Goal: Task Accomplishment & Management: Manage account settings

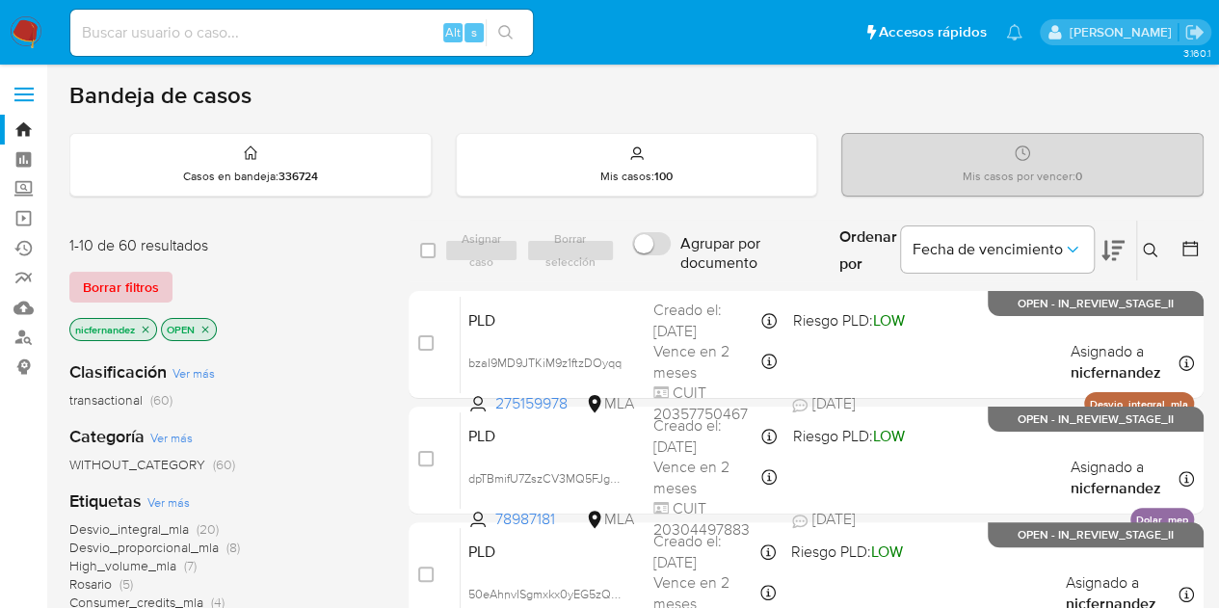
click at [133, 286] on span "Borrar filtros" at bounding box center [121, 287] width 76 height 27
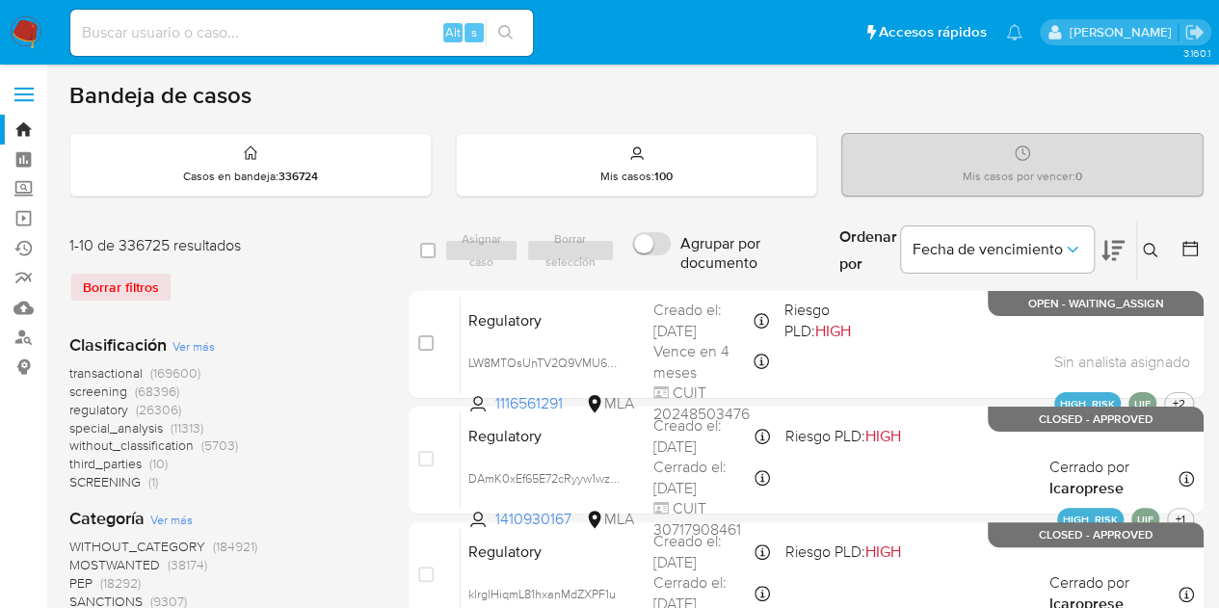
click at [1145, 244] on icon at bounding box center [1150, 250] width 14 height 14
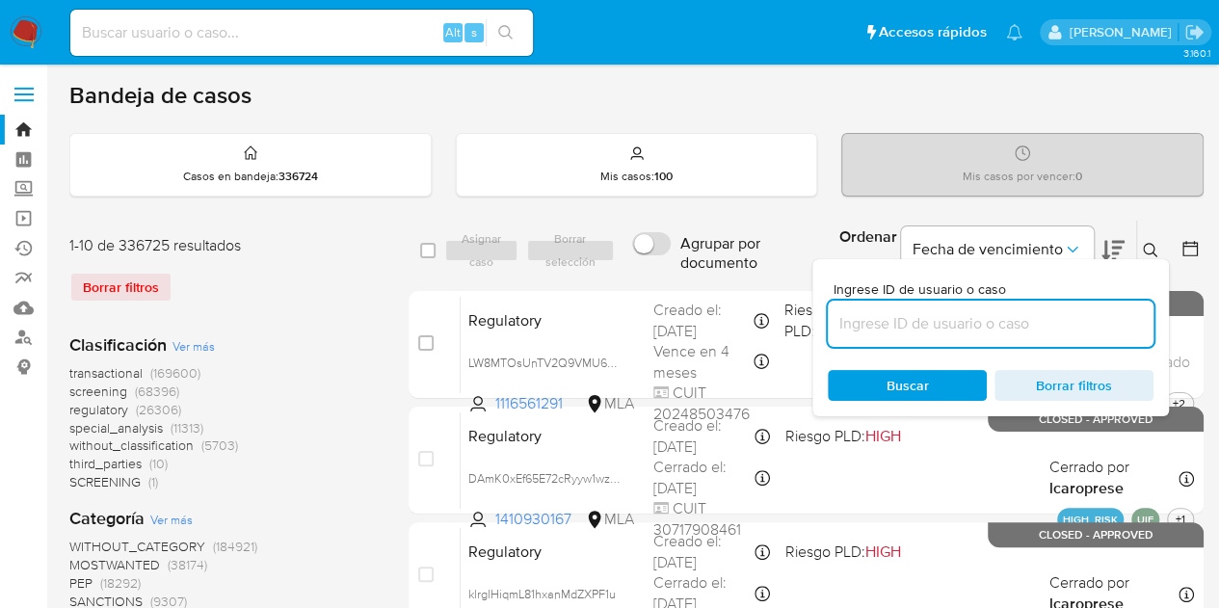
click at [994, 323] on input at bounding box center [991, 323] width 326 height 25
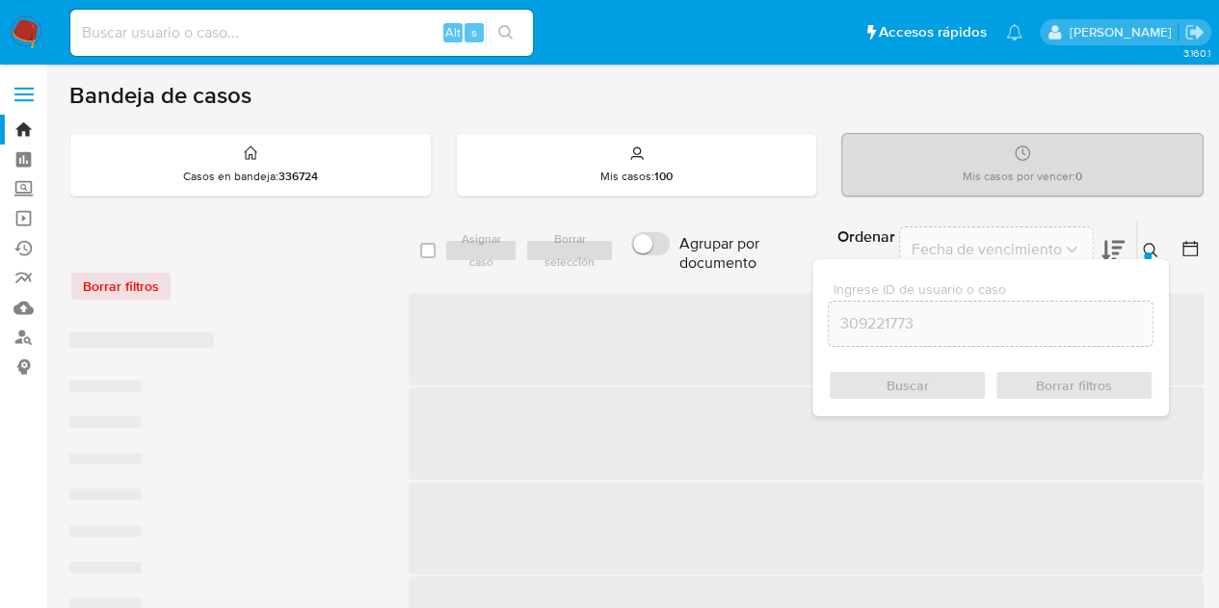
click at [1150, 247] on icon at bounding box center [1150, 250] width 15 height 15
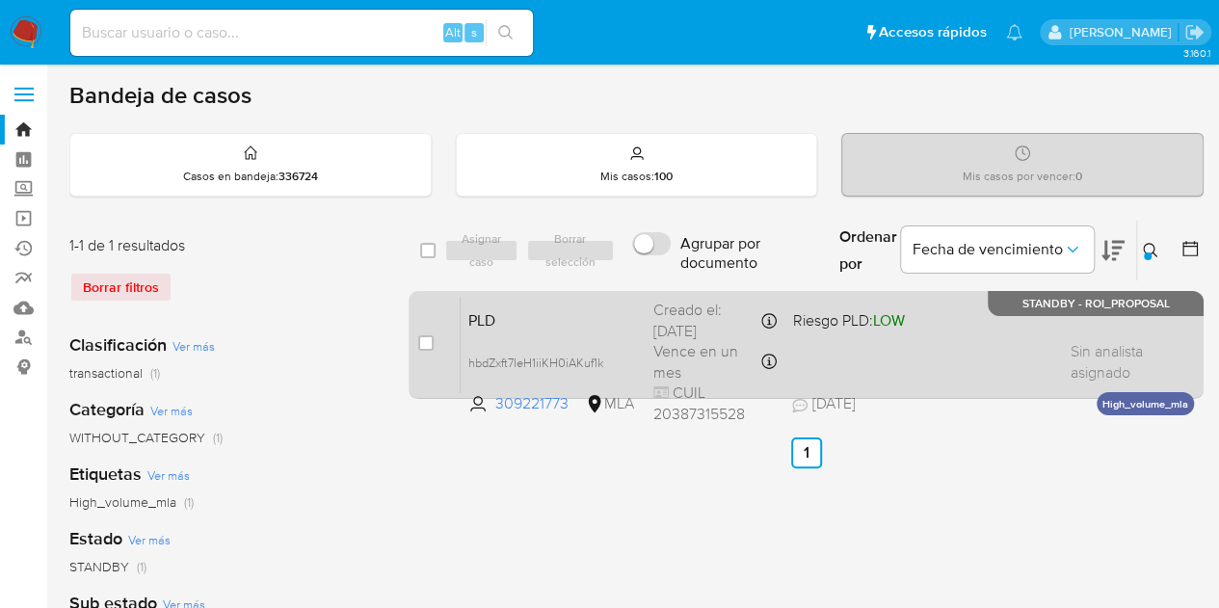
click at [590, 329] on div "PLD hbdZxft7IeH1iiKH0iAKuf1k 309221773 MLA Riesgo PLD: LOW Creado el: [DATE] Cr…" at bounding box center [827, 344] width 733 height 97
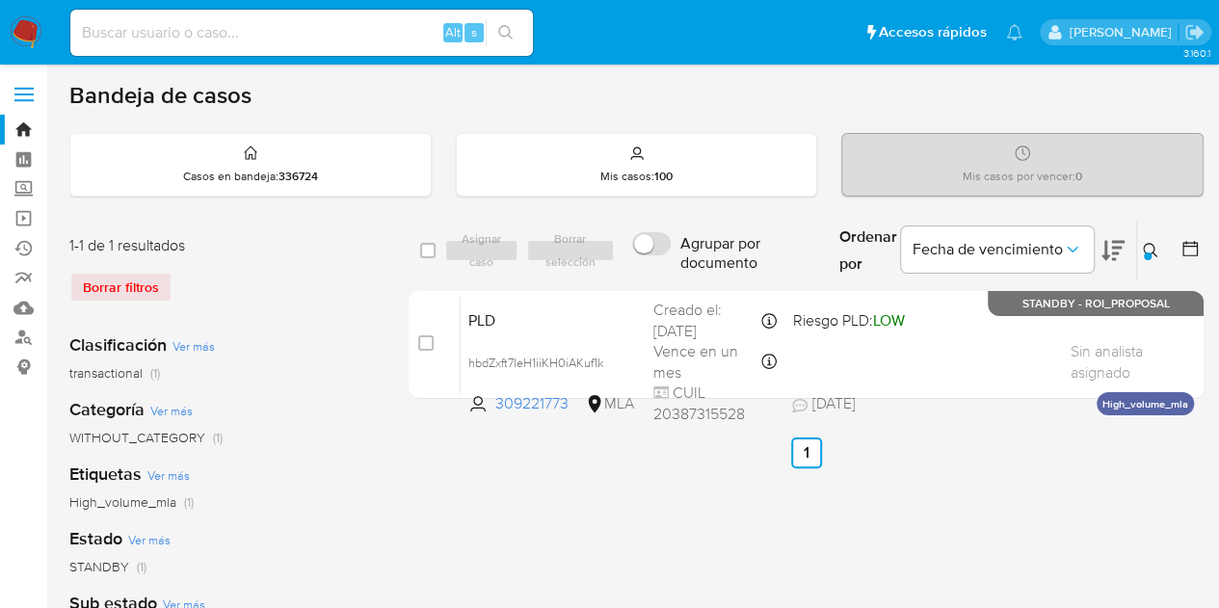
click at [1144, 246] on icon at bounding box center [1150, 250] width 15 height 15
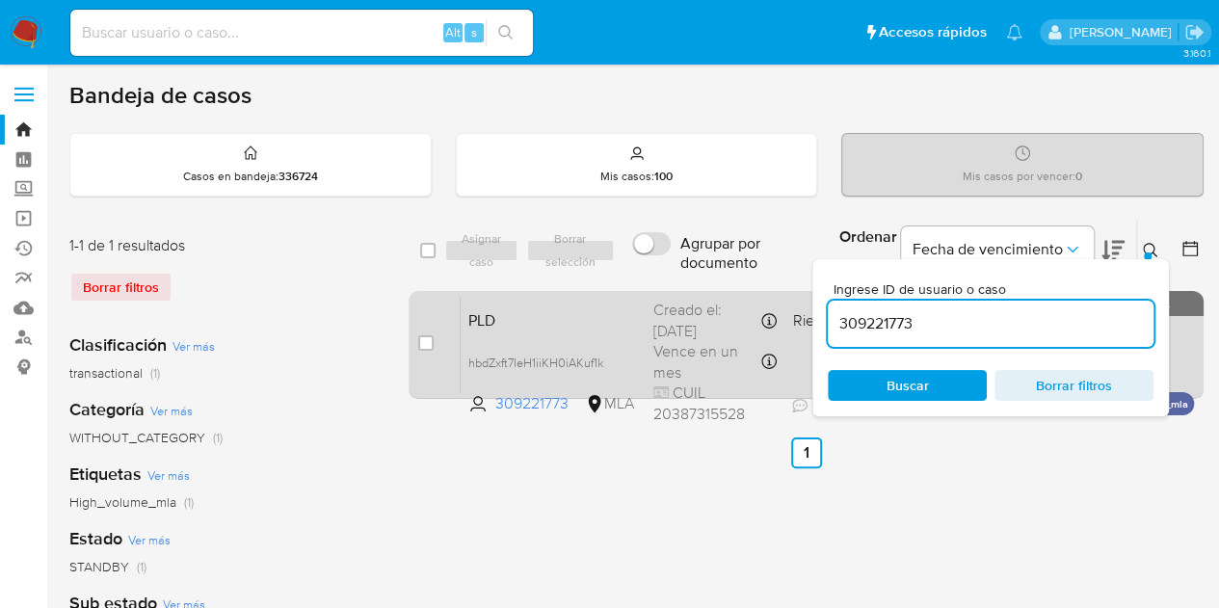
drag, startPoint x: 941, startPoint y: 331, endPoint x: 736, endPoint y: 300, distance: 207.7
click at [737, 300] on div "select-all-cases-checkbox Asignar caso Borrar selección Agrupar por documento O…" at bounding box center [805, 313] width 795 height 187
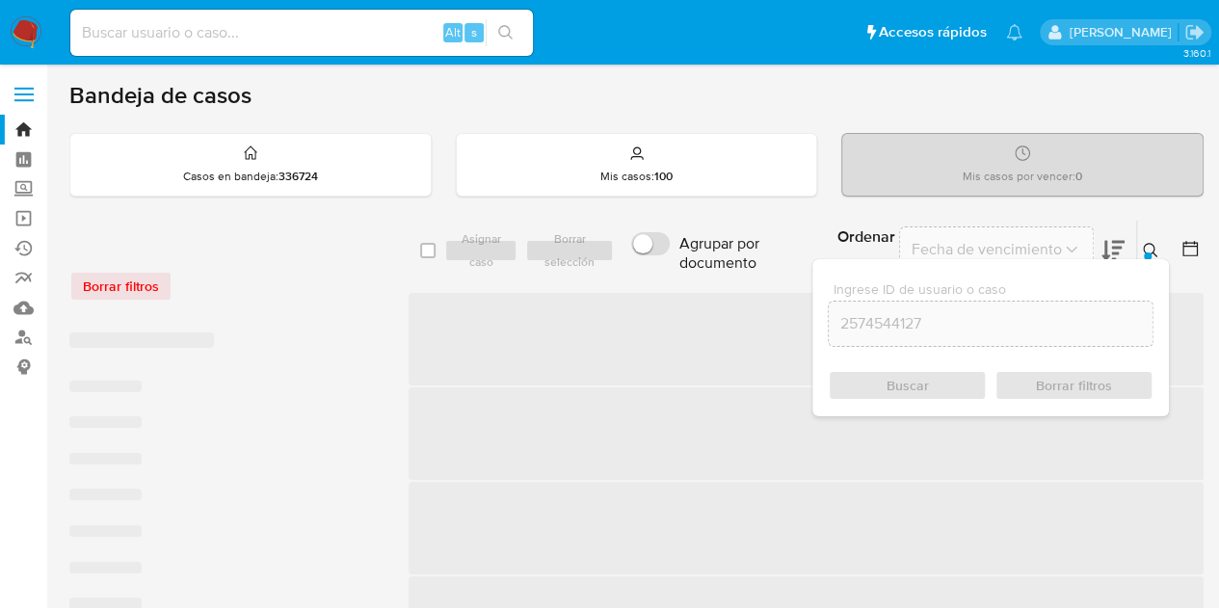
click at [1152, 245] on icon at bounding box center [1150, 250] width 15 height 15
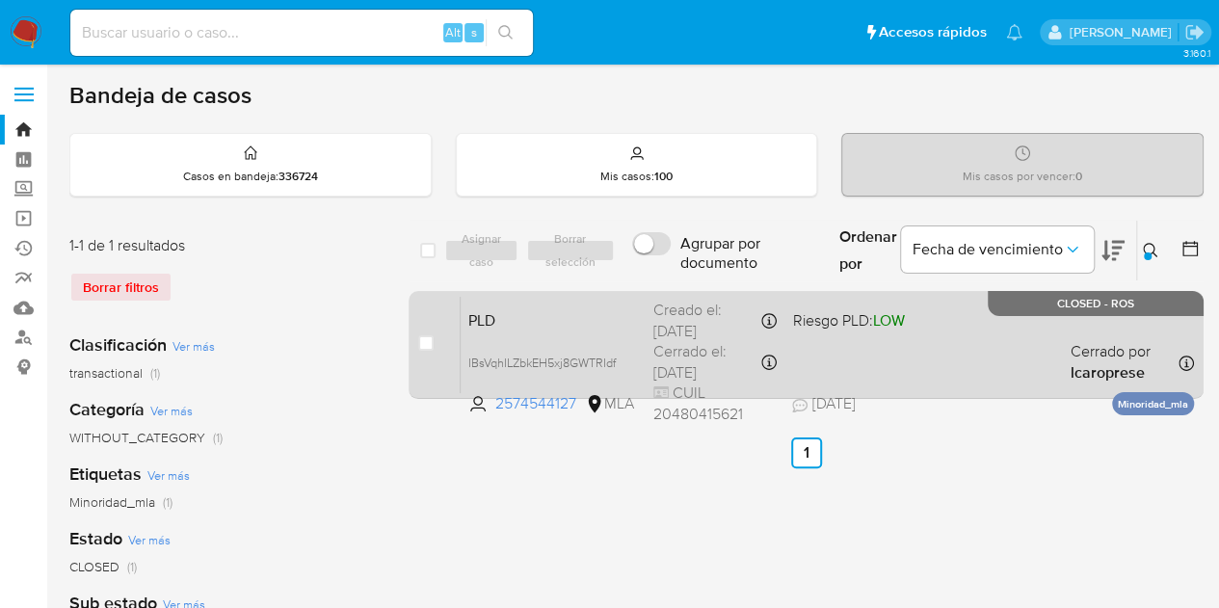
click at [499, 334] on div "PLD IBsVqhILZbkEH5xj8GWTRIdf 2574544127 MLA Riesgo PLD: LOW Creado el: [DATE] C…" at bounding box center [827, 344] width 733 height 97
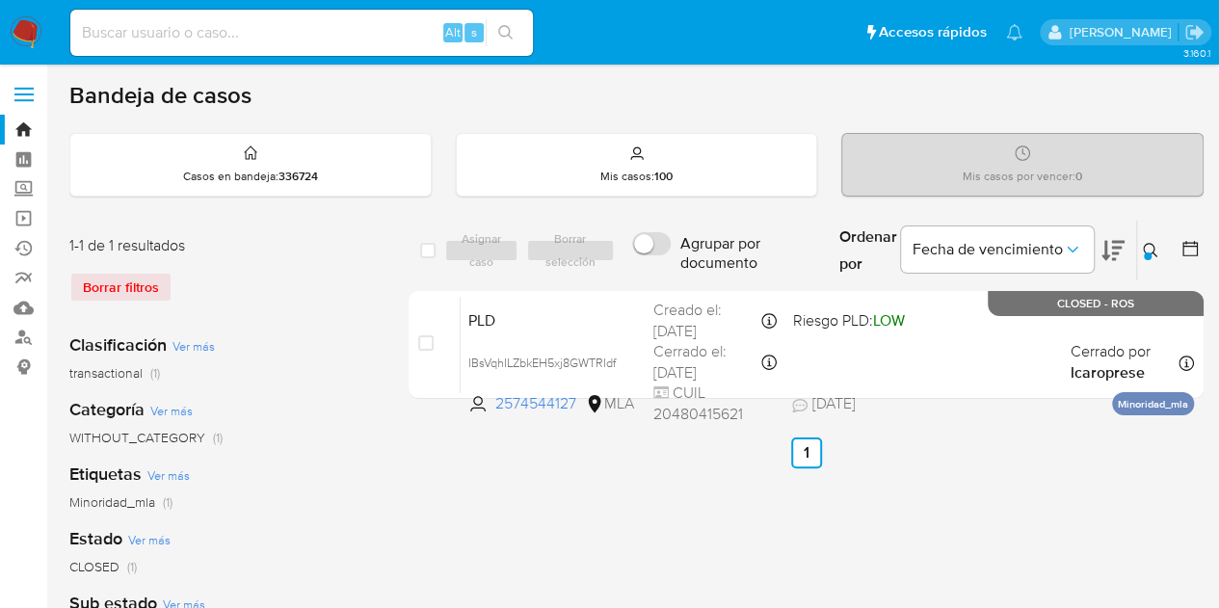
click at [1154, 253] on icon at bounding box center [1150, 250] width 14 height 14
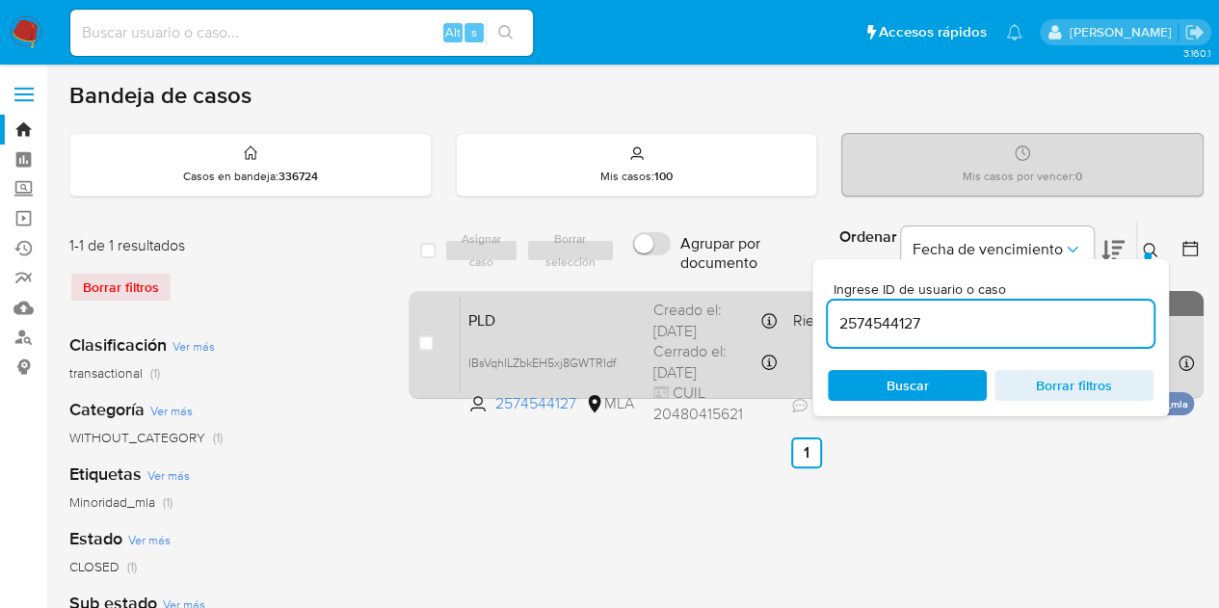
drag, startPoint x: 898, startPoint y: 327, endPoint x: 796, endPoint y: 297, distance: 106.4
click at [719, 299] on div "select-all-cases-checkbox Asignar caso Borrar selección Agrupar por documento O…" at bounding box center [805, 313] width 795 height 187
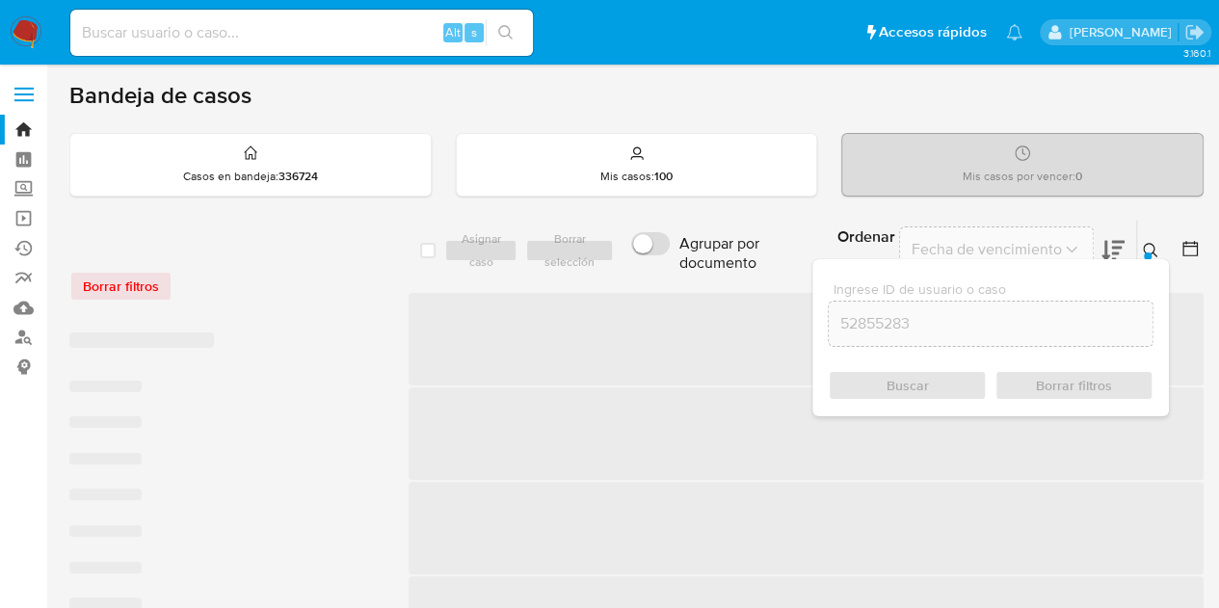
click at [1148, 254] on div at bounding box center [1148, 256] width 8 height 8
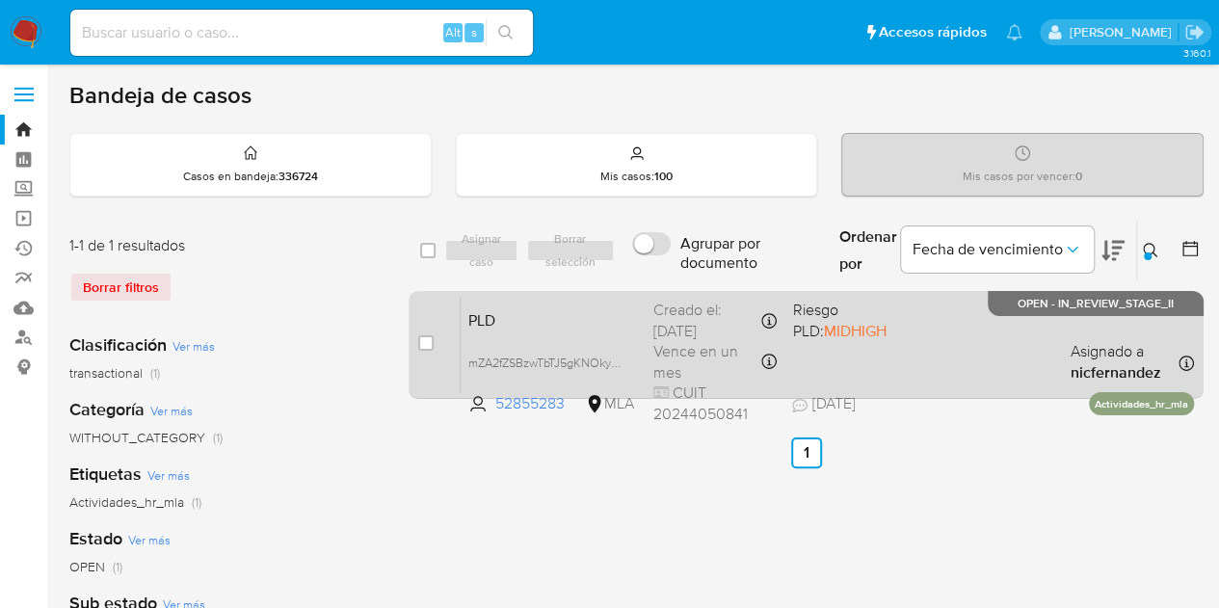
click at [564, 323] on span "PLD" at bounding box center [553, 318] width 170 height 25
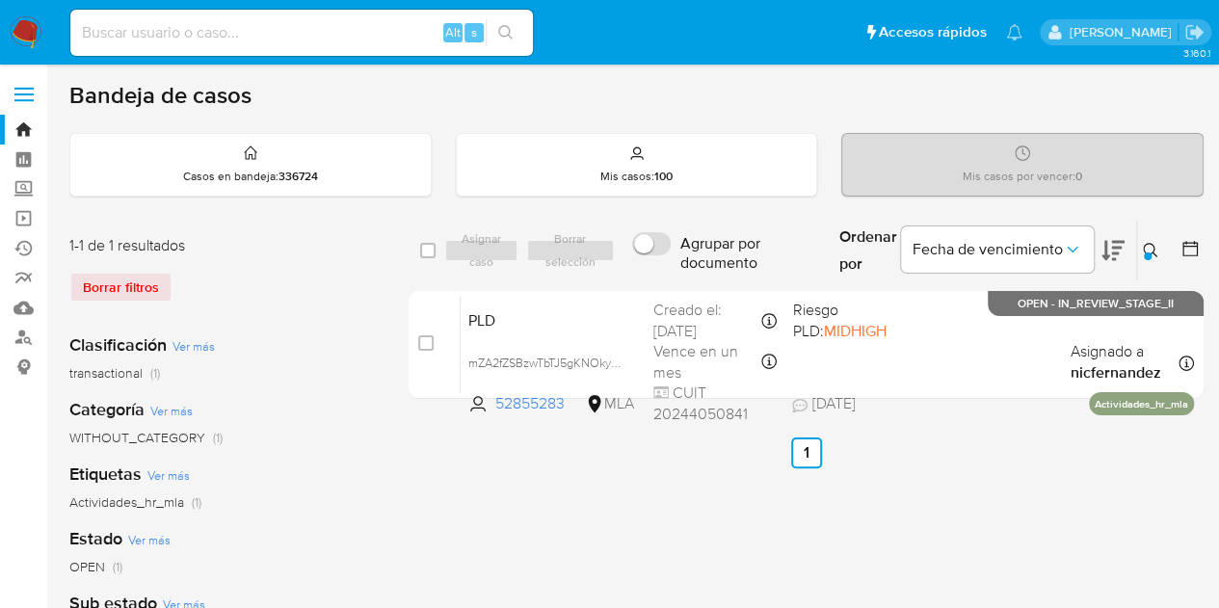
click at [1141, 253] on button at bounding box center [1153, 250] width 32 height 23
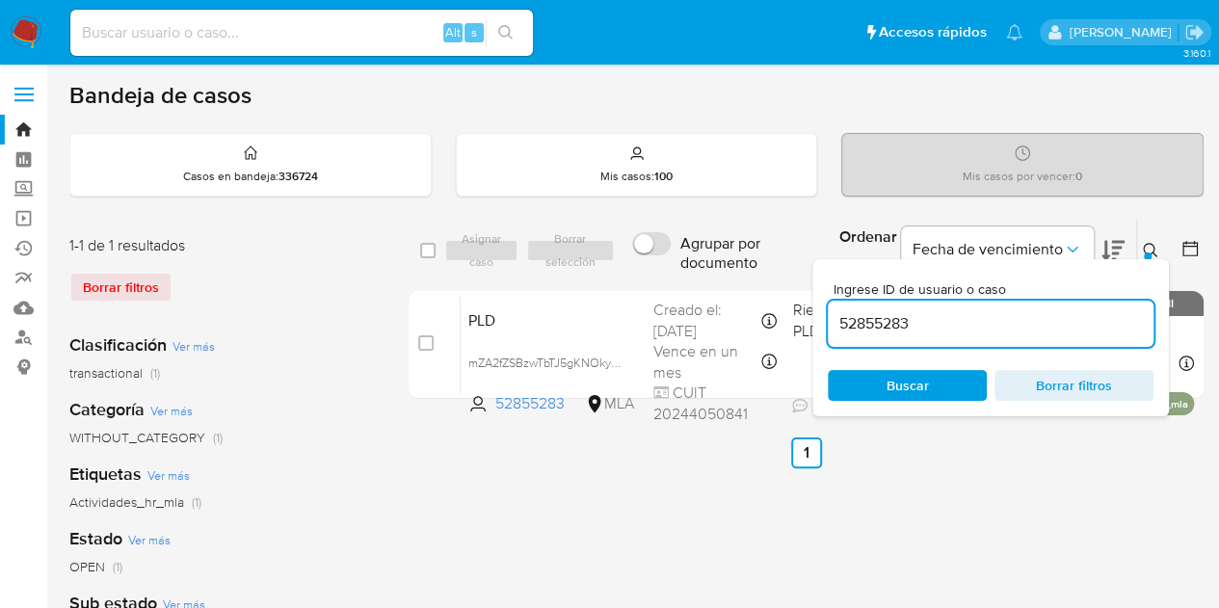
drag, startPoint x: 996, startPoint y: 315, endPoint x: 703, endPoint y: 288, distance: 294.1
click at [704, 286] on div "select-all-cases-checkbox Asignar caso Borrar selección Agrupar por documento O…" at bounding box center [805, 313] width 795 height 187
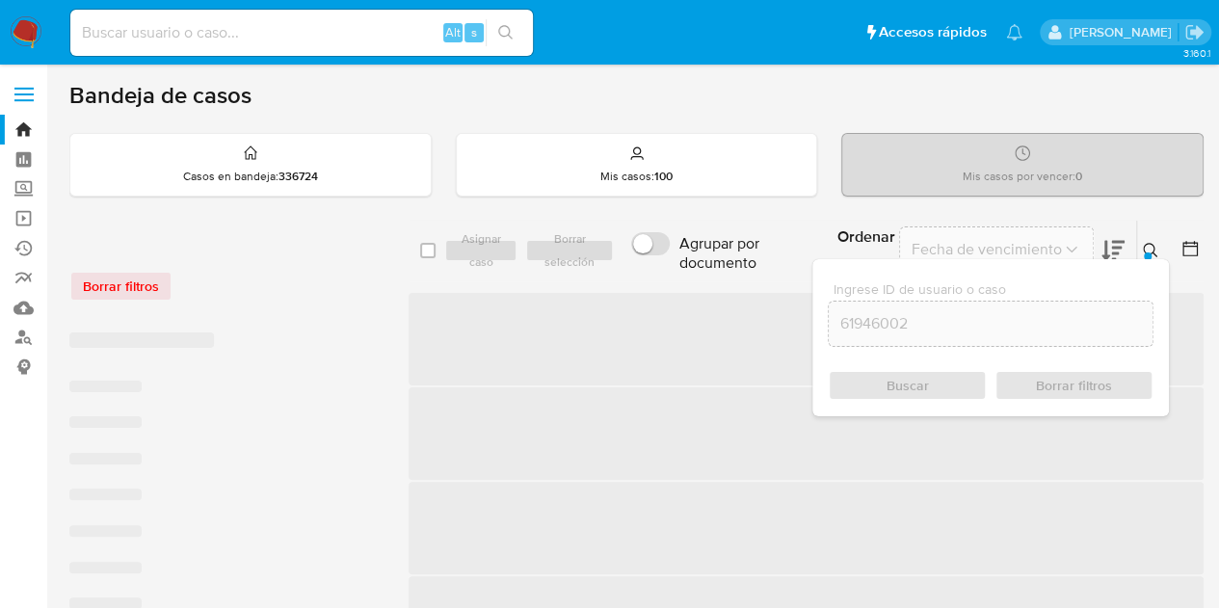
click at [1154, 248] on icon at bounding box center [1150, 250] width 15 height 15
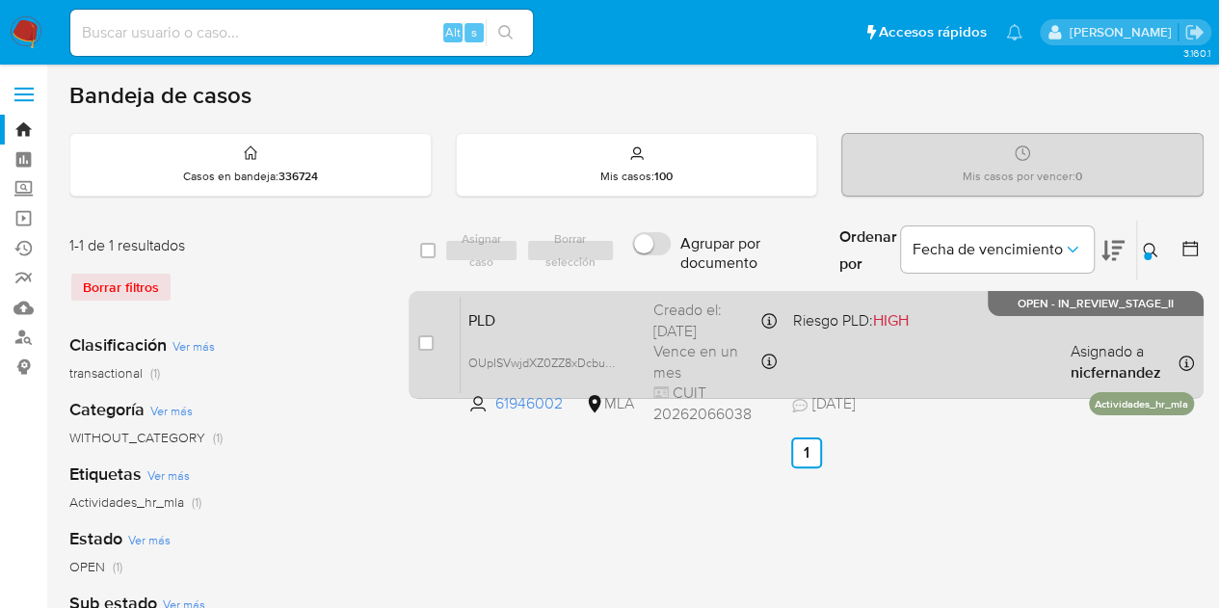
click at [619, 317] on span "PLD" at bounding box center [553, 318] width 170 height 25
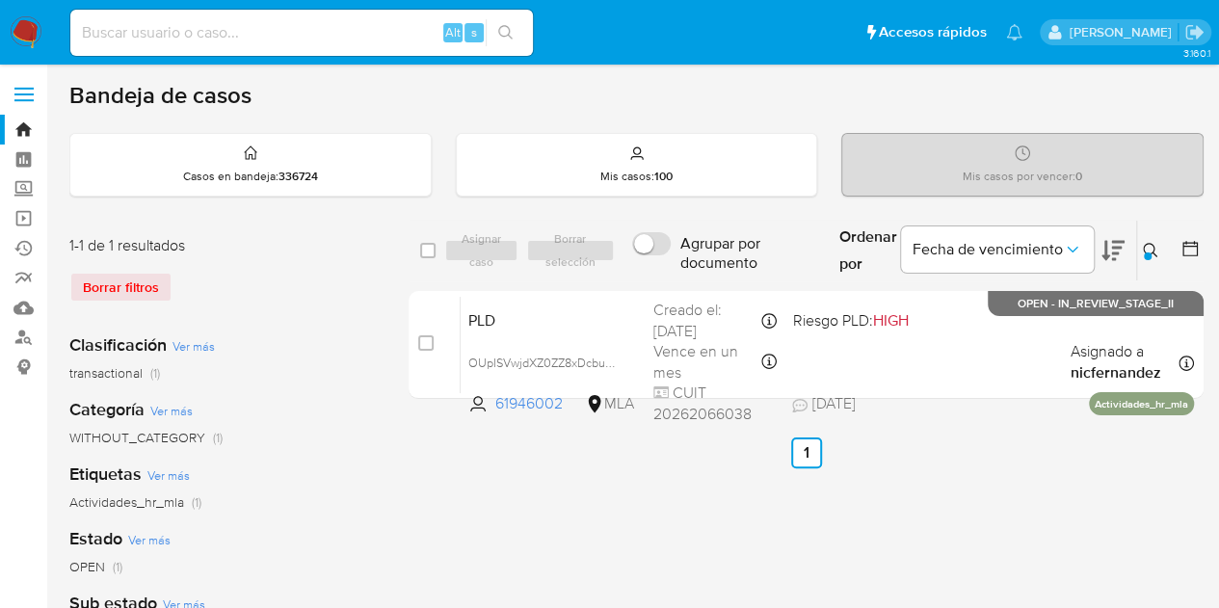
click at [1146, 253] on div at bounding box center [1148, 256] width 8 height 8
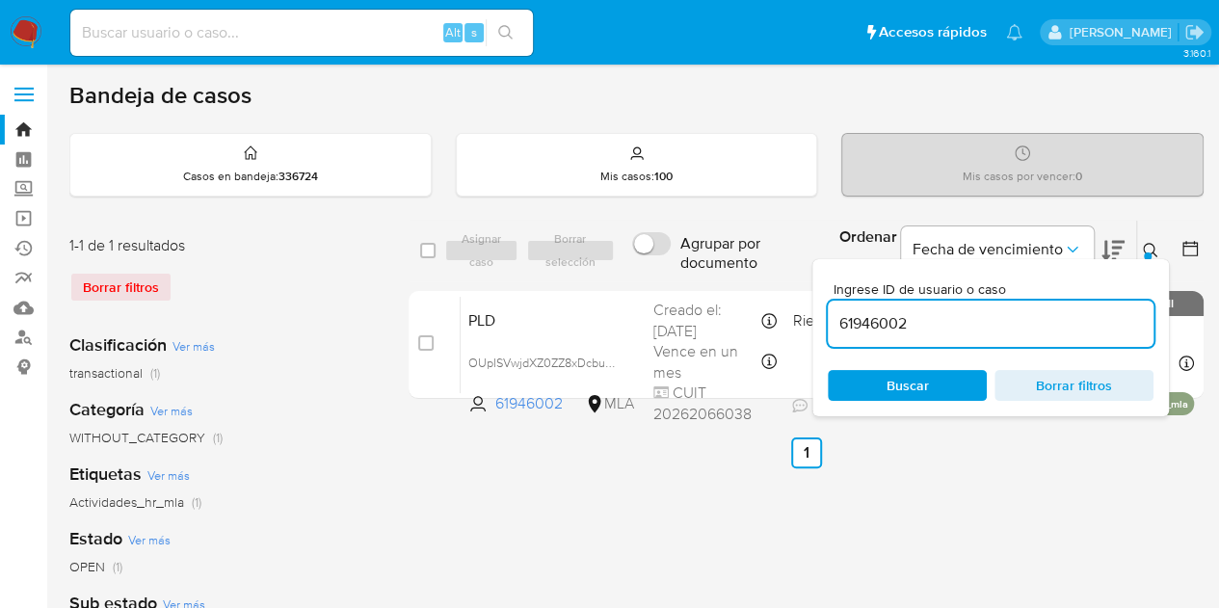
drag, startPoint x: 956, startPoint y: 329, endPoint x: 715, endPoint y: 286, distance: 244.7
click at [714, 286] on div "select-all-cases-checkbox Asignar caso Borrar selección Agrupar por documento O…" at bounding box center [805, 313] width 795 height 187
type input "184190900"
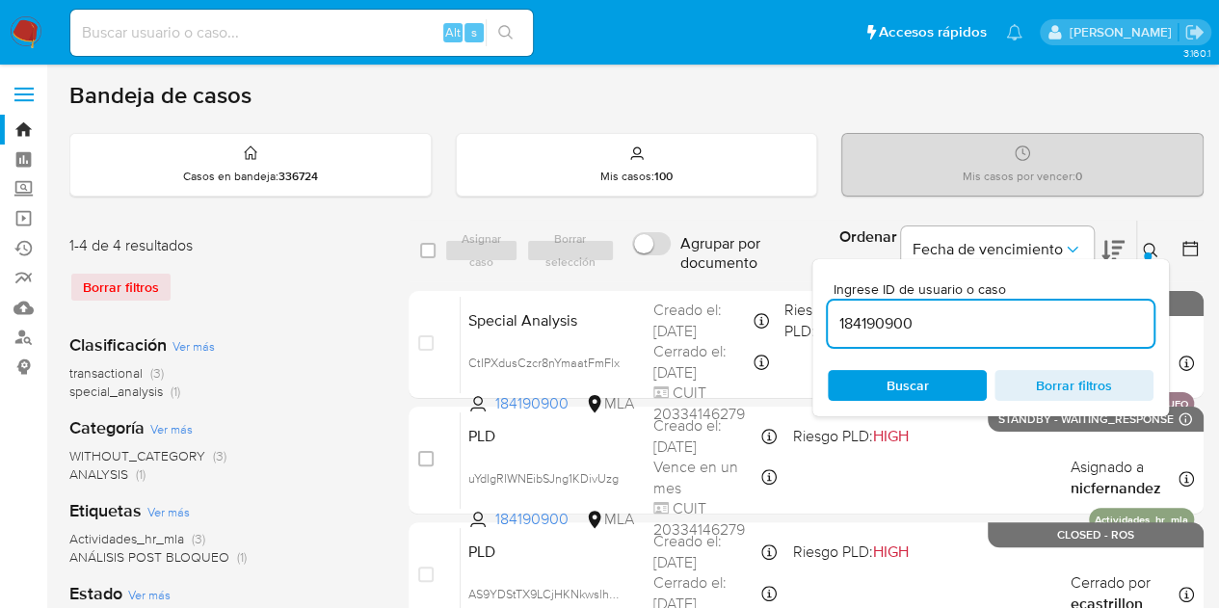
click at [1156, 249] on icon at bounding box center [1150, 250] width 15 height 15
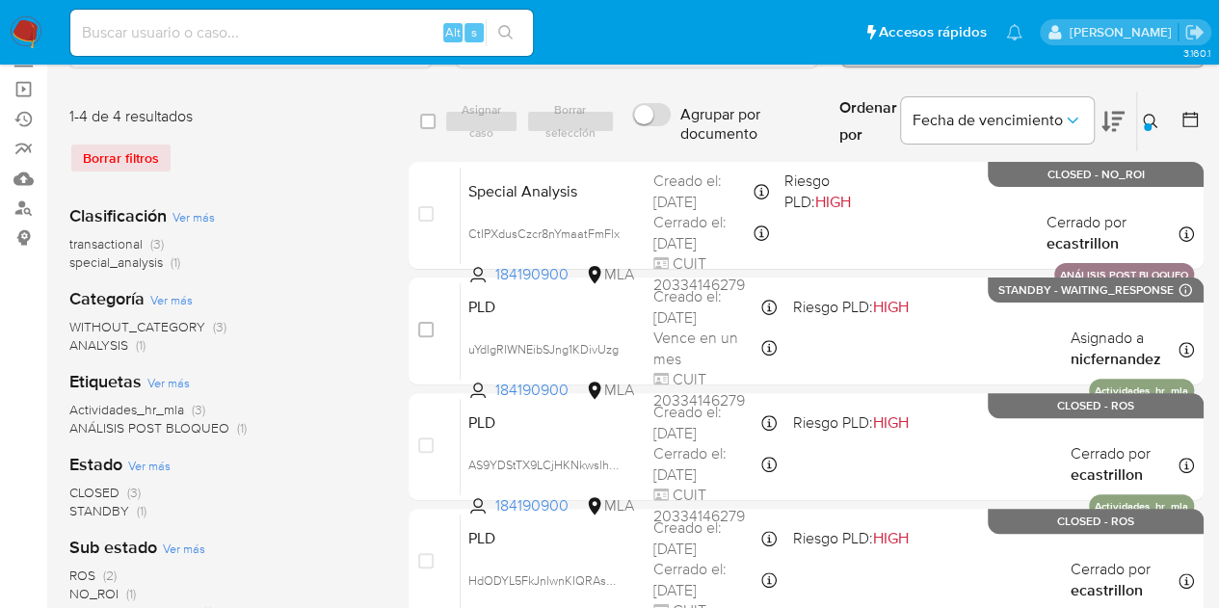
scroll to position [119, 0]
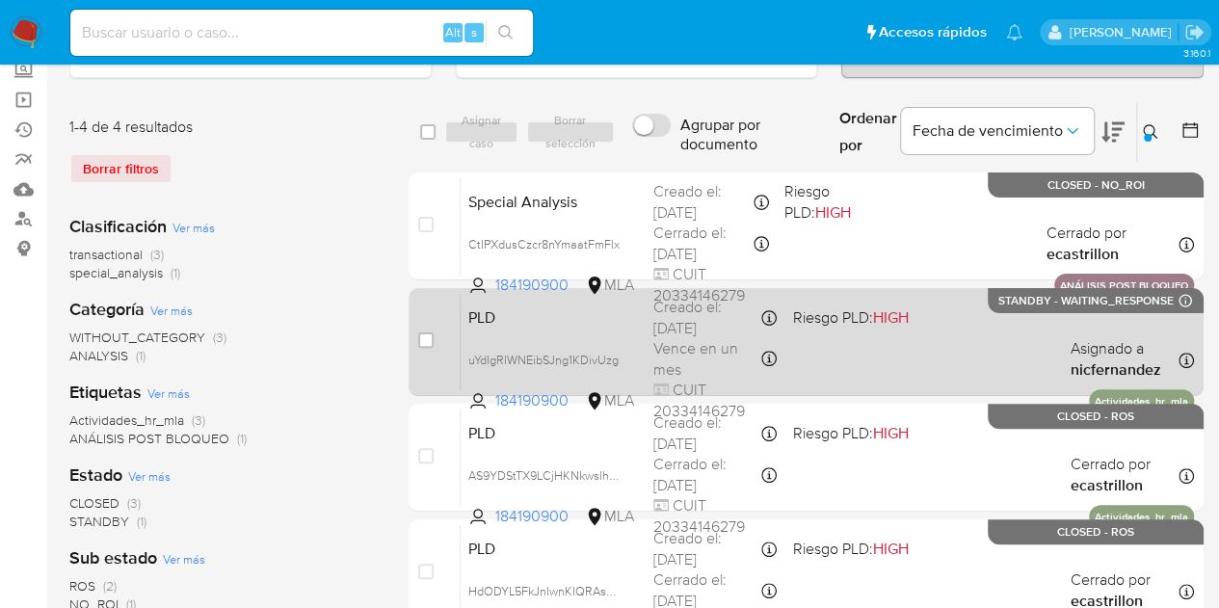
click at [565, 318] on span "PLD" at bounding box center [553, 315] width 170 height 25
click at [424, 336] on input "checkbox" at bounding box center [425, 339] width 15 height 15
checkbox input "true"
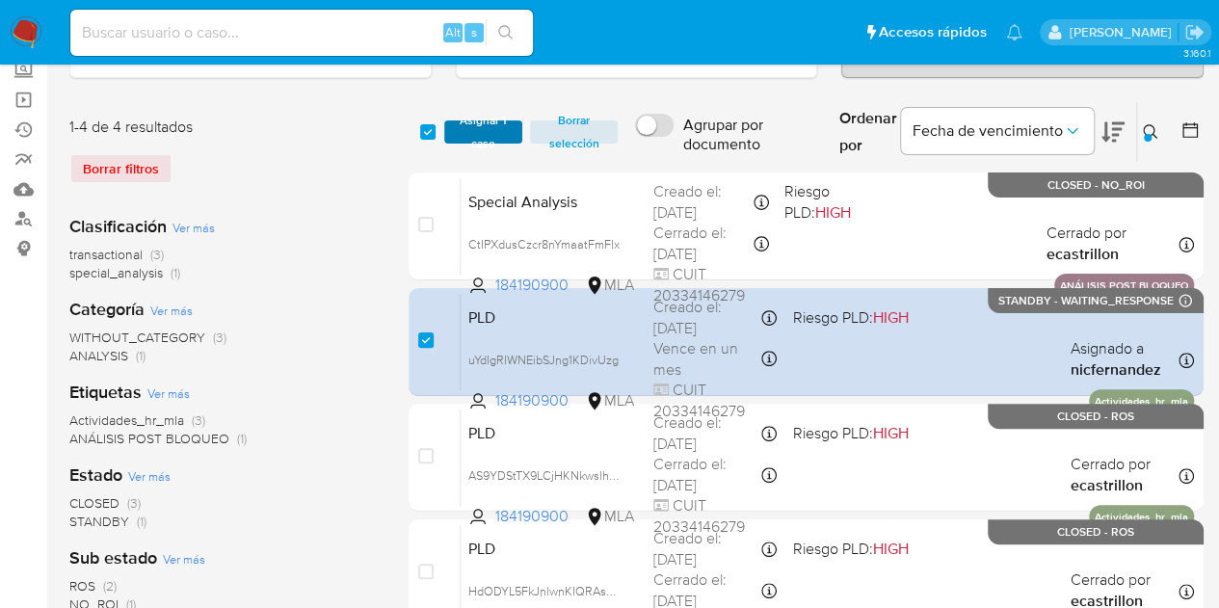
click at [466, 139] on span "Asignar 1 caso" at bounding box center [484, 131] width 60 height 19
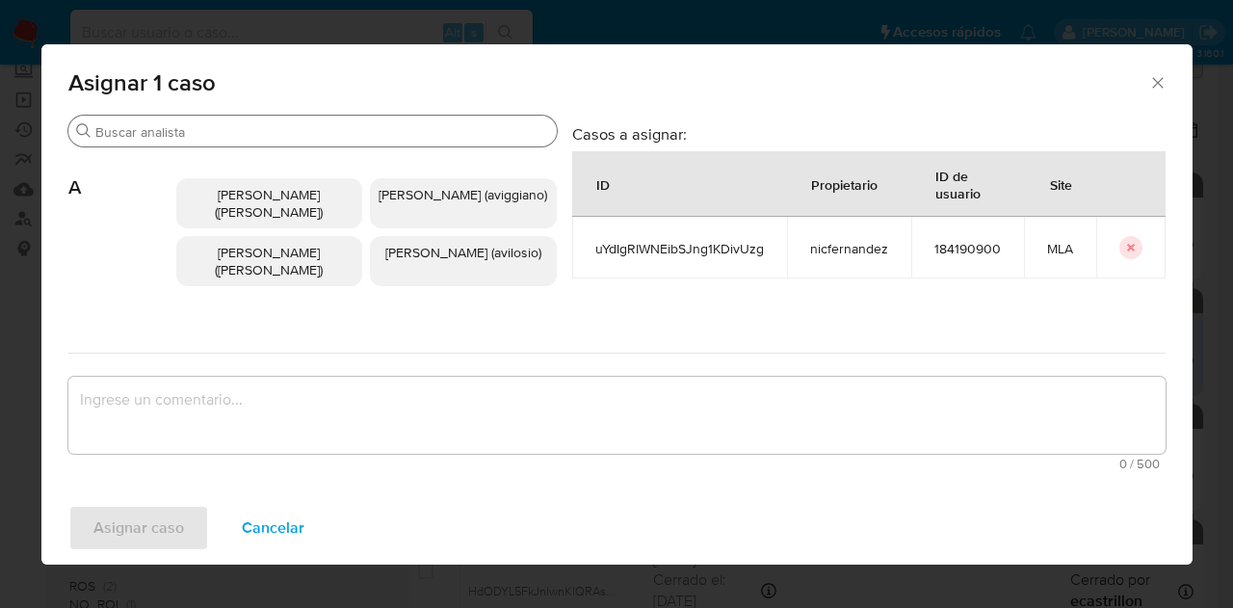
click at [222, 133] on input "Buscar" at bounding box center [322, 131] width 454 height 17
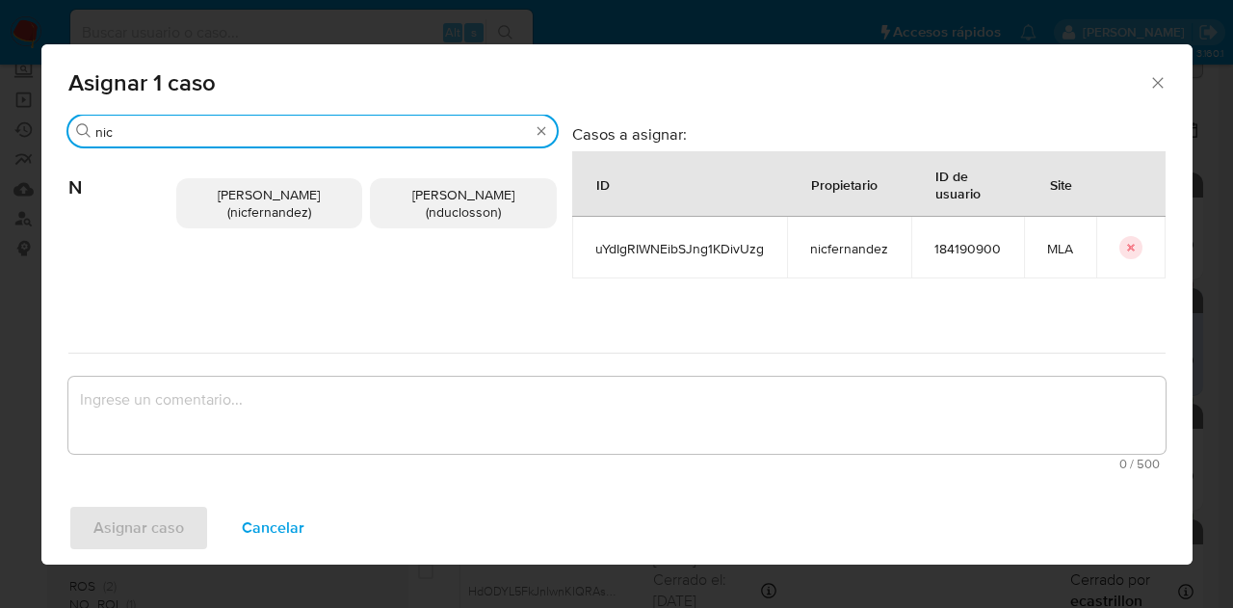
type input "nic"
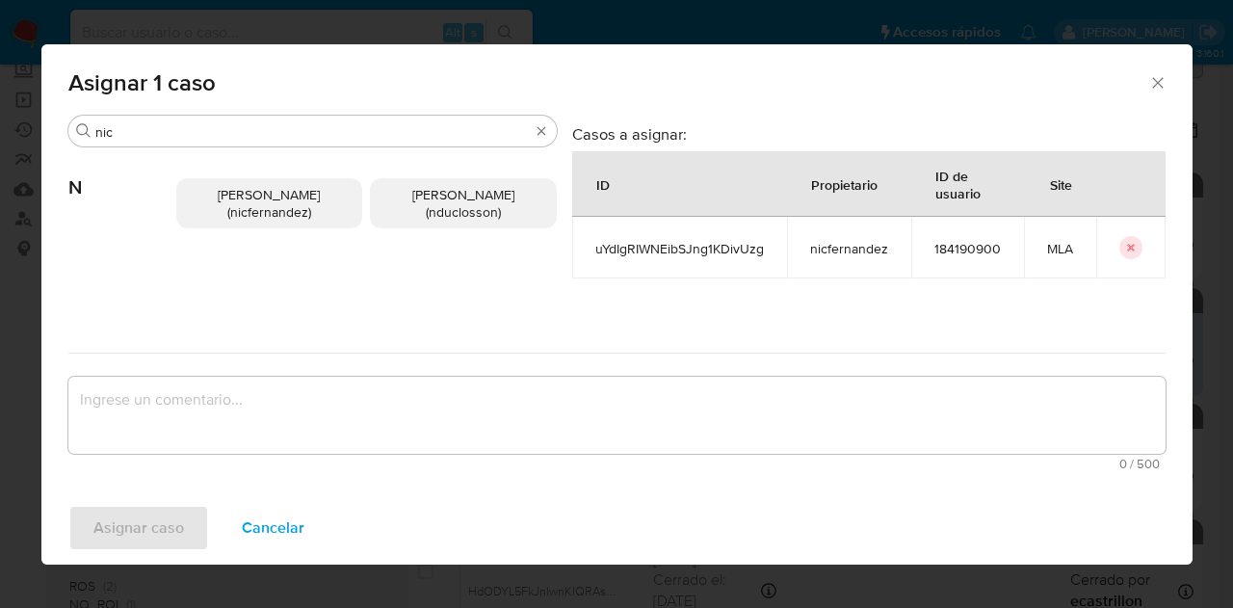
click at [260, 220] on span "Nicolas Fernandez Allen (nicfernandez)" at bounding box center [269, 203] width 102 height 37
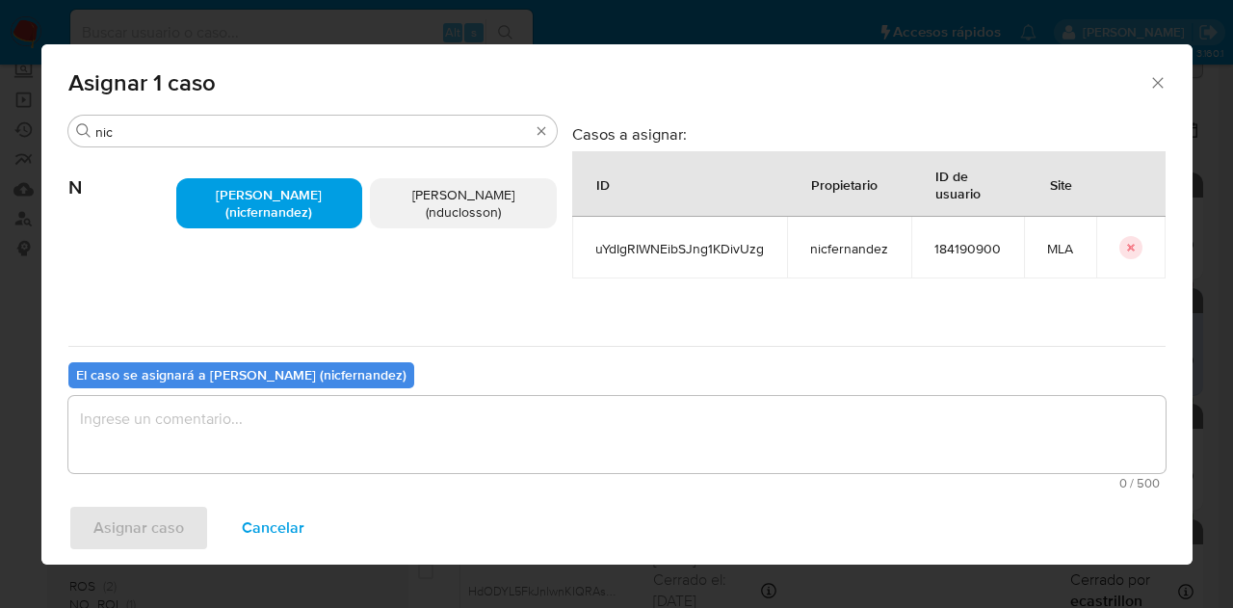
click at [310, 449] on textarea "assign-modal" at bounding box center [616, 434] width 1097 height 77
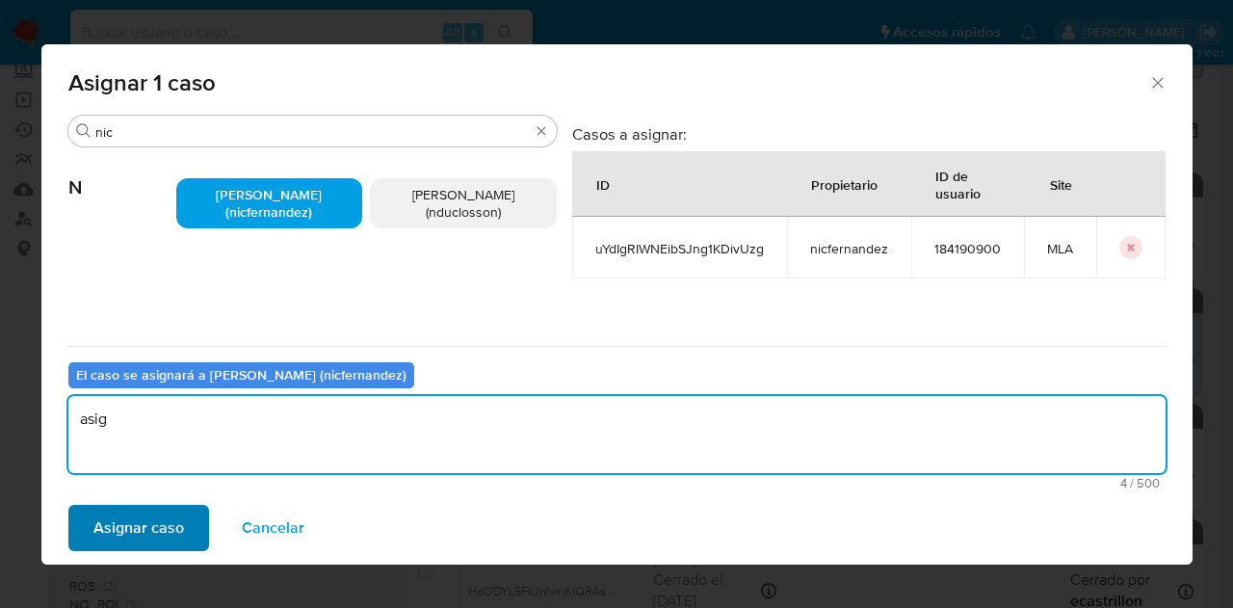
type textarea "asig"
click at [164, 539] on span "Asignar caso" at bounding box center [138, 528] width 91 height 42
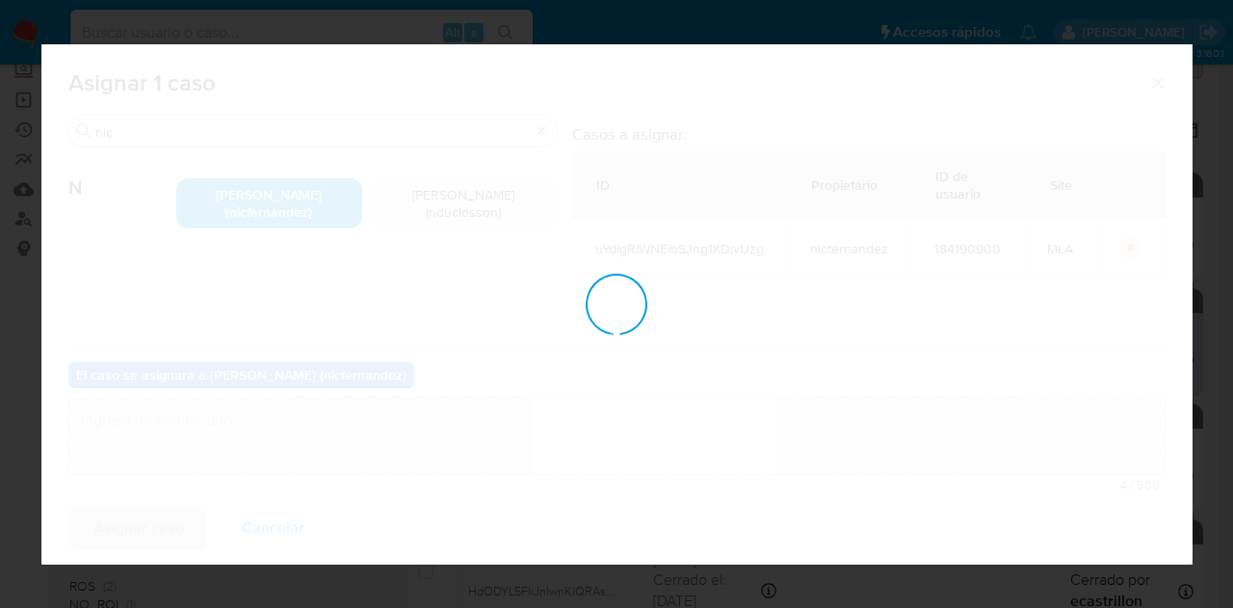
checkbox input "false"
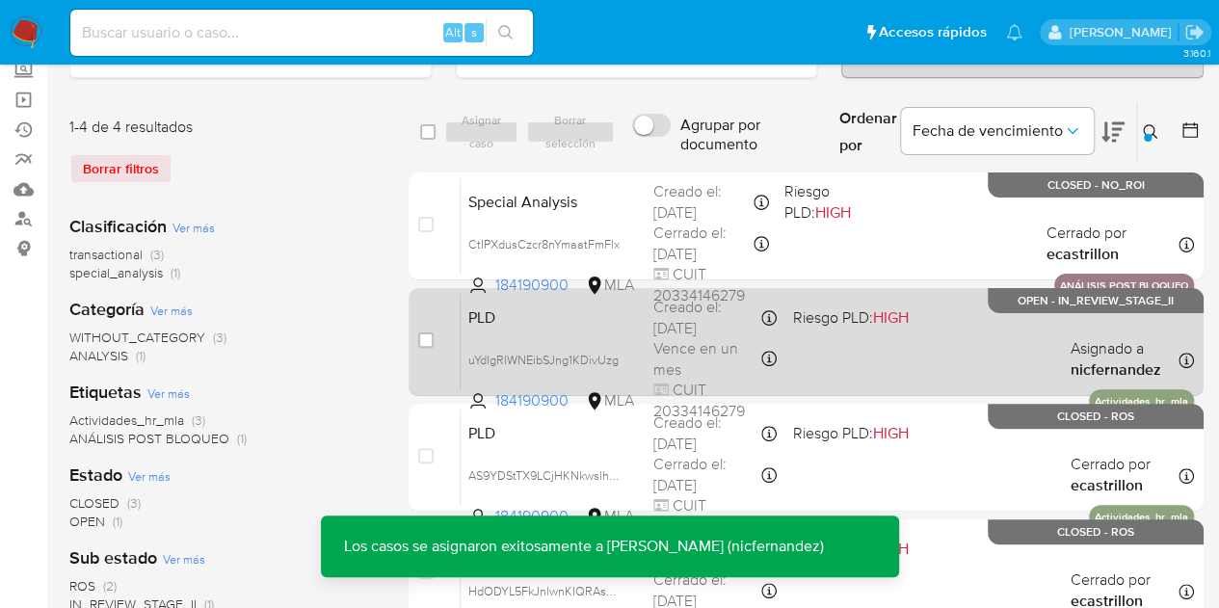
click at [534, 336] on div "PLD uYdIgRIWNEibSJng1KDivUzg 184190900 MLA Riesgo PLD: HIGH Creado el: 12/09/20…" at bounding box center [827, 341] width 733 height 97
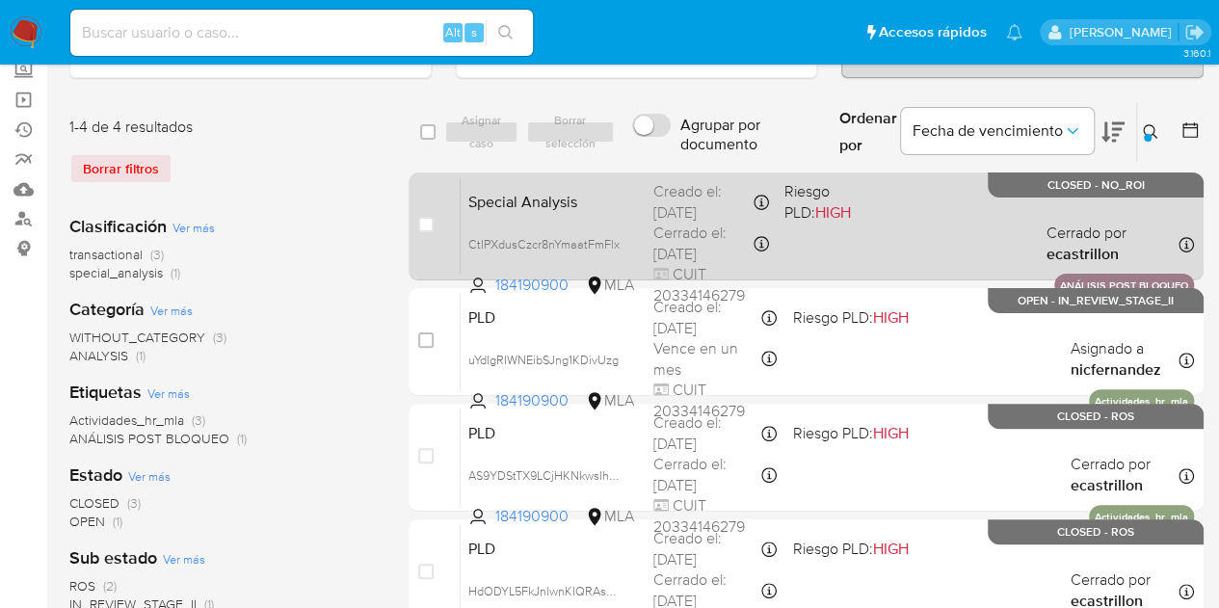
click at [526, 211] on div "Special Analysis CtIPXdusCzcr8nYmaatFmFlx 184190900 MLA Riesgo PLD: HIGH Creado…" at bounding box center [827, 225] width 733 height 97
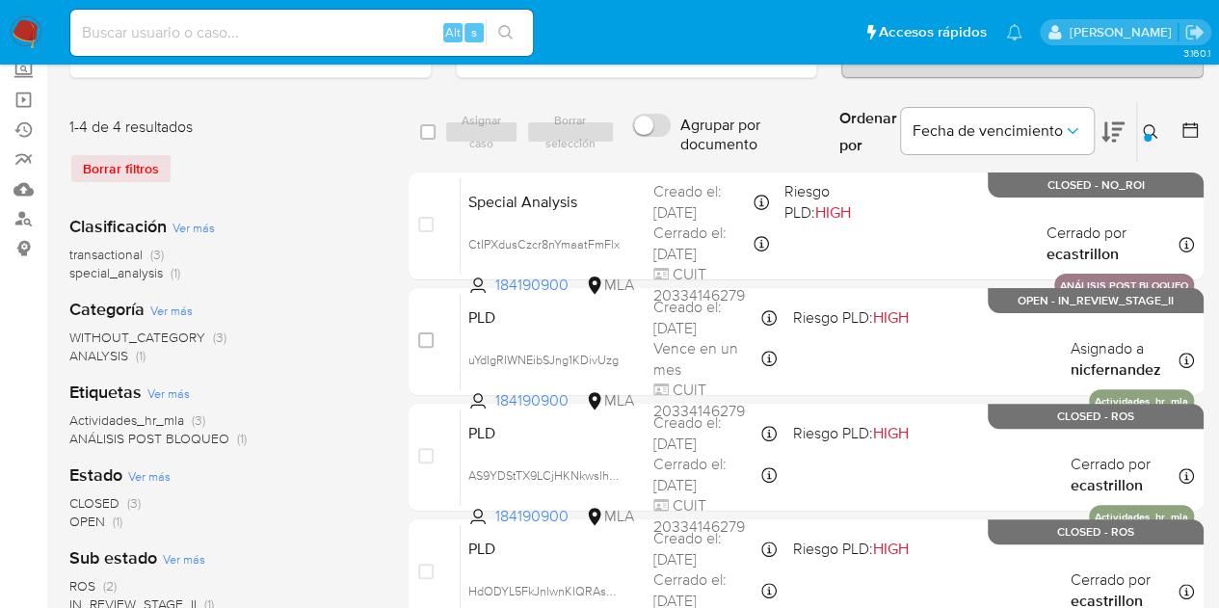
click at [1144, 127] on icon at bounding box center [1150, 131] width 15 height 15
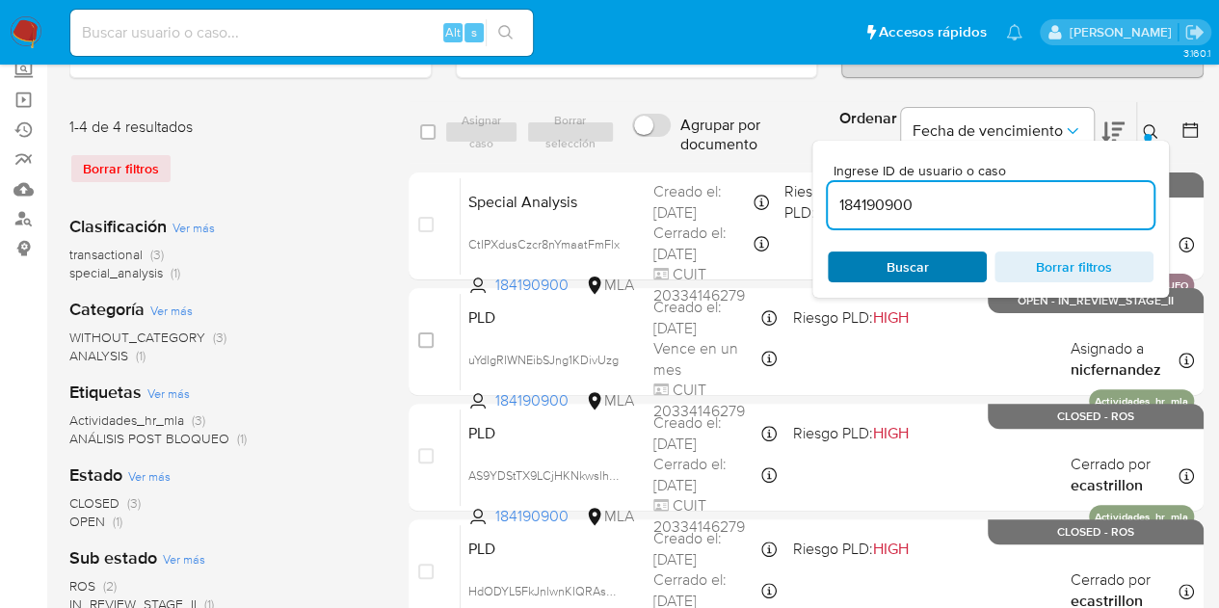
click at [935, 263] on span "Buscar" at bounding box center [907, 266] width 132 height 27
click at [1151, 124] on icon at bounding box center [1150, 131] width 14 height 14
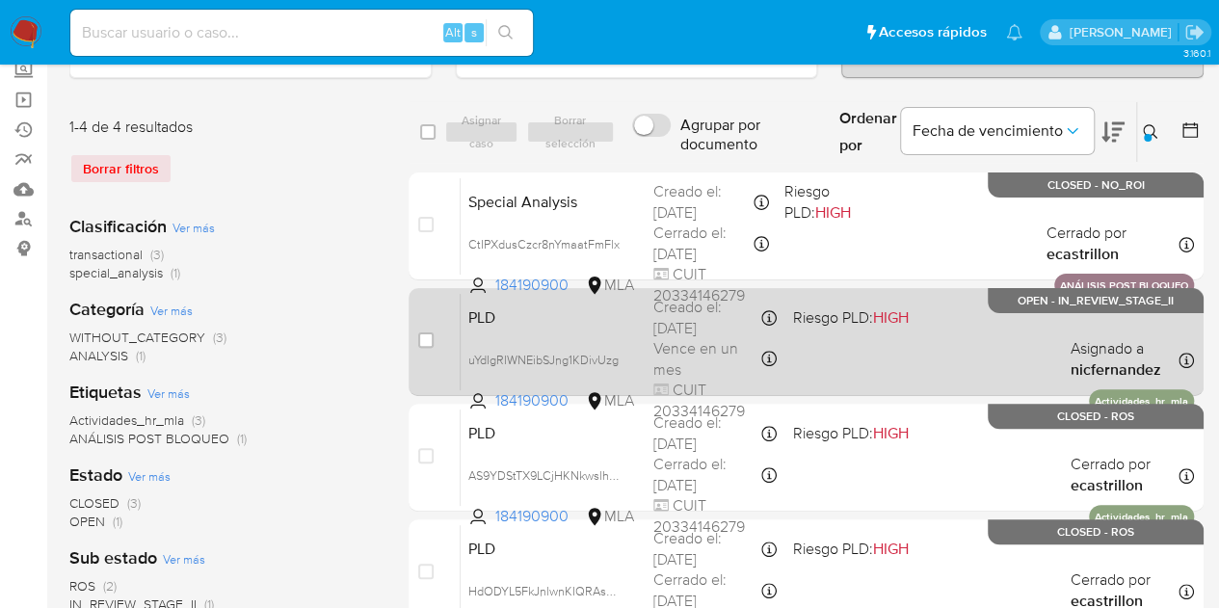
click at [624, 322] on span "PLD" at bounding box center [553, 315] width 170 height 25
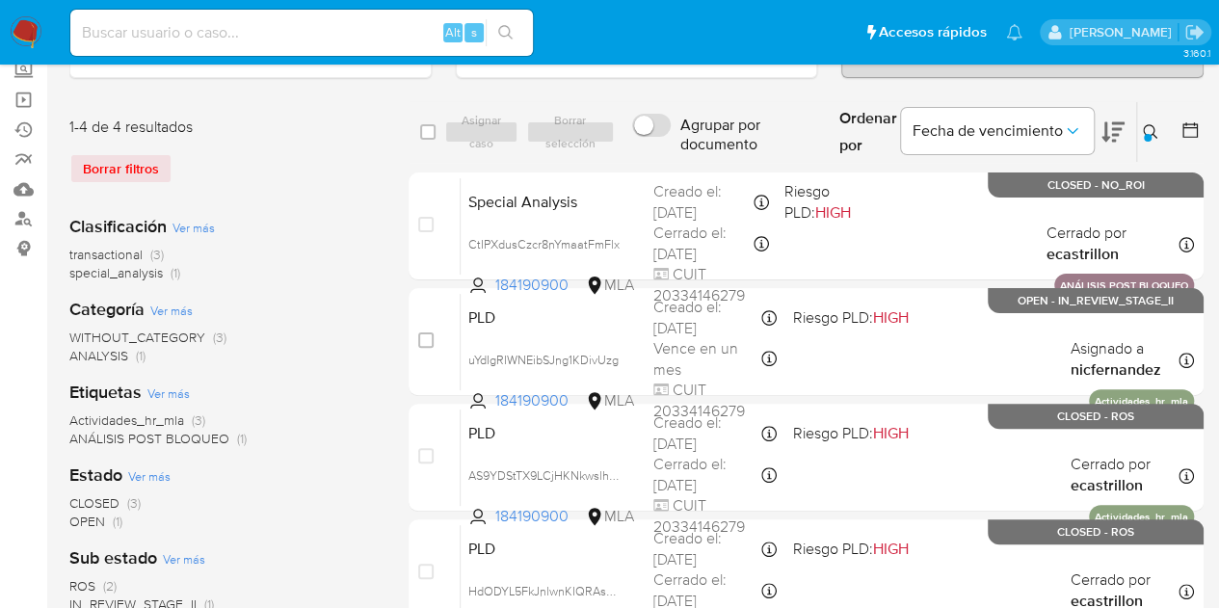
click at [1153, 130] on icon at bounding box center [1150, 131] width 14 height 14
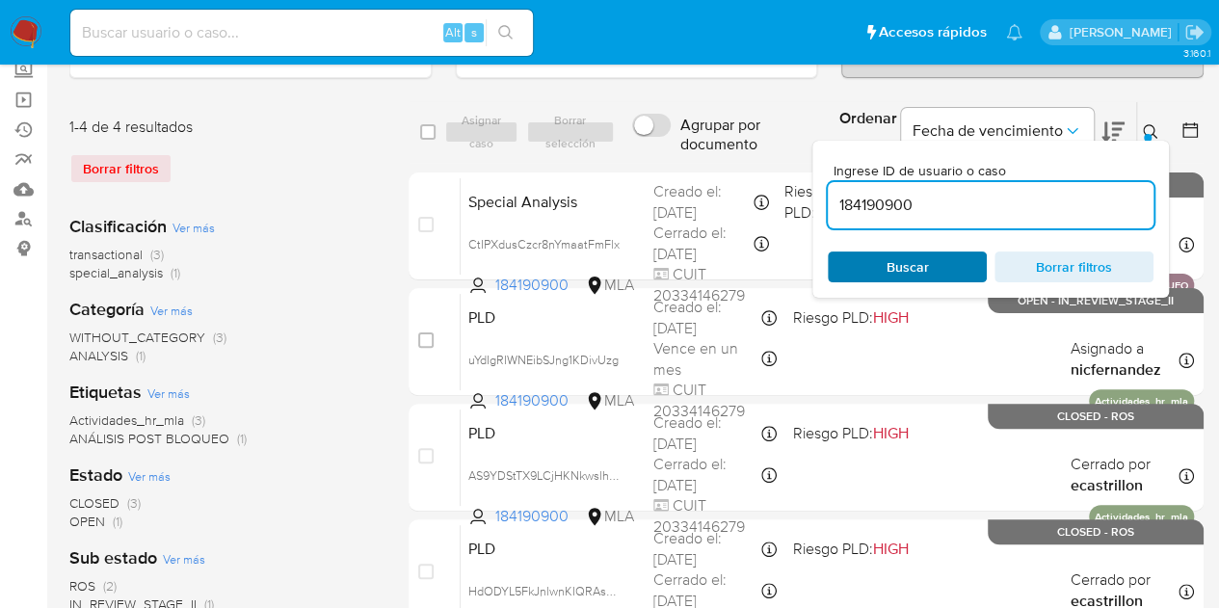
click at [938, 272] on span "Buscar" at bounding box center [907, 266] width 132 height 27
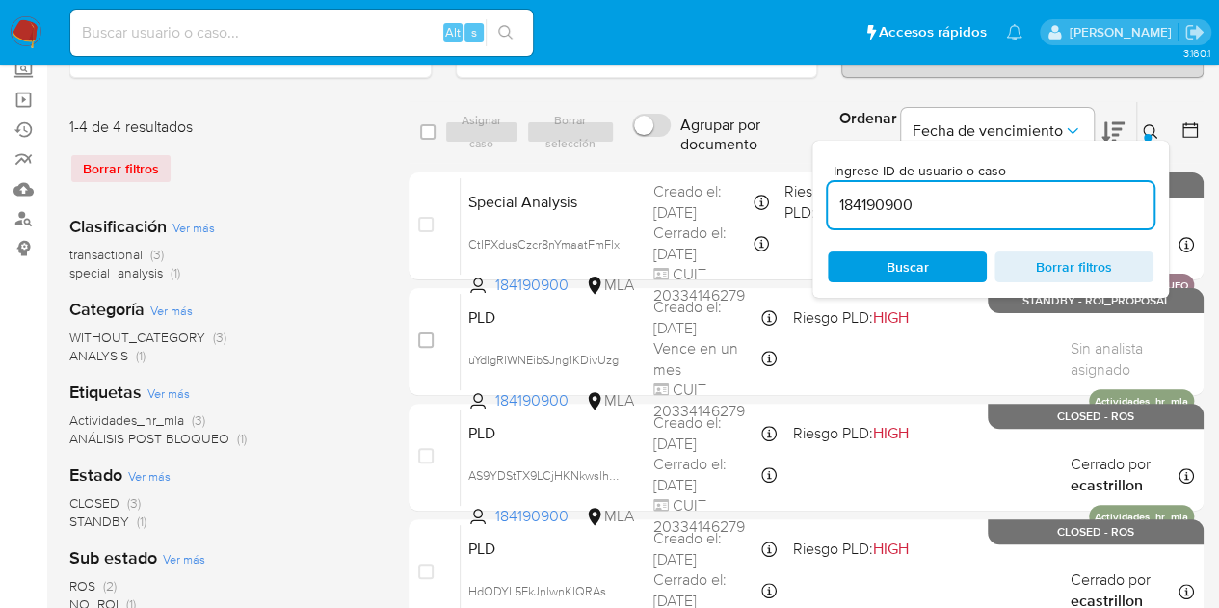
click at [1151, 128] on icon at bounding box center [1150, 131] width 15 height 15
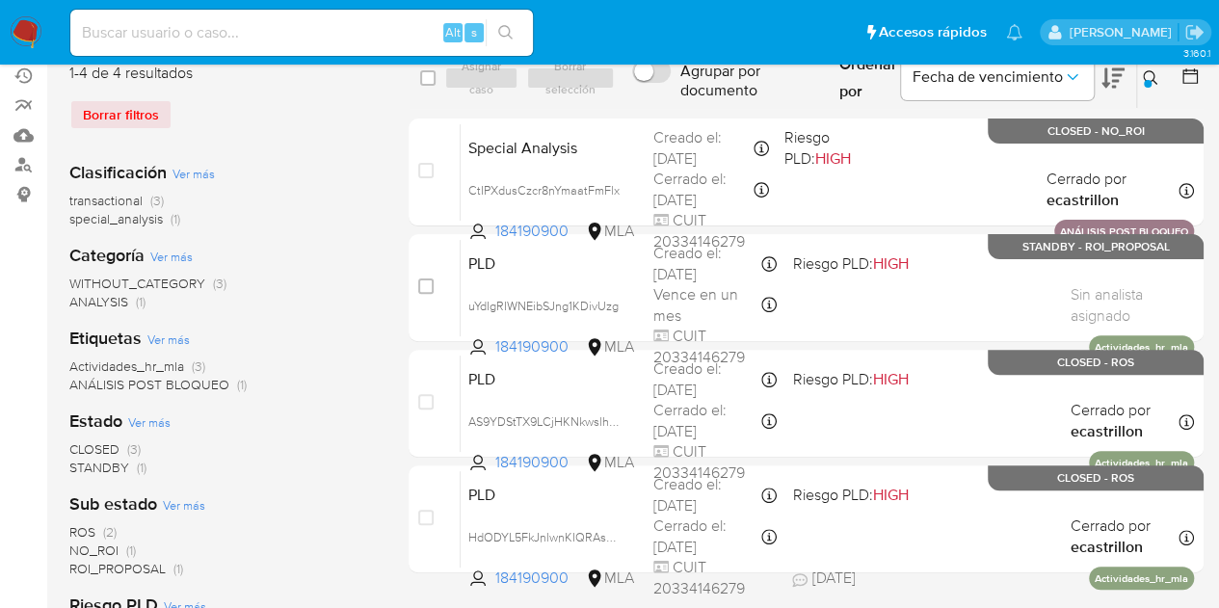
scroll to position [148, 0]
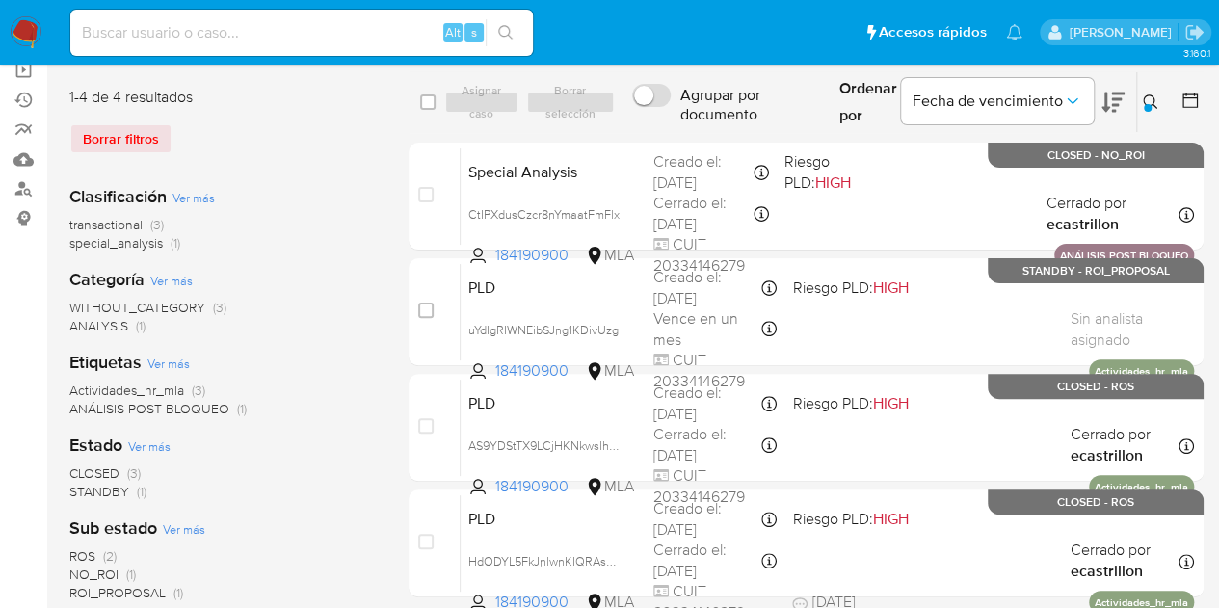
drag, startPoint x: 1151, startPoint y: 97, endPoint x: 1037, endPoint y: 168, distance: 134.5
click at [1151, 97] on icon at bounding box center [1150, 101] width 15 height 15
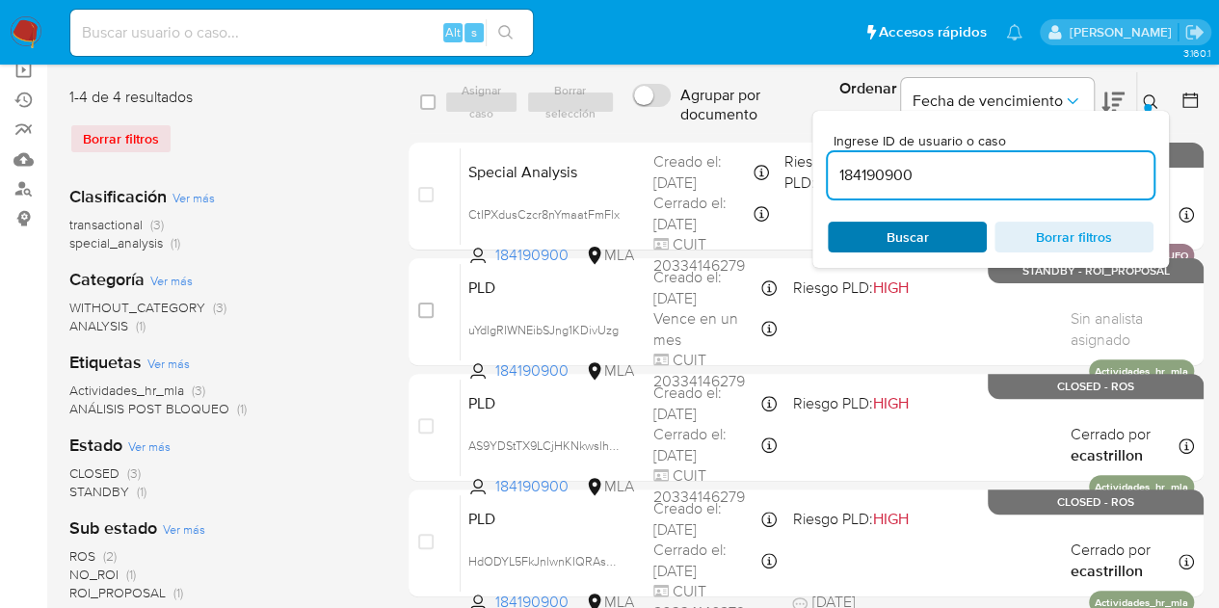
click at [929, 236] on span "Buscar" at bounding box center [907, 237] width 132 height 27
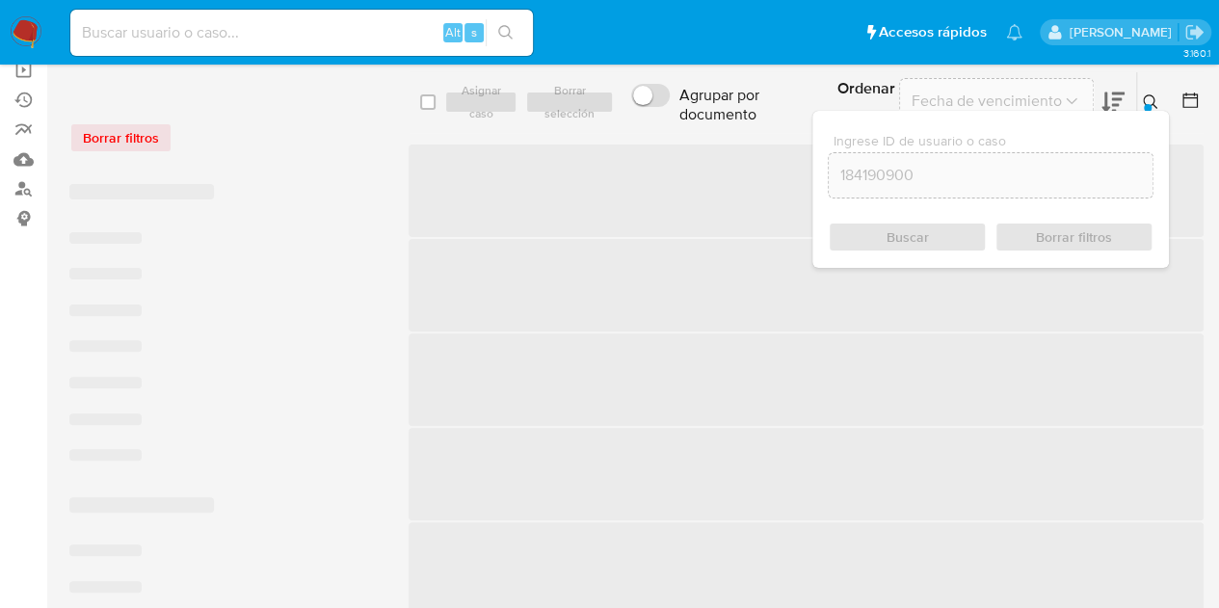
click at [1150, 91] on button at bounding box center [1153, 102] width 32 height 23
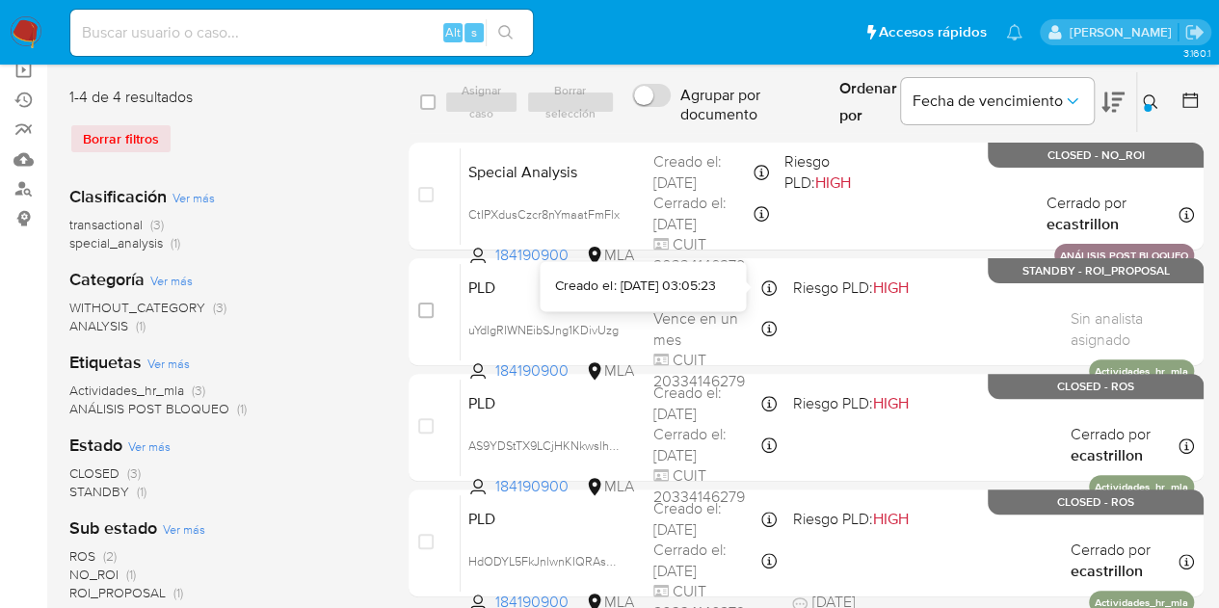
click at [568, 288] on div "Creado el: [DATE] 03:05:23" at bounding box center [635, 286] width 160 height 19
click at [1156, 82] on div "Ingrese ID de usuario o caso 184190900 Buscar Borrar filtros" at bounding box center [1152, 102] width 33 height 60
click at [1156, 96] on icon at bounding box center [1150, 101] width 15 height 15
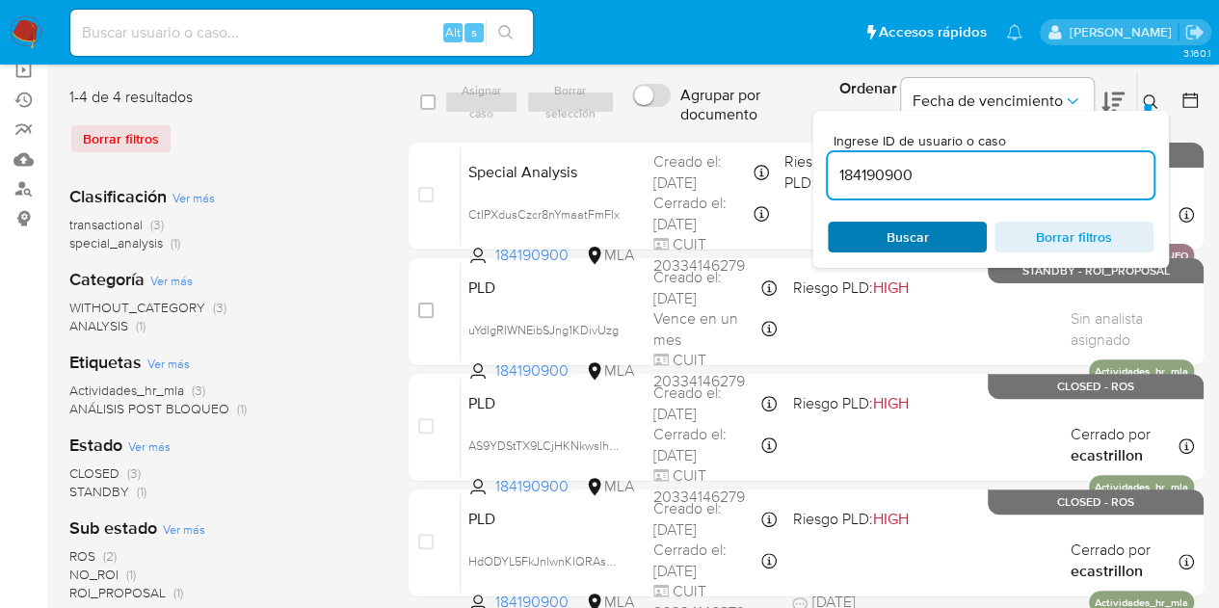
click at [926, 227] on span "Buscar" at bounding box center [907, 237] width 42 height 31
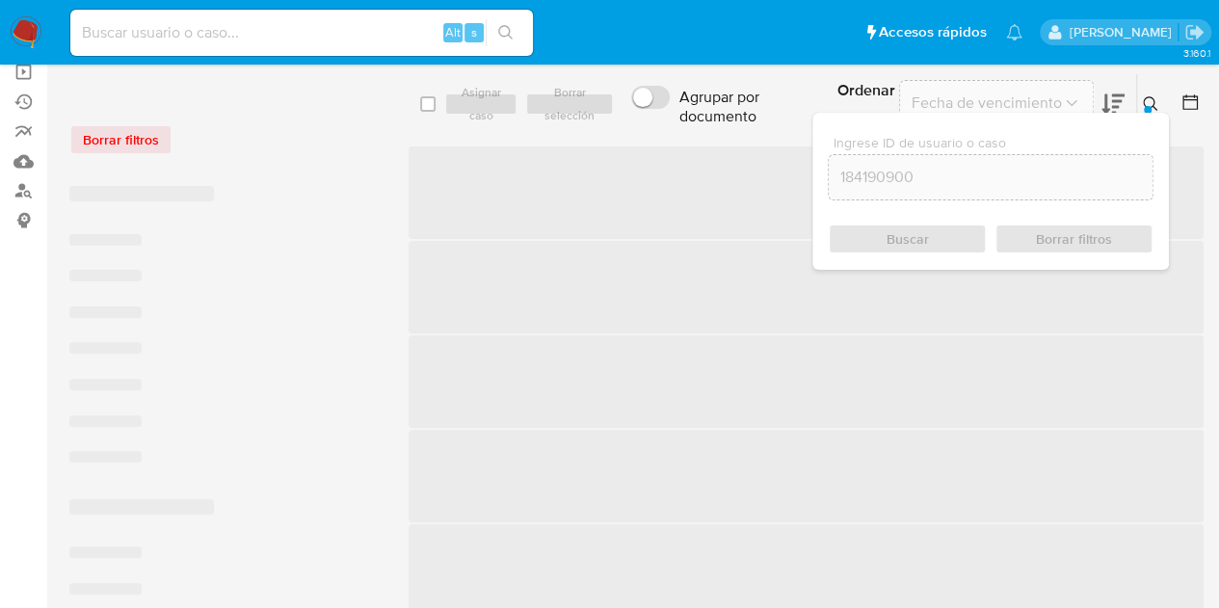
scroll to position [127, 0]
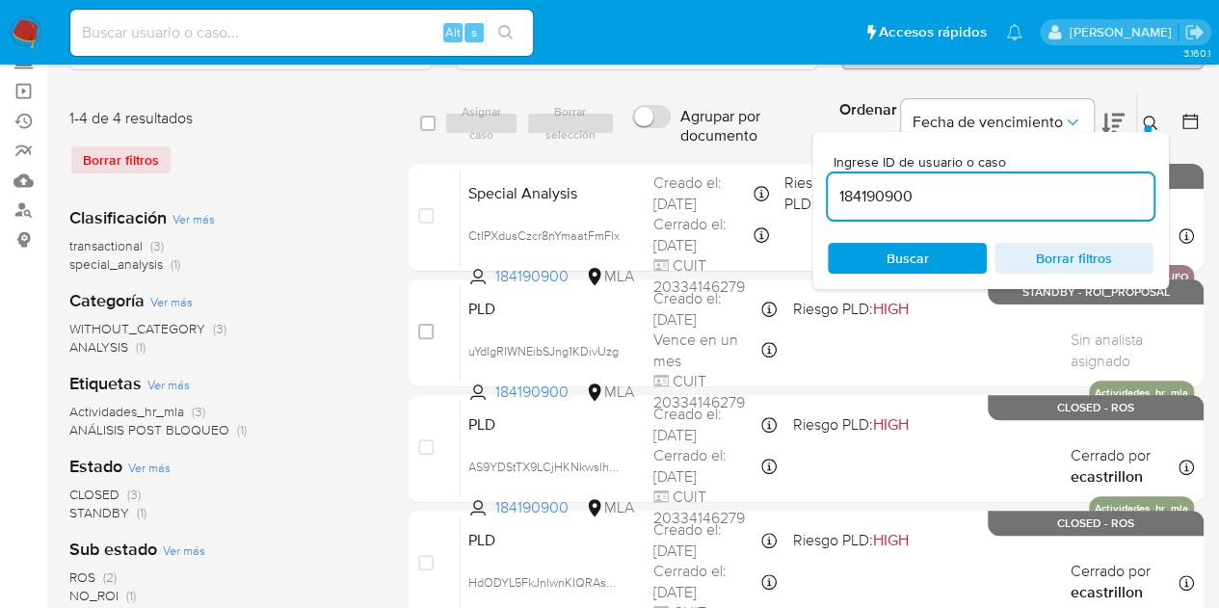
click at [1153, 112] on button at bounding box center [1153, 123] width 32 height 23
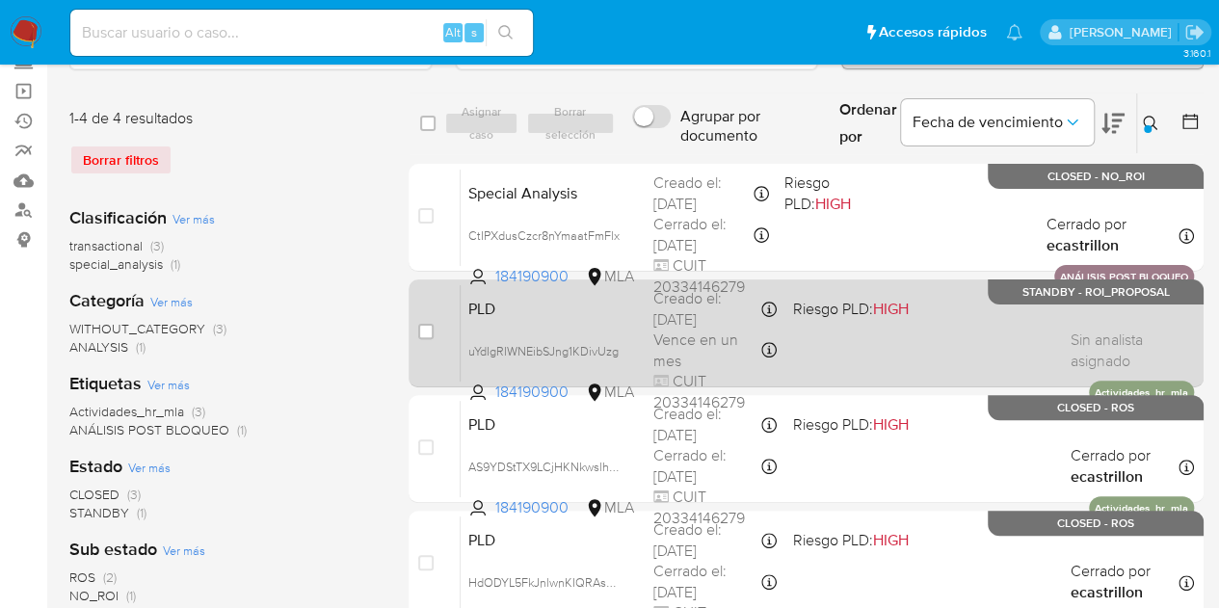
click at [554, 320] on div "PLD uYdIgRIWNEibSJng1KDivUzg 184190900 MLA Riesgo PLD: HIGH Creado el: 12/09/20…" at bounding box center [827, 332] width 733 height 97
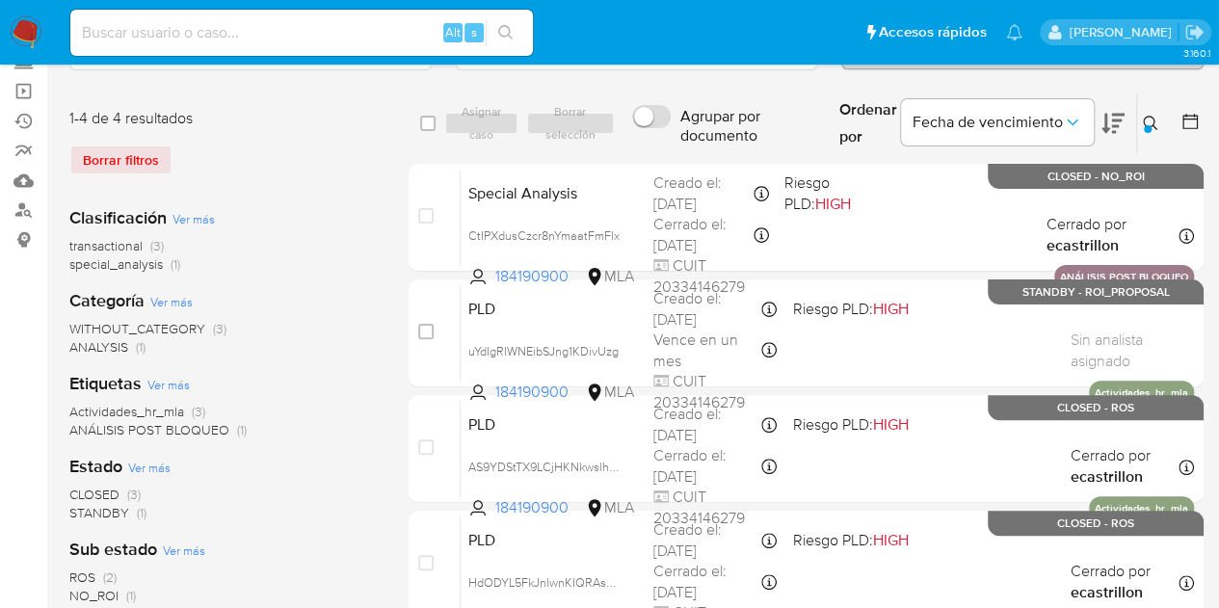
click at [1143, 119] on icon at bounding box center [1150, 123] width 14 height 14
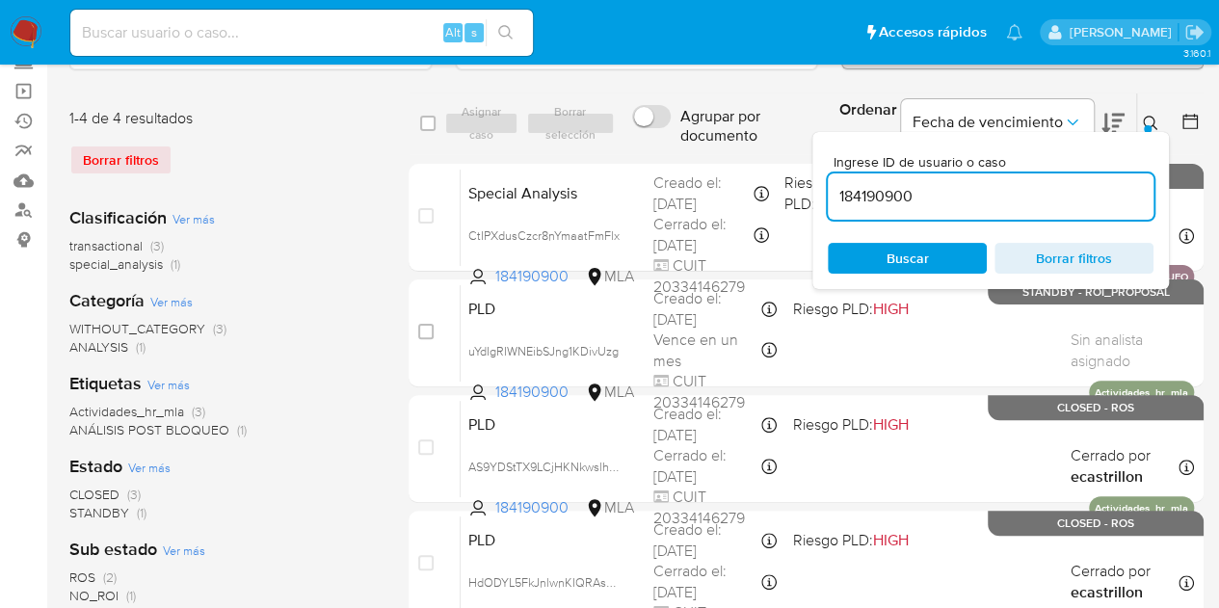
drag, startPoint x: 950, startPoint y: 190, endPoint x: 717, endPoint y: 145, distance: 237.3
click at [717, 145] on div "select-all-cases-checkbox Asignar caso Borrar selección Agrupar por documento O…" at bounding box center [805, 123] width 795 height 63
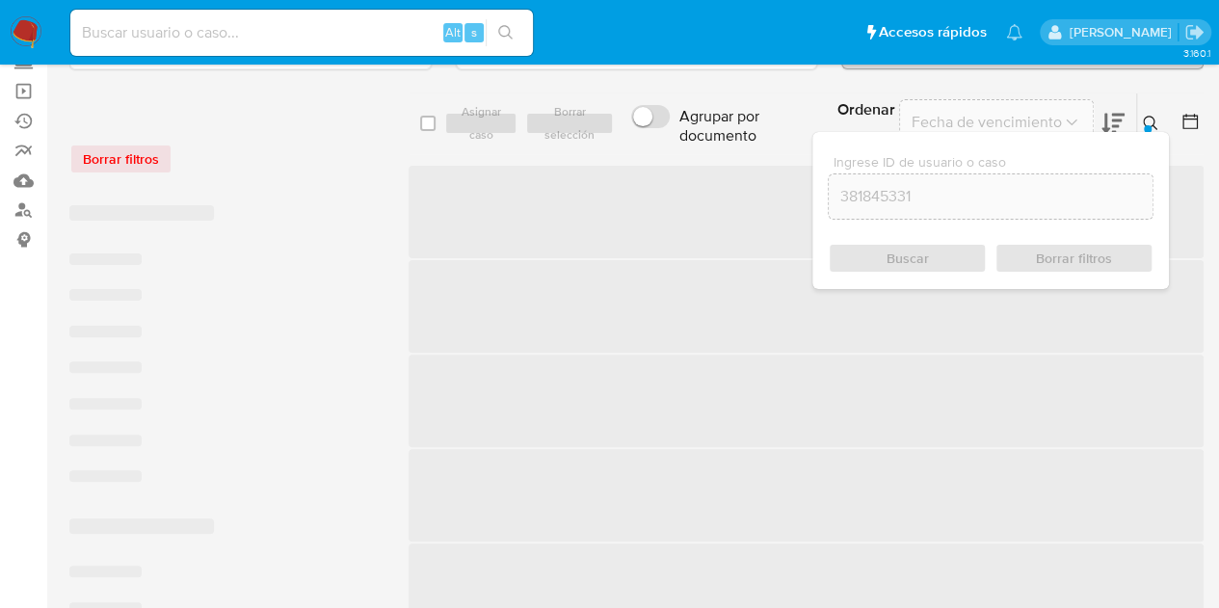
click at [1138, 119] on button at bounding box center [1153, 123] width 32 height 23
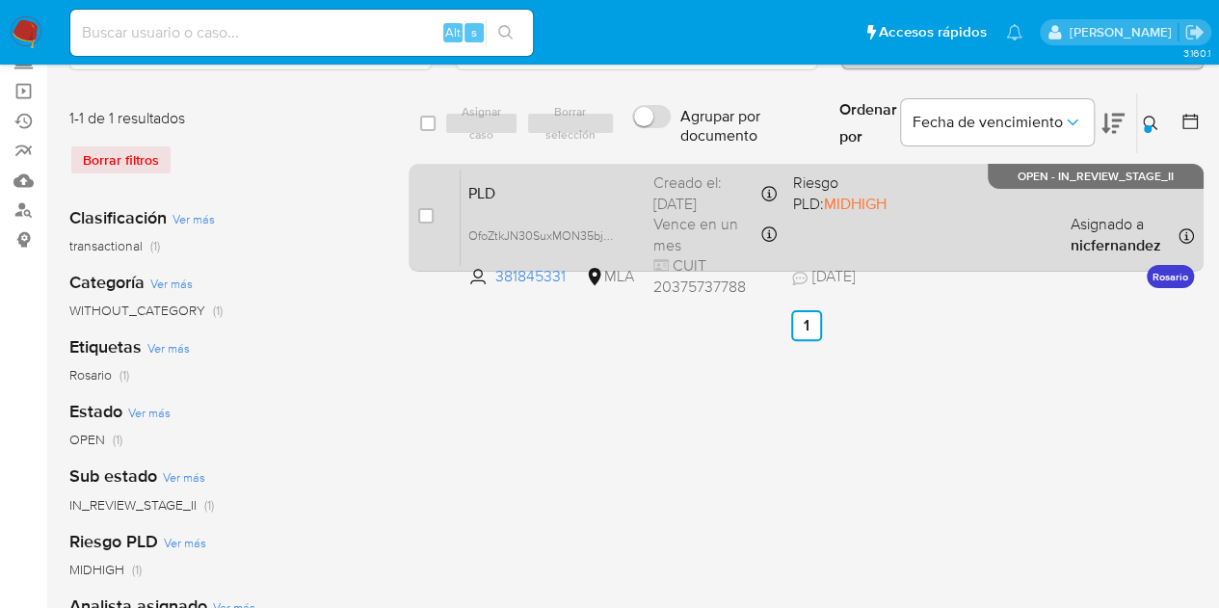
click at [553, 188] on span "PLD" at bounding box center [553, 191] width 170 height 25
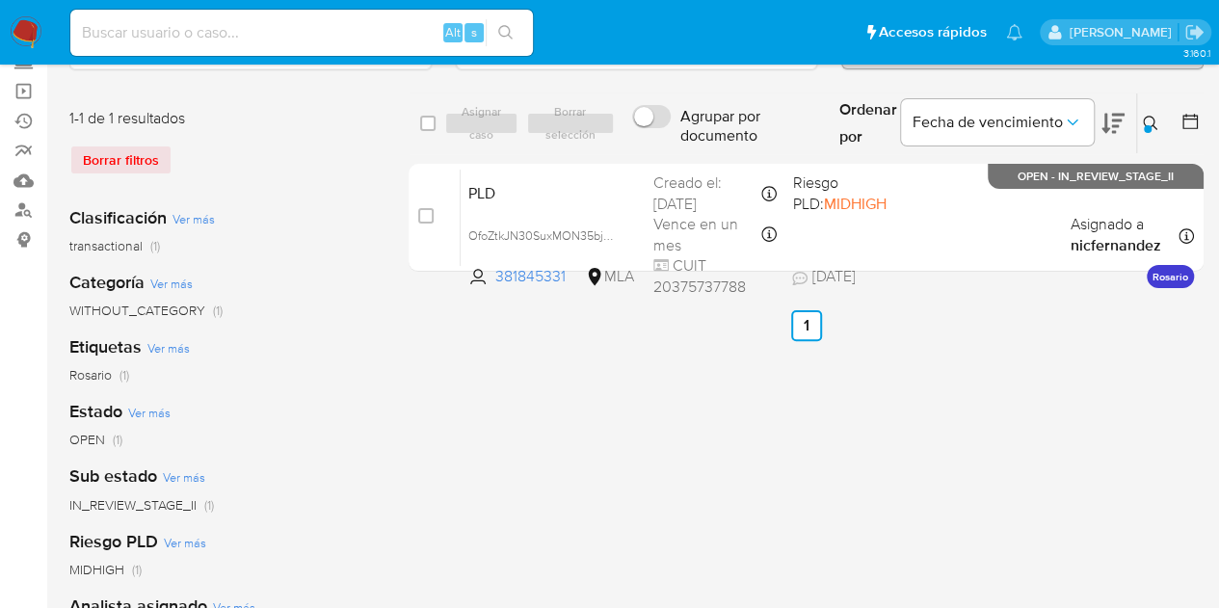
click at [1146, 119] on icon at bounding box center [1150, 123] width 15 height 15
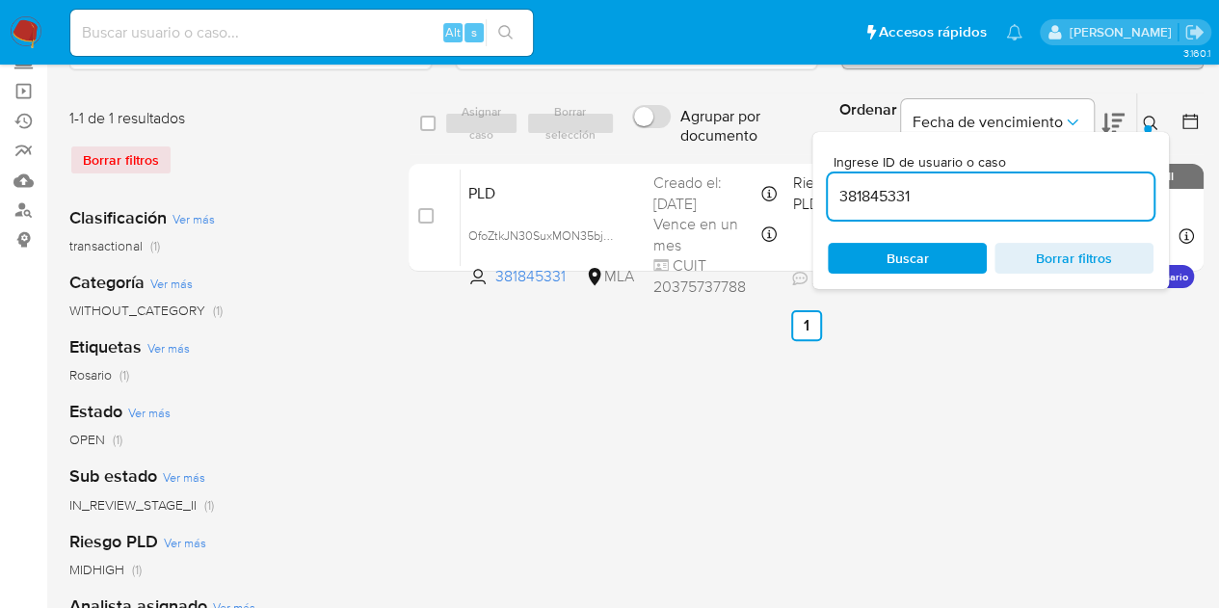
drag, startPoint x: 930, startPoint y: 186, endPoint x: 717, endPoint y: 138, distance: 218.3
click at [752, 151] on div "select-all-cases-checkbox Asignar caso Borrar selección Agrupar por documento O…" at bounding box center [805, 123] width 795 height 63
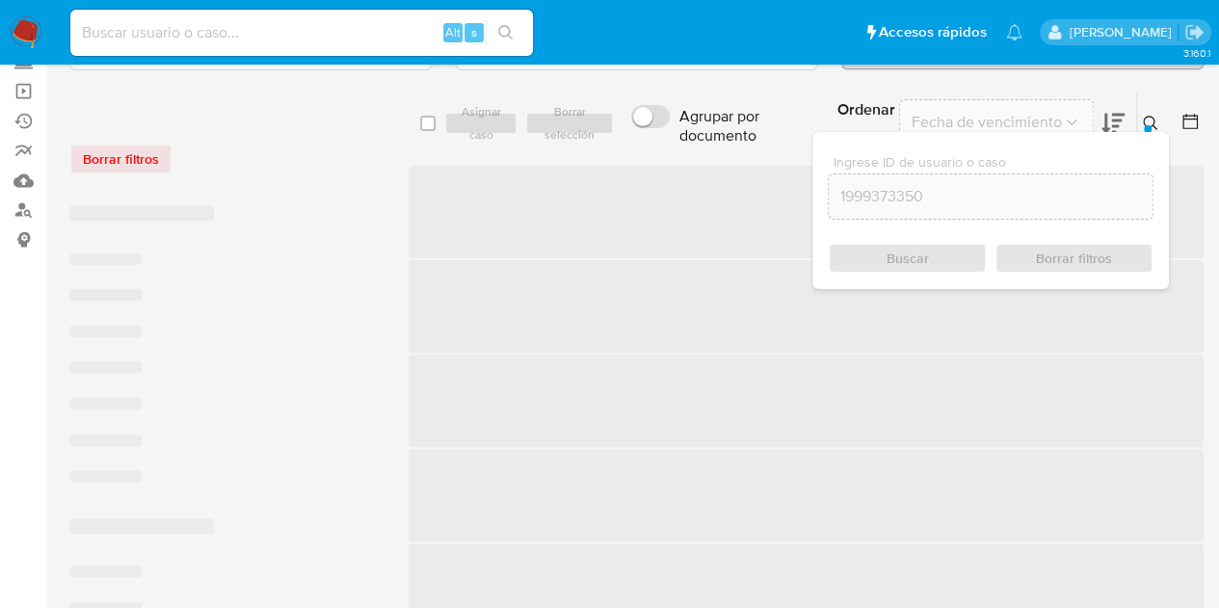
click at [1152, 122] on icon at bounding box center [1150, 123] width 14 height 14
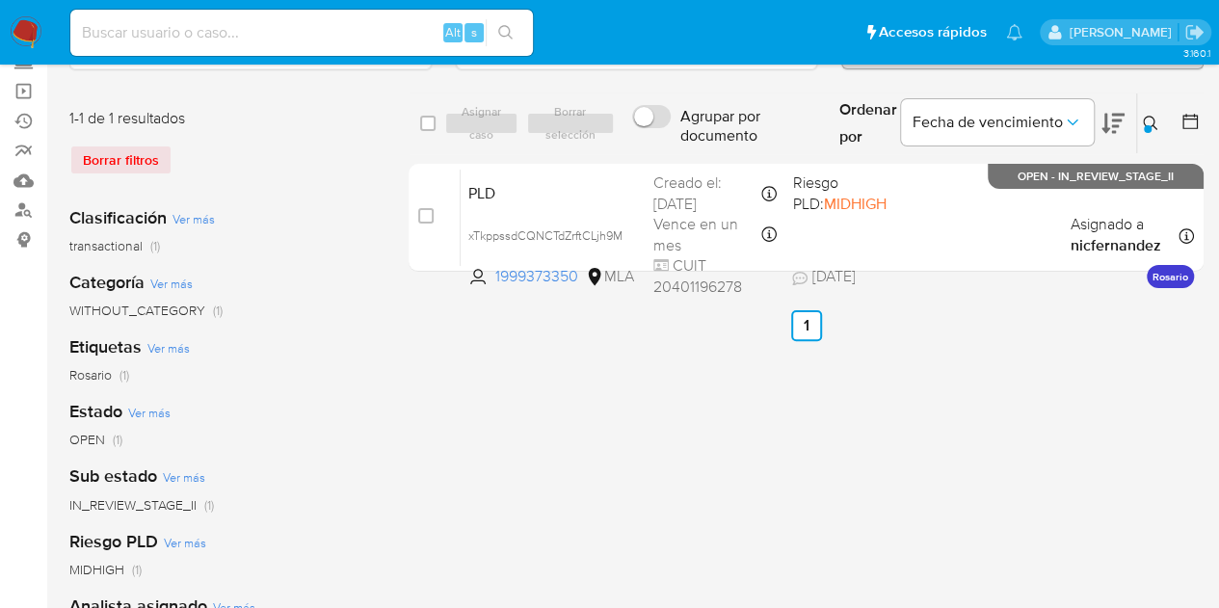
scroll to position [34, 0]
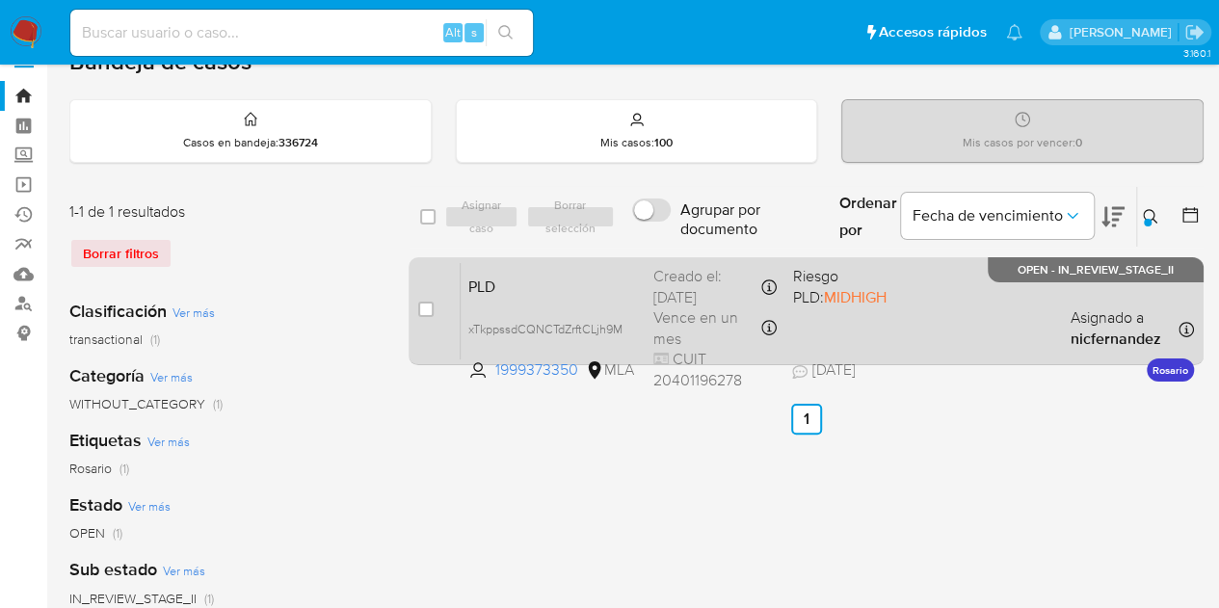
click at [519, 287] on span "PLD" at bounding box center [553, 285] width 170 height 25
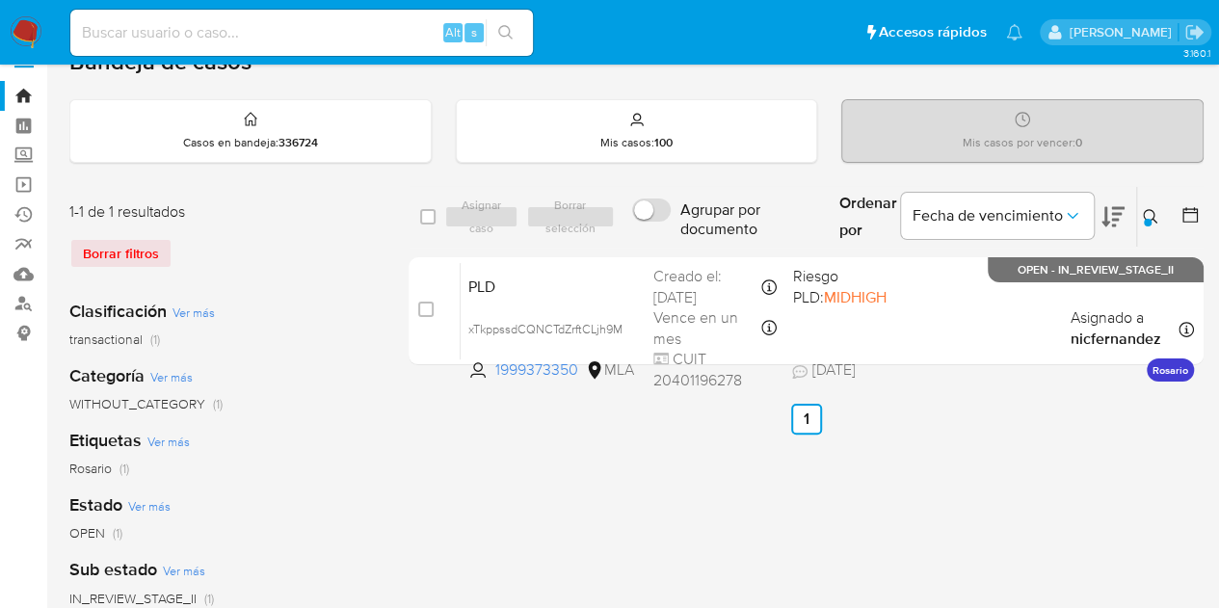
click at [1156, 211] on icon at bounding box center [1150, 216] width 15 height 15
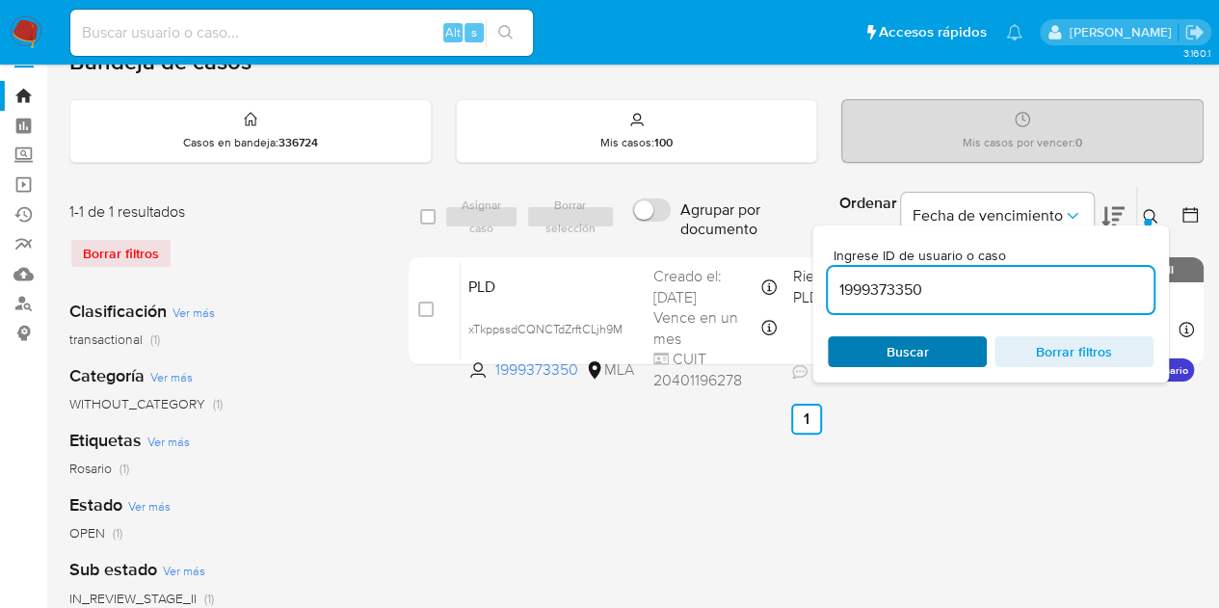
click at [922, 360] on span "Buscar" at bounding box center [907, 351] width 42 height 31
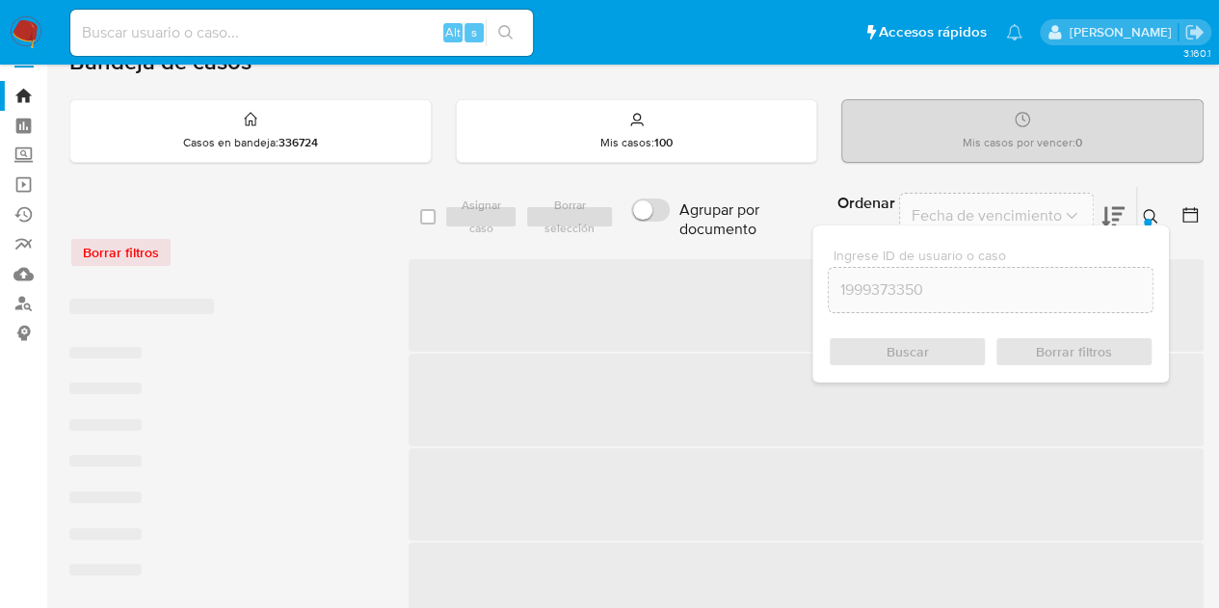
click at [1153, 218] on icon at bounding box center [1150, 216] width 14 height 14
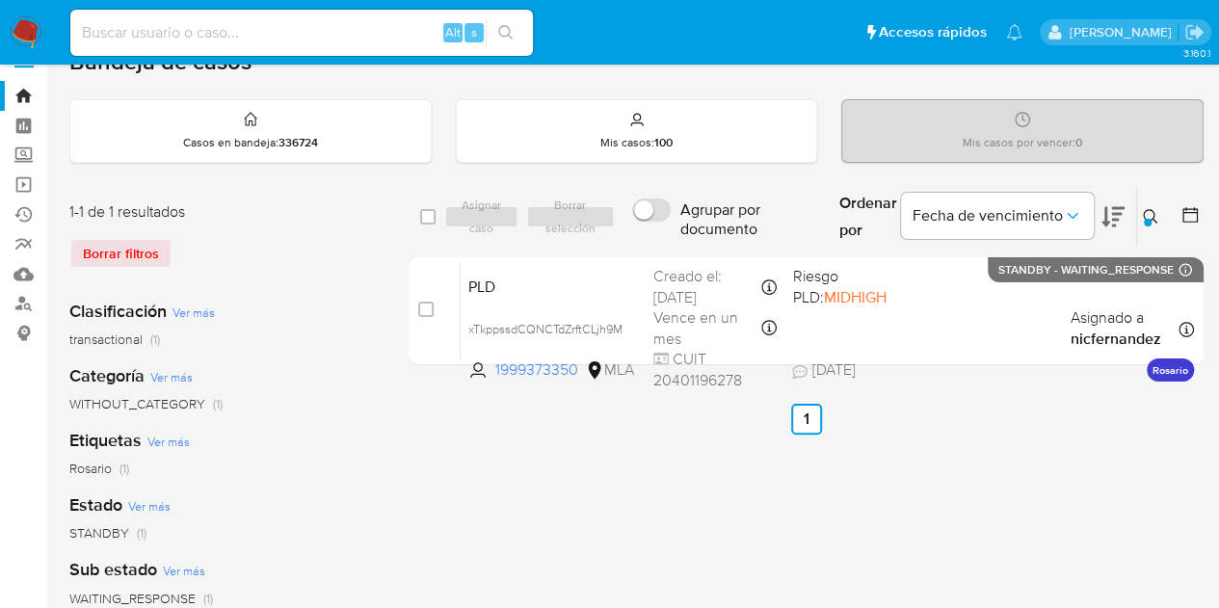
click at [1158, 218] on button at bounding box center [1153, 216] width 32 height 23
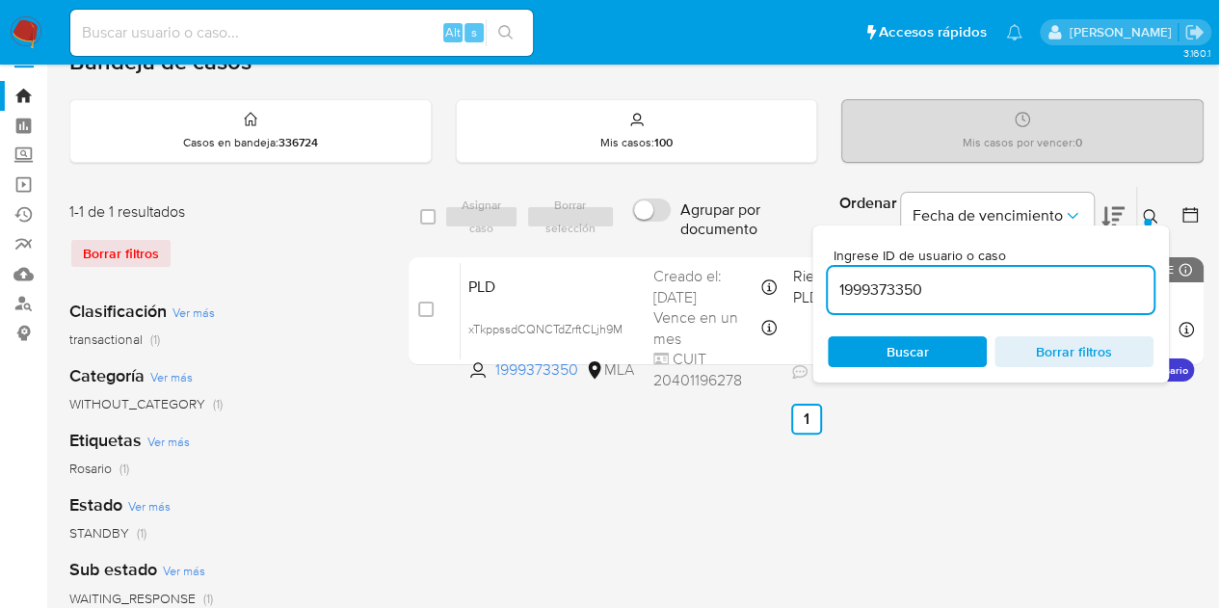
drag, startPoint x: 988, startPoint y: 290, endPoint x: 752, endPoint y: 250, distance: 238.4
click at [751, 247] on div "select-all-cases-checkbox Asignar caso Borrar selección Agrupar por documento O…" at bounding box center [805, 279] width 795 height 187
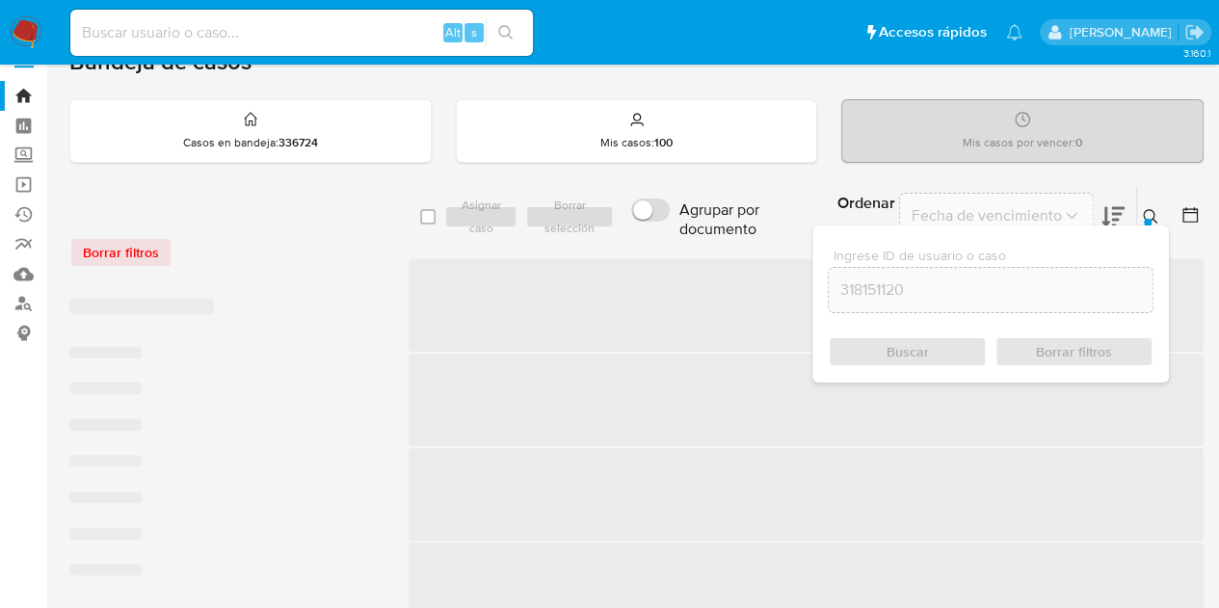
click at [1151, 215] on icon at bounding box center [1150, 216] width 15 height 15
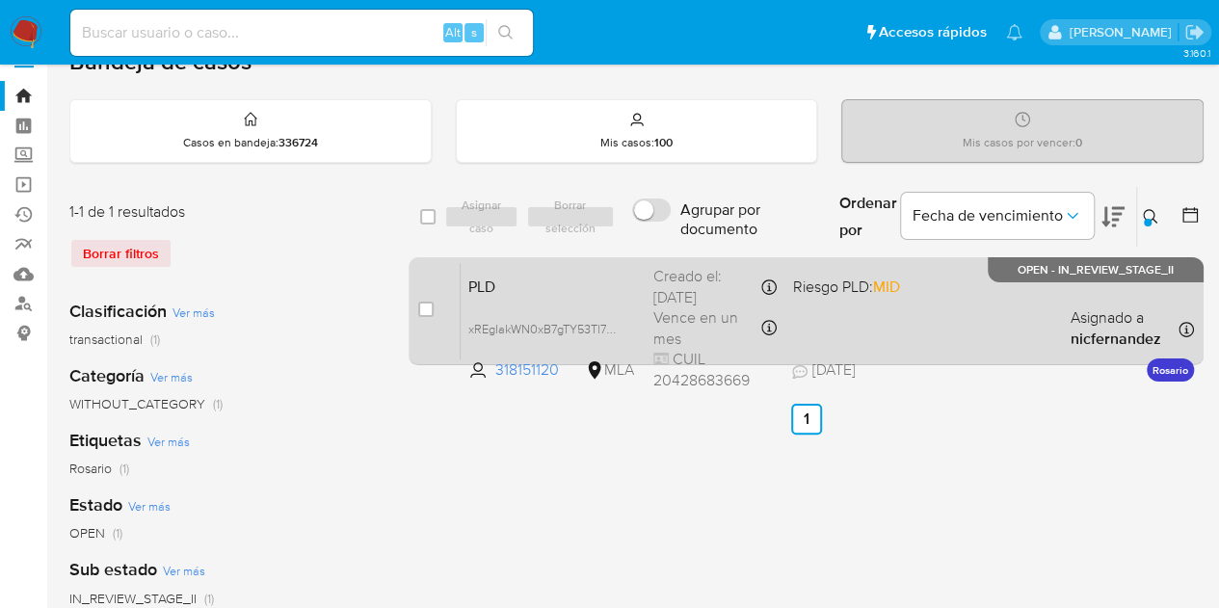
click at [574, 297] on div "PLD xREgIakWN0xB7gTY53Tl79d7 318151120 MLA Riesgo PLD: MID Creado el: 12/09/202…" at bounding box center [827, 310] width 733 height 97
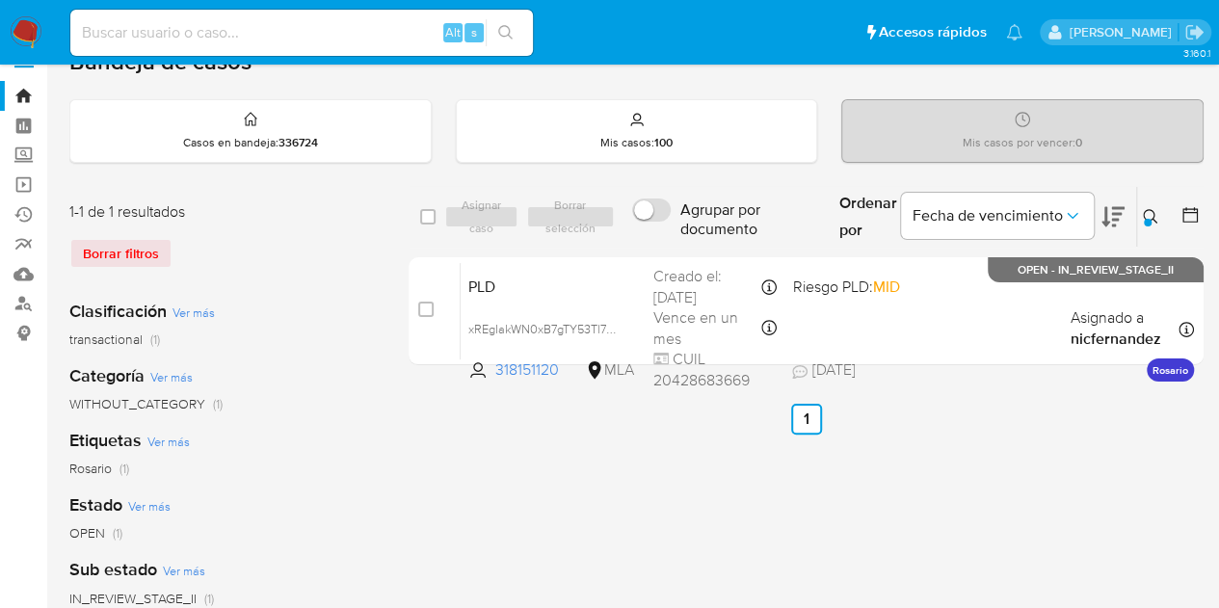
click at [1148, 219] on div at bounding box center [1148, 223] width 8 height 8
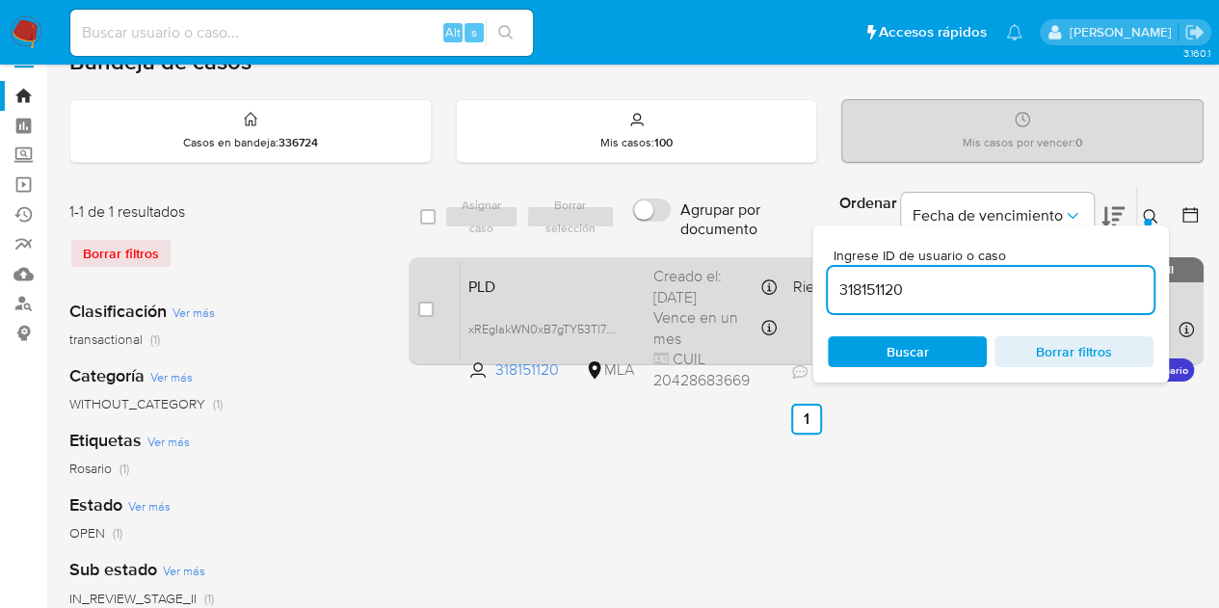
drag, startPoint x: 933, startPoint y: 295, endPoint x: 762, endPoint y: 269, distance: 172.5
click at [762, 269] on div "select-all-cases-checkbox Asignar caso Borrar selección Agrupar por documento O…" at bounding box center [805, 279] width 795 height 187
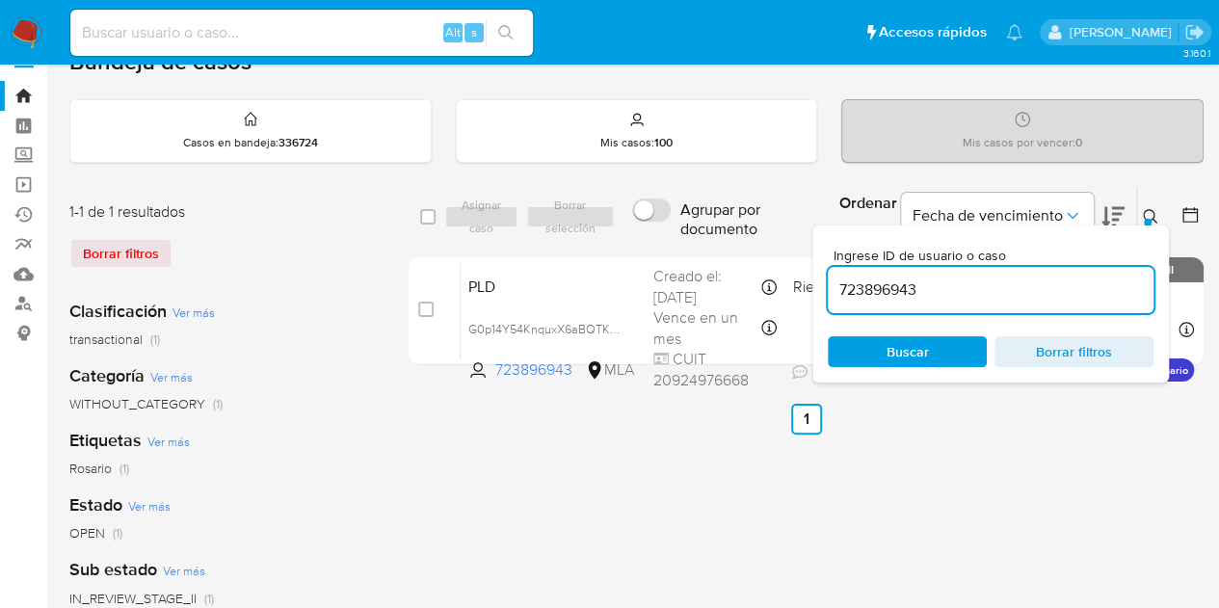
click at [1147, 219] on div at bounding box center [1148, 223] width 8 height 8
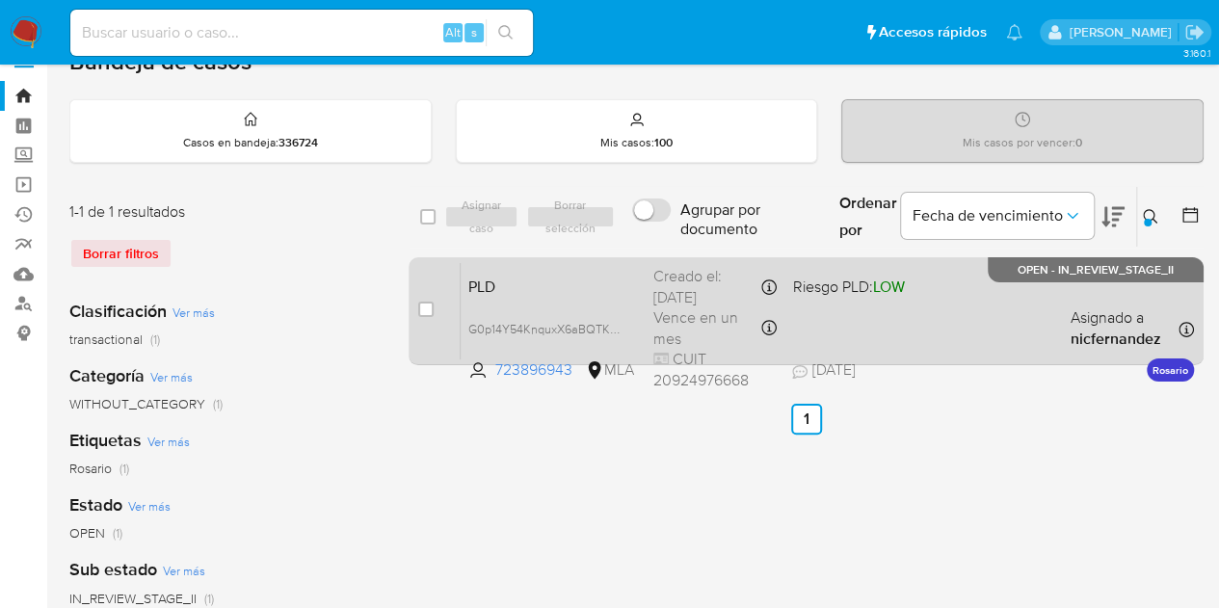
click at [590, 296] on div "PLD G0p14Y54KnquxX6aBQTKTH1m 723896943 MLA Riesgo PLD: LOW Creado el: 12/09/202…" at bounding box center [827, 310] width 733 height 97
click at [546, 286] on span "PLD" at bounding box center [553, 285] width 170 height 25
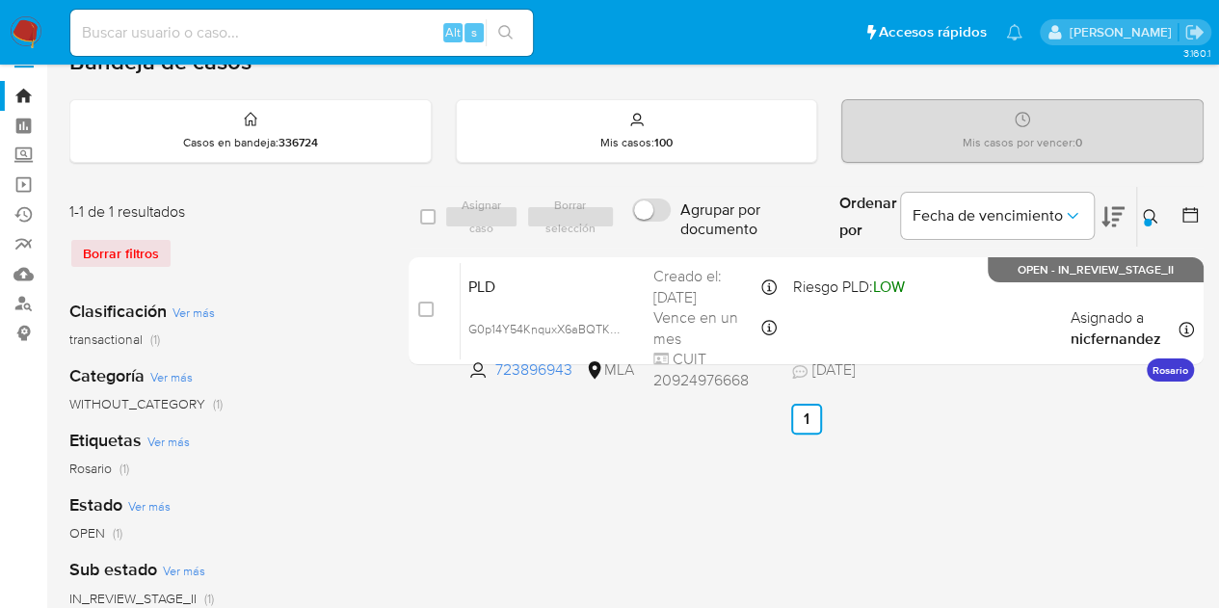
click at [1149, 217] on icon at bounding box center [1150, 216] width 15 height 15
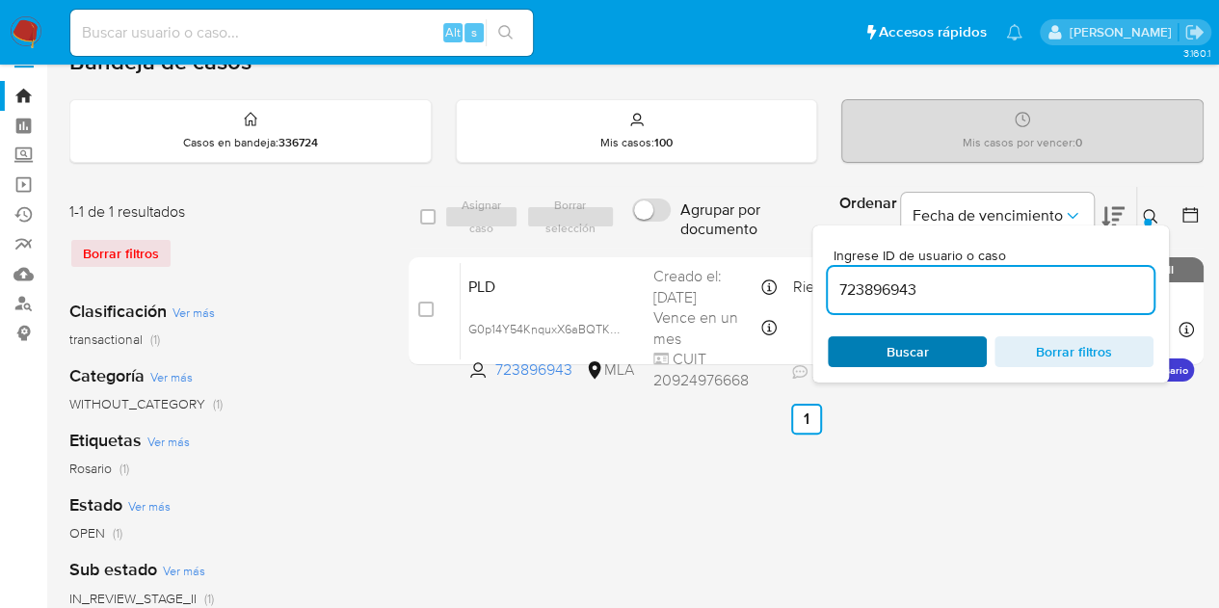
click at [887, 352] on span "Buscar" at bounding box center [907, 351] width 42 height 31
click at [1146, 225] on div "Ingrese ID de usuario o caso 723896943 Buscar Borrar filtros" at bounding box center [990, 303] width 356 height 157
click at [1148, 213] on icon at bounding box center [1150, 216] width 15 height 15
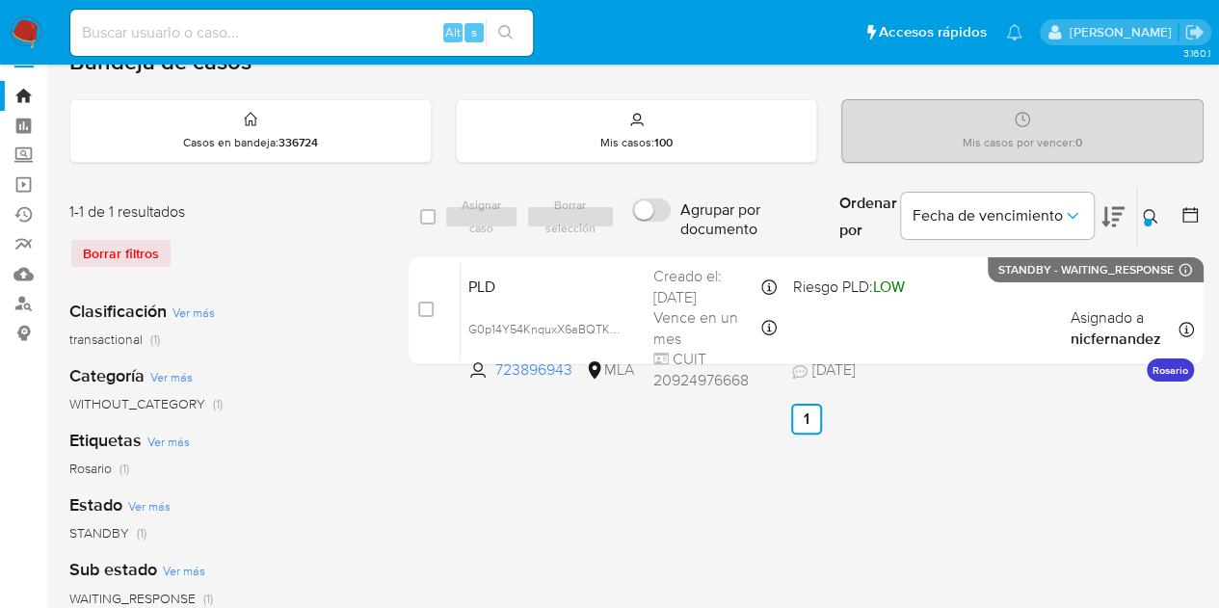
click at [1150, 209] on icon at bounding box center [1150, 216] width 14 height 14
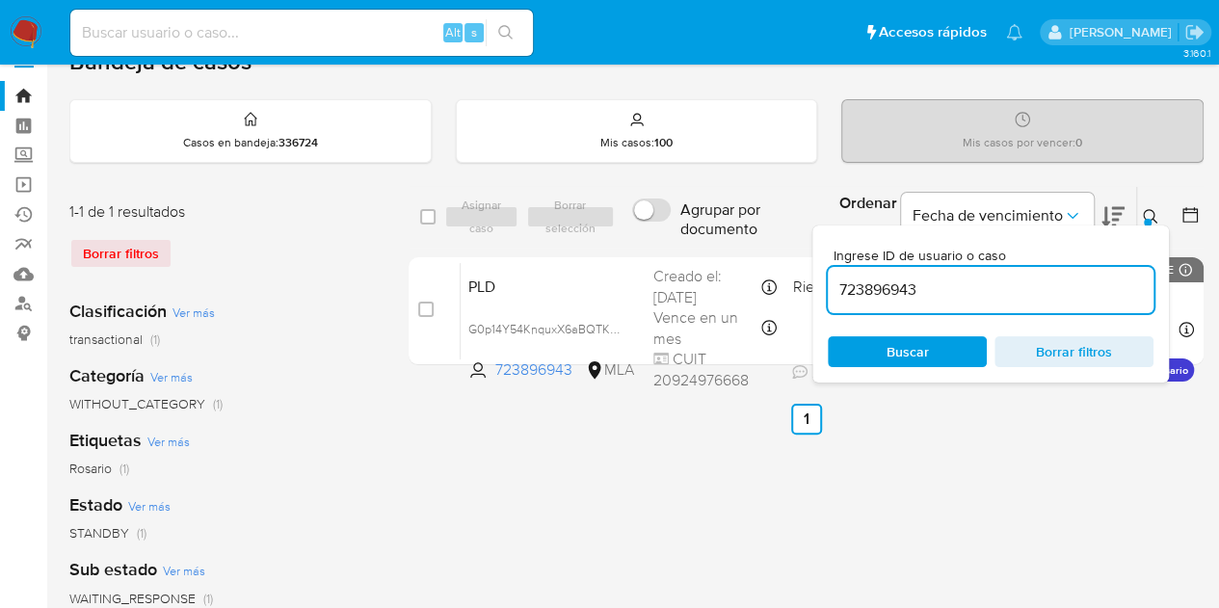
drag, startPoint x: 949, startPoint y: 278, endPoint x: 612, endPoint y: 244, distance: 339.0
click at [601, 236] on div "select-all-cases-checkbox Asignar caso Borrar selección Agrupar por documento O…" at bounding box center [805, 217] width 795 height 63
type input "343525241"
click at [1149, 215] on icon at bounding box center [1150, 216] width 15 height 15
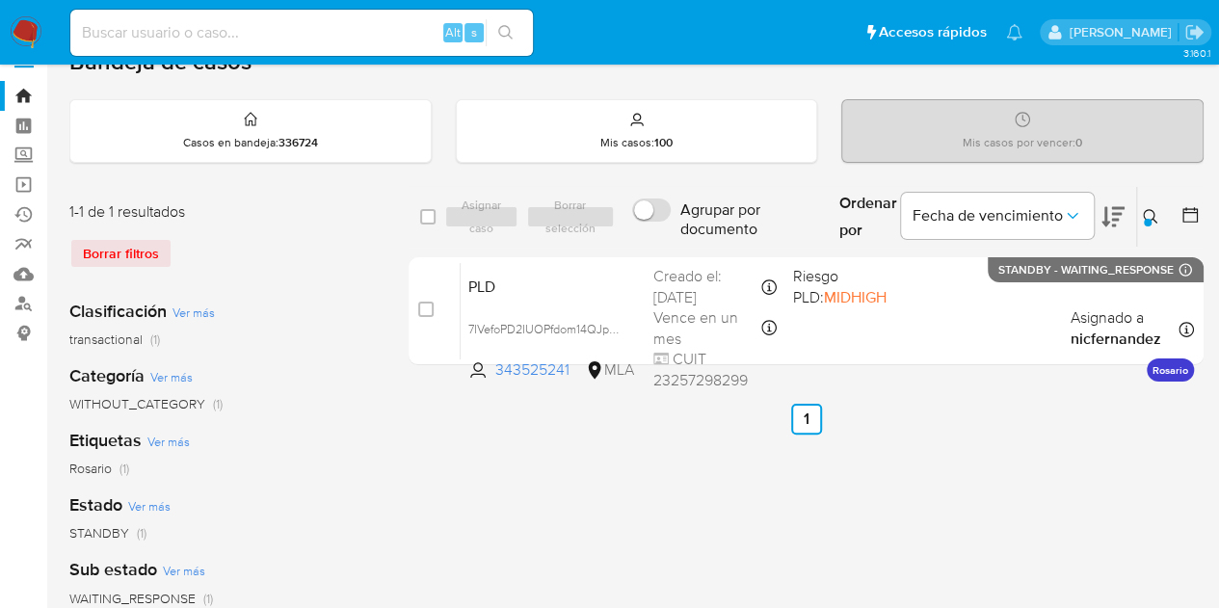
drag, startPoint x: 1095, startPoint y: 481, endPoint x: 790, endPoint y: 241, distance: 388.4
click at [1095, 481] on div "select-all-cases-checkbox Asignar caso Borrar selección Agrupar por documento O…" at bounding box center [805, 609] width 795 height 846
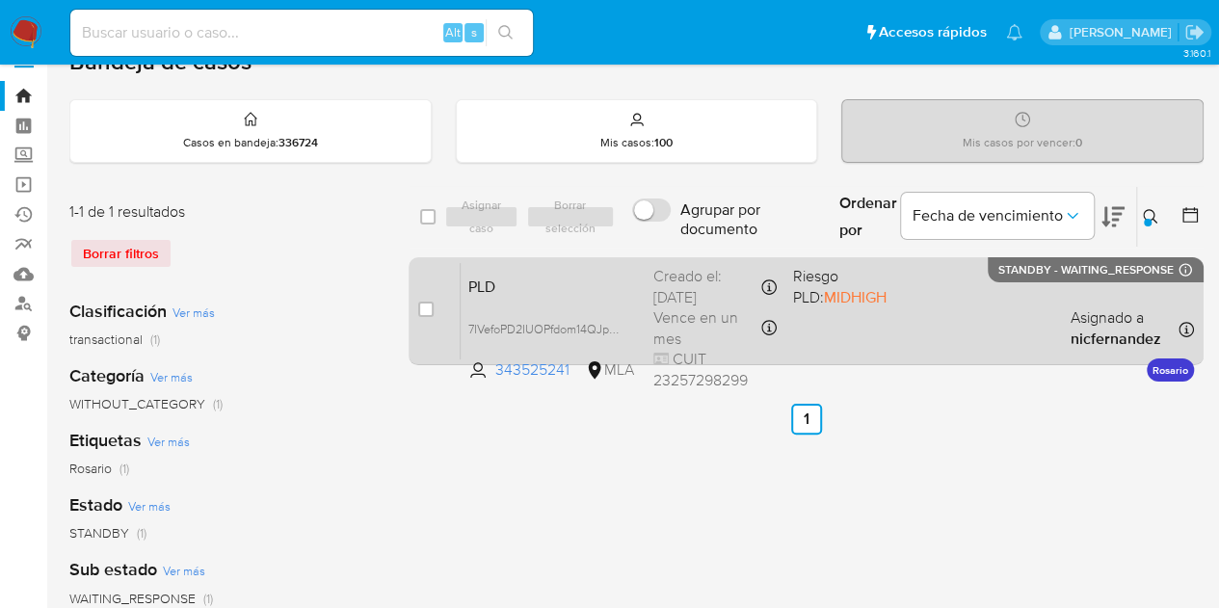
click at [486, 302] on div "PLD 7IVefoPD2IUOPfdom14QJpDq 343525241 MLA Riesgo PLD: MIDHIGH Creado el: 12/09…" at bounding box center [827, 310] width 733 height 97
click at [418, 306] on input "checkbox" at bounding box center [425, 309] width 15 height 15
checkbox input "true"
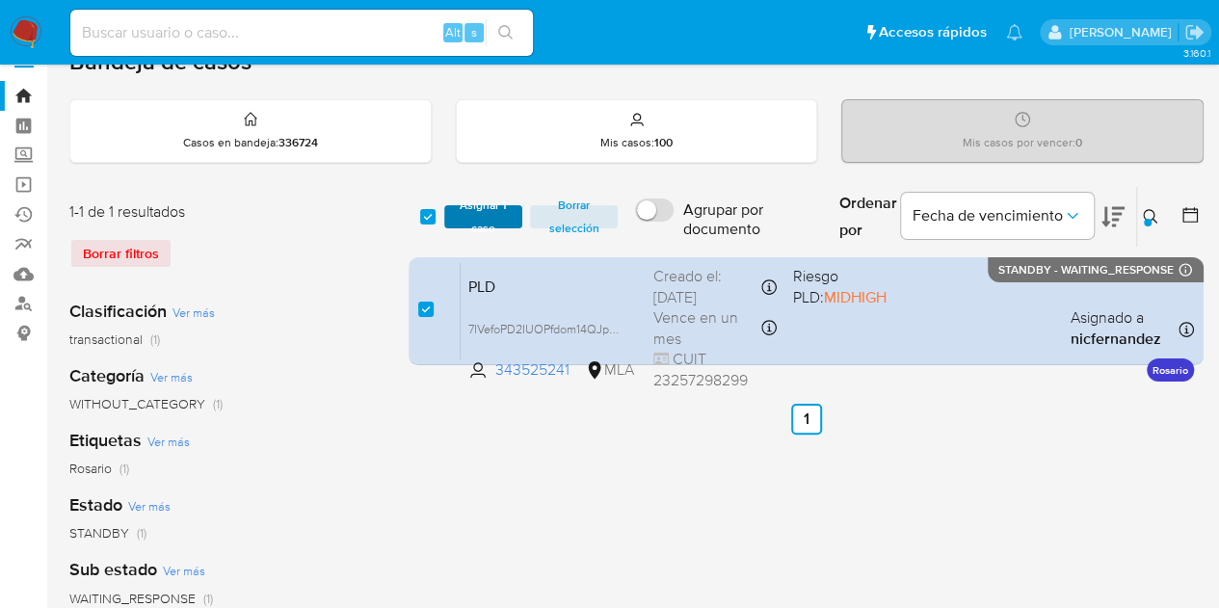
click at [474, 221] on span "Asignar 1 caso" at bounding box center [484, 216] width 60 height 19
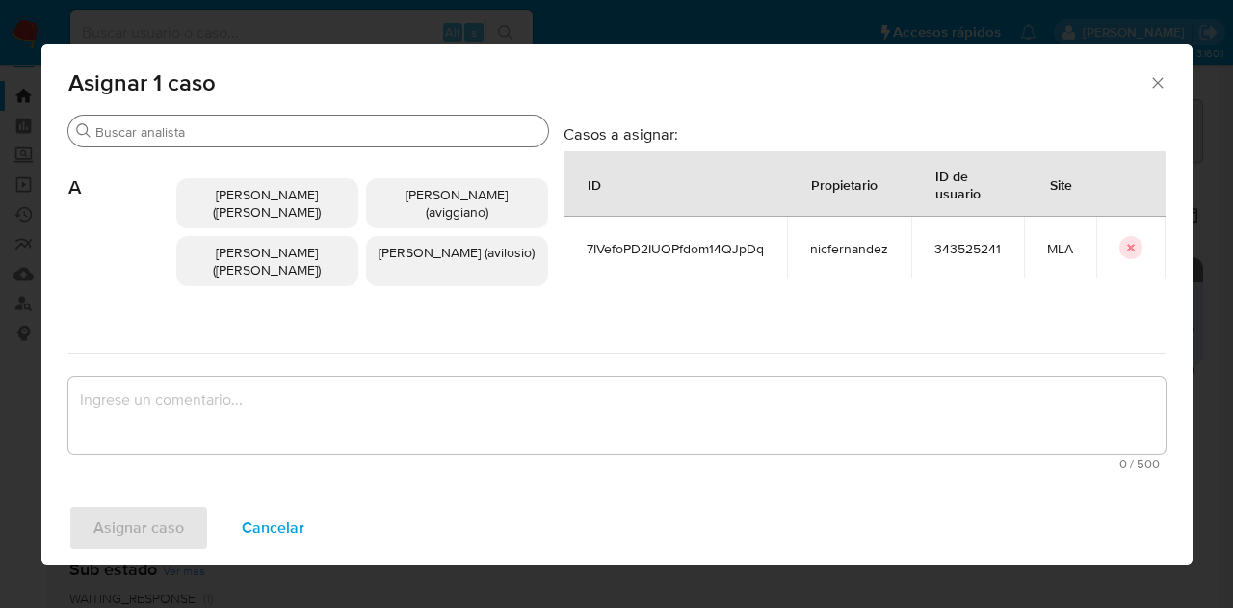
click at [195, 133] on input "Buscar" at bounding box center [317, 131] width 445 height 17
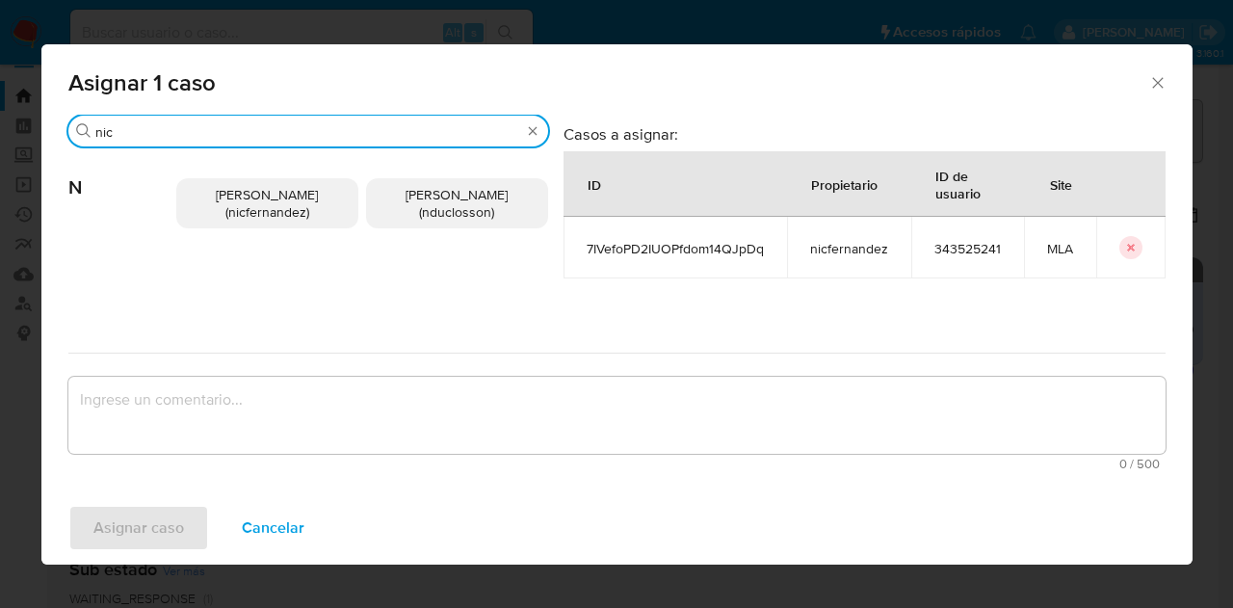
type input "nic"
click at [247, 225] on p "Nicolas Fernandez Allen (nicfernandez)" at bounding box center [267, 203] width 182 height 50
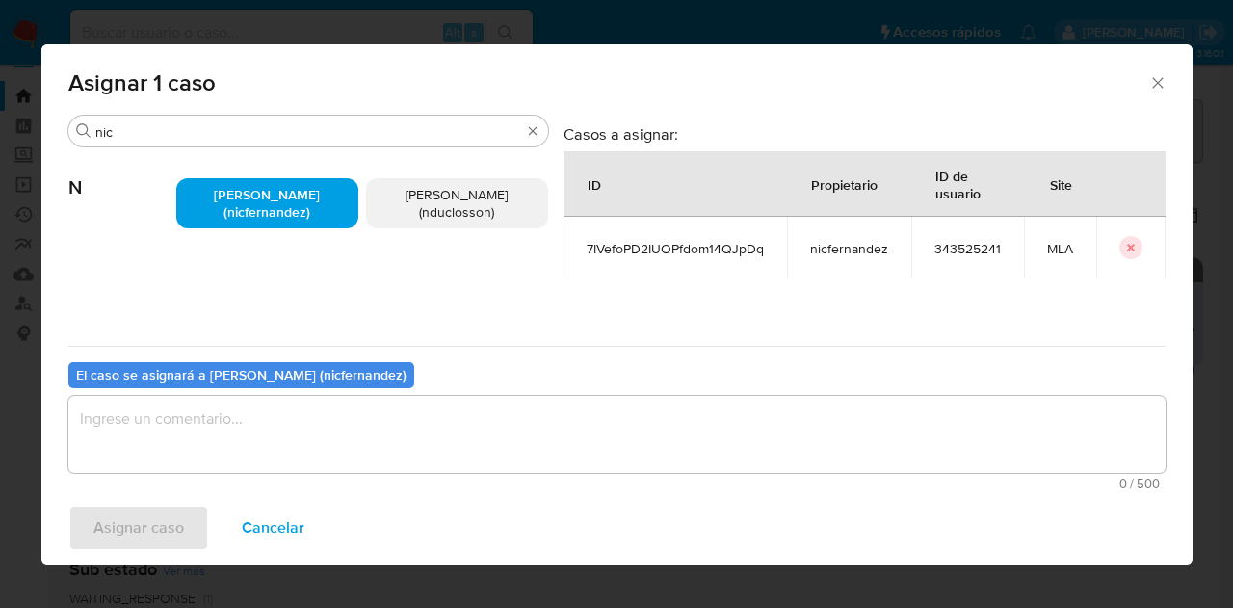
click at [291, 433] on textarea "assign-modal" at bounding box center [616, 434] width 1097 height 77
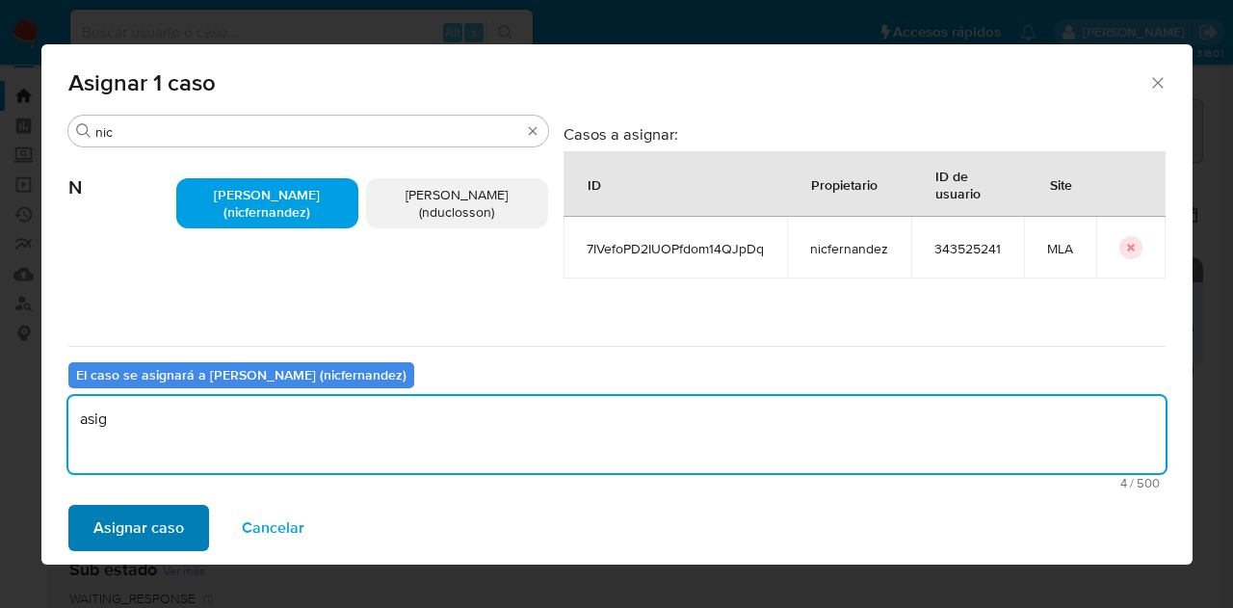
type textarea "asig"
click at [110, 526] on span "Asignar caso" at bounding box center [138, 528] width 91 height 42
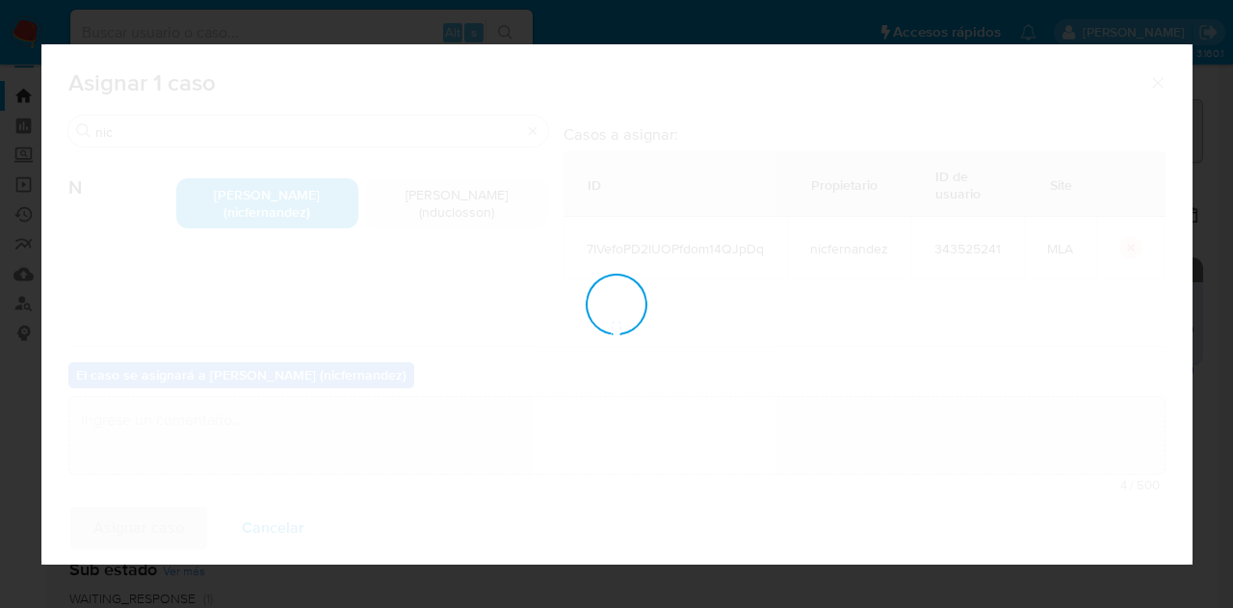
checkbox input "false"
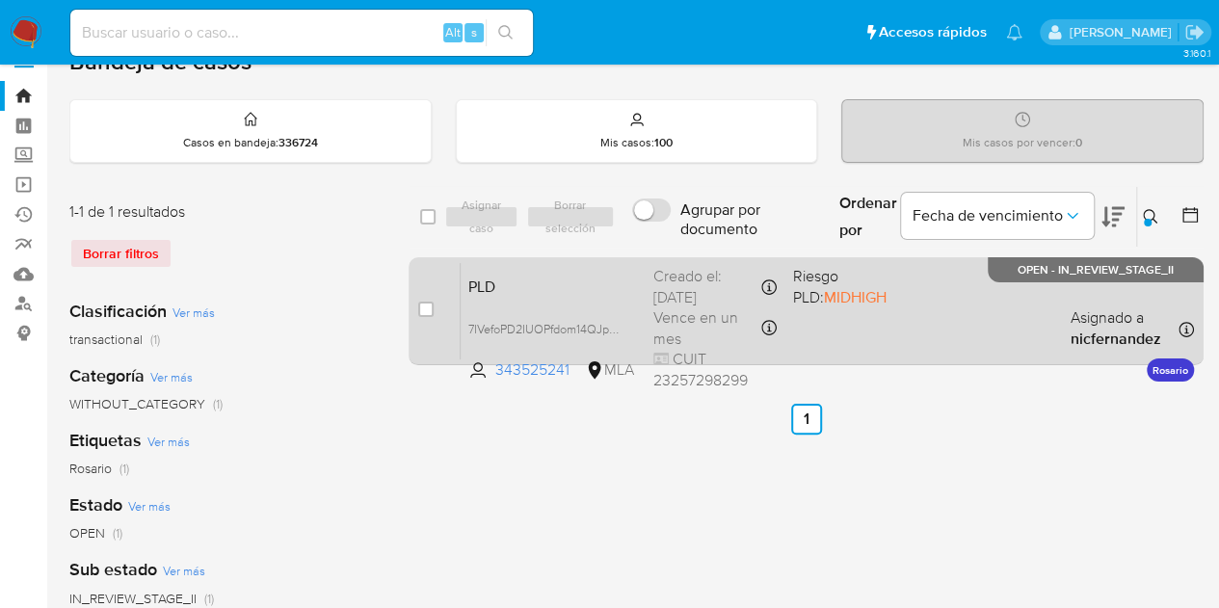
click at [525, 277] on span "PLD" at bounding box center [553, 285] width 170 height 25
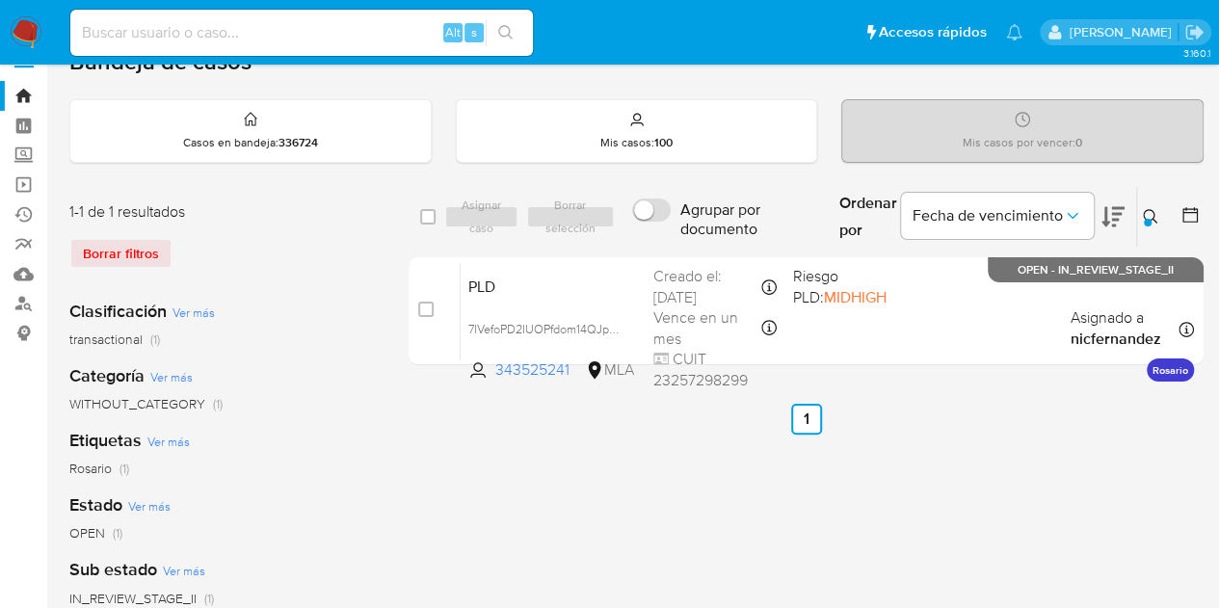
click at [1148, 211] on icon at bounding box center [1150, 216] width 15 height 15
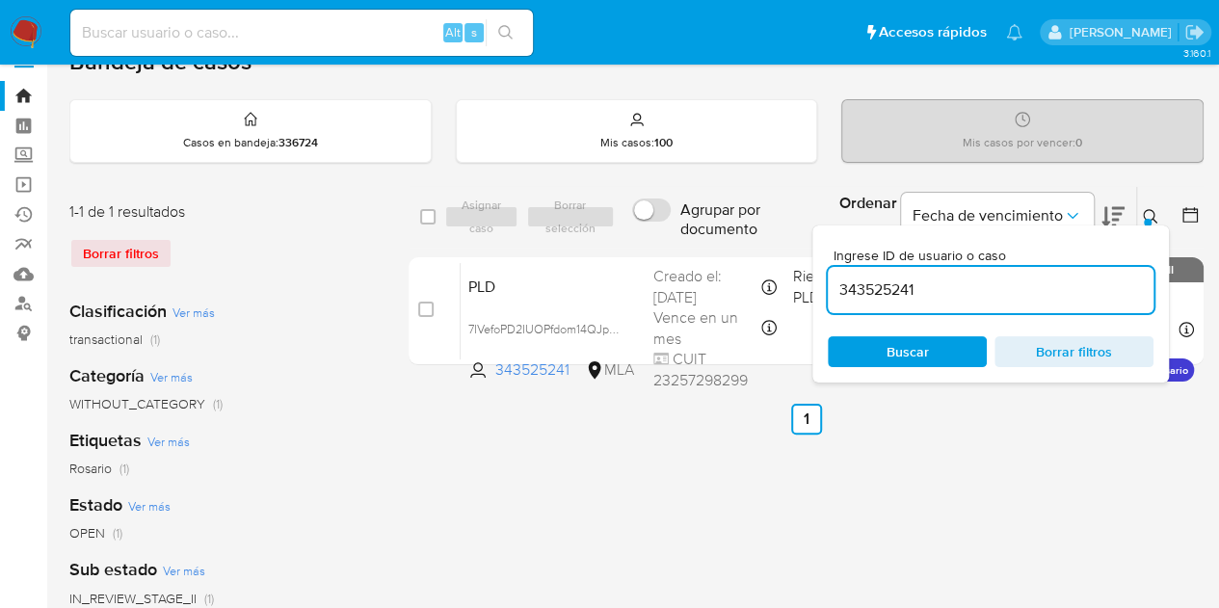
drag, startPoint x: 952, startPoint y: 291, endPoint x: 738, endPoint y: 250, distance: 217.9
click at [738, 246] on div "select-all-cases-checkbox Asignar caso Borrar selección Agrupar por documento O…" at bounding box center [805, 217] width 795 height 63
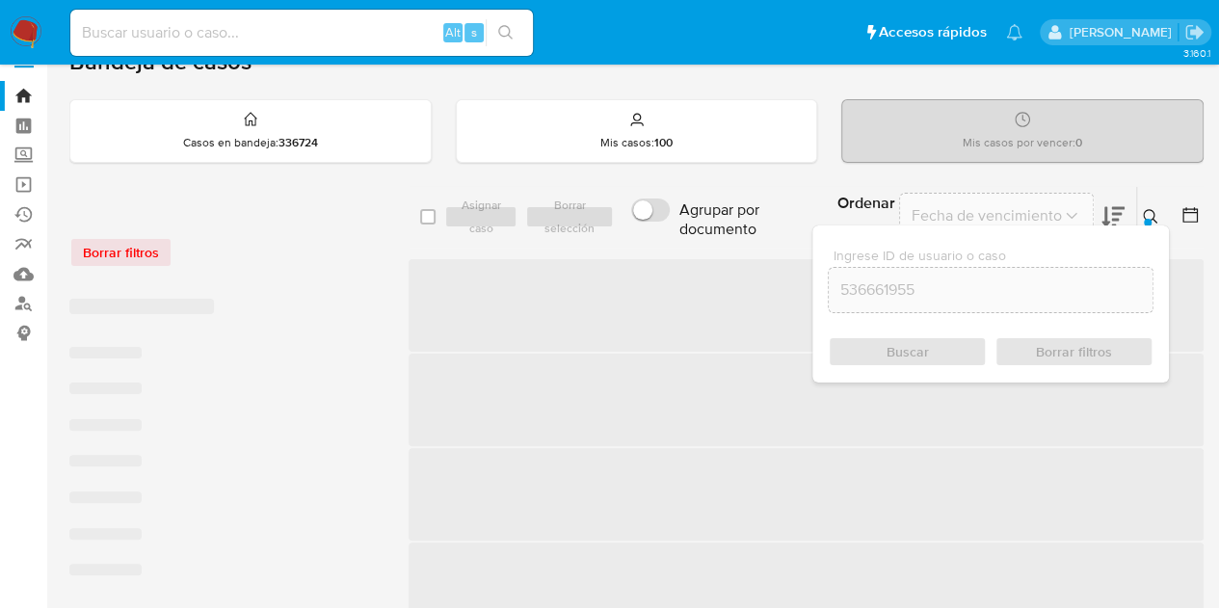
click at [1156, 209] on icon at bounding box center [1150, 216] width 15 height 15
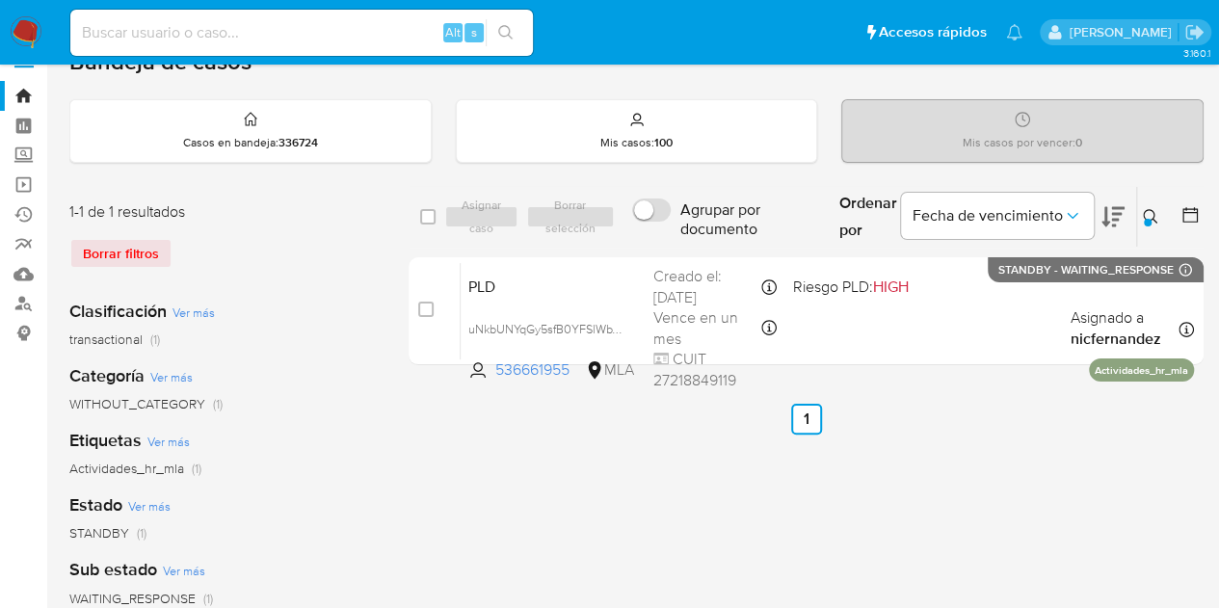
click at [1143, 213] on icon at bounding box center [1150, 216] width 15 height 15
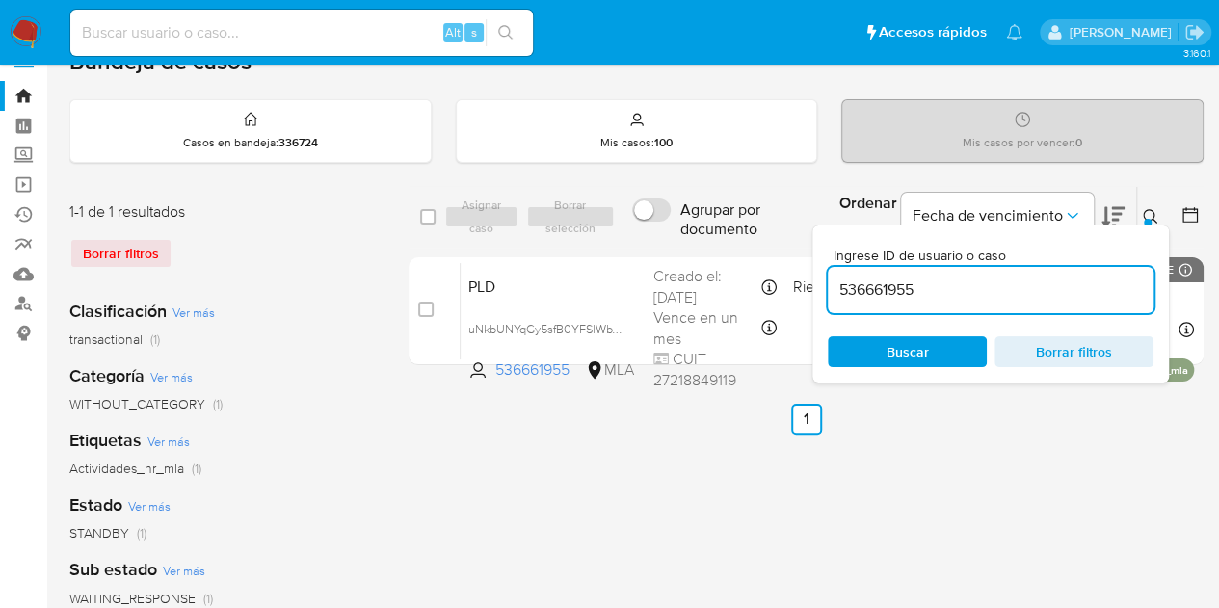
drag, startPoint x: 981, startPoint y: 277, endPoint x: 721, endPoint y: 245, distance: 262.1
click at [721, 245] on div "select-all-cases-checkbox Asignar caso Borrar selección Agrupar por documento O…" at bounding box center [805, 217] width 795 height 63
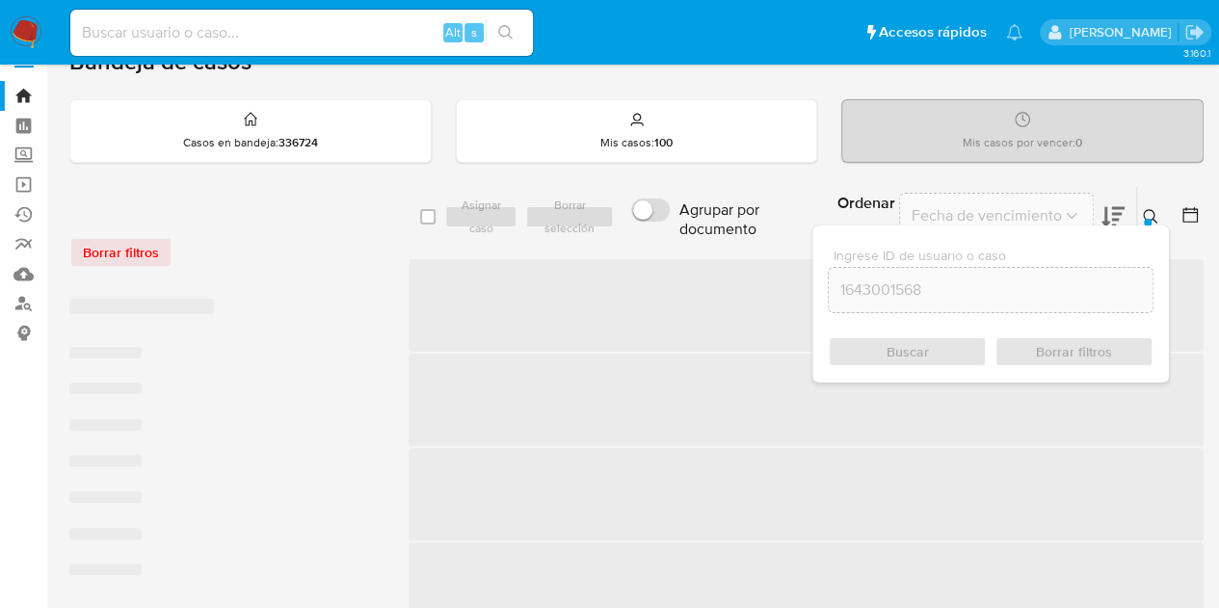
click at [1146, 211] on icon at bounding box center [1150, 216] width 15 height 15
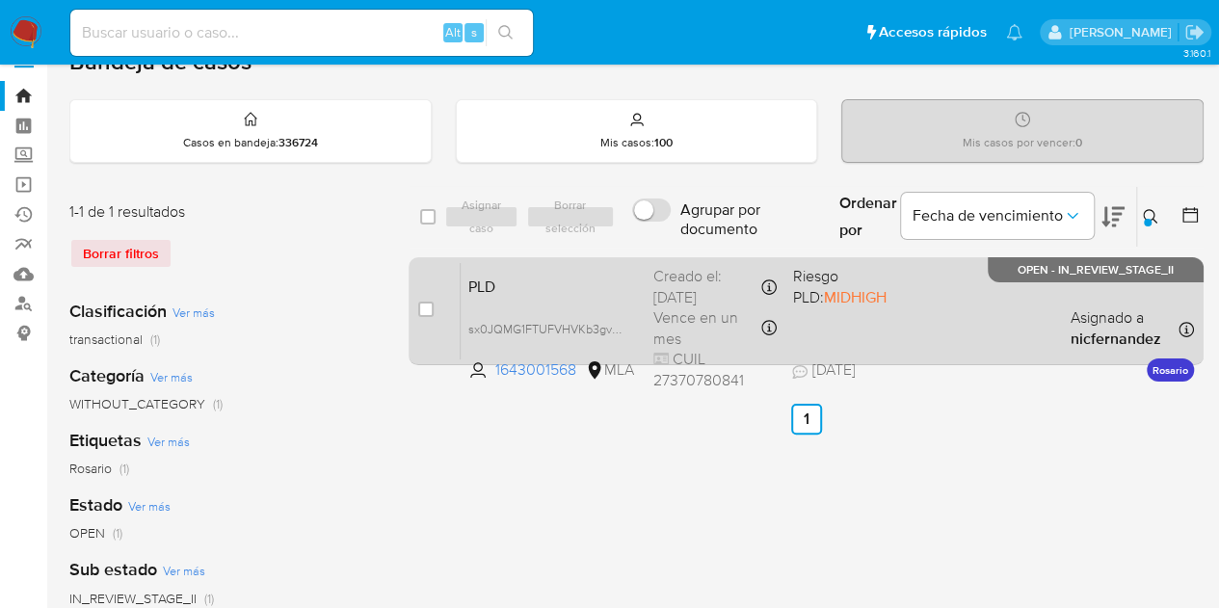
click at [557, 303] on div "PLD sx0JQMG1FTUFVHVKb3gvXofe 1643001568 MLA Riesgo PLD: MIDHIGH Creado el: 12/0…" at bounding box center [827, 310] width 733 height 97
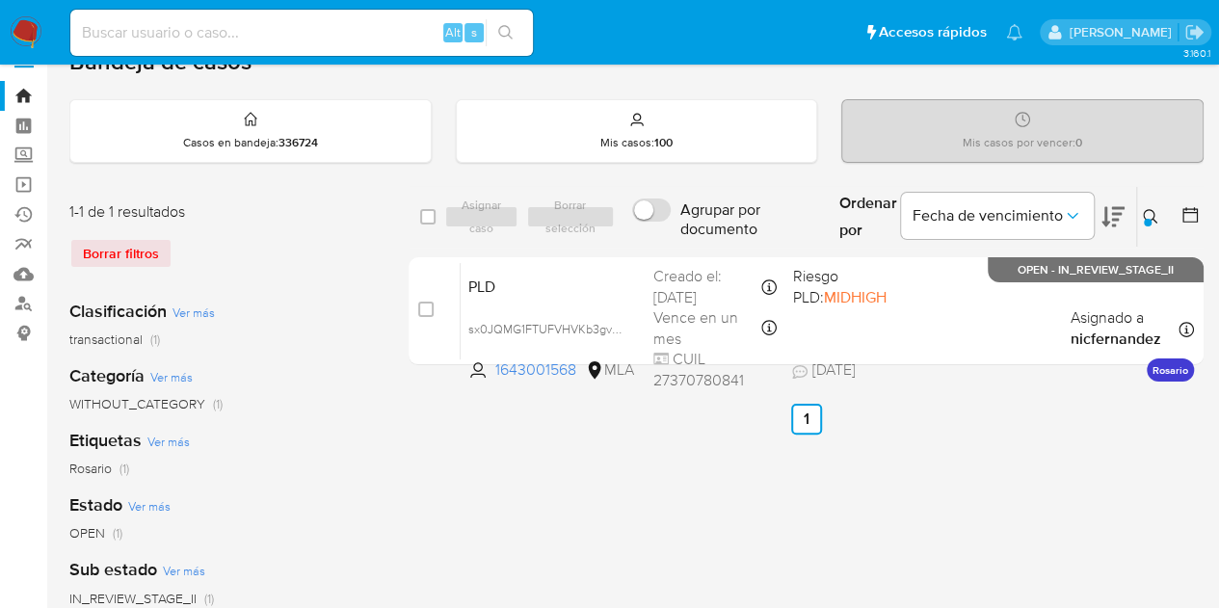
click at [1152, 210] on icon at bounding box center [1150, 216] width 14 height 14
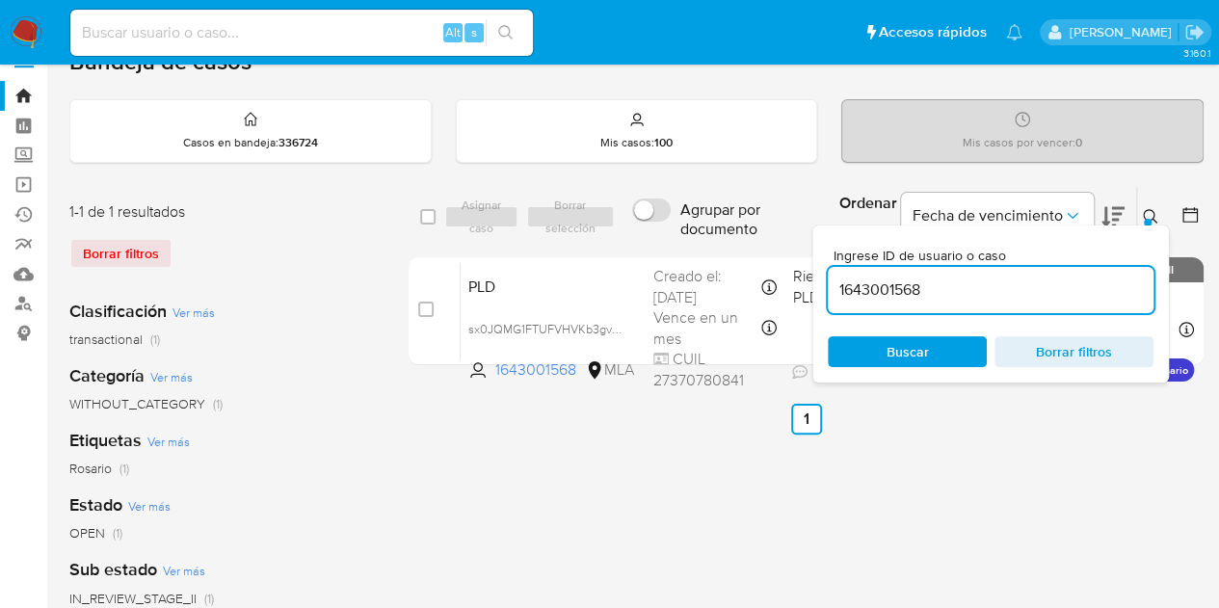
drag, startPoint x: 1014, startPoint y: 282, endPoint x: 709, endPoint y: 234, distance: 309.2
click at [711, 236] on div "select-all-cases-checkbox Asignar caso Borrar selección Agrupar por documento O…" at bounding box center [805, 217] width 795 height 63
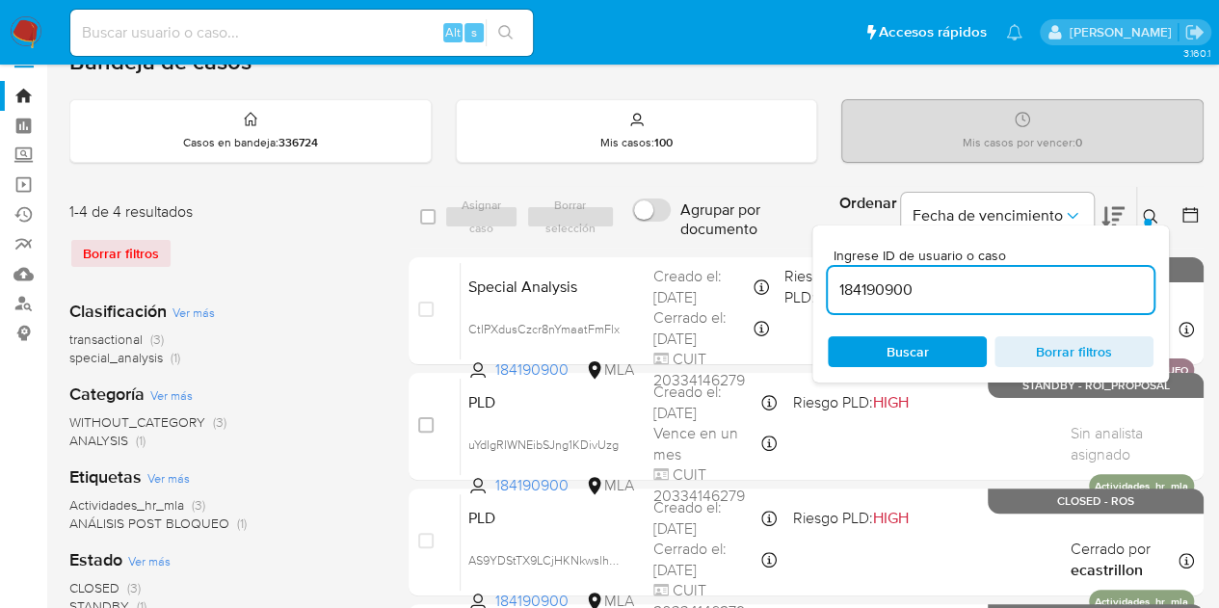
click at [1149, 219] on div at bounding box center [1148, 223] width 8 height 8
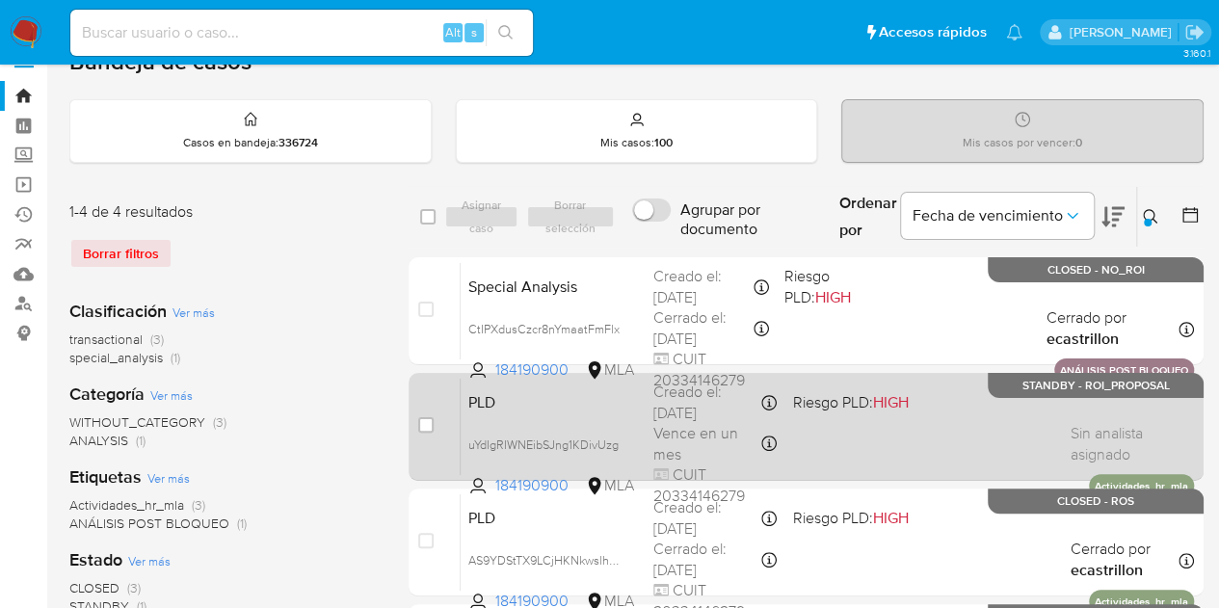
click at [535, 416] on div "PLD uYdIgRIWNEibSJng1KDivUzg 184190900 MLA Riesgo PLD: HIGH Creado el: 12/09/20…" at bounding box center [827, 426] width 733 height 97
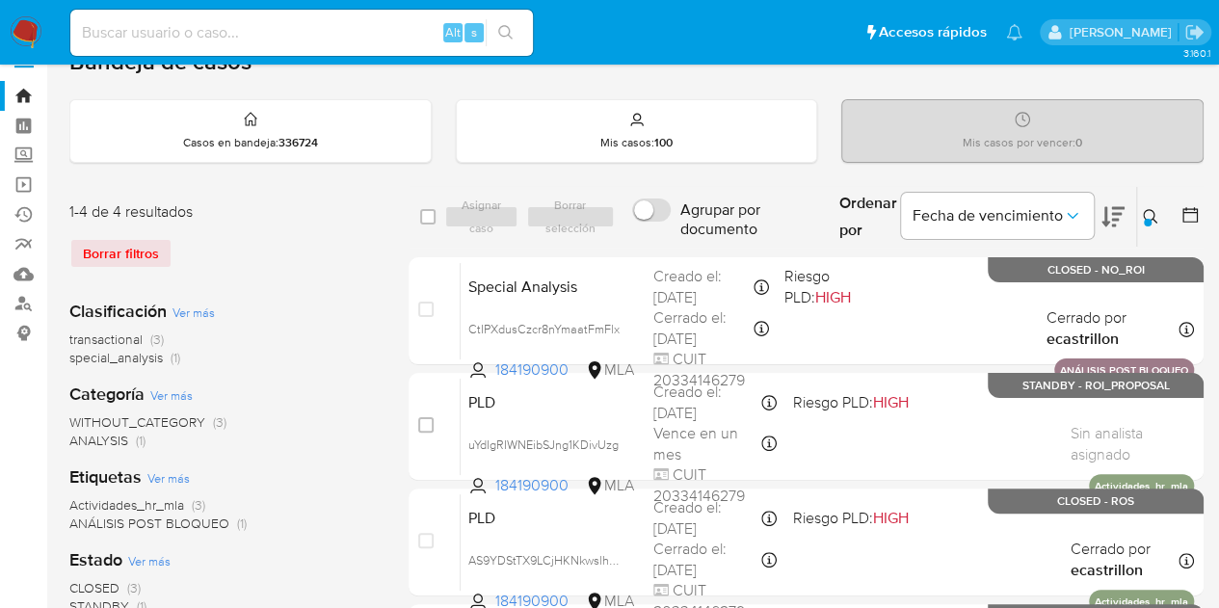
click at [1151, 209] on icon at bounding box center [1150, 216] width 15 height 15
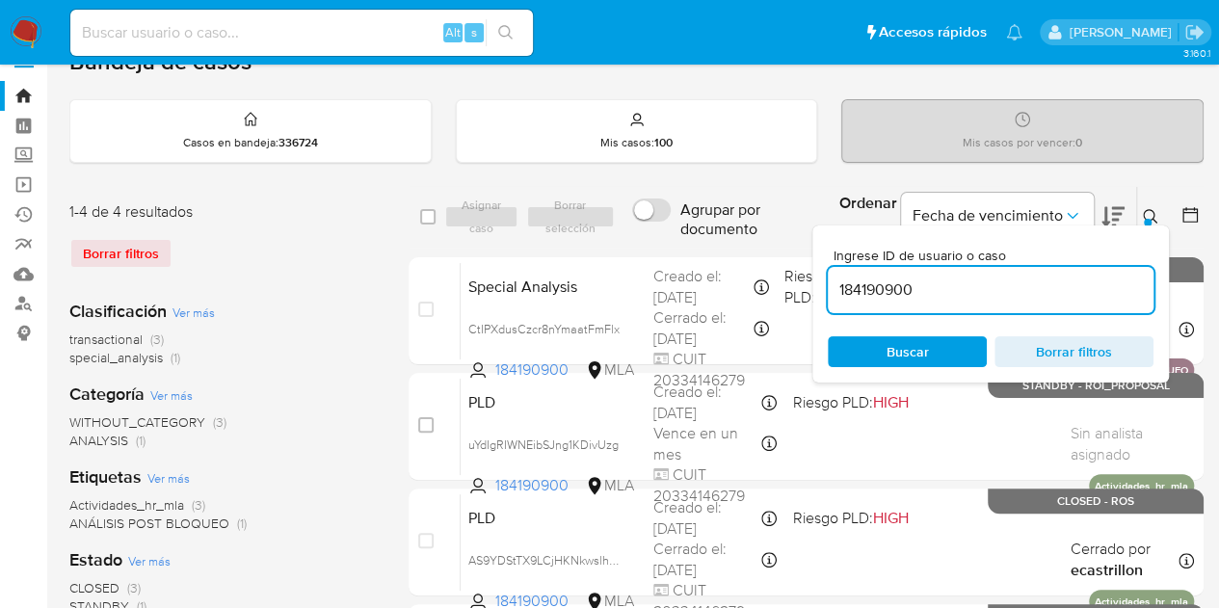
drag, startPoint x: 986, startPoint y: 284, endPoint x: 717, endPoint y: 240, distance: 272.4
click at [717, 240] on div "select-all-cases-checkbox Asignar caso Borrar selección Agrupar por documento O…" at bounding box center [805, 217] width 795 height 63
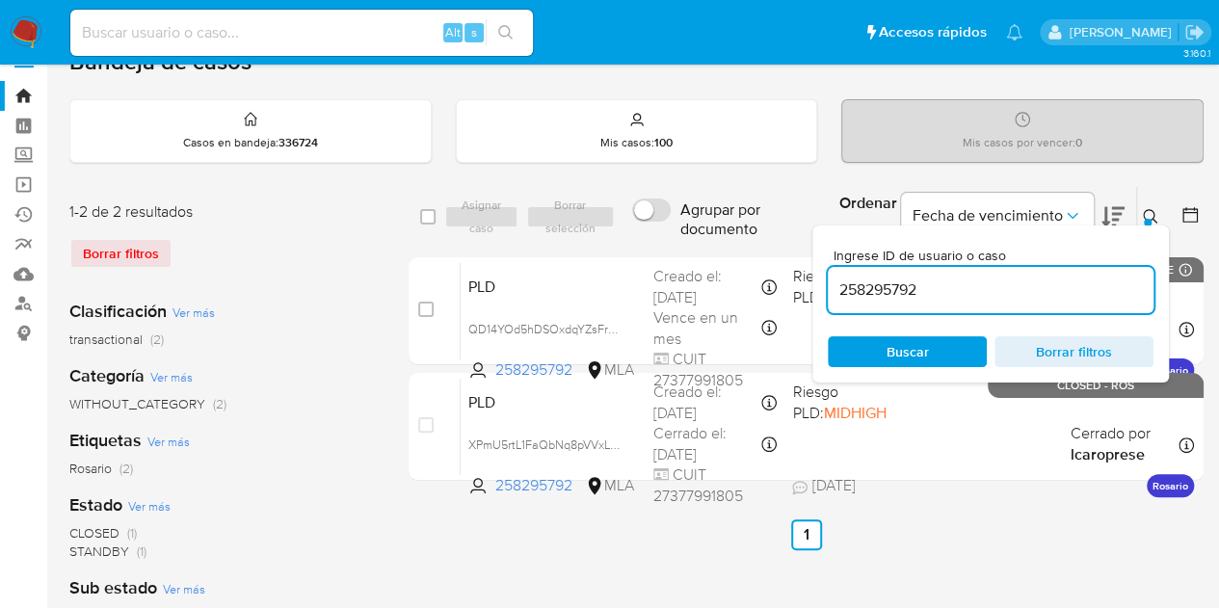
drag, startPoint x: 994, startPoint y: 286, endPoint x: 771, endPoint y: 238, distance: 228.6
click at [773, 238] on div "select-all-cases-checkbox Asignar caso Borrar selección Agrupar por documento O…" at bounding box center [805, 217] width 795 height 63
paste input "184190900"
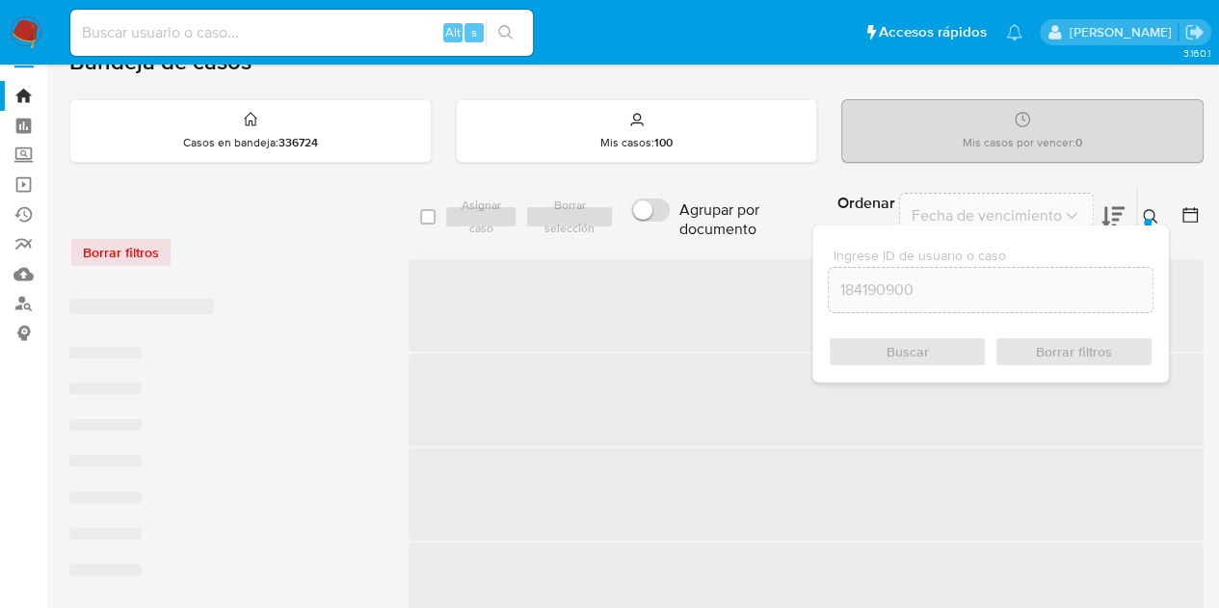
click at [1154, 205] on button at bounding box center [1153, 216] width 32 height 23
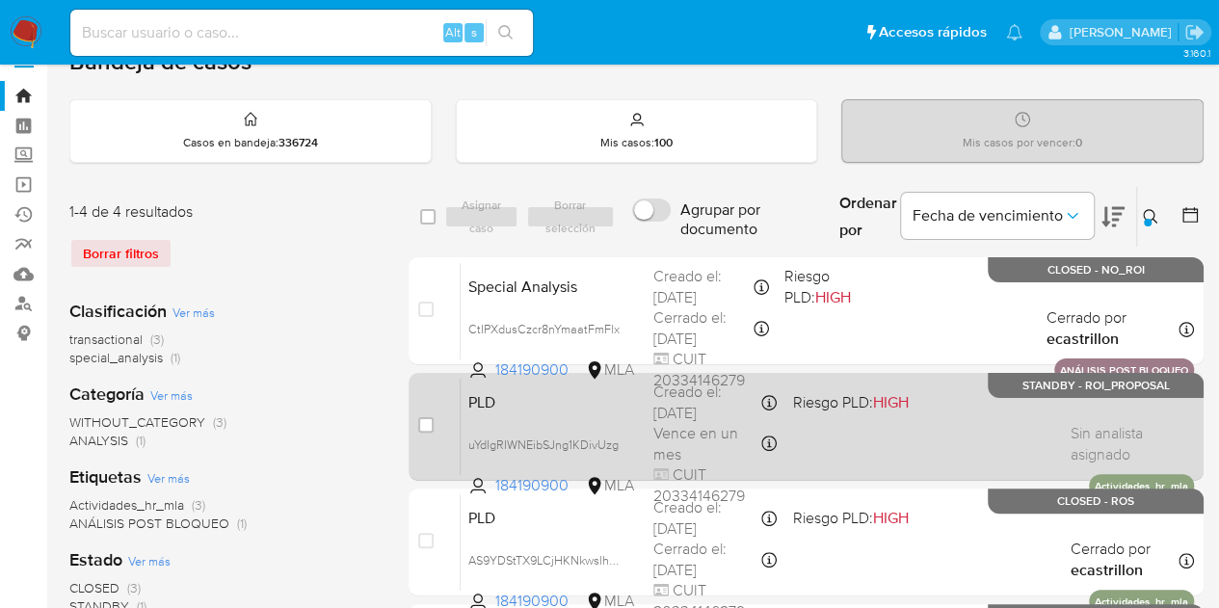
click at [553, 403] on span "PLD" at bounding box center [553, 400] width 170 height 25
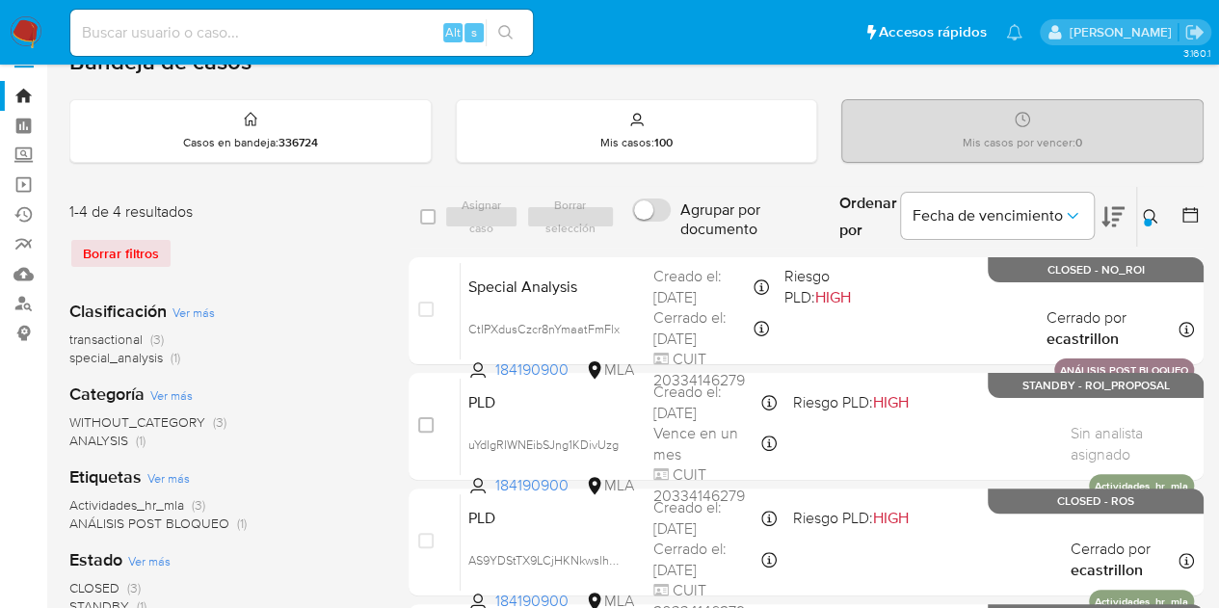
click at [377, 290] on div "Clasificación Ver más transactional (3) special_analysis (1) Categoría Ver más …" at bounding box center [223, 611] width 308 height 655
click at [1146, 219] on div at bounding box center [1148, 223] width 8 height 8
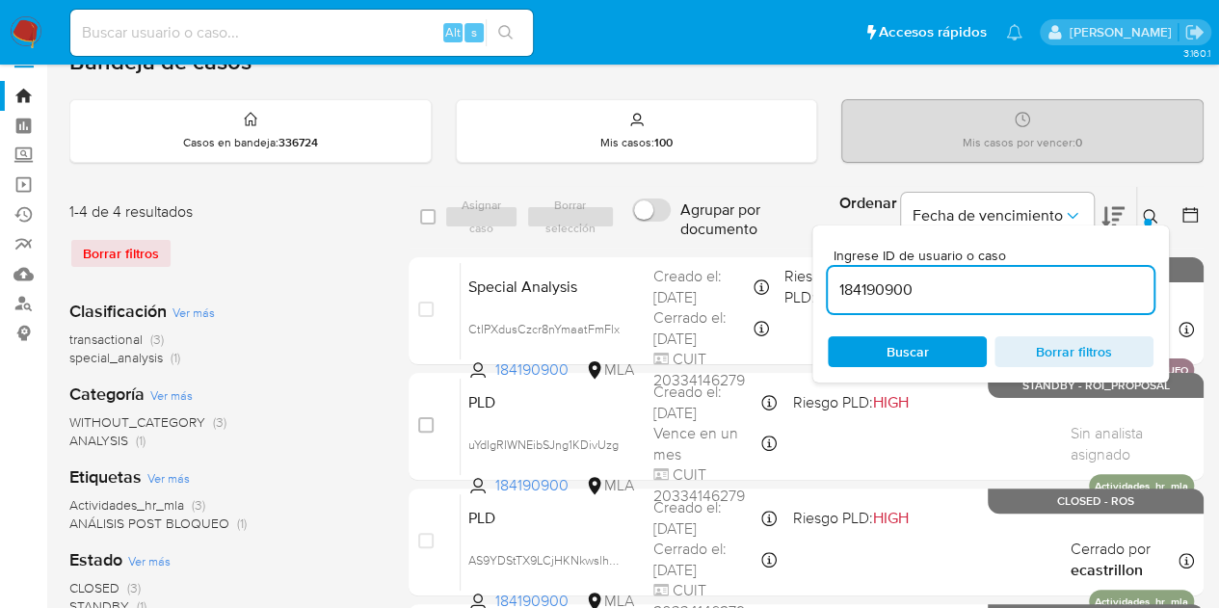
drag, startPoint x: 948, startPoint y: 287, endPoint x: 688, endPoint y: 244, distance: 263.7
click at [688, 244] on div "select-all-cases-checkbox Asignar caso Borrar selección Agrupar por documento O…" at bounding box center [805, 217] width 795 height 63
type input "258295792"
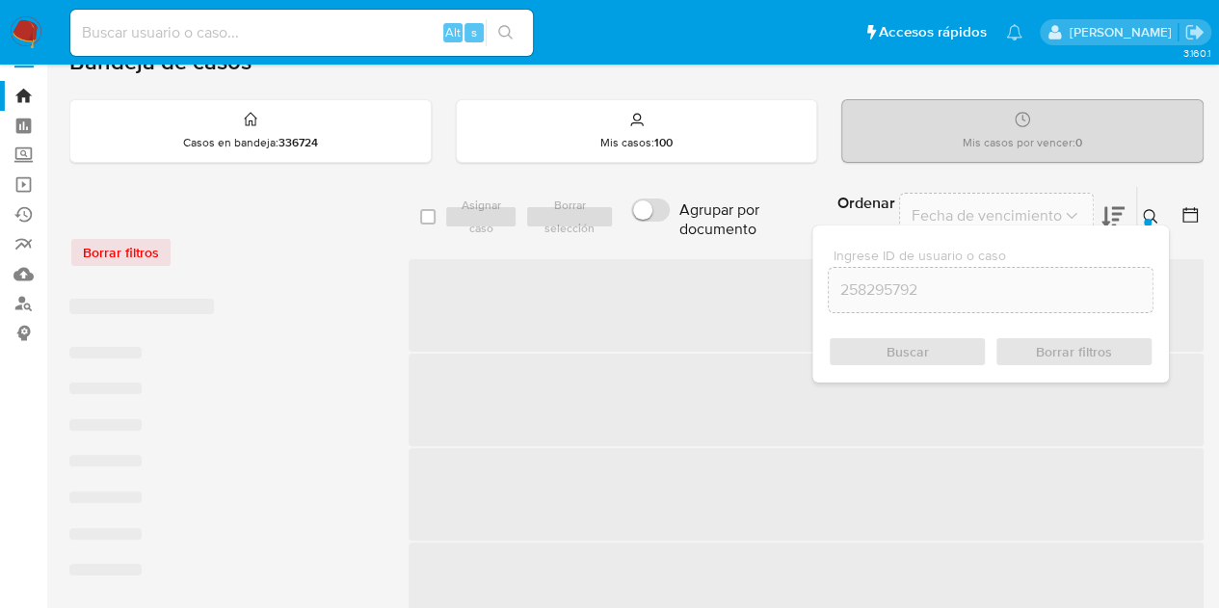
click at [1146, 221] on div at bounding box center [1148, 223] width 8 height 8
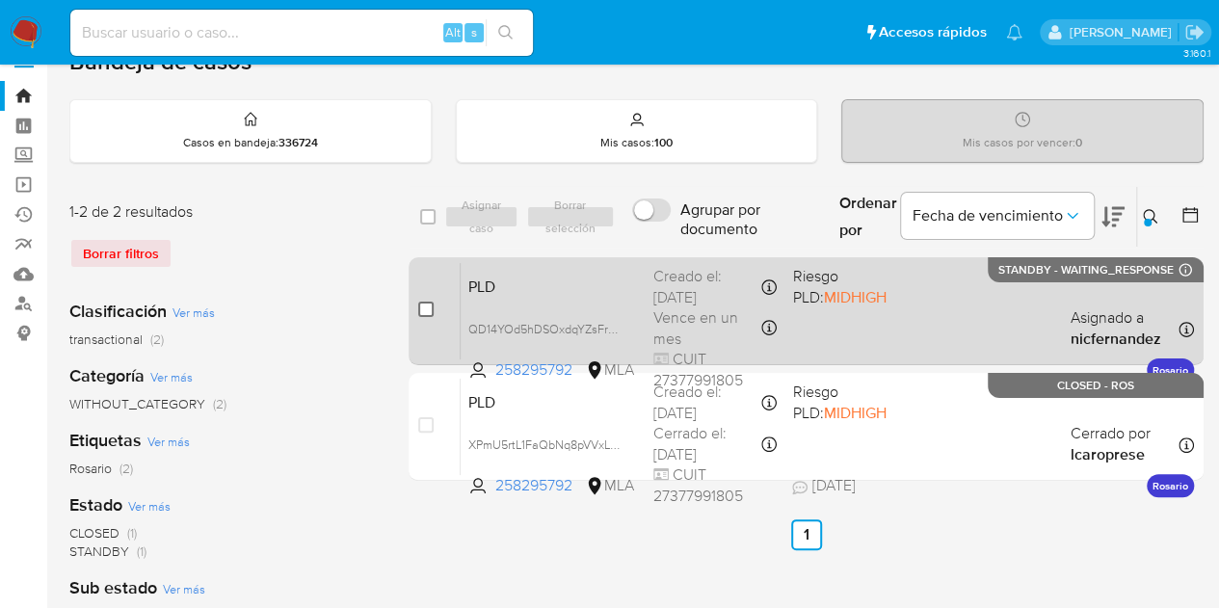
click at [423, 311] on input "checkbox" at bounding box center [425, 309] width 15 height 15
checkbox input "true"
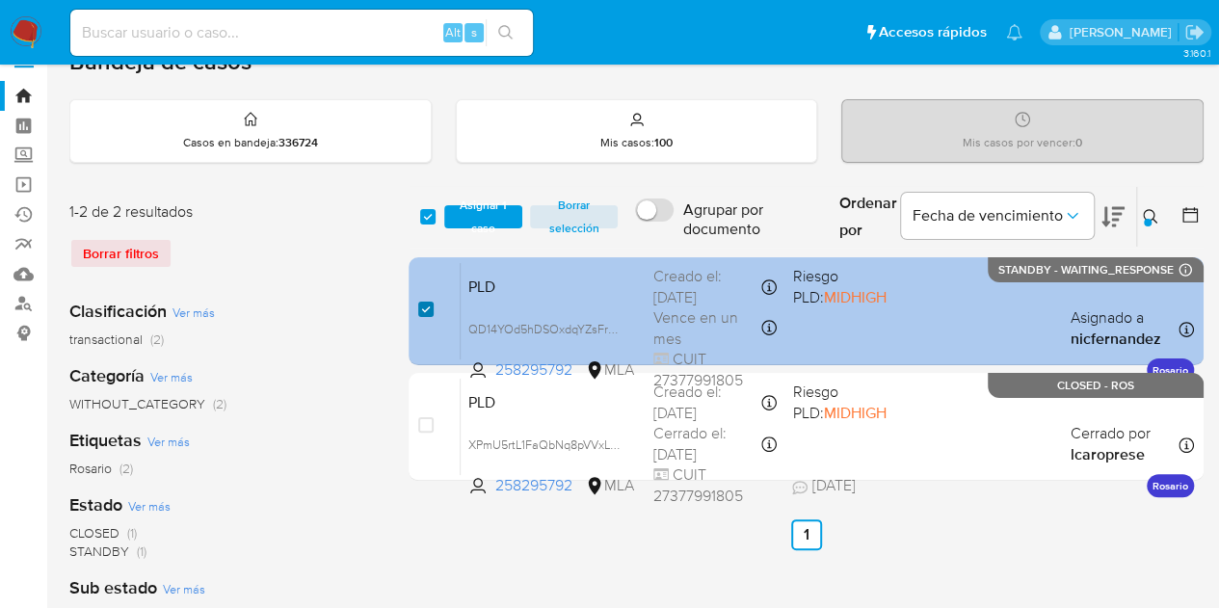
checkbox input "true"
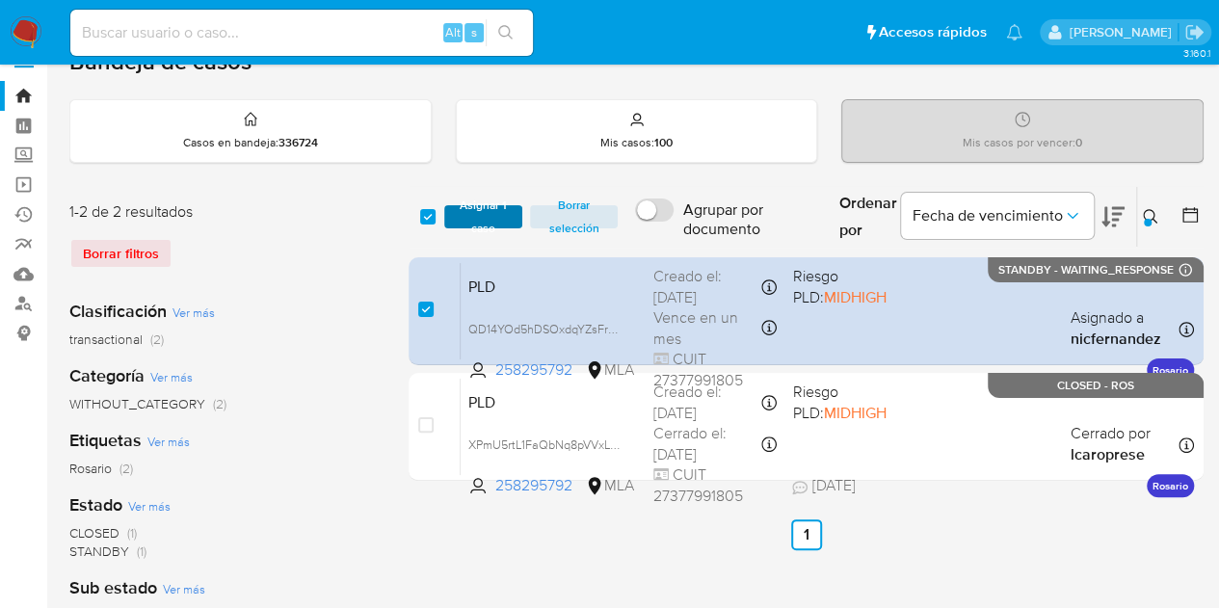
click at [464, 222] on span "Asignar 1 caso" at bounding box center [484, 216] width 60 height 19
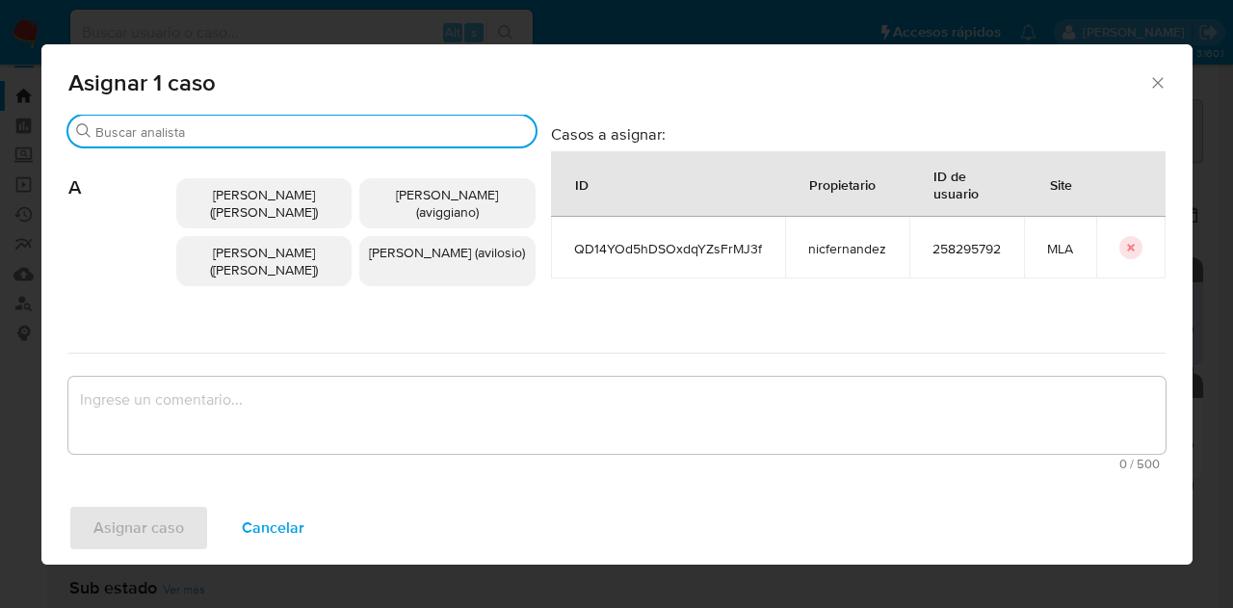
click at [245, 135] on input "Buscar" at bounding box center [311, 131] width 433 height 17
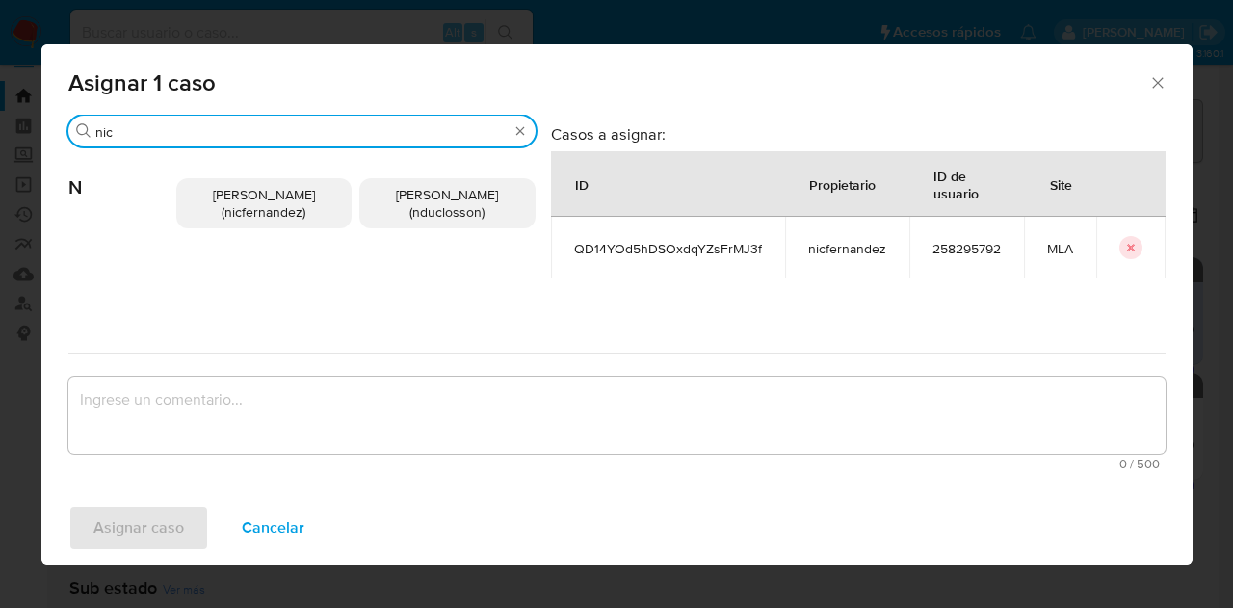
type input "nic"
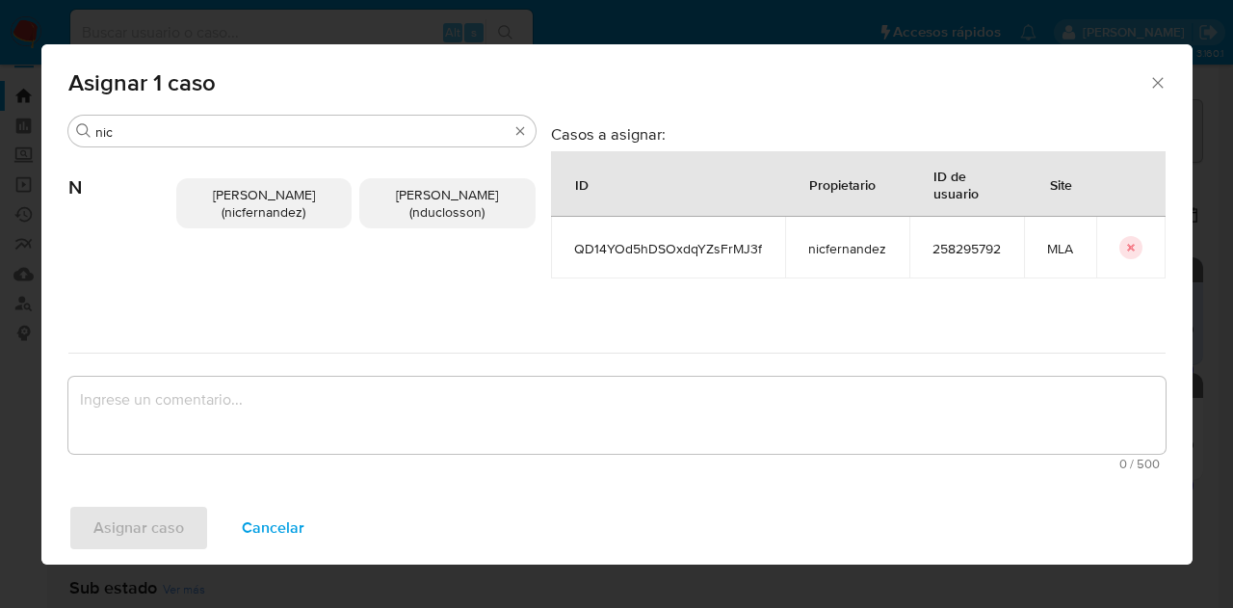
click at [285, 188] on span "Nicolas Fernandez Allen (nicfernandez)" at bounding box center [264, 203] width 102 height 37
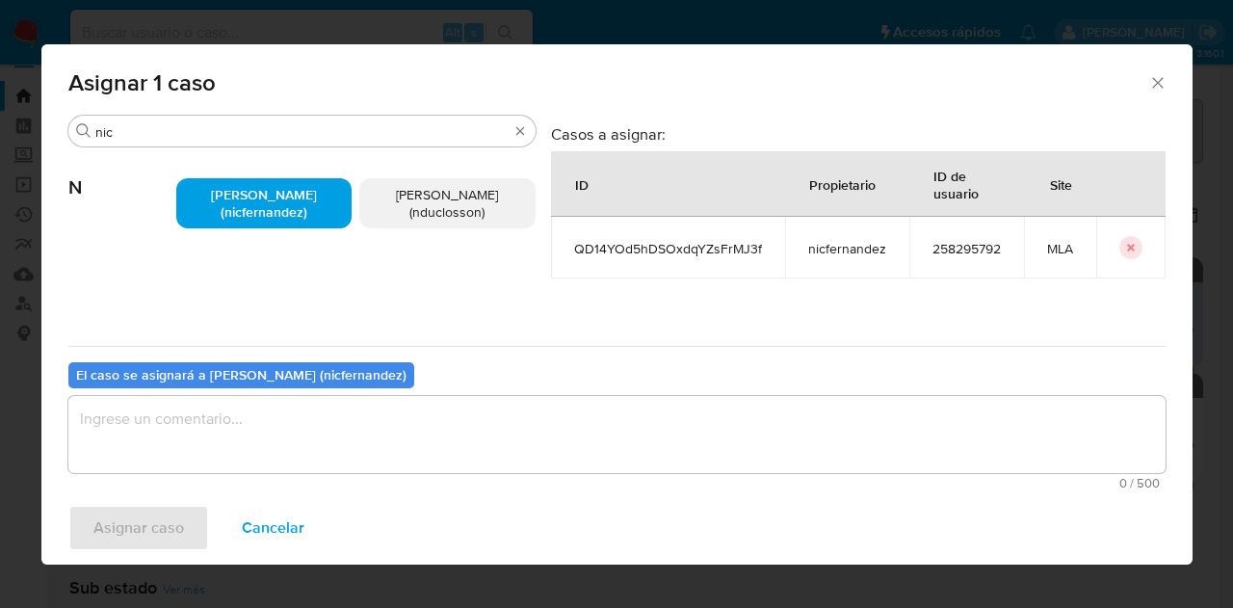
click at [395, 396] on textarea "assign-modal" at bounding box center [616, 434] width 1097 height 77
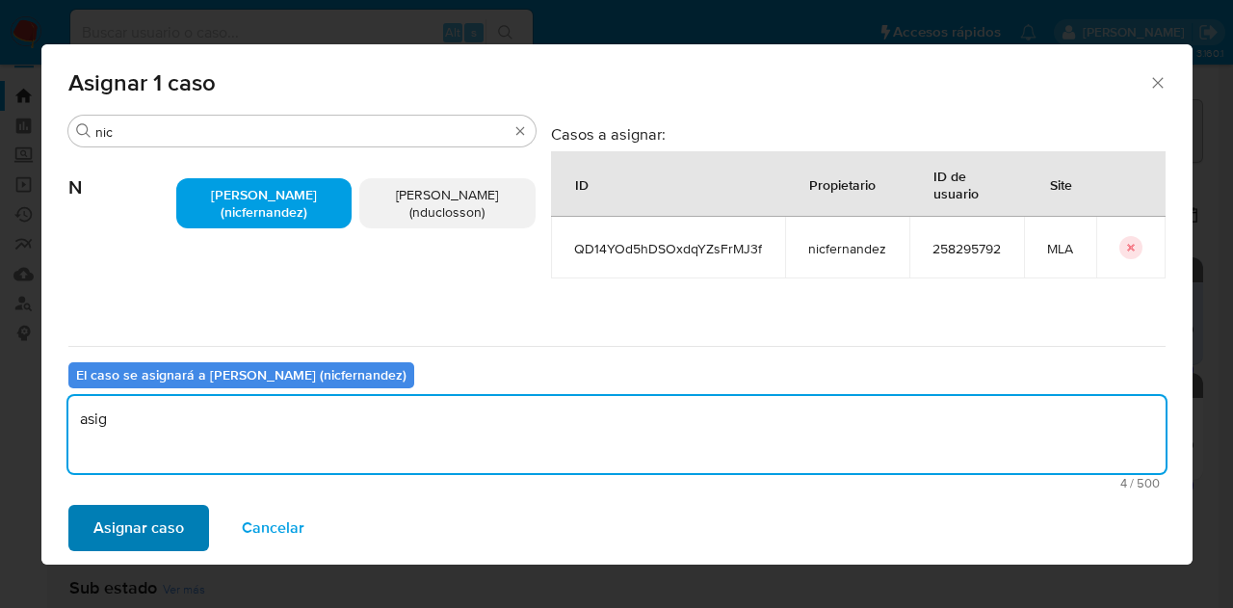
type textarea "asig"
click at [104, 526] on span "Asignar caso" at bounding box center [138, 528] width 91 height 42
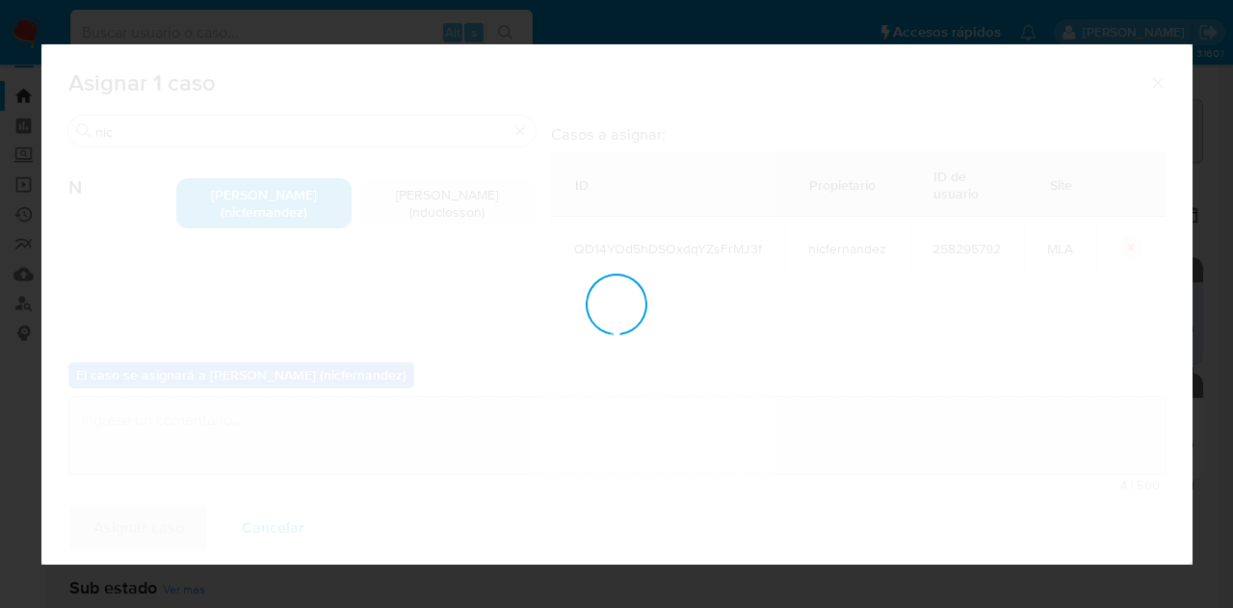
checkbox input "false"
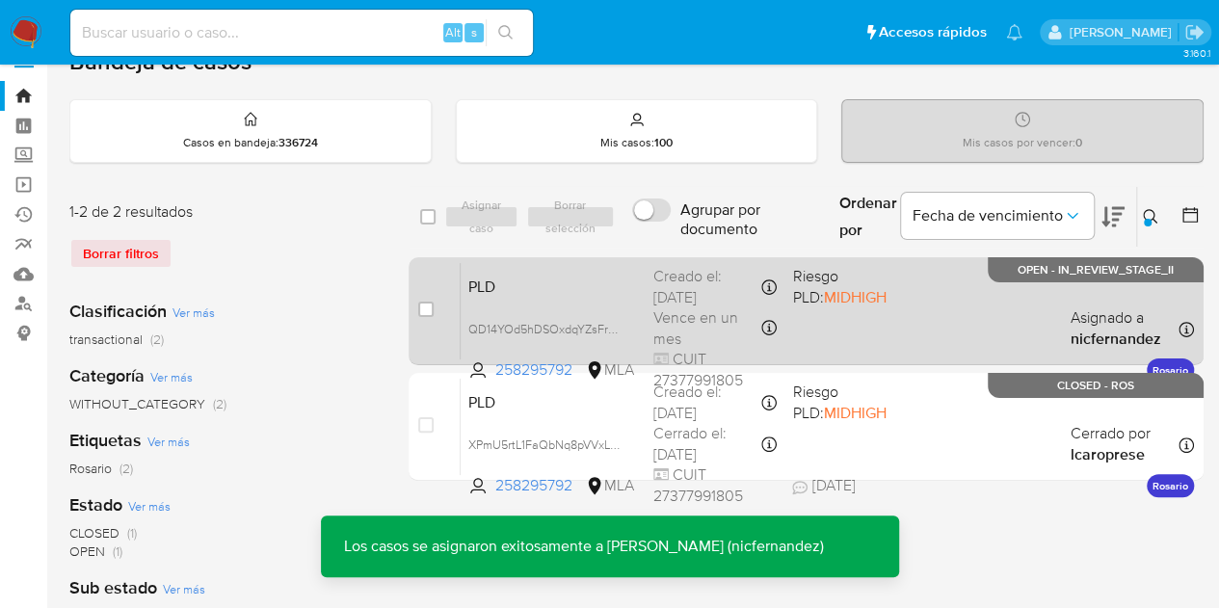
click at [514, 302] on div "PLD QD14YOd5hDSOxdqYZsFrMJ3f 258295792 MLA Riesgo PLD: MIDHIGH Creado el: 12/09…" at bounding box center [827, 310] width 733 height 97
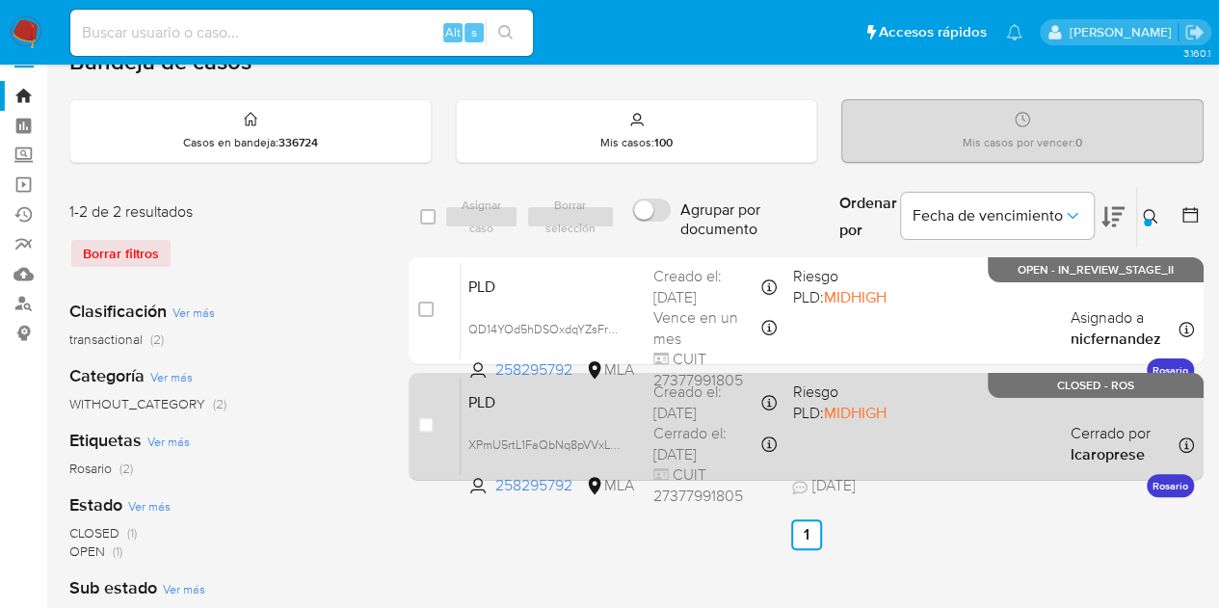
click at [609, 399] on span "PLD" at bounding box center [553, 400] width 170 height 25
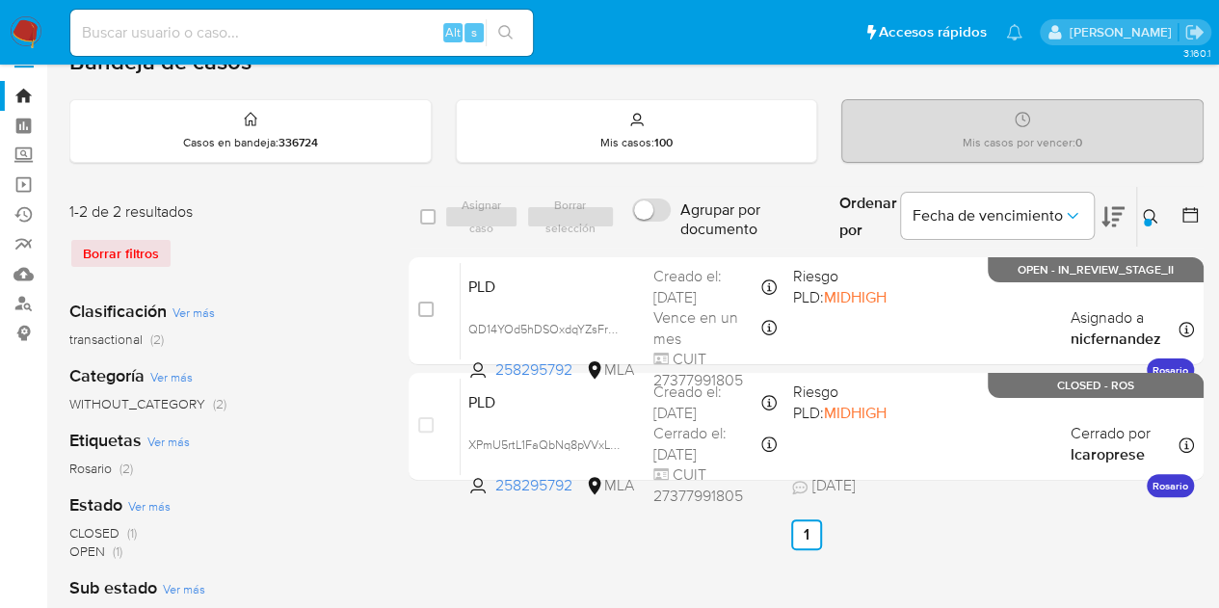
click at [1149, 214] on icon at bounding box center [1150, 216] width 15 height 15
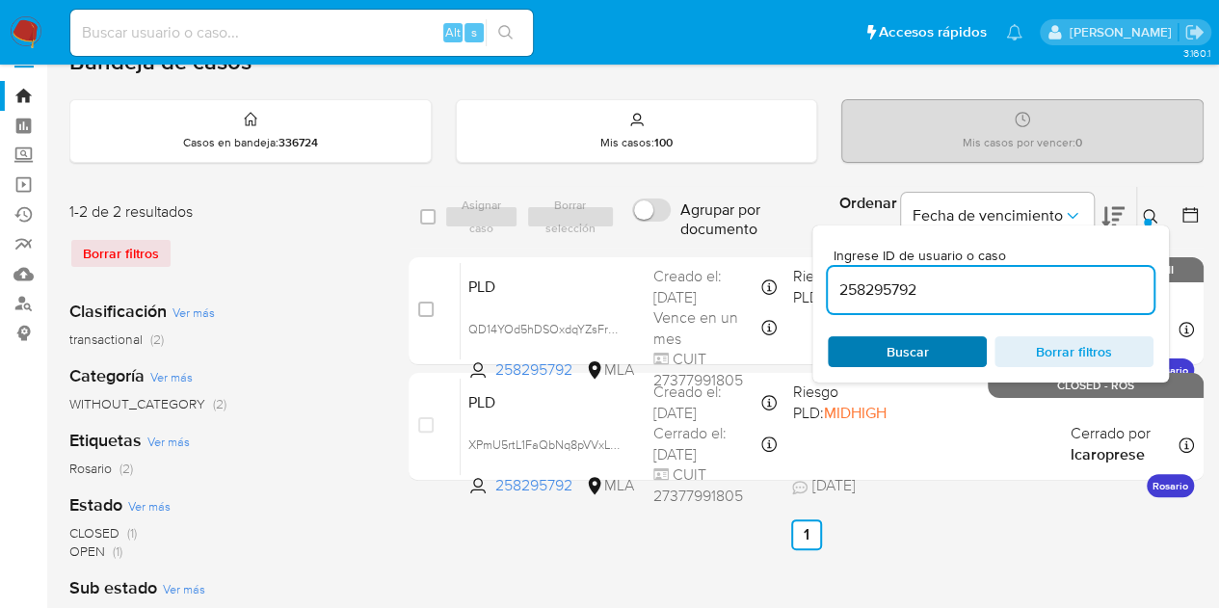
click at [946, 348] on span "Buscar" at bounding box center [907, 351] width 132 height 27
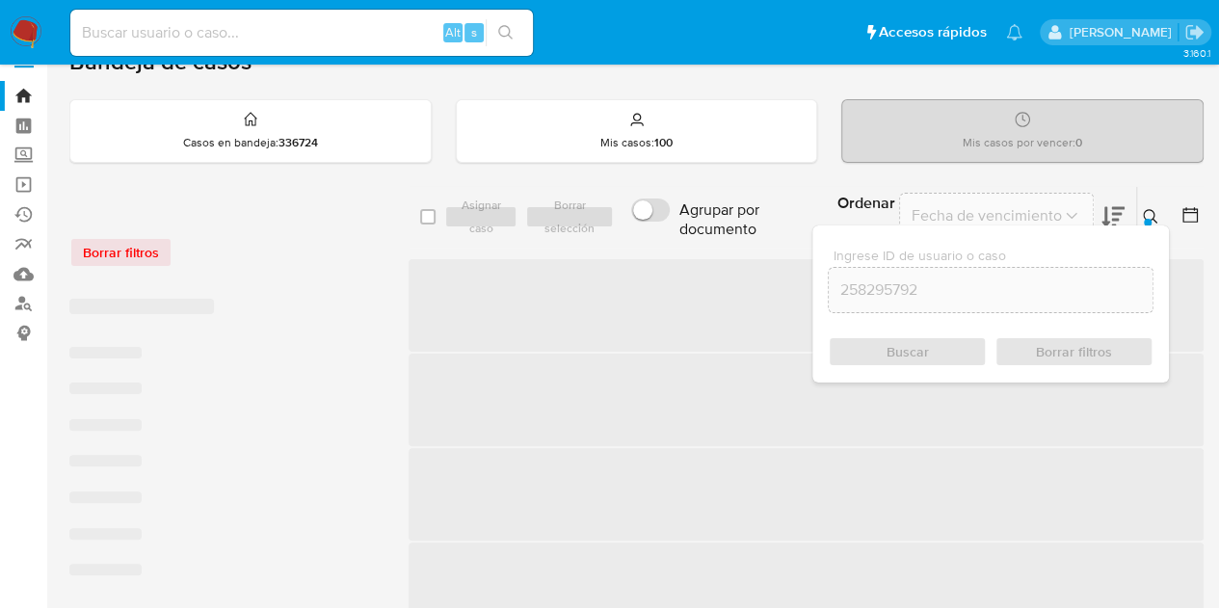
click at [1153, 212] on icon at bounding box center [1150, 216] width 14 height 14
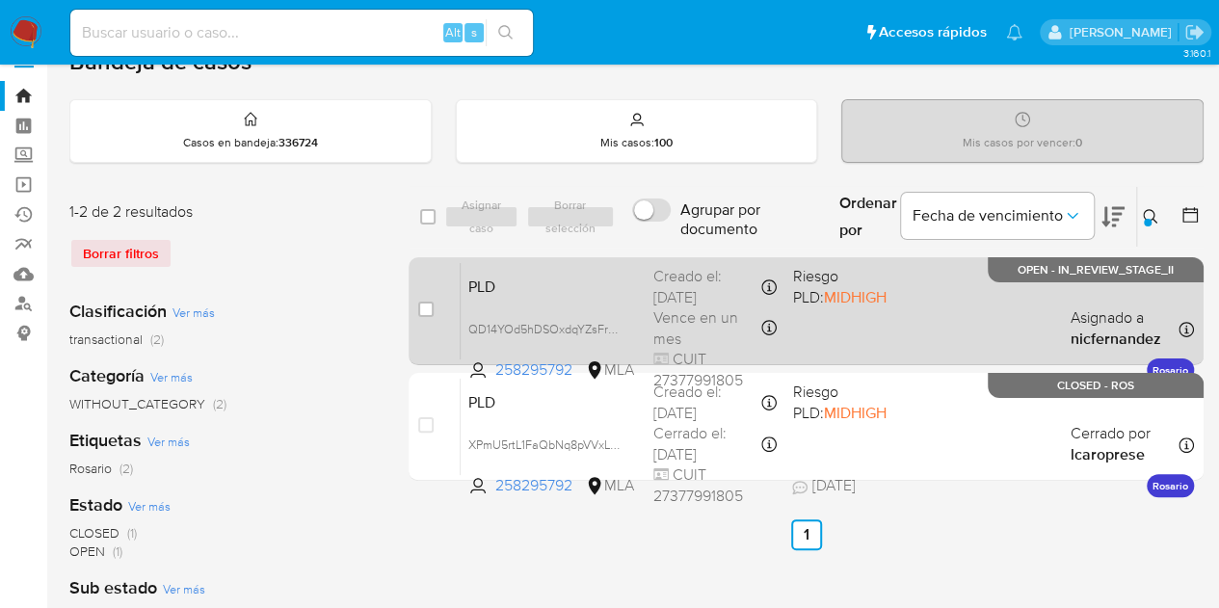
click at [579, 288] on span "PLD" at bounding box center [553, 285] width 170 height 25
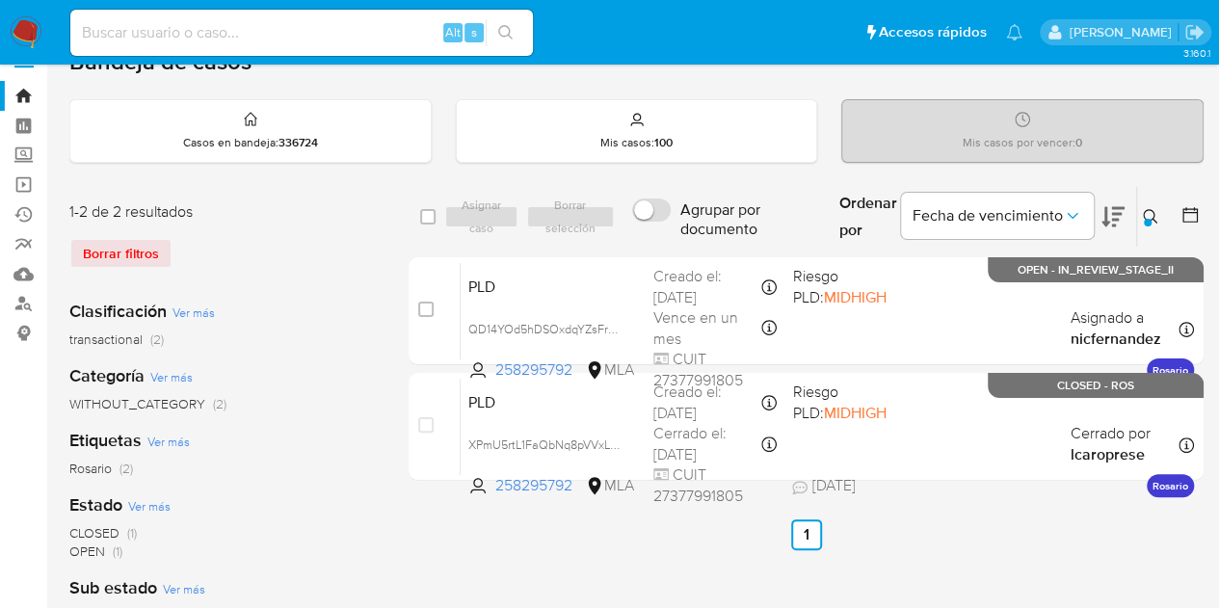
click at [1154, 211] on icon at bounding box center [1150, 216] width 15 height 15
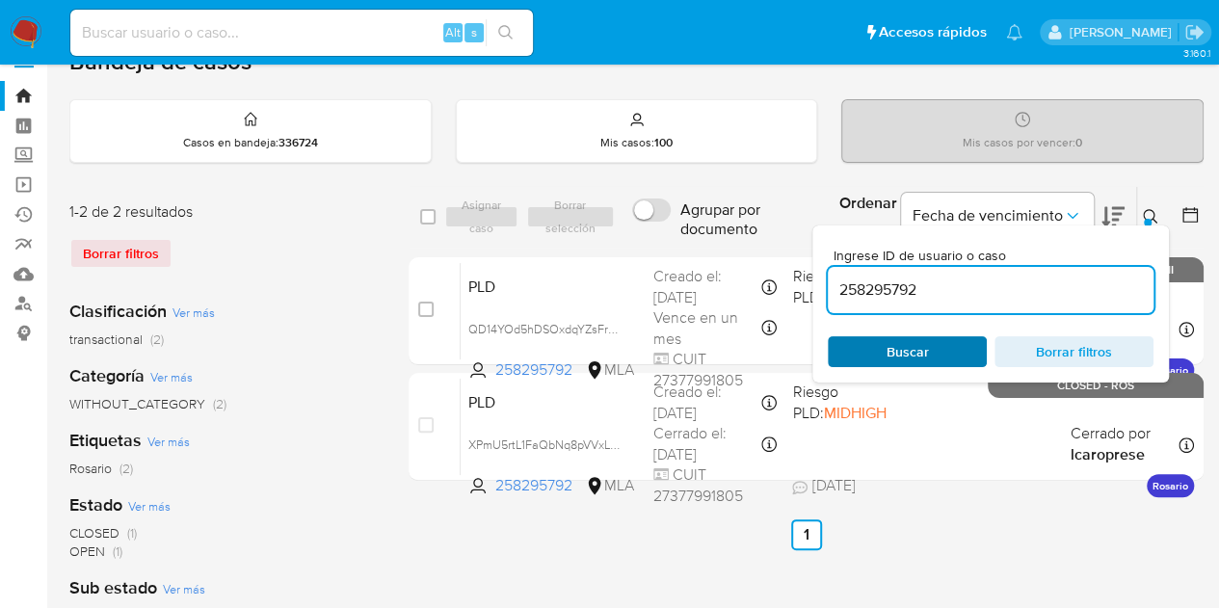
click at [935, 345] on span "Buscar" at bounding box center [907, 351] width 132 height 27
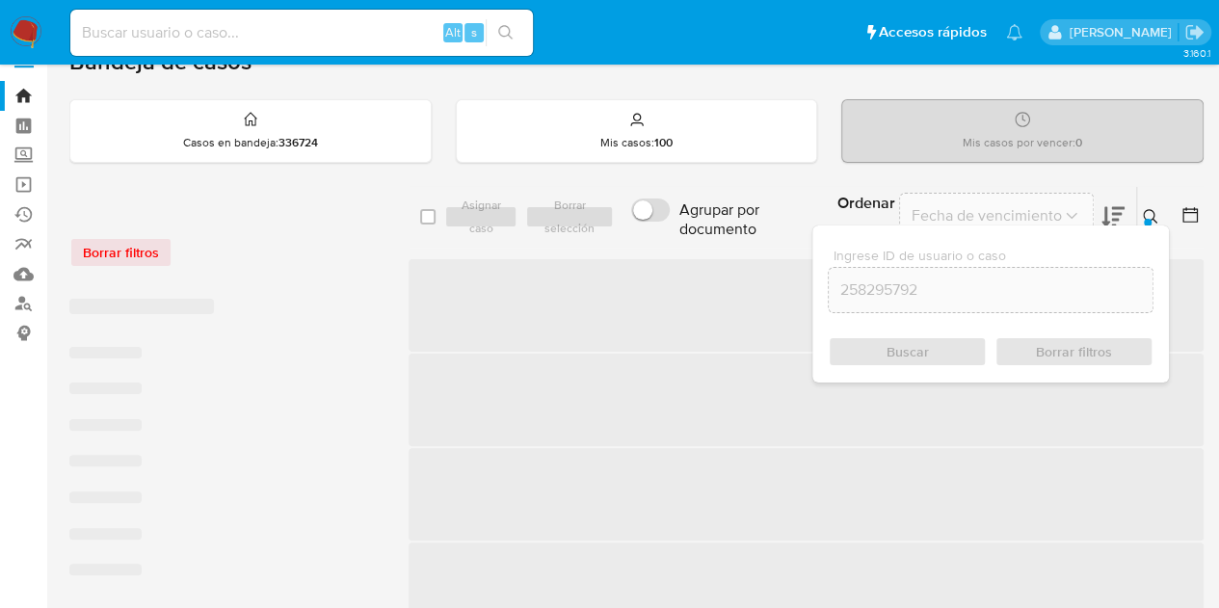
click at [1143, 209] on icon at bounding box center [1150, 216] width 15 height 15
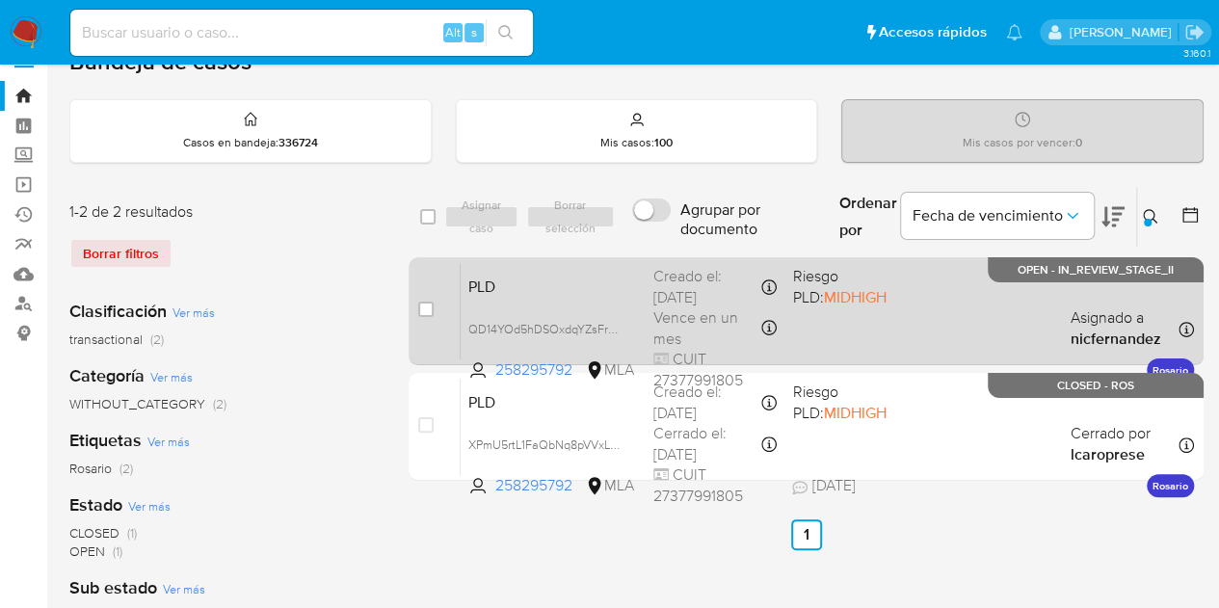
click at [507, 301] on div "PLD QD14YOd5hDSOxdqYZsFrMJ3f 258295792 MLA Riesgo PLD: MIDHIGH Creado el: 12/09…" at bounding box center [827, 310] width 733 height 97
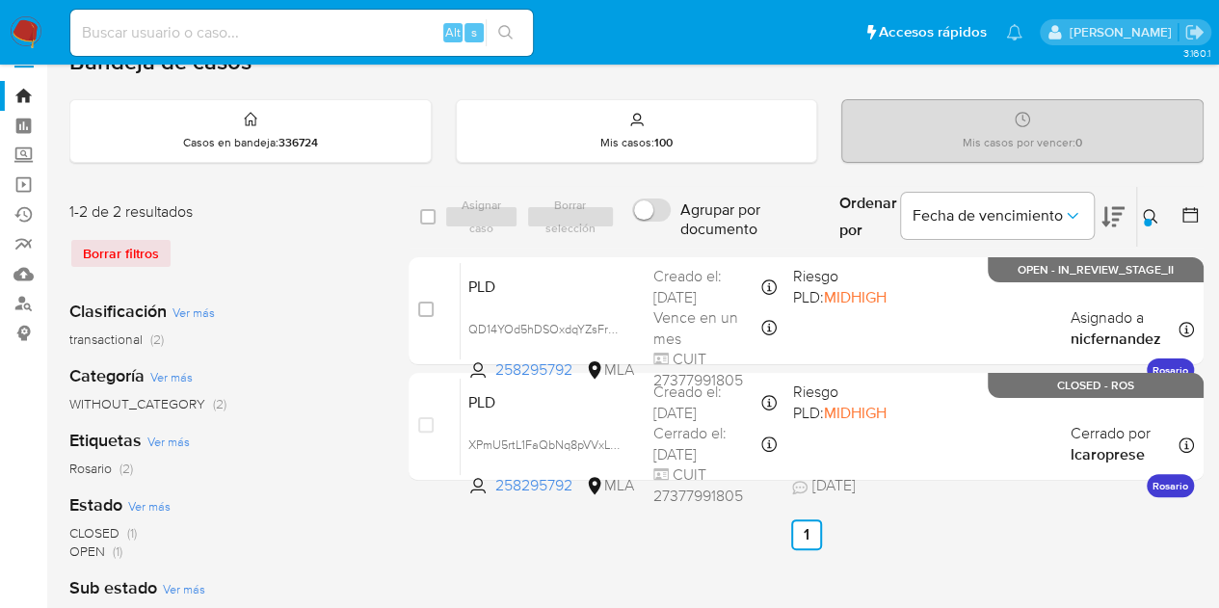
click at [1148, 215] on icon at bounding box center [1150, 216] width 15 height 15
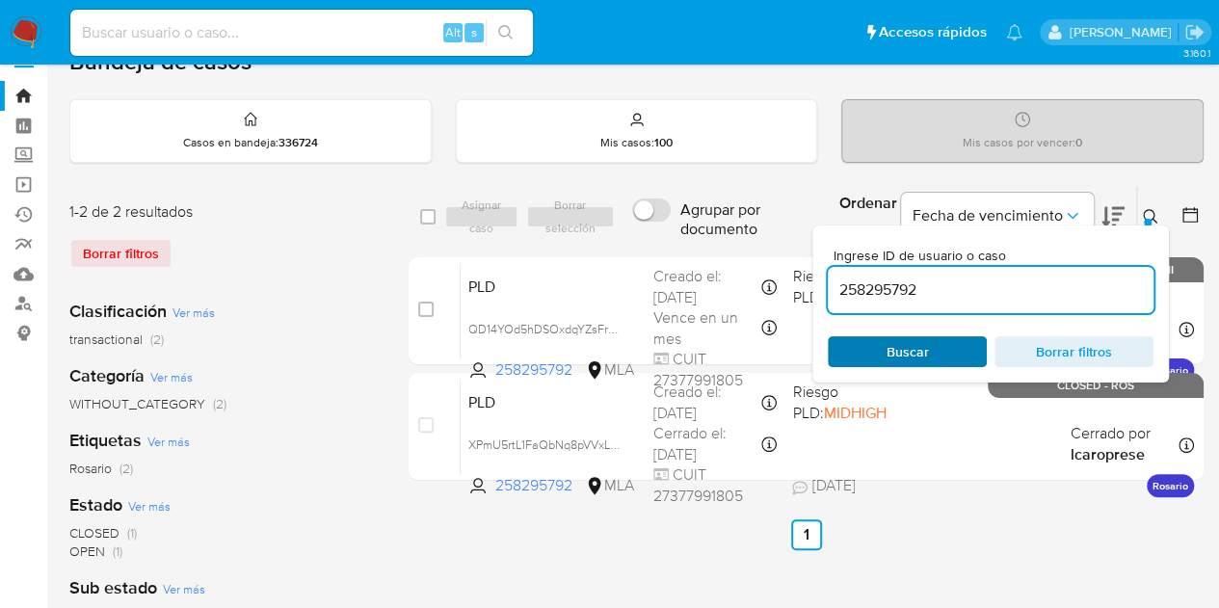
click at [946, 346] on span "Buscar" at bounding box center [907, 351] width 132 height 27
click at [1152, 209] on icon at bounding box center [1150, 216] width 14 height 14
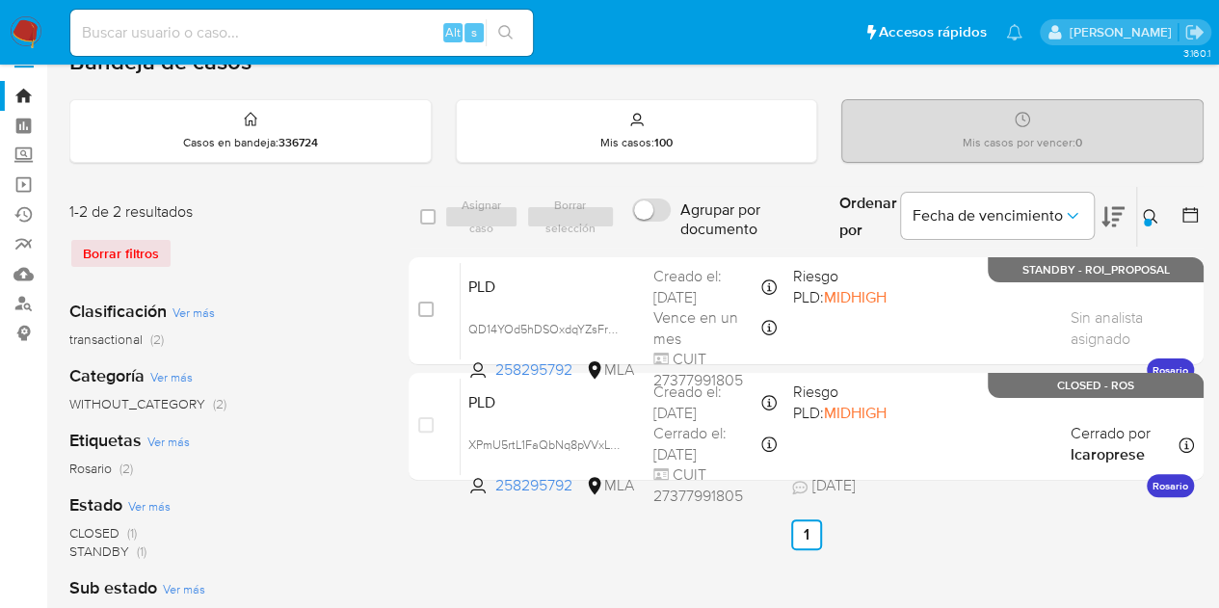
click at [1152, 209] on icon at bounding box center [1150, 216] width 14 height 14
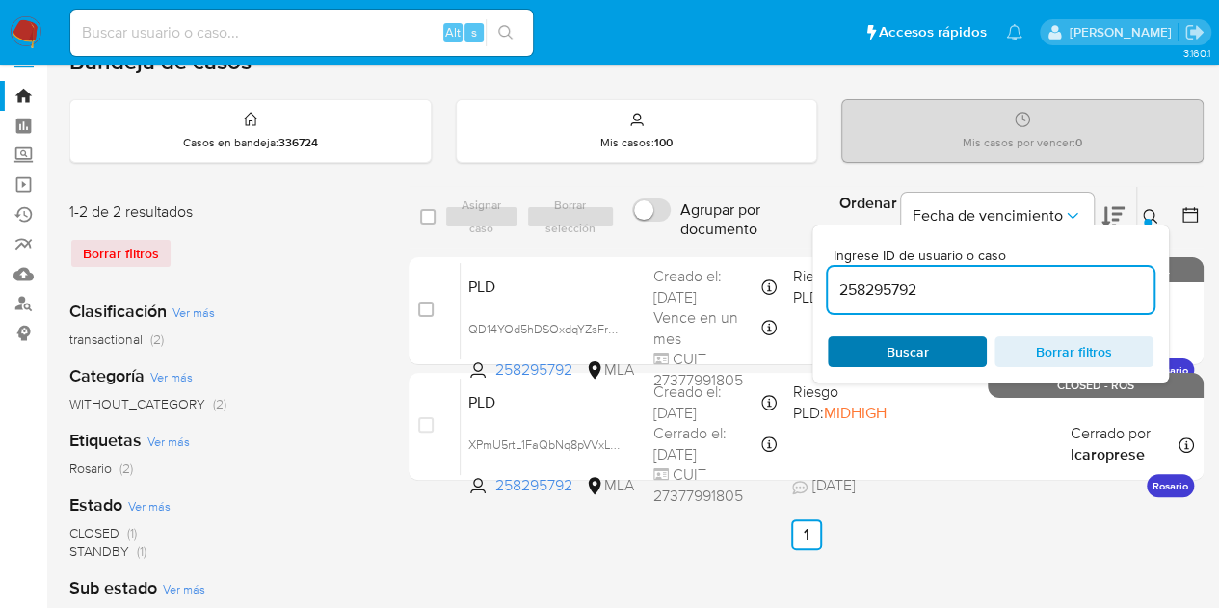
click at [960, 355] on span "Buscar" at bounding box center [907, 351] width 132 height 27
click at [1158, 209] on button at bounding box center [1153, 216] width 32 height 23
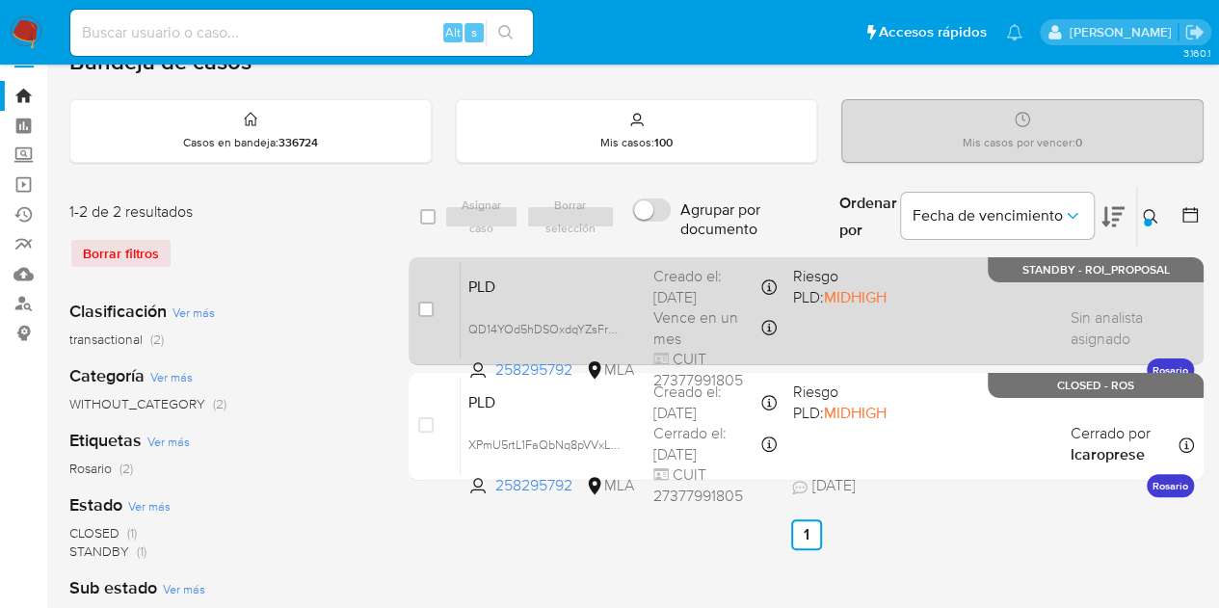
click at [523, 308] on div "PLD QD14YOd5hDSOxdqYZsFrMJ3f 258295792 MLA Riesgo PLD: MIDHIGH Creado el: 12/09…" at bounding box center [827, 310] width 733 height 97
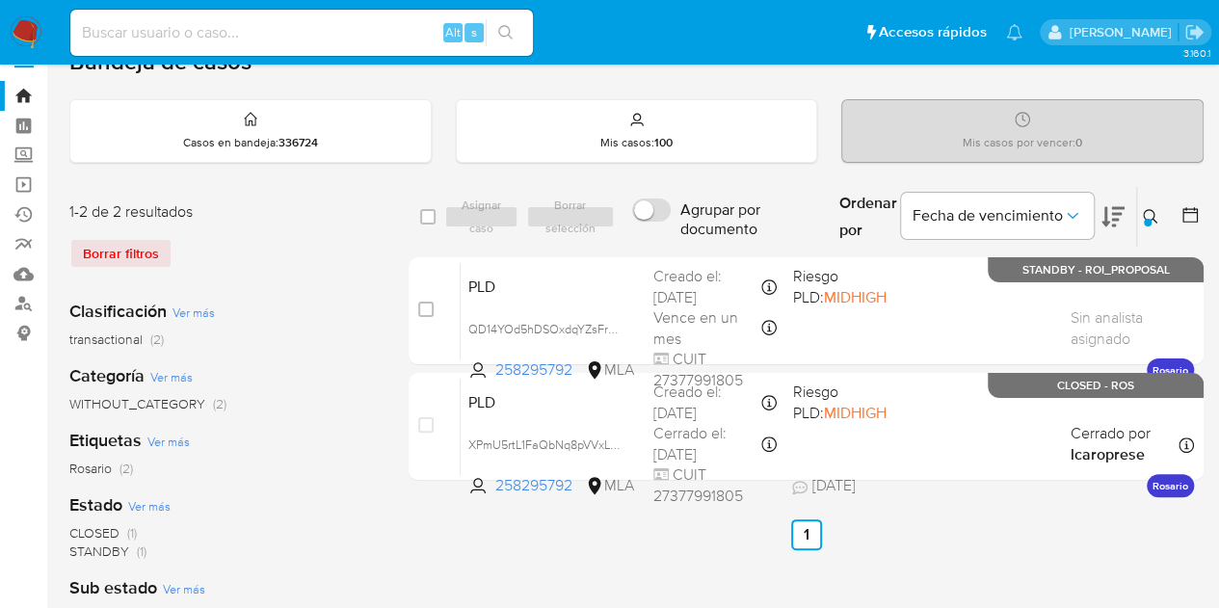
click at [1152, 216] on icon at bounding box center [1150, 216] width 14 height 14
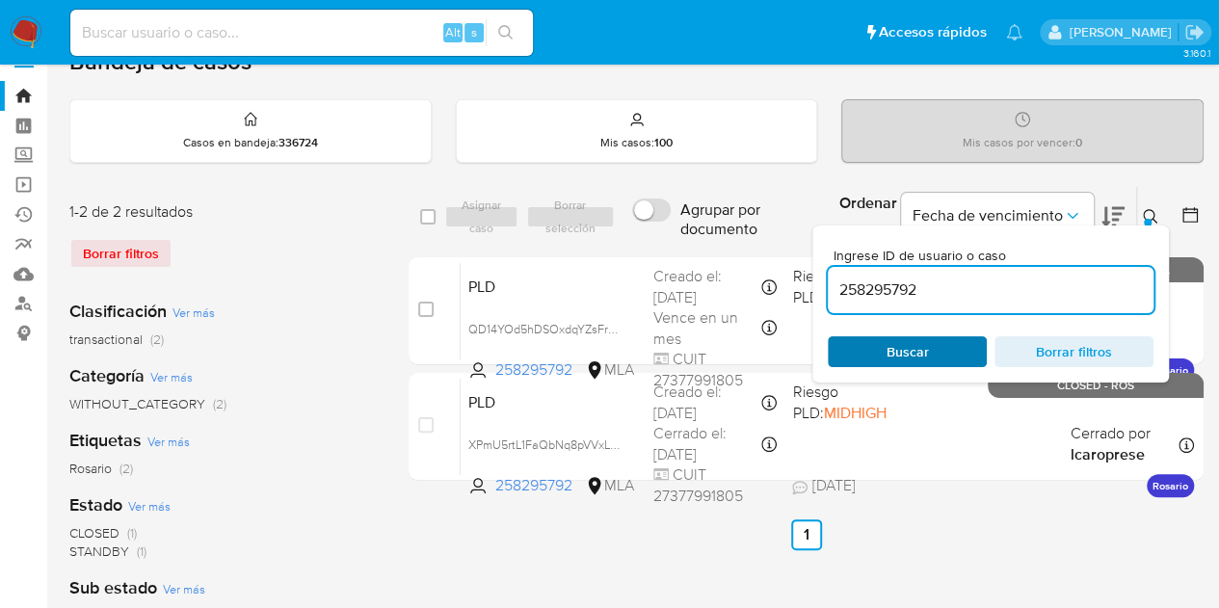
click at [869, 356] on span "Buscar" at bounding box center [907, 351] width 132 height 27
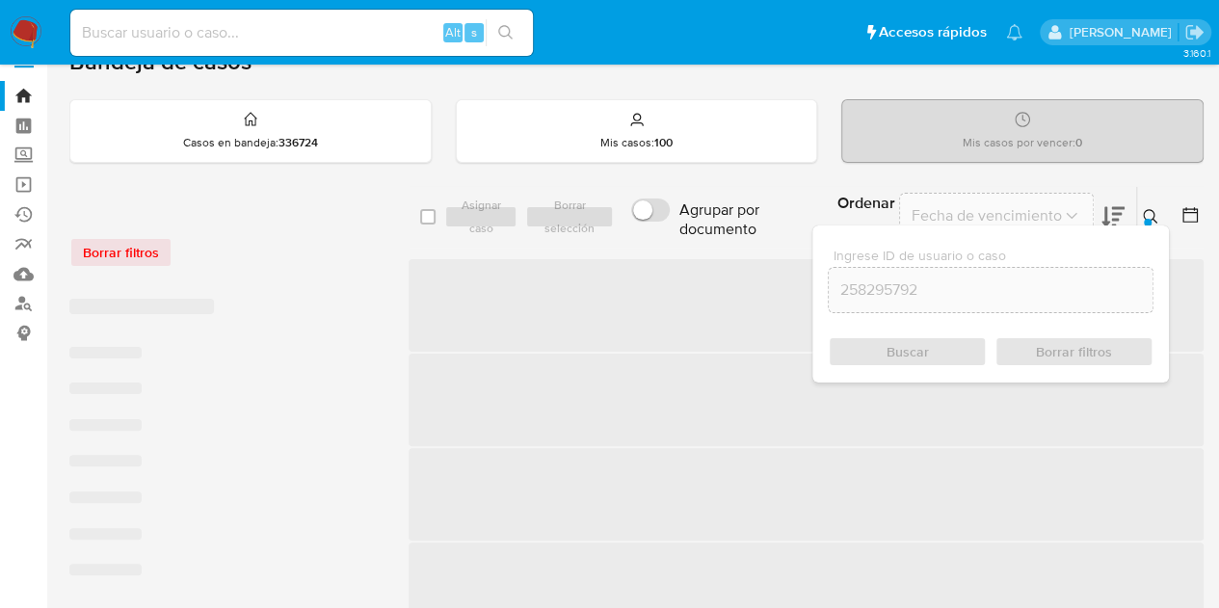
drag, startPoint x: 1152, startPoint y: 209, endPoint x: 1107, endPoint y: 236, distance: 52.7
click at [1151, 211] on icon at bounding box center [1150, 216] width 15 height 15
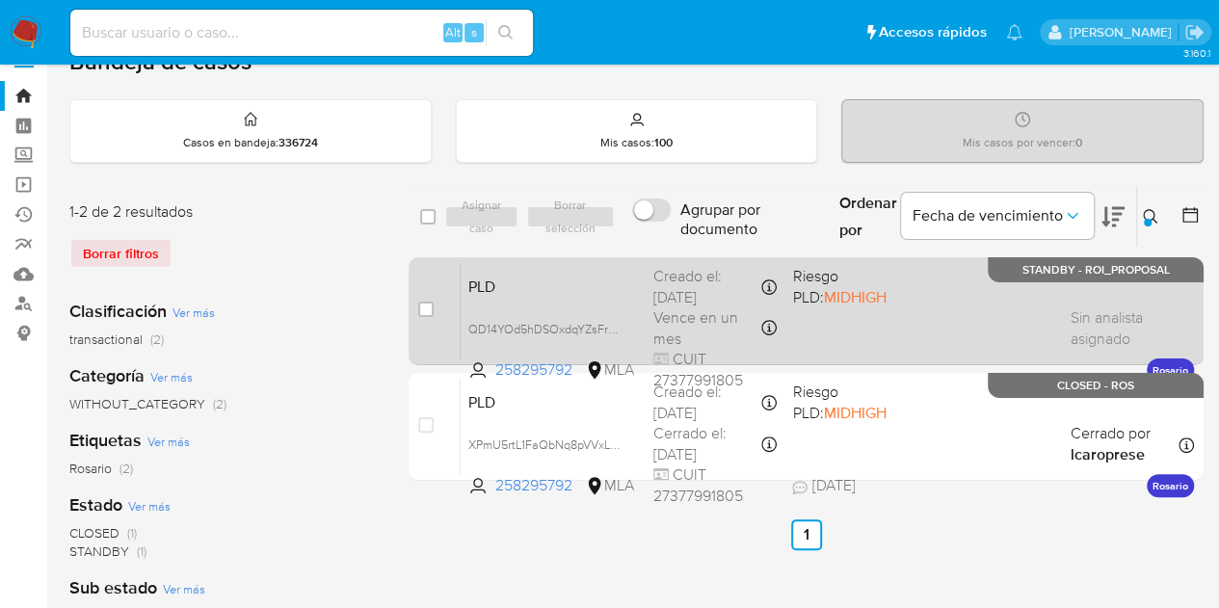
click at [644, 275] on div "PLD QD14YOd5hDSOxdqYZsFrMJ3f 258295792 MLA Riesgo PLD: MIDHIGH Creado el: 12/09…" at bounding box center [827, 310] width 733 height 97
click at [572, 290] on span "PLD" at bounding box center [553, 285] width 170 height 25
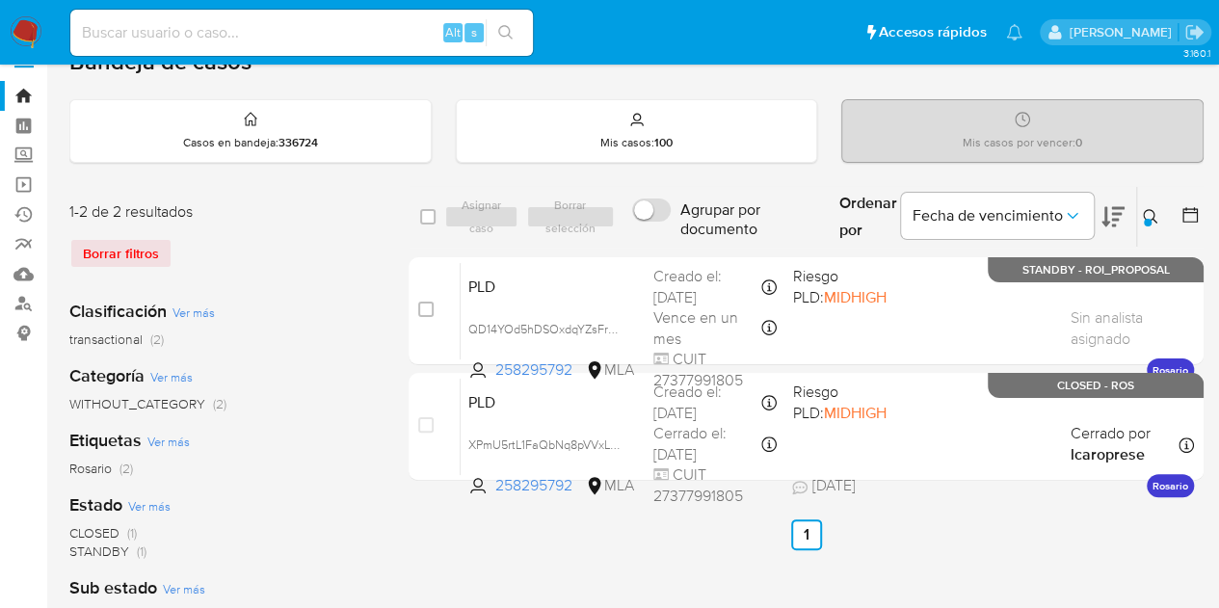
click at [1146, 223] on div at bounding box center [1148, 223] width 8 height 8
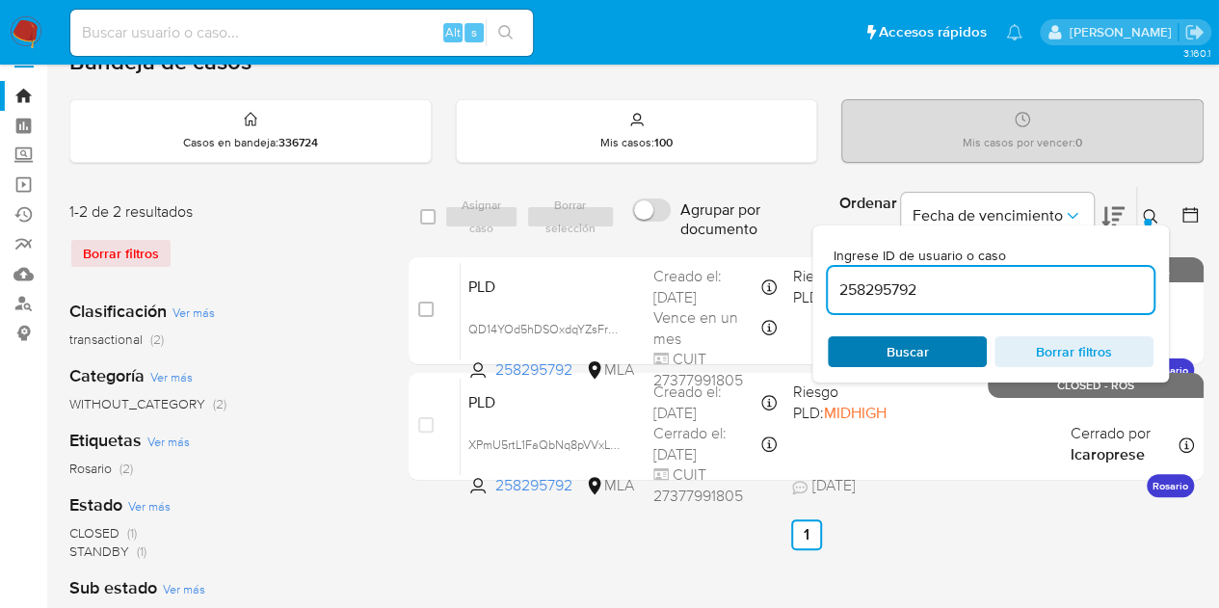
click at [935, 349] on span "Buscar" at bounding box center [907, 351] width 132 height 27
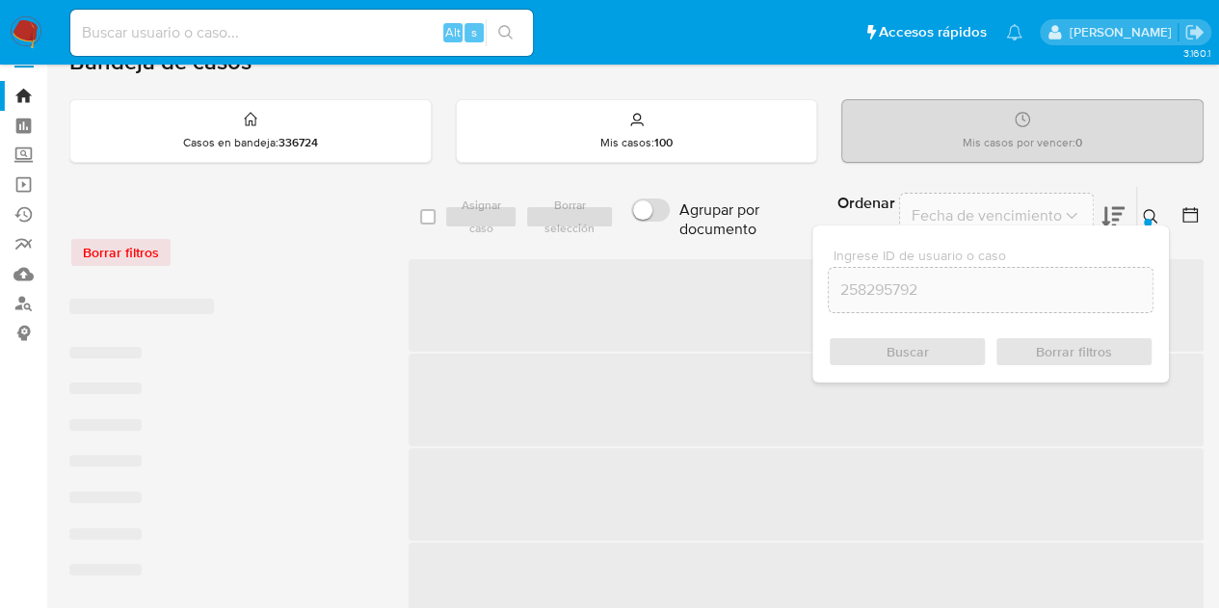
click at [1150, 213] on icon at bounding box center [1150, 216] width 15 height 15
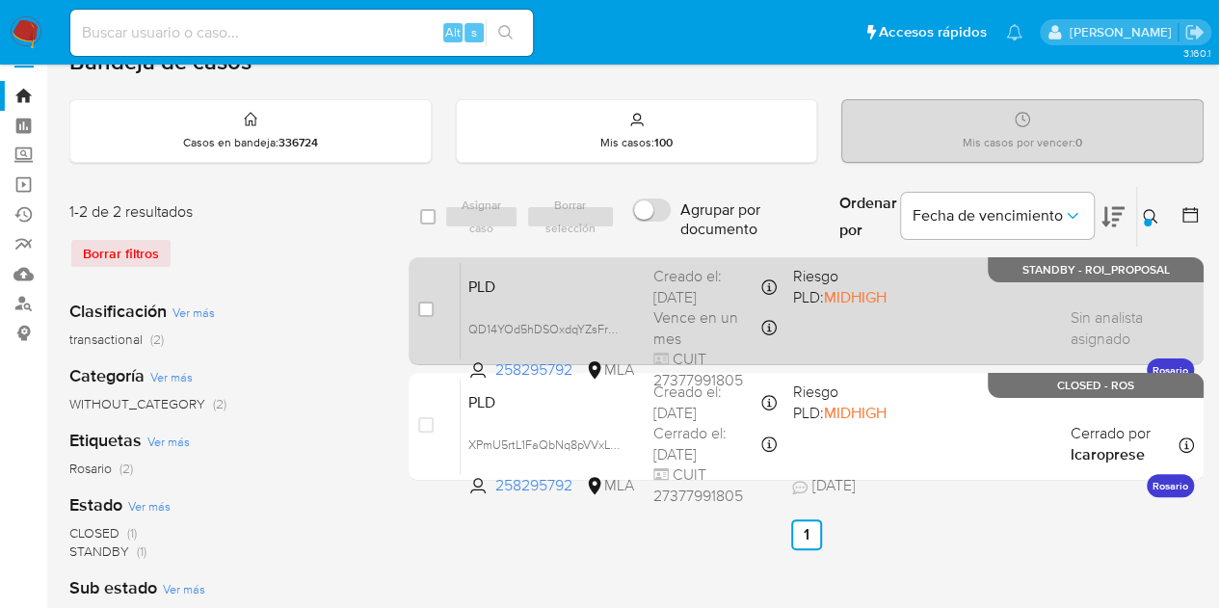
click at [516, 281] on span "PLD" at bounding box center [553, 285] width 170 height 25
click at [601, 289] on span "PLD" at bounding box center [553, 285] width 170 height 25
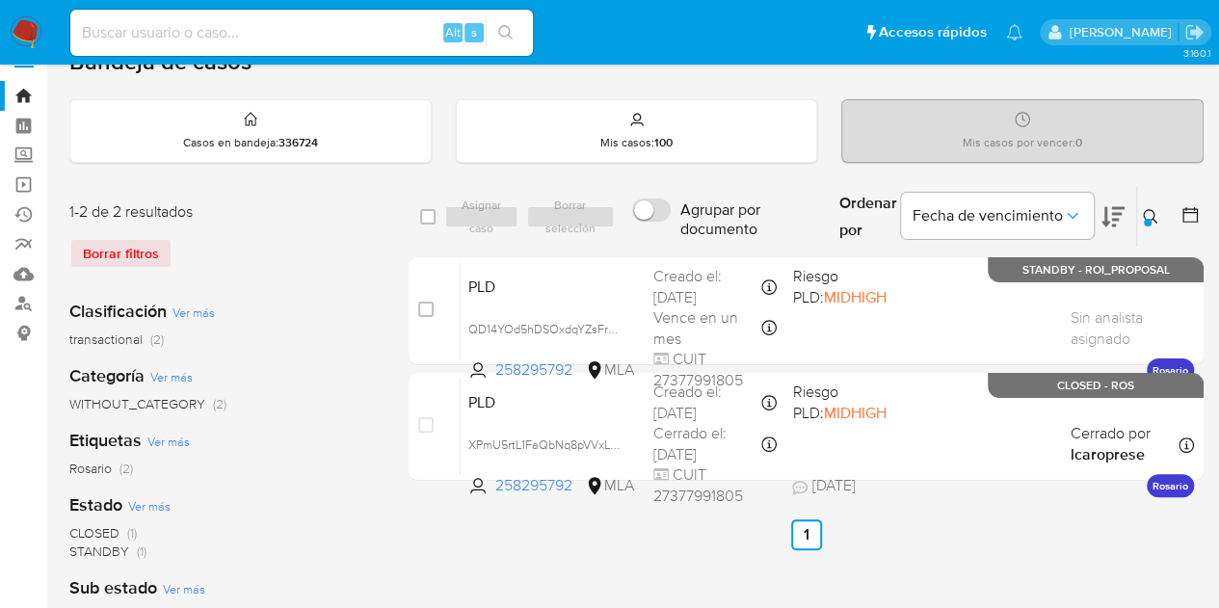
click at [1149, 219] on div at bounding box center [1148, 223] width 8 height 8
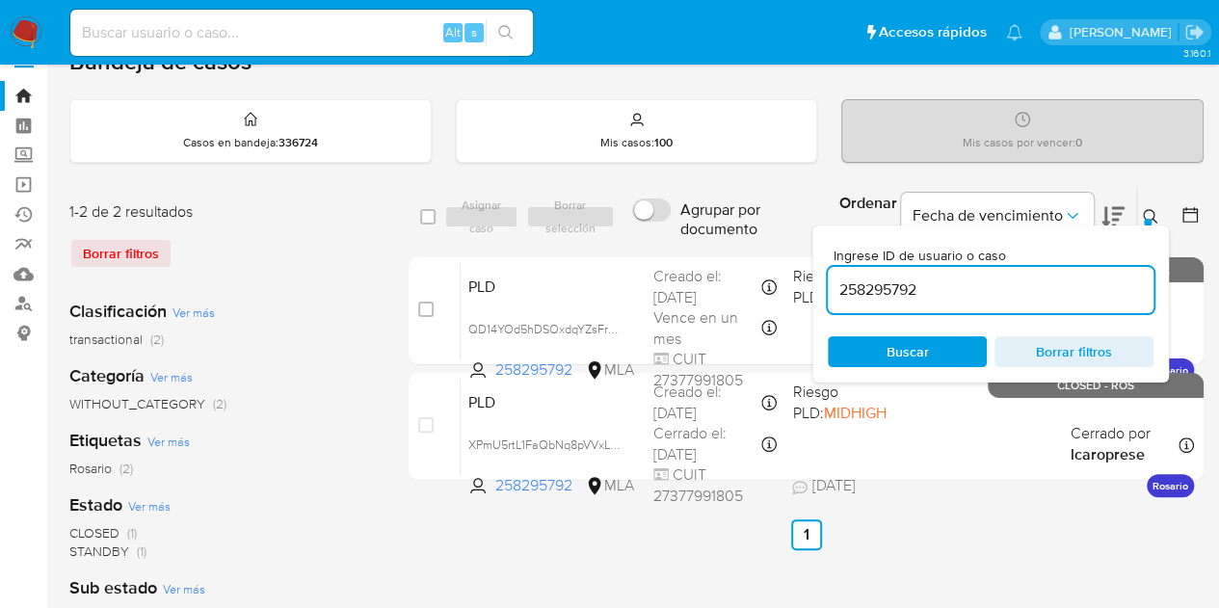
drag, startPoint x: 974, startPoint y: 286, endPoint x: 715, endPoint y: 230, distance: 265.1
click at [715, 230] on div "select-all-cases-checkbox Asignar caso Borrar selección Agrupar por documento O…" at bounding box center [805, 217] width 795 height 63
type input "284549297"
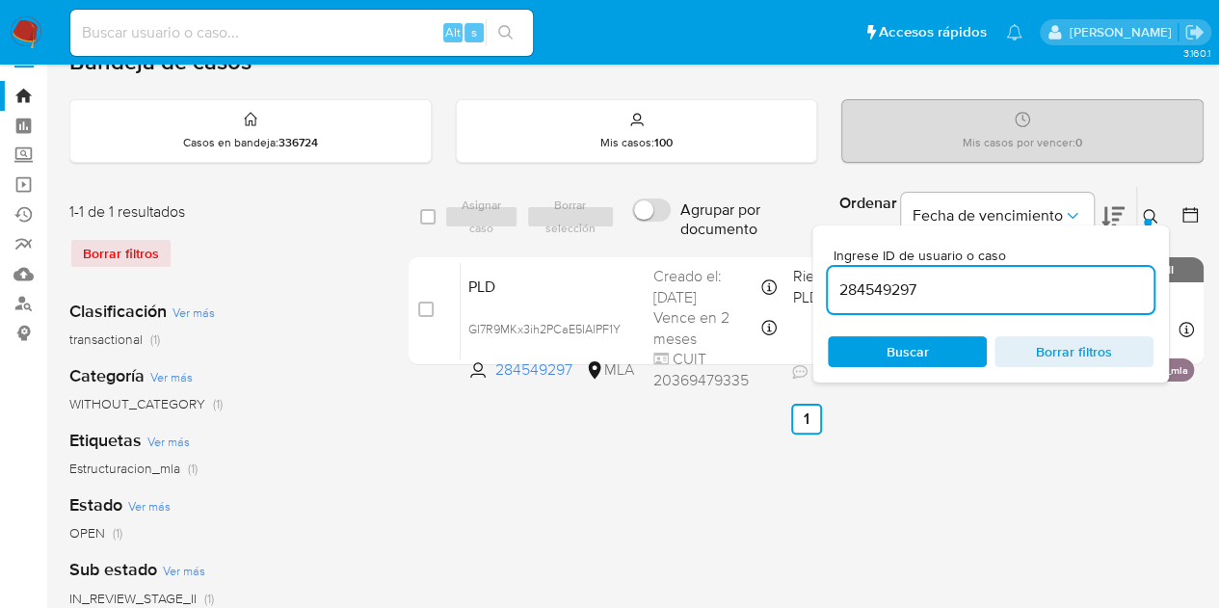
click at [1153, 211] on icon at bounding box center [1150, 216] width 14 height 14
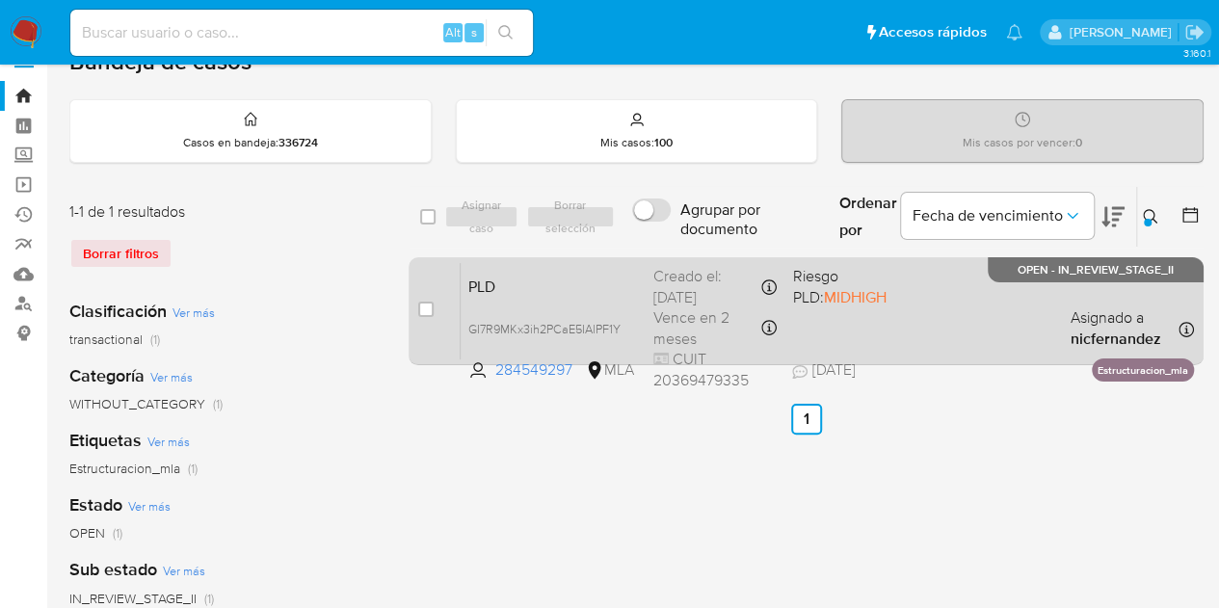
click at [554, 288] on span "PLD" at bounding box center [553, 285] width 170 height 25
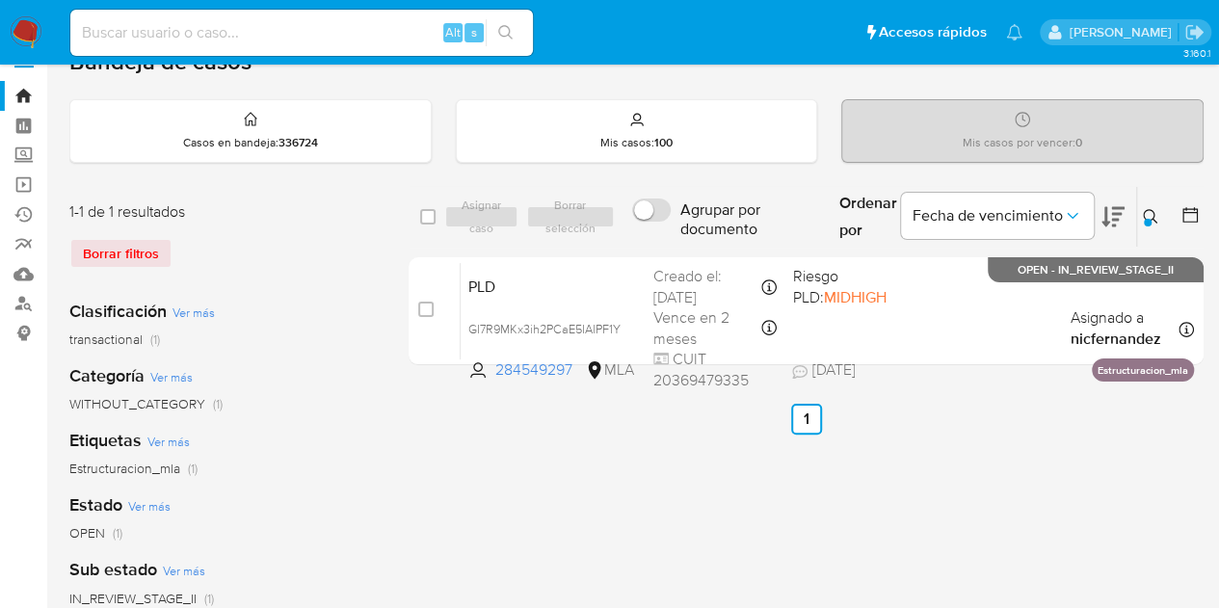
click at [1151, 217] on icon at bounding box center [1150, 216] width 14 height 14
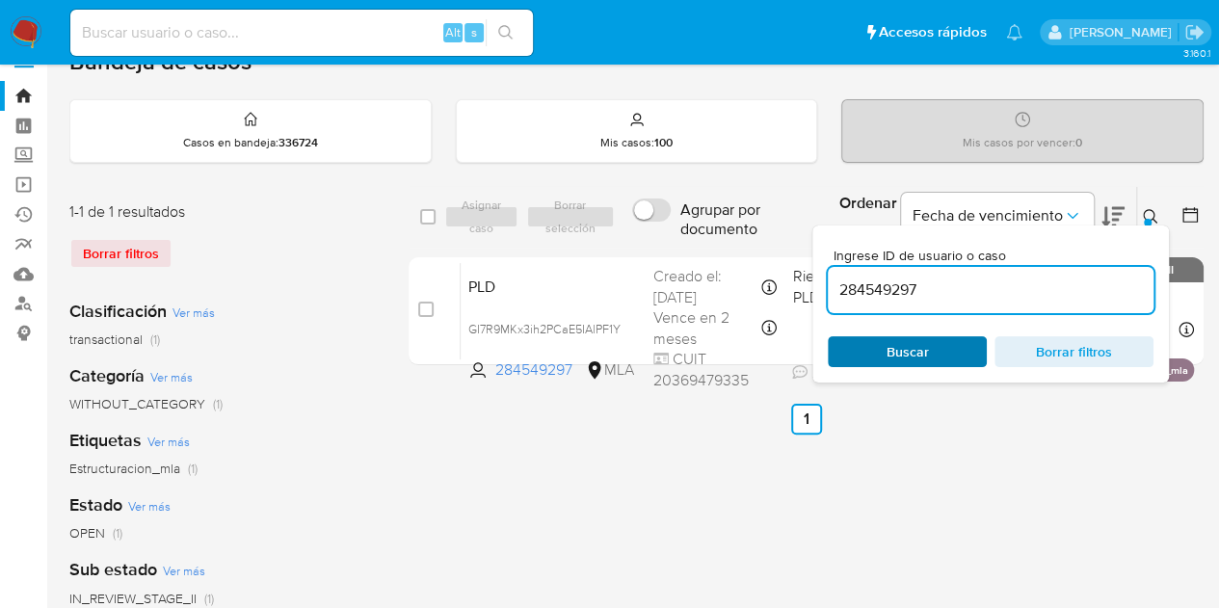
click at [950, 356] on span "Buscar" at bounding box center [907, 351] width 132 height 27
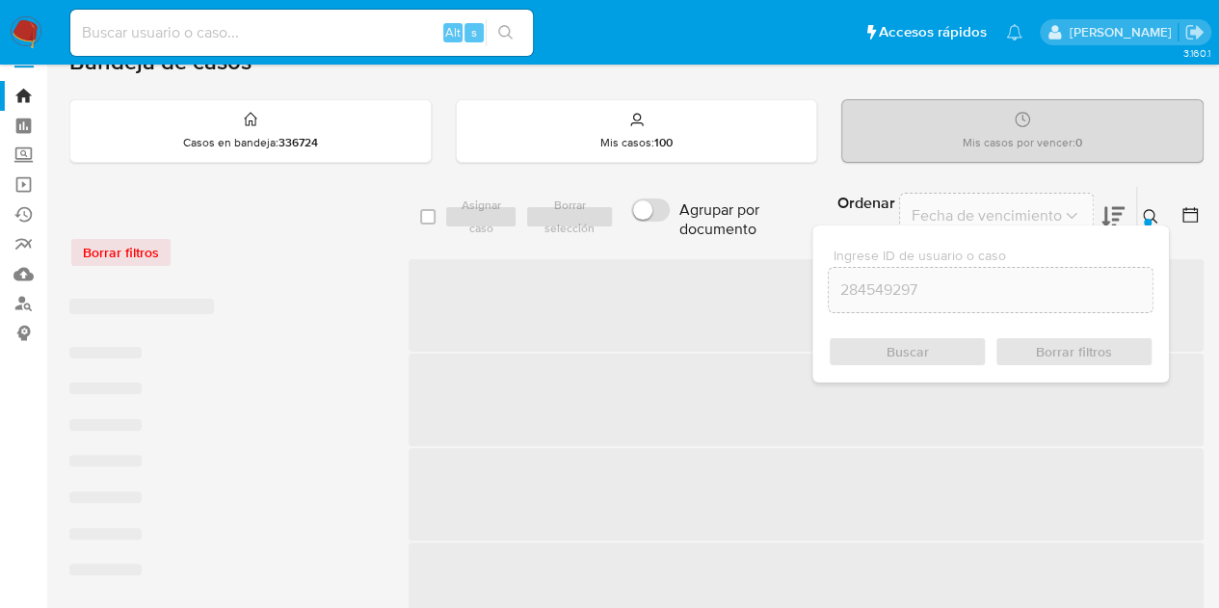
click at [1149, 217] on icon at bounding box center [1150, 216] width 15 height 15
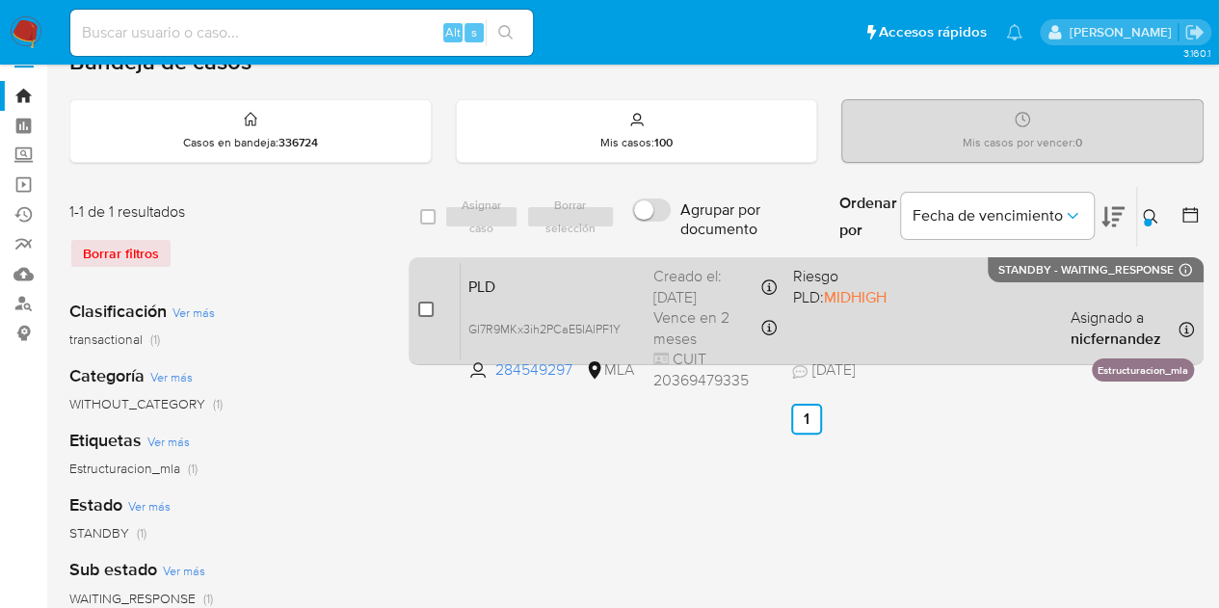
click at [422, 313] on input "checkbox" at bounding box center [425, 309] width 15 height 15
checkbox input "true"
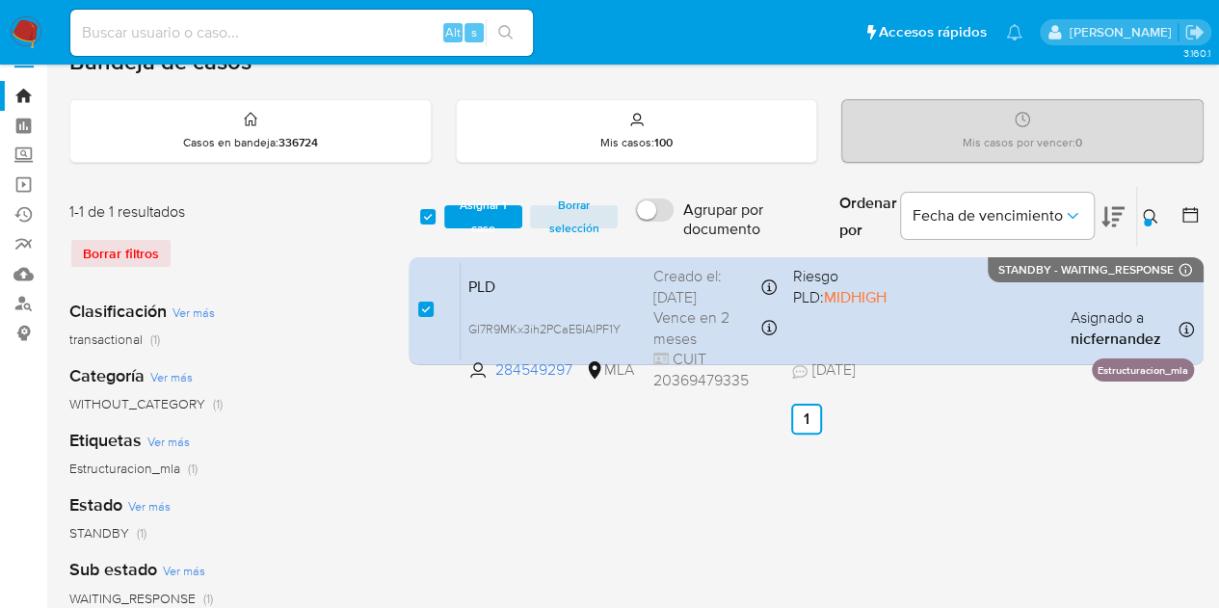
click at [456, 191] on div "select-all-cases-checkbox Asignar 1 caso Borrar selección Agrupar por documento…" at bounding box center [805, 217] width 795 height 63
click at [454, 207] on span "Asignar 1 caso" at bounding box center [484, 216] width 60 height 19
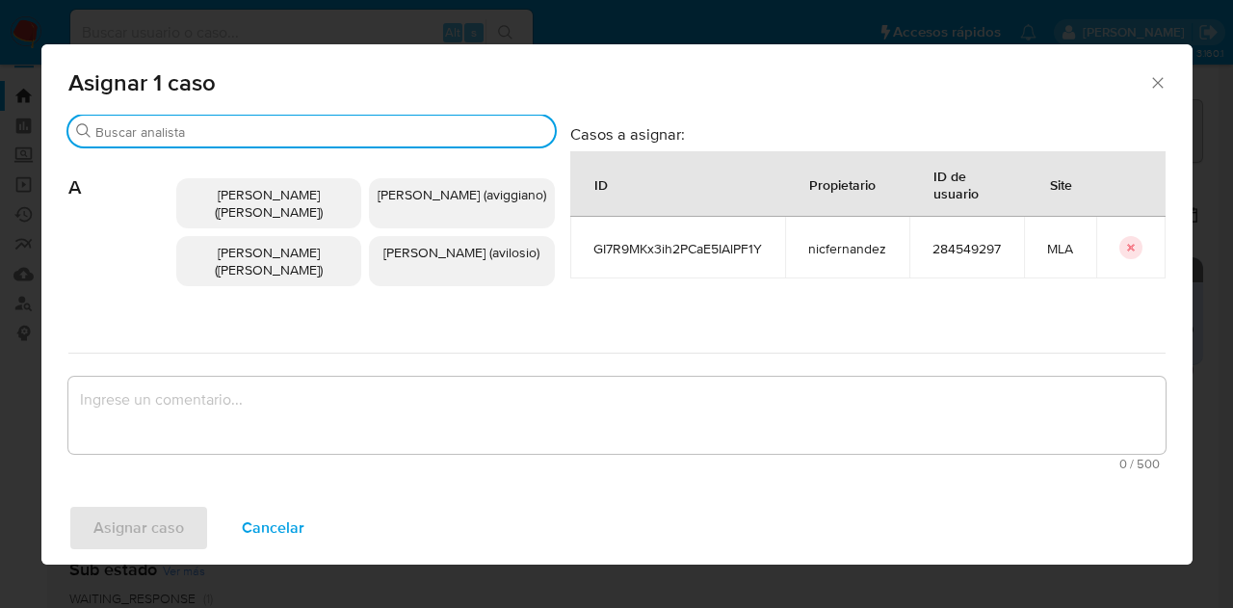
click at [206, 137] on input "Buscar" at bounding box center [321, 131] width 452 height 17
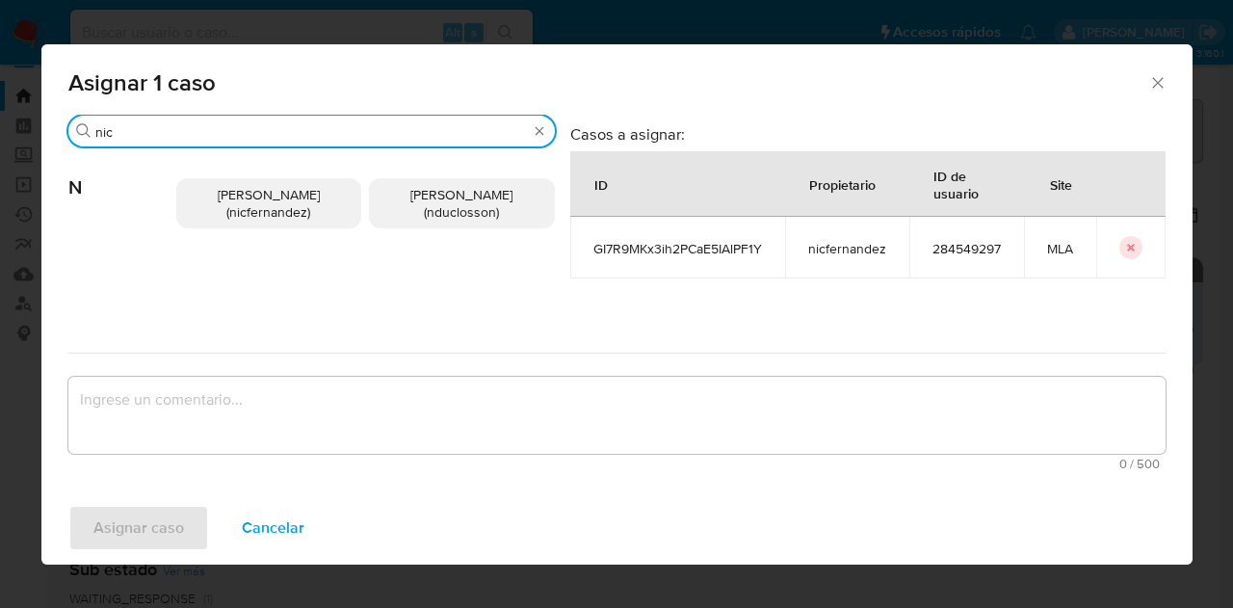
type input "nic"
click at [220, 203] on span "Nicolas Fernandez Allen (nicfernandez)" at bounding box center [269, 203] width 102 height 37
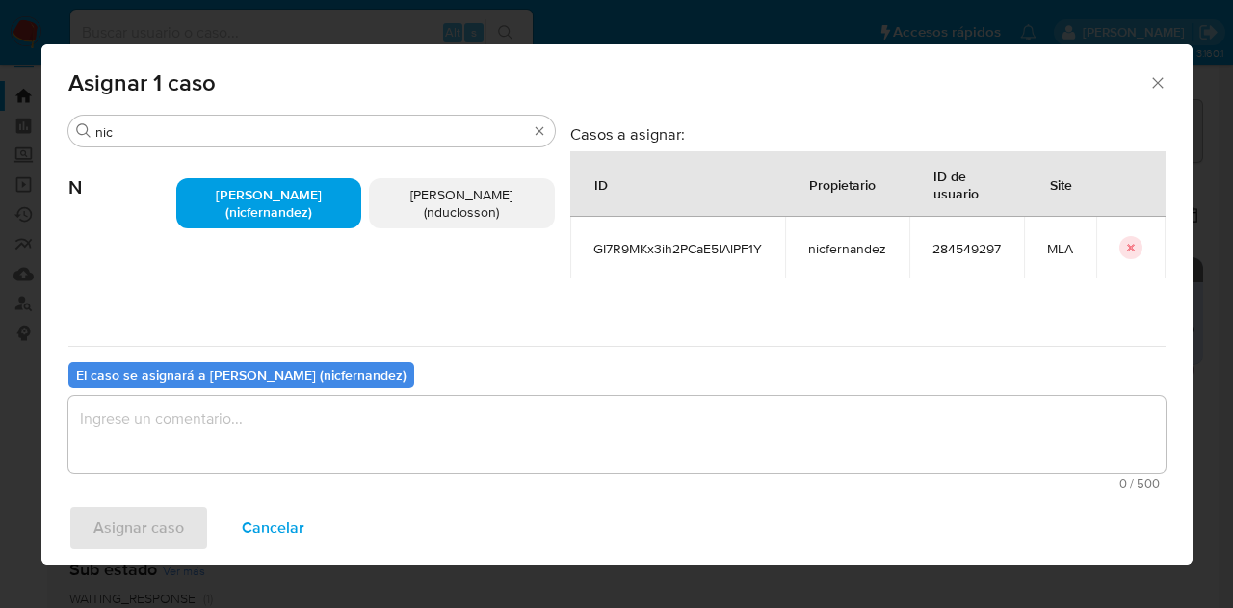
click at [310, 439] on textarea "assign-modal" at bounding box center [616, 434] width 1097 height 77
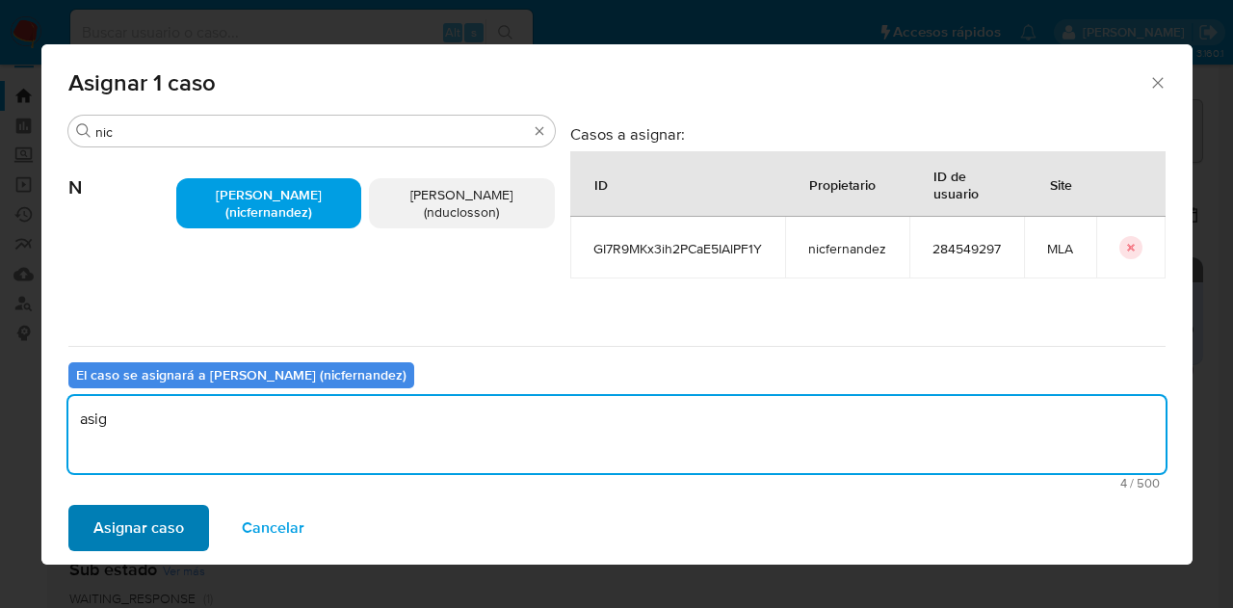
type textarea "asig"
click at [131, 519] on span "Asignar caso" at bounding box center [138, 528] width 91 height 42
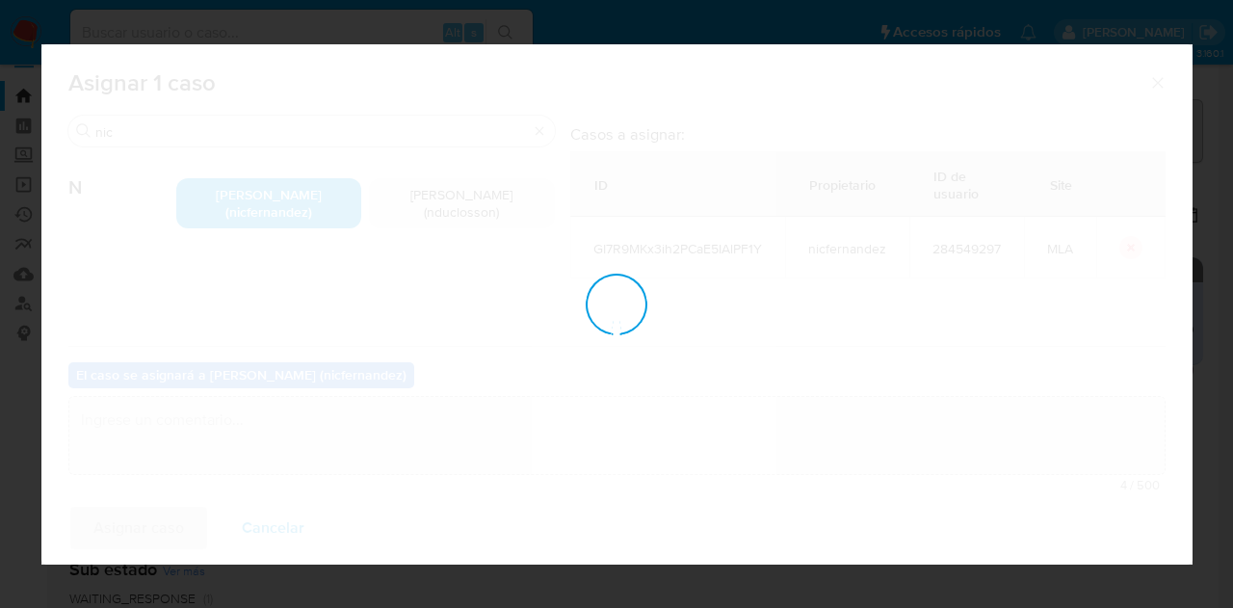
checkbox input "false"
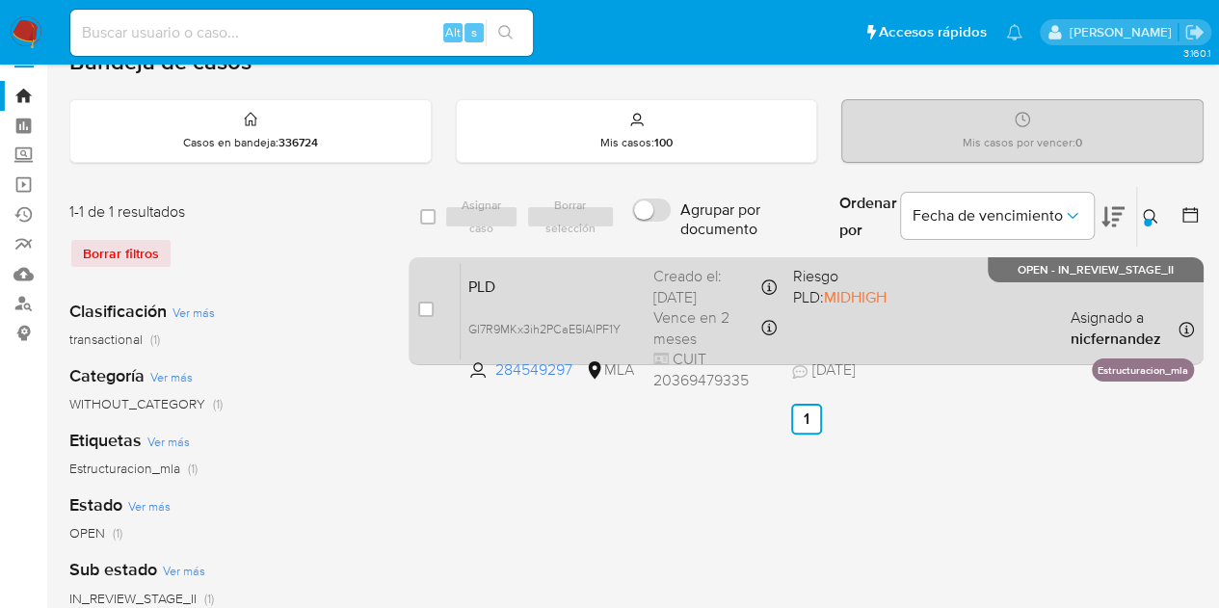
click at [538, 304] on div "PLD GI7R9MKx3ih2PCaE5IAlPF1Y 284549297 MLA Riesgo PLD: MIDHIGH Creado el: 12/09…" at bounding box center [827, 310] width 733 height 97
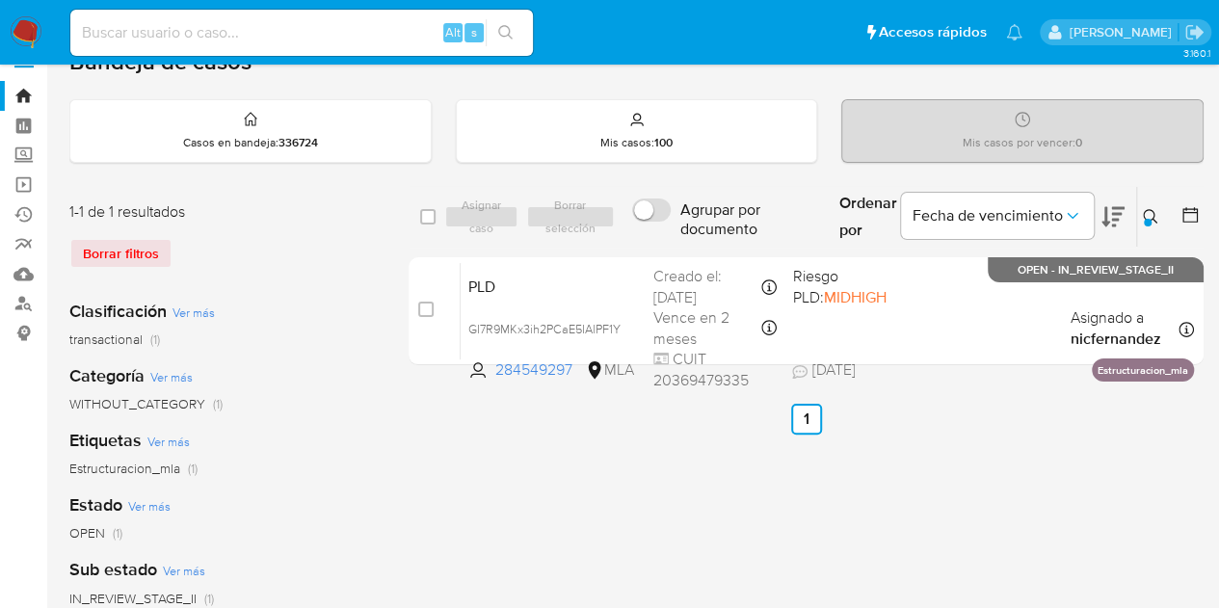
click at [1147, 213] on icon at bounding box center [1150, 216] width 15 height 15
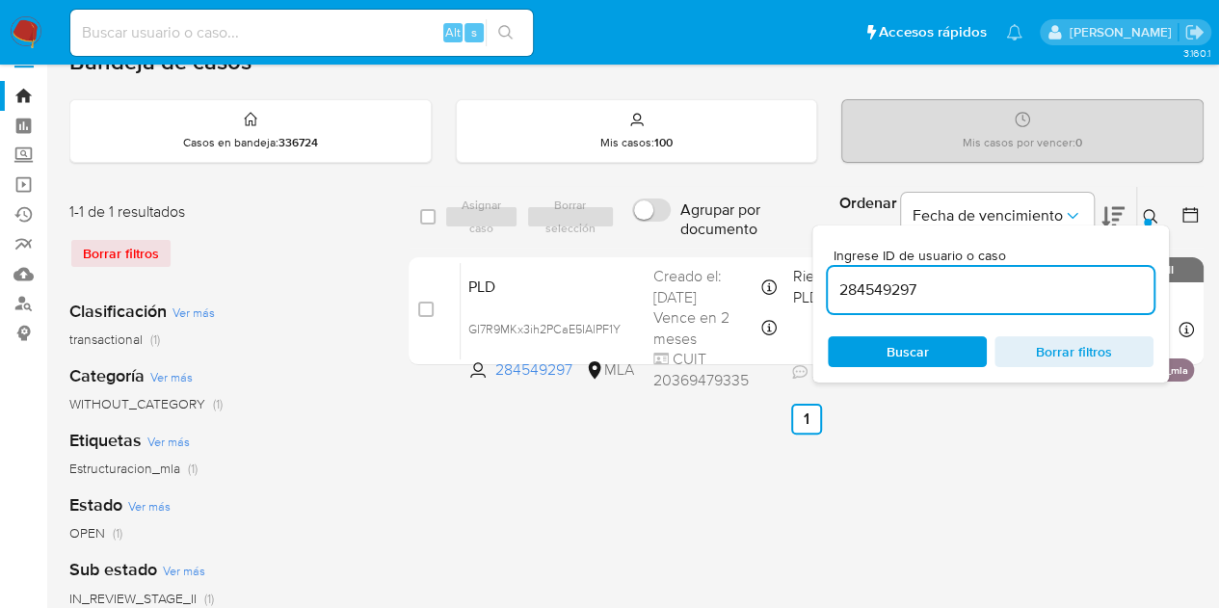
drag, startPoint x: 934, startPoint y: 294, endPoint x: 917, endPoint y: 11, distance: 283.7
click at [778, 269] on div "select-all-cases-checkbox Asignar caso Borrar selección Agrupar por documento O…" at bounding box center [805, 279] width 795 height 187
click at [1150, 218] on icon at bounding box center [1150, 216] width 14 height 14
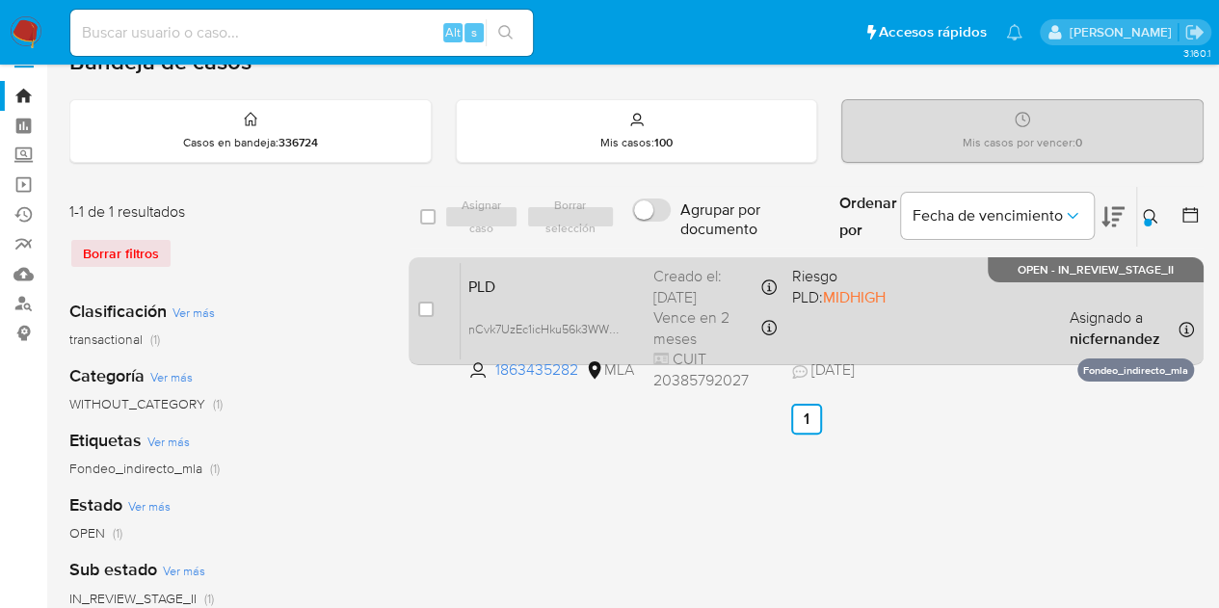
click at [557, 296] on div "PLD nCvk7UzEc1icHku56k3WW9v7 1863435282 MLA Riesgo PLD: MIDHIGH Creado el: 12/0…" at bounding box center [827, 310] width 733 height 97
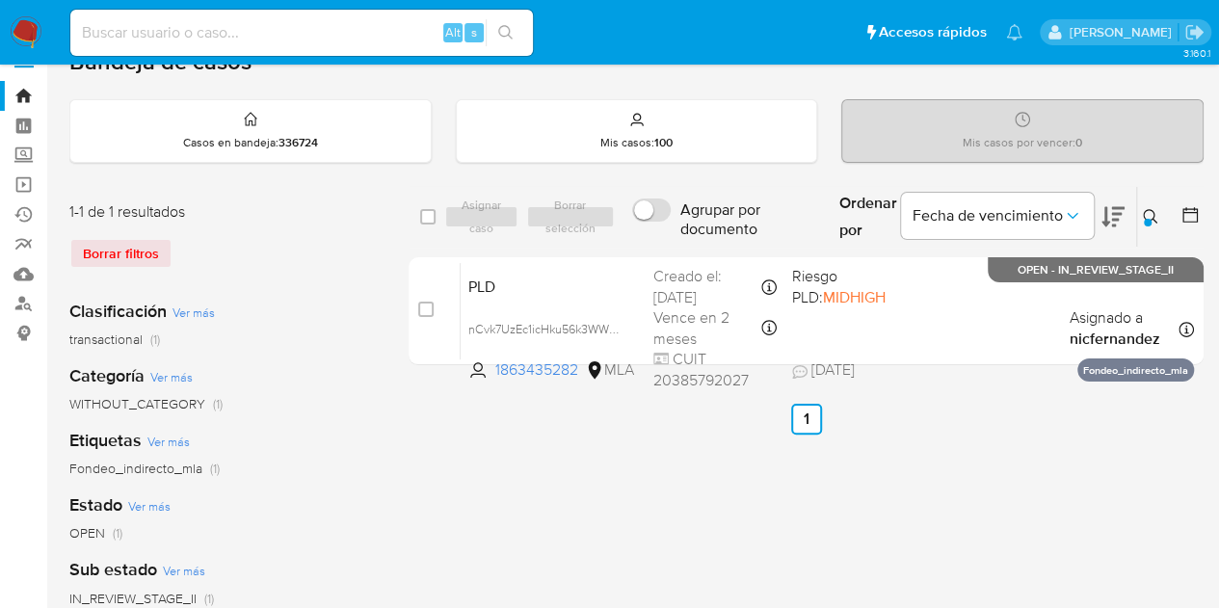
click at [1148, 213] on icon at bounding box center [1150, 216] width 15 height 15
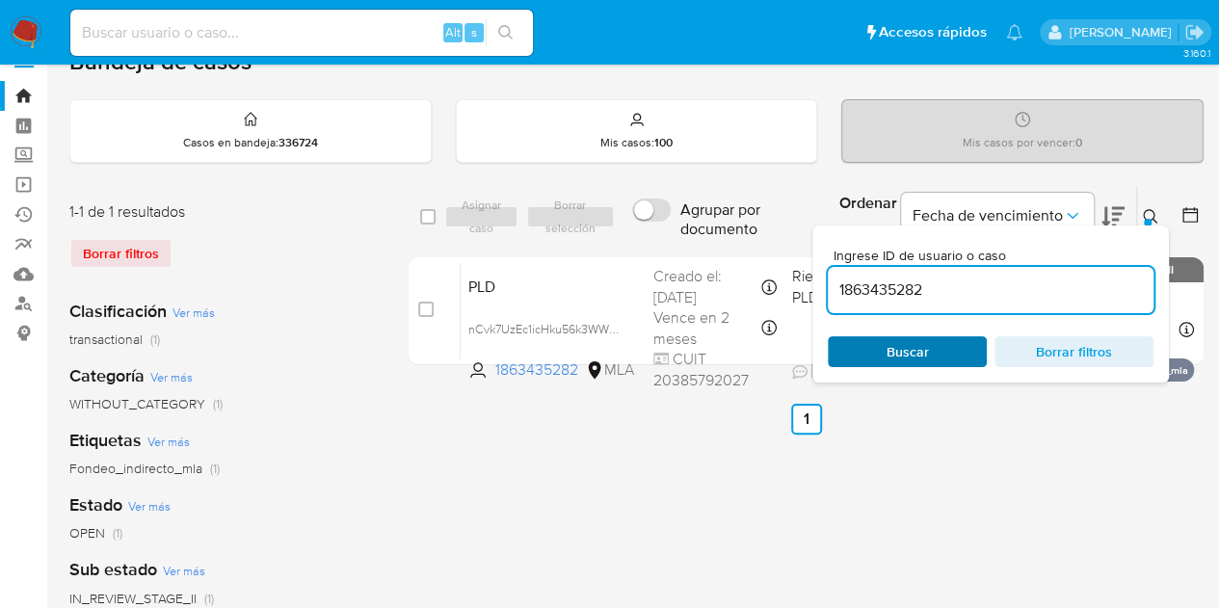
click at [922, 343] on span "Buscar" at bounding box center [907, 351] width 42 height 31
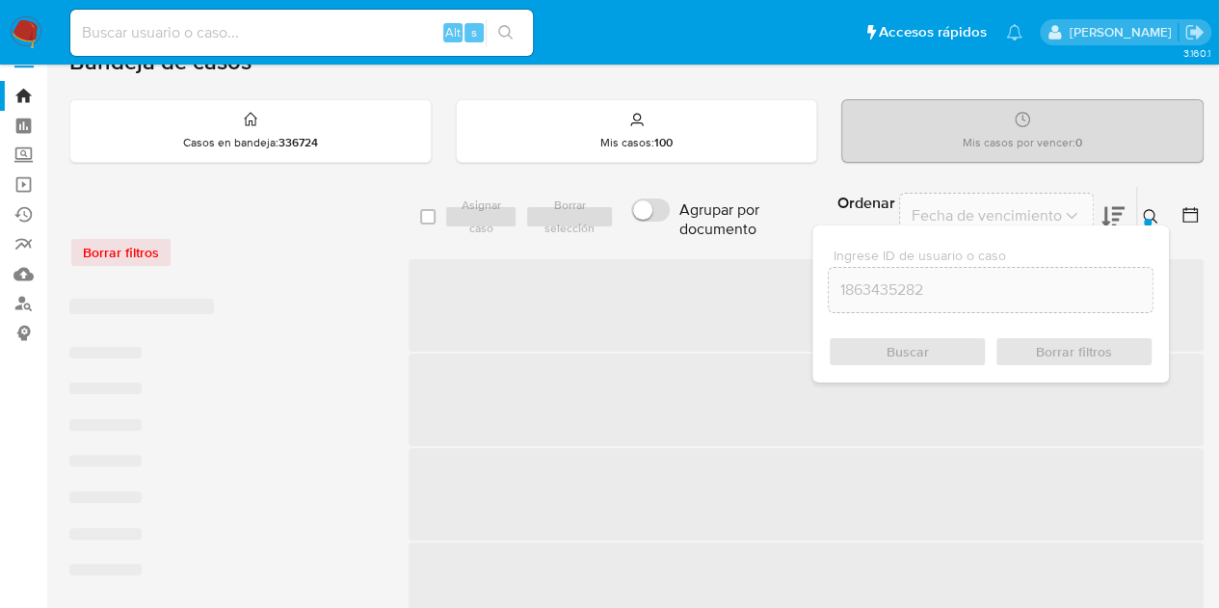
click at [1160, 212] on button at bounding box center [1153, 216] width 32 height 23
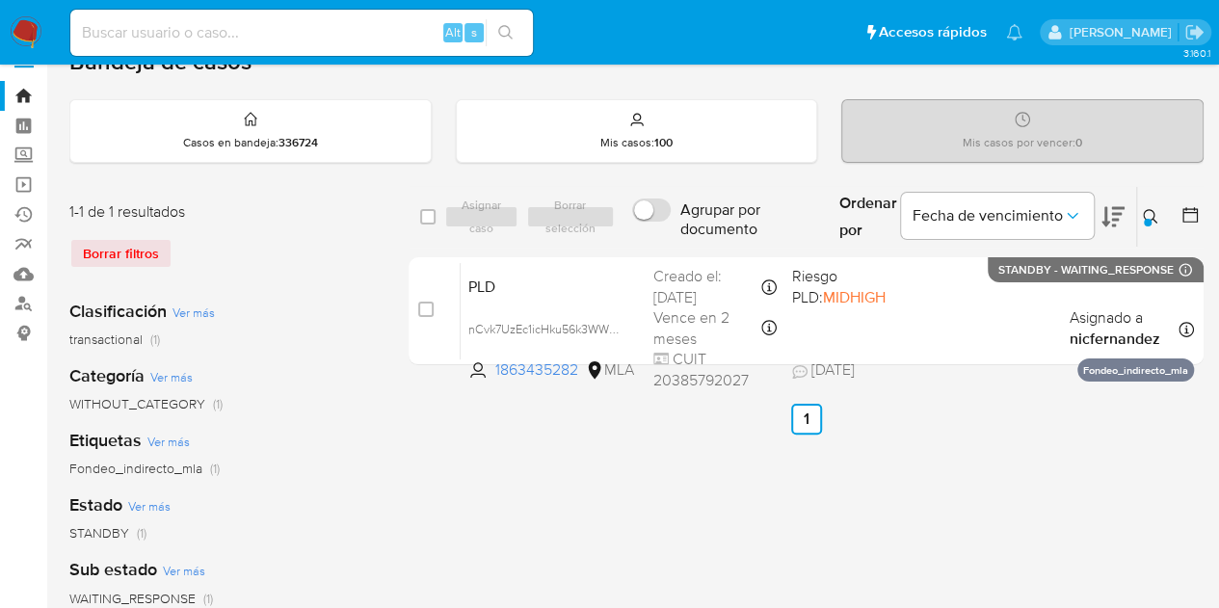
click at [1145, 209] on icon at bounding box center [1150, 216] width 14 height 14
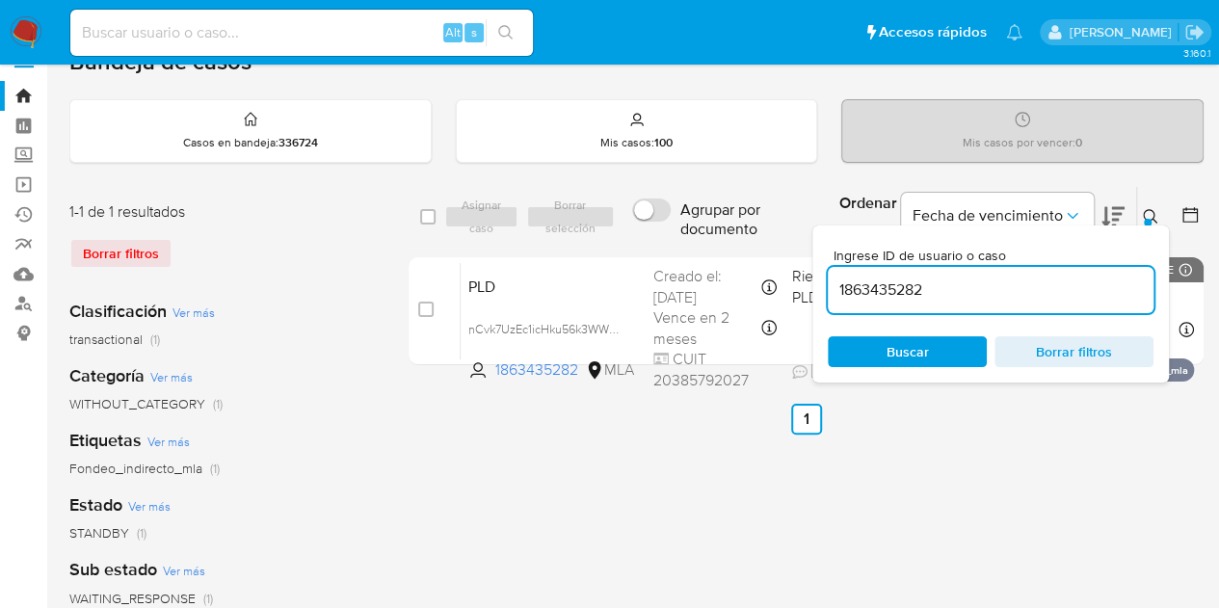
drag, startPoint x: 998, startPoint y: 287, endPoint x: 689, endPoint y: 239, distance: 313.0
click at [694, 238] on div "select-all-cases-checkbox Asignar caso Borrar selección Agrupar por documento O…" at bounding box center [805, 217] width 795 height 63
type input "2227412703"
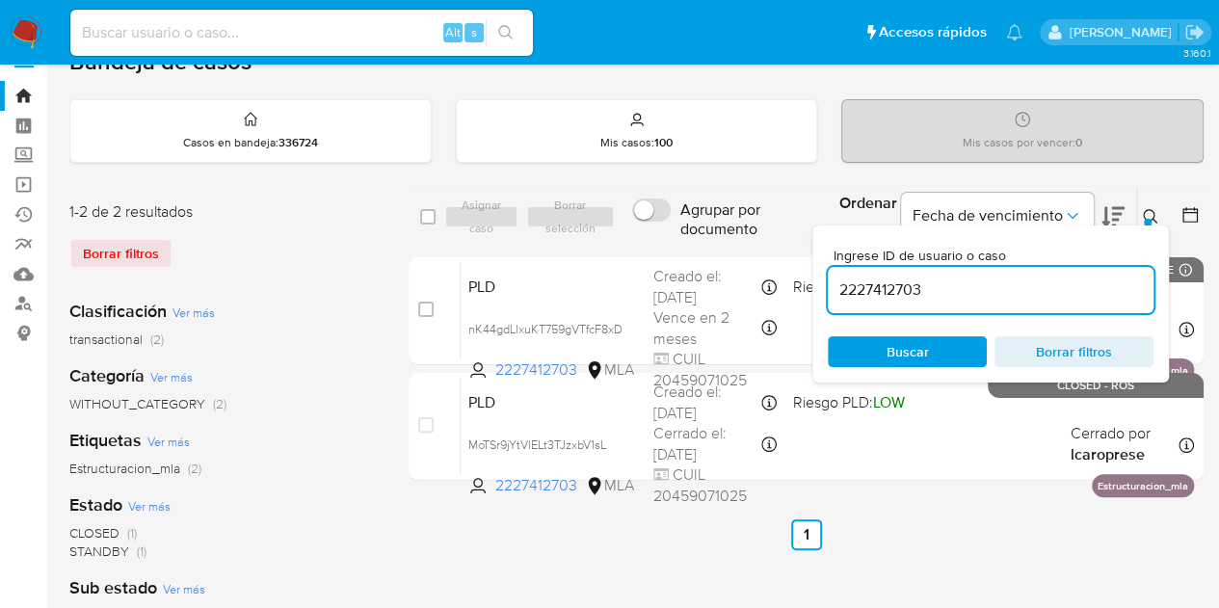
click at [1156, 213] on icon at bounding box center [1150, 216] width 15 height 15
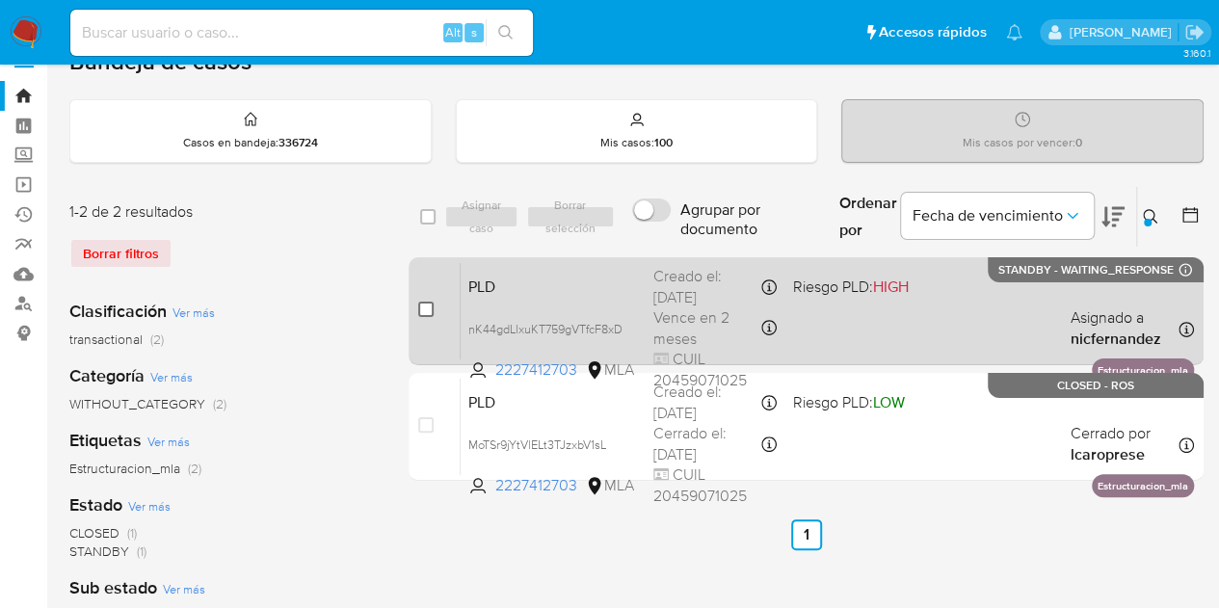
click at [427, 311] on input "checkbox" at bounding box center [425, 309] width 15 height 15
checkbox input "true"
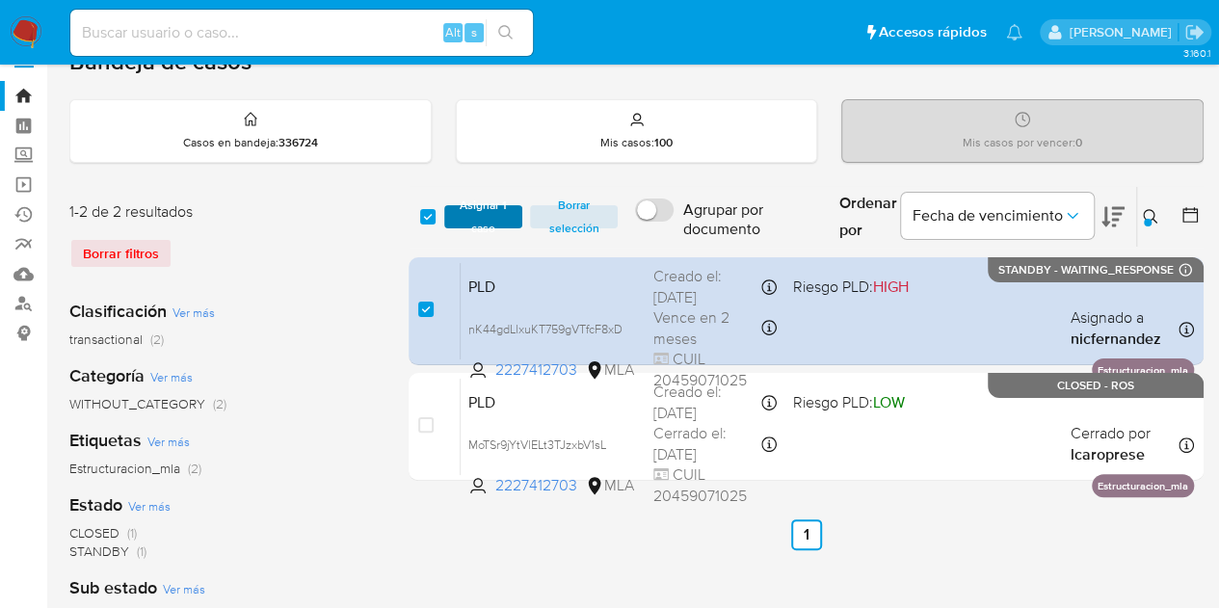
click at [464, 226] on span "Asignar 1 caso" at bounding box center [484, 216] width 60 height 19
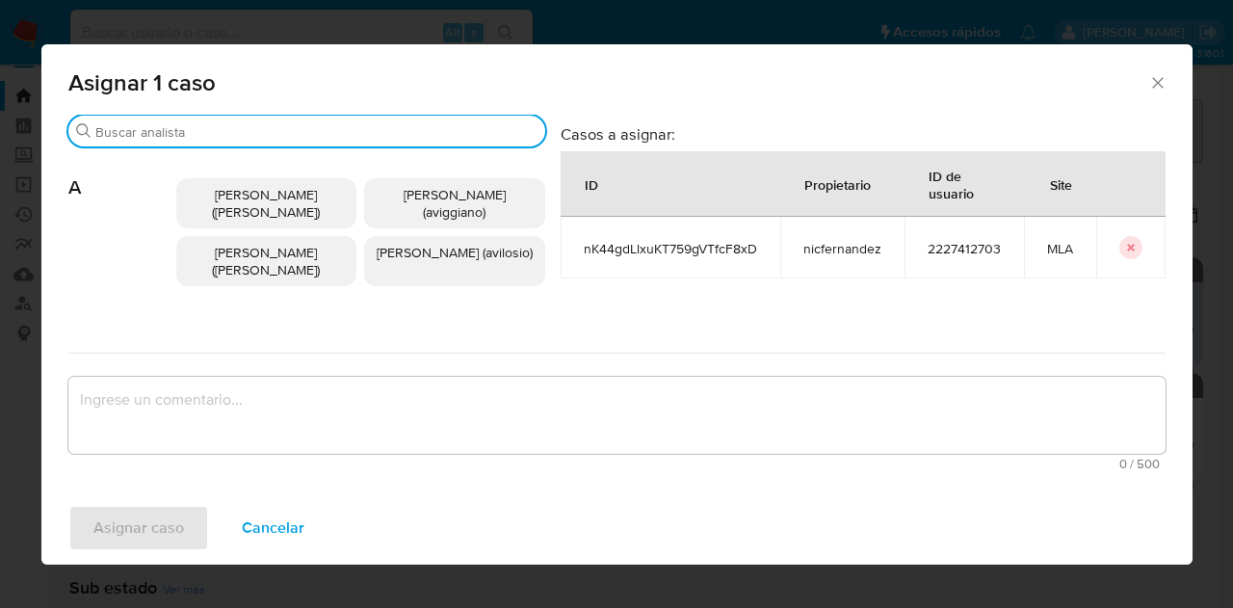
click at [241, 132] on input "Buscar" at bounding box center [316, 131] width 442 height 17
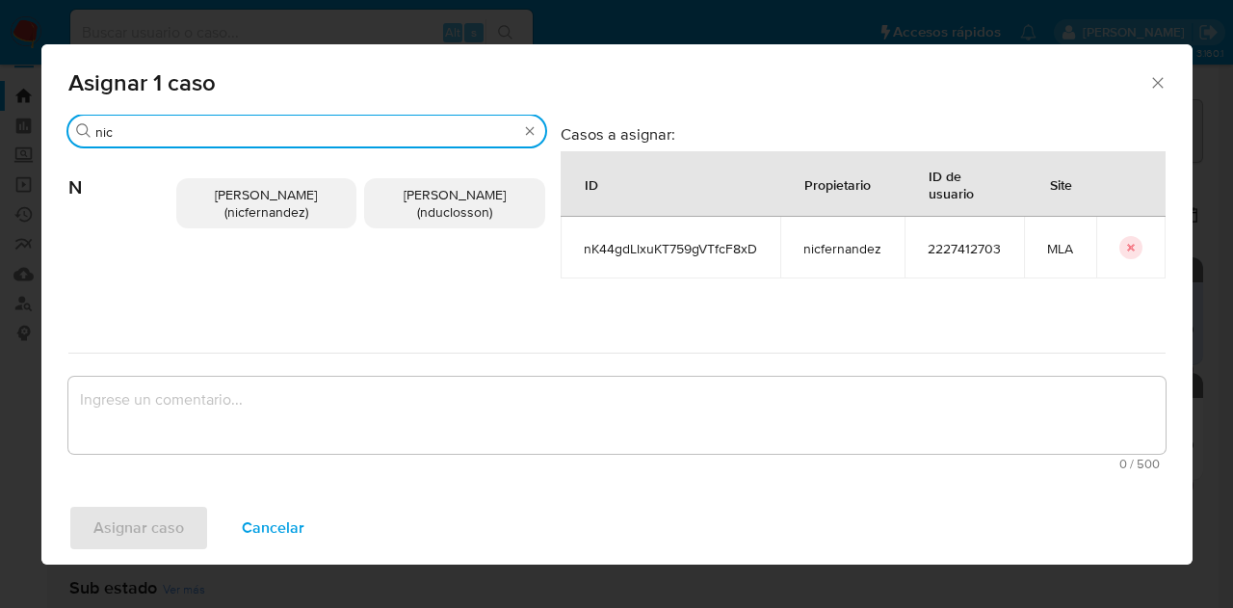
type input "nic"
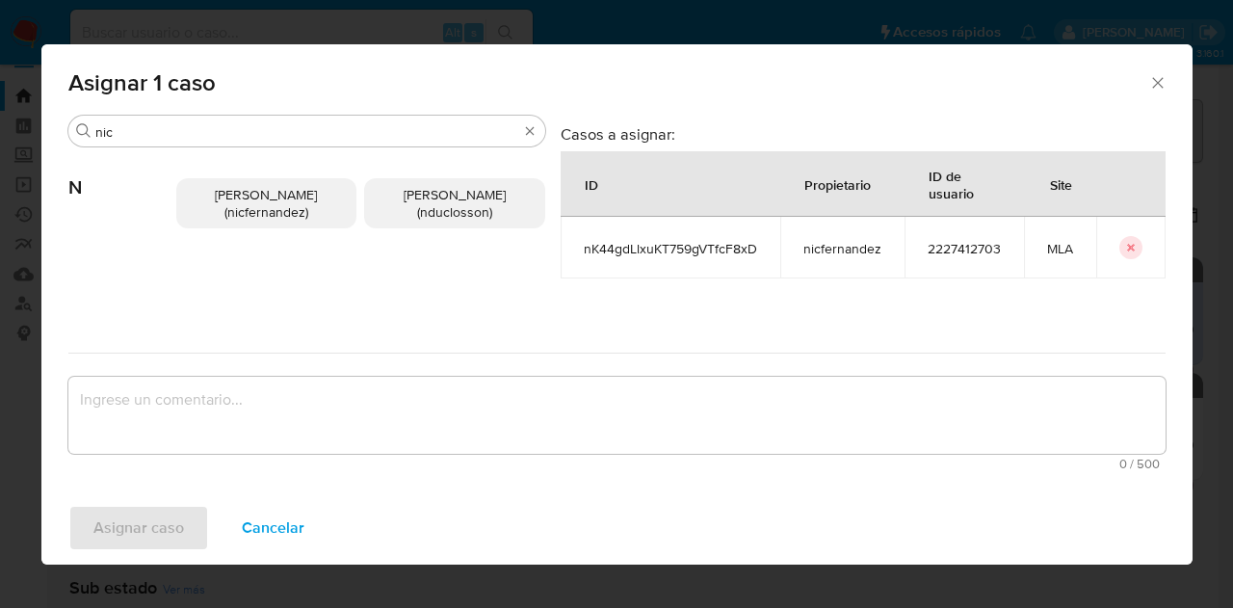
click at [276, 205] on span "Nicolas Fernandez Allen (nicfernandez)" at bounding box center [266, 203] width 102 height 37
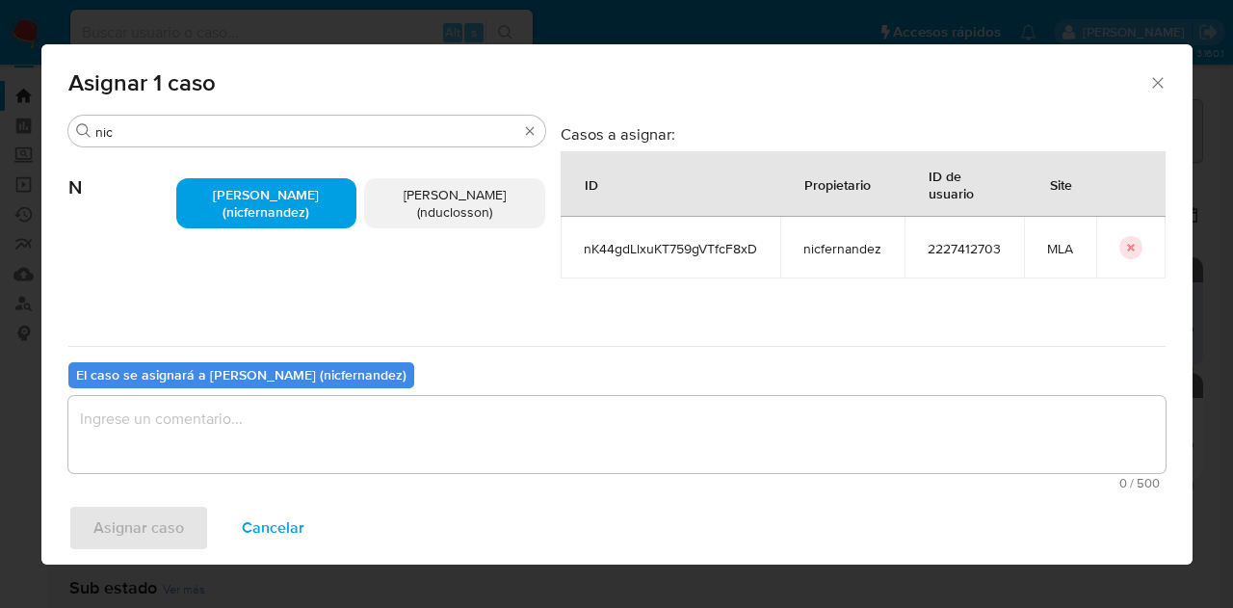
click at [341, 442] on textarea "assign-modal" at bounding box center [616, 434] width 1097 height 77
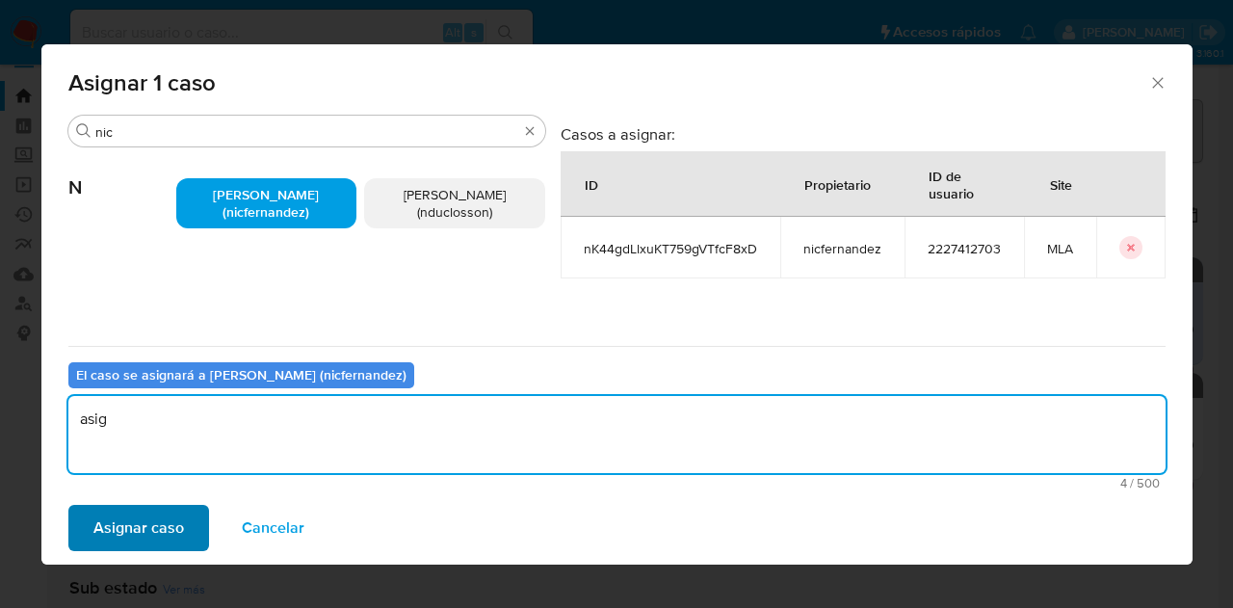
type textarea "asig"
click at [131, 530] on span "Asignar caso" at bounding box center [138, 528] width 91 height 42
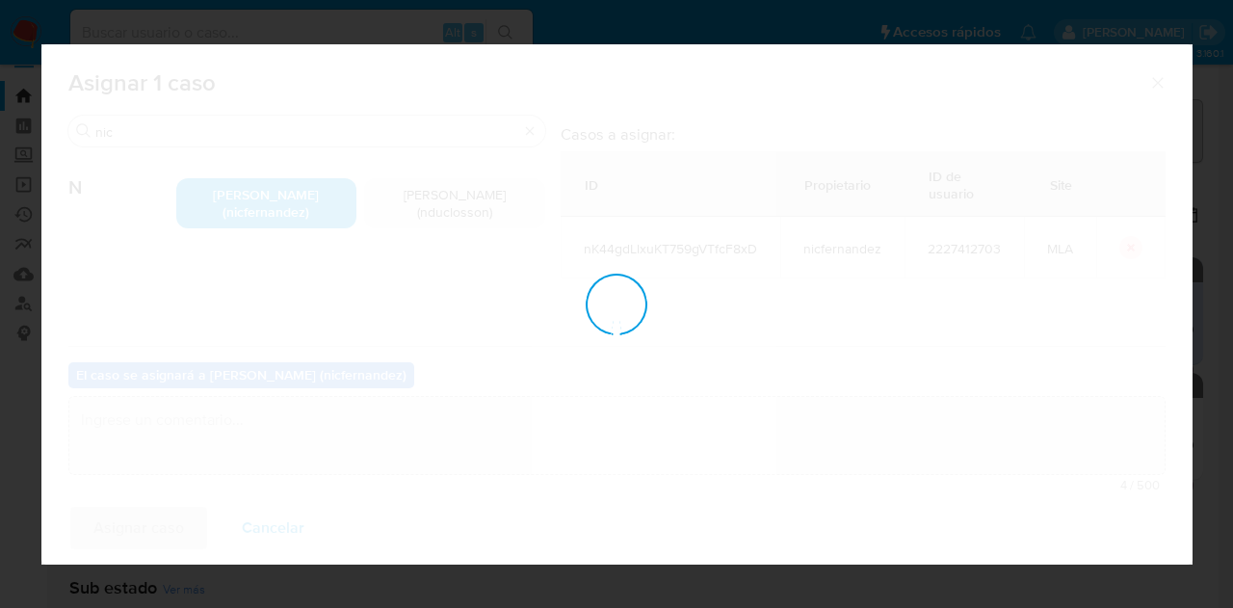
checkbox input "false"
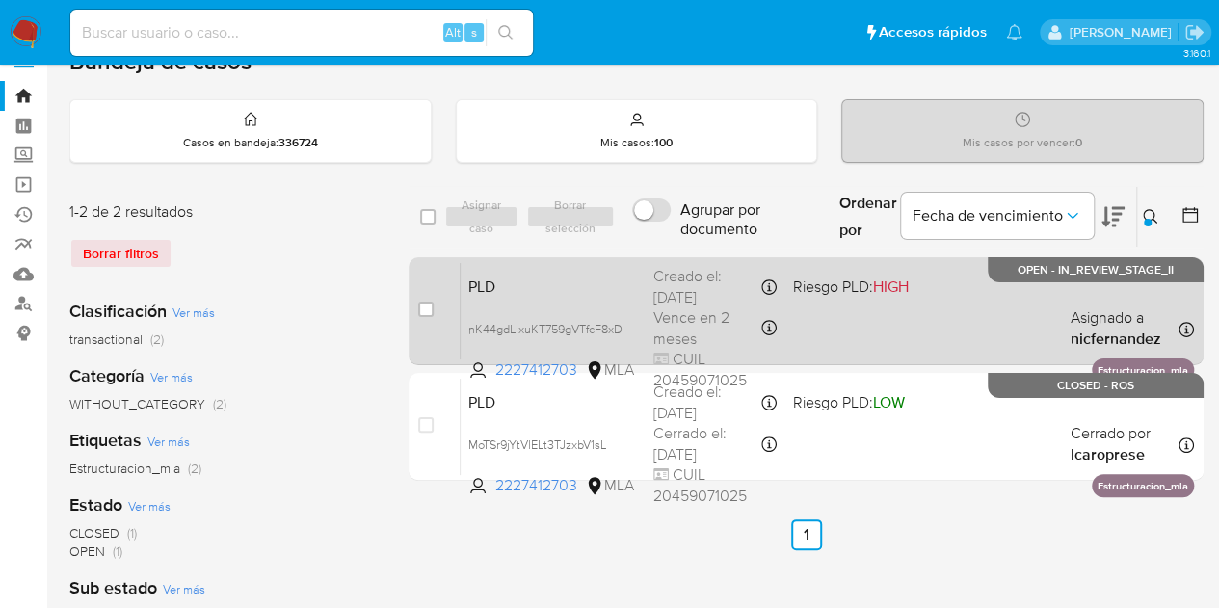
click at [563, 278] on span "PLD" at bounding box center [553, 285] width 170 height 25
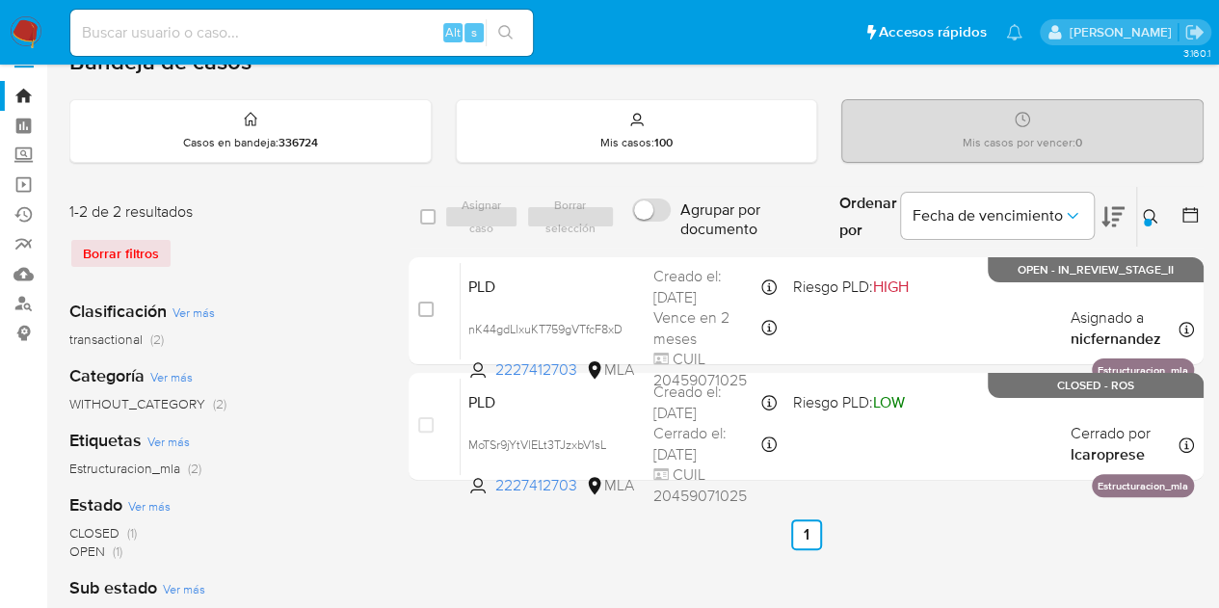
click at [1146, 209] on icon at bounding box center [1150, 216] width 14 height 14
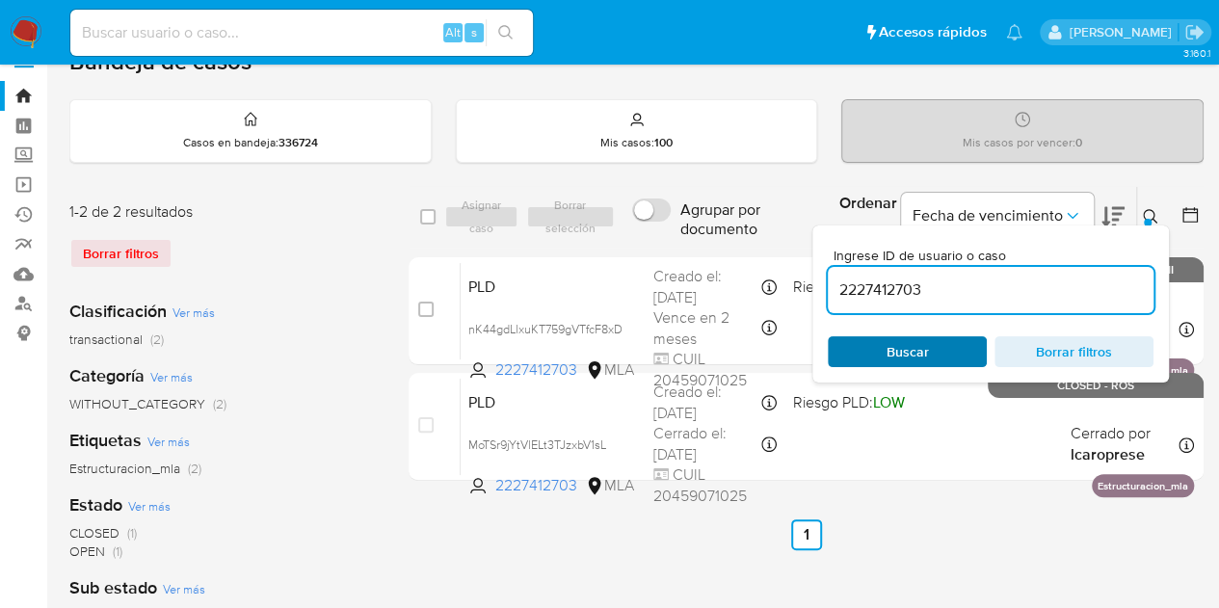
click at [931, 354] on span "Buscar" at bounding box center [907, 351] width 132 height 27
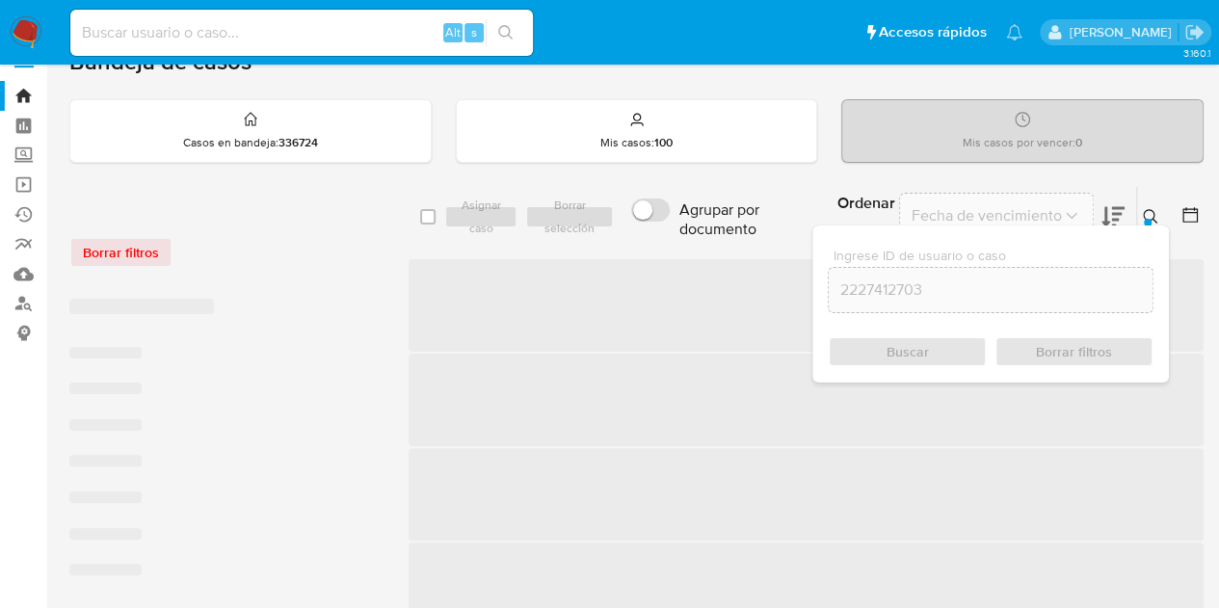
click at [1150, 216] on icon at bounding box center [1150, 216] width 15 height 15
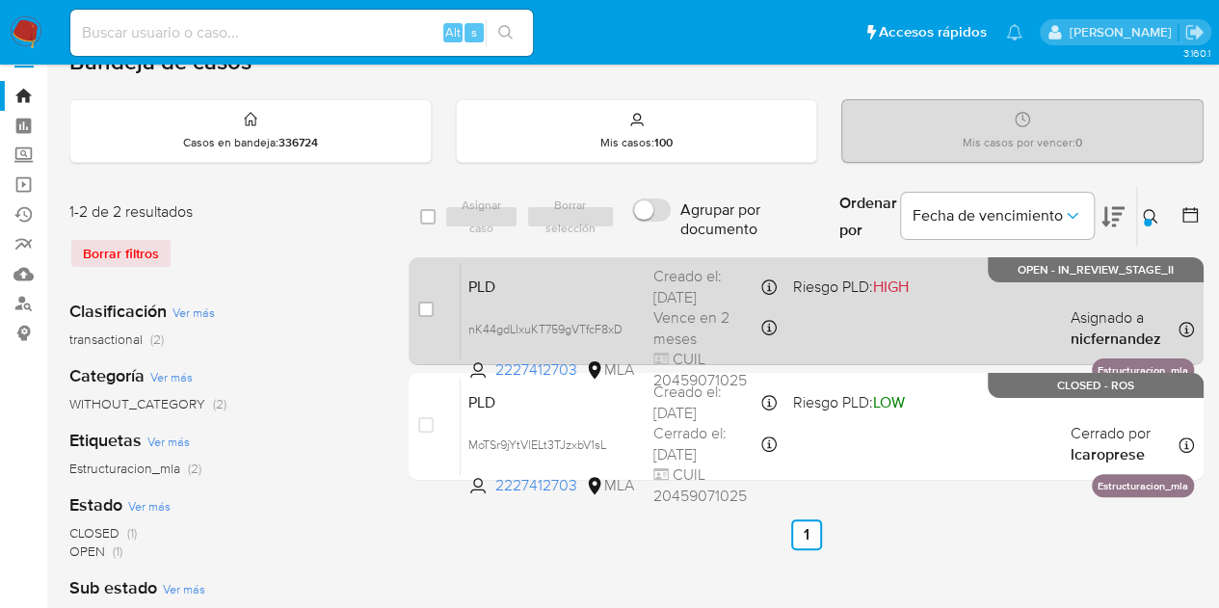
click at [655, 300] on div "Creado el: 12/09/2025 Creado el: 12/09/2025 03:32:35" at bounding box center [714, 286] width 123 height 41
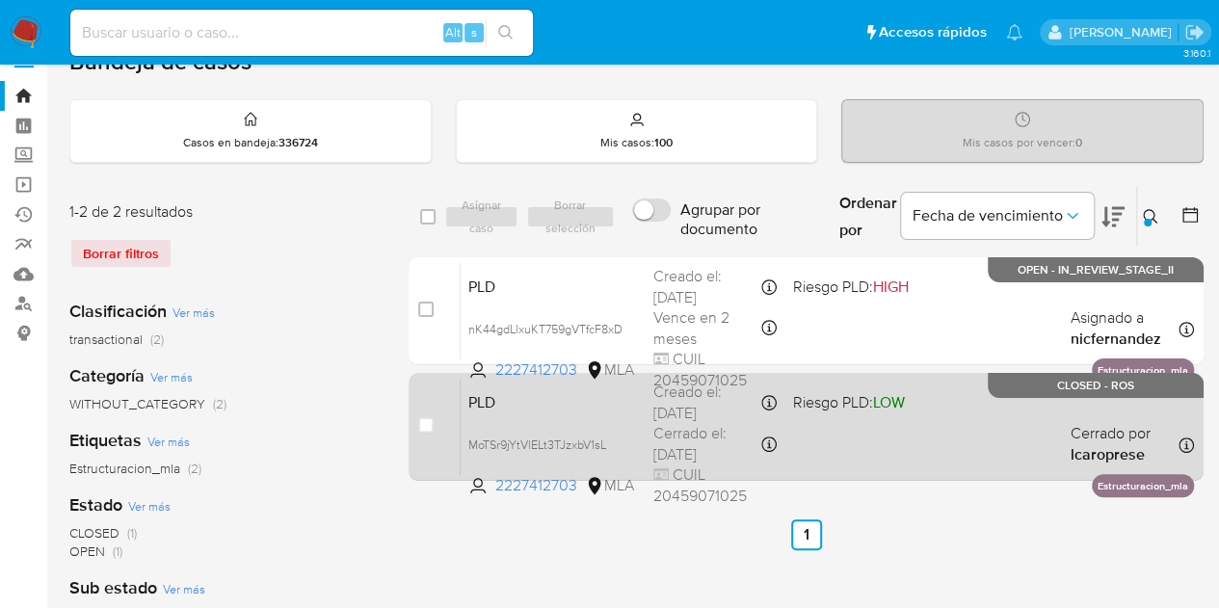
drag, startPoint x: 705, startPoint y: 527, endPoint x: 830, endPoint y: 454, distance: 145.1
click at [705, 527] on ul "Anterior 1 Siguiente" at bounding box center [805, 534] width 795 height 31
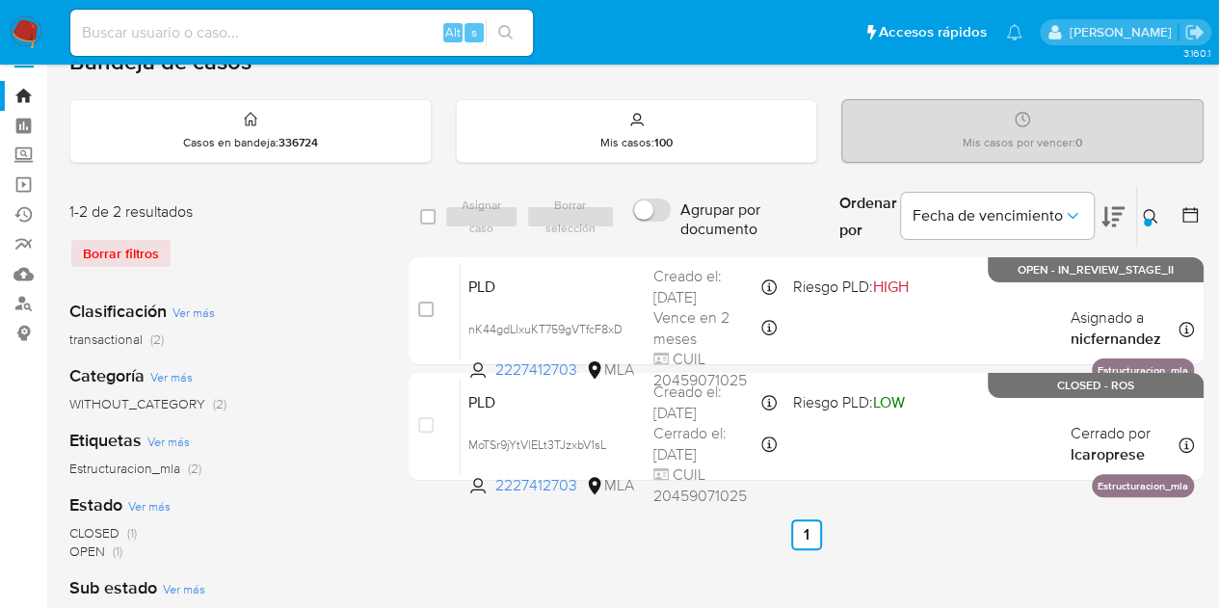
click at [1144, 214] on icon at bounding box center [1150, 216] width 15 height 15
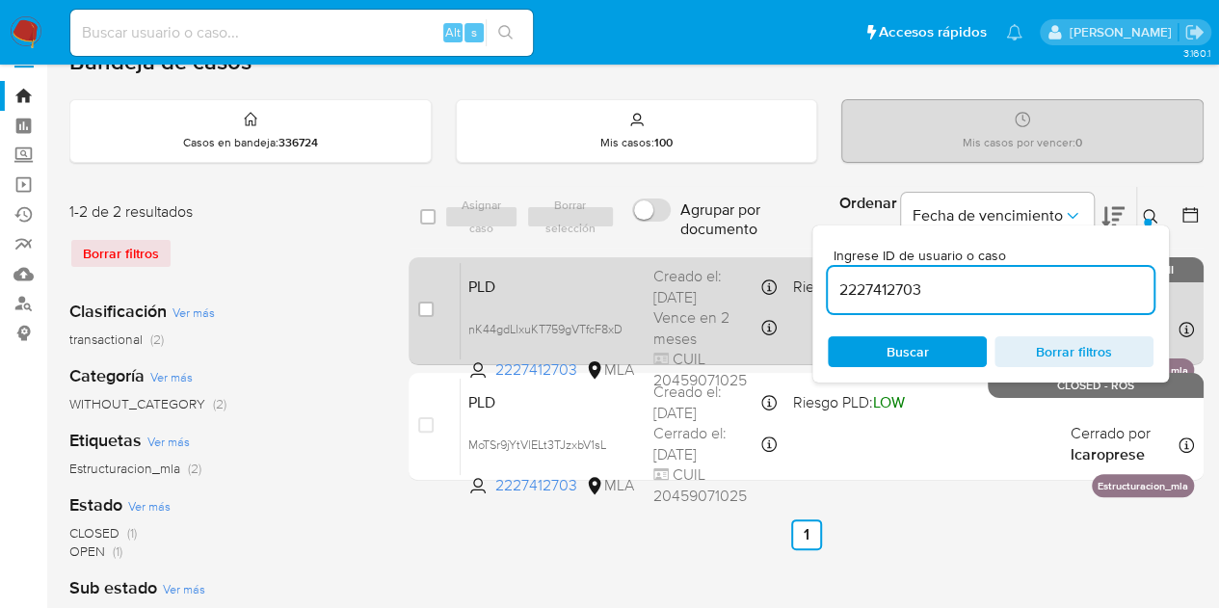
drag, startPoint x: 940, startPoint y: 290, endPoint x: 721, endPoint y: 273, distance: 220.3
click at [721, 273] on div "select-all-cases-checkbox Asignar caso Borrar selección Agrupar por documento O…" at bounding box center [805, 337] width 795 height 303
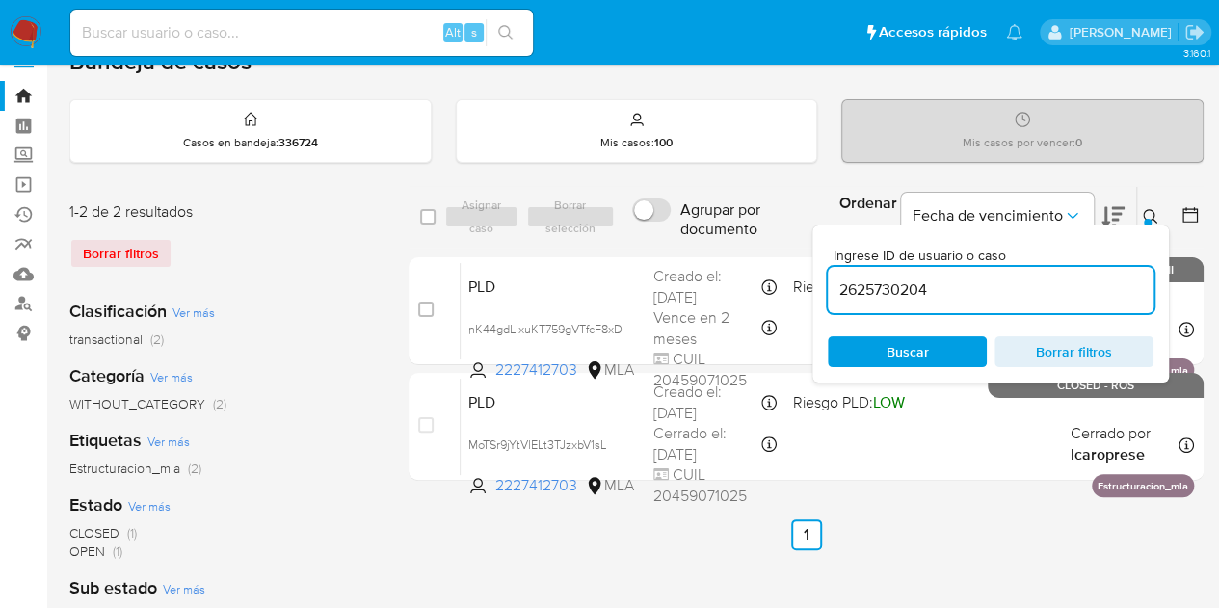
type input "2625730204"
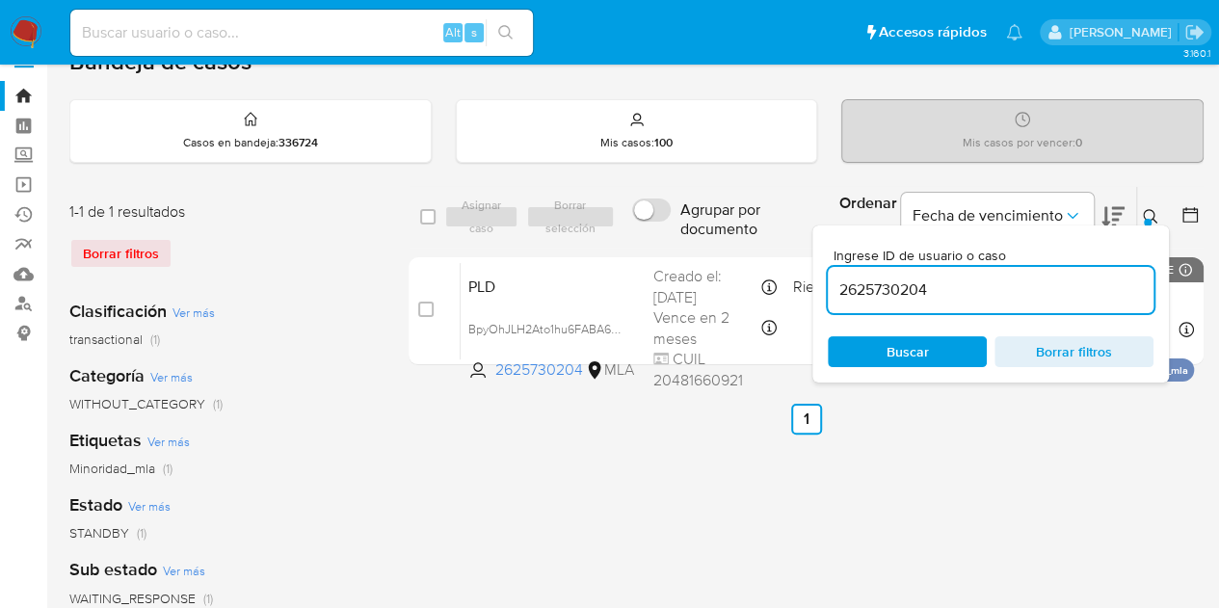
click at [1150, 209] on icon at bounding box center [1150, 216] width 15 height 15
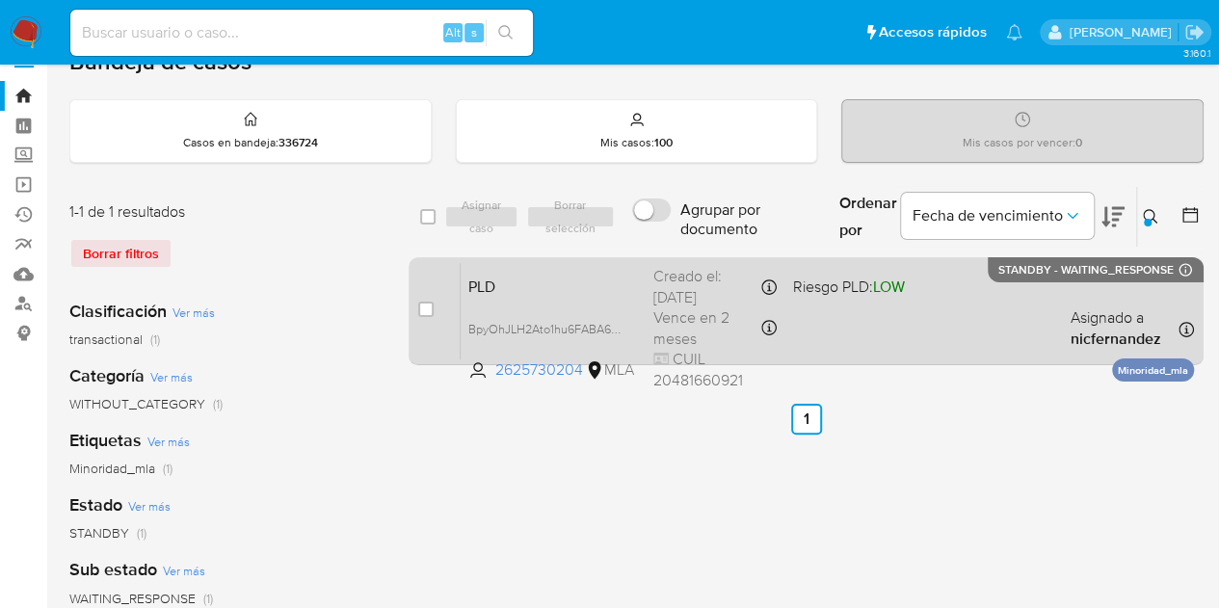
click at [551, 299] on div "PLD BpyOhJLH2Ato1hu6FABA6Tp3 2625730204 MLA Riesgo PLD: LOW Creado el: 12/09/20…" at bounding box center [827, 310] width 733 height 97
click at [422, 309] on input "checkbox" at bounding box center [425, 309] width 15 height 15
checkbox input "true"
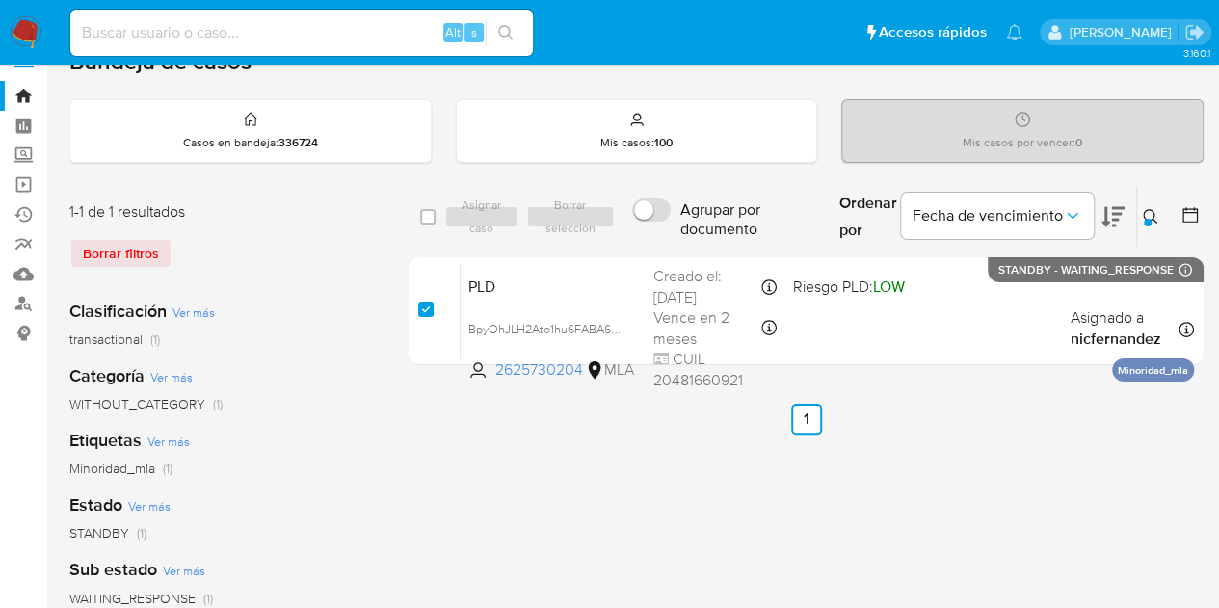
checkbox input "true"
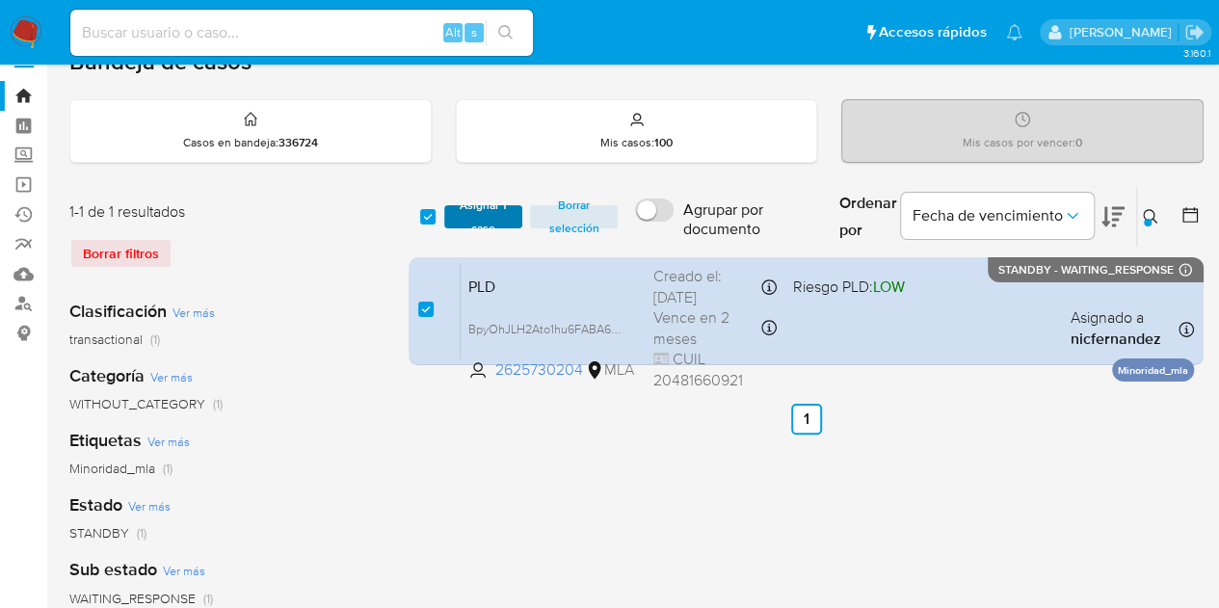
click at [488, 212] on span "Asignar 1 caso" at bounding box center [484, 216] width 60 height 19
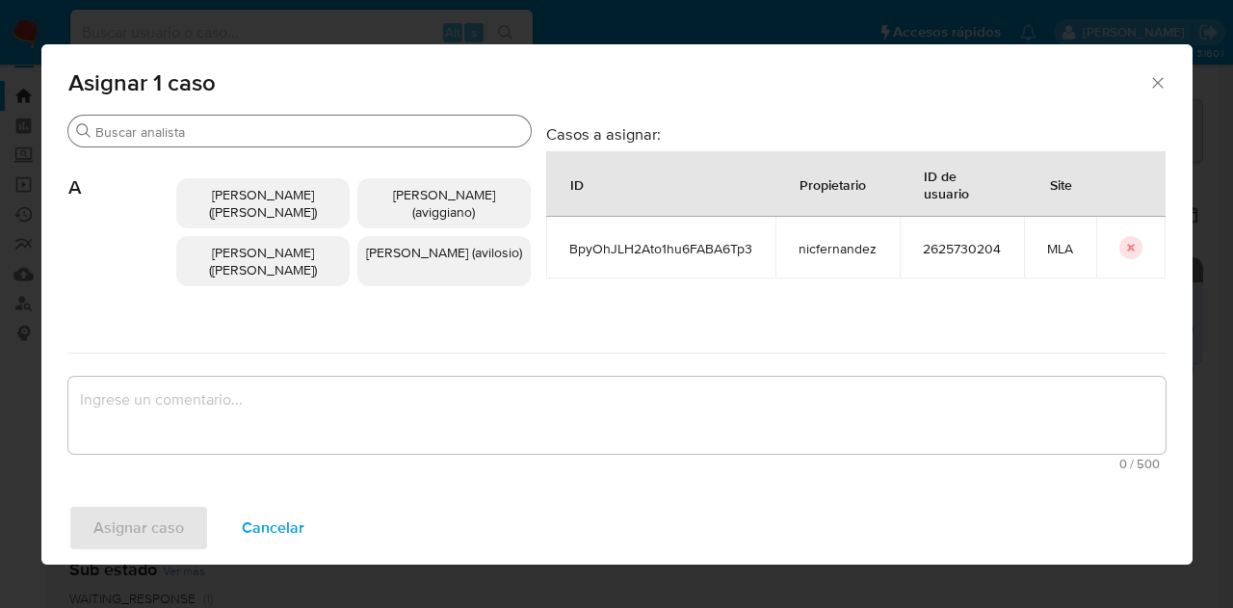
click at [183, 142] on div "Buscar" at bounding box center [299, 131] width 462 height 31
click at [187, 132] on input "Buscar" at bounding box center [309, 131] width 428 height 17
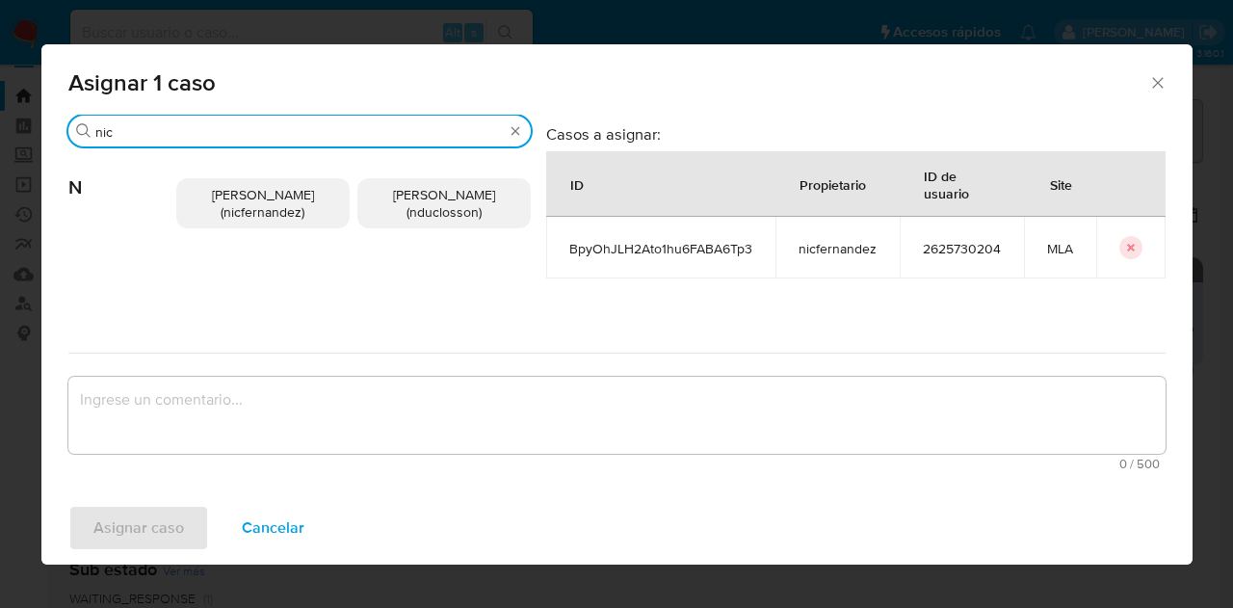
type input "nic"
click at [226, 205] on span "Nicolas Fernandez Allen (nicfernandez)" at bounding box center [263, 203] width 102 height 37
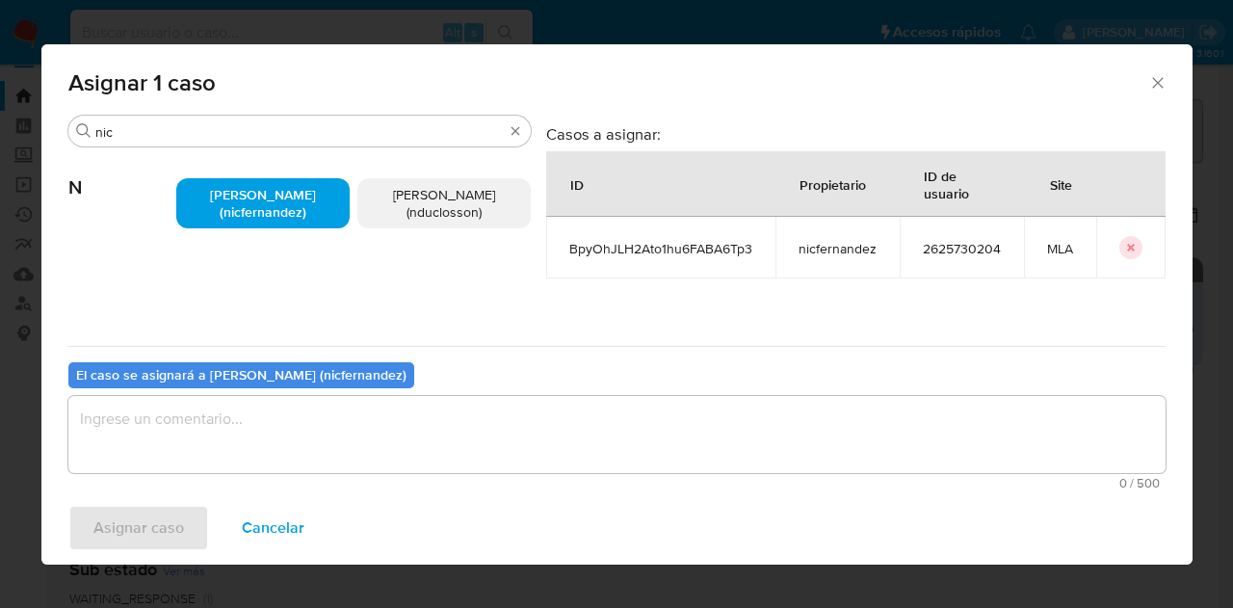
click at [300, 427] on textarea "assign-modal" at bounding box center [616, 434] width 1097 height 77
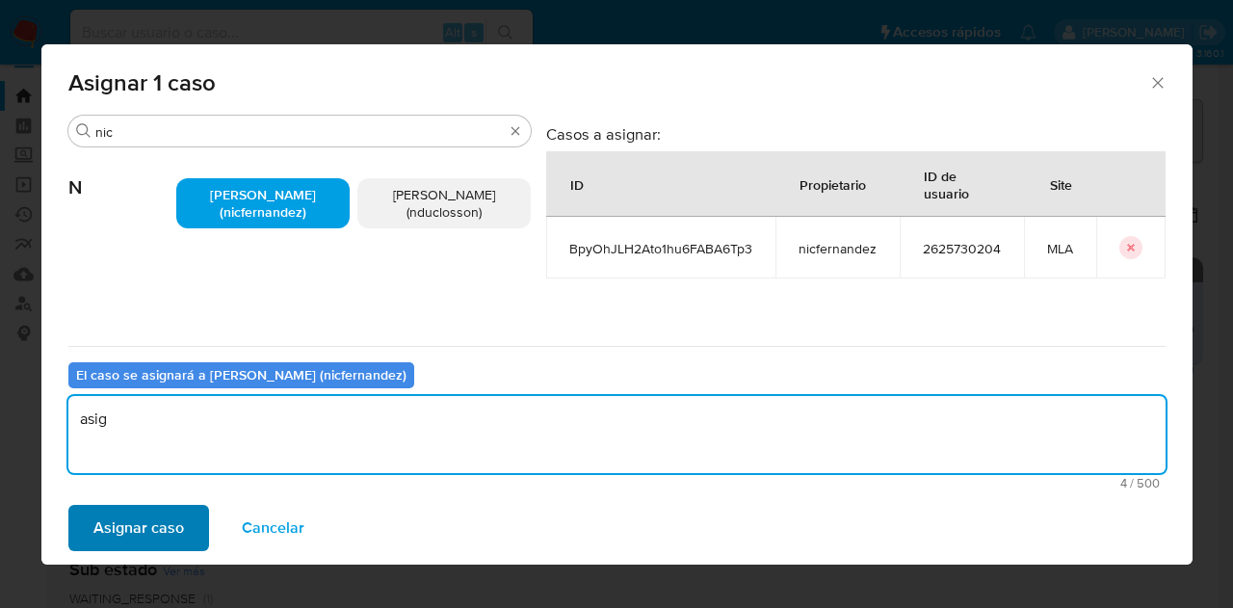
type textarea "asig"
click at [121, 542] on span "Asignar caso" at bounding box center [138, 528] width 91 height 42
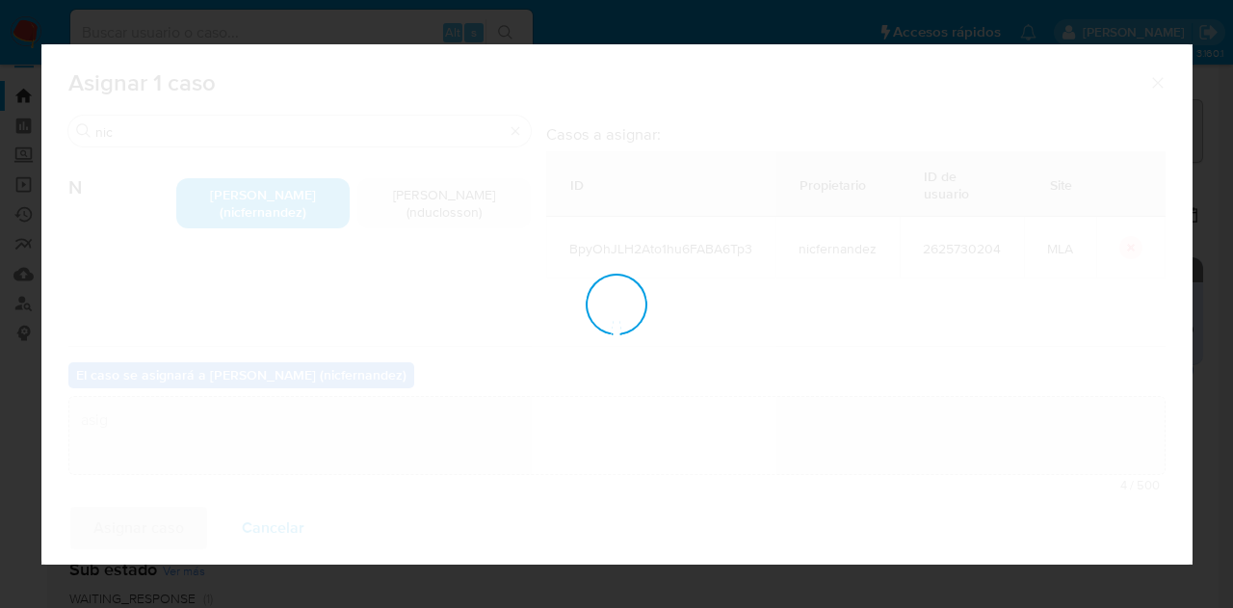
checkbox input "false"
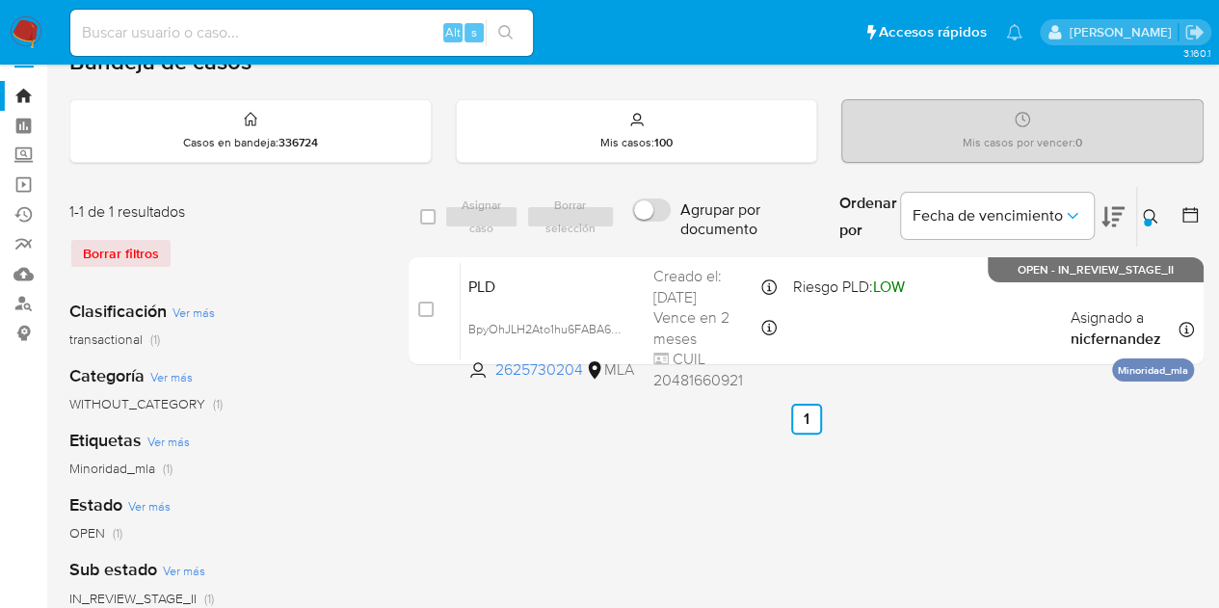
click at [1154, 213] on icon at bounding box center [1150, 216] width 15 height 15
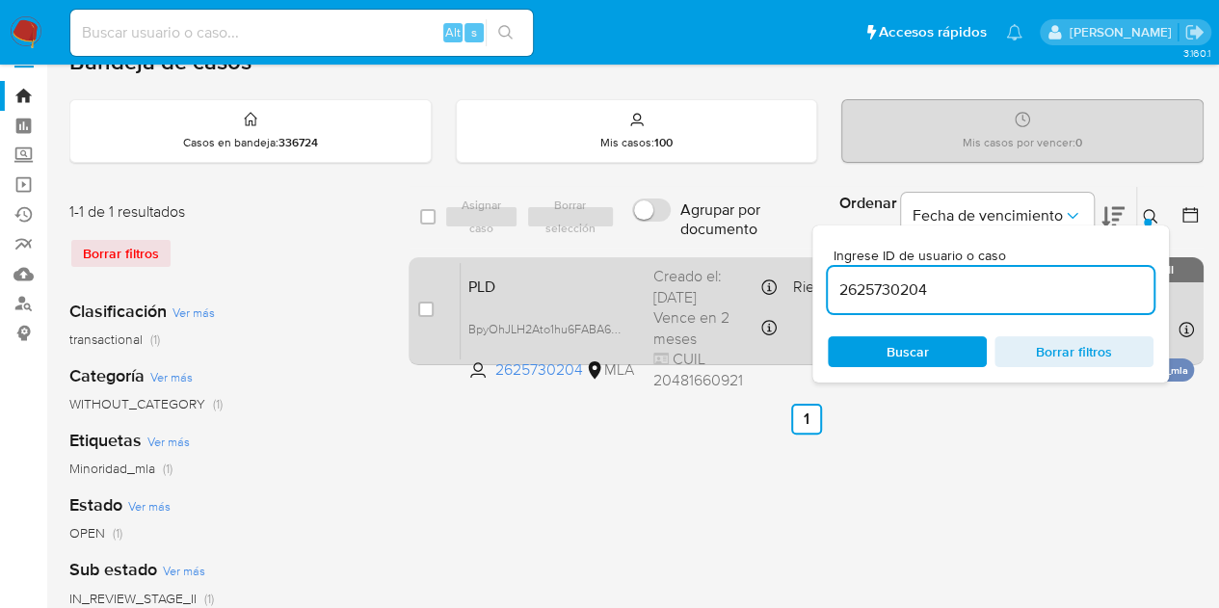
drag, startPoint x: 933, startPoint y: 284, endPoint x: 746, endPoint y: 259, distance: 188.6
click at [746, 259] on div "select-all-cases-checkbox Asignar caso Borrar selección Agrupar por documento O…" at bounding box center [805, 279] width 795 height 187
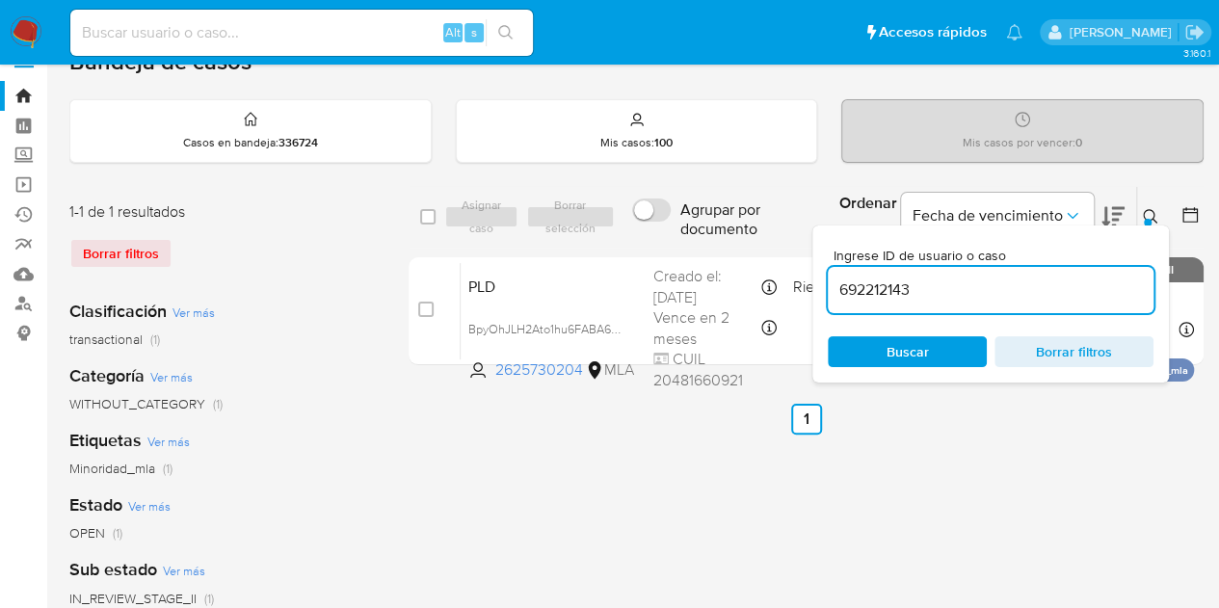
type input "692212143"
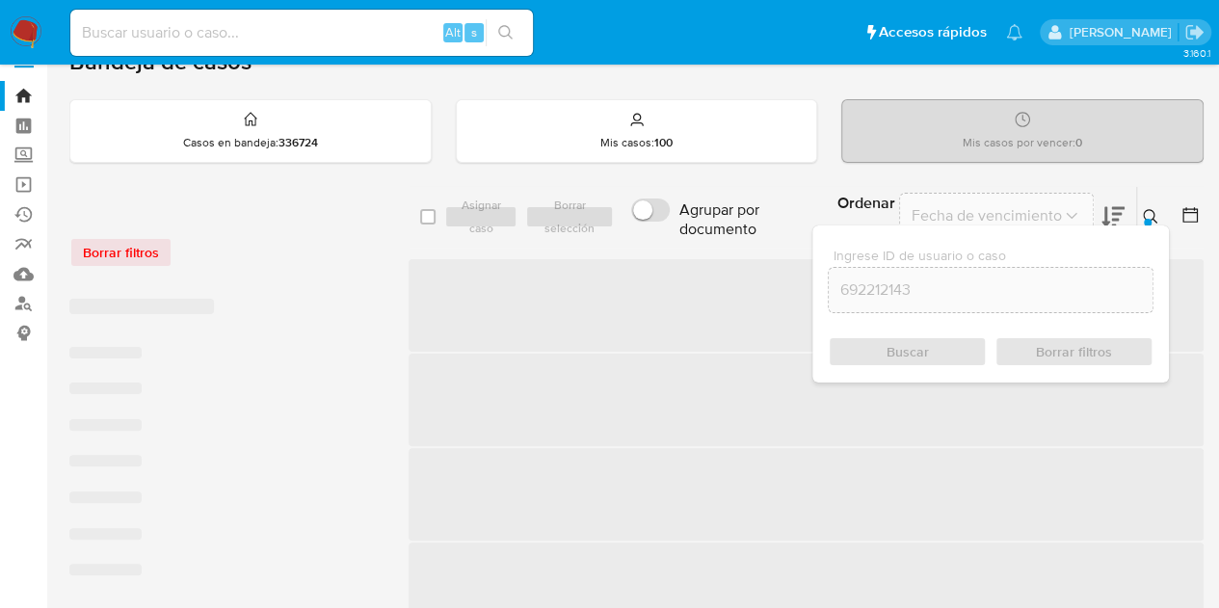
click at [1159, 207] on button at bounding box center [1153, 216] width 32 height 23
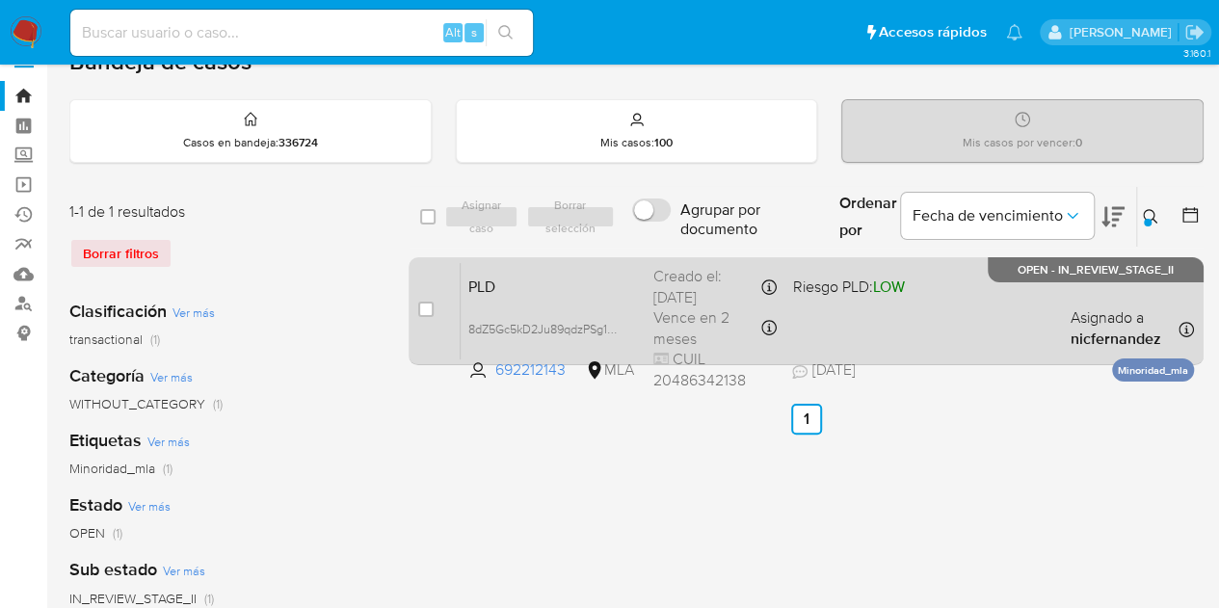
click at [530, 282] on span "PLD" at bounding box center [553, 285] width 170 height 25
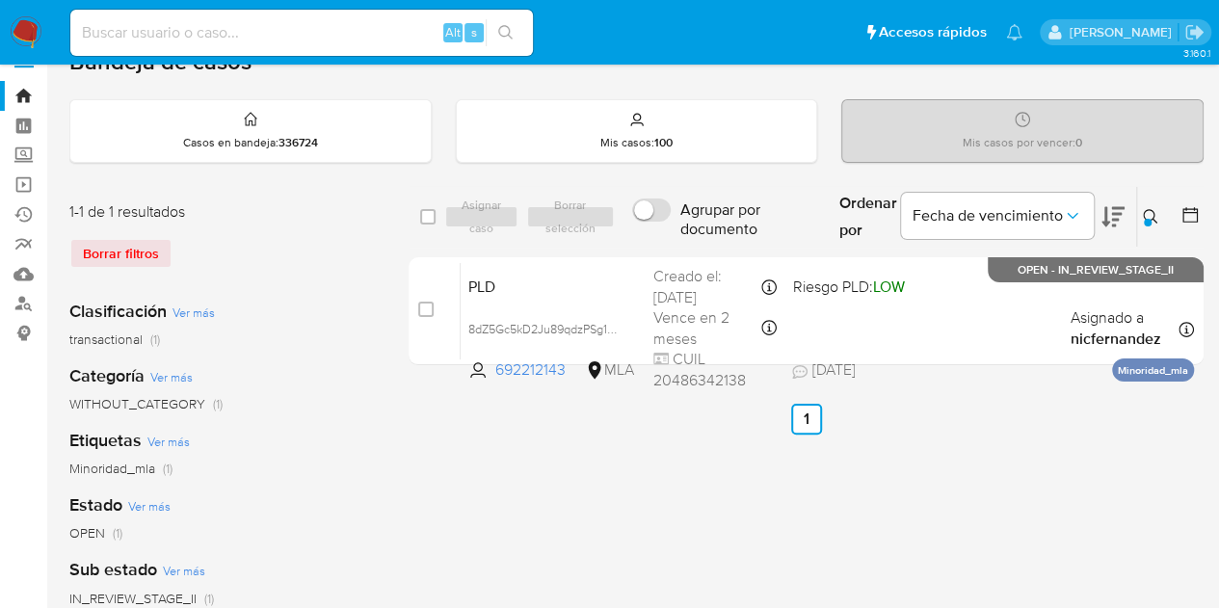
click at [1156, 220] on icon at bounding box center [1150, 216] width 15 height 15
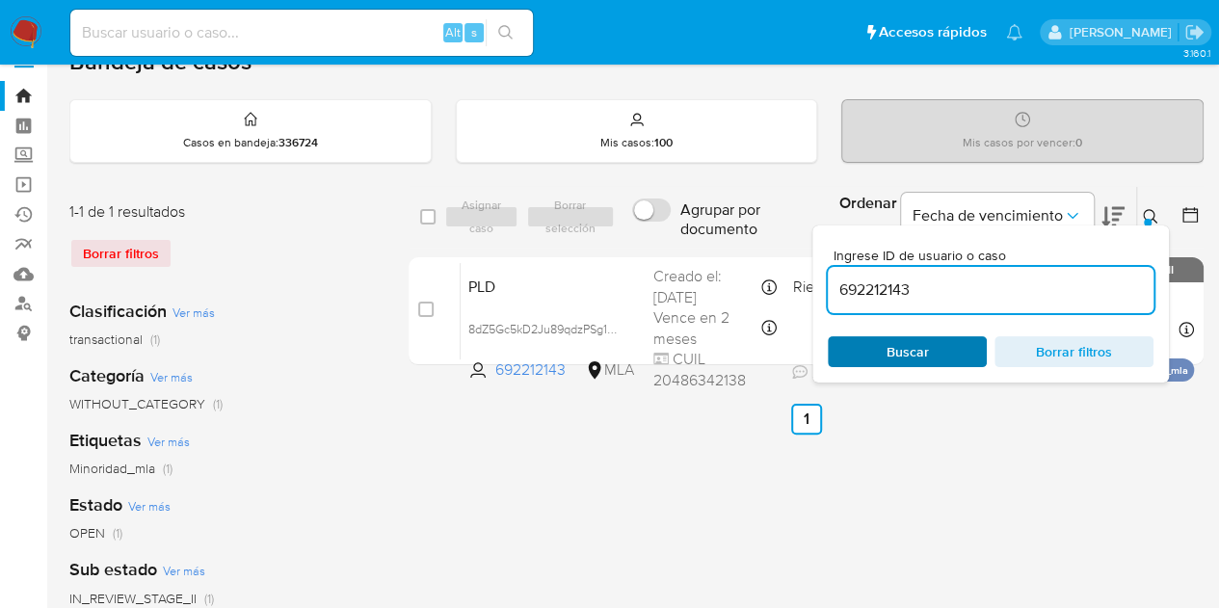
click at [940, 346] on span "Buscar" at bounding box center [907, 351] width 132 height 27
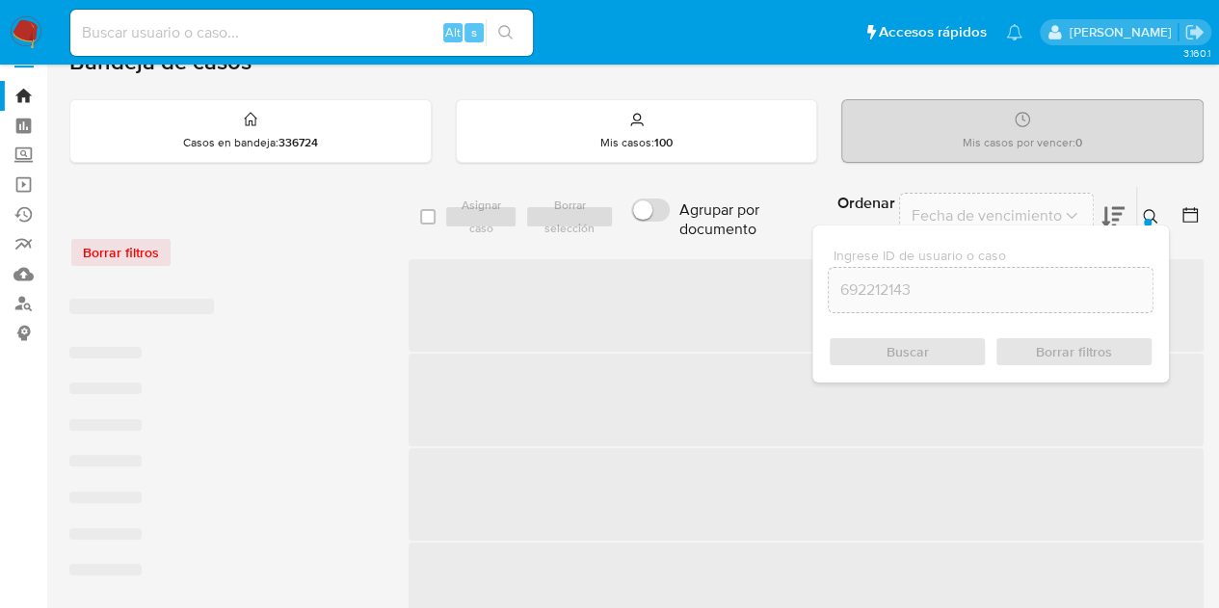
click at [1146, 213] on icon at bounding box center [1150, 216] width 15 height 15
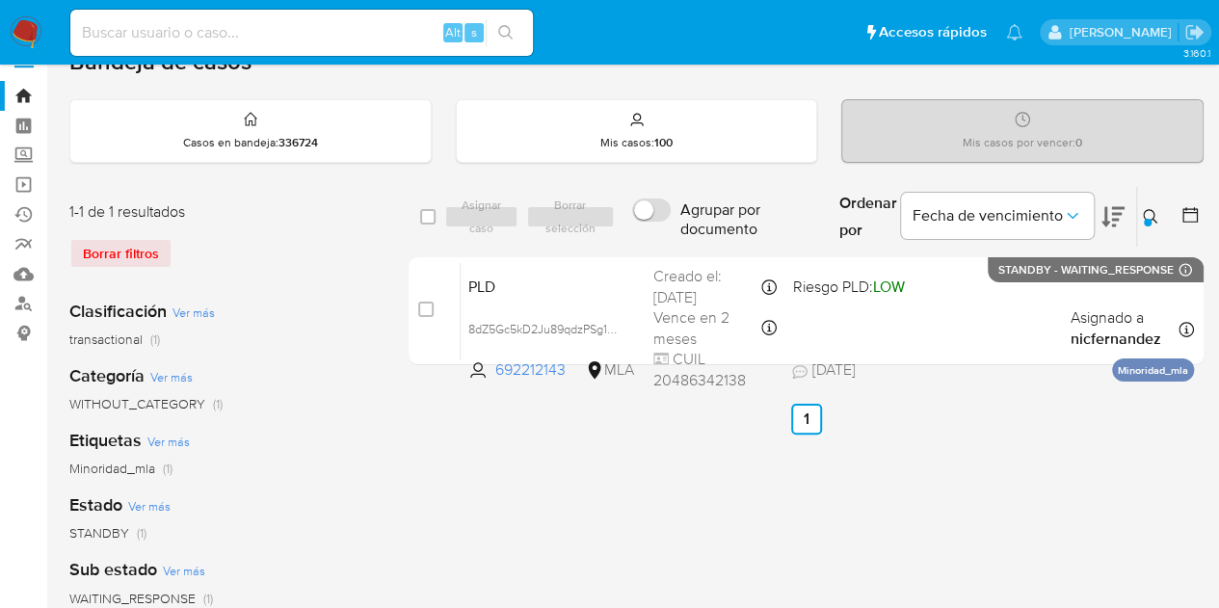
click at [1156, 218] on icon at bounding box center [1150, 216] width 15 height 15
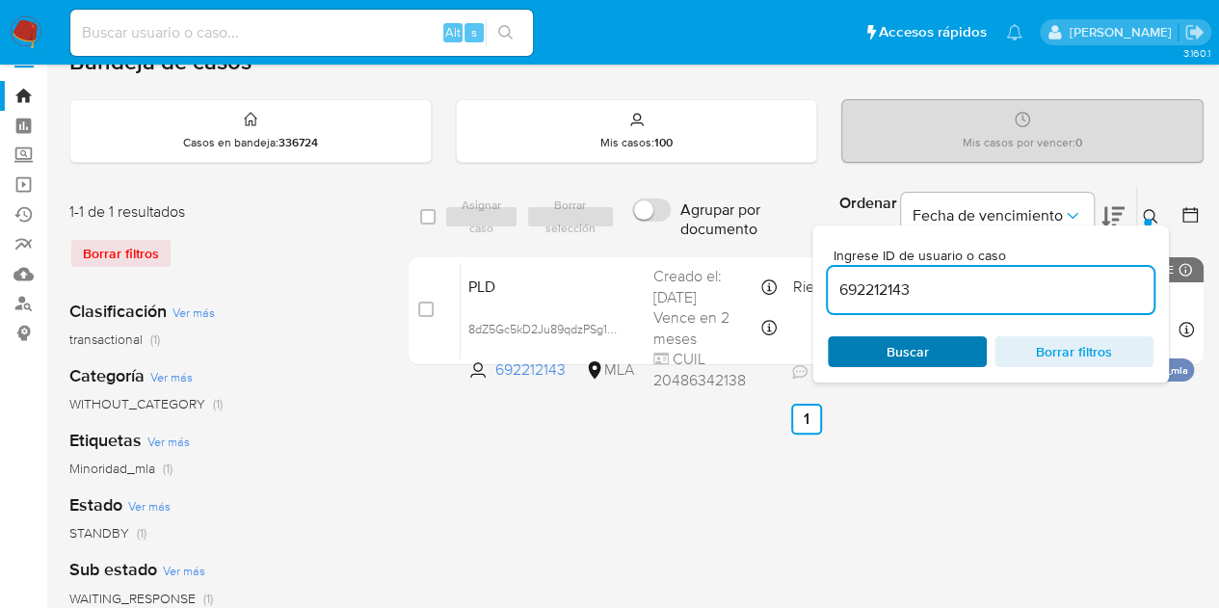
click at [944, 347] on span "Buscar" at bounding box center [907, 351] width 132 height 27
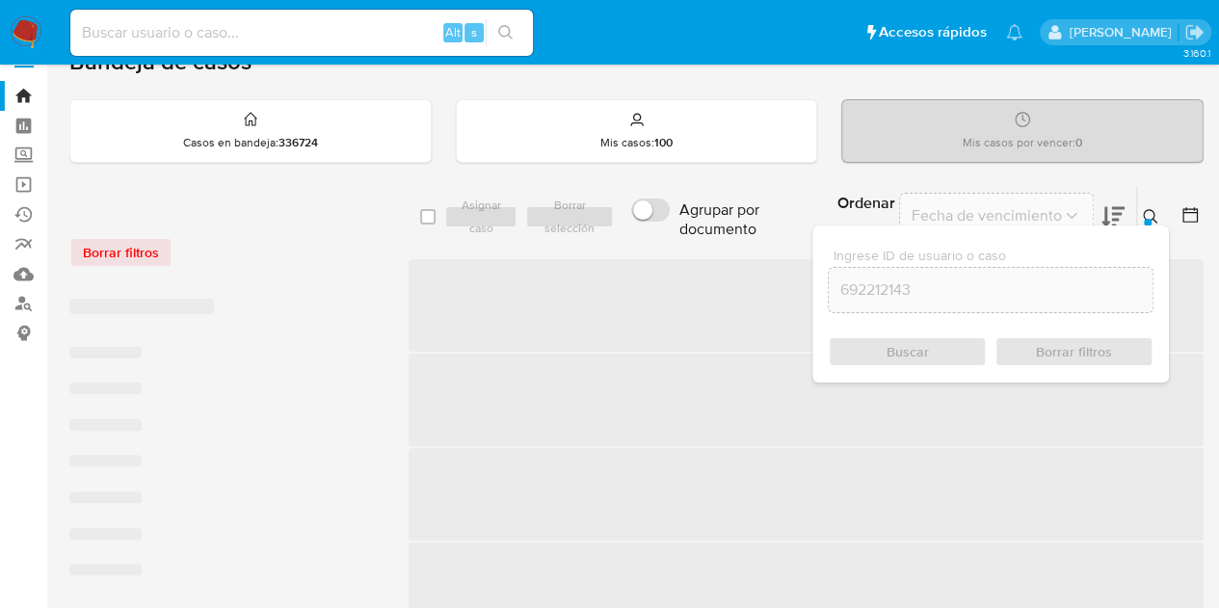
click at [1162, 205] on button at bounding box center [1153, 216] width 32 height 23
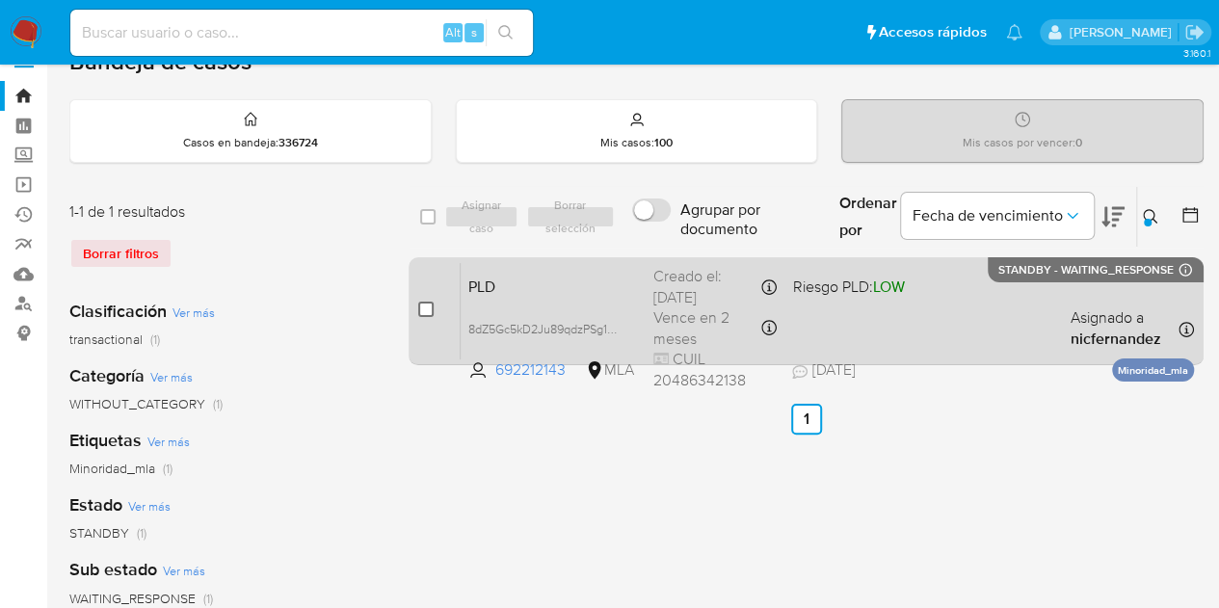
click at [420, 304] on input "checkbox" at bounding box center [425, 309] width 15 height 15
checkbox input "true"
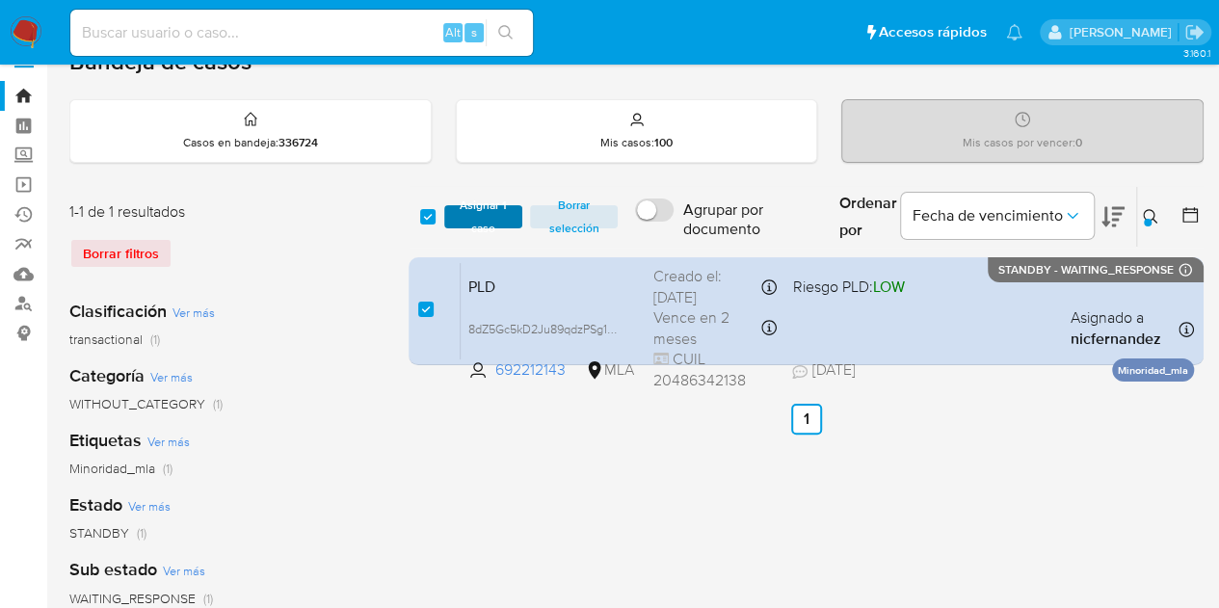
click at [470, 207] on span "Asignar 1 caso" at bounding box center [484, 216] width 60 height 19
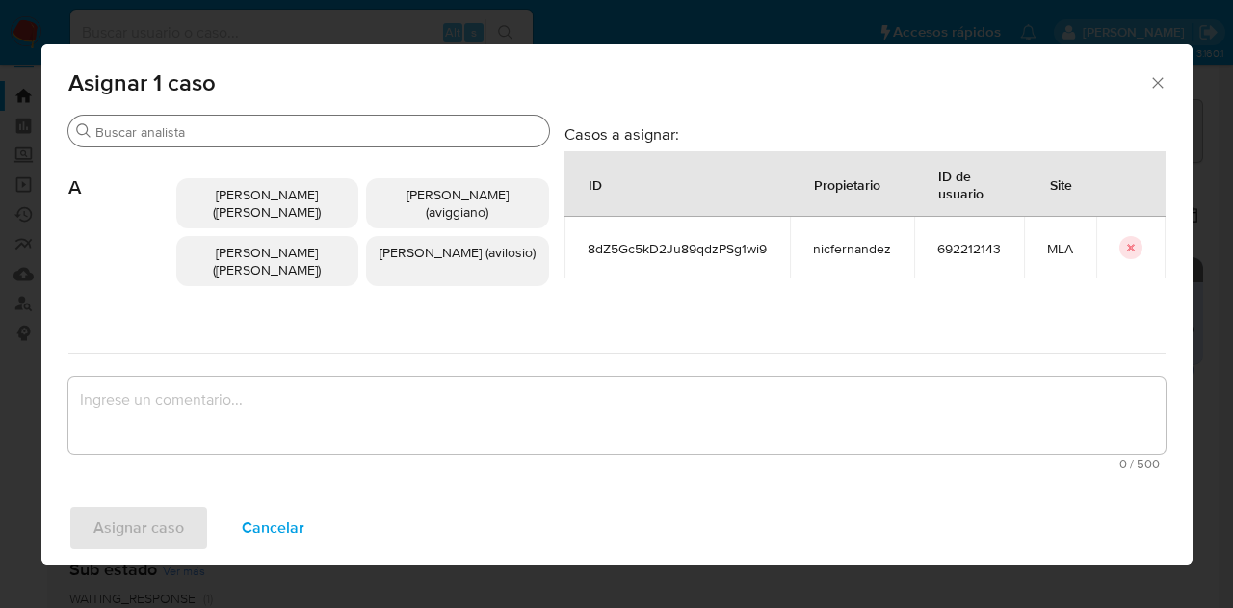
click at [175, 132] on input "Buscar" at bounding box center [318, 131] width 446 height 17
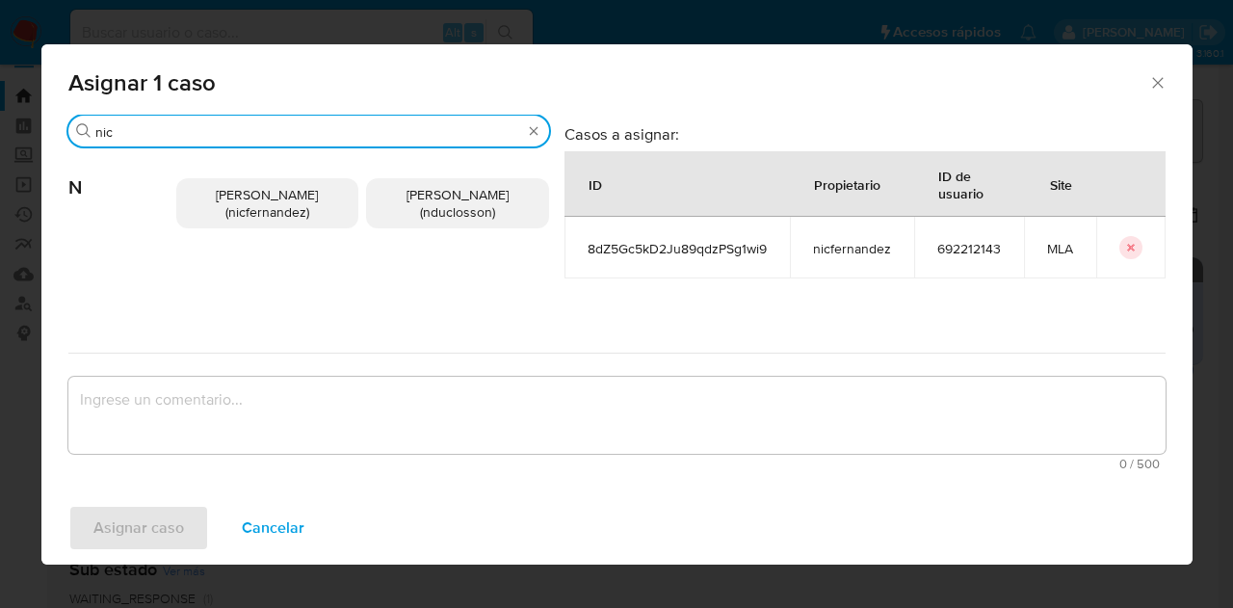
type input "nic"
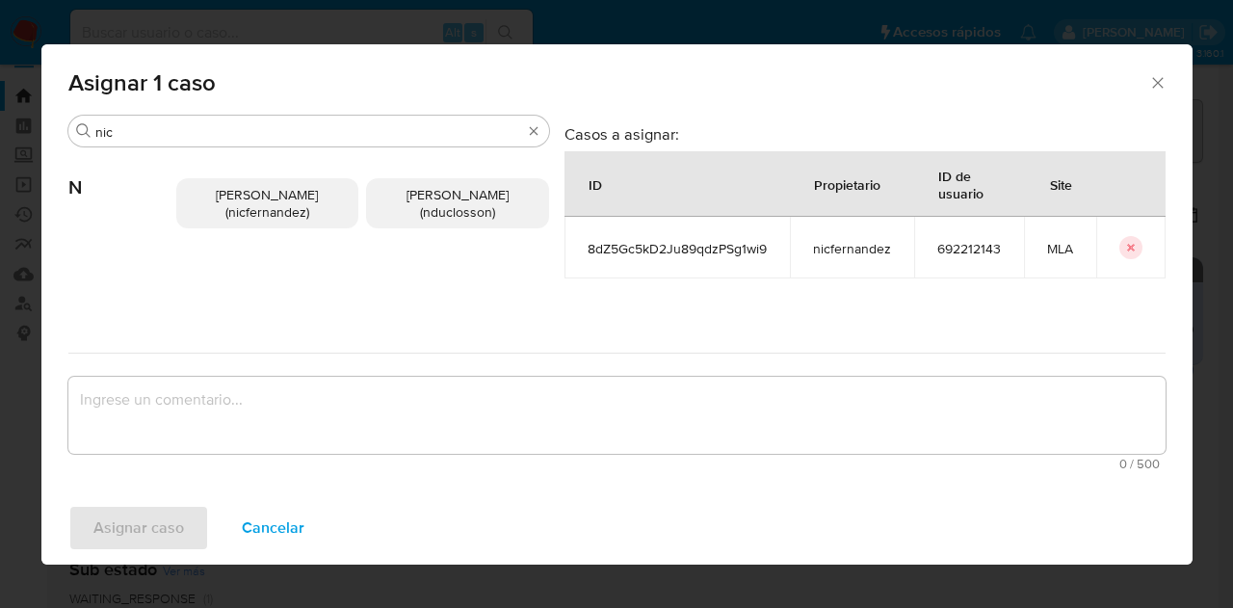
click at [257, 238] on div "Nicolas Fernandez Allen (nicfernandez) Nicolas Martin Duclosson (nduclosson)" at bounding box center [362, 203] width 373 height 112
click at [257, 224] on p "Nicolas Fernandez Allen (nicfernandez)" at bounding box center [267, 203] width 183 height 50
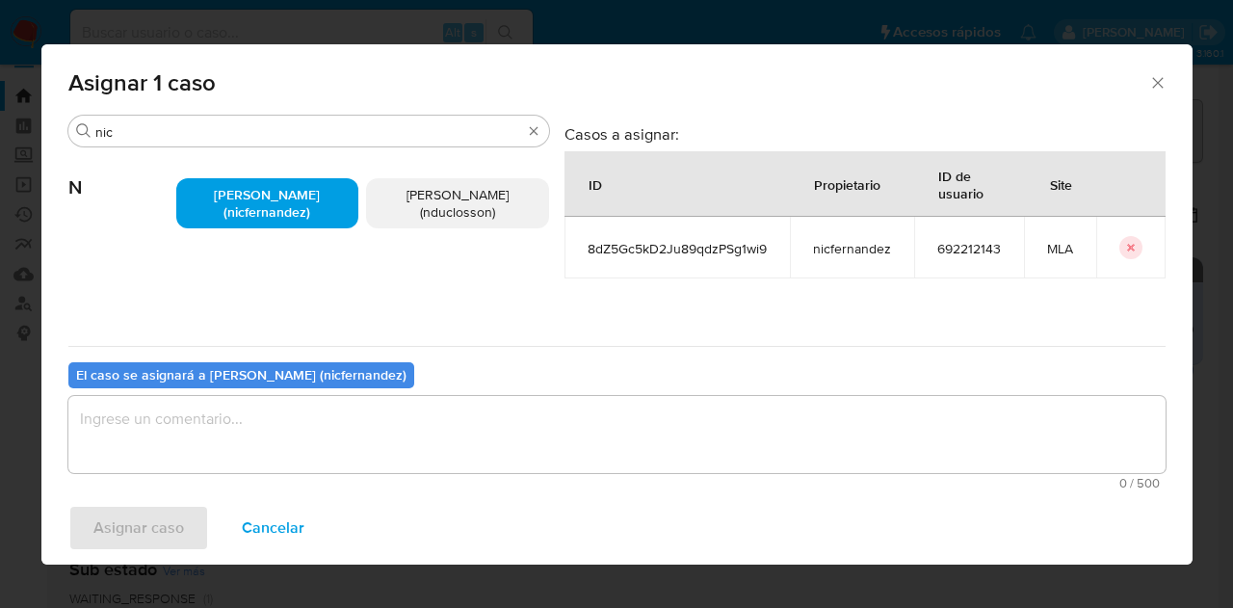
click at [287, 418] on textarea "assign-modal" at bounding box center [616, 434] width 1097 height 77
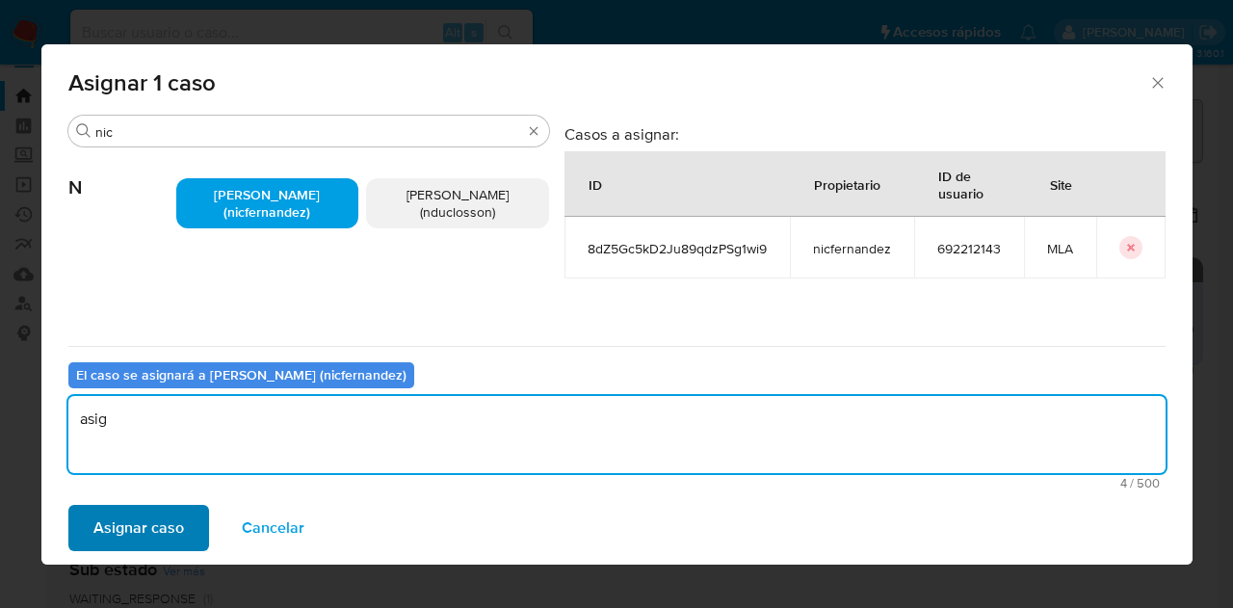
type textarea "asig"
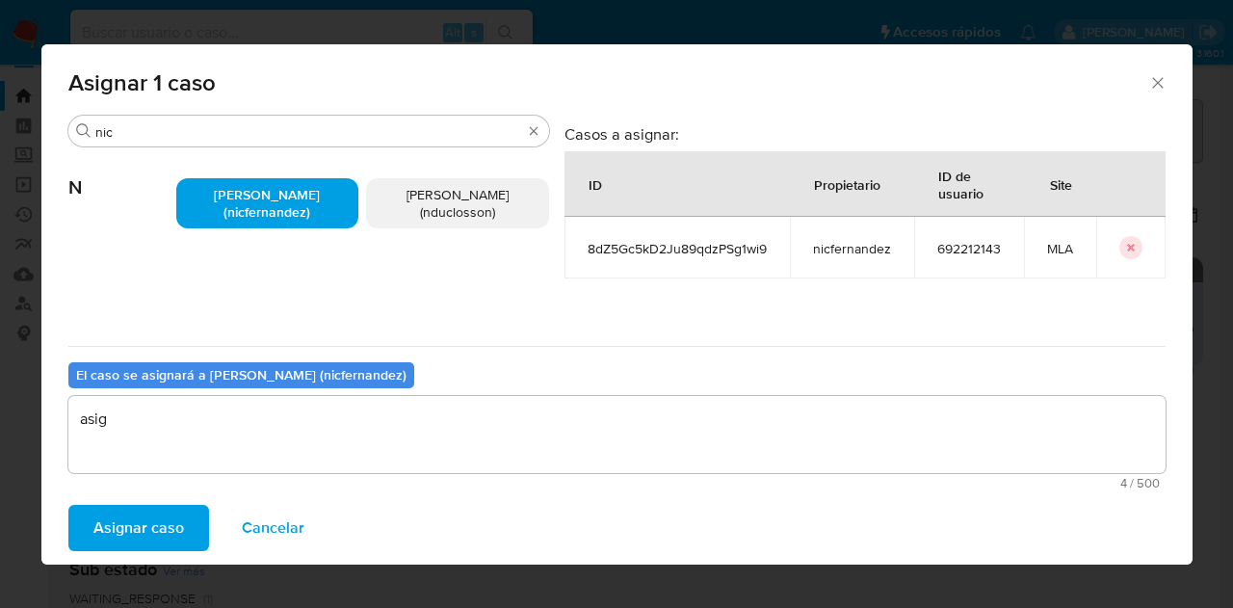
click at [150, 525] on span "Asignar caso" at bounding box center [138, 528] width 91 height 42
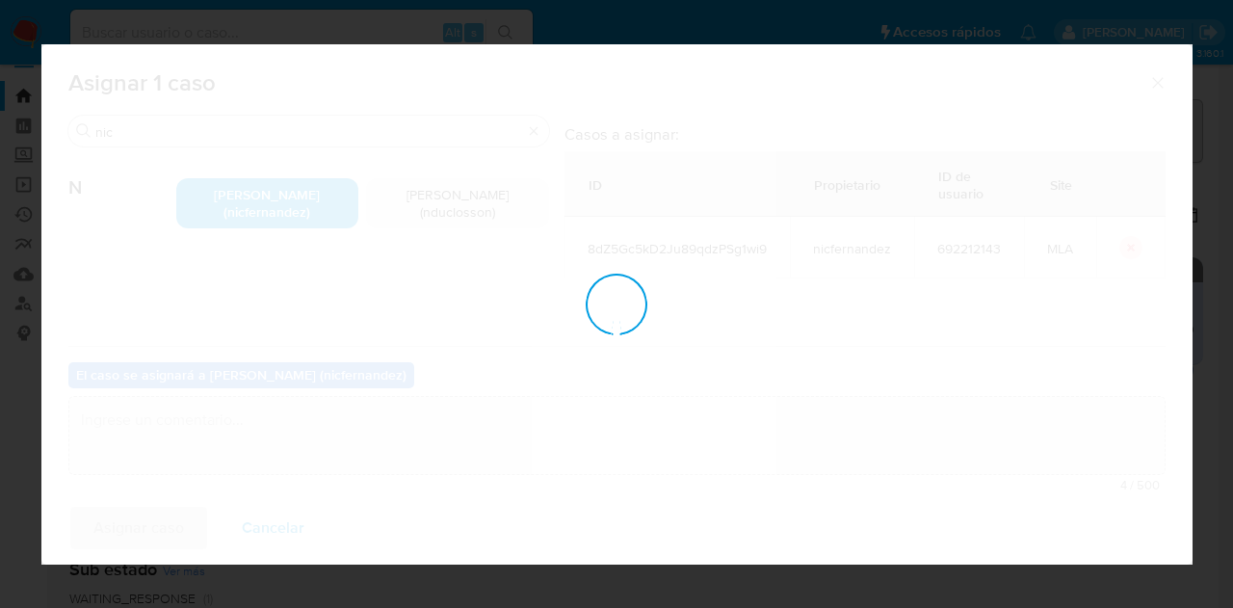
checkbox input "false"
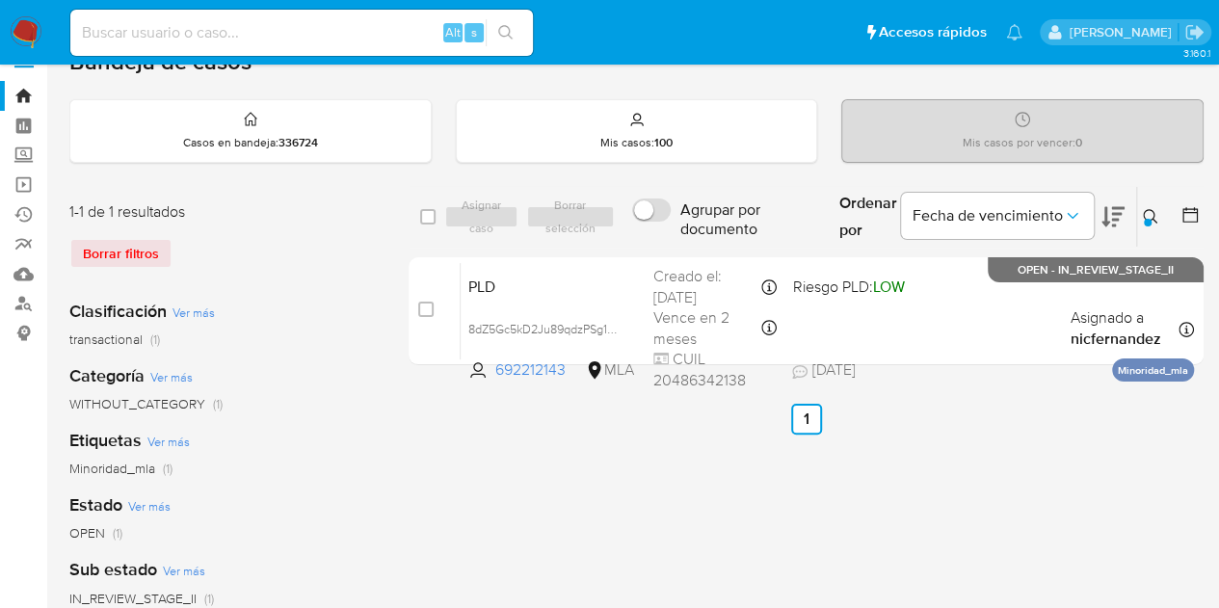
click at [1153, 221] on icon at bounding box center [1150, 216] width 15 height 15
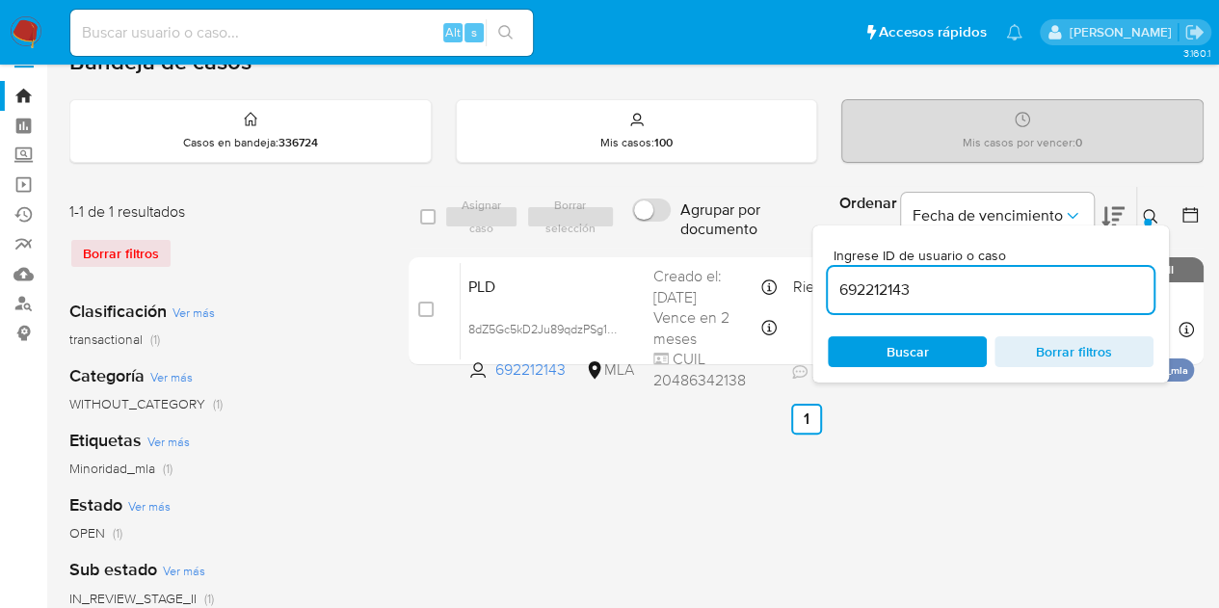
drag, startPoint x: 970, startPoint y: 296, endPoint x: 735, endPoint y: 248, distance: 240.0
click at [738, 245] on div "select-all-cases-checkbox Asignar caso Borrar selección Agrupar por documento O…" at bounding box center [805, 217] width 795 height 63
type input "1870609454"
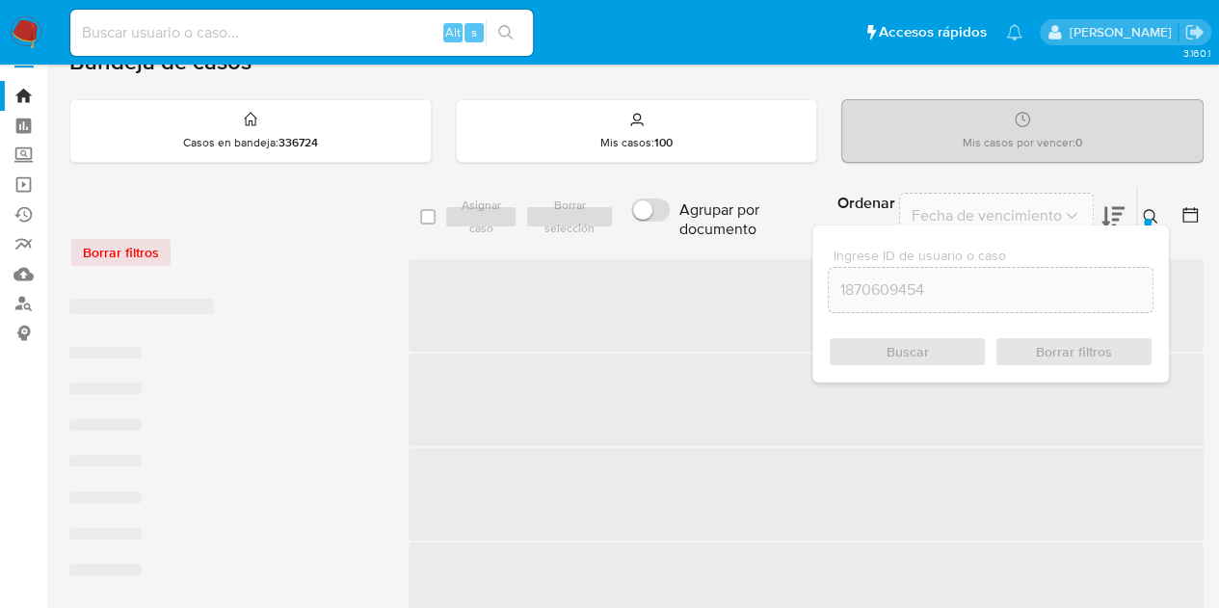
click at [1150, 211] on icon at bounding box center [1150, 216] width 15 height 15
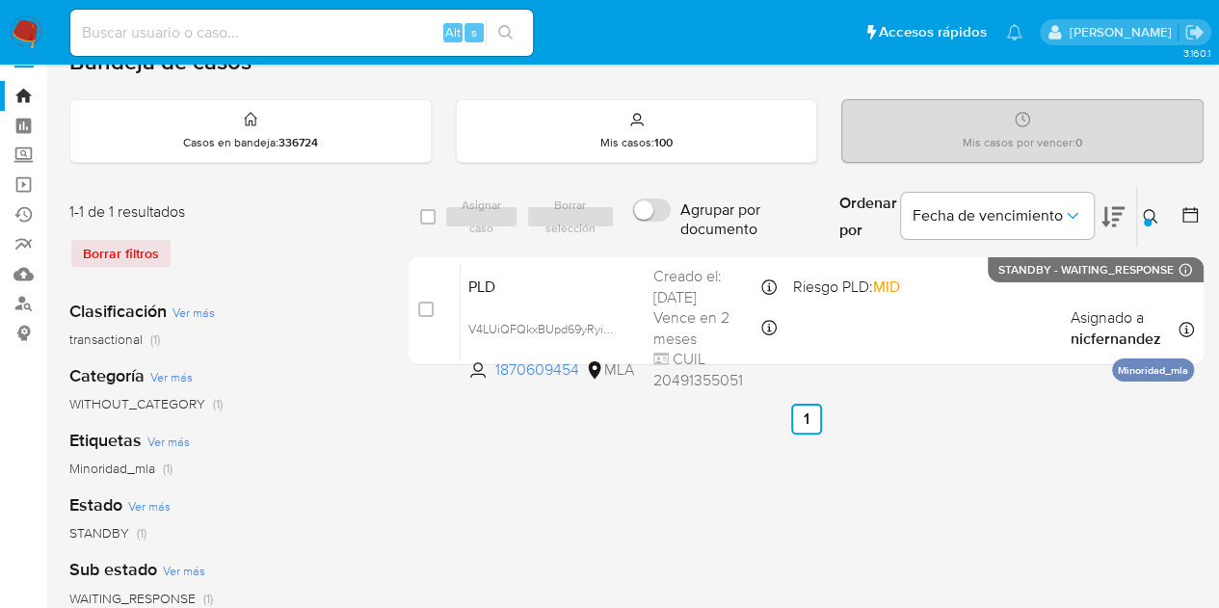
click at [484, 408] on ul "Anterior 1 Siguiente" at bounding box center [805, 419] width 795 height 31
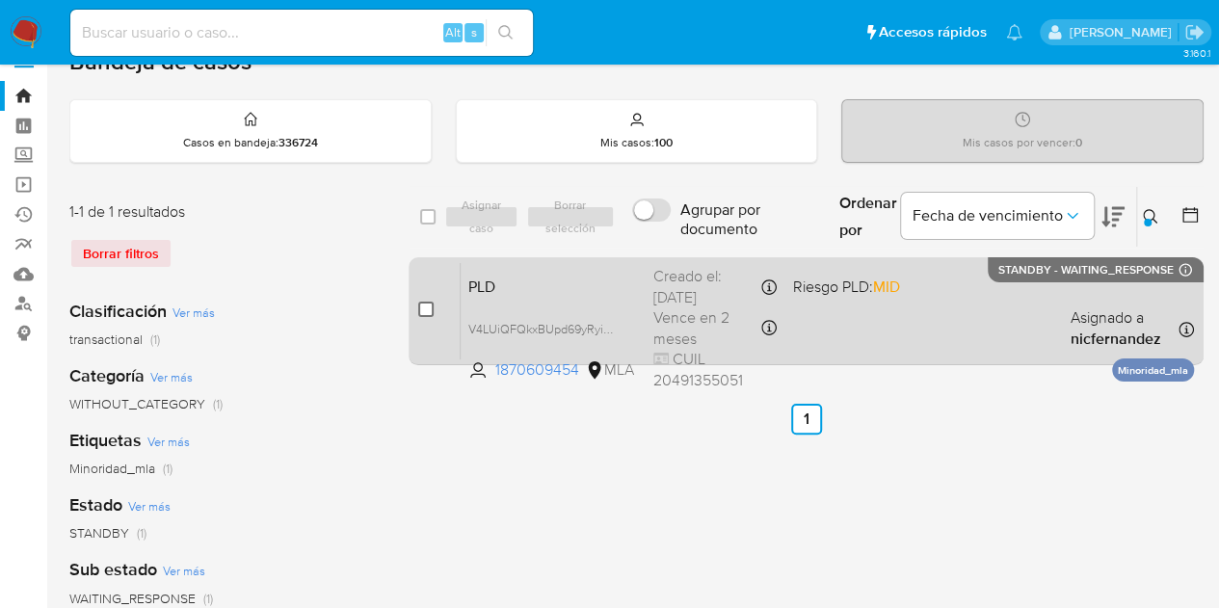
click at [428, 311] on input "checkbox" at bounding box center [425, 309] width 15 height 15
checkbox input "true"
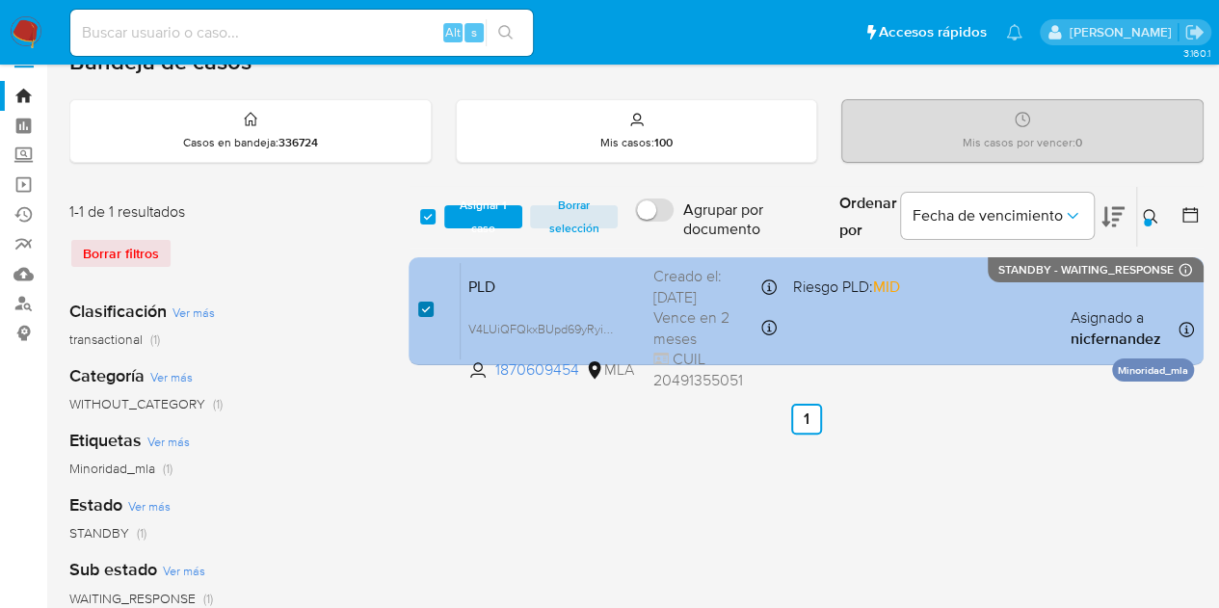
click at [424, 309] on input "checkbox" at bounding box center [425, 309] width 15 height 15
checkbox input "false"
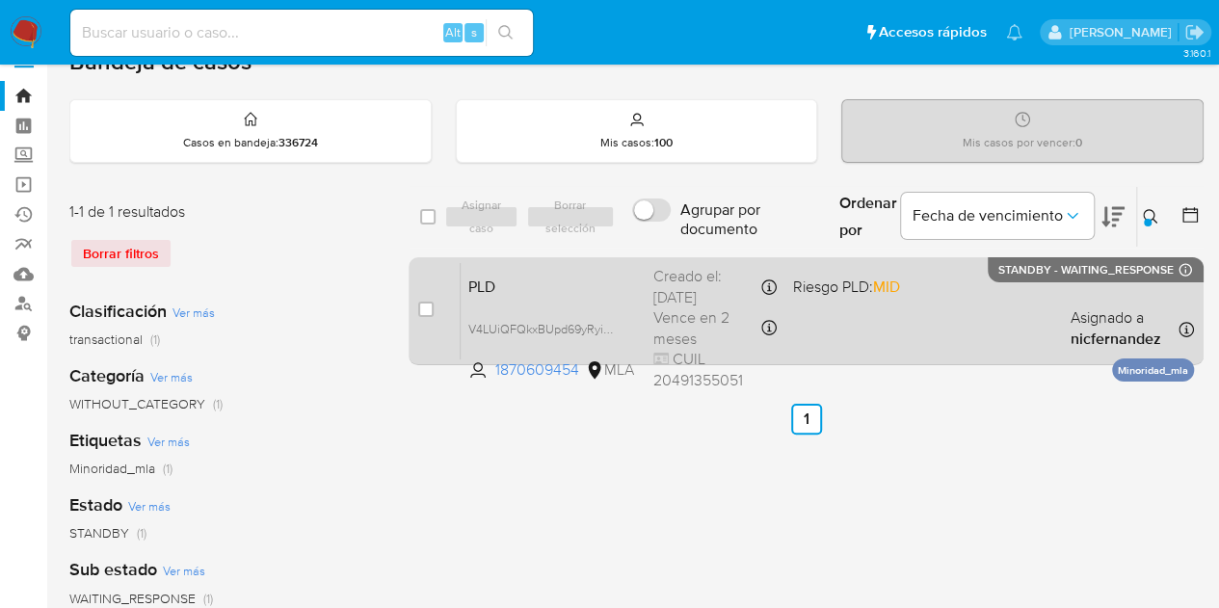
click at [509, 288] on span "PLD" at bounding box center [553, 285] width 170 height 25
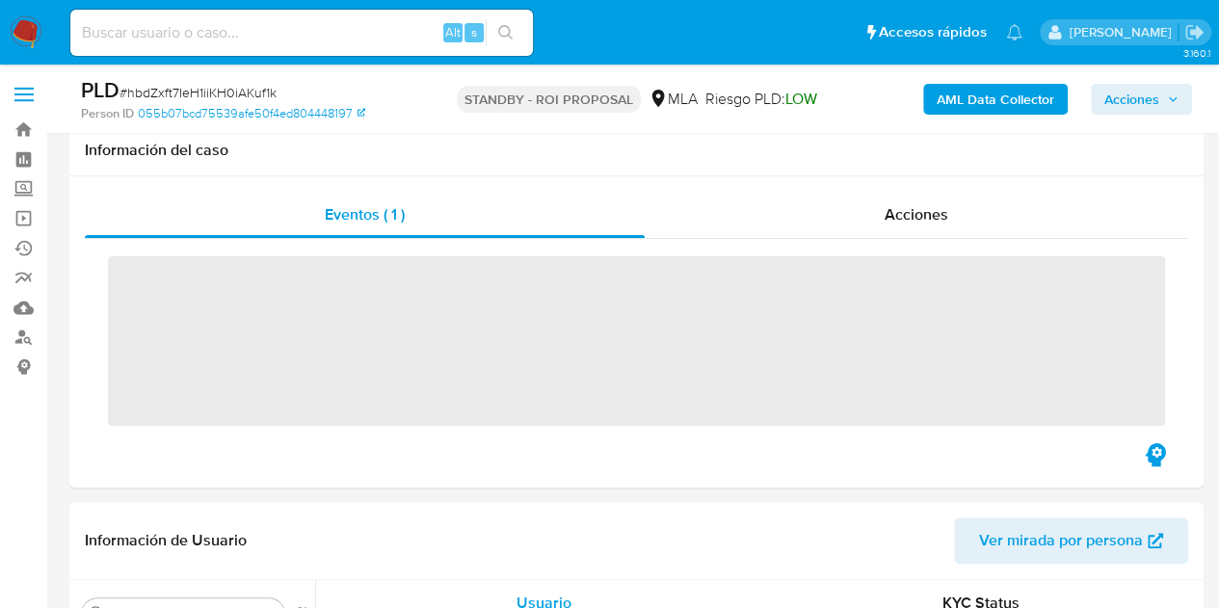
scroll to position [821, 0]
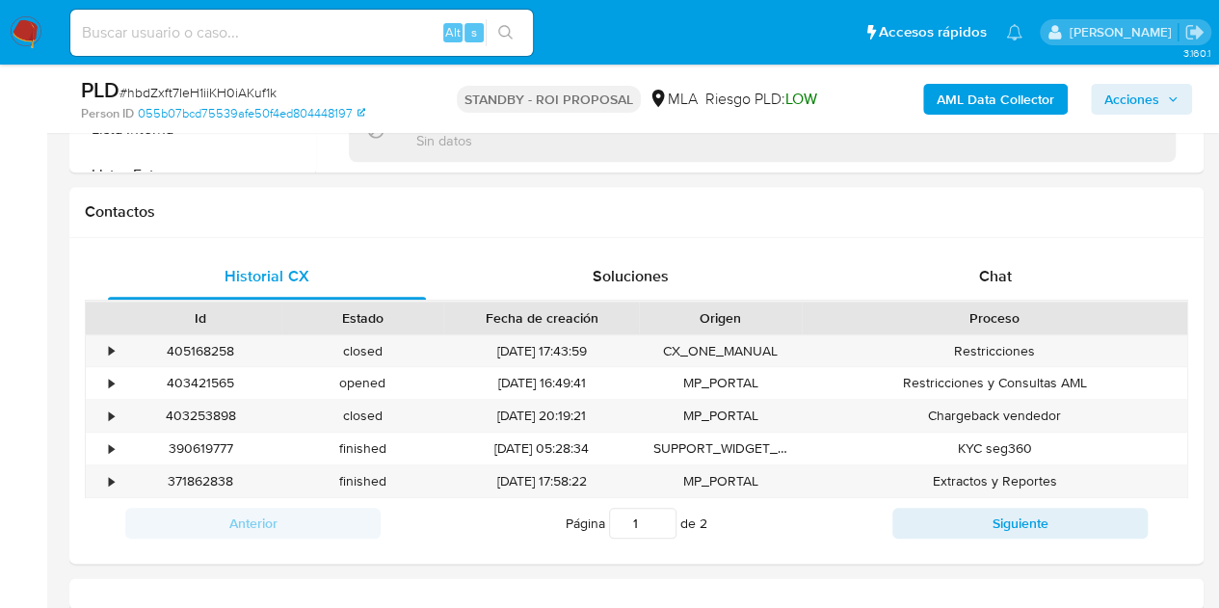
select select "10"
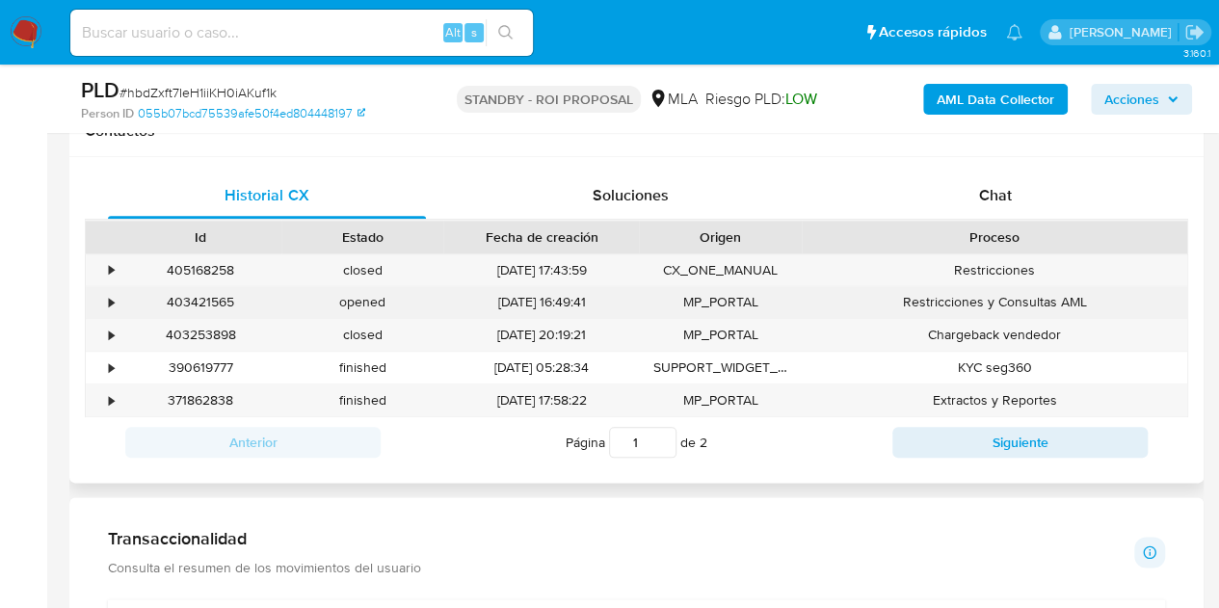
click at [207, 299] on div "403421565" at bounding box center [200, 302] width 162 height 32
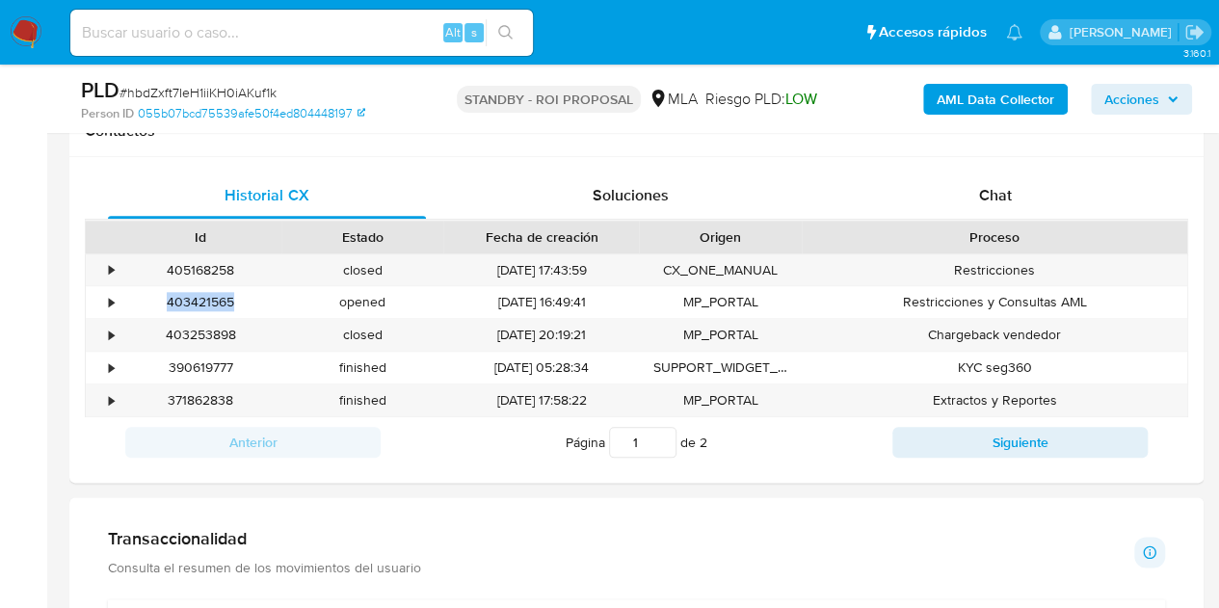
copy div "403421565"
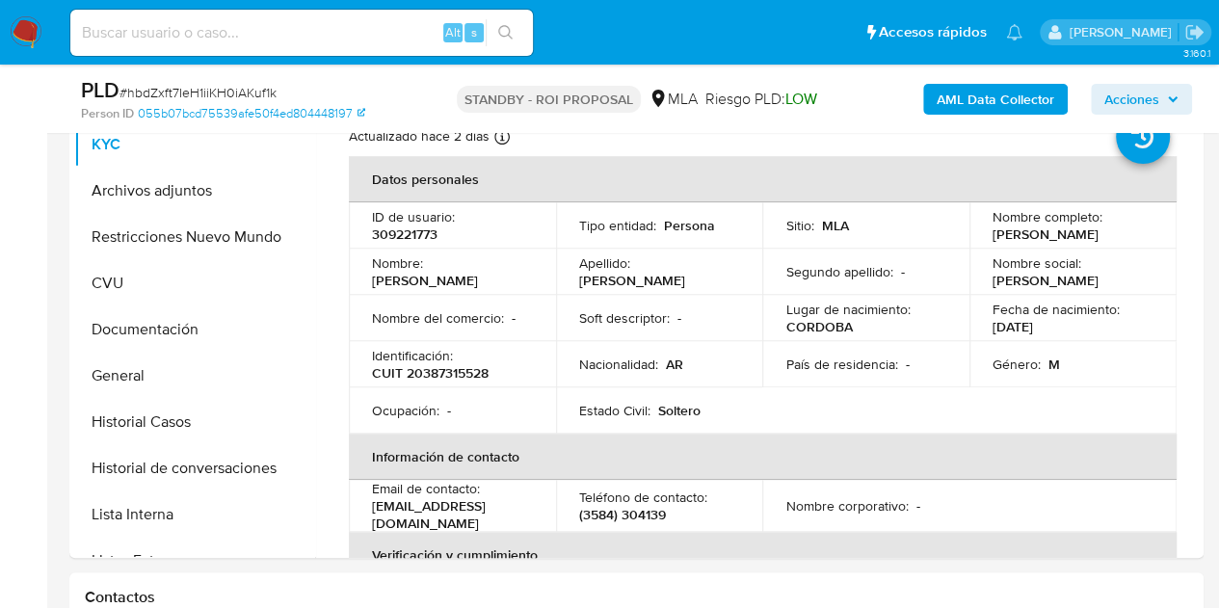
scroll to position [397, 0]
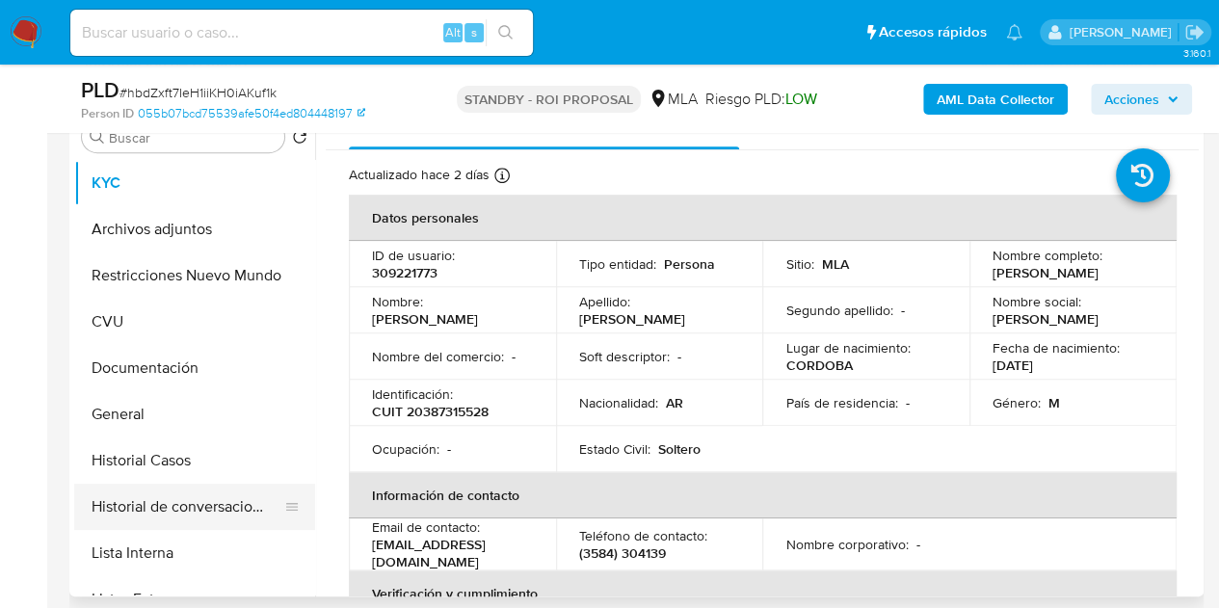
click at [171, 527] on button "Historial de conversaciones" at bounding box center [186, 507] width 225 height 46
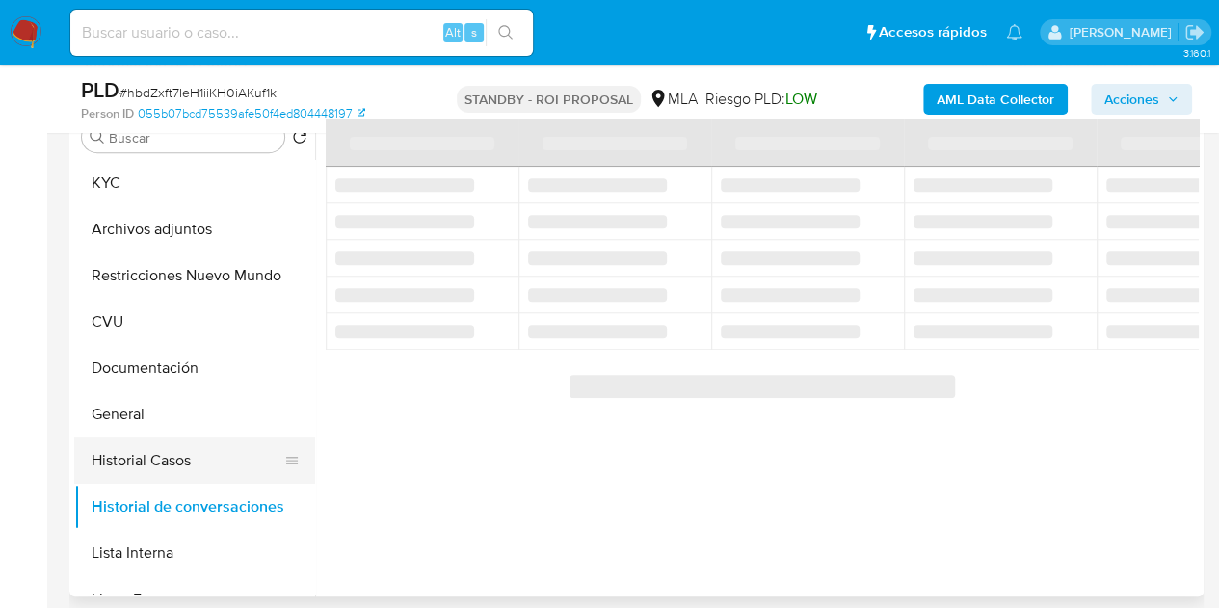
click at [148, 454] on button "Historial Casos" at bounding box center [186, 460] width 225 height 46
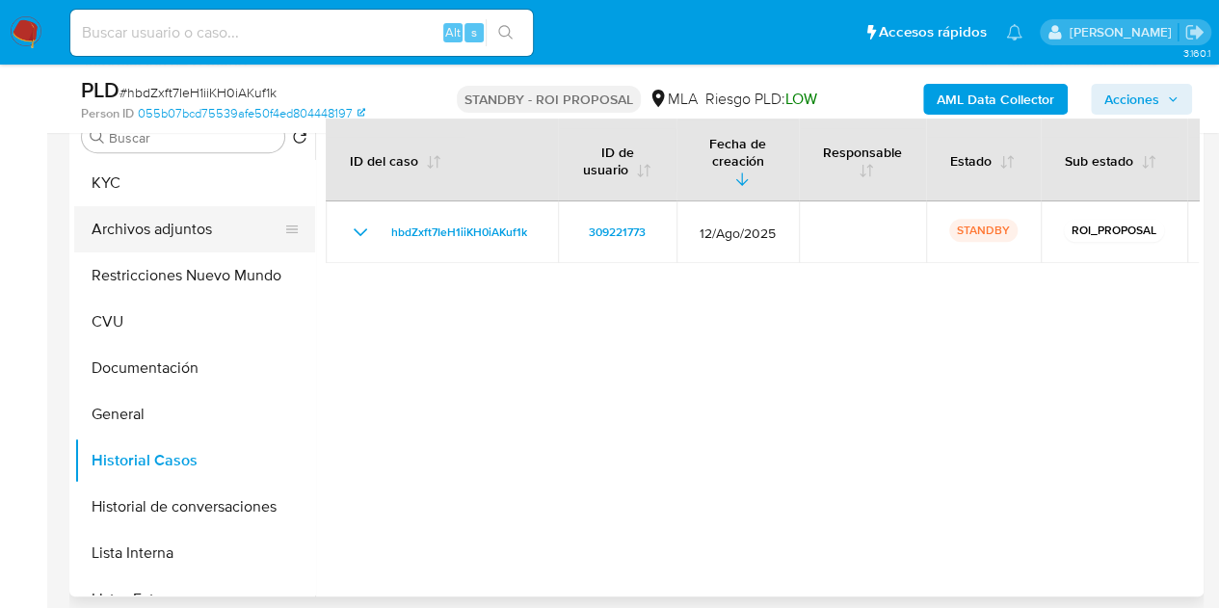
click at [173, 235] on button "Archivos adjuntos" at bounding box center [186, 229] width 225 height 46
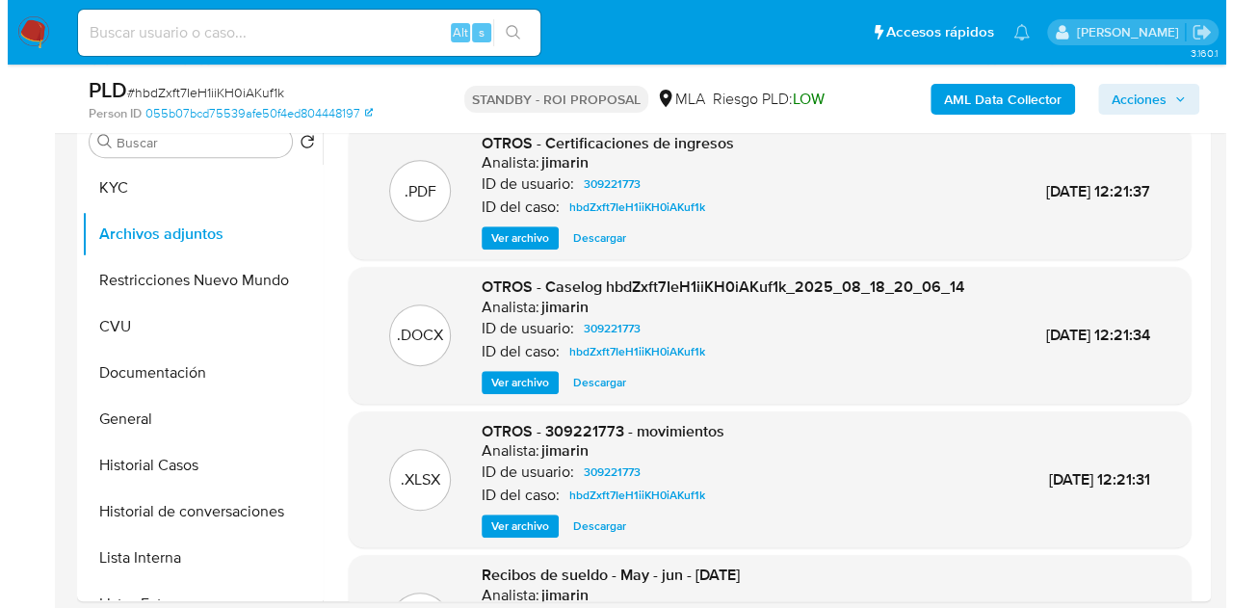
scroll to position [334, 0]
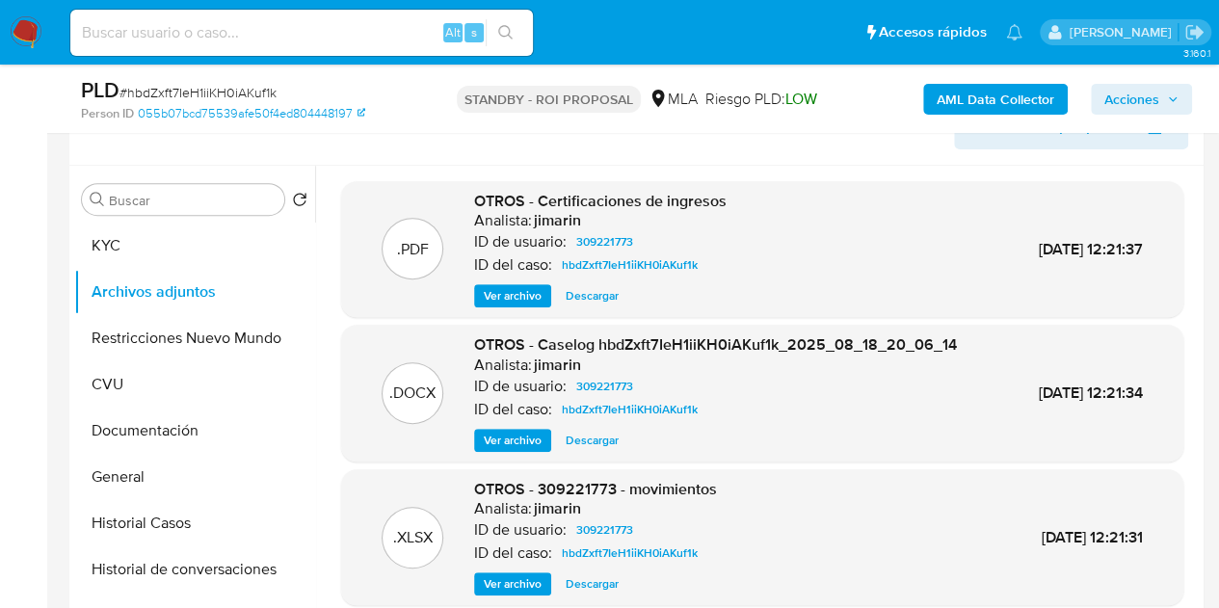
click at [509, 443] on span "Ver archivo" at bounding box center [513, 440] width 58 height 19
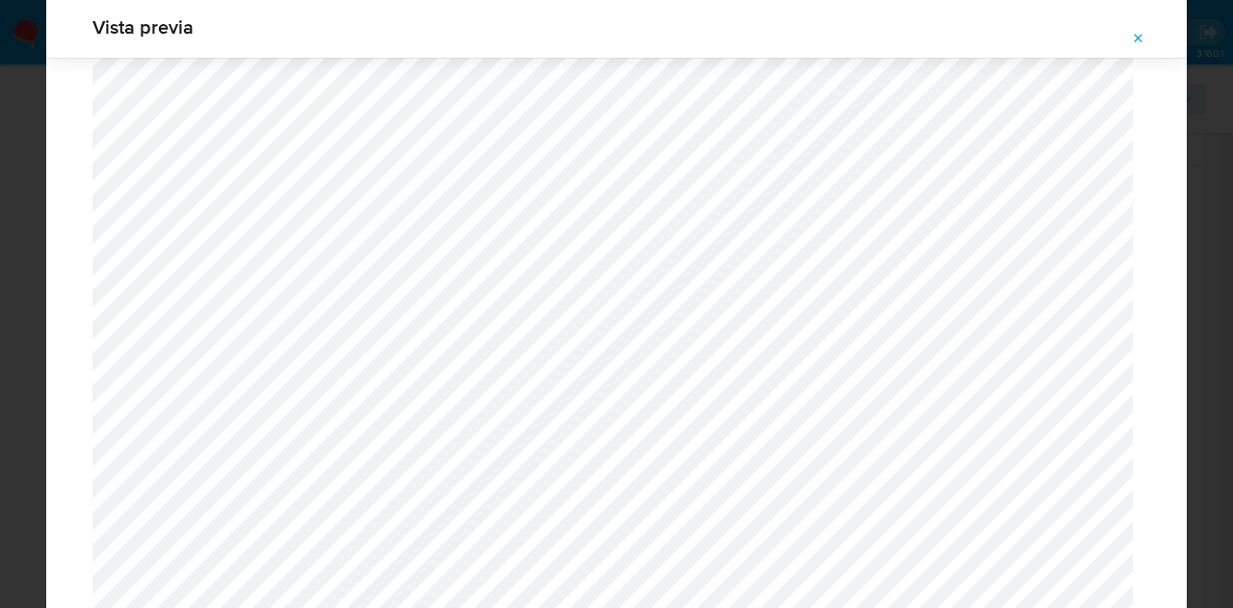
scroll to position [2816, 0]
click at [1129, 37] on button "Attachment preview" at bounding box center [1139, 38] width 42 height 31
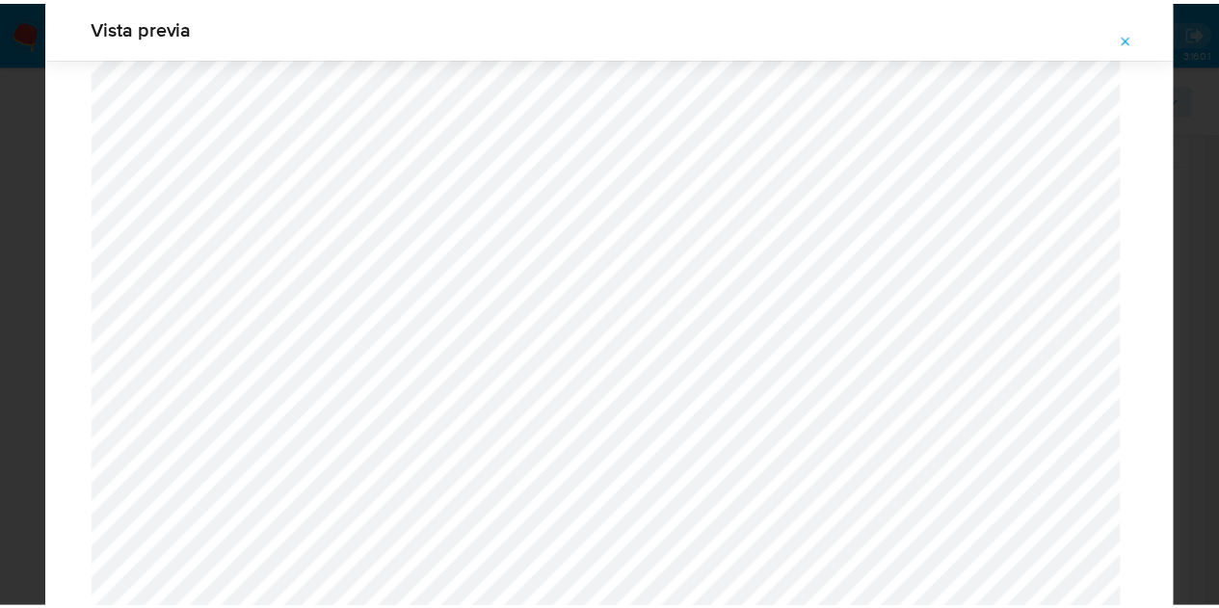
scroll to position [62, 0]
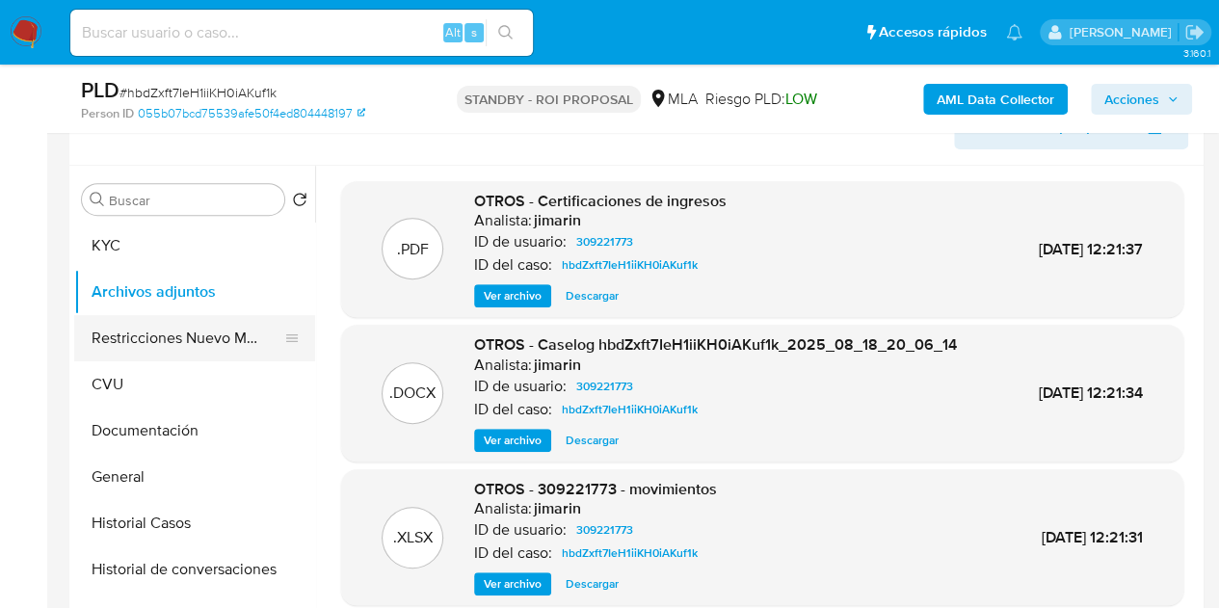
click at [120, 342] on button "Restricciones Nuevo Mundo" at bounding box center [186, 338] width 225 height 46
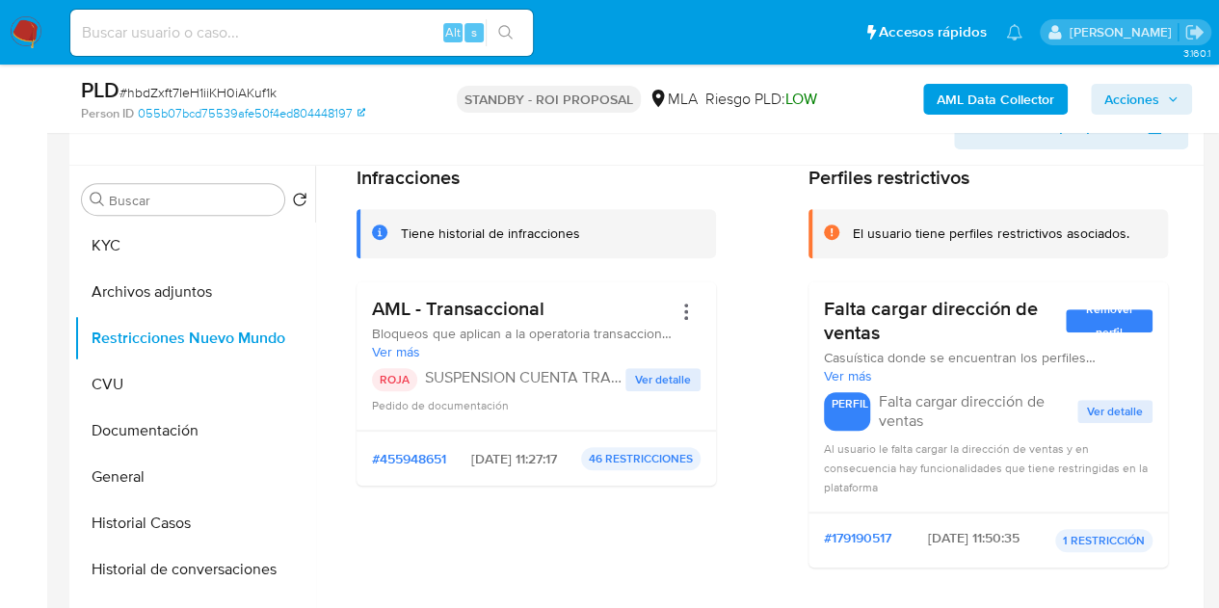
scroll to position [0, 0]
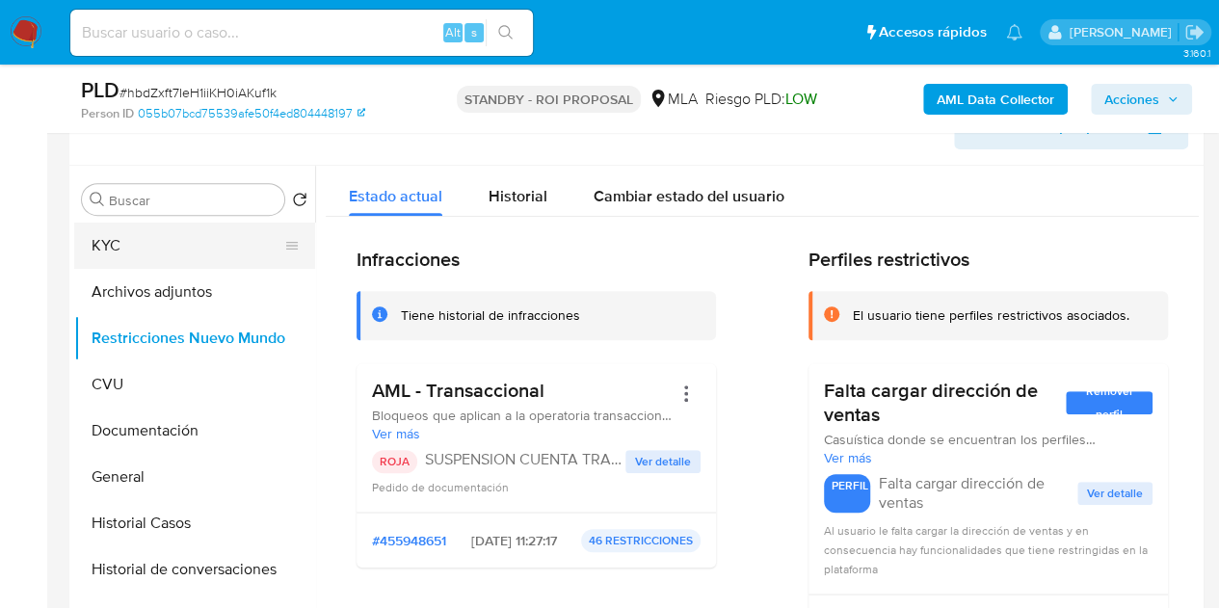
click at [172, 260] on button "KYC" at bounding box center [186, 246] width 225 height 46
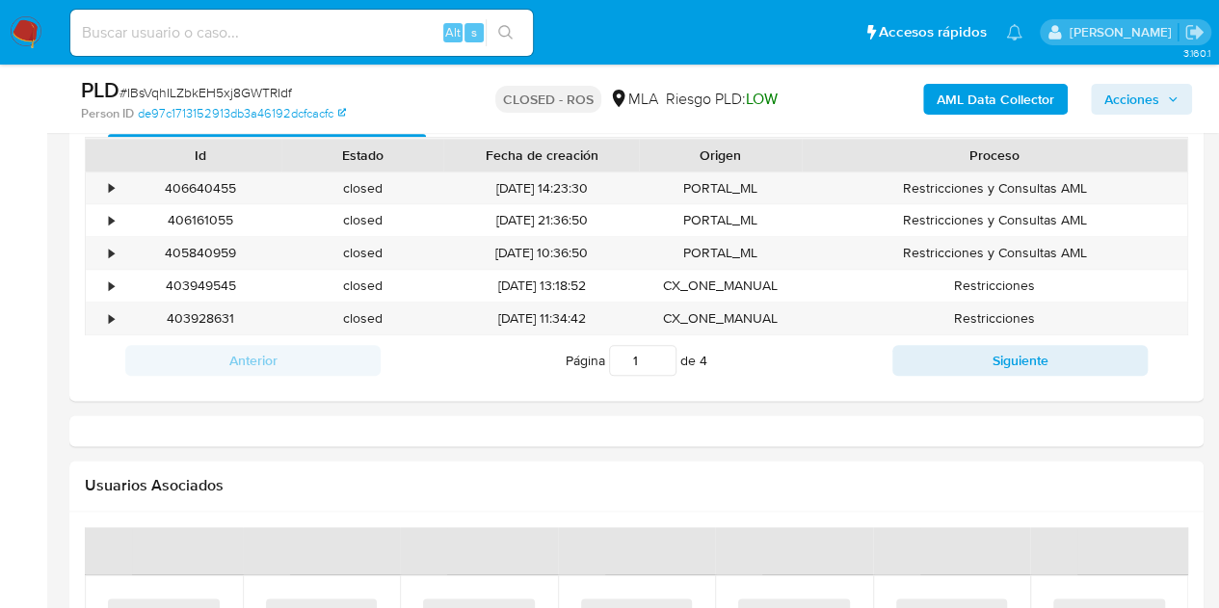
scroll to position [908, 0]
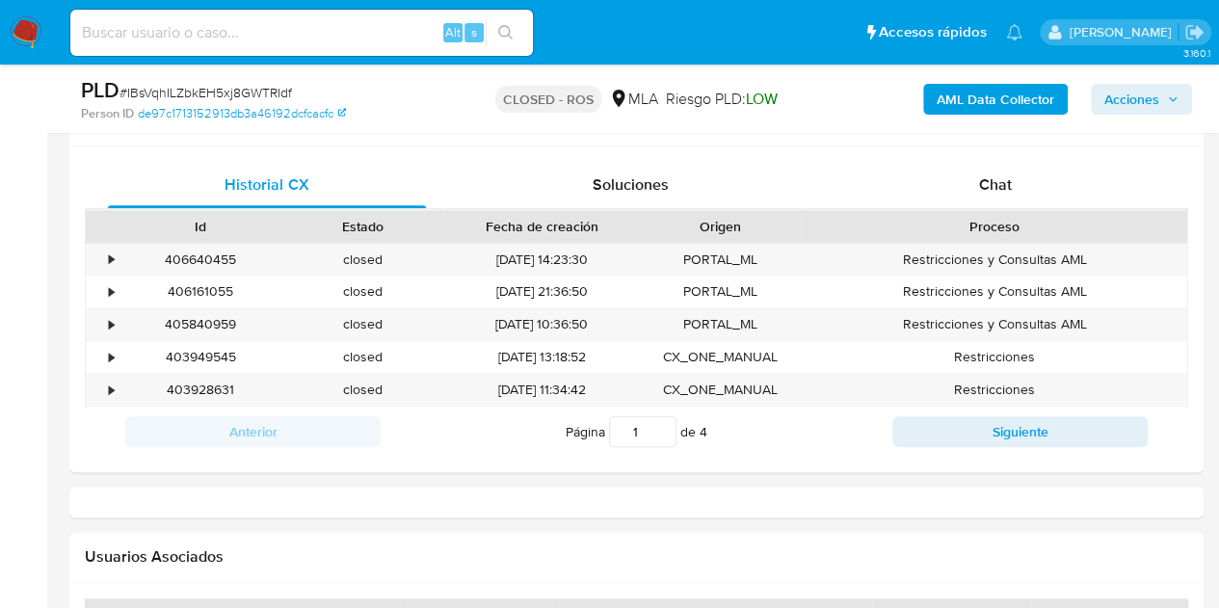
select select "10"
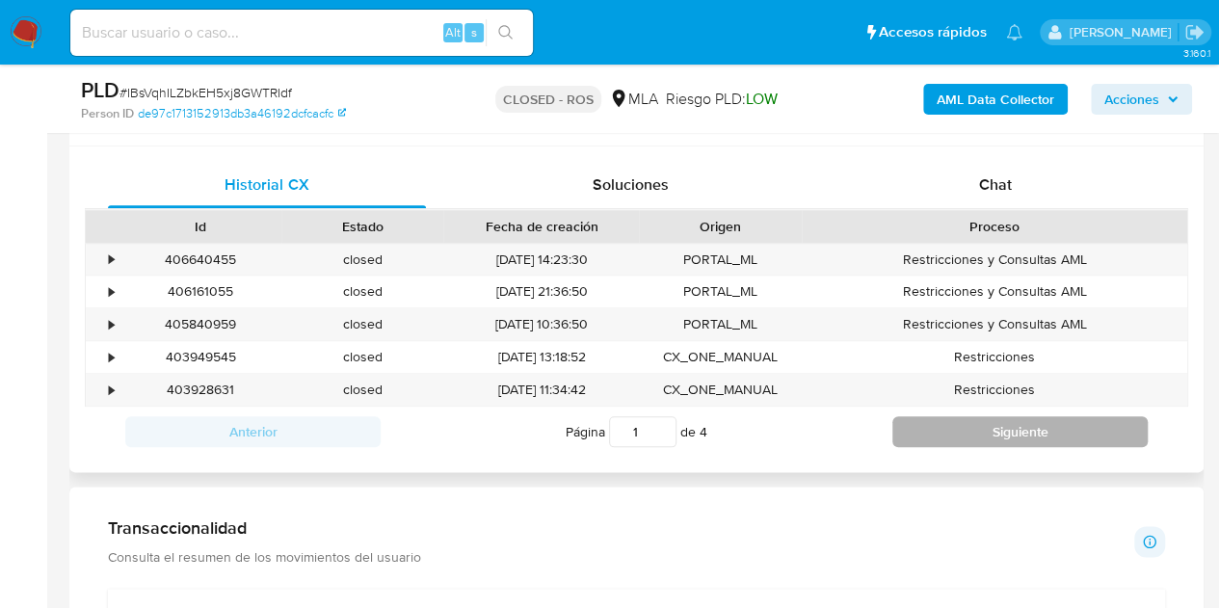
click at [949, 419] on button "Siguiente" at bounding box center [1019, 431] width 255 height 31
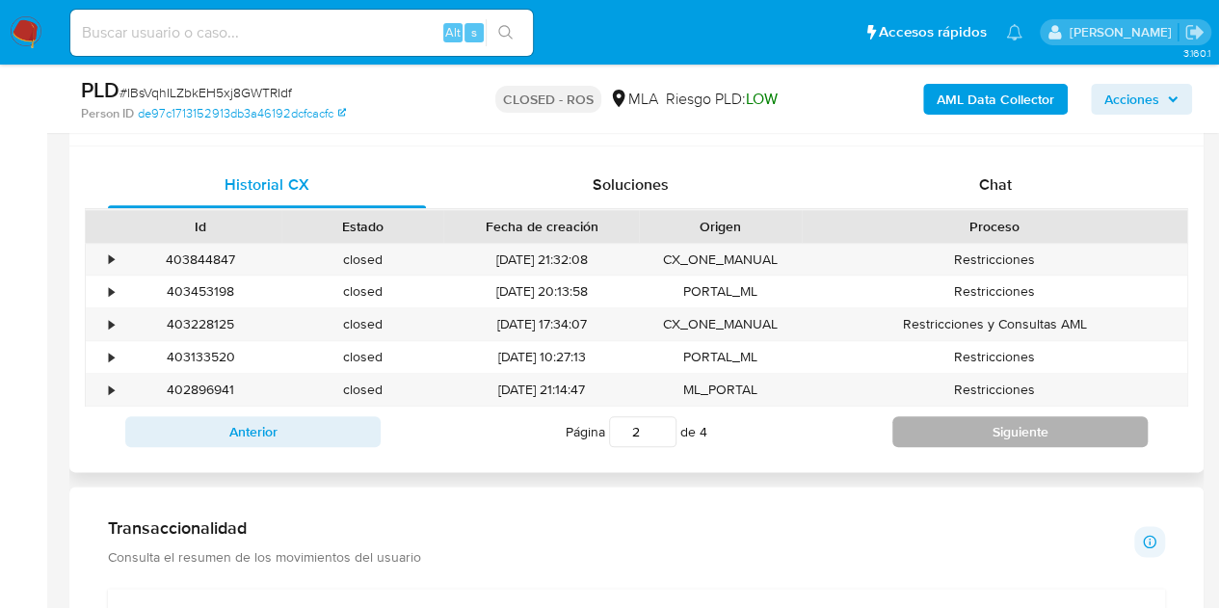
click at [949, 419] on button "Siguiente" at bounding box center [1019, 431] width 255 height 31
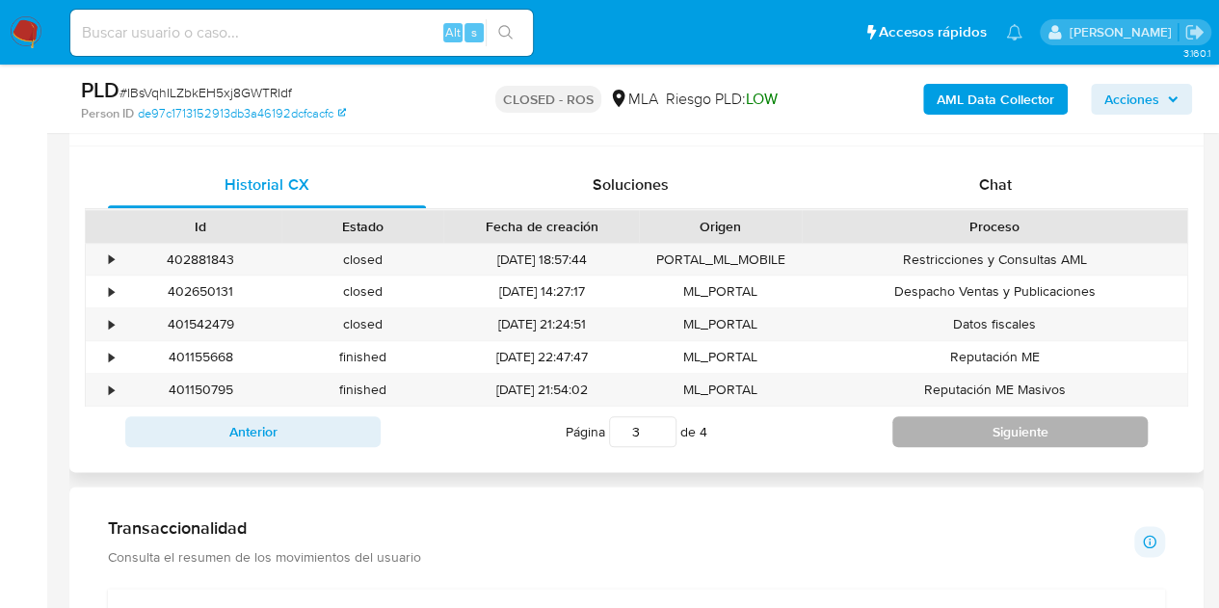
click at [950, 433] on button "Siguiente" at bounding box center [1019, 431] width 255 height 31
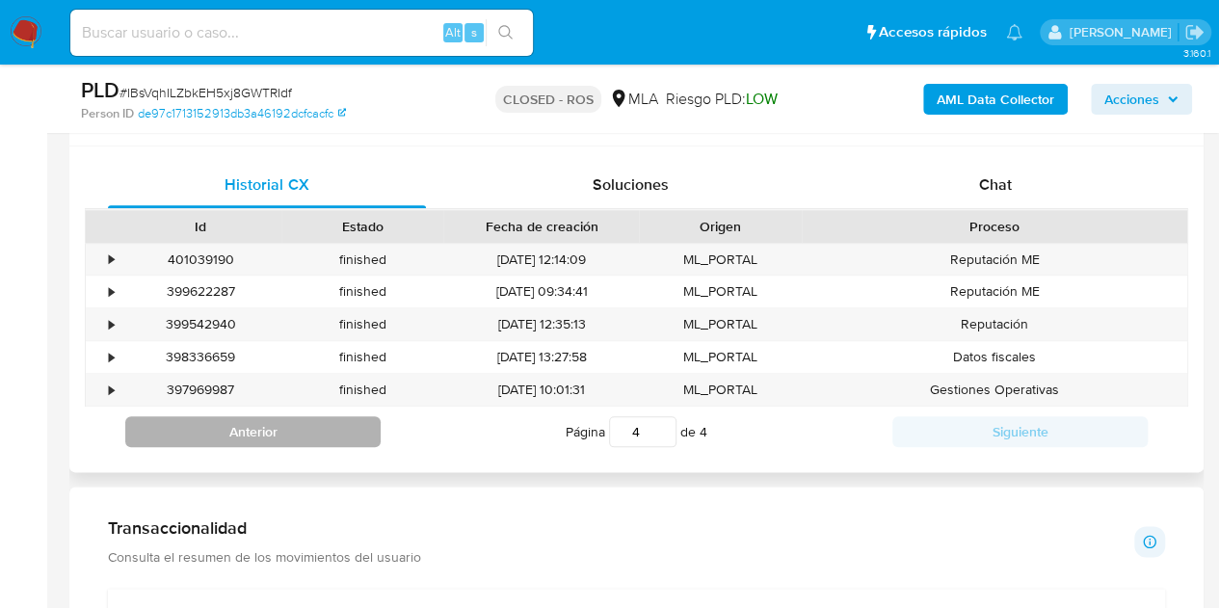
click at [329, 432] on button "Anterior" at bounding box center [252, 431] width 255 height 31
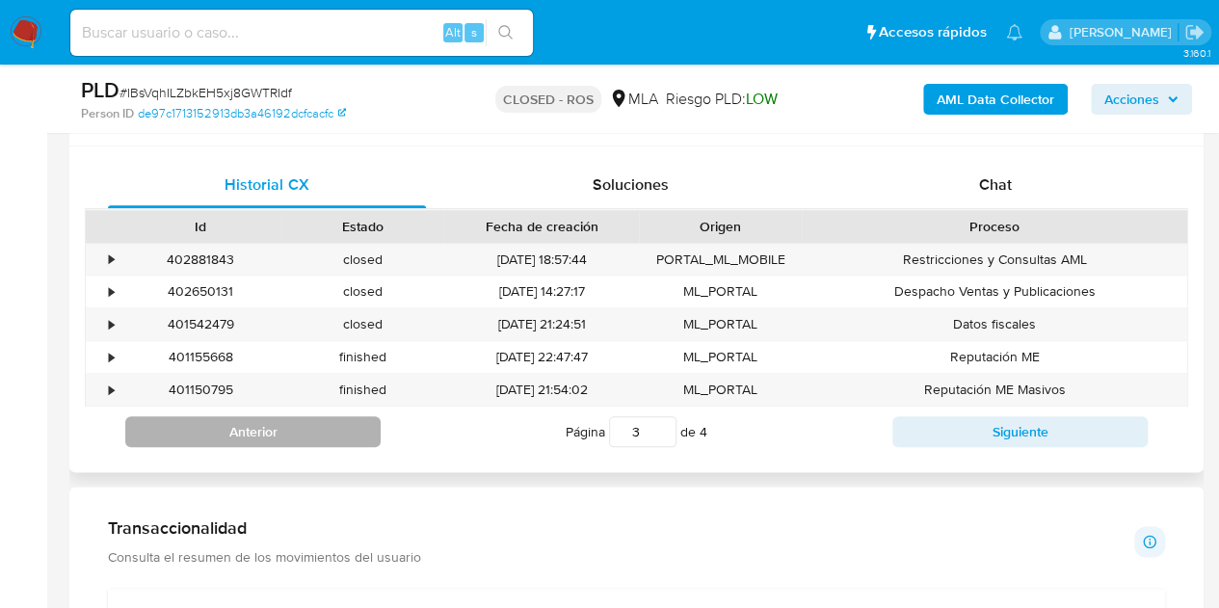
click at [329, 432] on button "Anterior" at bounding box center [252, 431] width 255 height 31
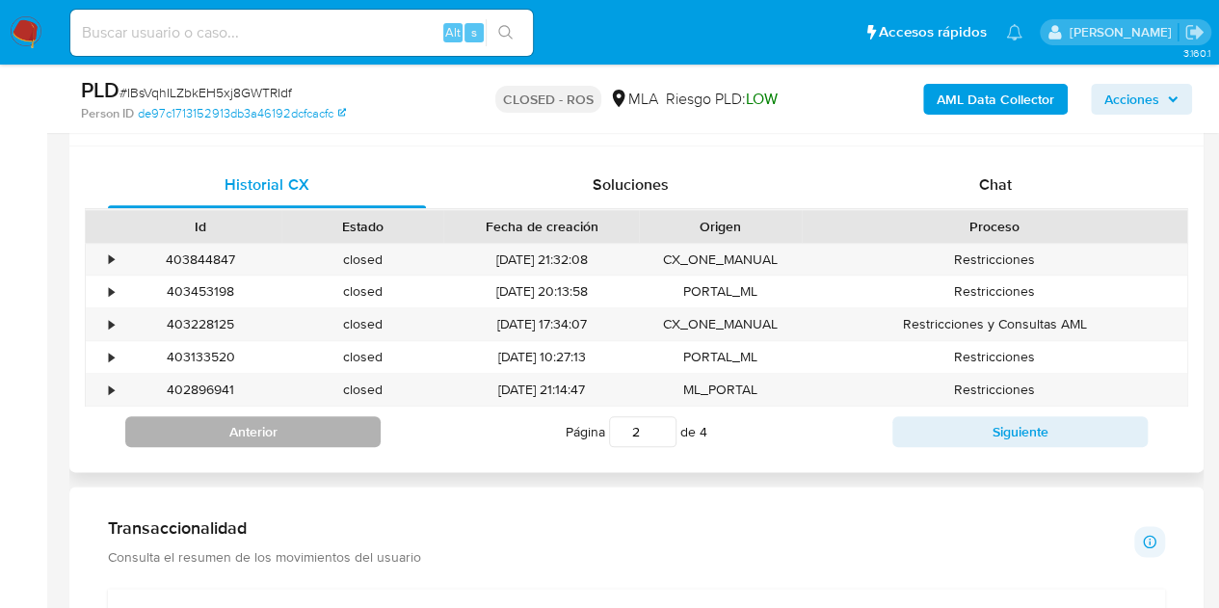
click at [329, 432] on button "Anterior" at bounding box center [252, 431] width 255 height 31
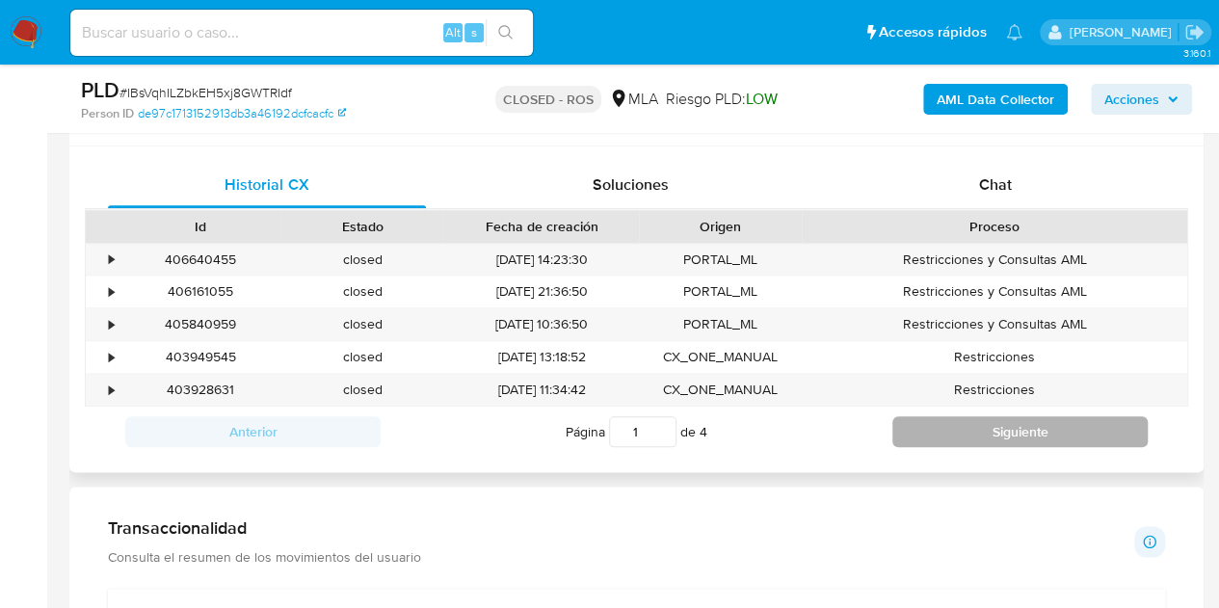
click at [947, 436] on button "Siguiente" at bounding box center [1019, 431] width 255 height 31
type input "2"
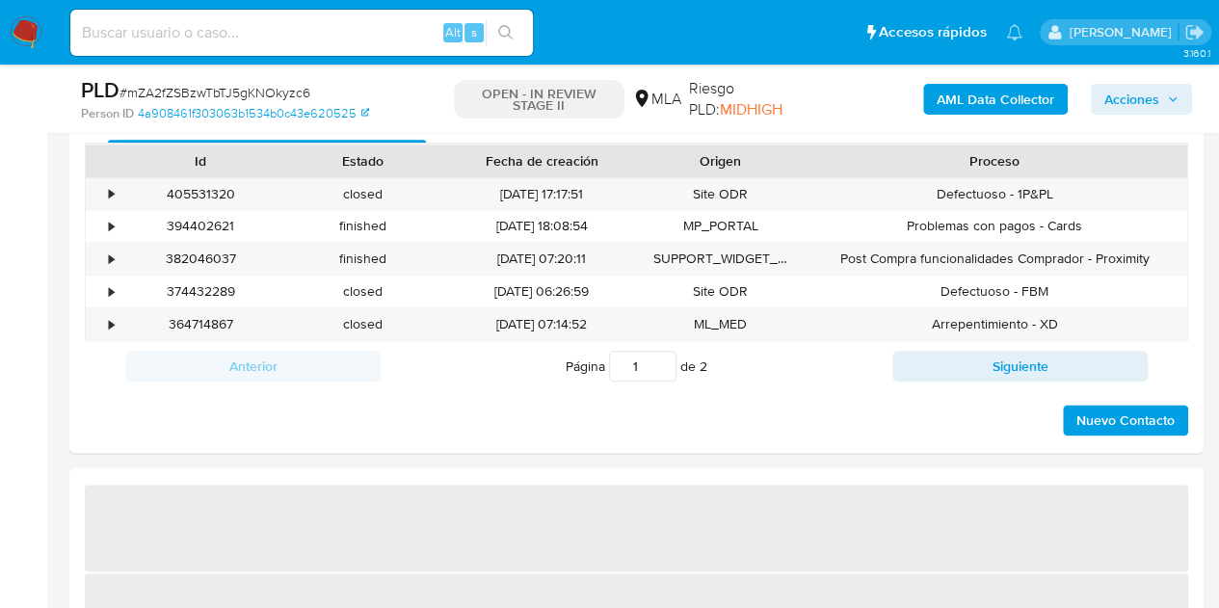
select select "10"
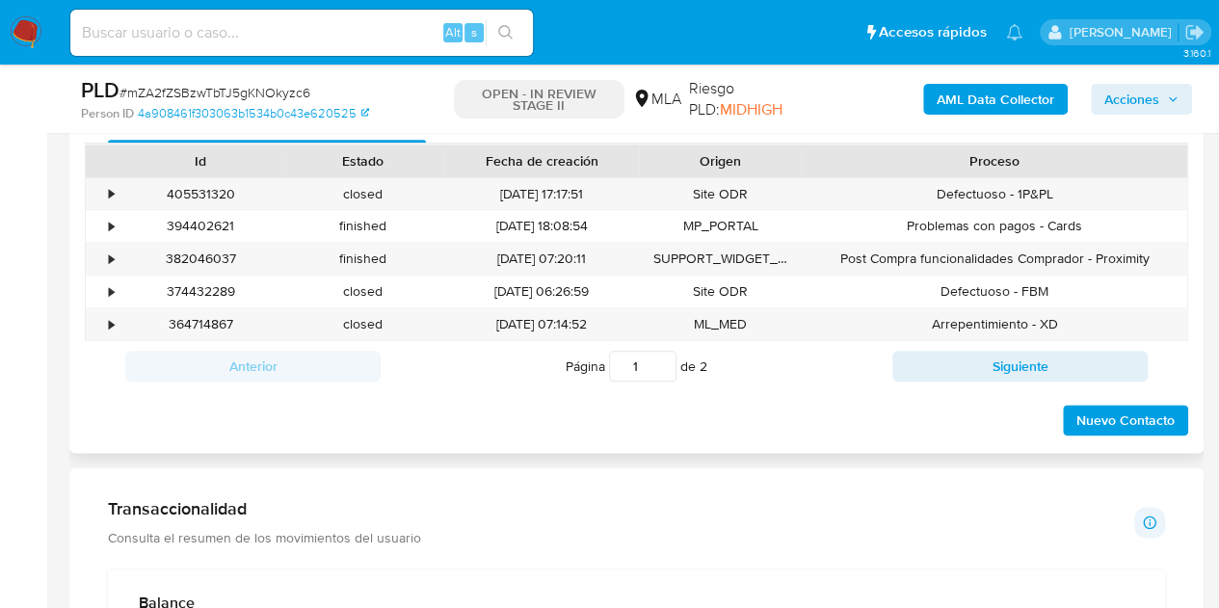
scroll to position [913, 0]
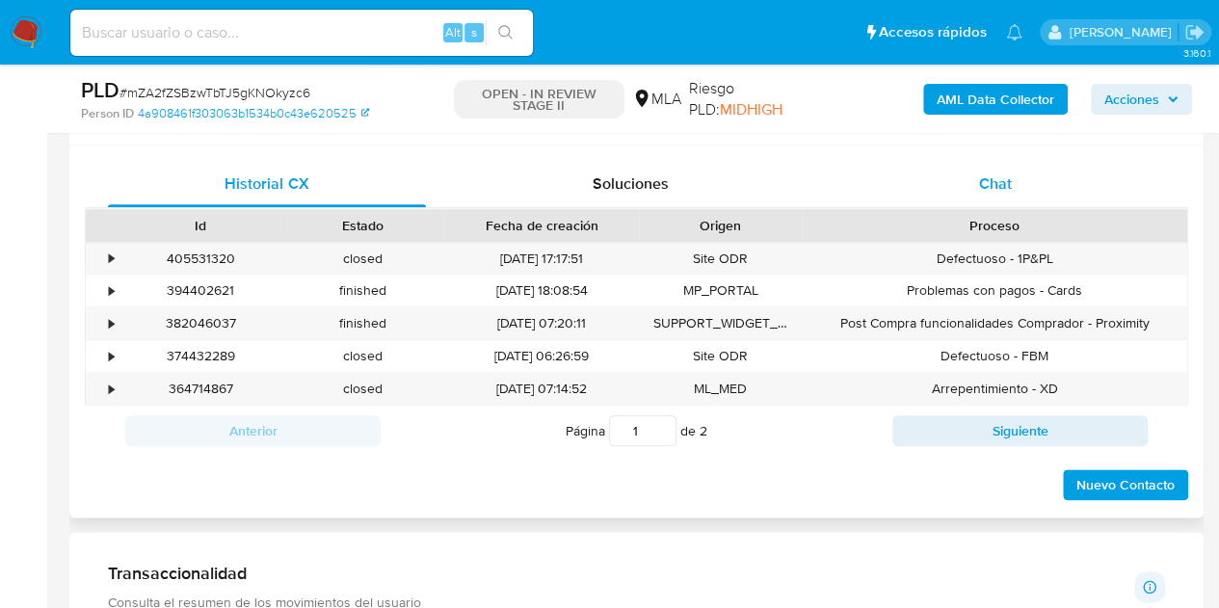
click at [979, 185] on span "Chat" at bounding box center [995, 183] width 33 height 22
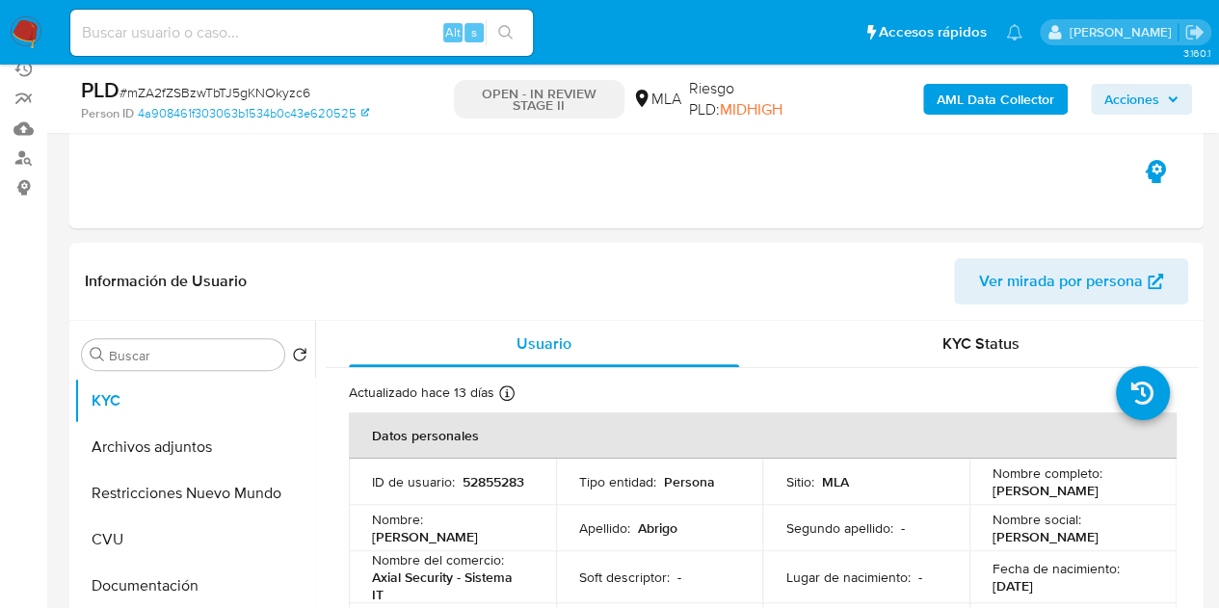
scroll to position [164, 0]
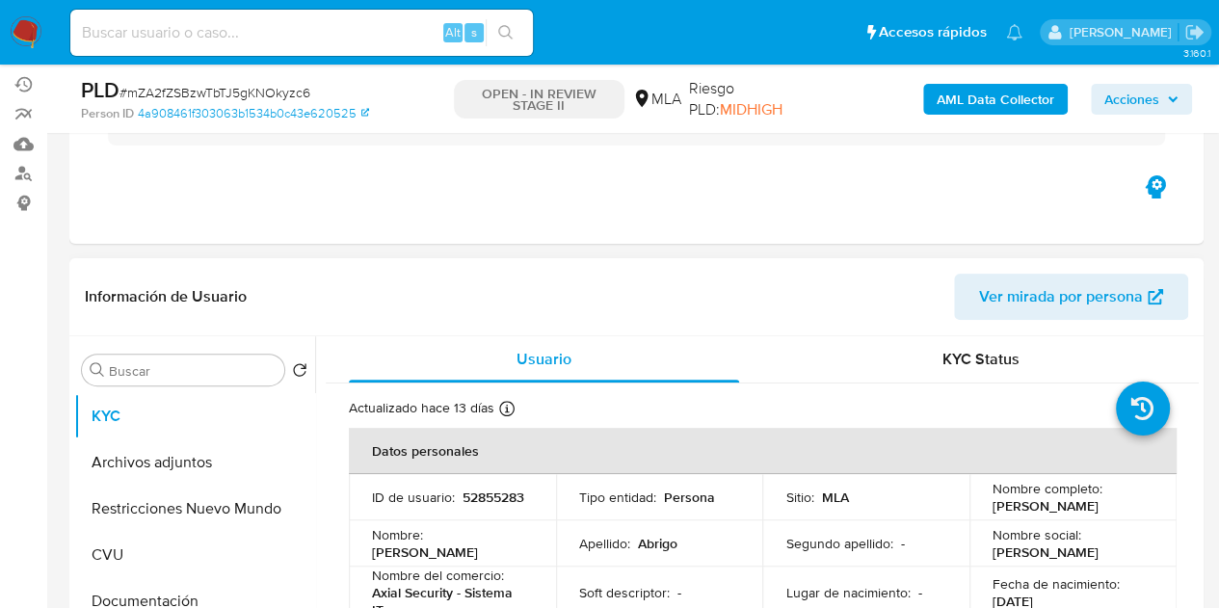
click at [1076, 286] on span "Ver mirada por persona" at bounding box center [1061, 297] width 164 height 46
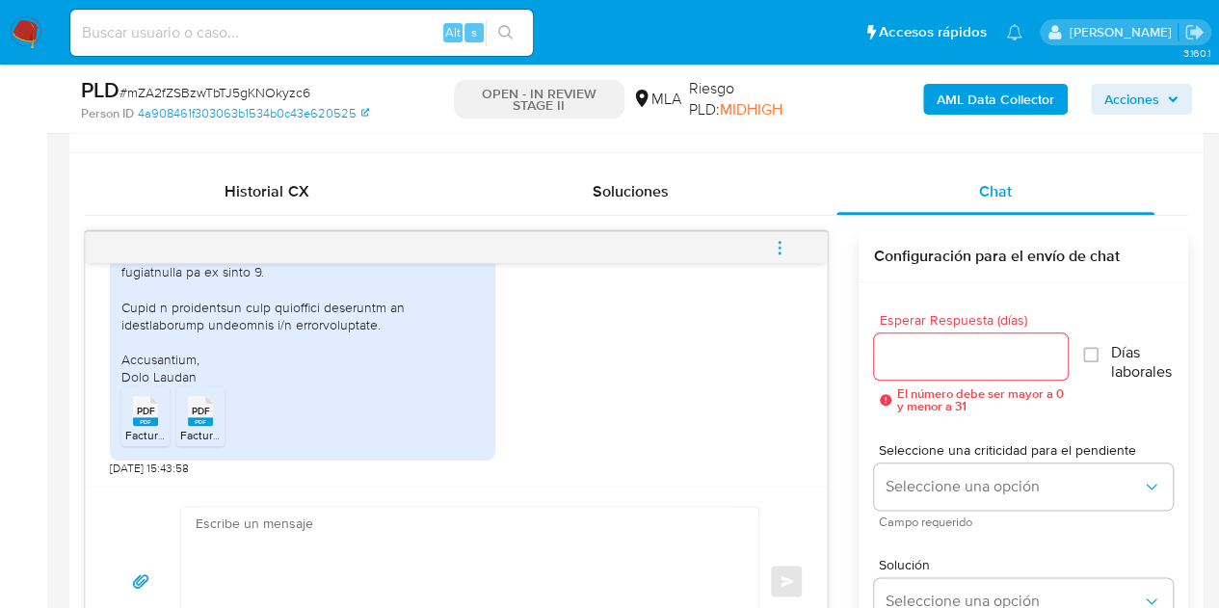
scroll to position [961, 0]
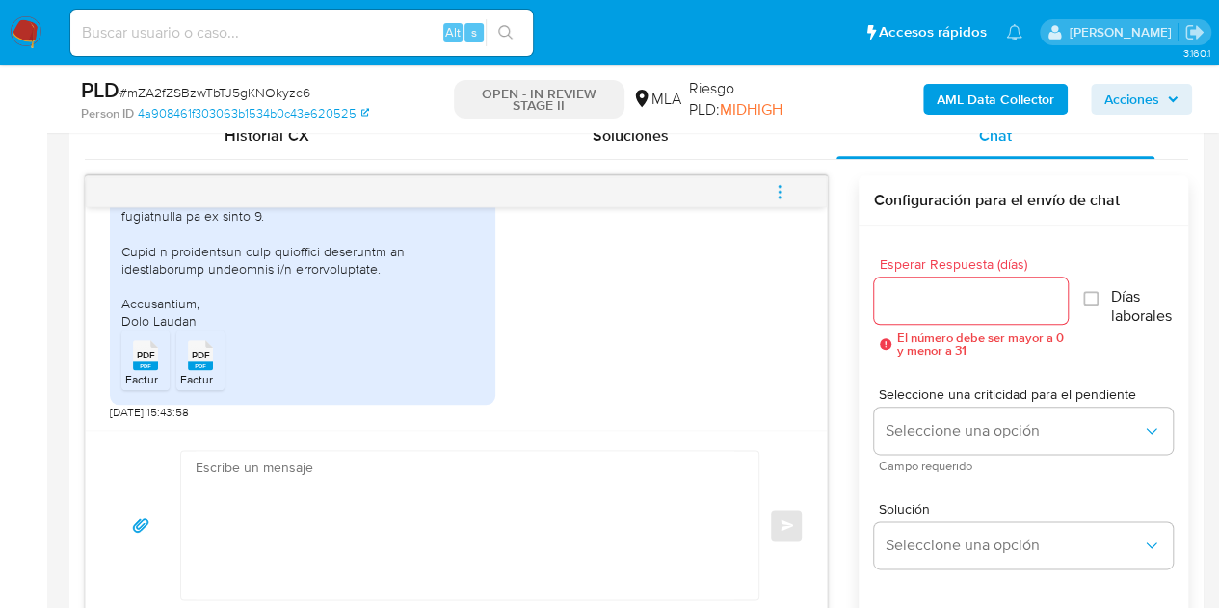
click at [137, 363] on rect at bounding box center [145, 365] width 25 height 9
click at [208, 361] on rect at bounding box center [200, 365] width 25 height 9
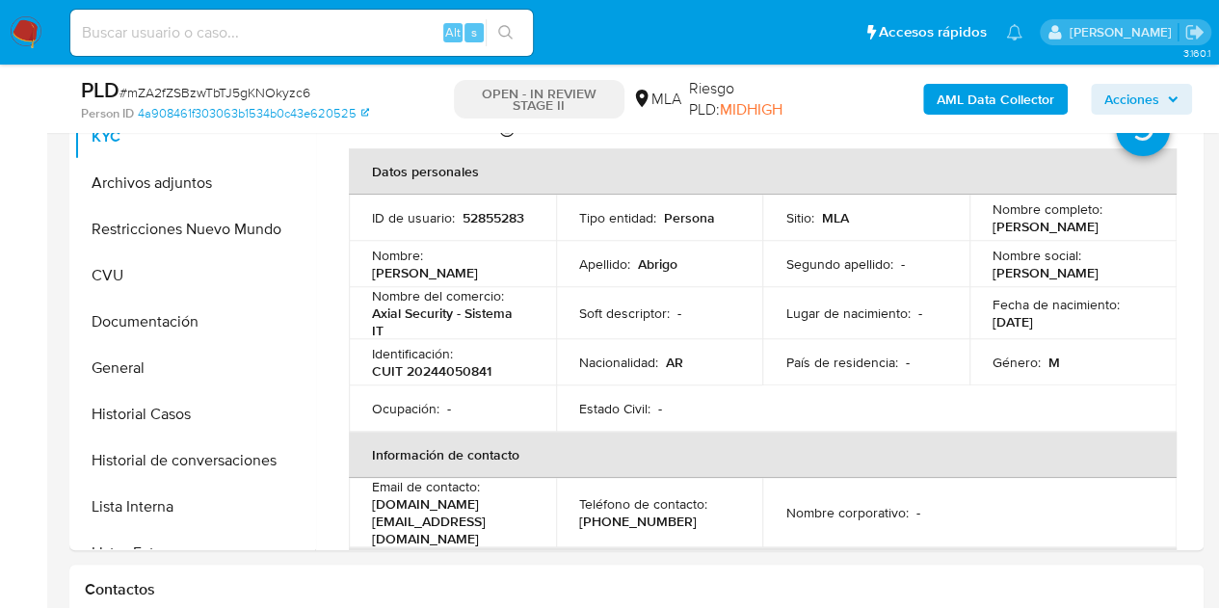
scroll to position [432, 0]
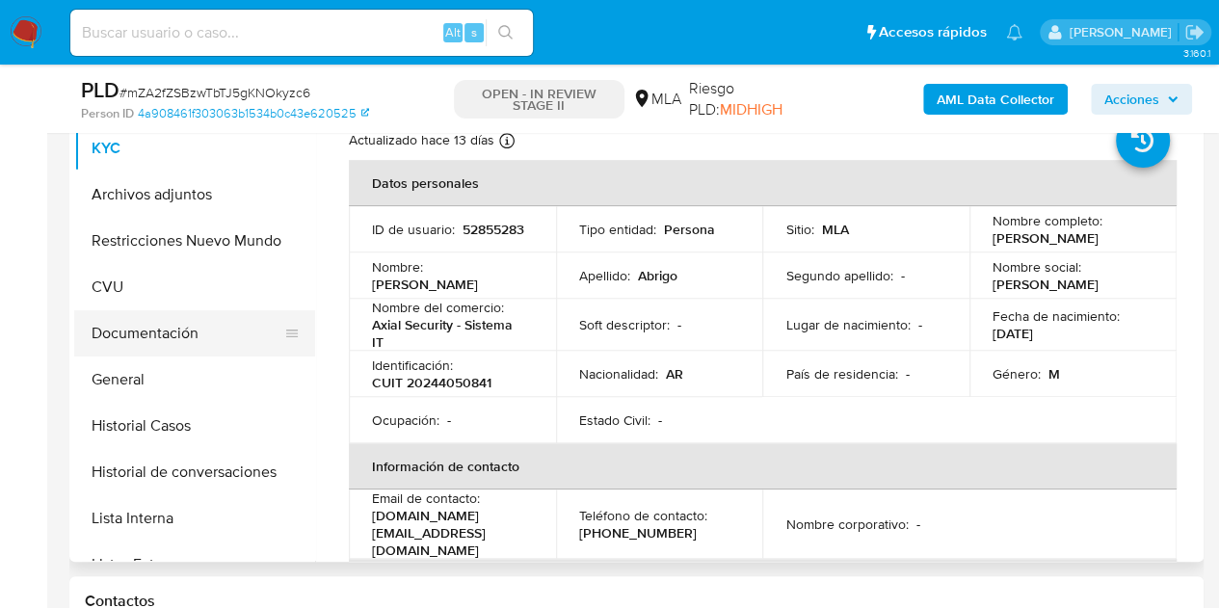
click at [147, 321] on button "Documentación" at bounding box center [186, 333] width 225 height 46
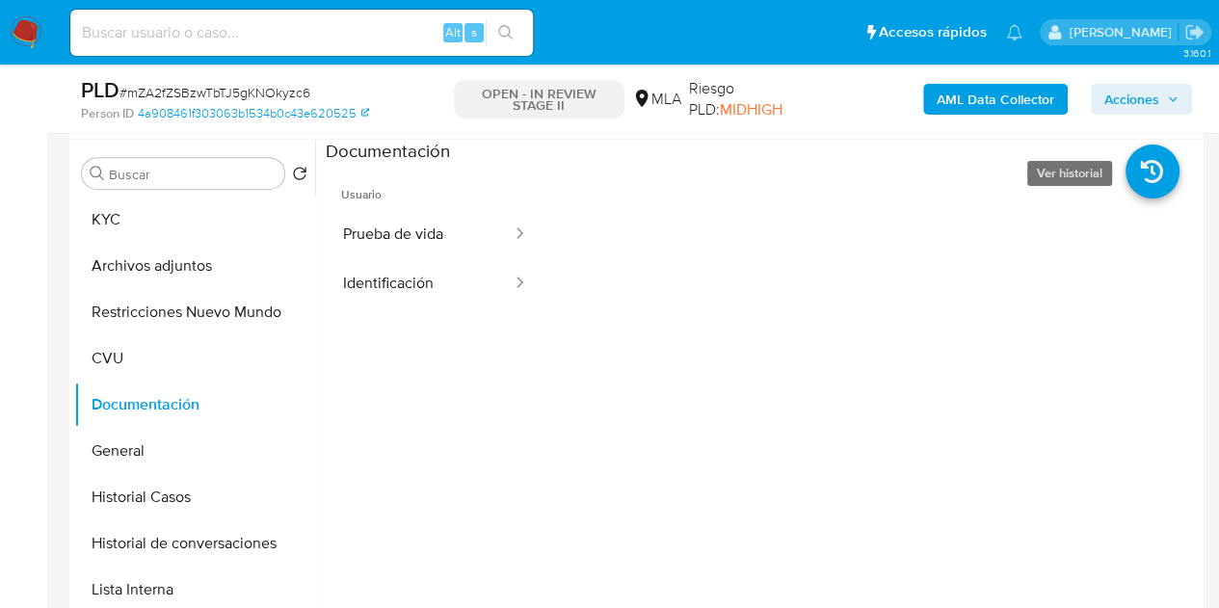
scroll to position [356, 0]
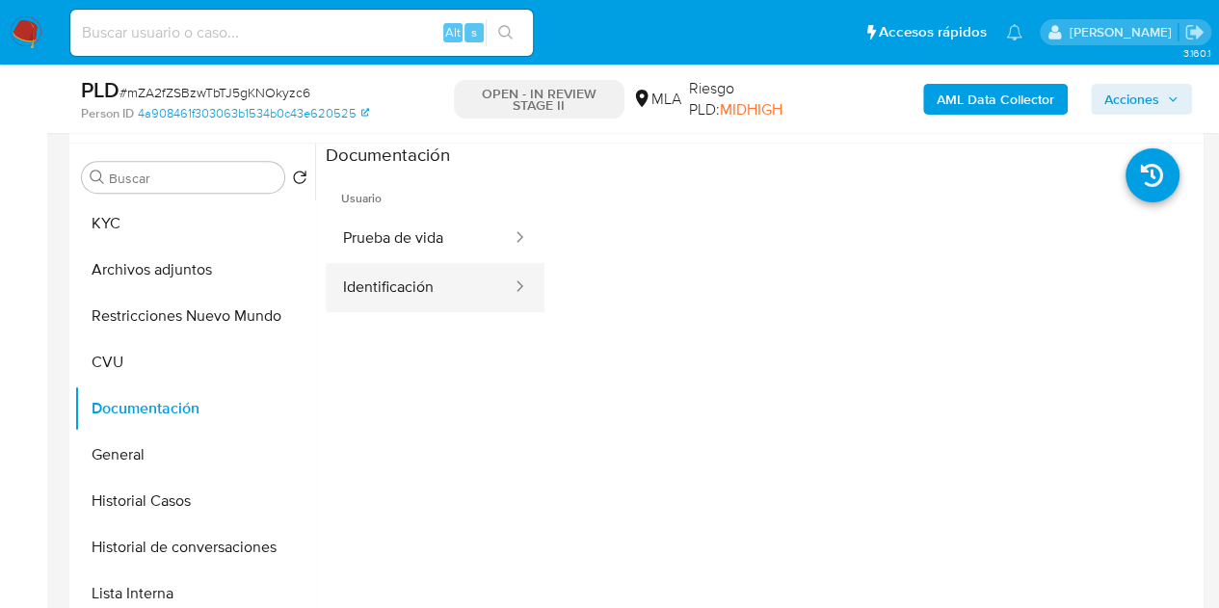
click at [395, 275] on button "Identificación" at bounding box center [420, 287] width 188 height 49
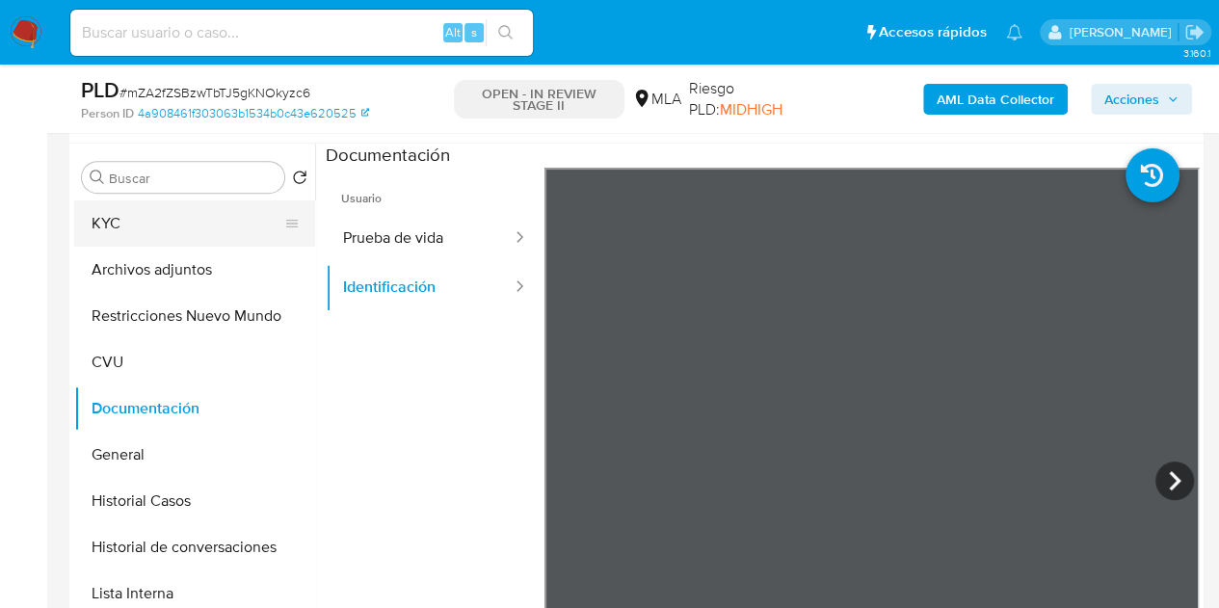
click at [161, 223] on button "KYC" at bounding box center [186, 223] width 225 height 46
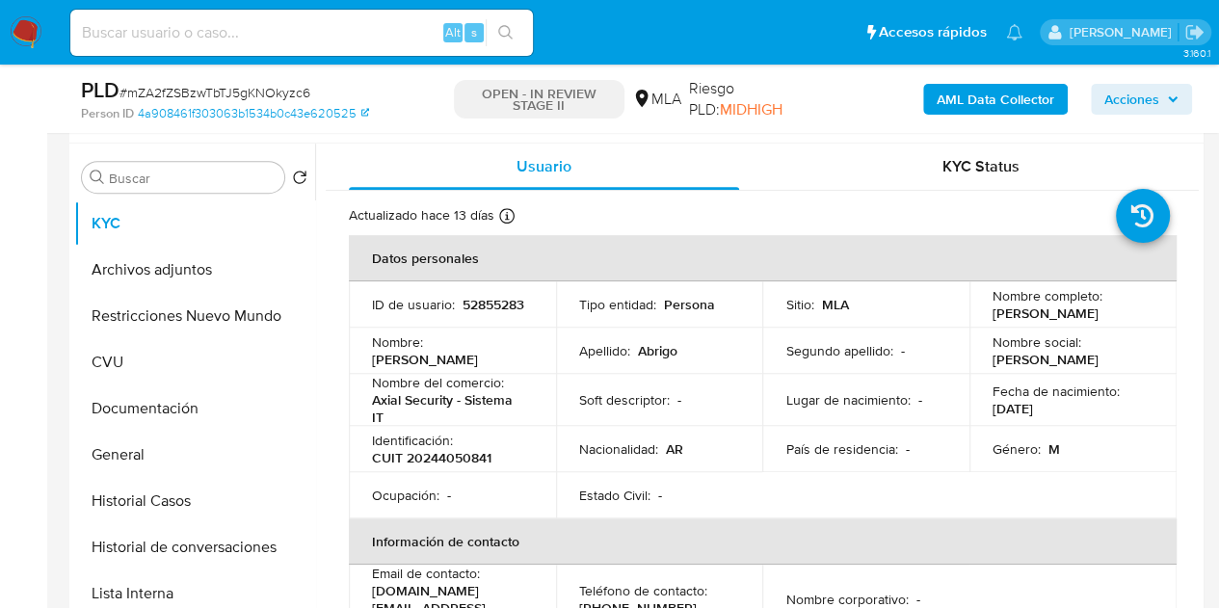
click at [433, 336] on td "Nombre : Ivan Hector Maximilizn" at bounding box center [452, 351] width 207 height 46
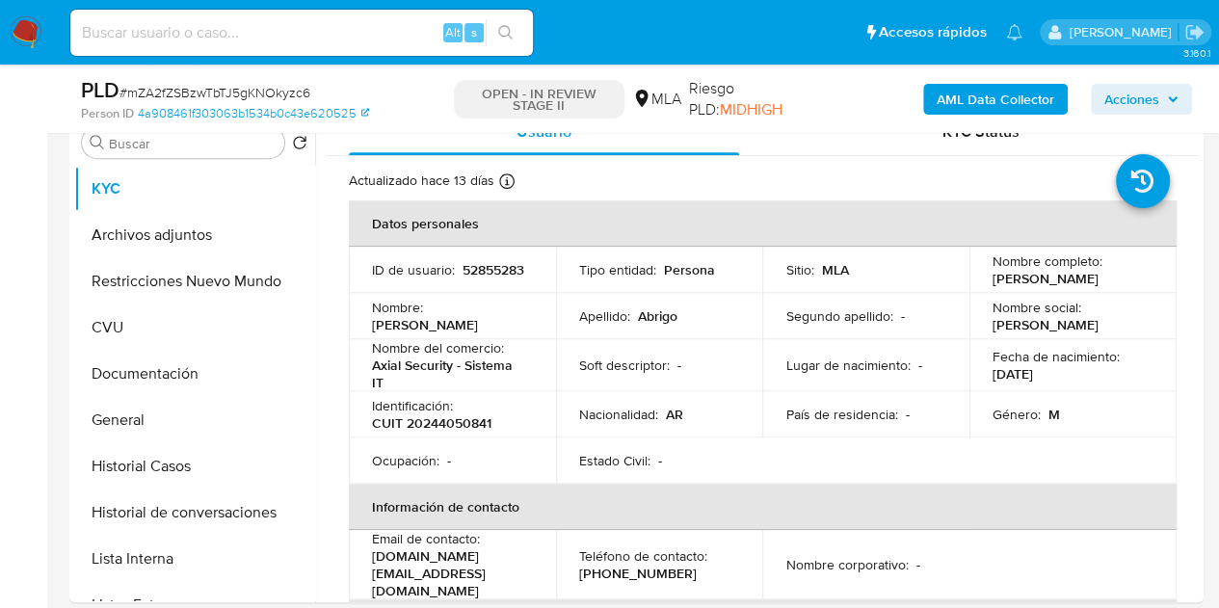
scroll to position [448, 0]
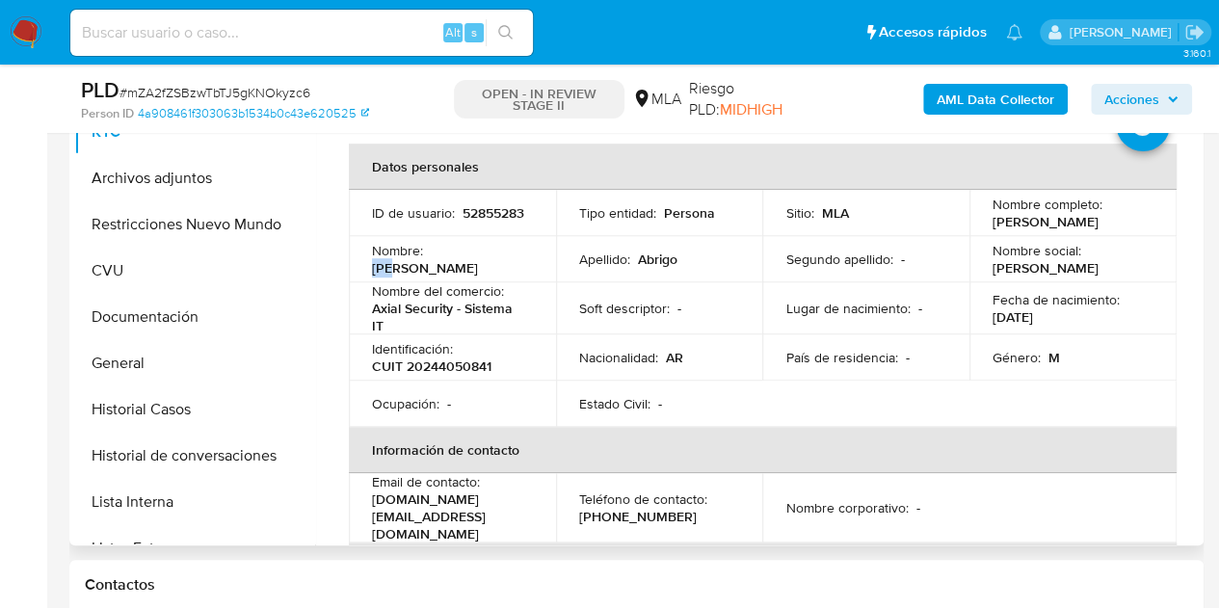
drag, startPoint x: 368, startPoint y: 274, endPoint x: 390, endPoint y: 275, distance: 22.2
click at [390, 275] on td "Nombre : Ivan Hector Maximilizn" at bounding box center [452, 259] width 207 height 46
click at [390, 275] on p "Ivan Hector Maximilizn" at bounding box center [425, 267] width 106 height 17
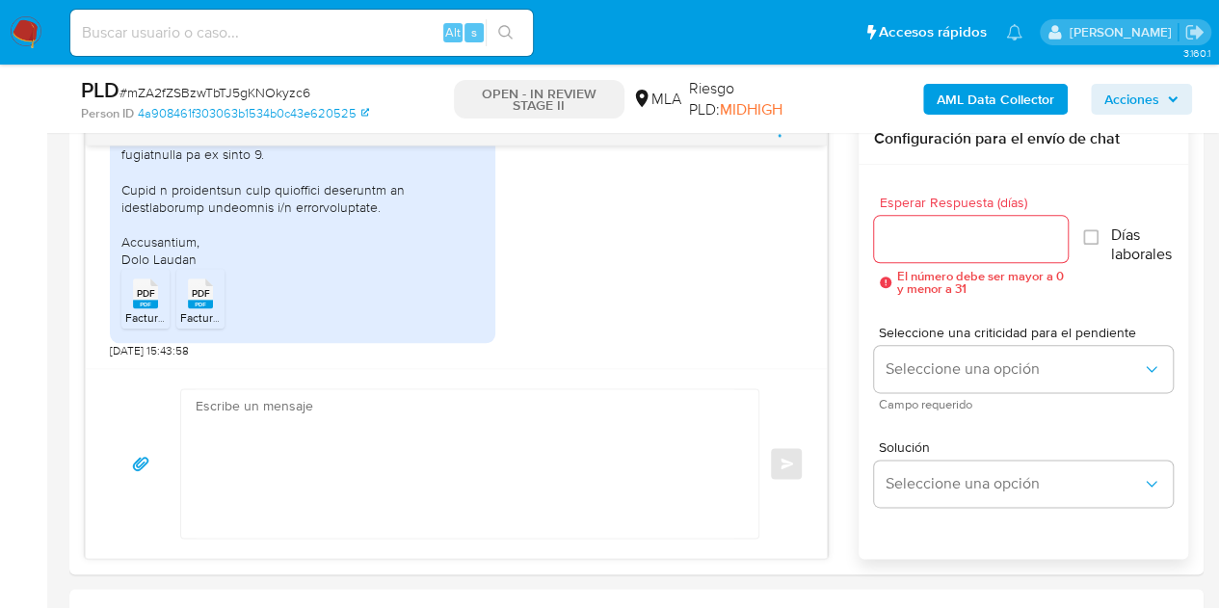
scroll to position [1067, 0]
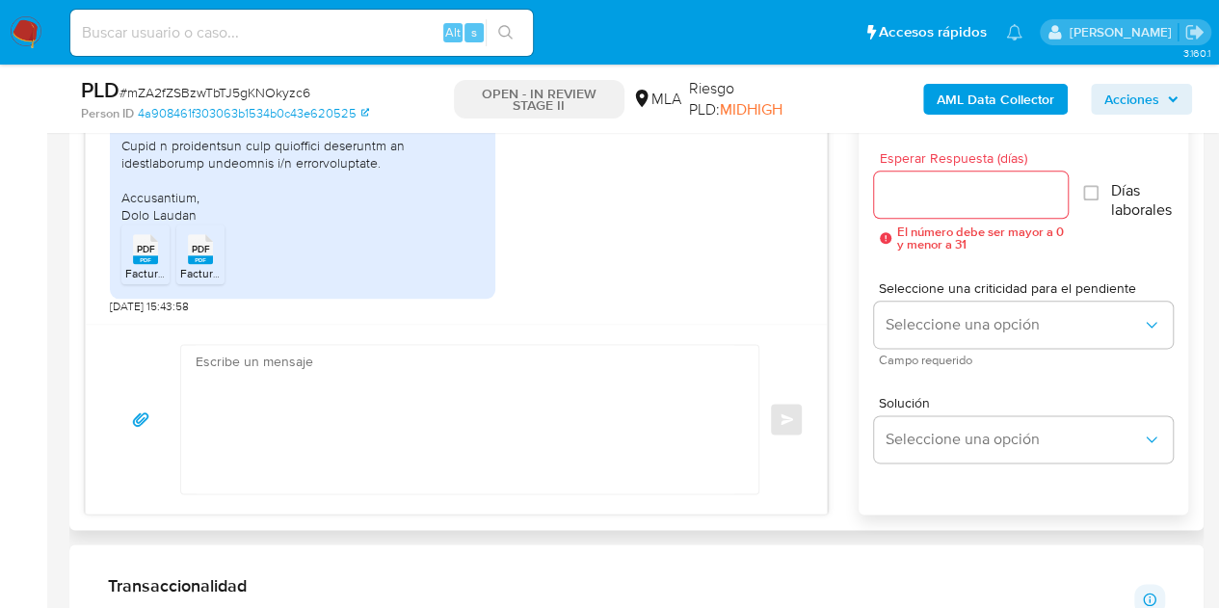
click at [402, 453] on textarea at bounding box center [465, 419] width 539 height 148
paste textarea "Hola Iván, Muchas gracias por tu respuesta y por la documentación enviada. Te p…"
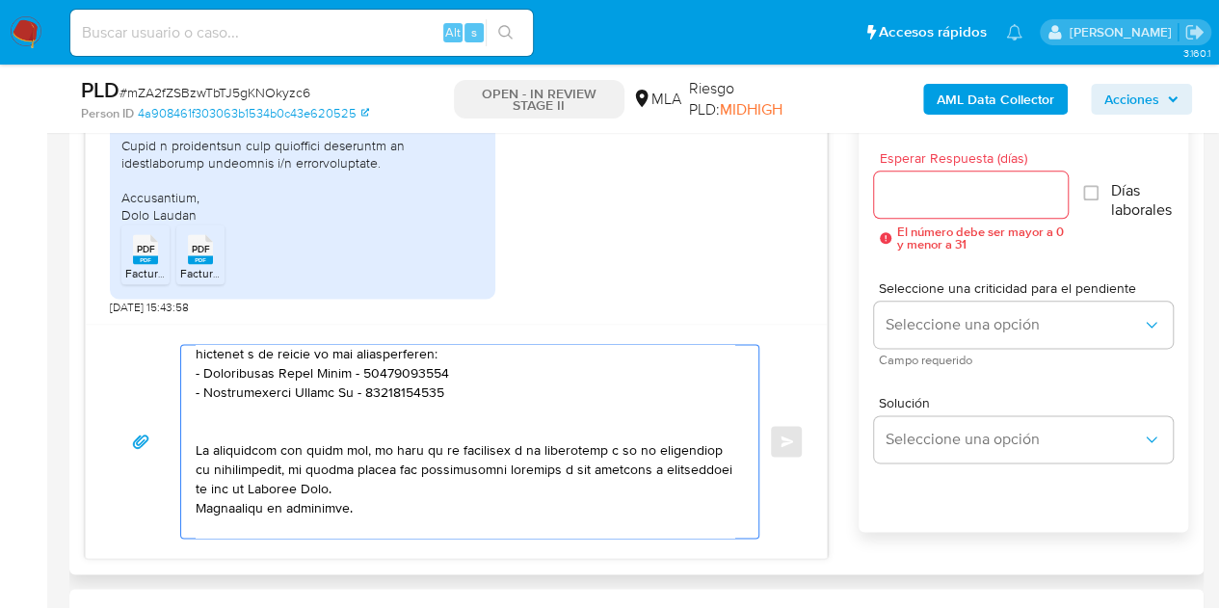
scroll to position [280, 0]
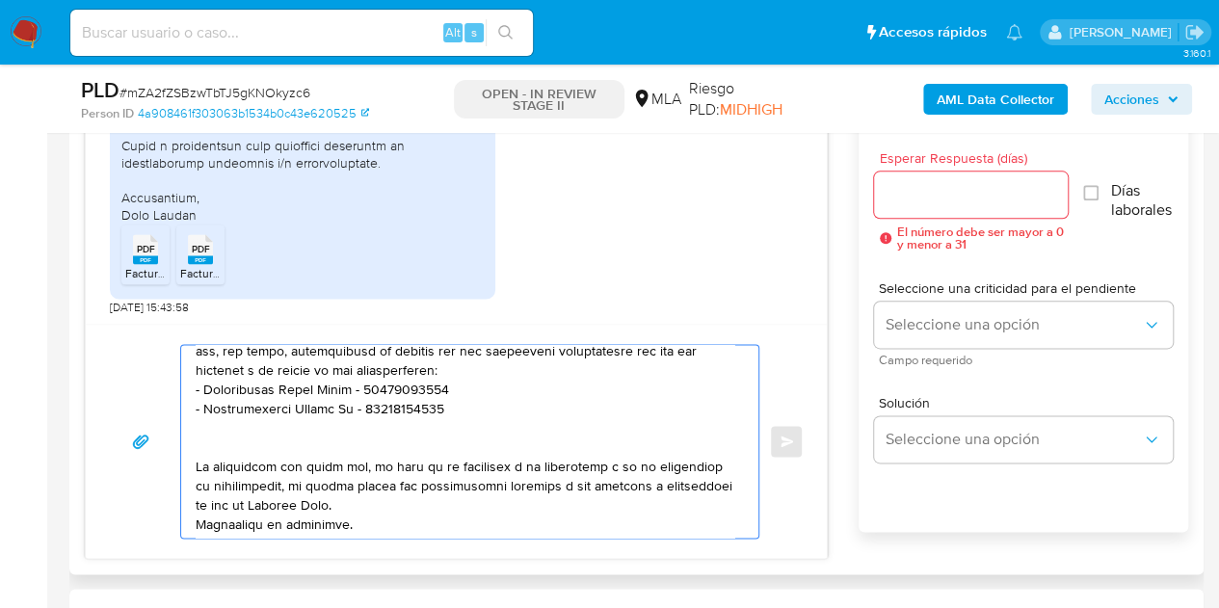
click at [347, 442] on textarea at bounding box center [465, 441] width 539 height 193
click at [331, 428] on textarea at bounding box center [465, 441] width 539 height 193
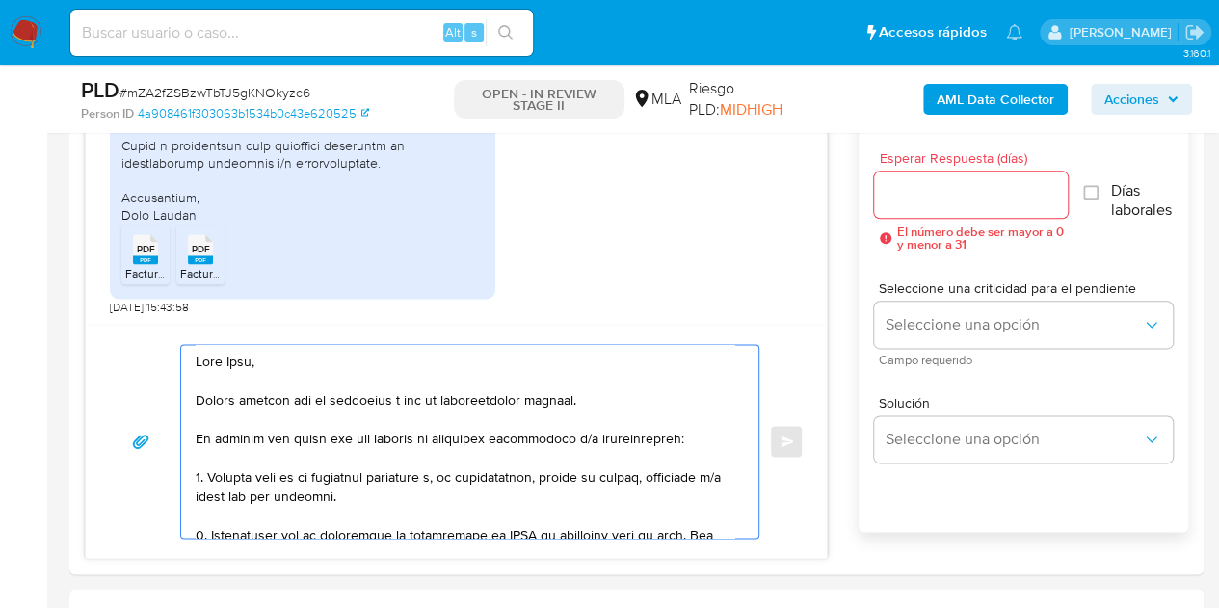
type textarea "Hola Iván, Muchas gracias por tu respuesta y por la documentación enviada. Te p…"
click at [952, 211] on div at bounding box center [971, 194] width 195 height 46
click at [941, 199] on input "Esperar Respuesta (días)" at bounding box center [971, 194] width 195 height 25
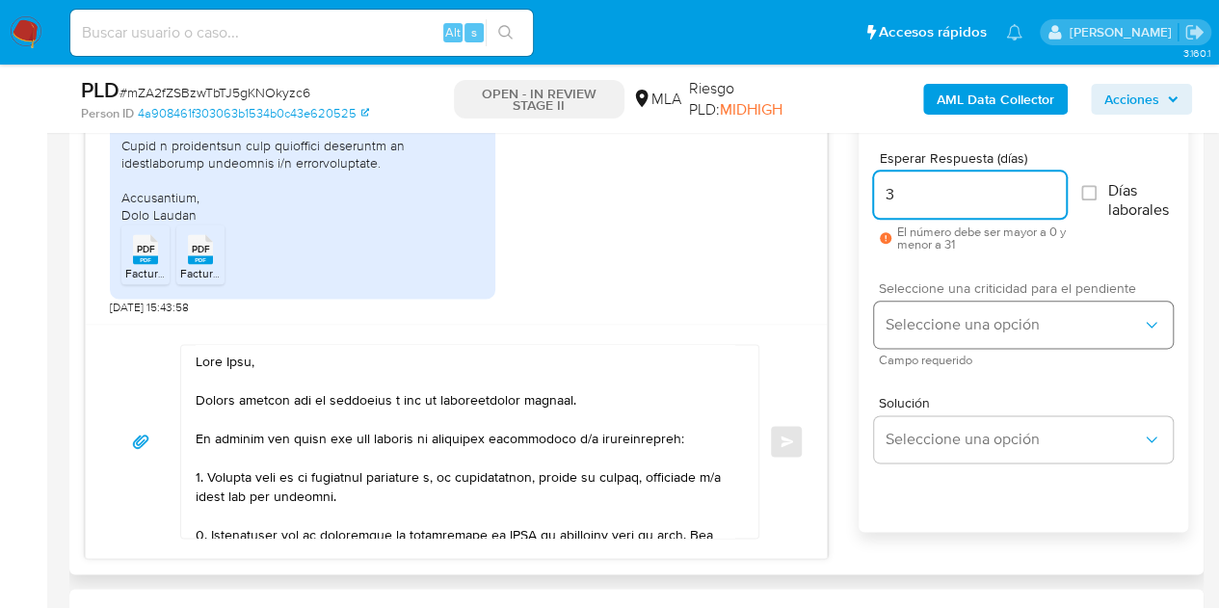
type input "3"
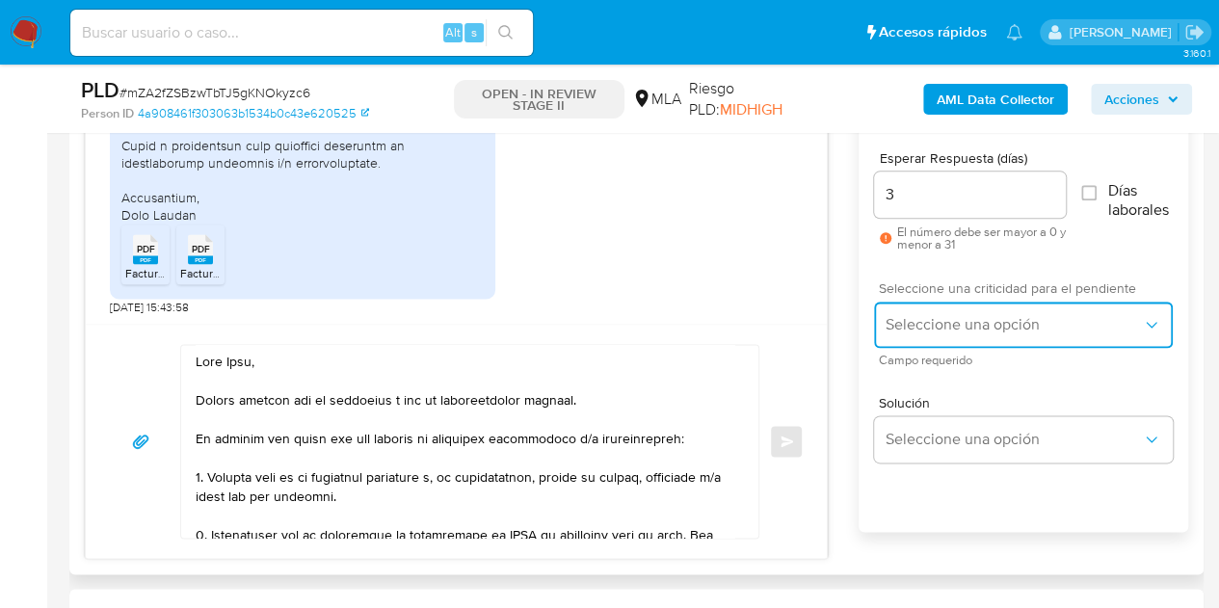
click at [942, 315] on span "Seleccione una opción" at bounding box center [1013, 324] width 256 height 19
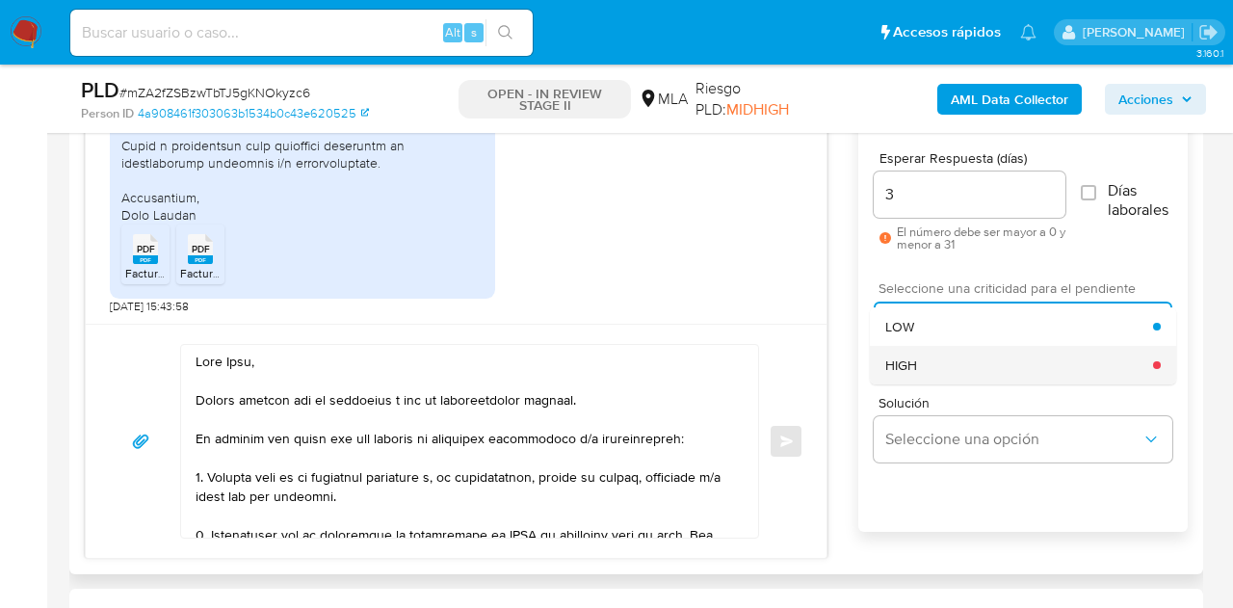
click at [941, 356] on div "HIGH" at bounding box center [1019, 365] width 268 height 39
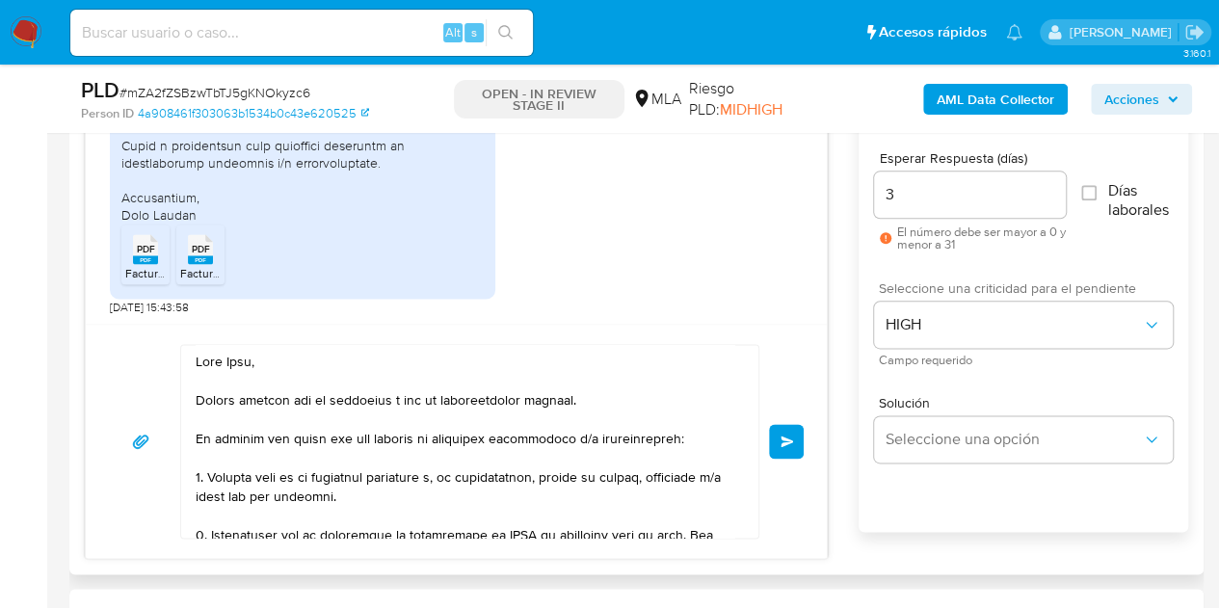
click at [804, 354] on div "Enviar" at bounding box center [456, 441] width 741 height 234
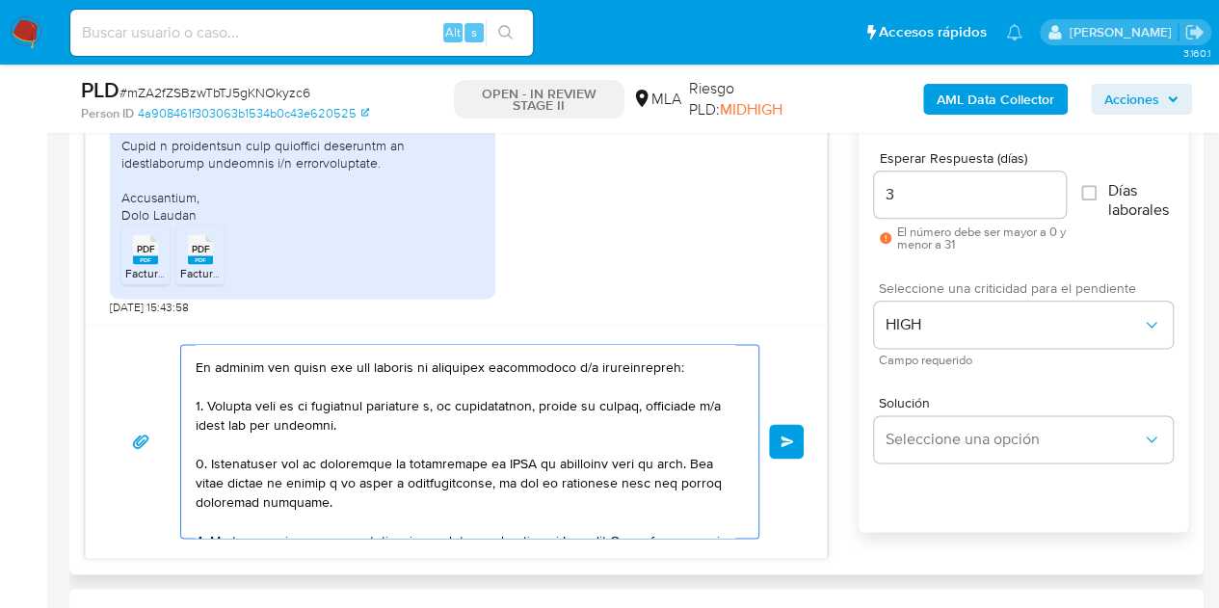
scroll to position [63, 0]
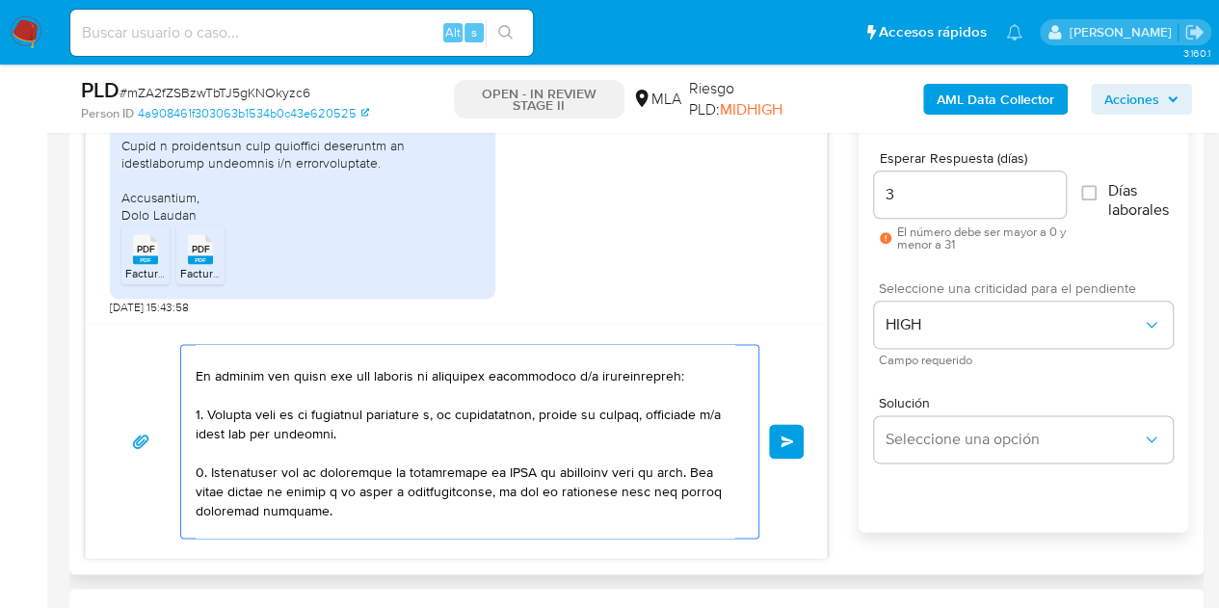
click at [387, 486] on textarea at bounding box center [465, 441] width 539 height 193
click at [483, 505] on textarea at bounding box center [465, 441] width 539 height 193
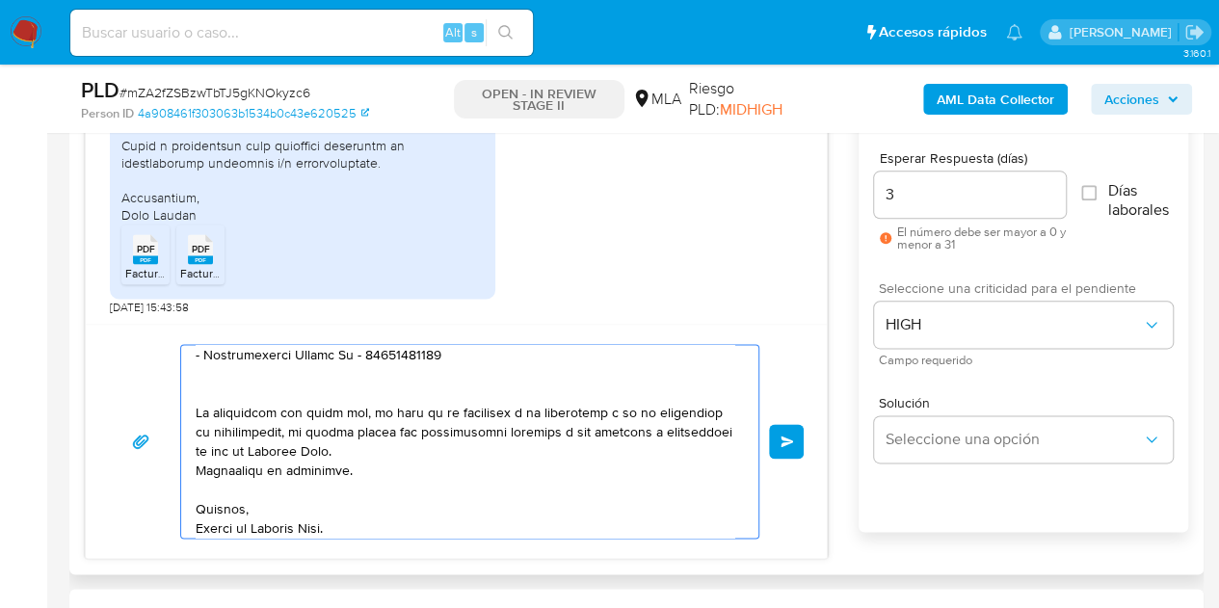
scroll to position [341, 0]
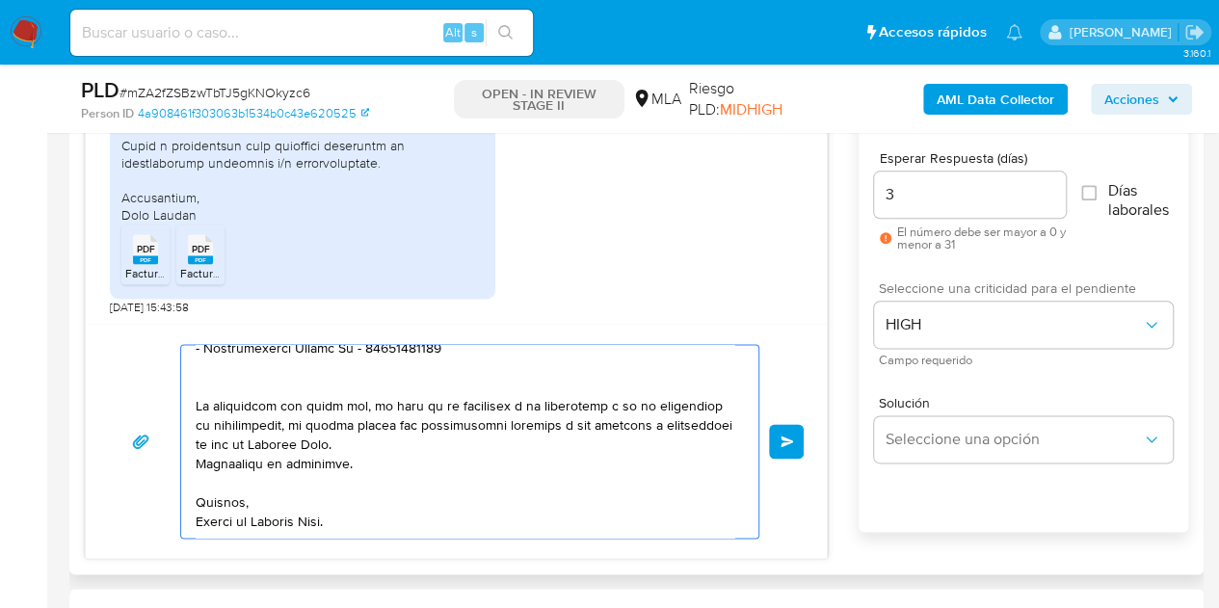
click at [613, 514] on textarea at bounding box center [465, 441] width 539 height 193
type textarea "Hola Iván, Muchas gracias por tu respuesta y por la documentación enviada. Te p…"
click at [780, 436] on span "Enviar" at bounding box center [786, 441] width 13 height 12
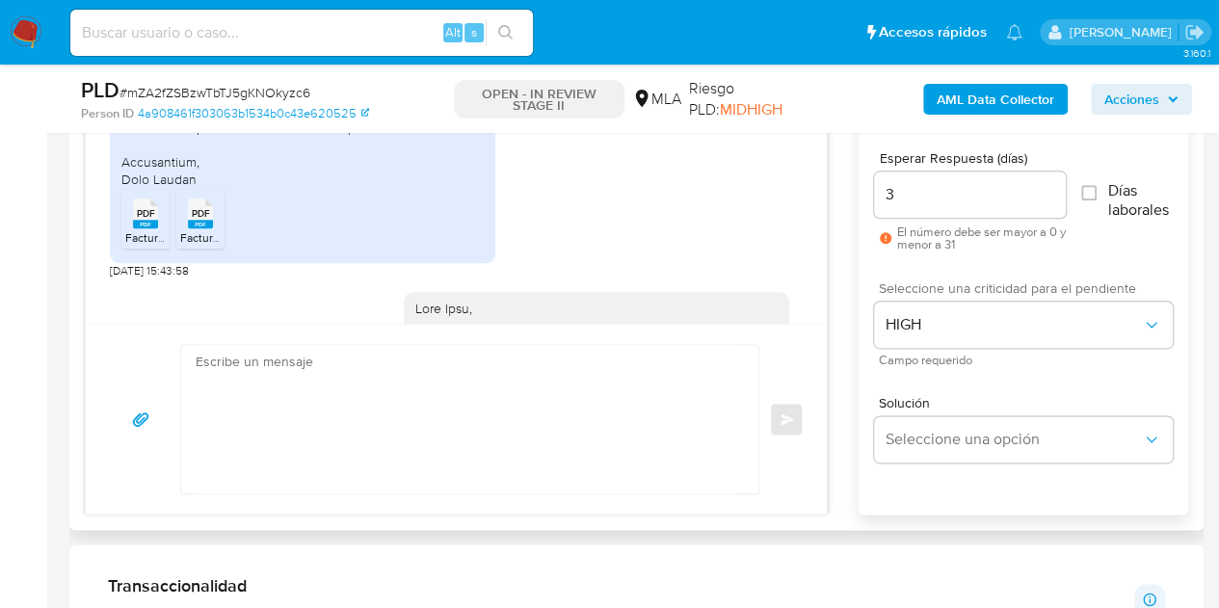
scroll to position [2301, 0]
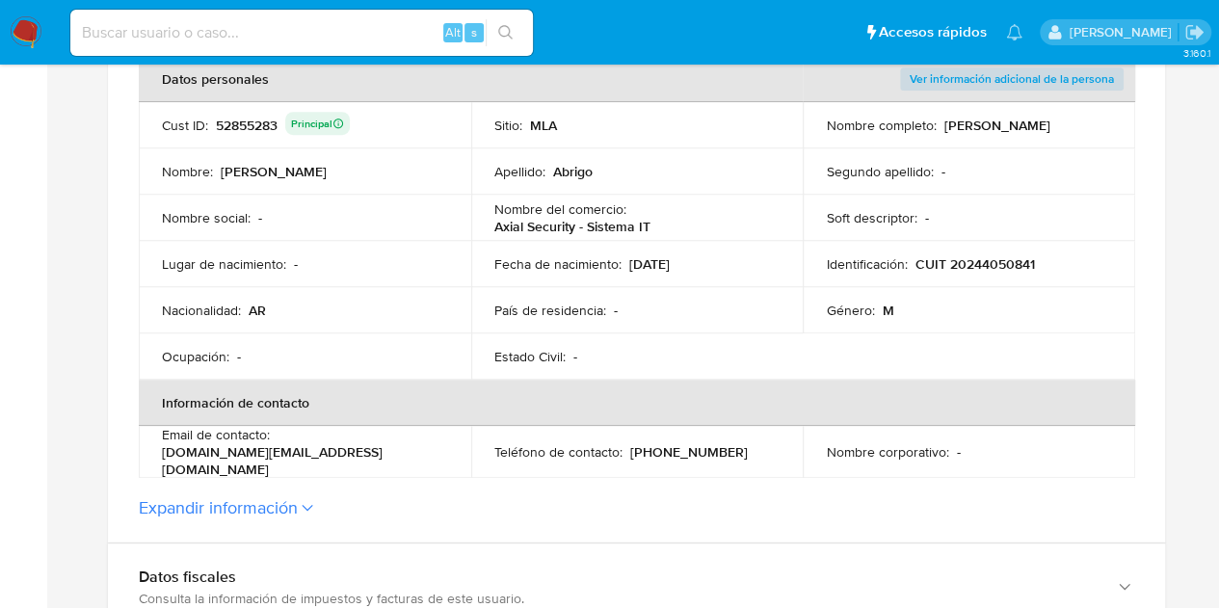
scroll to position [412, 0]
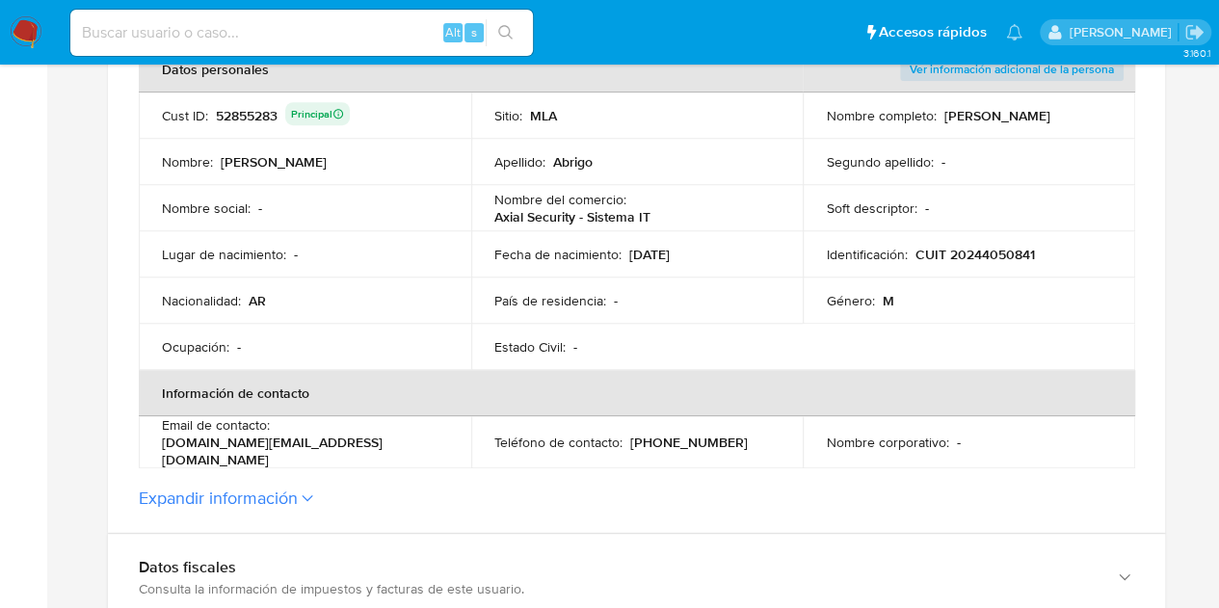
drag, startPoint x: 277, startPoint y: 439, endPoint x: 439, endPoint y: 442, distance: 161.9
click at [439, 442] on div "Email de contacto : [DOMAIN_NAME][EMAIL_ADDRESS][DOMAIN_NAME]" at bounding box center [305, 442] width 286 height 52
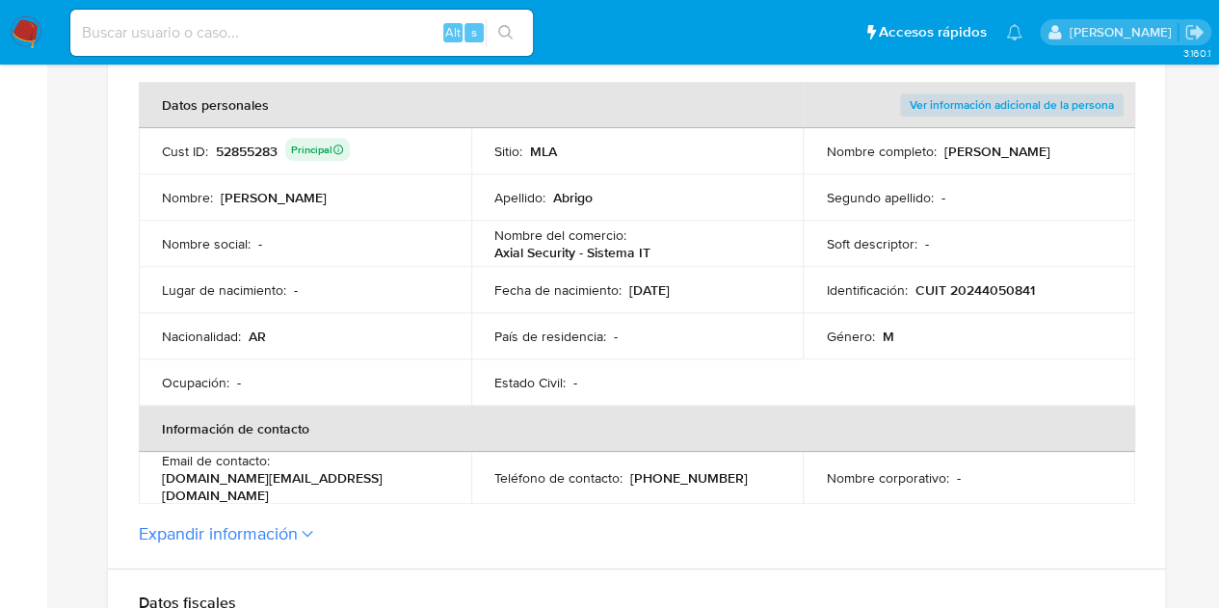
scroll to position [343, 0]
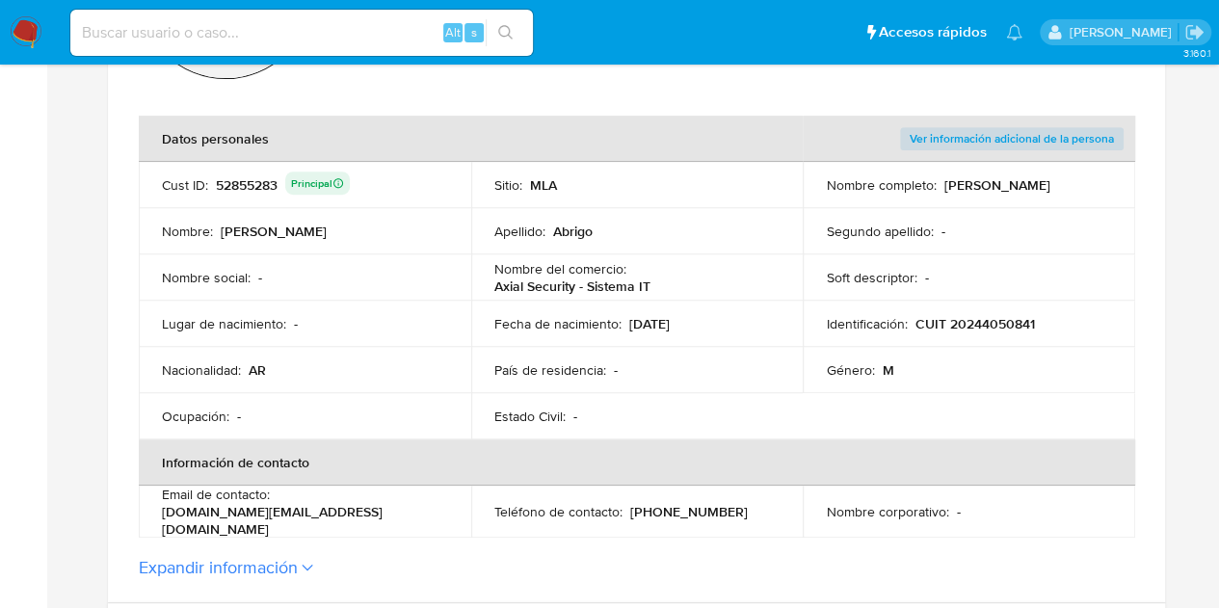
drag, startPoint x: 498, startPoint y: 290, endPoint x: 663, endPoint y: 287, distance: 164.8
click at [663, 287] on div "Nombre del comercio : Axial Security - Sistema IT" at bounding box center [637, 277] width 286 height 35
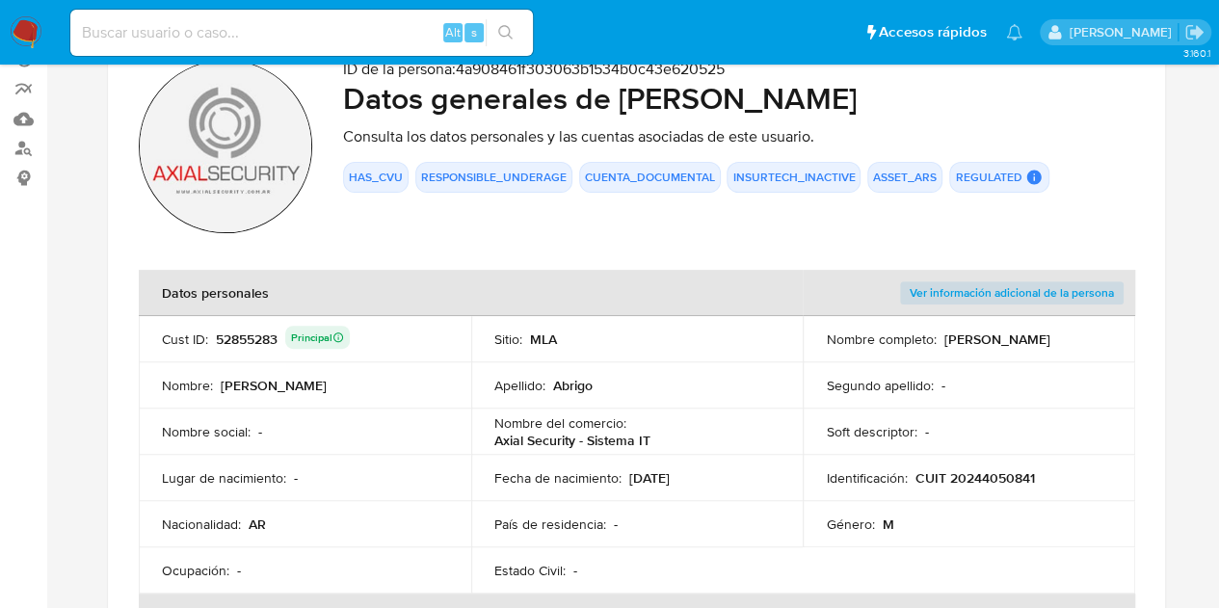
scroll to position [234, 0]
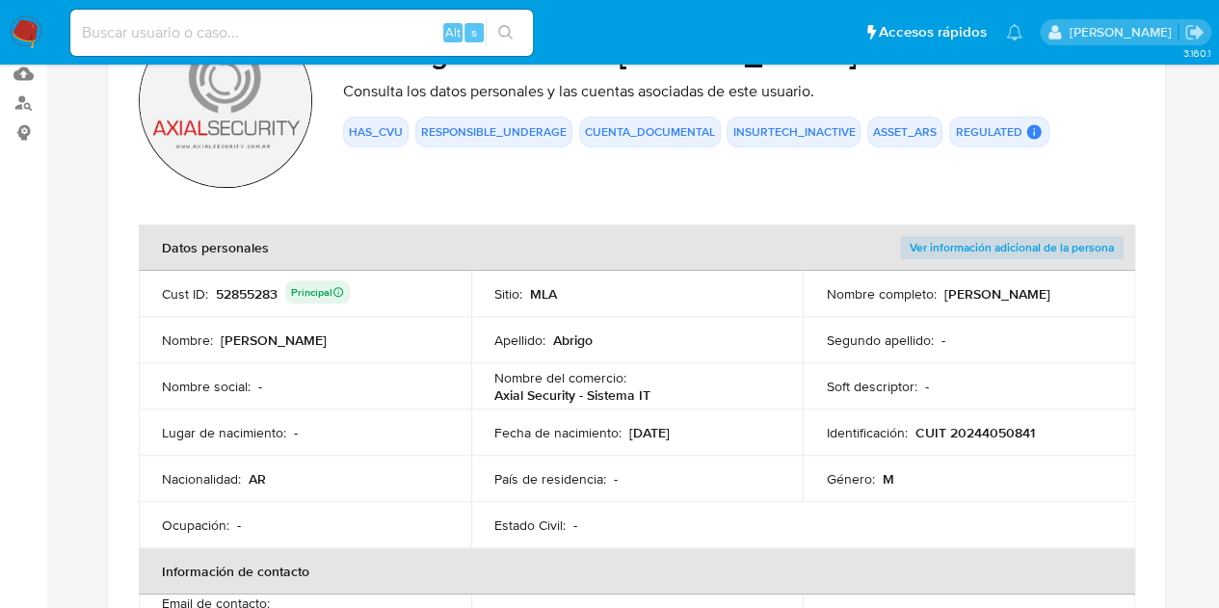
click at [519, 405] on td "Nombre del comercio : Axial Security - Sistema IT" at bounding box center [637, 386] width 332 height 46
drag, startPoint x: 491, startPoint y: 392, endPoint x: 573, endPoint y: 399, distance: 82.2
click at [573, 399] on td "Nombre del comercio : Axial Security - Sistema IT" at bounding box center [637, 386] width 332 height 46
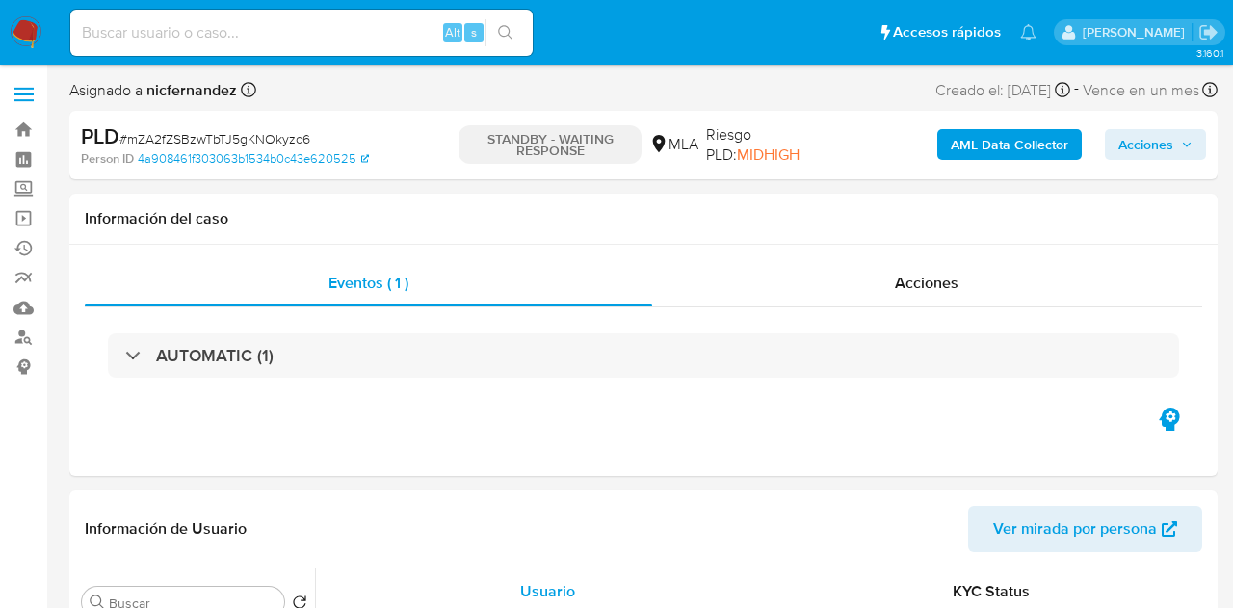
select select "10"
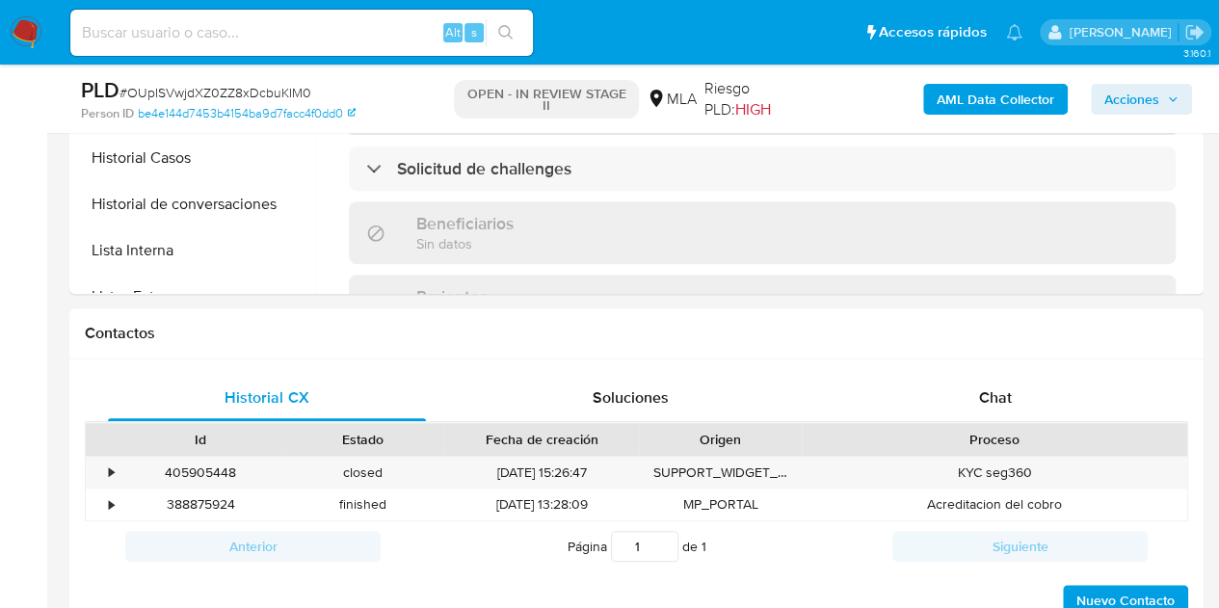
scroll to position [890, 0]
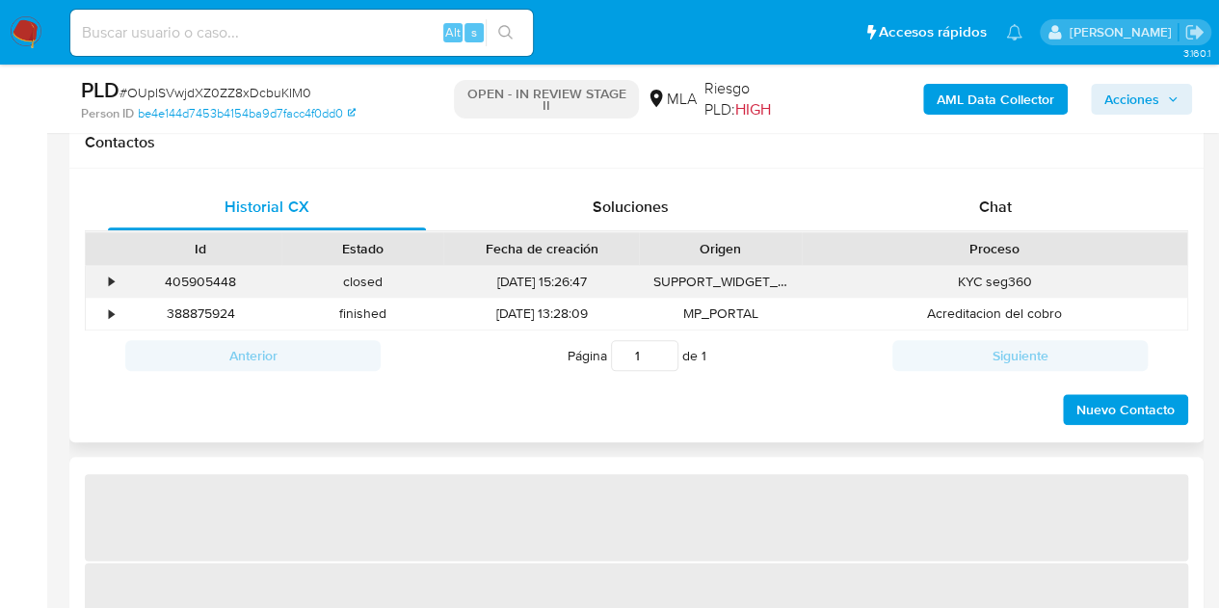
select select "10"
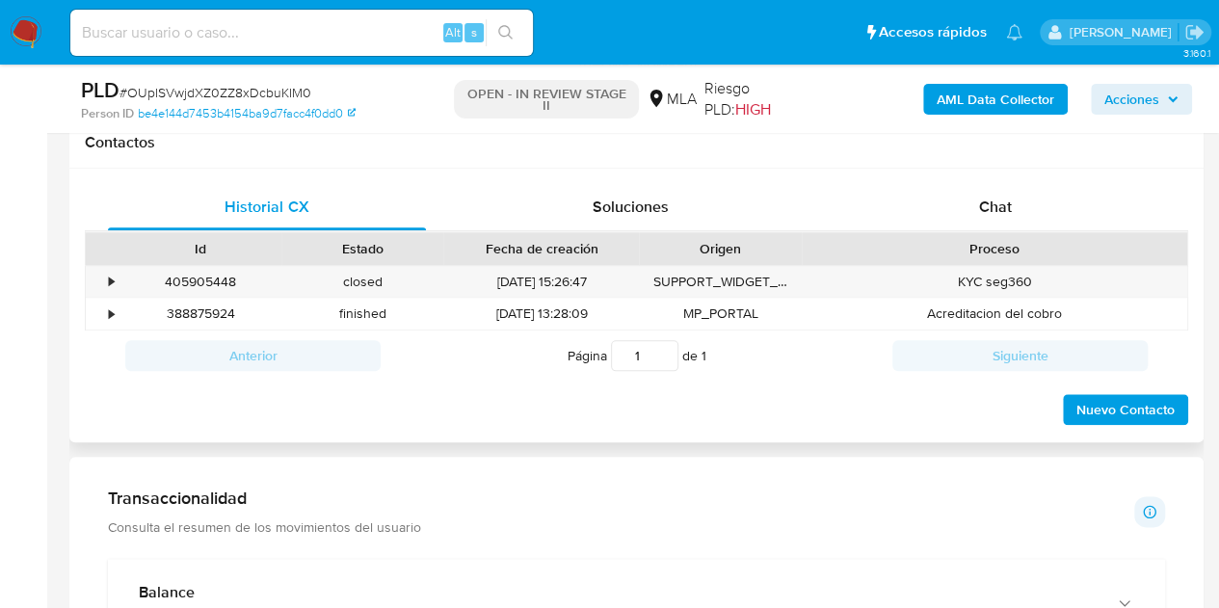
click at [1006, 179] on div "Historial CX Soluciones Chat Id Estado Fecha de creación Origen Proceso • 40590…" at bounding box center [636, 306] width 1134 height 275
click at [1002, 198] on span "Chat" at bounding box center [995, 207] width 33 height 22
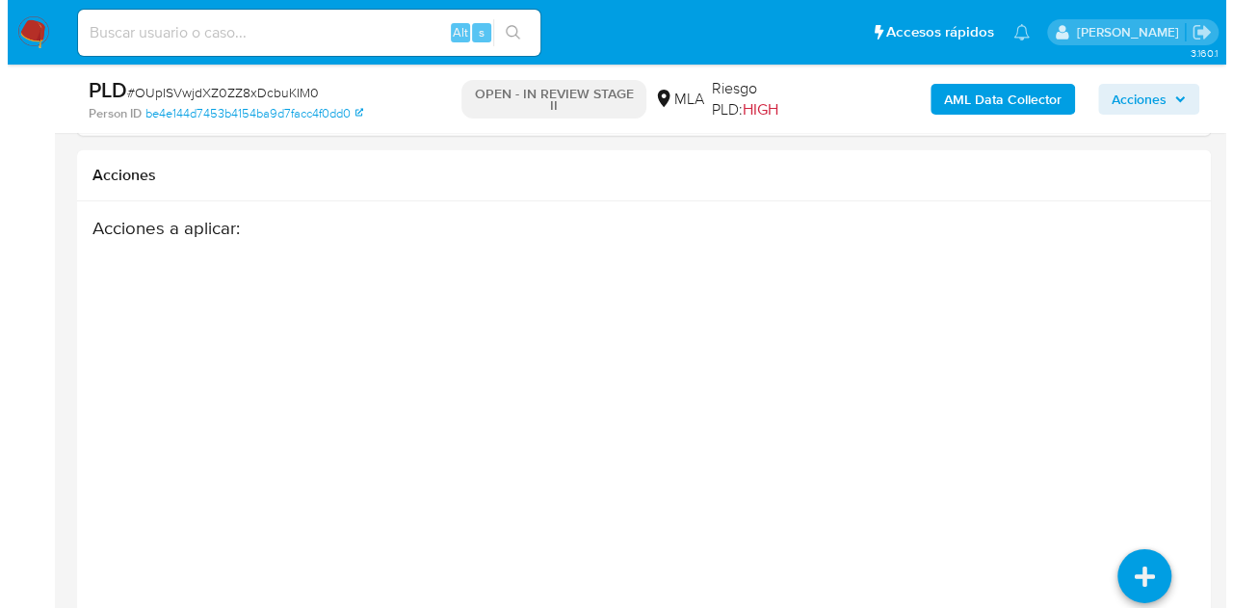
scroll to position [3113, 0]
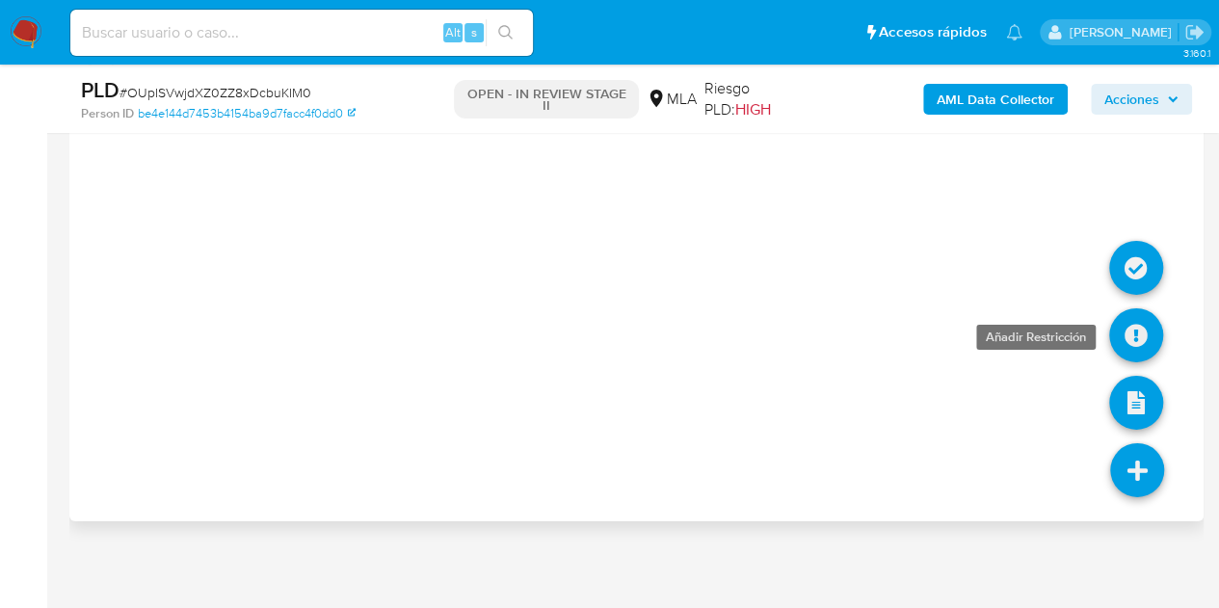
click at [1143, 332] on icon at bounding box center [1136, 335] width 54 height 54
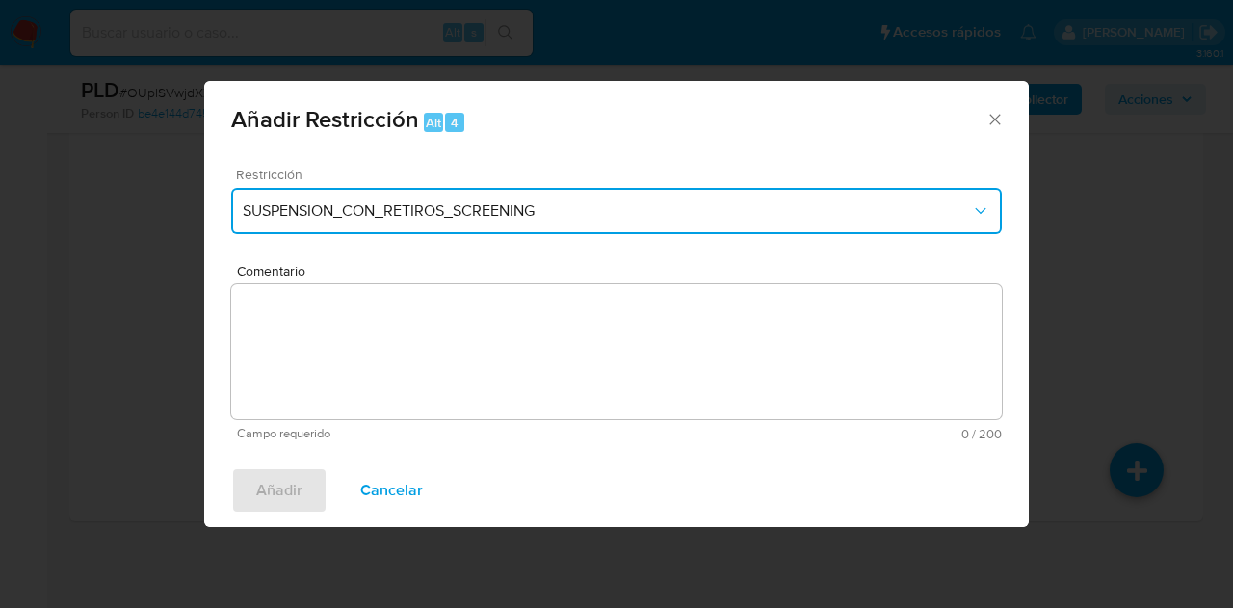
click at [486, 221] on span "SUSPENSION_CON_RETIROS_SCREENING" at bounding box center [607, 210] width 728 height 19
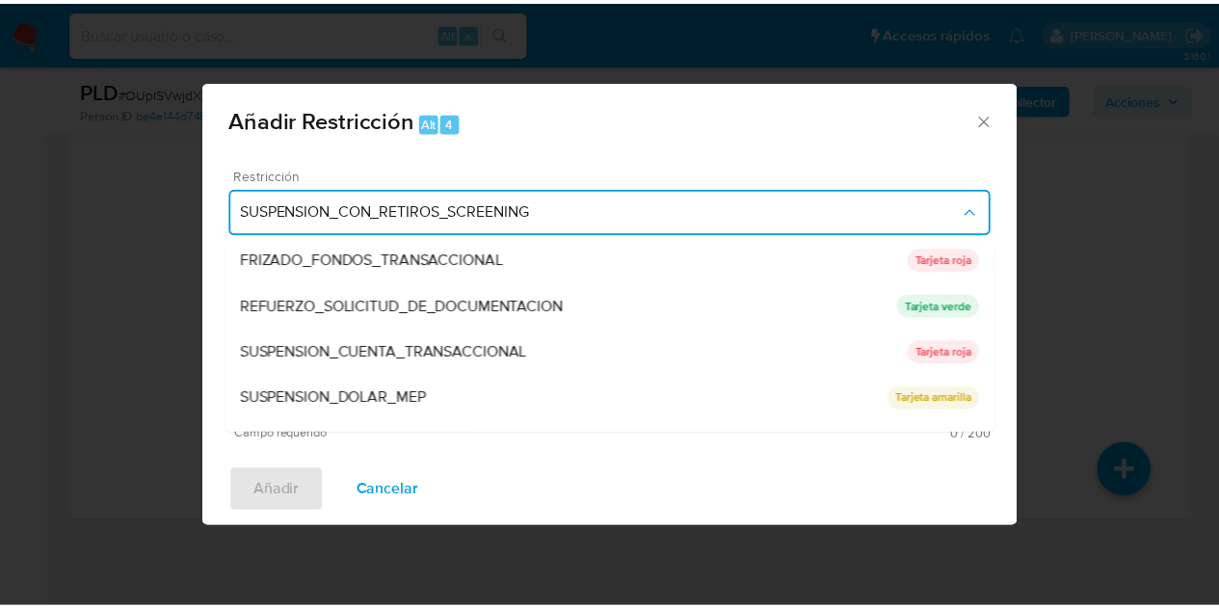
scroll to position [408, 0]
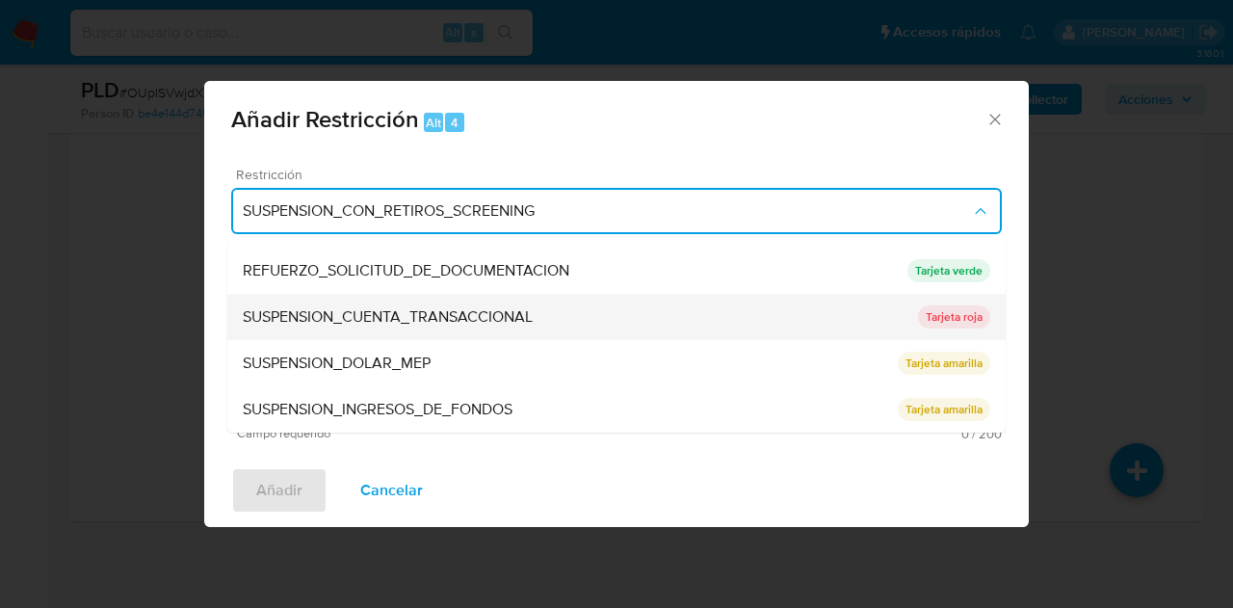
click at [506, 313] on span "SUSPENSION_CUENTA_TRANSACCIONAL" at bounding box center [388, 316] width 290 height 19
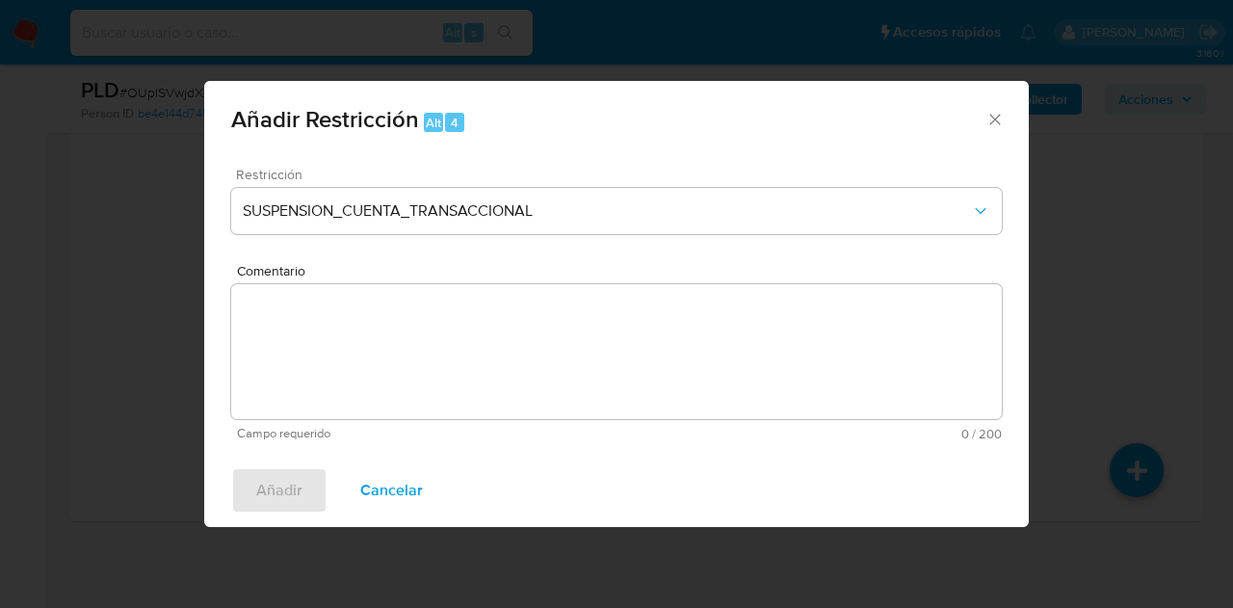
click at [465, 344] on textarea "Comentario" at bounding box center [616, 351] width 771 height 135
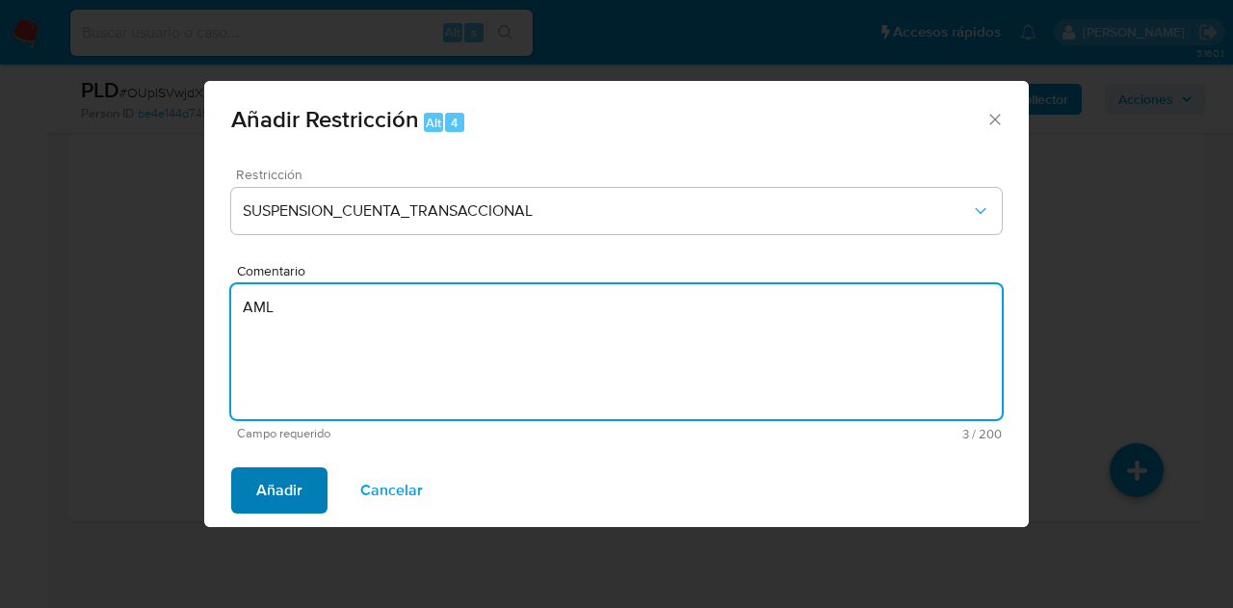
type textarea "AML"
click at [285, 483] on span "Añadir" at bounding box center [279, 490] width 46 height 42
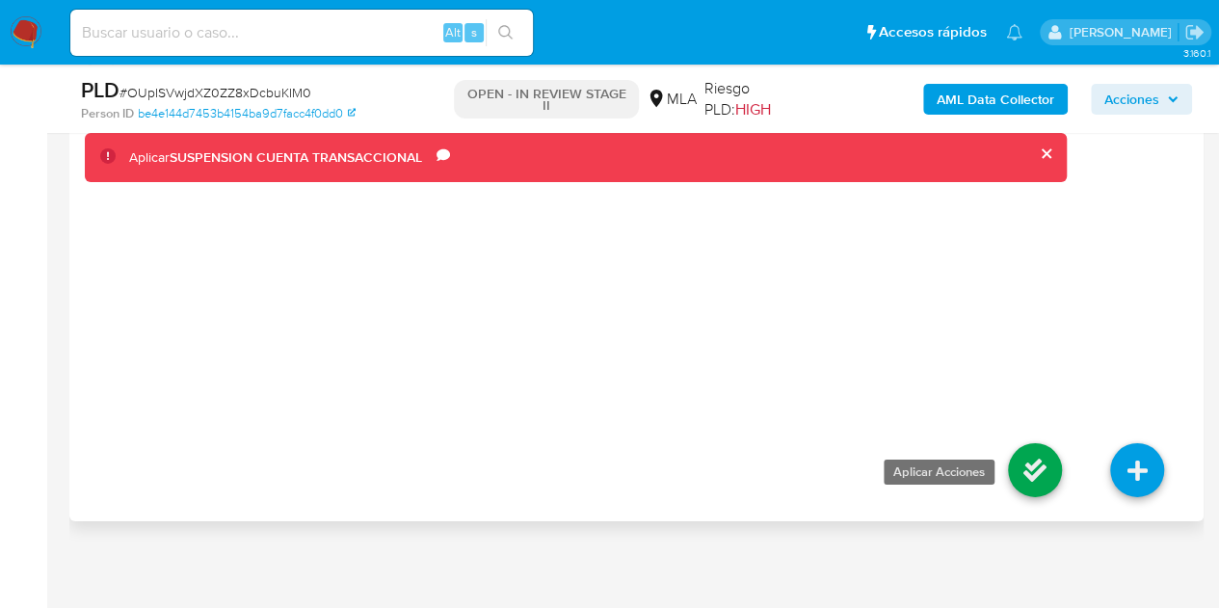
click at [1029, 454] on icon at bounding box center [1035, 470] width 54 height 54
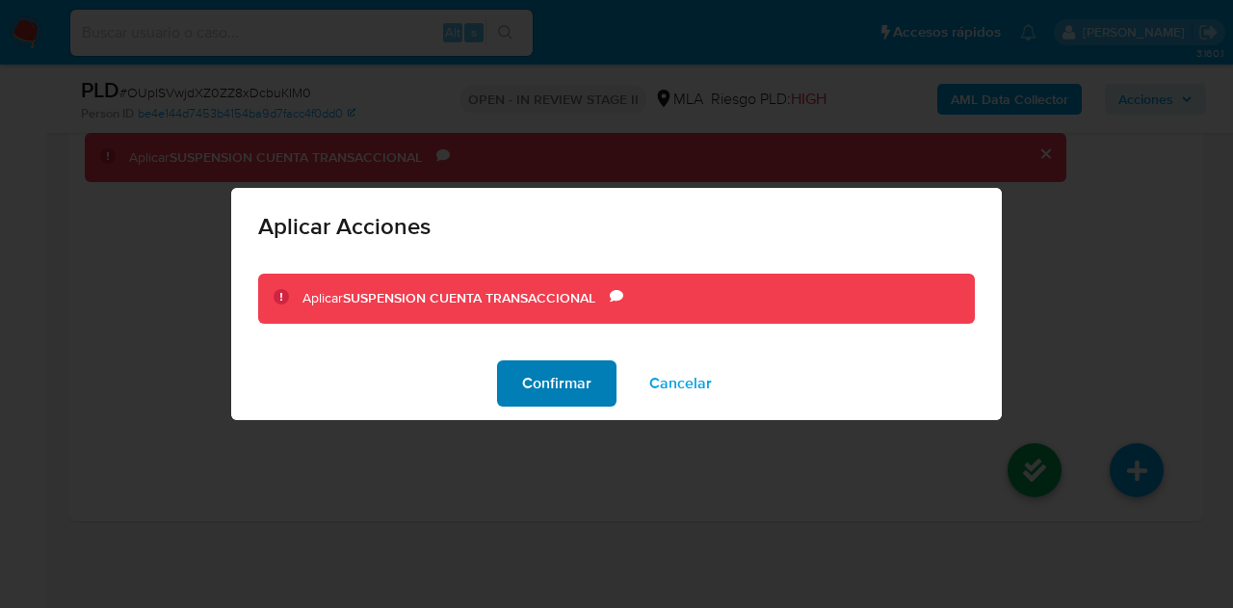
click at [553, 394] on span "Confirmar" at bounding box center [556, 383] width 69 height 42
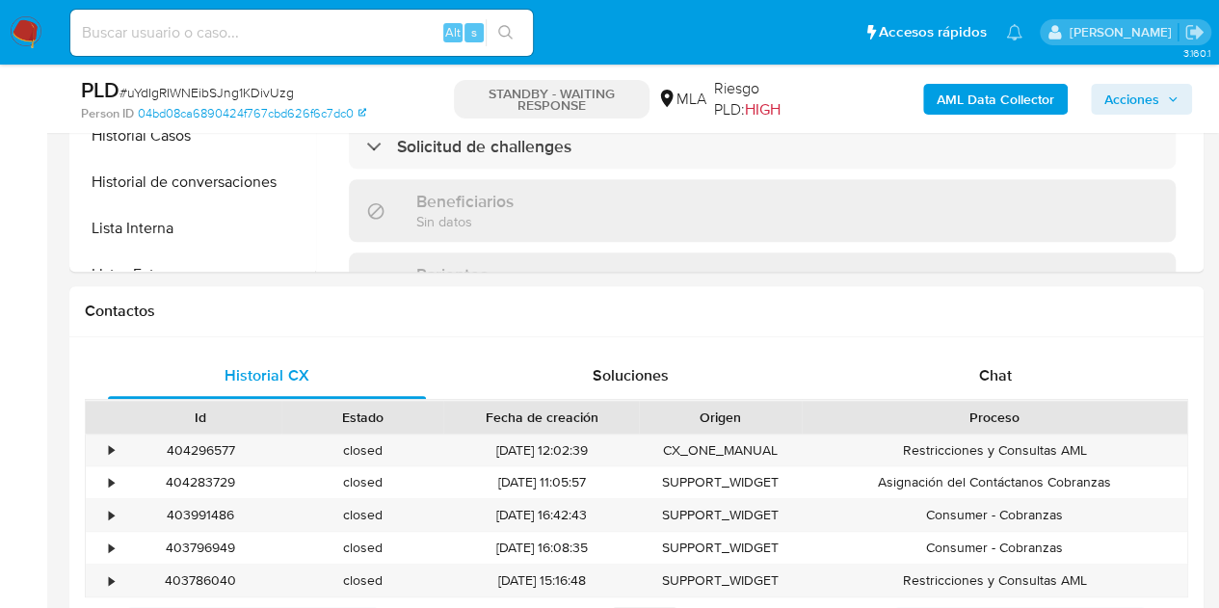
select select "10"
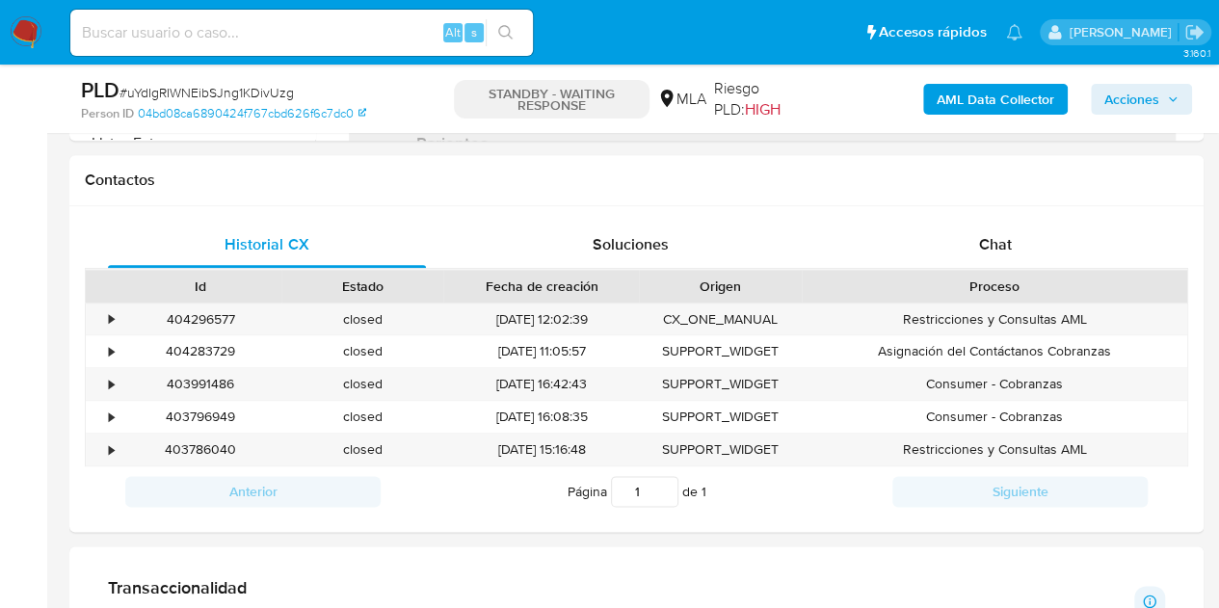
scroll to position [940, 0]
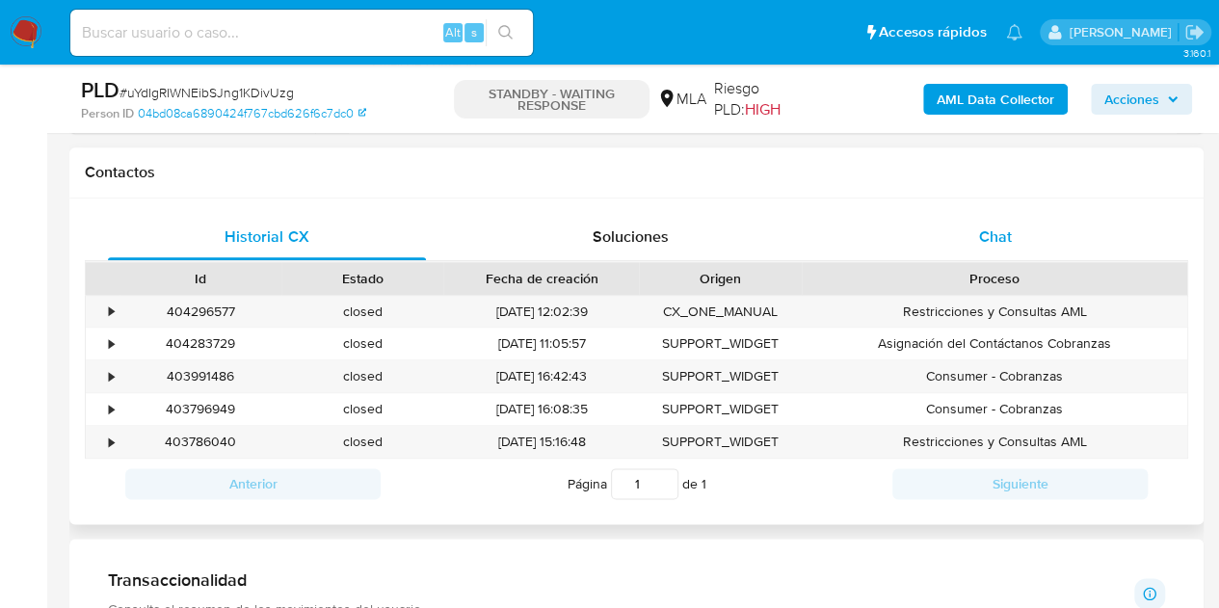
click at [1025, 218] on div "Chat" at bounding box center [995, 237] width 318 height 46
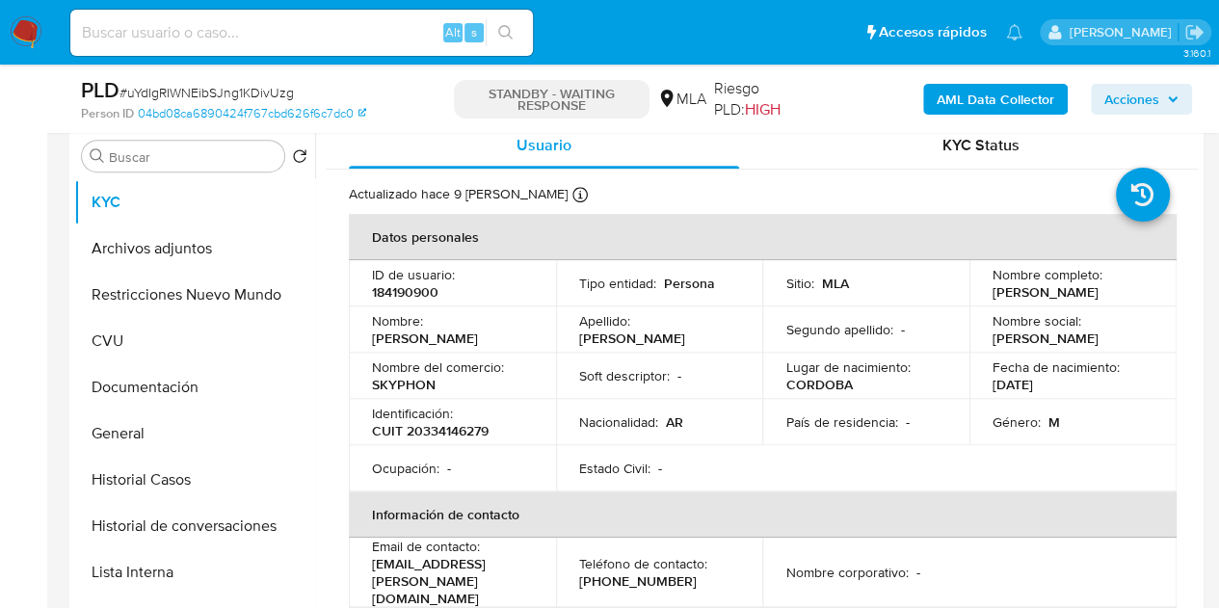
scroll to position [370, 0]
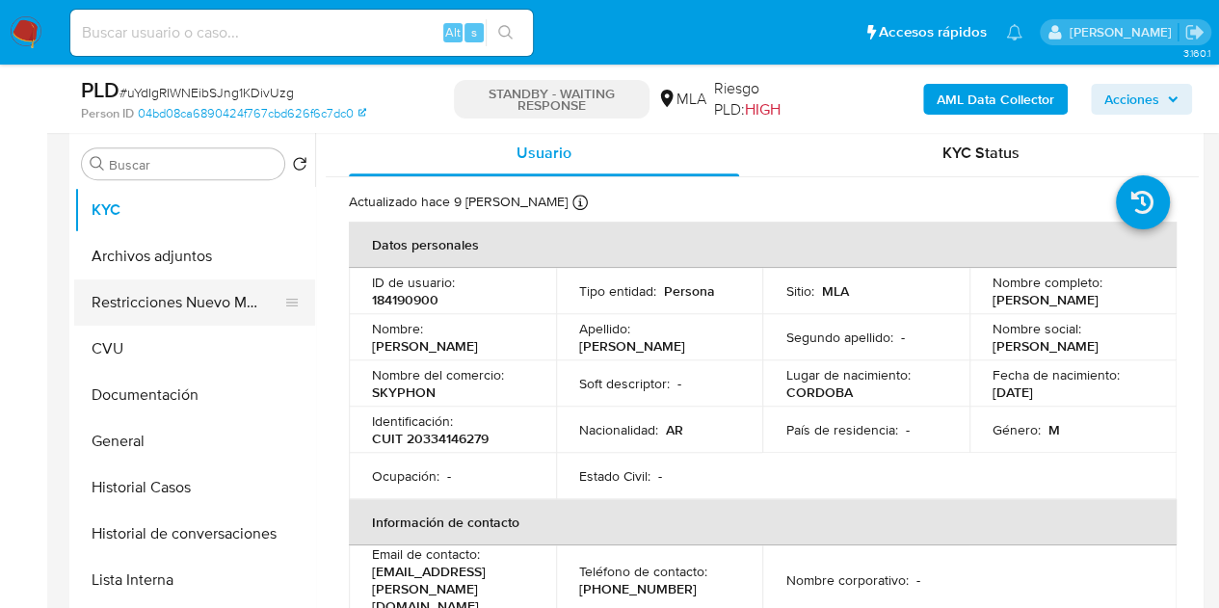
click at [133, 291] on button "Restricciones Nuevo Mundo" at bounding box center [186, 302] width 225 height 46
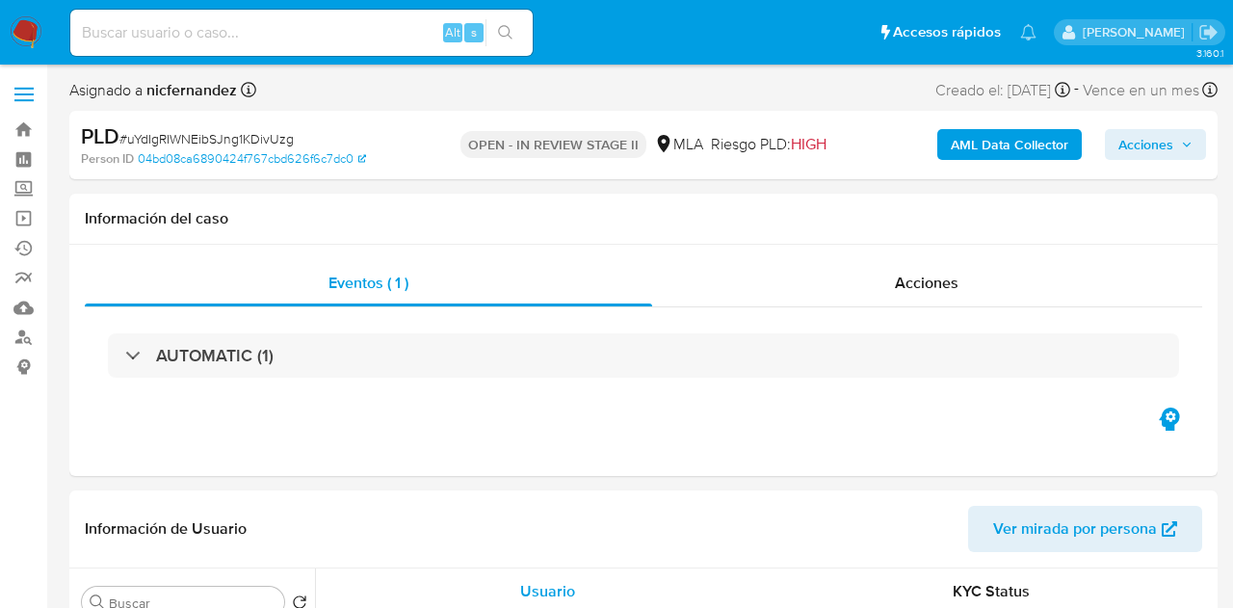
select select "10"
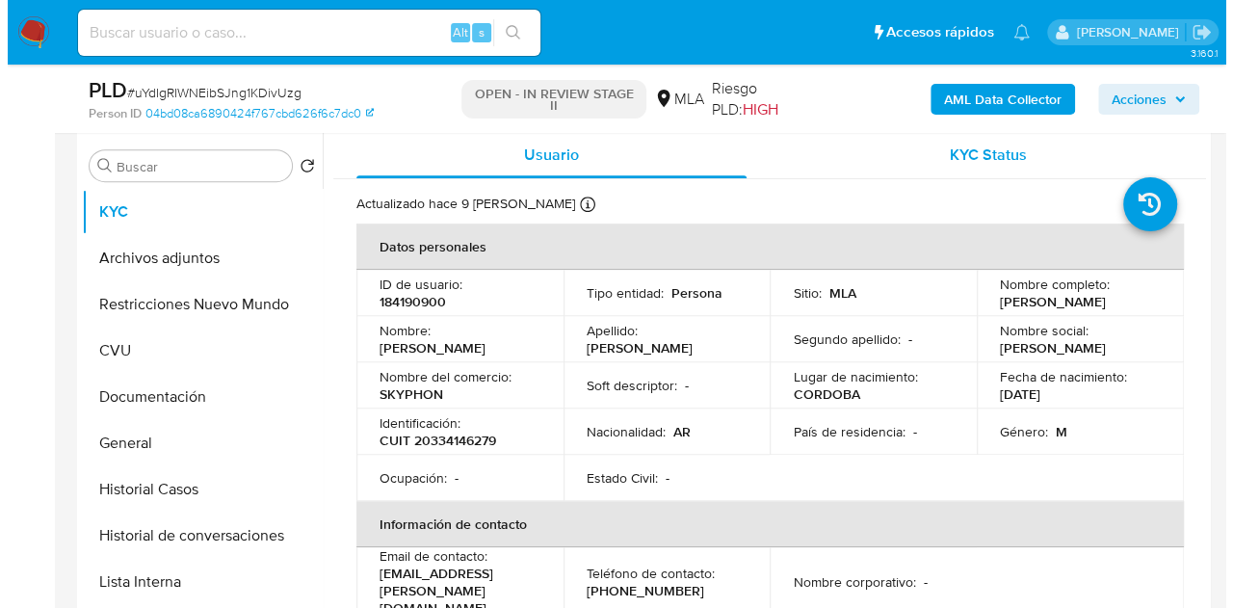
scroll to position [372, 0]
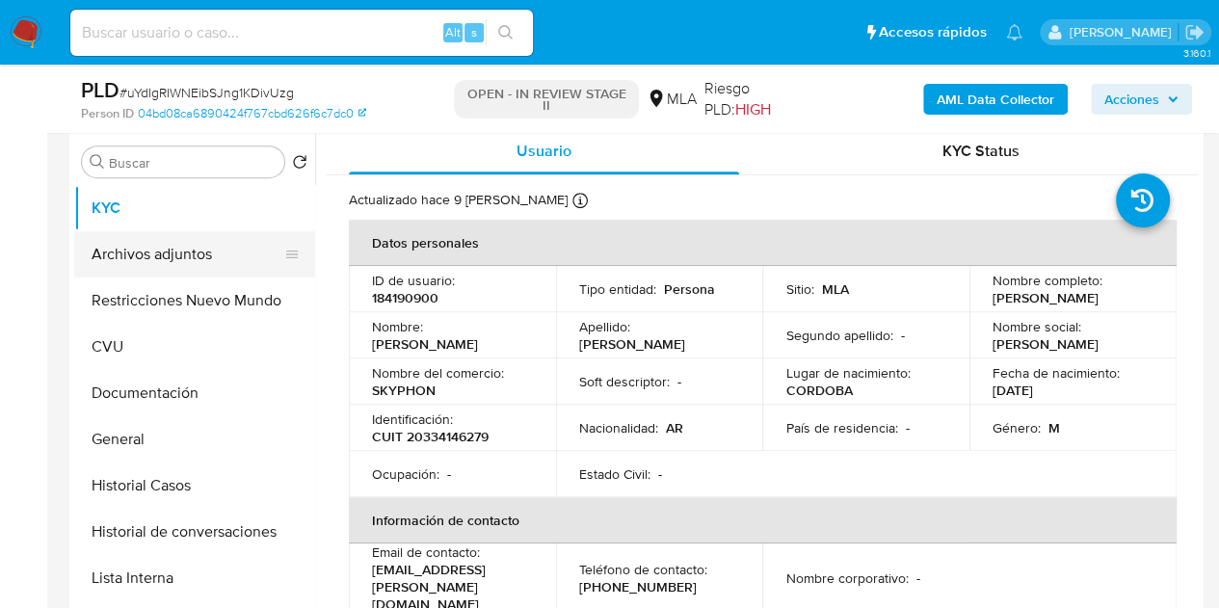
click at [164, 258] on button "Archivos adjuntos" at bounding box center [186, 254] width 225 height 46
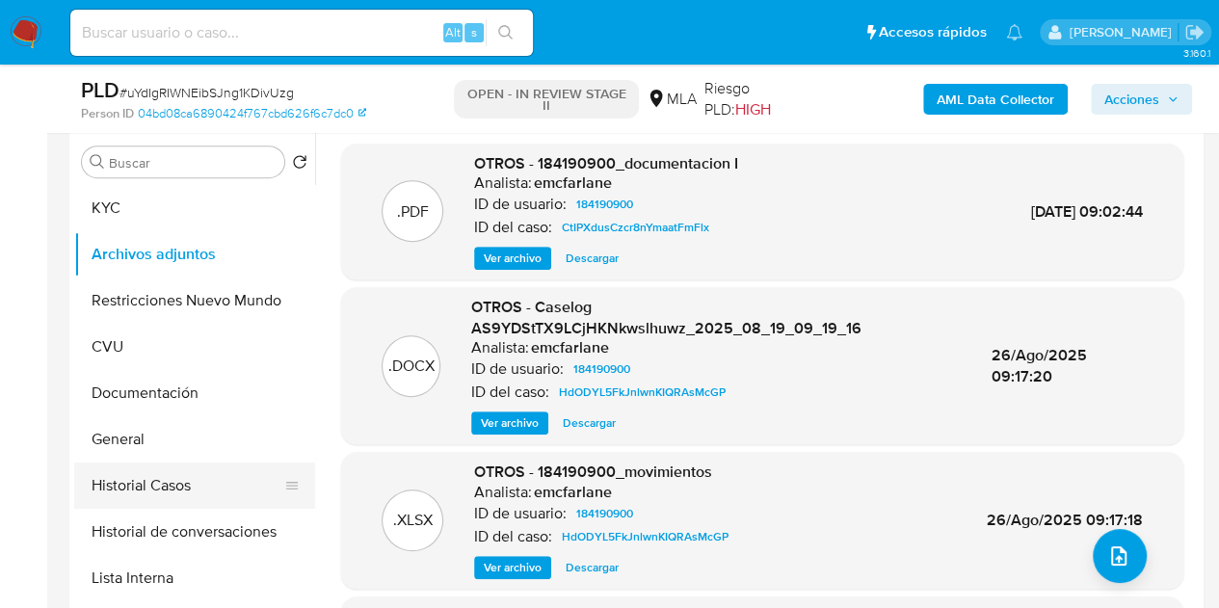
click at [136, 481] on button "Historial Casos" at bounding box center [186, 485] width 225 height 46
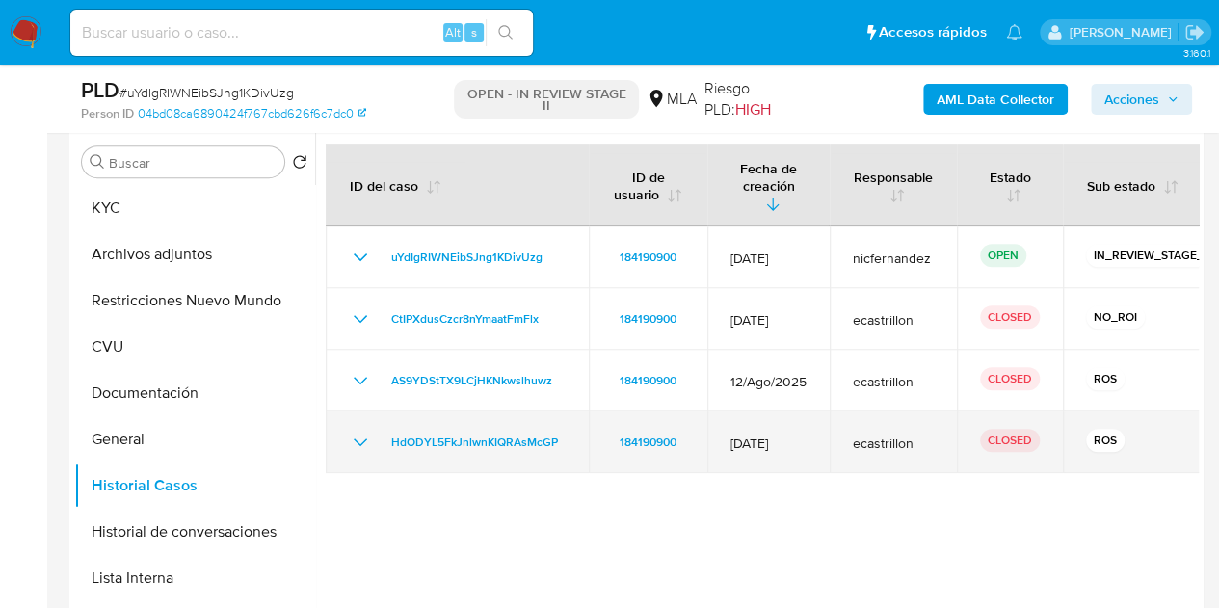
click at [353, 431] on icon "Mostrar/Ocultar" at bounding box center [360, 442] width 23 height 23
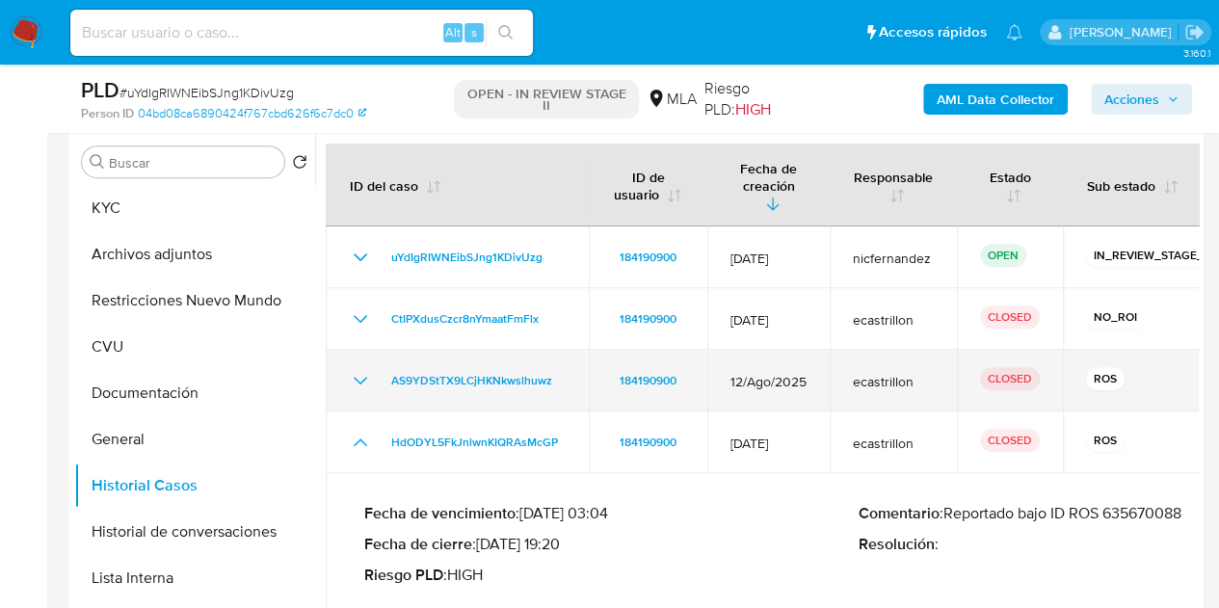
click at [359, 369] on icon "Mostrar/Ocultar" at bounding box center [360, 380] width 23 height 23
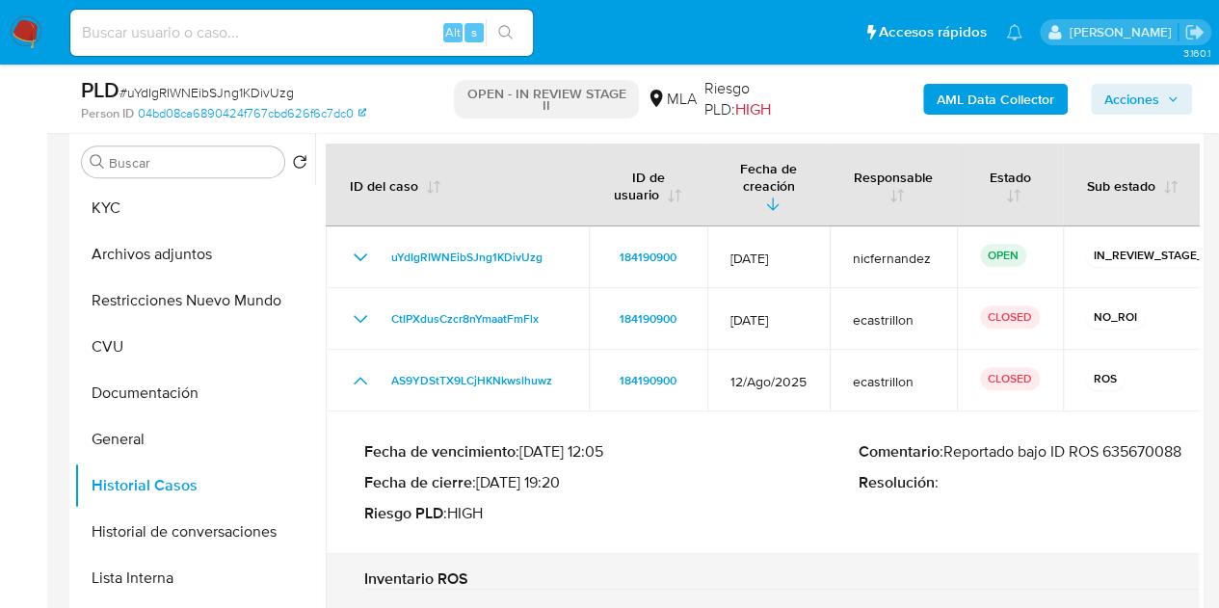
click at [953, 442] on p "Comentario : Reportado bajo ID ROS 635670088" at bounding box center [1105, 451] width 494 height 19
click at [507, 440] on b "Fecha de vencimiento" at bounding box center [439, 451] width 151 height 22
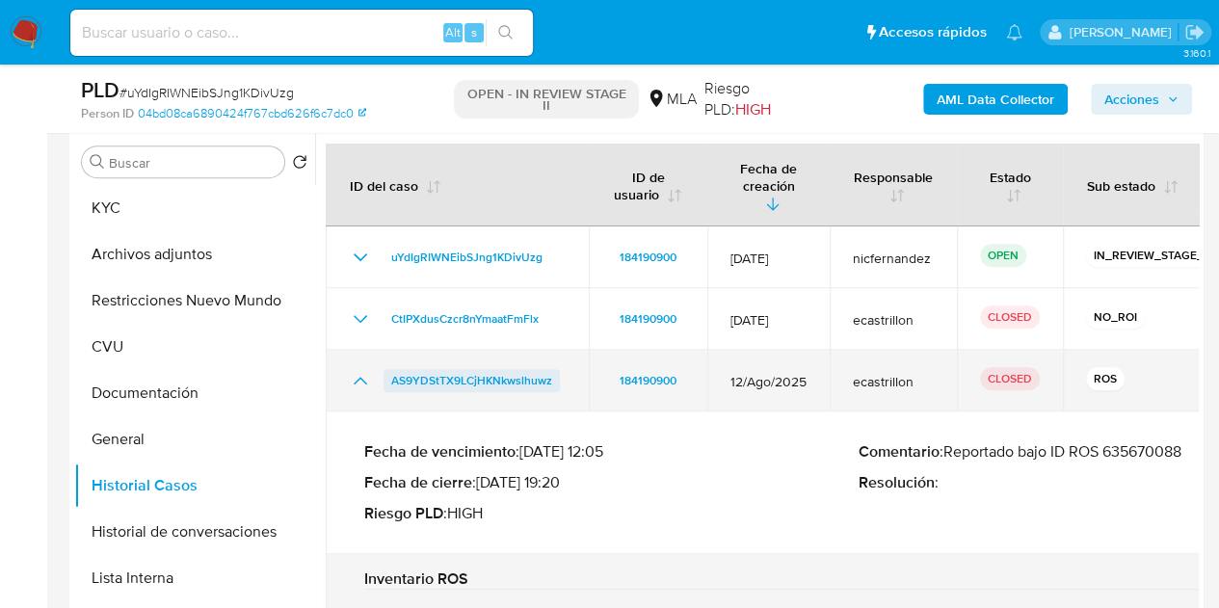
click at [484, 369] on span "AS9YDStTX9LCjHKNkwslhuwz" at bounding box center [471, 380] width 161 height 23
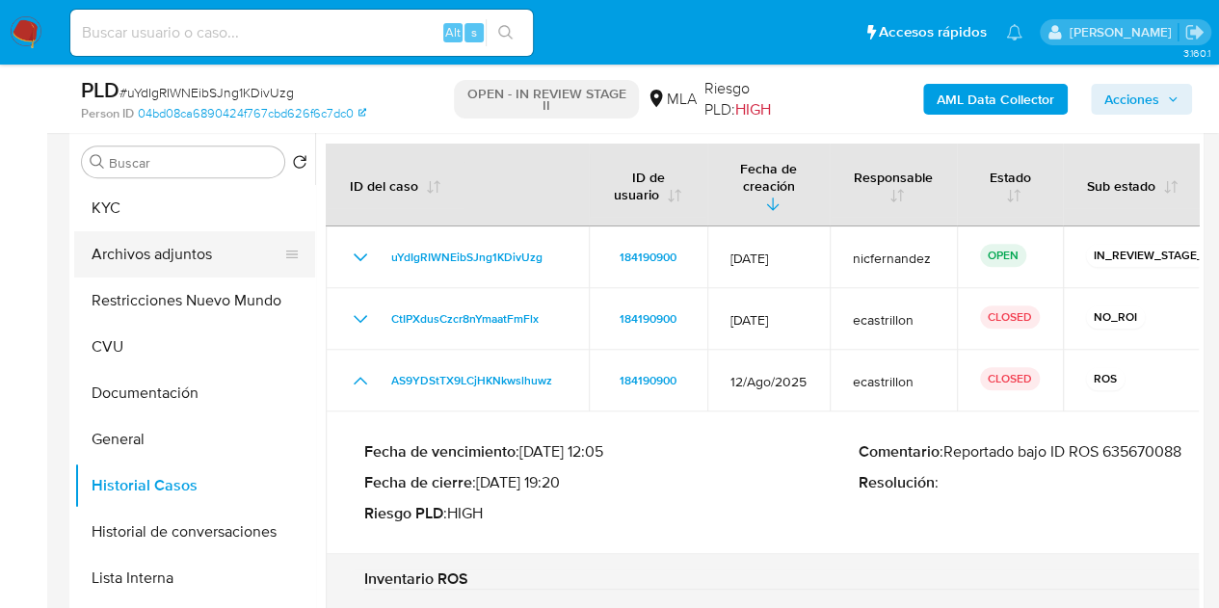
click at [133, 261] on button "Archivos adjuntos" at bounding box center [186, 254] width 225 height 46
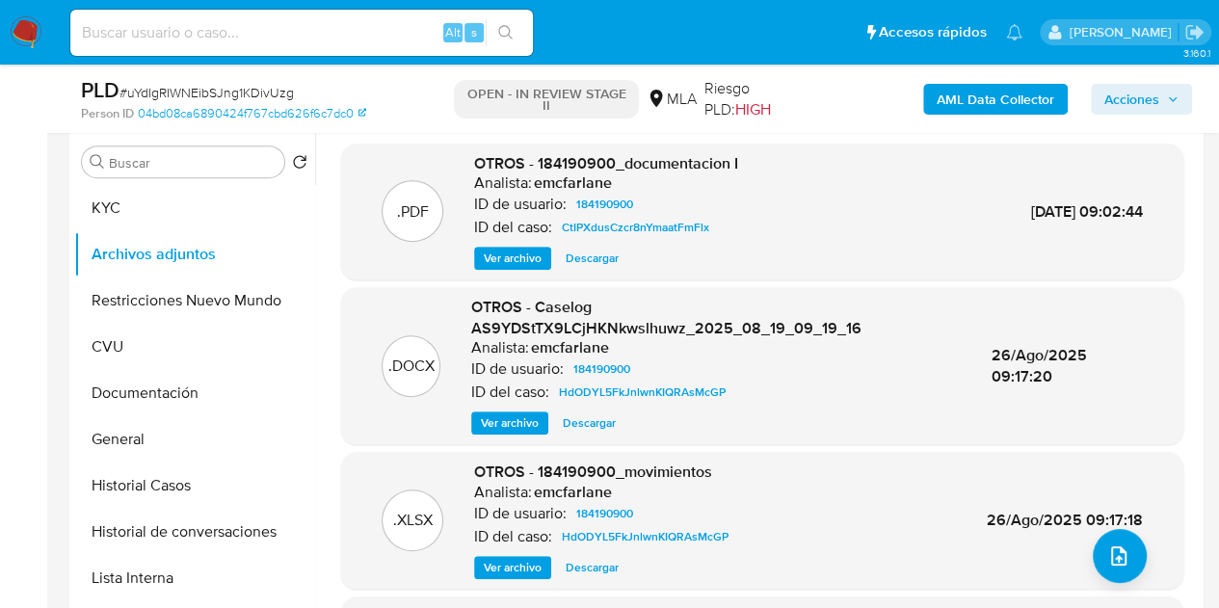
click at [499, 427] on span "Ver archivo" at bounding box center [510, 422] width 58 height 19
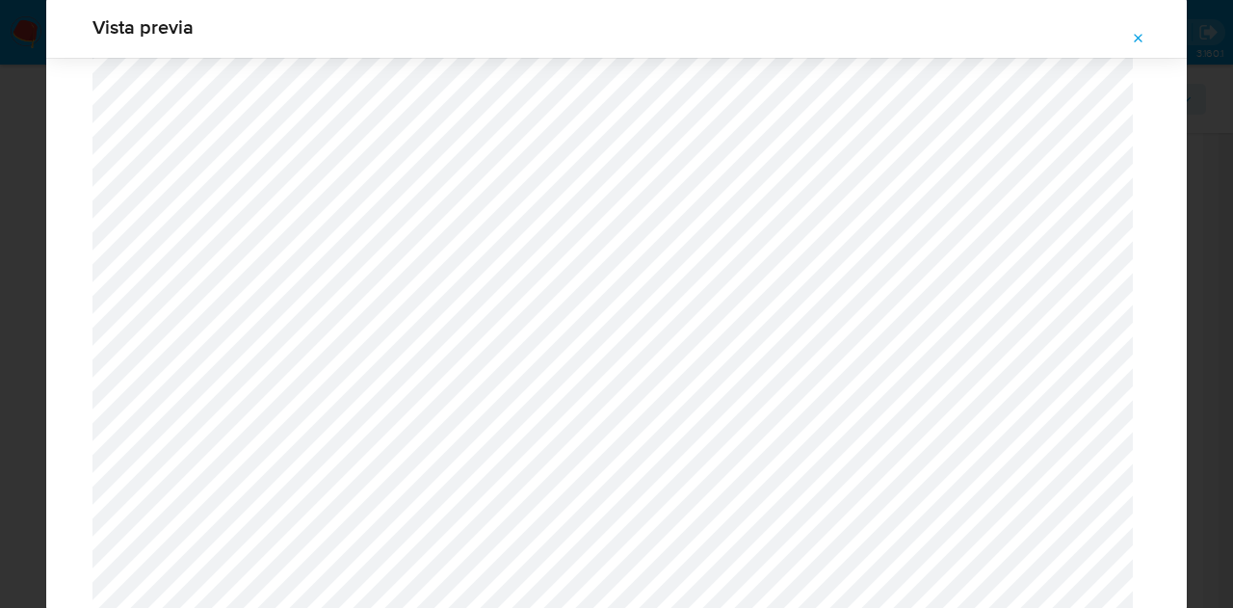
scroll to position [2218, 0]
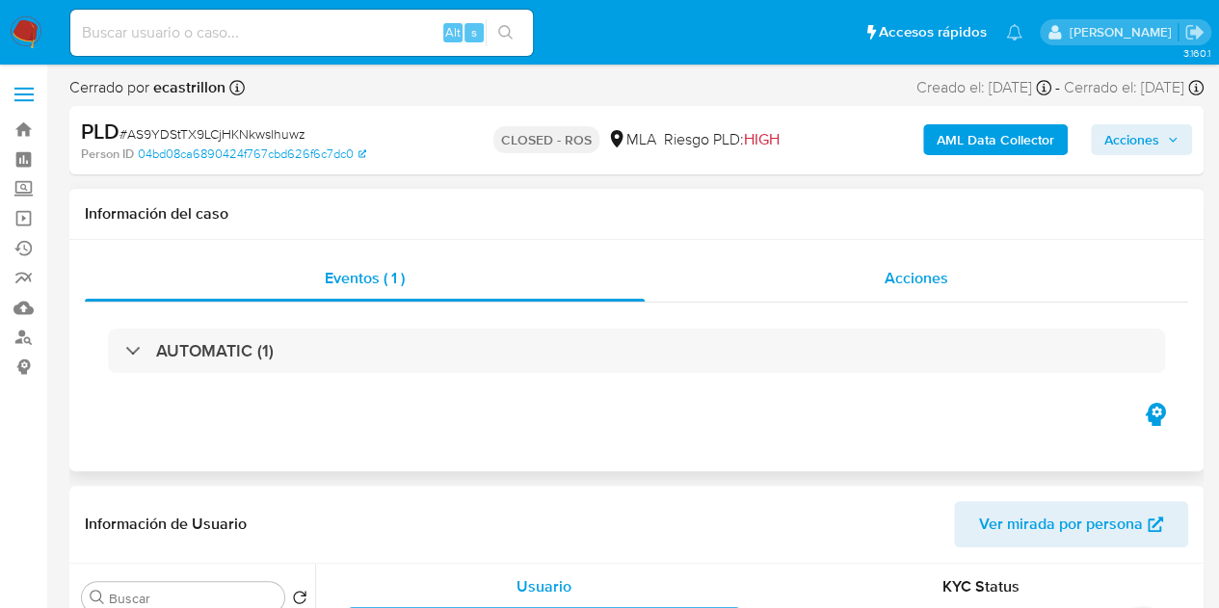
click at [882, 282] on div "Acciones" at bounding box center [916, 278] width 543 height 46
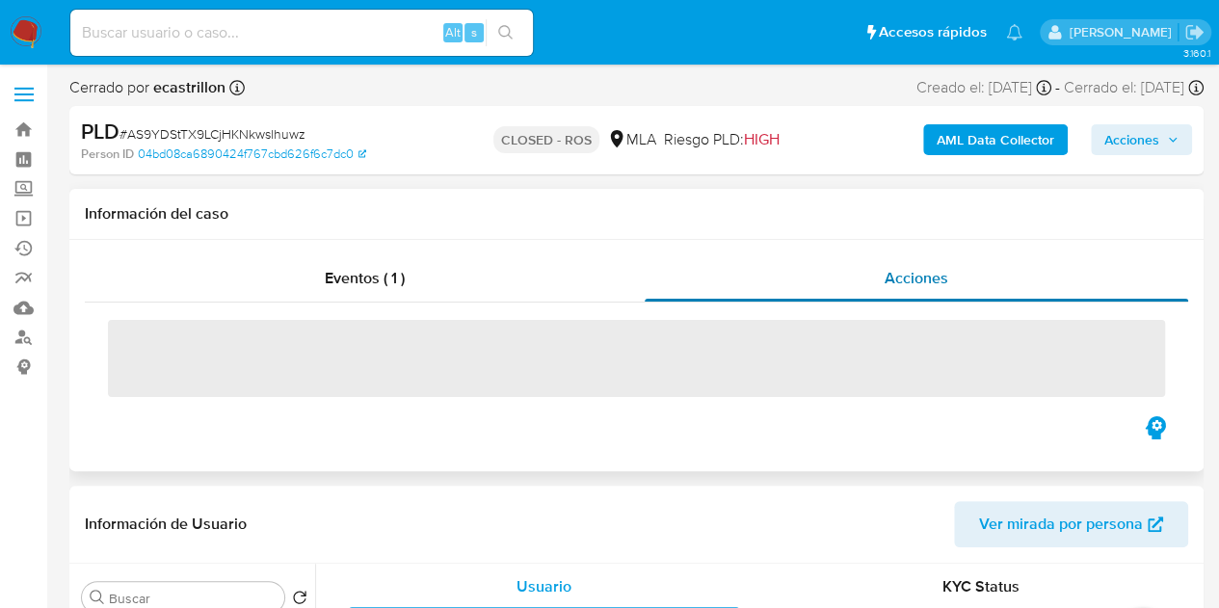
select select "10"
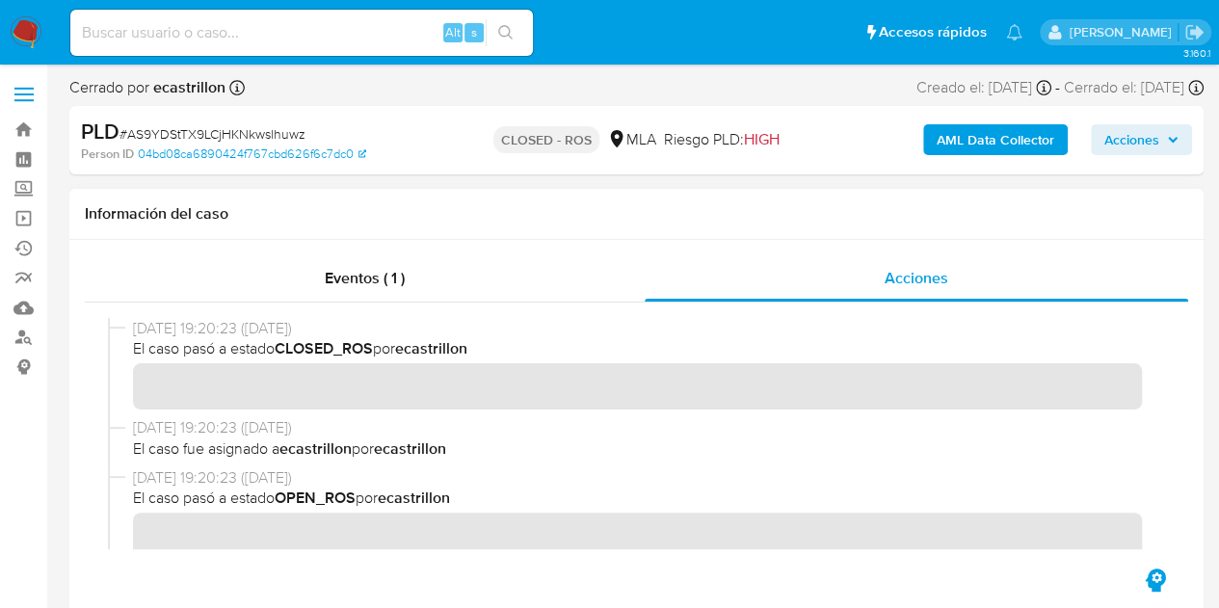
drag, startPoint x: 461, startPoint y: 425, endPoint x: 478, endPoint y: 502, distance: 78.8
click at [460, 427] on span "[DATE] 19:20:23 ([DATE])" at bounding box center [645, 427] width 1024 height 21
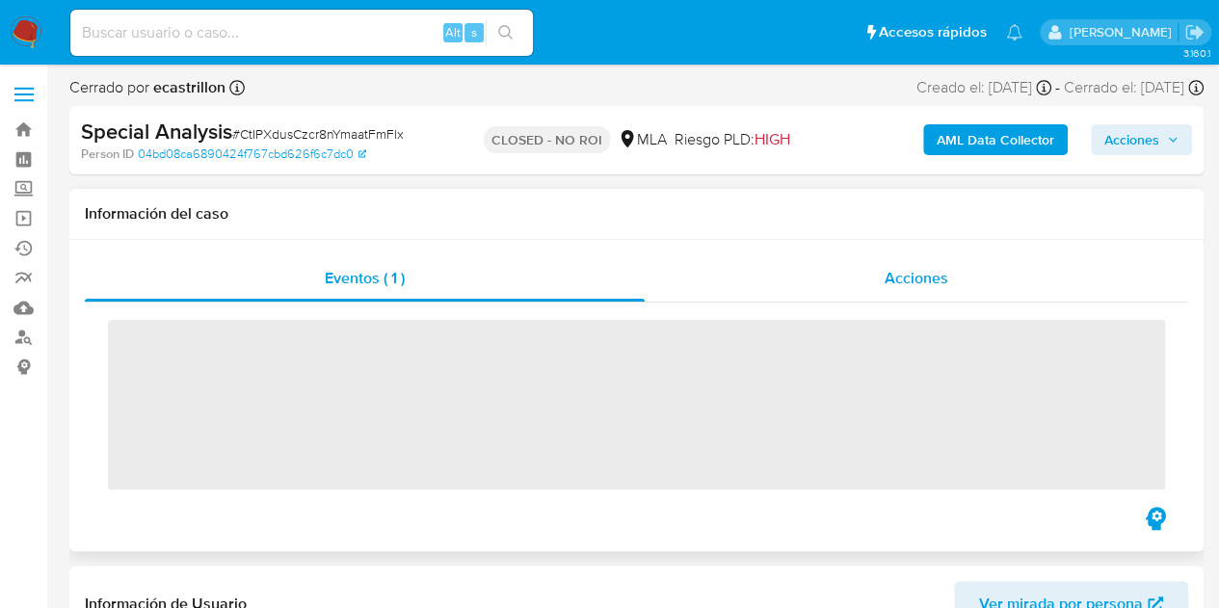
click at [950, 277] on div "Acciones" at bounding box center [916, 278] width 543 height 46
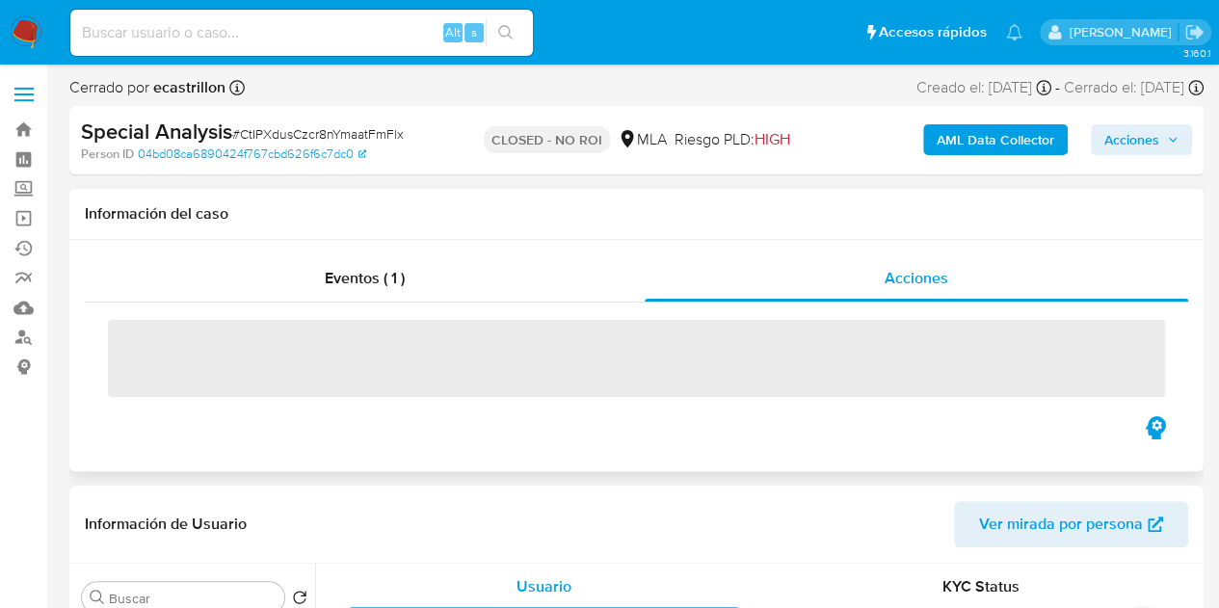
select select "10"
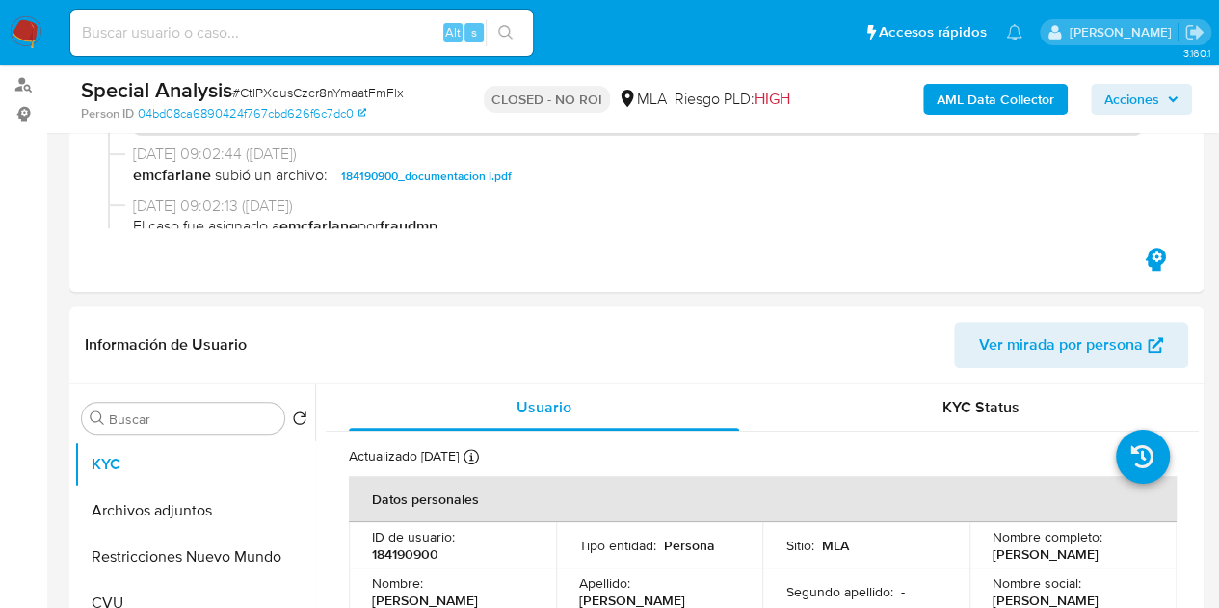
scroll to position [281, 0]
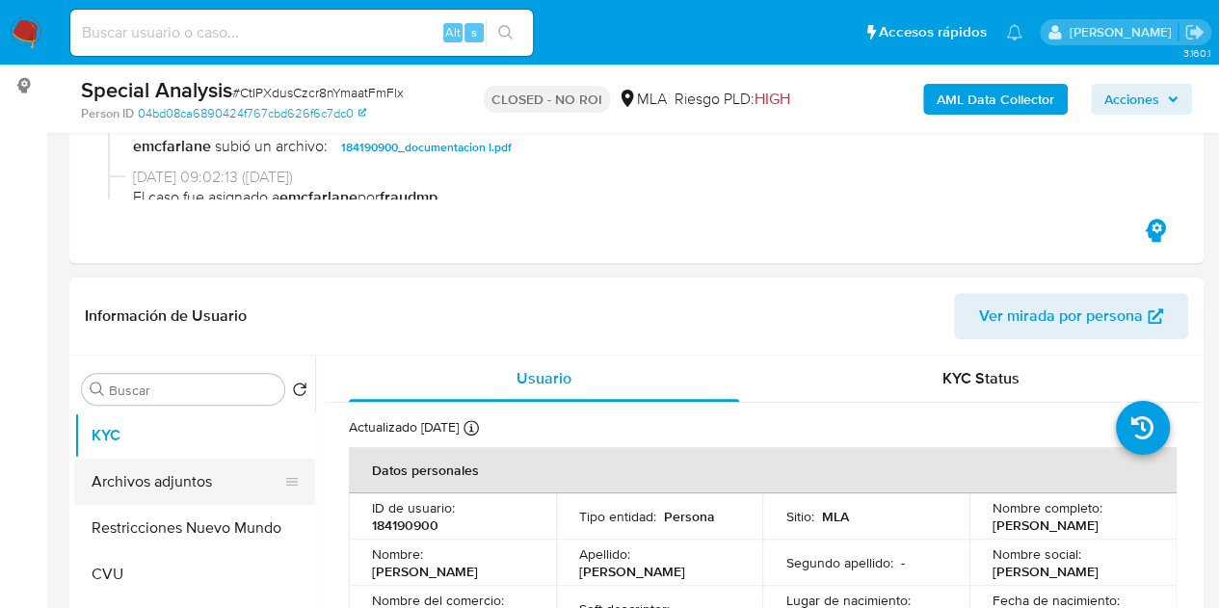
click at [86, 473] on button "Archivos adjuntos" at bounding box center [186, 482] width 225 height 46
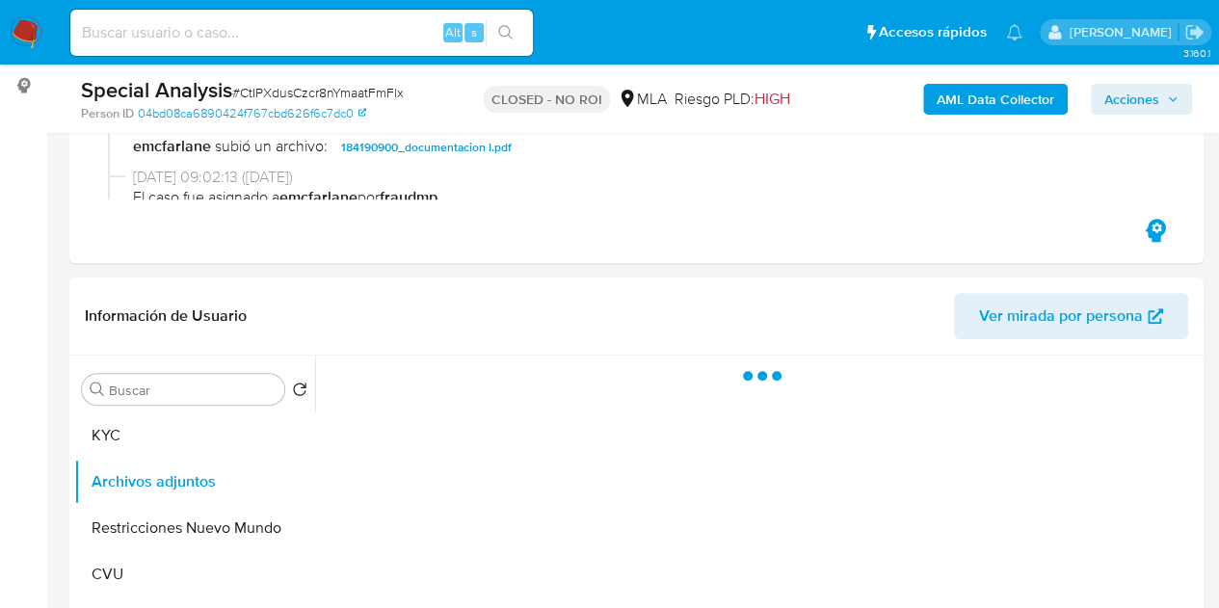
scroll to position [400, 0]
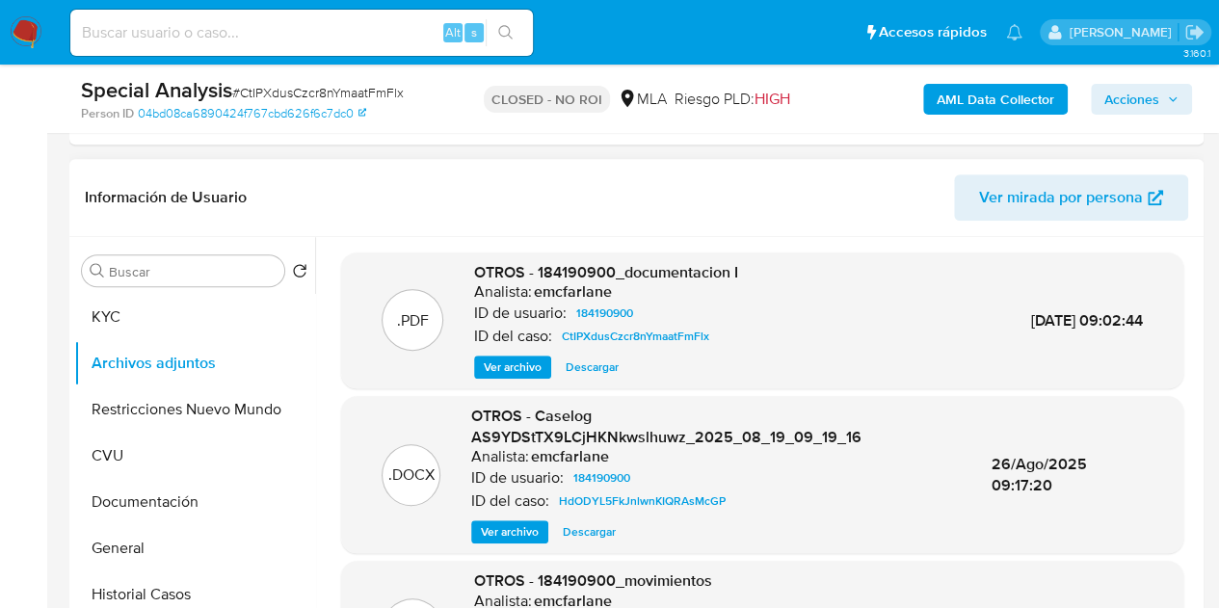
click at [517, 363] on span "Ver archivo" at bounding box center [513, 366] width 58 height 19
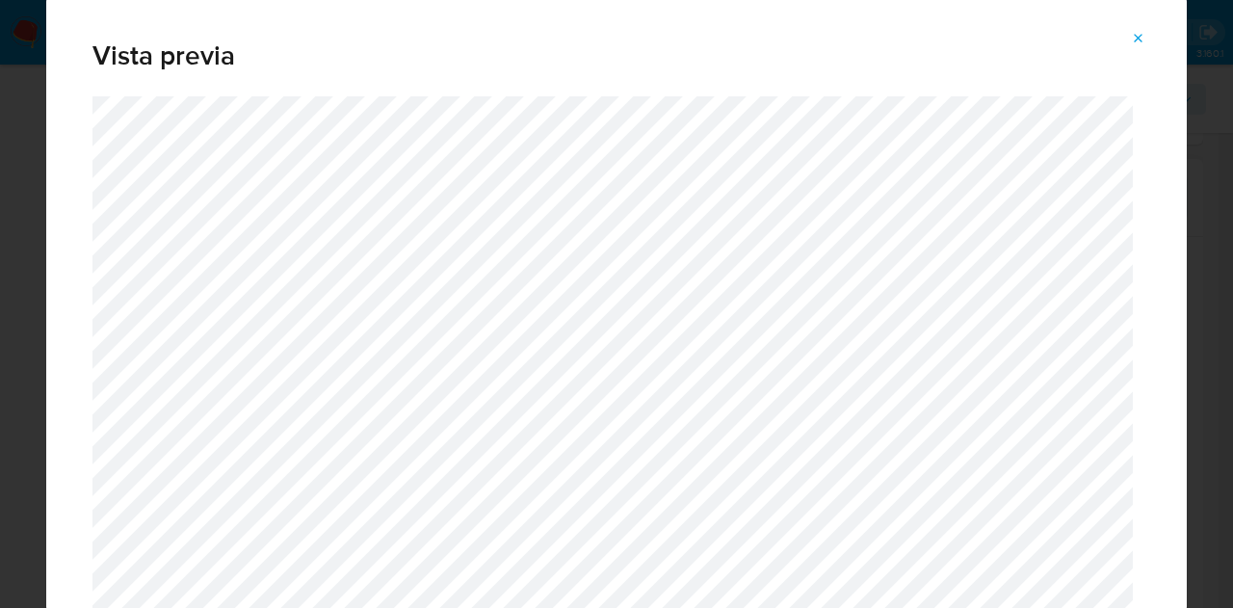
drag, startPoint x: 1140, startPoint y: 43, endPoint x: 969, endPoint y: 144, distance: 197.8
click at [1133, 47] on span "Attachment preview" at bounding box center [1138, 38] width 15 height 27
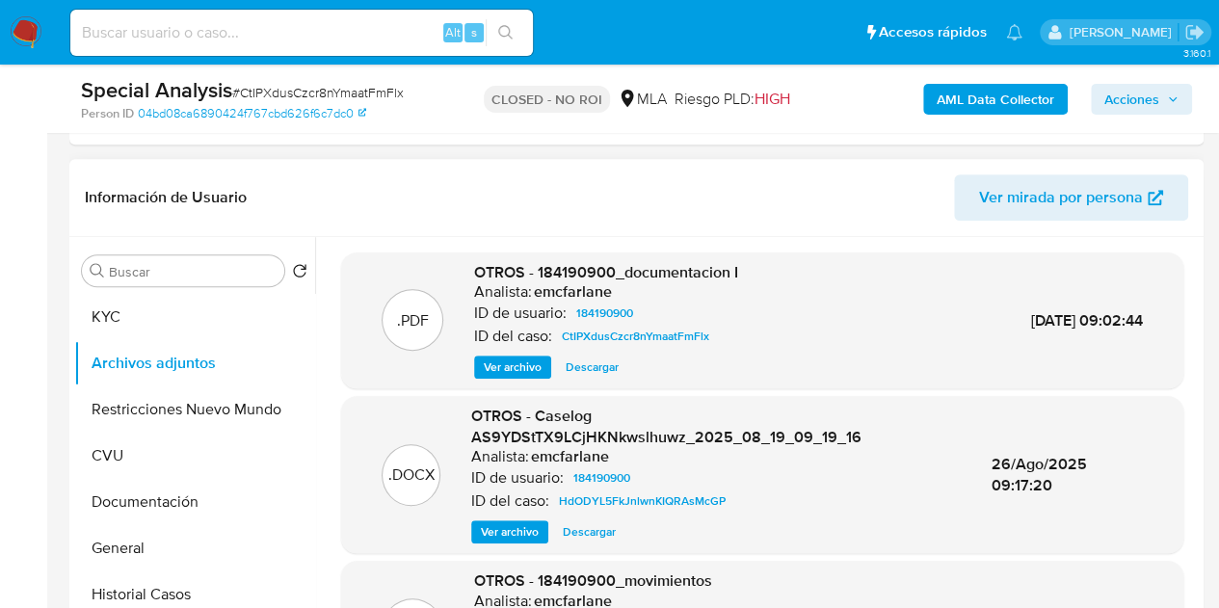
click at [501, 366] on span "Ver archivo" at bounding box center [513, 366] width 58 height 19
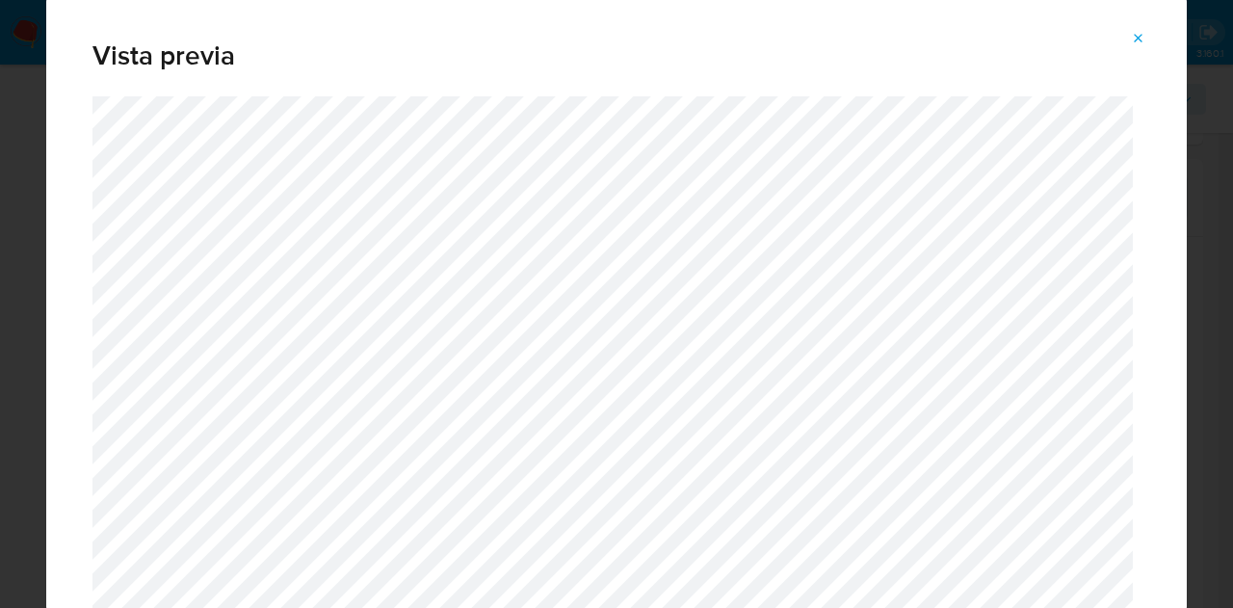
click at [1139, 36] on icon "Attachment preview" at bounding box center [1138, 38] width 15 height 15
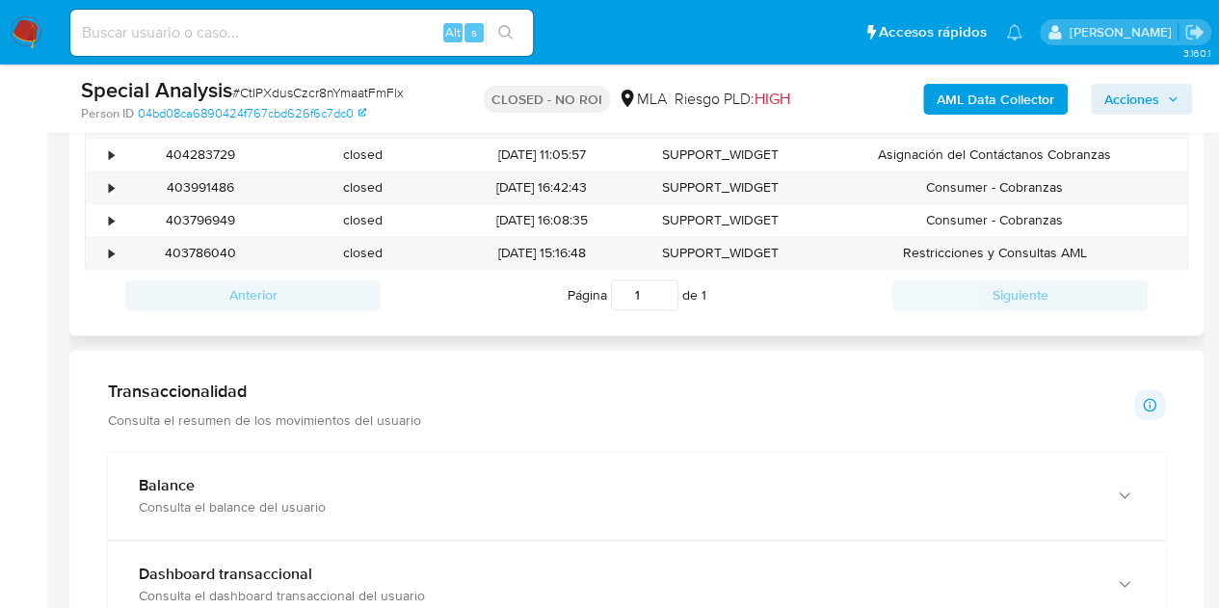
scroll to position [1023, 0]
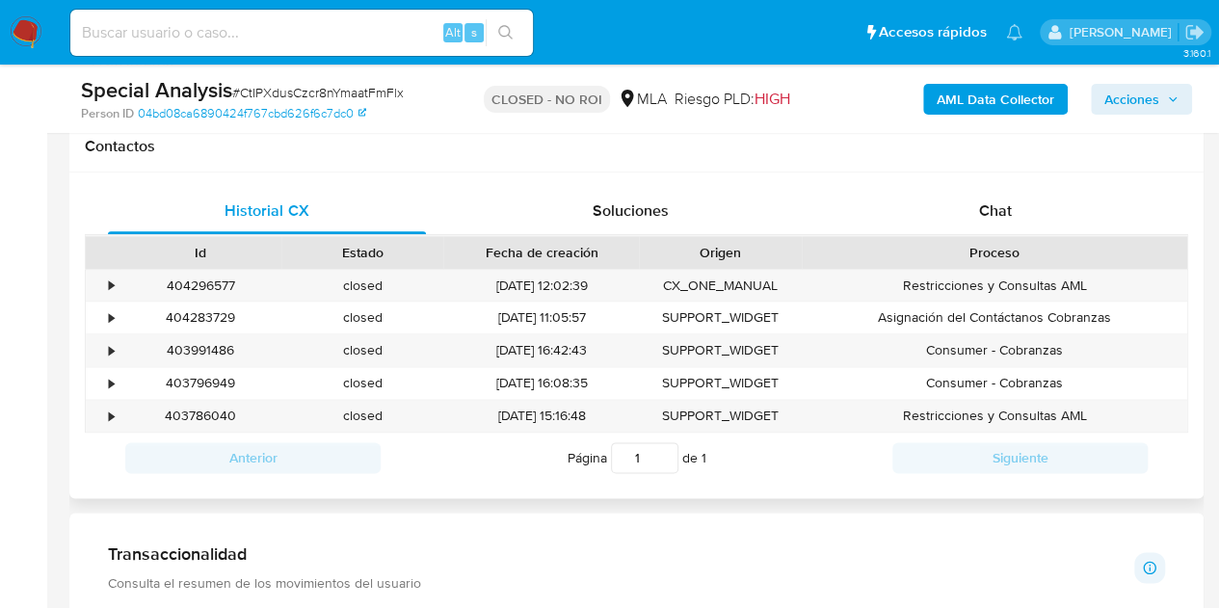
click at [1202, 267] on div "Historial CX Soluciones Chat Id Estado Fecha de creación Origen Proceso • 40429…" at bounding box center [636, 335] width 1134 height 326
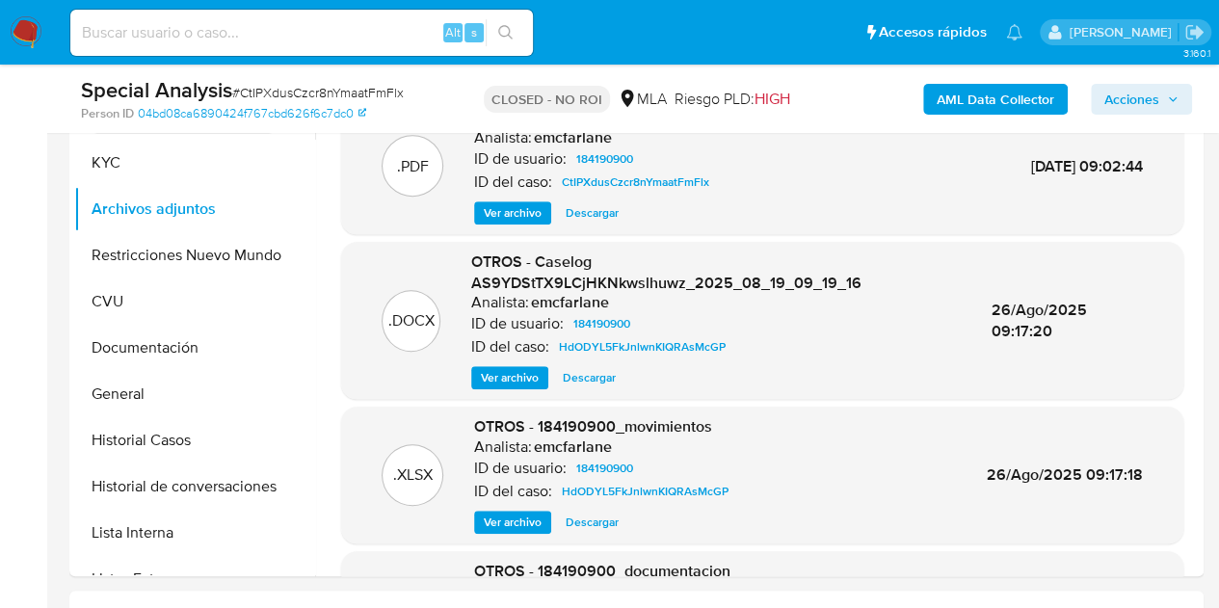
scroll to position [533, 0]
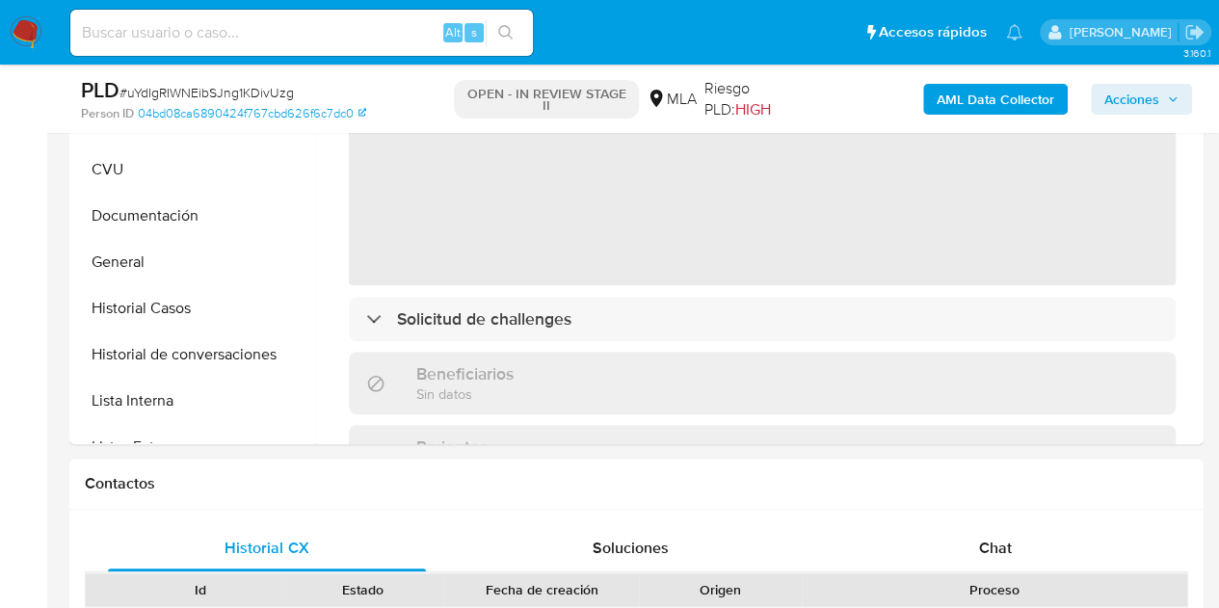
scroll to position [566, 0]
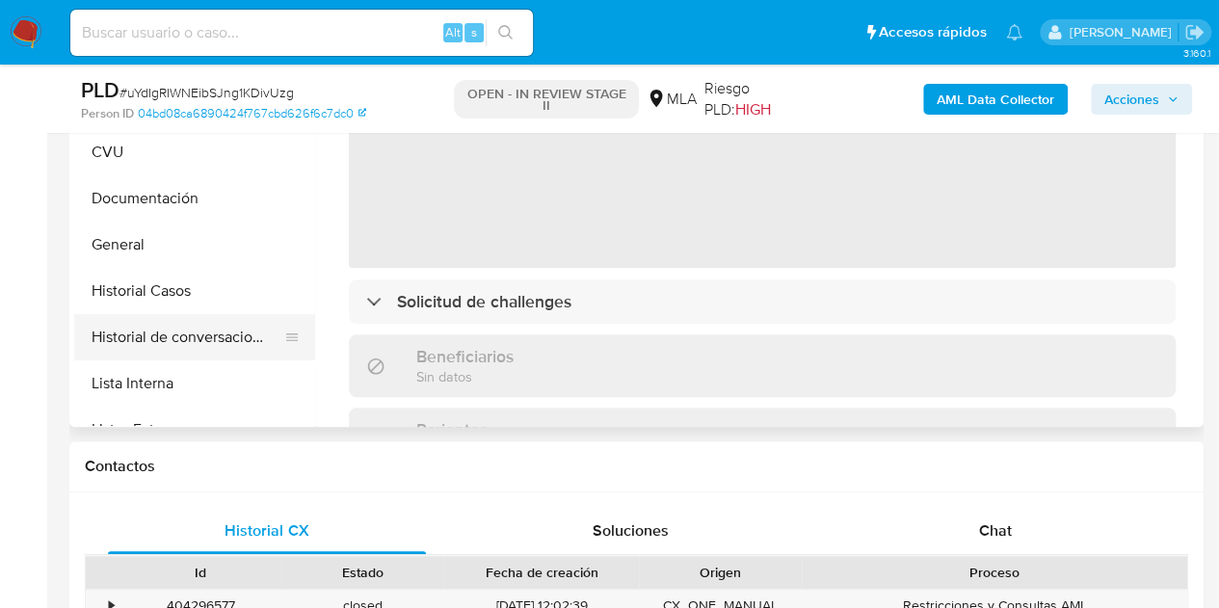
click at [208, 342] on button "Historial de conversaciones" at bounding box center [186, 337] width 225 height 46
select select "10"
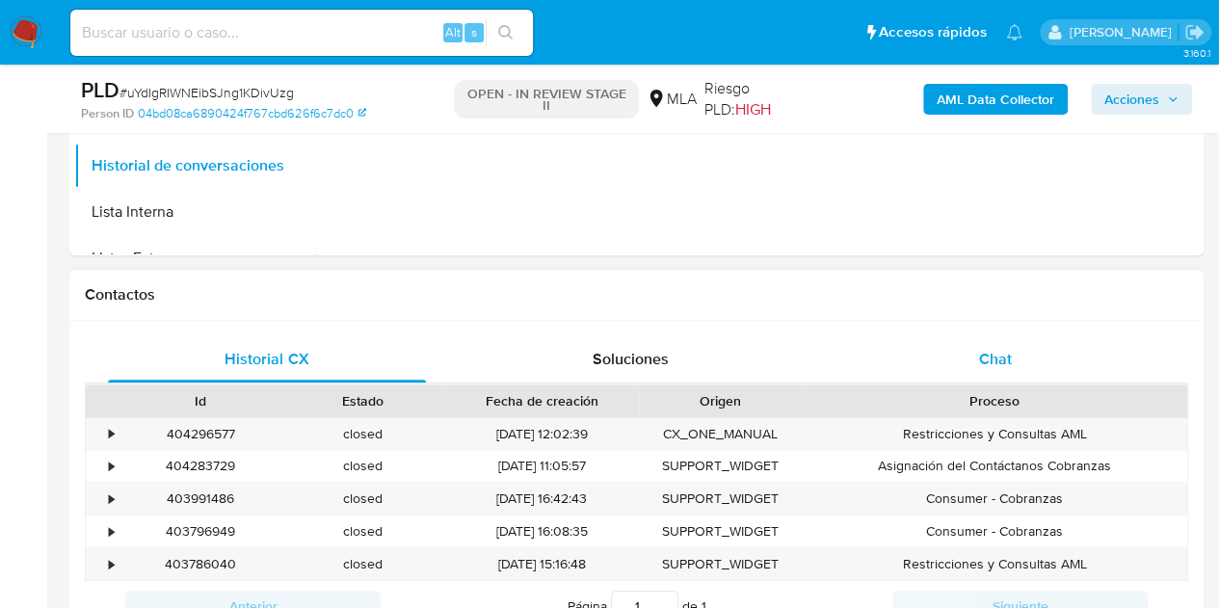
click at [994, 357] on span "Chat" at bounding box center [995, 359] width 33 height 22
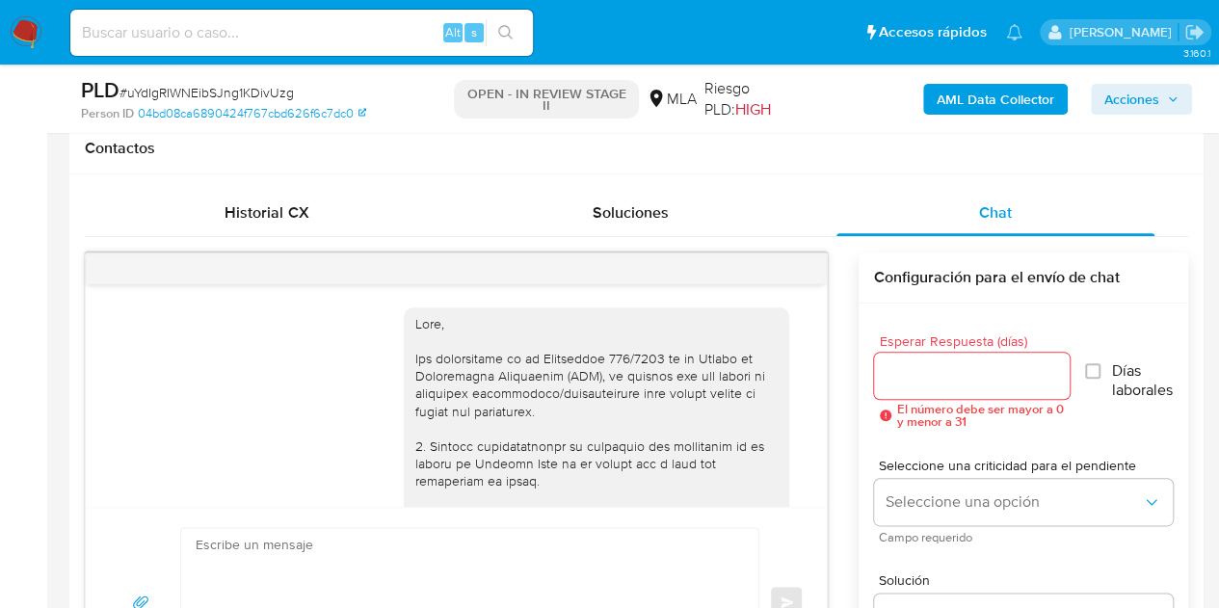
scroll to position [1293, 0]
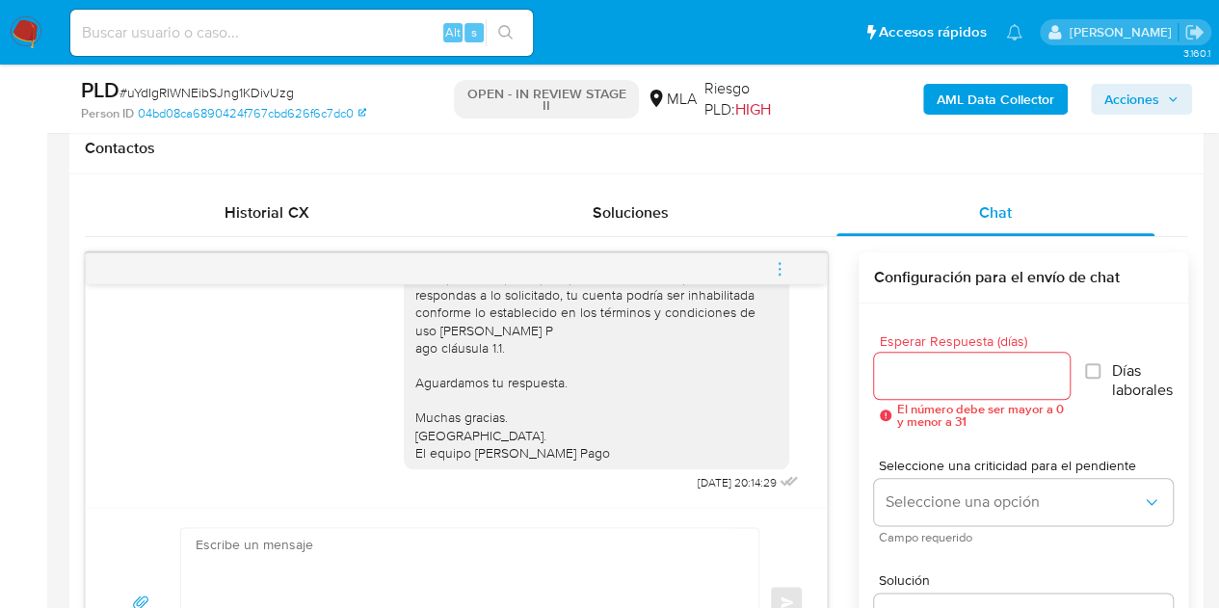
click at [778, 264] on icon "menu-action" at bounding box center [779, 268] width 17 height 17
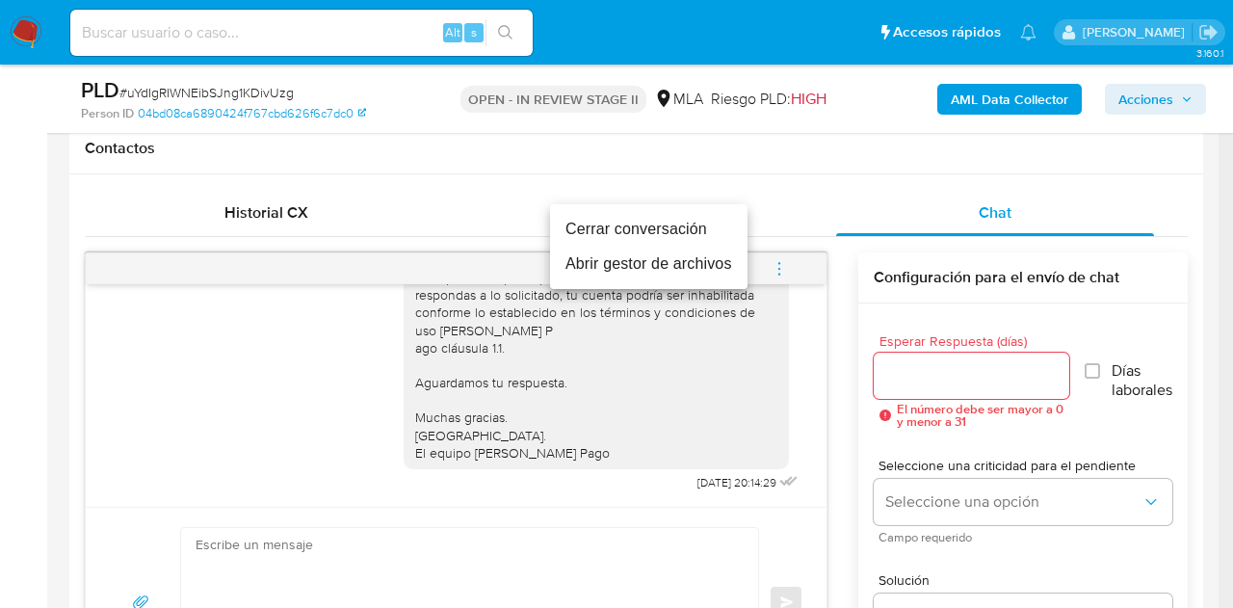
click at [694, 223] on li "Cerrar conversación" at bounding box center [649, 229] width 198 height 35
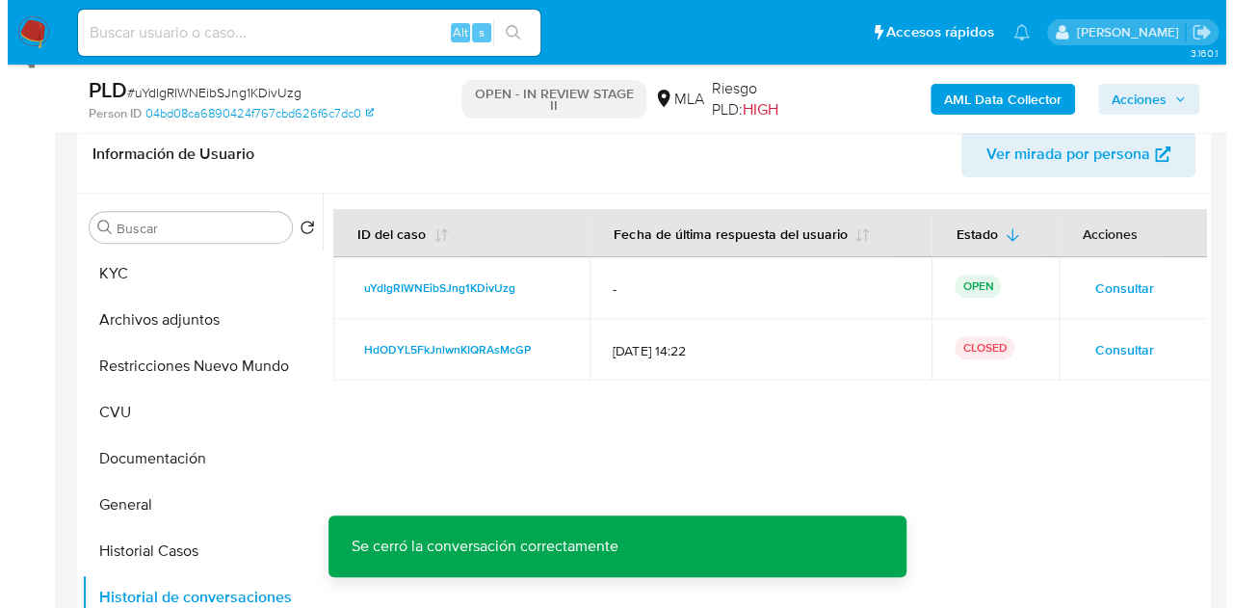
scroll to position [379, 0]
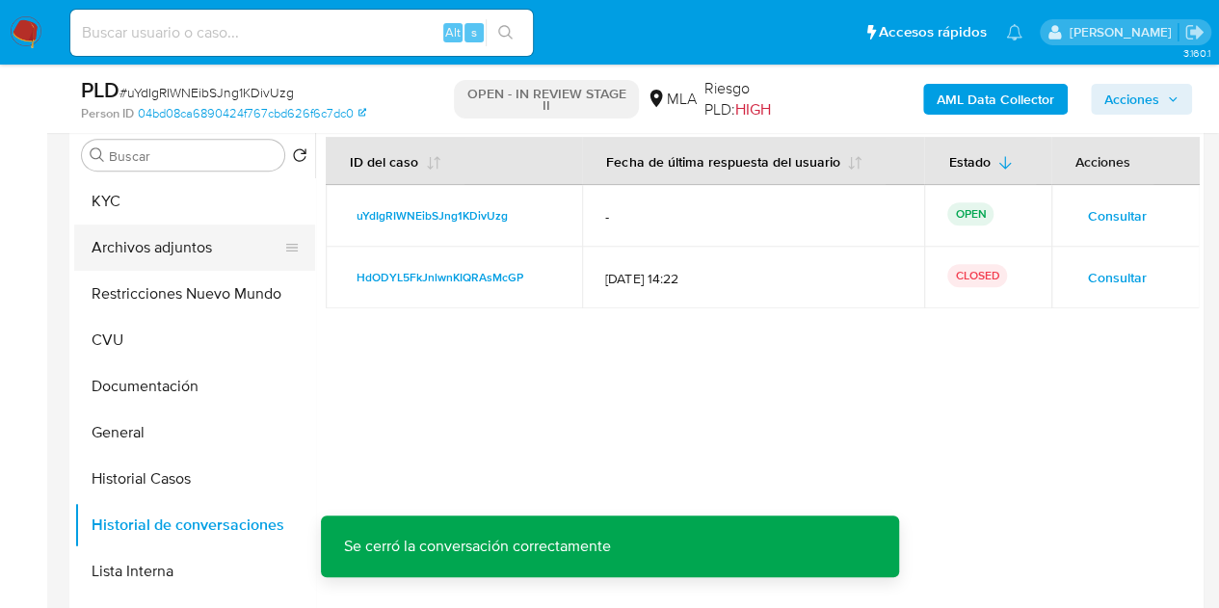
click at [133, 255] on button "Archivos adjuntos" at bounding box center [186, 247] width 225 height 46
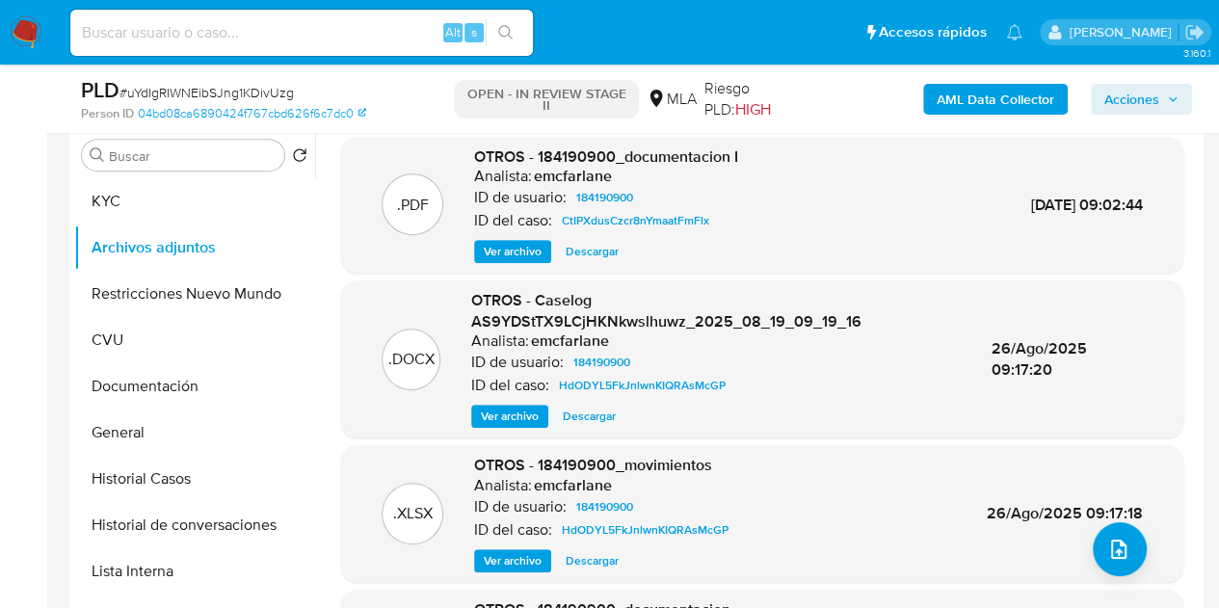
click at [969, 93] on b "AML Data Collector" at bounding box center [995, 99] width 118 height 31
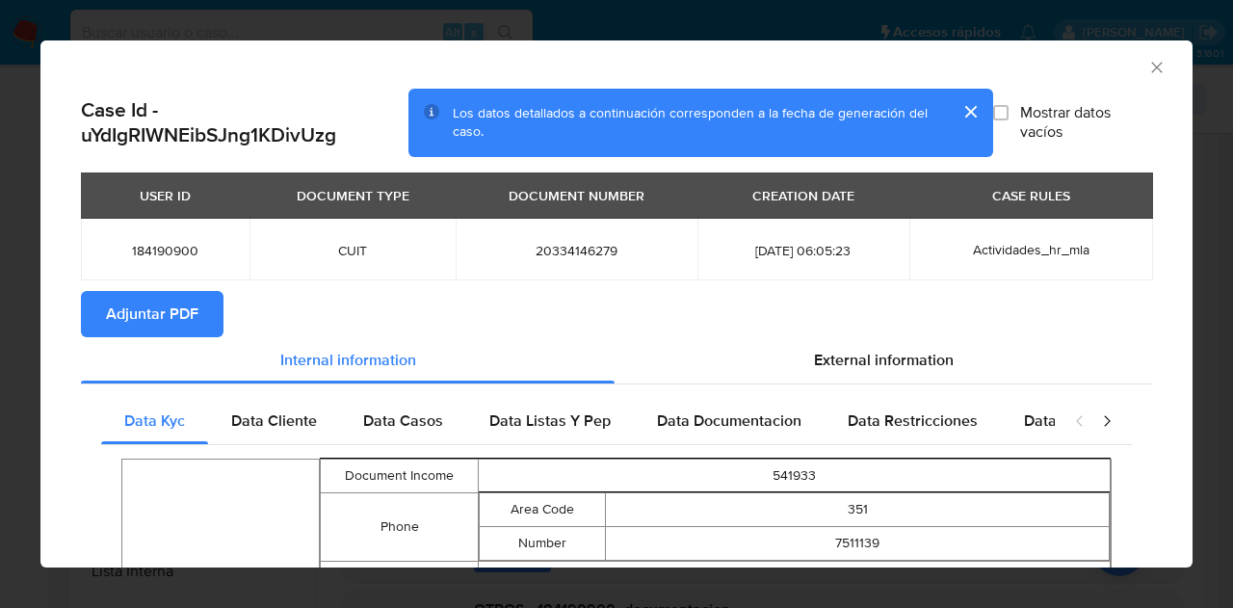
click at [144, 311] on span "Adjuntar PDF" at bounding box center [152, 314] width 92 height 42
click at [1147, 66] on icon "Cerrar ventana" at bounding box center [1156, 67] width 19 height 19
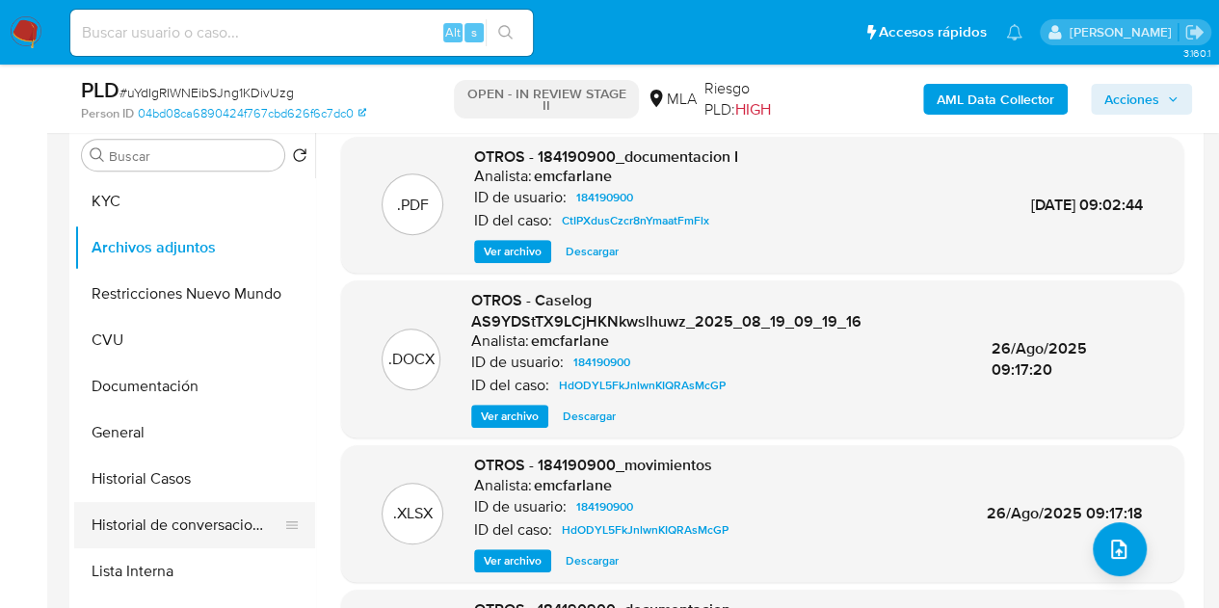
click at [208, 510] on button "Historial de conversaciones" at bounding box center [186, 525] width 225 height 46
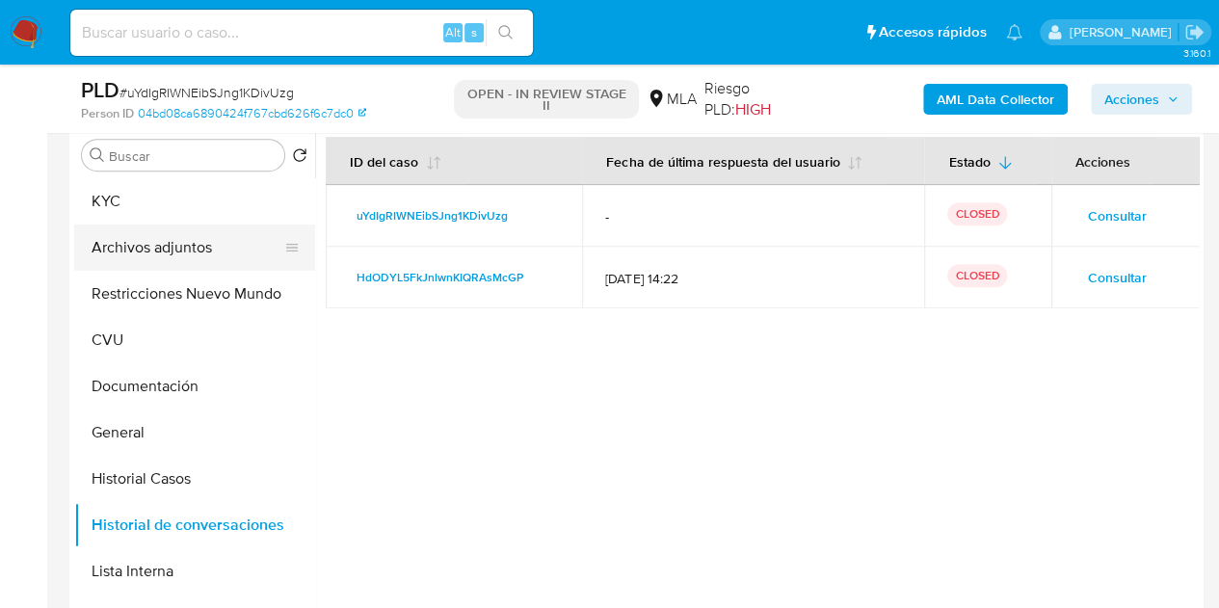
click at [164, 248] on button "Archivos adjuntos" at bounding box center [186, 247] width 225 height 46
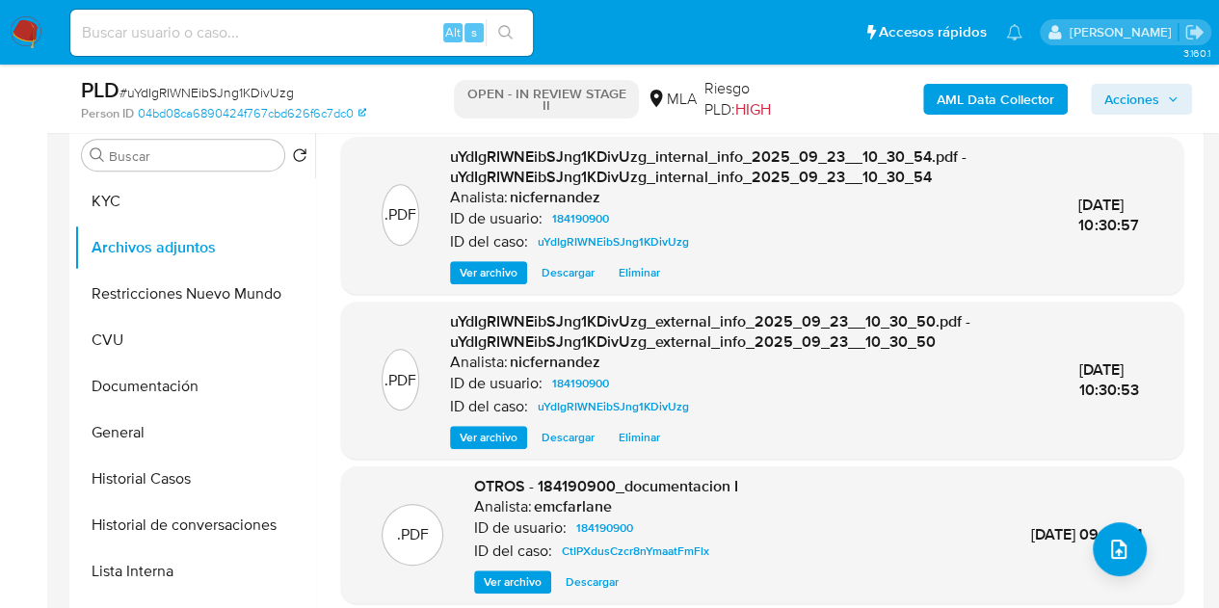
click at [377, 368] on div ".PDF uYdIgRIWNEibSJng1KDivUzg_external_info_2025_09_23__10_30_50.pdf - uYdIgRIW…" at bounding box center [762, 380] width 823 height 138
click at [1114, 540] on icon "upload-file" at bounding box center [1118, 549] width 15 height 19
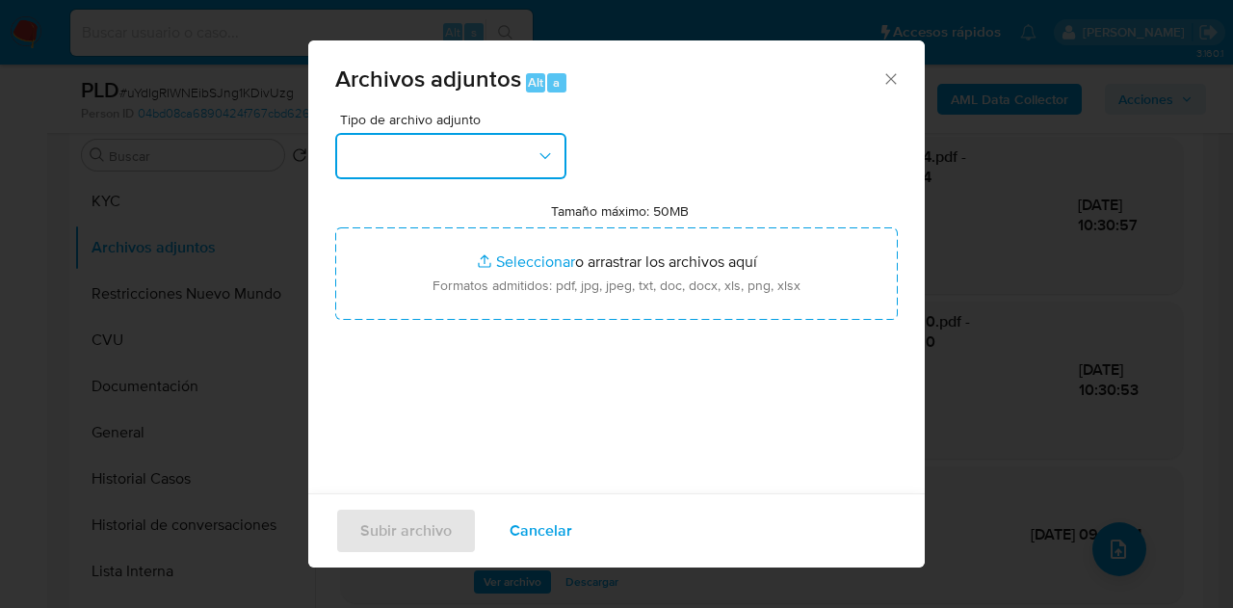
click at [495, 172] on button "button" at bounding box center [450, 156] width 231 height 46
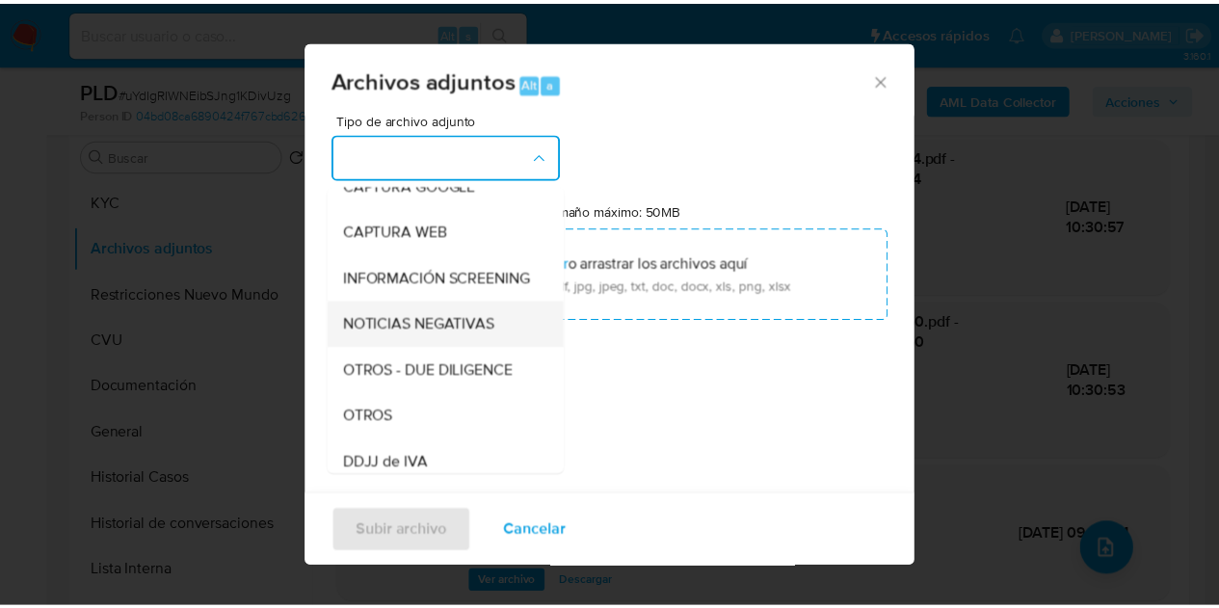
scroll to position [174, 0]
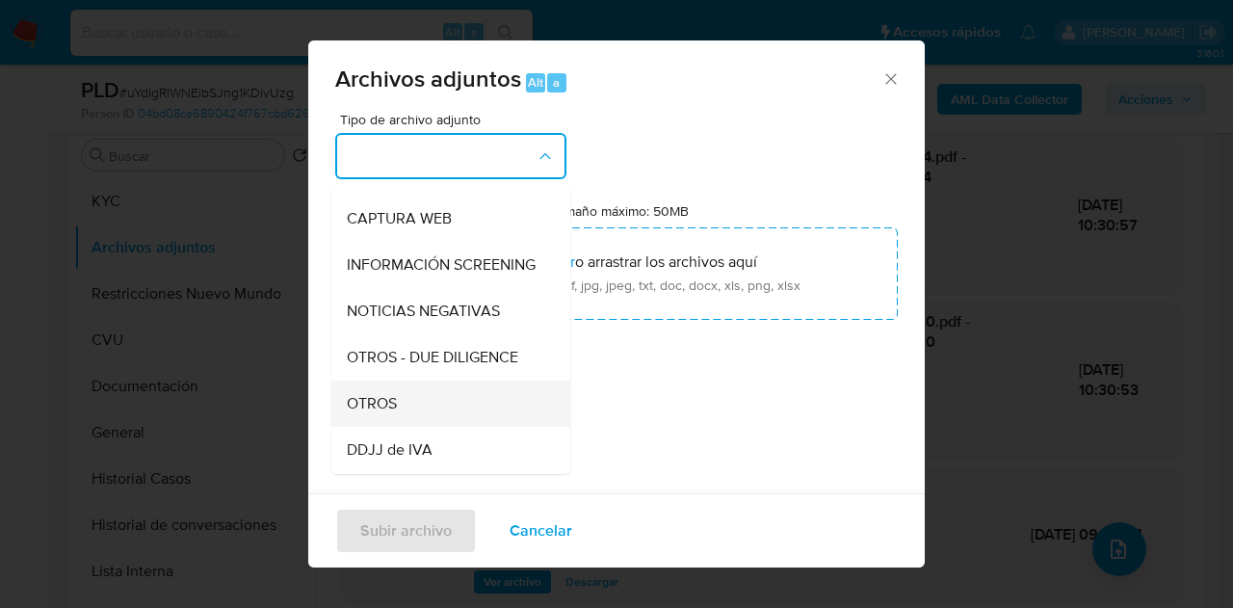
click at [412, 413] on div "OTROS" at bounding box center [445, 404] width 197 height 46
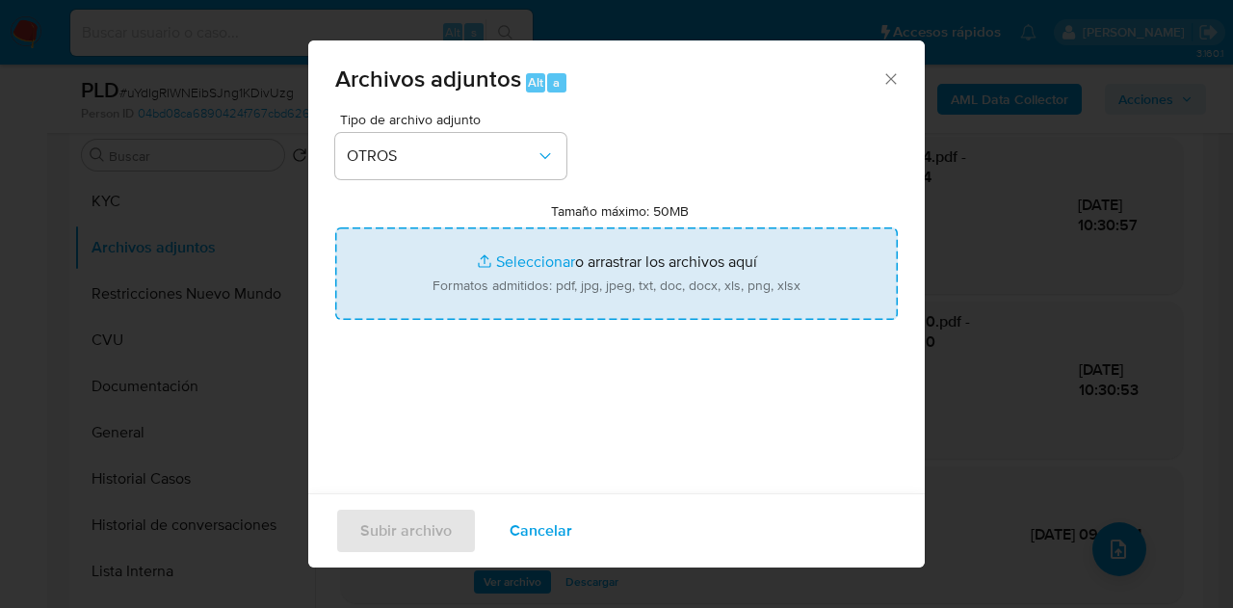
click at [505, 271] on input "Tamaño máximo: 50MB Seleccionar archivos" at bounding box center [616, 273] width 563 height 92
type input "C:\fakepath\Caselog uYdIgRIWNEibSJng1KDivUzg COMPLEMENTARIO.docx"
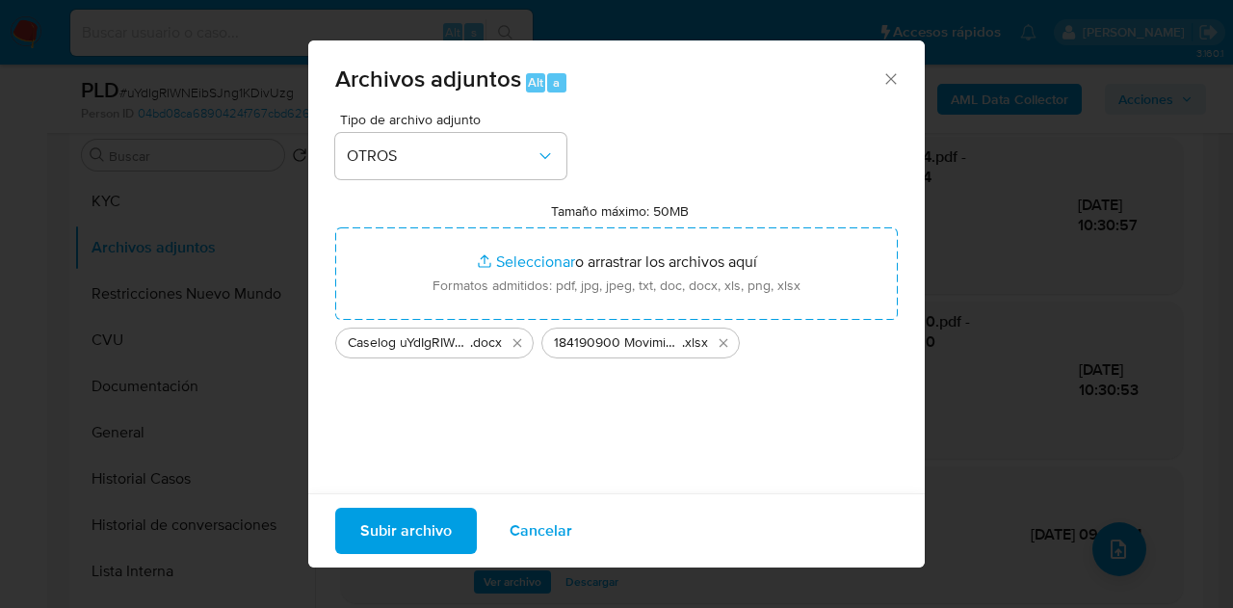
click at [431, 519] on span "Subir archivo" at bounding box center [406, 531] width 92 height 42
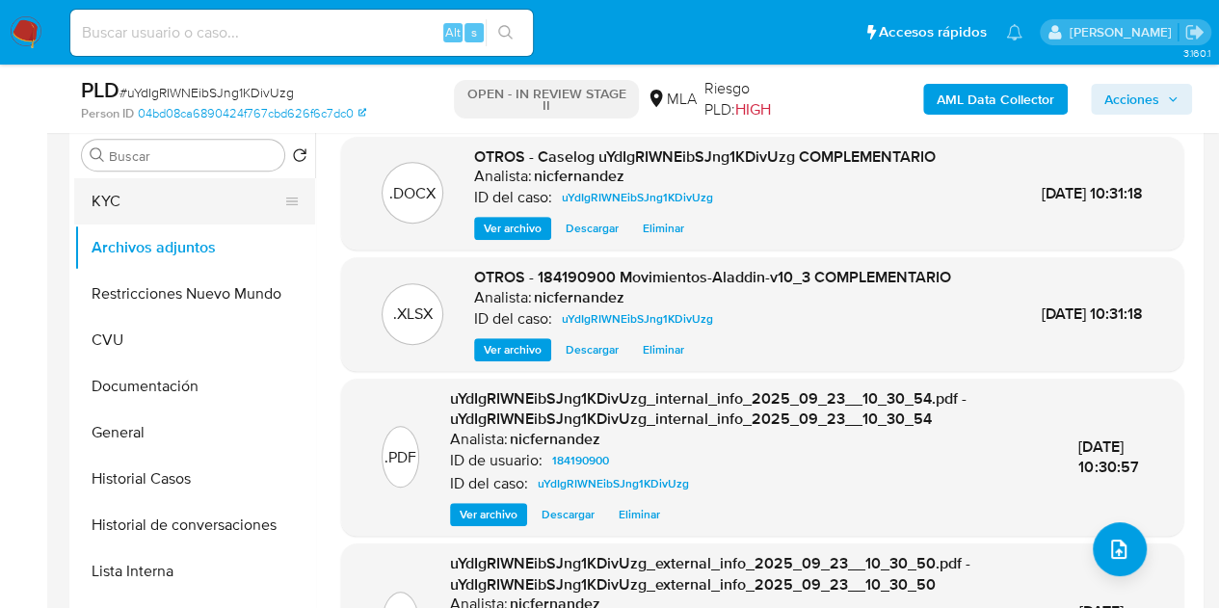
click at [160, 192] on button "KYC" at bounding box center [186, 201] width 225 height 46
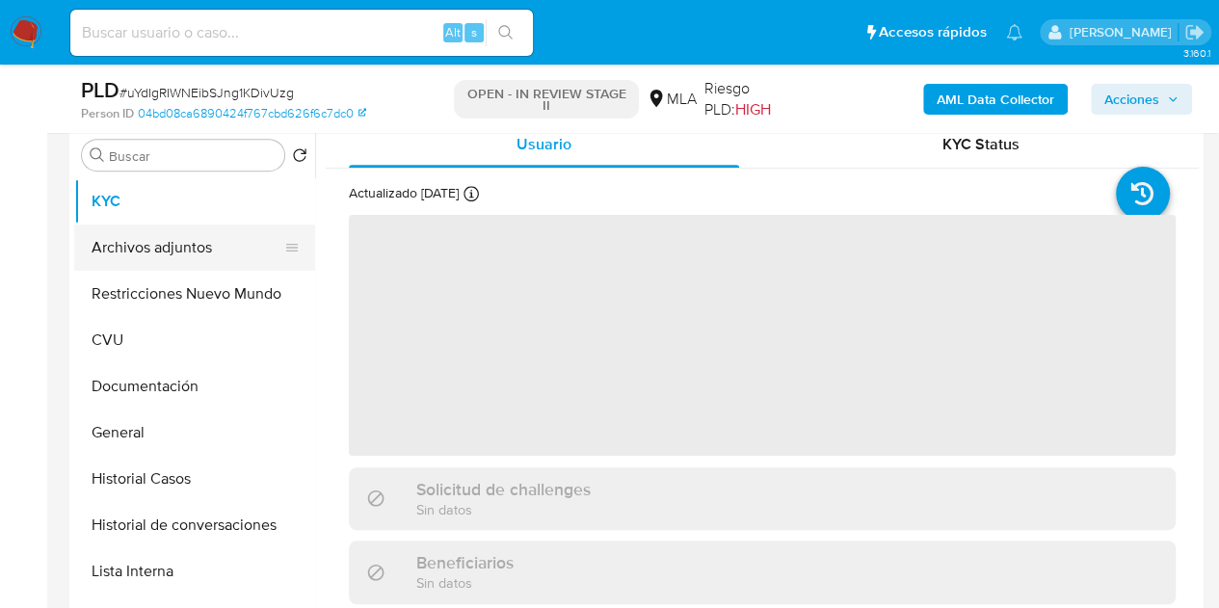
click at [158, 236] on button "Archivos adjuntos" at bounding box center [186, 247] width 225 height 46
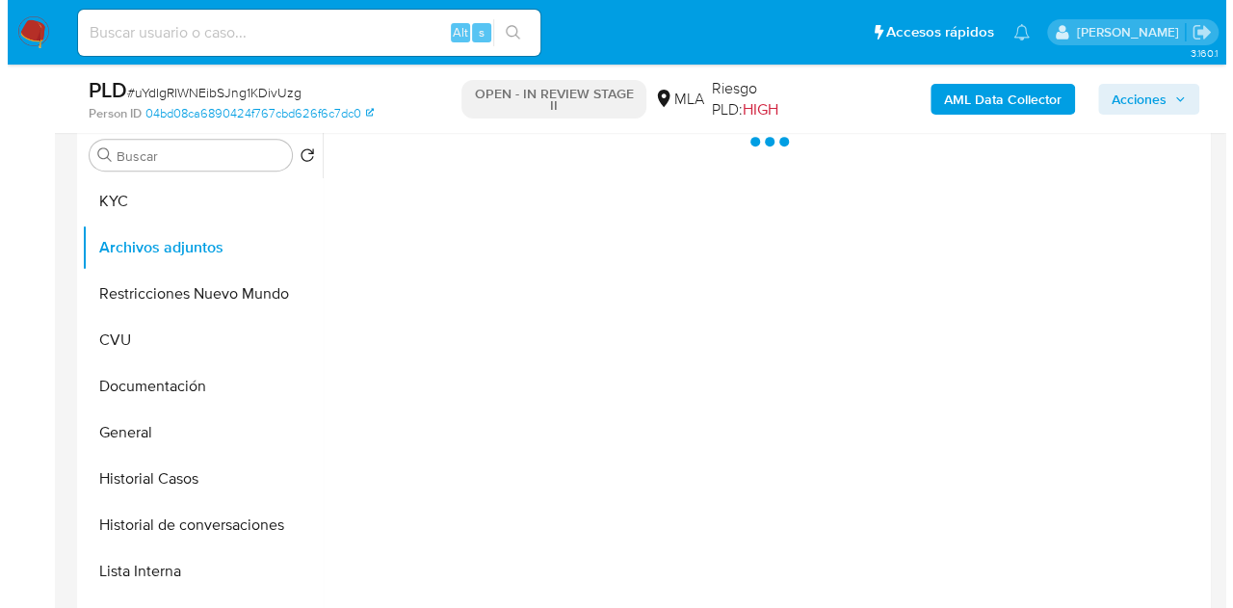
scroll to position [301, 0]
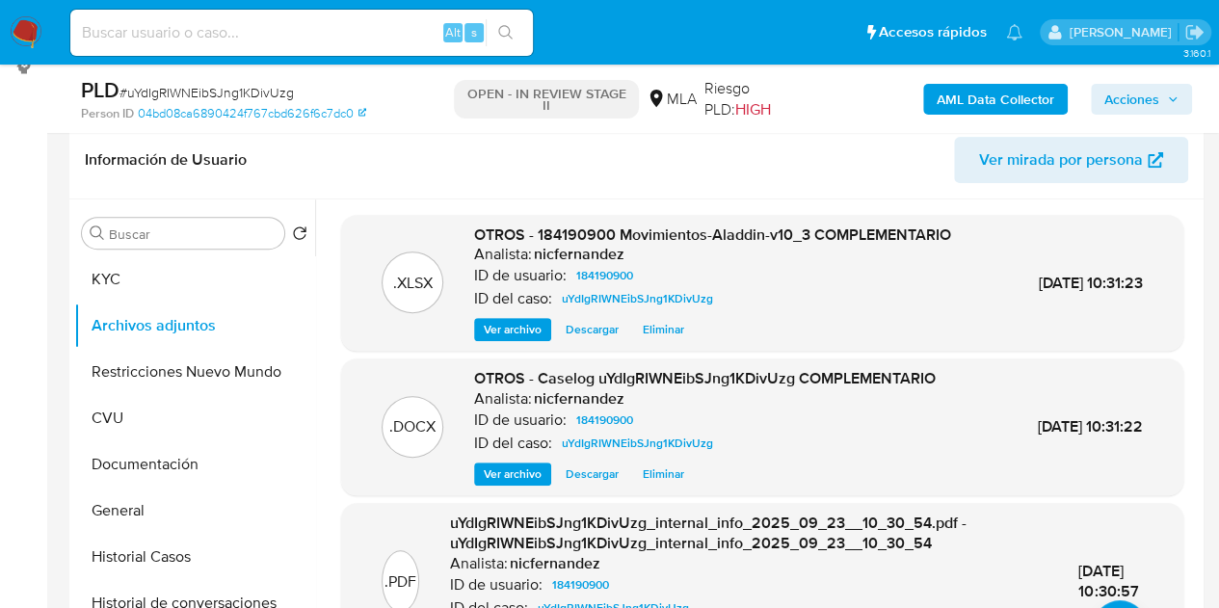
click at [495, 476] on span "Ver archivo" at bounding box center [513, 473] width 58 height 19
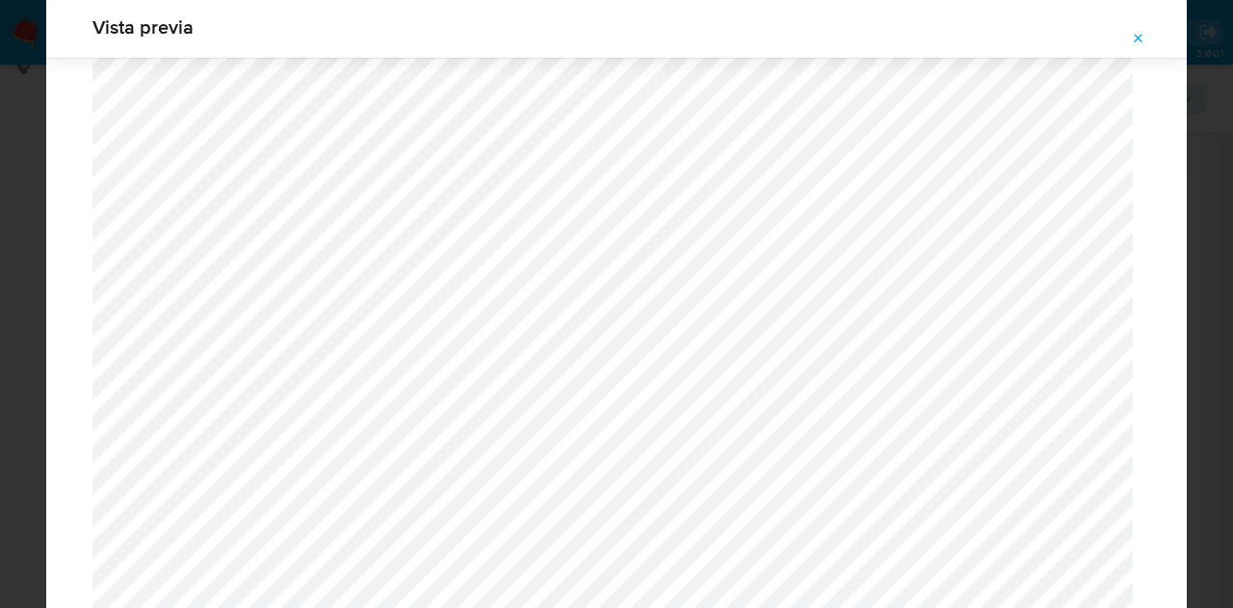
click at [1152, 37] on button "Attachment preview" at bounding box center [1139, 38] width 42 height 31
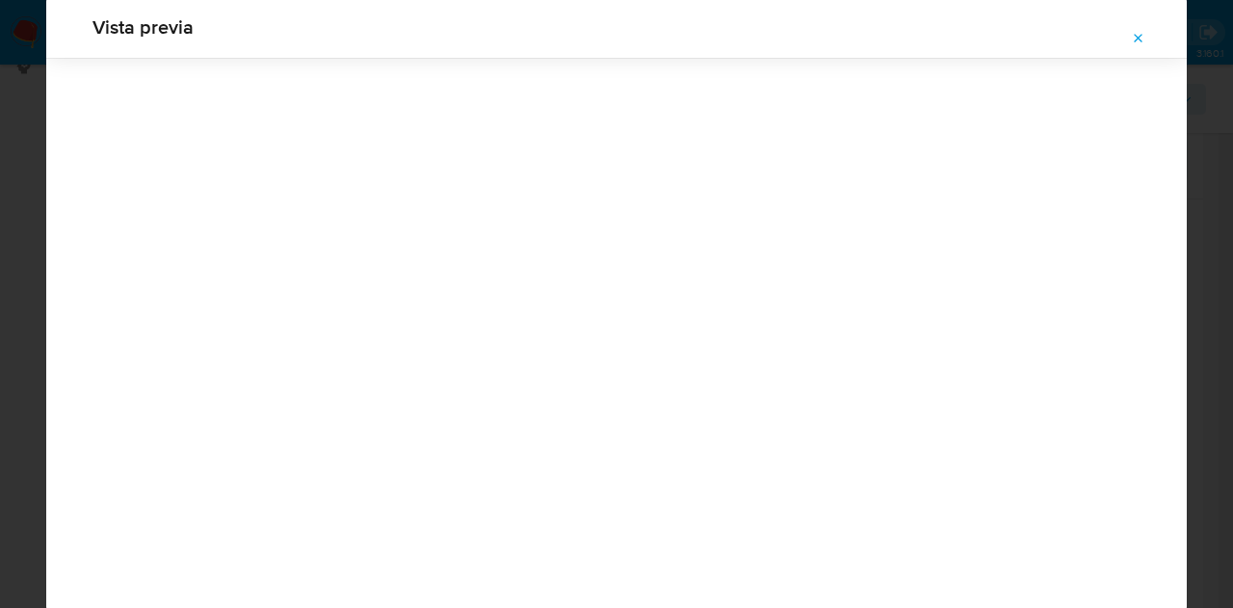
scroll to position [62, 0]
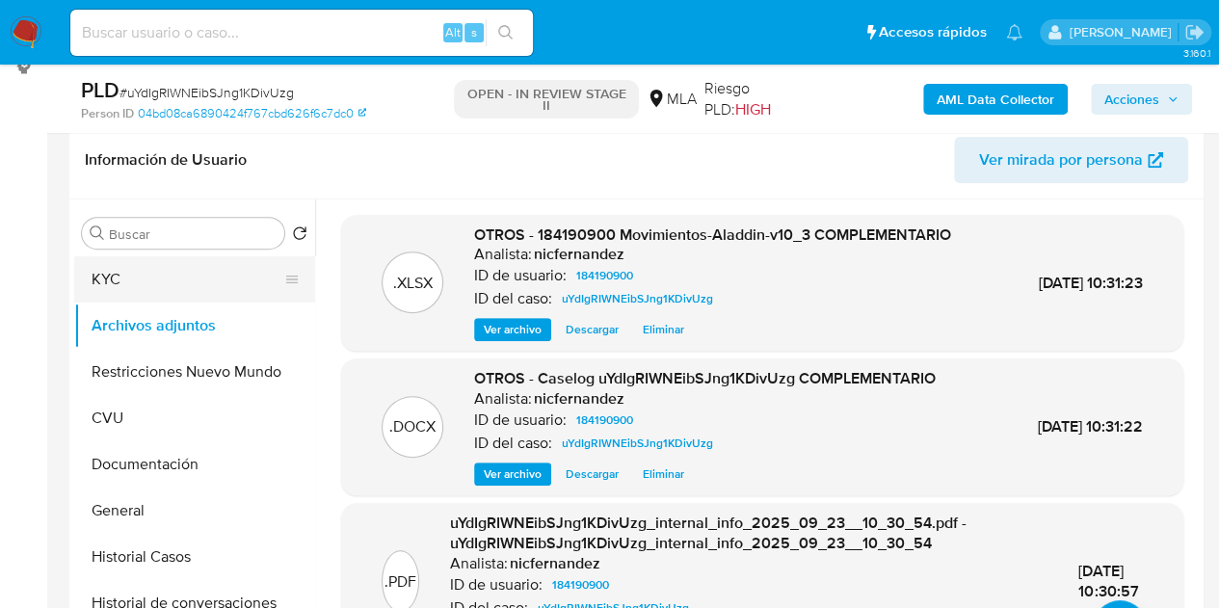
click at [132, 292] on button "KYC" at bounding box center [186, 279] width 225 height 46
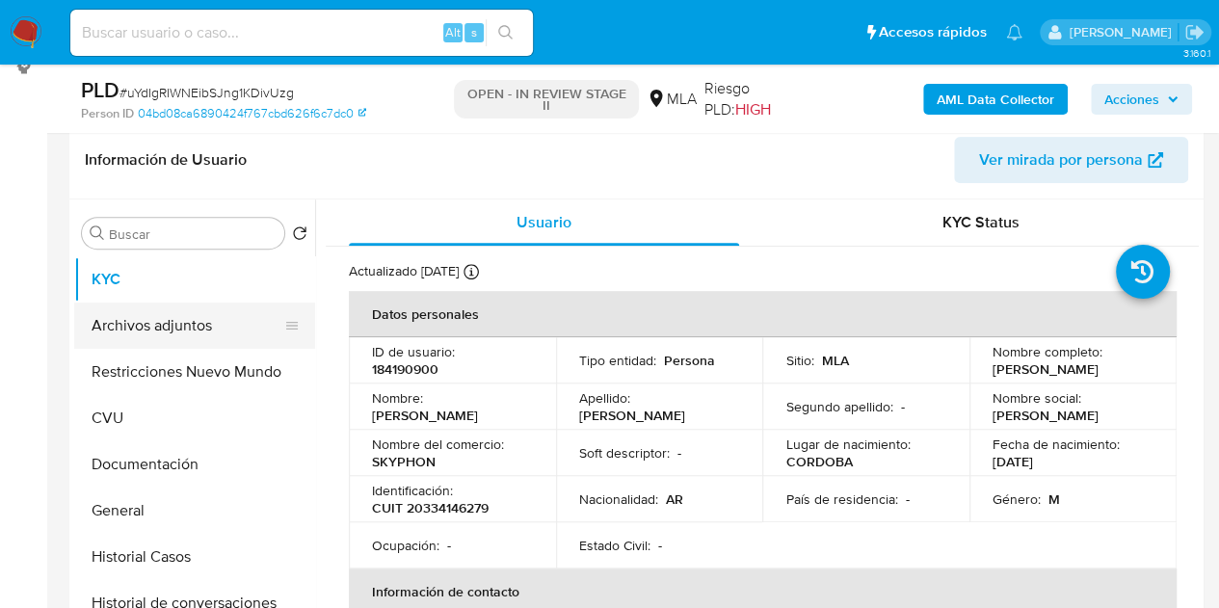
click at [138, 319] on button "Archivos adjuntos" at bounding box center [186, 326] width 225 height 46
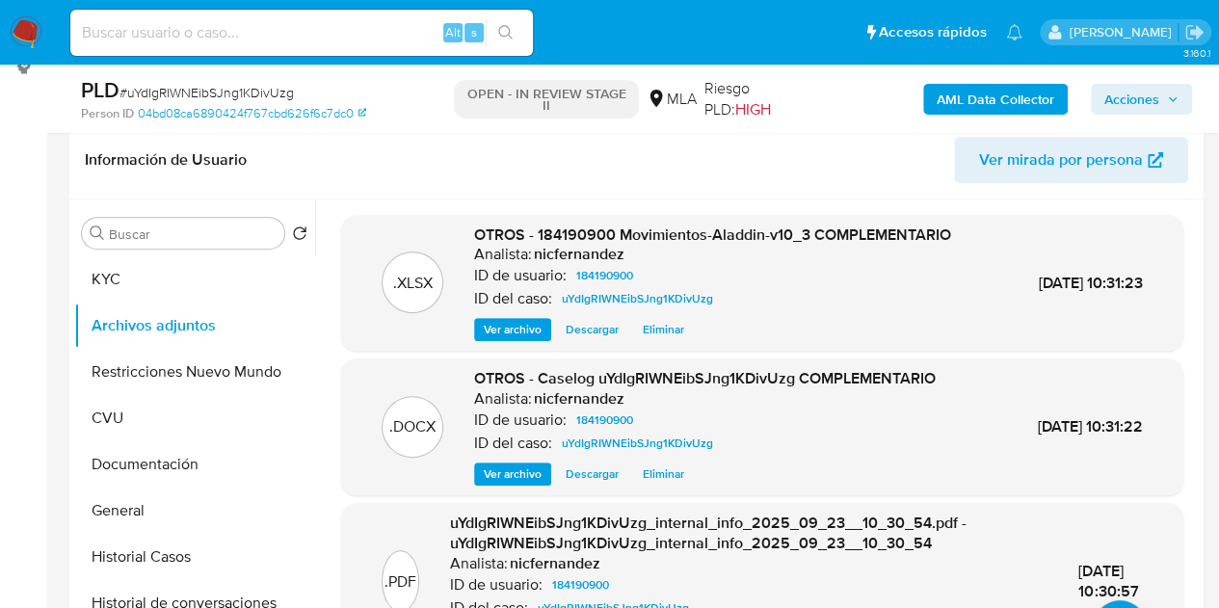
click at [525, 474] on span "Ver archivo" at bounding box center [513, 473] width 58 height 19
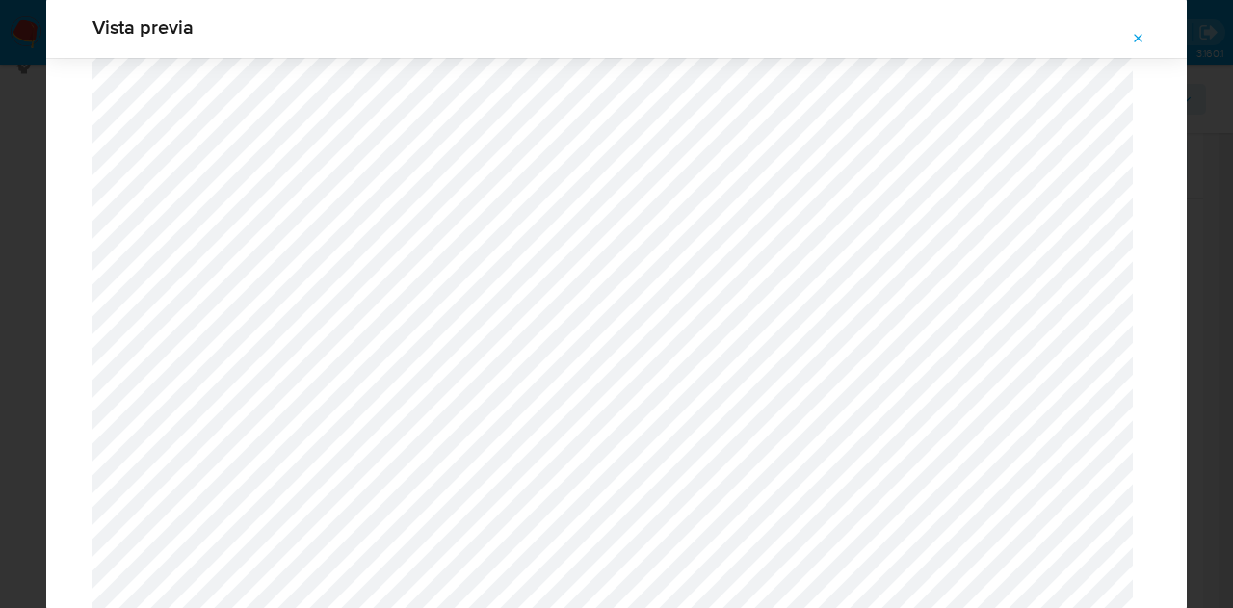
scroll to position [2303, 0]
click at [1140, 44] on icon "Attachment preview" at bounding box center [1138, 38] width 15 height 15
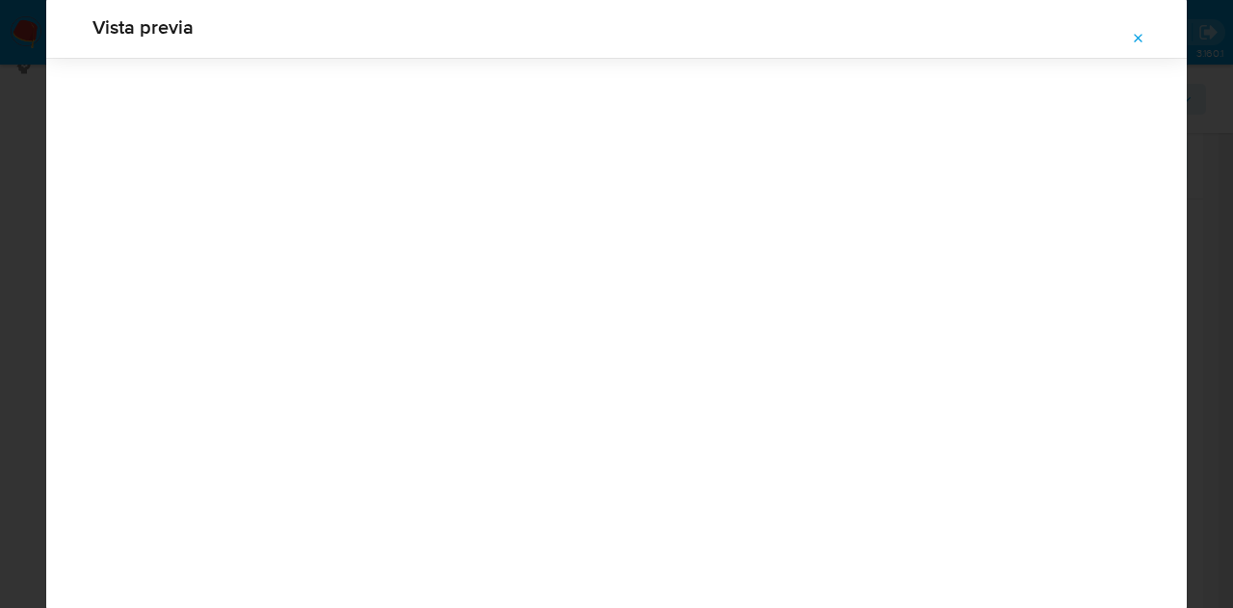
scroll to position [62, 0]
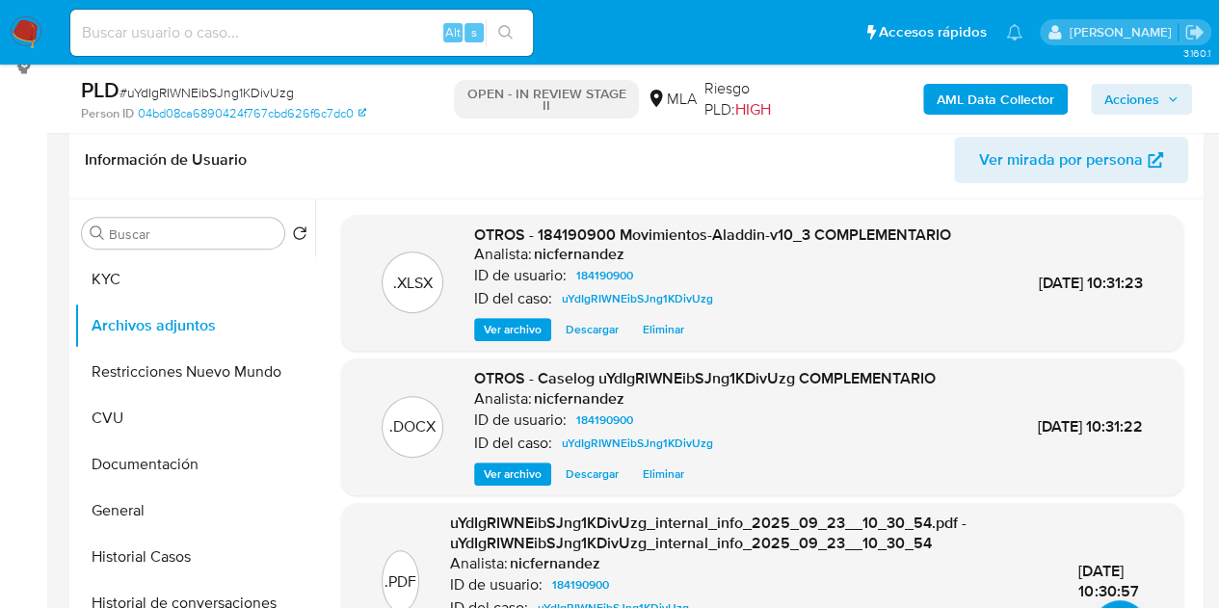
click at [503, 464] on span "Ver archivo" at bounding box center [513, 473] width 58 height 19
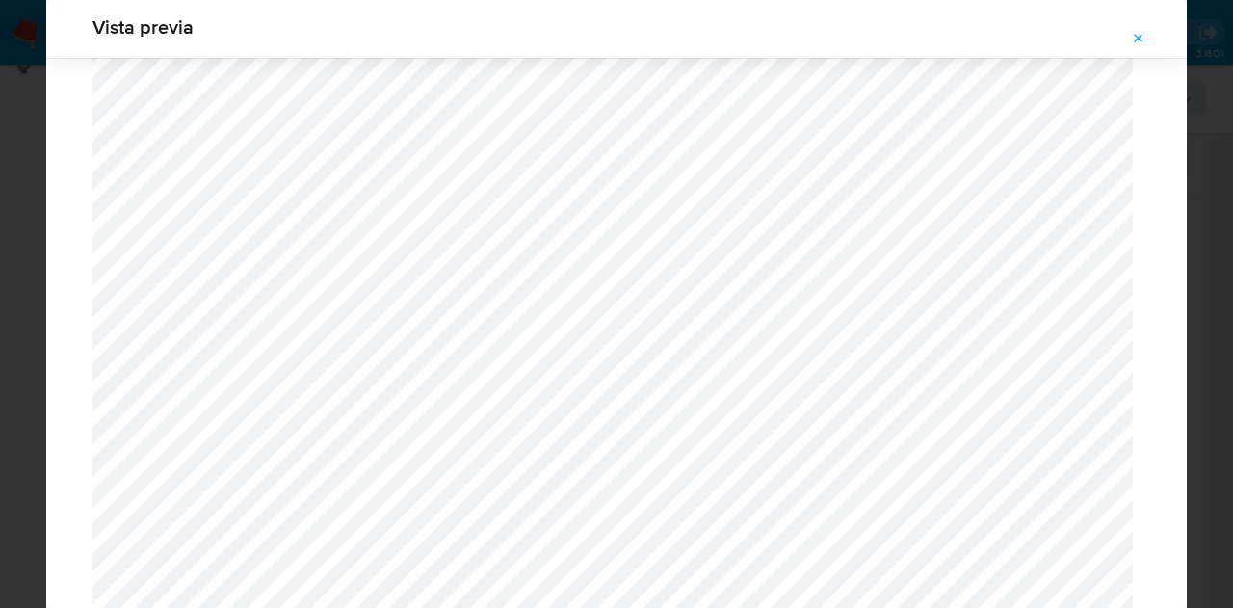
scroll to position [2619, 0]
click at [1133, 43] on icon "Attachment preview" at bounding box center [1138, 38] width 15 height 15
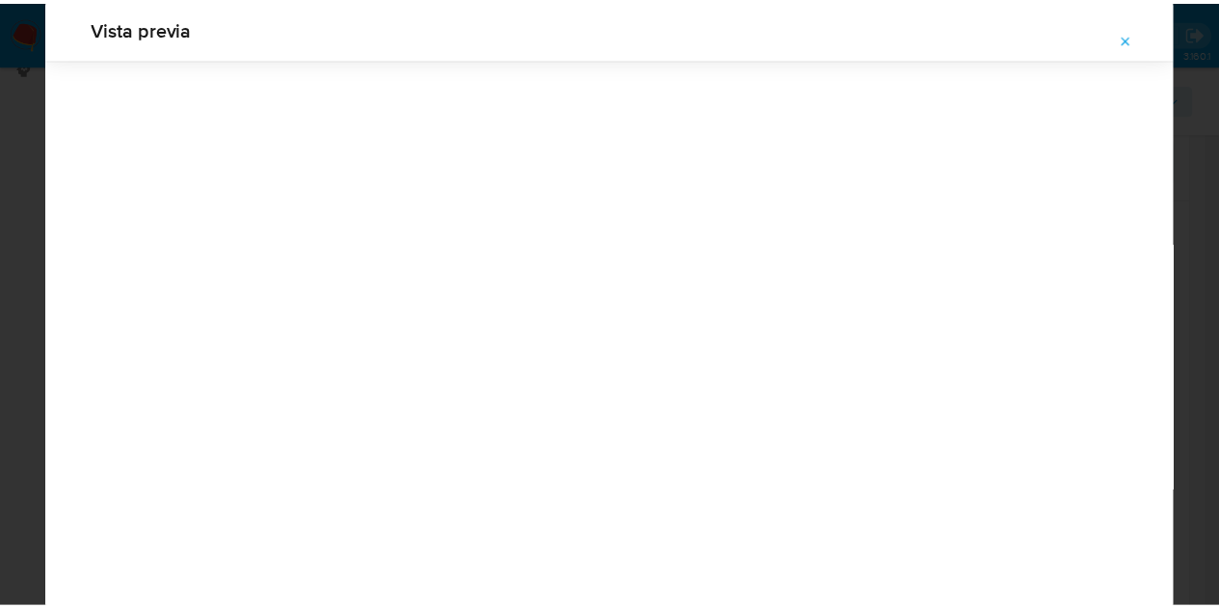
scroll to position [62, 0]
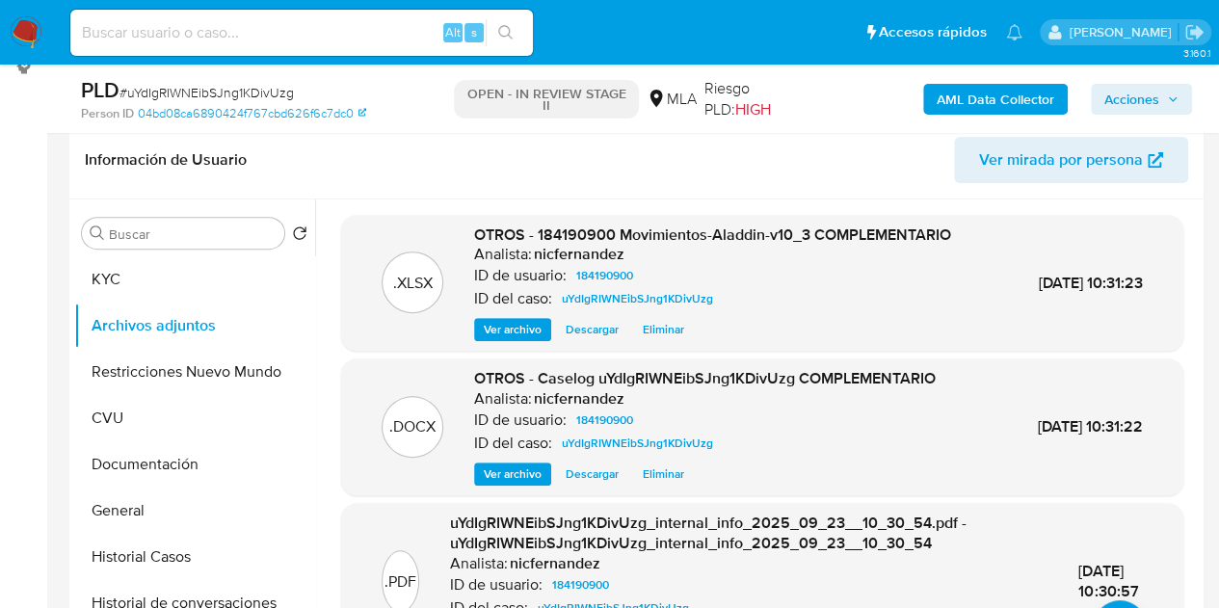
click at [486, 194] on div "Información de Usuario Ver mirada por persona" at bounding box center [636, 160] width 1134 height 78
click at [1150, 105] on span "Acciones" at bounding box center [1131, 99] width 55 height 31
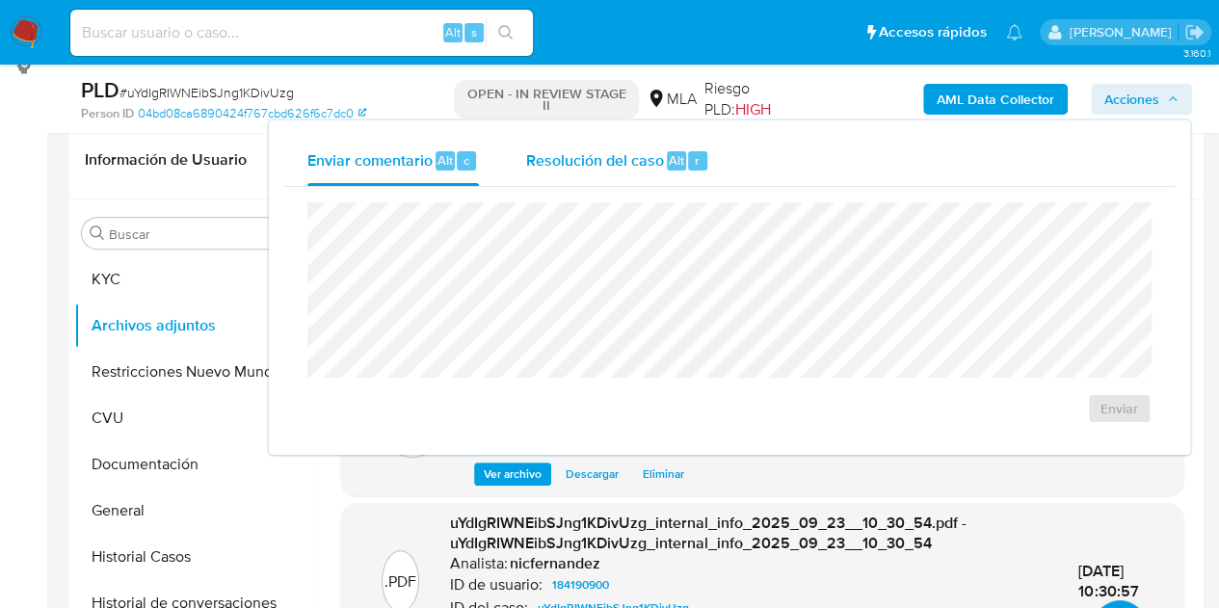
click at [569, 171] on div "Resolución del caso Alt r" at bounding box center [617, 161] width 184 height 50
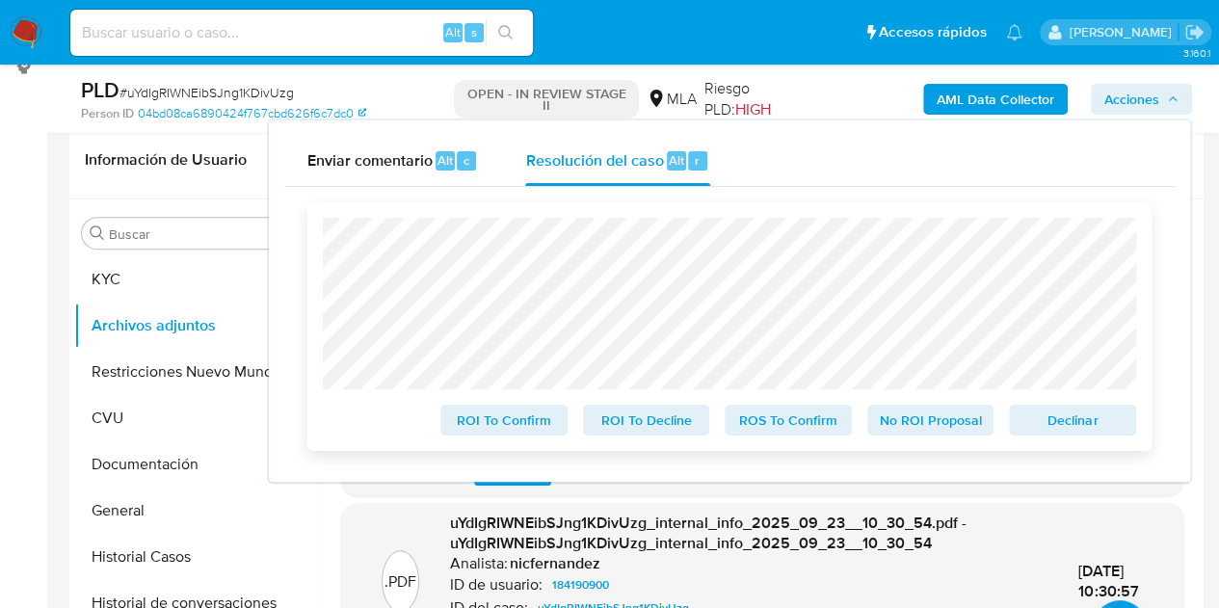
click at [1056, 417] on span "Declinar" at bounding box center [1072, 420] width 100 height 27
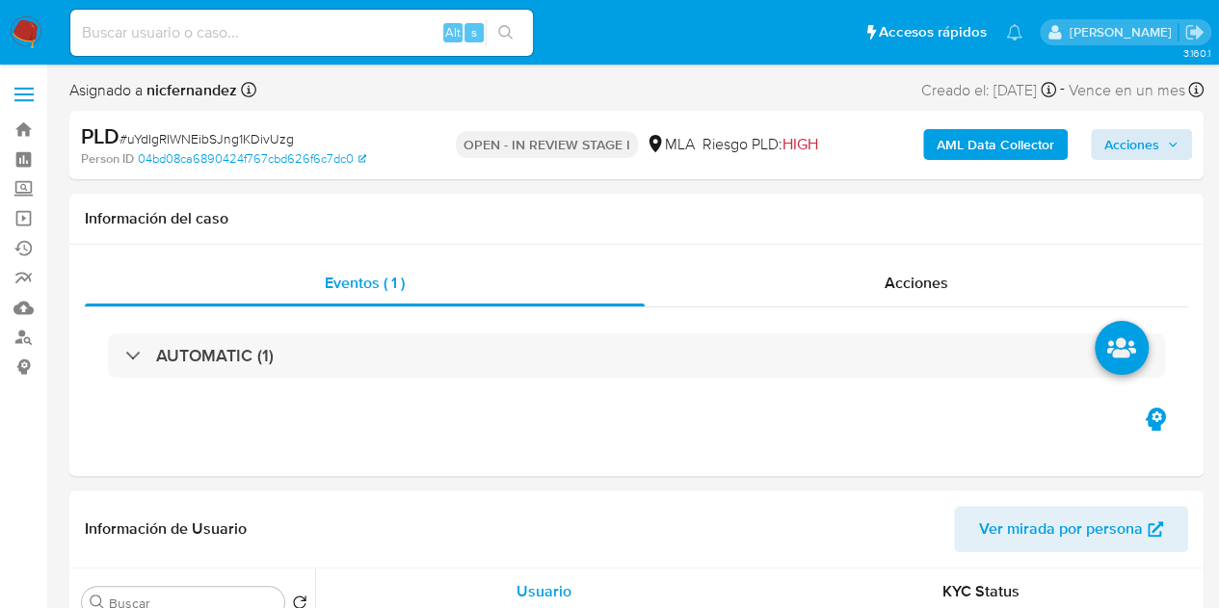
select select "10"
drag, startPoint x: 1161, startPoint y: 139, endPoint x: 1148, endPoint y: 151, distance: 17.7
click at [1161, 138] on span "Acciones" at bounding box center [1141, 144] width 74 height 27
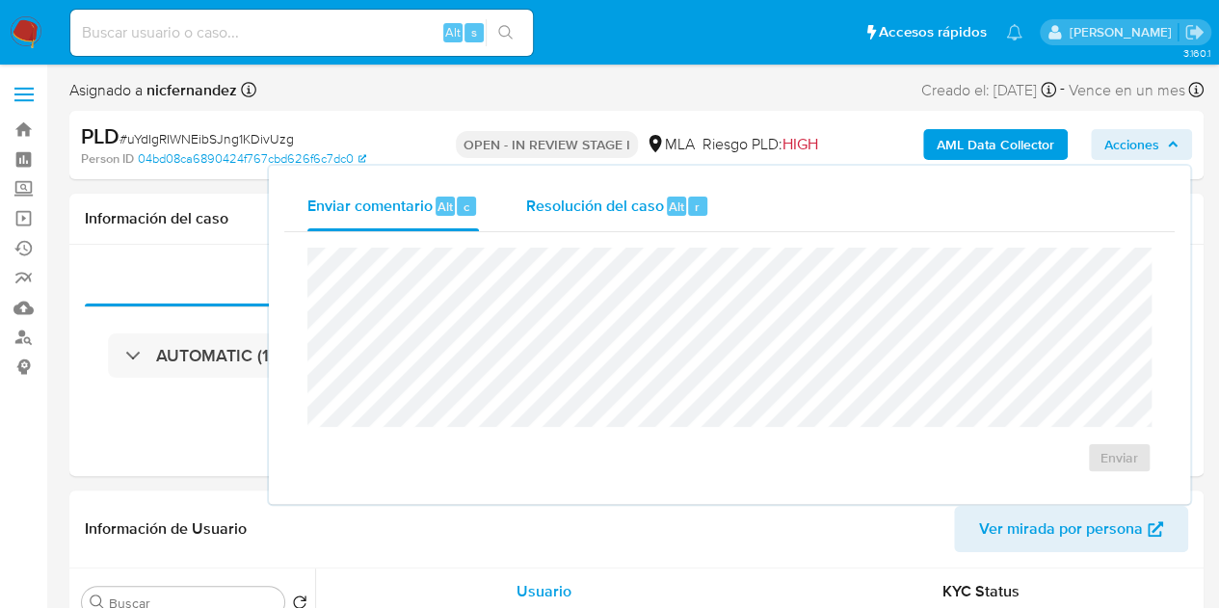
drag, startPoint x: 647, startPoint y: 199, endPoint x: 645, endPoint y: 223, distance: 23.2
click at [643, 203] on span "Resolución del caso" at bounding box center [594, 206] width 138 height 22
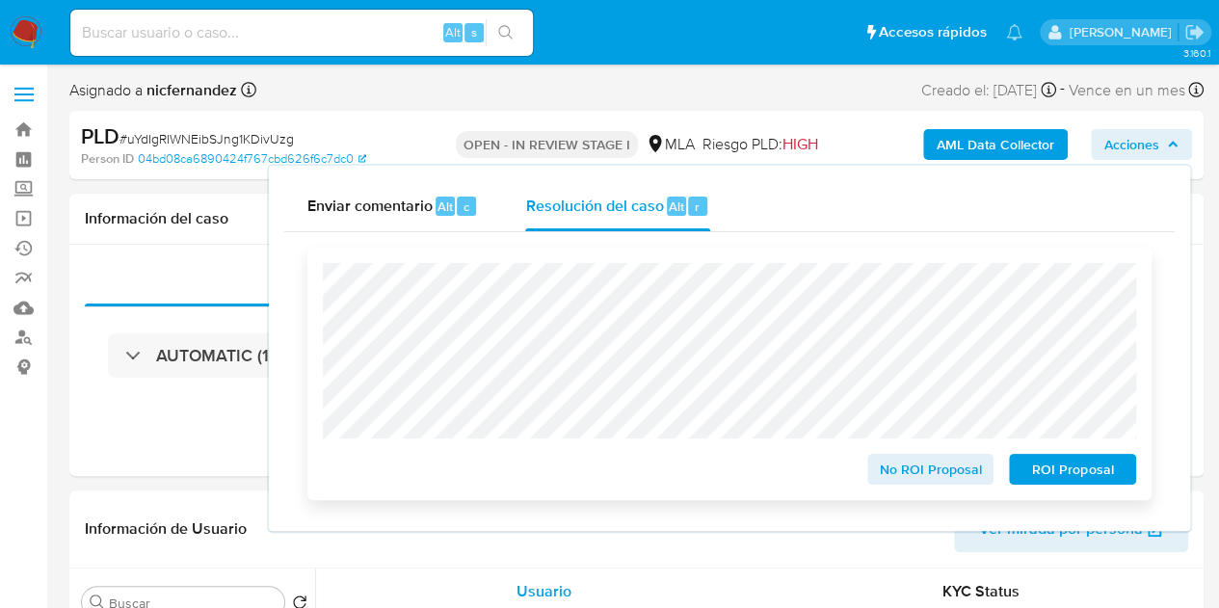
click at [1094, 471] on span "ROI Proposal" at bounding box center [1072, 469] width 100 height 27
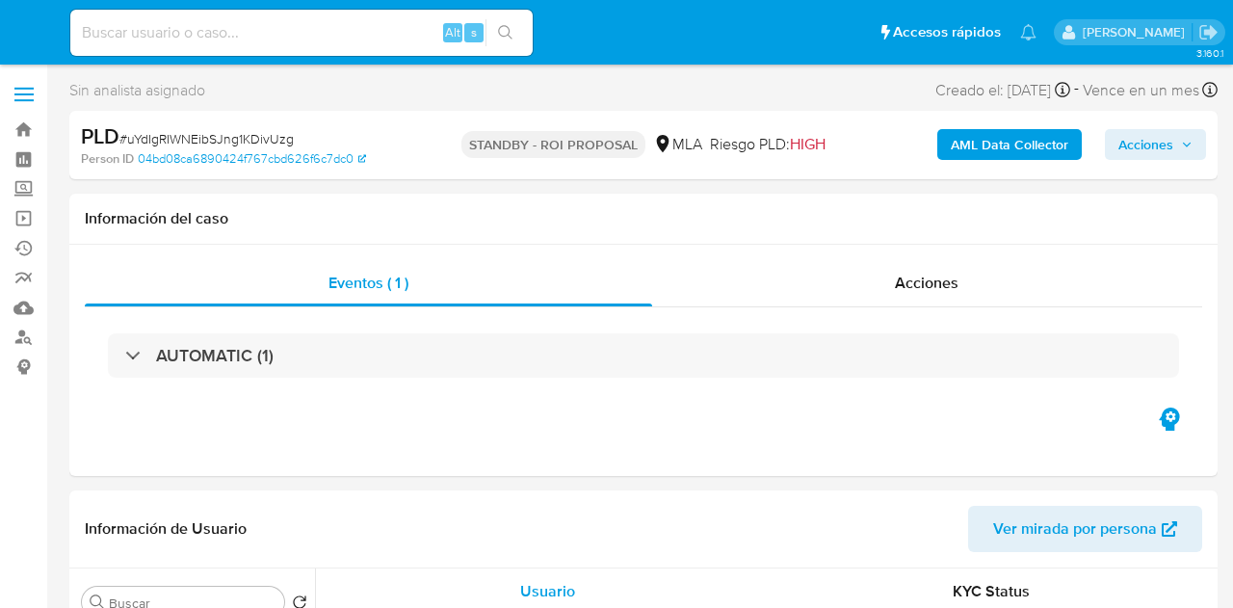
select select "10"
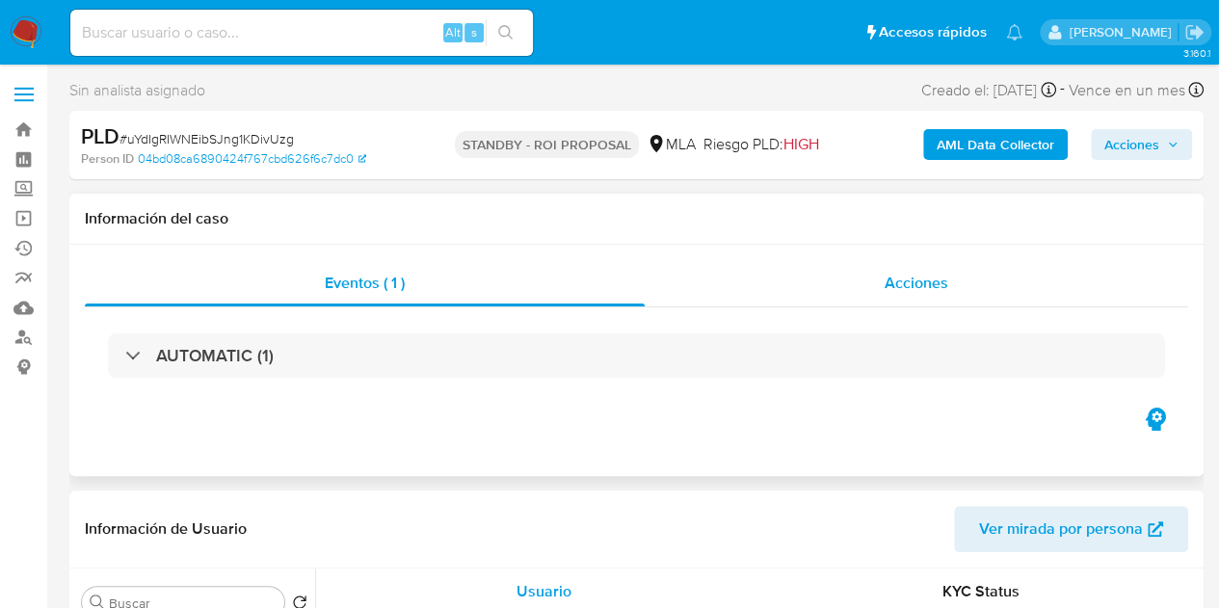
click at [889, 279] on span "Acciones" at bounding box center [916, 283] width 64 height 22
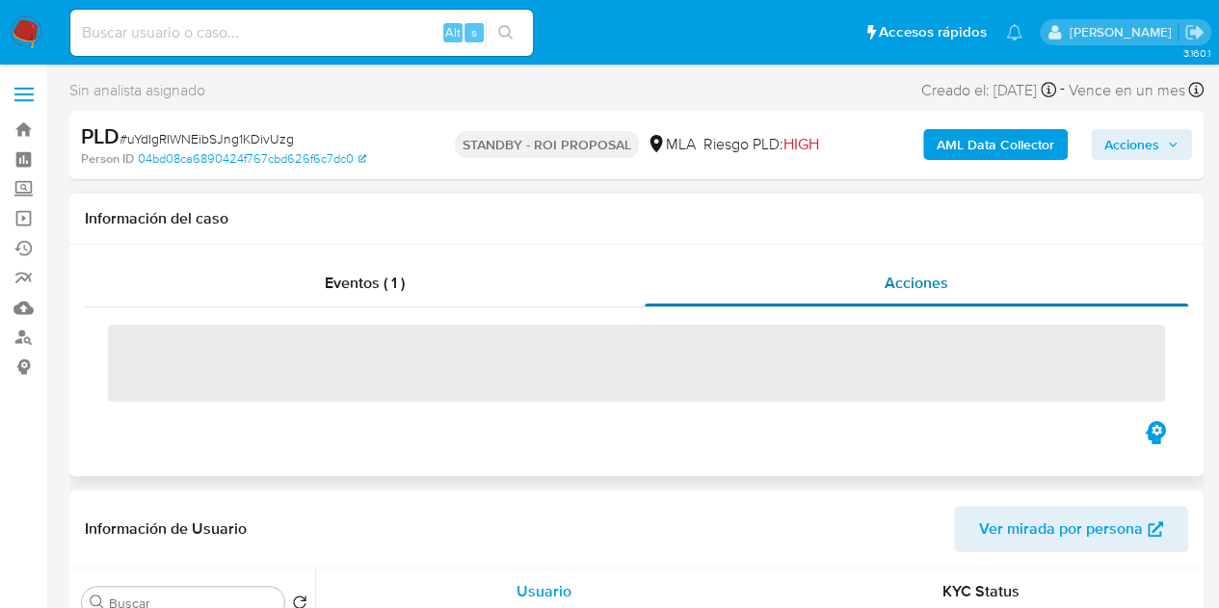
select select "10"
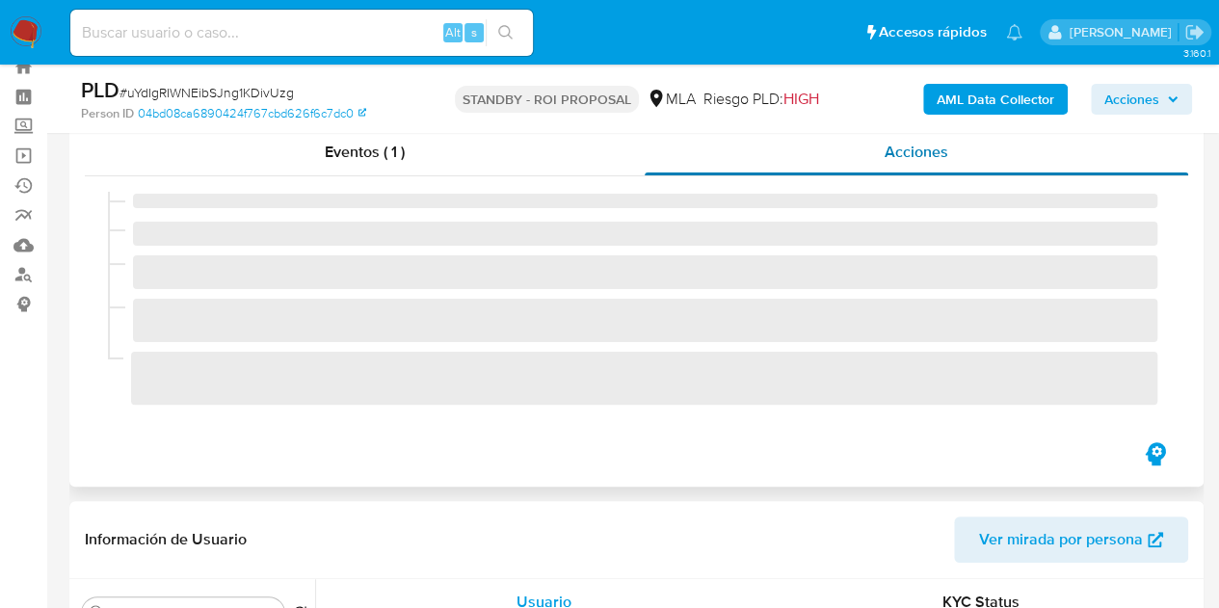
scroll to position [66, 0]
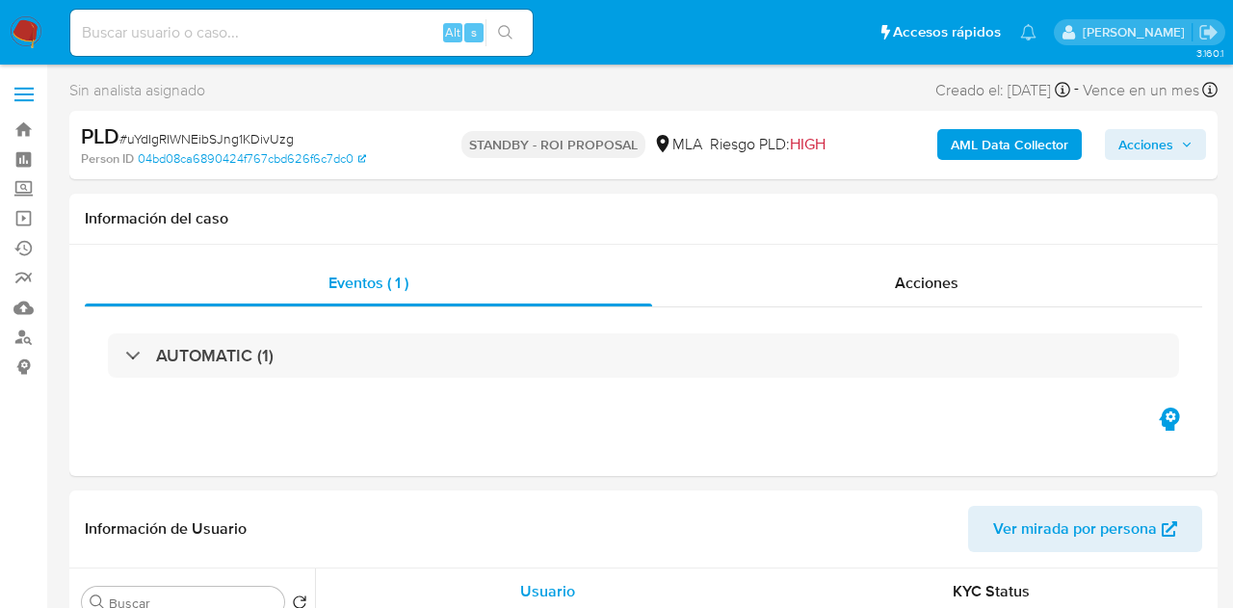
select select "10"
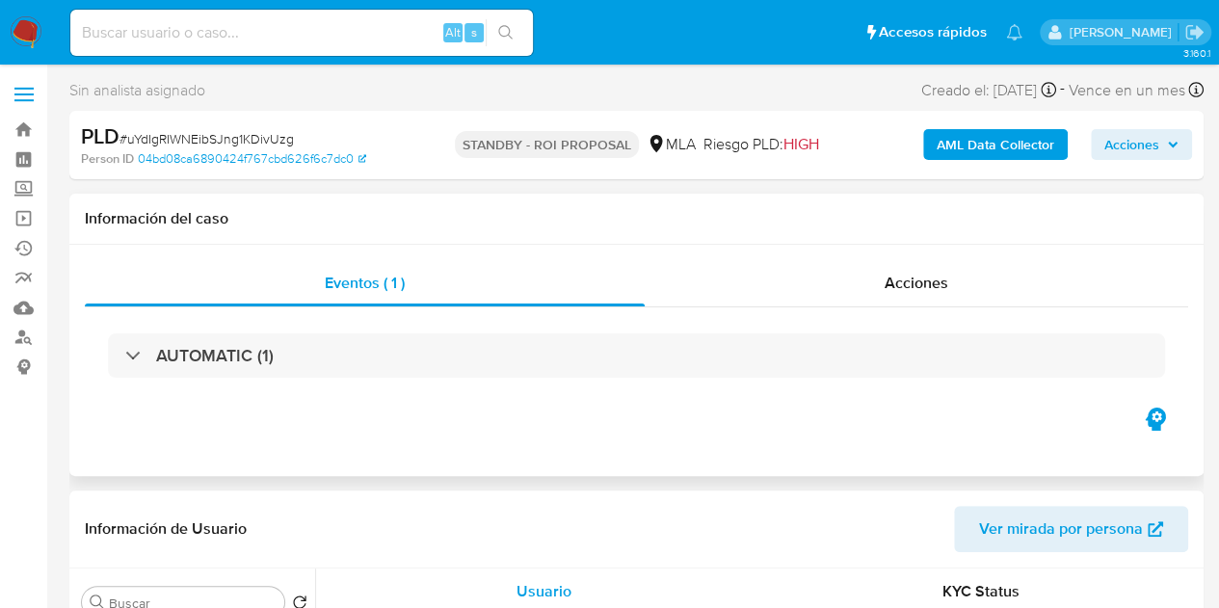
click at [921, 307] on div "AUTOMATIC (1)" at bounding box center [636, 355] width 1103 height 96
click at [918, 294] on div "Acciones" at bounding box center [916, 283] width 543 height 46
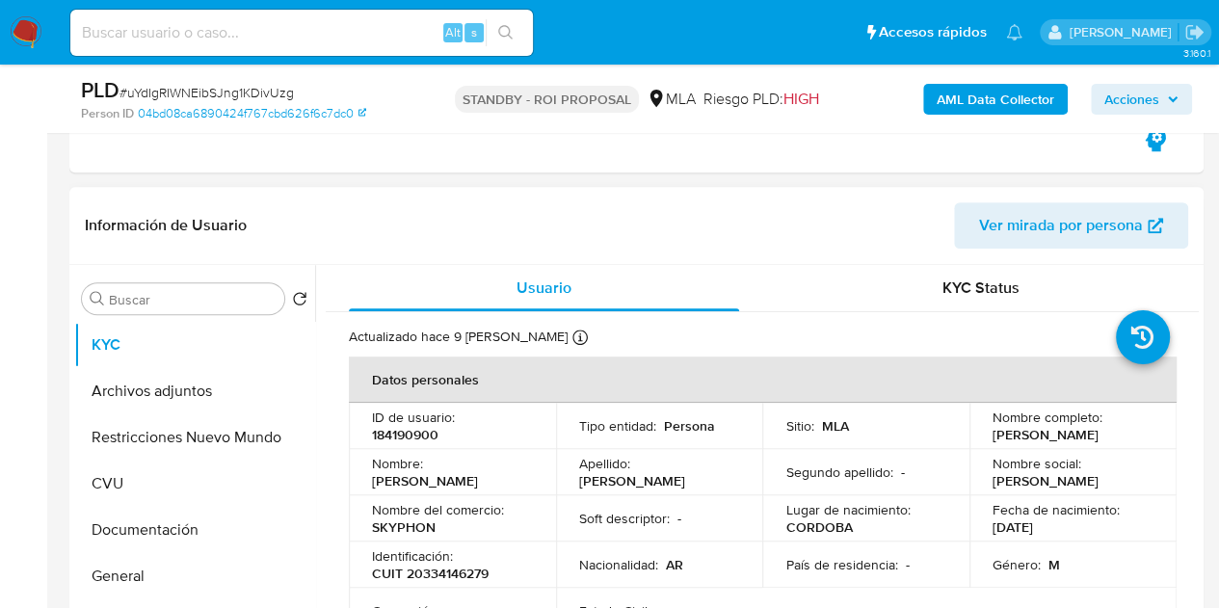
scroll to position [431, 0]
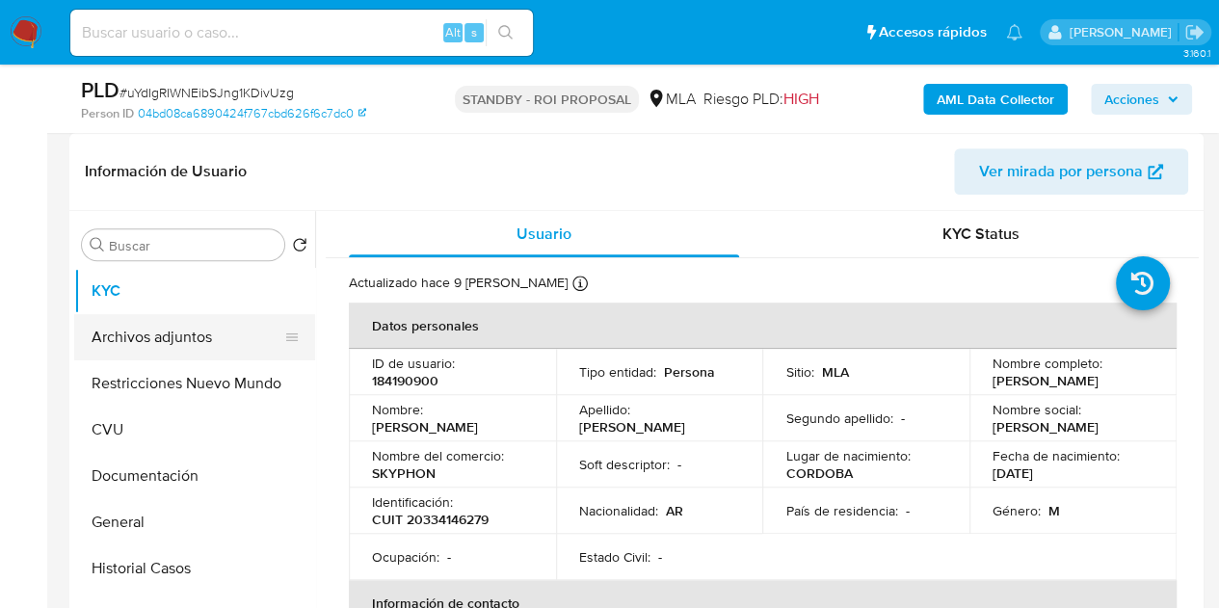
click at [171, 330] on button "Archivos adjuntos" at bounding box center [186, 337] width 225 height 46
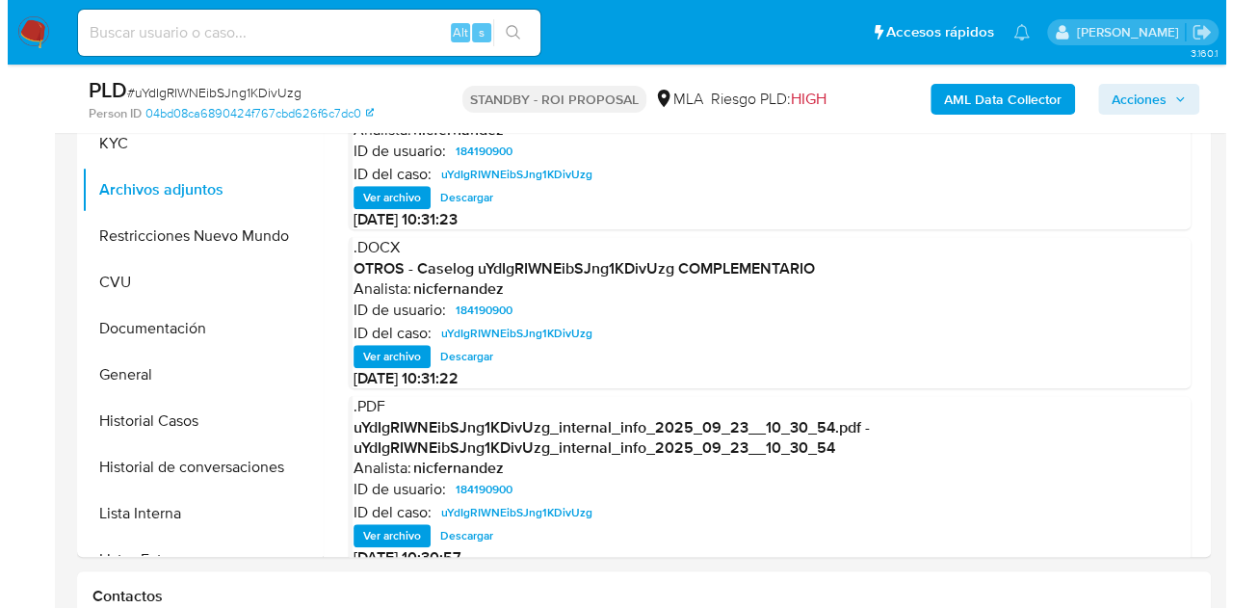
scroll to position [525, 0]
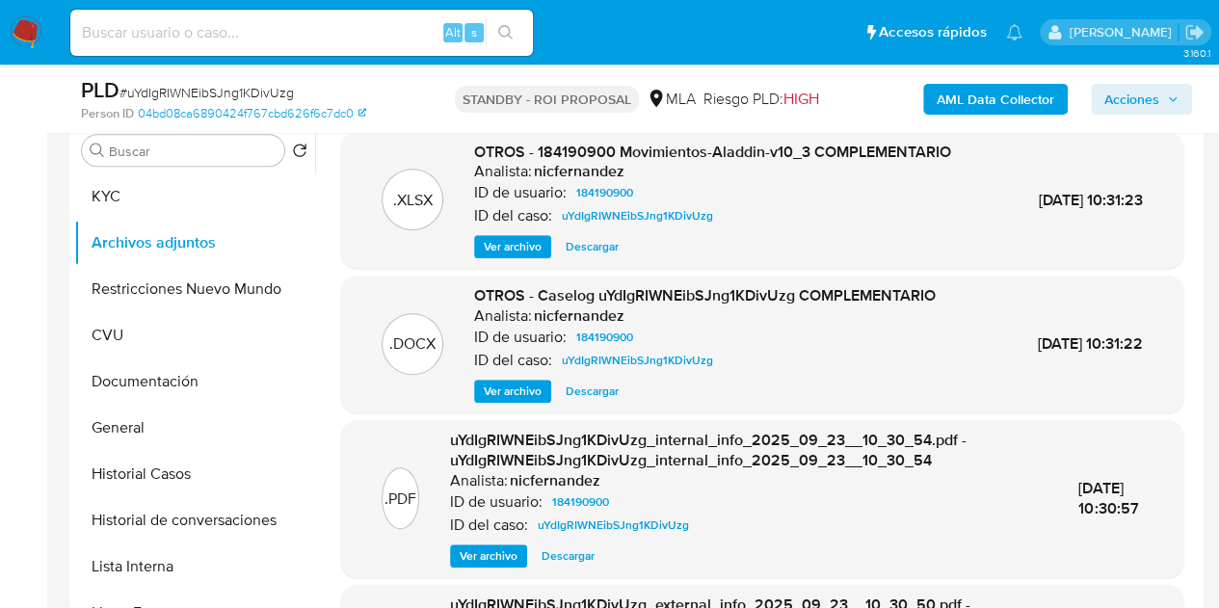
click at [487, 387] on span "Ver archivo" at bounding box center [513, 391] width 58 height 19
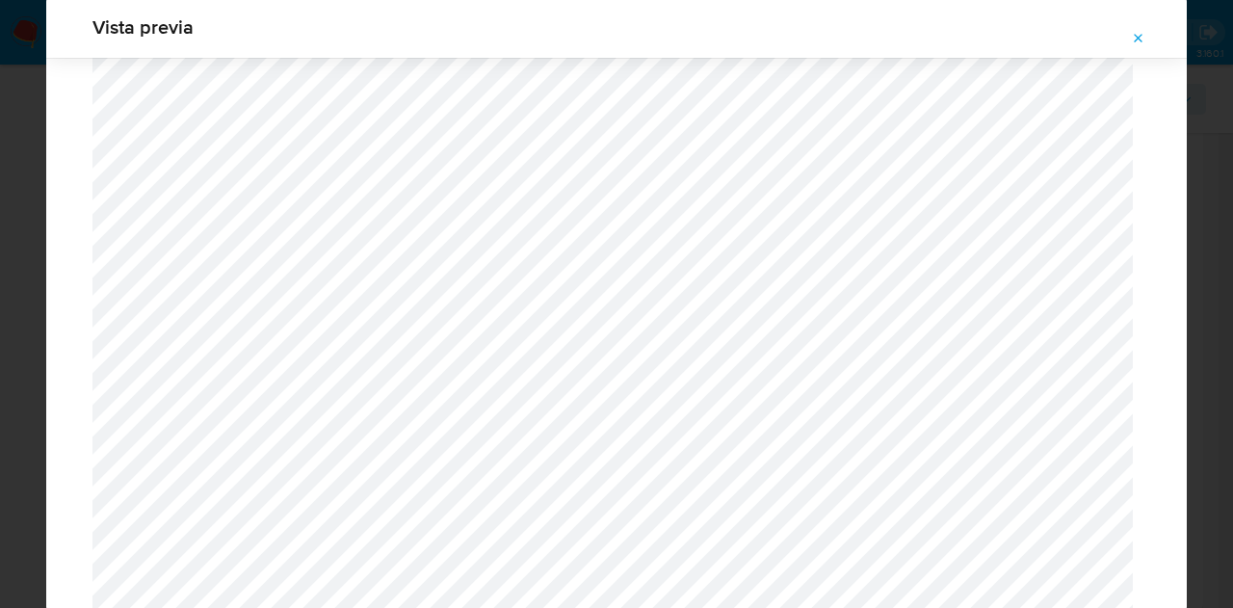
scroll to position [1979, 0]
click at [1138, 41] on icon "Attachment preview" at bounding box center [1138, 38] width 15 height 15
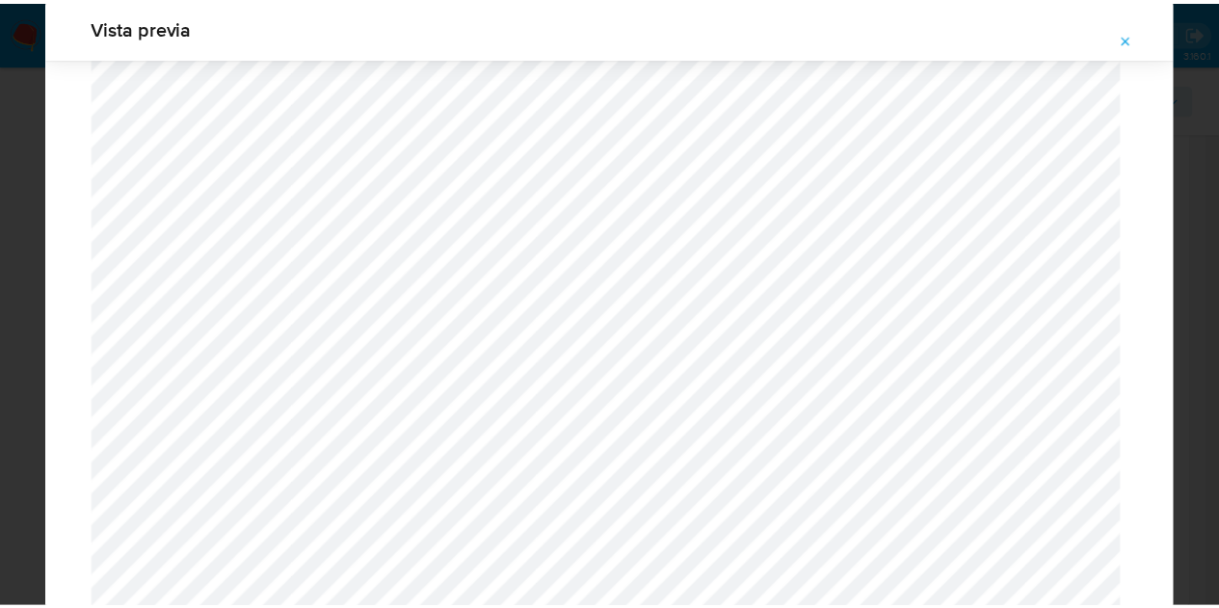
scroll to position [62, 0]
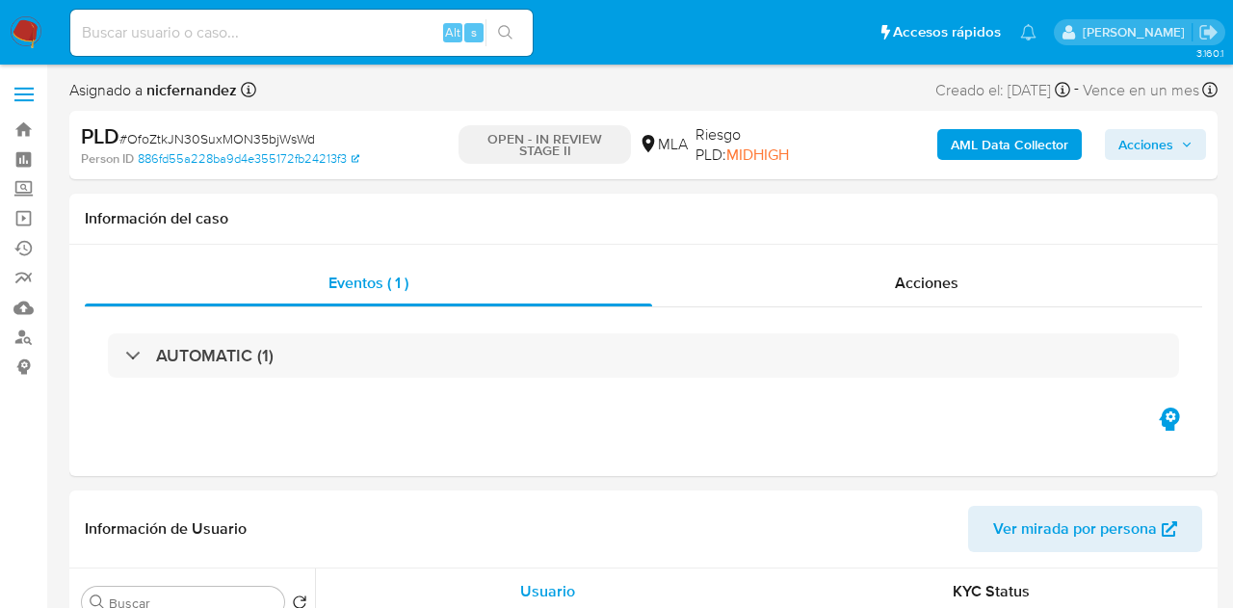
select select "10"
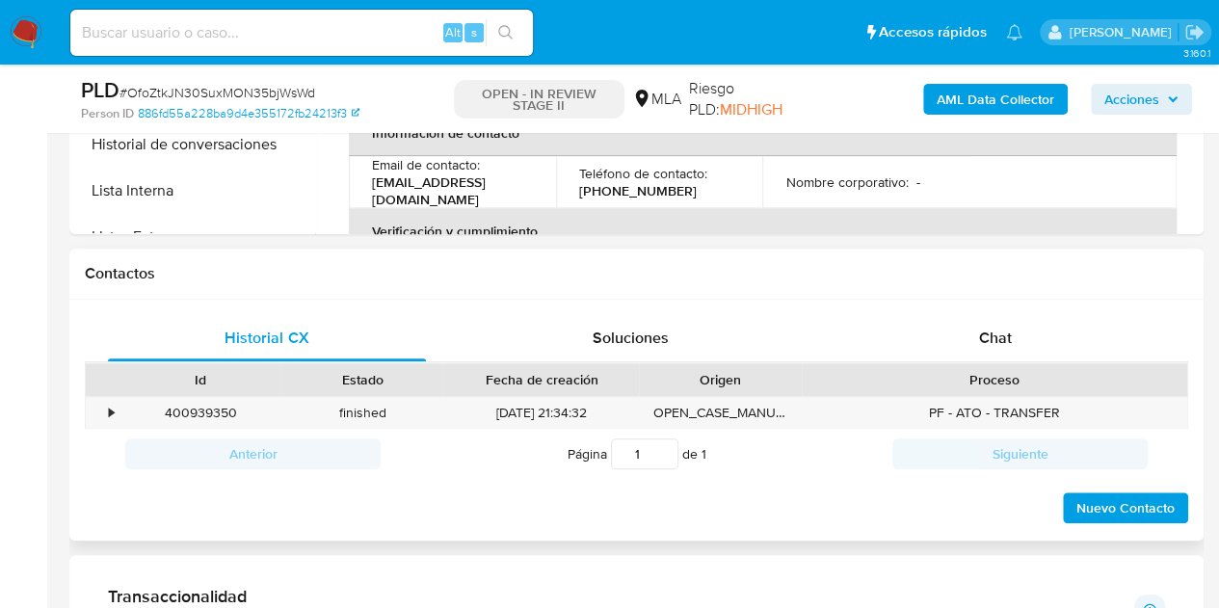
scroll to position [819, 0]
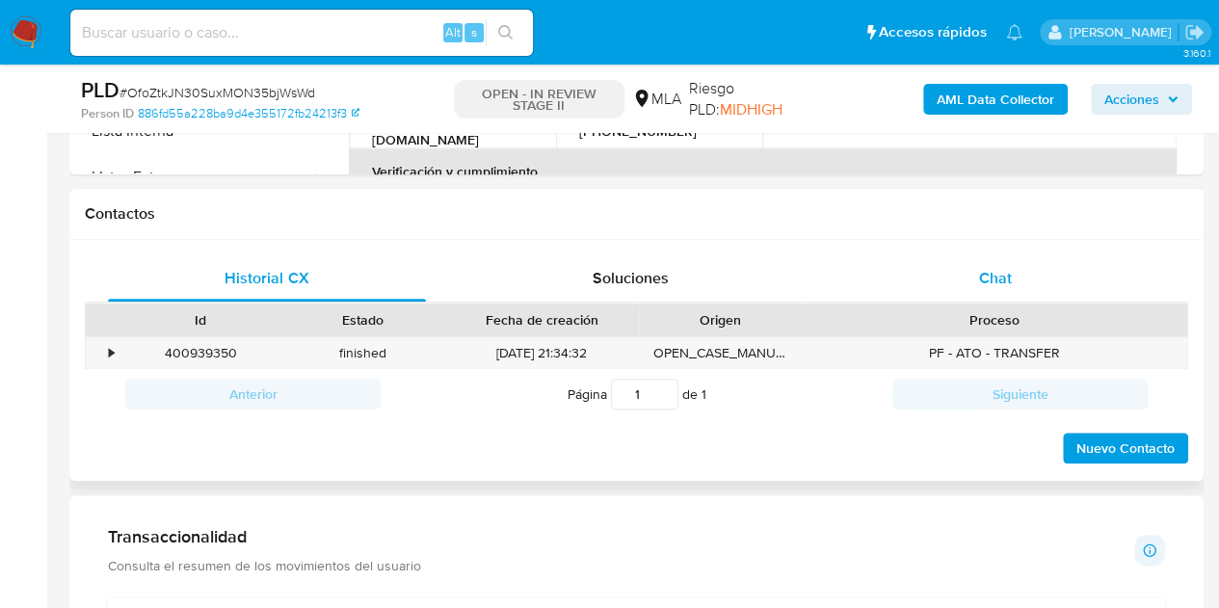
click at [1029, 294] on div "Chat" at bounding box center [995, 278] width 318 height 46
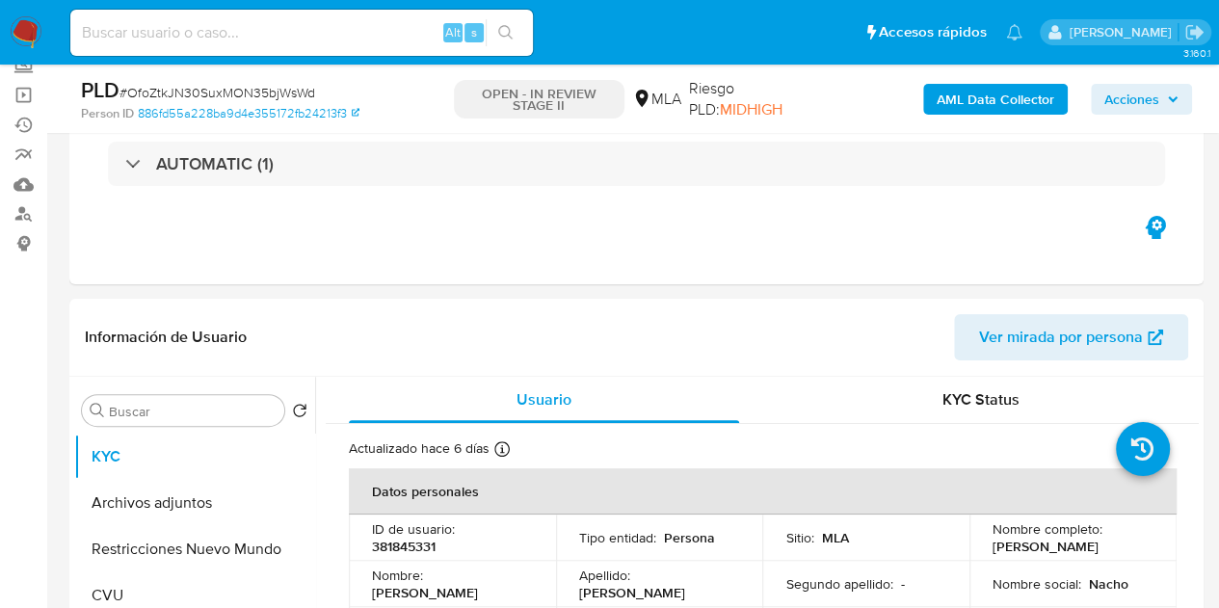
scroll to position [112, 0]
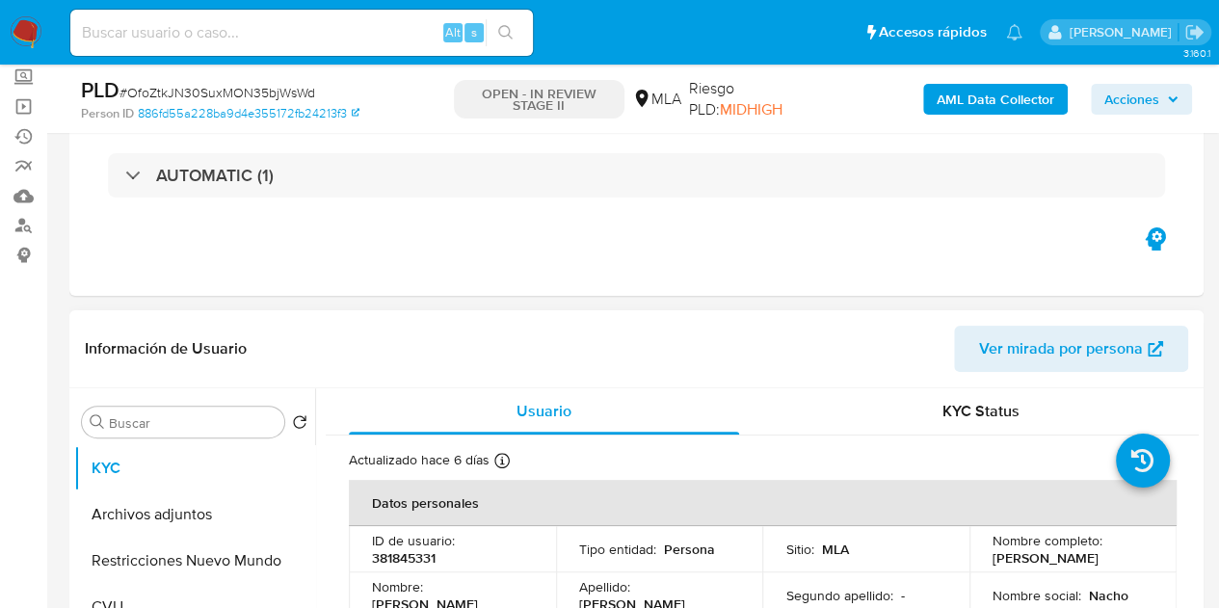
click at [1031, 338] on span "Ver mirada por persona" at bounding box center [1061, 349] width 164 height 46
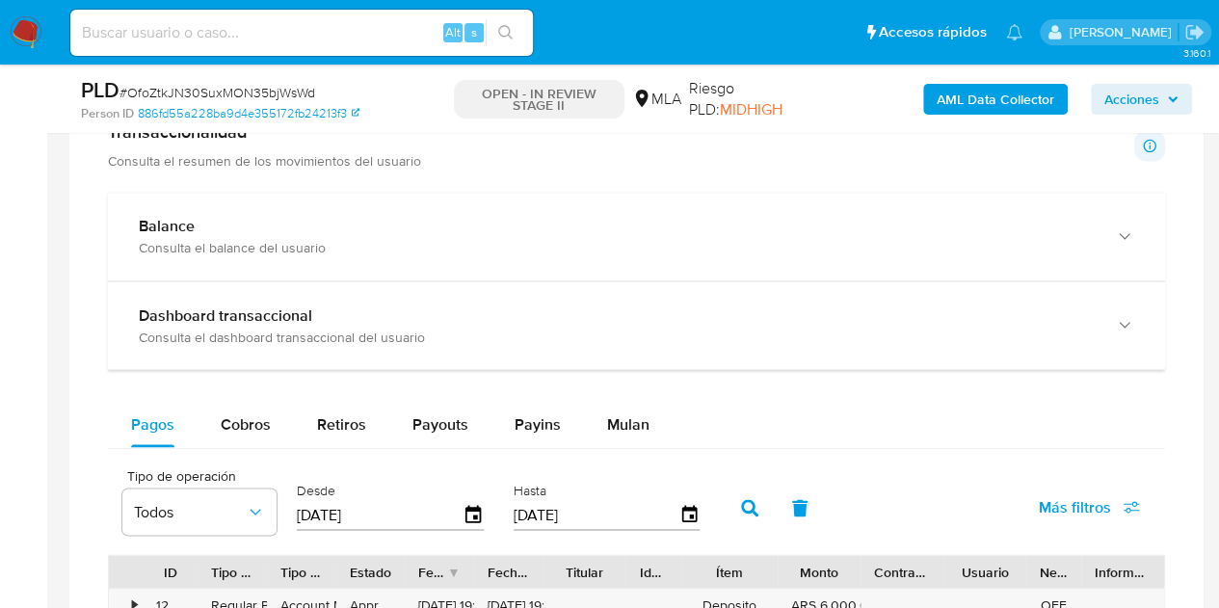
scroll to position [1648, 0]
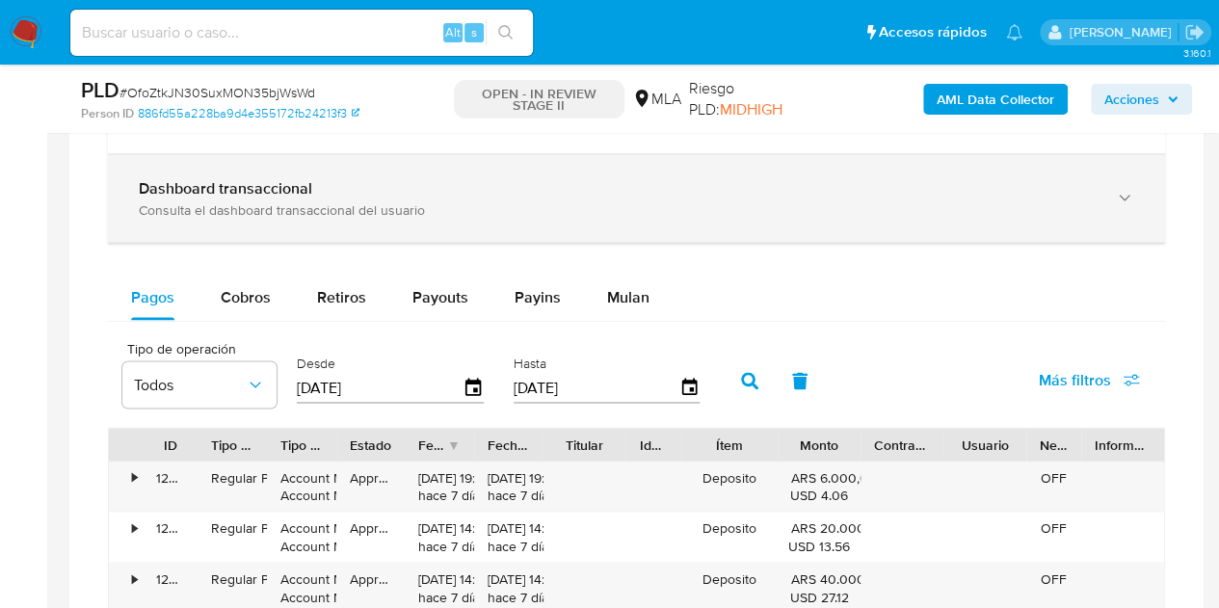
click at [1066, 178] on div "Dashboard transaccional" at bounding box center [617, 187] width 957 height 19
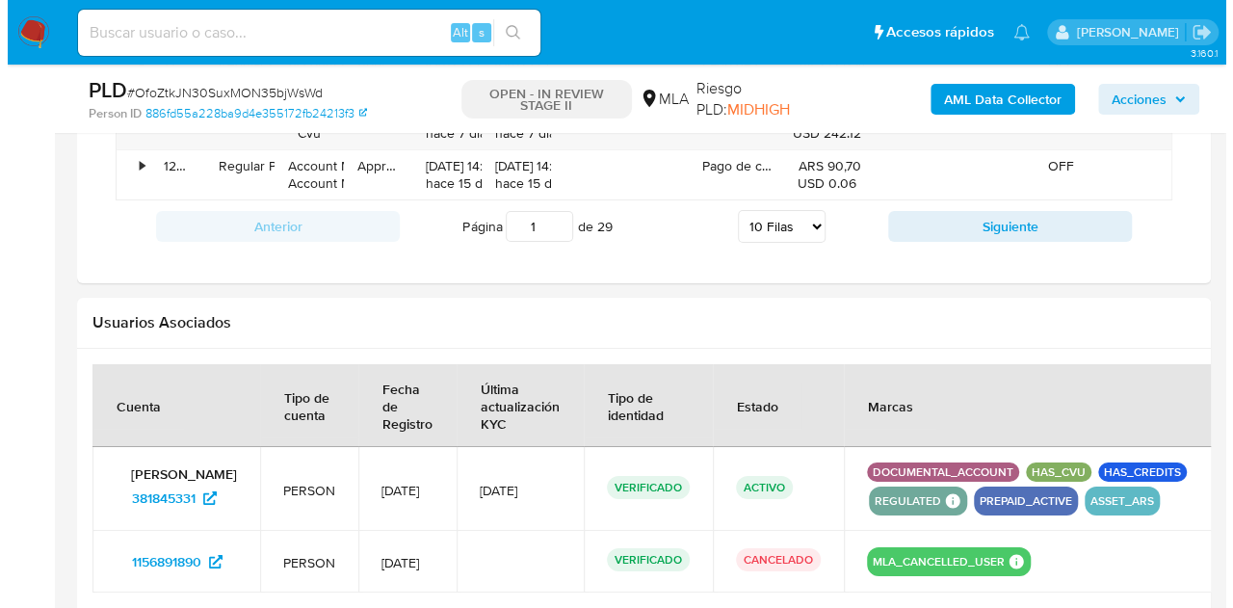
scroll to position [3964, 0]
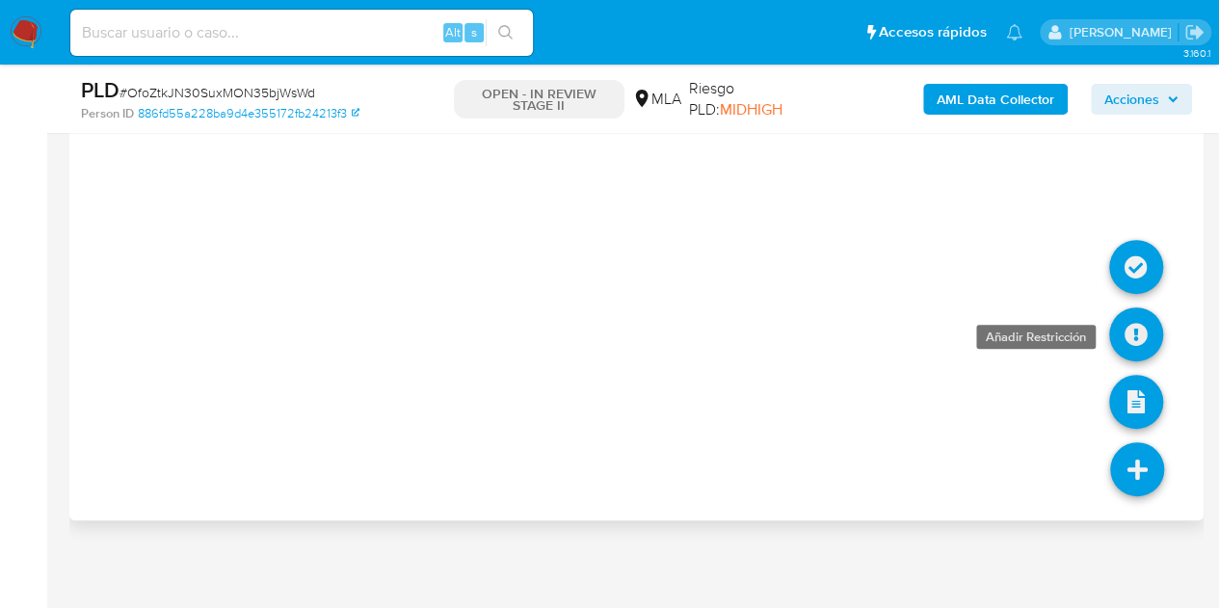
click at [1146, 333] on icon at bounding box center [1136, 334] width 54 height 54
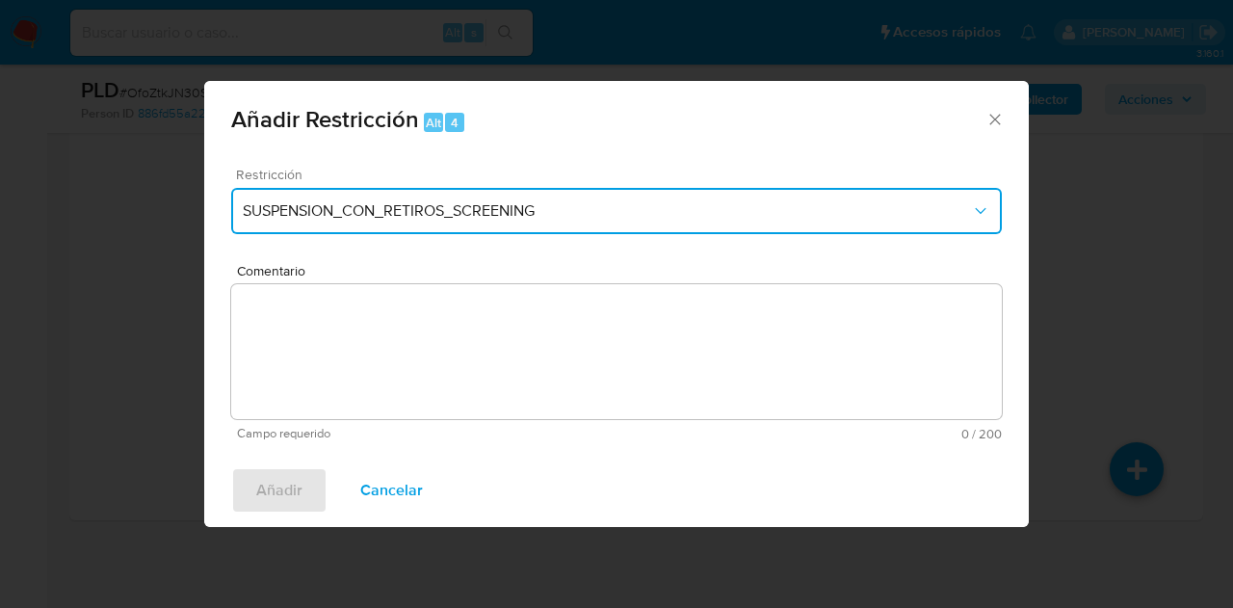
click at [570, 201] on button "SUSPENSION_CON_RETIROS_SCREENING" at bounding box center [616, 211] width 771 height 46
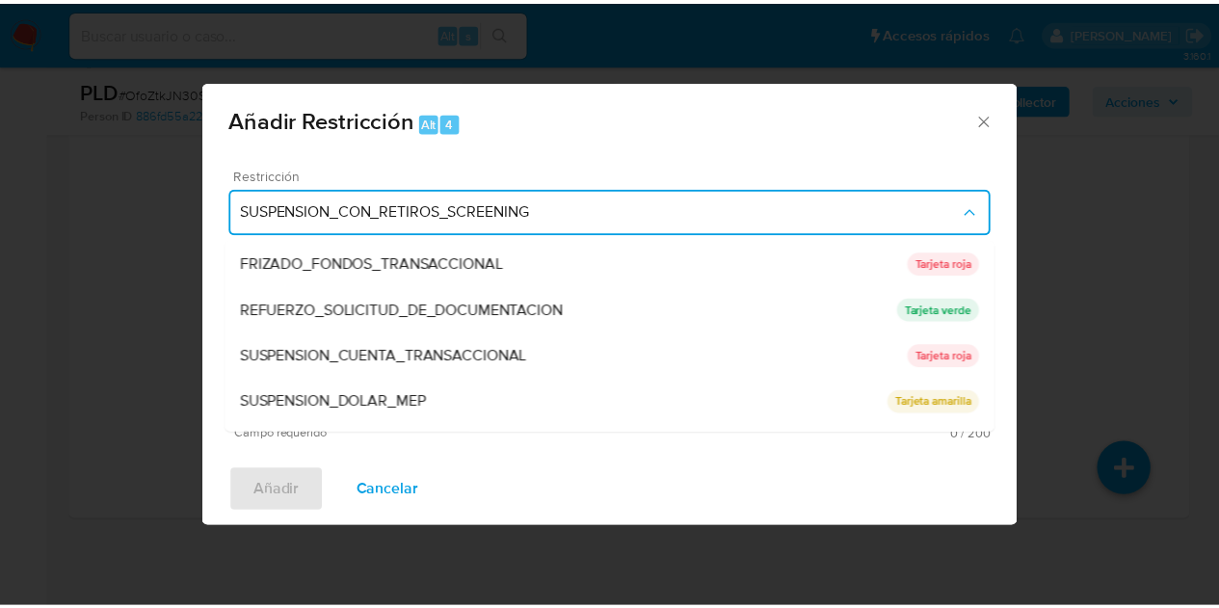
scroll to position [408, 0]
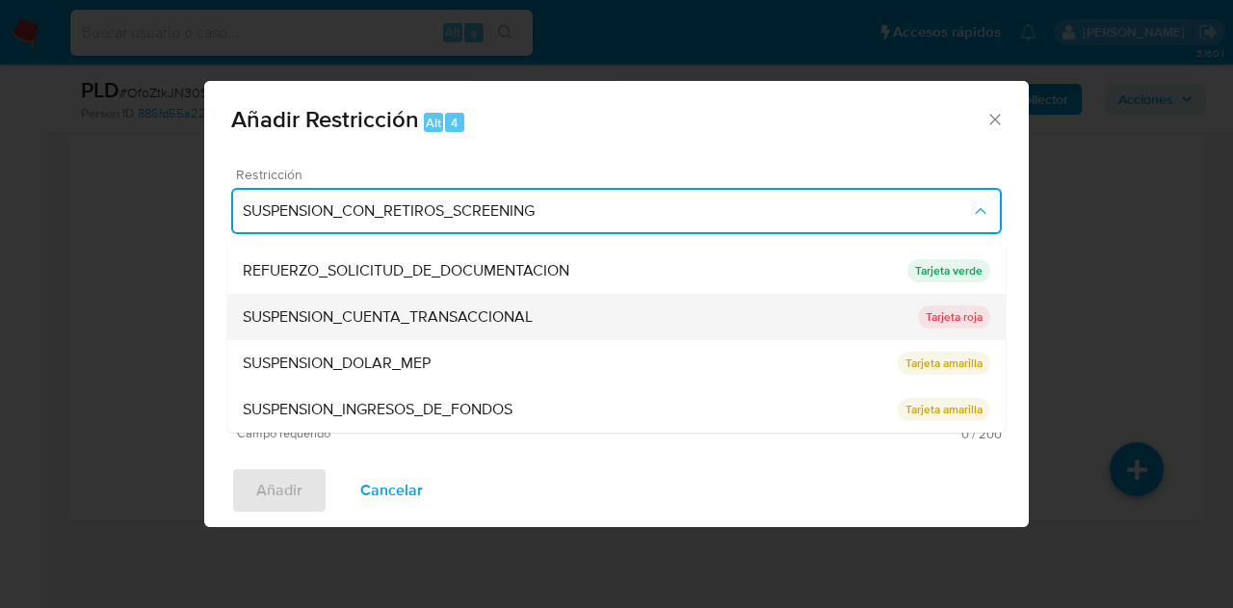
click at [479, 318] on span "SUSPENSION_CUENTA_TRANSACCIONAL" at bounding box center [388, 316] width 290 height 19
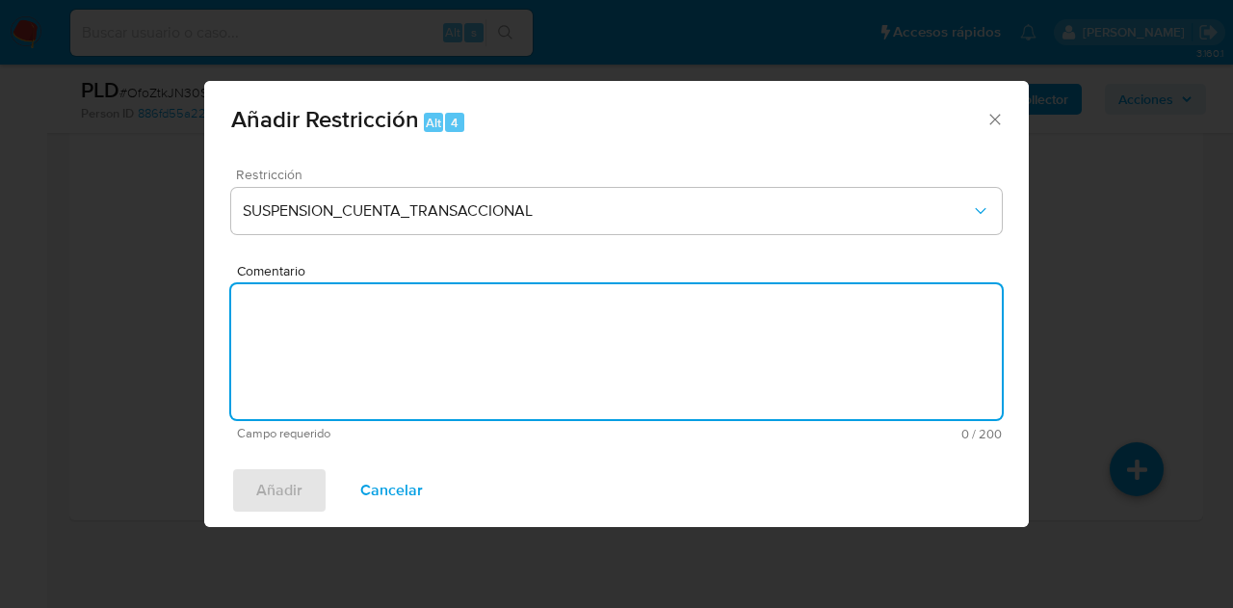
click at [471, 333] on textarea "Comentario" at bounding box center [616, 351] width 771 height 135
type textarea "AML"
click at [272, 488] on span "Añadir" at bounding box center [279, 490] width 46 height 42
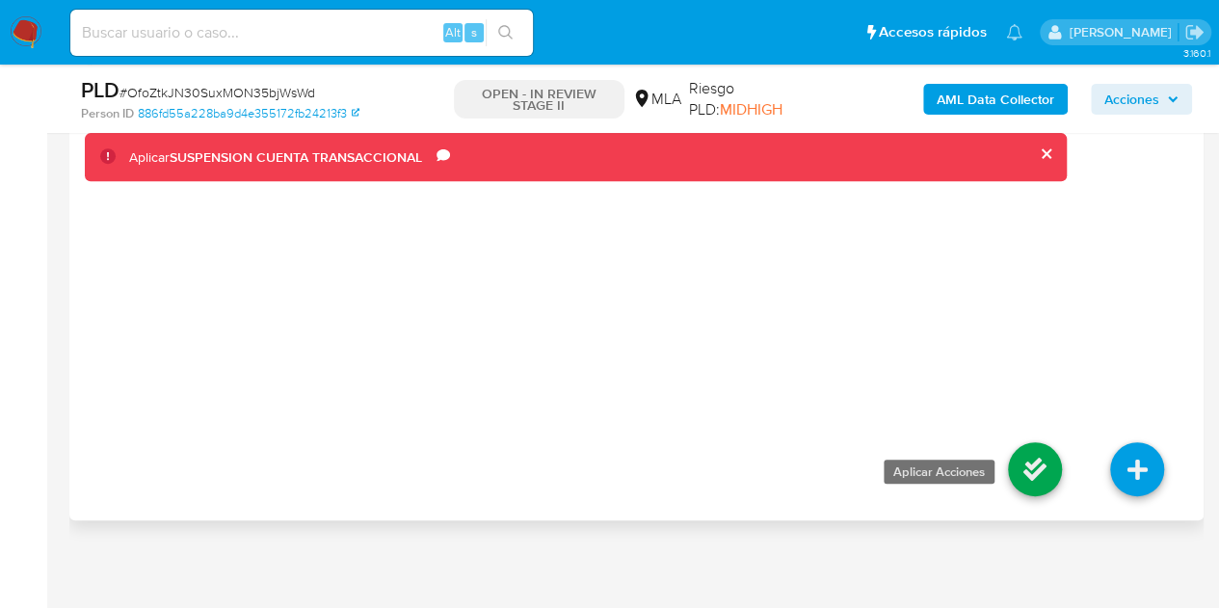
click at [1035, 466] on icon at bounding box center [1035, 469] width 54 height 54
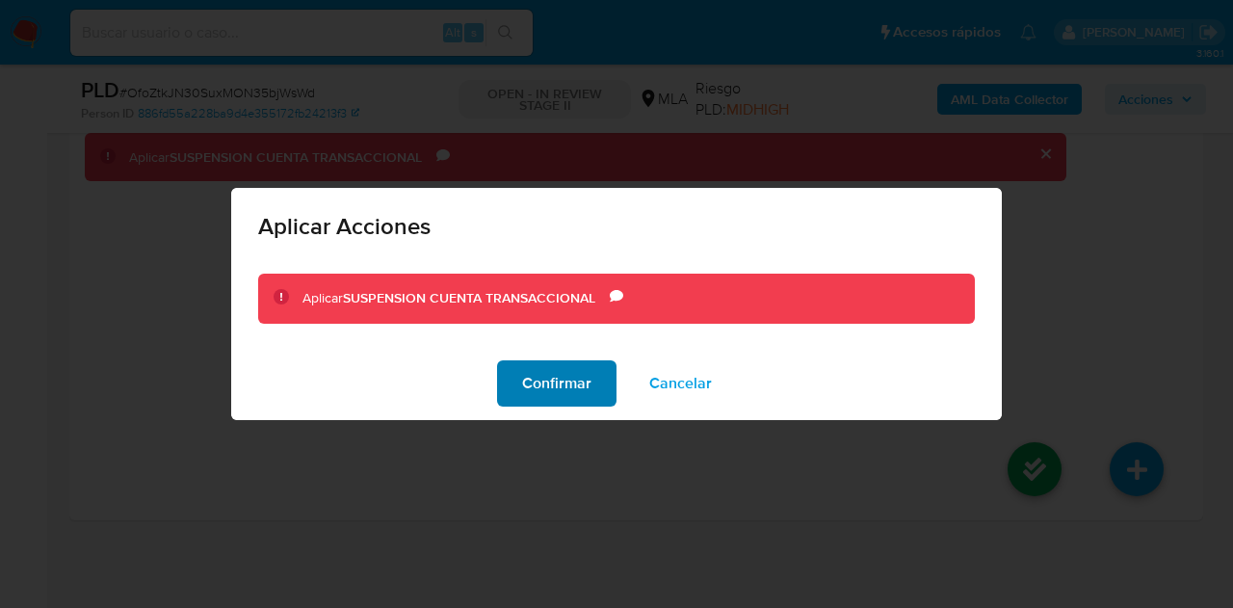
click at [570, 388] on span "Confirmar" at bounding box center [556, 383] width 69 height 42
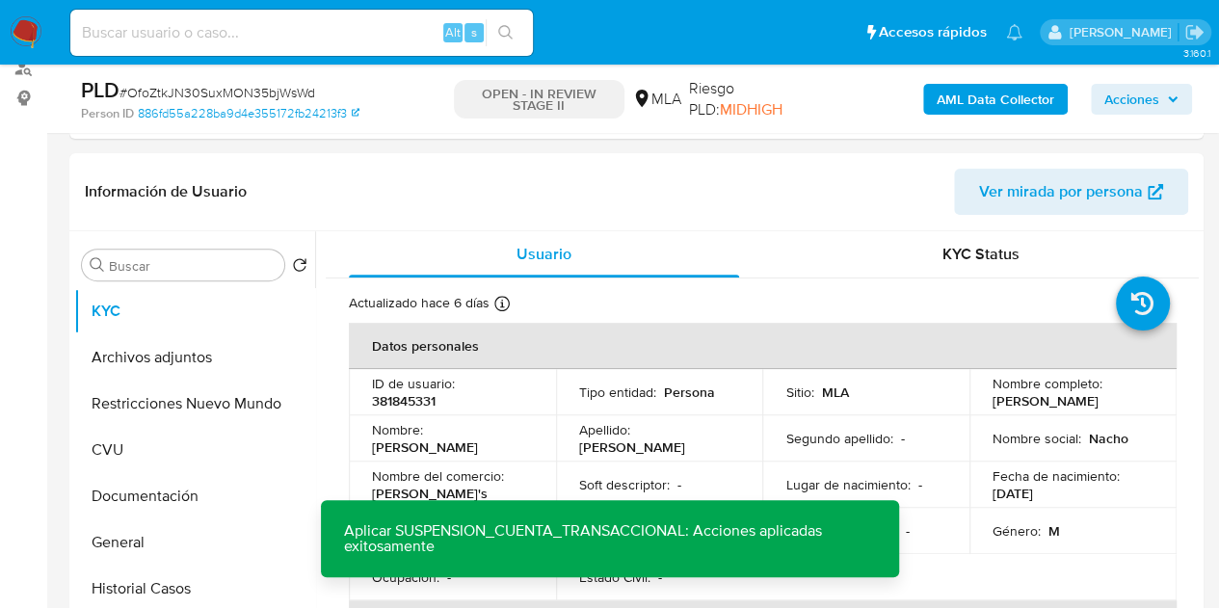
scroll to position [264, 0]
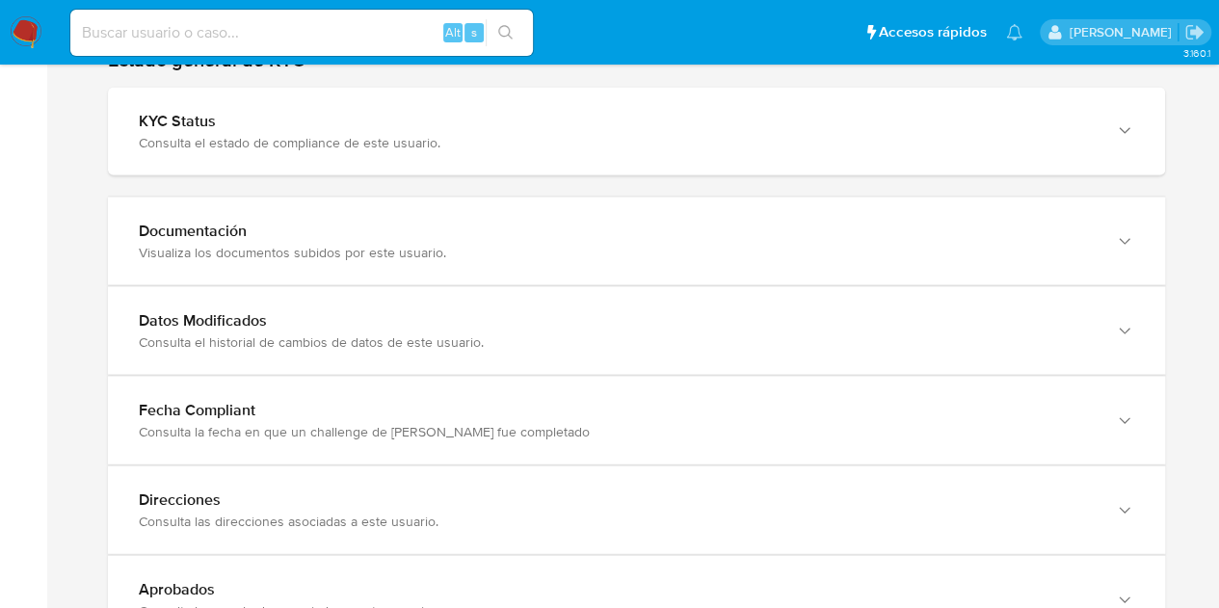
scroll to position [1968, 0]
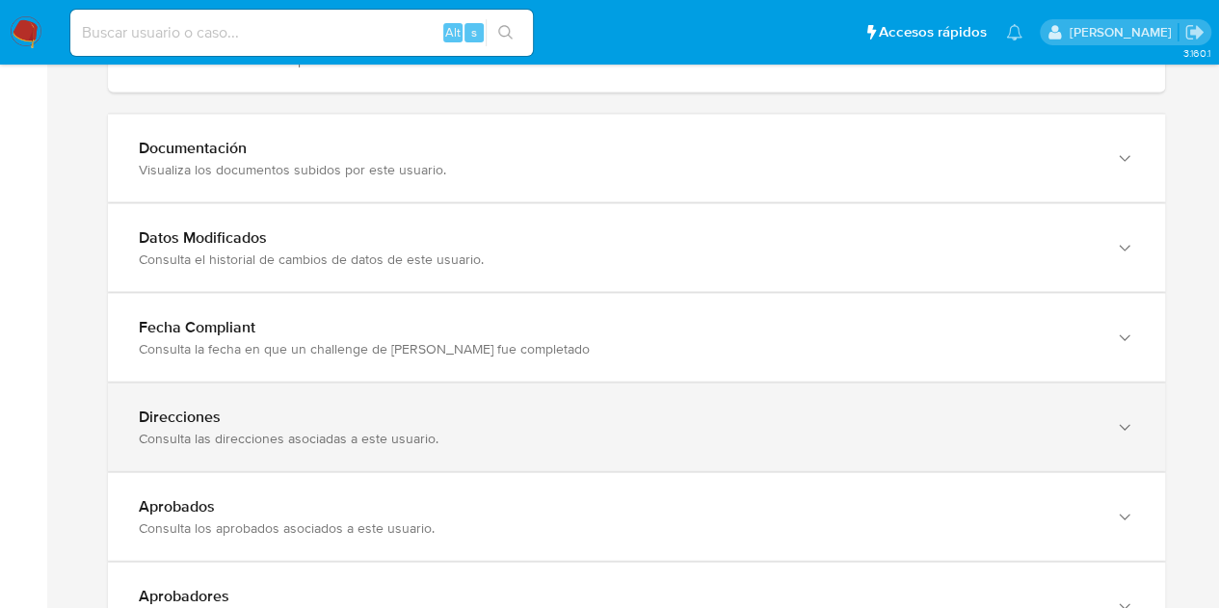
click at [1029, 430] on div "Consulta las direcciones asociadas a este usuario." at bounding box center [617, 438] width 957 height 17
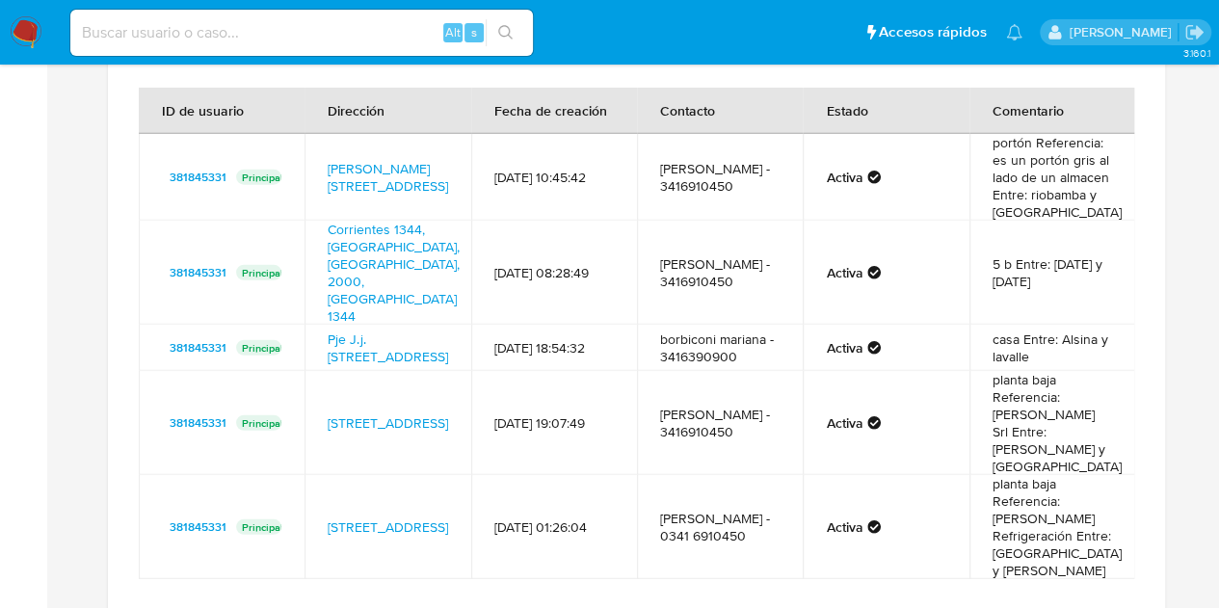
scroll to position [2353, 0]
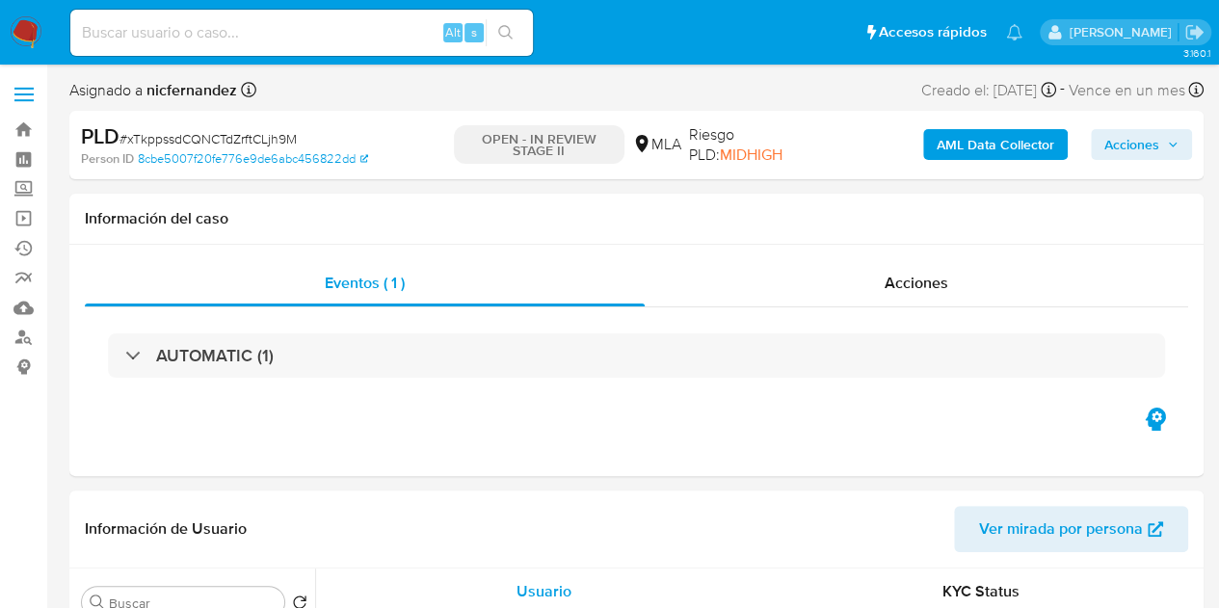
select select "10"
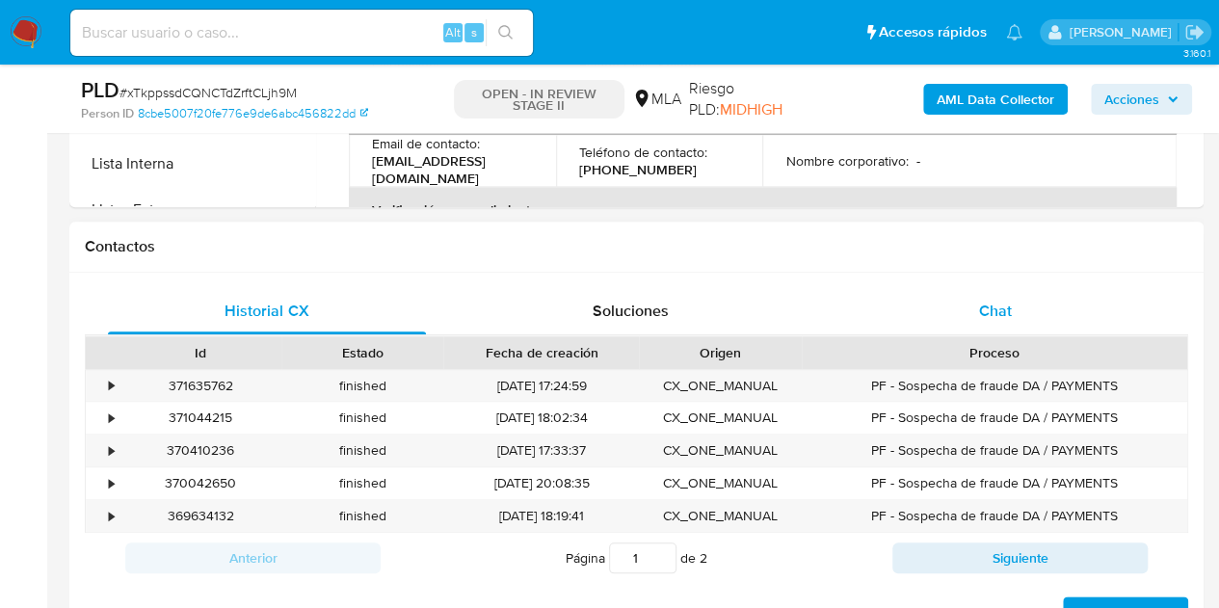
scroll to position [809, 0]
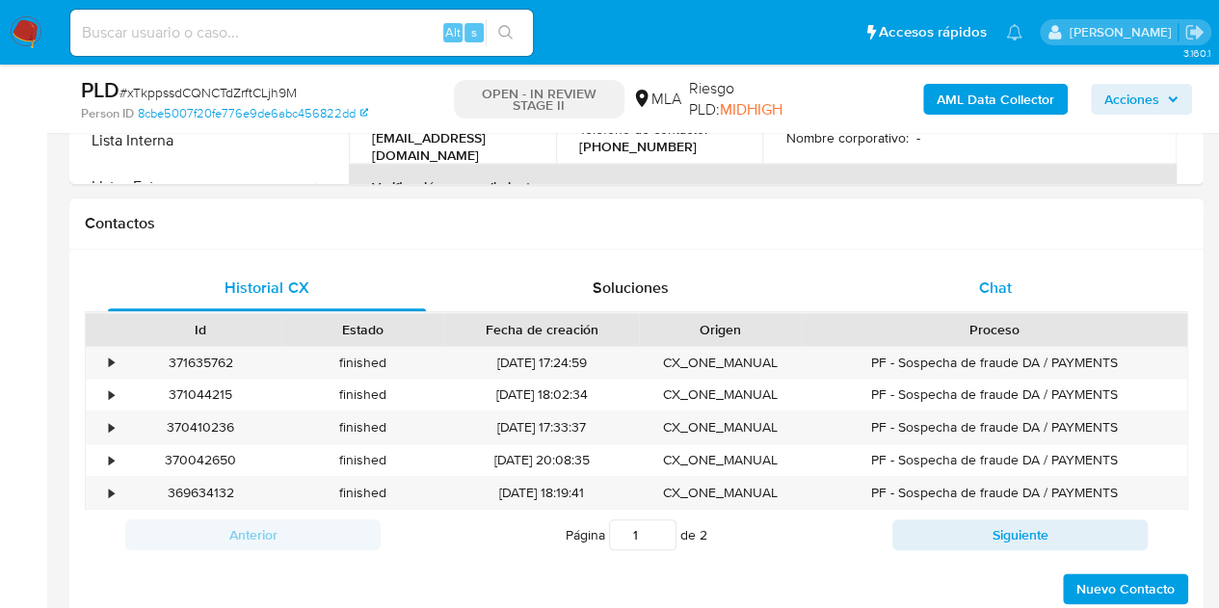
click at [1012, 291] on div "Chat" at bounding box center [995, 288] width 318 height 46
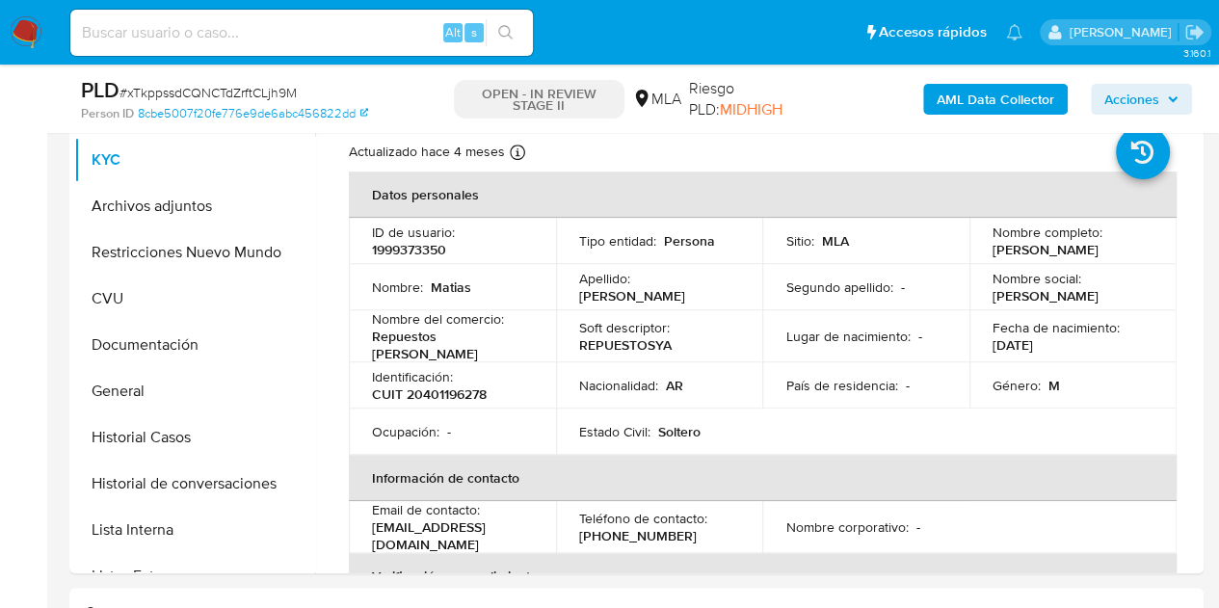
scroll to position [411, 0]
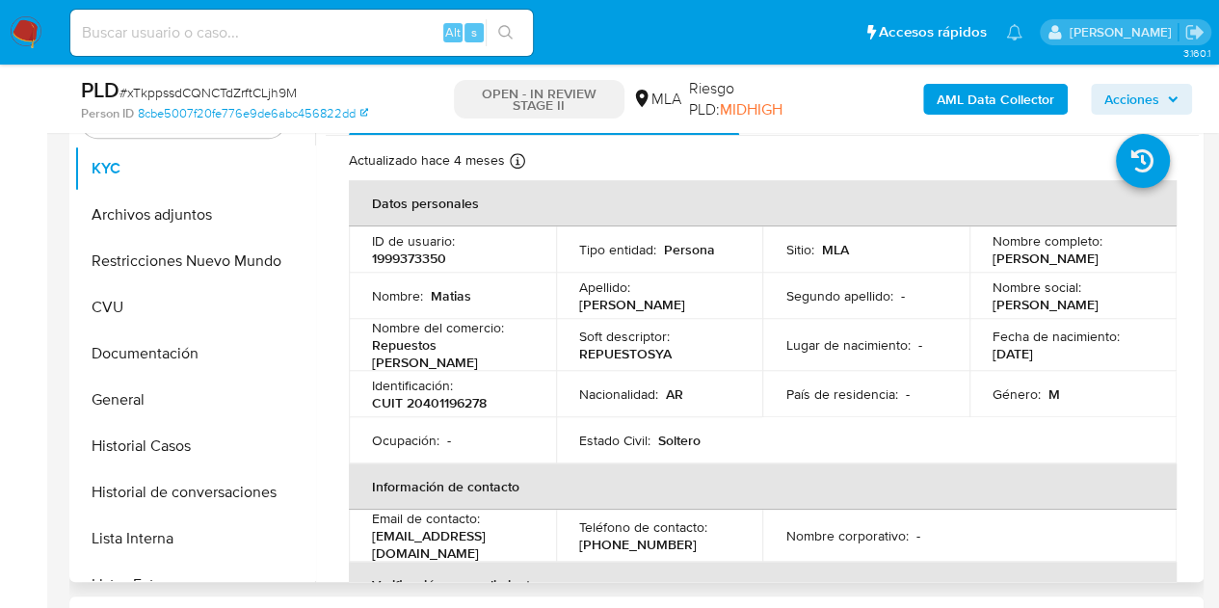
click at [443, 292] on p "Matias" at bounding box center [451, 295] width 40 height 17
copy p "Matias"
click at [614, 419] on td "Estado Civil : Soltero" at bounding box center [659, 440] width 207 height 46
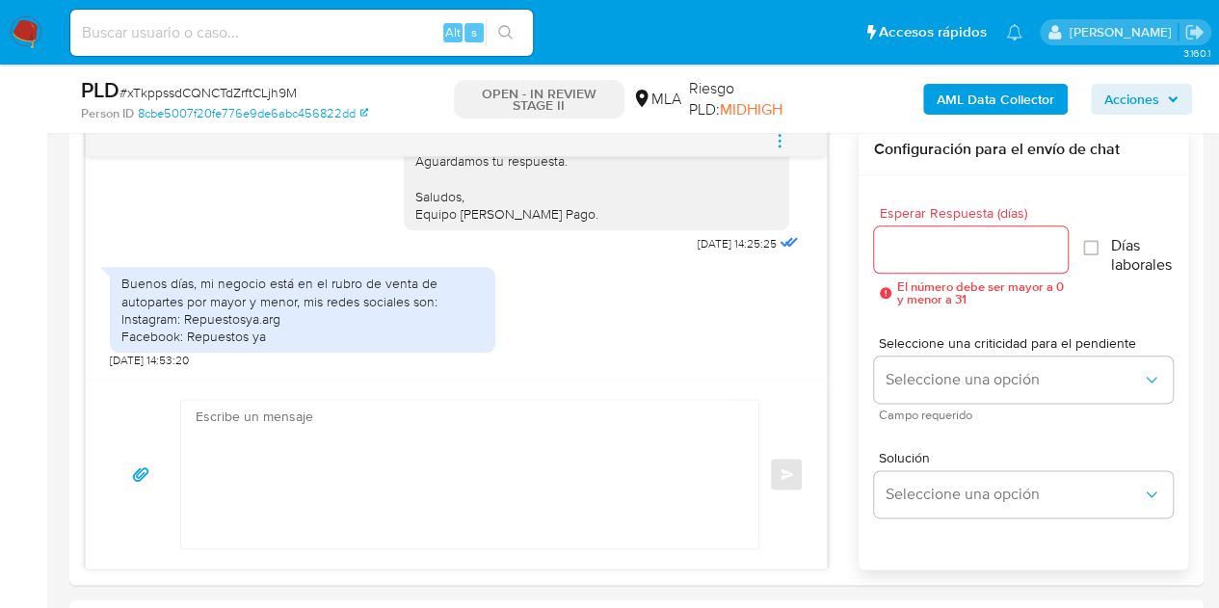
scroll to position [1021, 0]
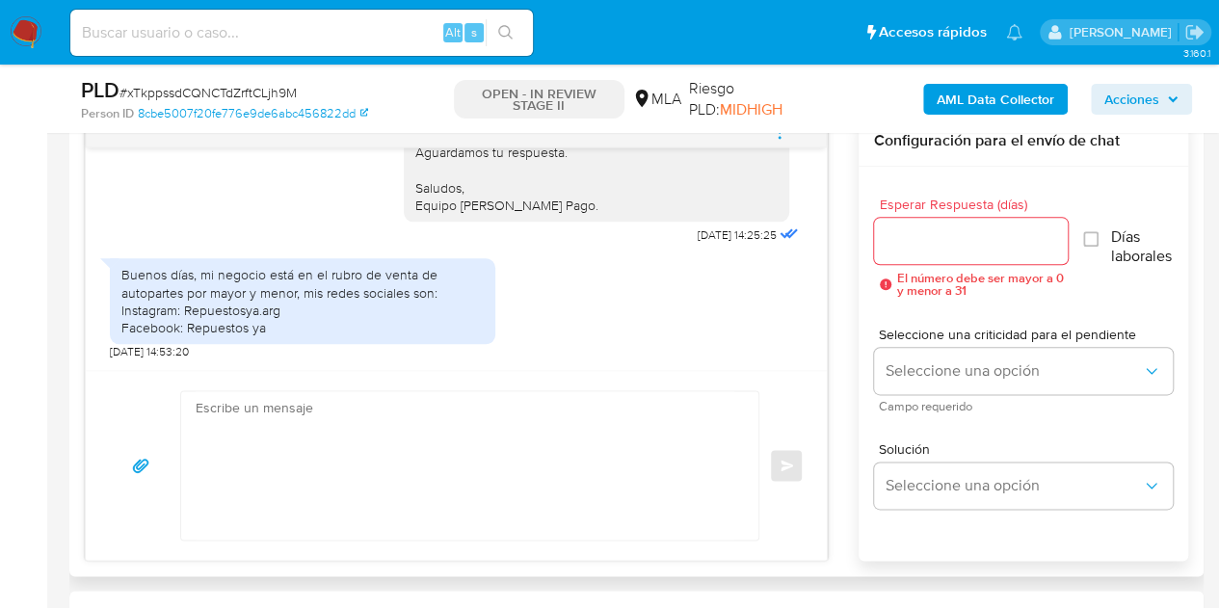
click at [537, 460] on textarea at bounding box center [465, 465] width 539 height 148
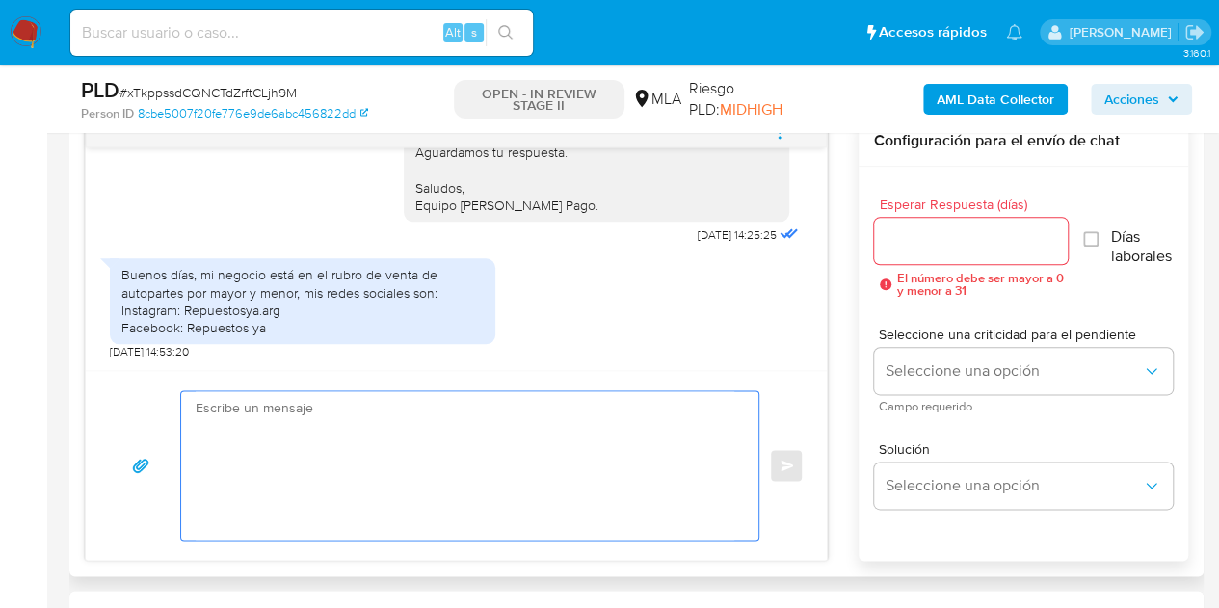
paste textarea "Hola Matías, Esperamos que te encuentres muy bien. Gracias por tu respuesta. Ne…"
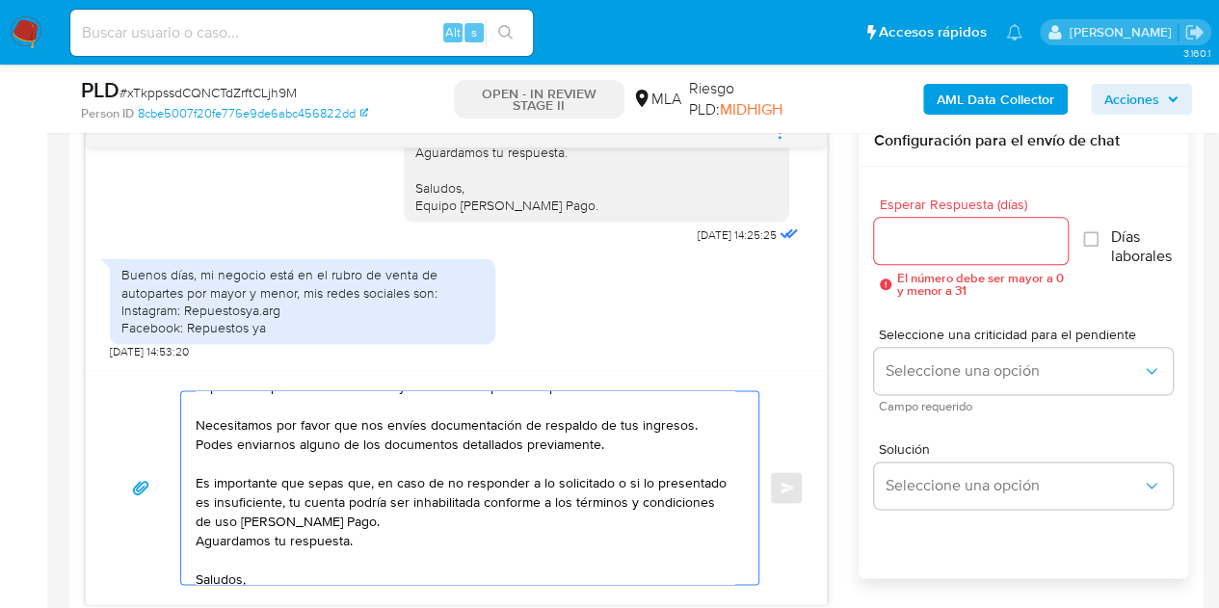
scroll to position [71, 0]
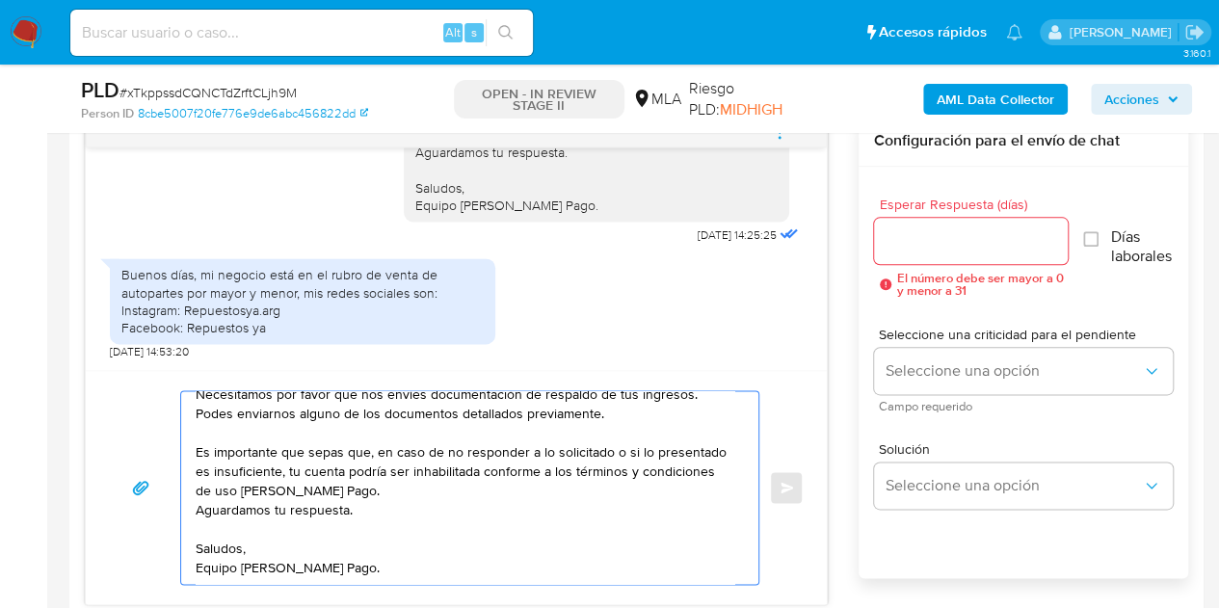
type textarea "Hola Matías, Esperamos que te encuentres muy bien. Gracias por tu respuesta. Ne…"
click at [929, 246] on input "Esperar Respuesta (días)" at bounding box center [971, 240] width 195 height 25
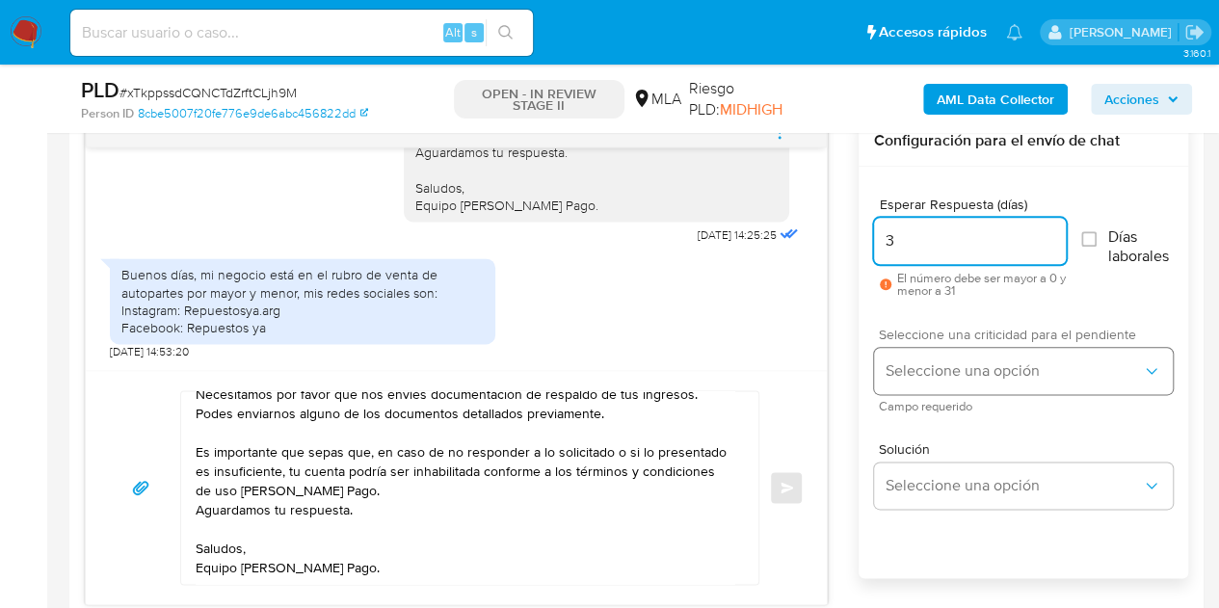
type input "3"
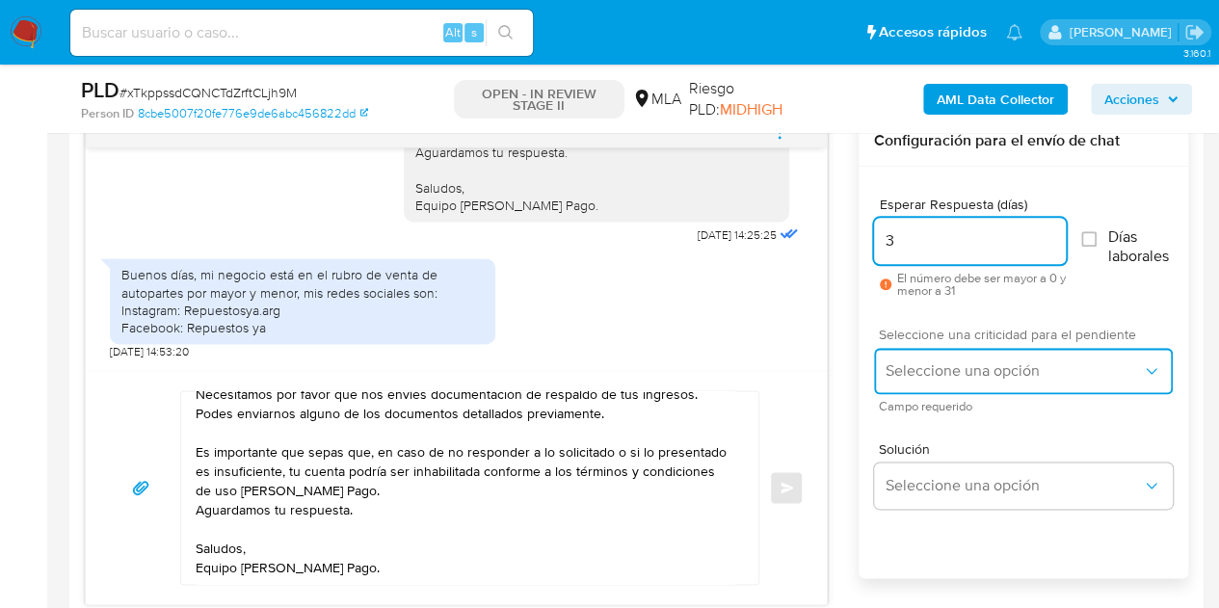
click at [944, 367] on span "Seleccione una opción" at bounding box center [1013, 370] width 256 height 19
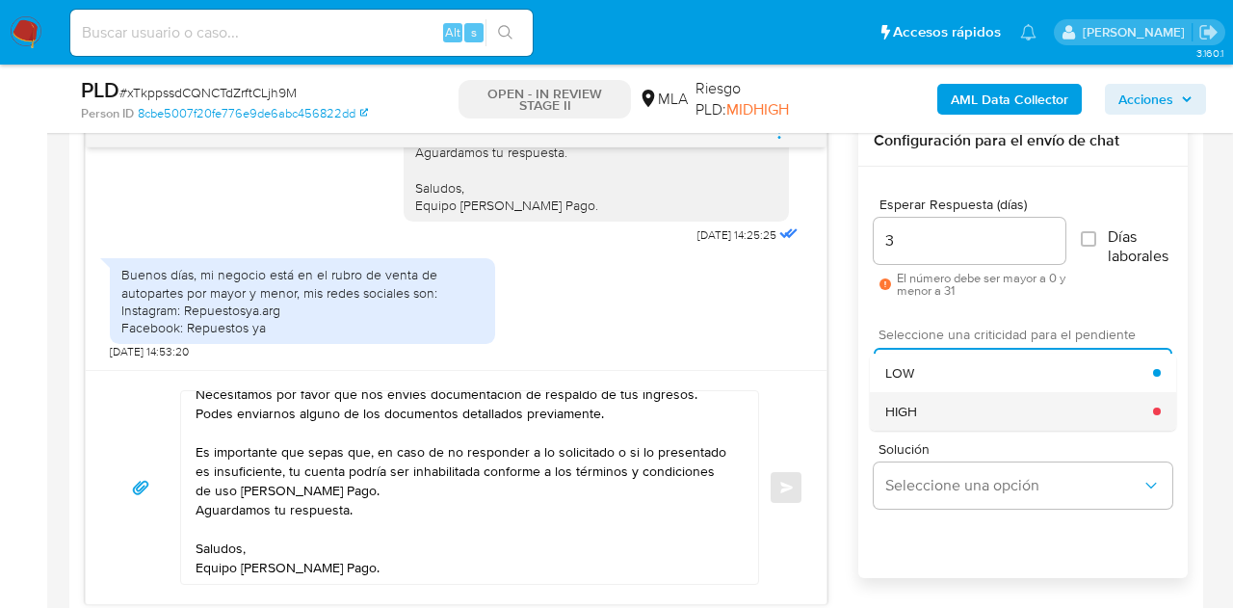
click at [938, 419] on div "HIGH" at bounding box center [1019, 411] width 268 height 39
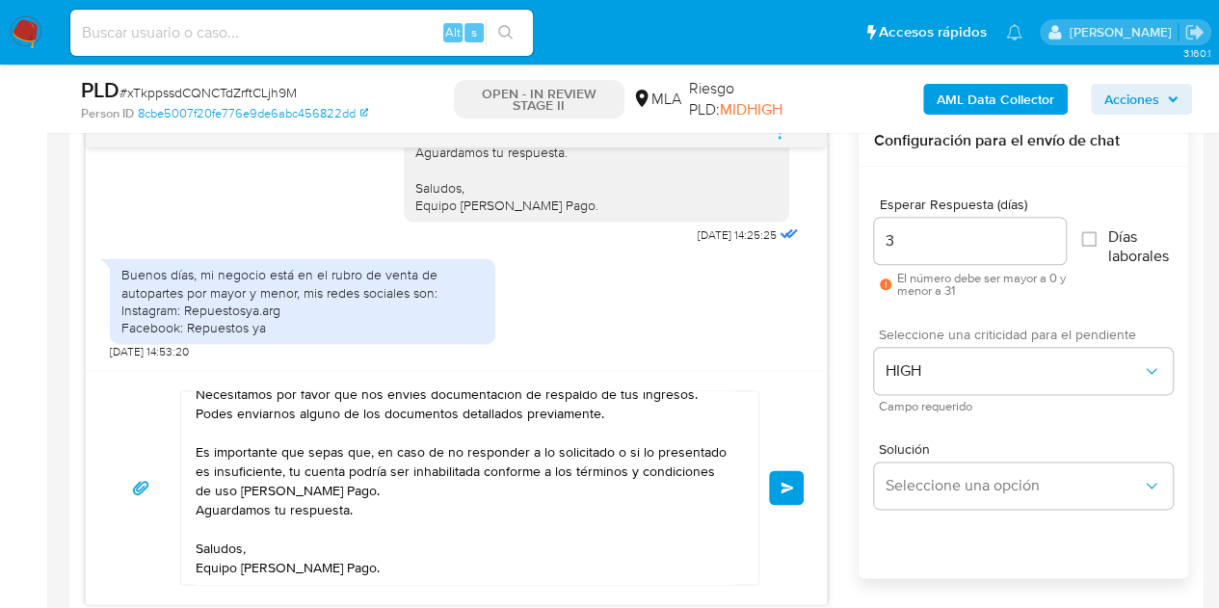
click at [786, 485] on span "Enviar" at bounding box center [786, 488] width 13 height 12
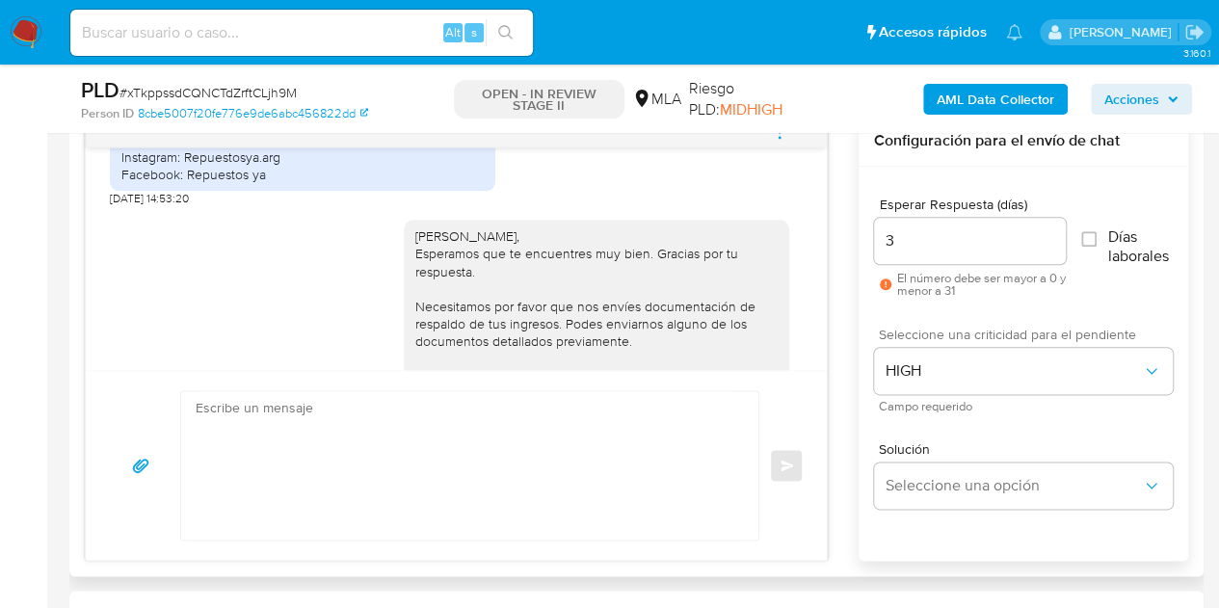
scroll to position [1798, 0]
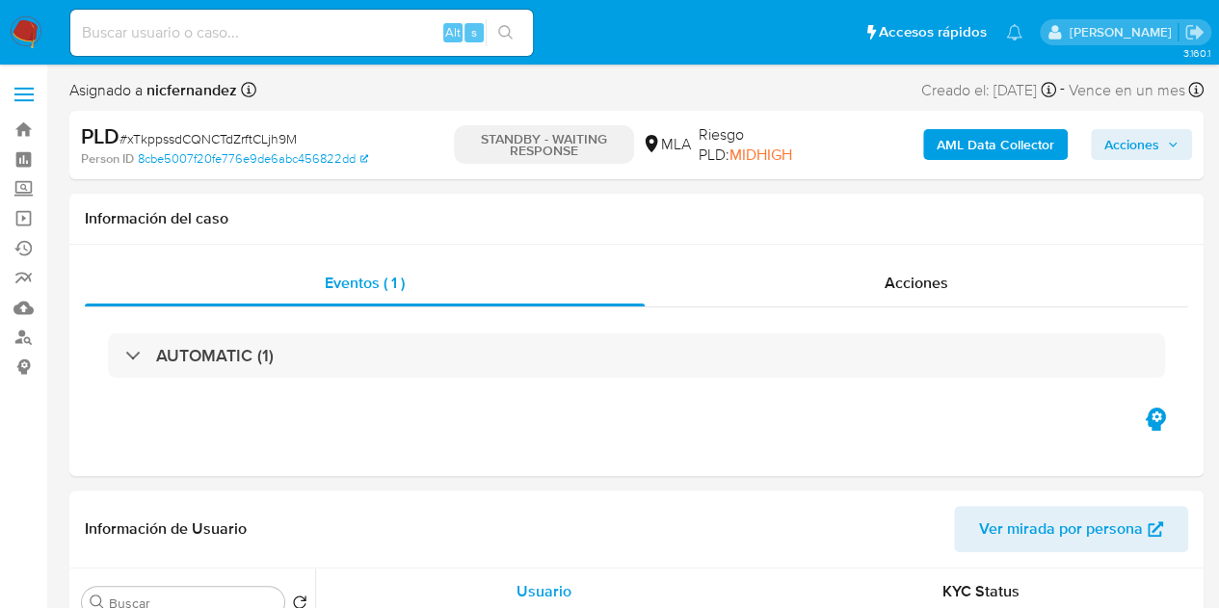
select select "10"
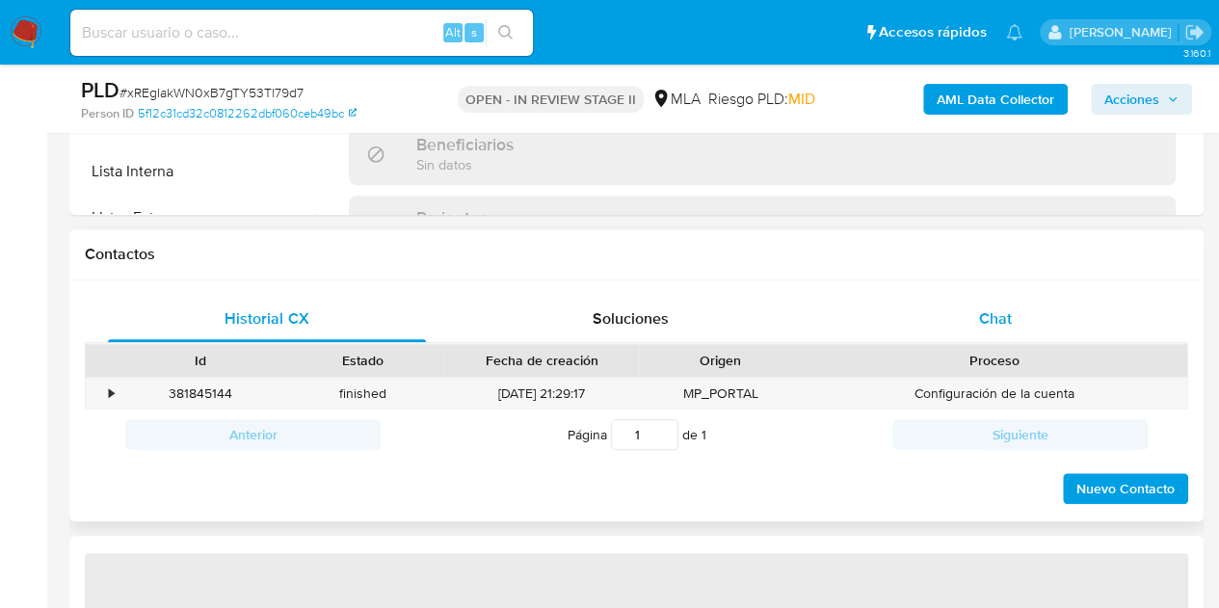
select select "10"
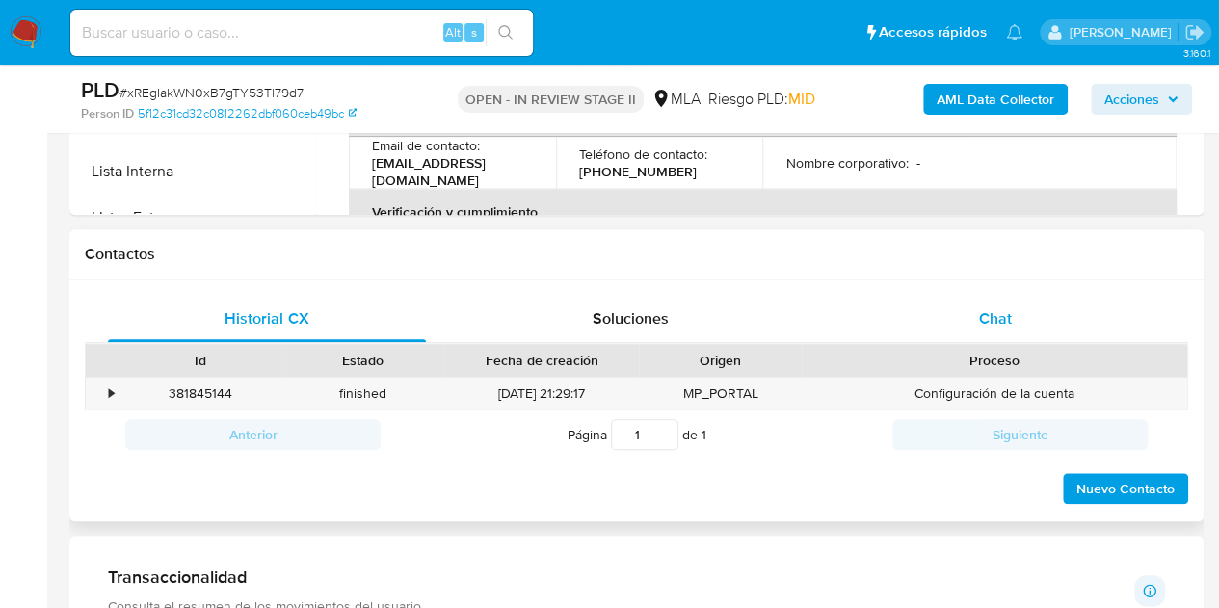
click at [940, 337] on div "Chat" at bounding box center [995, 319] width 318 height 46
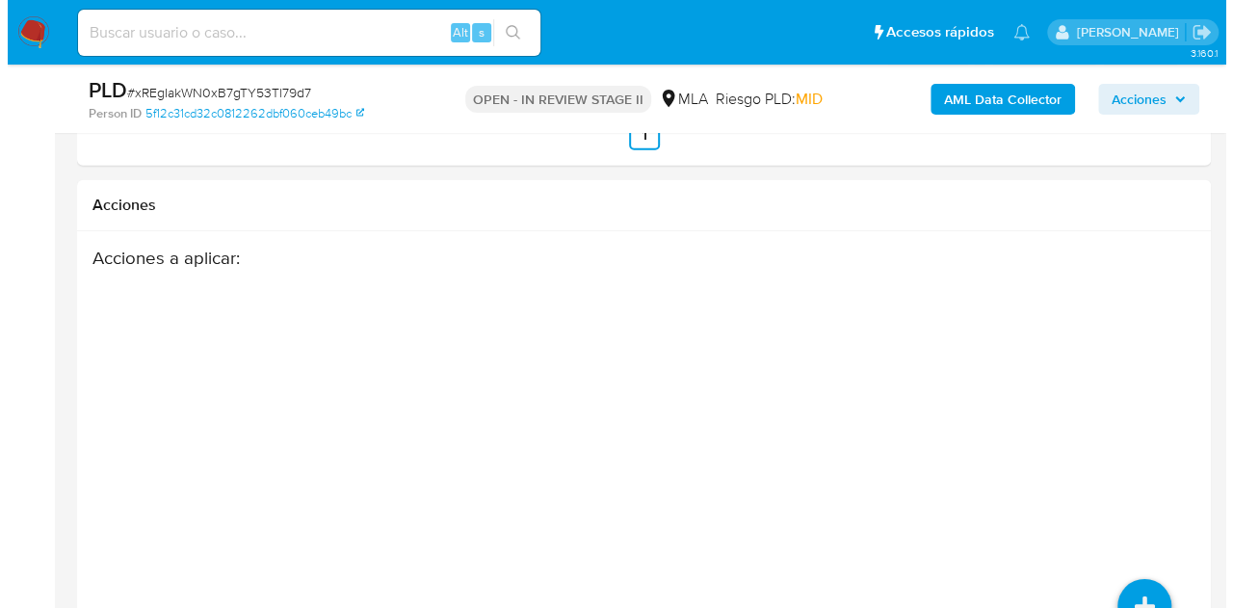
scroll to position [2996, 0]
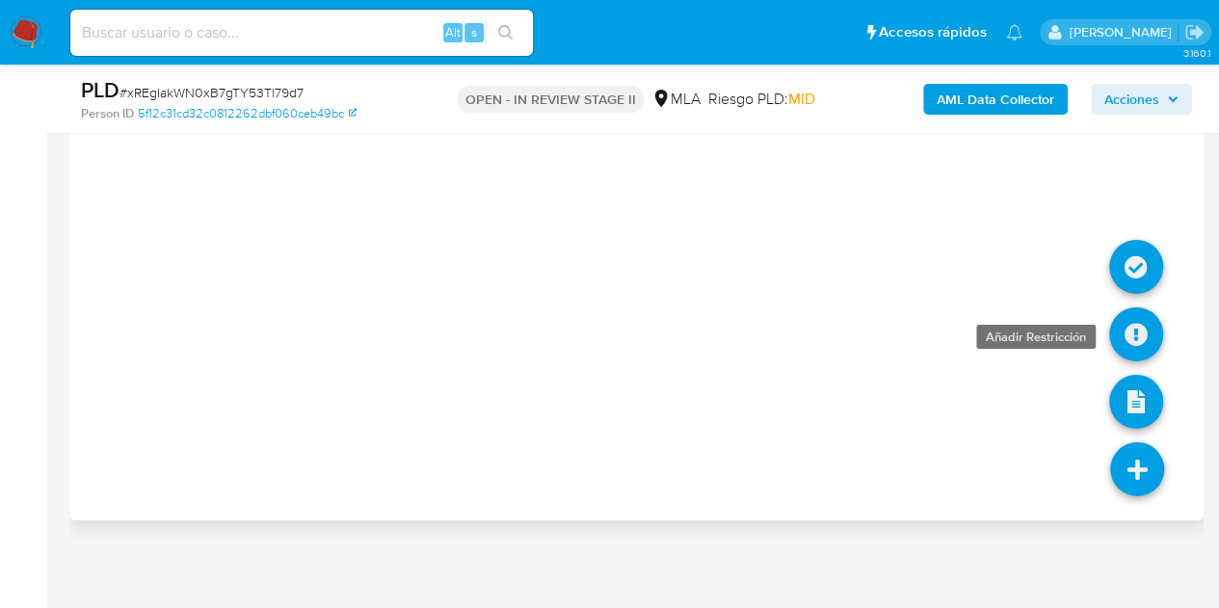
click at [1139, 330] on icon at bounding box center [1136, 334] width 54 height 54
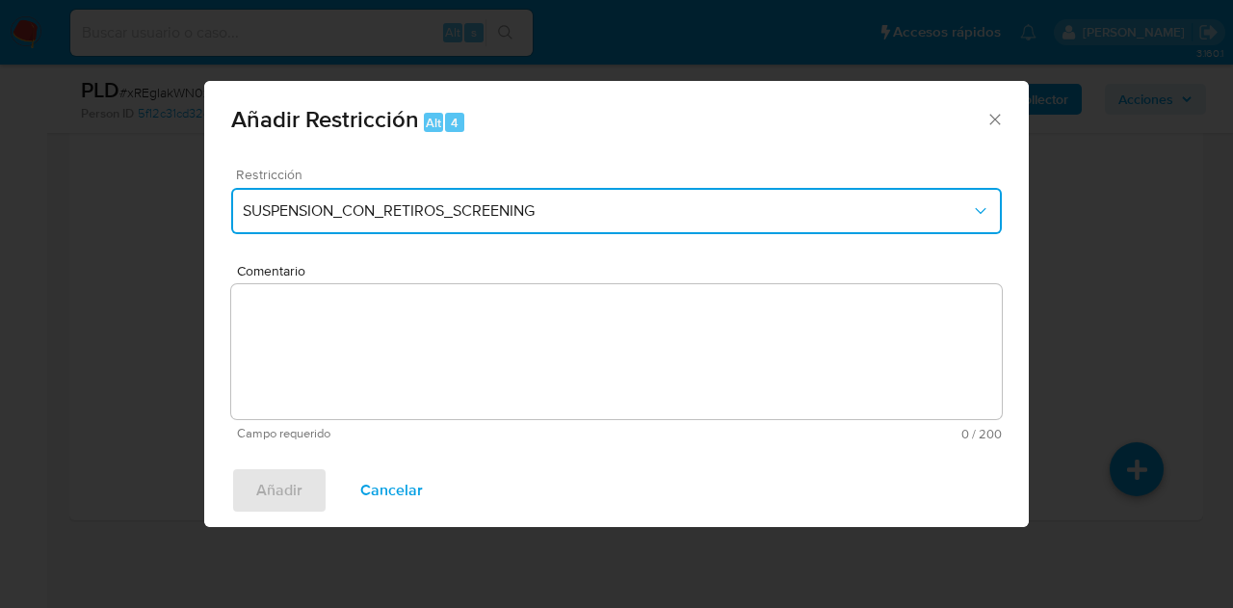
click at [603, 208] on span "SUSPENSION_CON_RETIROS_SCREENING" at bounding box center [607, 210] width 728 height 19
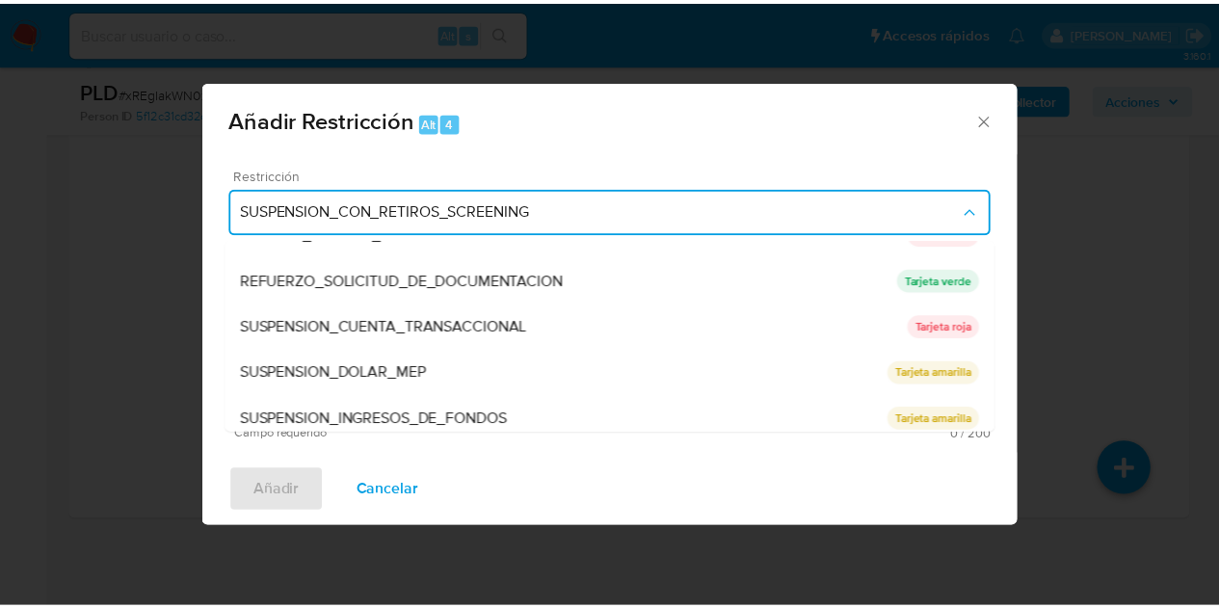
scroll to position [408, 0]
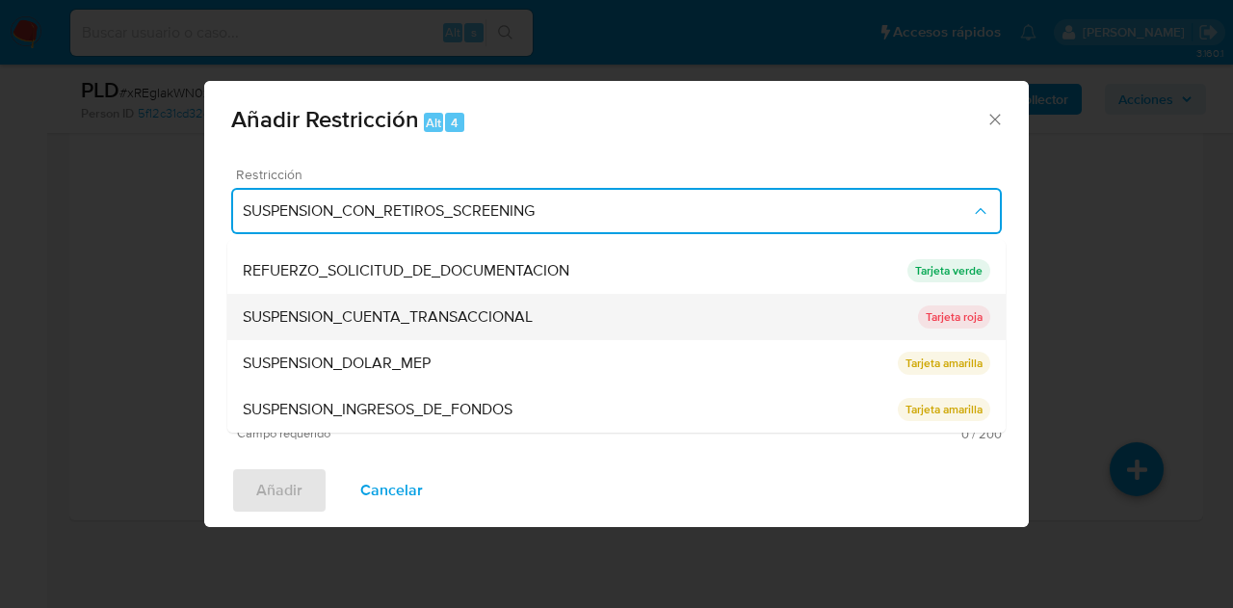
click at [423, 313] on span "SUSPENSION_CUENTA_TRANSACCIONAL" at bounding box center [388, 316] width 290 height 19
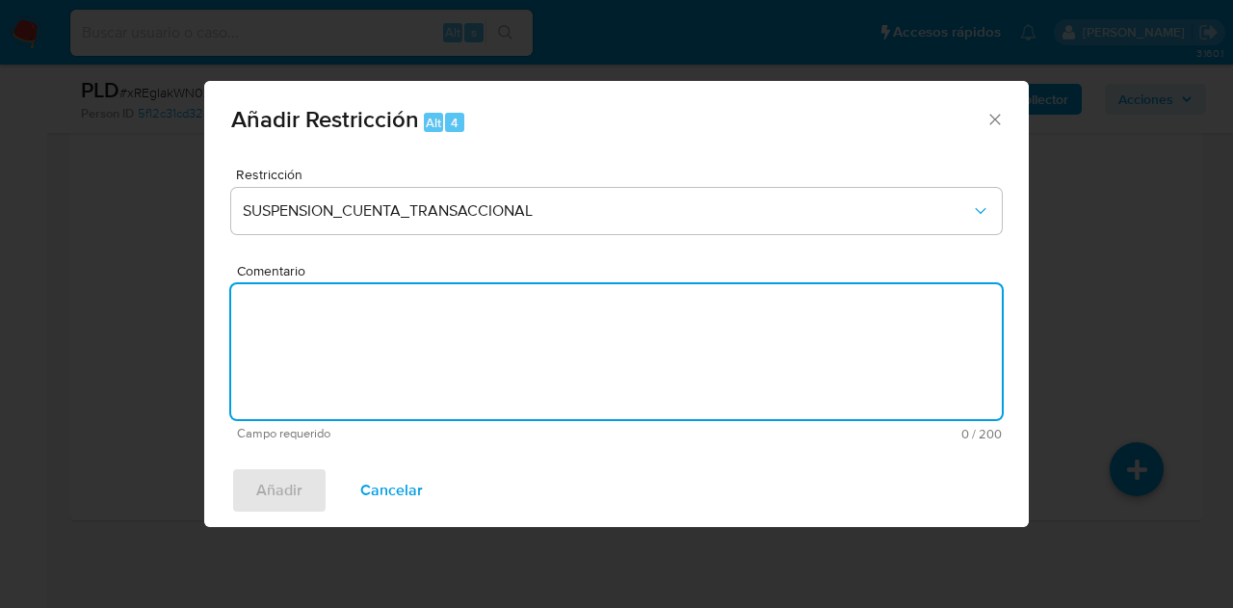
click at [420, 318] on textarea "Comentario" at bounding box center [616, 351] width 771 height 135
type textarea "AML"
click at [257, 492] on span "Añadir" at bounding box center [279, 490] width 46 height 42
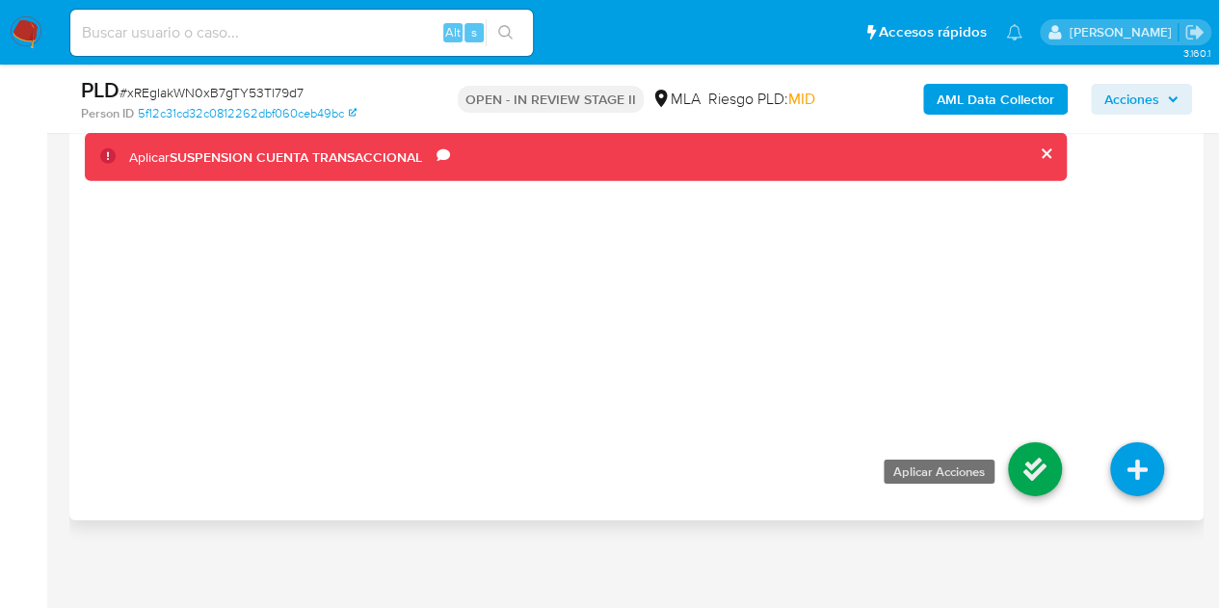
click at [1018, 454] on icon at bounding box center [1035, 469] width 54 height 54
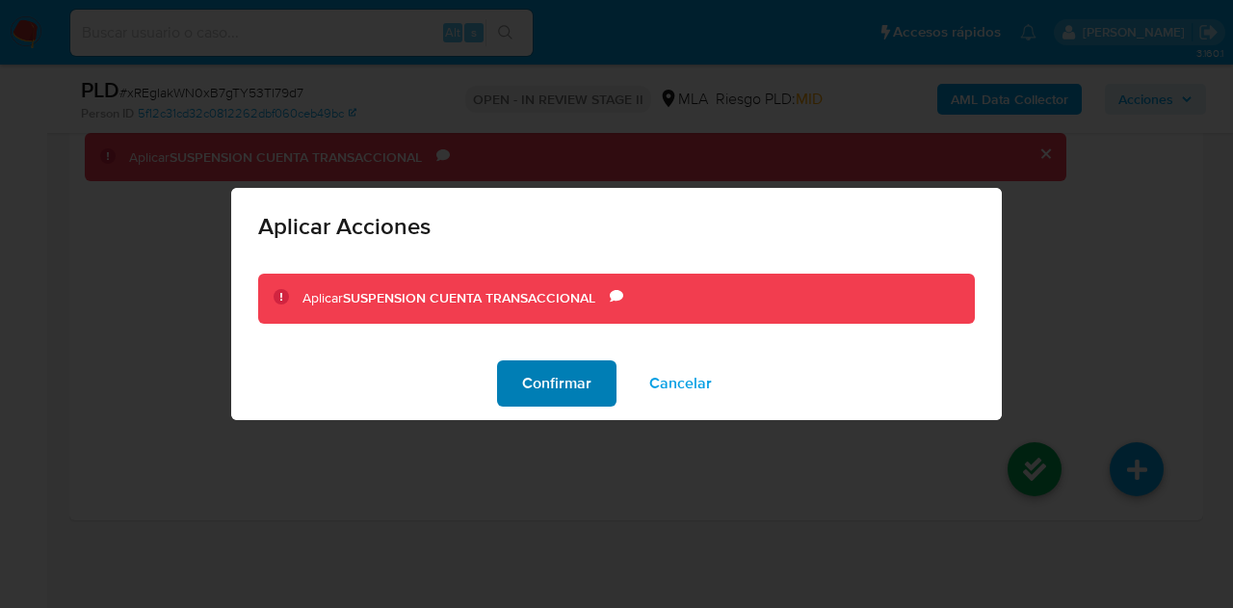
click at [546, 382] on span "Confirmar" at bounding box center [556, 383] width 69 height 42
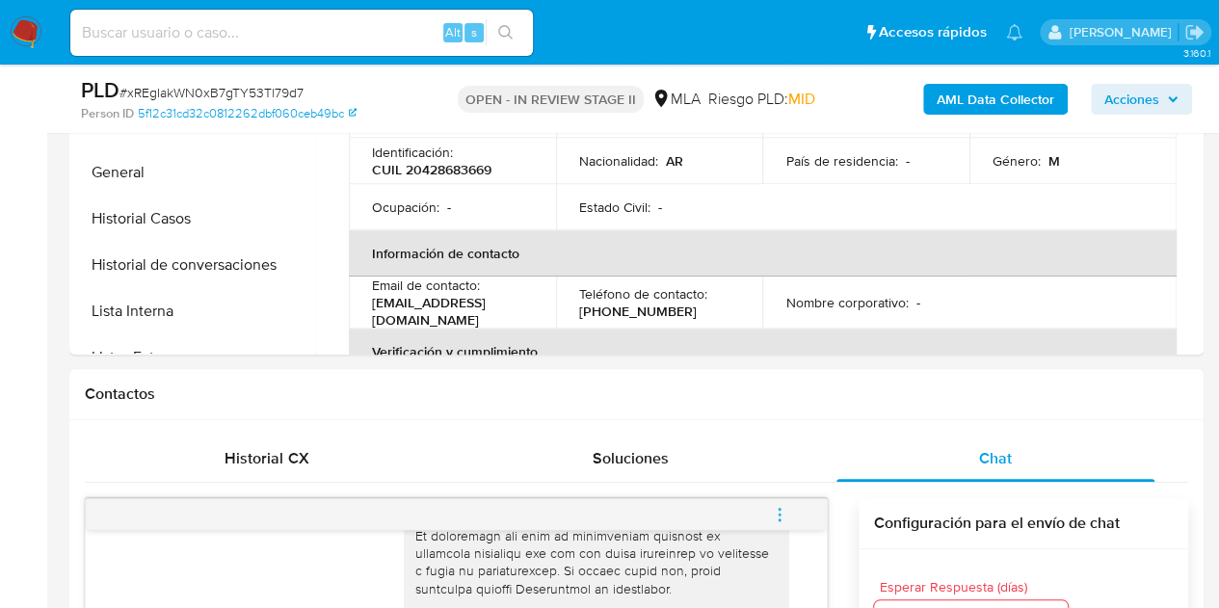
scroll to position [465, 0]
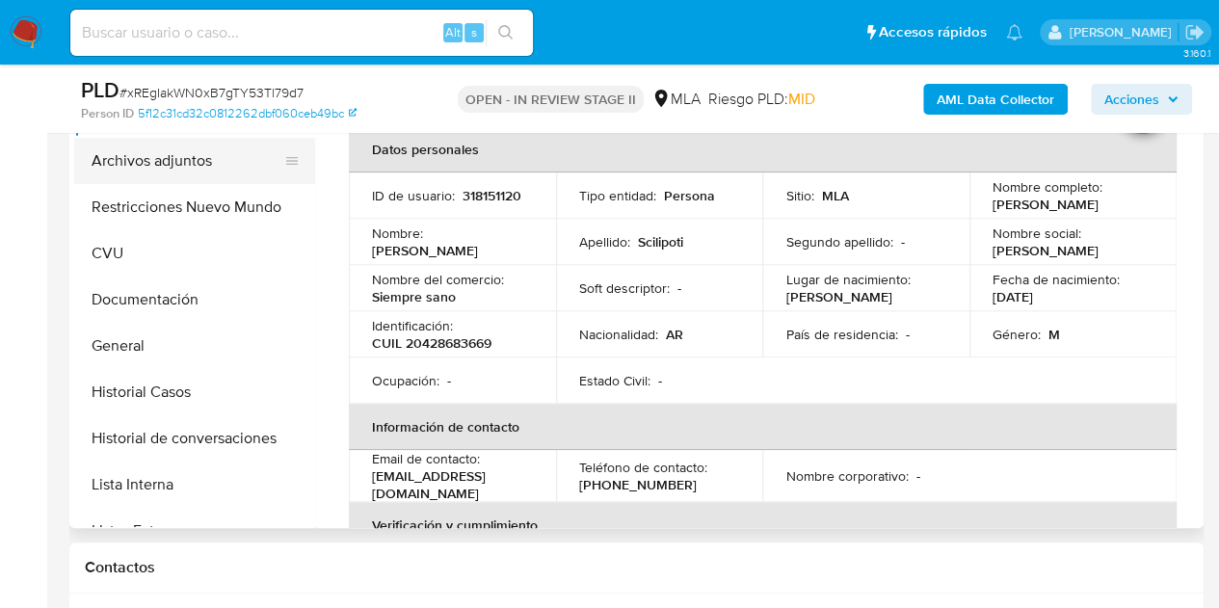
click at [129, 159] on button "Archivos adjuntos" at bounding box center [186, 161] width 225 height 46
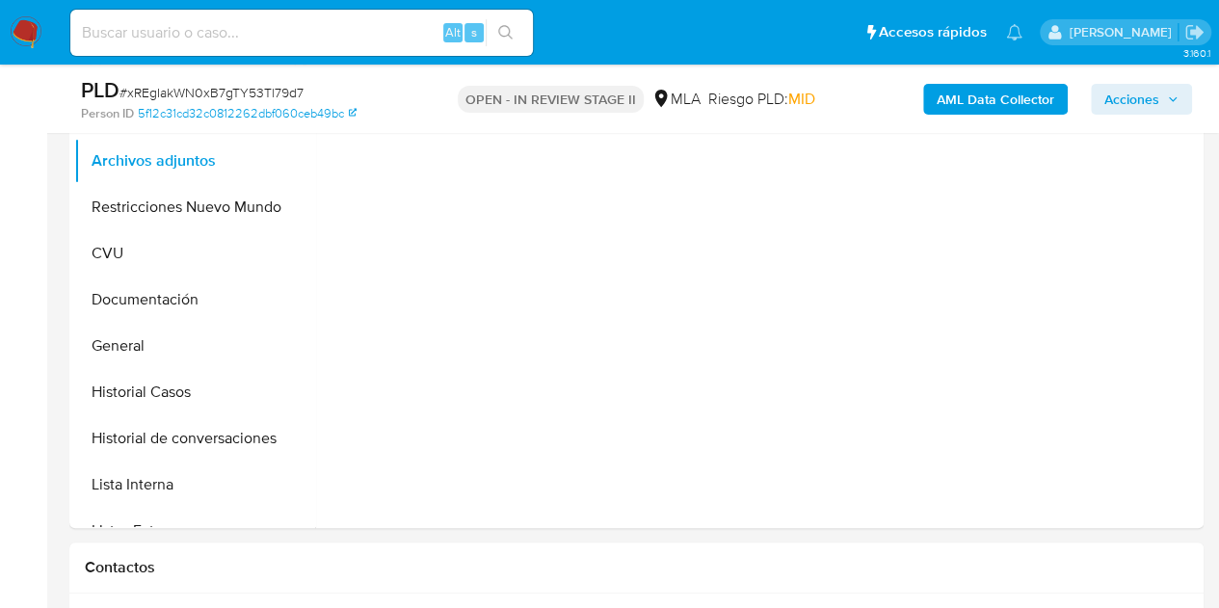
scroll to position [379, 0]
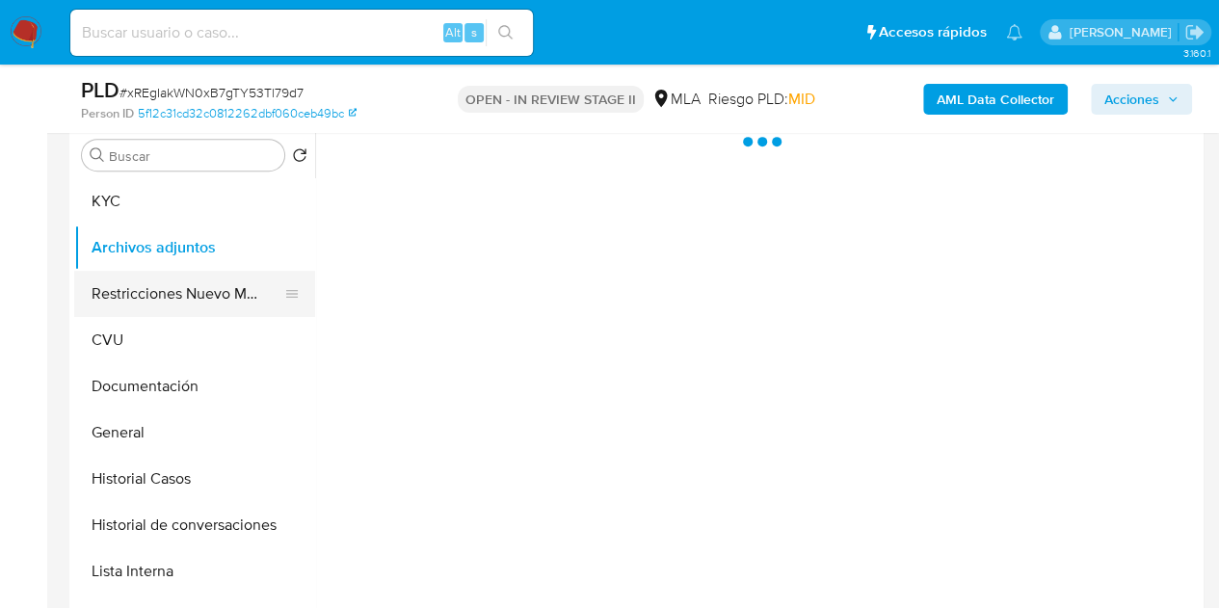
click at [146, 289] on button "Restricciones Nuevo Mundo" at bounding box center [186, 294] width 225 height 46
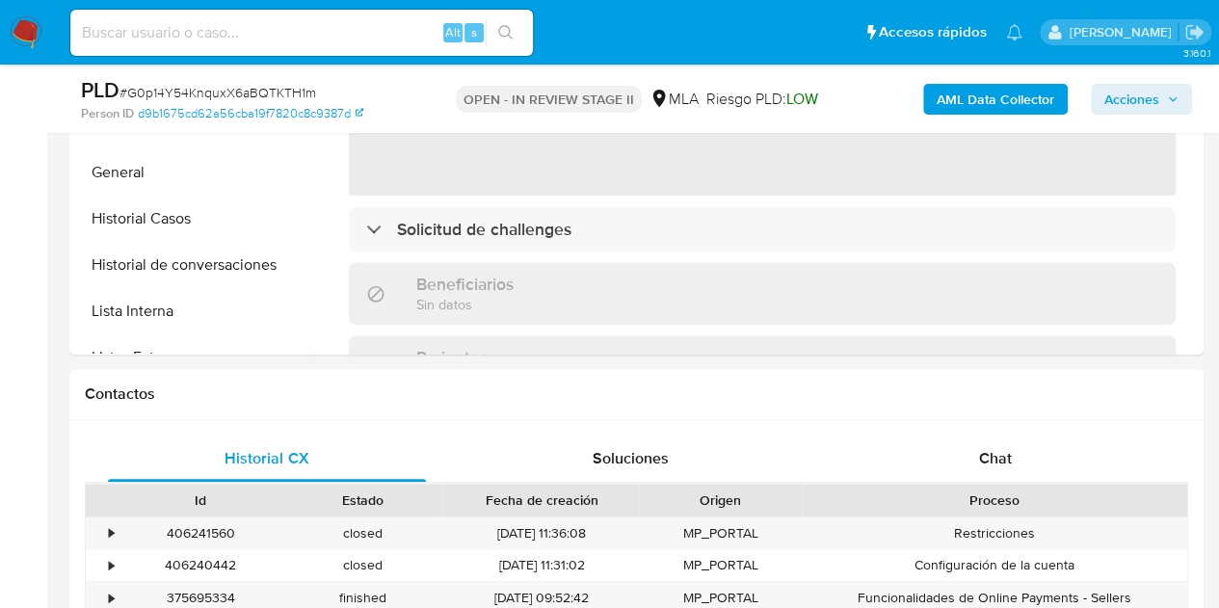
select select "10"
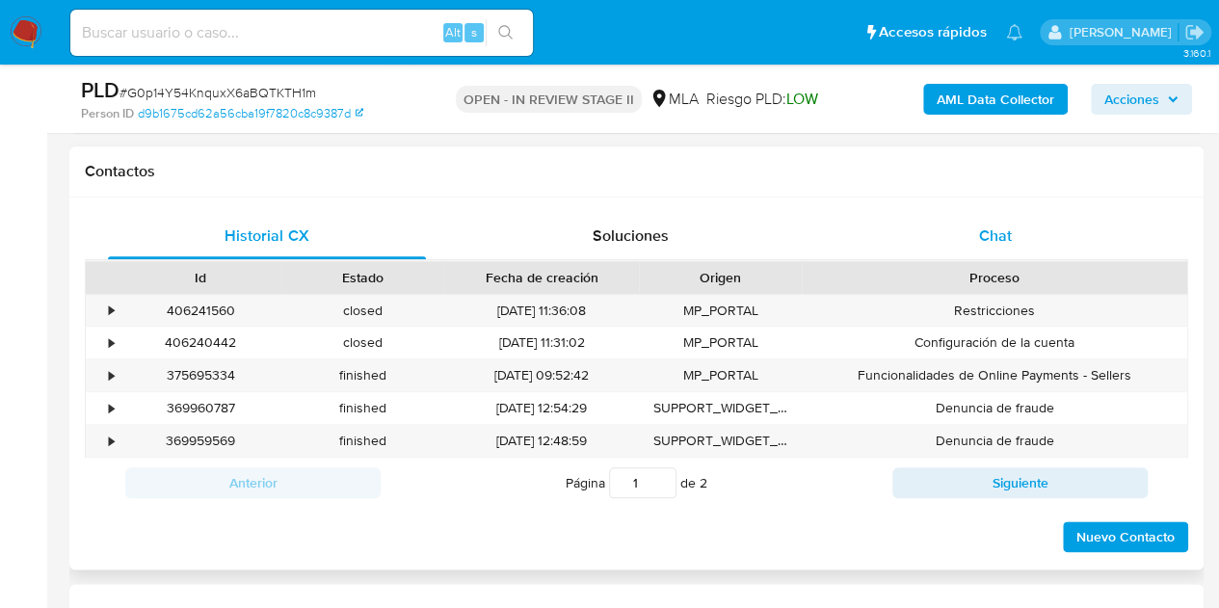
click at [1048, 235] on div "Chat" at bounding box center [995, 236] width 318 height 46
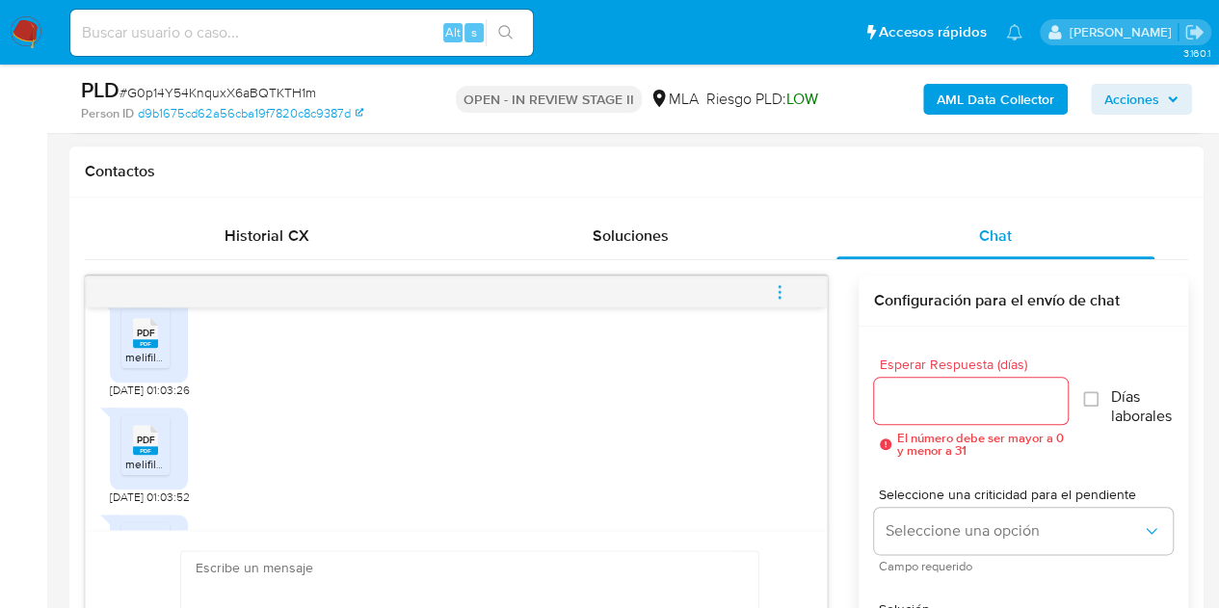
scroll to position [1303, 0]
click at [154, 344] on icon "PDF" at bounding box center [145, 327] width 25 height 34
click at [146, 466] on span "melifile5247138227270778735.pdf" at bounding box center [213, 458] width 176 height 16
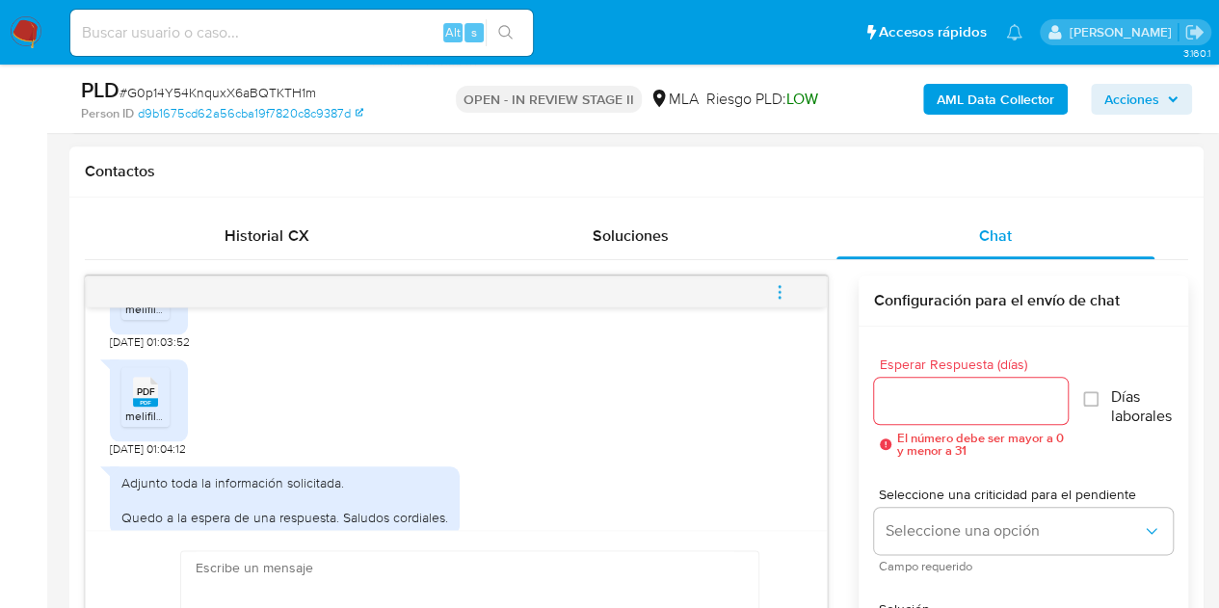
scroll to position [1517, 0]
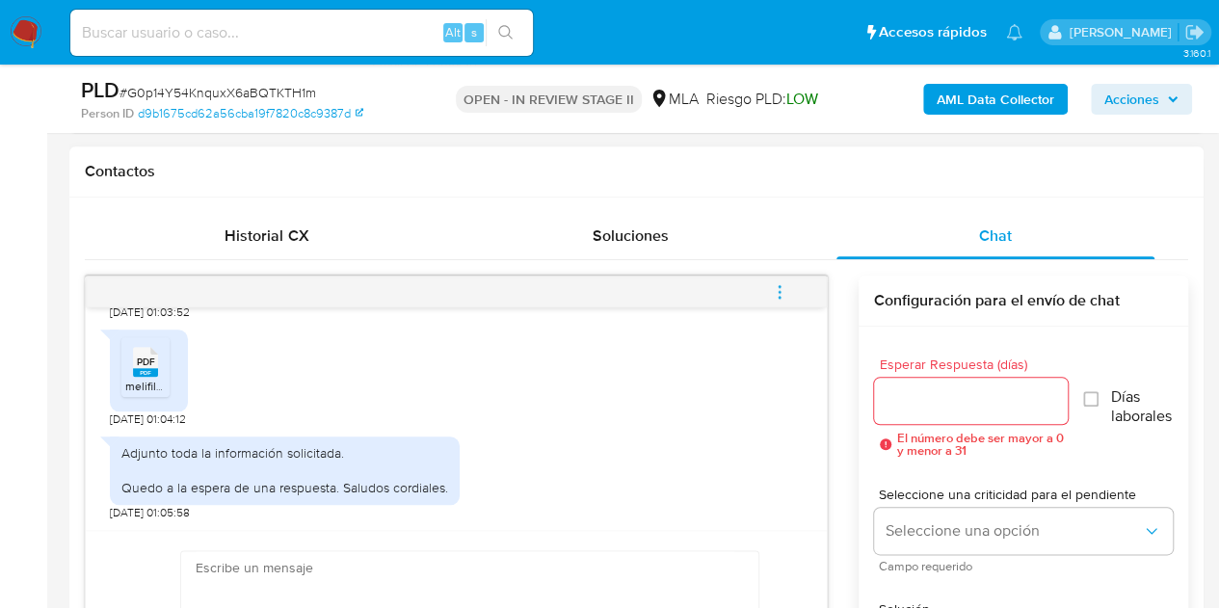
click at [131, 372] on div "PDF PDF" at bounding box center [145, 360] width 40 height 38
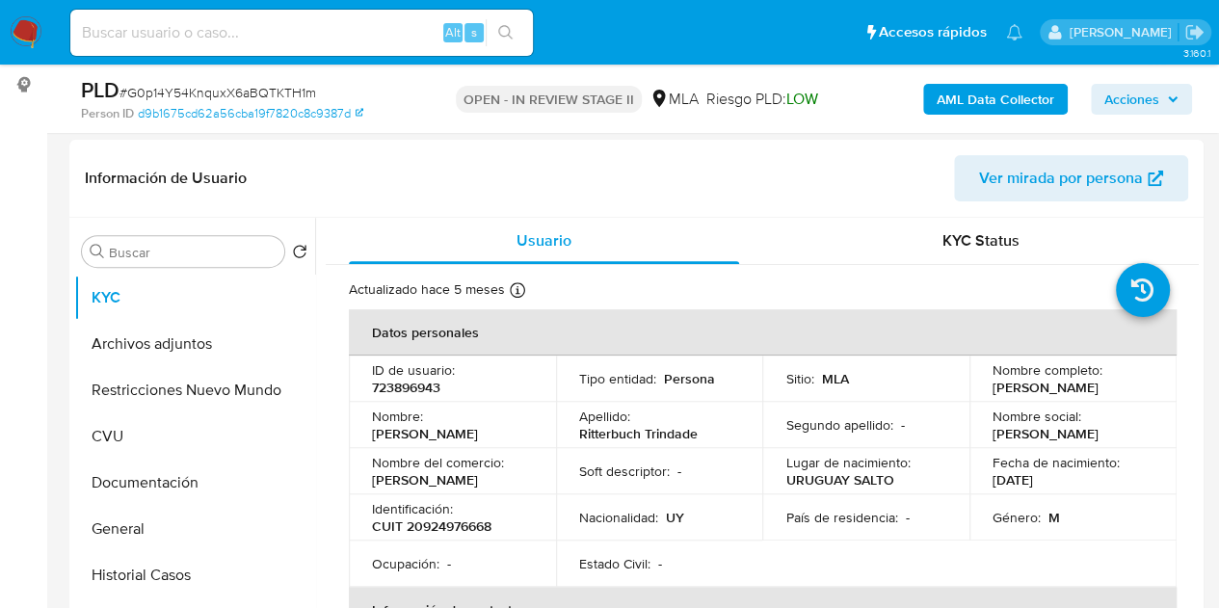
scroll to position [253, 0]
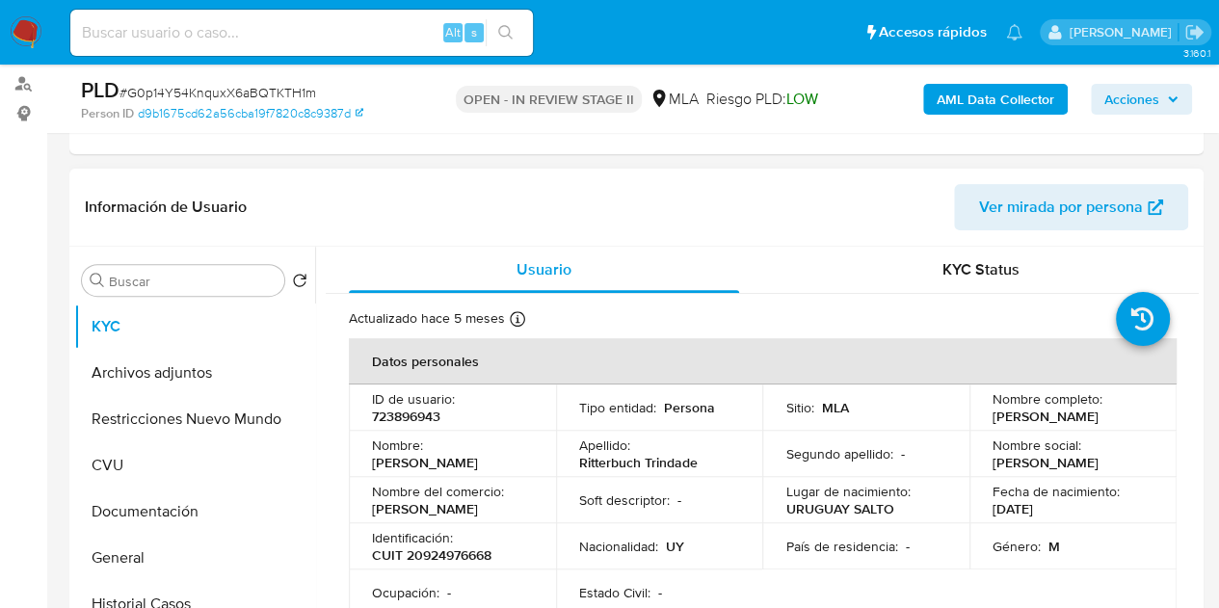
click at [1029, 205] on span "Ver mirada por persona" at bounding box center [1061, 207] width 164 height 46
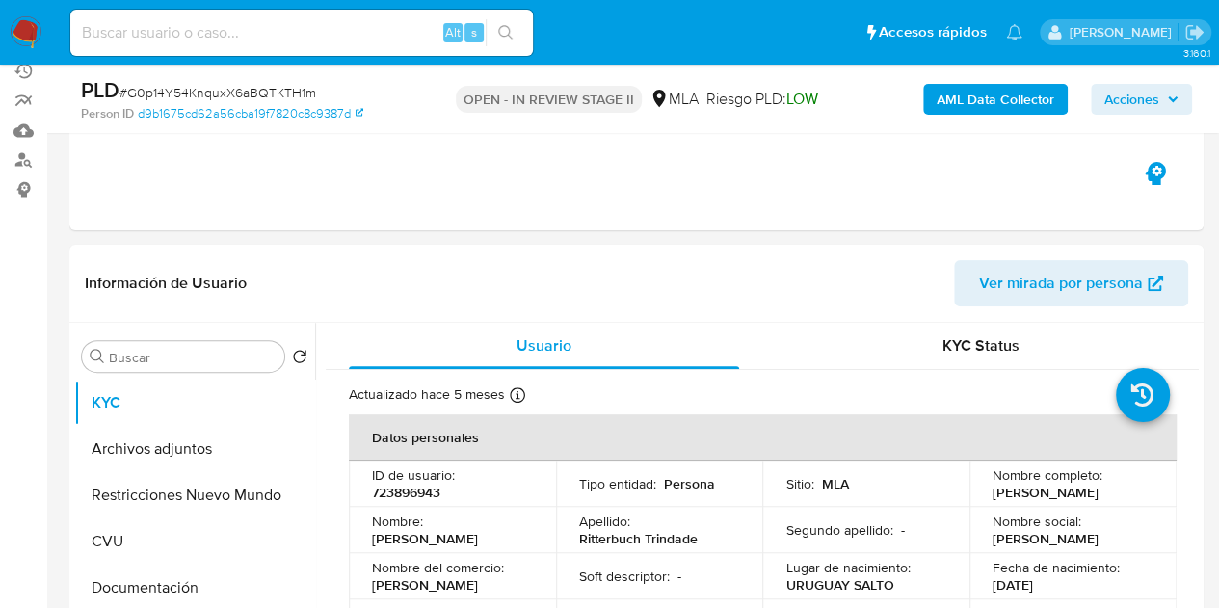
scroll to position [149, 0]
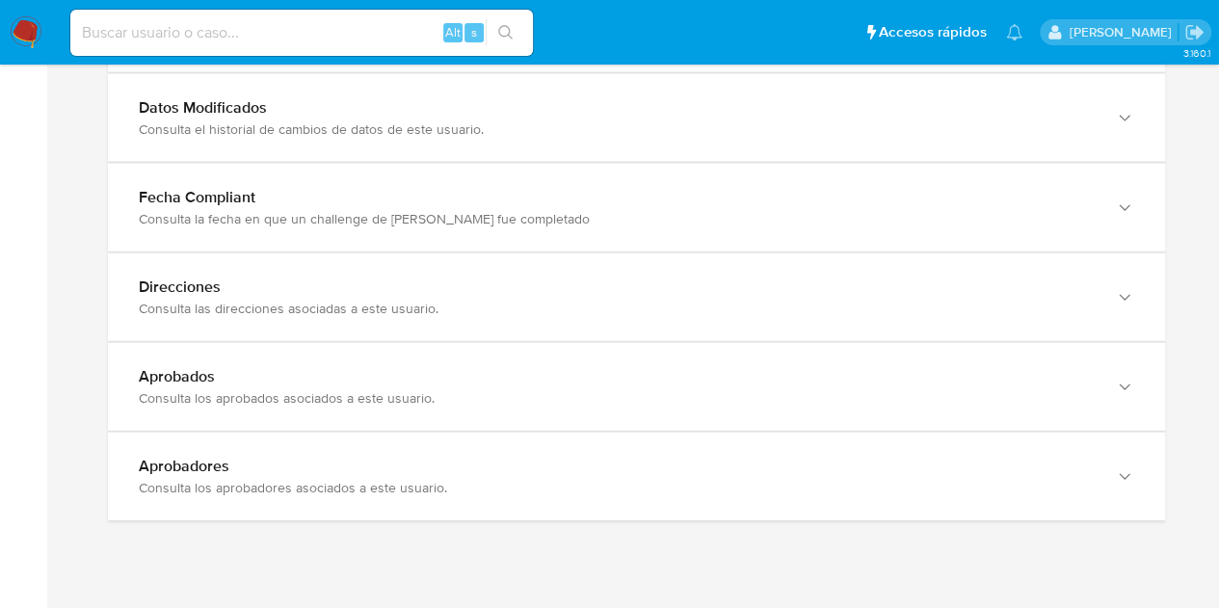
scroll to position [2131, 0]
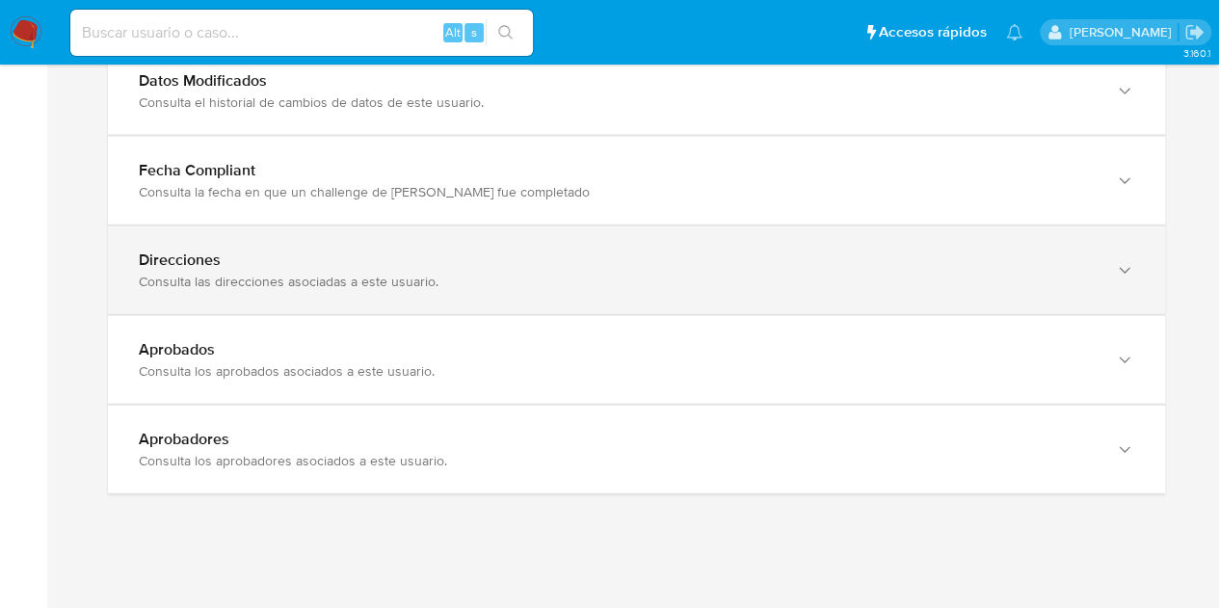
click at [915, 275] on div "Consulta las direcciones asociadas a este usuario." at bounding box center [617, 281] width 957 height 17
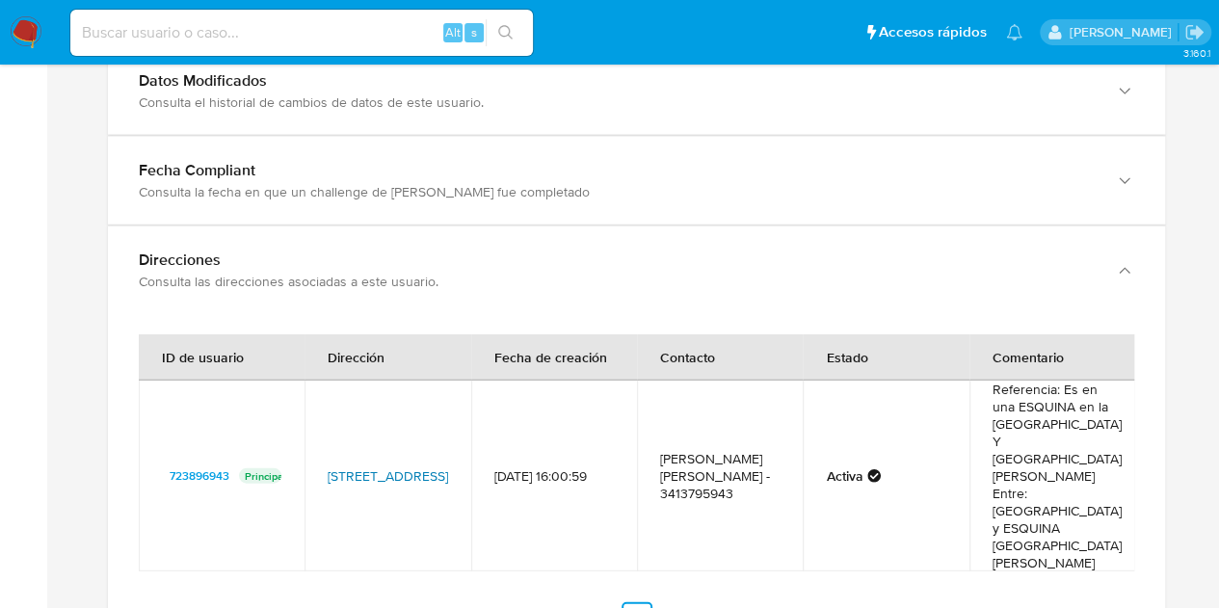
click at [378, 466] on link "Avenida Provincias Unidas 598, Rosario, Santa Fe, 2008, Argentina 598" at bounding box center [388, 475] width 120 height 19
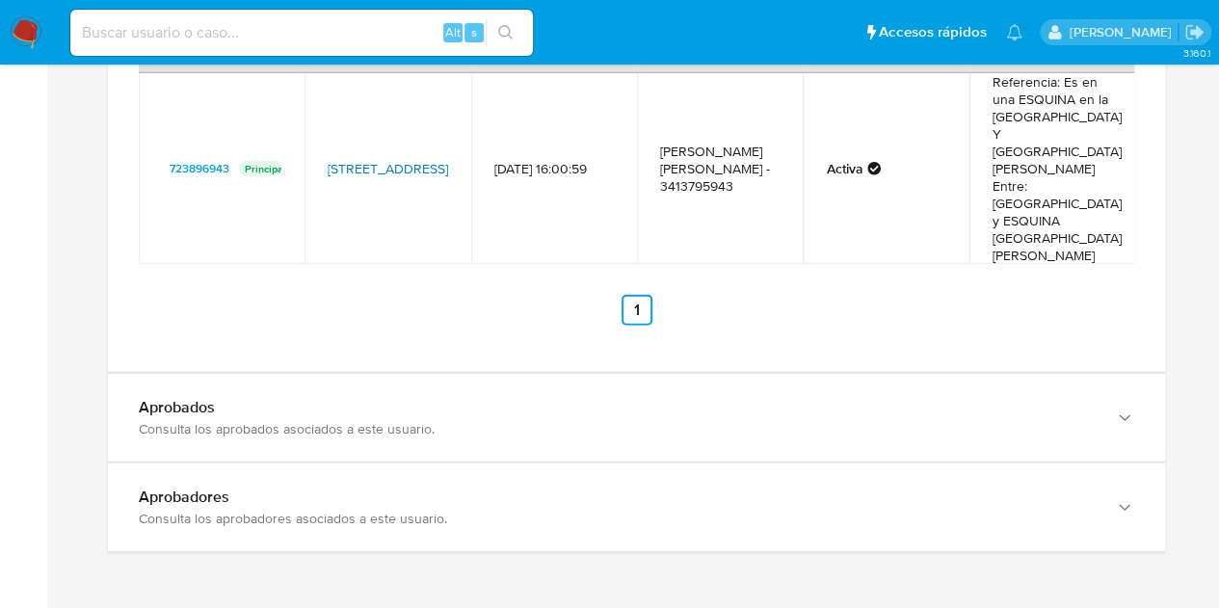
scroll to position [2339, 0]
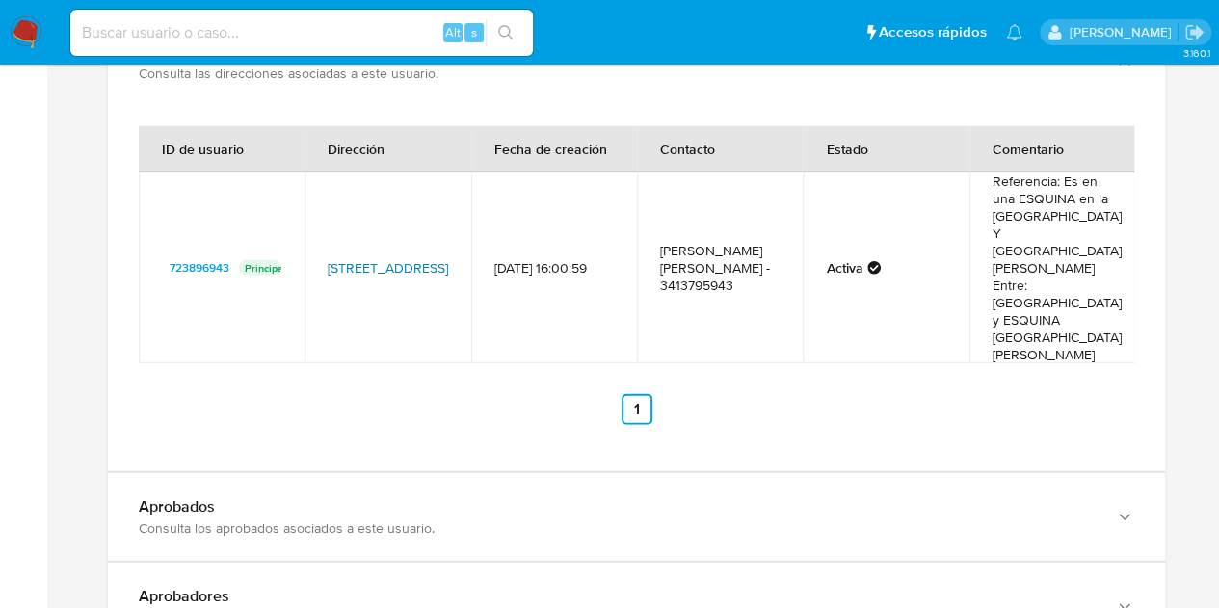
drag, startPoint x: 322, startPoint y: 188, endPoint x: 428, endPoint y: 231, distance: 114.5
click at [428, 231] on td "Avenida Provincias Unidas 598, Rosario, Santa Fe, 2008, Argentina 598" at bounding box center [387, 267] width 166 height 191
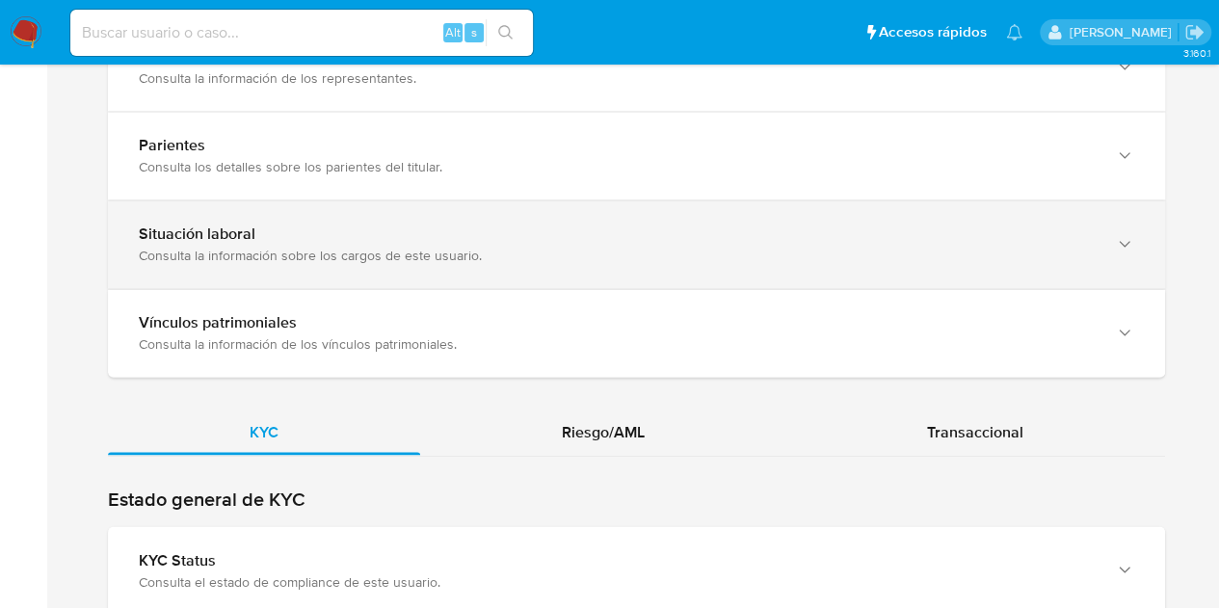
scroll to position [1438, 0]
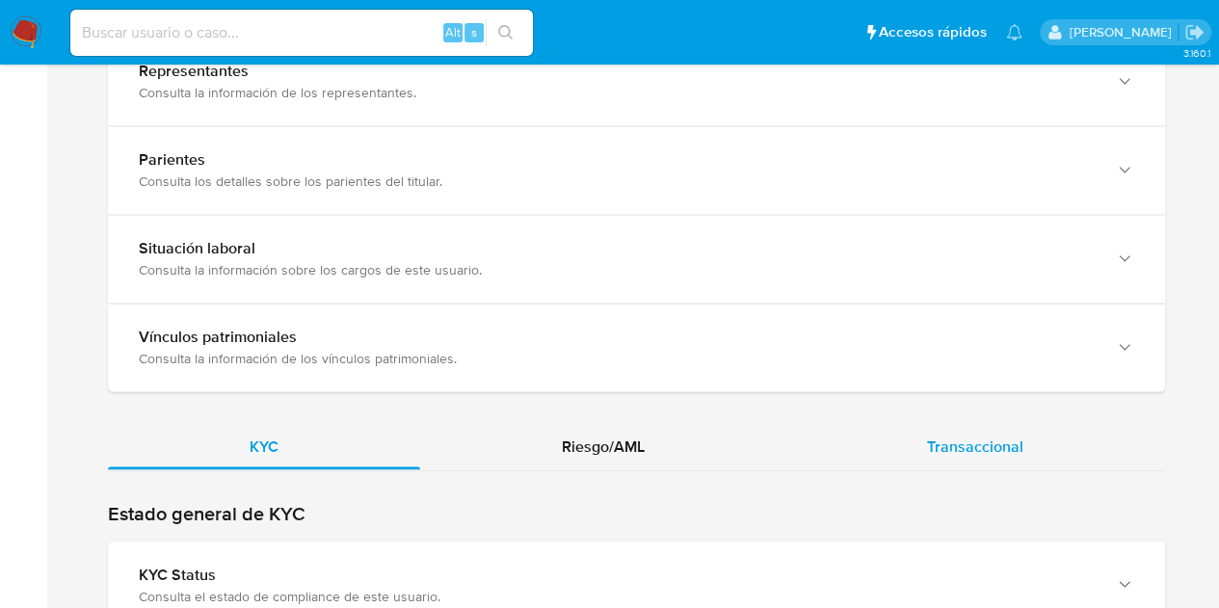
click at [971, 440] on span "Transaccional" at bounding box center [975, 446] width 96 height 22
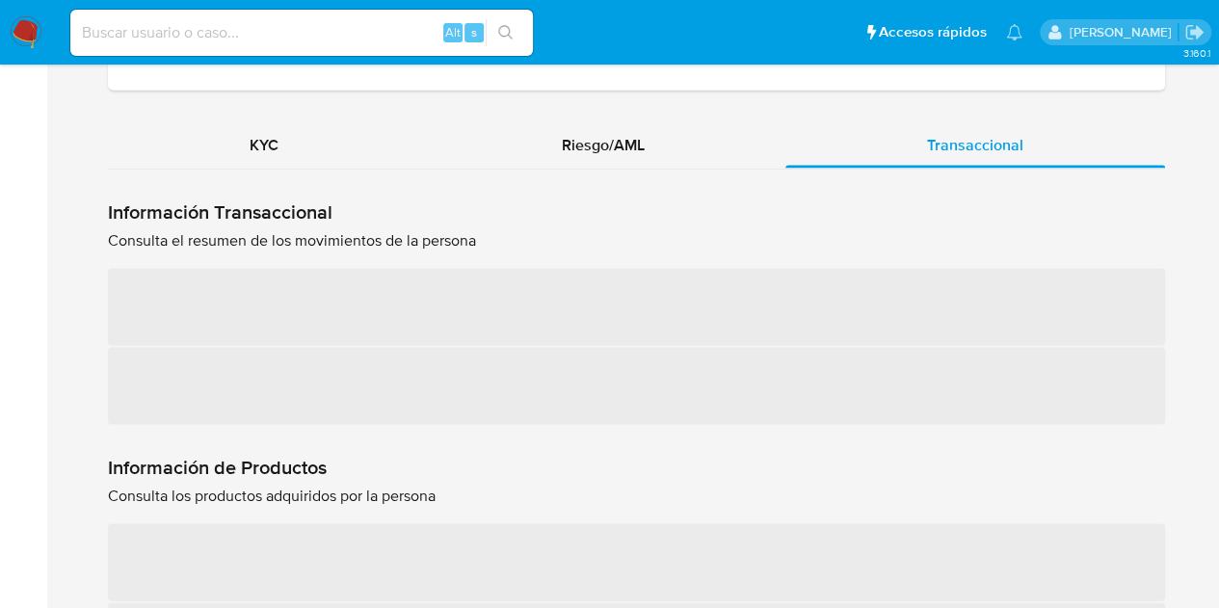
scroll to position [1744, 0]
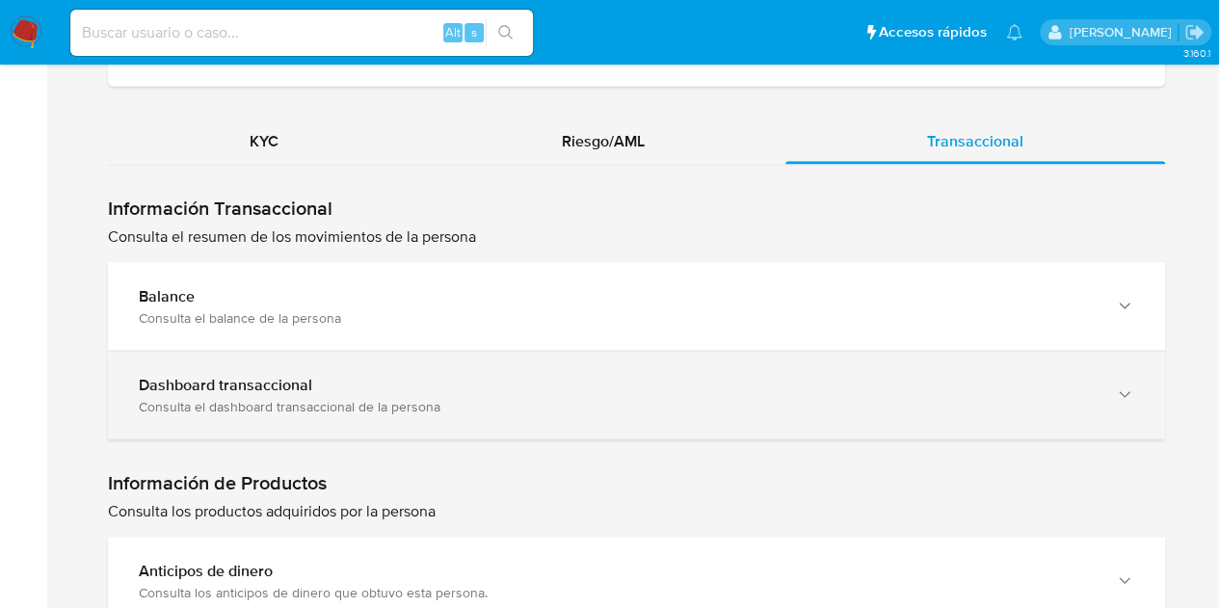
drag, startPoint x: 250, startPoint y: 382, endPoint x: 418, endPoint y: 376, distance: 167.8
click at [250, 382] on b "Dashboard transaccional" at bounding box center [225, 384] width 173 height 22
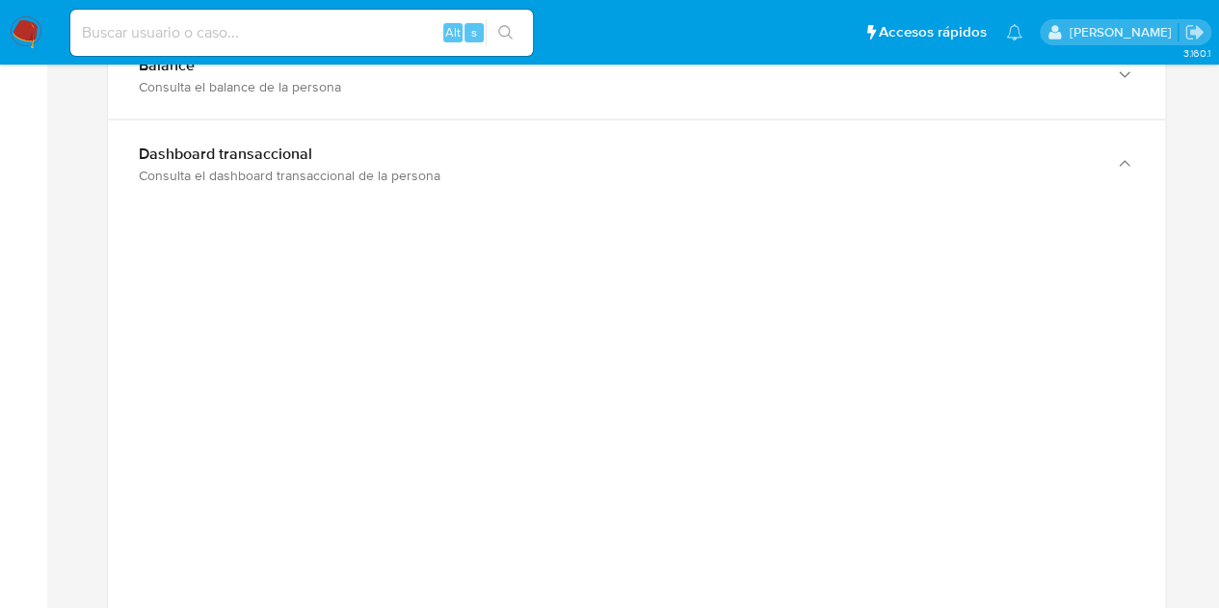
scroll to position [2048, 0]
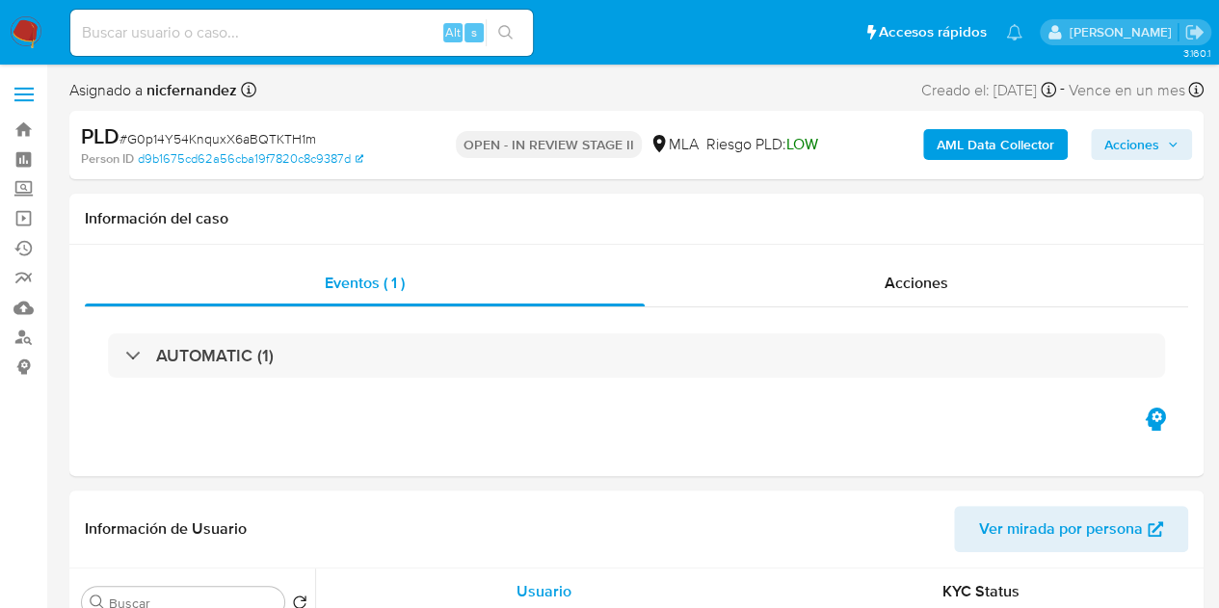
select select "10"
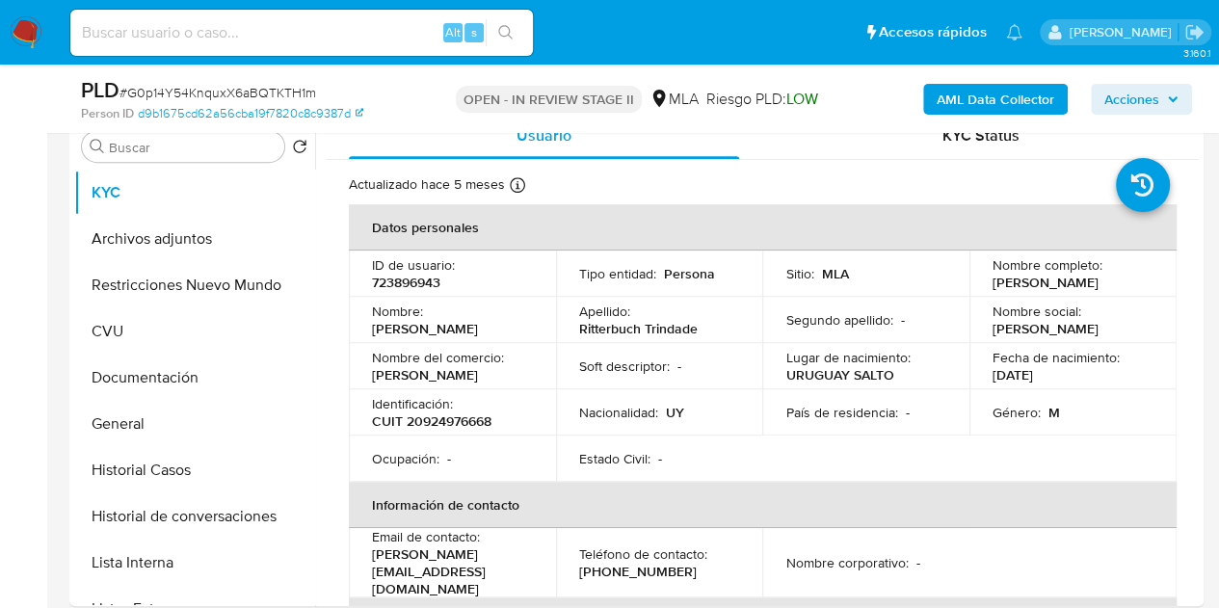
scroll to position [435, 0]
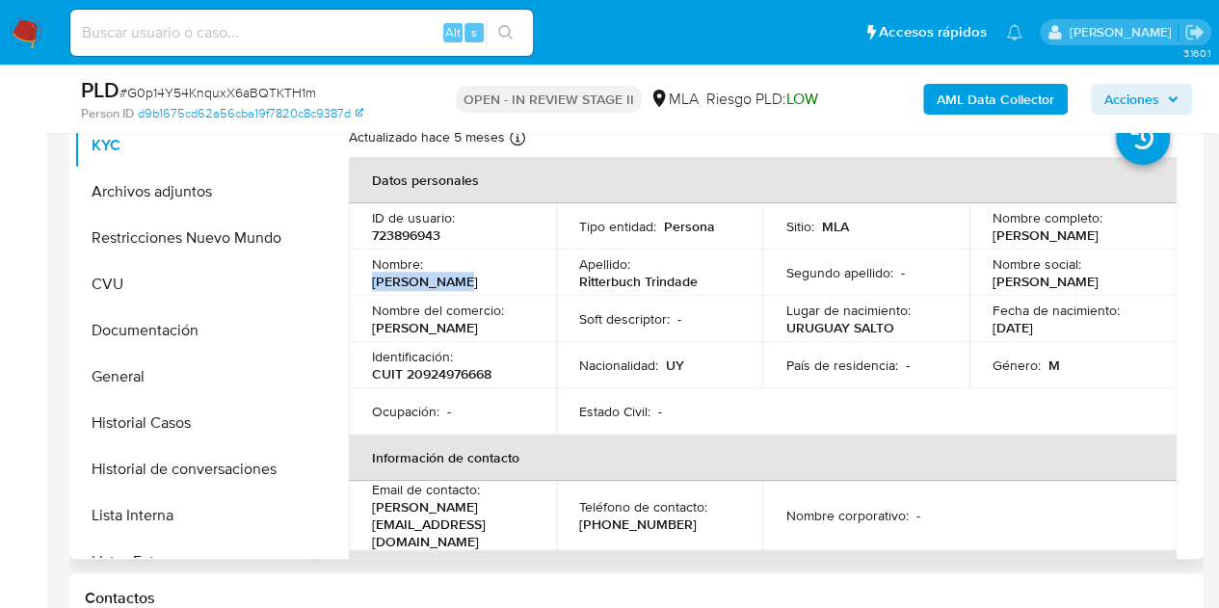
drag, startPoint x: 430, startPoint y: 280, endPoint x: 505, endPoint y: 284, distance: 75.2
click at [478, 284] on p "[PERSON_NAME]" at bounding box center [425, 281] width 106 height 17
copy p "[PERSON_NAME]"
click at [498, 342] on td "Nombre del comercio : [PERSON_NAME]" at bounding box center [452, 319] width 207 height 46
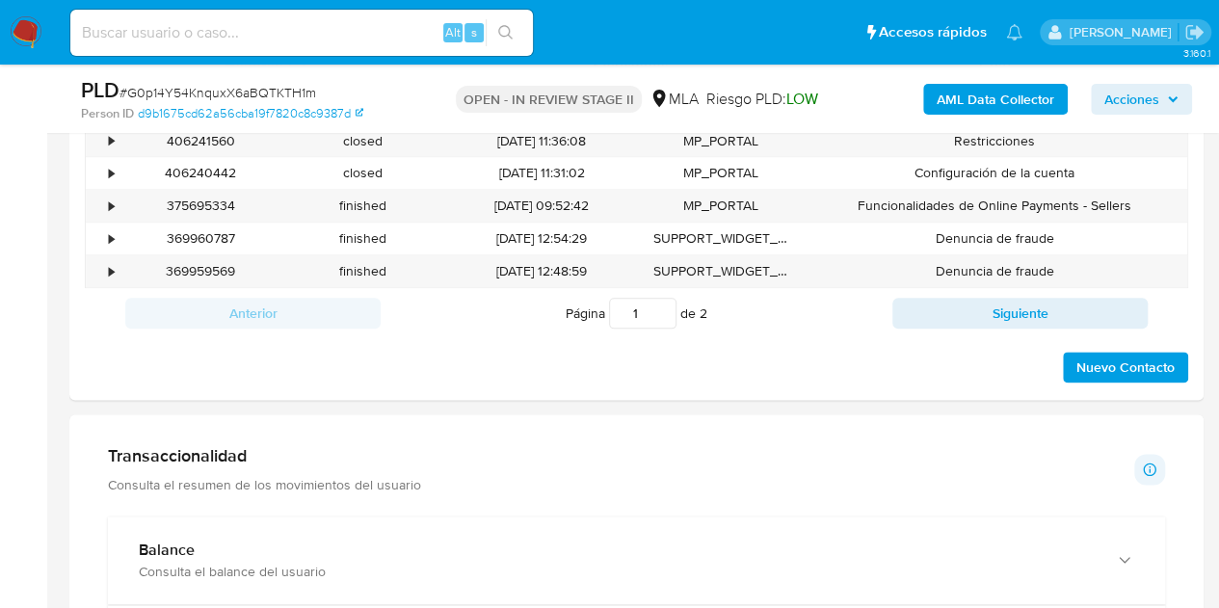
scroll to position [847, 0]
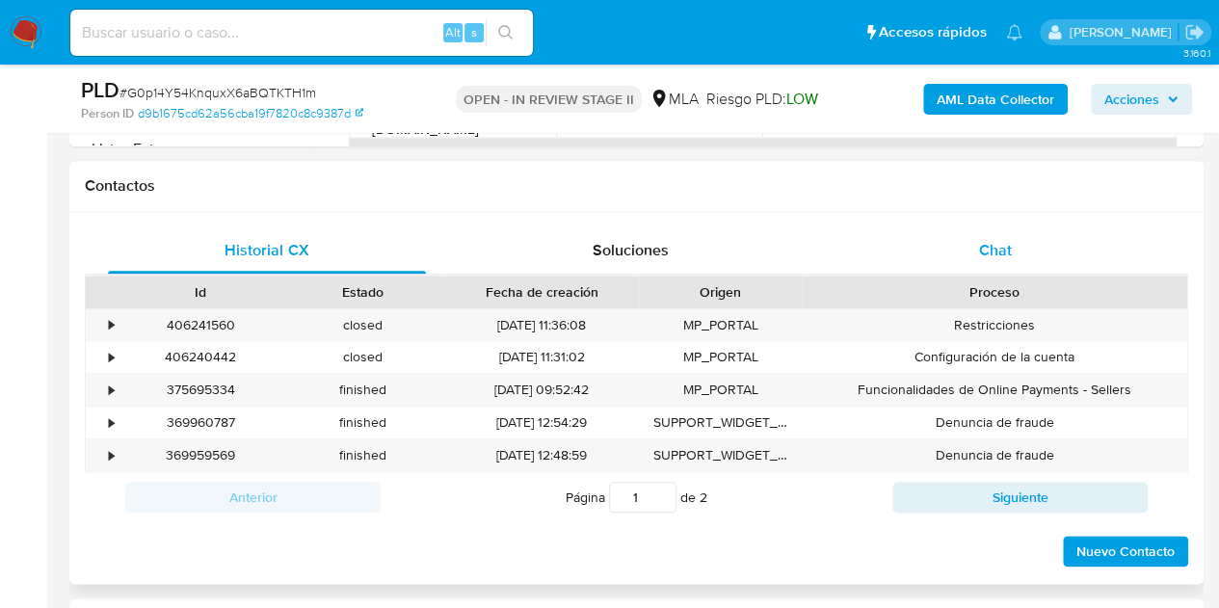
click at [996, 231] on div "Chat" at bounding box center [995, 250] width 318 height 46
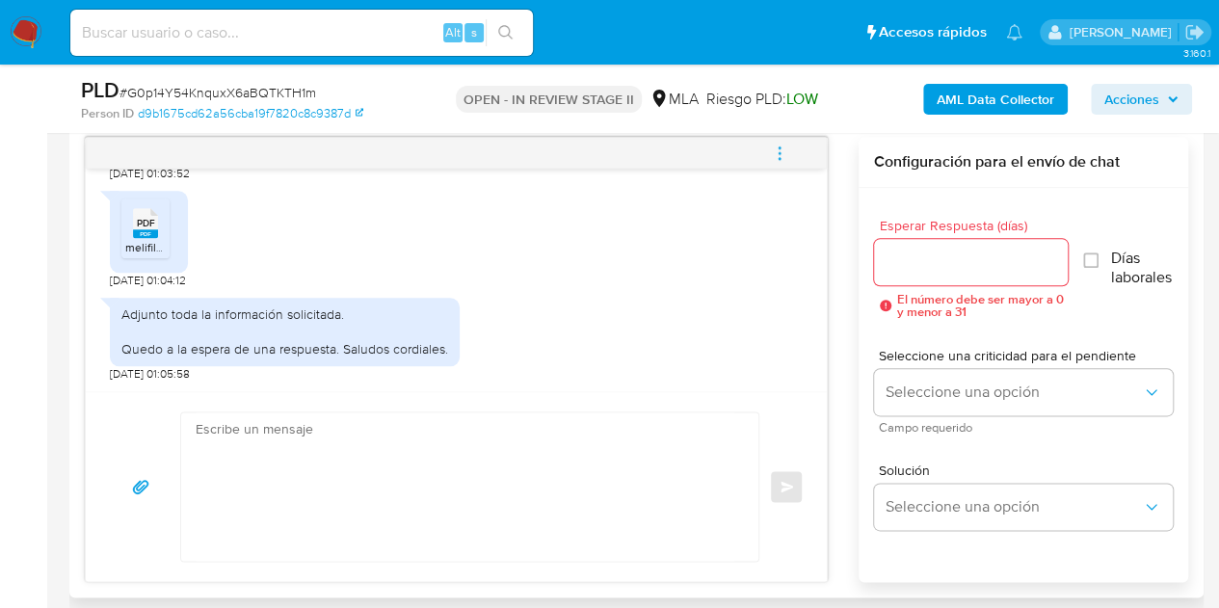
scroll to position [1005, 0]
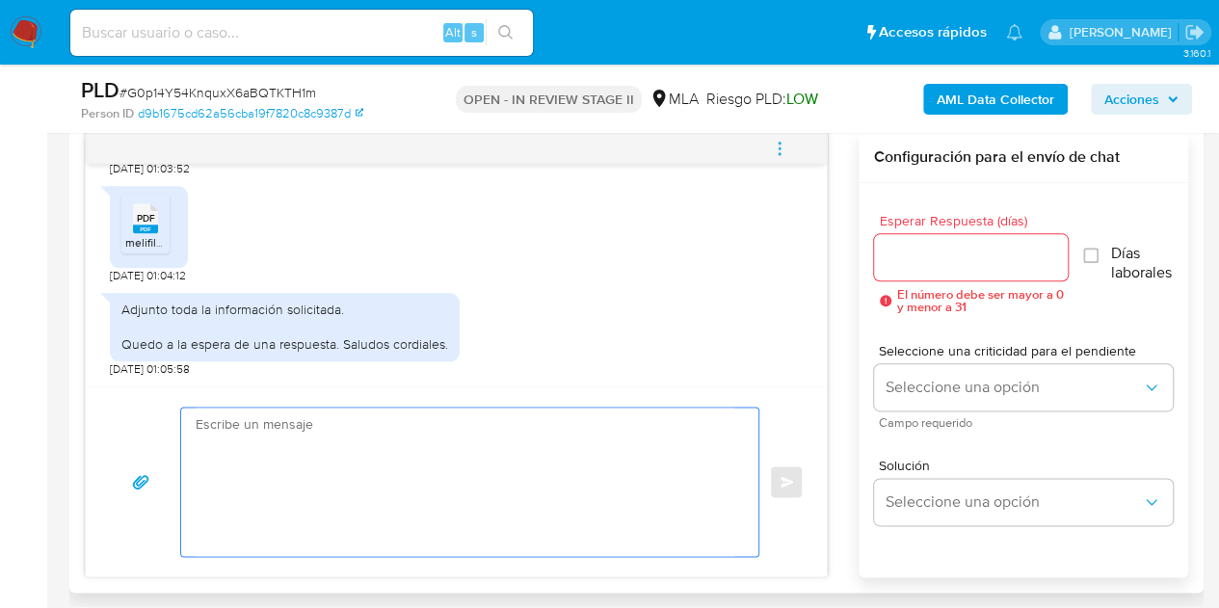
click at [444, 453] on textarea at bounding box center [465, 482] width 539 height 148
paste textarea "[PERSON_NAME], Muchas gracias por la respuesta. Analizamos tu caso y verificamo…"
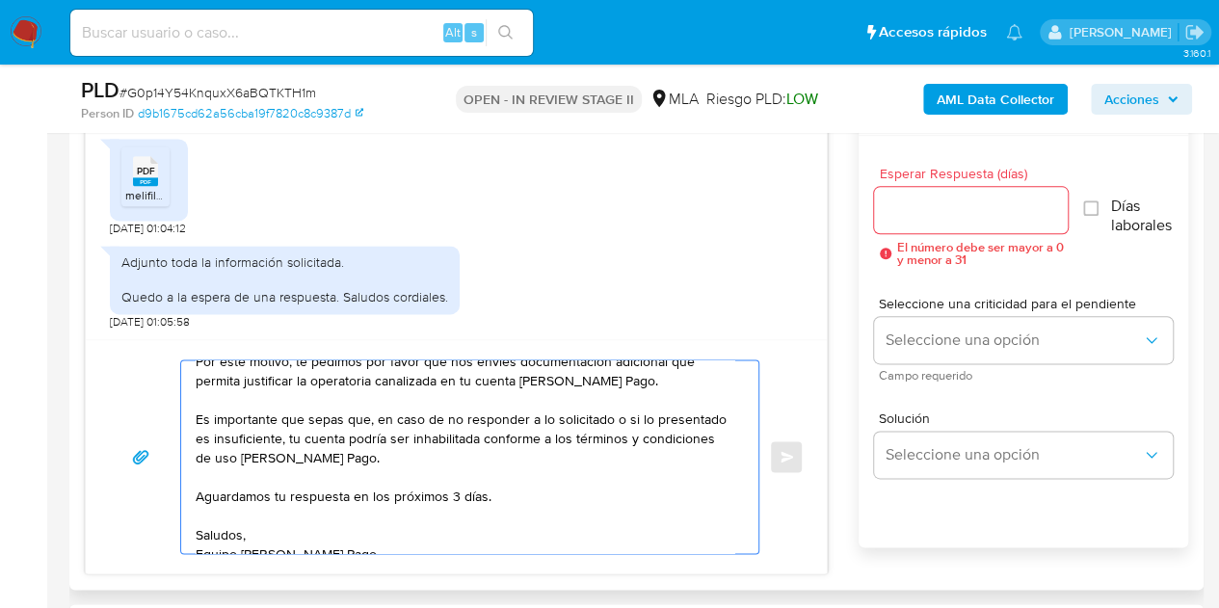
scroll to position [187, 0]
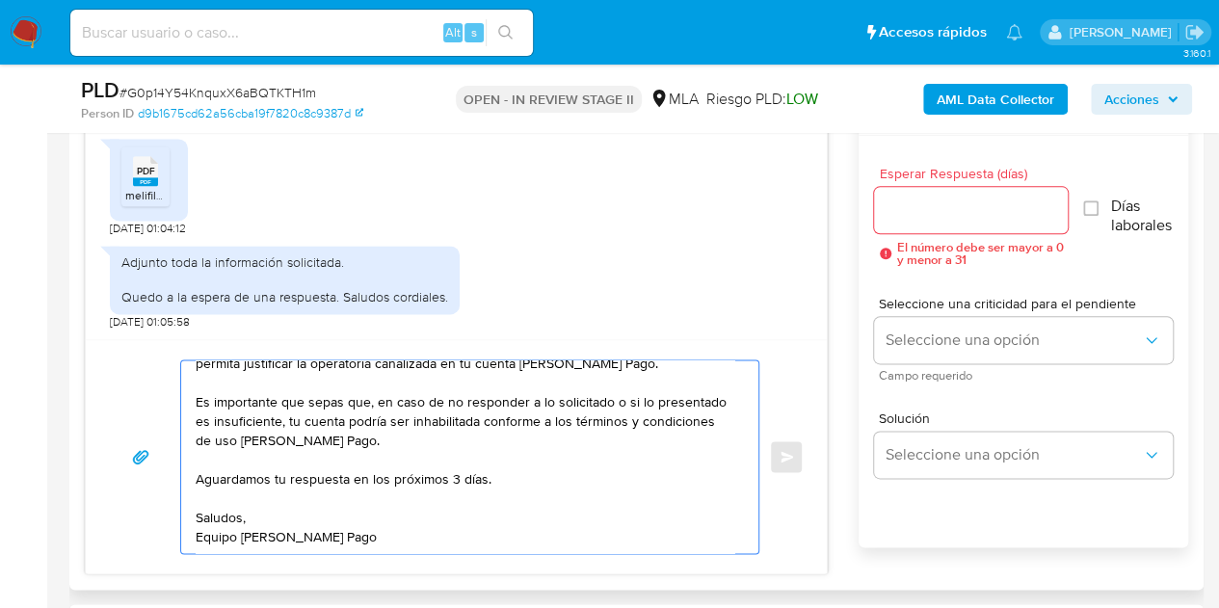
type textarea "Hola José Alfredo, Muchas gracias por la respuesta. Analizamos tu caso y verifi…"
click at [922, 213] on input "Esperar Respuesta (días)" at bounding box center [971, 210] width 195 height 25
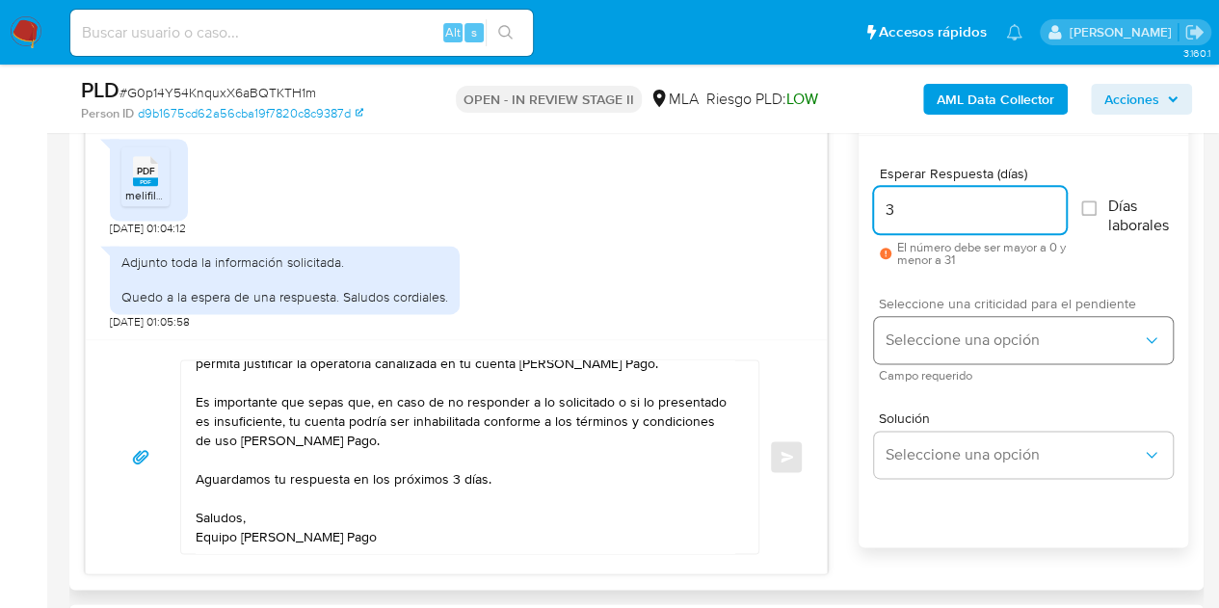
type input "3"
click at [948, 330] on span "Seleccione una opción" at bounding box center [1013, 339] width 256 height 19
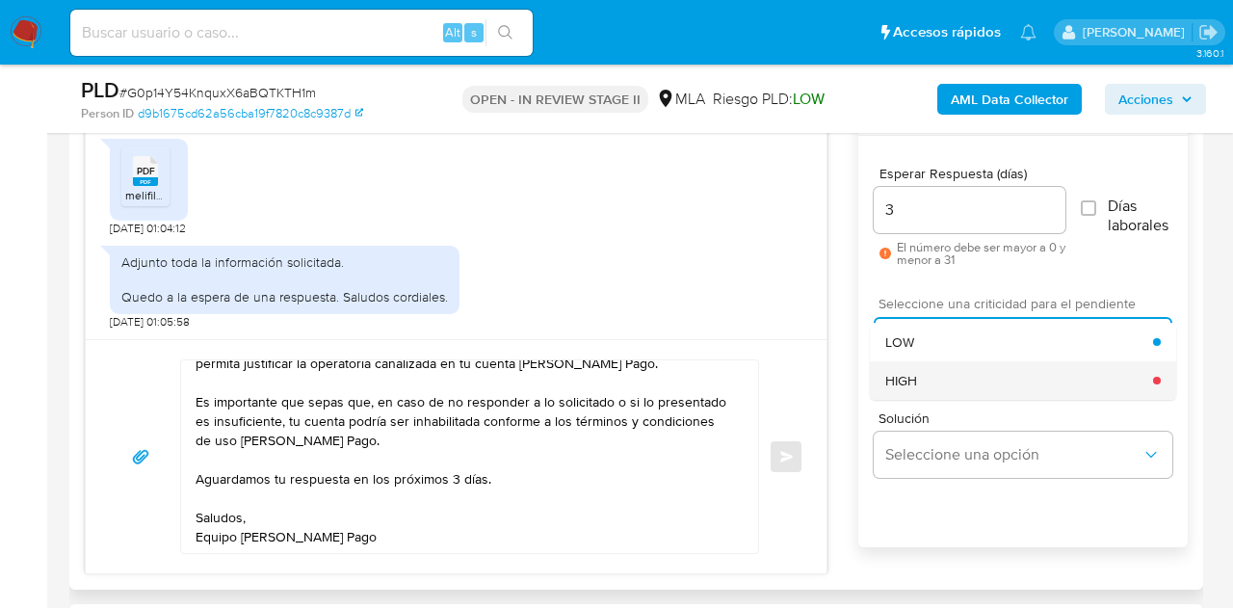
click at [923, 374] on div "HIGH" at bounding box center [1019, 380] width 268 height 39
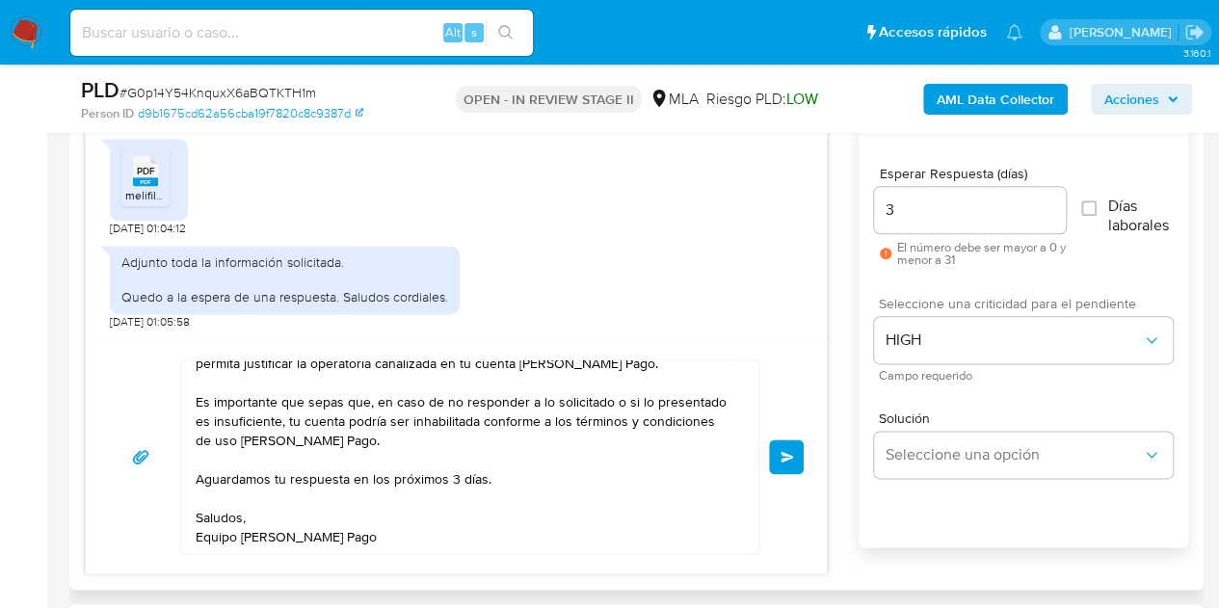
click at [840, 369] on div "17/09/2025 14:37:33 1. Informa detalladamente la actividad que realizaste en tu…" at bounding box center [636, 329] width 1103 height 489
click at [784, 459] on span "Enviar" at bounding box center [786, 457] width 13 height 12
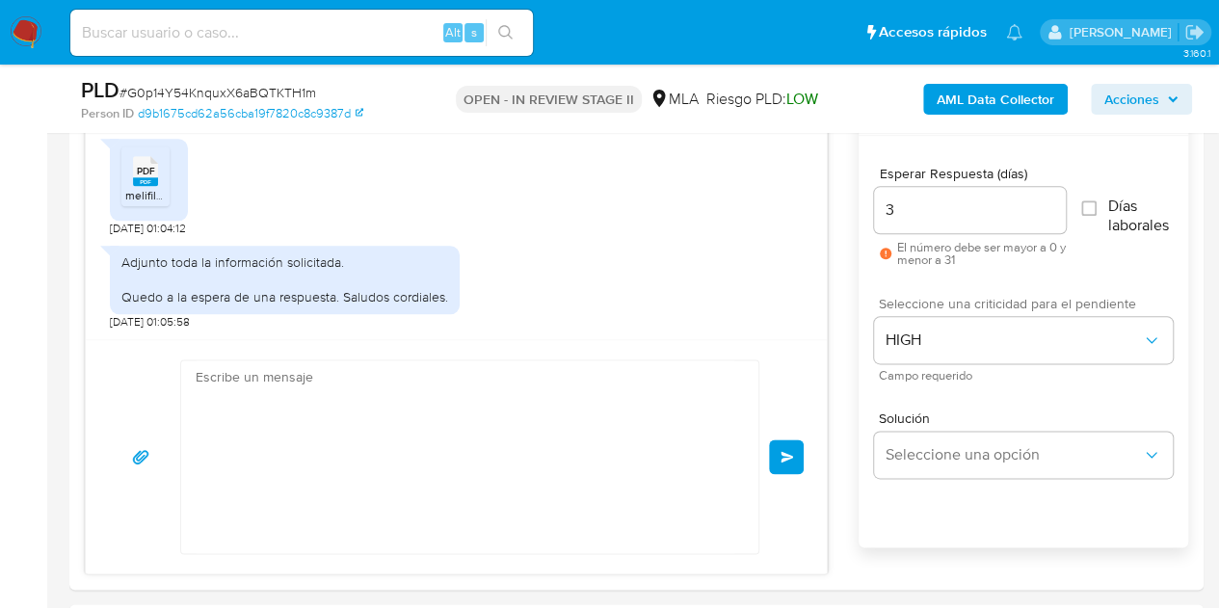
scroll to position [1959, 0]
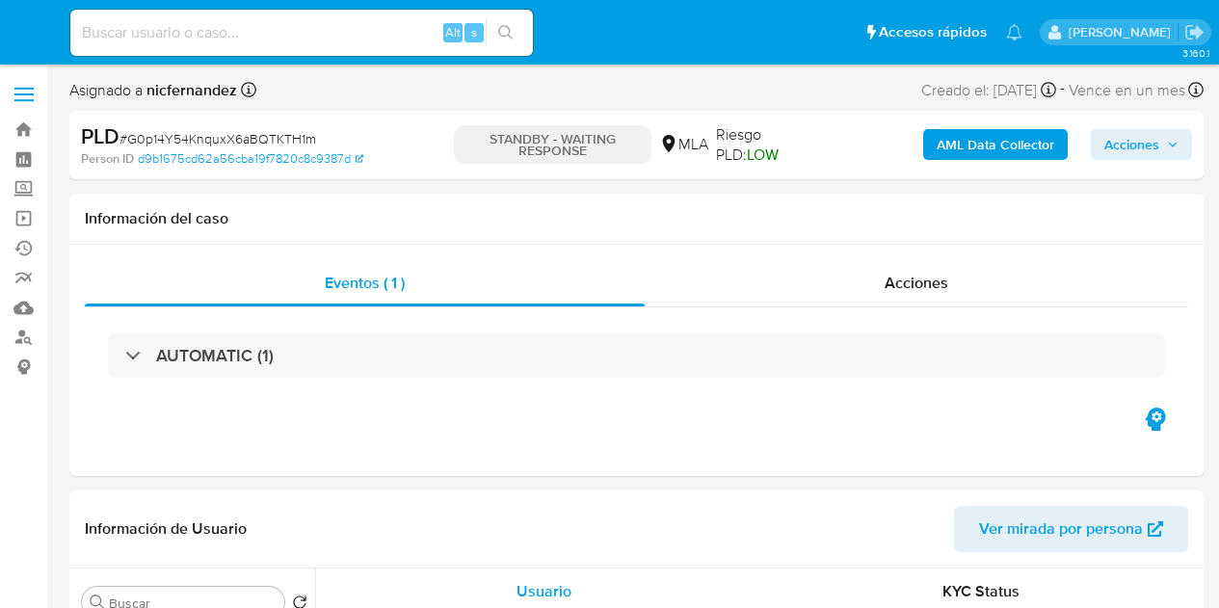
select select "10"
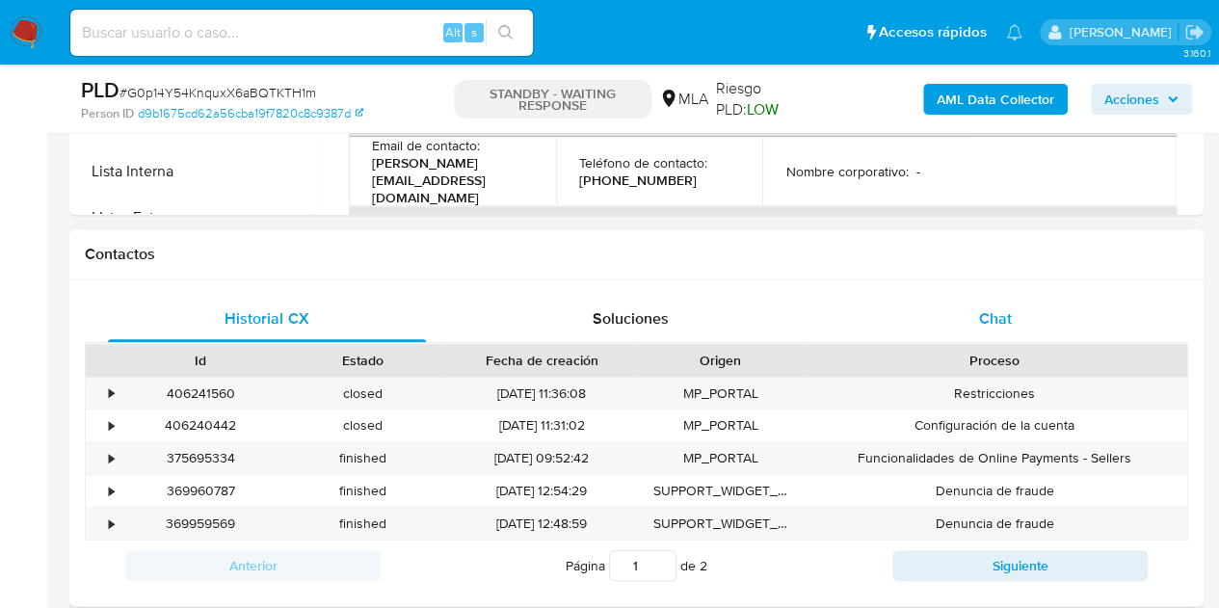
click at [996, 315] on span "Chat" at bounding box center [995, 318] width 33 height 22
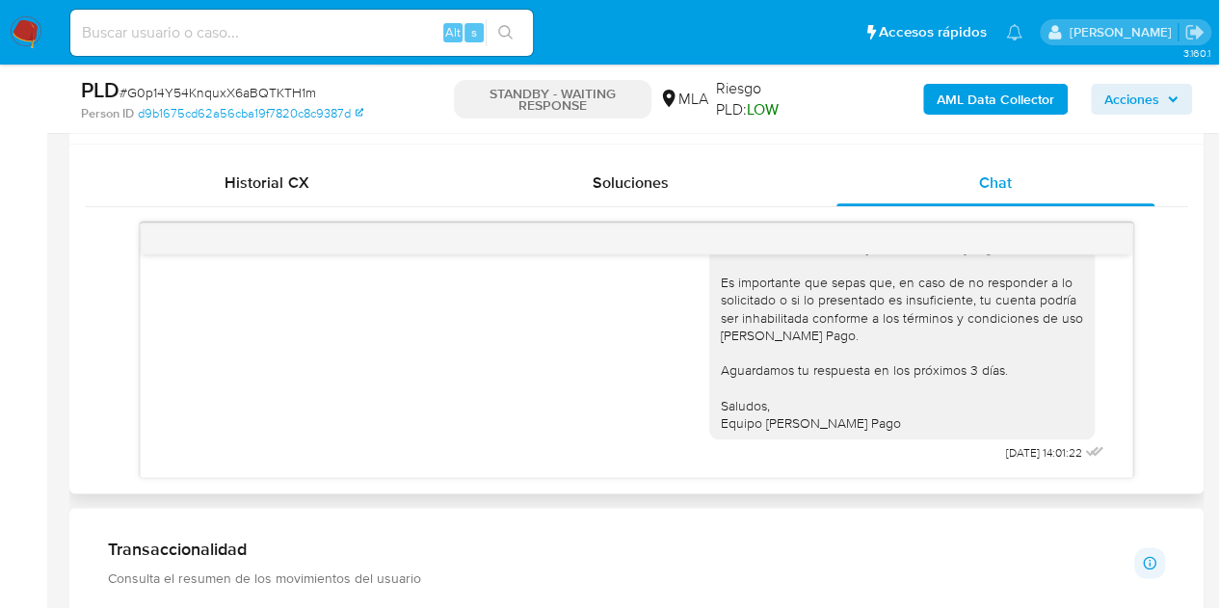
scroll to position [1959, 0]
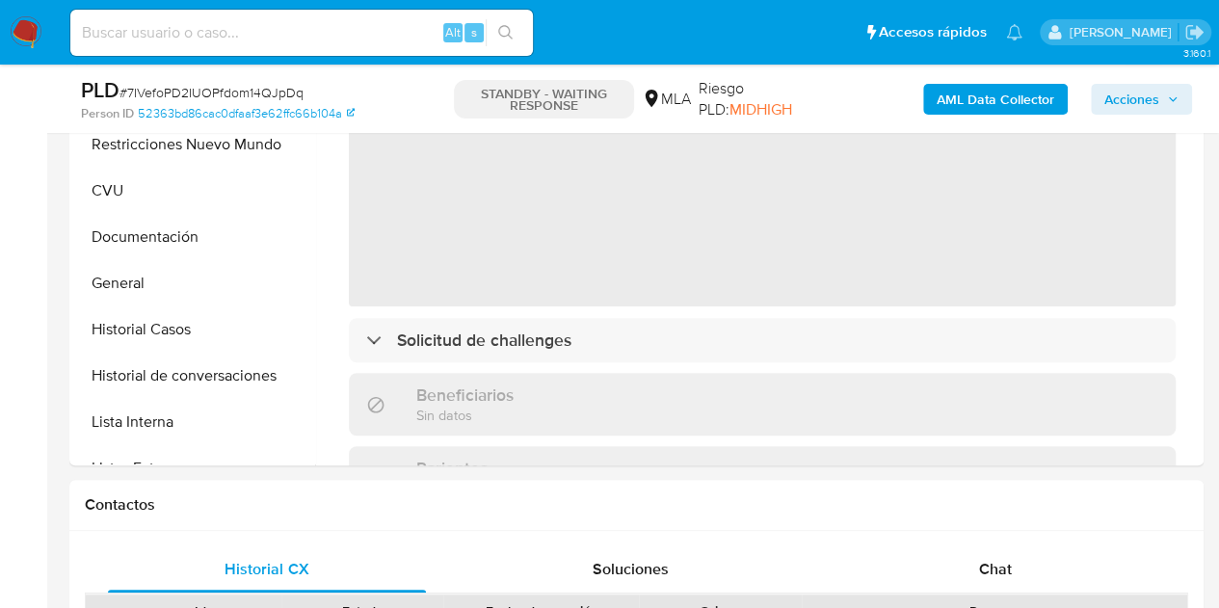
select select "10"
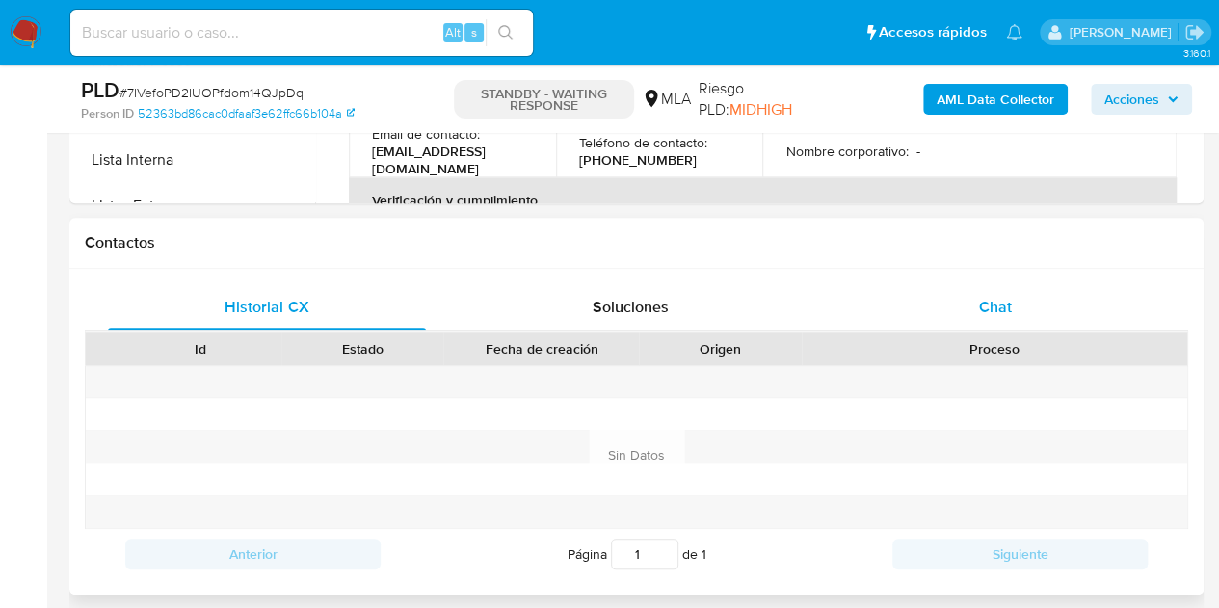
scroll to position [825, 0]
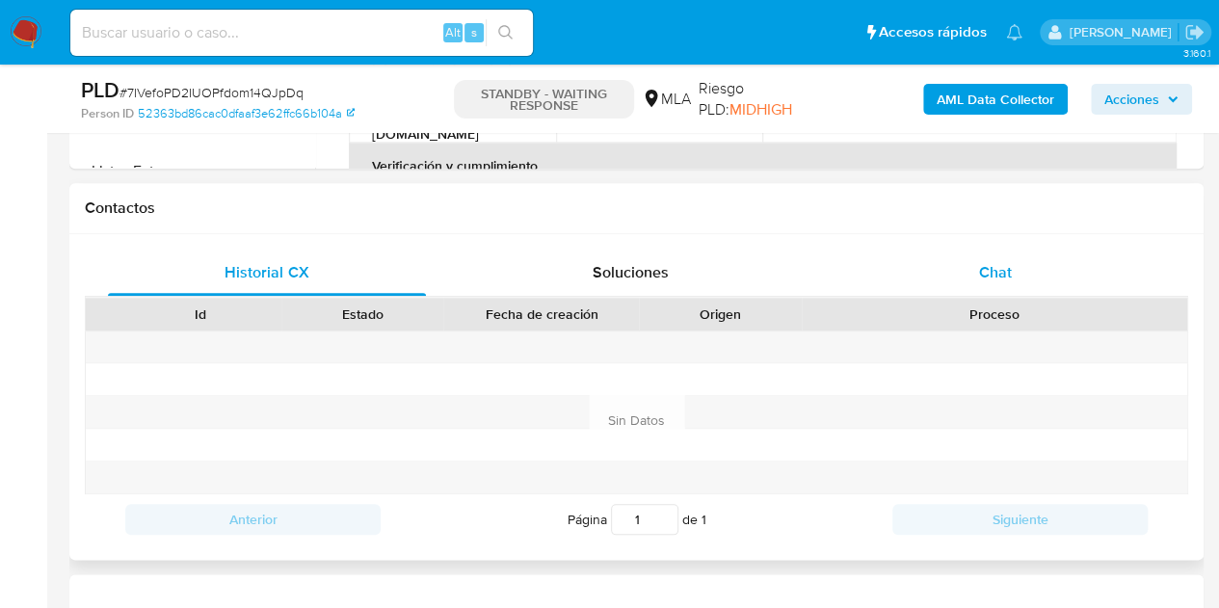
click at [1028, 252] on div "Chat" at bounding box center [995, 273] width 318 height 46
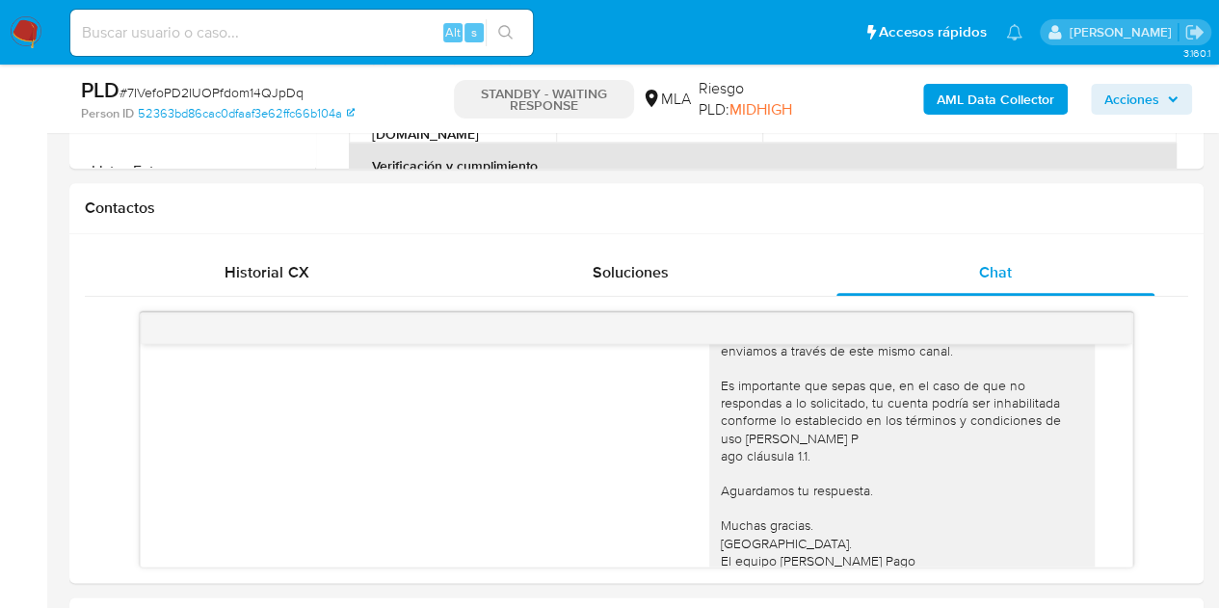
scroll to position [1260, 0]
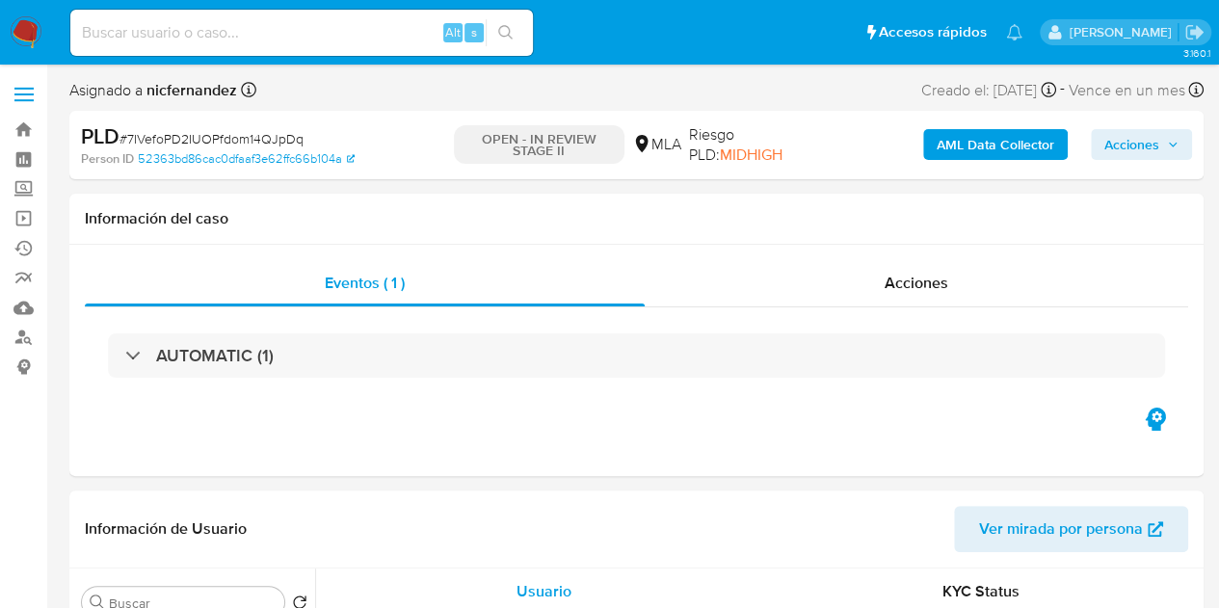
select select "10"
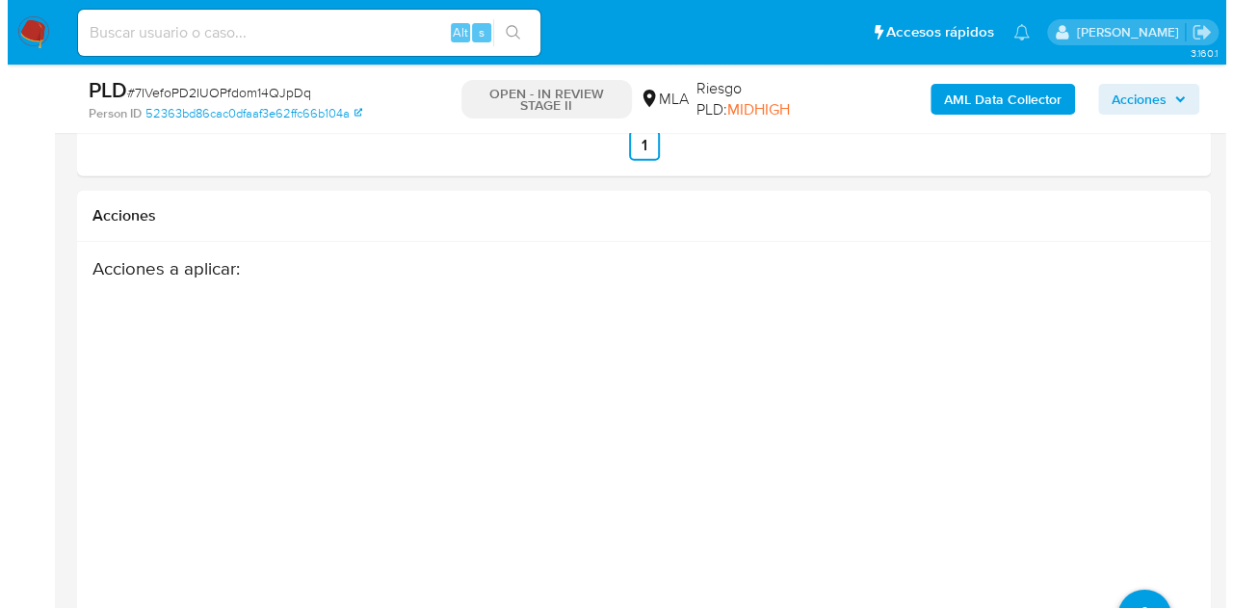
scroll to position [2807, 0]
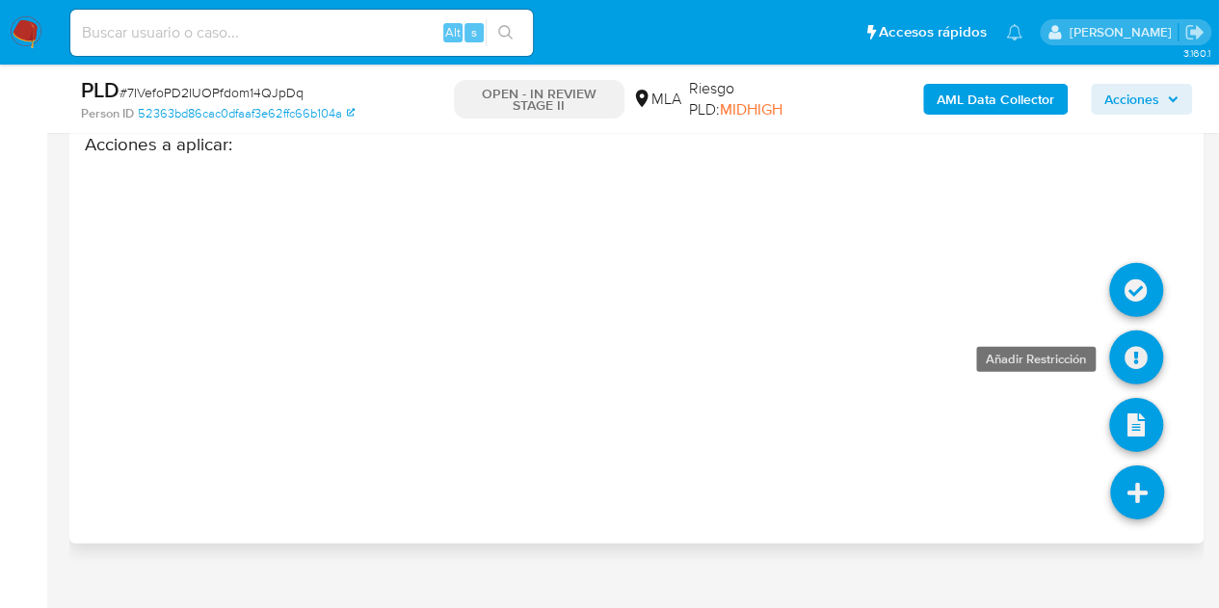
click at [1127, 355] on icon at bounding box center [1136, 357] width 54 height 54
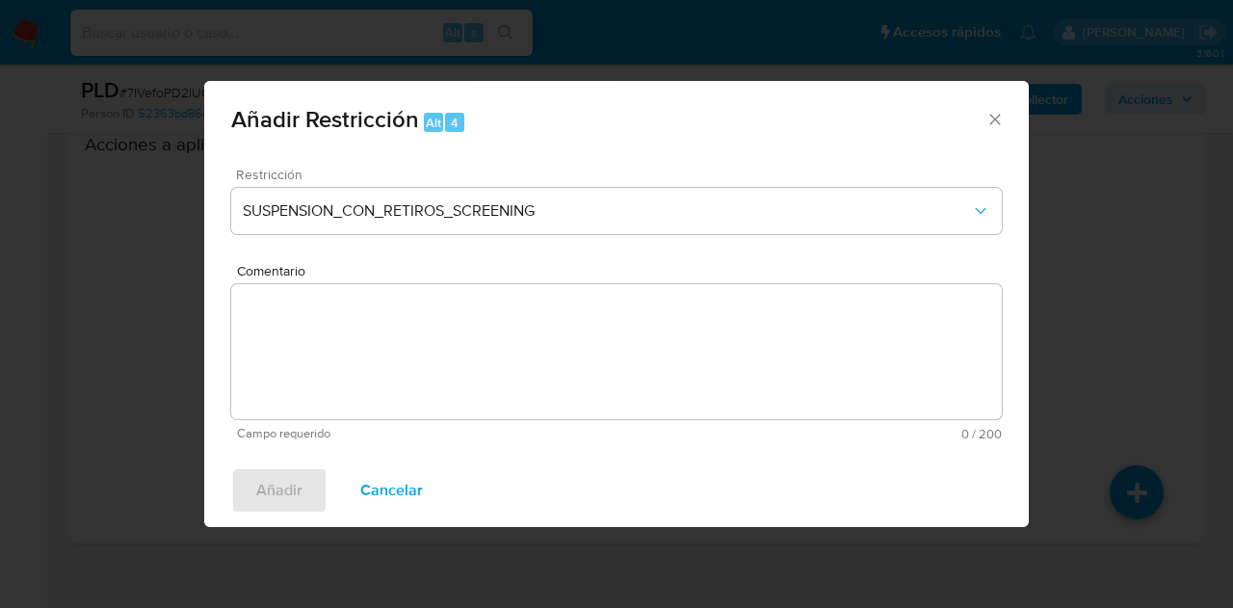
click at [693, 236] on div "Restricción SUSPENSION_CON_RETIROS_SCREENING" at bounding box center [616, 214] width 771 height 92
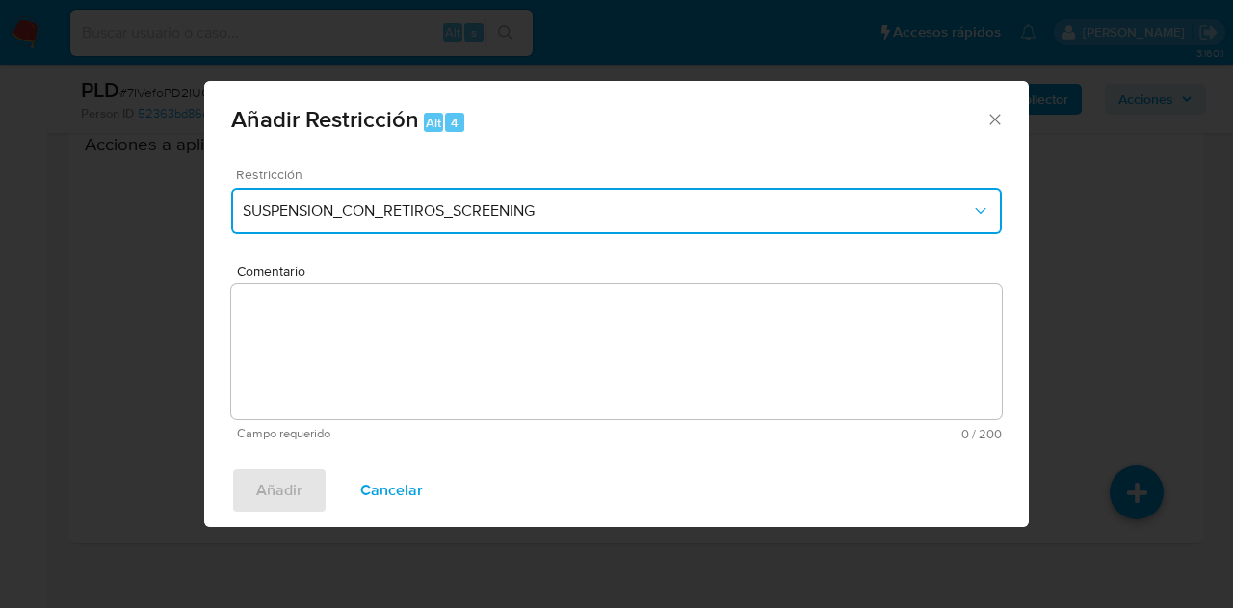
click at [840, 225] on button "SUSPENSION_CON_RETIROS_SCREENING" at bounding box center [616, 211] width 771 height 46
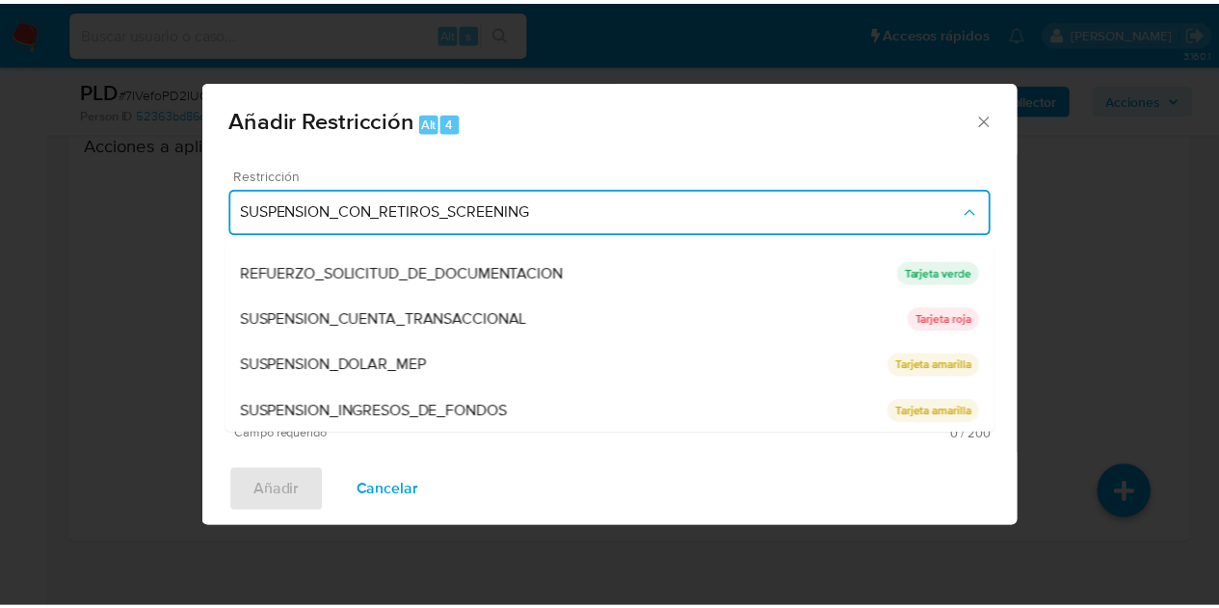
scroll to position [408, 0]
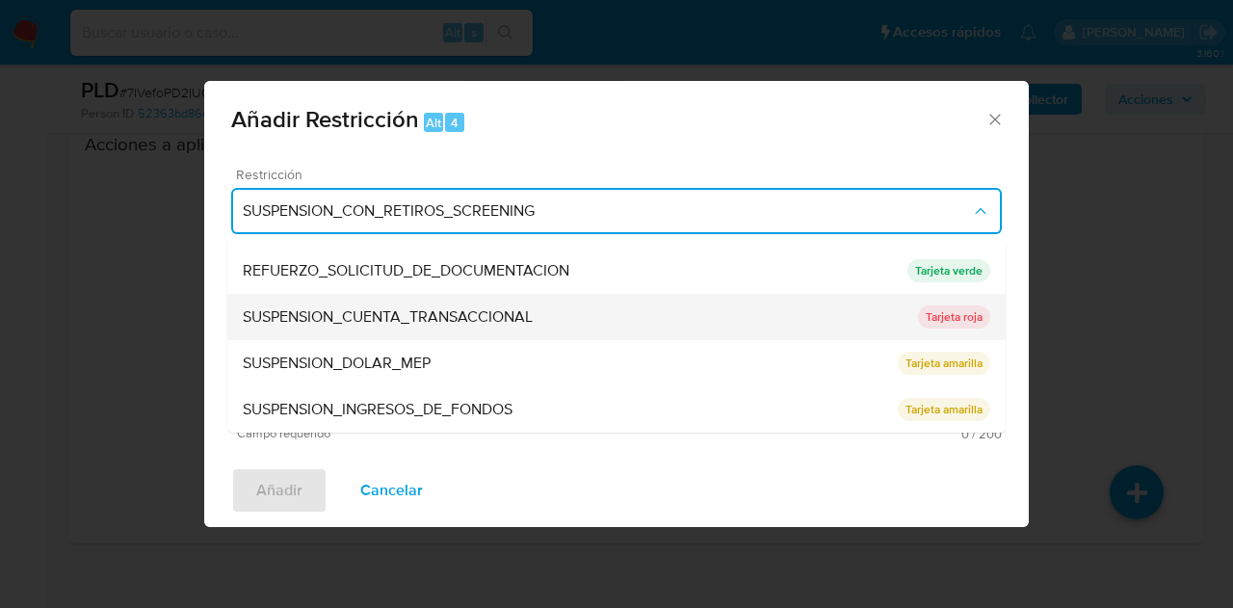
click at [464, 311] on span "SUSPENSION_CUENTA_TRANSACCIONAL" at bounding box center [388, 316] width 290 height 19
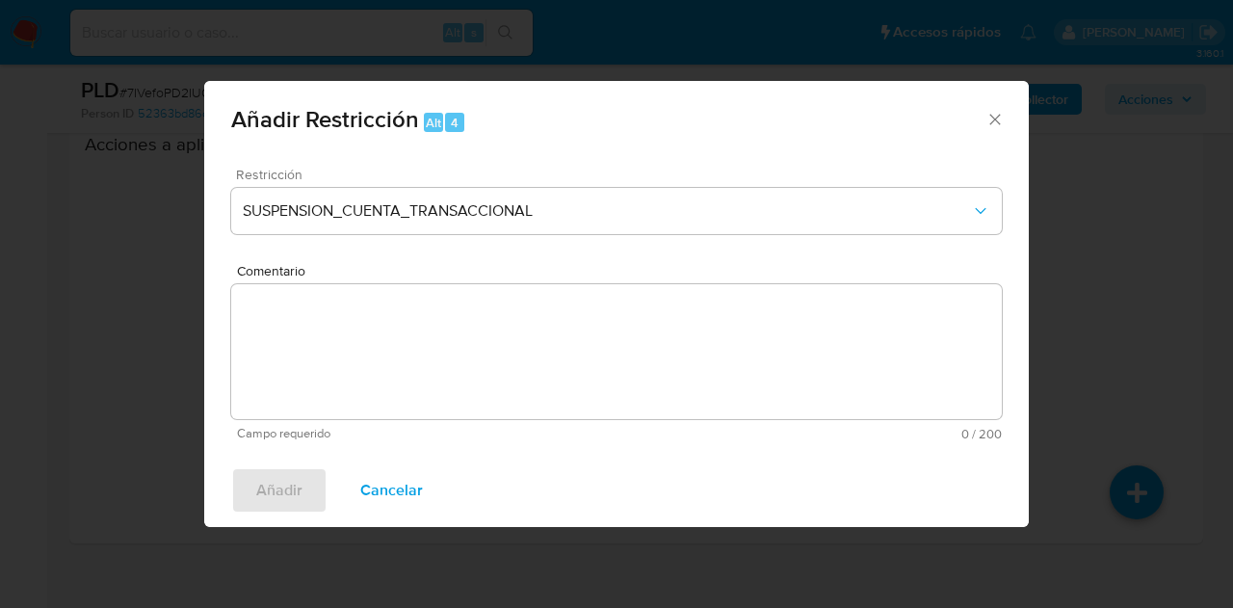
click at [476, 329] on textarea "Comentario" at bounding box center [616, 351] width 771 height 135
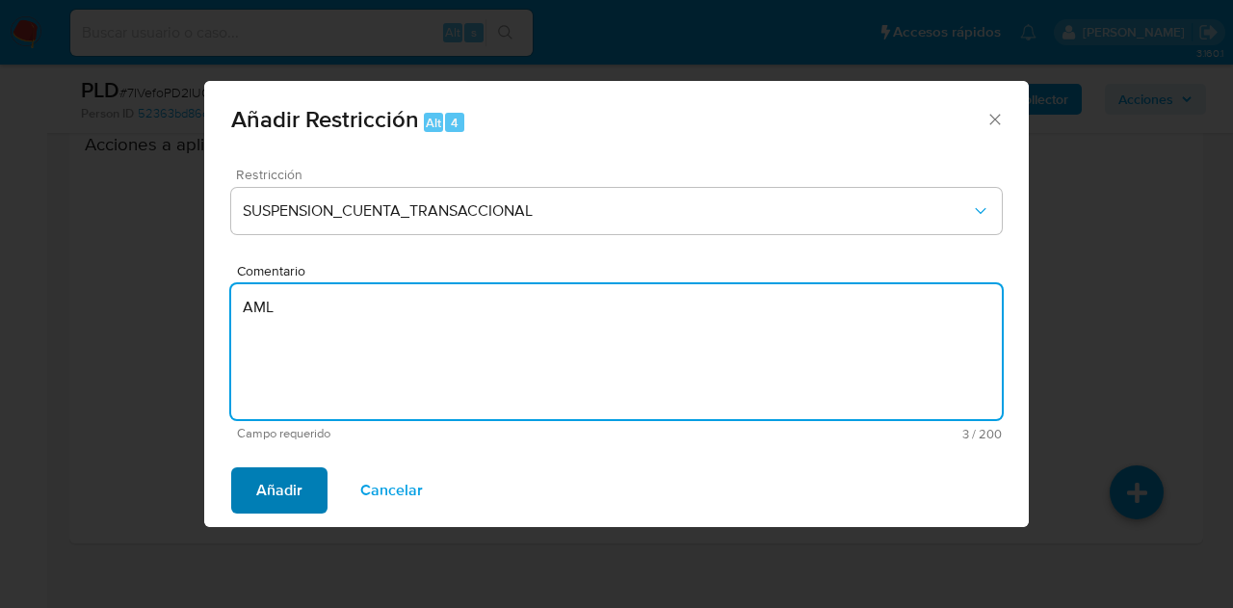
type textarea "AML"
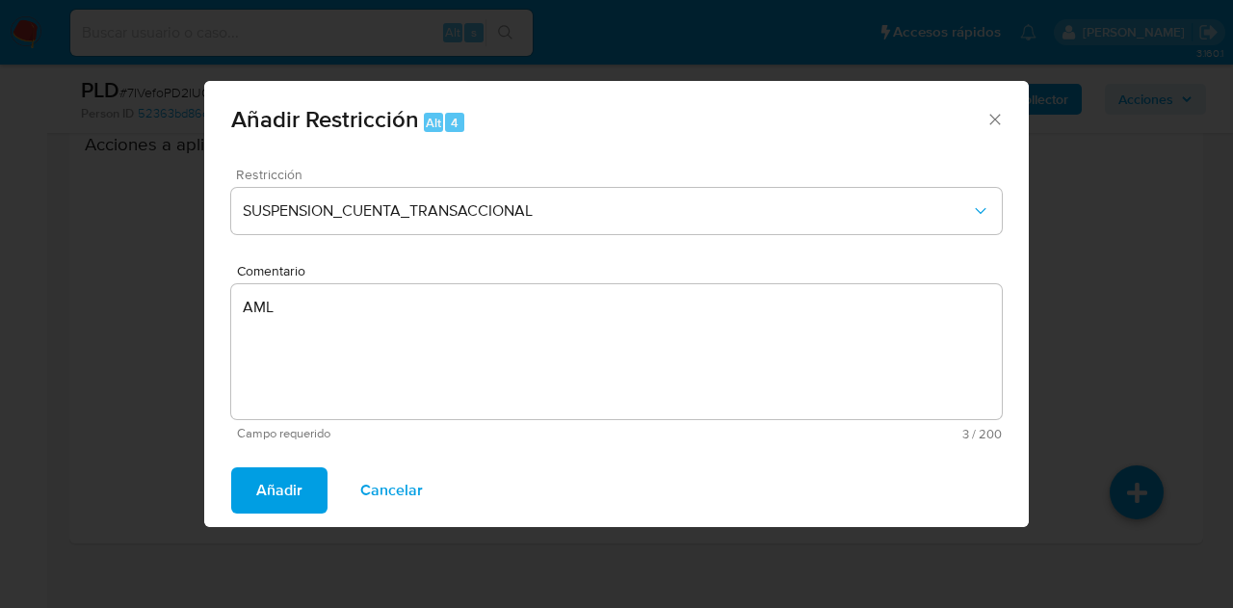
click at [262, 498] on span "Añadir" at bounding box center [279, 490] width 46 height 42
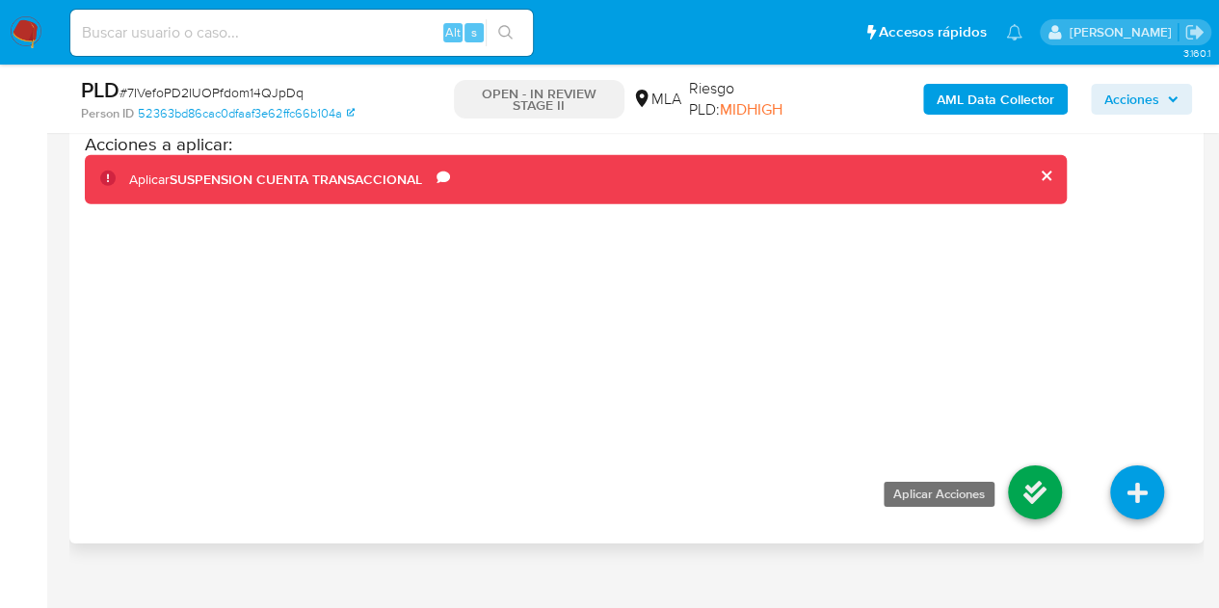
click at [1010, 467] on icon at bounding box center [1035, 492] width 54 height 54
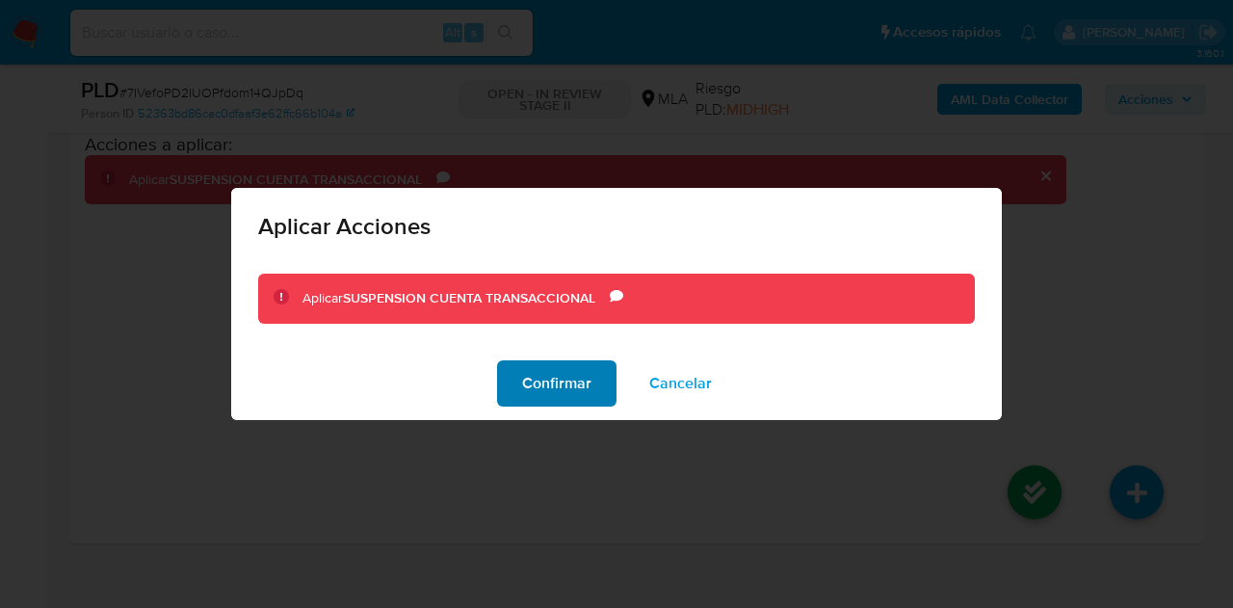
click at [547, 369] on span "Confirmar" at bounding box center [556, 383] width 69 height 42
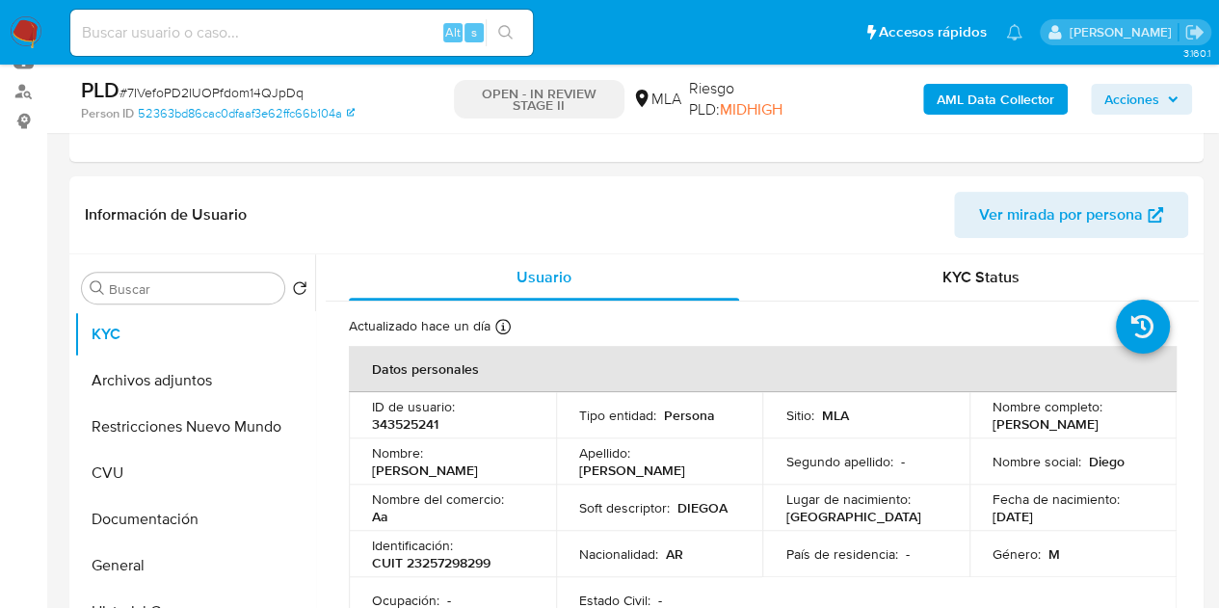
scroll to position [219, 0]
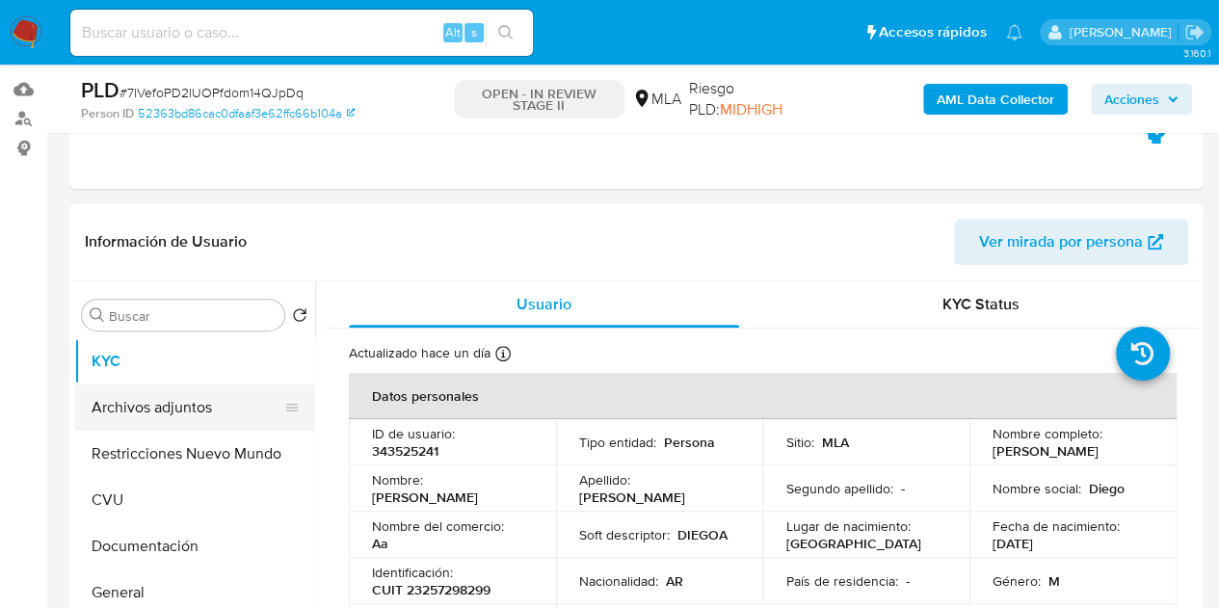
click at [171, 402] on button "Archivos adjuntos" at bounding box center [186, 407] width 225 height 46
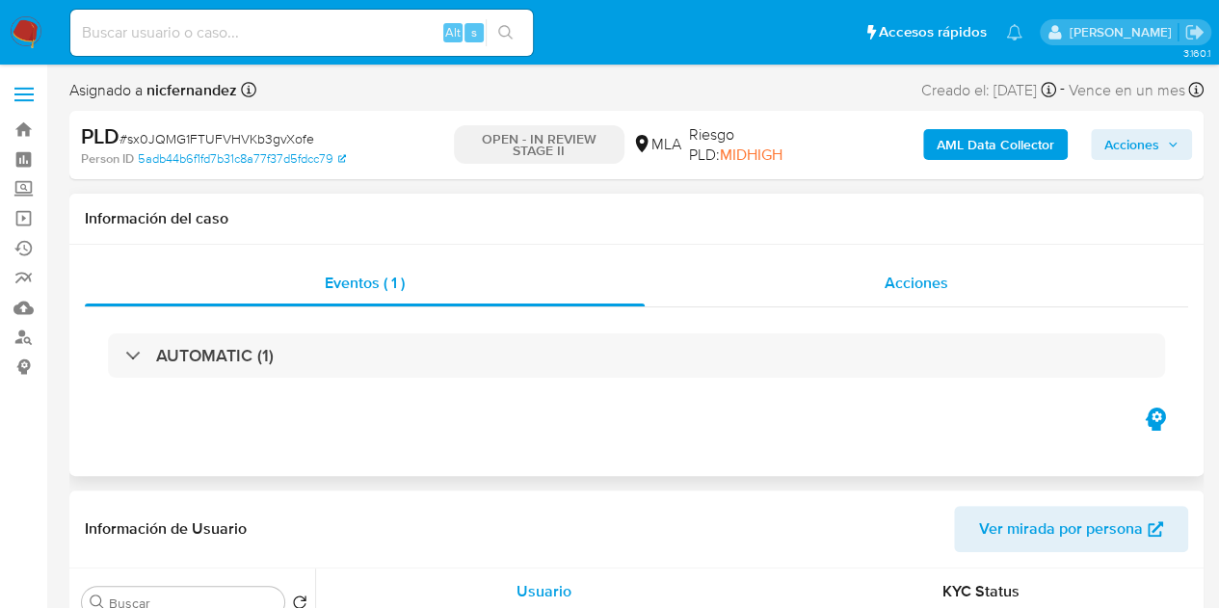
select select "10"
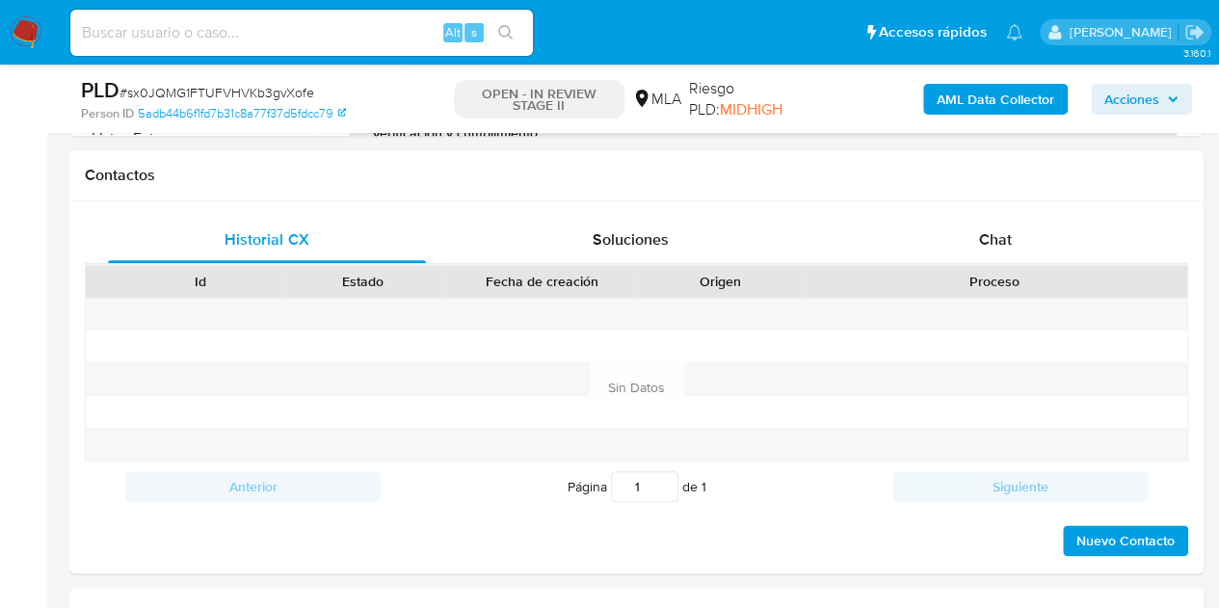
scroll to position [853, 0]
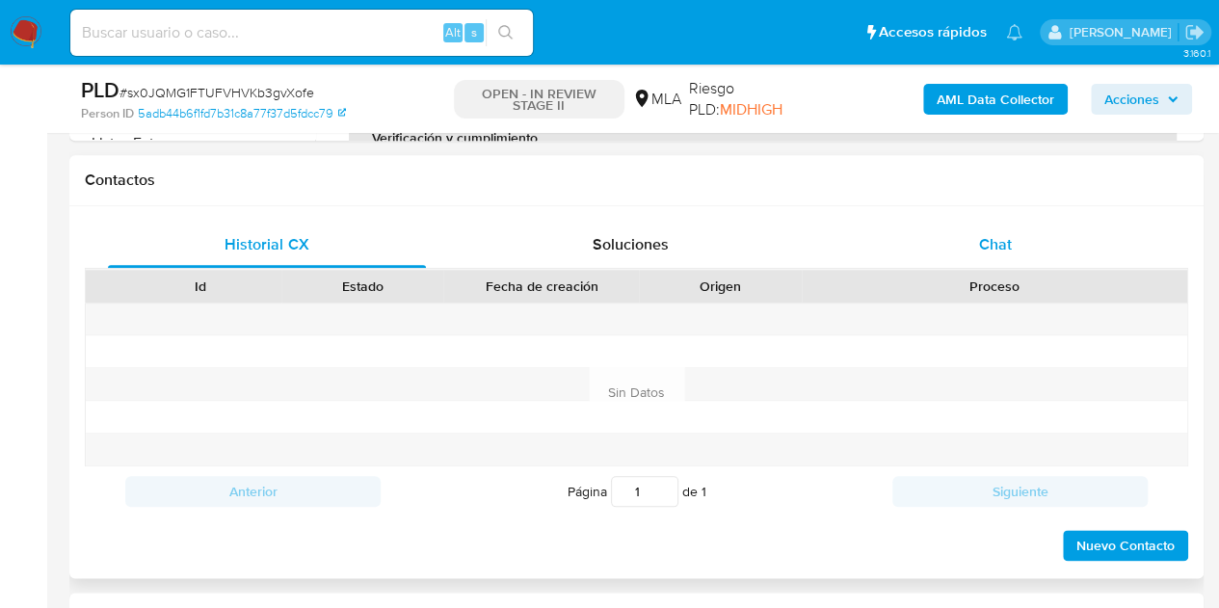
click at [1035, 251] on div "Chat" at bounding box center [995, 245] width 318 height 46
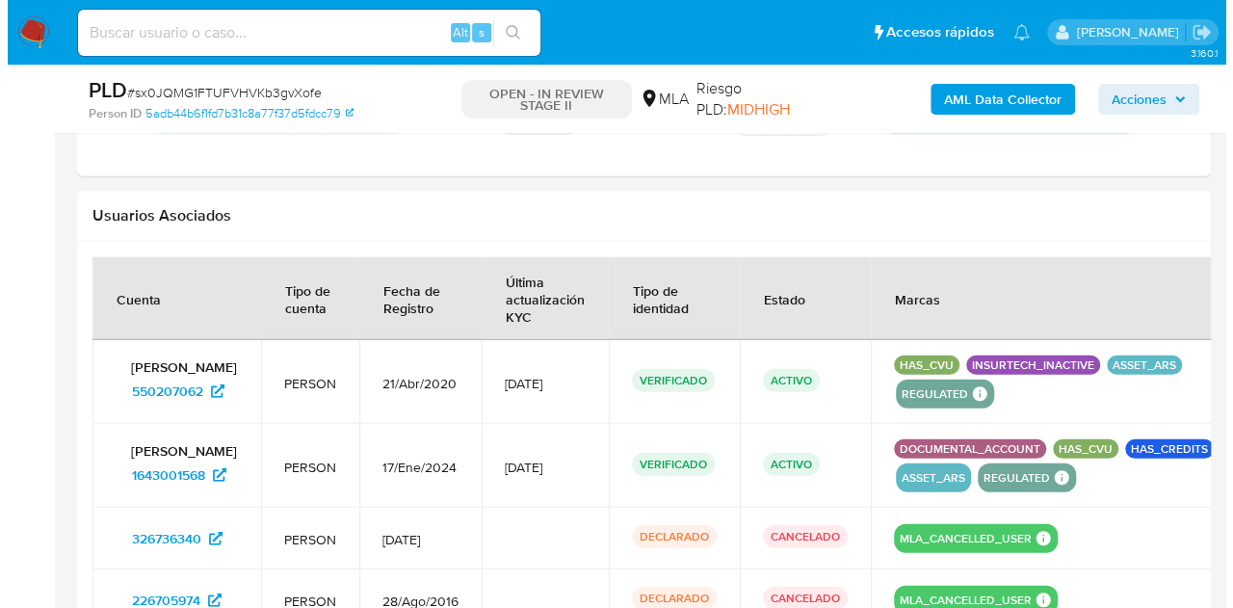
scroll to position [3326, 0]
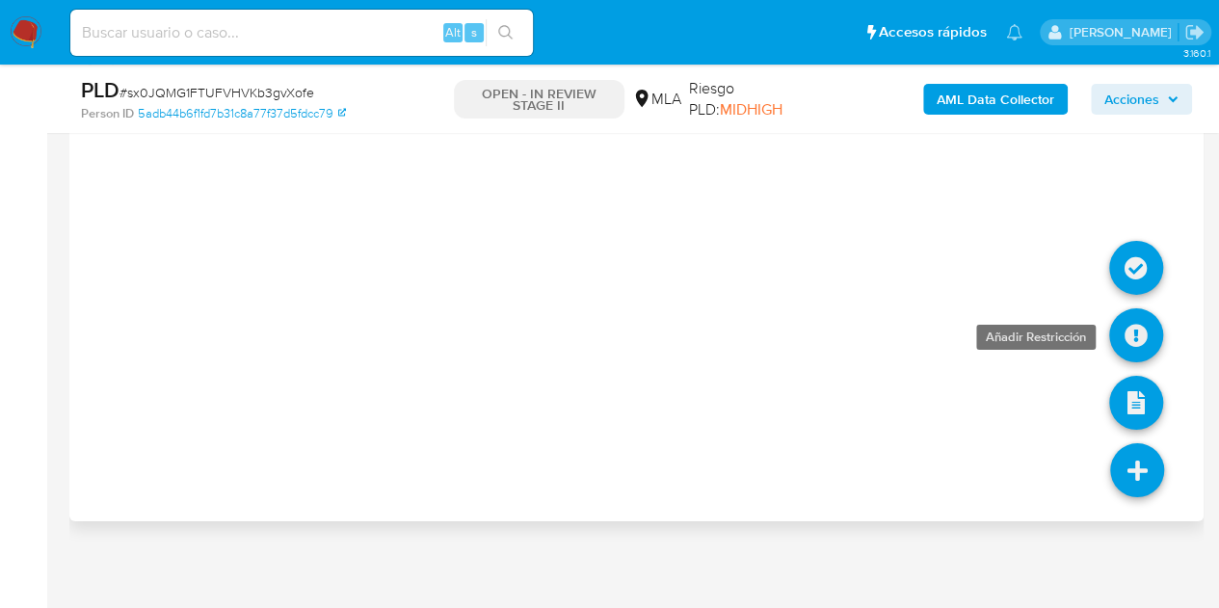
click at [1122, 329] on icon at bounding box center [1136, 335] width 54 height 54
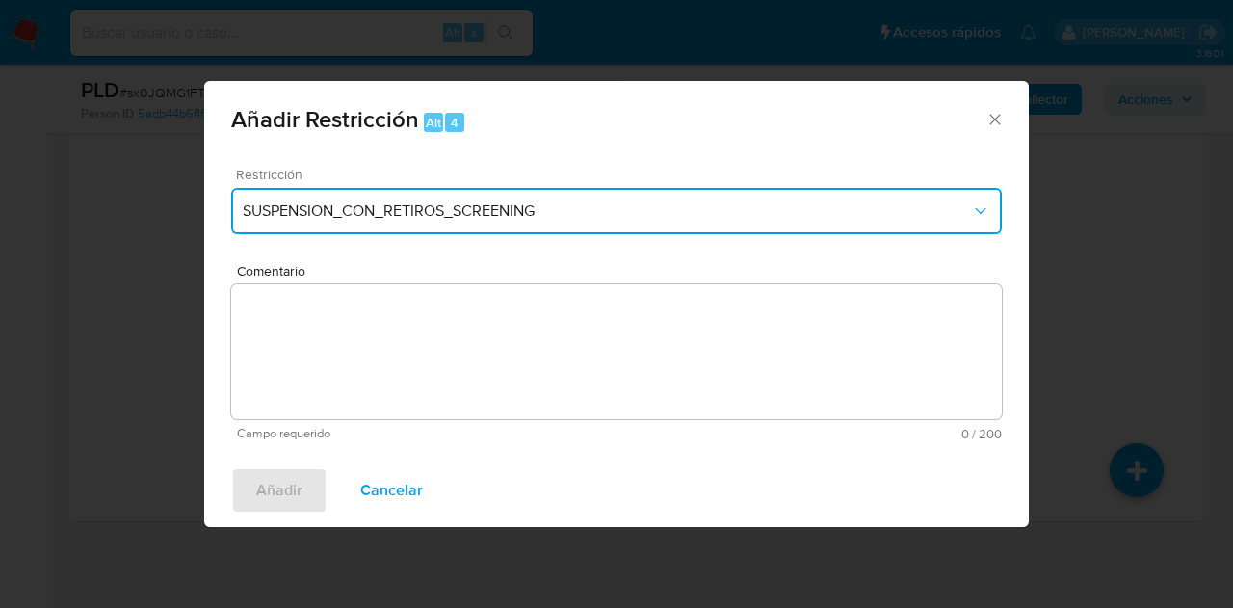
drag, startPoint x: 642, startPoint y: 211, endPoint x: 755, endPoint y: 230, distance: 115.3
click at [646, 213] on span "SUSPENSION_CON_RETIROS_SCREENING" at bounding box center [607, 210] width 728 height 19
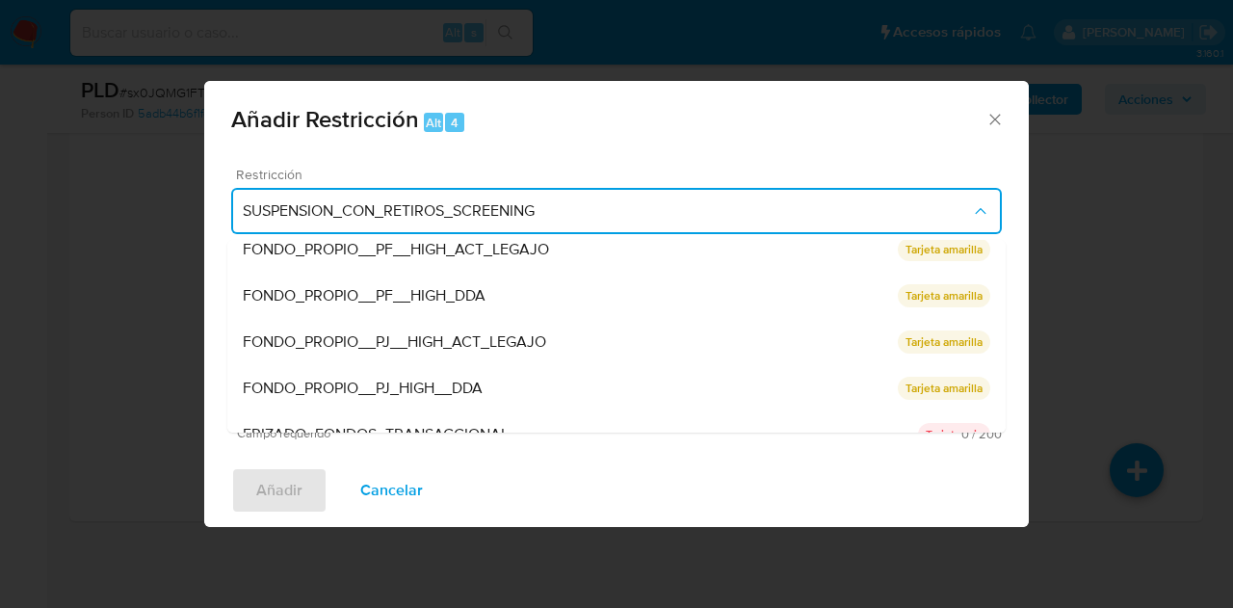
scroll to position [408, 0]
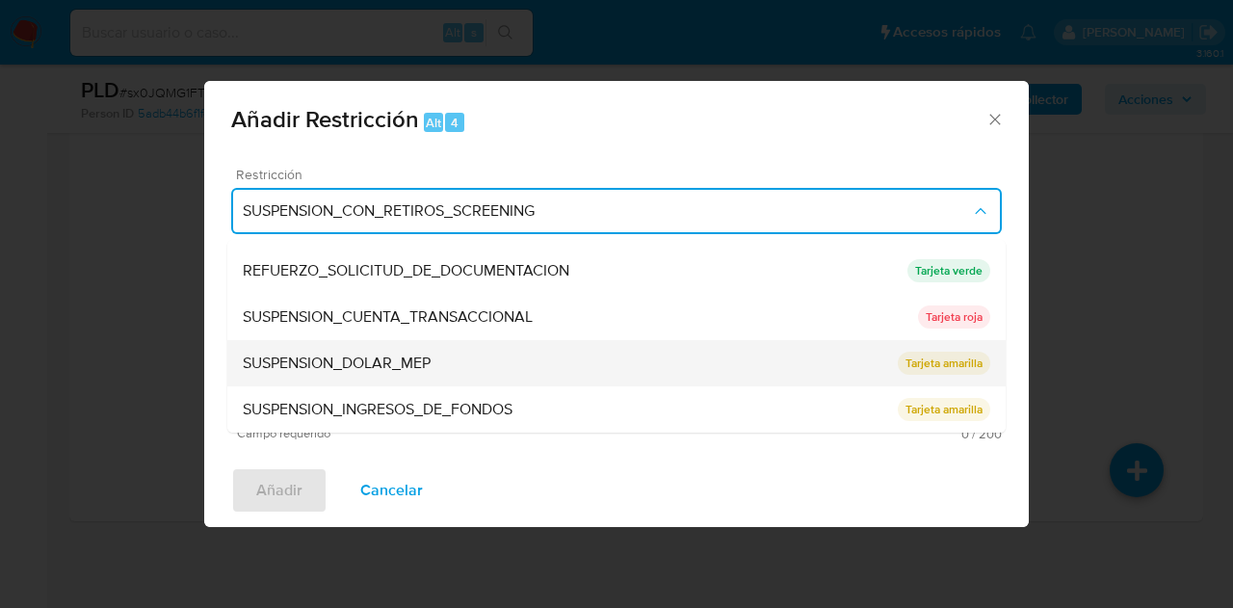
click at [448, 359] on div "SUSPENSION_DOLAR_MEP" at bounding box center [570, 363] width 655 height 46
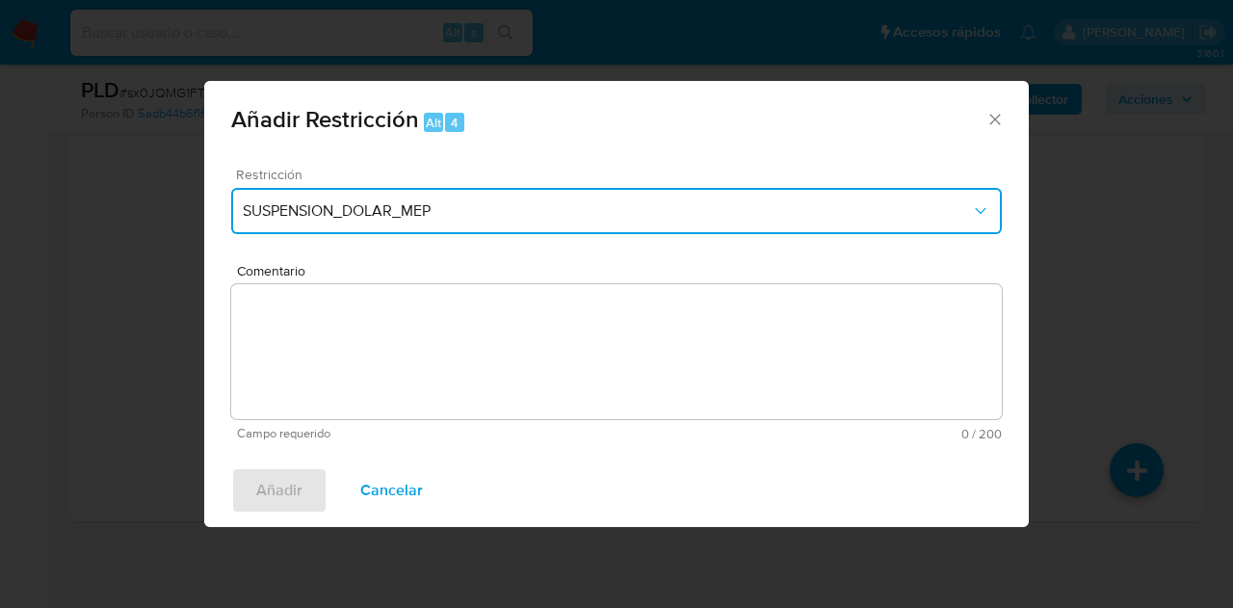
click at [619, 209] on span "SUSPENSION_DOLAR_MEP" at bounding box center [607, 210] width 728 height 19
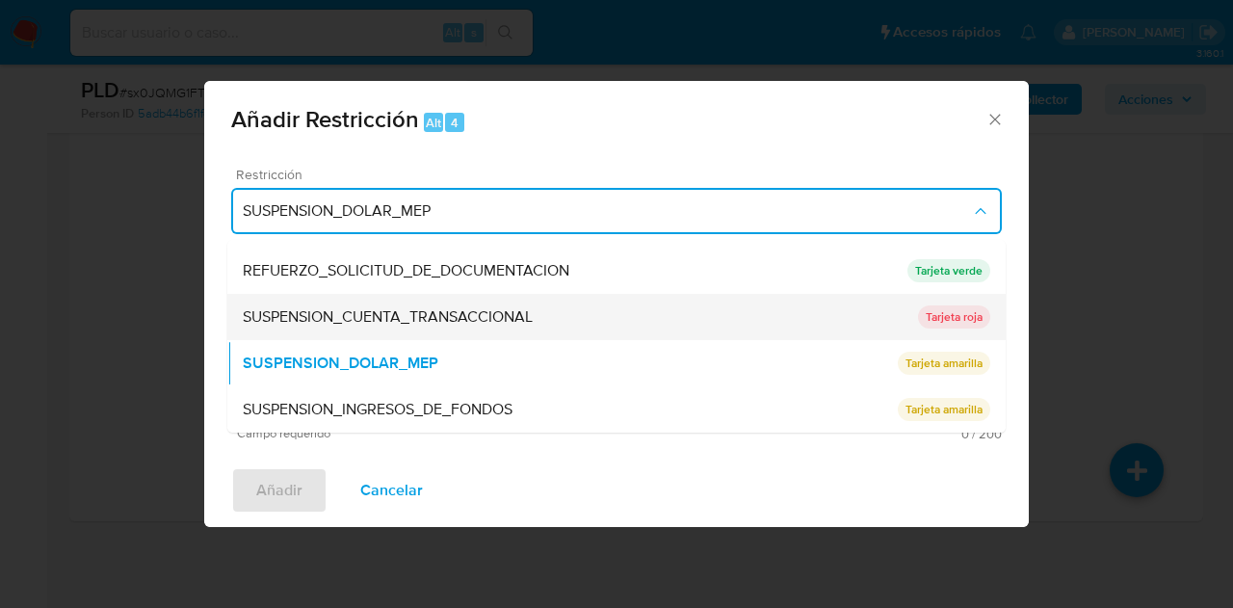
click at [566, 306] on div "SUSPENSION_CUENTA_TRANSACCIONAL" at bounding box center [580, 317] width 675 height 46
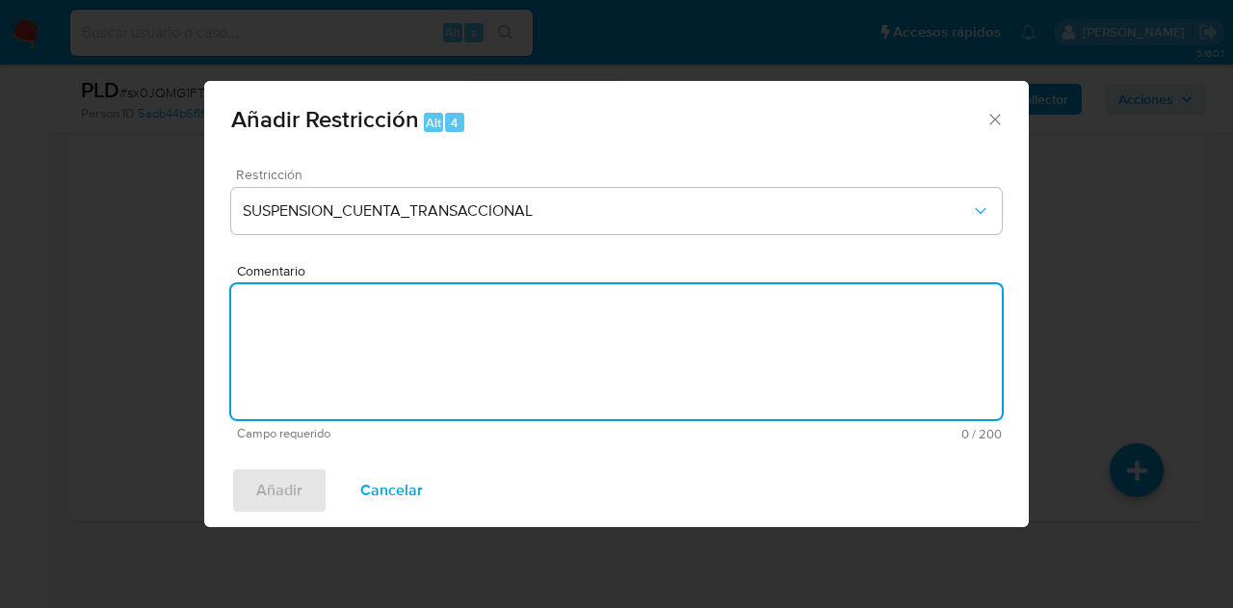
click at [465, 315] on textarea "Comentario" at bounding box center [616, 351] width 771 height 135
type textarea "AML"
click at [296, 477] on span "Añadir" at bounding box center [279, 490] width 46 height 42
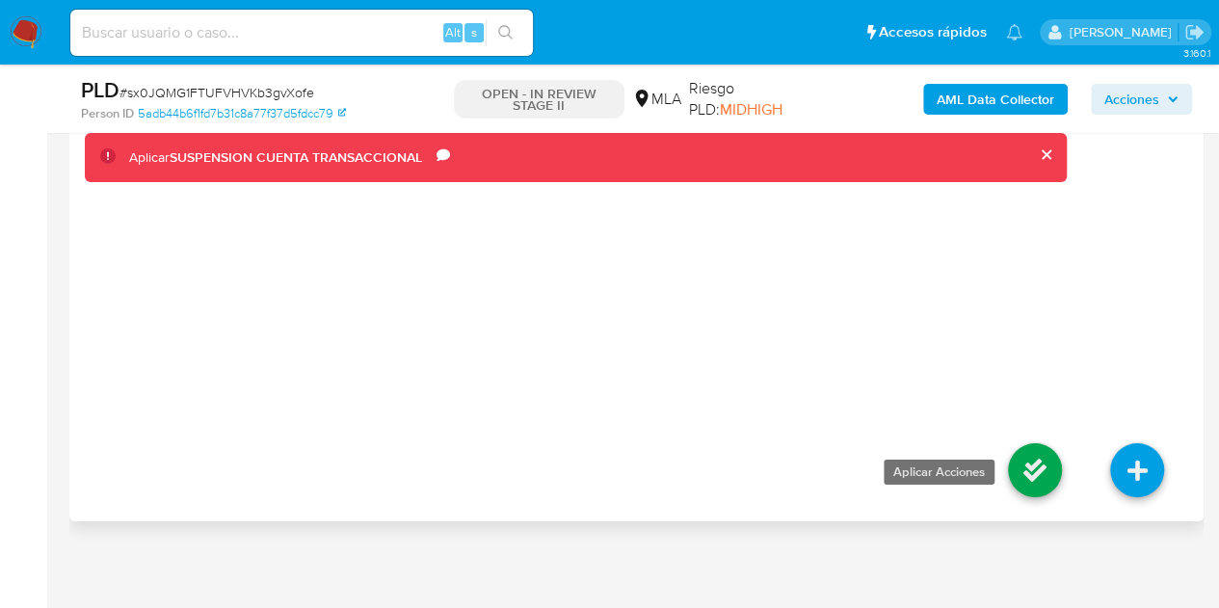
click at [1016, 461] on icon at bounding box center [1035, 470] width 54 height 54
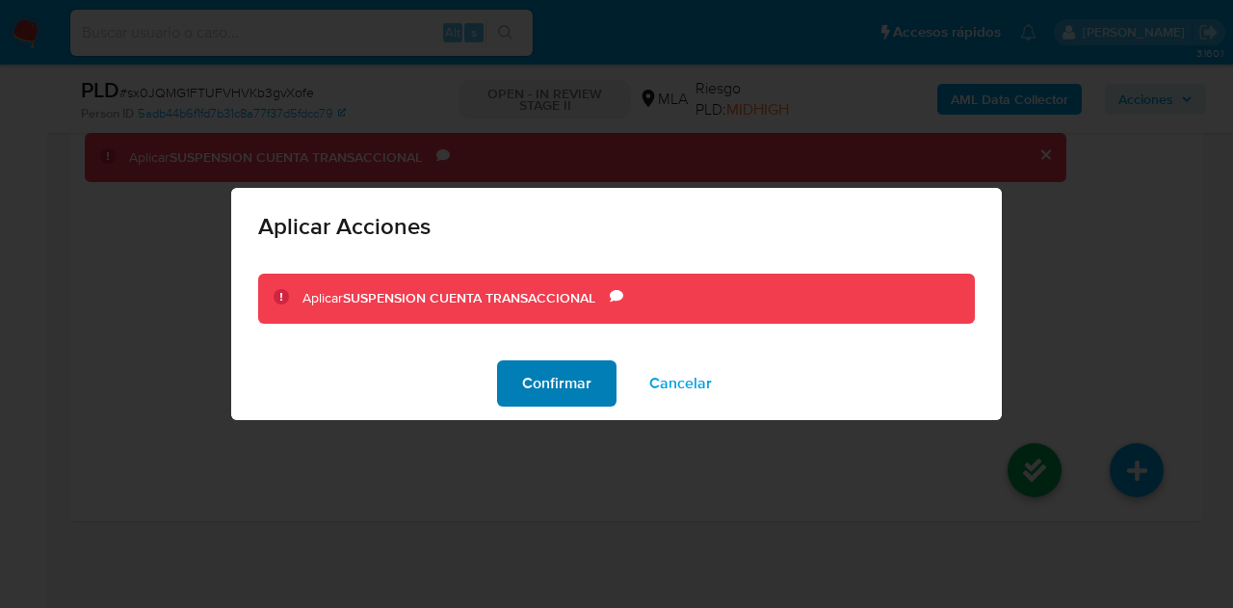
click at [541, 370] on span "Confirmar" at bounding box center [556, 383] width 69 height 42
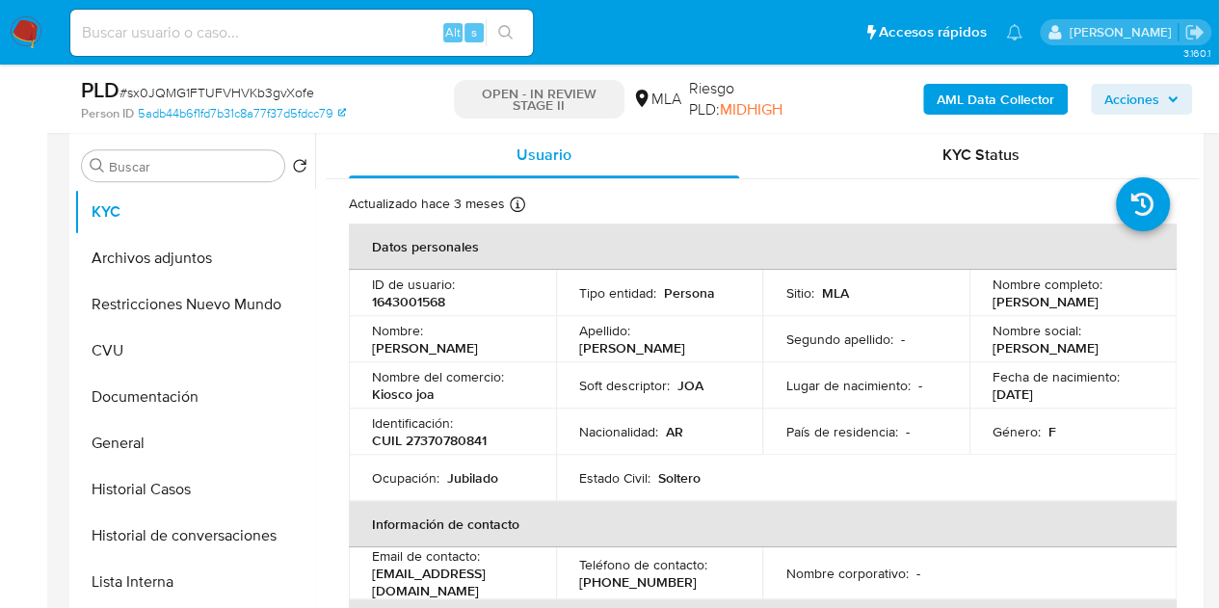
scroll to position [279, 0]
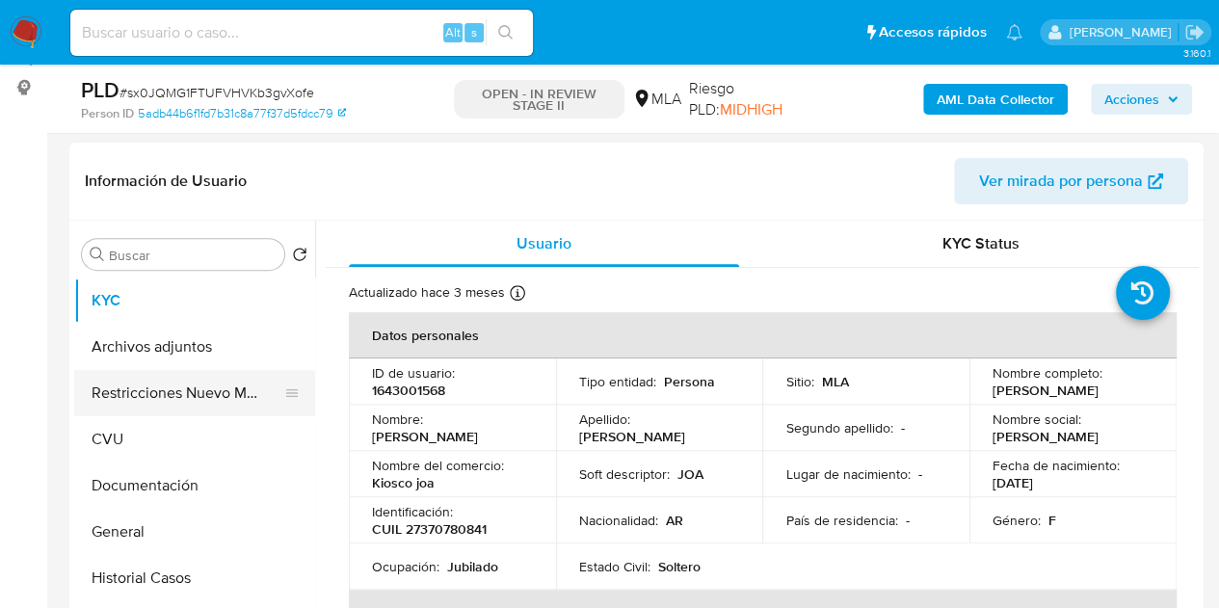
click at [125, 406] on button "Restricciones Nuevo Mundo" at bounding box center [186, 393] width 225 height 46
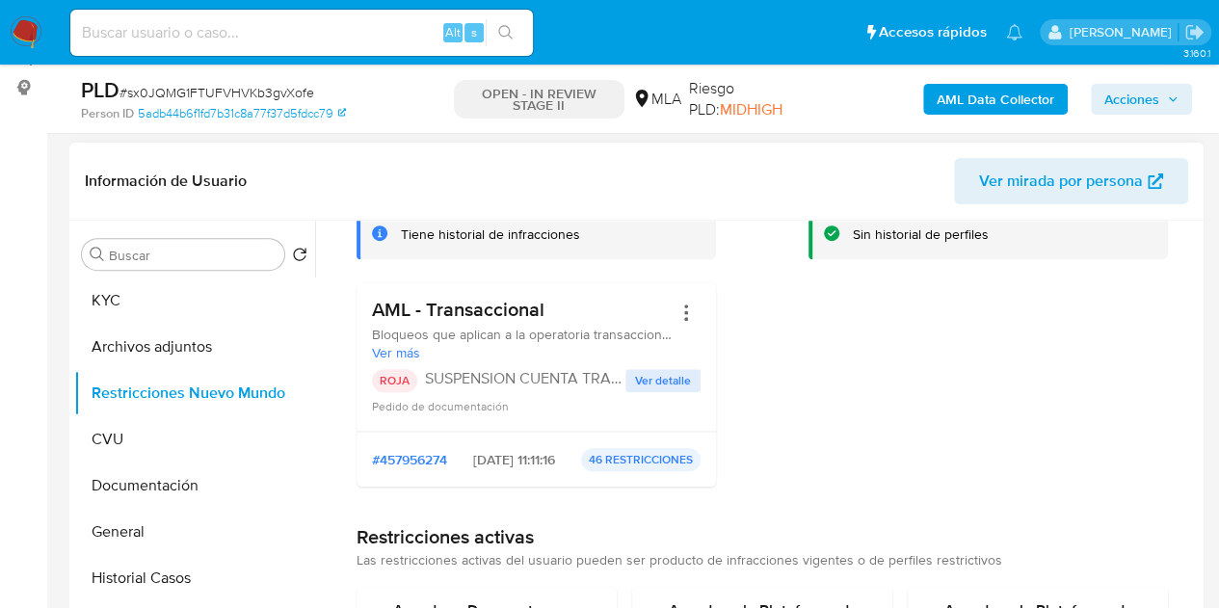
scroll to position [89, 0]
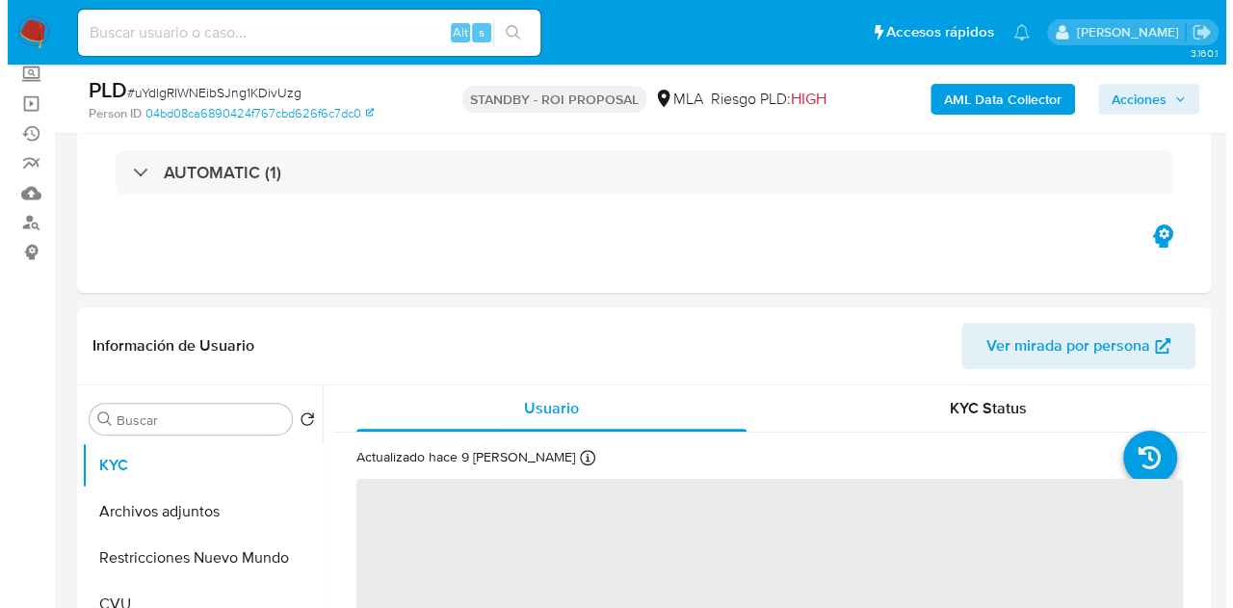
scroll to position [177, 0]
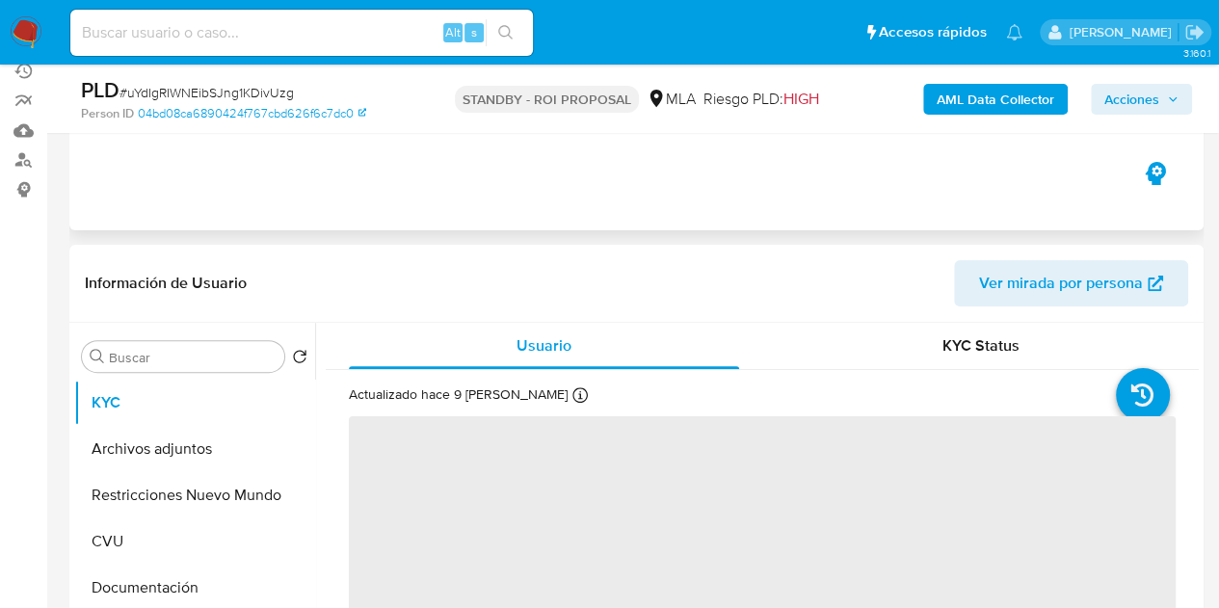
select select "10"
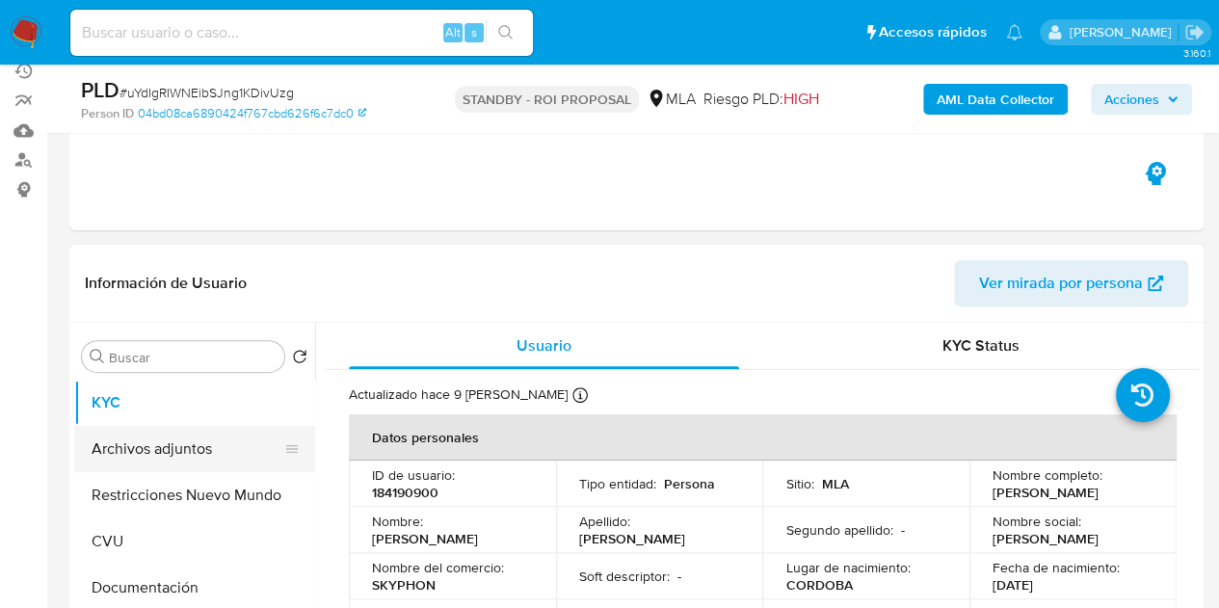
click at [163, 449] on button "Archivos adjuntos" at bounding box center [186, 449] width 225 height 46
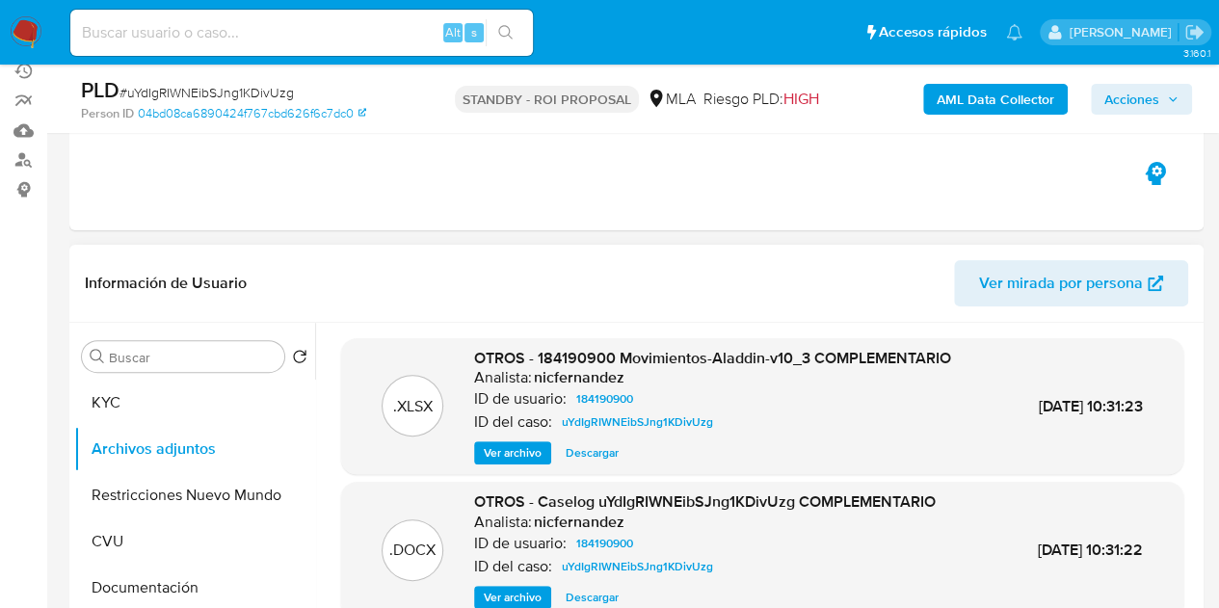
click at [508, 588] on span "Ver archivo" at bounding box center [513, 597] width 58 height 19
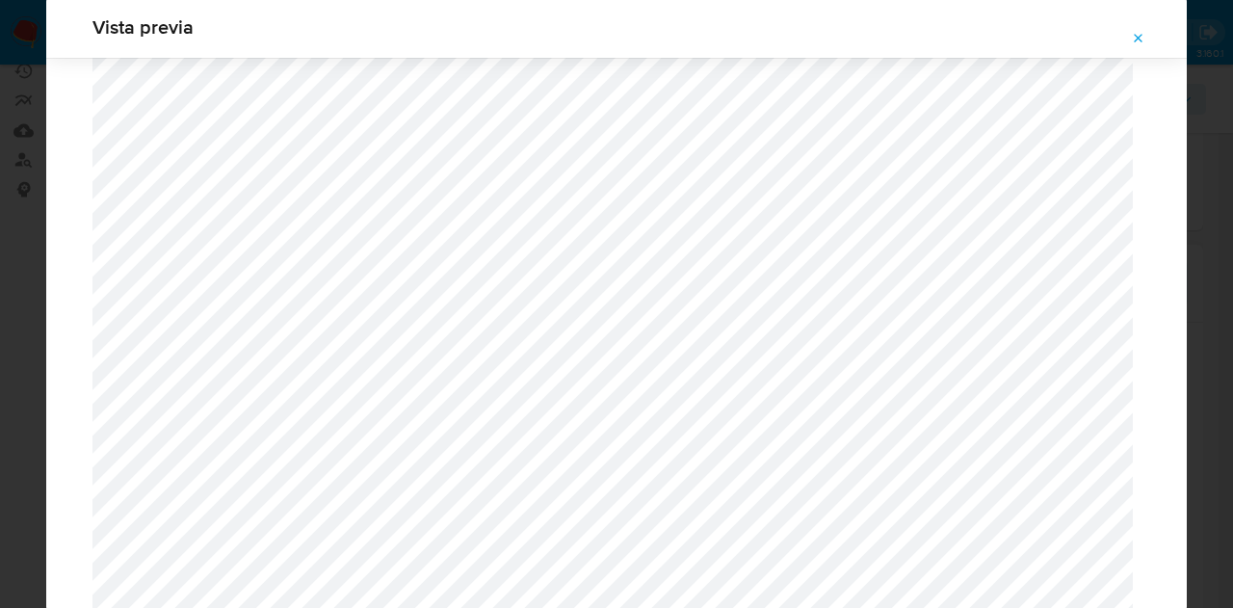
scroll to position [755, 0]
click at [1144, 34] on icon "Attachment preview" at bounding box center [1138, 38] width 15 height 15
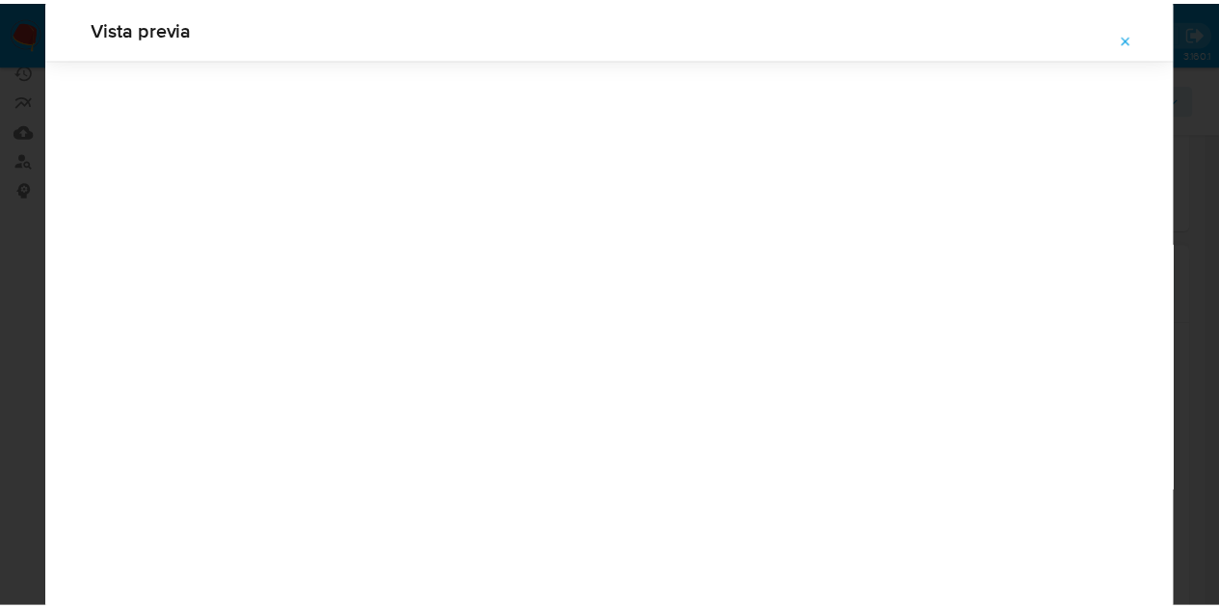
scroll to position [62, 0]
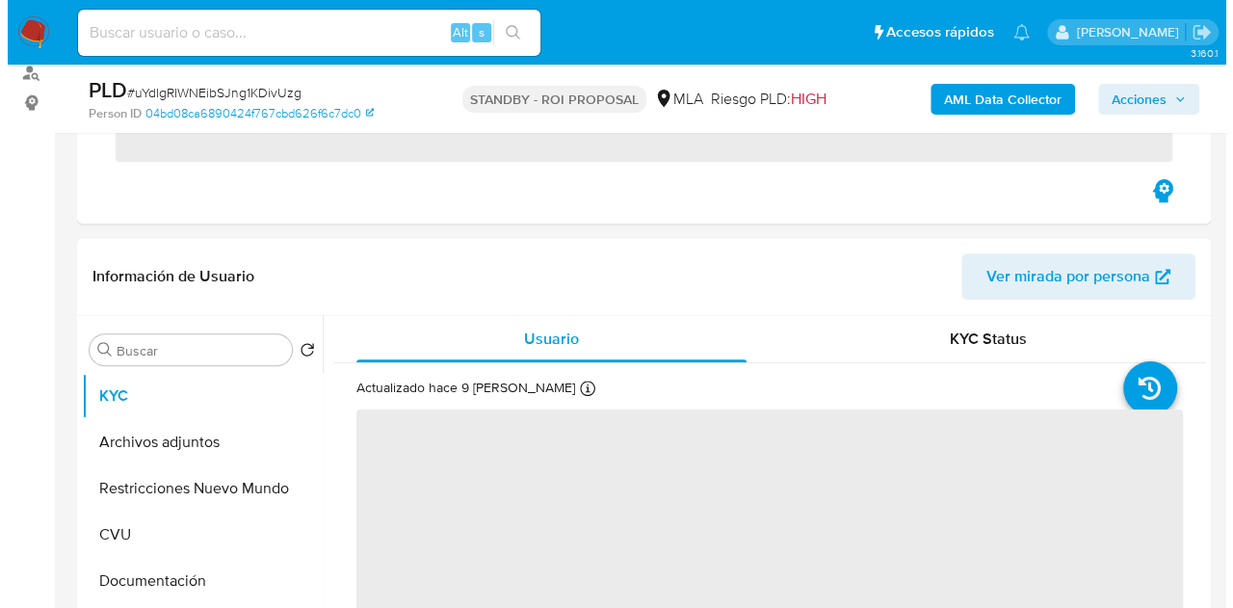
scroll to position [308, 0]
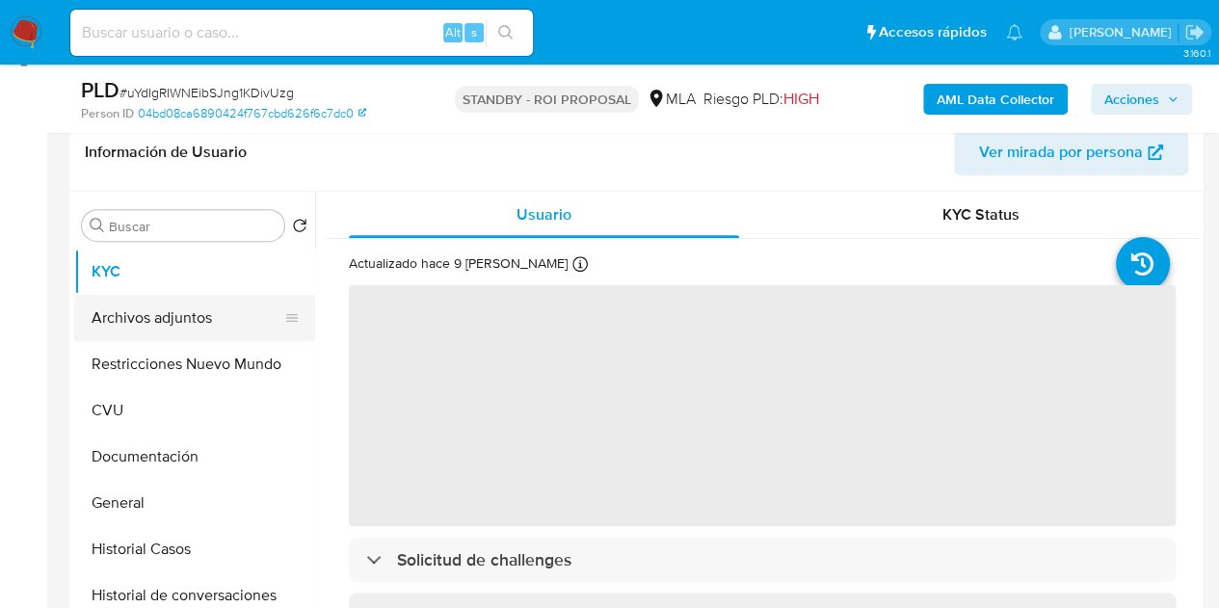
click at [156, 314] on button "Archivos adjuntos" at bounding box center [186, 318] width 225 height 46
select select "10"
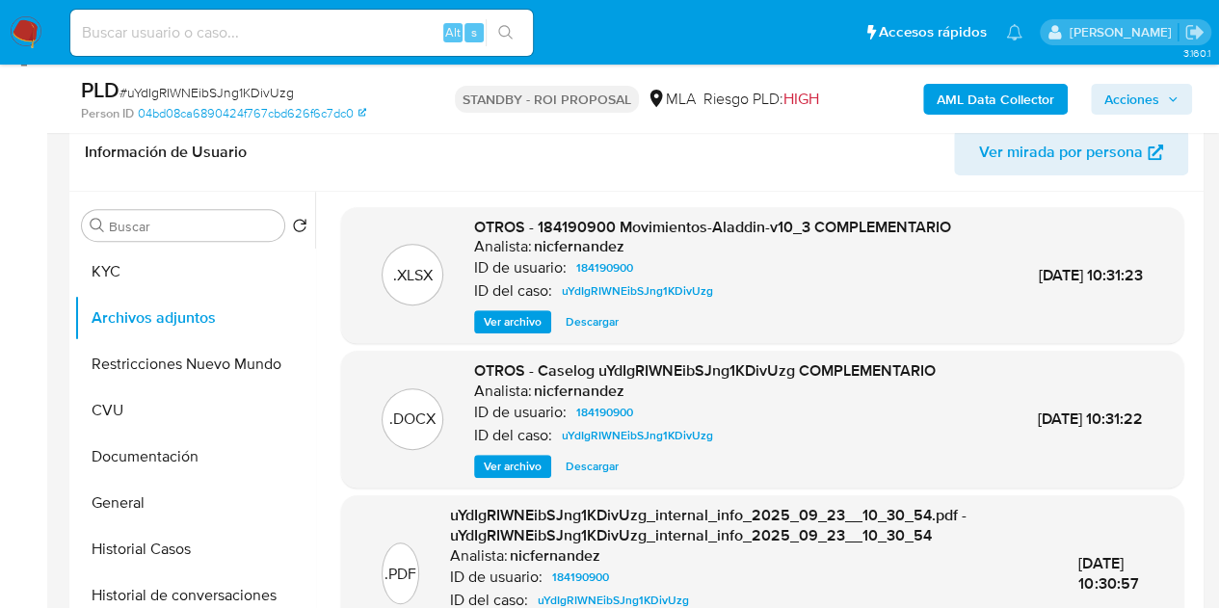
click at [524, 475] on span "Ver archivo" at bounding box center [513, 466] width 58 height 19
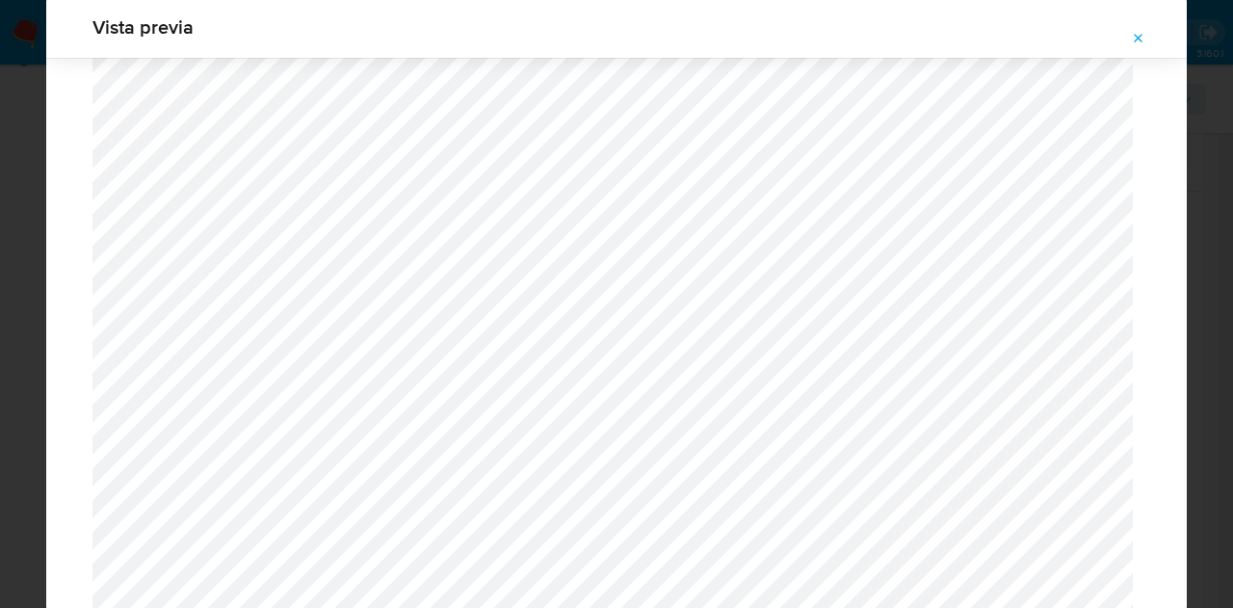
scroll to position [1415, 0]
click at [1145, 44] on icon "Attachment preview" at bounding box center [1138, 38] width 15 height 15
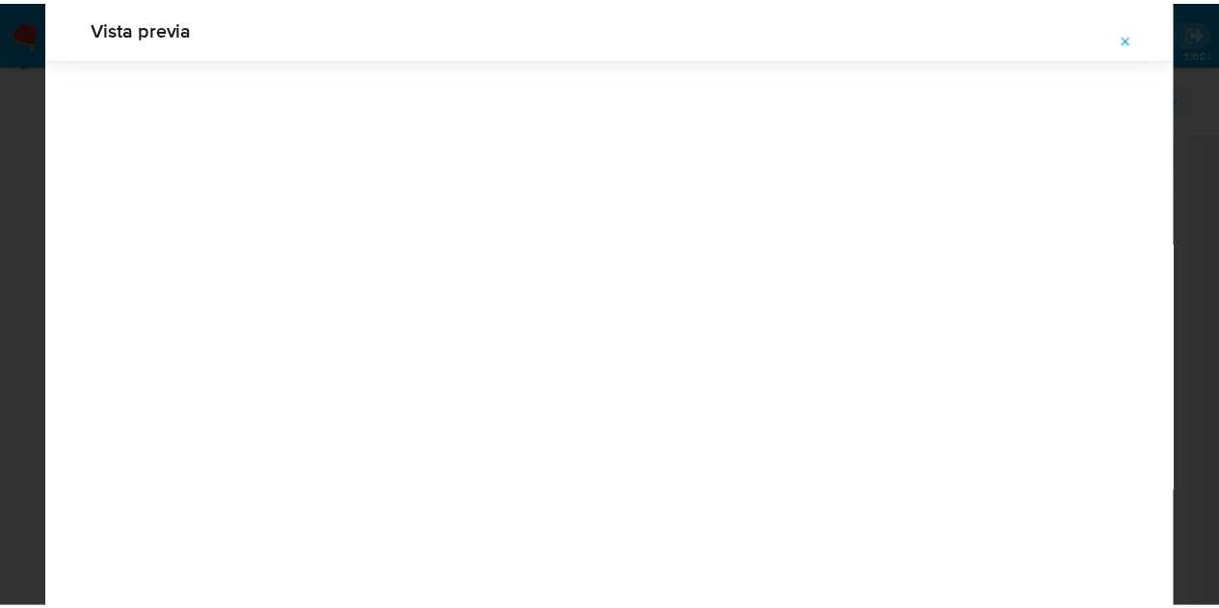
scroll to position [62, 0]
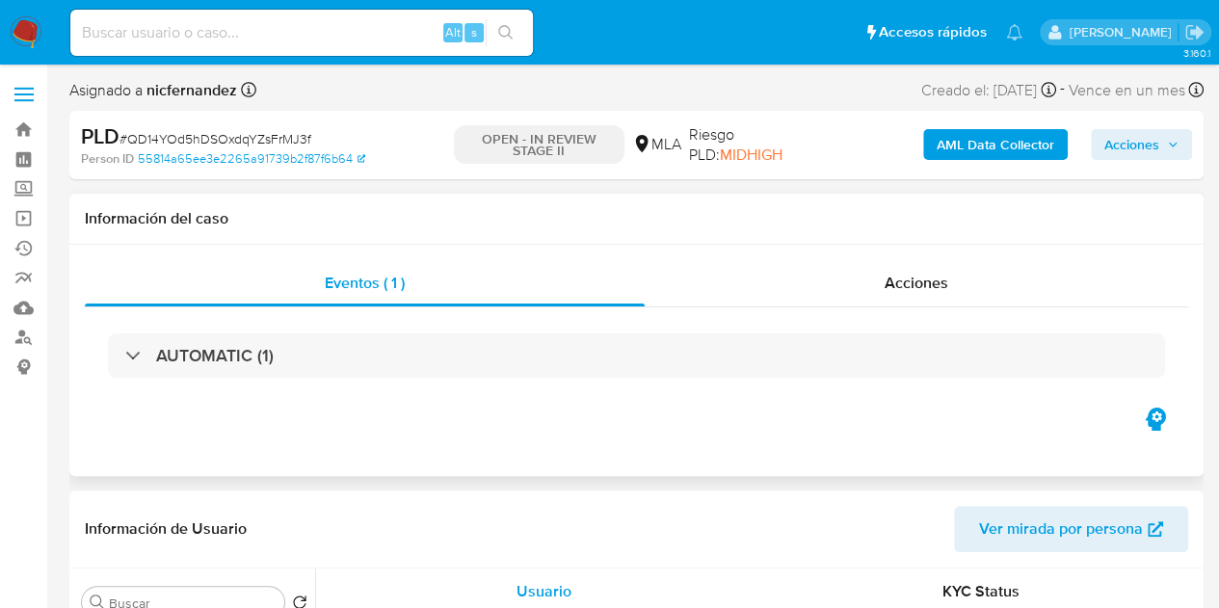
select select "10"
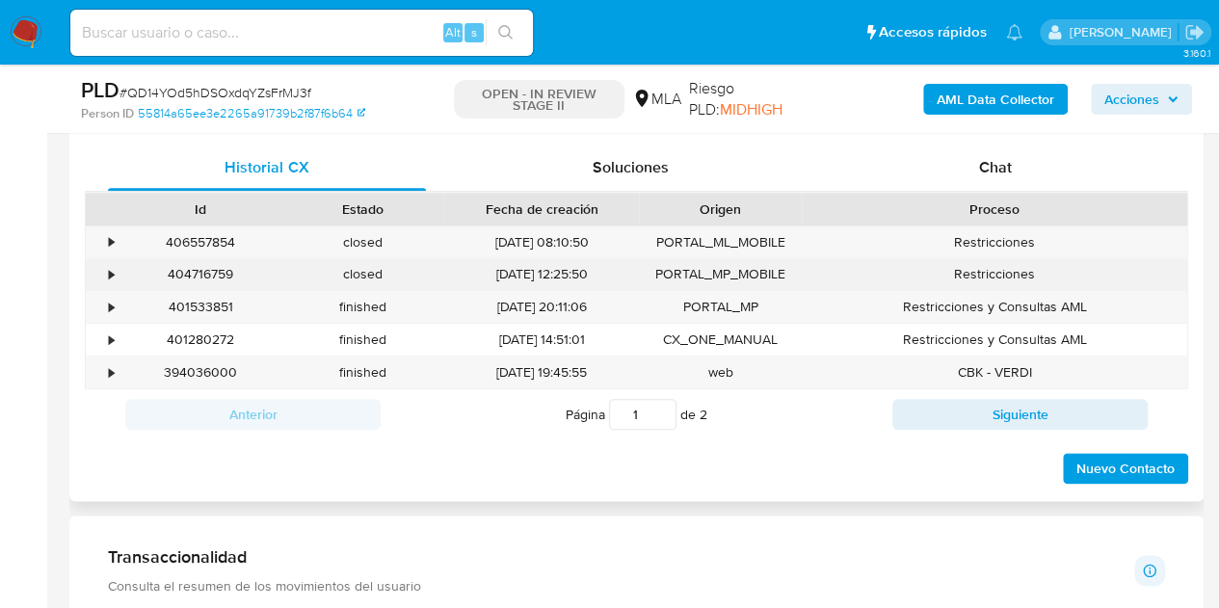
scroll to position [938, 0]
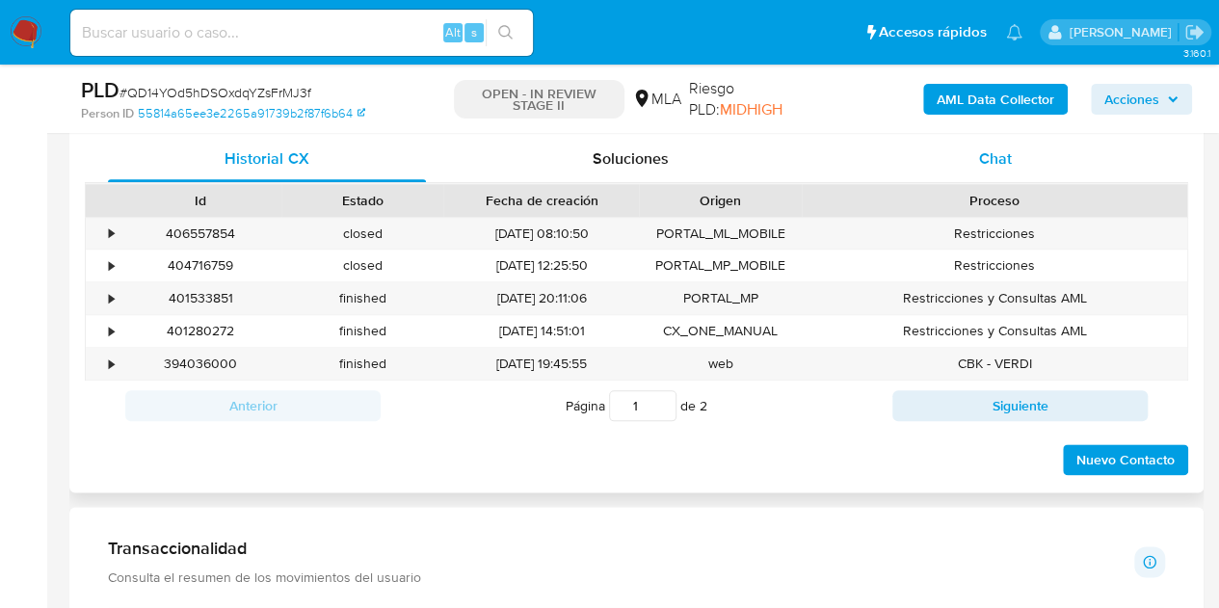
click at [1014, 163] on div "Chat" at bounding box center [995, 159] width 318 height 46
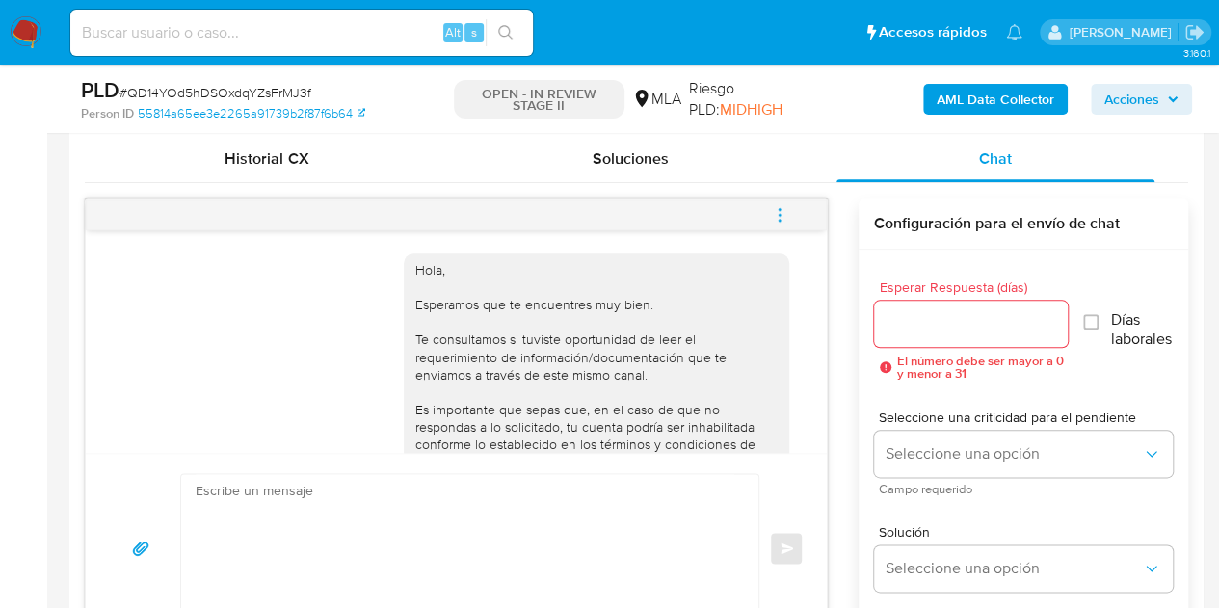
scroll to position [202, 0]
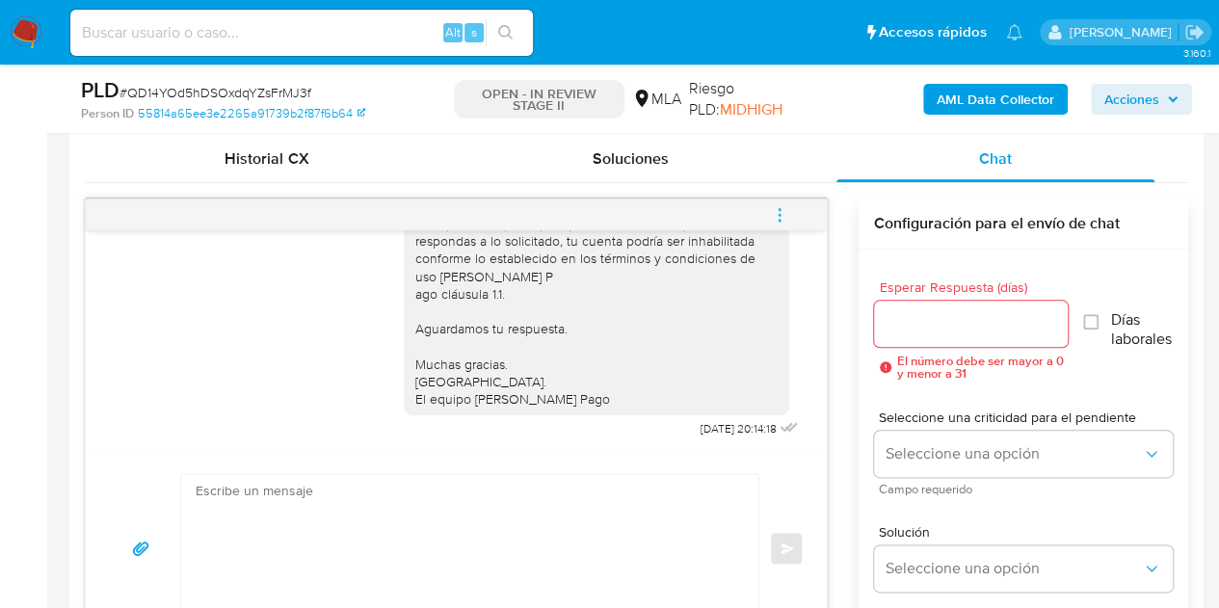
click at [778, 219] on icon "menu-action" at bounding box center [779, 220] width 2 height 2
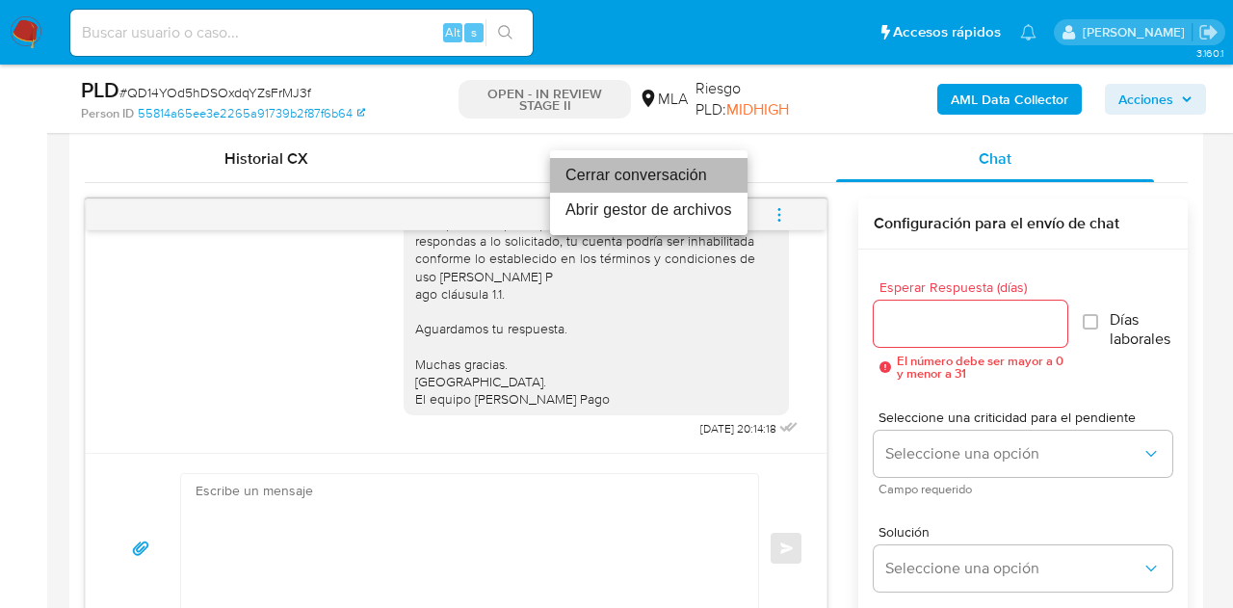
click at [712, 180] on li "Cerrar conversación" at bounding box center [649, 175] width 198 height 35
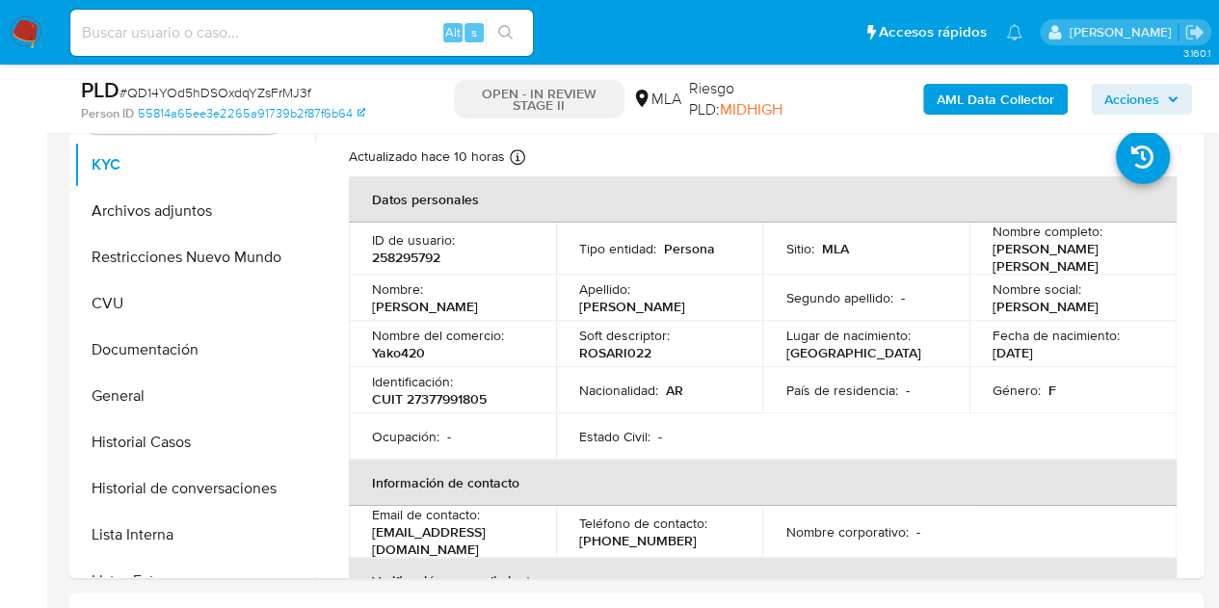
scroll to position [410, 0]
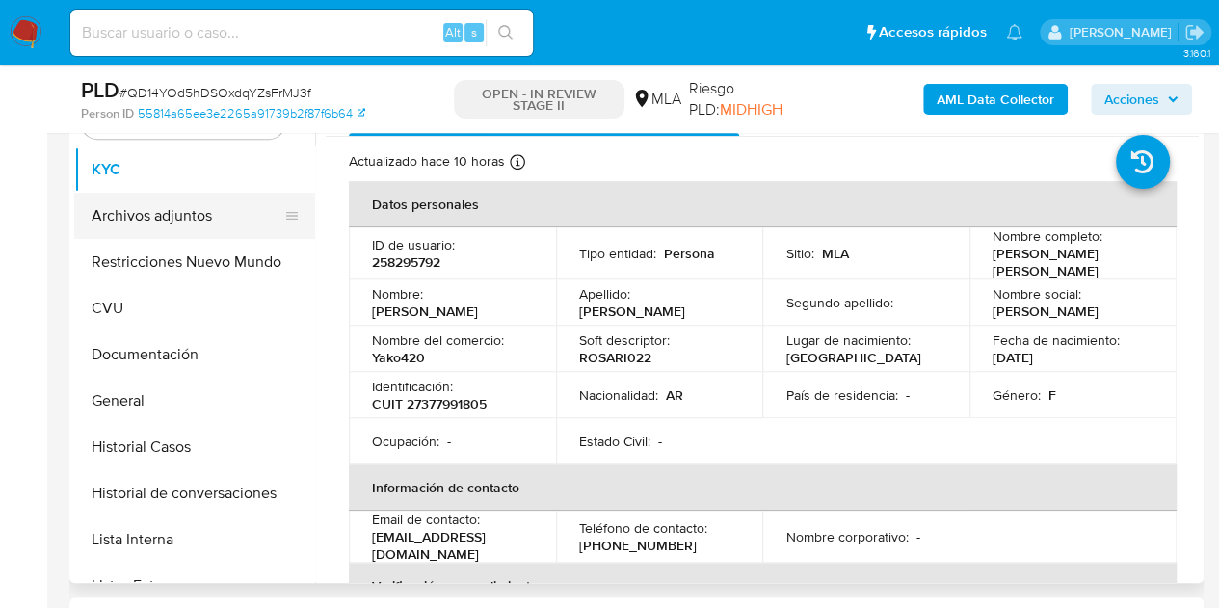
drag, startPoint x: 214, startPoint y: 213, endPoint x: 317, endPoint y: 286, distance: 126.4
click at [217, 213] on button "Archivos adjuntos" at bounding box center [194, 216] width 241 height 46
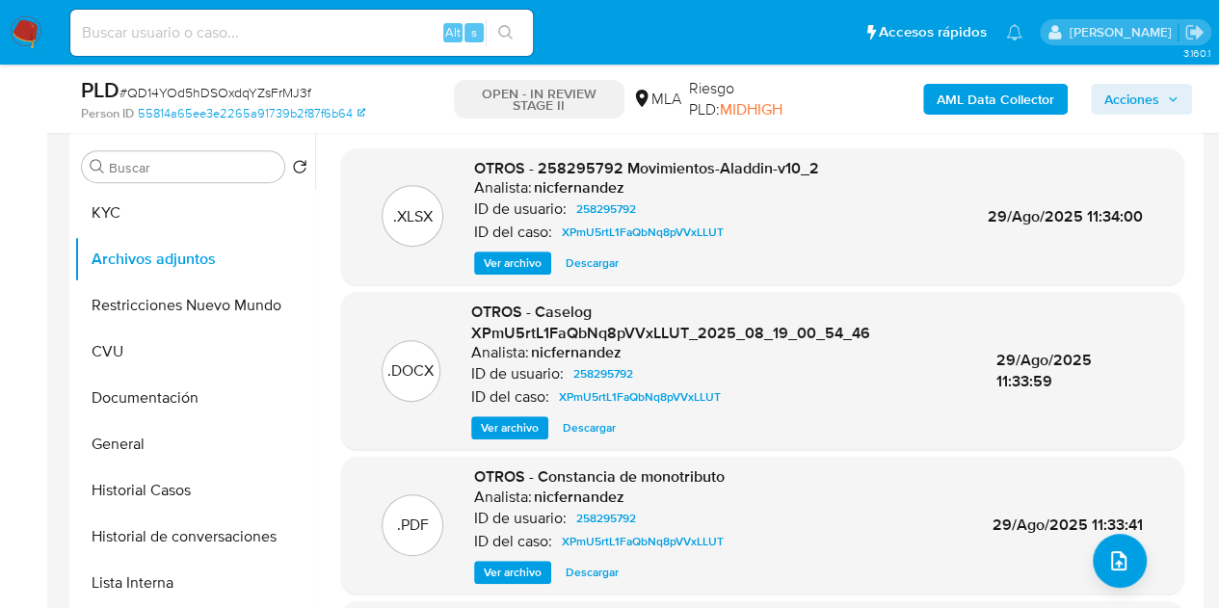
scroll to position [362, 0]
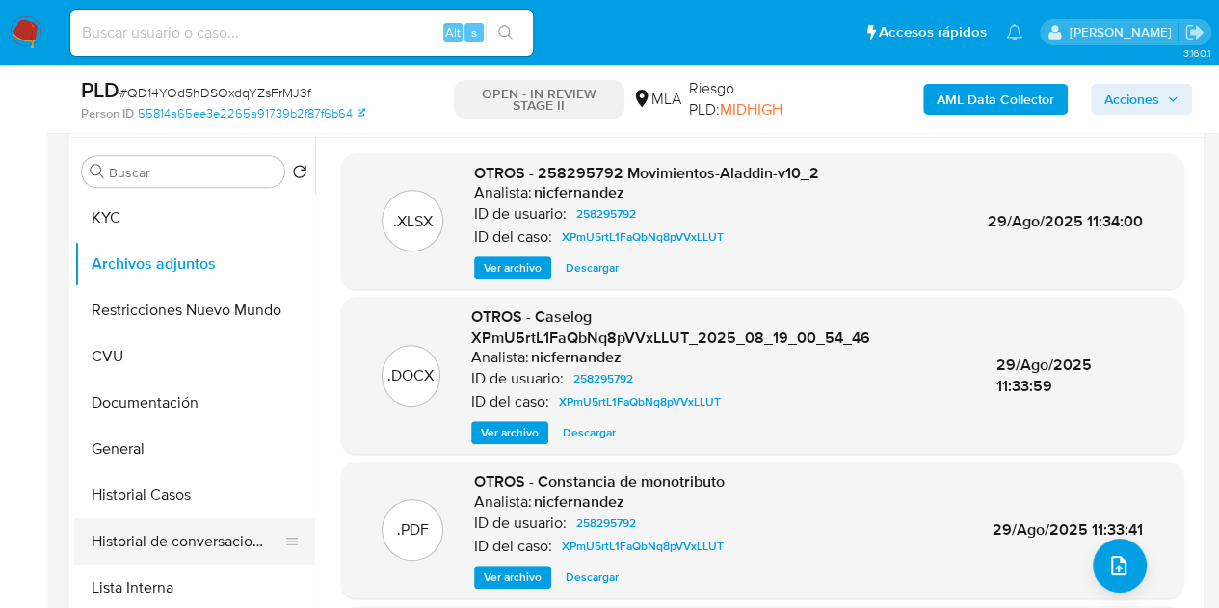
click at [151, 534] on button "Historial de conversaciones" at bounding box center [186, 541] width 225 height 46
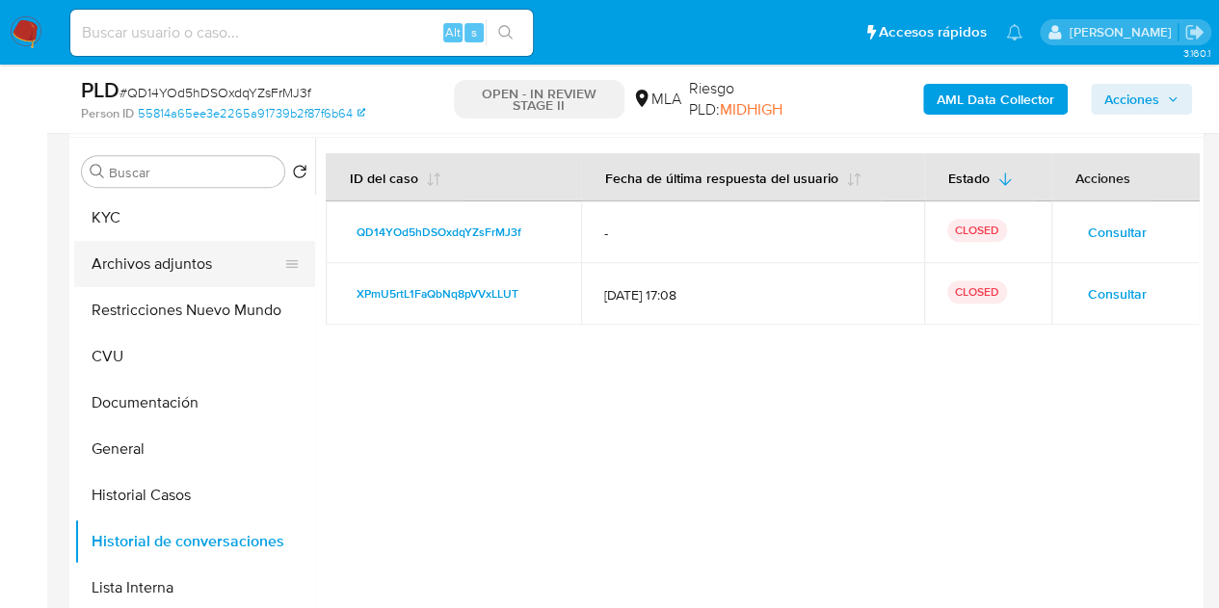
drag, startPoint x: 151, startPoint y: 262, endPoint x: 167, endPoint y: 264, distance: 15.5
click at [151, 261] on button "Archivos adjuntos" at bounding box center [186, 264] width 225 height 46
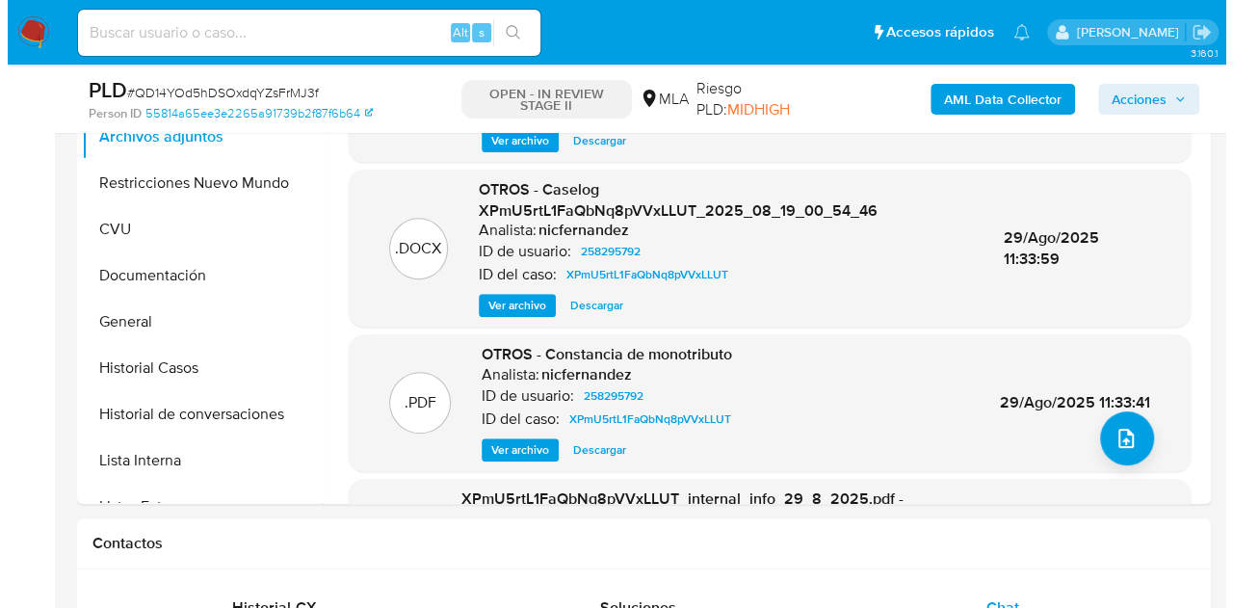
scroll to position [410, 0]
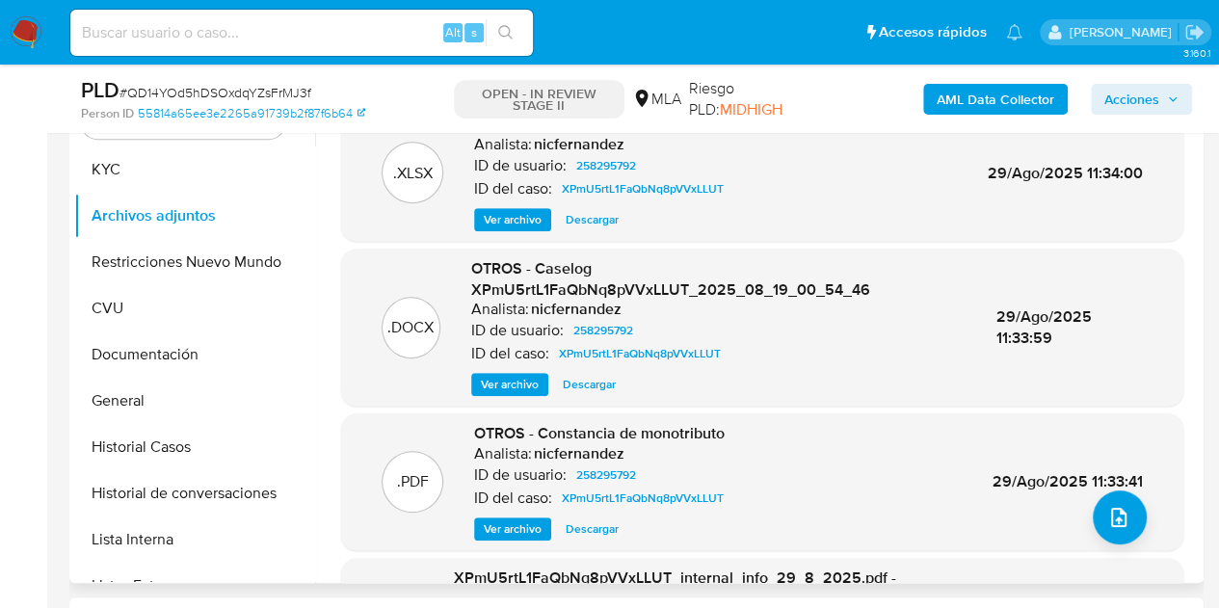
click at [497, 378] on span "Ver archivo" at bounding box center [510, 384] width 58 height 19
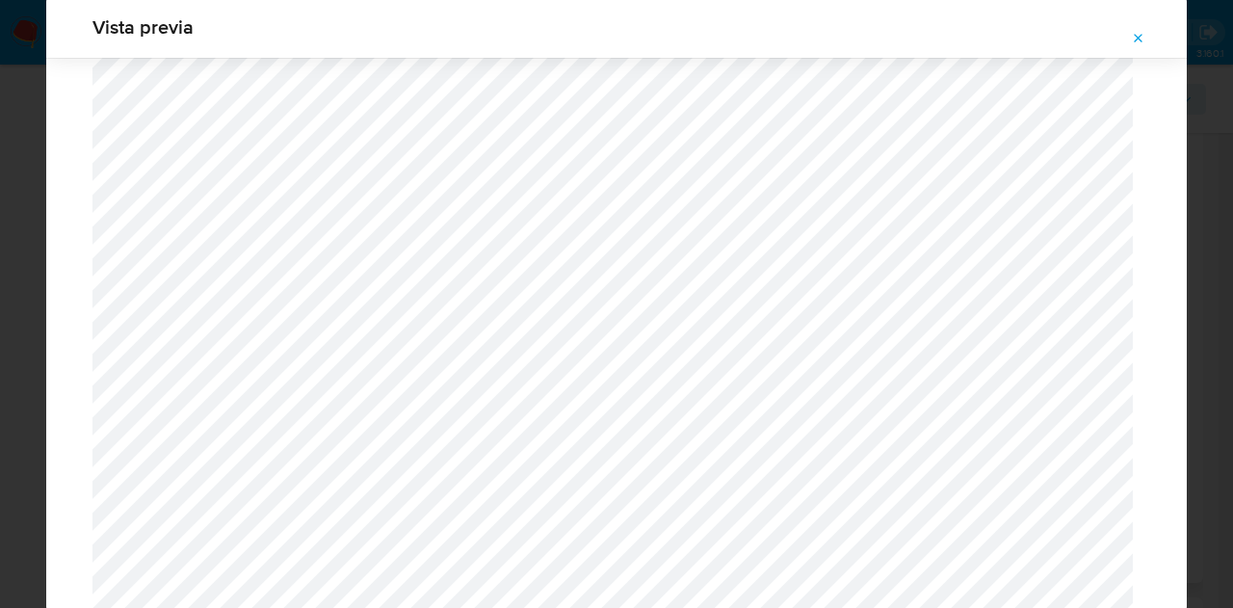
scroll to position [1888, 0]
click at [1146, 40] on icon "Attachment preview" at bounding box center [1138, 38] width 15 height 15
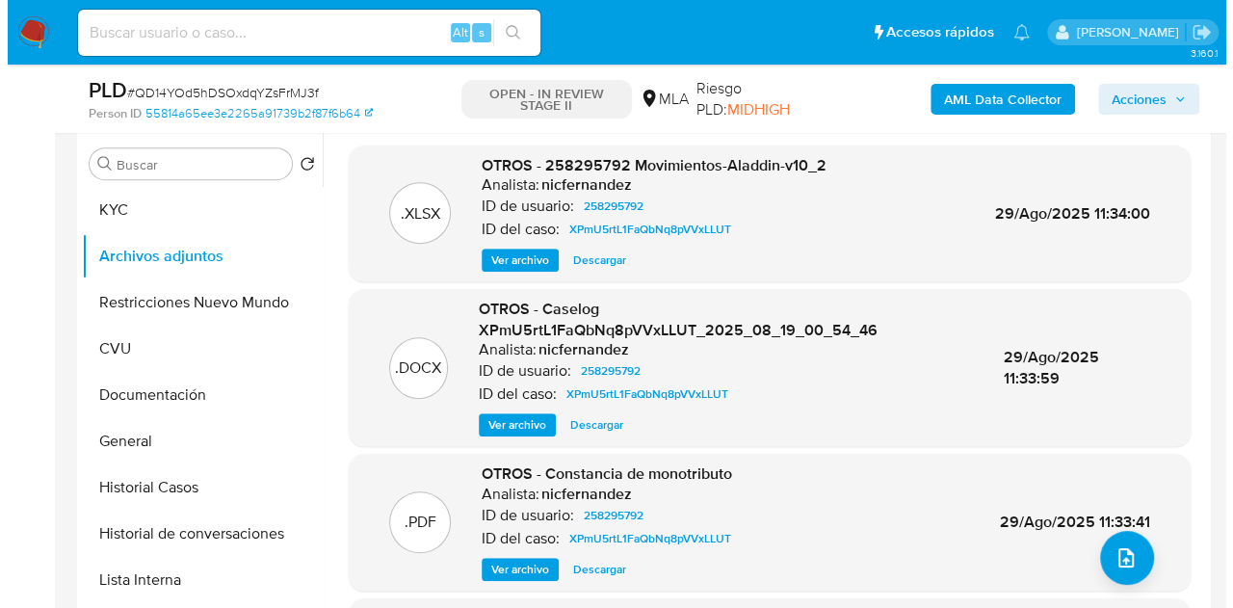
scroll to position [387, 0]
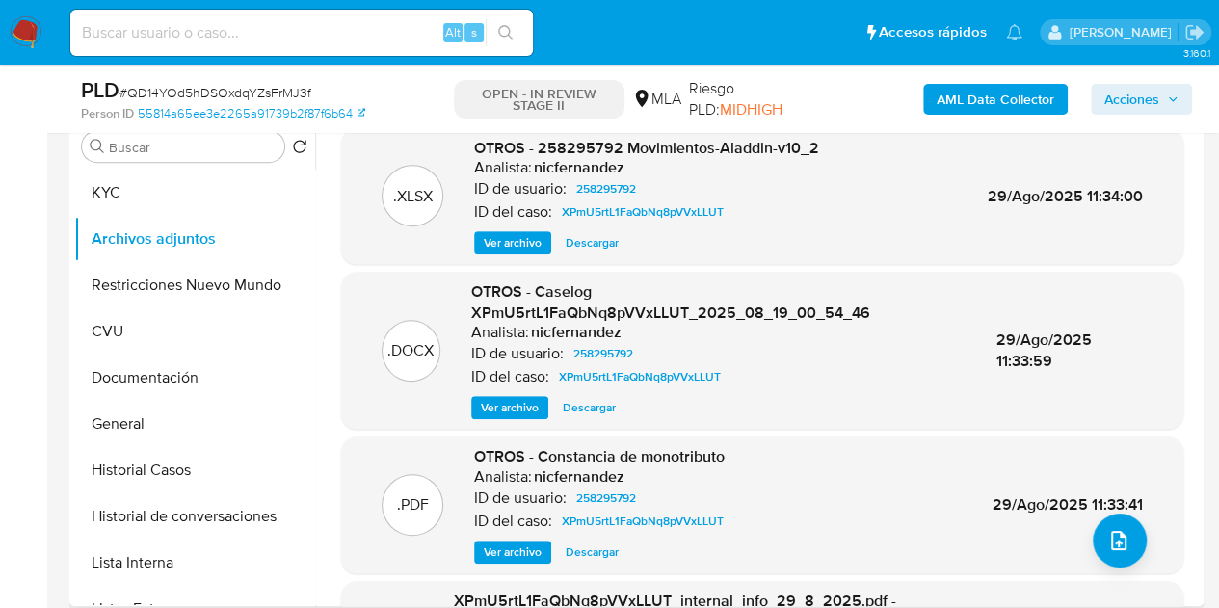
click at [505, 406] on span "Ver archivo" at bounding box center [510, 407] width 58 height 19
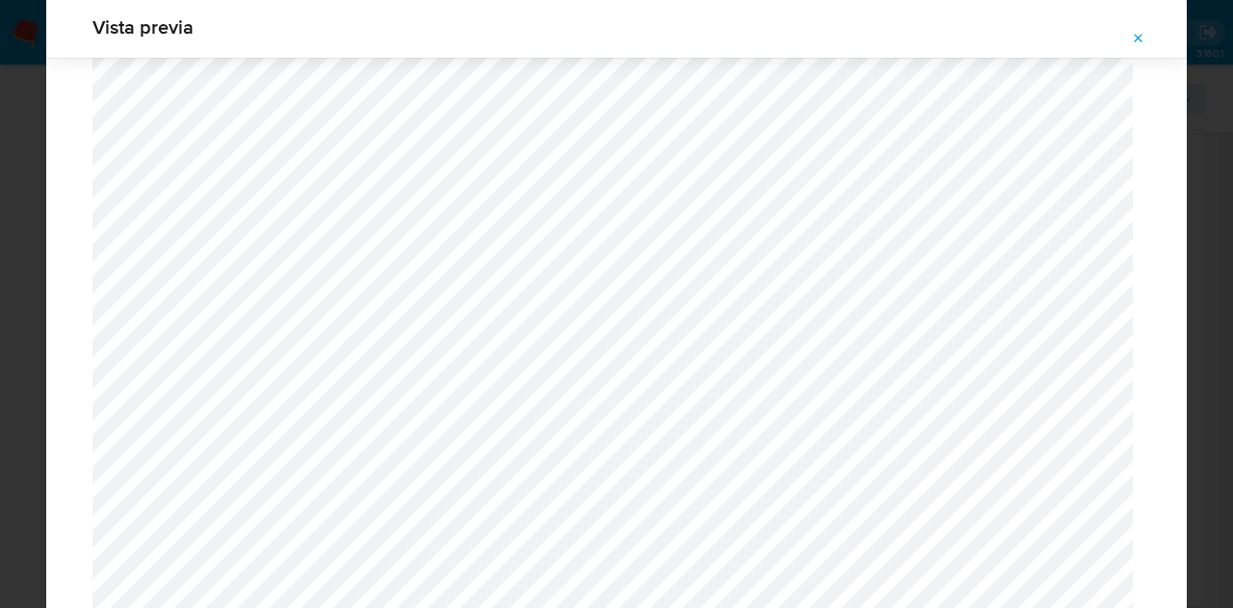
scroll to position [1888, 0]
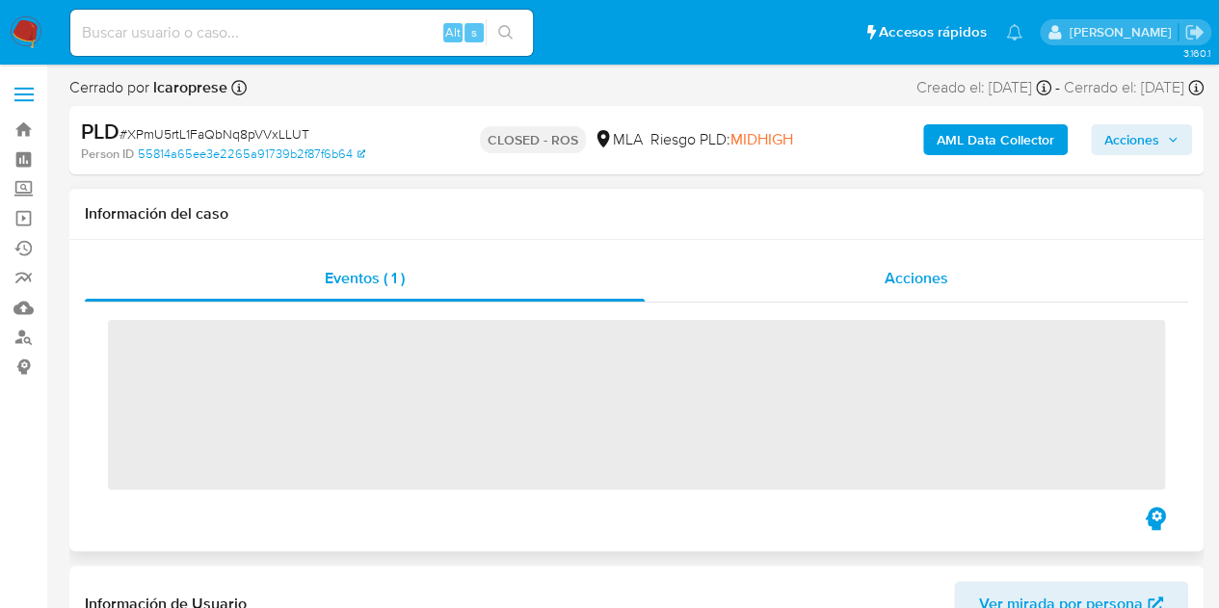
click at [933, 272] on span "Acciones" at bounding box center [916, 278] width 64 height 22
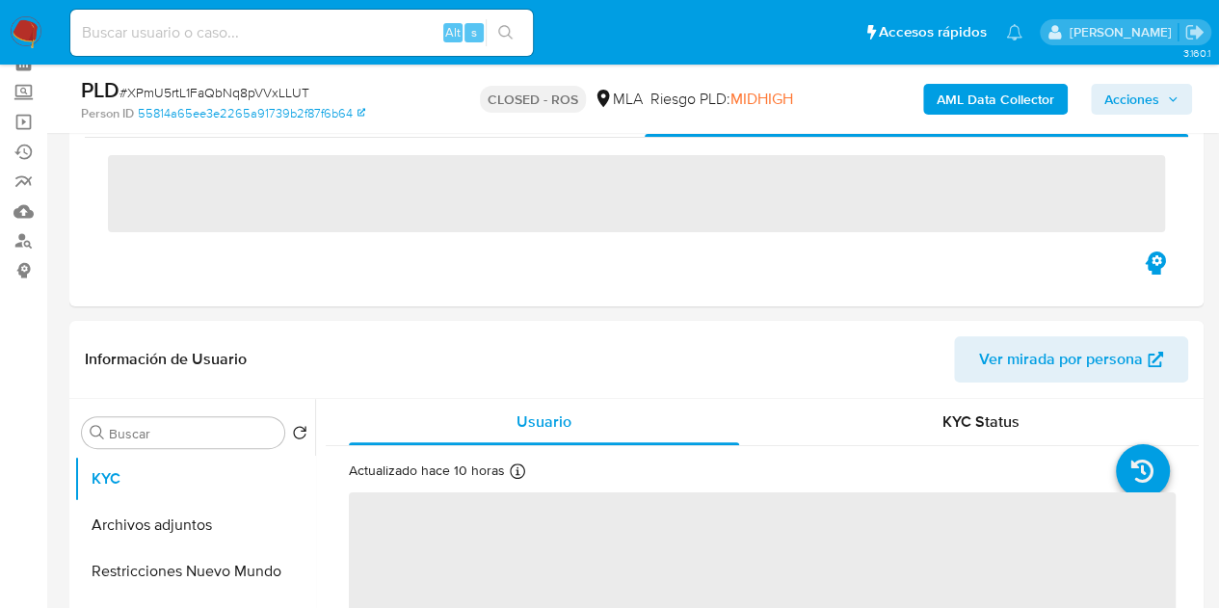
select select "10"
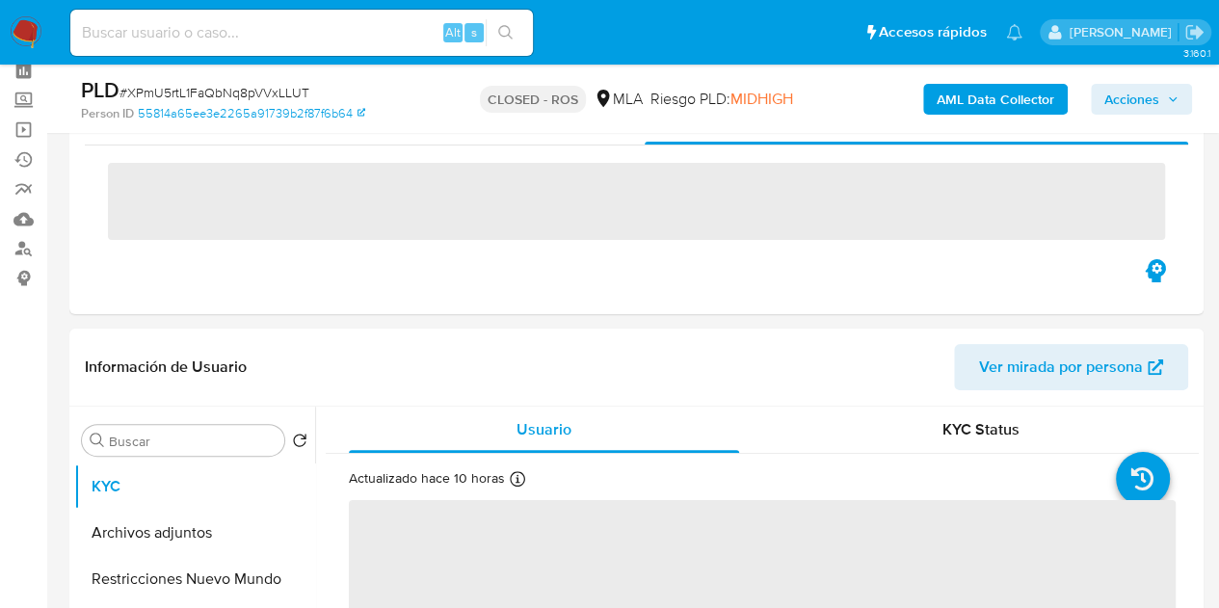
scroll to position [21, 0]
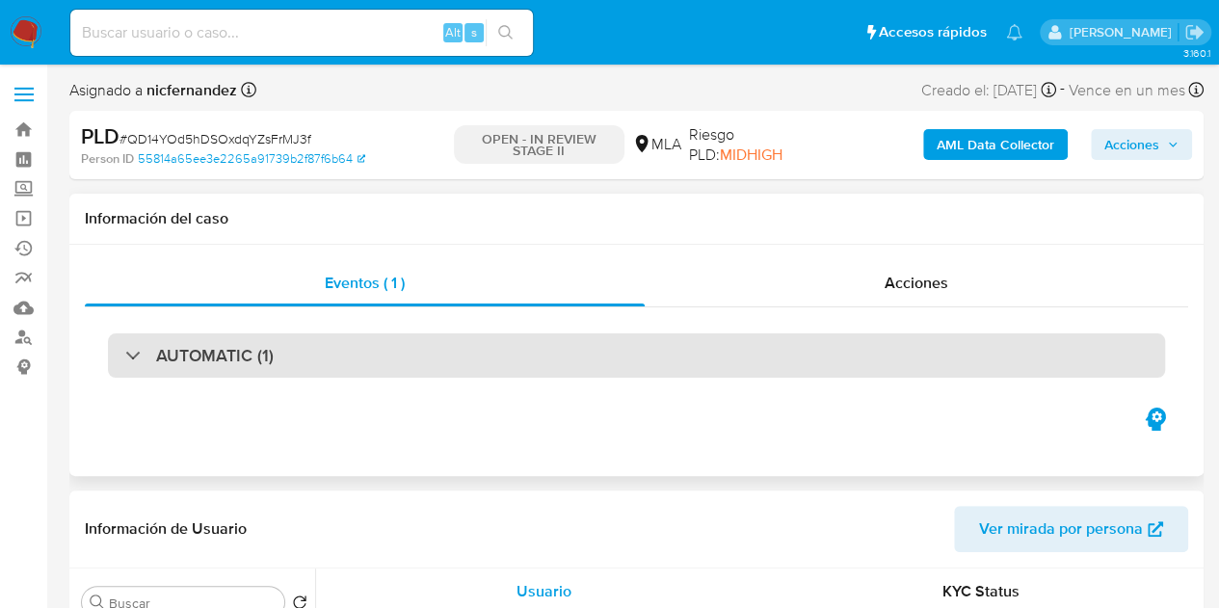
select select "10"
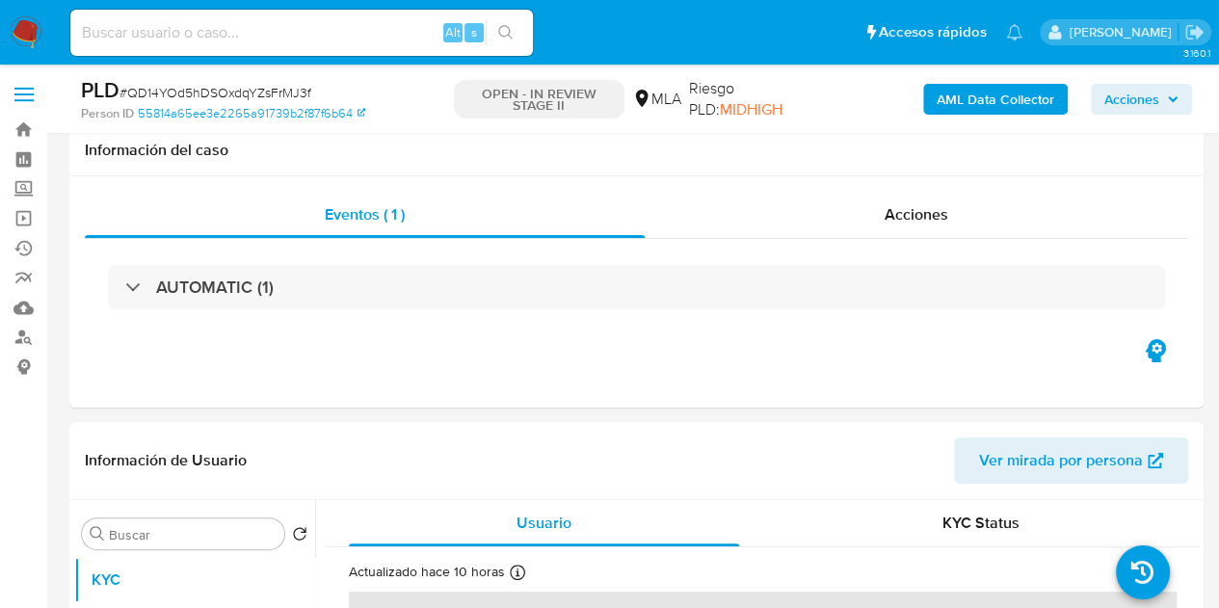
scroll to position [405, 0]
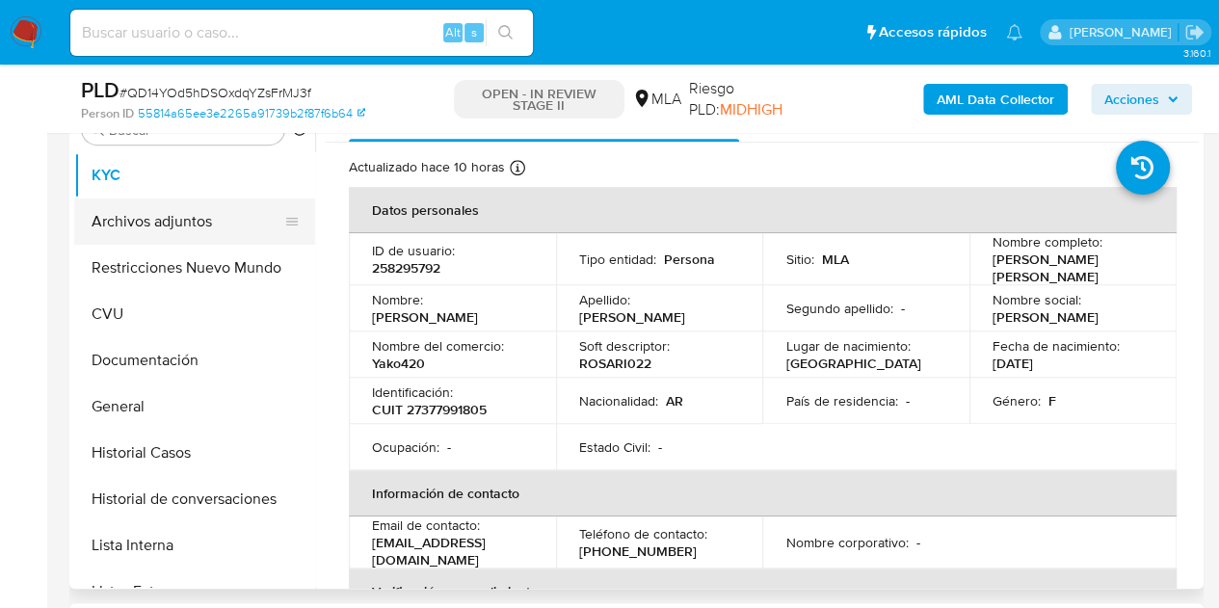
click at [195, 219] on button "Archivos adjuntos" at bounding box center [186, 221] width 225 height 46
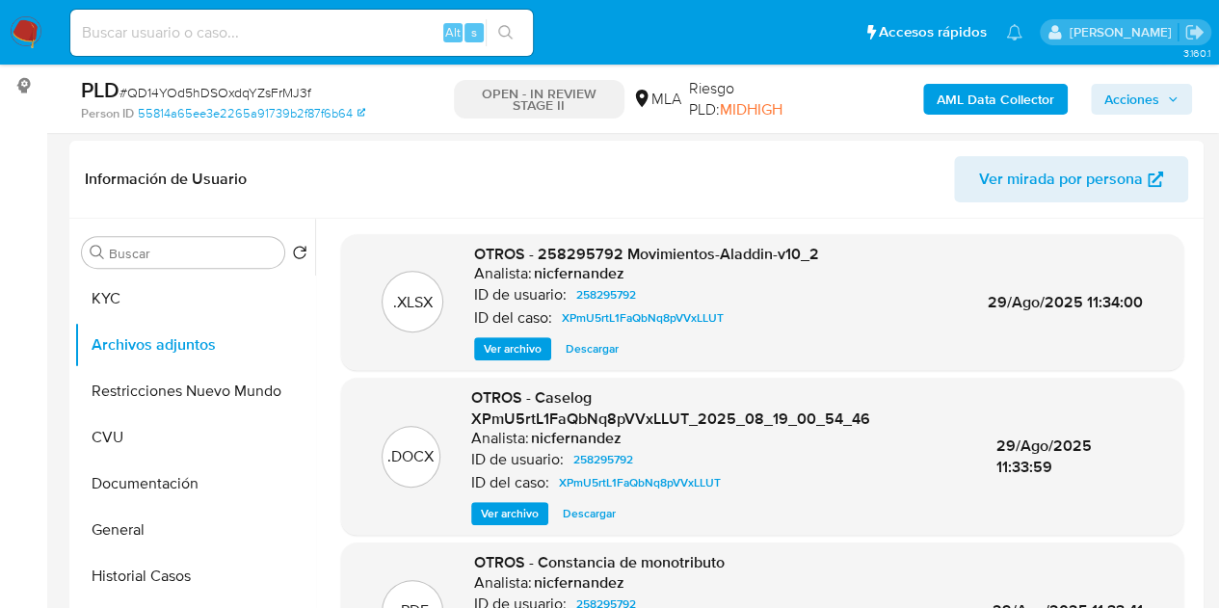
scroll to position [258, 0]
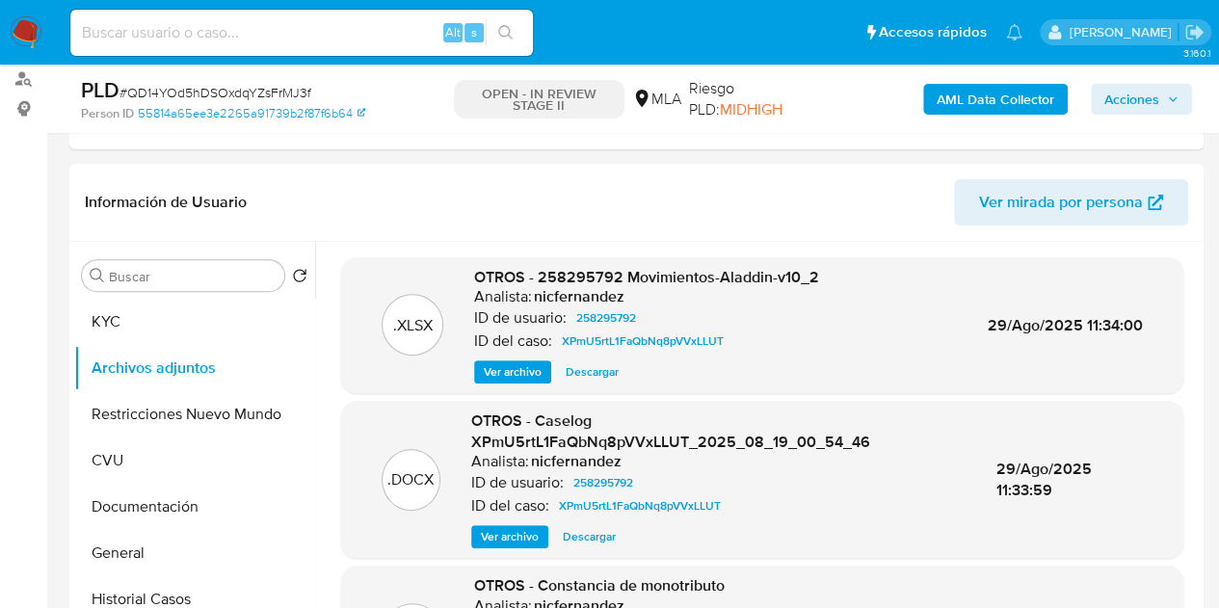
click at [1005, 102] on b "AML Data Collector" at bounding box center [995, 99] width 118 height 31
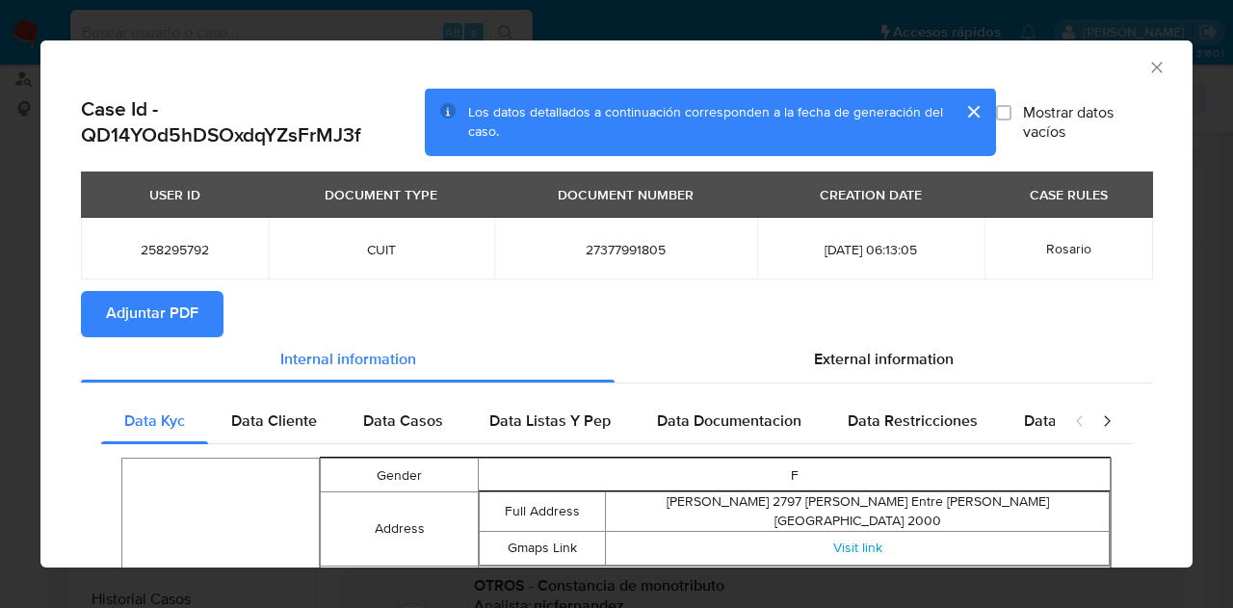
click at [197, 305] on span "Adjuntar PDF" at bounding box center [152, 314] width 92 height 42
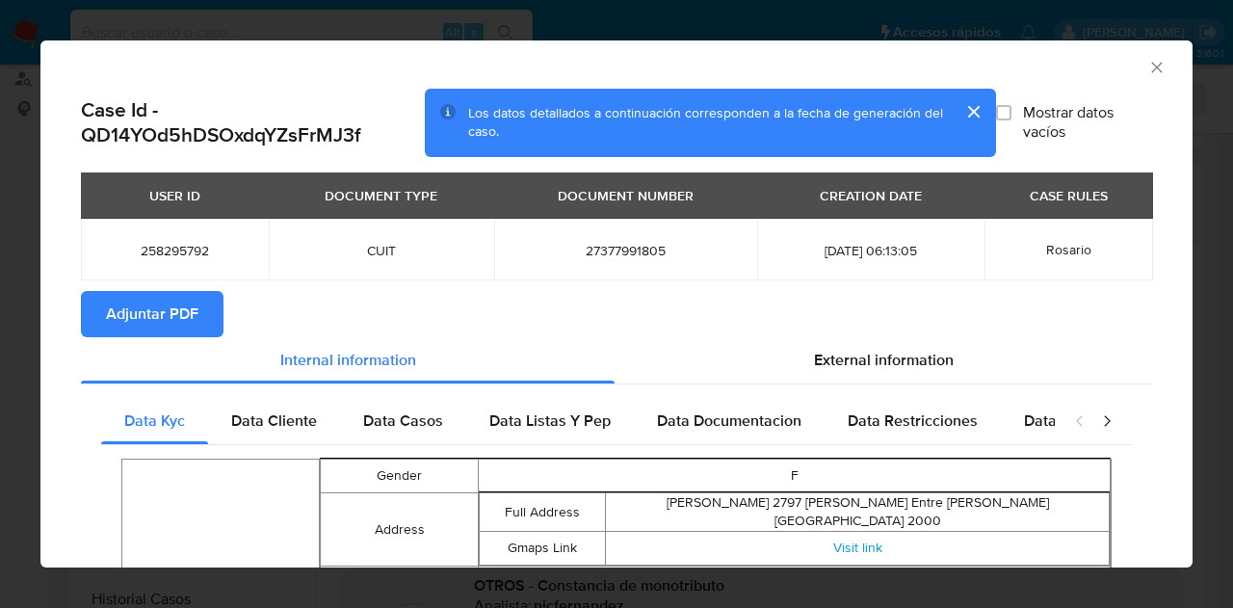
click at [952, 115] on button "cerrar" at bounding box center [973, 112] width 46 height 46
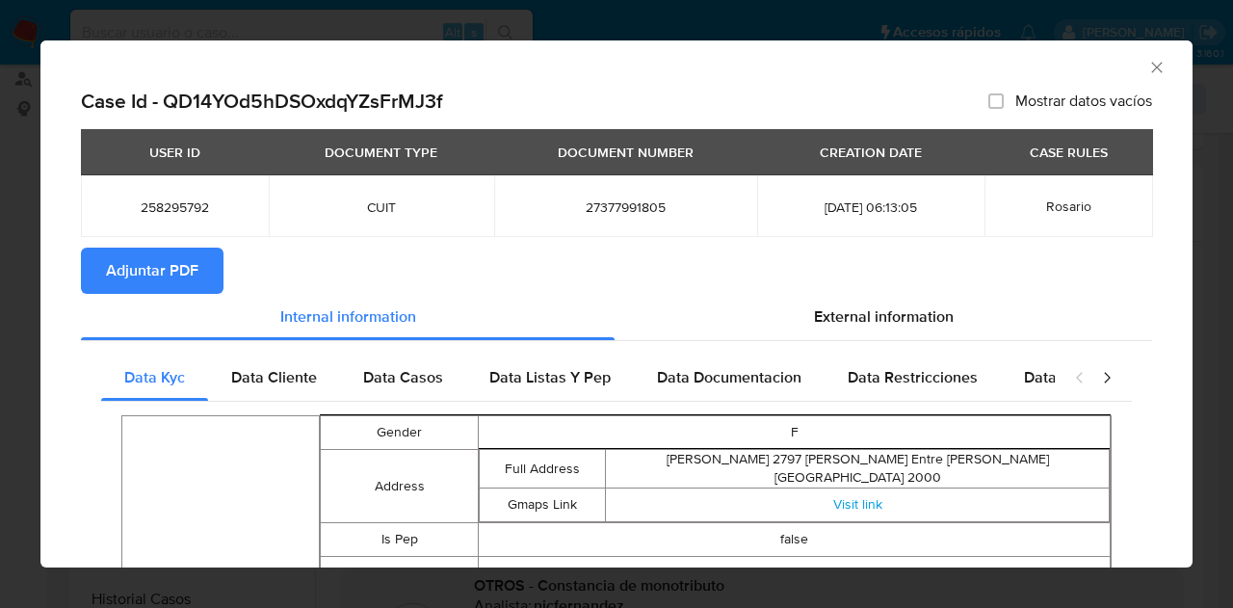
click at [1147, 67] on icon "Cerrar ventana" at bounding box center [1156, 67] width 19 height 19
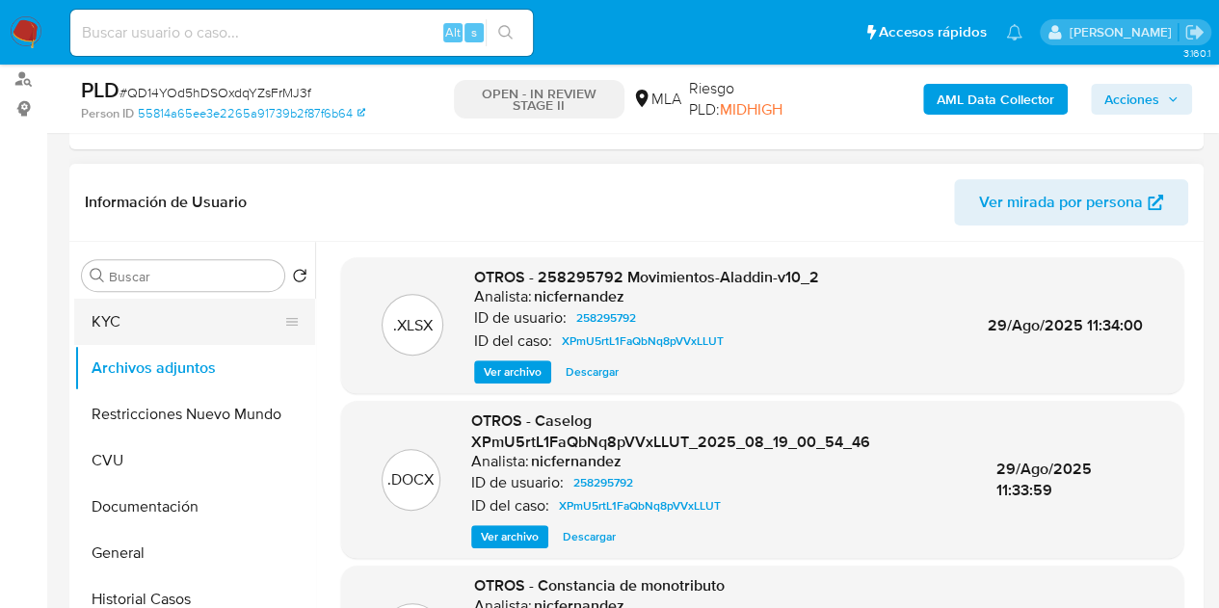
click at [167, 313] on button "KYC" at bounding box center [186, 322] width 225 height 46
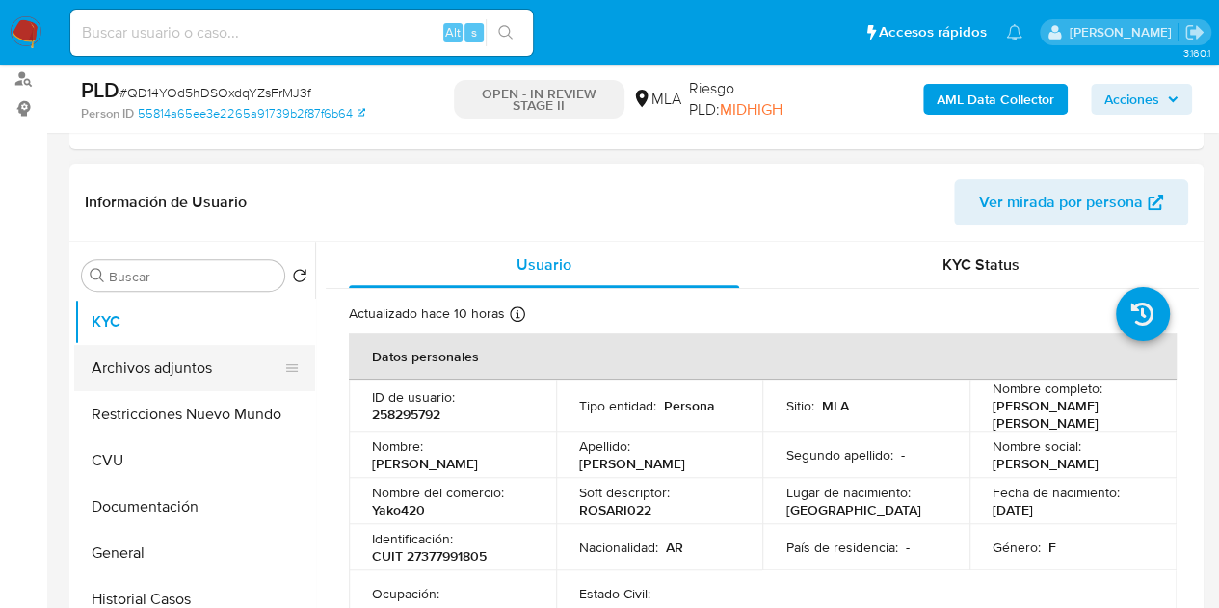
click at [167, 356] on button "Archivos adjuntos" at bounding box center [186, 368] width 225 height 46
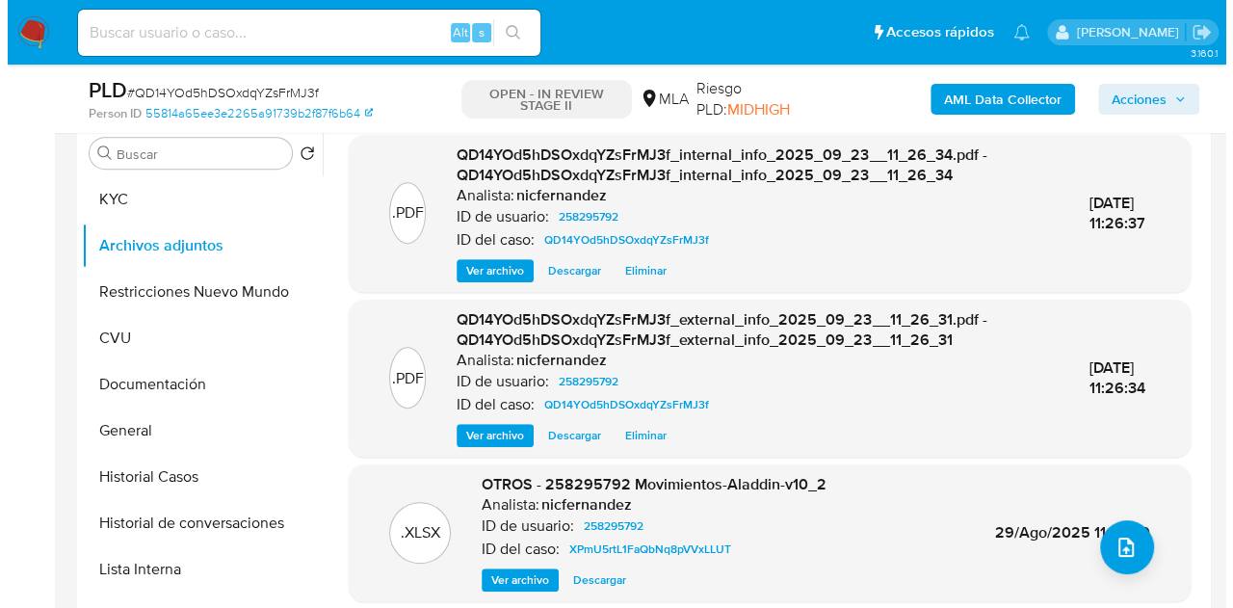
scroll to position [389, 0]
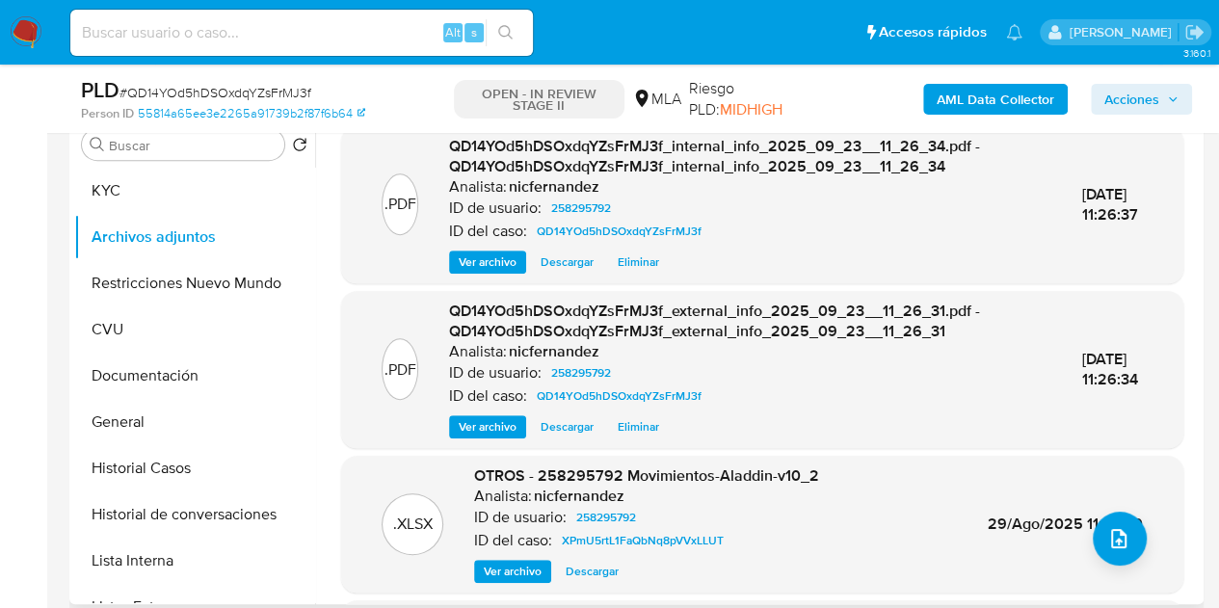
click at [497, 326] on span "QD14YOd5hDSOxdqYZsFrMJ3f_external_info_2025_09_23__11_26_31.pdf - QD14YOd5hDSOx…" at bounding box center [714, 321] width 530 height 43
click at [1125, 524] on button "upload-file" at bounding box center [1120, 539] width 54 height 54
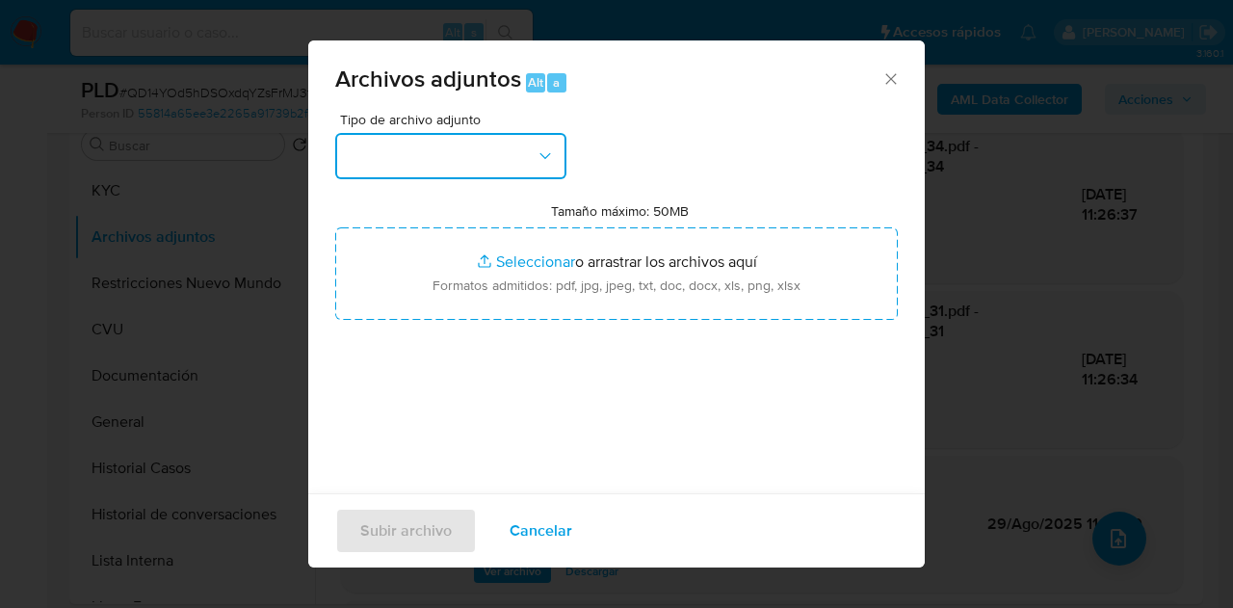
click at [559, 169] on button "button" at bounding box center [450, 156] width 231 height 46
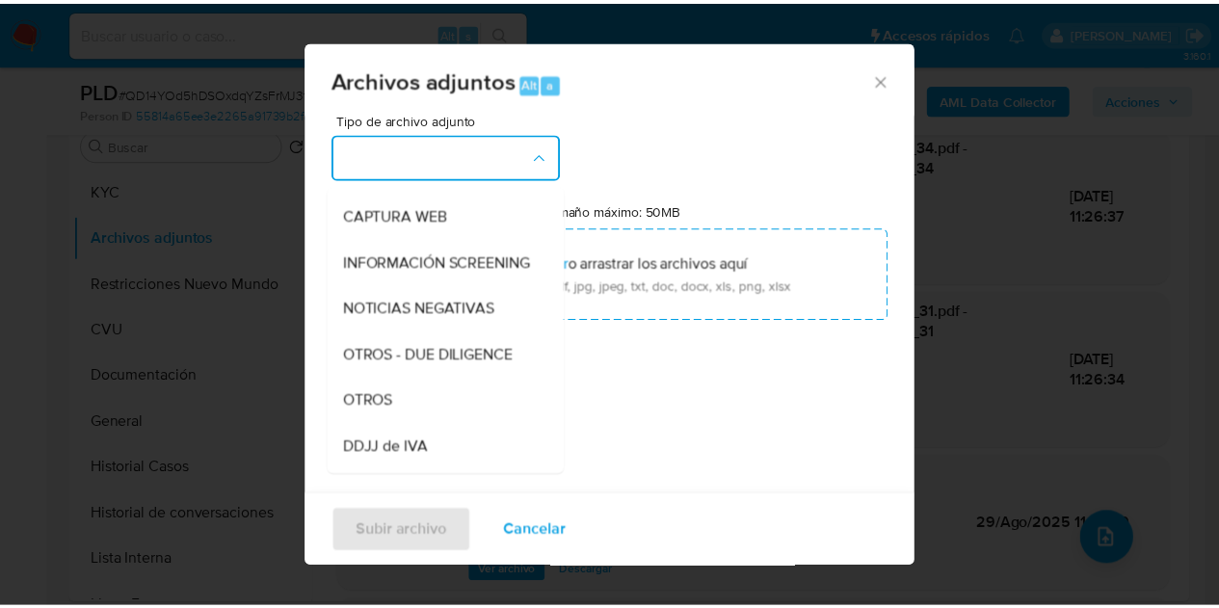
scroll to position [239, 0]
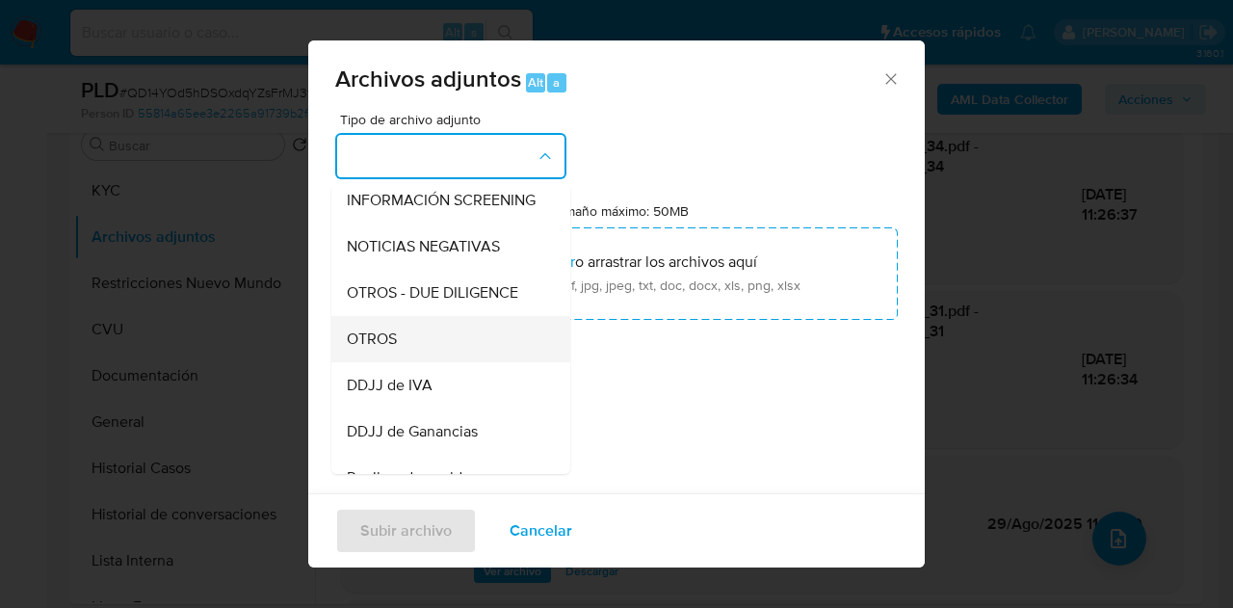
click at [407, 361] on div "OTROS" at bounding box center [445, 339] width 197 height 46
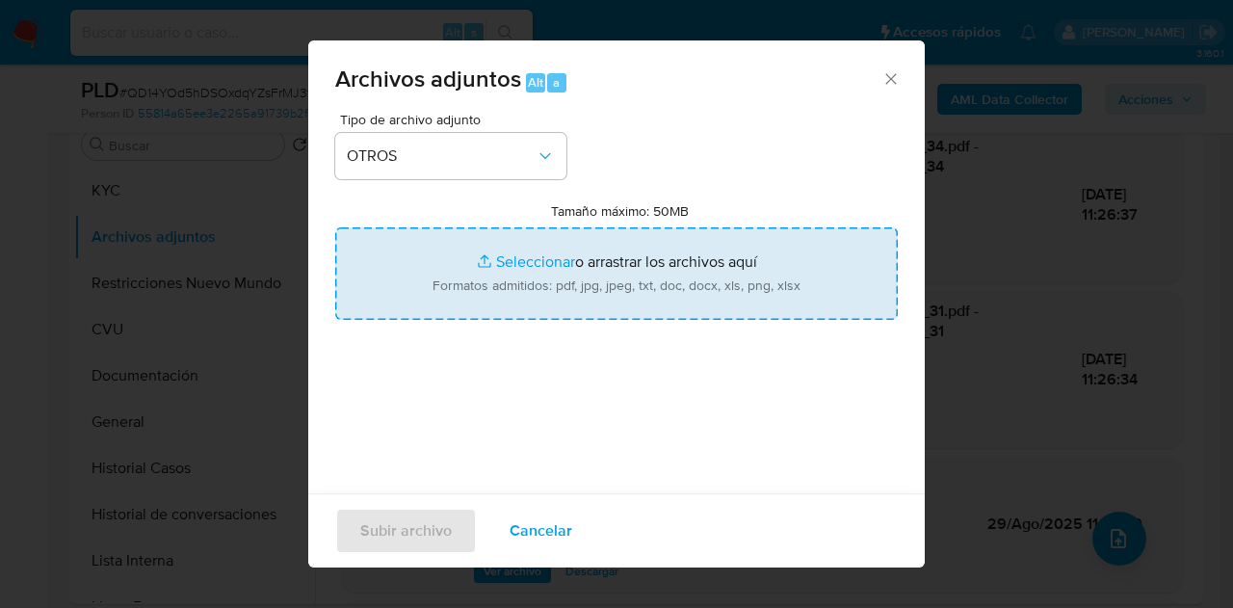
click at [500, 260] on input "Tamaño máximo: 50MB Seleccionar archivos" at bounding box center [616, 273] width 563 height 92
type input "C:\fakepath\Caselog QD14YOd5hDSOxdqYZsFrMJ3f COMPLEMENTARIO.docx"
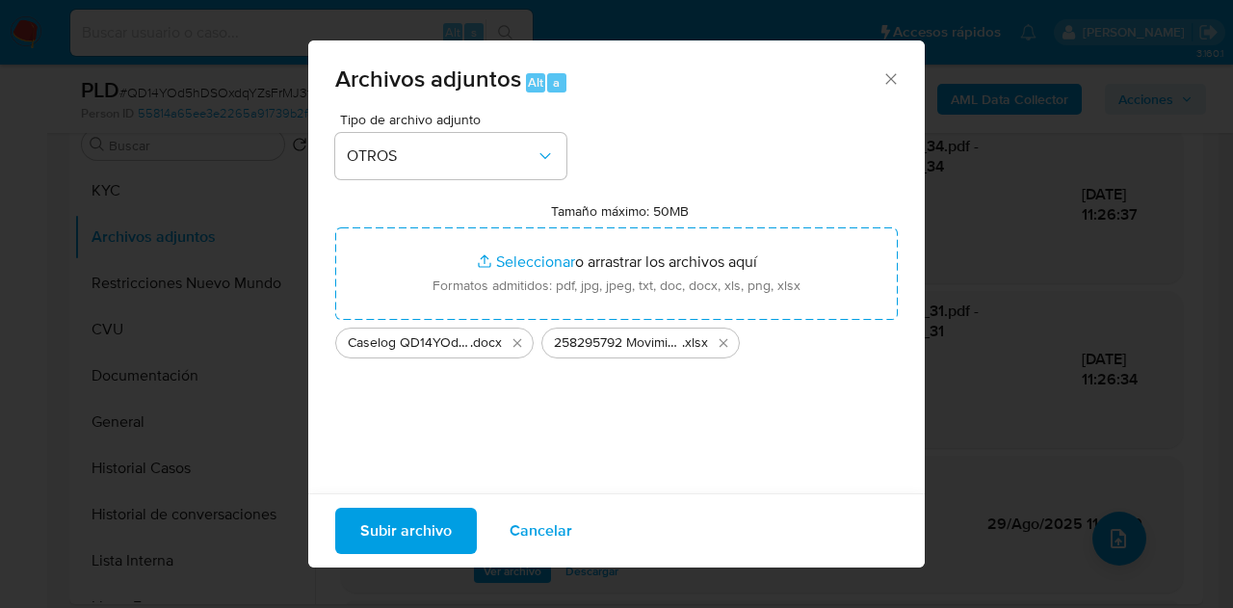
click at [419, 527] on span "Subir archivo" at bounding box center [406, 531] width 92 height 42
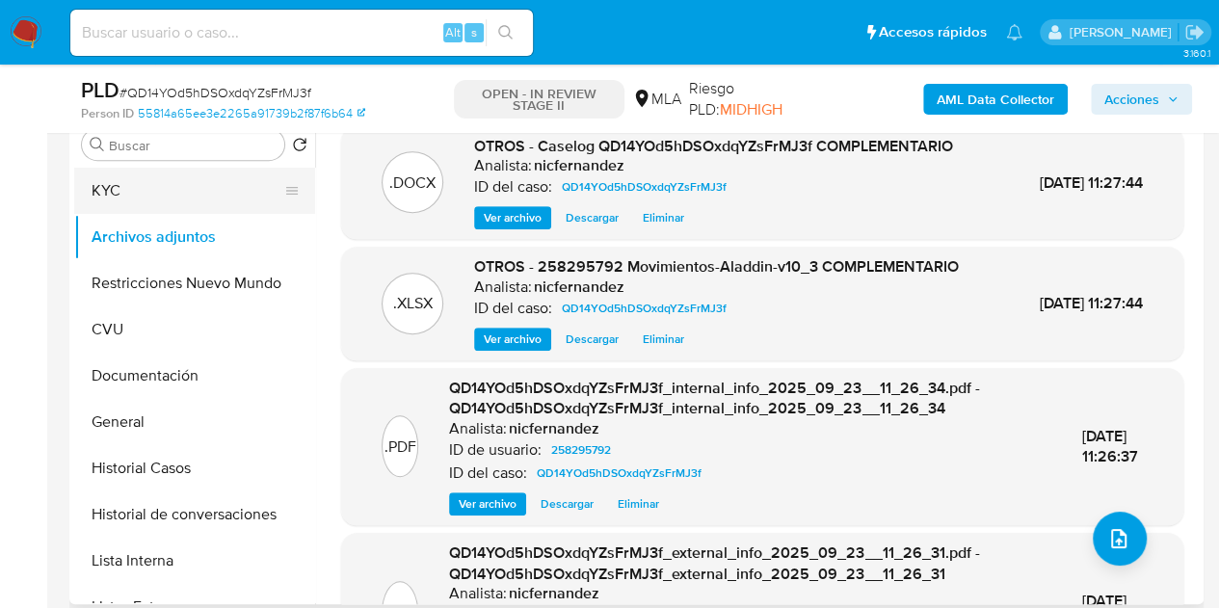
click at [132, 198] on button "KYC" at bounding box center [186, 191] width 225 height 46
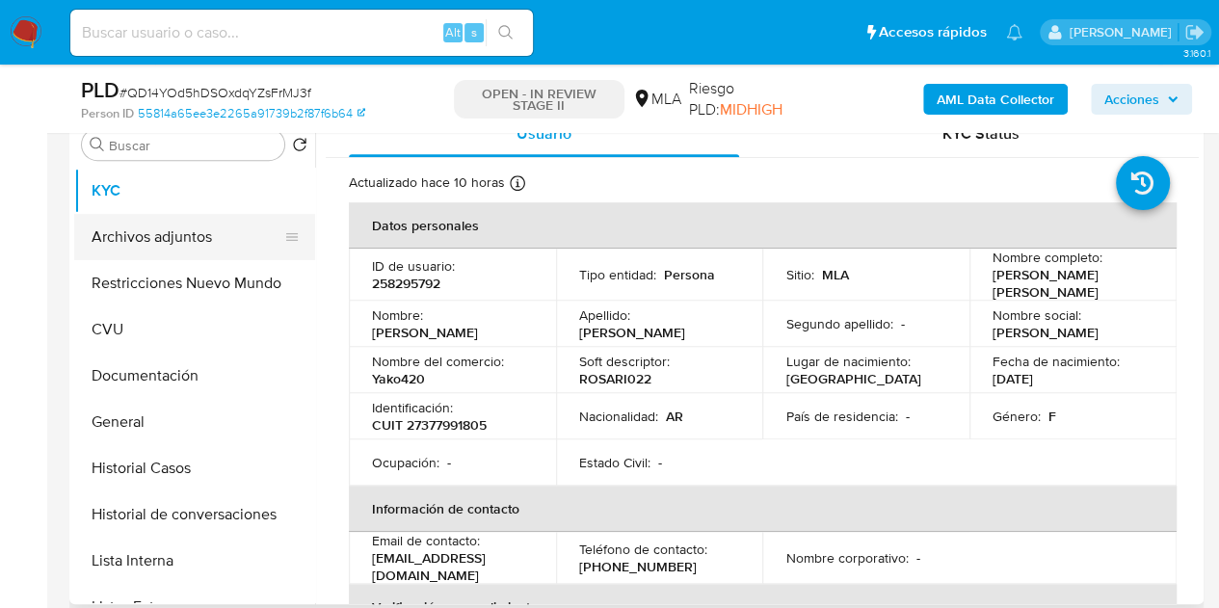
click at [133, 221] on button "Archivos adjuntos" at bounding box center [186, 237] width 225 height 46
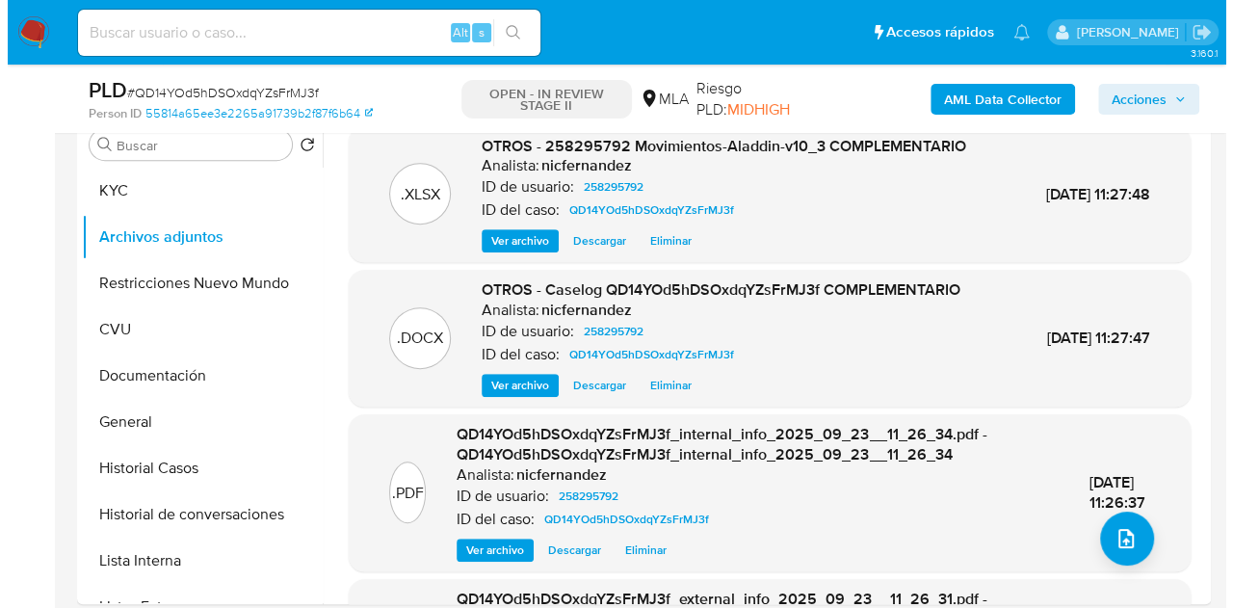
scroll to position [303, 0]
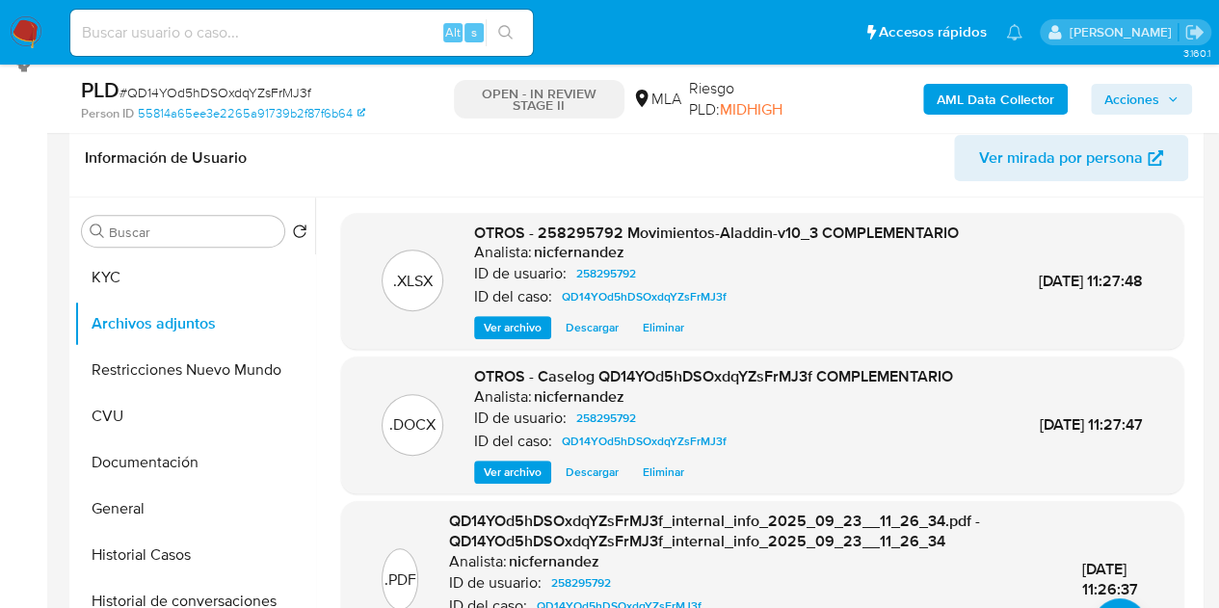
click at [507, 482] on span "Ver archivo" at bounding box center [513, 471] width 58 height 19
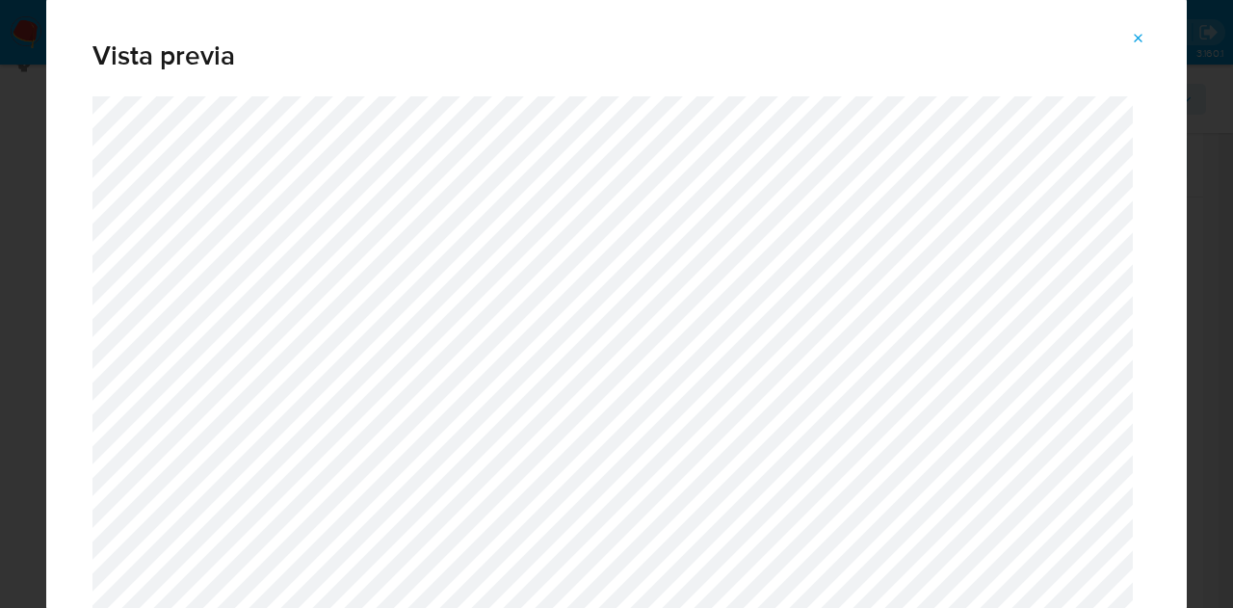
drag, startPoint x: 1187, startPoint y: 48, endPoint x: 1180, endPoint y: 102, distance: 54.4
click at [1180, 102] on div "Vista previa" at bounding box center [616, 304] width 1233 height 608
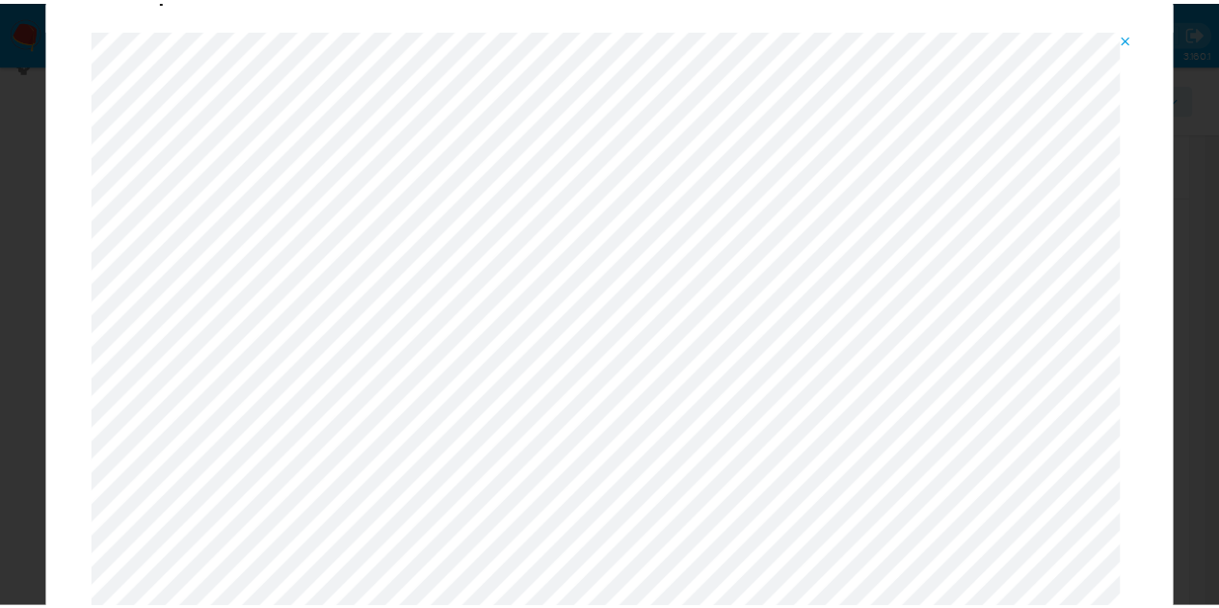
scroll to position [0, 0]
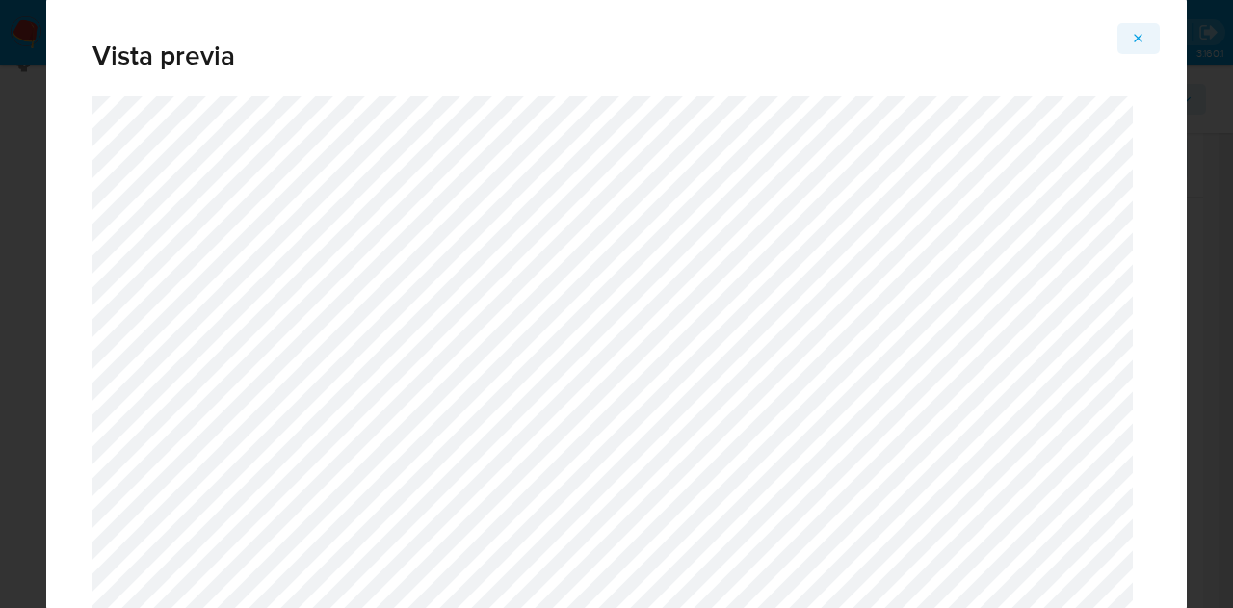
click at [1156, 36] on button "Attachment preview" at bounding box center [1139, 38] width 42 height 31
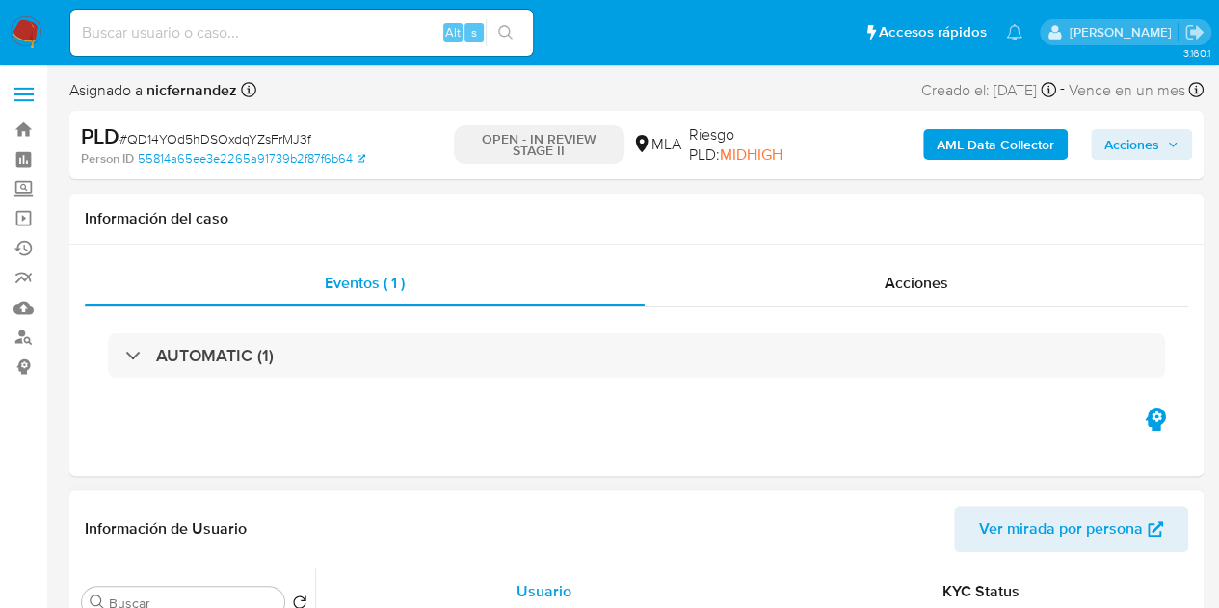
select select "10"
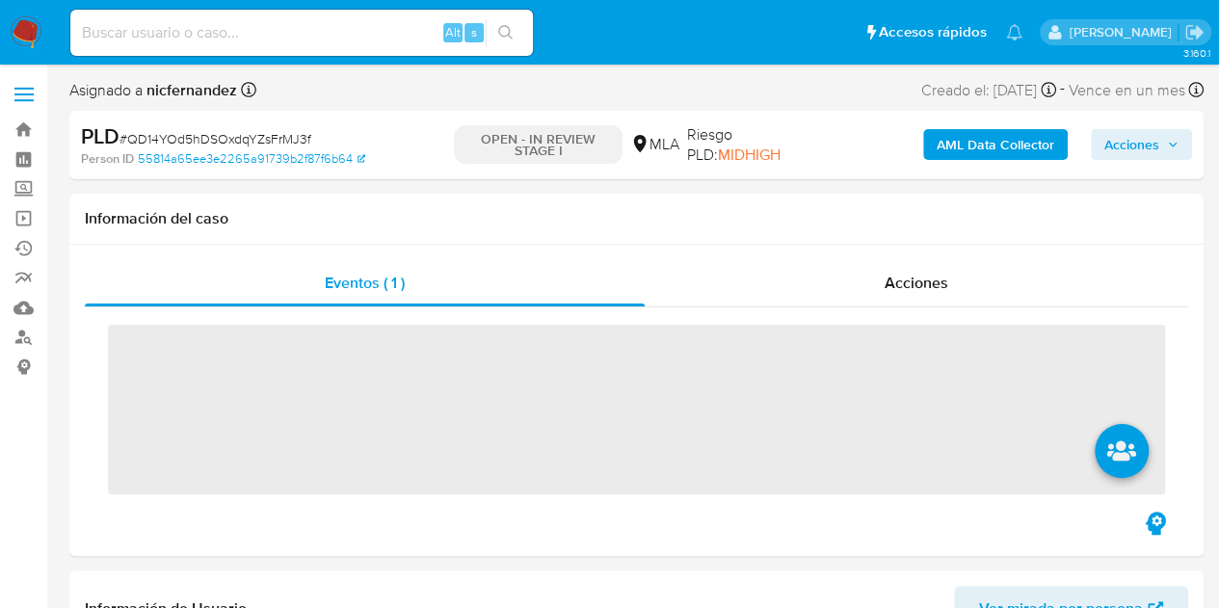
click at [1131, 140] on span "Acciones" at bounding box center [1131, 144] width 55 height 31
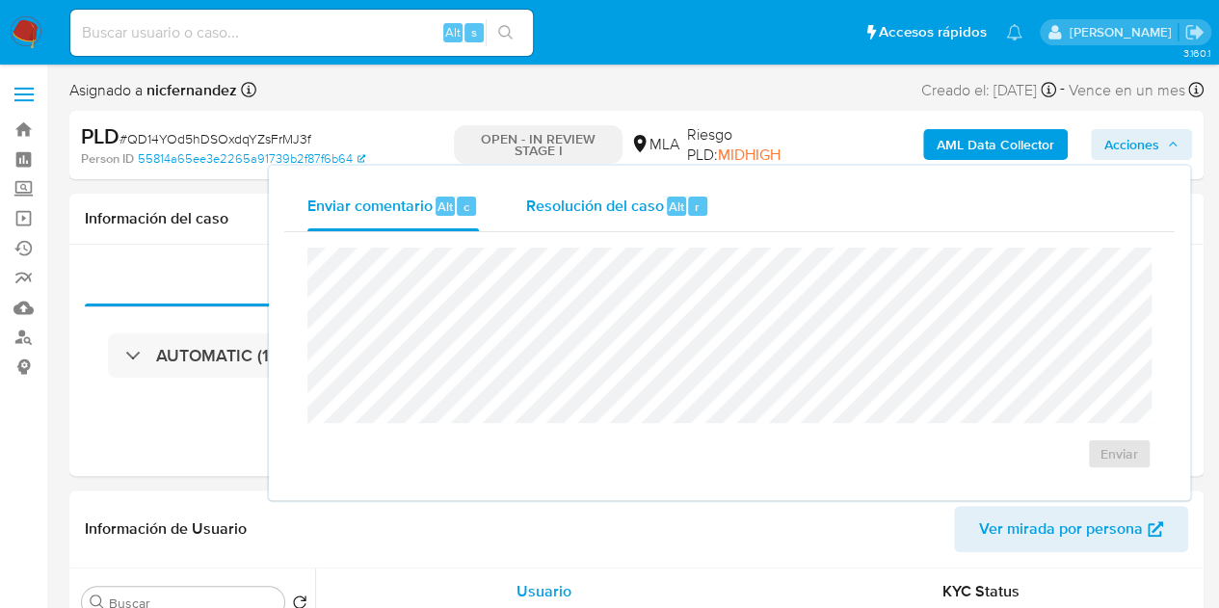
click at [630, 223] on div "Resolución del caso Alt r" at bounding box center [617, 206] width 184 height 50
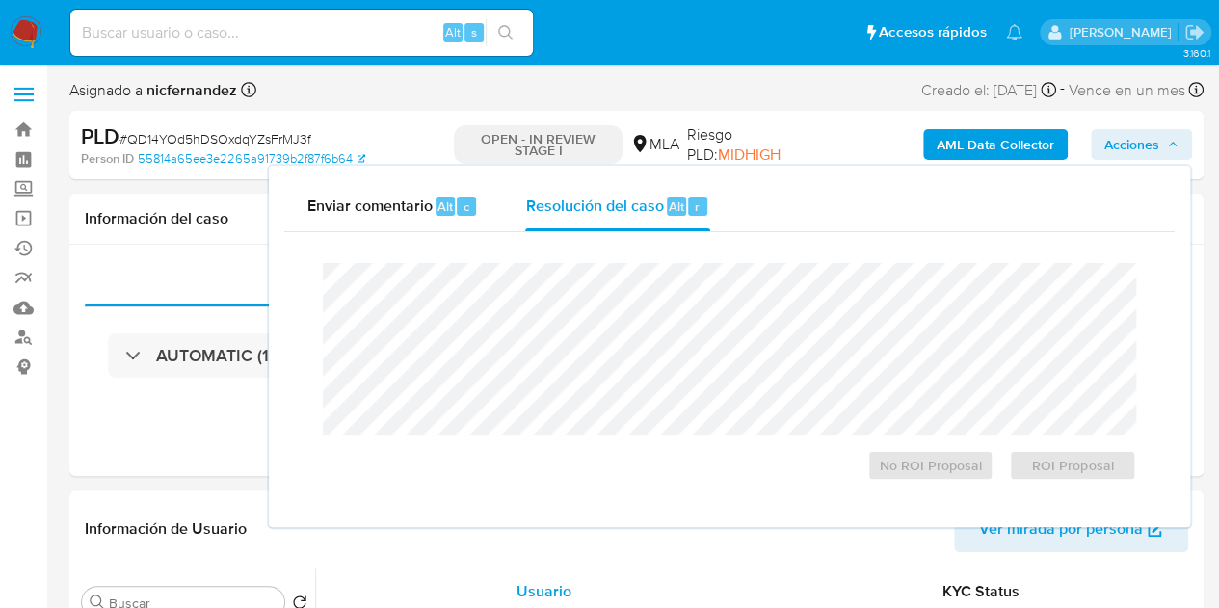
select select "10"
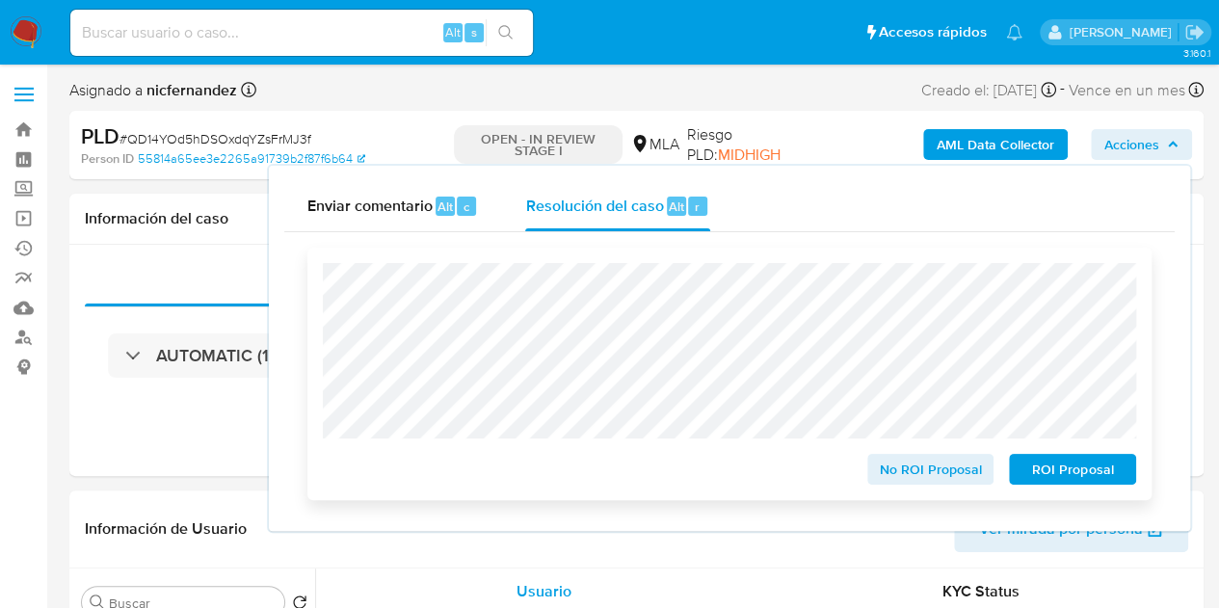
click at [1071, 461] on span "ROI Proposal" at bounding box center [1072, 469] width 100 height 27
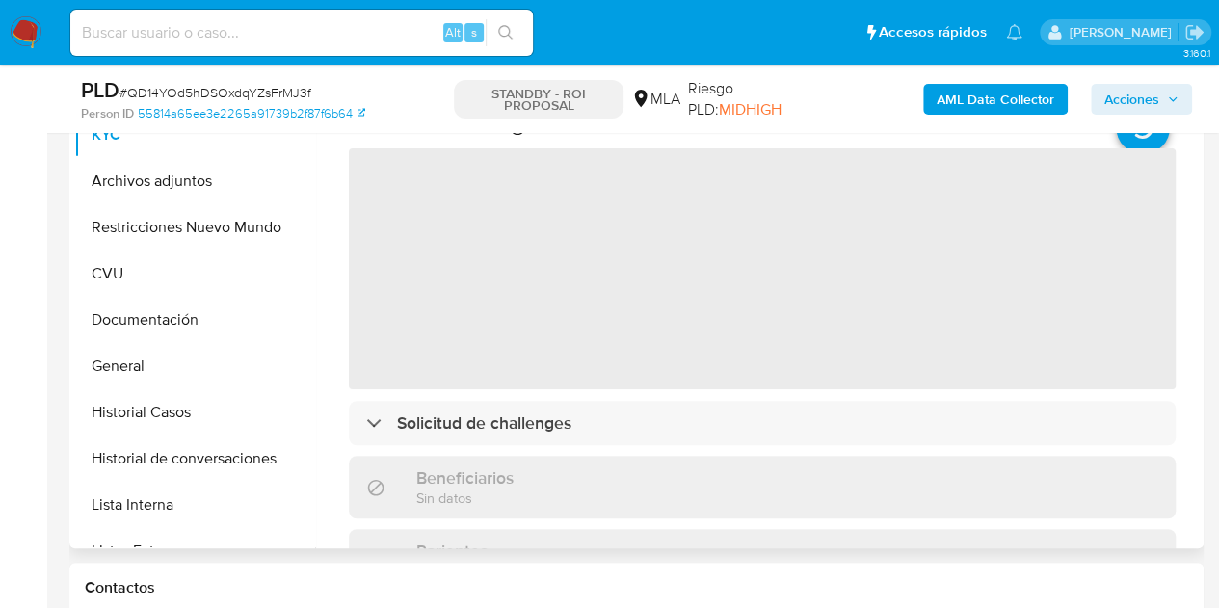
scroll to position [448, 0]
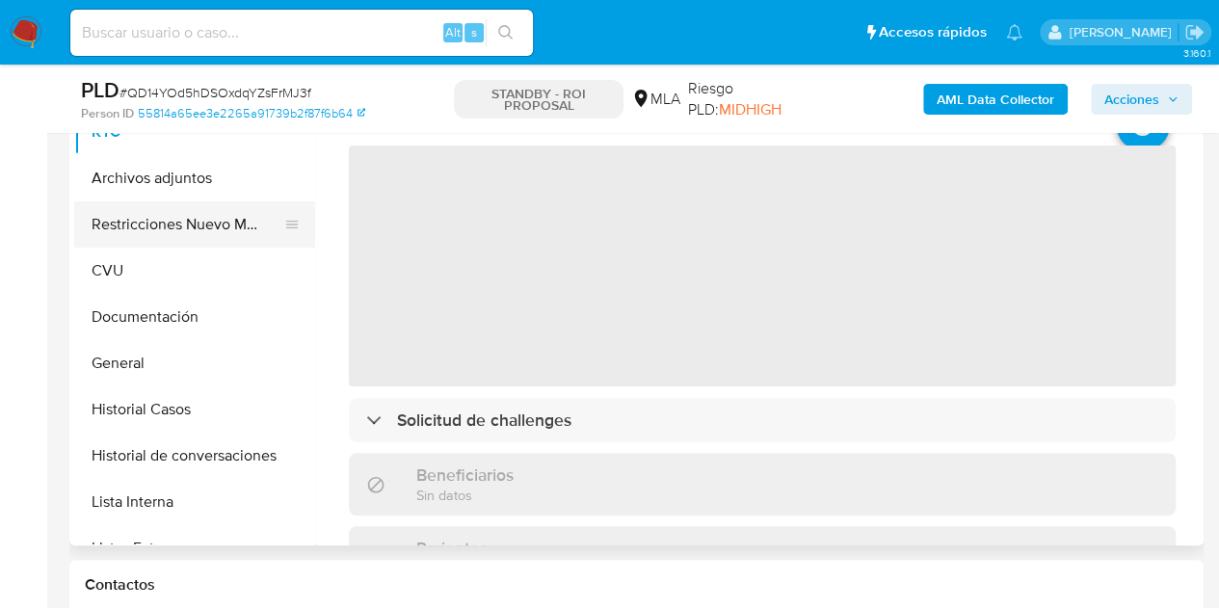
select select "10"
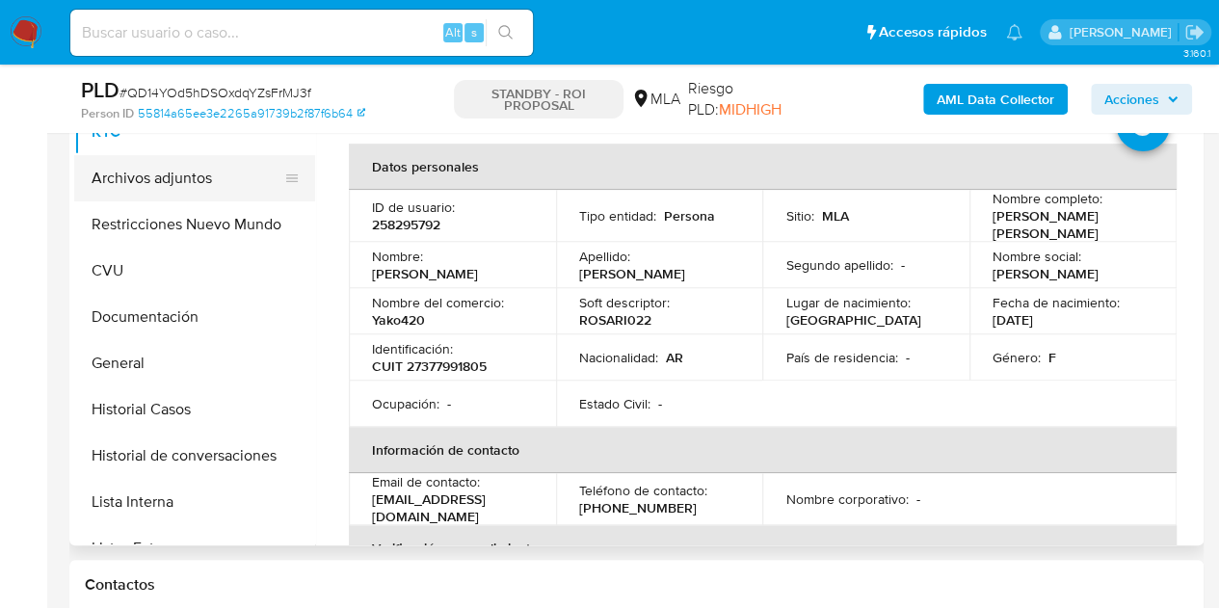
click at [154, 192] on button "Archivos adjuntos" at bounding box center [186, 178] width 225 height 46
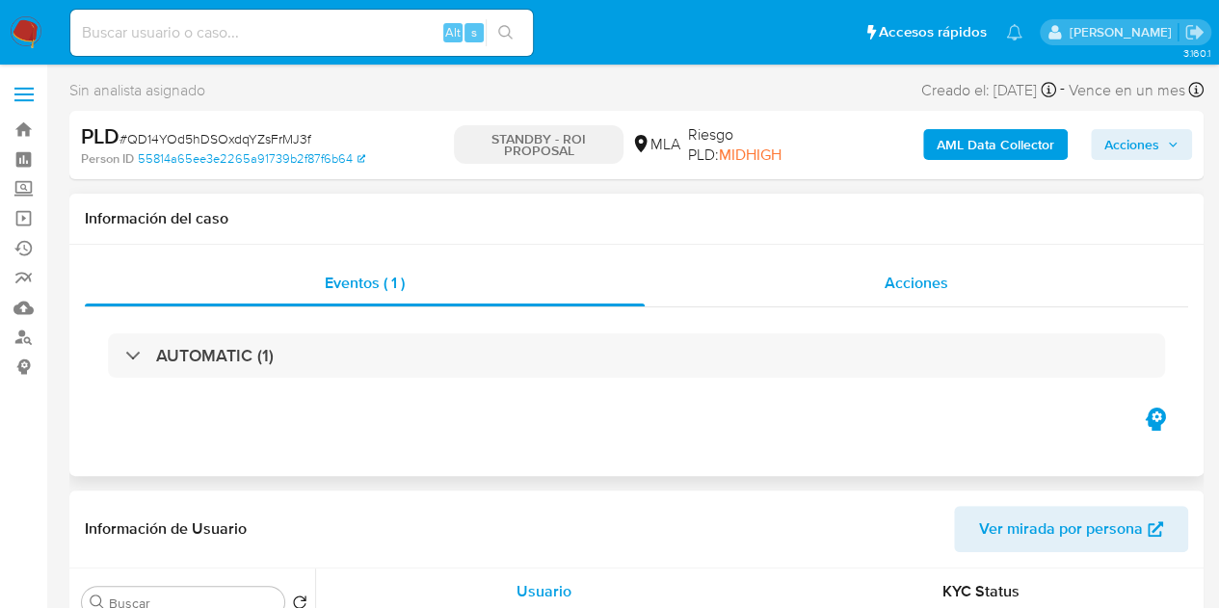
select select "10"
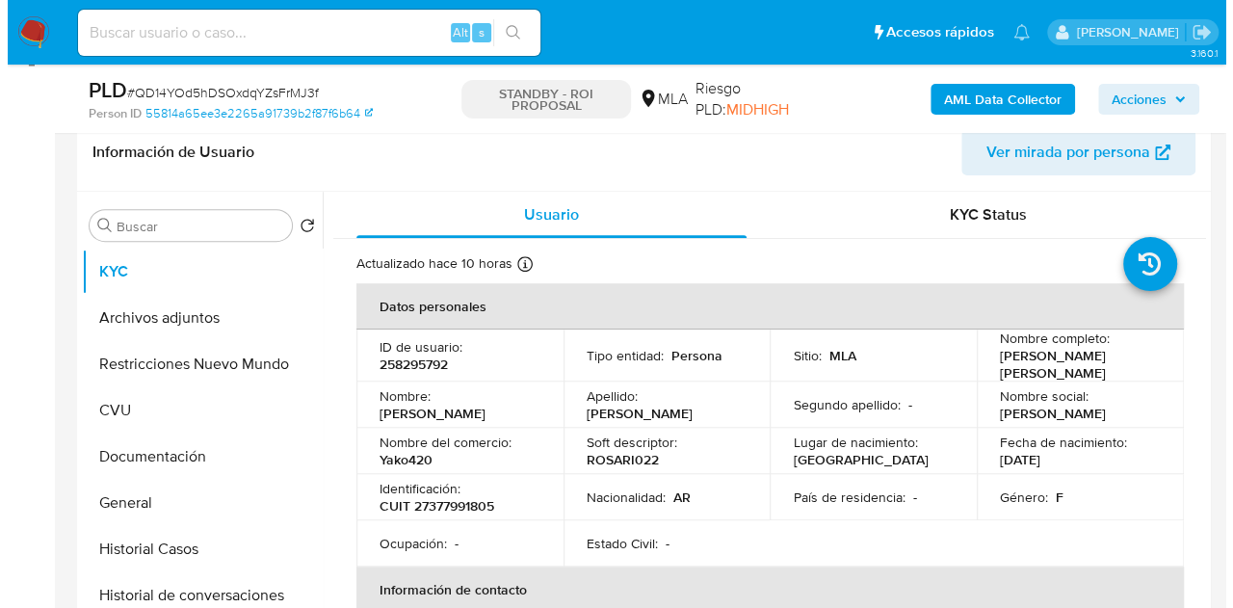
scroll to position [337, 0]
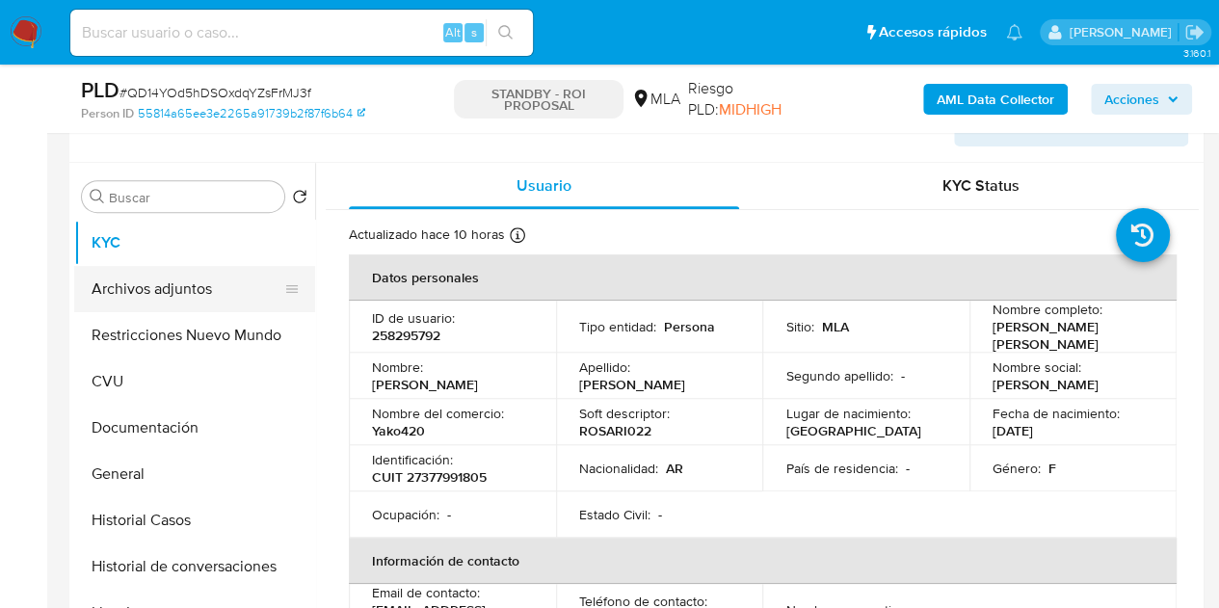
click at [110, 286] on button "Archivos adjuntos" at bounding box center [186, 289] width 225 height 46
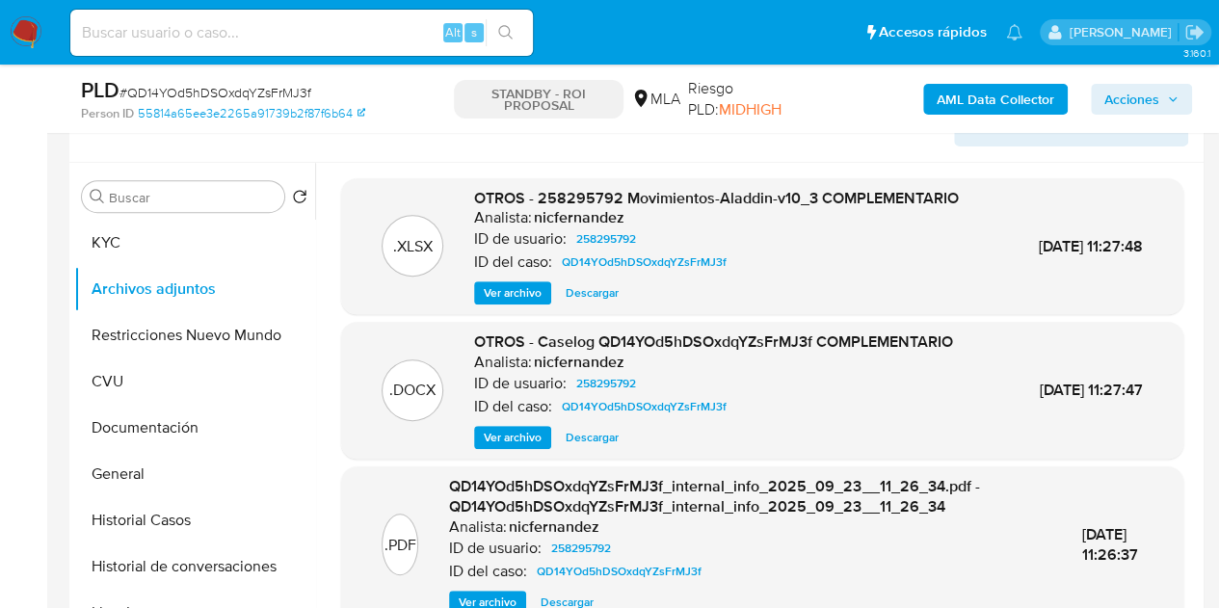
click at [498, 446] on span "Ver archivo" at bounding box center [513, 437] width 58 height 19
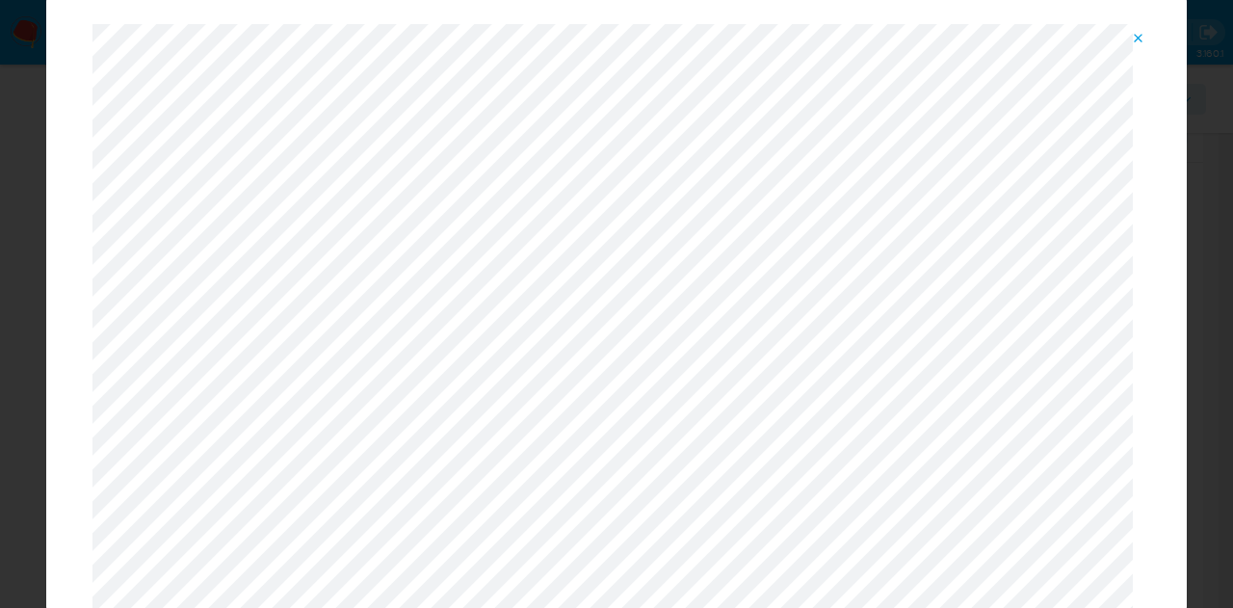
scroll to position [0, 0]
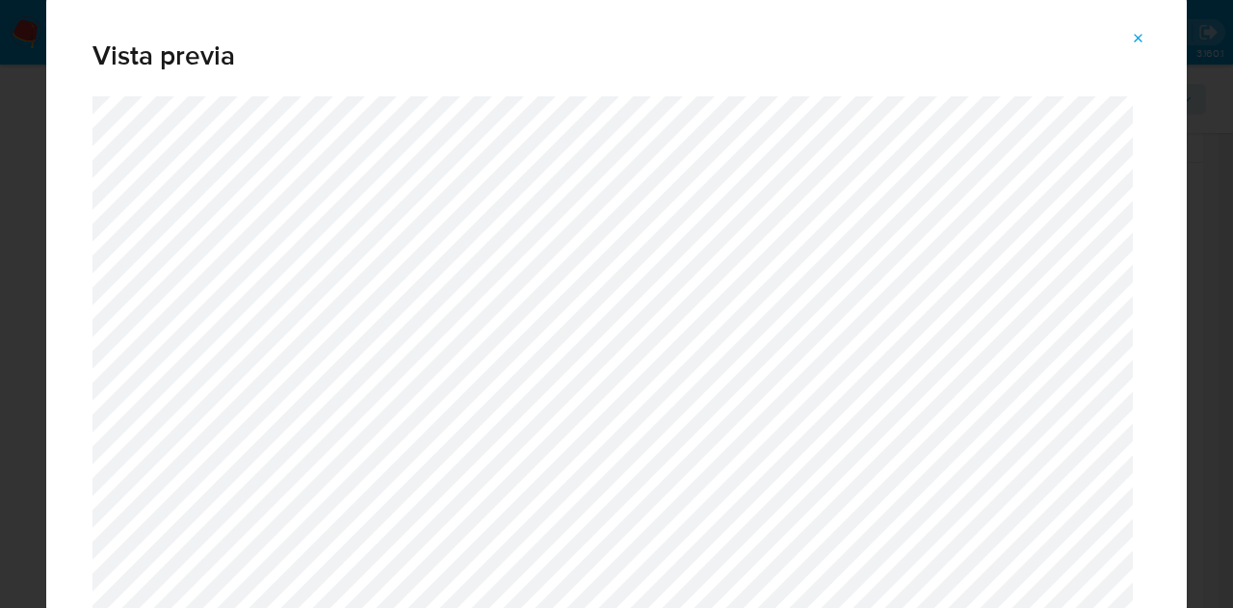
click at [1134, 27] on span "Attachment preview" at bounding box center [1138, 38] width 15 height 27
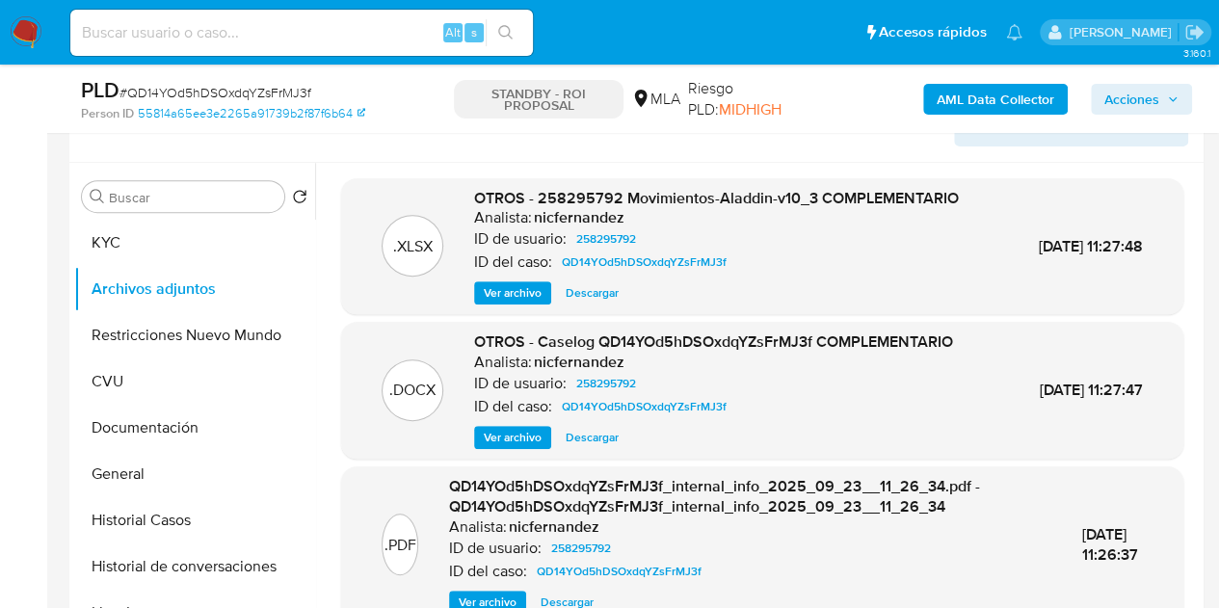
click at [510, 447] on span "Ver archivo" at bounding box center [513, 437] width 58 height 19
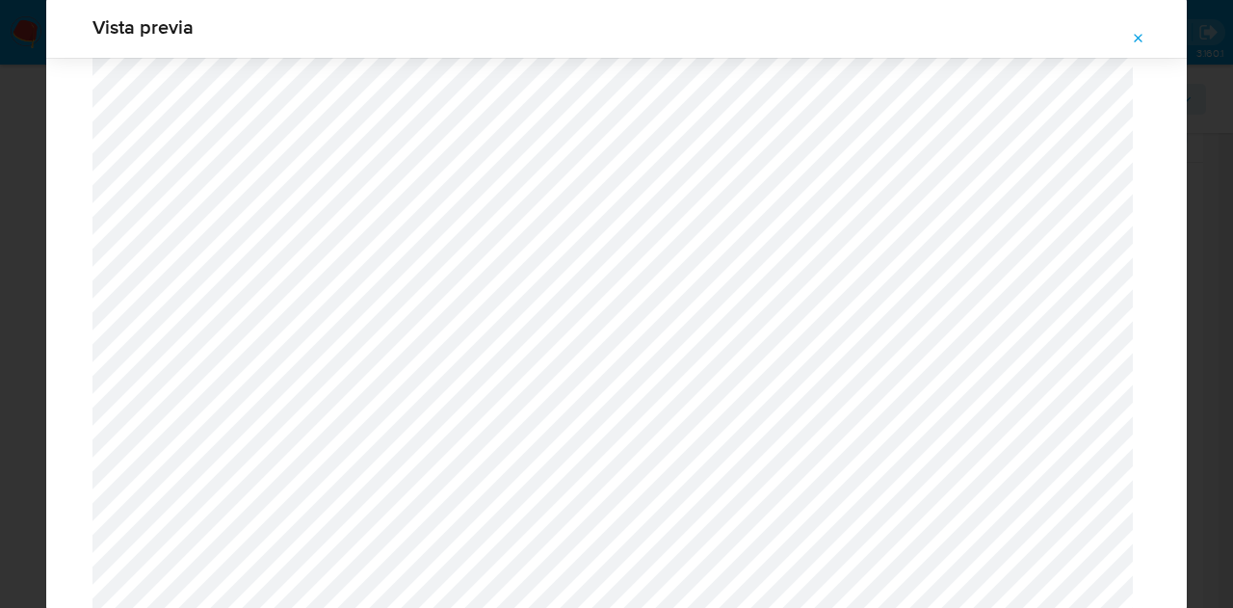
scroll to position [996, 0]
click at [1131, 33] on icon "Attachment preview" at bounding box center [1138, 38] width 15 height 15
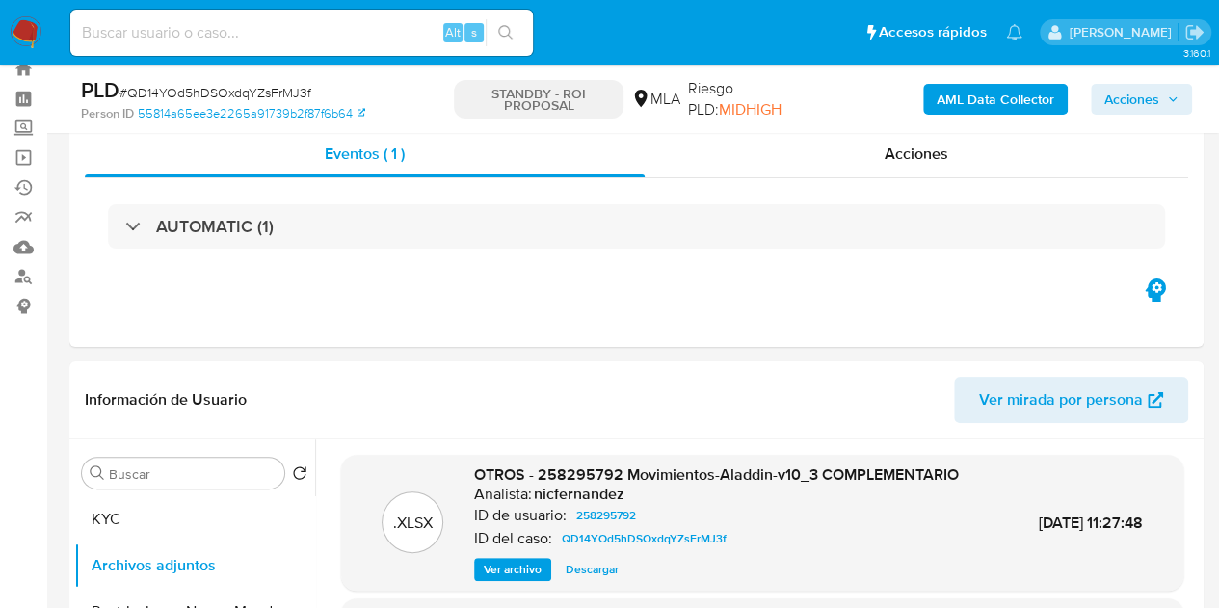
scroll to position [110, 0]
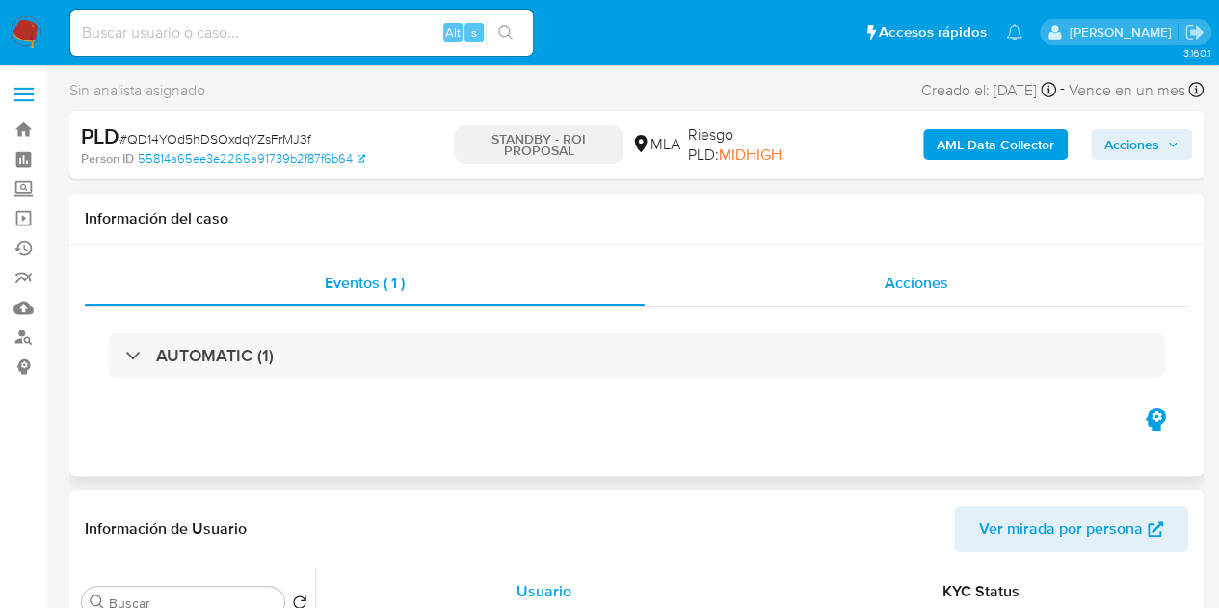
click at [926, 288] on span "Acciones" at bounding box center [916, 283] width 64 height 22
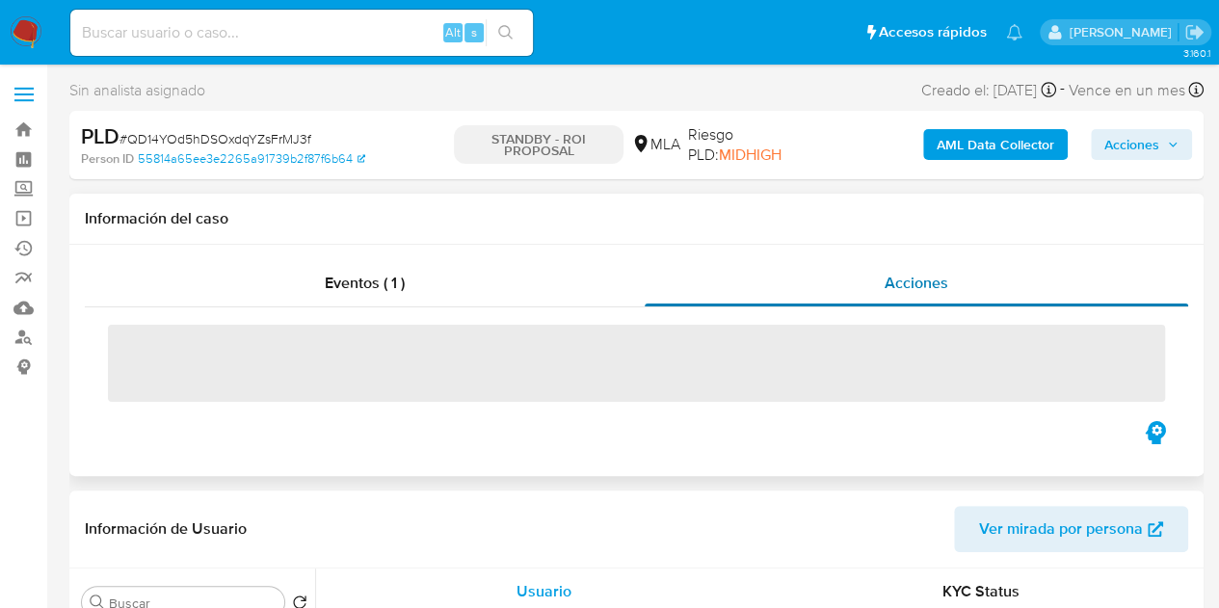
select select "10"
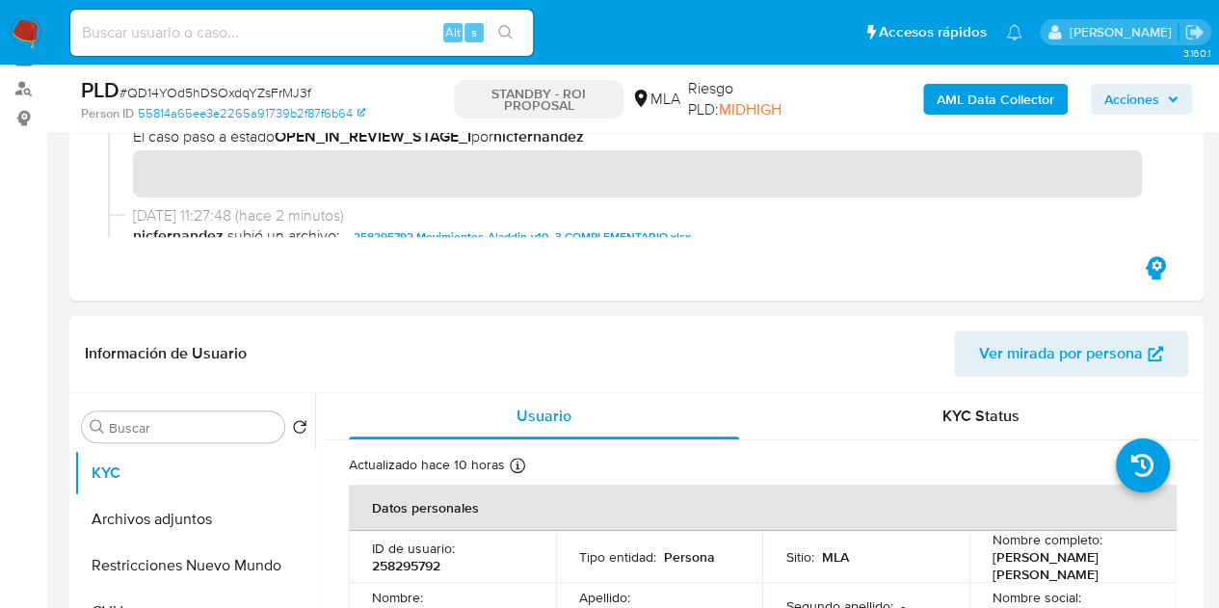
scroll to position [356, 0]
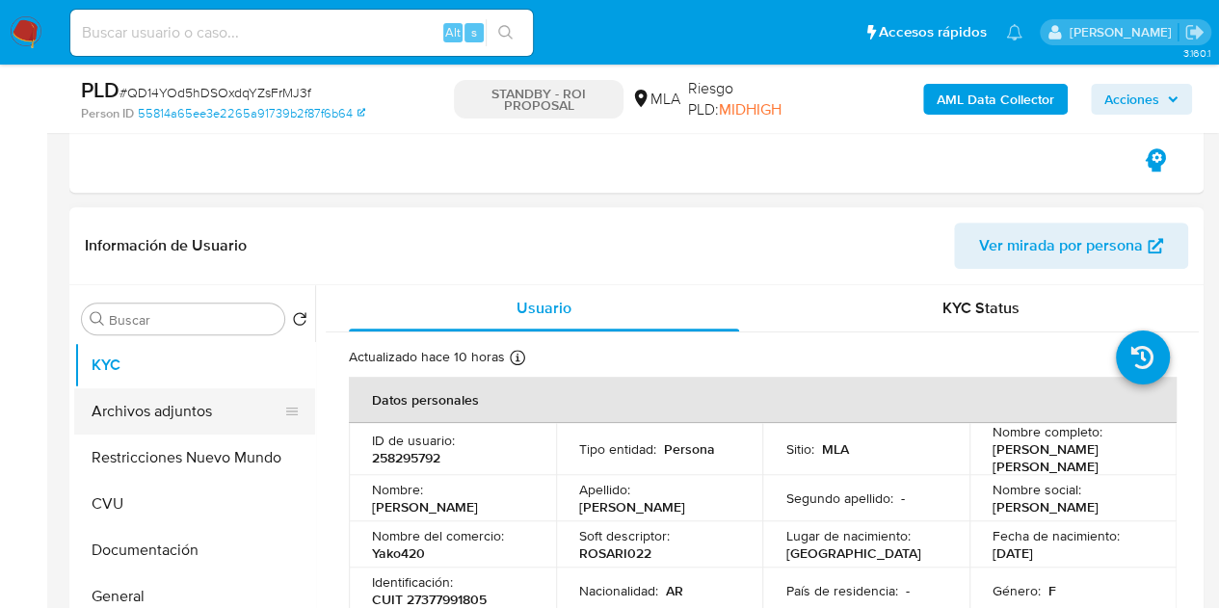
click at [163, 394] on button "Archivos adjuntos" at bounding box center [186, 411] width 225 height 46
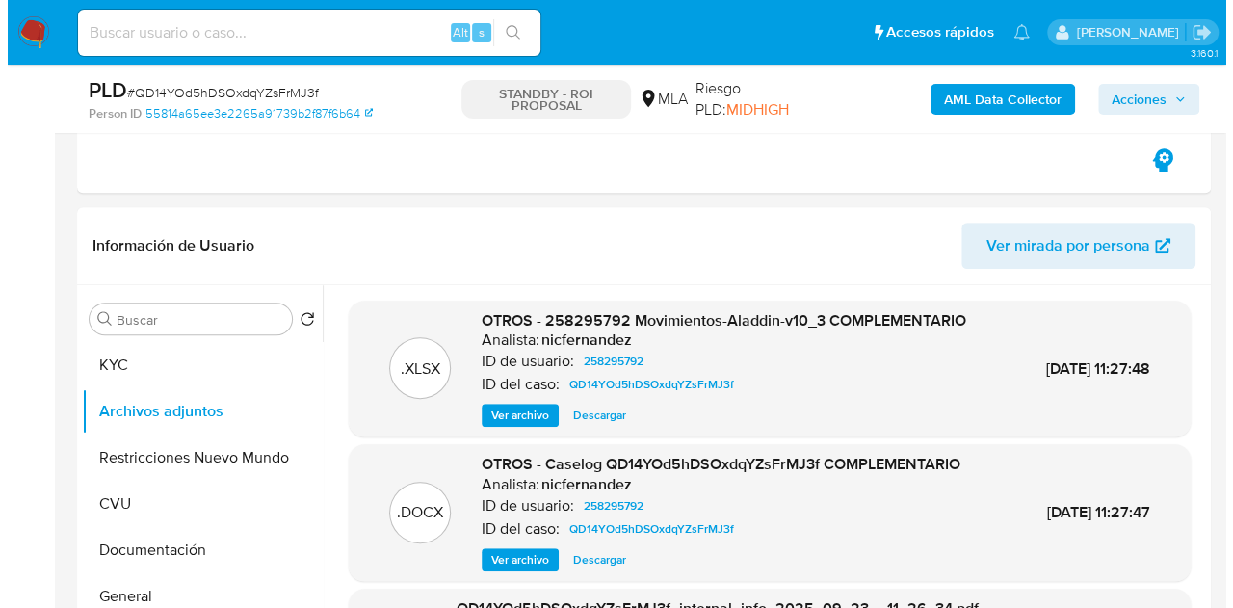
scroll to position [489, 0]
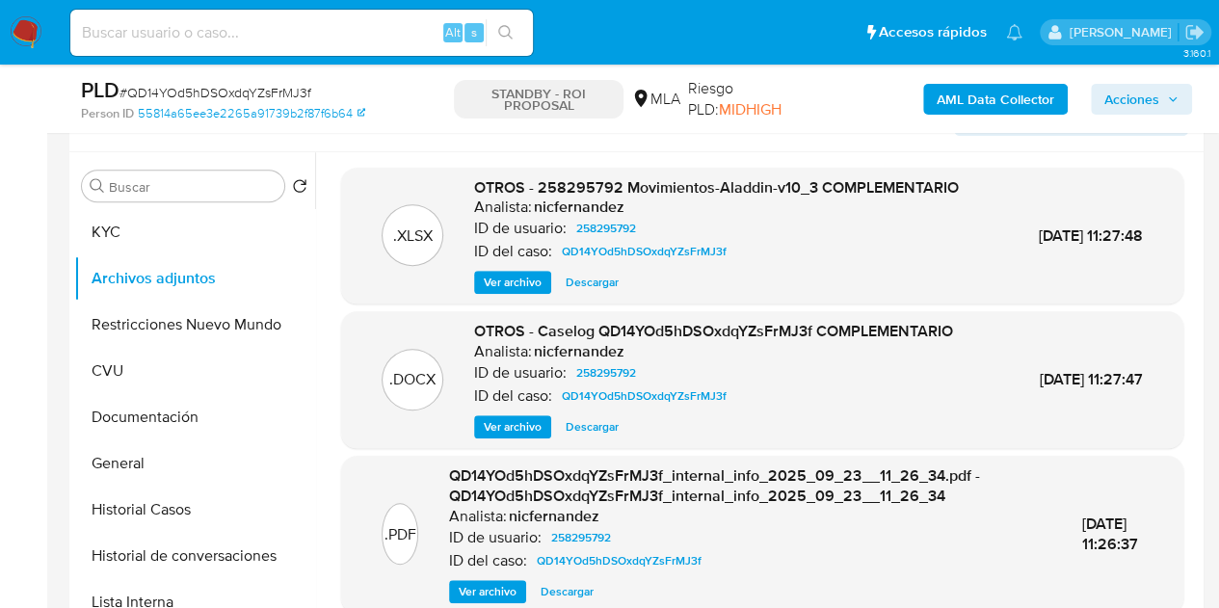
click at [517, 436] on span "Ver archivo" at bounding box center [513, 426] width 58 height 19
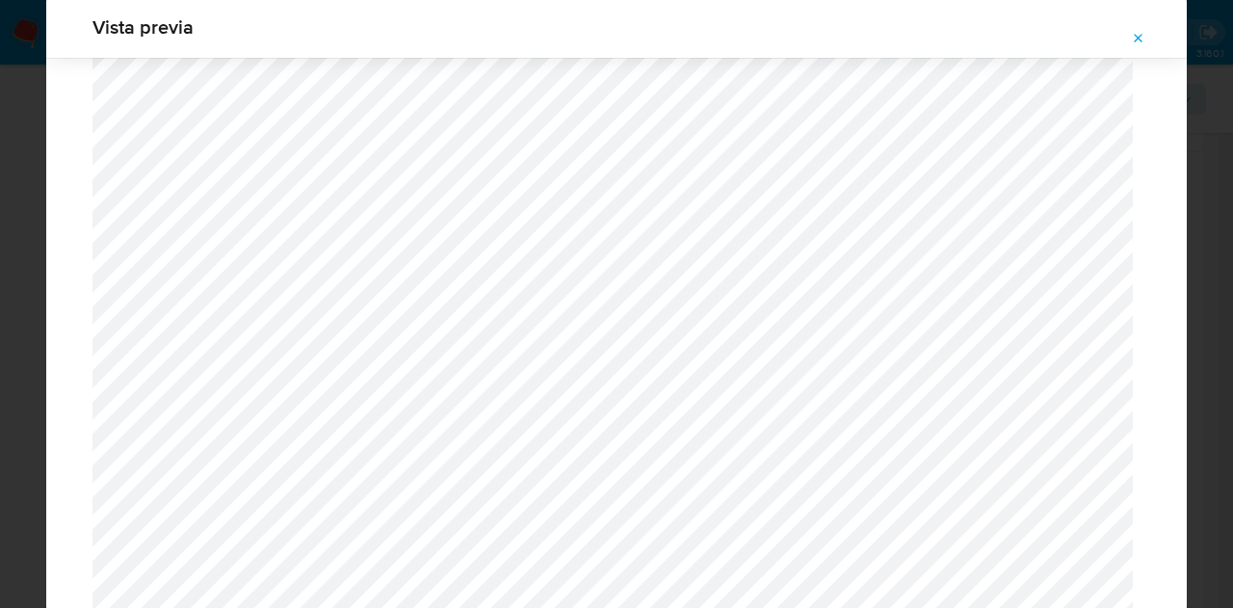
scroll to position [753, 0]
click at [1146, 45] on button "Attachment preview" at bounding box center [1139, 38] width 42 height 31
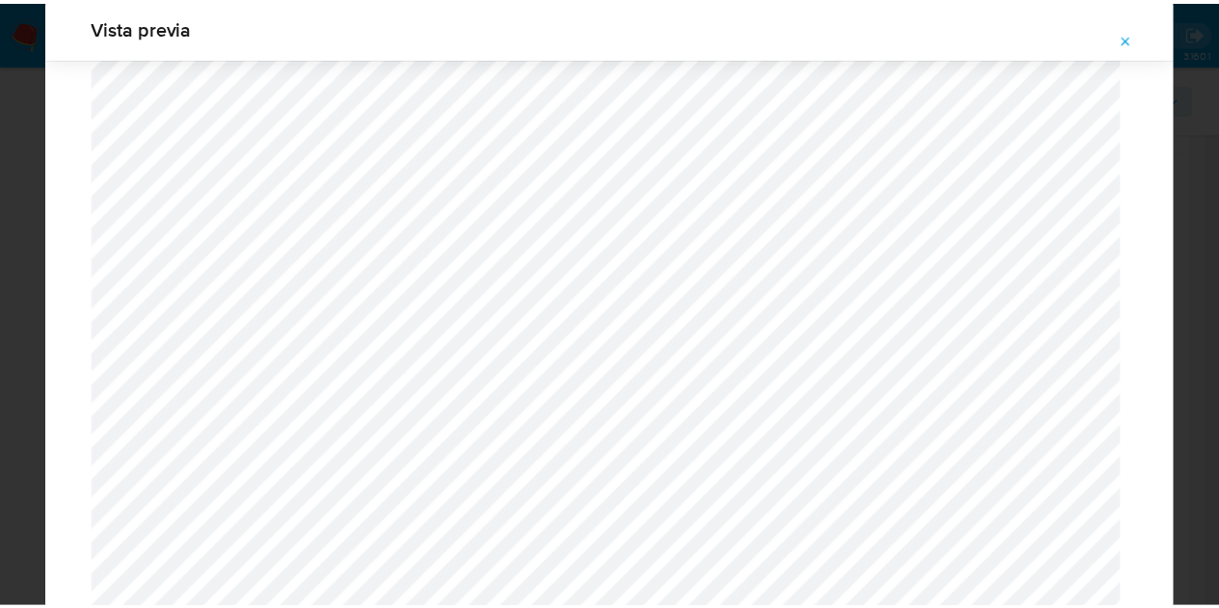
scroll to position [62, 0]
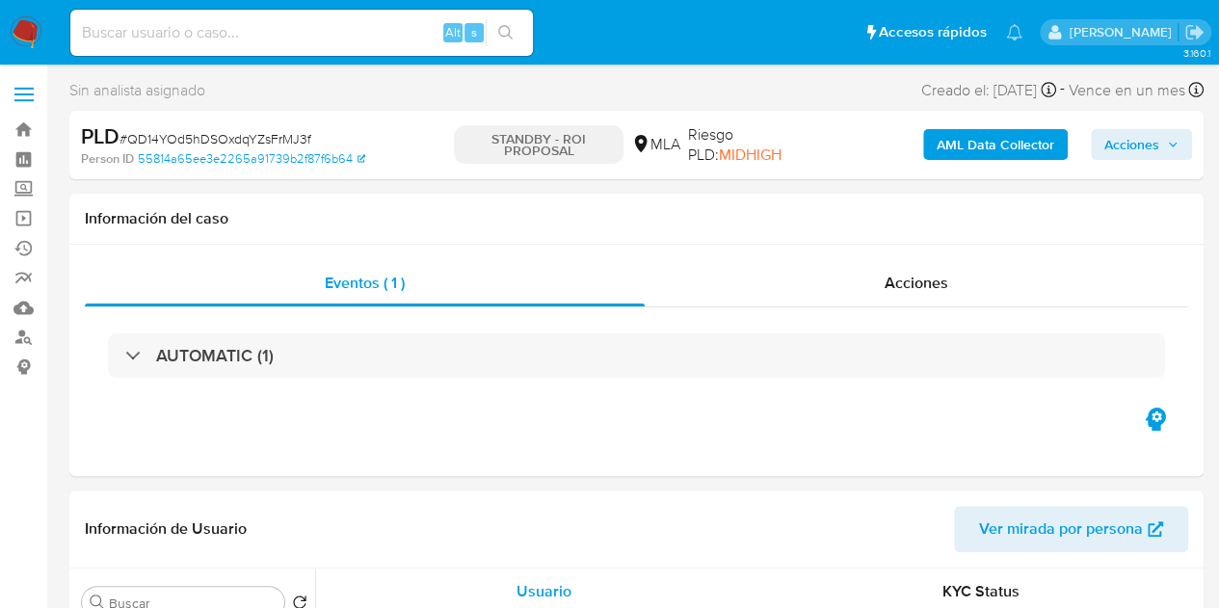
select select "10"
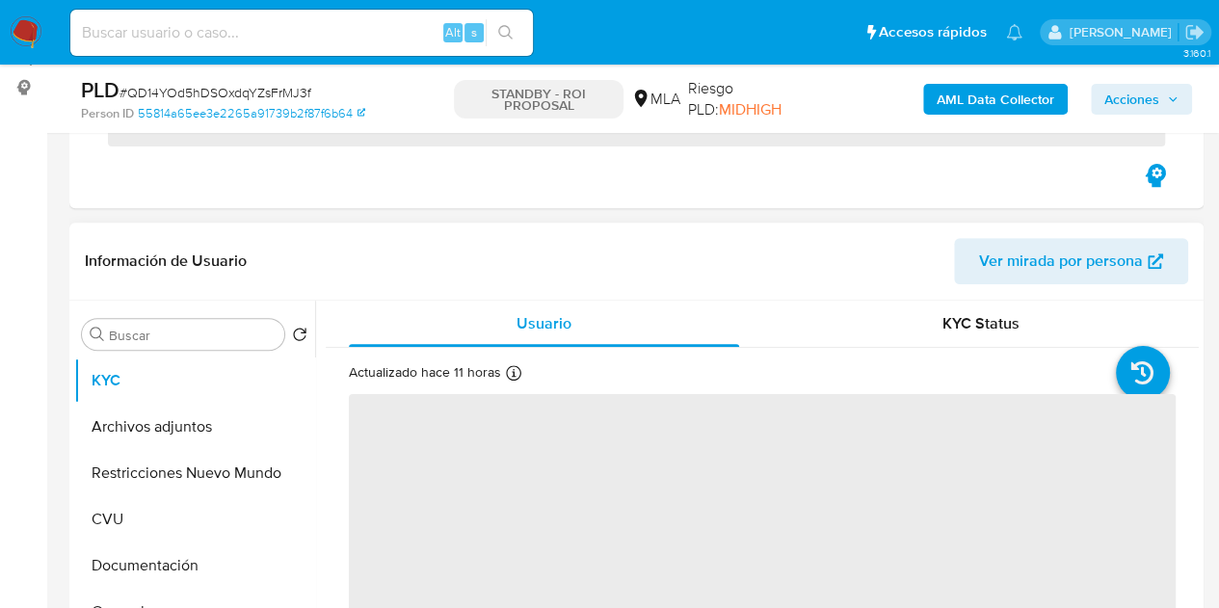
scroll to position [293, 0]
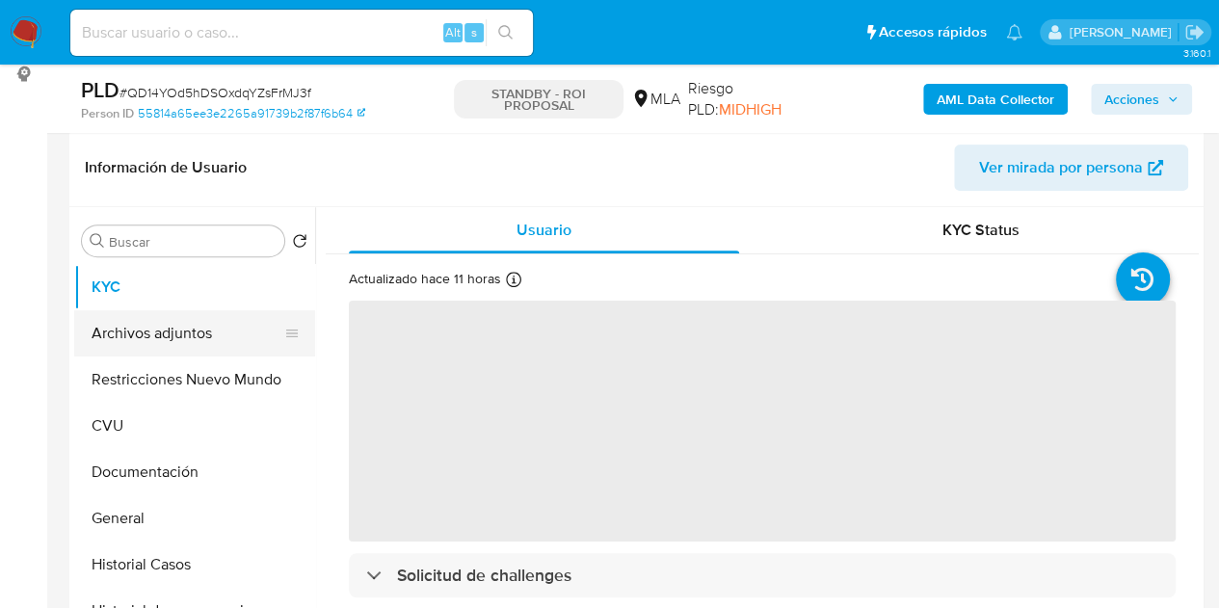
select select "10"
click at [119, 337] on button "Archivos adjuntos" at bounding box center [186, 333] width 225 height 46
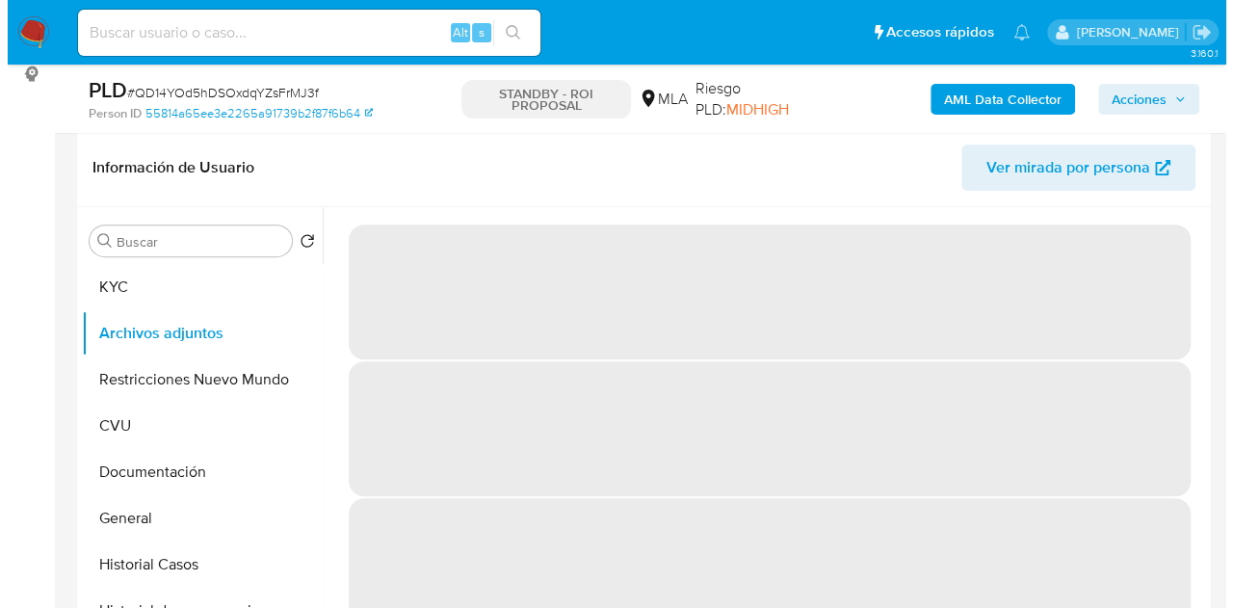
scroll to position [344, 0]
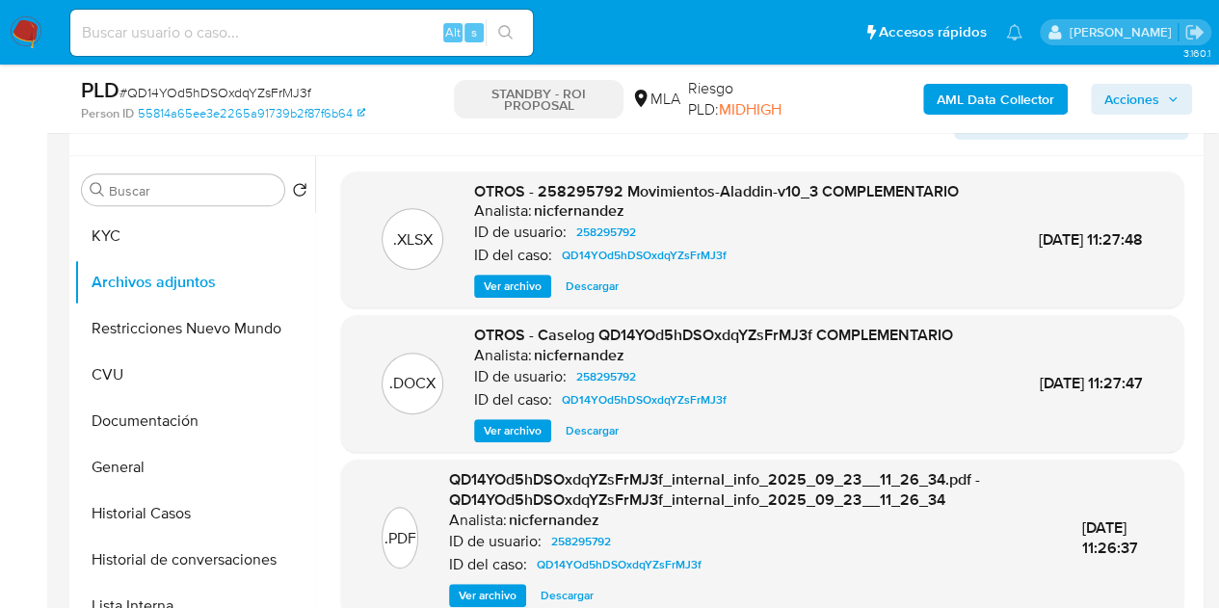
click at [506, 440] on span "Ver archivo" at bounding box center [513, 430] width 58 height 19
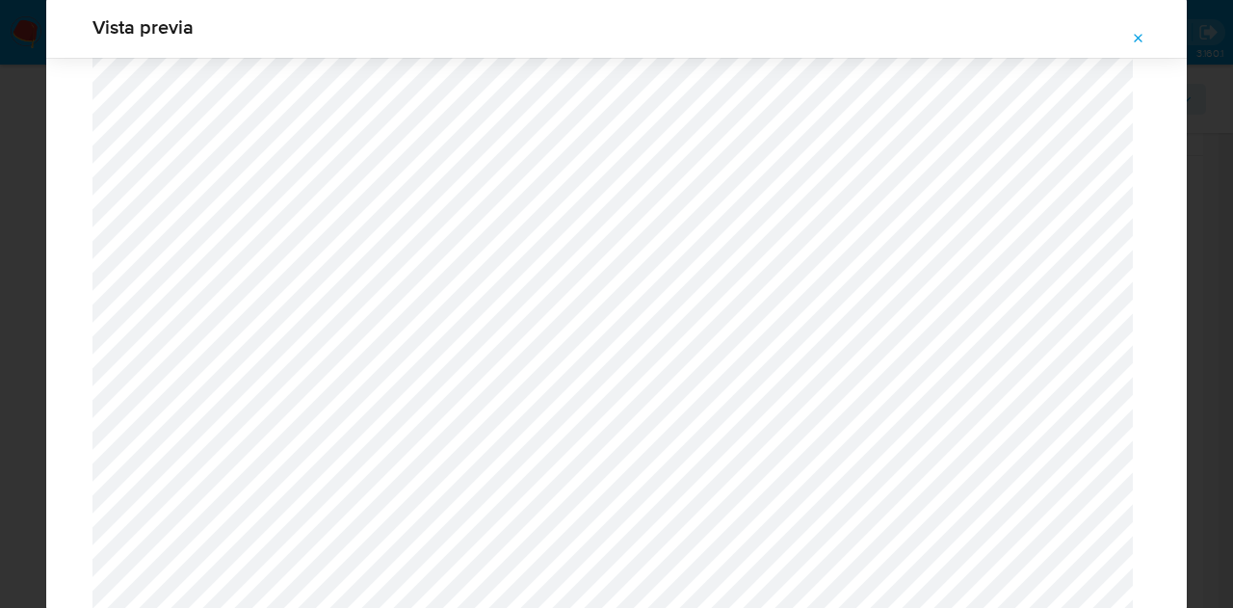
scroll to position [2126, 0]
click at [1140, 39] on icon "Attachment preview" at bounding box center [1139, 38] width 9 height 9
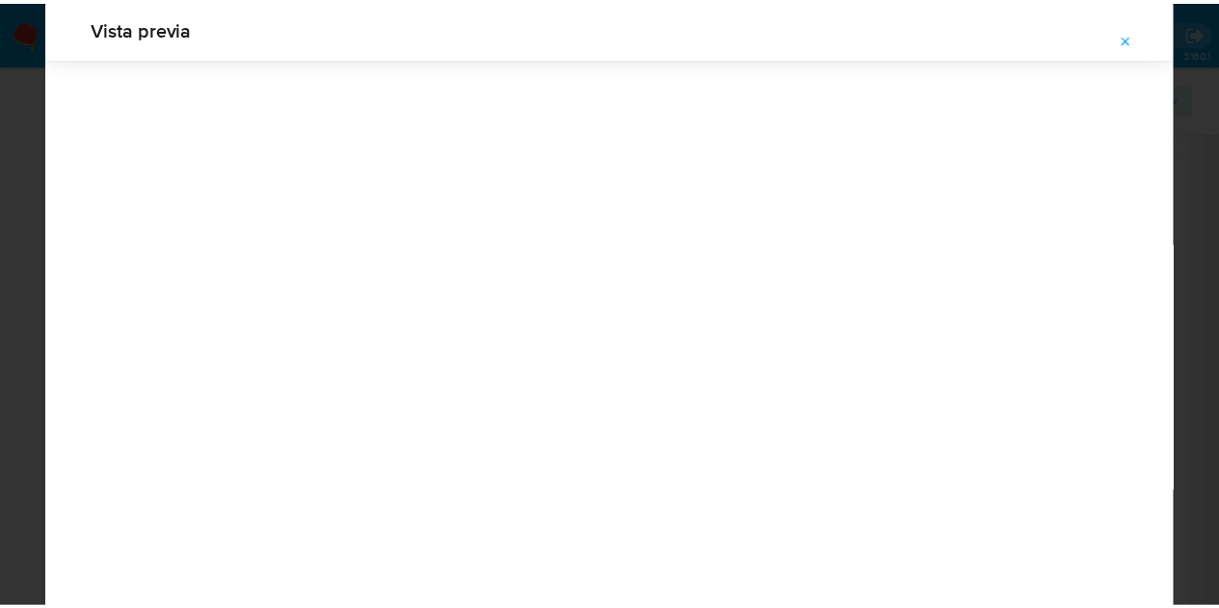
scroll to position [62, 0]
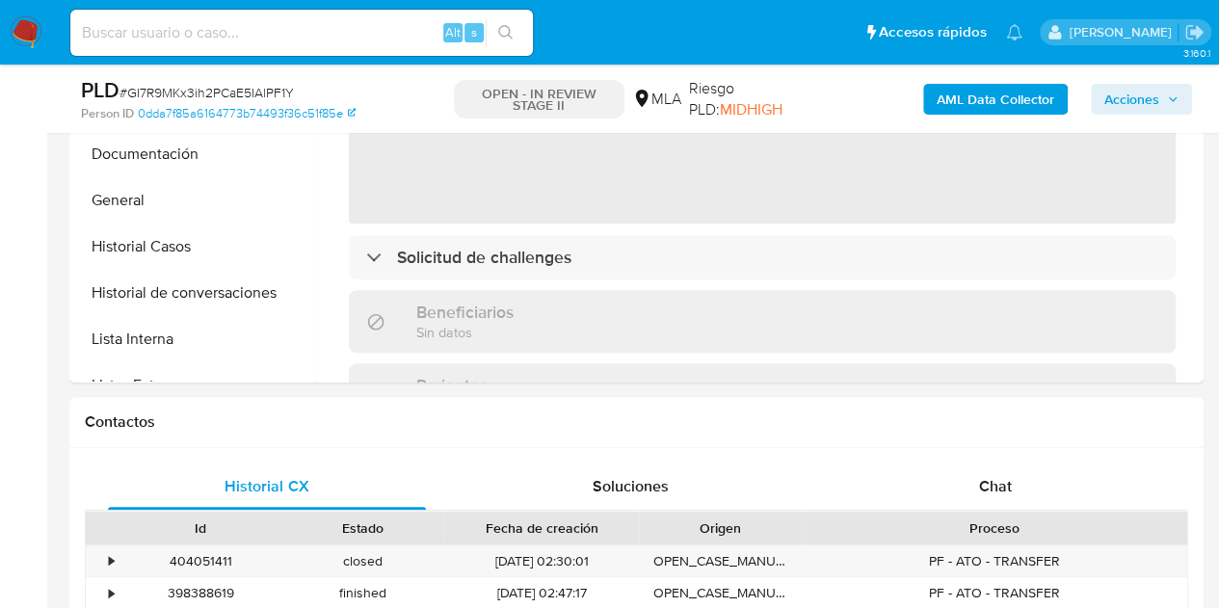
scroll to position [721, 0]
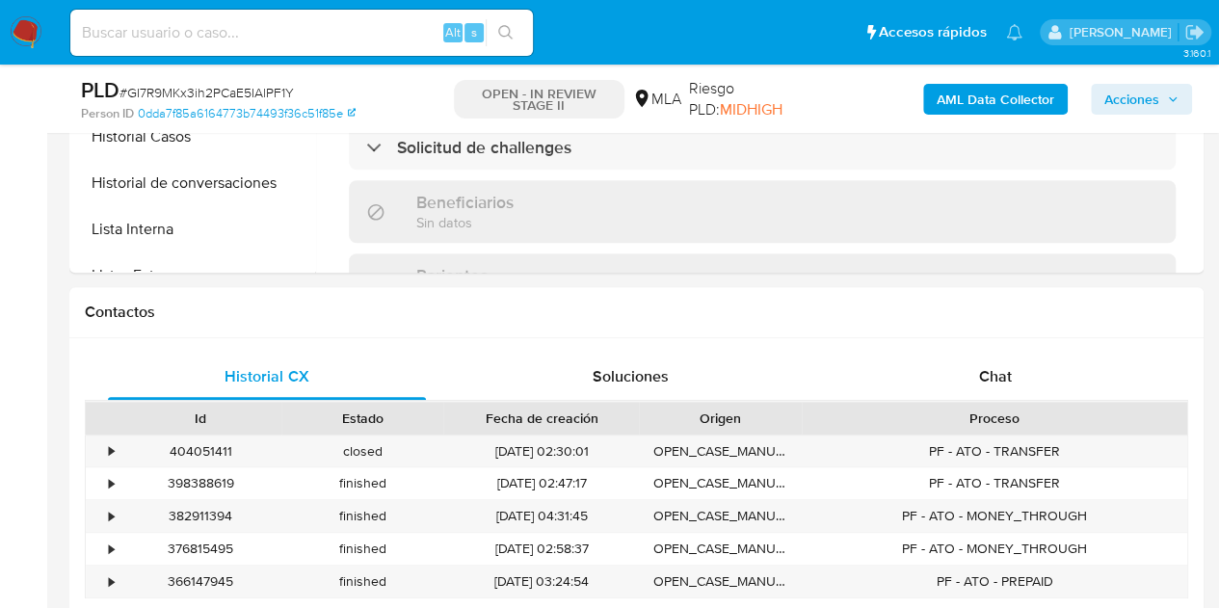
select select "10"
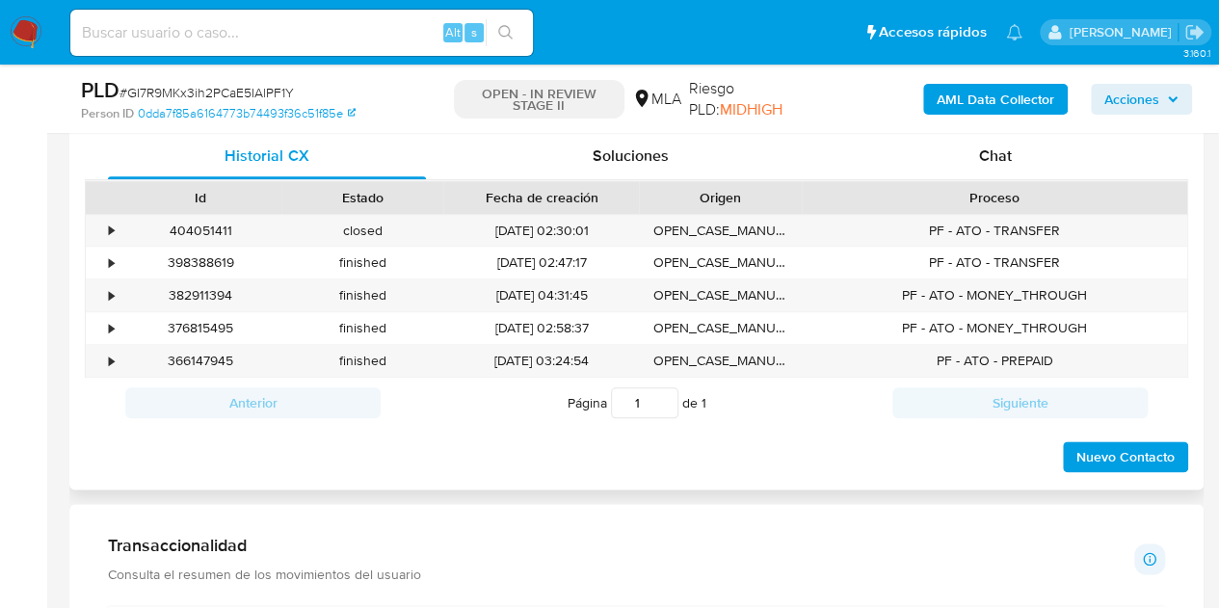
scroll to position [909, 0]
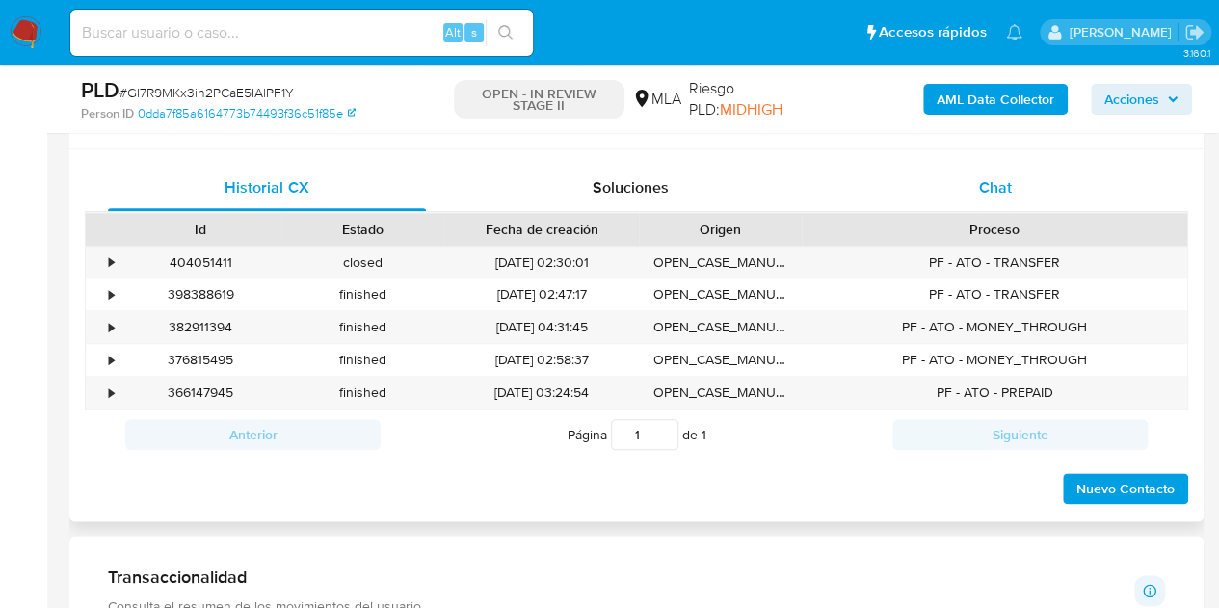
click at [967, 182] on div "Chat" at bounding box center [995, 188] width 318 height 46
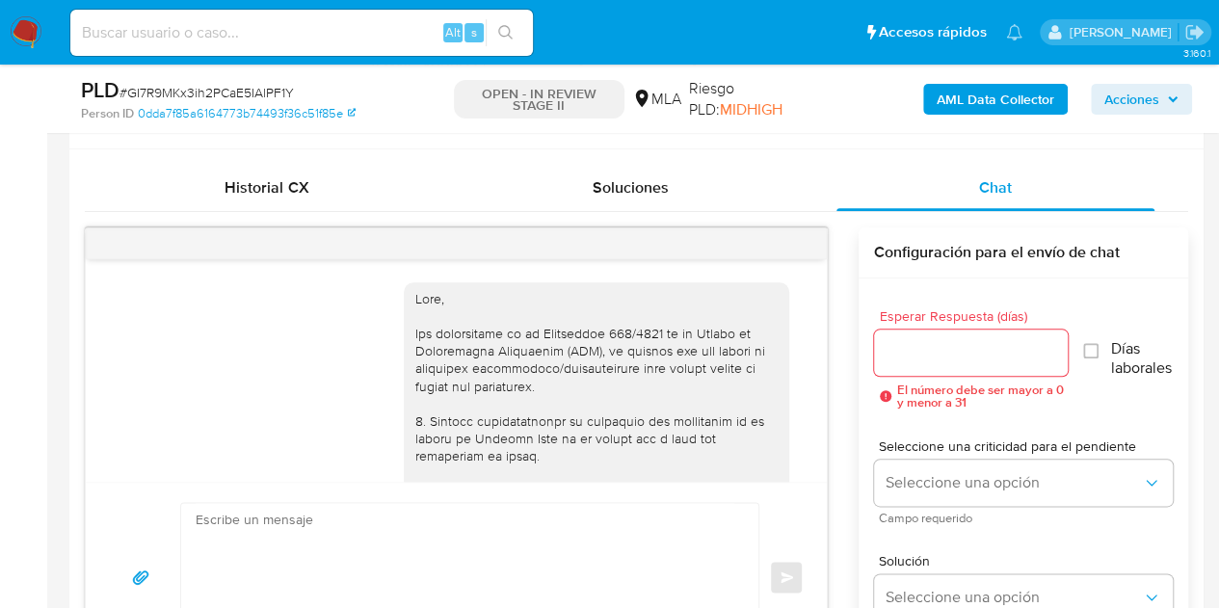
scroll to position [1052, 0]
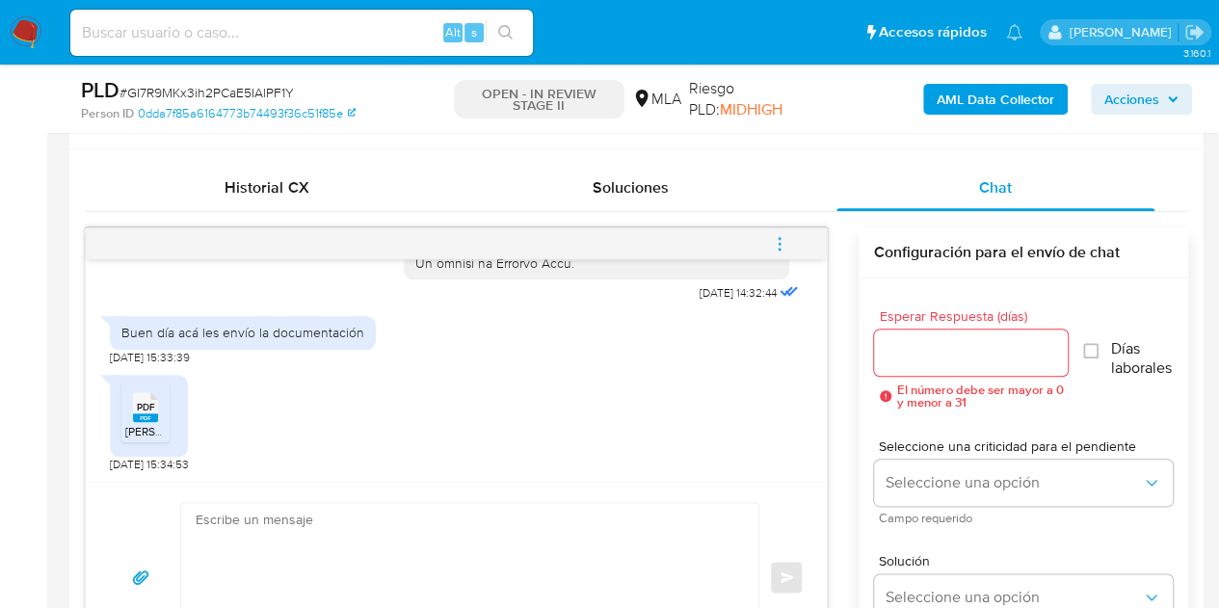
click at [150, 402] on span "PDF" at bounding box center [146, 407] width 18 height 13
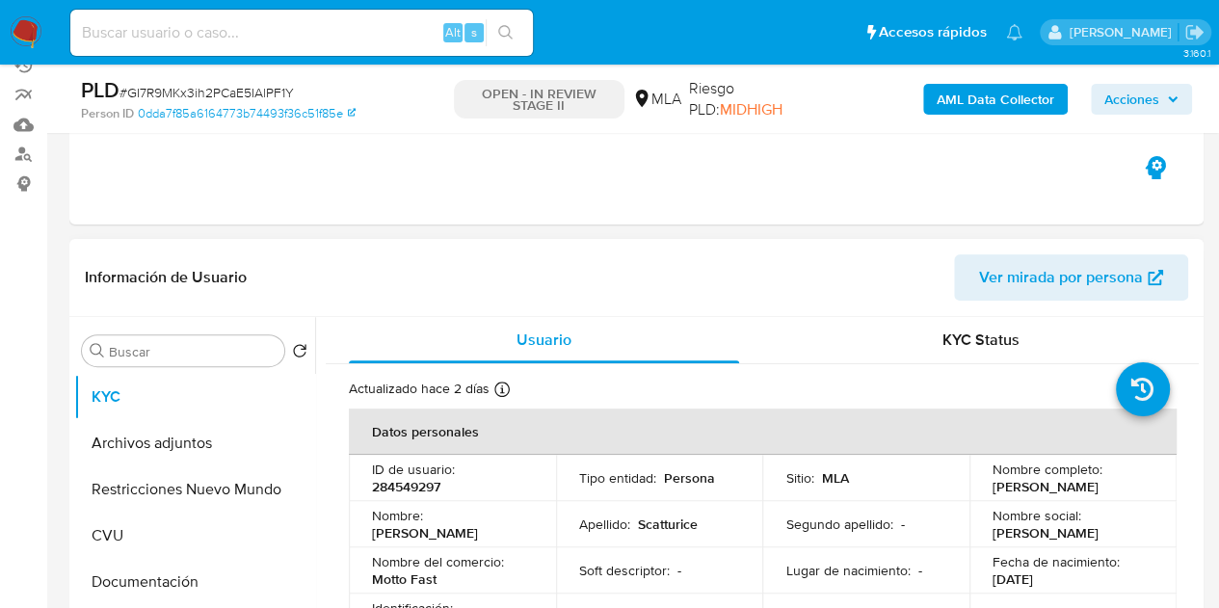
scroll to position [196, 0]
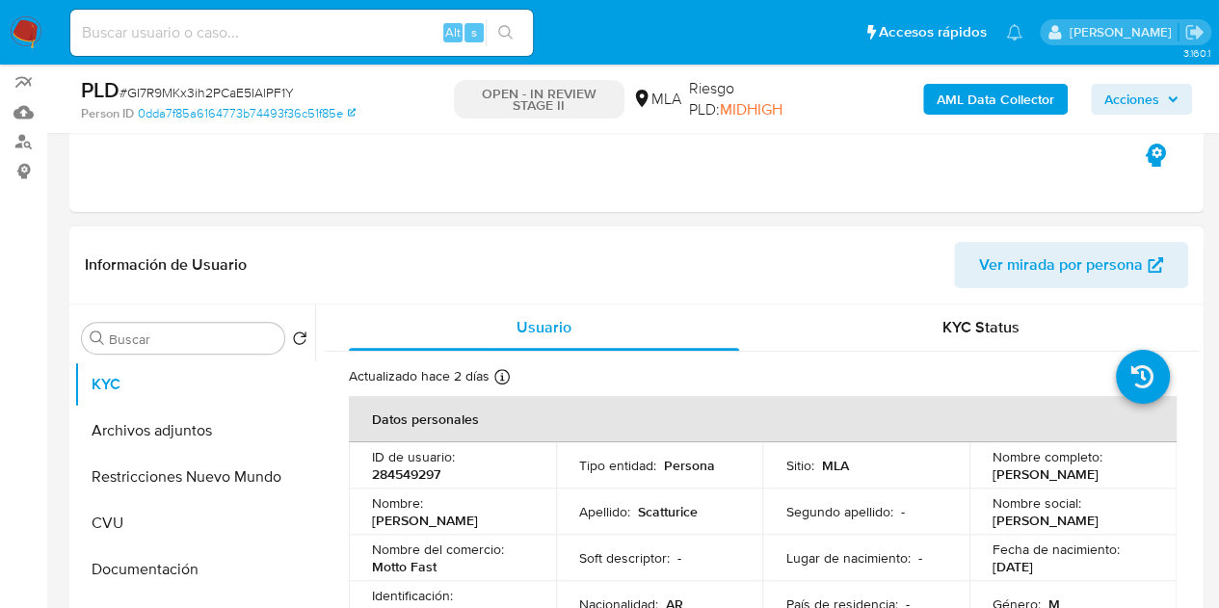
click at [1000, 253] on span "Ver mirada por persona" at bounding box center [1061, 265] width 164 height 46
click at [665, 517] on p "Scatturice" at bounding box center [668, 511] width 60 height 17
copy p "Scatturice"
click at [135, 563] on button "Documentación" at bounding box center [186, 569] width 225 height 46
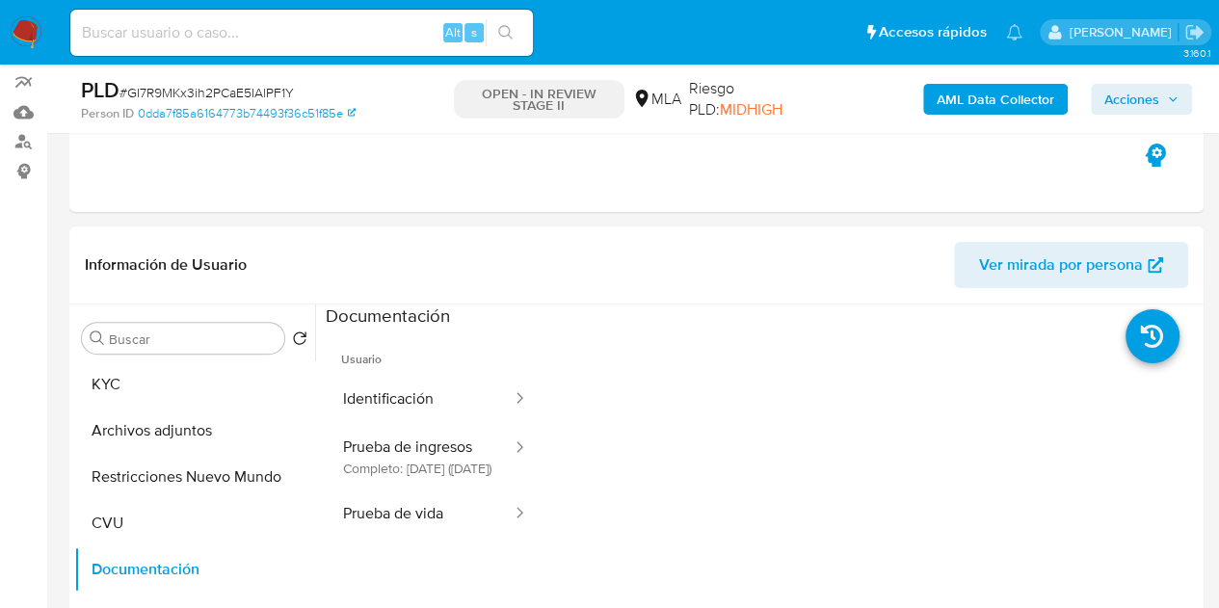
scroll to position [239, 0]
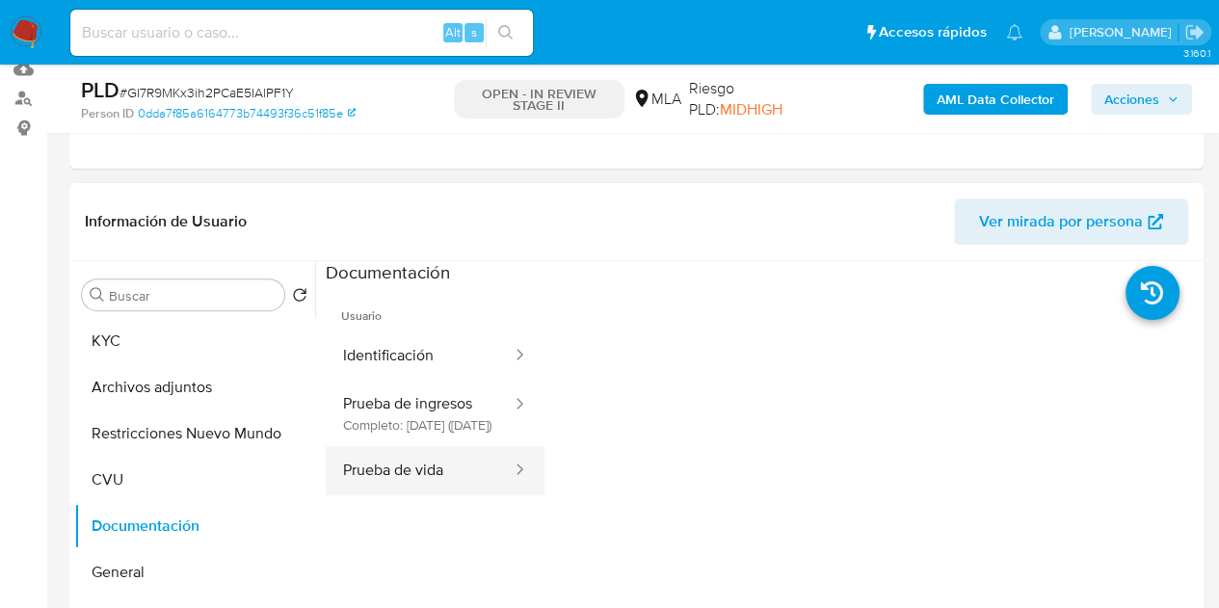
click at [408, 485] on button "Prueba de vida" at bounding box center [420, 470] width 188 height 49
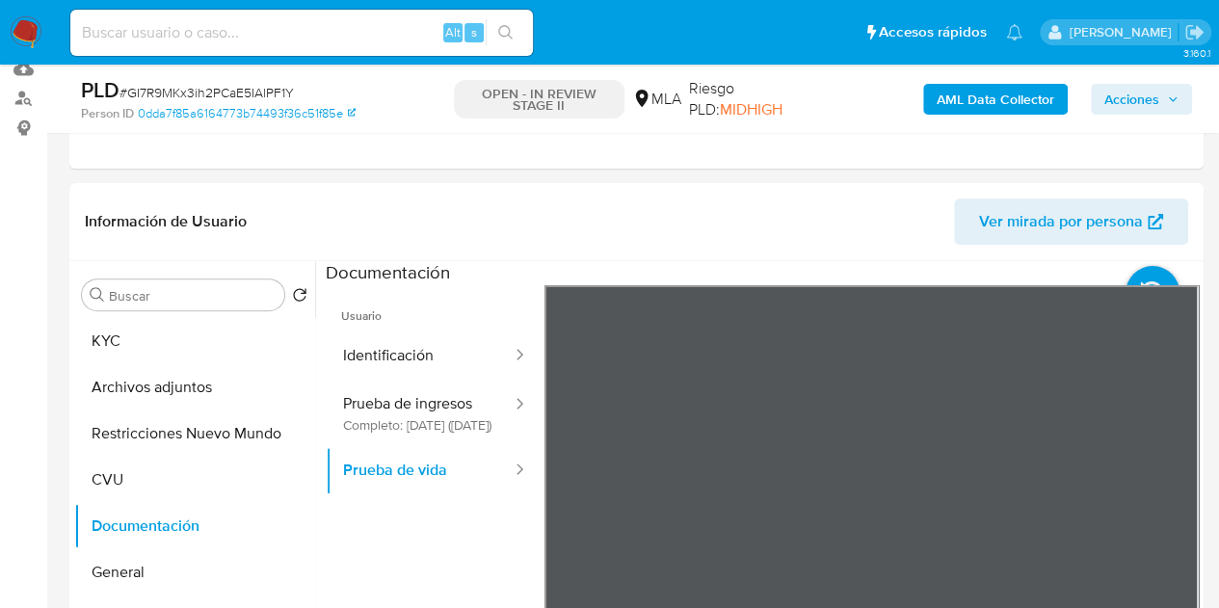
scroll to position [482, 0]
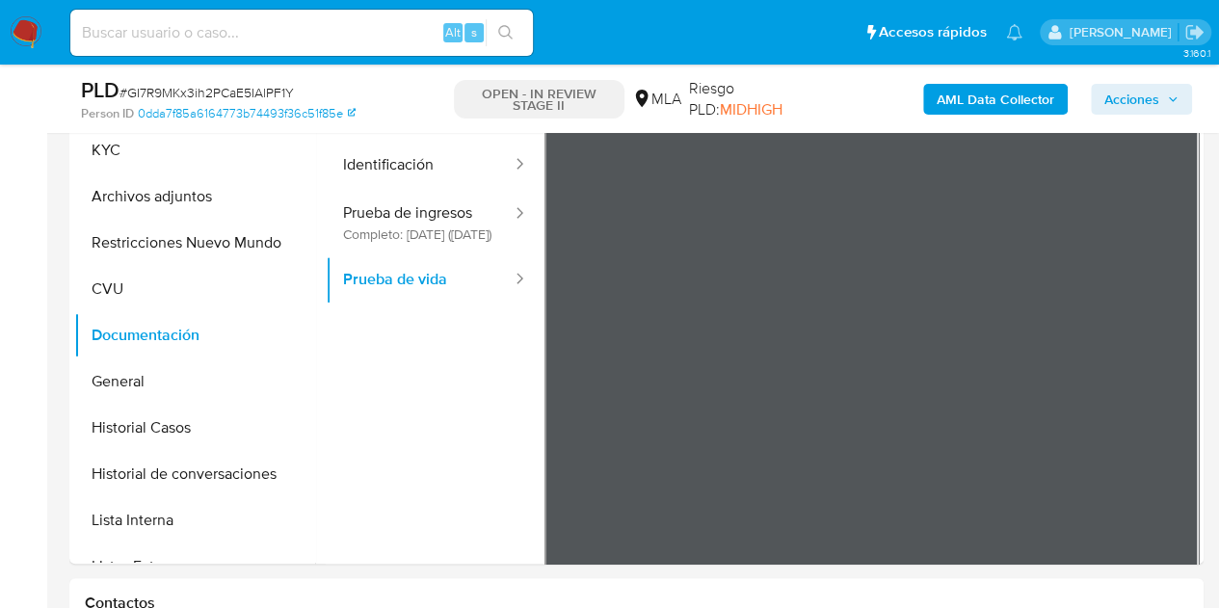
scroll to position [434, 0]
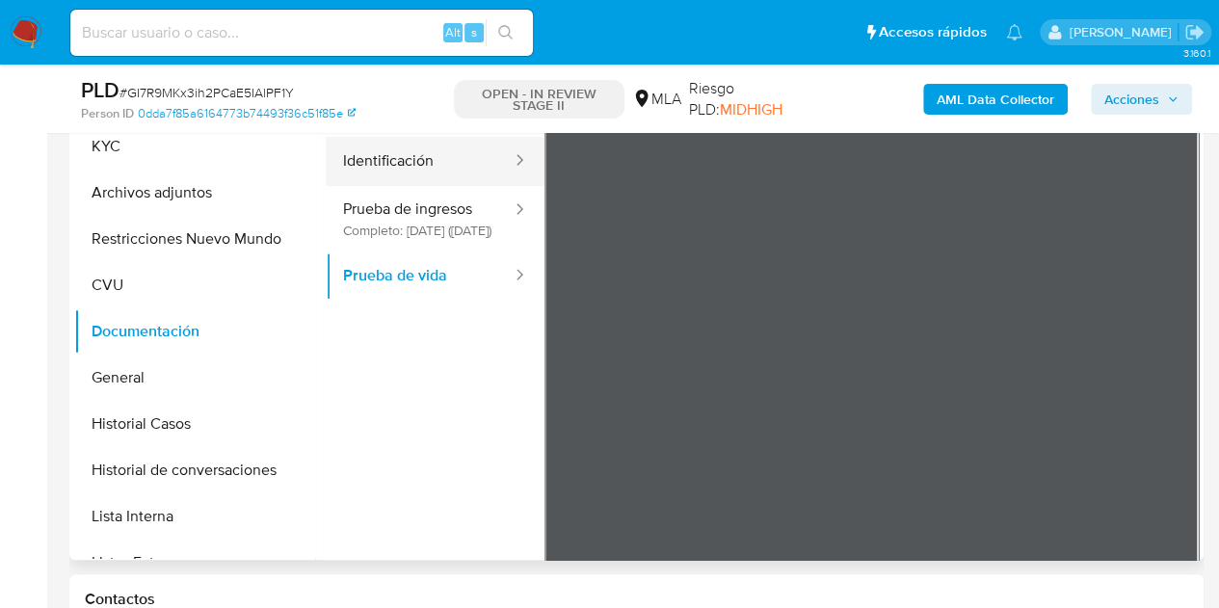
click at [424, 158] on button "Identificación" at bounding box center [420, 161] width 188 height 49
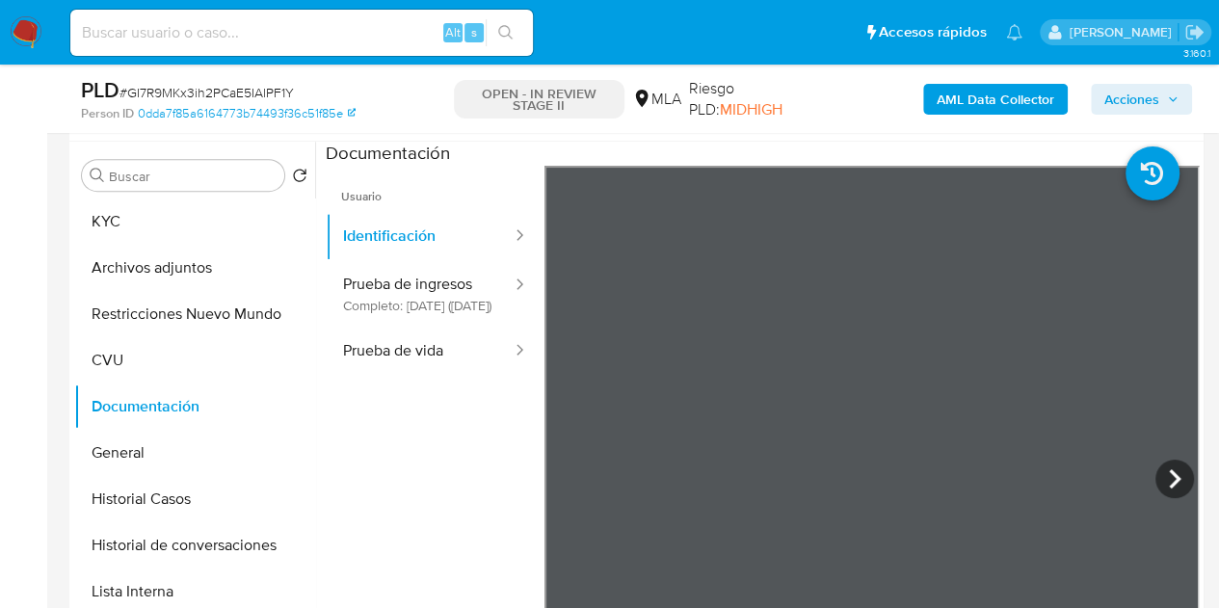
scroll to position [345, 0]
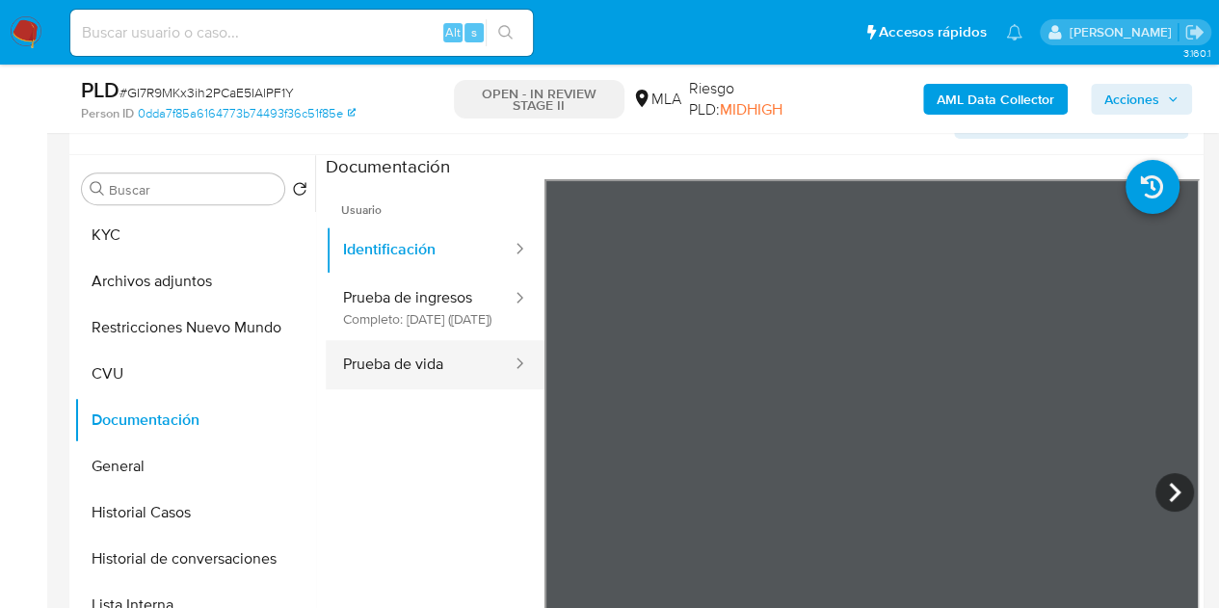
click at [433, 365] on button "Prueba de vida" at bounding box center [420, 364] width 188 height 49
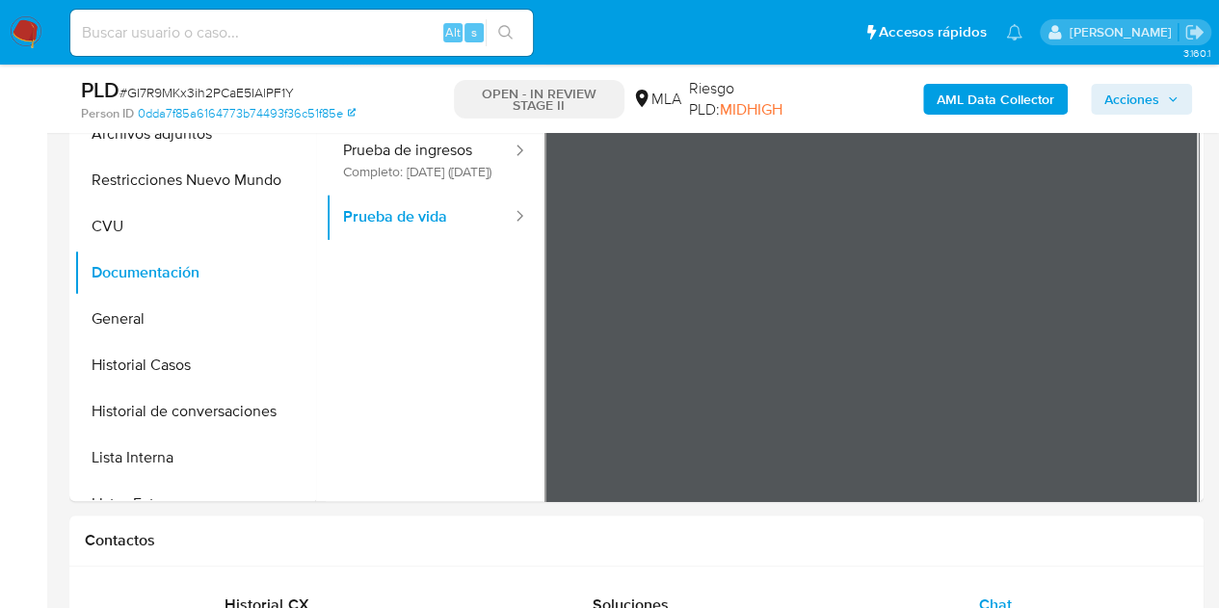
scroll to position [497, 0]
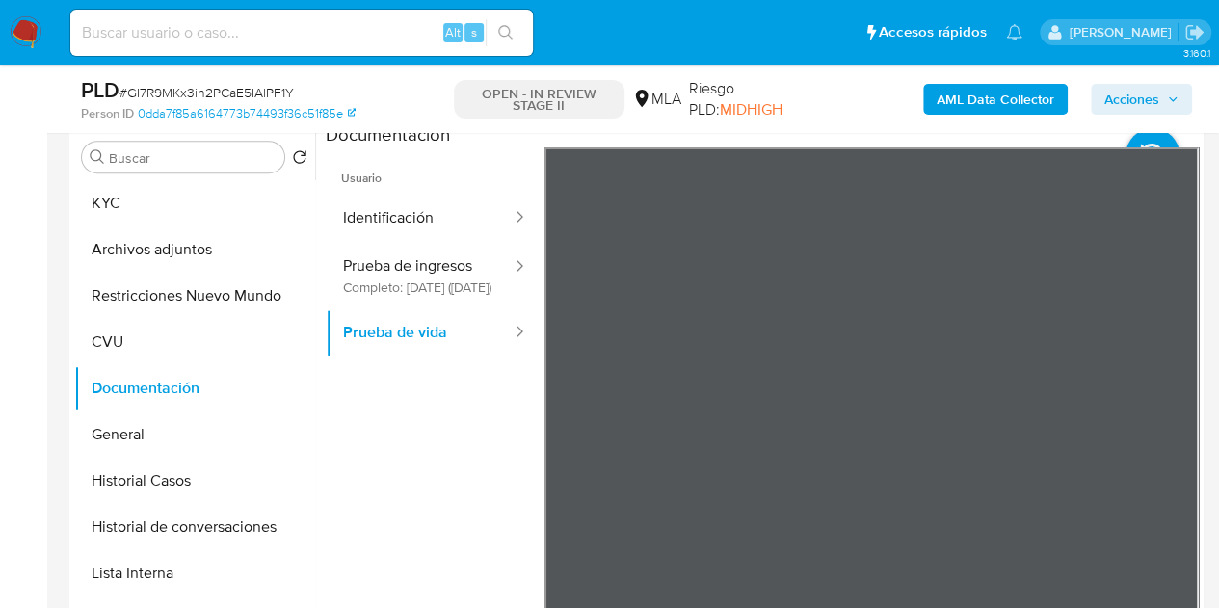
scroll to position [352, 0]
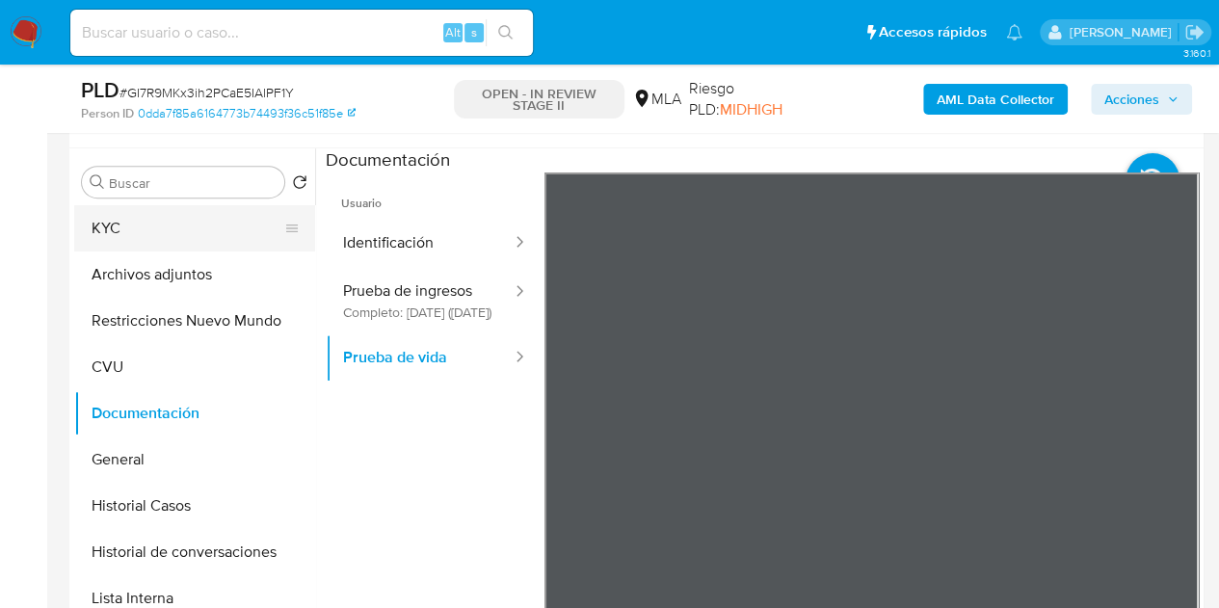
click at [127, 226] on button "KYC" at bounding box center [186, 228] width 225 height 46
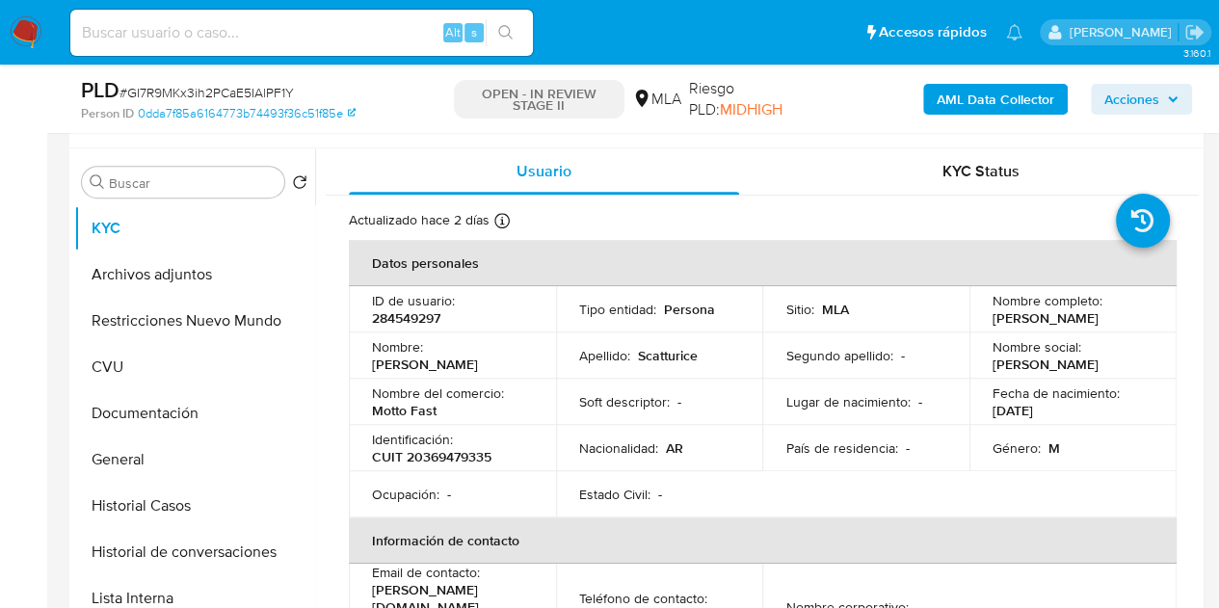
drag, startPoint x: 394, startPoint y: 373, endPoint x: 495, endPoint y: 380, distance: 101.4
click at [495, 379] on td "Nombre : Fernando Fabián" at bounding box center [452, 355] width 207 height 46
copy p "[PERSON_NAME]"
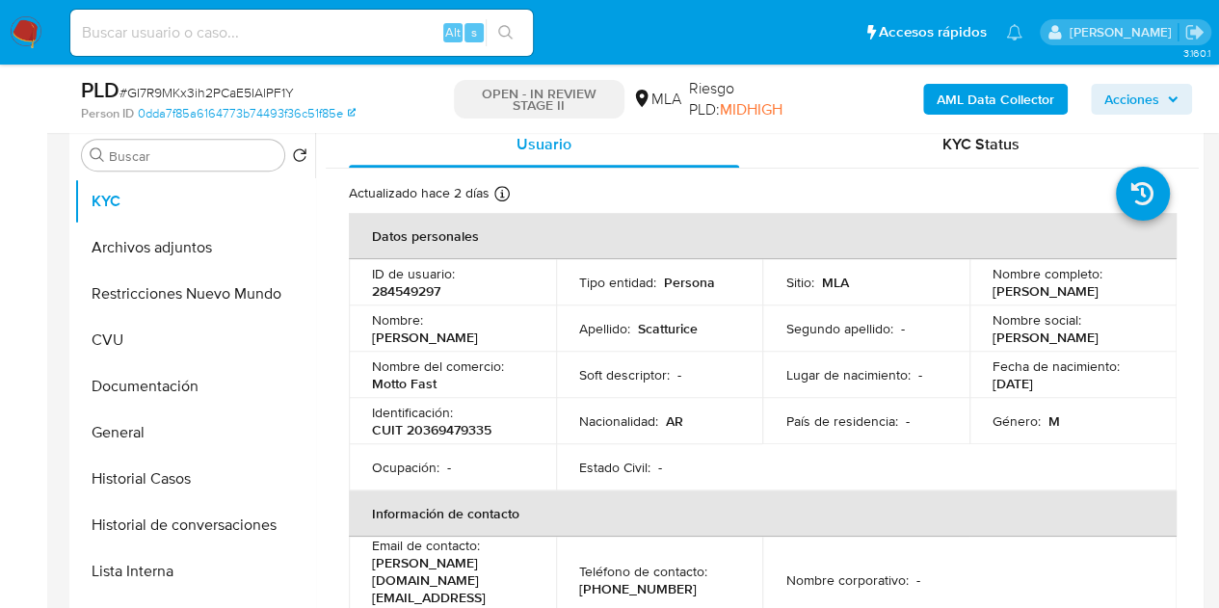
drag, startPoint x: 517, startPoint y: 366, endPoint x: 805, endPoint y: 305, distance: 294.4
click at [517, 366] on div "Nombre del comercio : Motto Fast" at bounding box center [452, 374] width 161 height 35
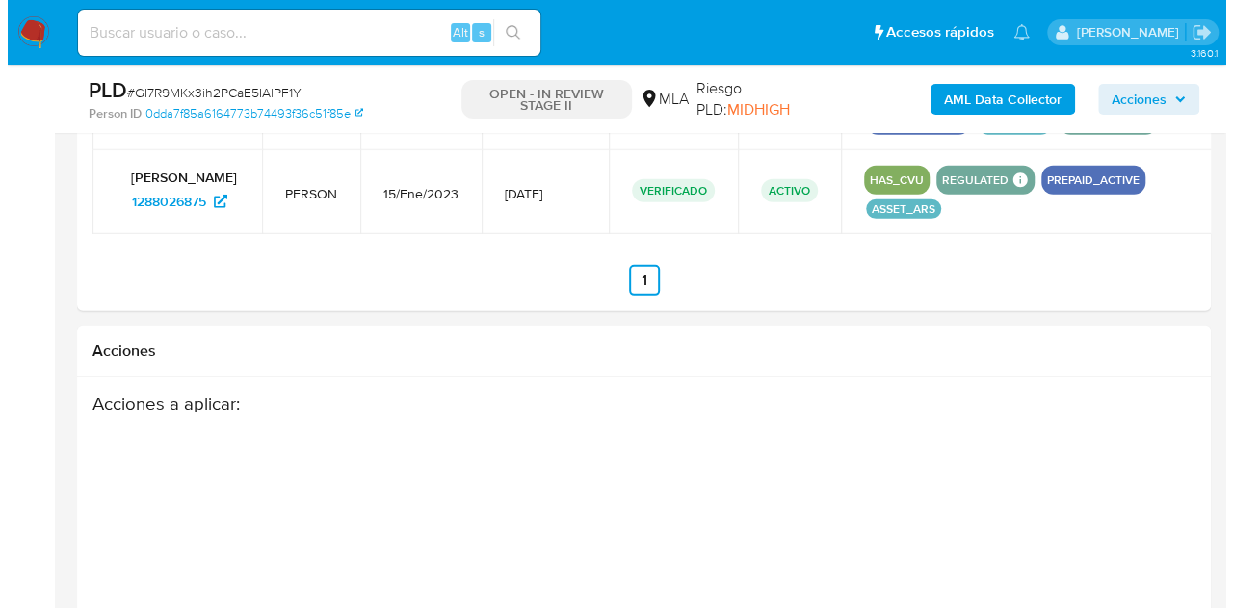
scroll to position [3089, 0]
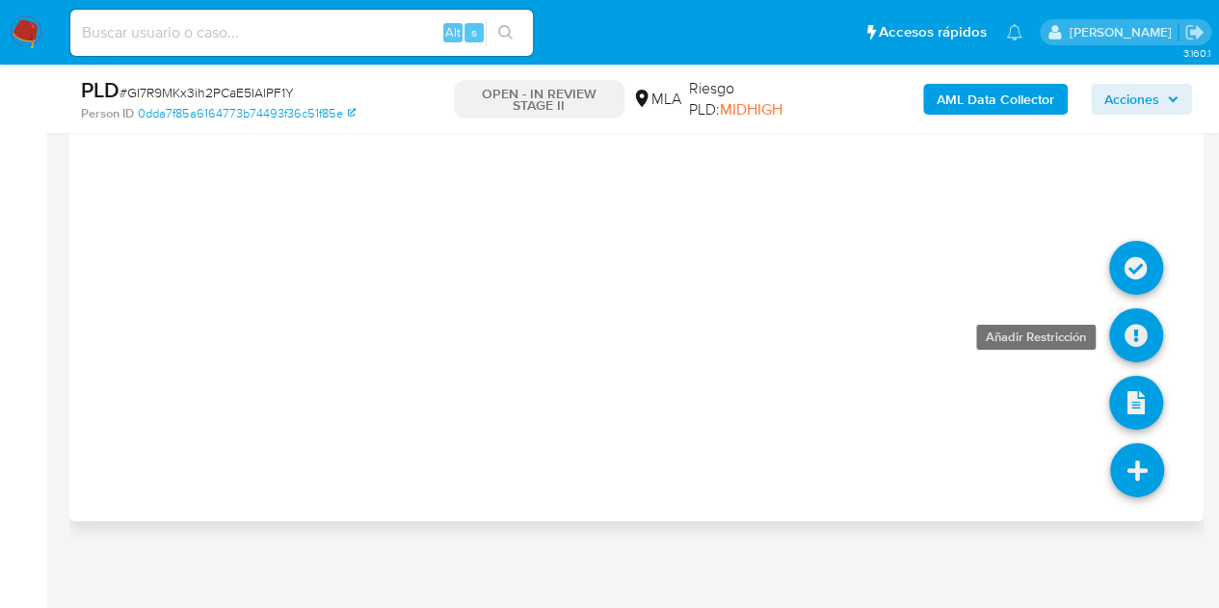
click at [1139, 313] on icon at bounding box center [1136, 335] width 54 height 54
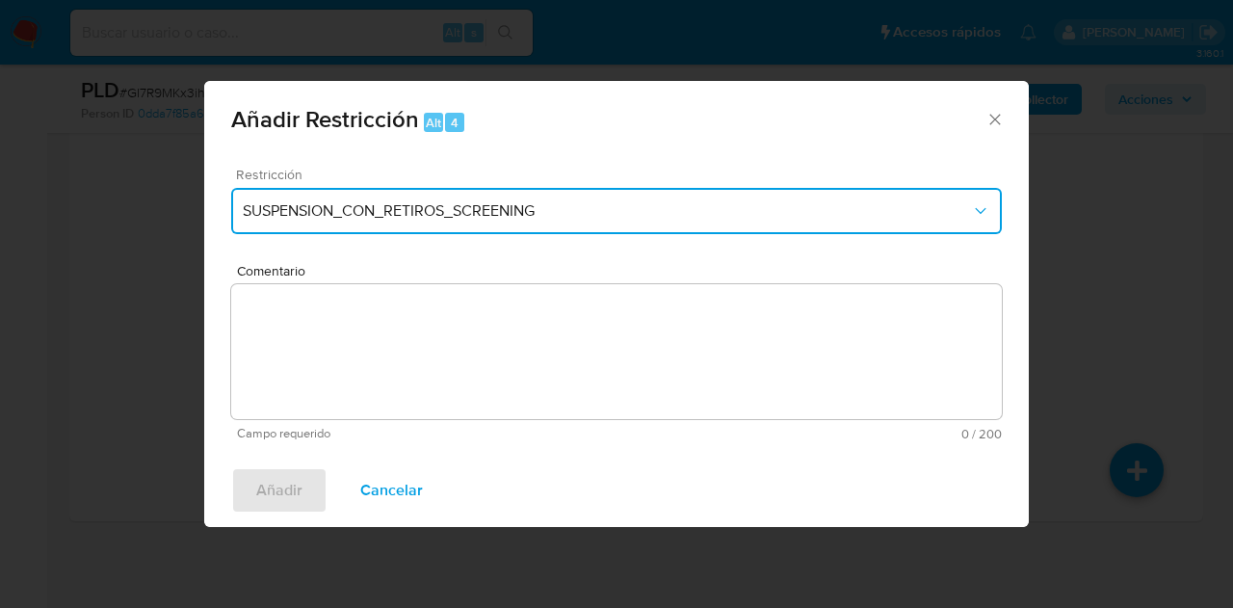
click at [583, 215] on span "SUSPENSION_CON_RETIROS_SCREENING" at bounding box center [607, 210] width 728 height 19
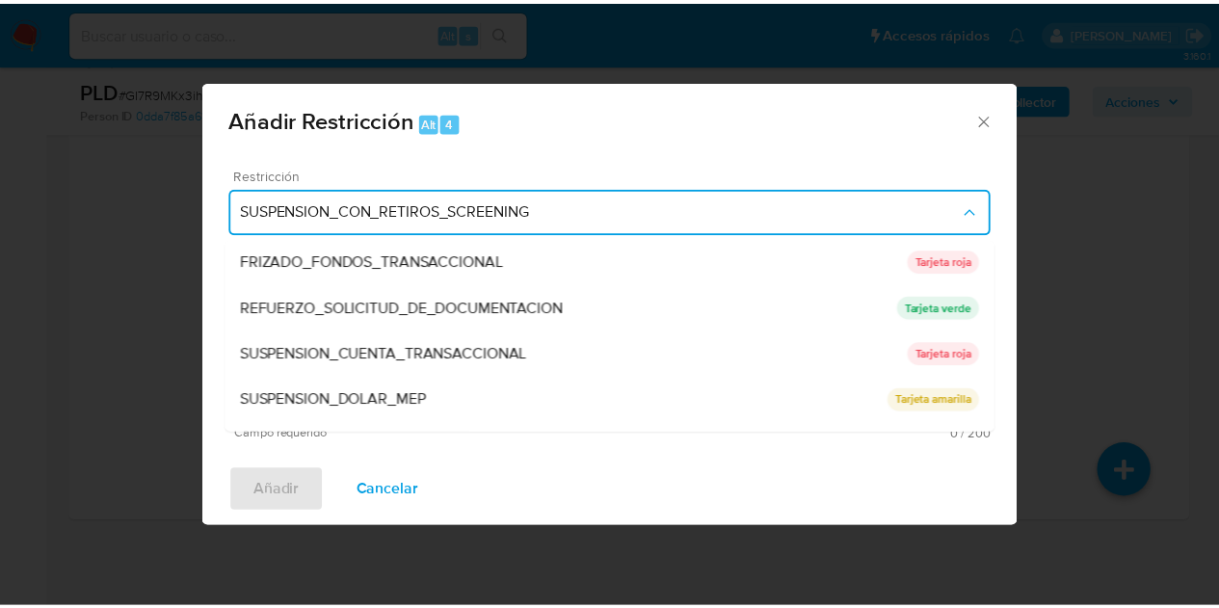
scroll to position [408, 0]
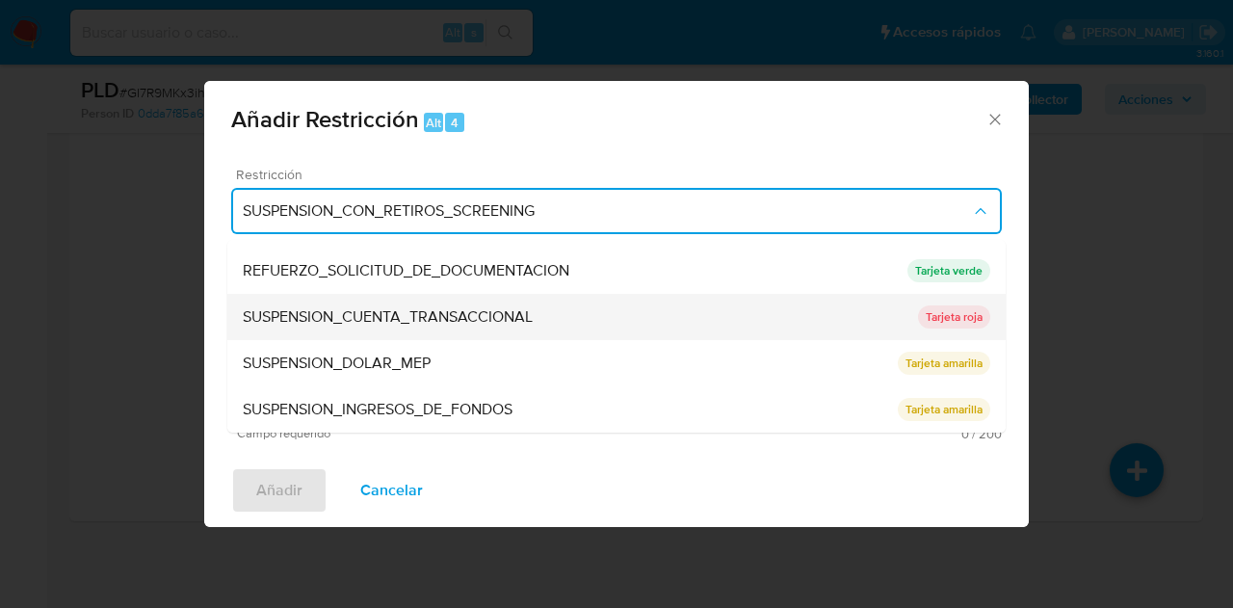
click at [457, 322] on span "SUSPENSION_CUENTA_TRANSACCIONAL" at bounding box center [388, 316] width 290 height 19
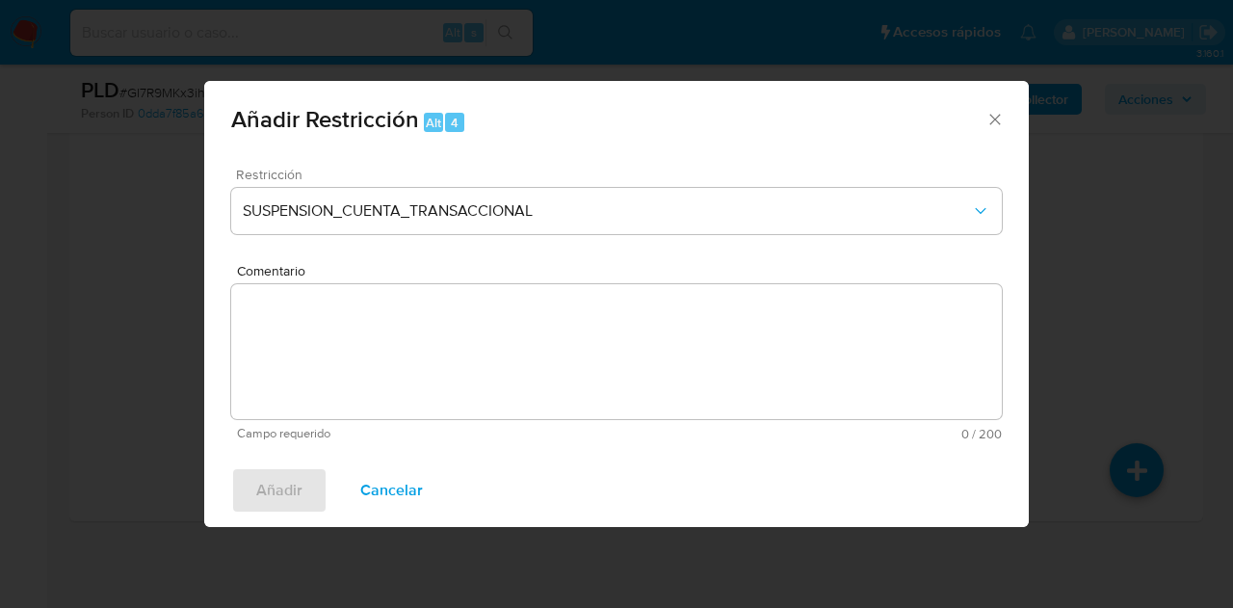
click at [448, 332] on textarea "Comentario" at bounding box center [616, 351] width 771 height 135
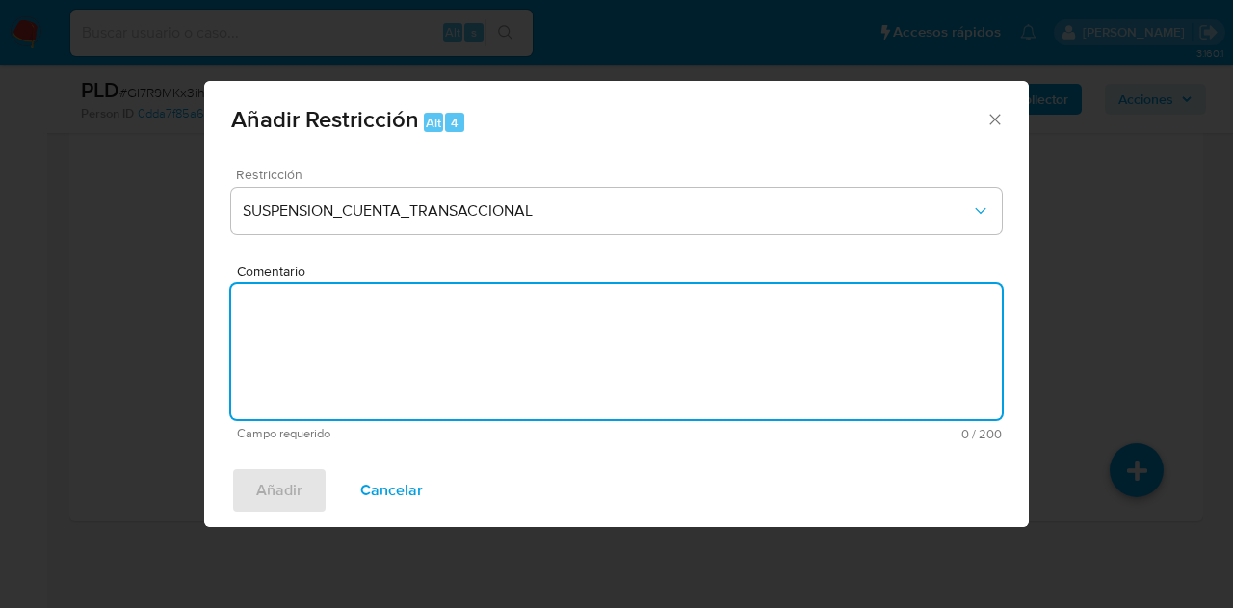
click at [1006, 115] on div "Añadir Restricción Alt 4" at bounding box center [616, 117] width 825 height 72
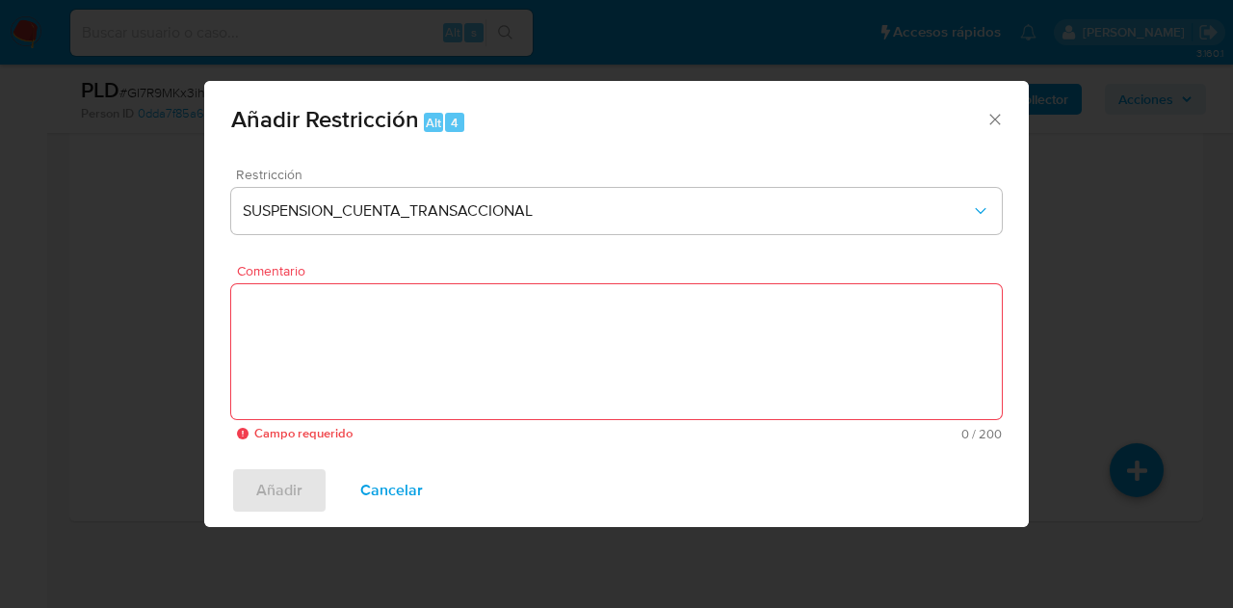
click at [1000, 124] on icon "Cerrar ventana" at bounding box center [995, 119] width 19 height 19
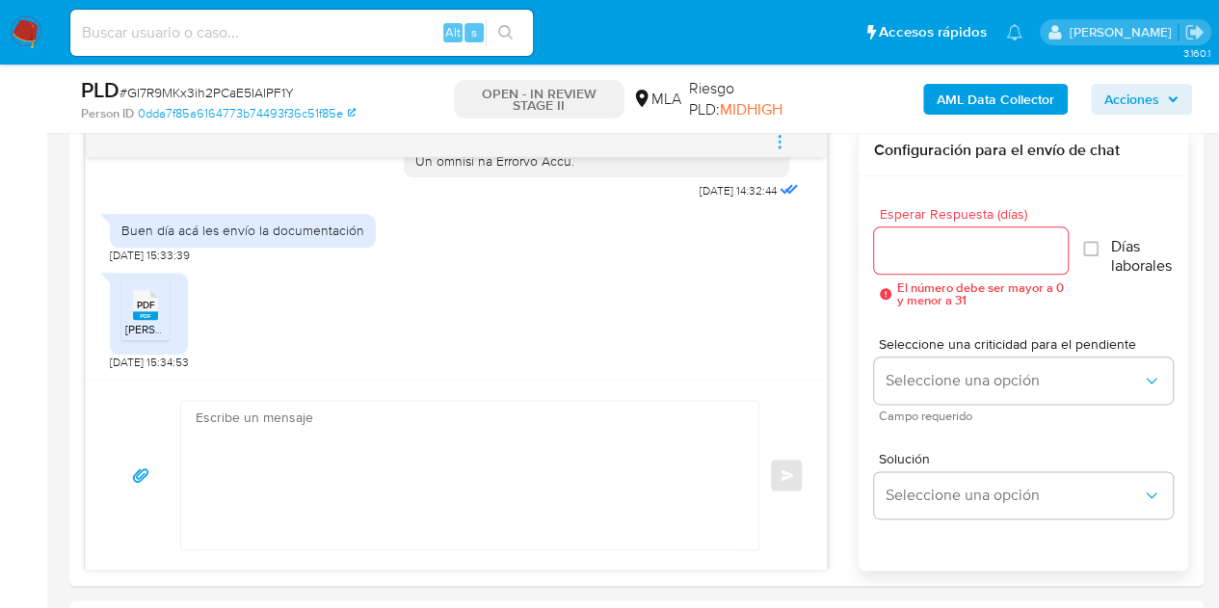
scroll to position [1049, 0]
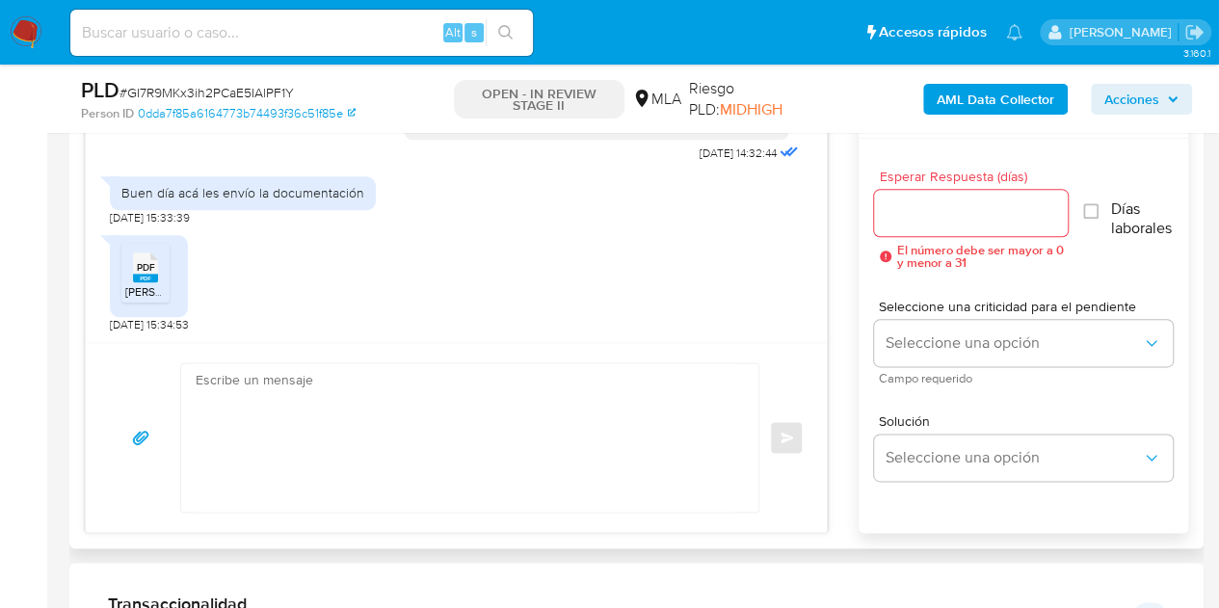
click at [434, 390] on textarea at bounding box center [465, 437] width 539 height 148
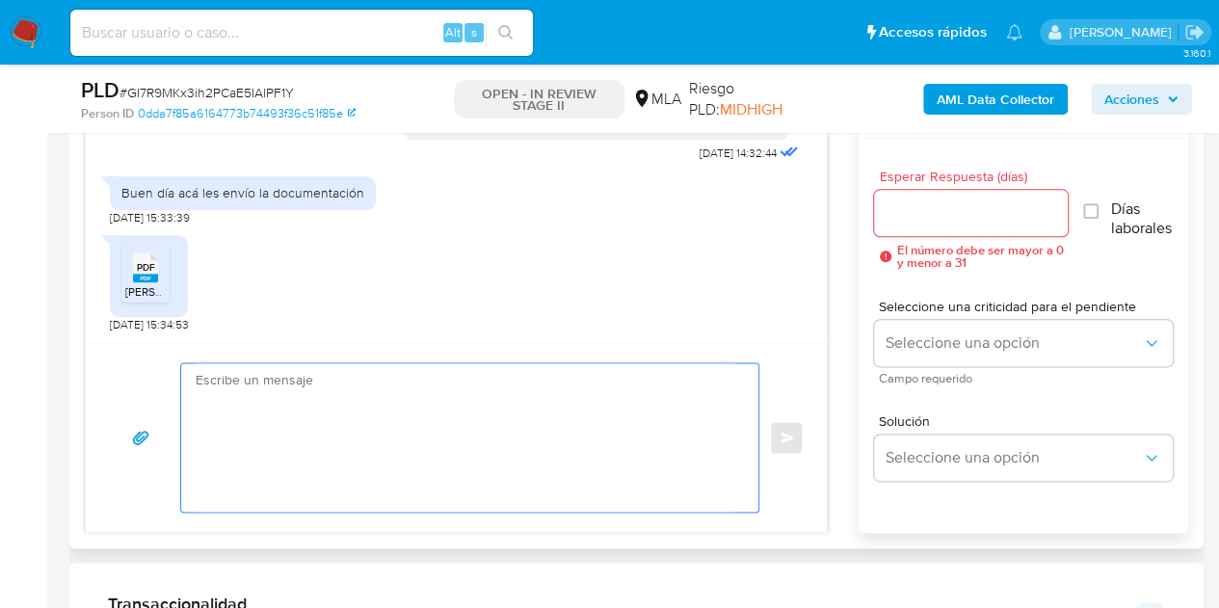
paste textarea "Hola [PERSON_NAME], Muchas gracias por la respuesta. Analizamos tu caso y notam…"
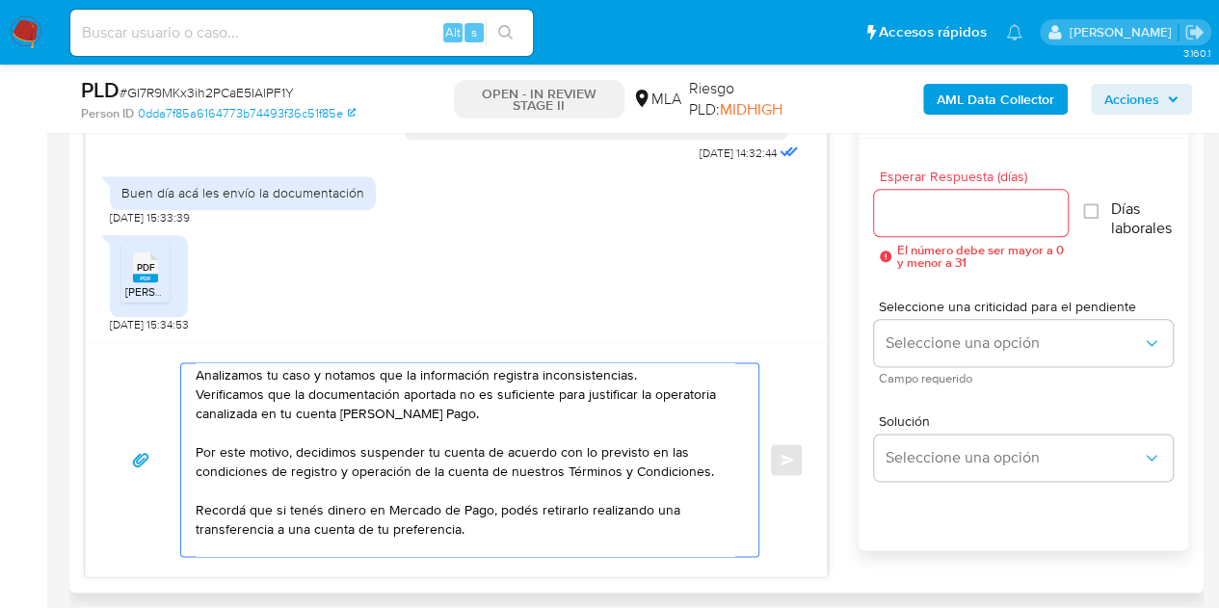
scroll to position [91, 0]
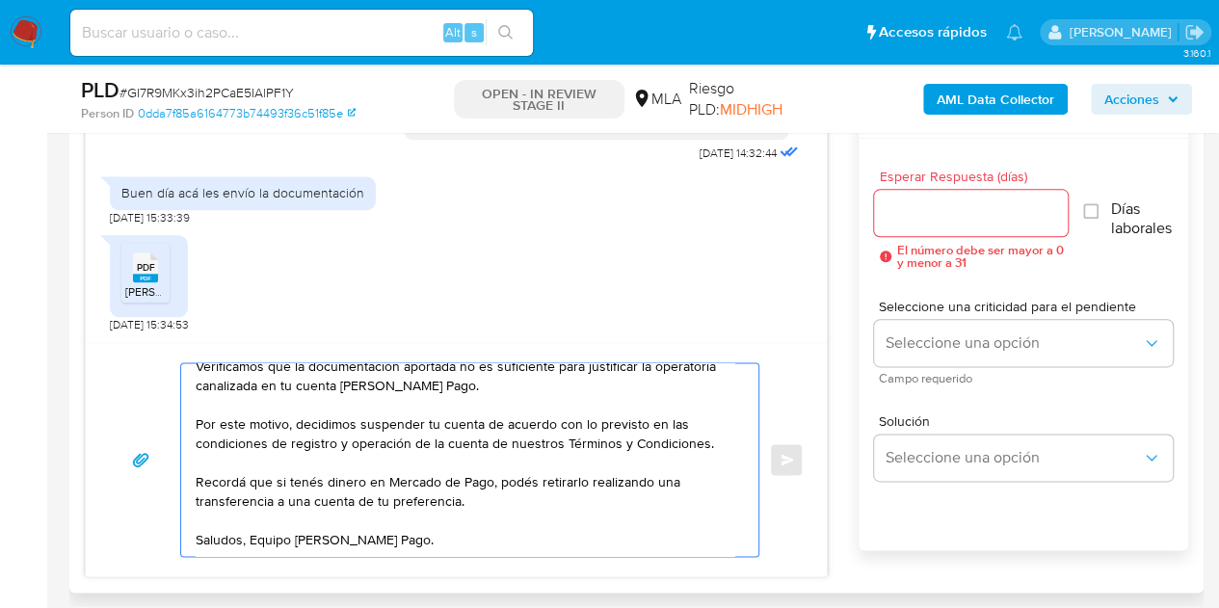
type textarea "Hola [PERSON_NAME], Muchas gracias por la respuesta. Analizamos tu caso y notam…"
click at [909, 215] on input "Esperar Respuesta (días)" at bounding box center [971, 212] width 195 height 25
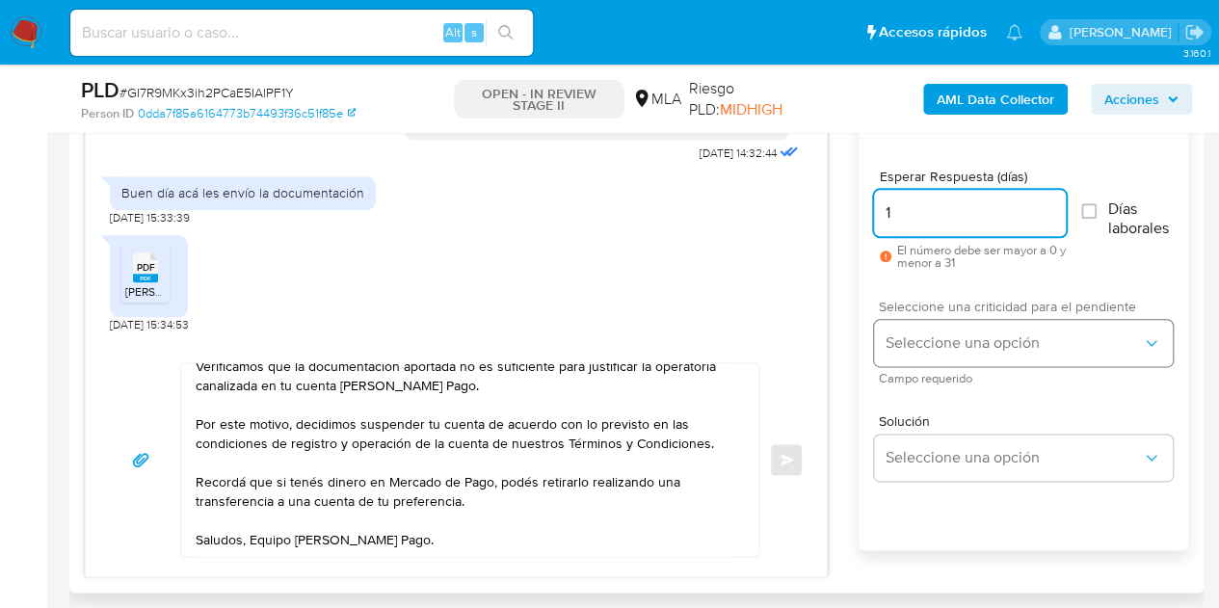
type input "1"
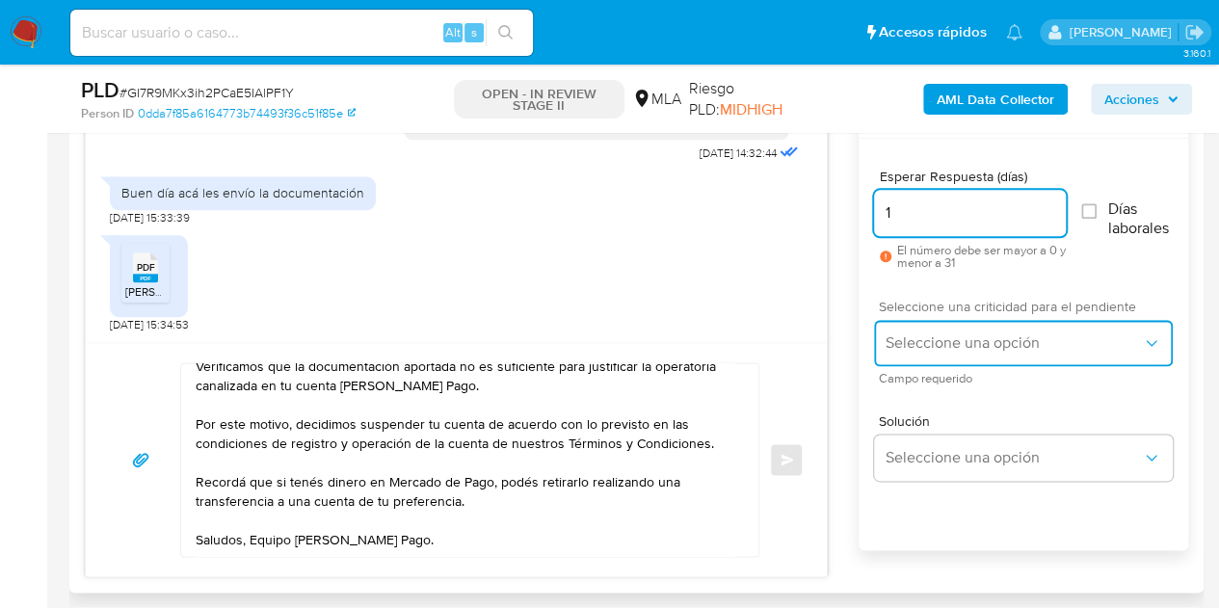
click at [920, 333] on span "Seleccione una opción" at bounding box center [1013, 342] width 256 height 19
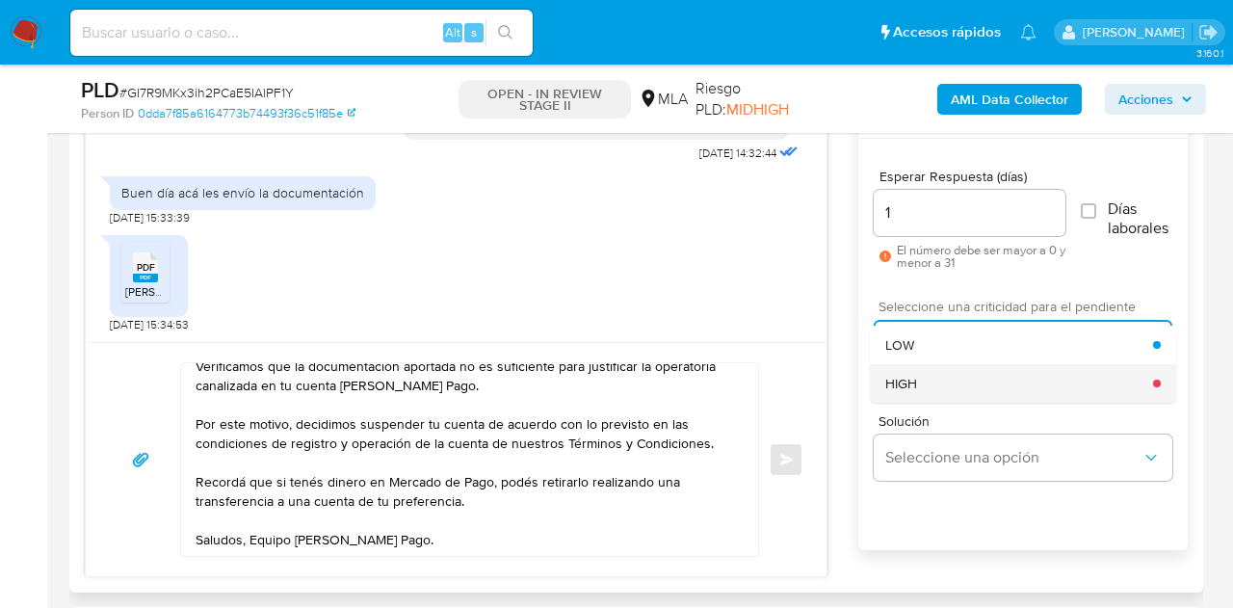
click at [920, 380] on div "HIGH" at bounding box center [1019, 383] width 268 height 39
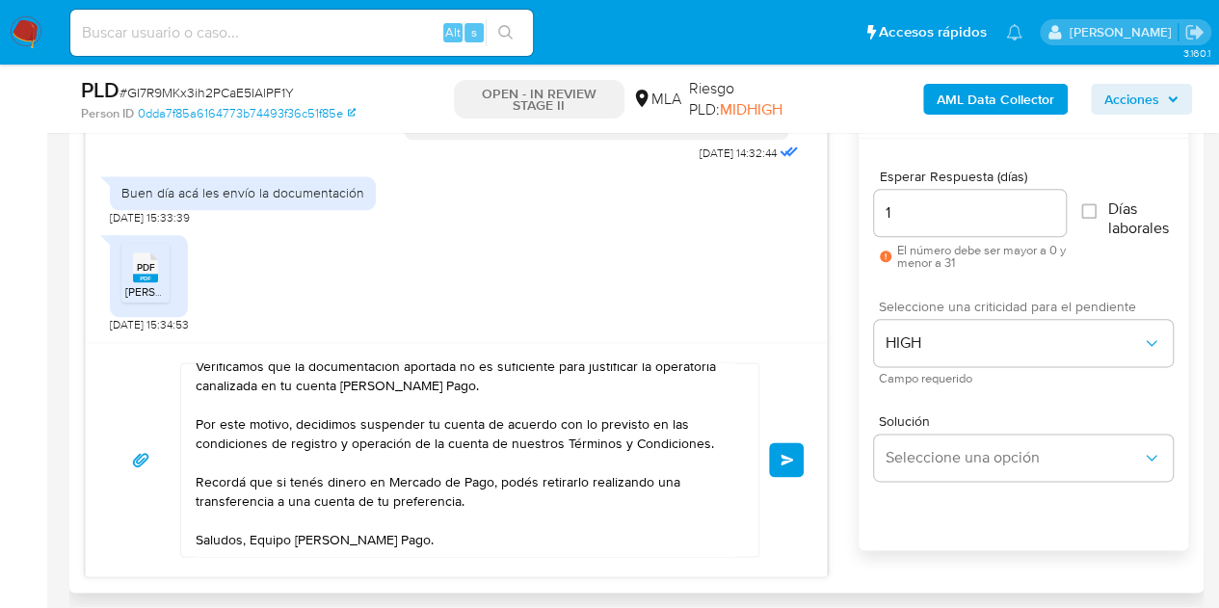
click at [778, 442] on button "Enviar" at bounding box center [786, 459] width 35 height 35
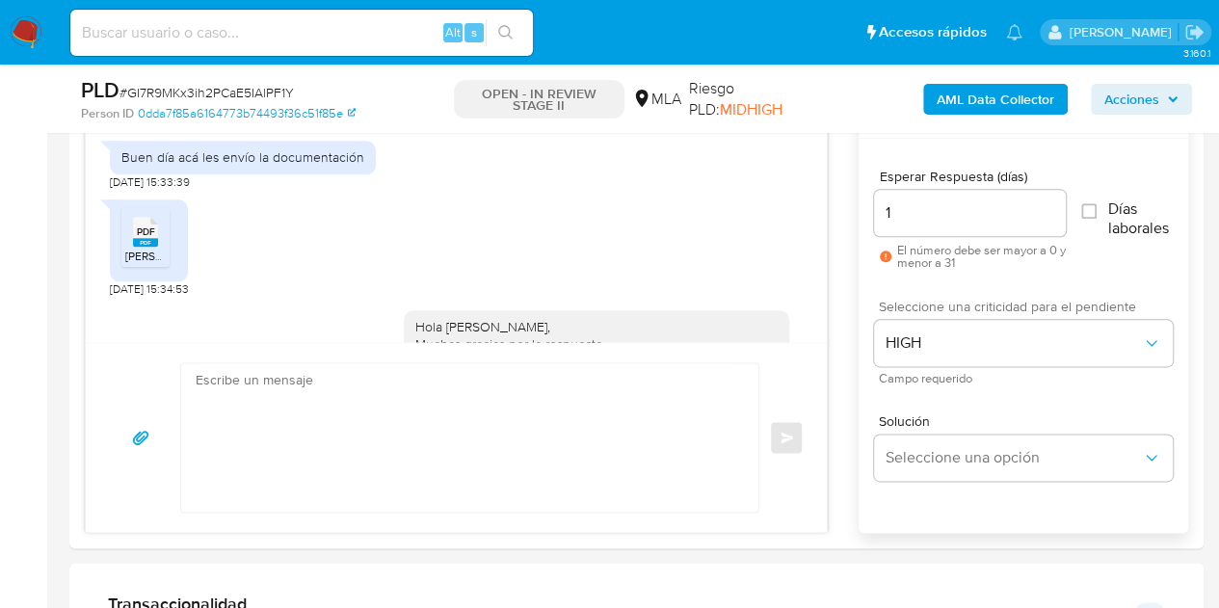
scroll to position [0, 0]
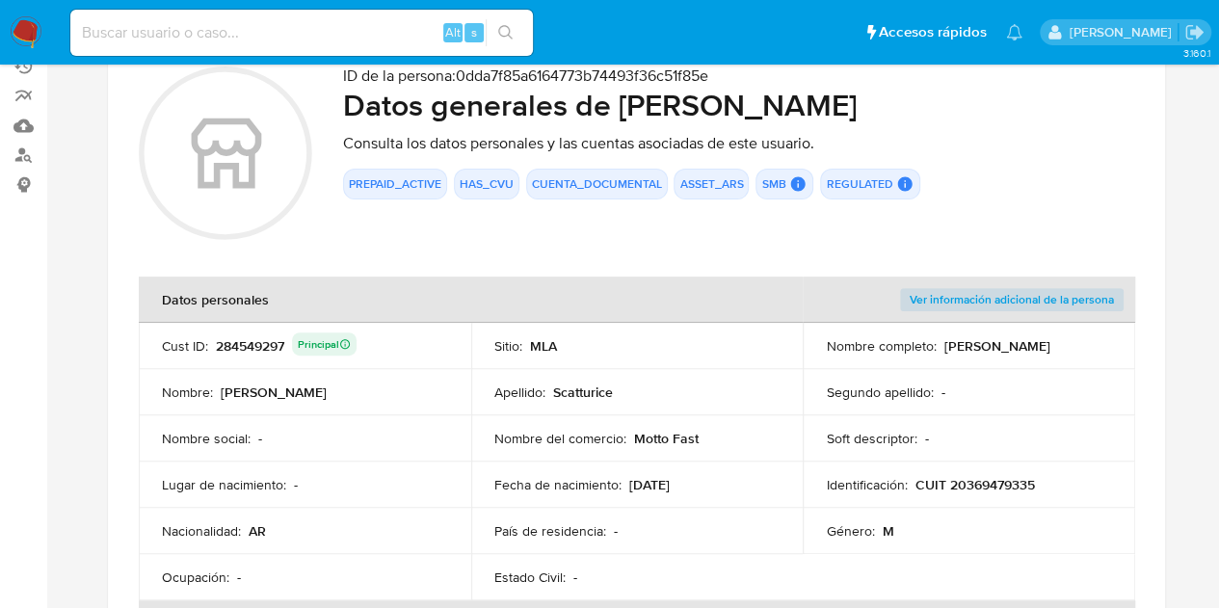
scroll to position [200, 0]
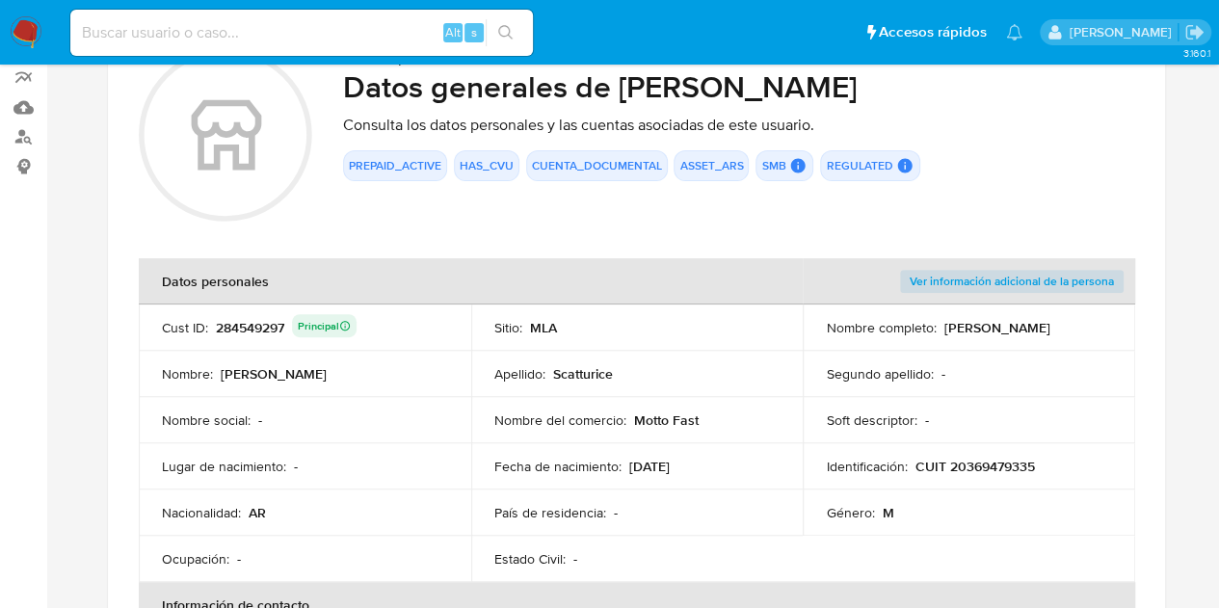
drag, startPoint x: 628, startPoint y: 418, endPoint x: 738, endPoint y: 415, distance: 109.9
click at [736, 417] on div "Nombre del comercio : Motto Fast" at bounding box center [637, 419] width 286 height 17
click at [662, 404] on td "Nombre del comercio : Motto Fast" at bounding box center [637, 420] width 332 height 46
click at [636, 432] on td "Nombre del comercio : Motto Fast" at bounding box center [637, 420] width 332 height 46
drag, startPoint x: 634, startPoint y: 421, endPoint x: 714, endPoint y: 425, distance: 80.1
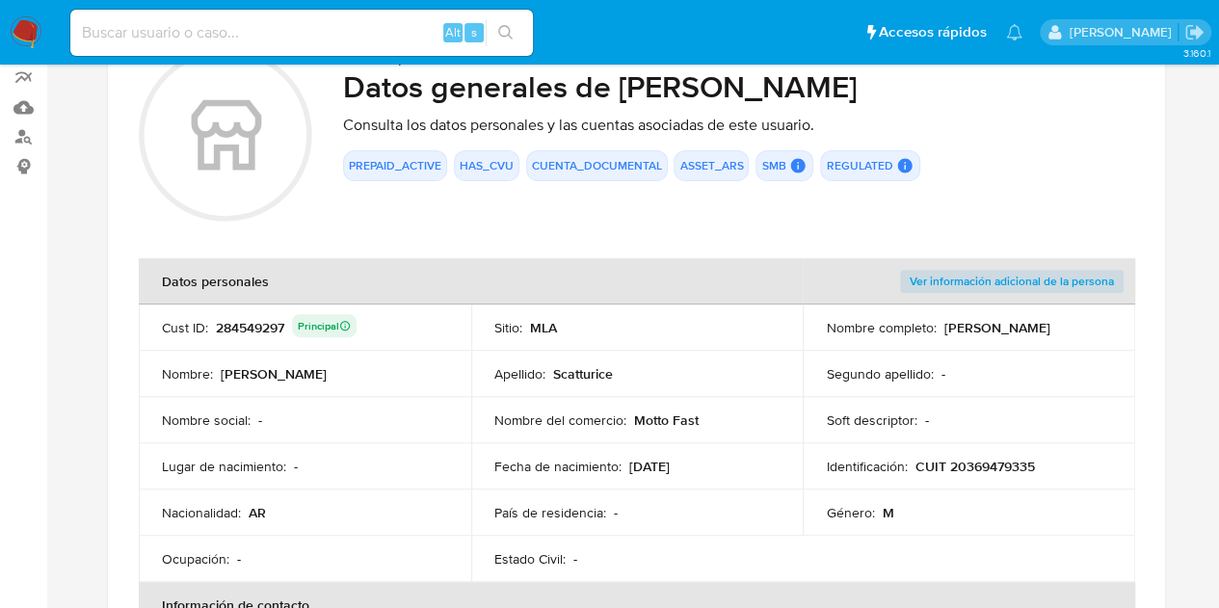
click at [714, 425] on div "Nombre del comercio : Motto Fast" at bounding box center [637, 419] width 286 height 17
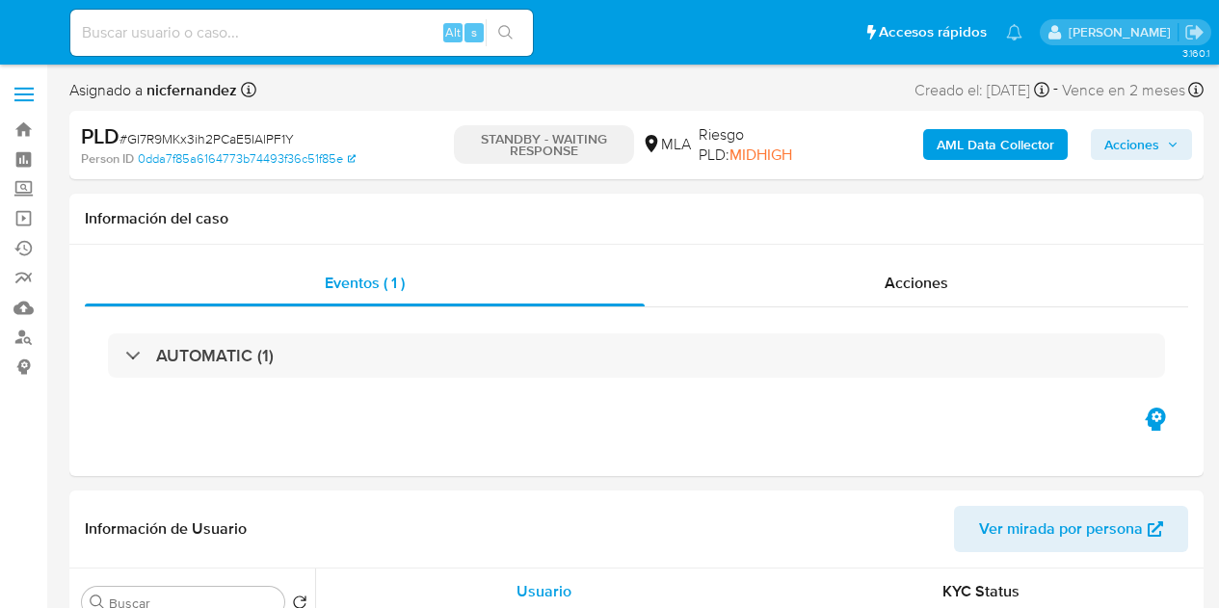
select select "10"
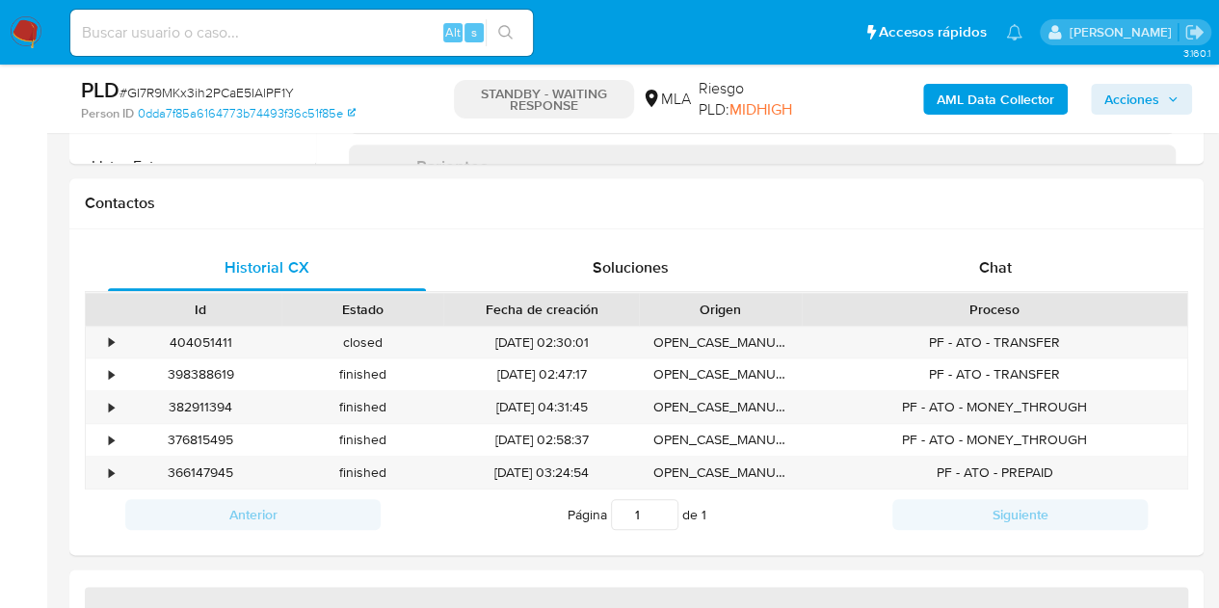
select select "10"
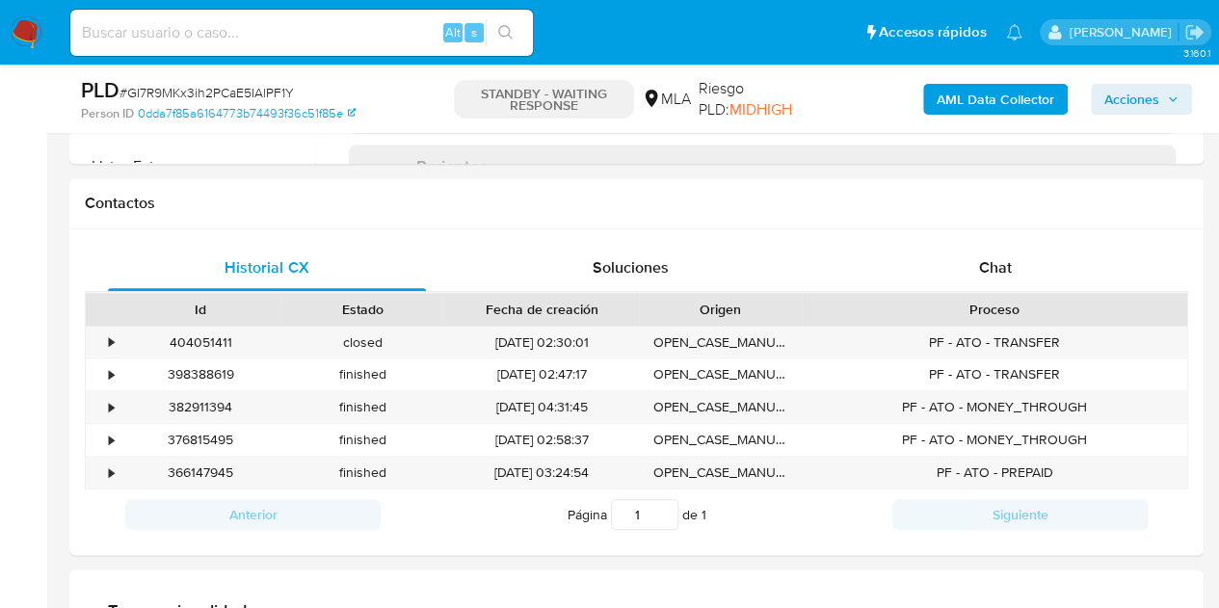
scroll to position [925, 0]
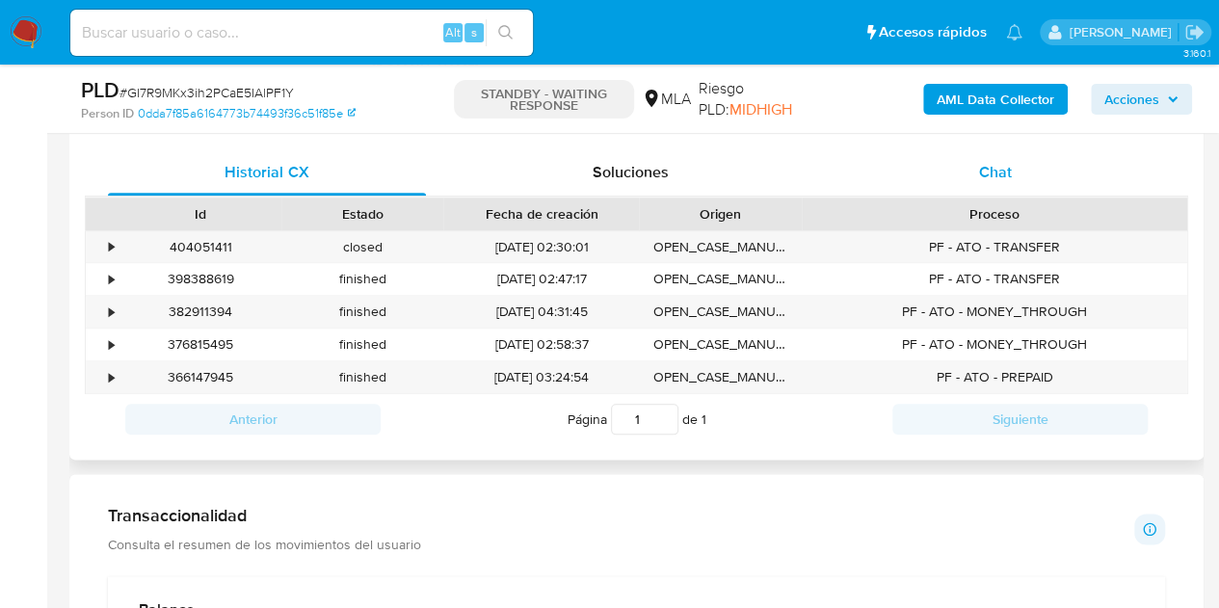
click at [991, 165] on span "Chat" at bounding box center [995, 172] width 33 height 22
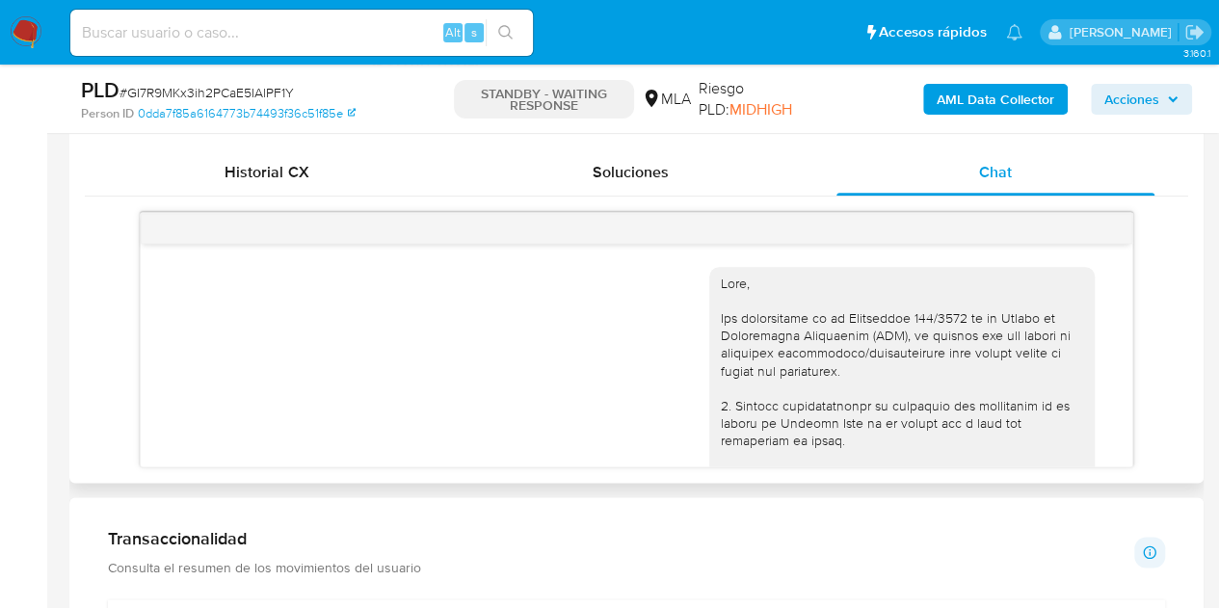
scroll to position [1424, 0]
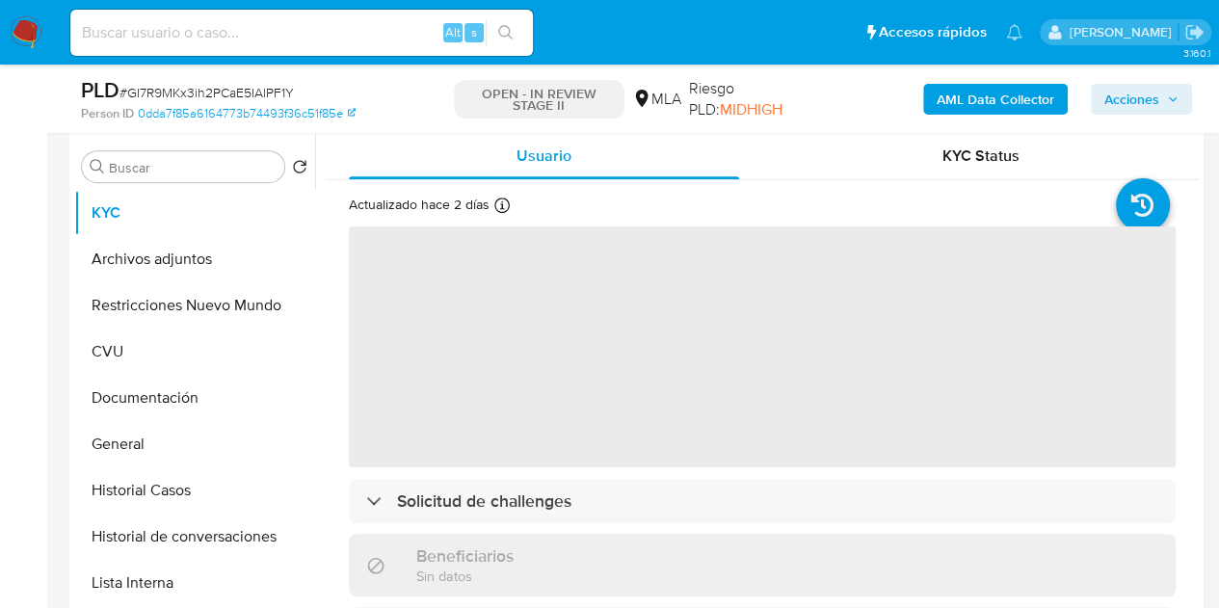
select select "10"
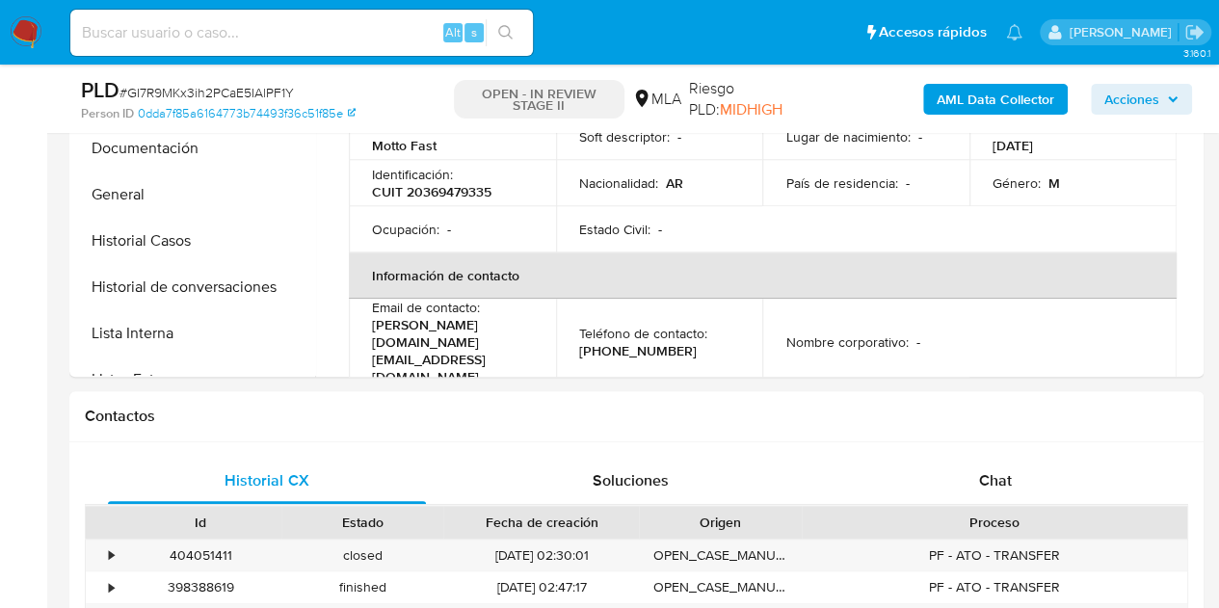
scroll to position [667, 0]
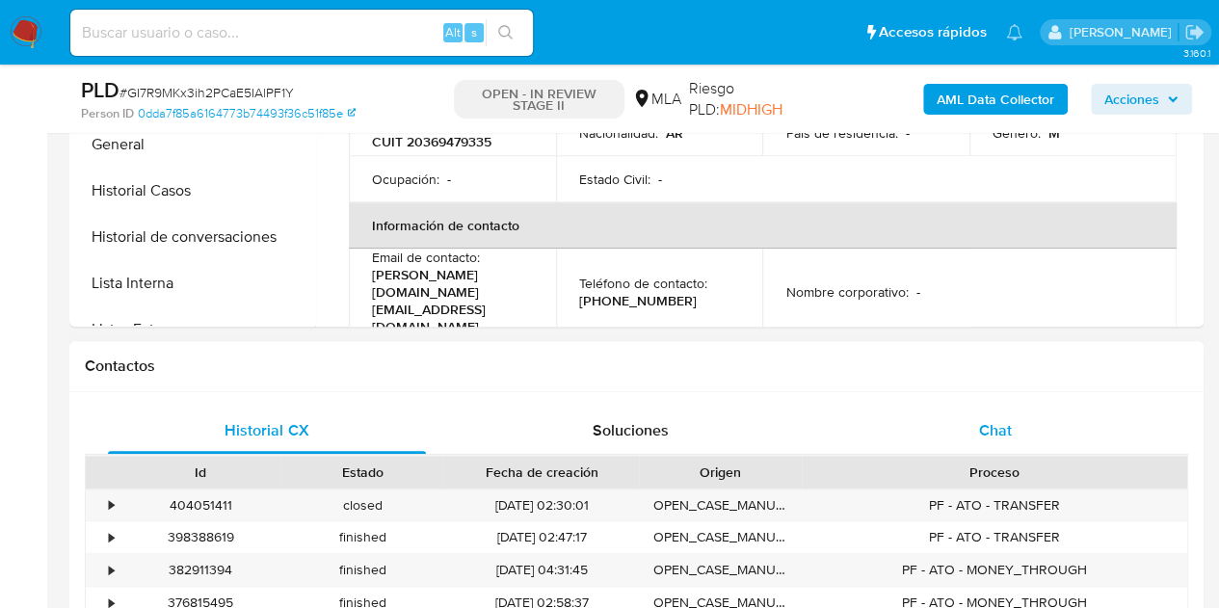
click at [1037, 448] on div "Chat" at bounding box center [995, 431] width 318 height 46
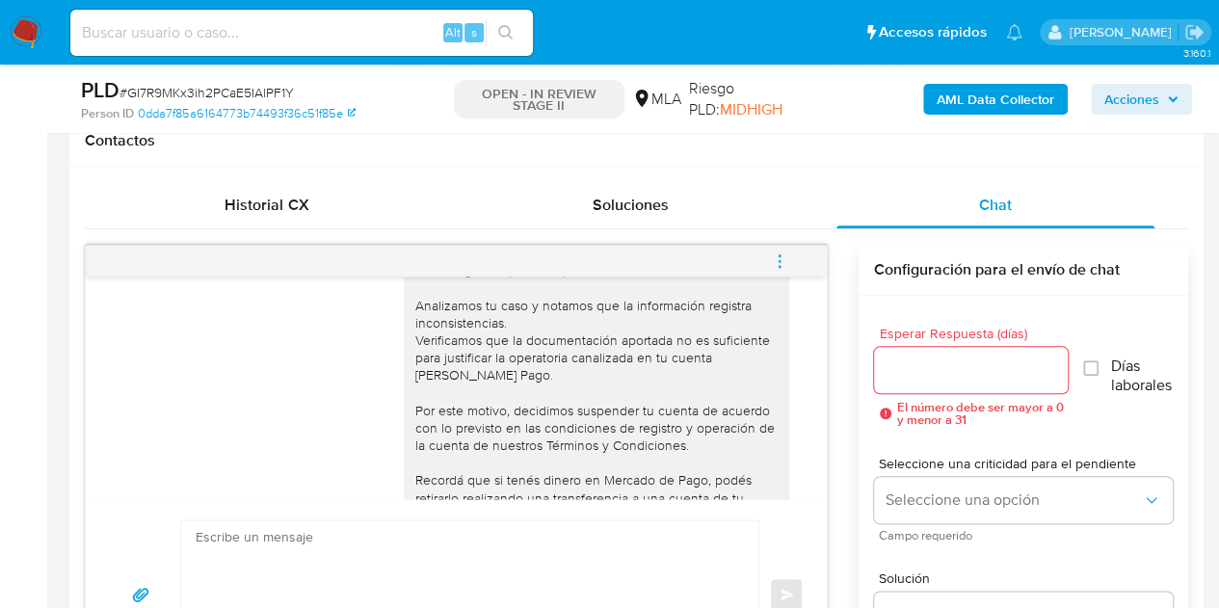
scroll to position [1424, 0]
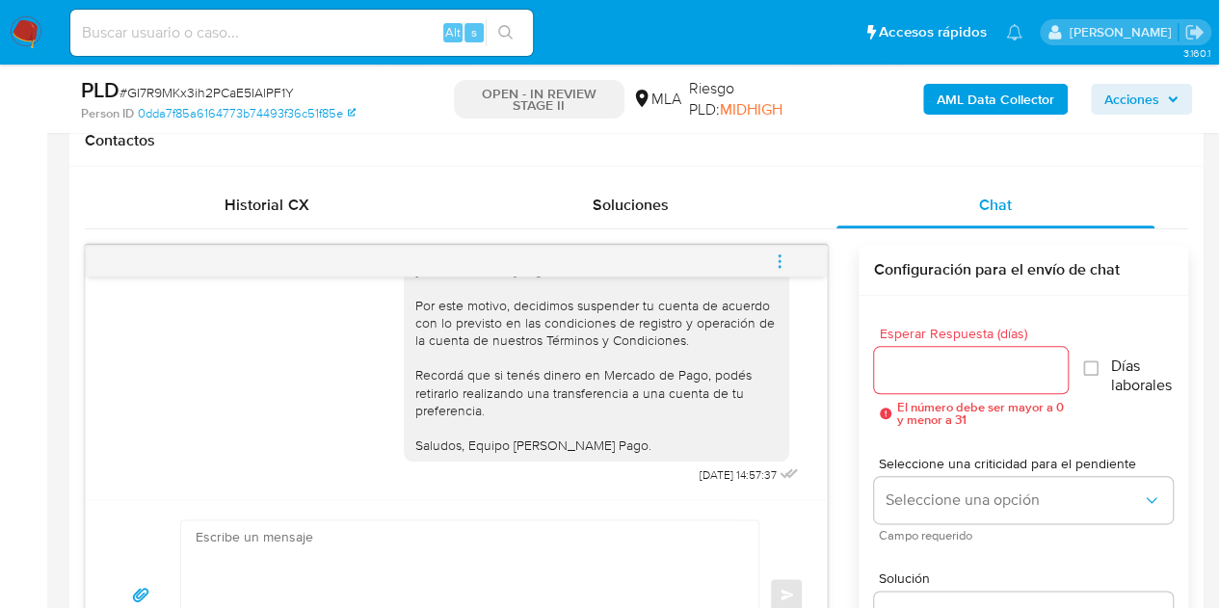
click at [783, 267] on span "menu-action" at bounding box center [779, 261] width 17 height 46
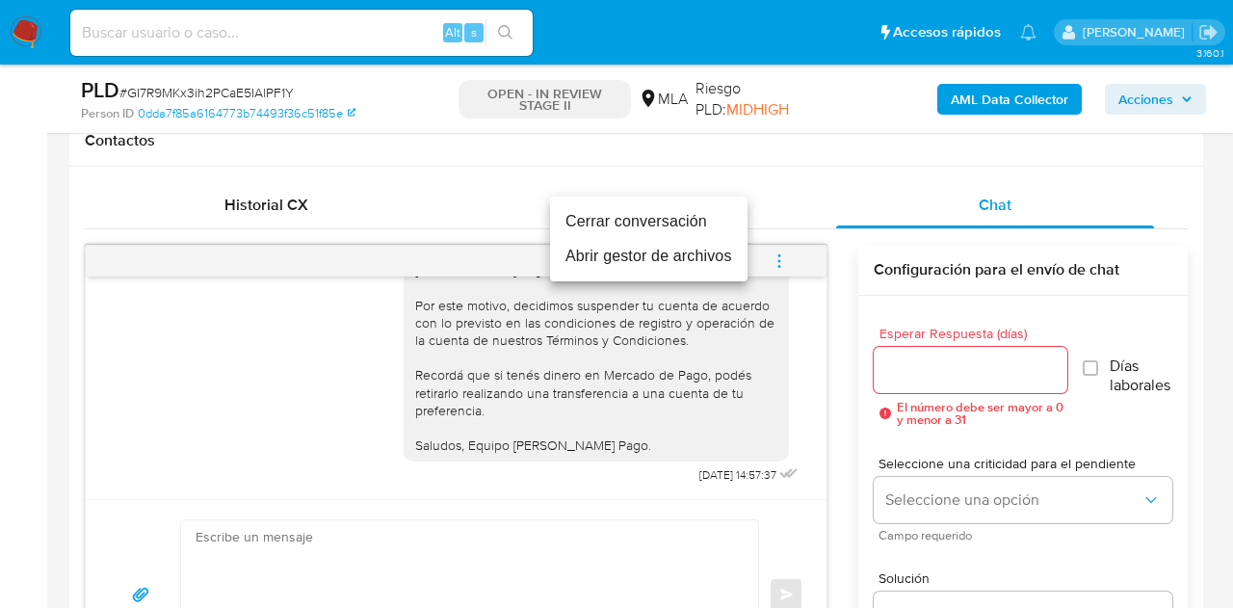
click at [694, 218] on li "Cerrar conversación" at bounding box center [649, 221] width 198 height 35
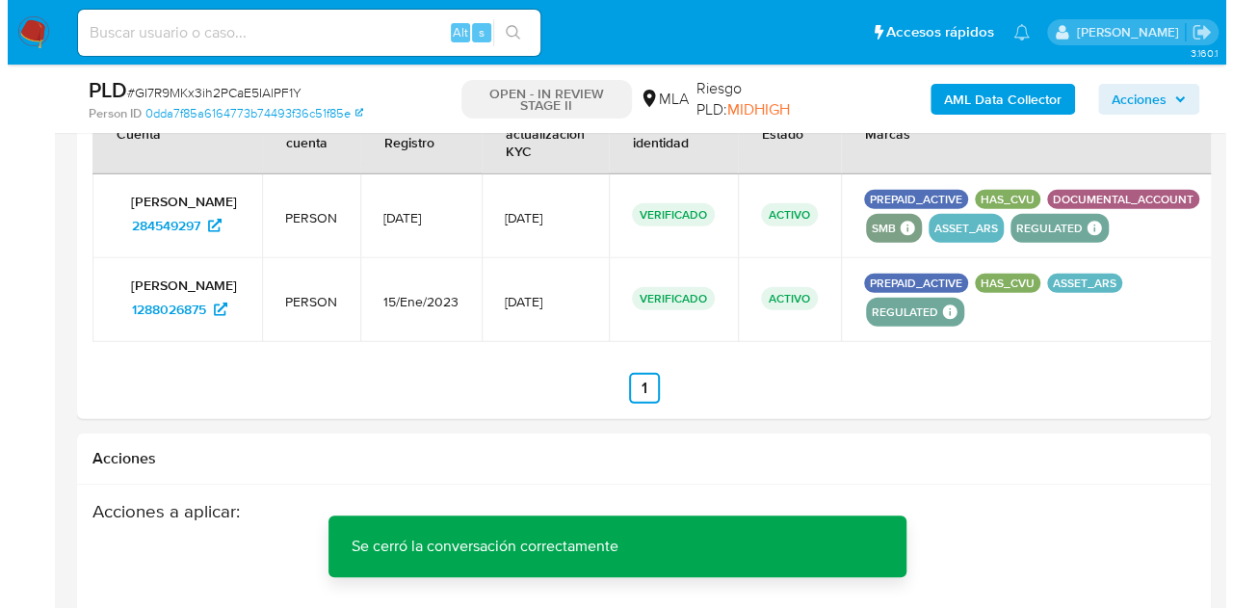
scroll to position [3079, 0]
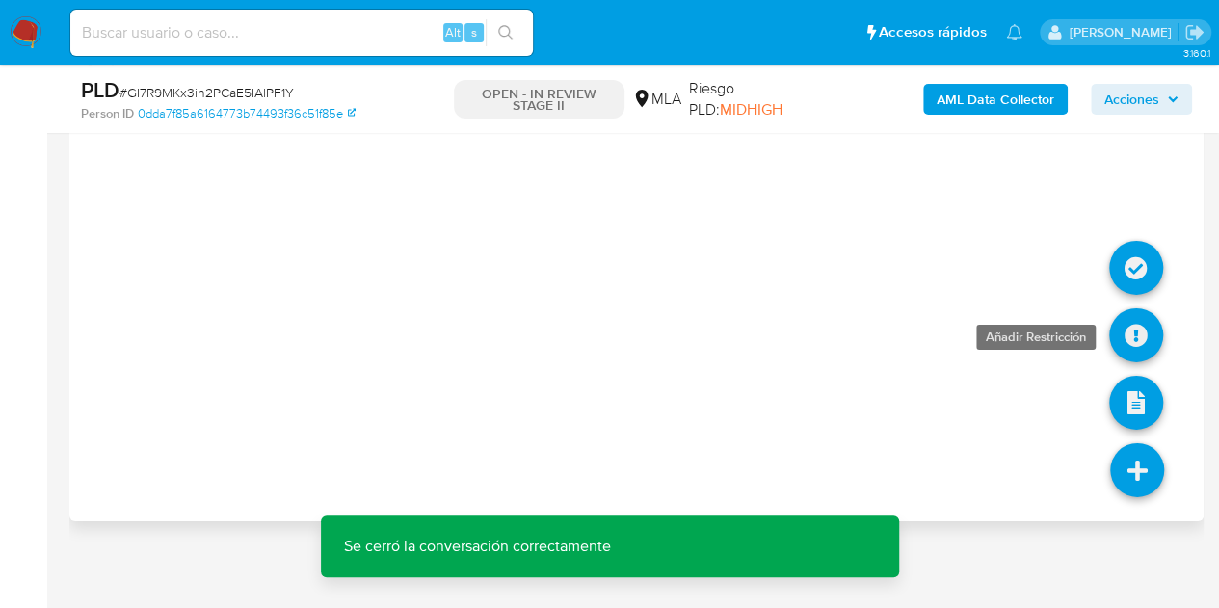
click at [1118, 326] on icon at bounding box center [1136, 335] width 54 height 54
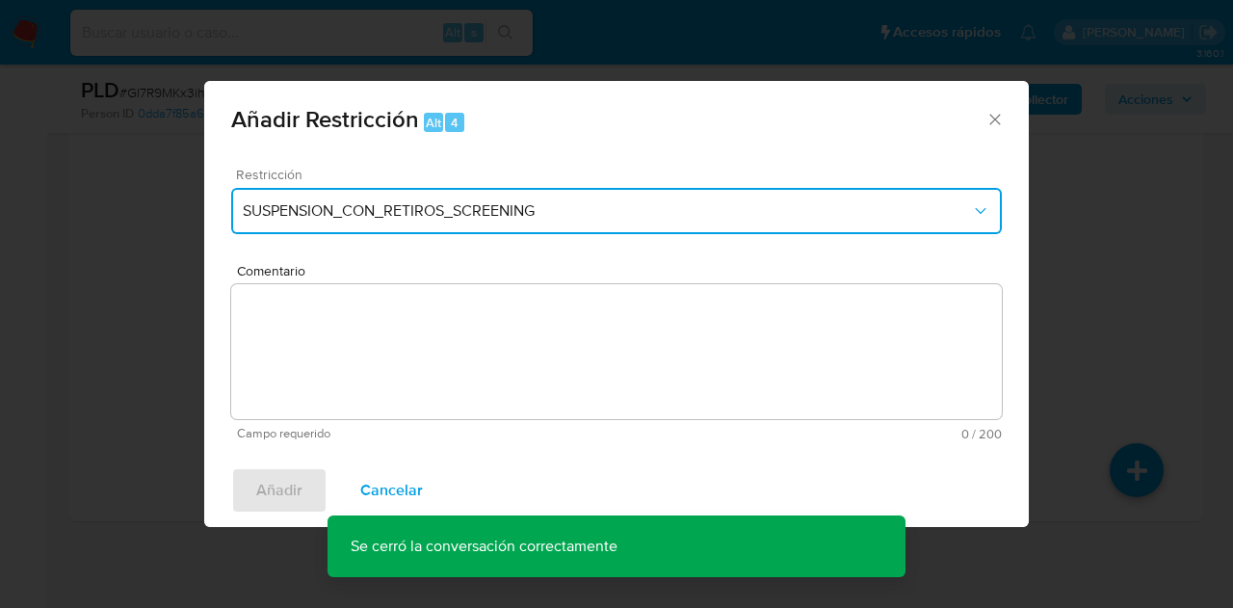
click at [701, 201] on span "SUSPENSION_CON_RETIROS_SCREENING" at bounding box center [607, 210] width 728 height 19
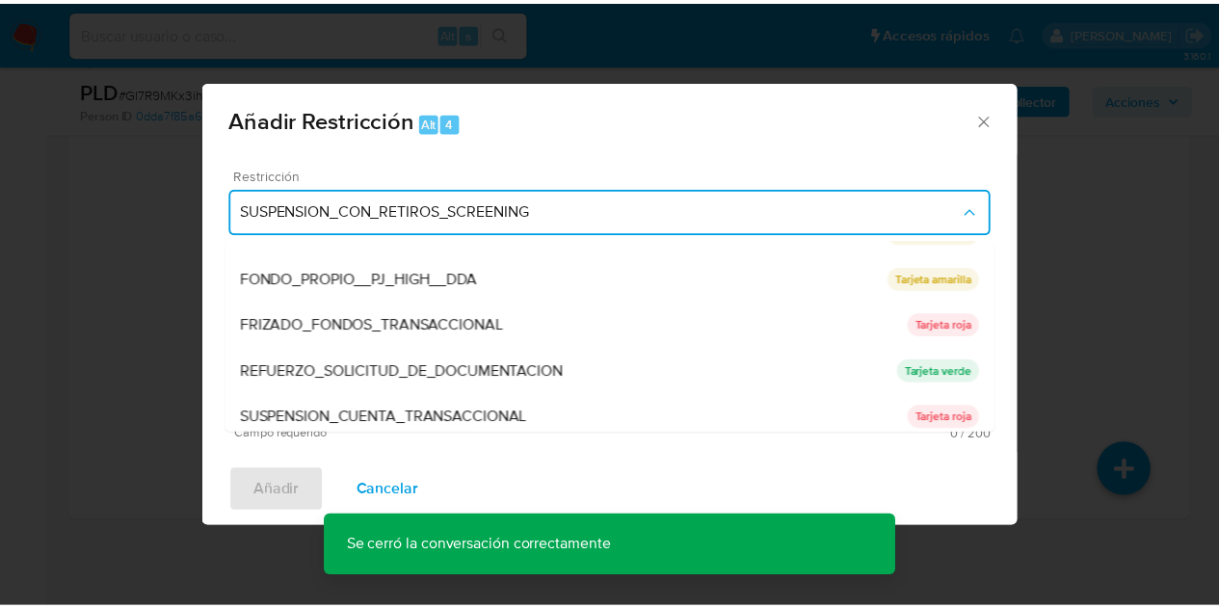
scroll to position [408, 0]
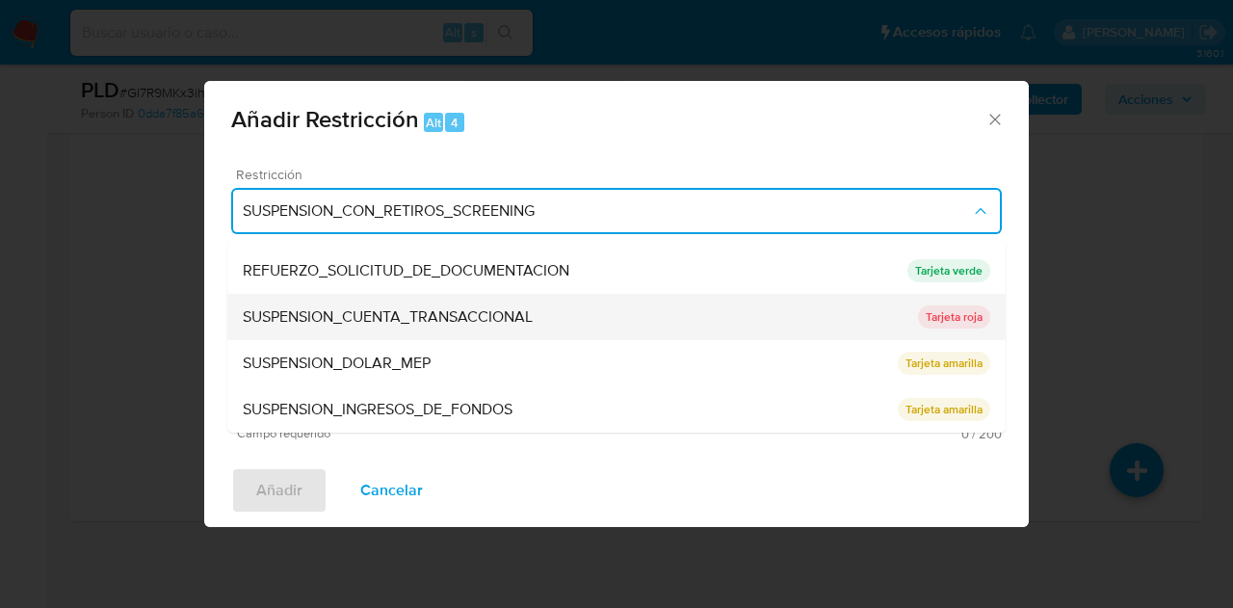
click at [427, 321] on span "SUSPENSION_CUENTA_TRANSACCIONAL" at bounding box center [388, 316] width 290 height 19
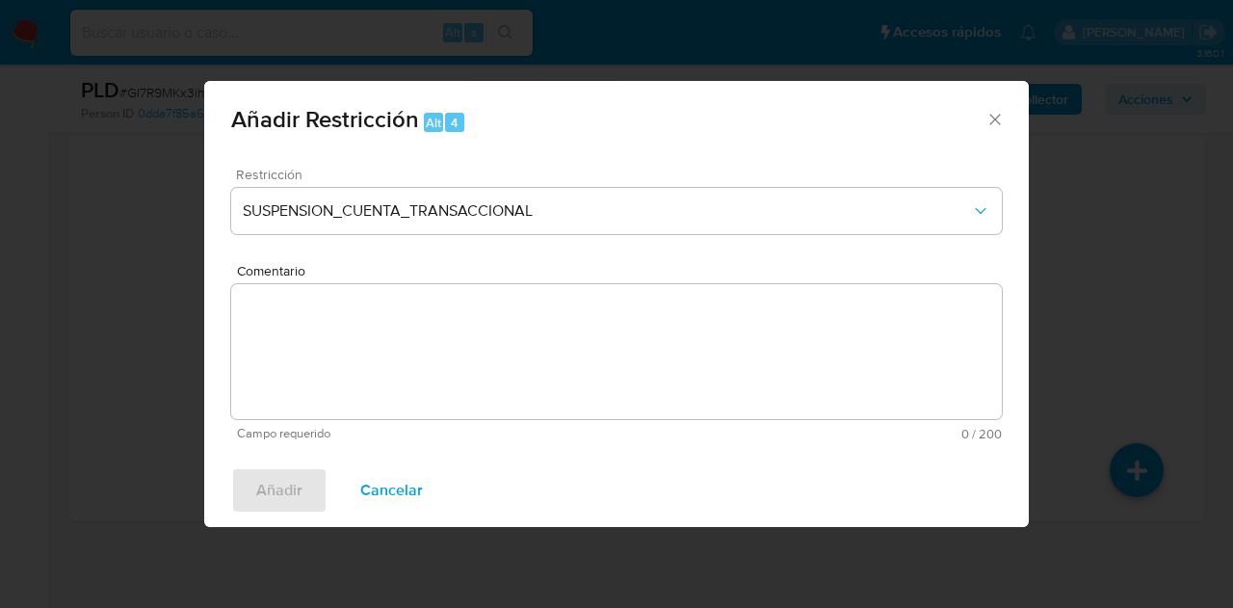
click at [416, 318] on textarea "Comentario" at bounding box center [616, 351] width 771 height 135
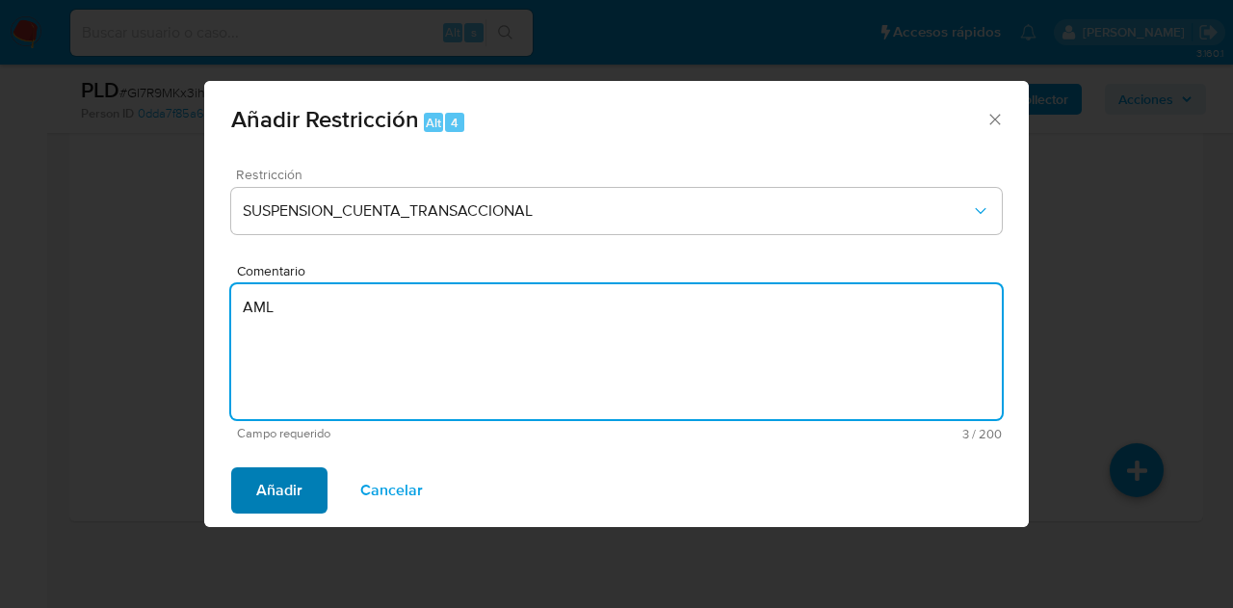
type textarea "AML"
click at [266, 502] on span "Añadir" at bounding box center [279, 490] width 46 height 42
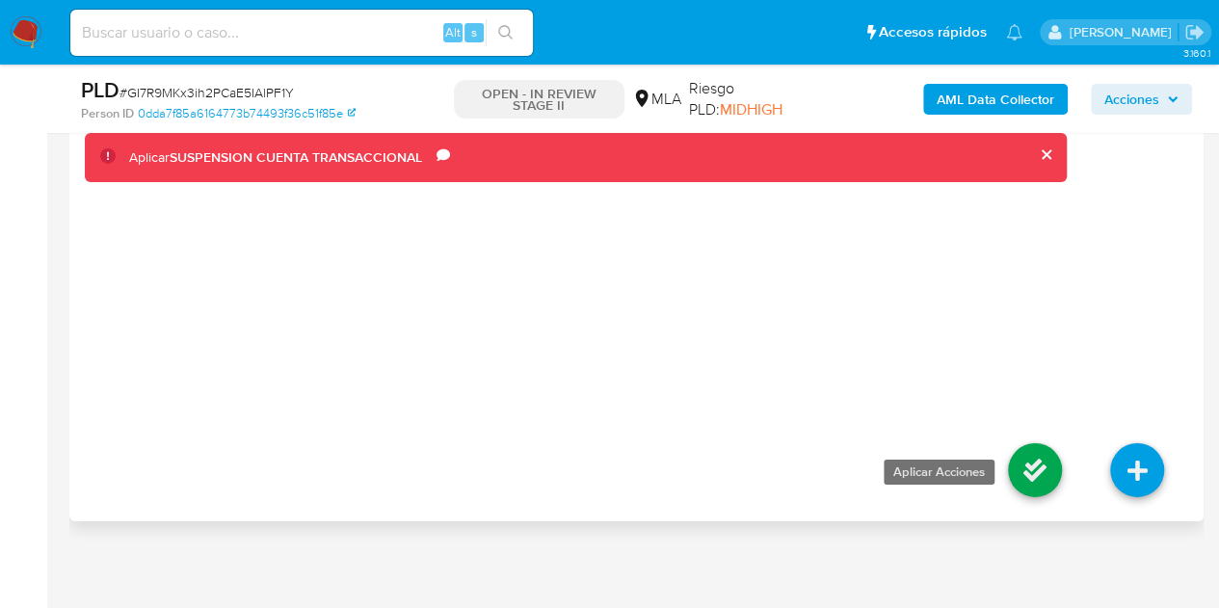
click at [1036, 456] on icon at bounding box center [1035, 470] width 54 height 54
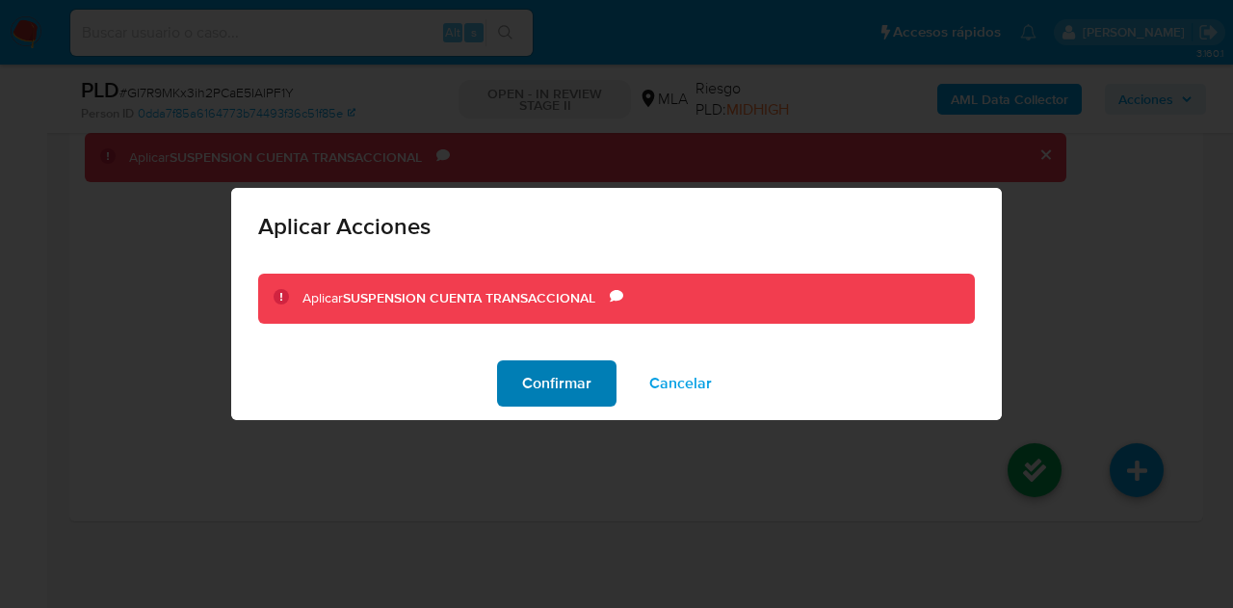
click at [557, 371] on span "Confirmar" at bounding box center [556, 383] width 69 height 42
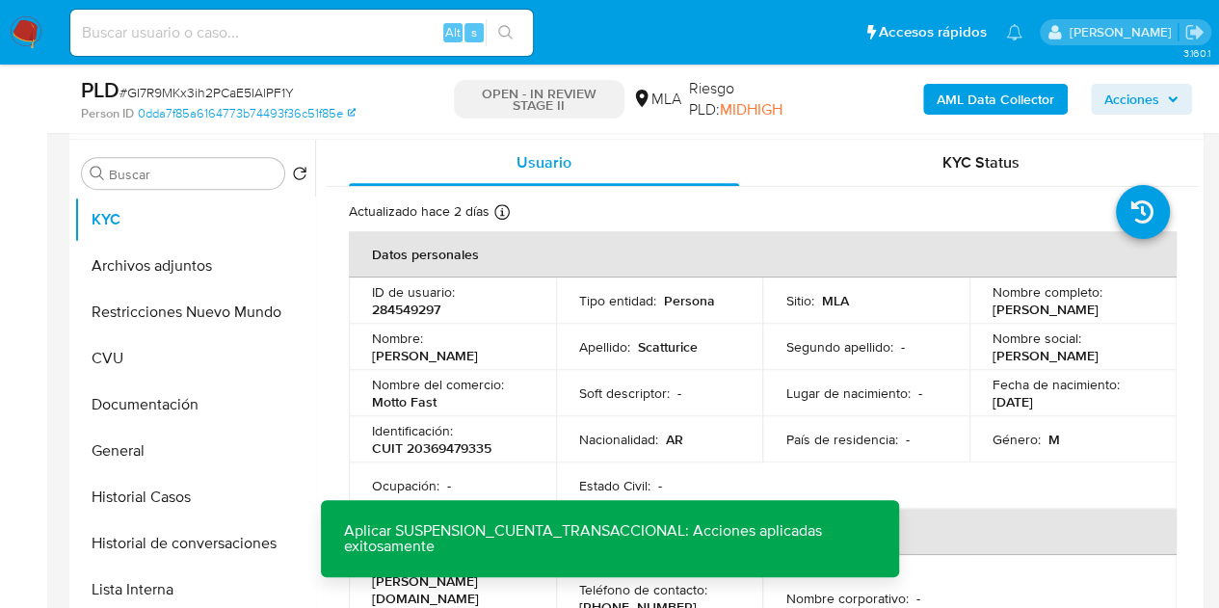
scroll to position [356, 0]
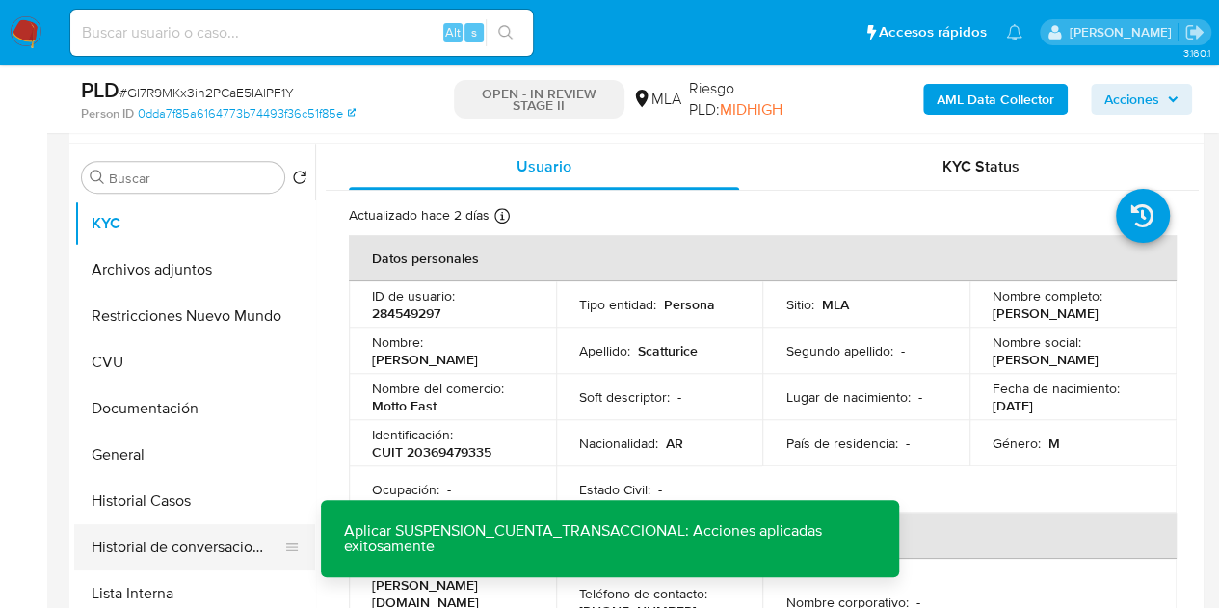
click at [165, 542] on button "Historial de conversaciones" at bounding box center [186, 547] width 225 height 46
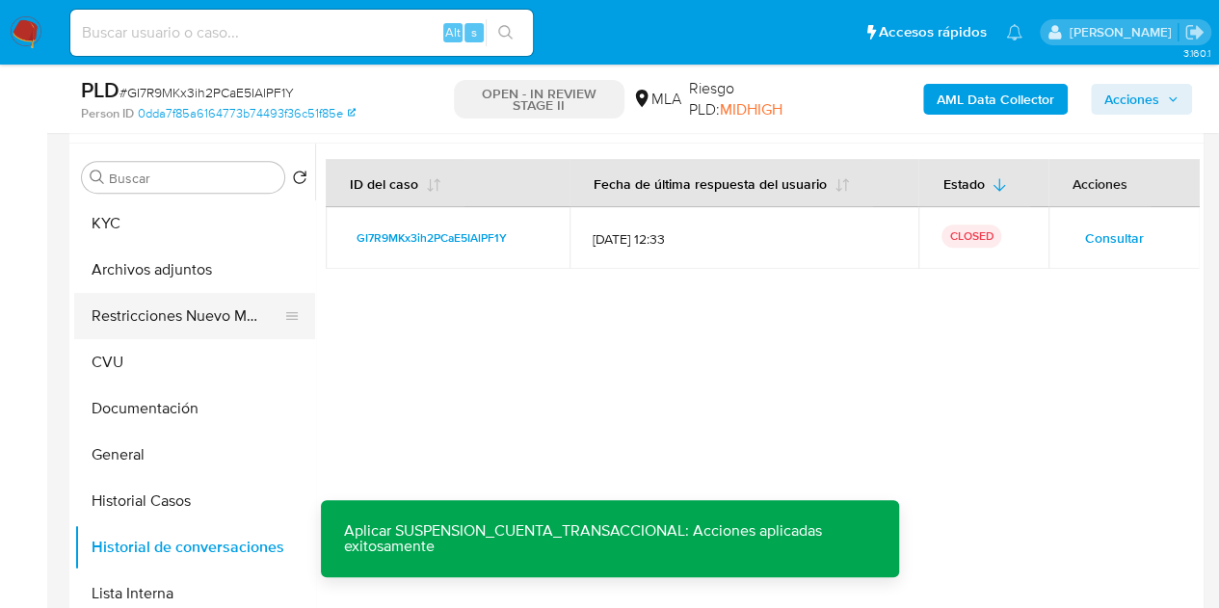
click at [130, 325] on button "Restricciones Nuevo Mundo" at bounding box center [186, 316] width 225 height 46
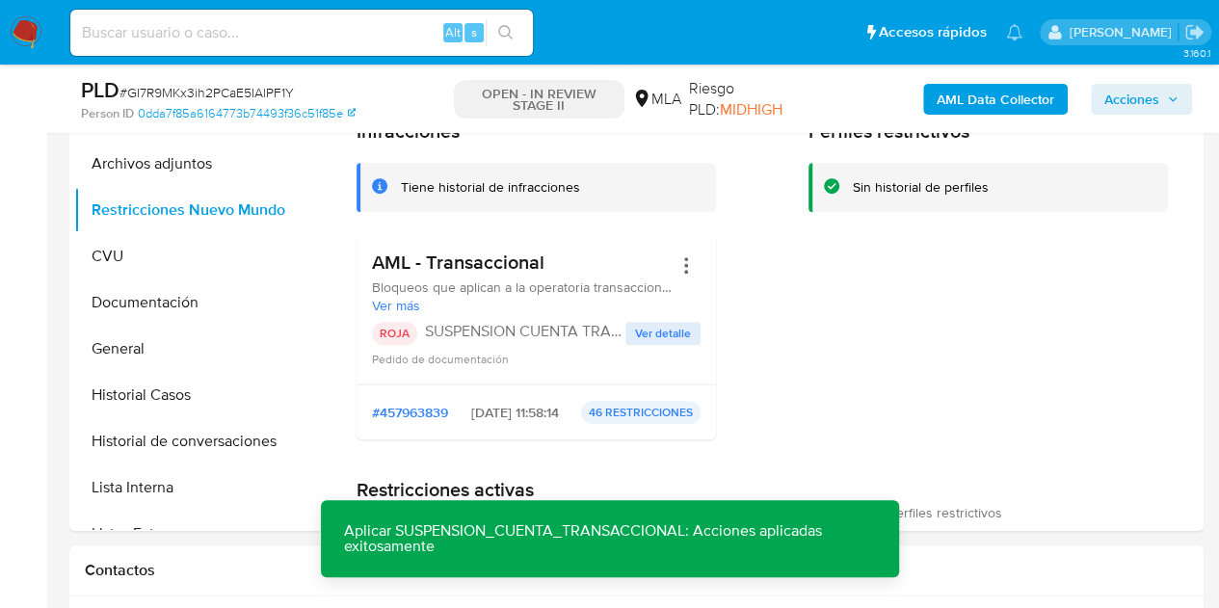
scroll to position [416, 0]
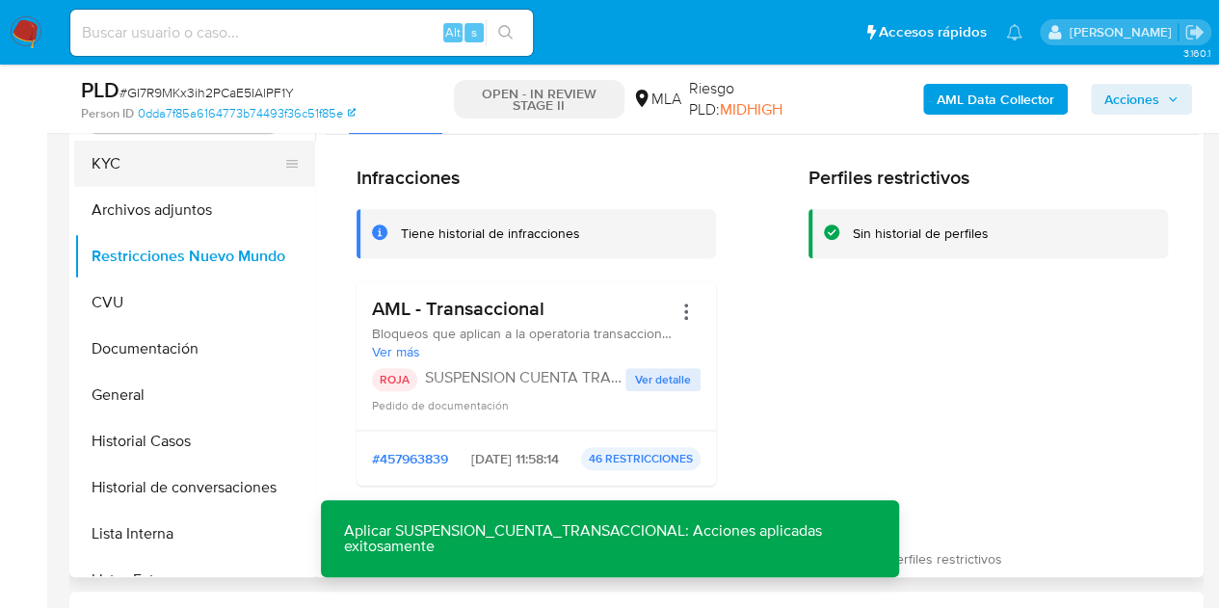
click at [134, 176] on button "KYC" at bounding box center [186, 164] width 225 height 46
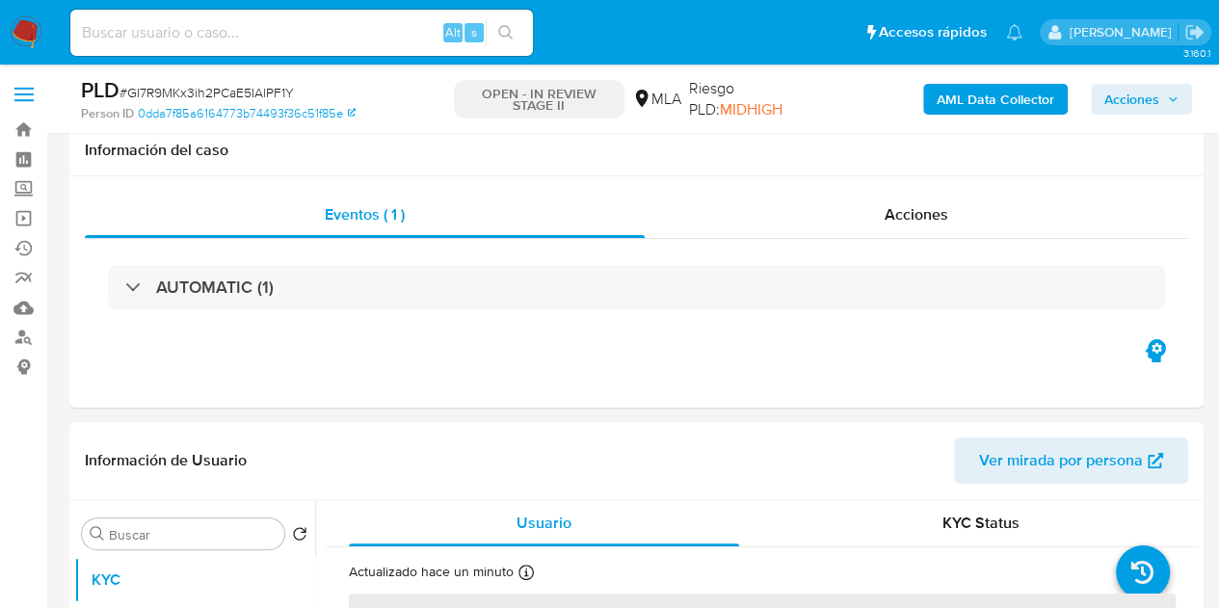
scroll to position [385, 0]
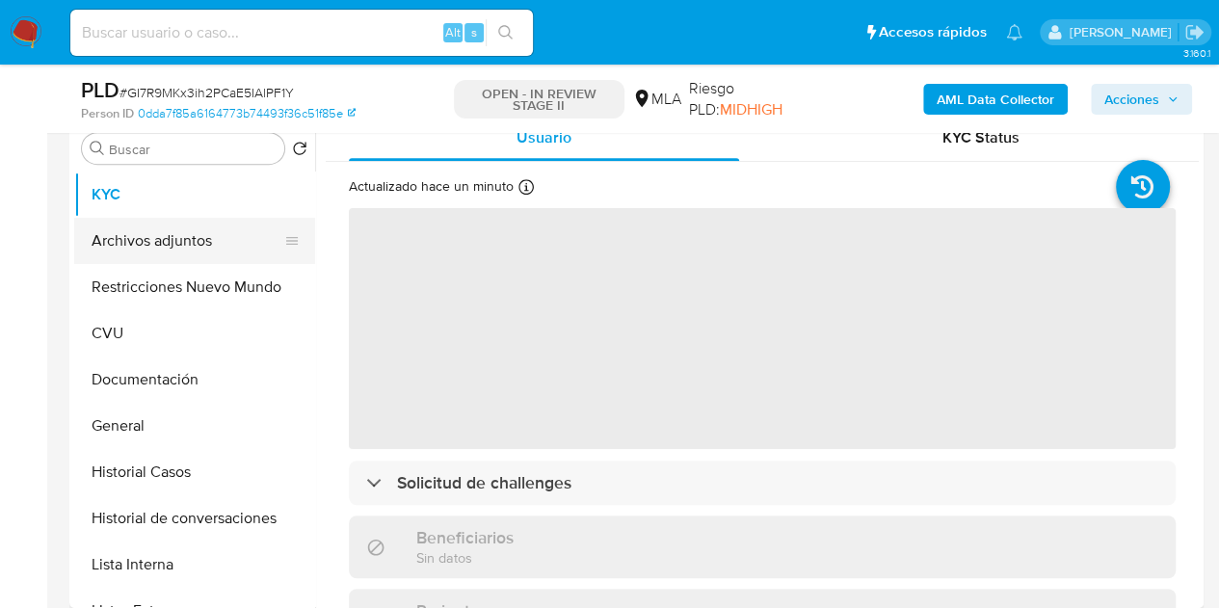
select select "10"
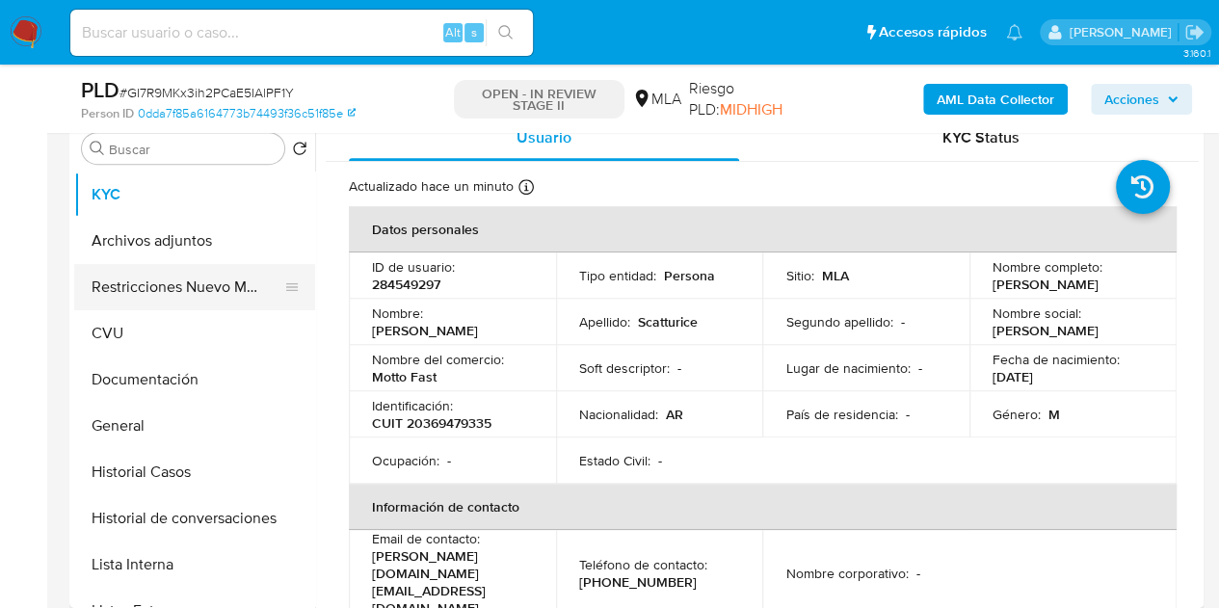
click at [119, 278] on button "Restricciones Nuevo Mundo" at bounding box center [186, 287] width 225 height 46
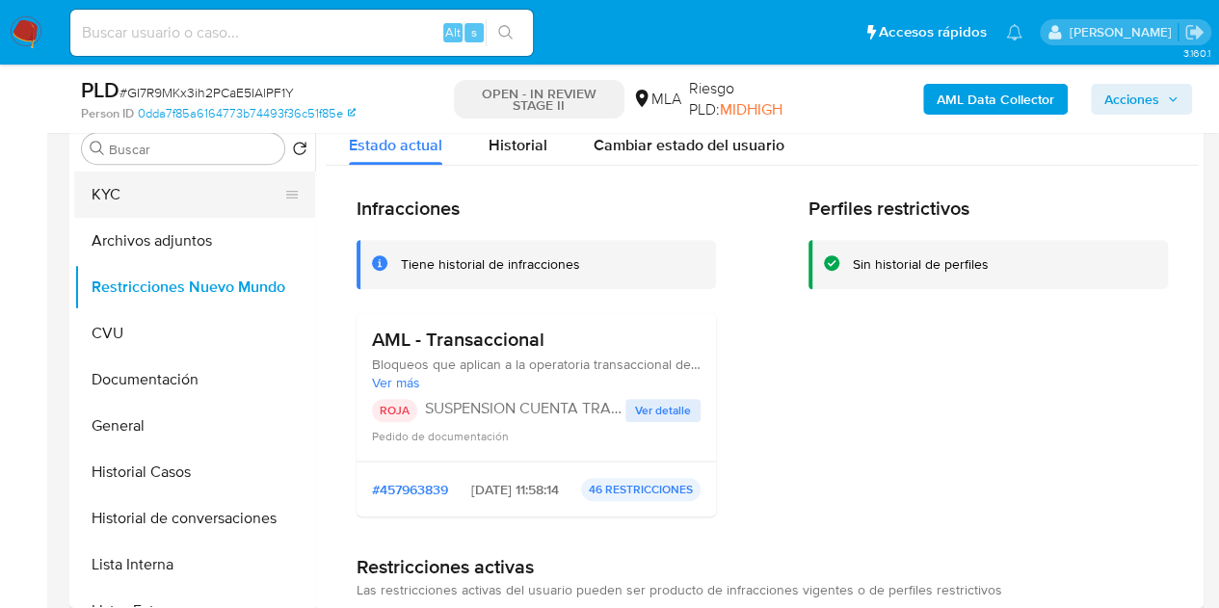
click at [114, 200] on button "KYC" at bounding box center [186, 194] width 225 height 46
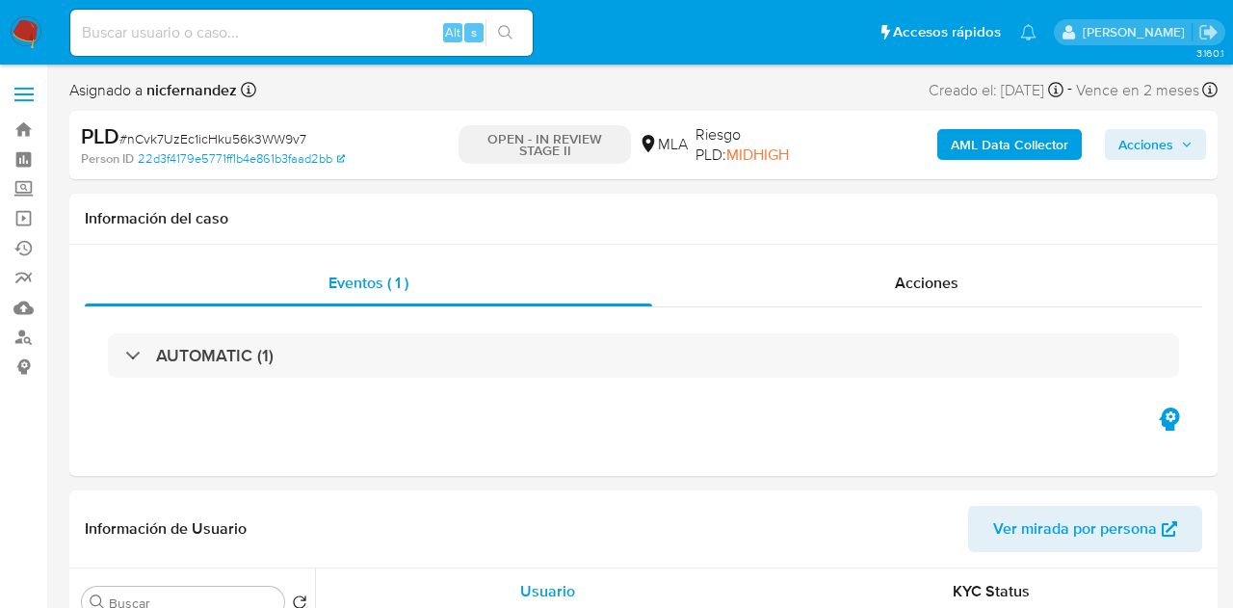
select select "10"
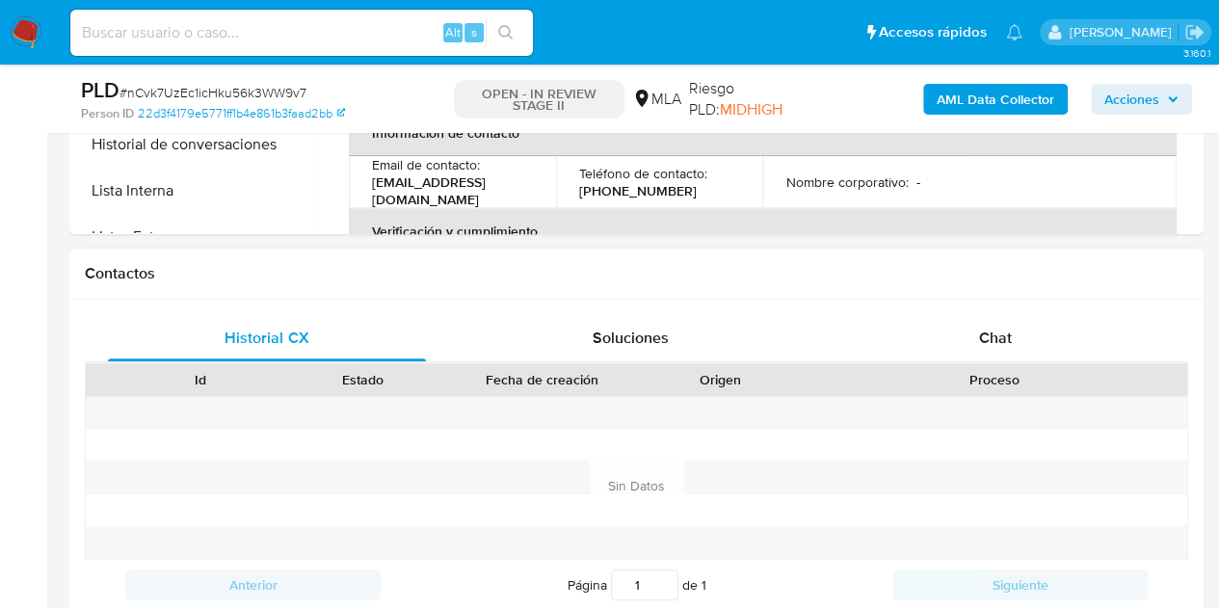
scroll to position [802, 0]
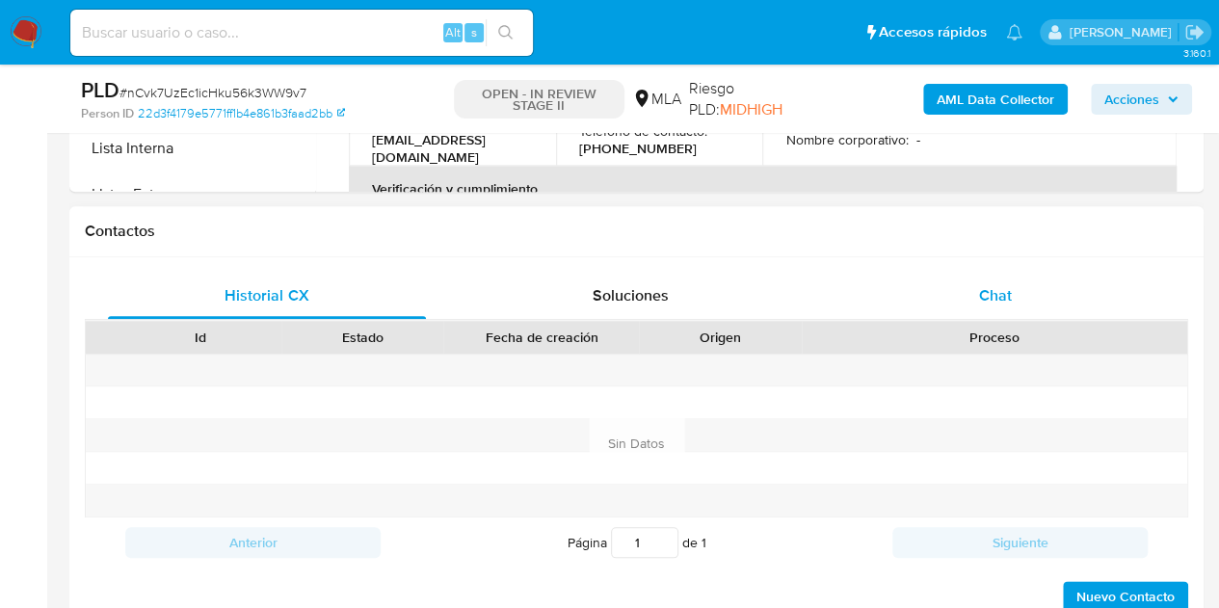
click at [1038, 308] on div "Chat" at bounding box center [995, 296] width 318 height 46
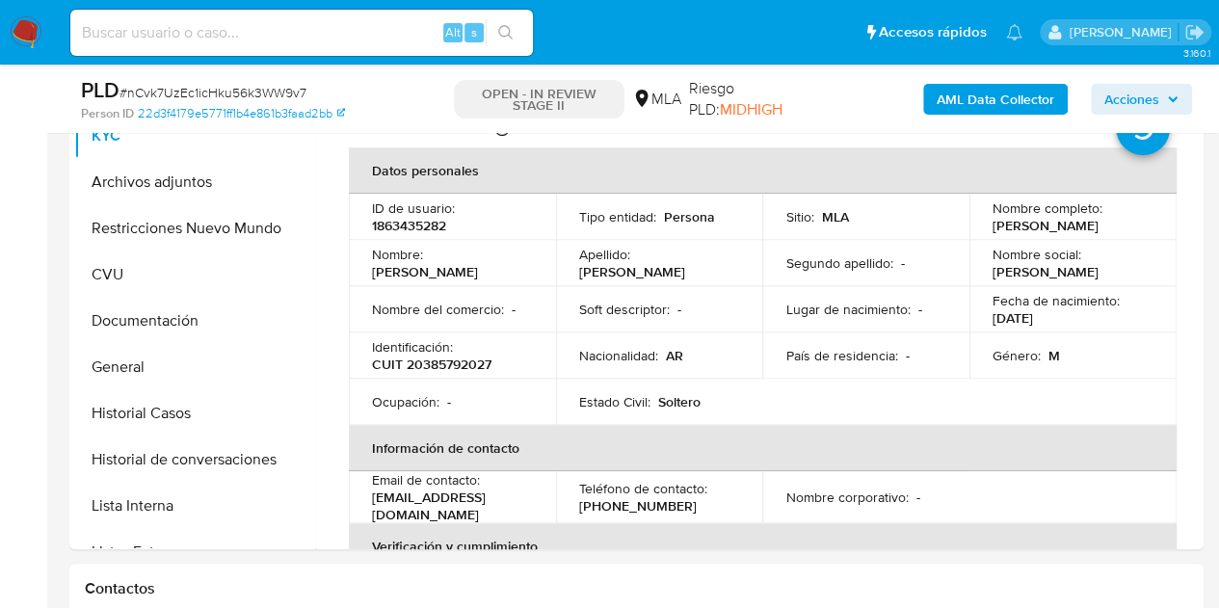
scroll to position [439, 0]
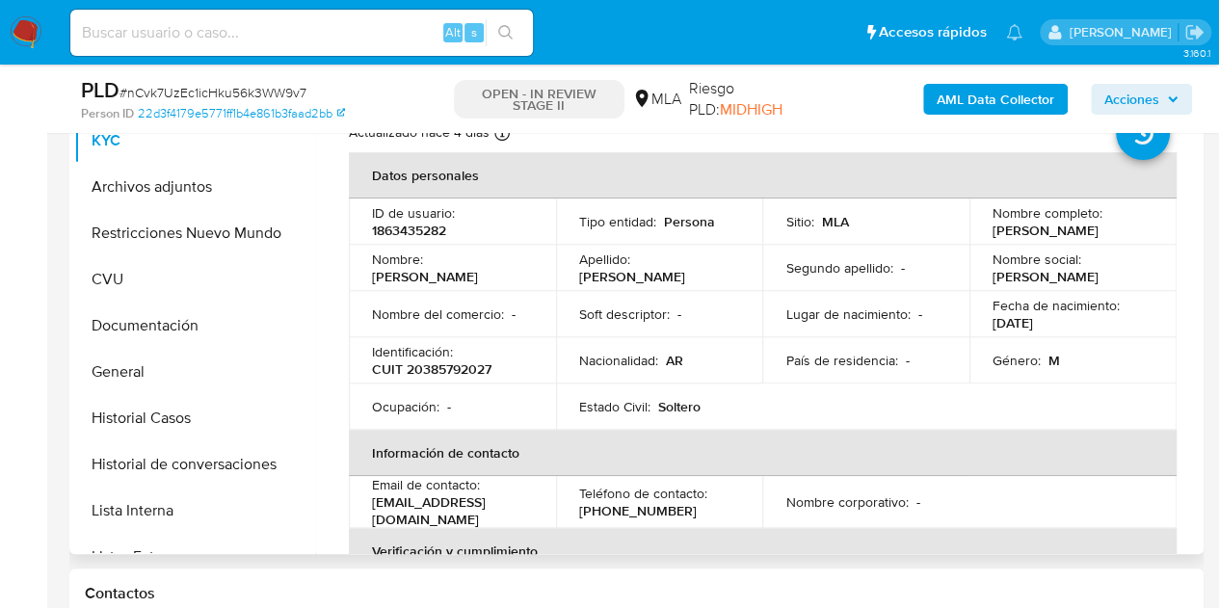
drag, startPoint x: 430, startPoint y: 274, endPoint x: 523, endPoint y: 275, distance: 93.5
click at [523, 275] on div "Nombre : [PERSON_NAME]" at bounding box center [452, 267] width 161 height 35
copy p "[PERSON_NAME]"
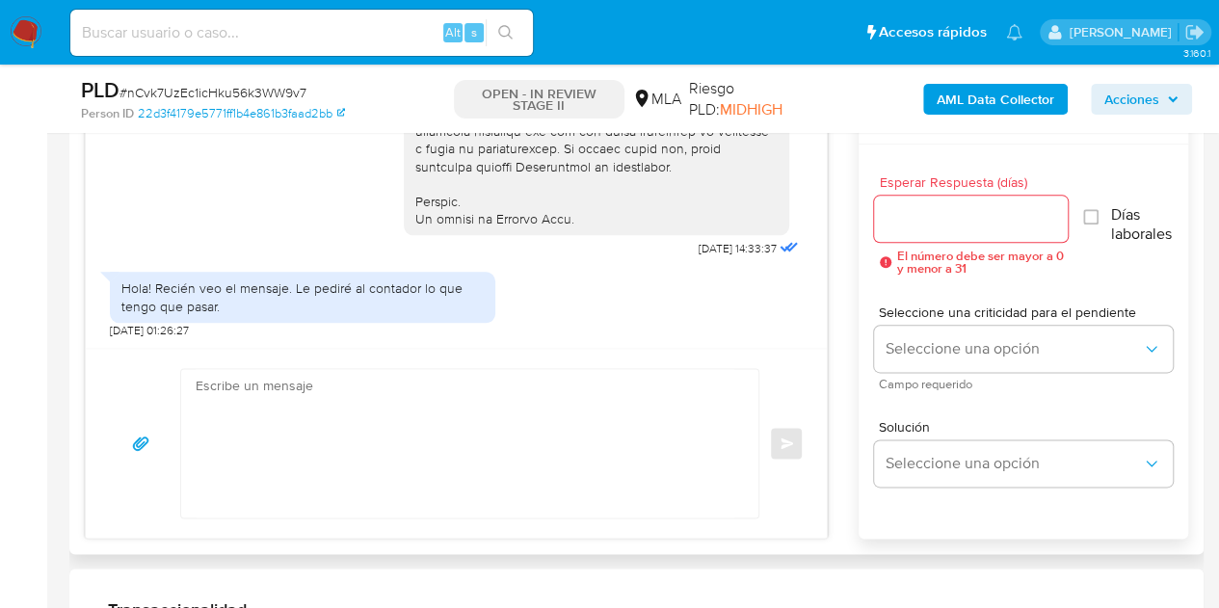
scroll to position [1051, 0]
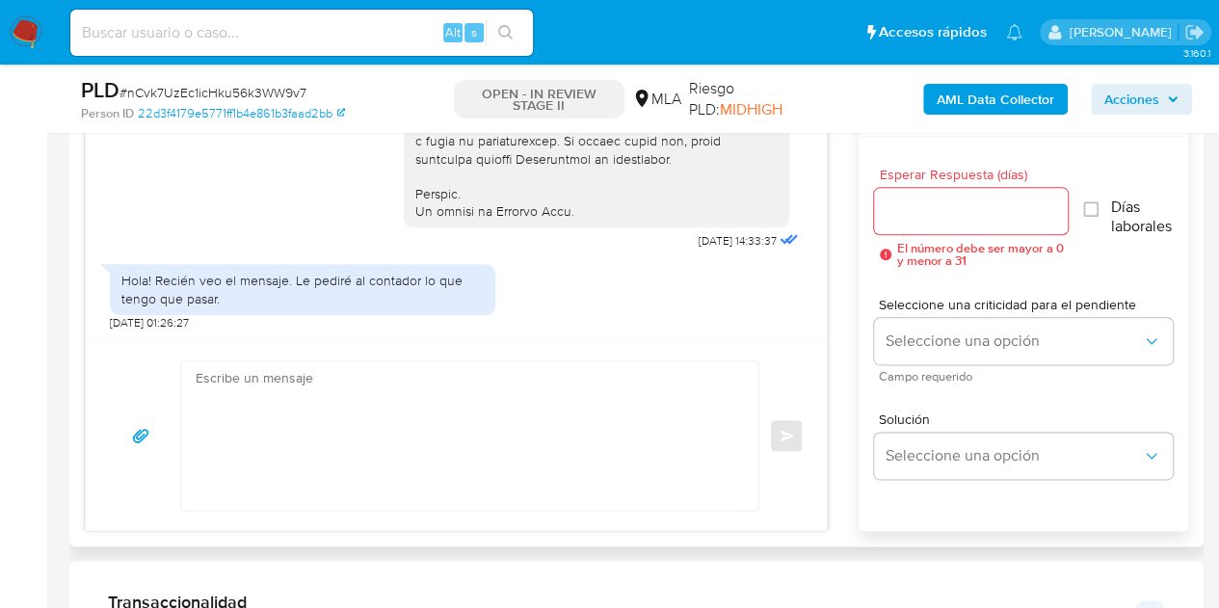
click at [664, 399] on textarea at bounding box center [465, 435] width 539 height 148
paste textarea "[PERSON_NAME], Esperamos que te encuentres muy bien. Necesitamos por favor que …"
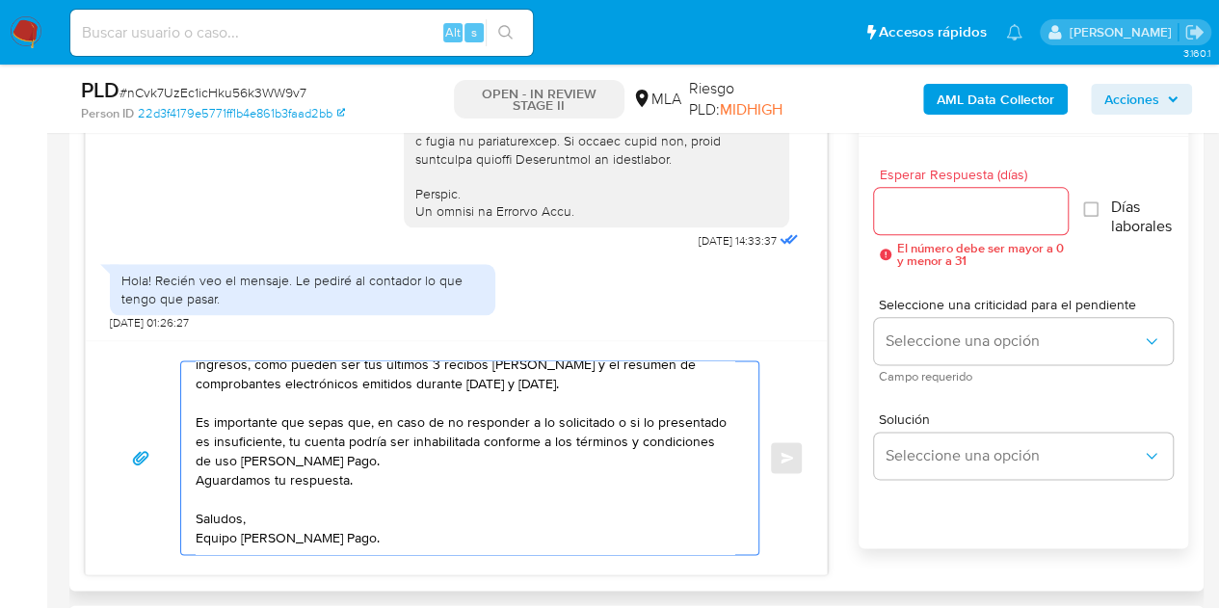
scroll to position [0, 0]
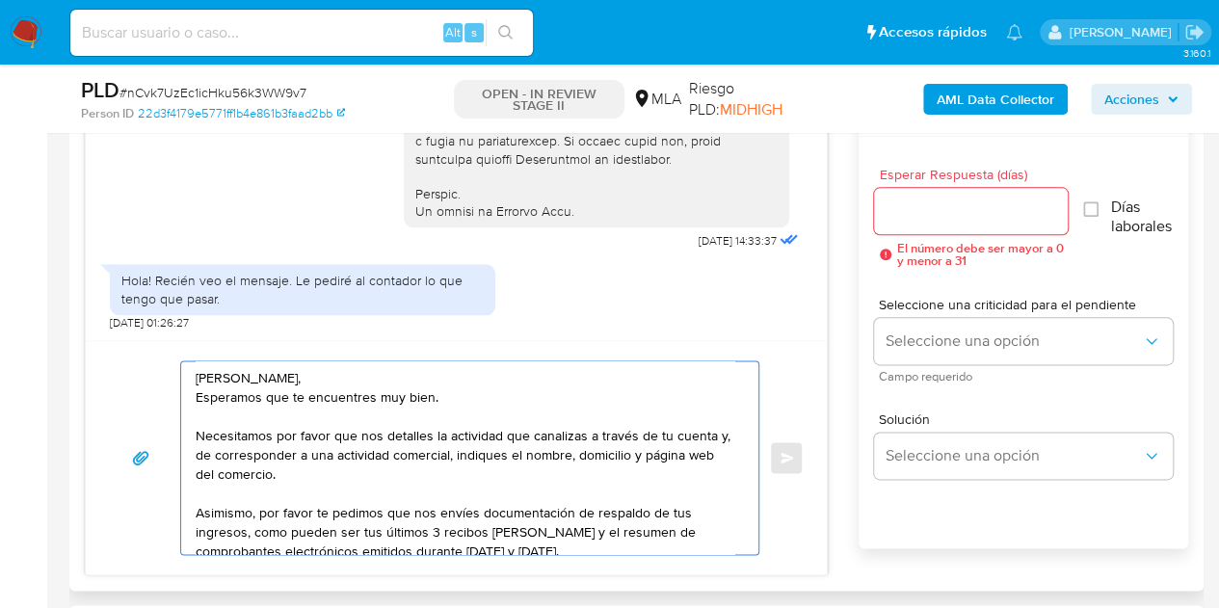
click at [543, 382] on textarea "Hola Nicolas Andrés, Esperamos que te encuentres muy bien. Necesitamos por favo…" at bounding box center [465, 457] width 539 height 193
type textarea "Hola Nicolas Andrés, Esperamos que te encuentres muy bien. Necesitamos por favo…"
click at [943, 220] on input "Esperar Respuesta (días)" at bounding box center [971, 210] width 195 height 25
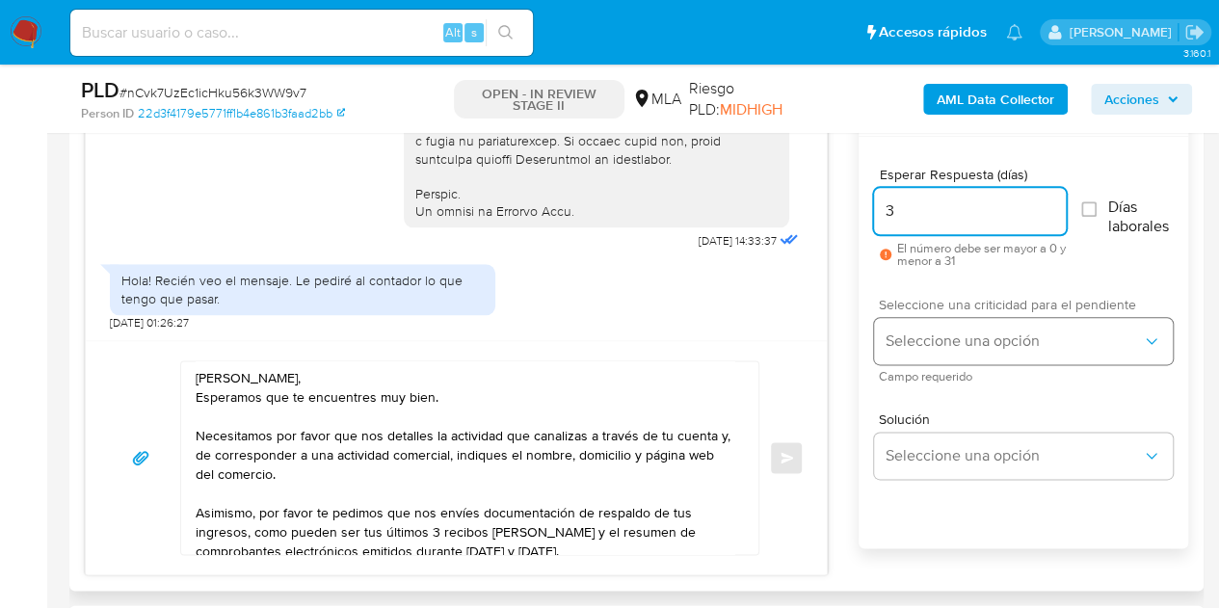
type input "3"
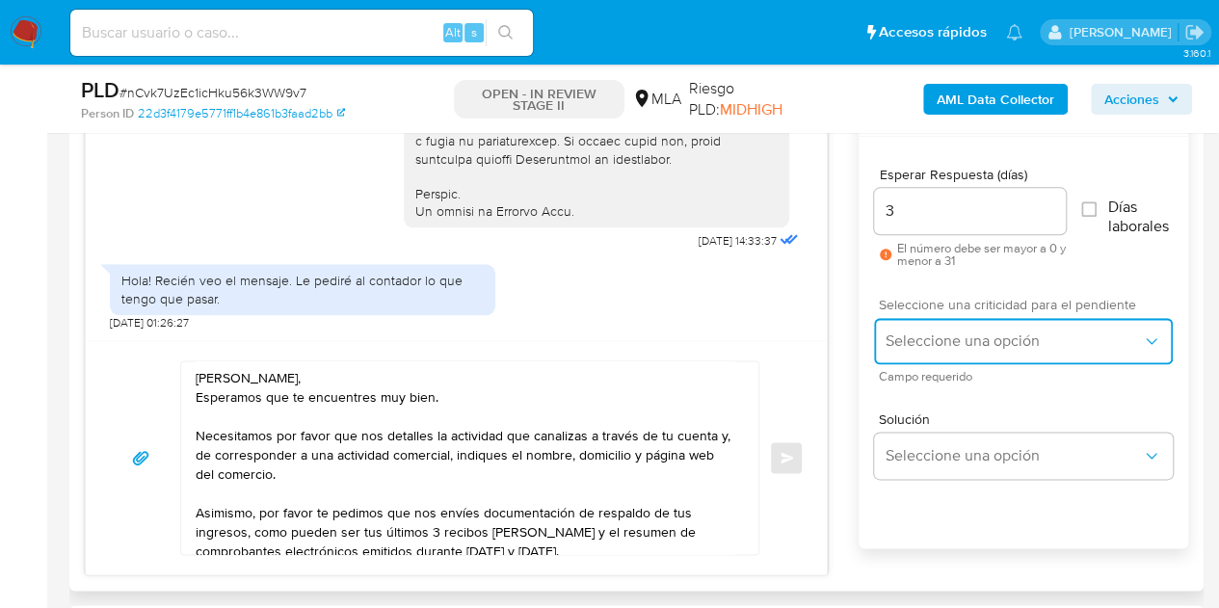
click at [944, 346] on span "Seleccione una opción" at bounding box center [1013, 340] width 256 height 19
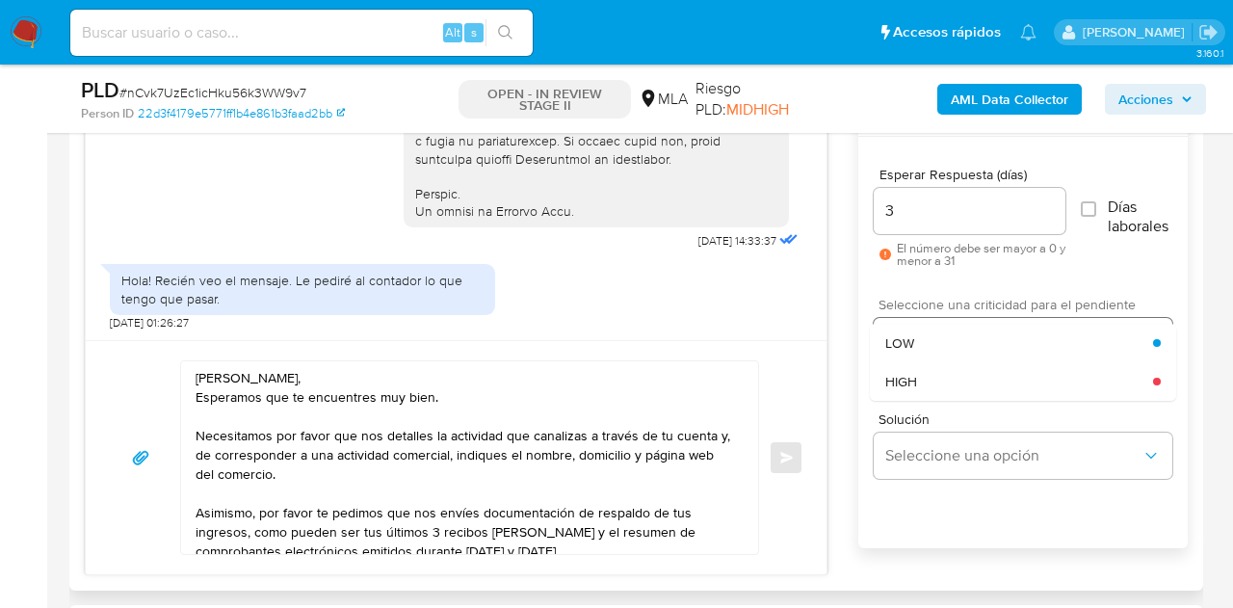
click at [942, 375] on div "HIGH" at bounding box center [1019, 381] width 268 height 39
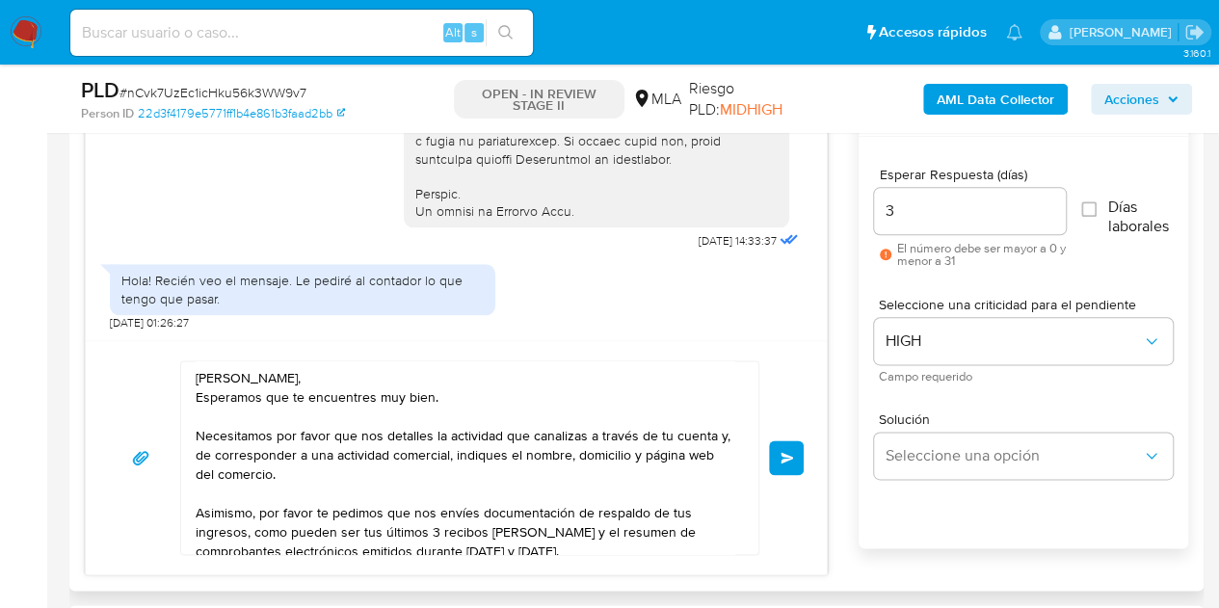
click at [805, 367] on div "Hola Nicolas Andrés, Esperamos que te encuentres muy bien. Necesitamos por favo…" at bounding box center [456, 457] width 741 height 234
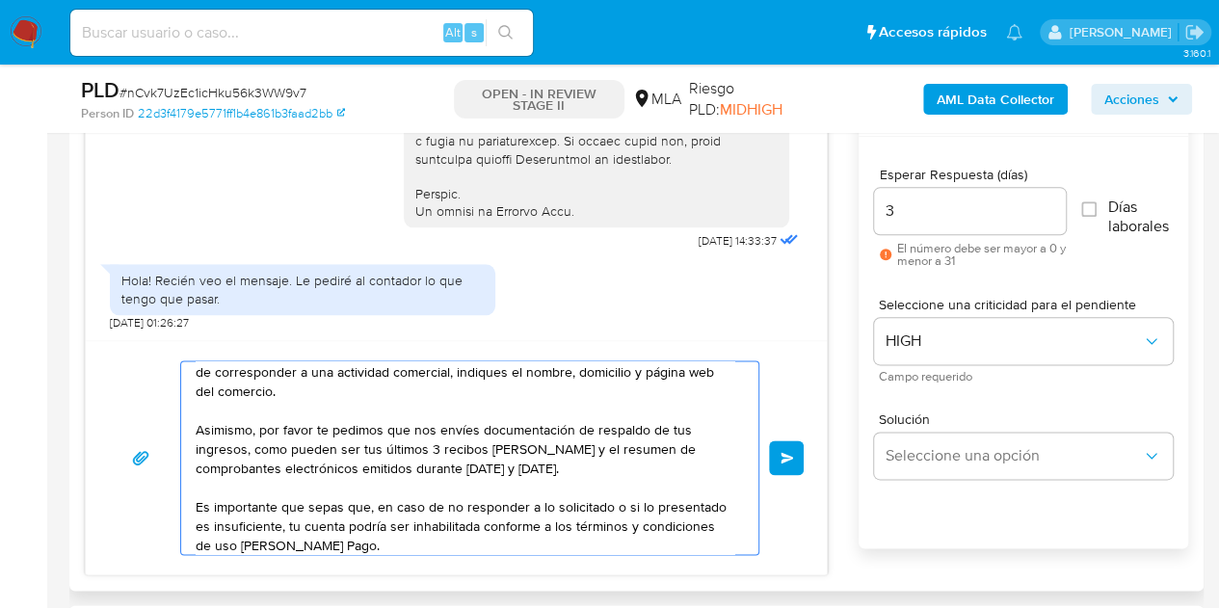
scroll to position [168, 0]
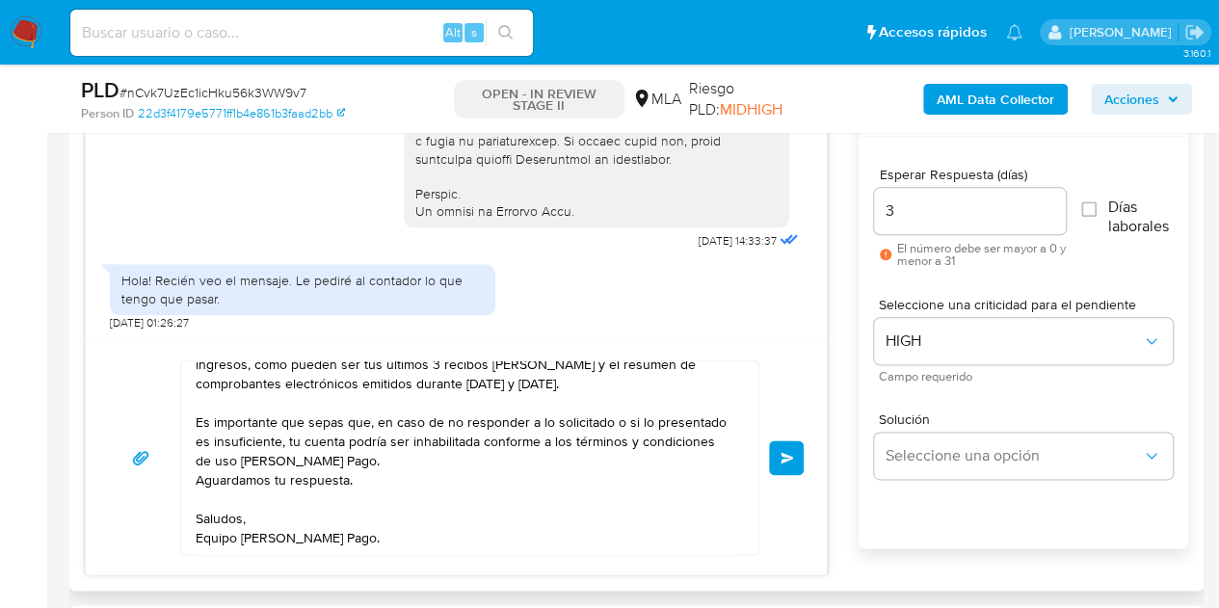
click at [803, 442] on button "Enviar" at bounding box center [786, 457] width 35 height 35
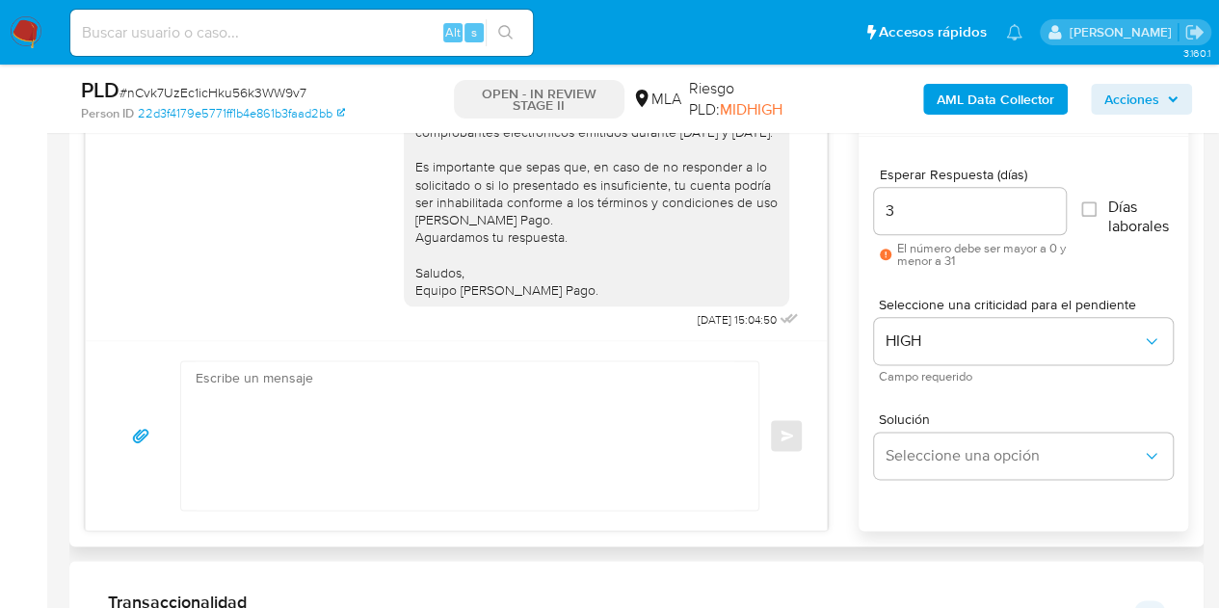
scroll to position [1326, 0]
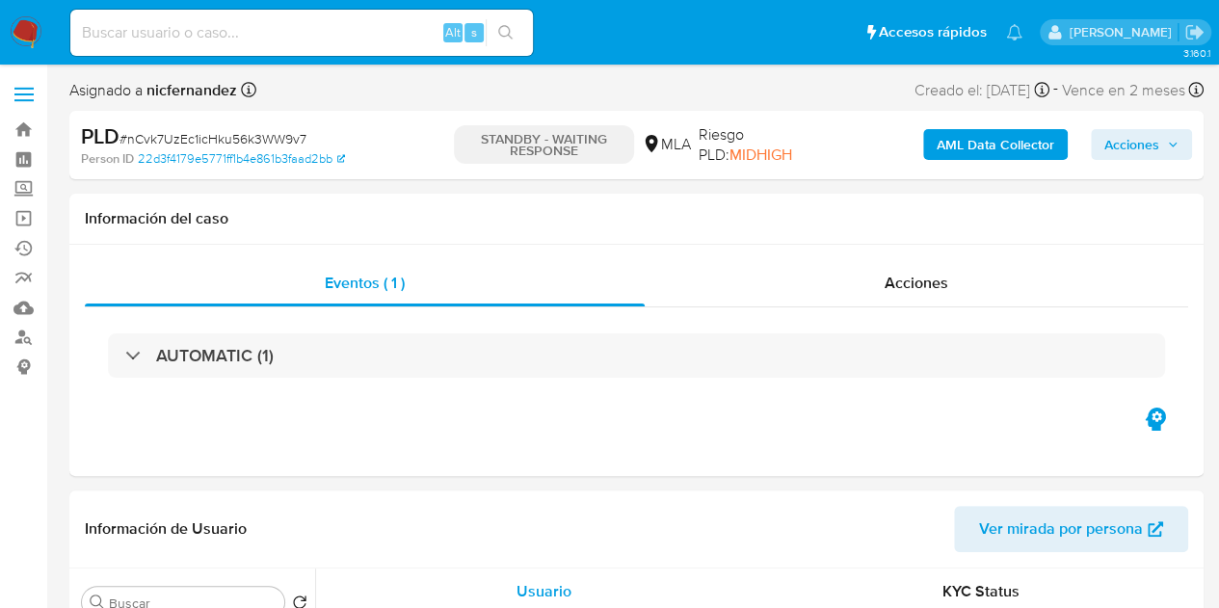
select select "10"
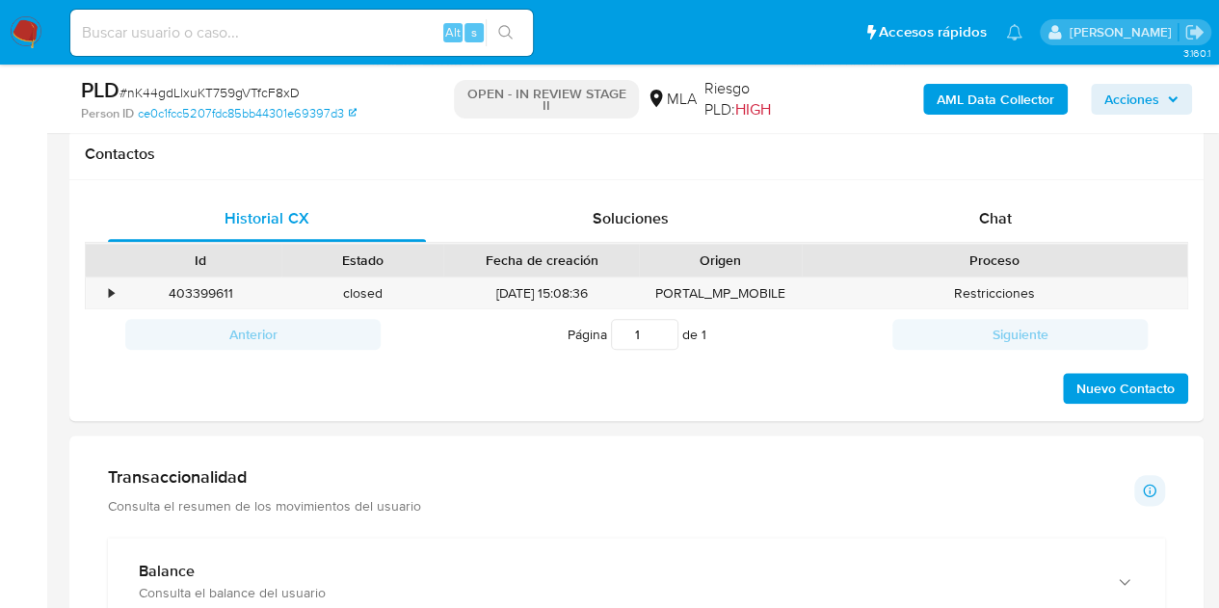
scroll to position [890, 0]
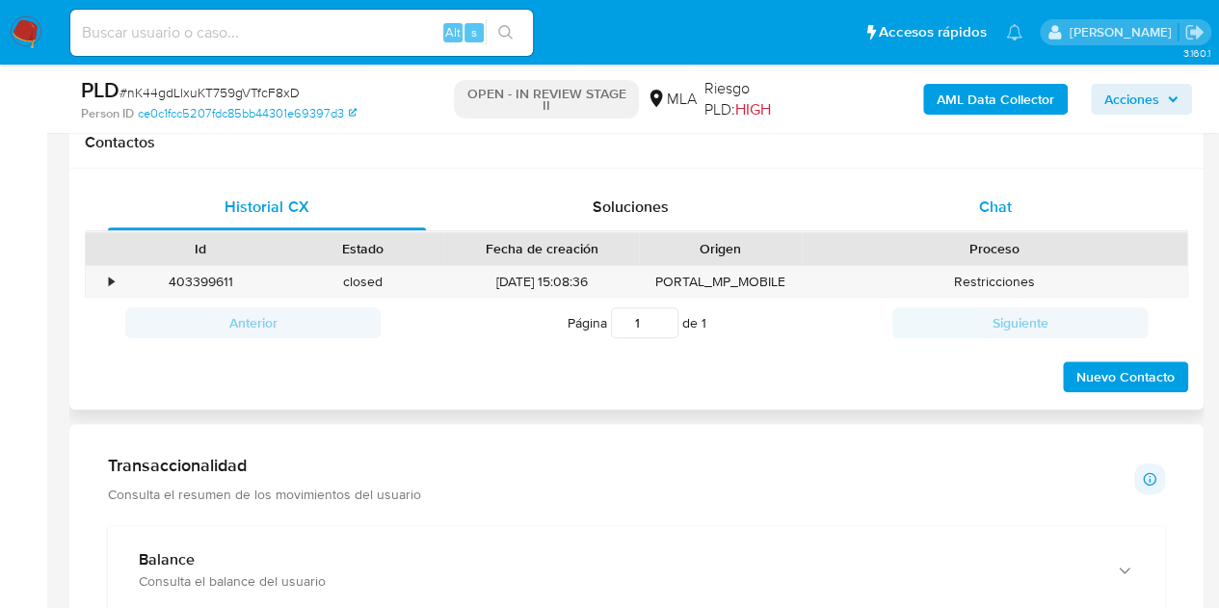
click at [1018, 188] on div "Chat" at bounding box center [995, 207] width 318 height 46
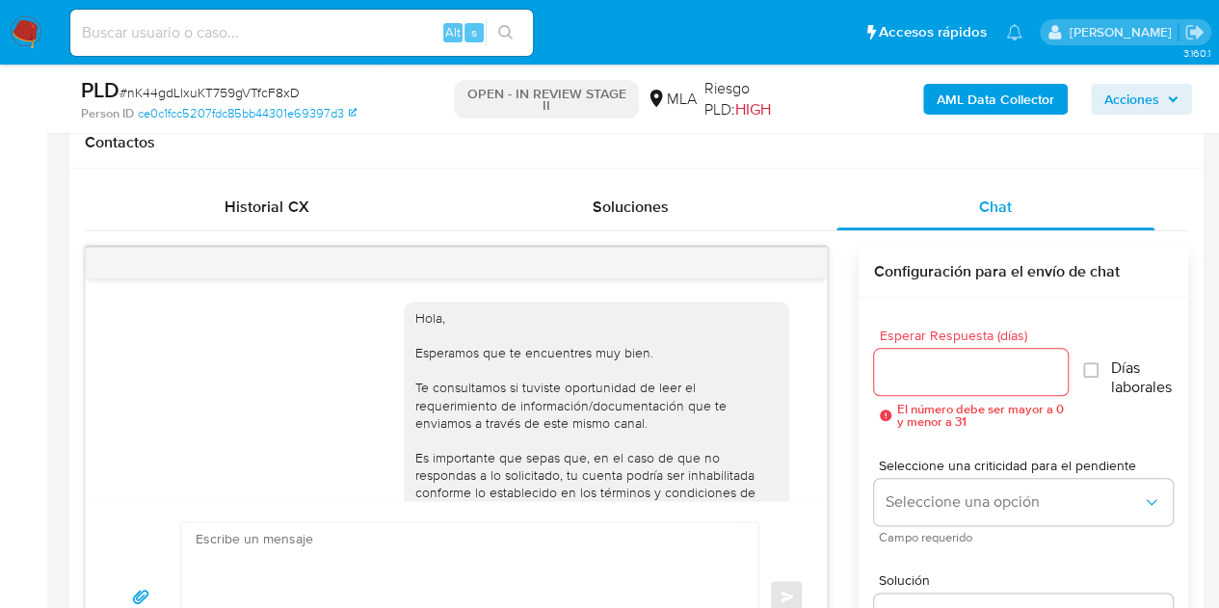
scroll to position [202, 0]
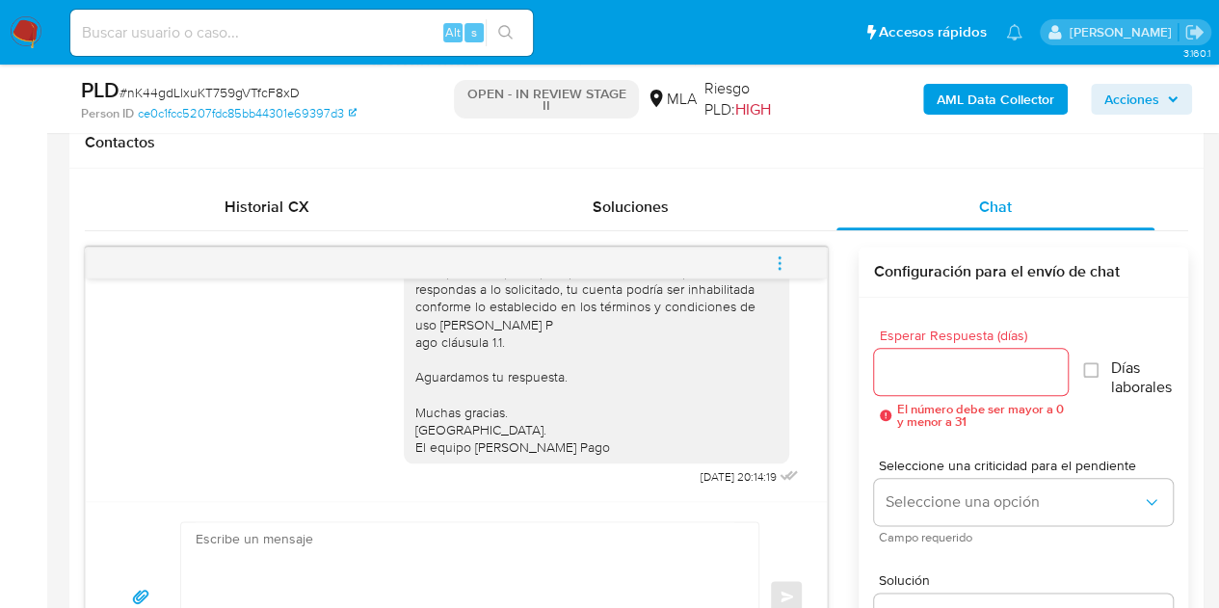
click at [790, 266] on button "menu-action" at bounding box center [780, 263] width 64 height 46
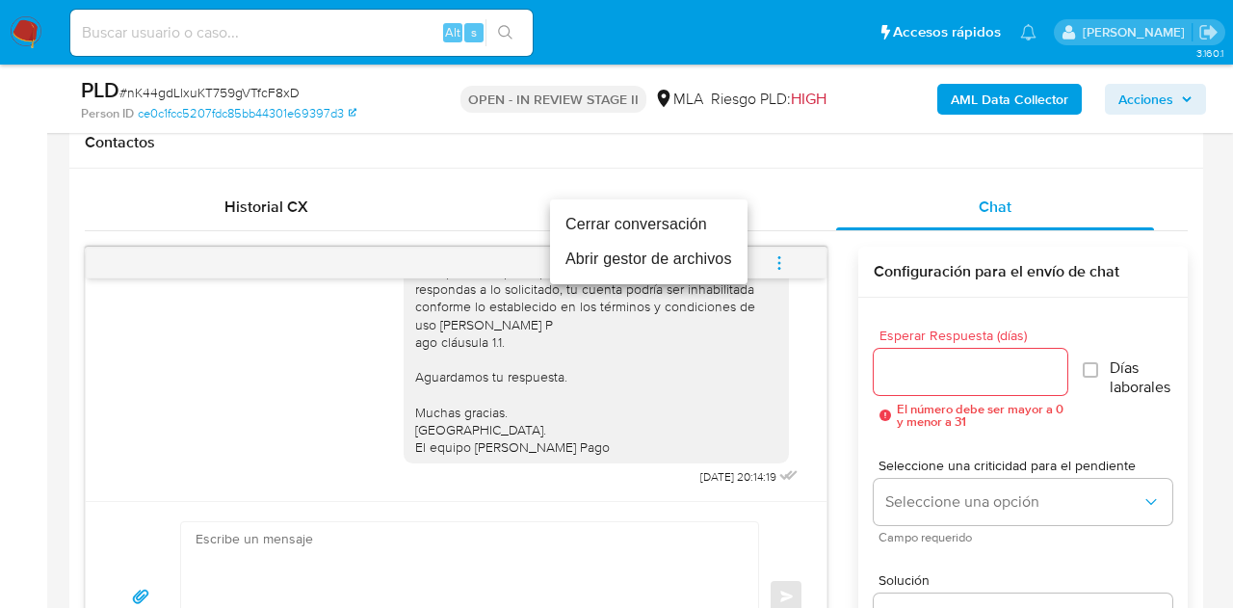
click at [681, 230] on li "Cerrar conversación" at bounding box center [649, 224] width 198 height 35
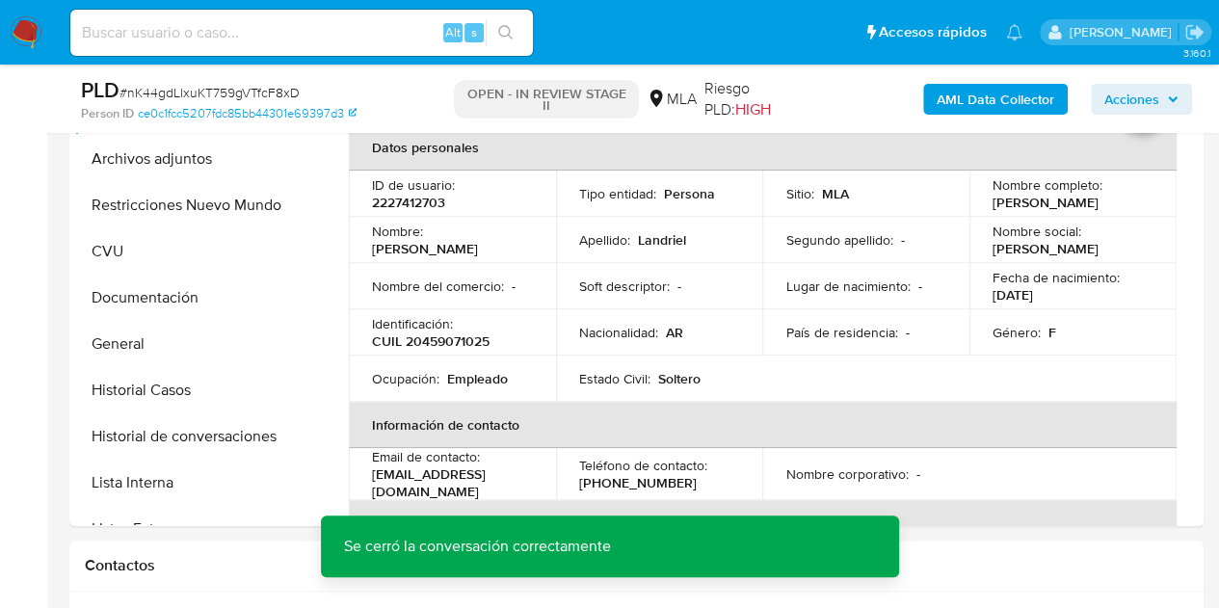
scroll to position [442, 0]
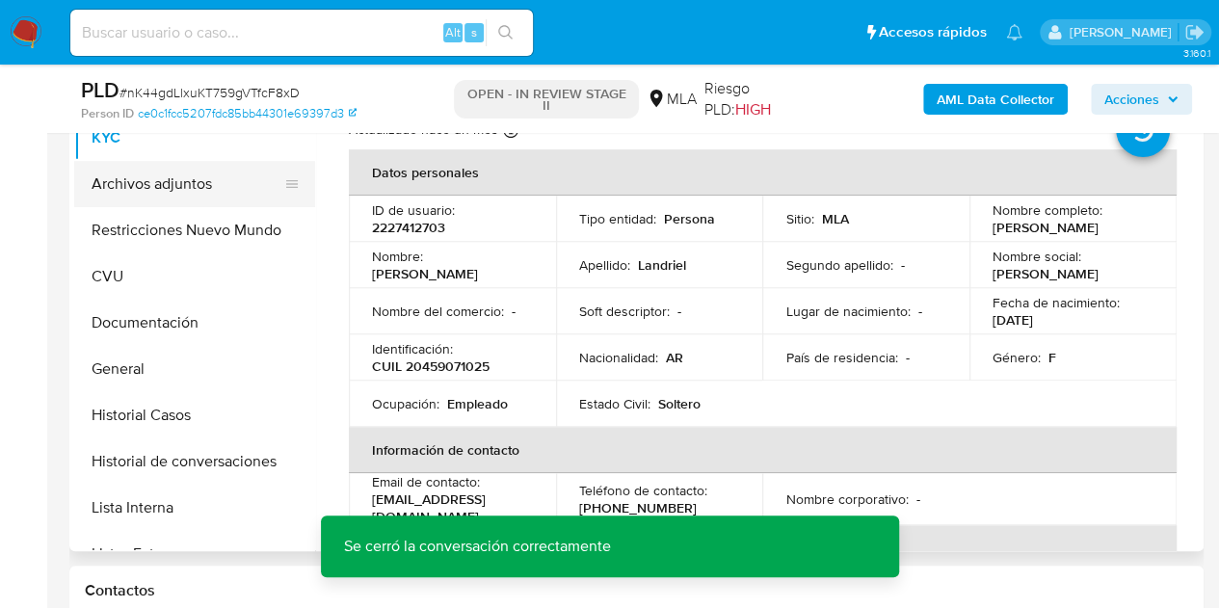
click at [203, 172] on button "Archivos adjuntos" at bounding box center [186, 184] width 225 height 46
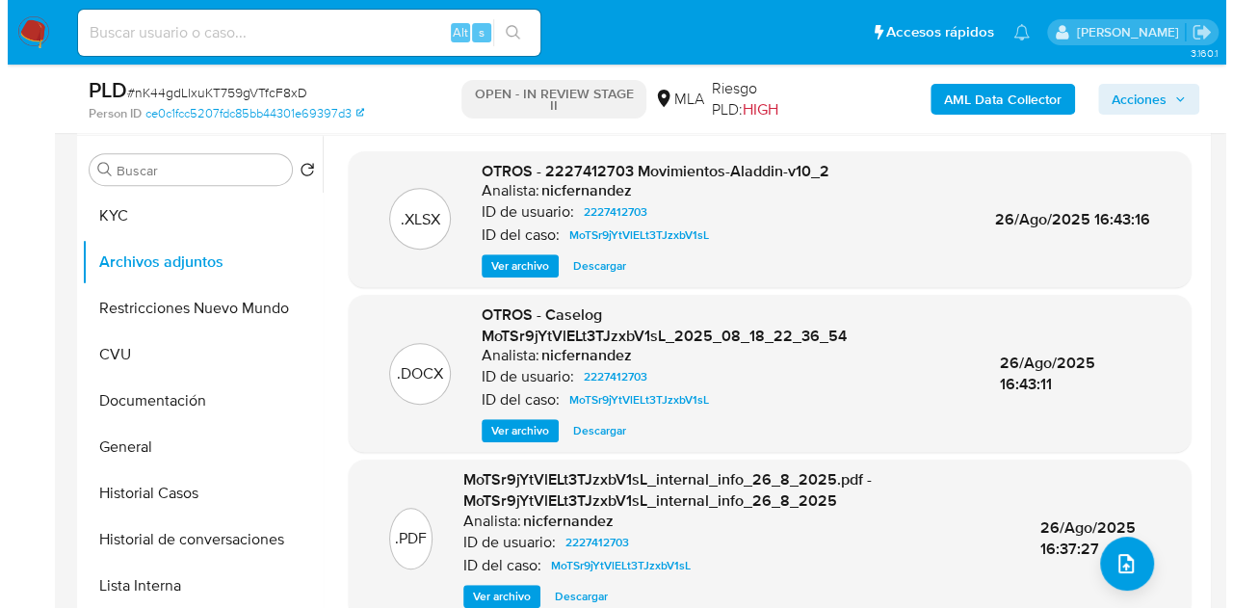
scroll to position [352, 0]
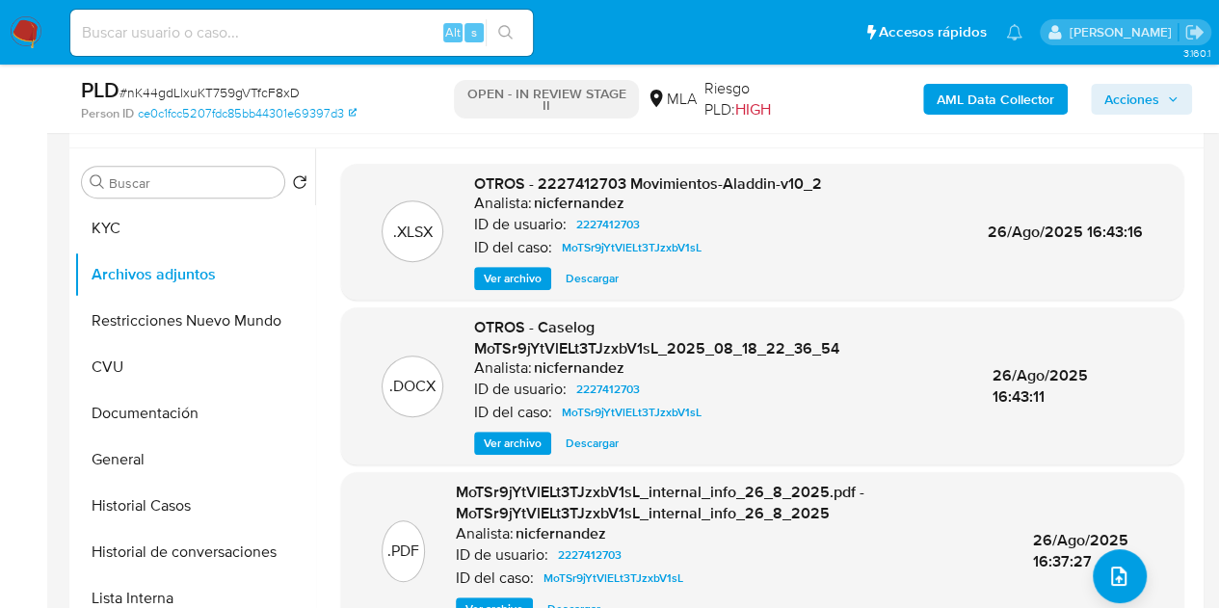
click at [531, 444] on span "Ver archivo" at bounding box center [513, 443] width 58 height 19
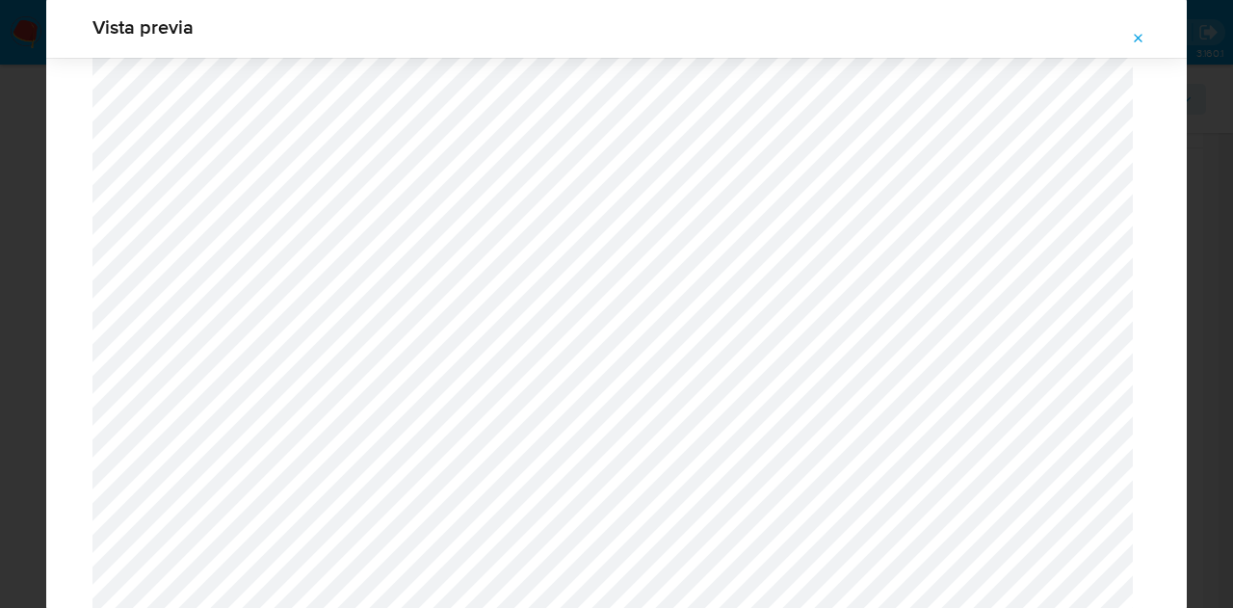
scroll to position [659, 0]
click at [1133, 39] on icon "Attachment preview" at bounding box center [1138, 38] width 15 height 15
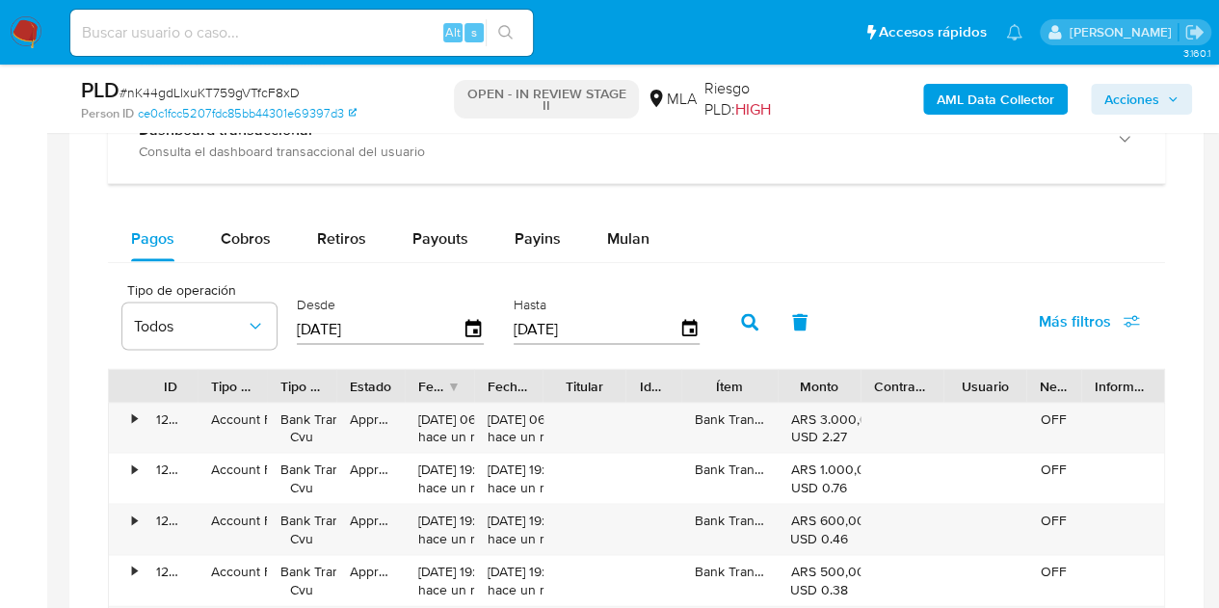
scroll to position [1779, 0]
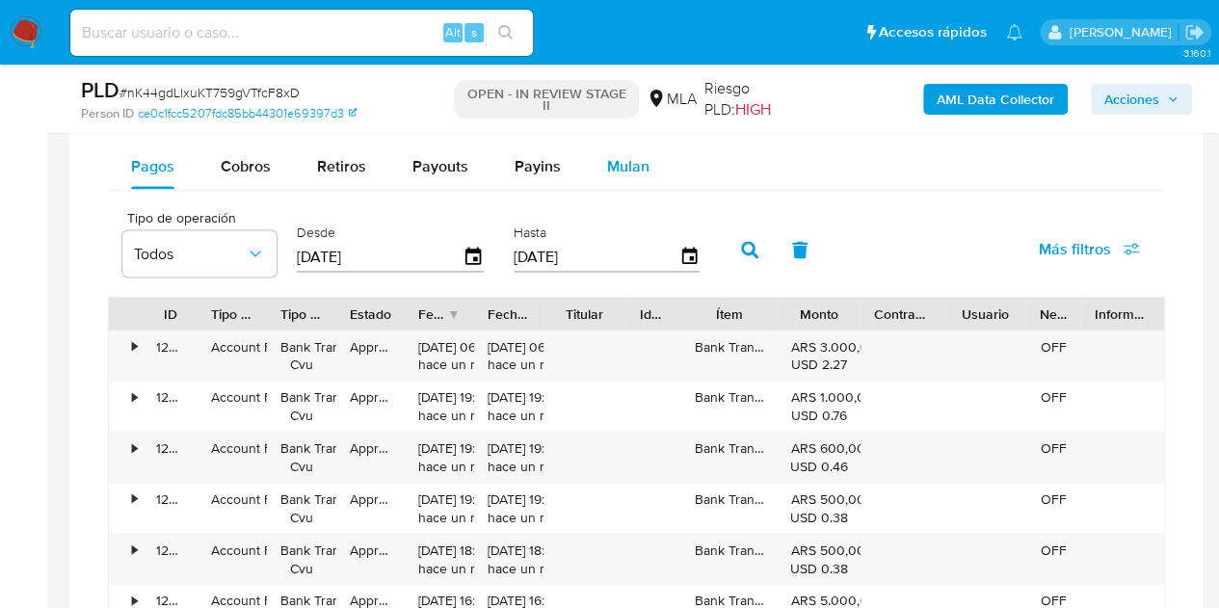
click at [640, 154] on span "Mulan" at bounding box center [628, 165] width 42 height 22
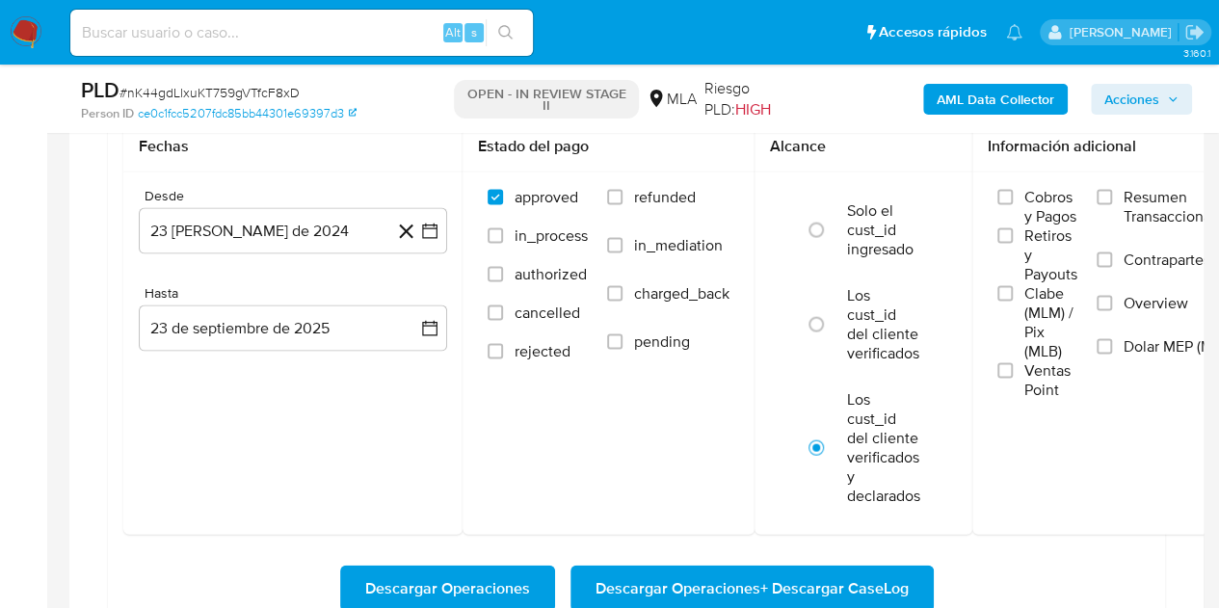
scroll to position [1965, 0]
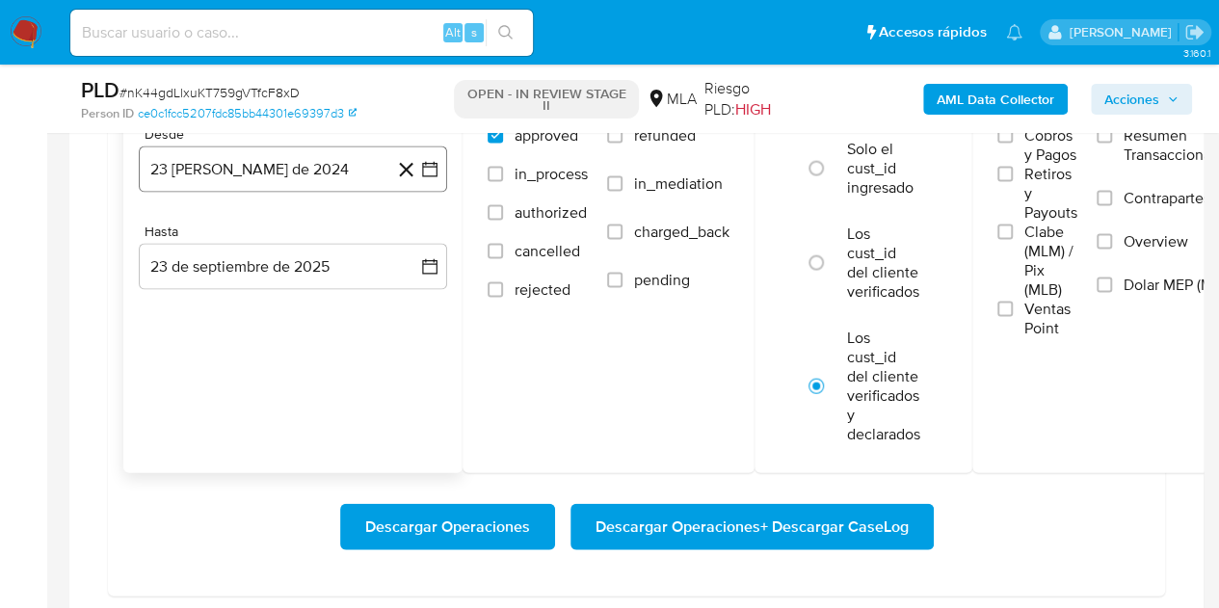
click at [306, 159] on button "23 de agosto de 2024" at bounding box center [293, 169] width 308 height 46
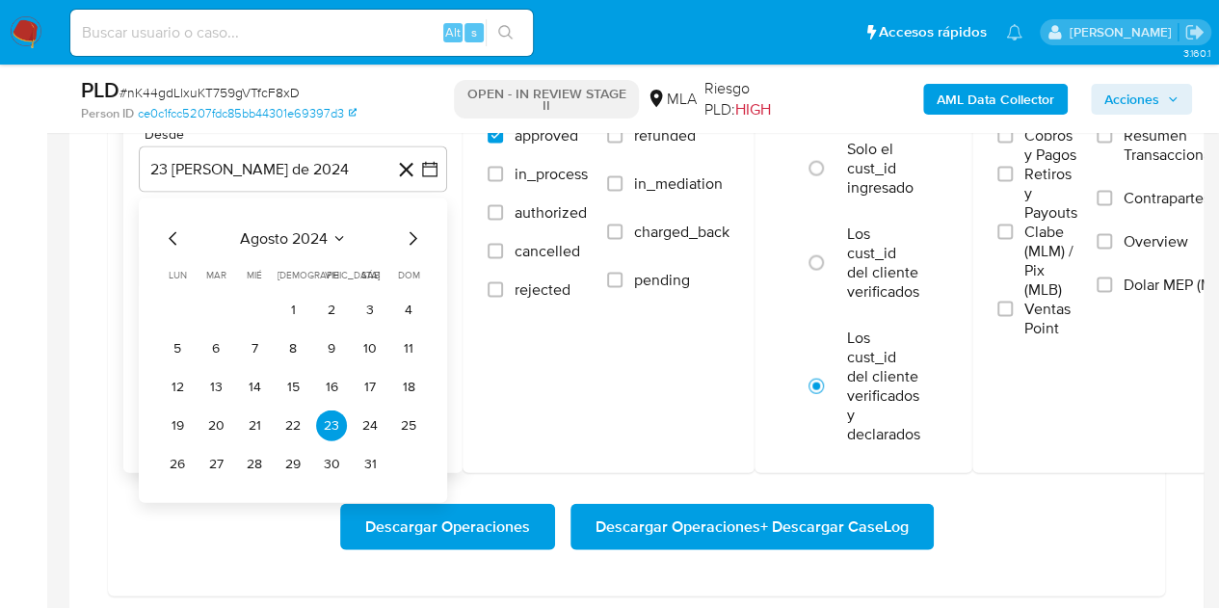
click at [397, 230] on div "agosto 2024" at bounding box center [293, 238] width 262 height 23
click at [407, 236] on icon "Mes siguiente" at bounding box center [412, 238] width 23 height 23
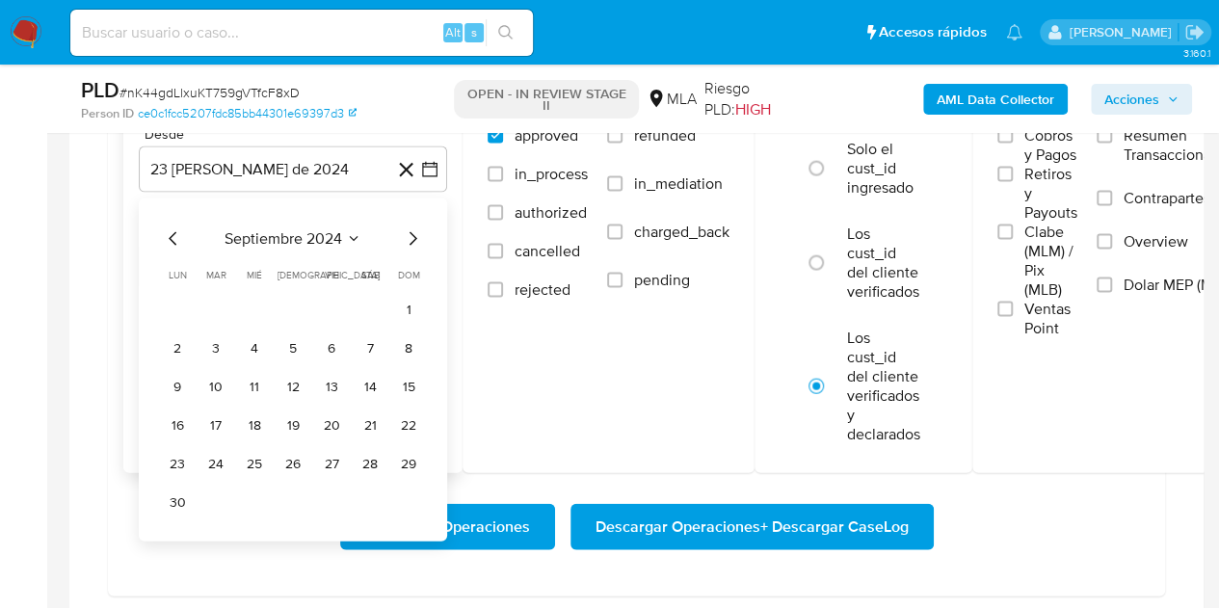
click at [407, 236] on icon "Mes siguiente" at bounding box center [412, 238] width 23 height 23
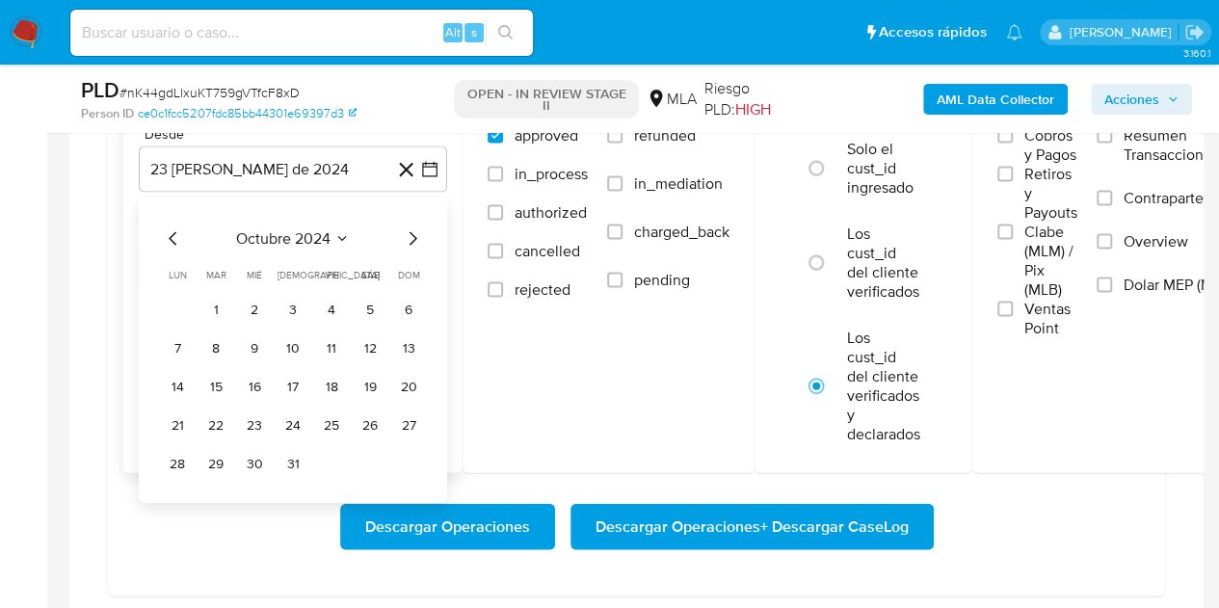
click at [407, 236] on icon "Mes siguiente" at bounding box center [412, 238] width 23 height 23
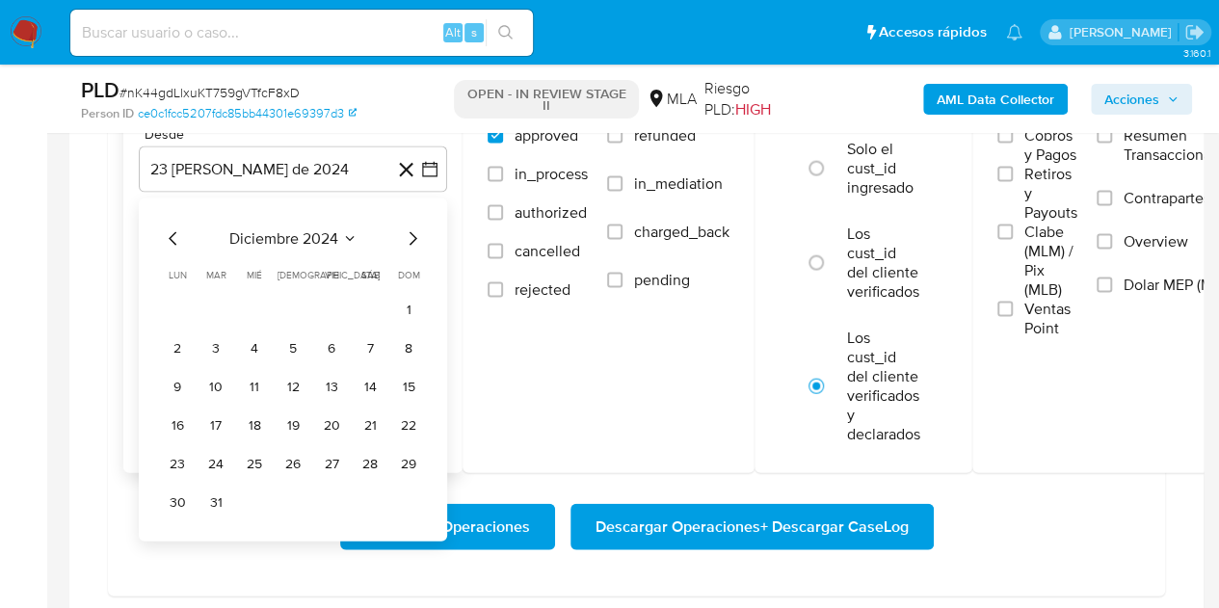
click at [407, 236] on icon "Mes siguiente" at bounding box center [412, 238] width 23 height 23
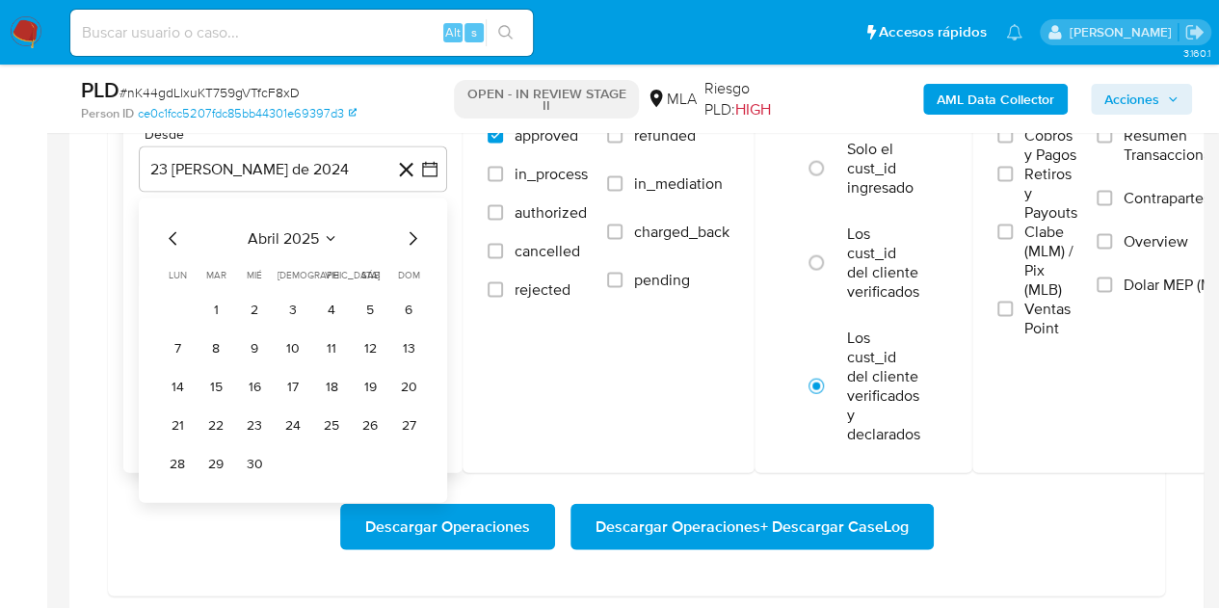
click at [407, 236] on icon "Mes siguiente" at bounding box center [412, 238] width 23 height 23
click at [329, 307] on button "1" at bounding box center [331, 310] width 31 height 31
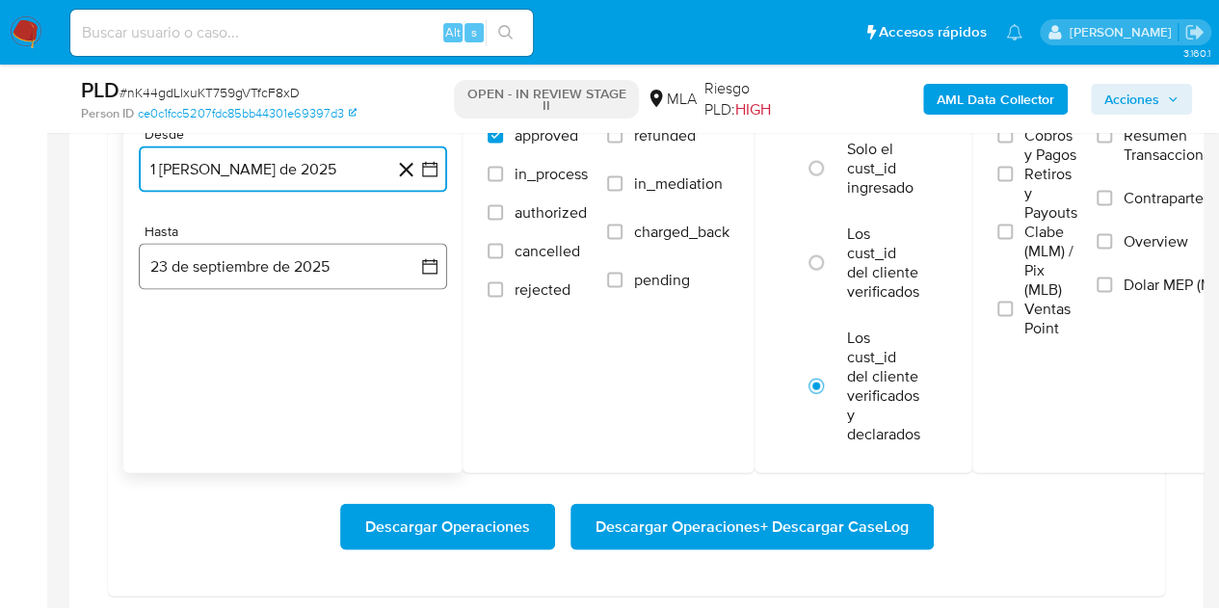
click at [291, 244] on button "23 de septiembre de 2025" at bounding box center [293, 267] width 308 height 46
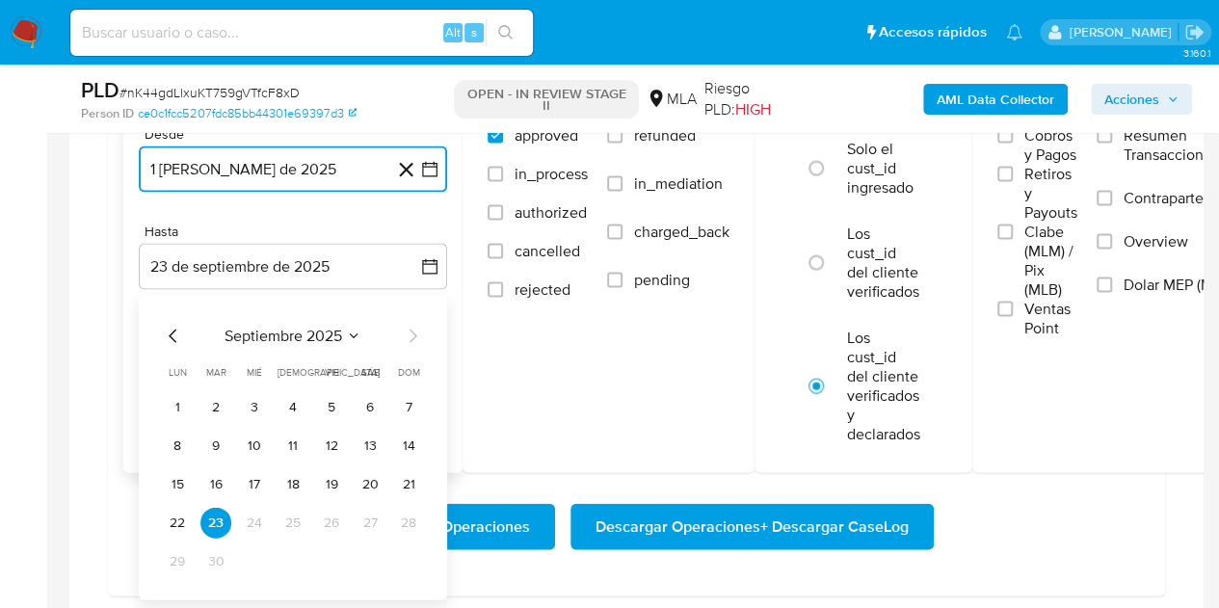
click at [166, 333] on icon "Mes anterior" at bounding box center [173, 336] width 23 height 23
click at [416, 554] on button "31" at bounding box center [408, 561] width 31 height 31
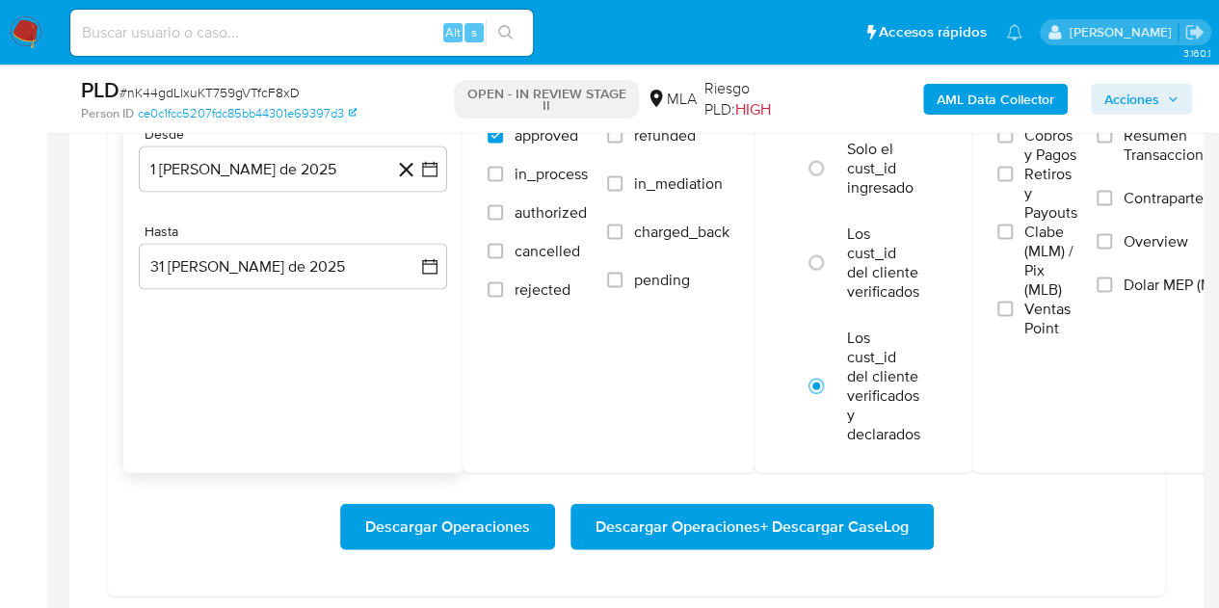
click at [246, 447] on div "Fechas Desde 1 de agosto de 2025 1-08-2025 Hasta 31 de agosto de 2025 31-08-2025" at bounding box center [292, 266] width 339 height 413
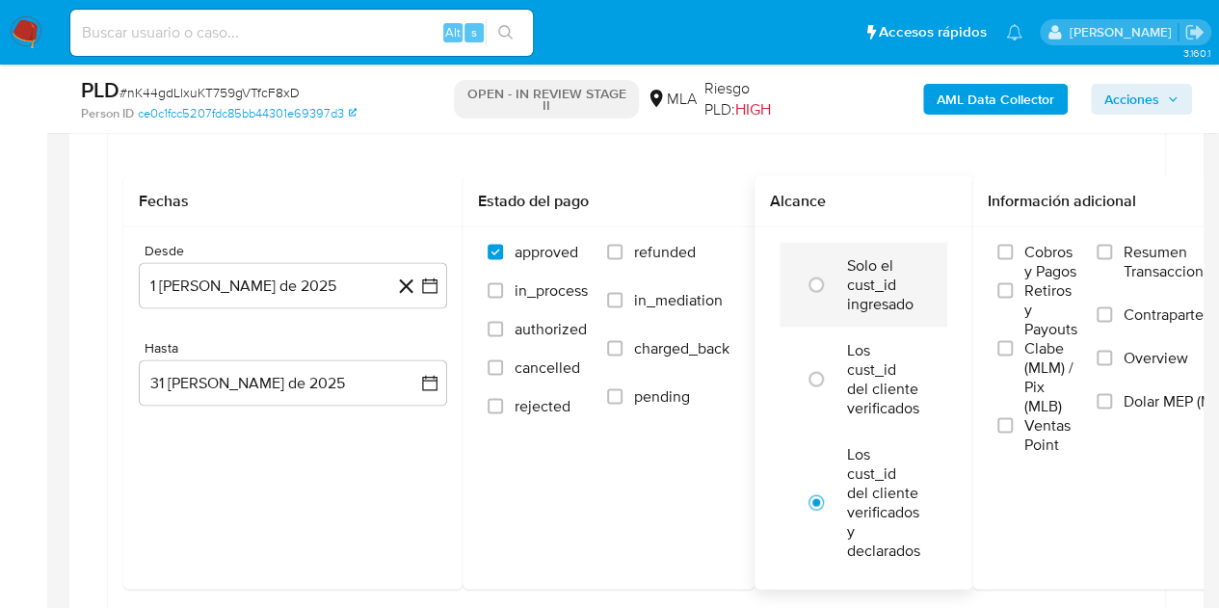
scroll to position [1820, 0]
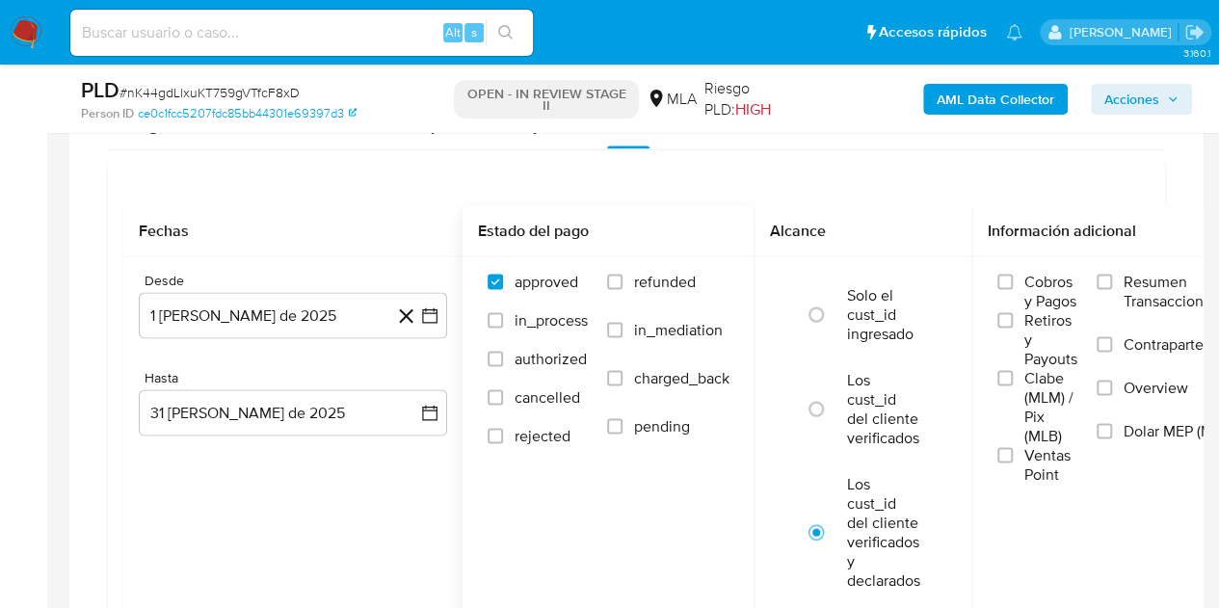
click at [662, 272] on span "refunded" at bounding box center [665, 281] width 62 height 19
click at [622, 274] on input "refunded" at bounding box center [614, 281] width 15 height 15
checkbox input "true"
drag, startPoint x: 1128, startPoint y: 424, endPoint x: 1232, endPoint y: 367, distance: 118.6
click at [1131, 425] on span "Dolar MEP (MLA)" at bounding box center [1179, 430] width 112 height 19
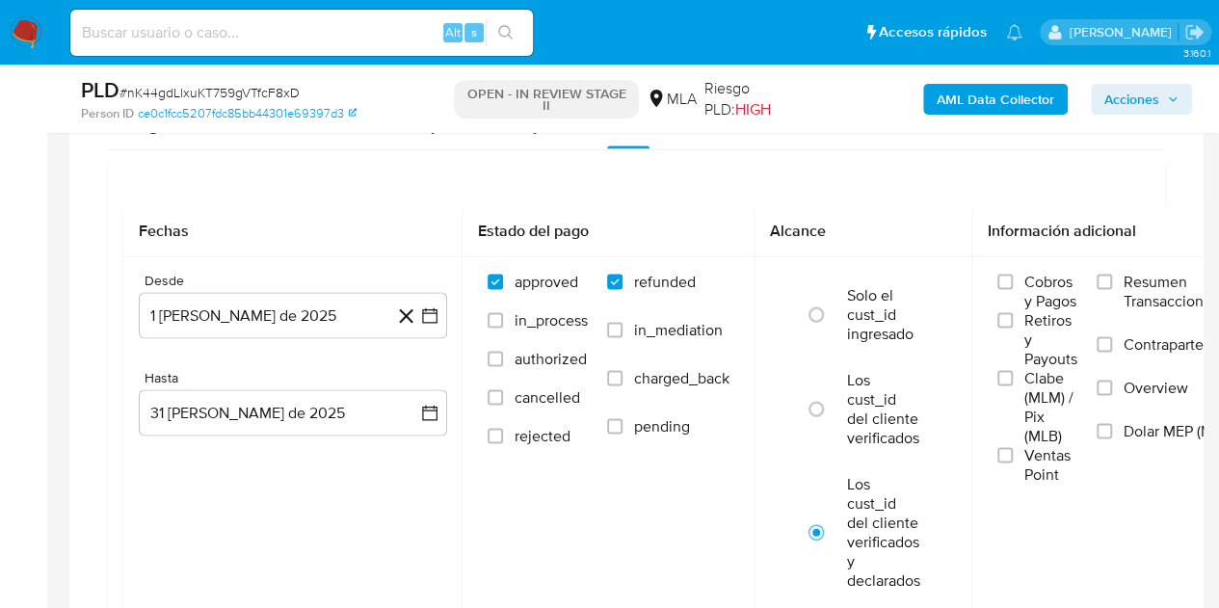
click at [1112, 425] on input "Dolar MEP (MLA)" at bounding box center [1103, 430] width 15 height 15
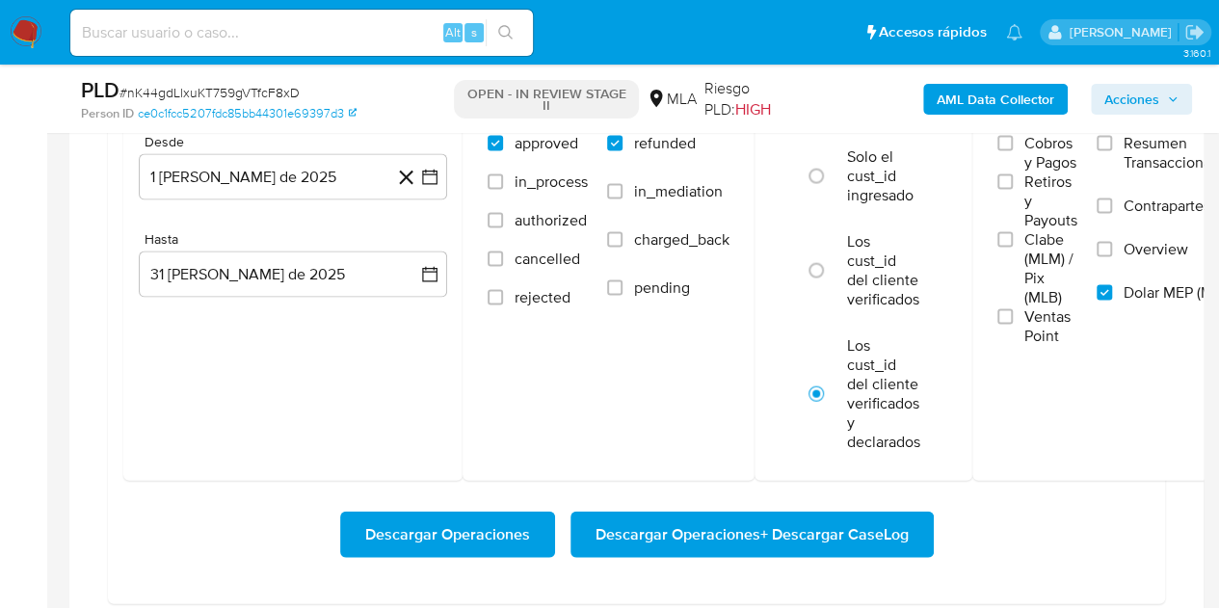
scroll to position [1989, 0]
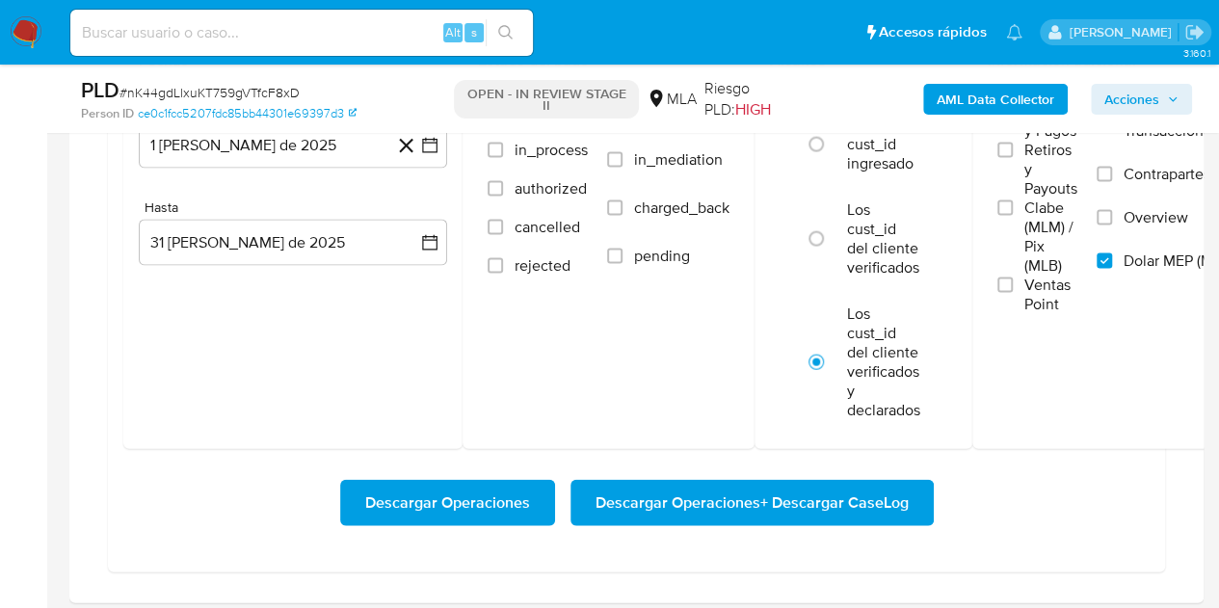
click at [641, 490] on span "Descargar Operaciones + Descargar CaseLog" at bounding box center [751, 503] width 313 height 42
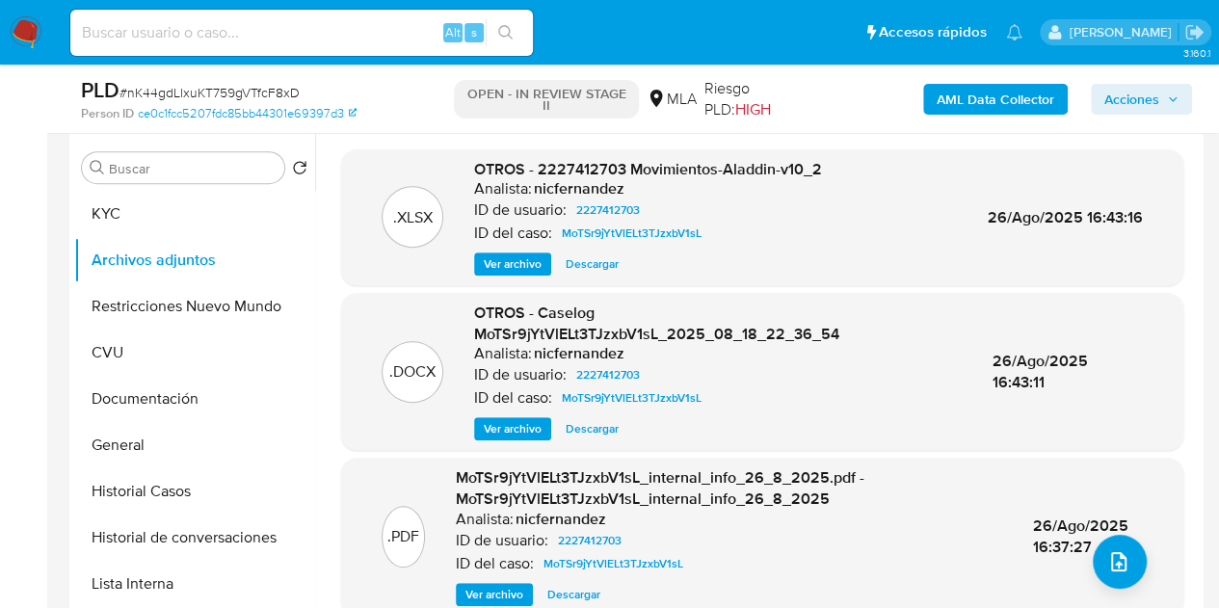
scroll to position [387, 0]
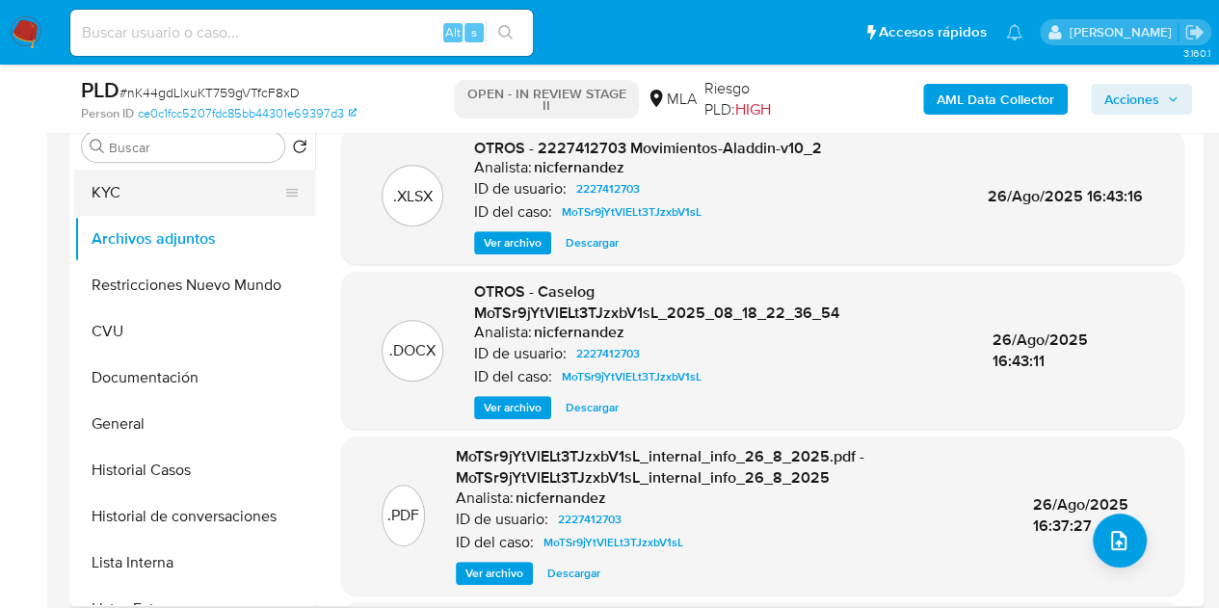
click at [168, 198] on button "KYC" at bounding box center [186, 193] width 225 height 46
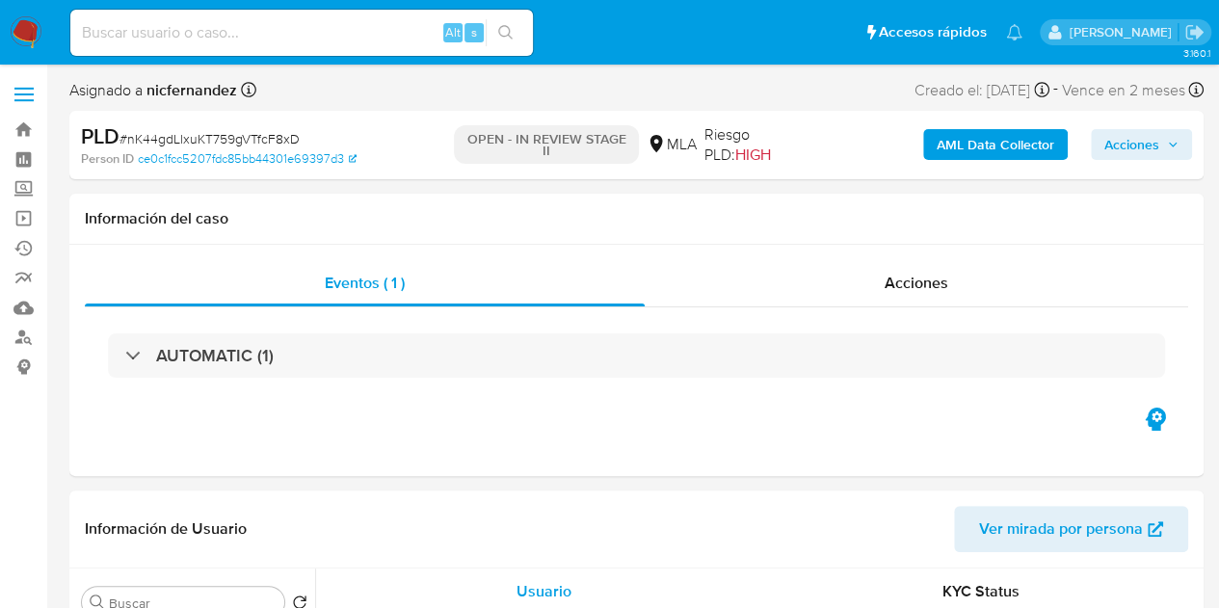
select select "10"
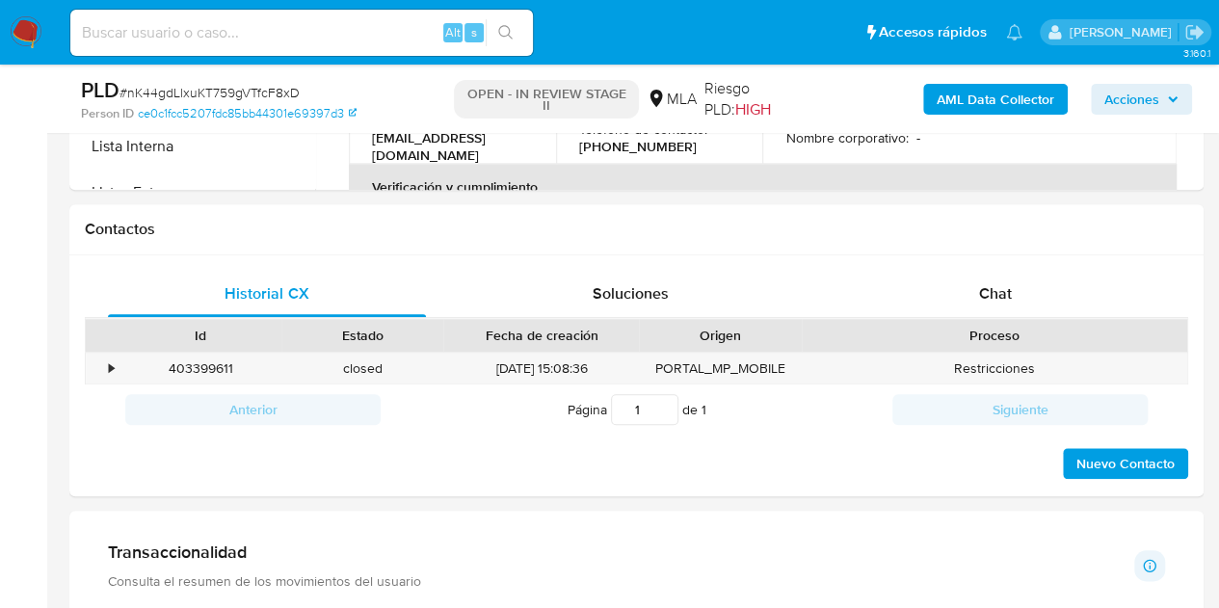
scroll to position [834, 0]
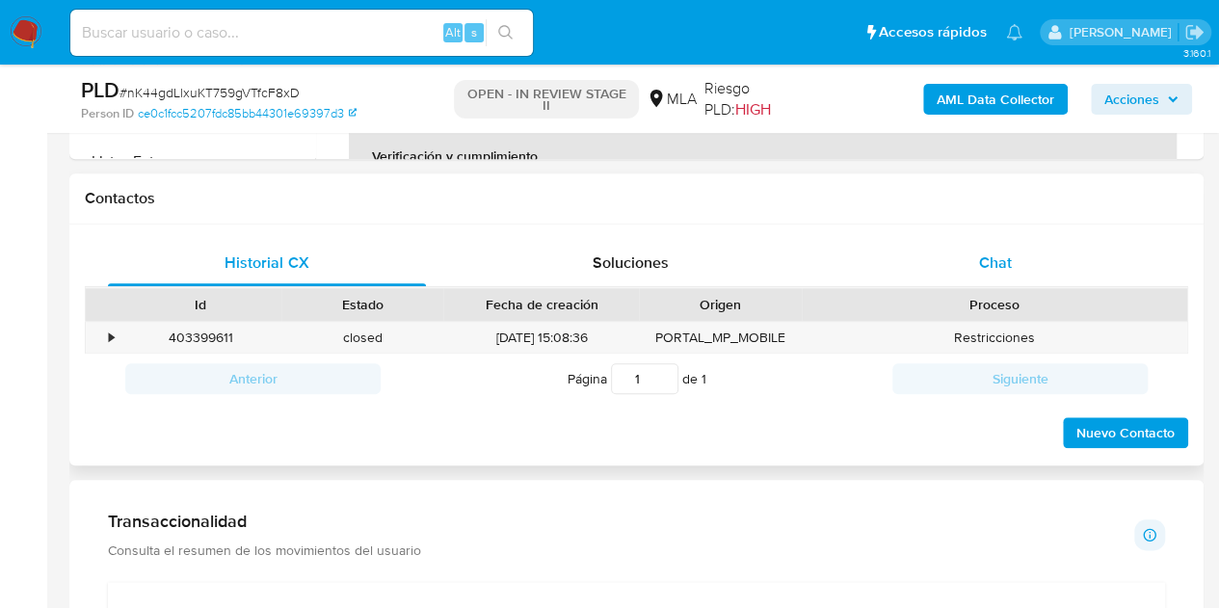
click at [1042, 251] on div "Chat" at bounding box center [995, 263] width 318 height 46
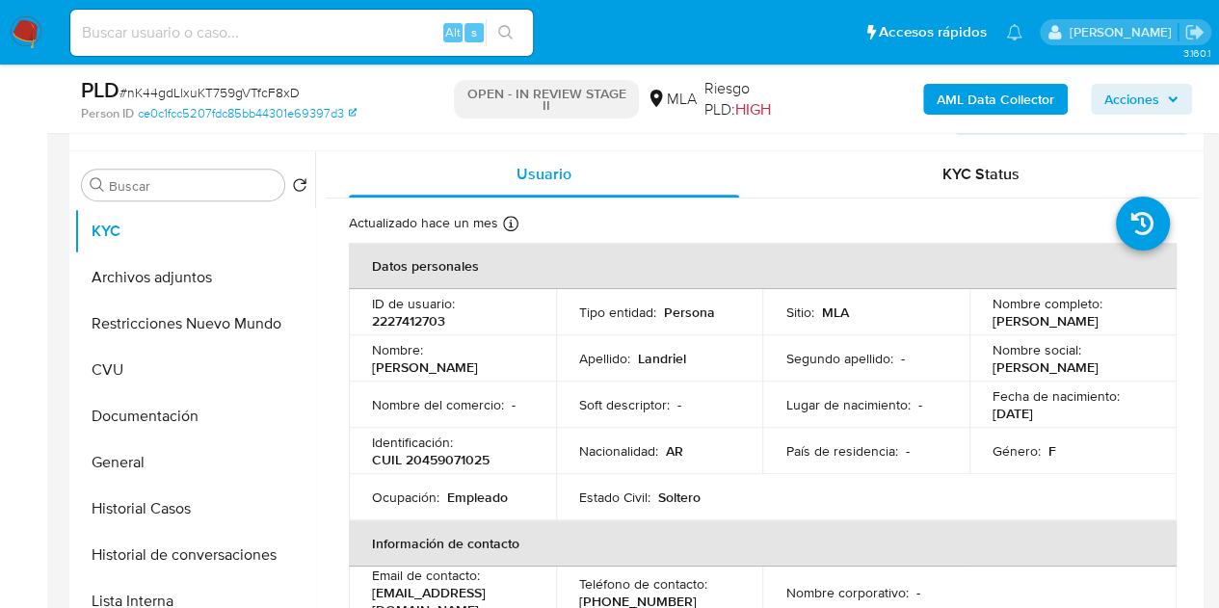
scroll to position [425, 0]
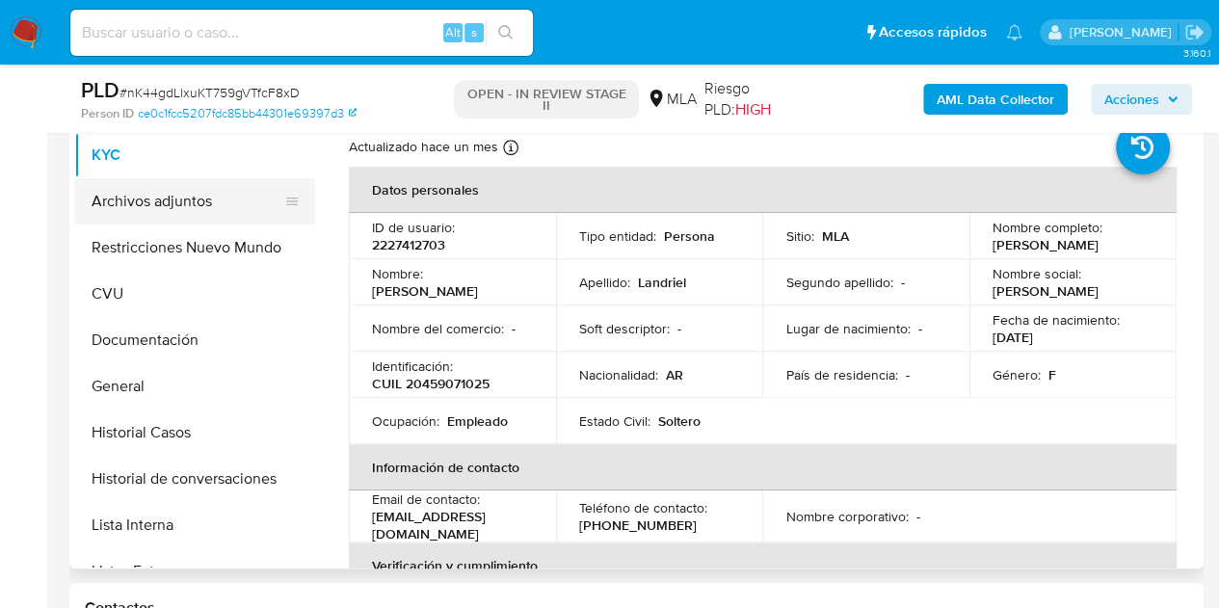
click at [188, 202] on button "Archivos adjuntos" at bounding box center [186, 201] width 225 height 46
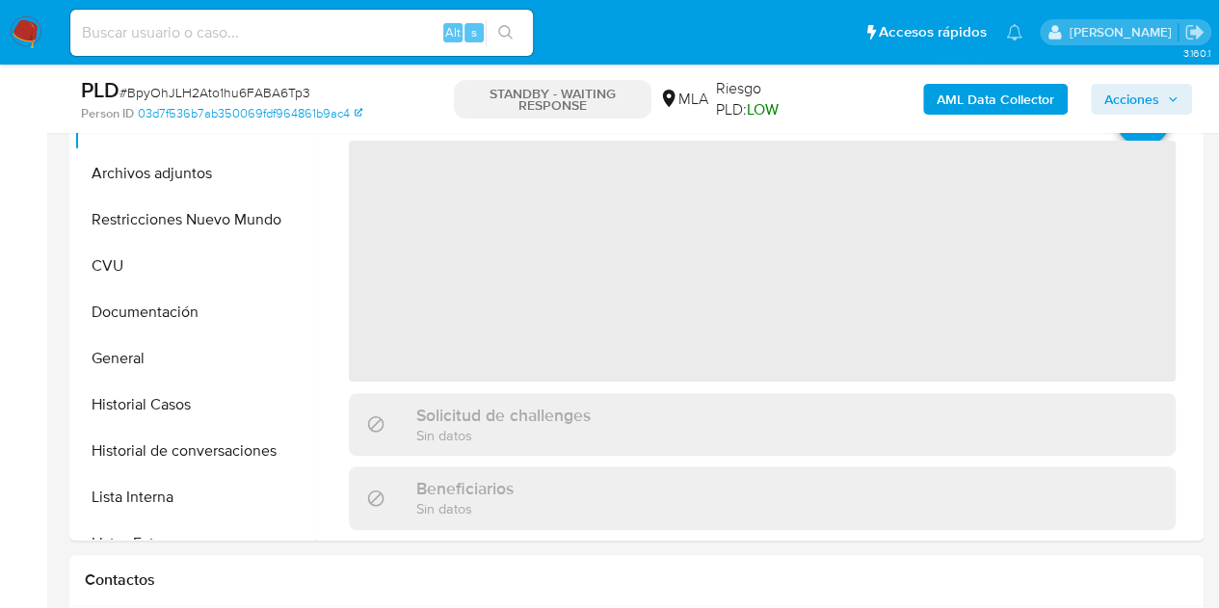
scroll to position [395, 0]
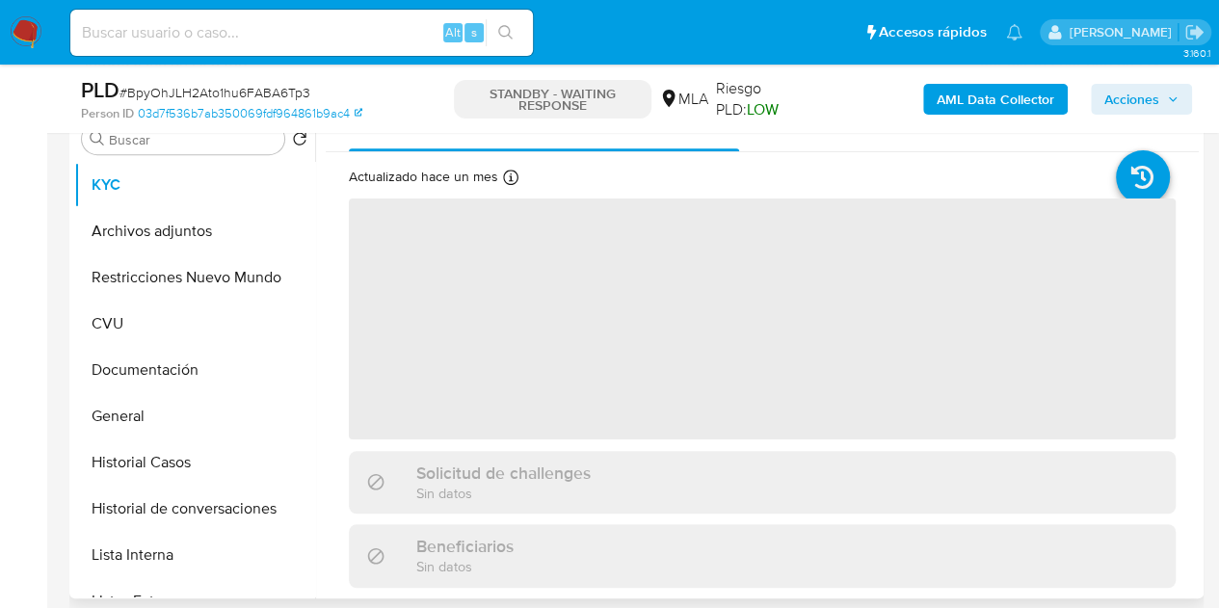
select select "10"
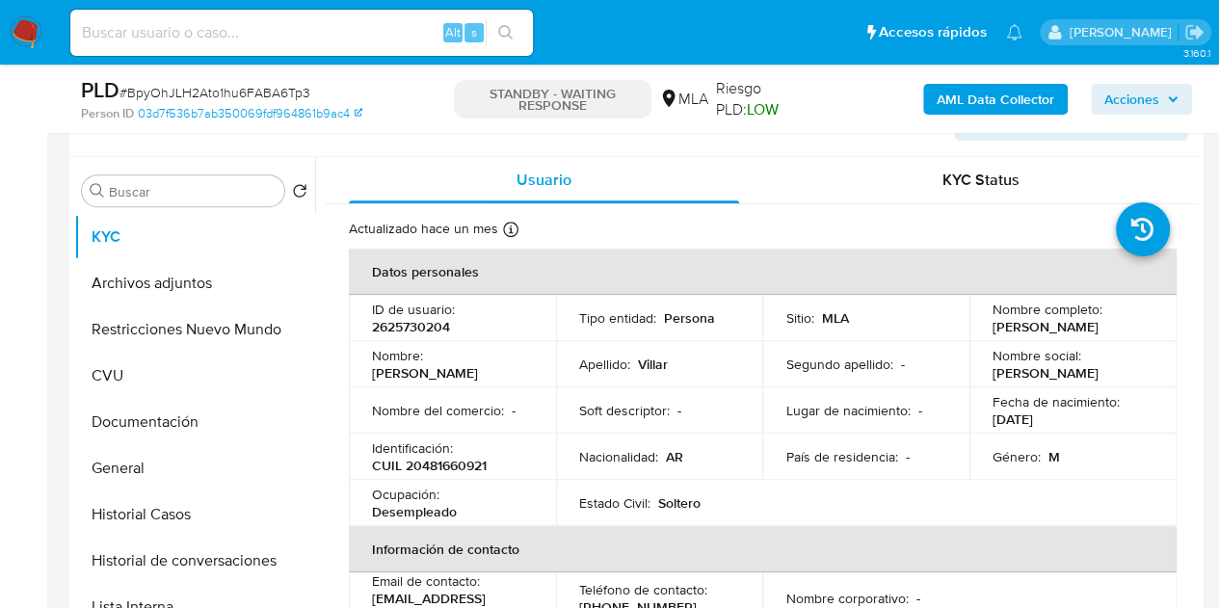
scroll to position [859, 0]
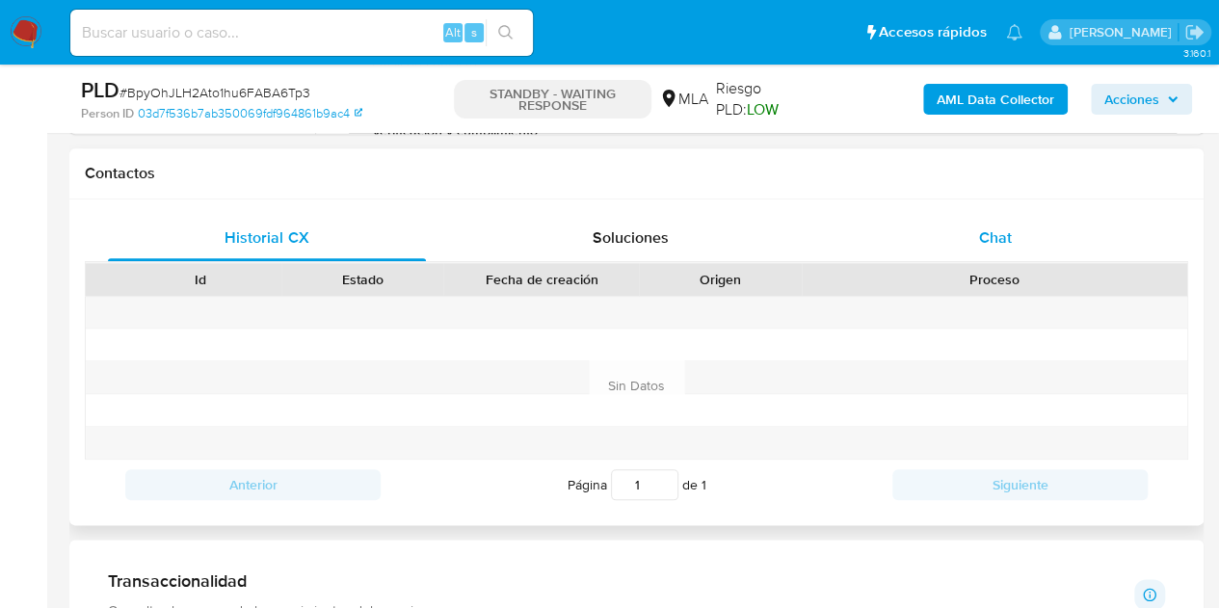
click at [1015, 243] on div "Chat" at bounding box center [995, 238] width 318 height 46
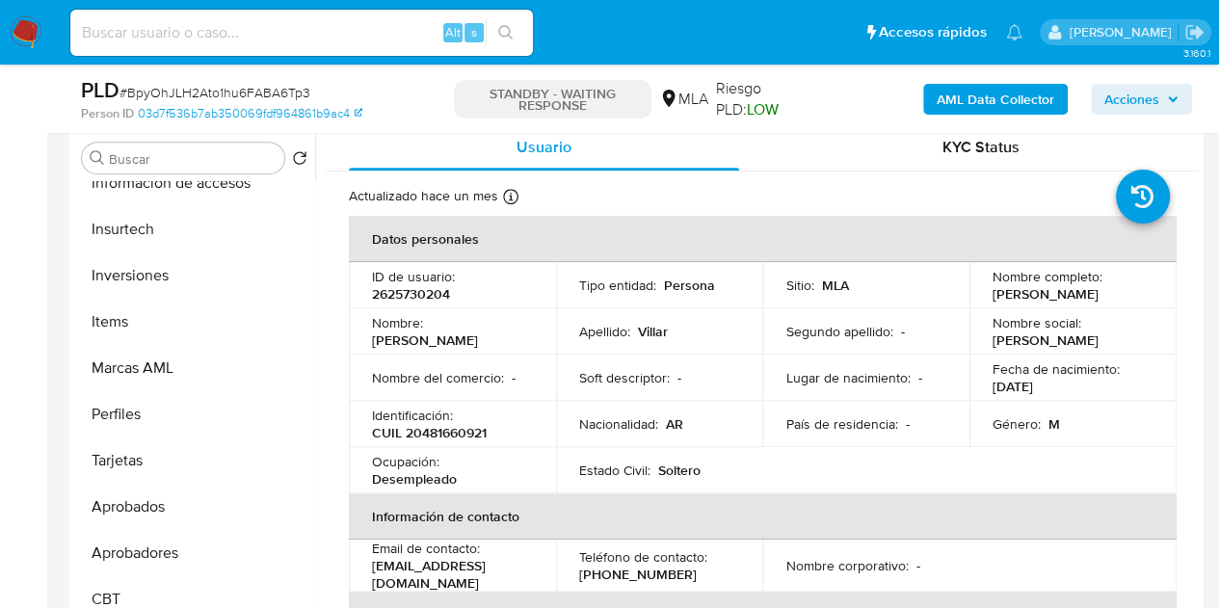
scroll to position [999, 0]
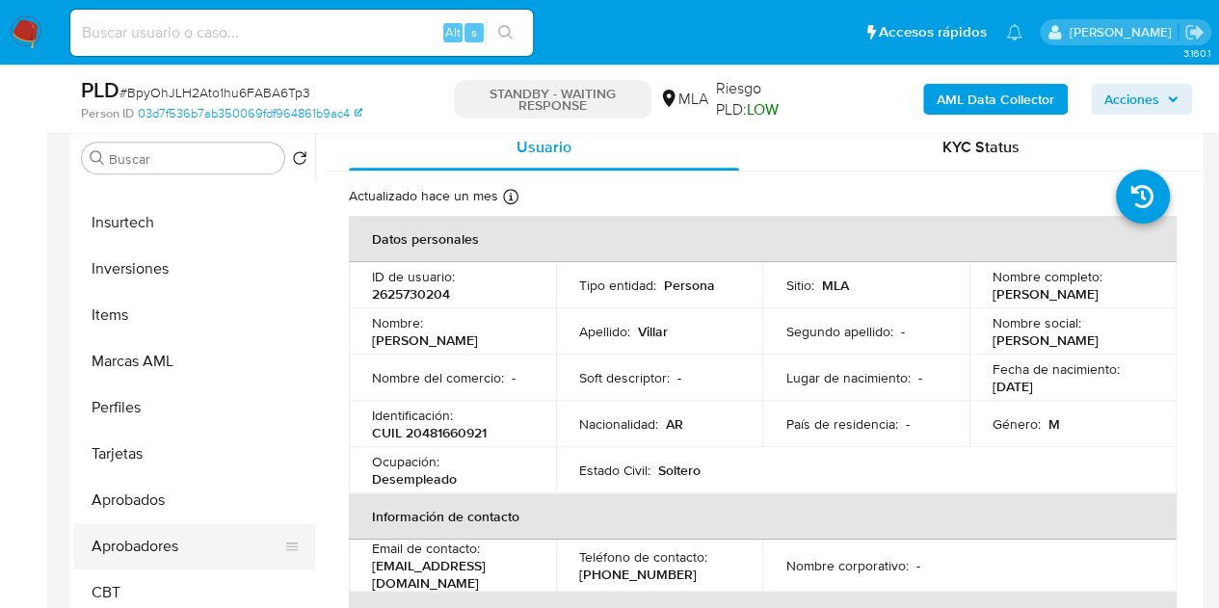
click at [159, 545] on button "Aprobadores" at bounding box center [186, 546] width 225 height 46
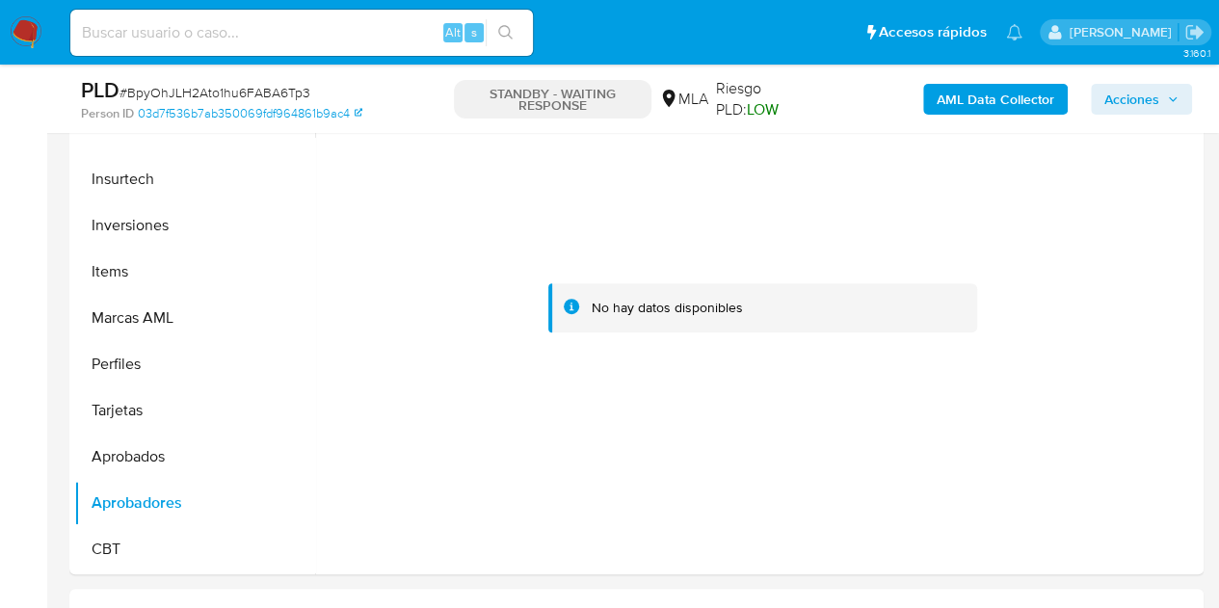
scroll to position [436, 0]
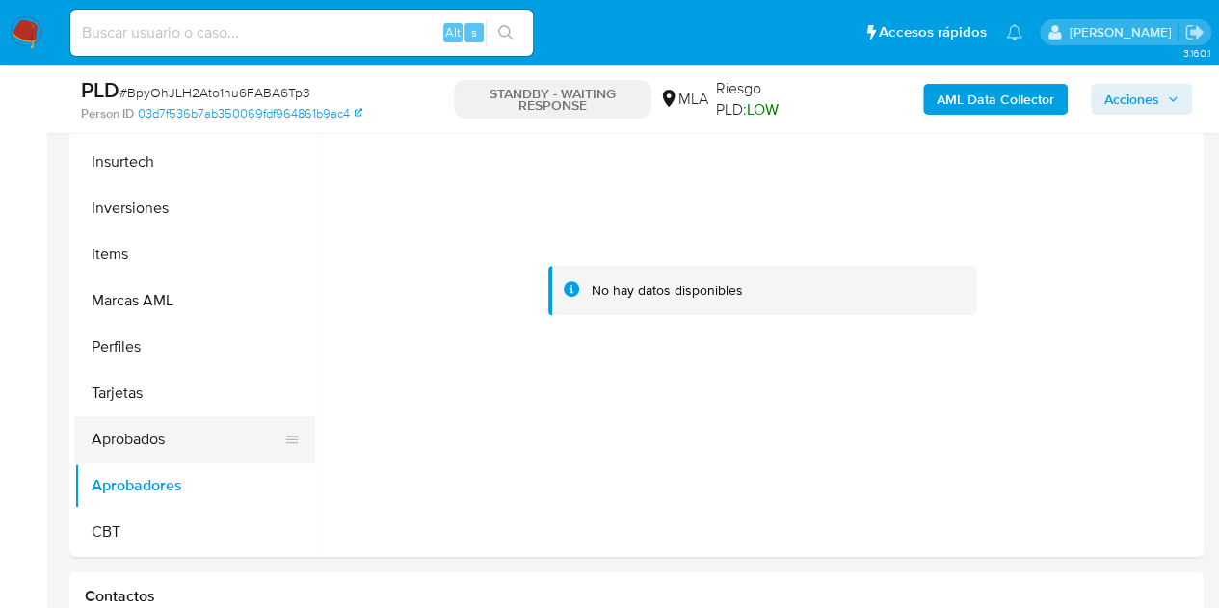
click at [181, 435] on button "Aprobados" at bounding box center [186, 439] width 225 height 46
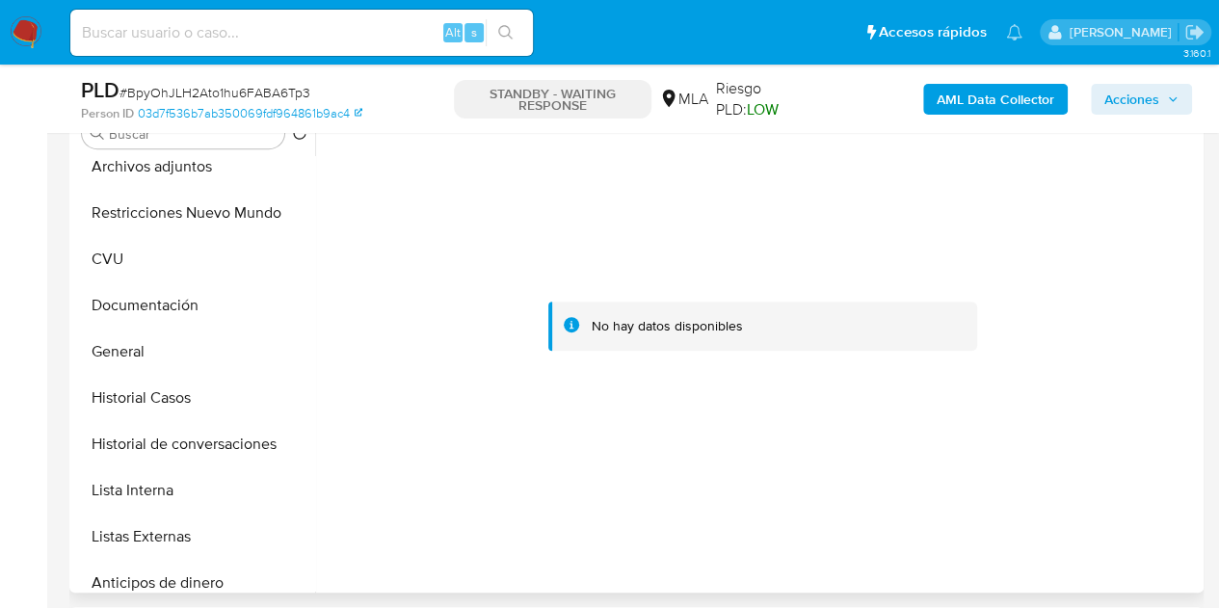
scroll to position [0, 0]
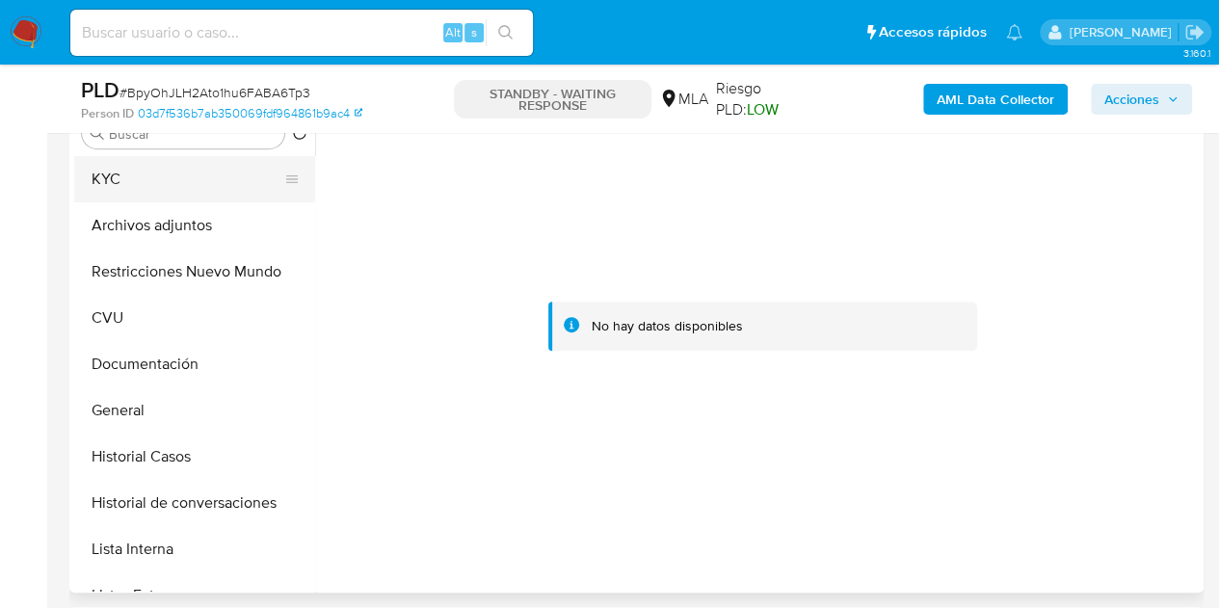
click at [158, 184] on button "KYC" at bounding box center [186, 179] width 225 height 46
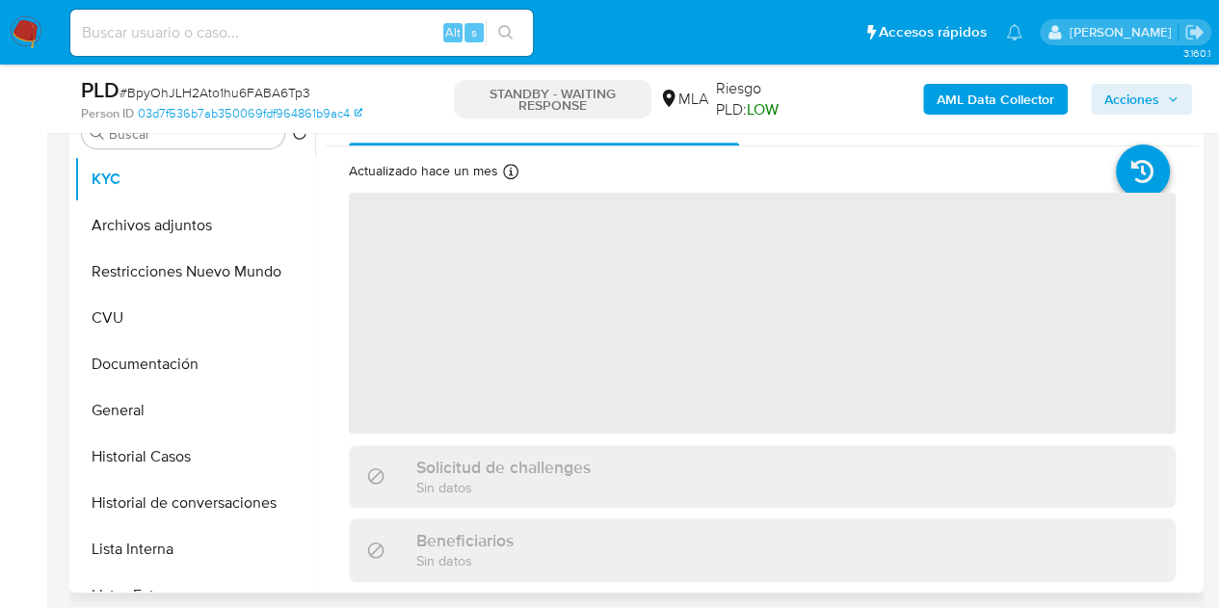
click at [393, 557] on div "Beneficiarios Sin datos" at bounding box center [449, 550] width 128 height 40
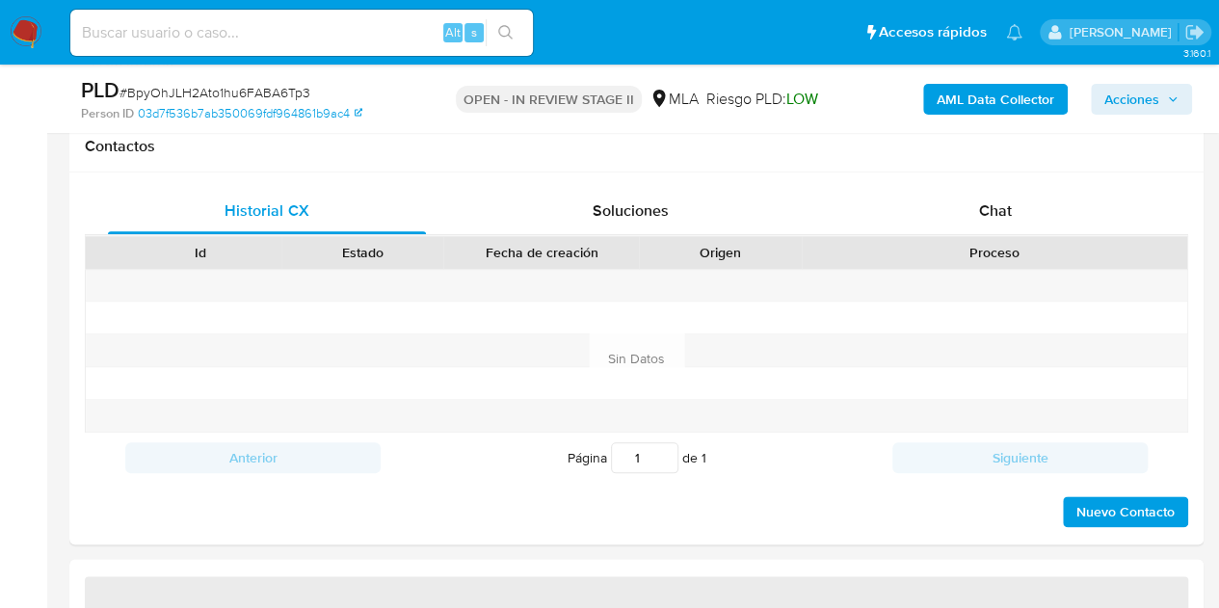
select select "10"
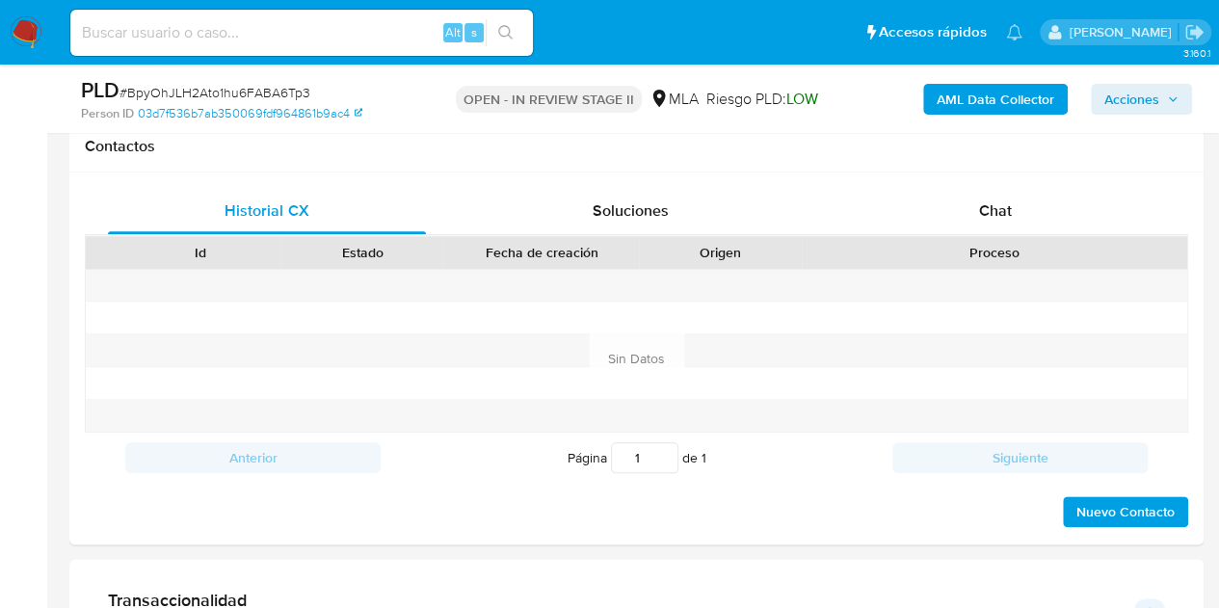
scroll to position [890, 0]
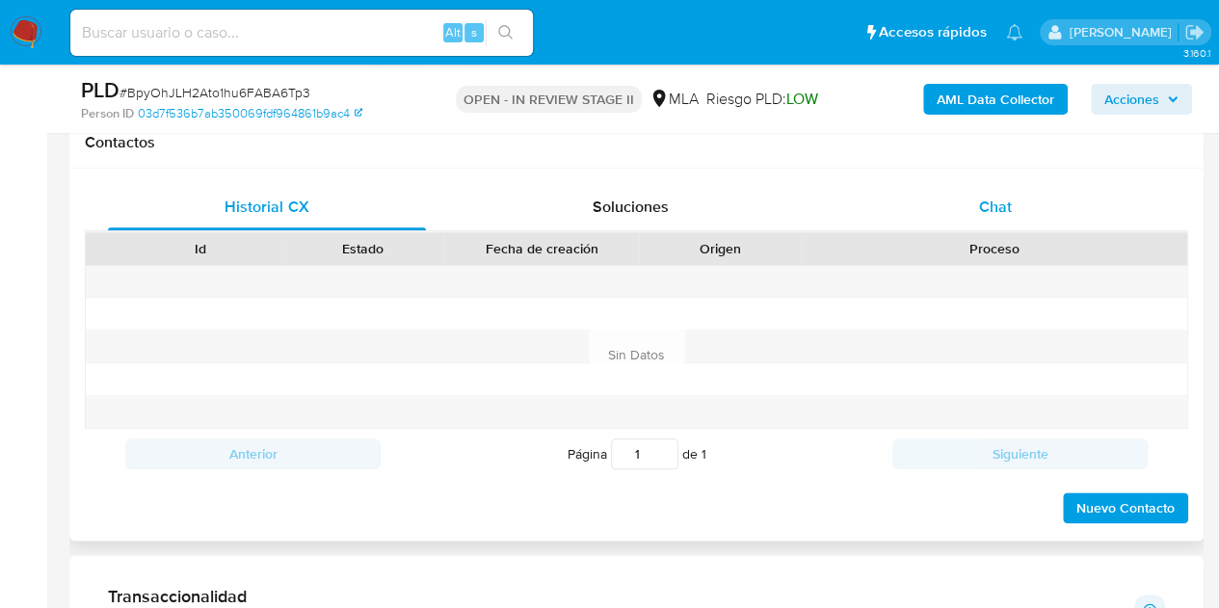
click at [1021, 190] on div "Chat" at bounding box center [995, 207] width 318 height 46
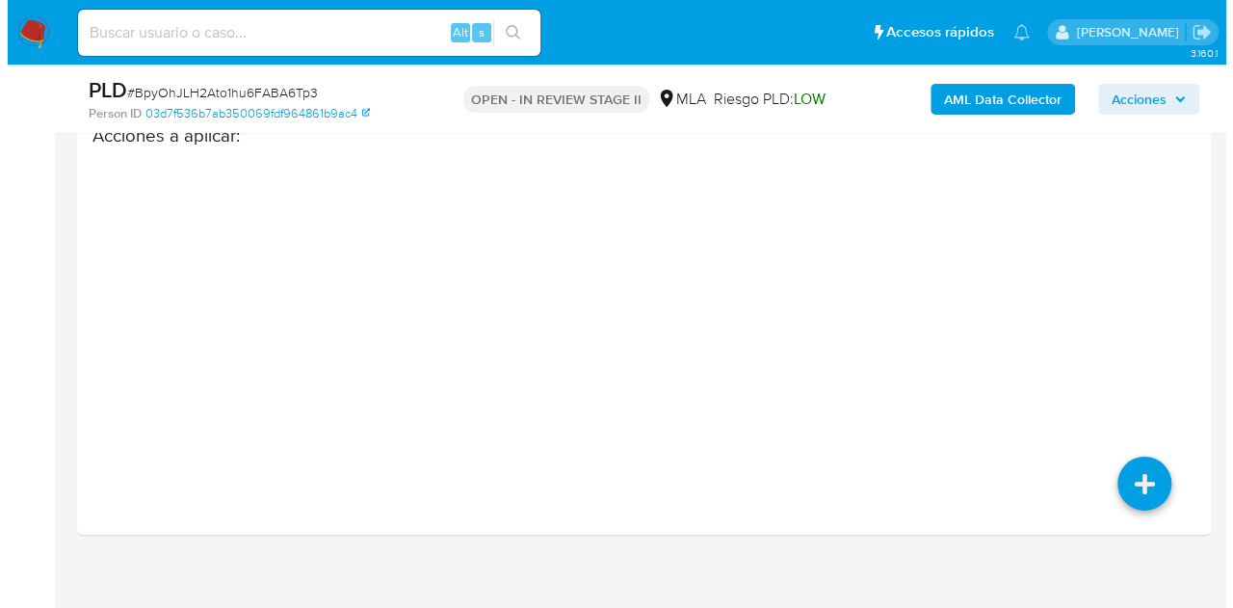
scroll to position [3137, 0]
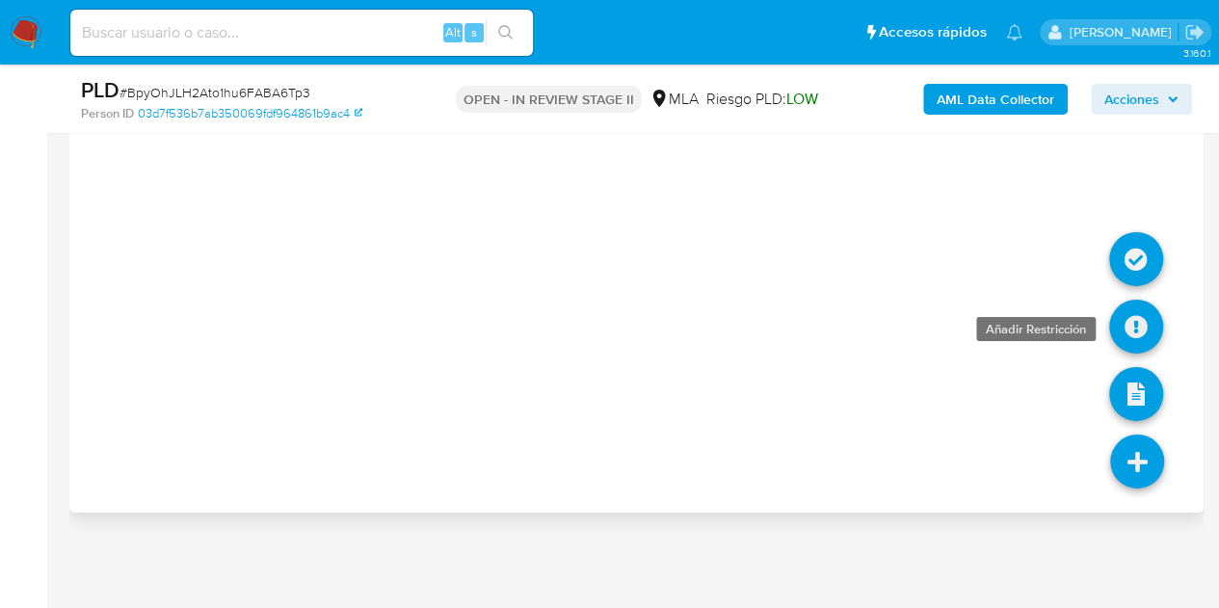
click at [1132, 321] on icon at bounding box center [1136, 327] width 54 height 54
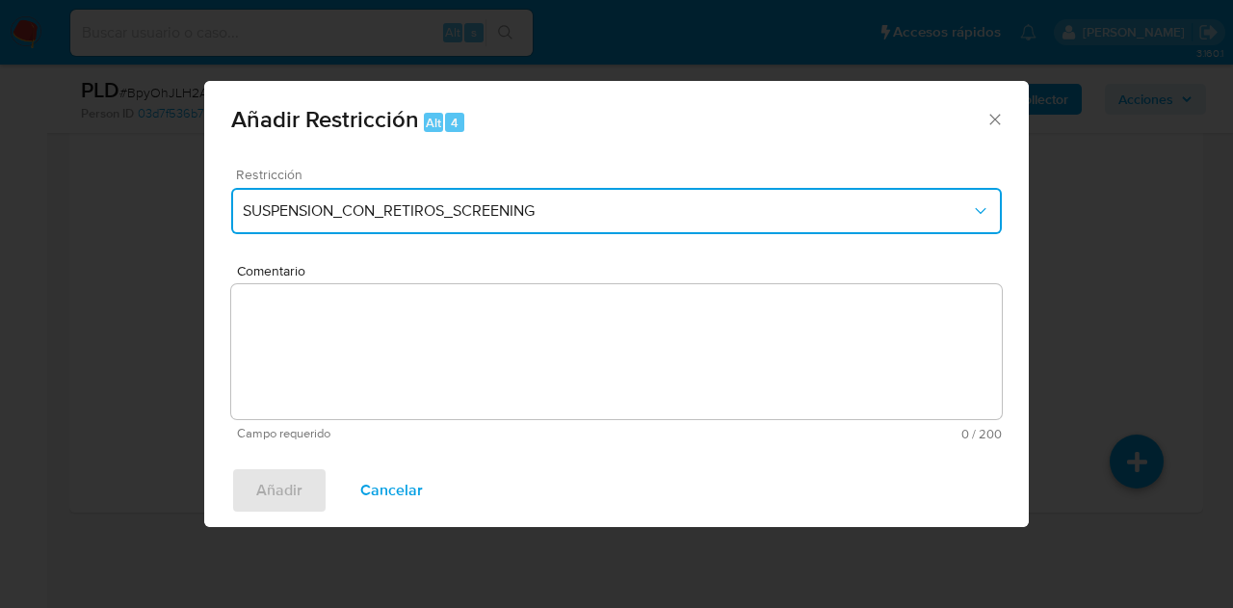
click at [745, 194] on button "SUSPENSION_CON_RETIROS_SCREENING" at bounding box center [616, 211] width 771 height 46
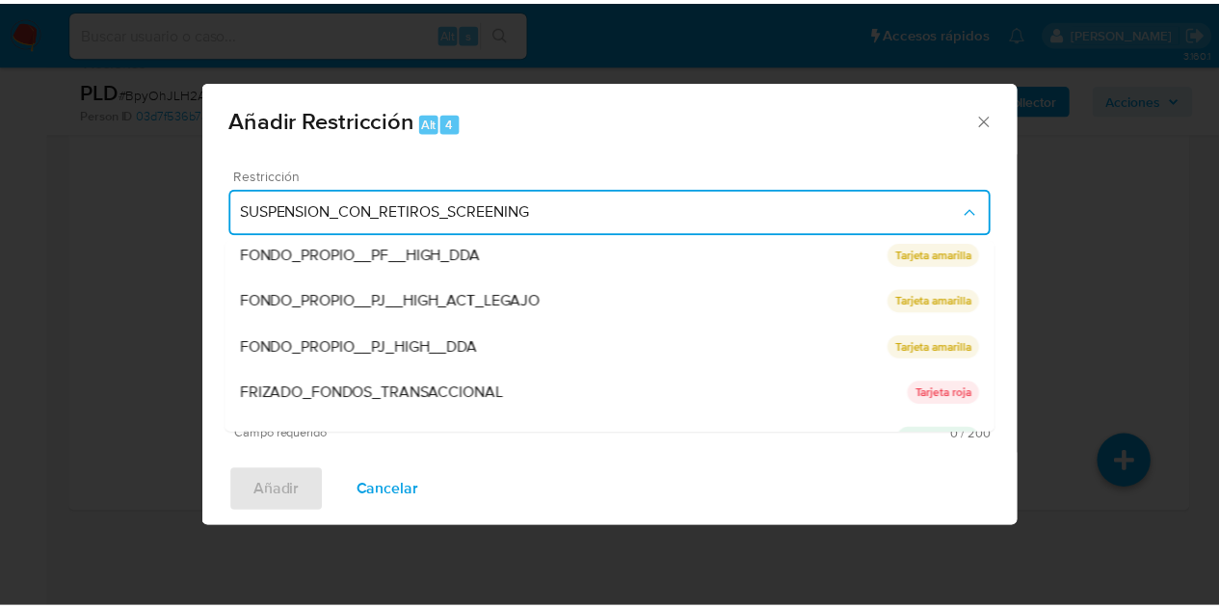
scroll to position [408, 0]
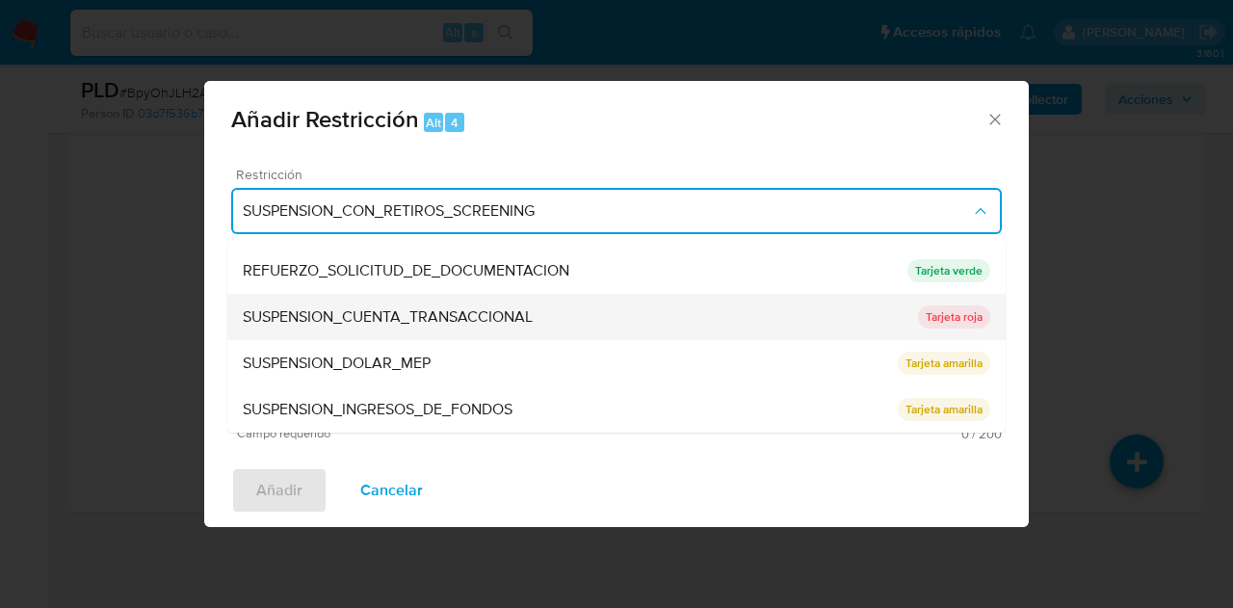
click at [497, 326] on span "SUSPENSION_CUENTA_TRANSACCIONAL" at bounding box center [388, 316] width 290 height 19
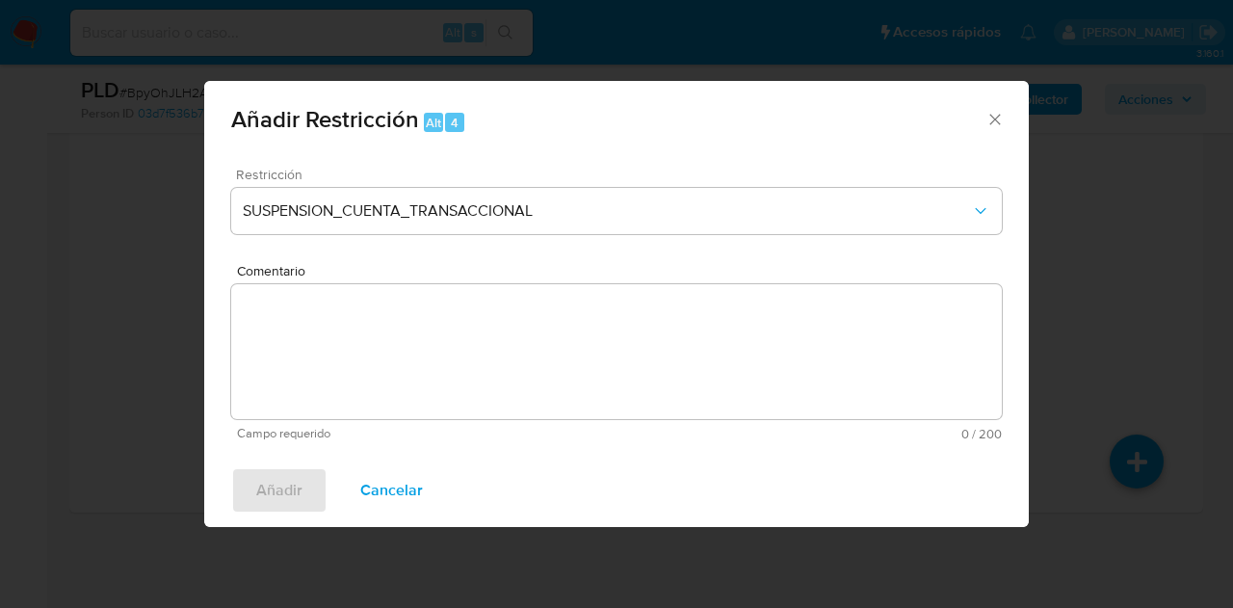
click at [501, 325] on textarea "Comentario" at bounding box center [616, 351] width 771 height 135
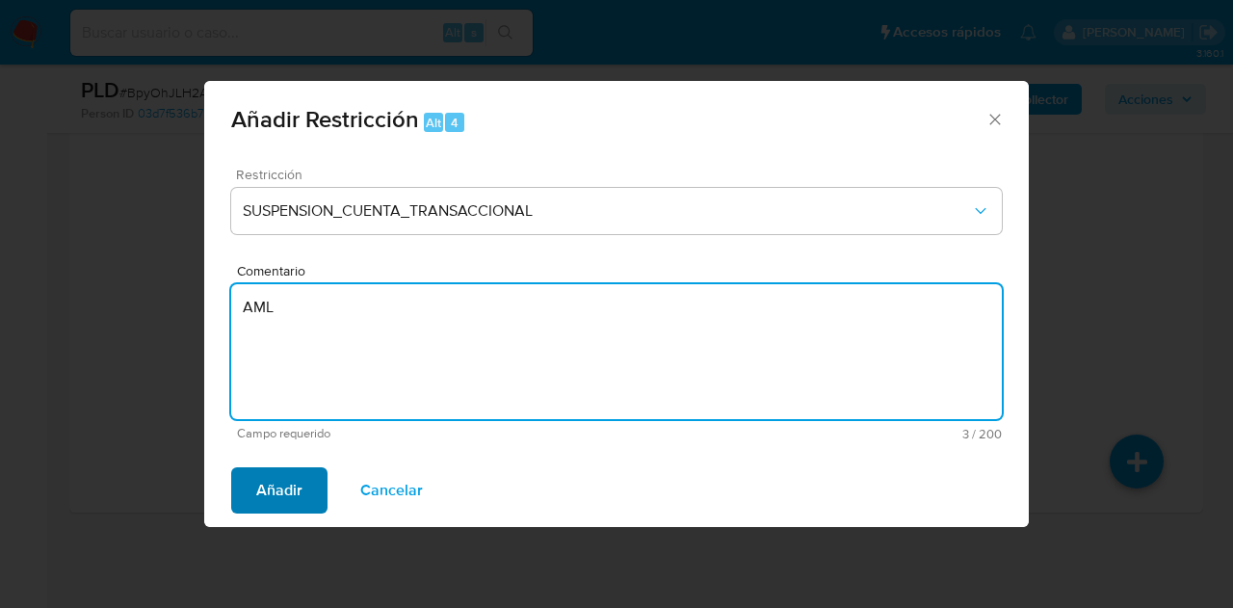
type textarea "AML"
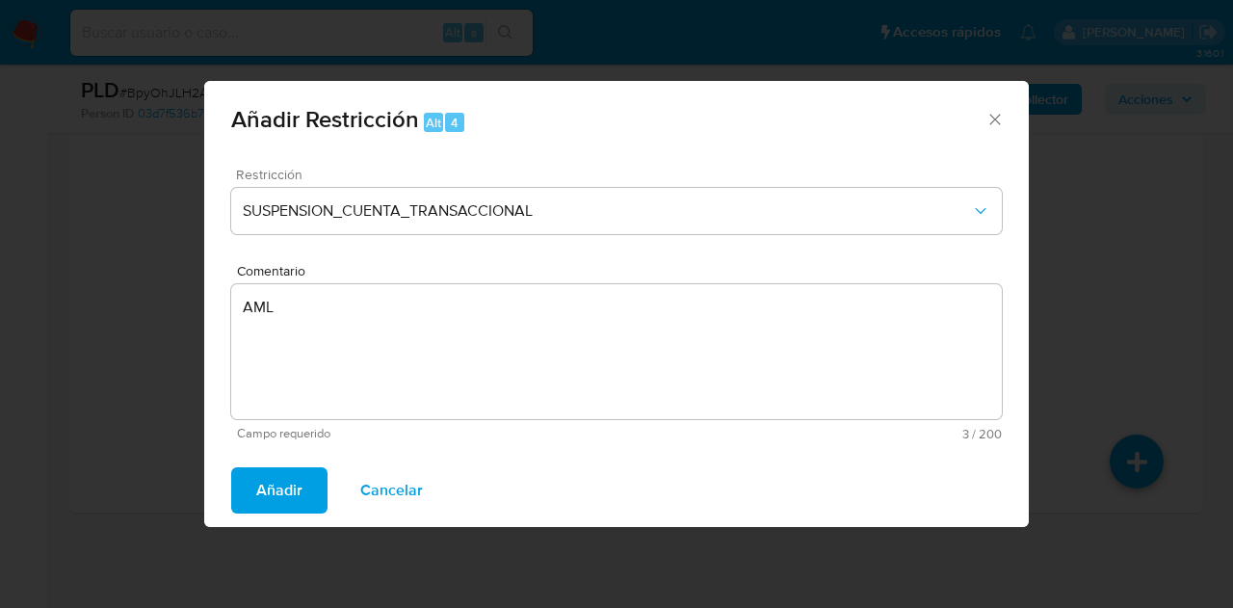
click at [254, 489] on button "Añadir" at bounding box center [279, 490] width 96 height 46
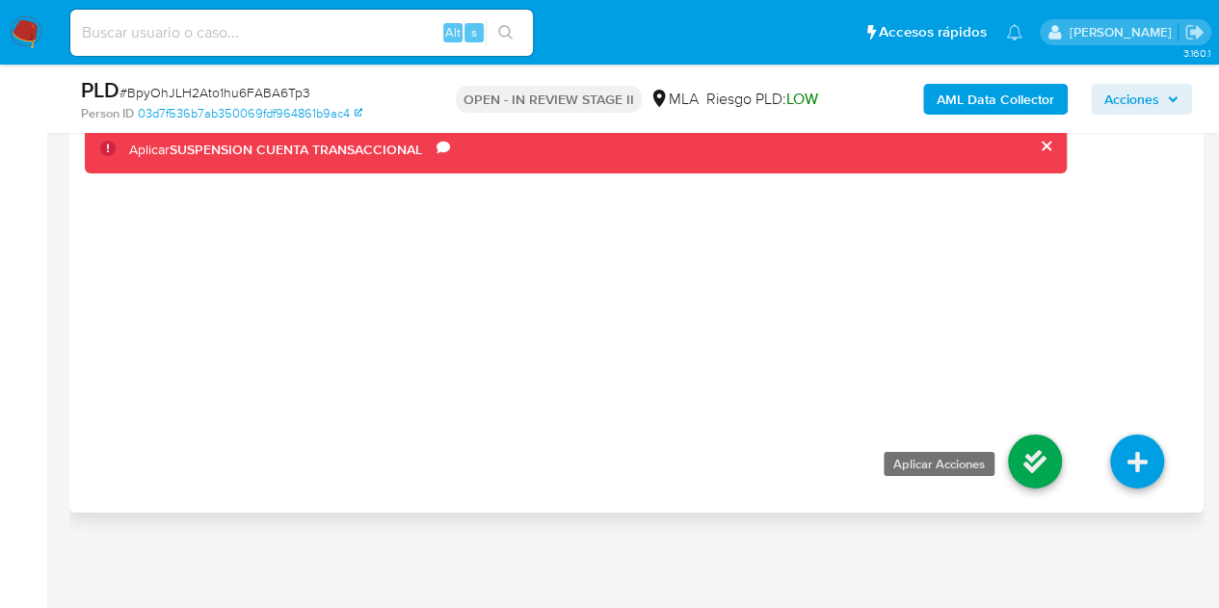
click at [1023, 465] on icon at bounding box center [1035, 462] width 54 height 54
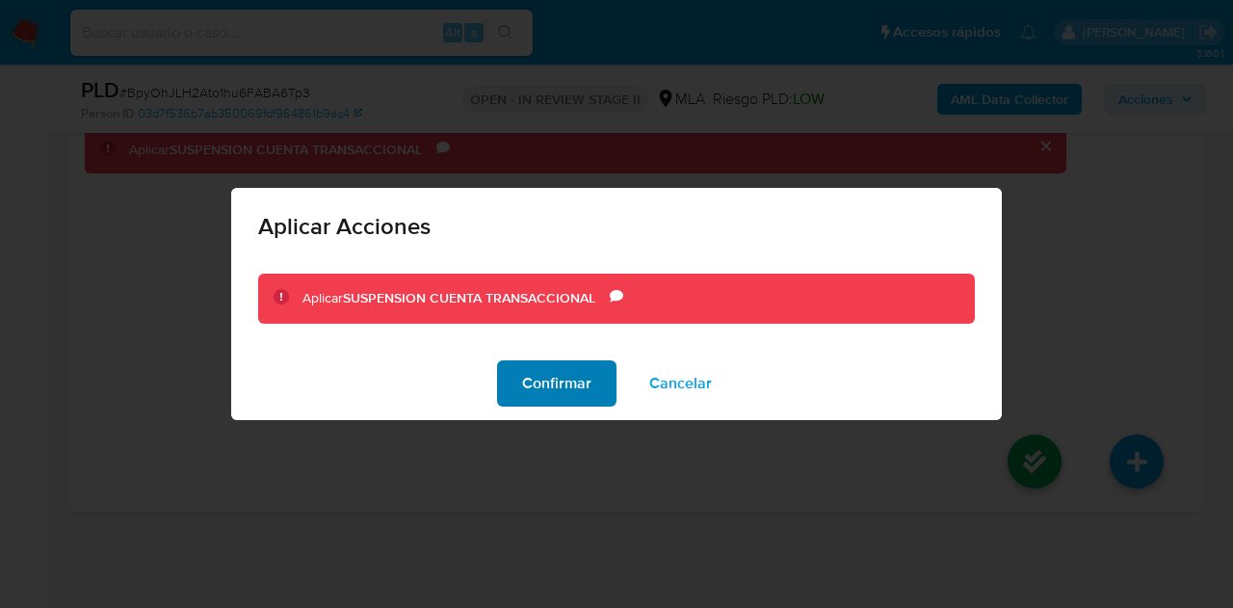
click at [570, 388] on span "Confirmar" at bounding box center [556, 383] width 69 height 42
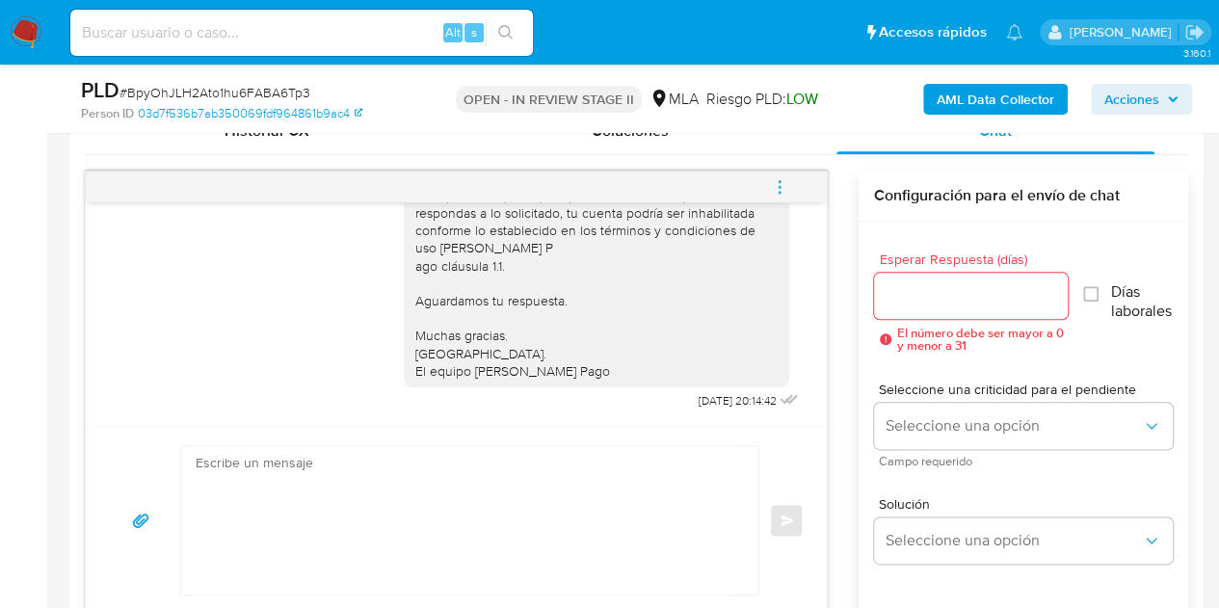
scroll to position [836, 0]
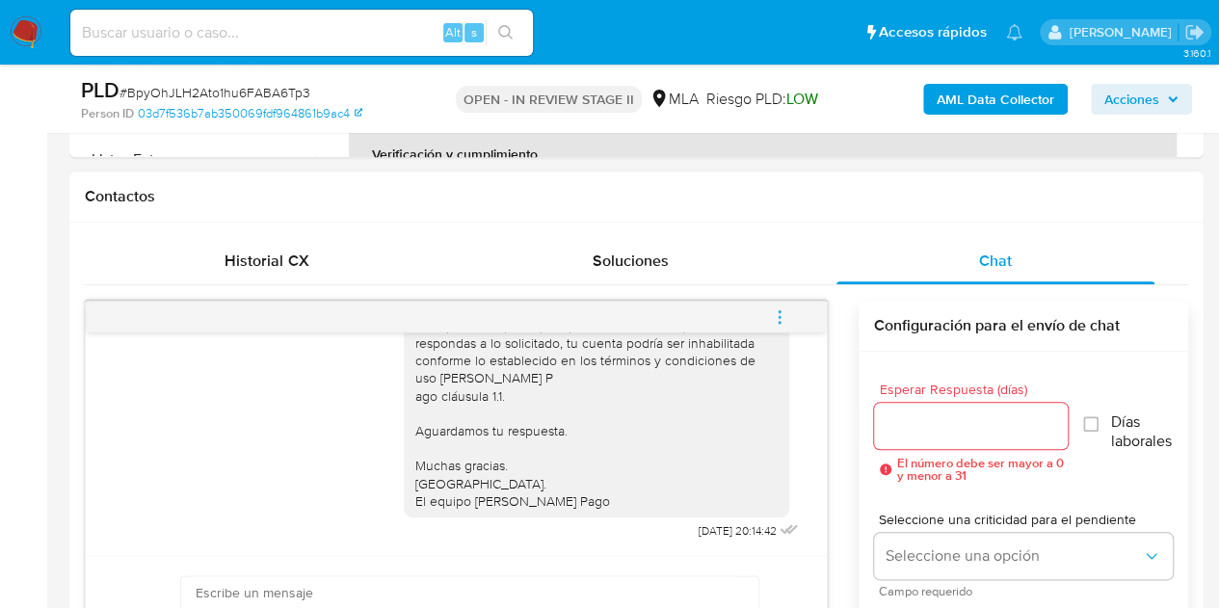
click at [788, 309] on icon "menu-action" at bounding box center [779, 316] width 17 height 17
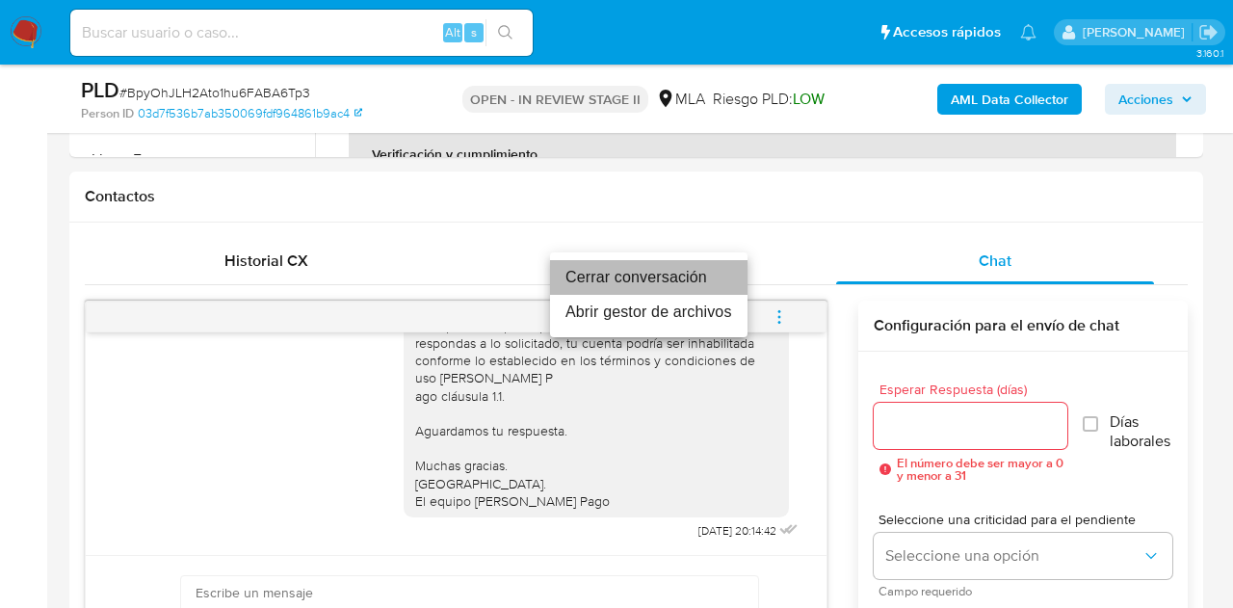
click at [695, 267] on li "Cerrar conversación" at bounding box center [649, 277] width 198 height 35
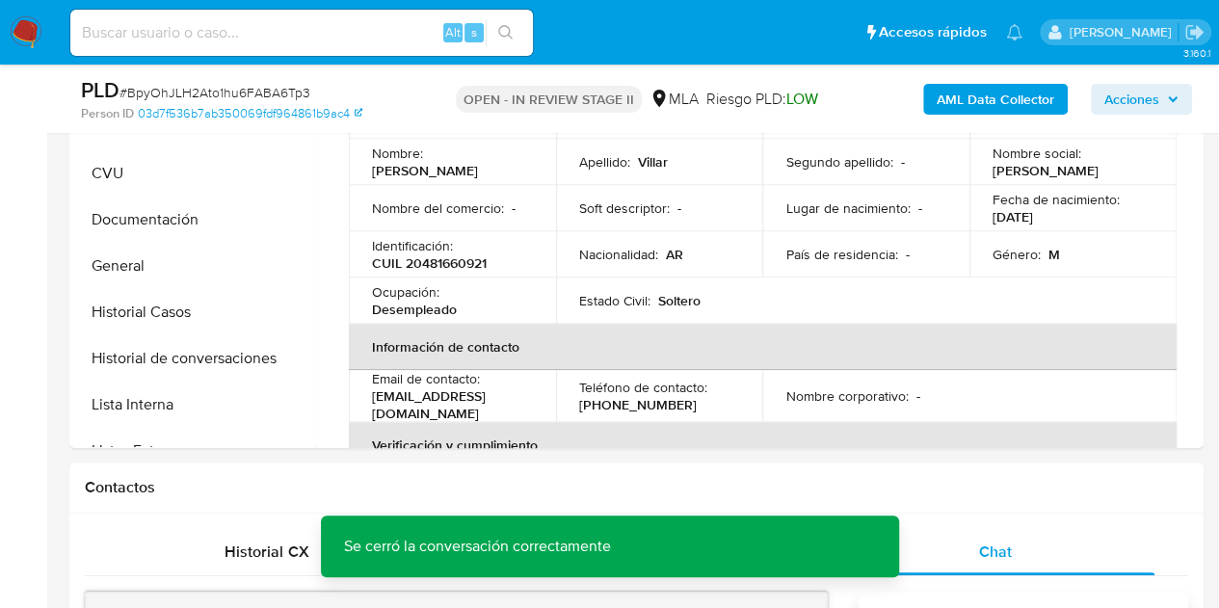
scroll to position [453, 0]
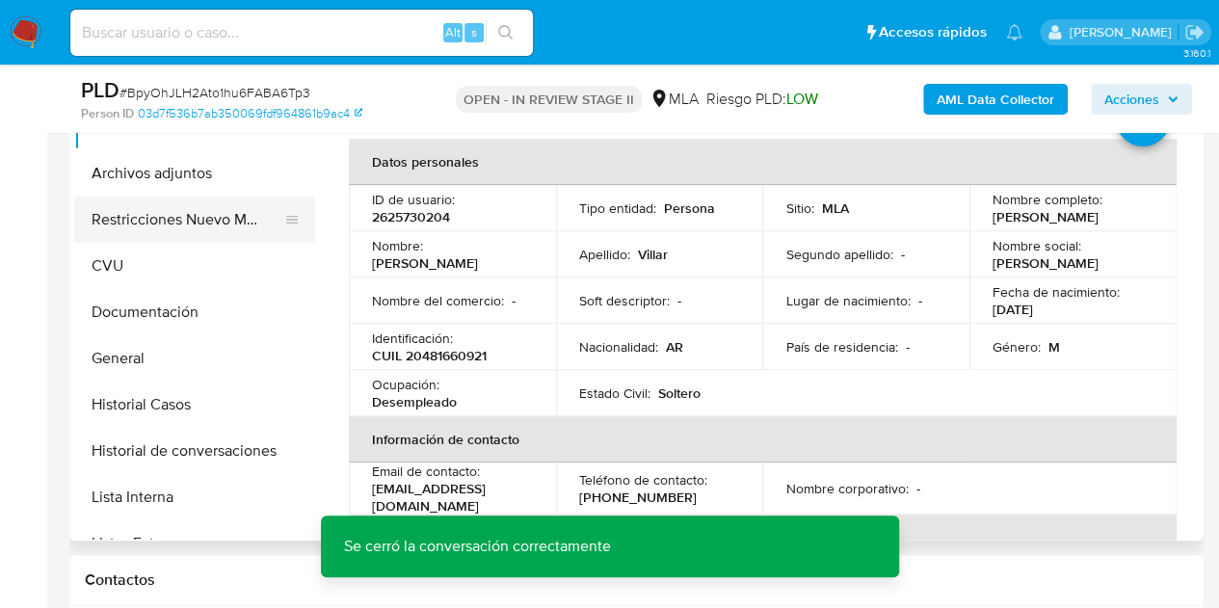
click at [137, 215] on button "Restricciones Nuevo Mundo" at bounding box center [186, 220] width 225 height 46
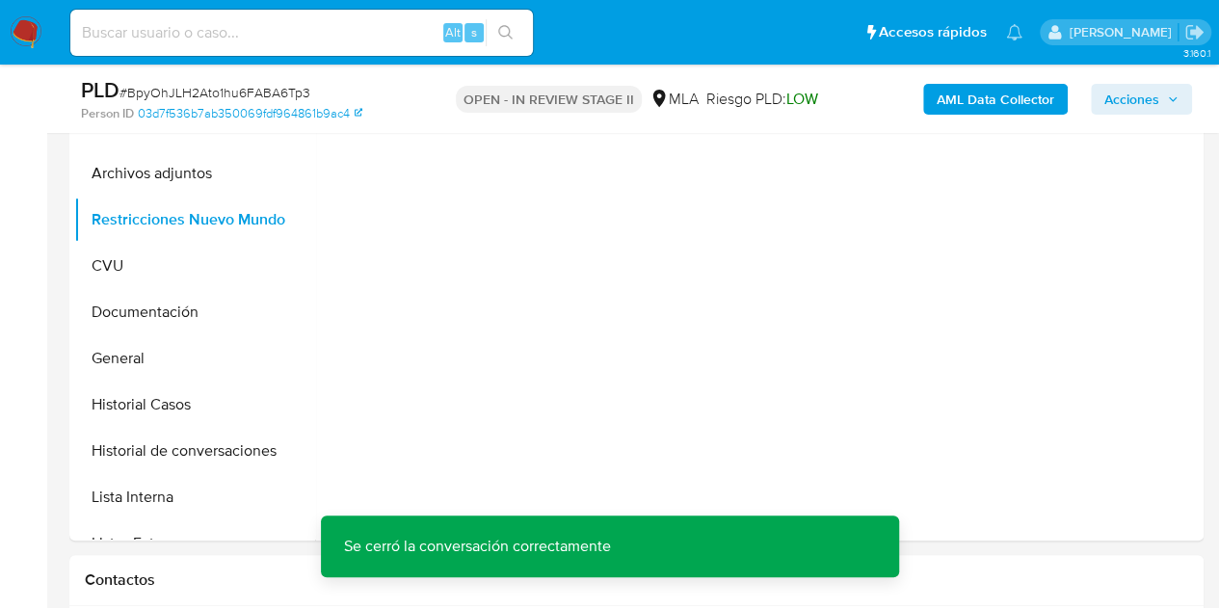
scroll to position [366, 0]
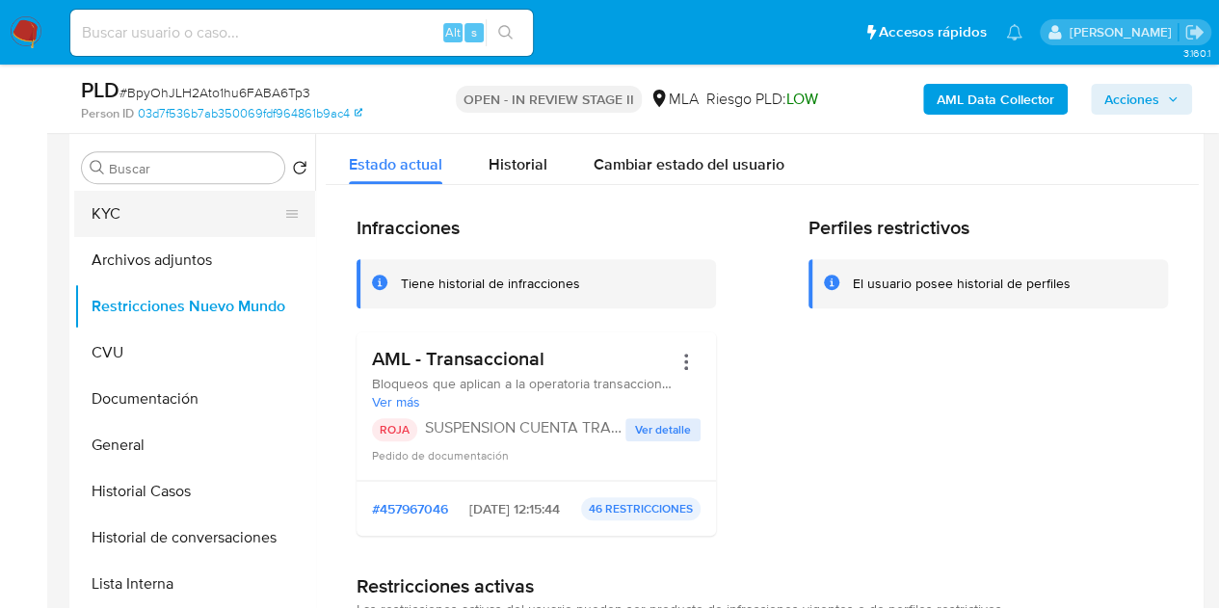
click at [139, 227] on button "KYC" at bounding box center [186, 214] width 225 height 46
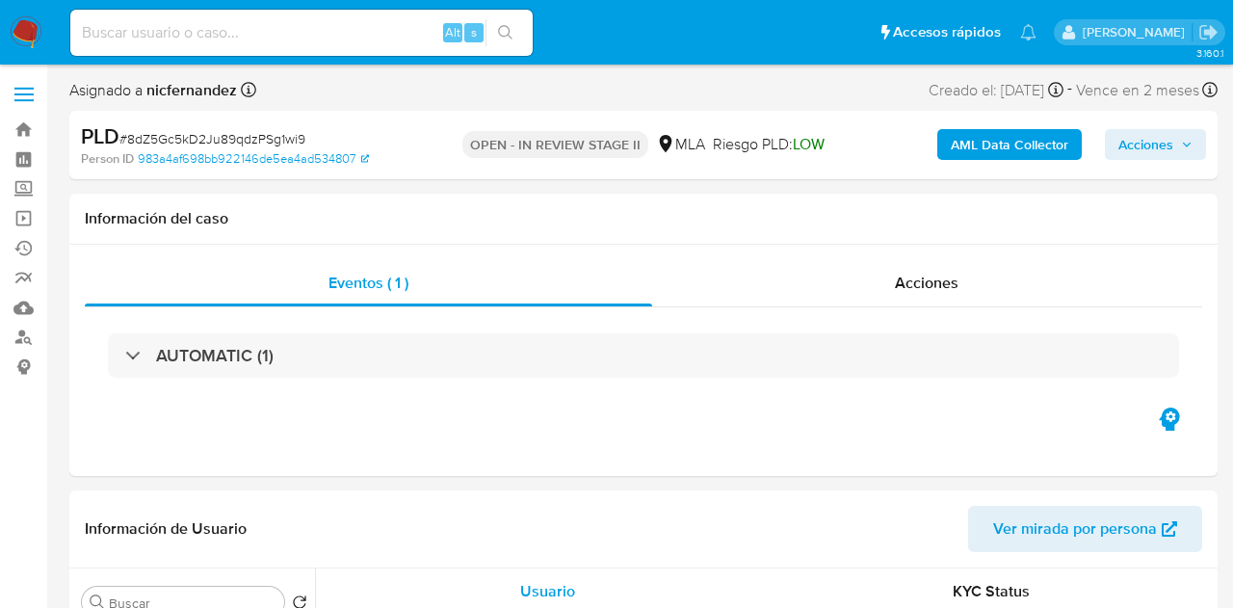
select select "10"
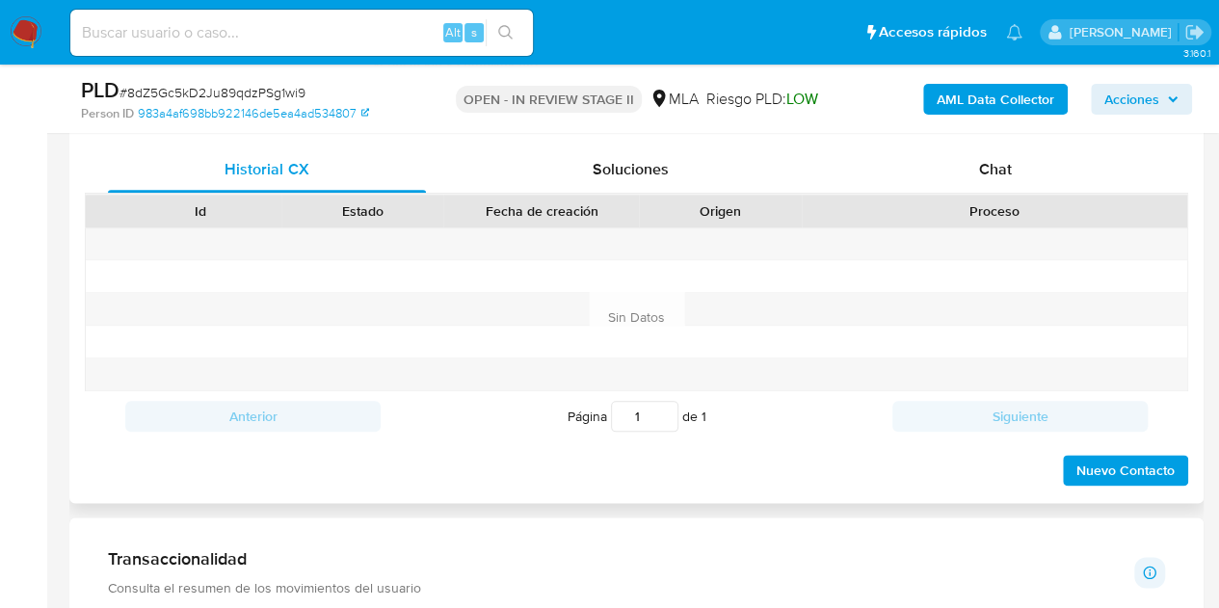
scroll to position [901, 0]
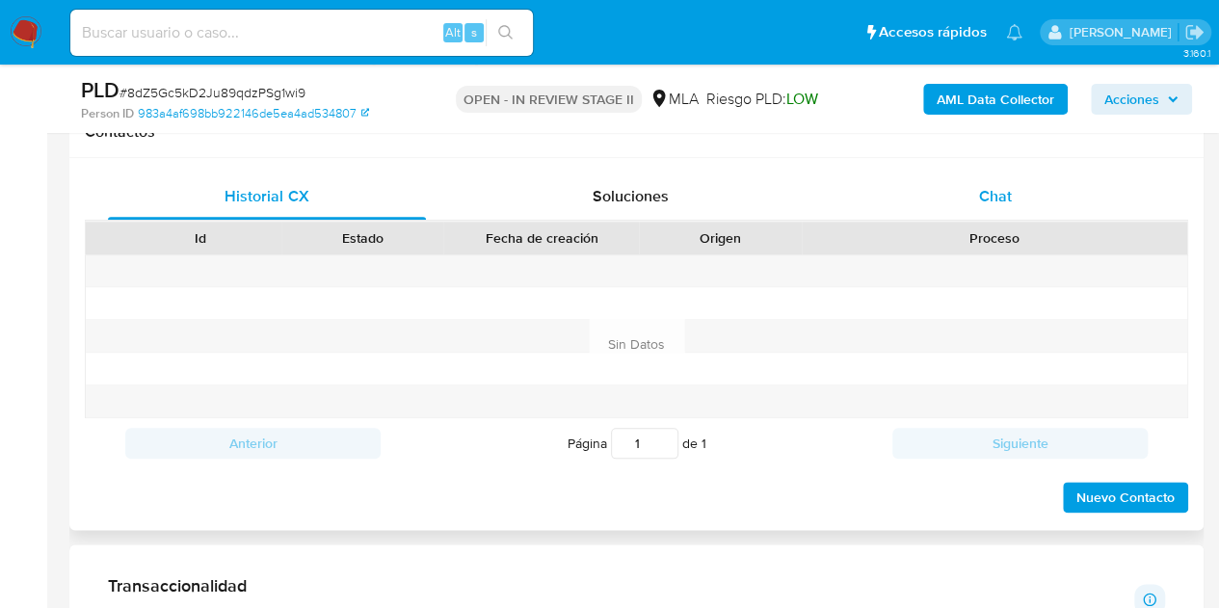
click at [1000, 194] on span "Chat" at bounding box center [995, 196] width 33 height 22
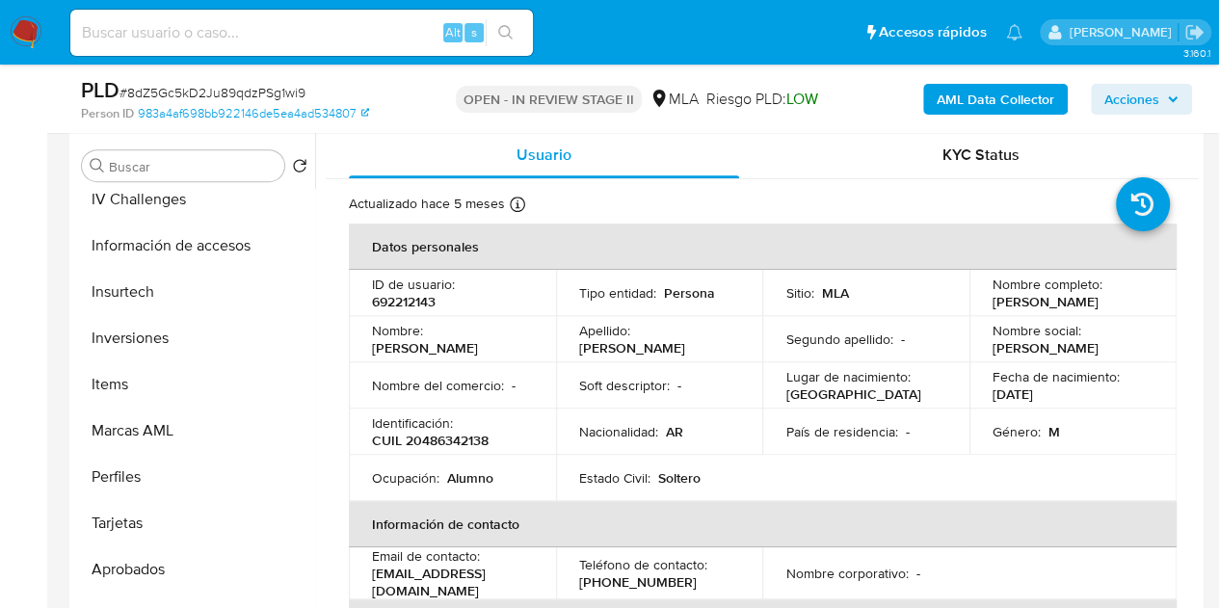
scroll to position [999, 0]
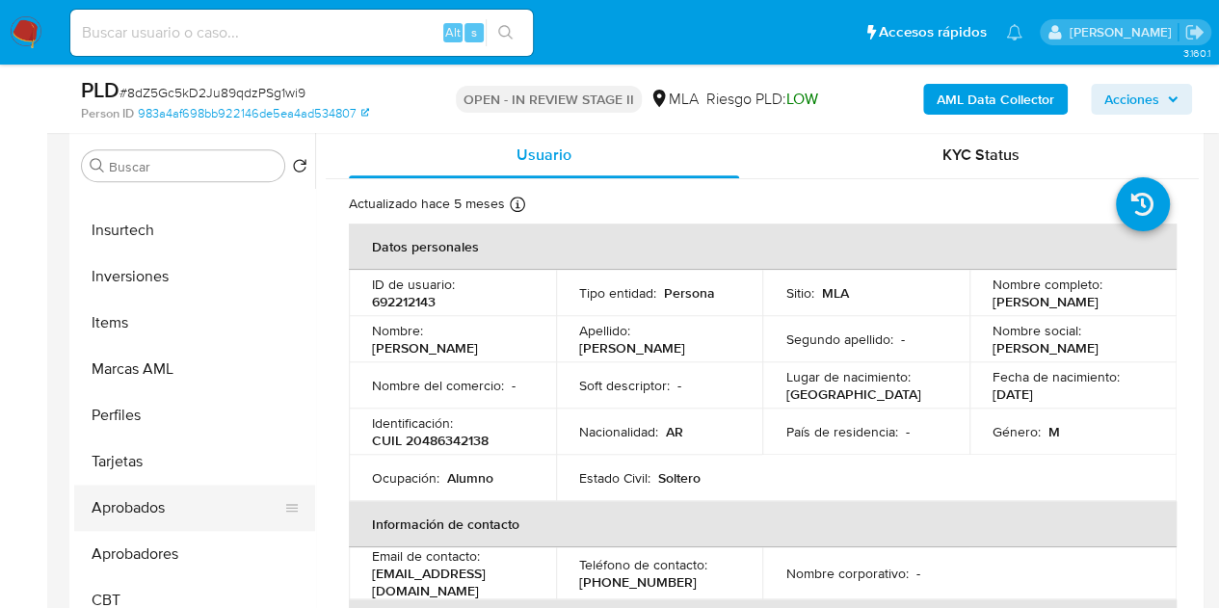
click at [199, 510] on button "Aprobados" at bounding box center [186, 508] width 225 height 46
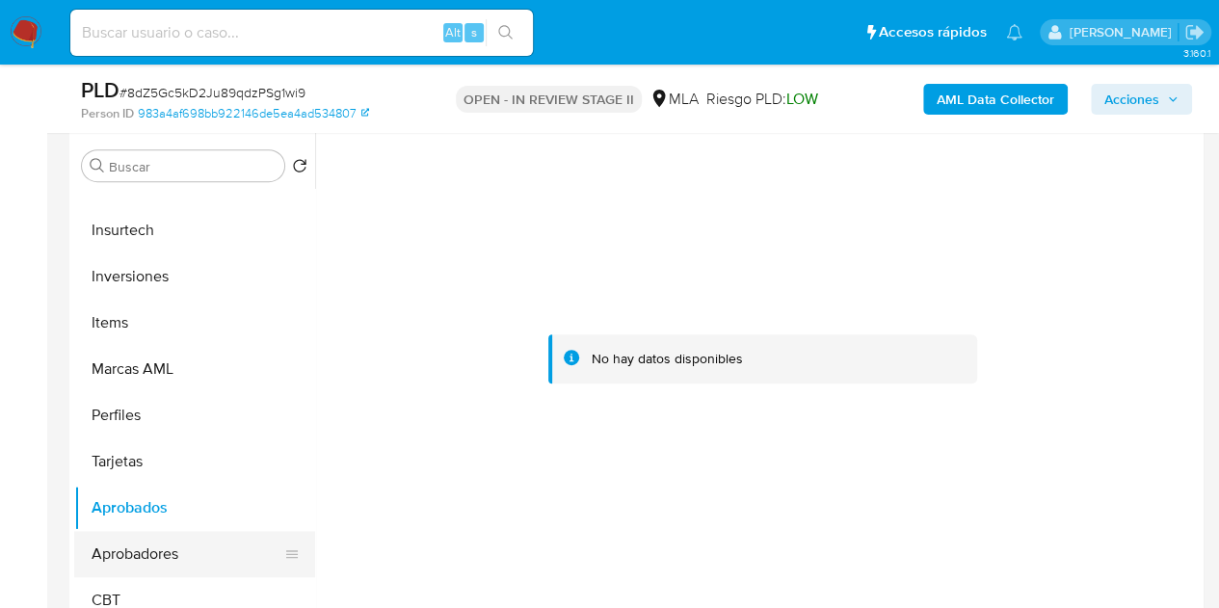
click at [180, 558] on button "Aprobadores" at bounding box center [186, 554] width 225 height 46
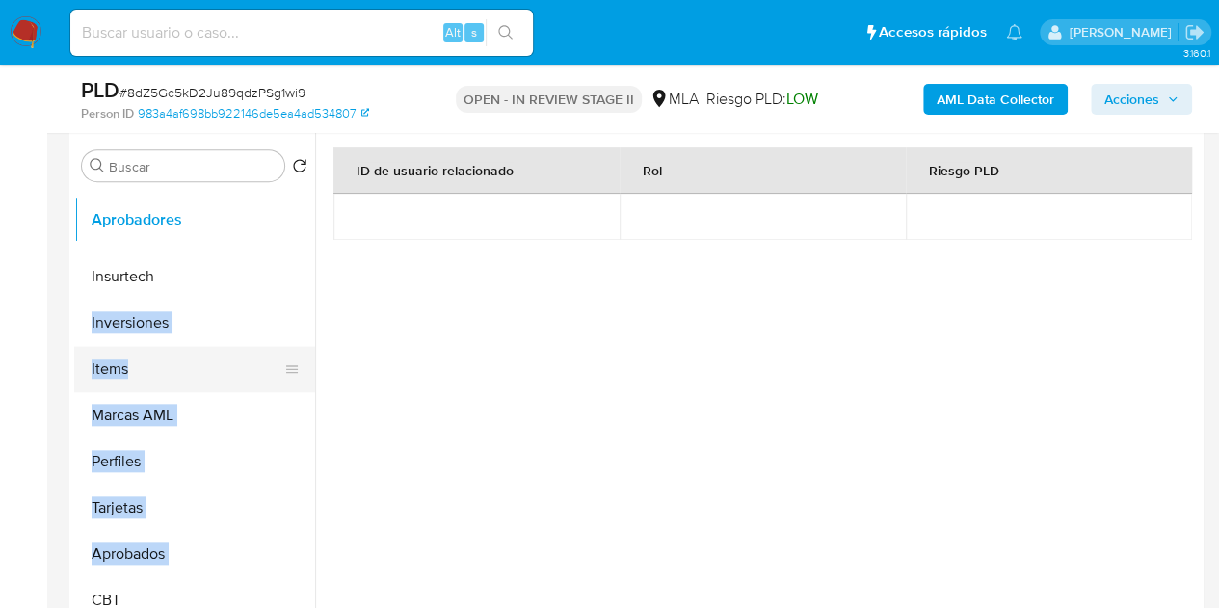
drag, startPoint x: 282, startPoint y: 556, endPoint x: 299, endPoint y: 375, distance: 181.9
click at [255, 223] on ul "KYC Archivos adjuntos Restricciones Nuevo Mundo CVU Documentación General Histo…" at bounding box center [194, 406] width 241 height 435
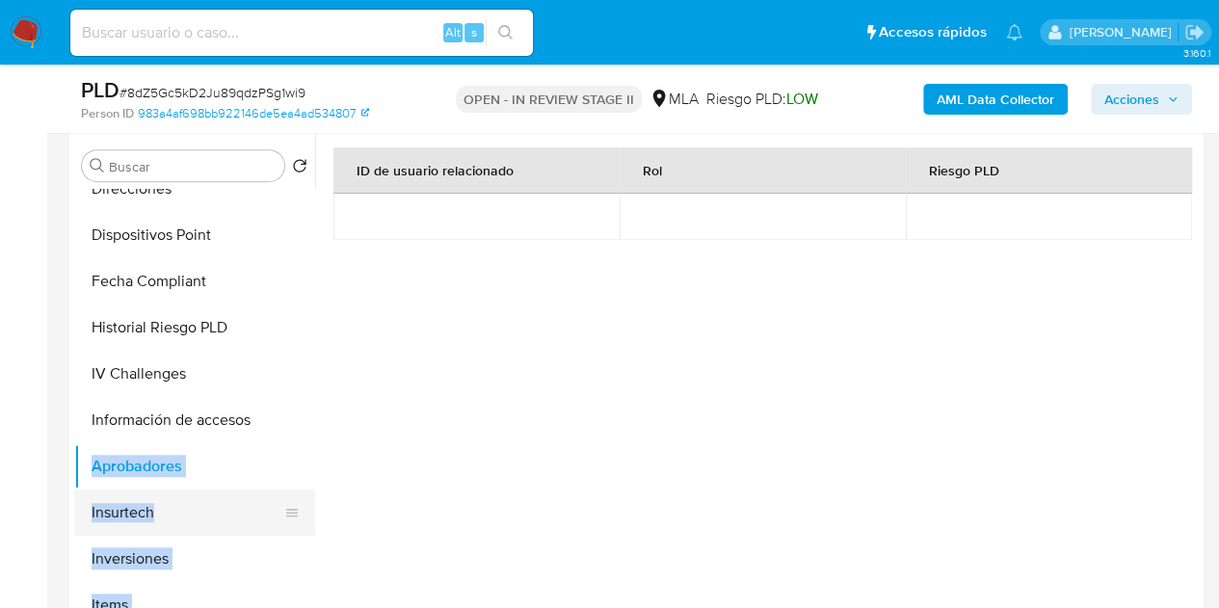
scroll to position [766, 0]
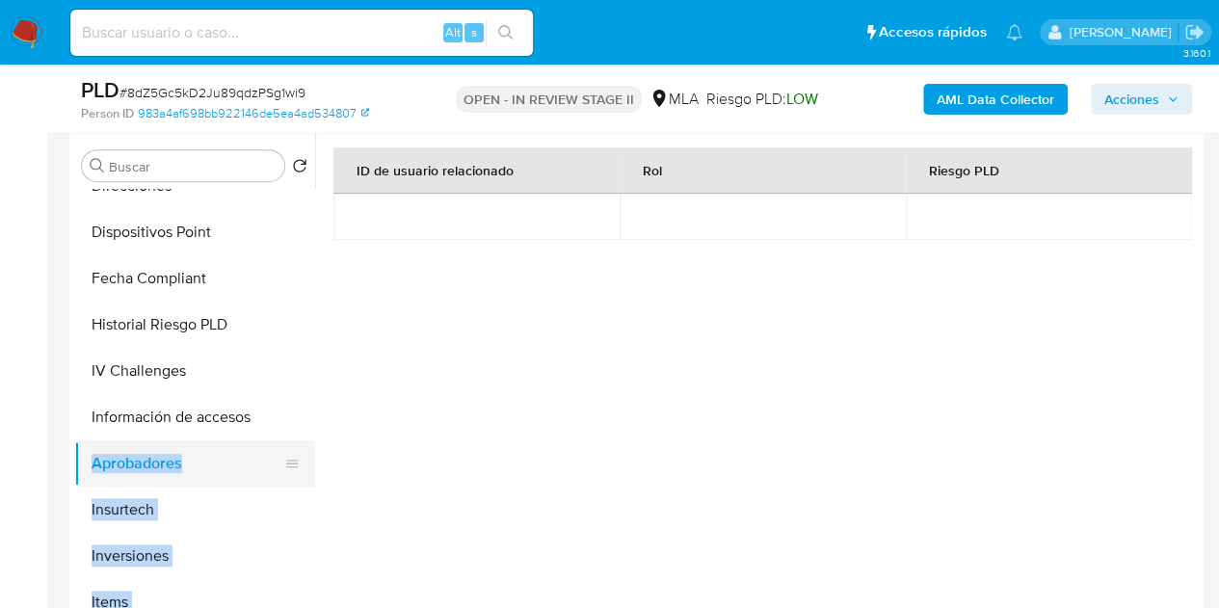
click at [177, 465] on button "Aprobadores" at bounding box center [186, 463] width 225 height 46
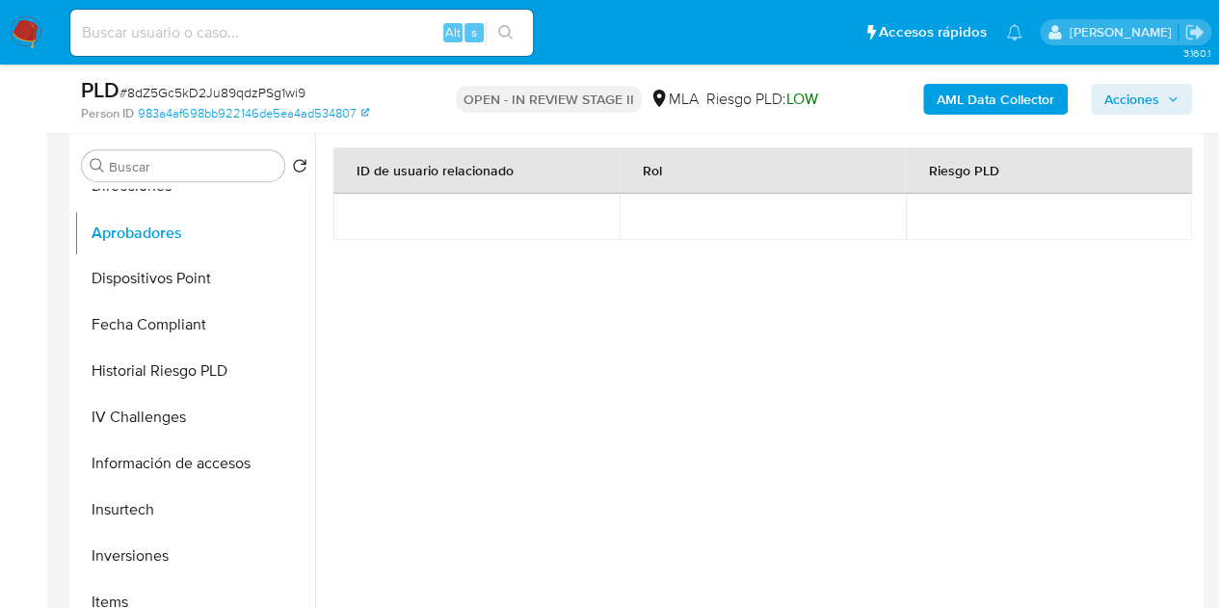
click at [250, 226] on ul "KYC Archivos adjuntos Restricciones Nuevo Mundo CVU Documentación General Histo…" at bounding box center [194, 406] width 241 height 435
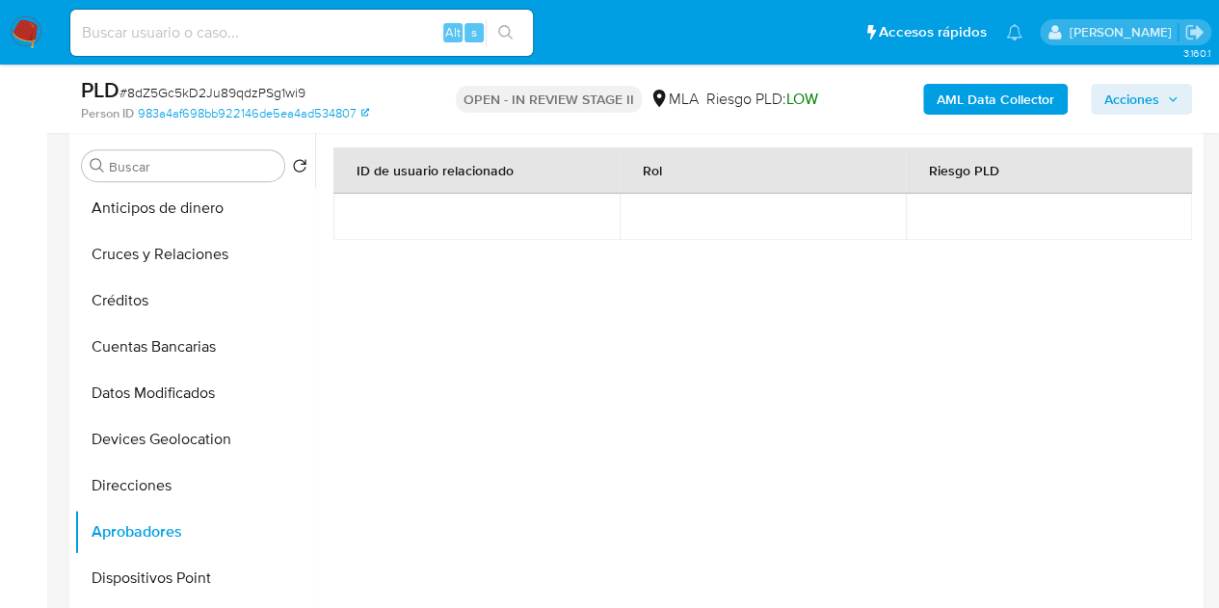
scroll to position [436, 0]
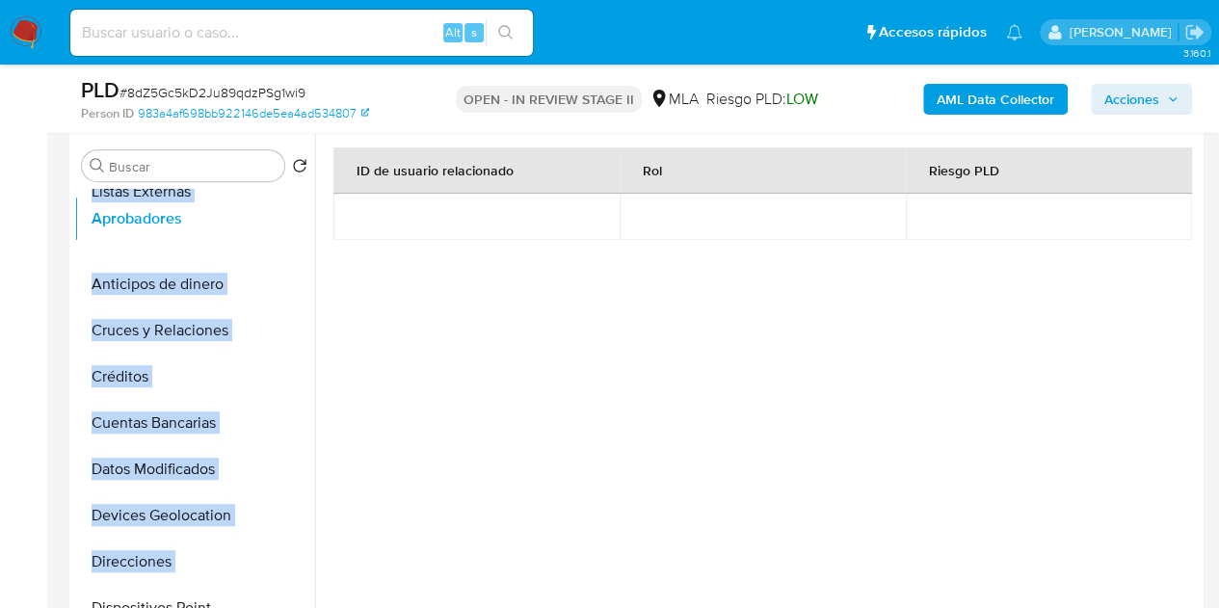
drag, startPoint x: 285, startPoint y: 566, endPoint x: 253, endPoint y: 217, distance: 350.2
click at [252, 217] on ul "KYC Archivos adjuntos Restricciones Nuevo Mundo CVU Documentación General Histo…" at bounding box center [194, 406] width 241 height 435
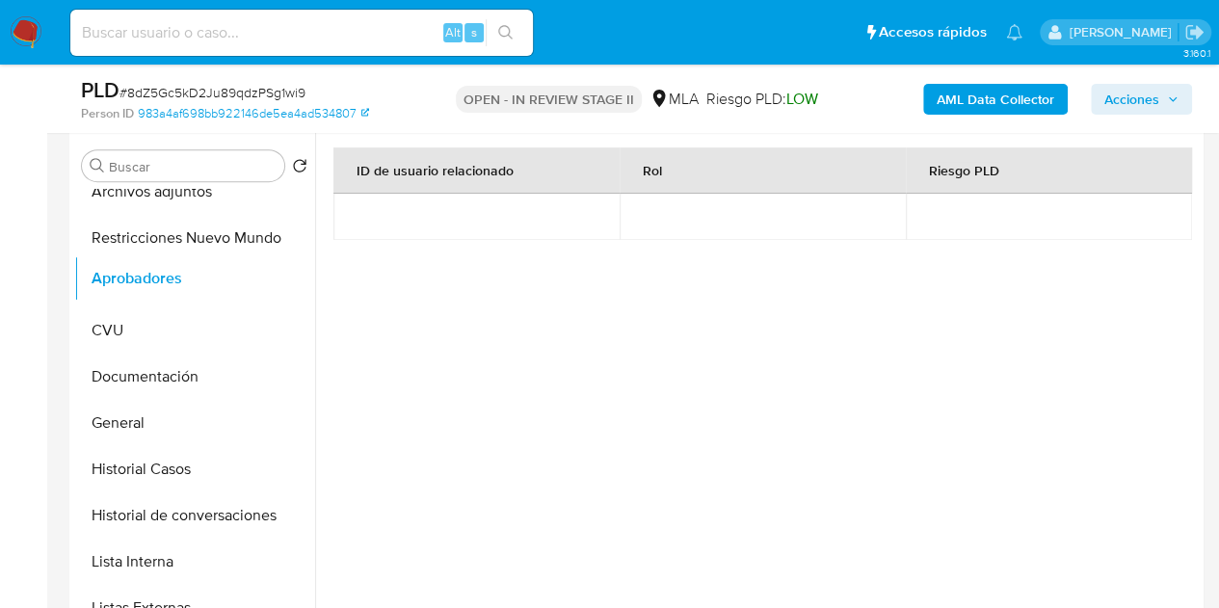
click at [264, 277] on ul "KYC Archivos adjuntos Restricciones Nuevo Mundo CVU Documentación General Histo…" at bounding box center [194, 406] width 241 height 435
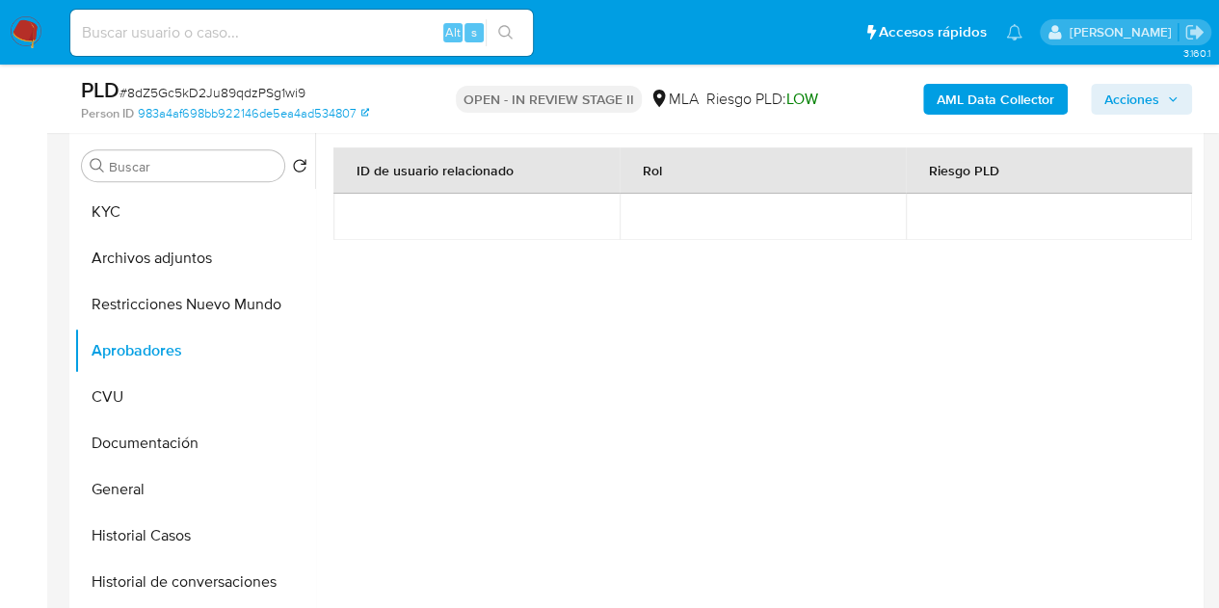
click at [388, 373] on div "ID de usuario relacionado Rol Riesgo PLD" at bounding box center [761, 330] width 857 height 366
click at [171, 213] on button "KYC" at bounding box center [186, 212] width 225 height 46
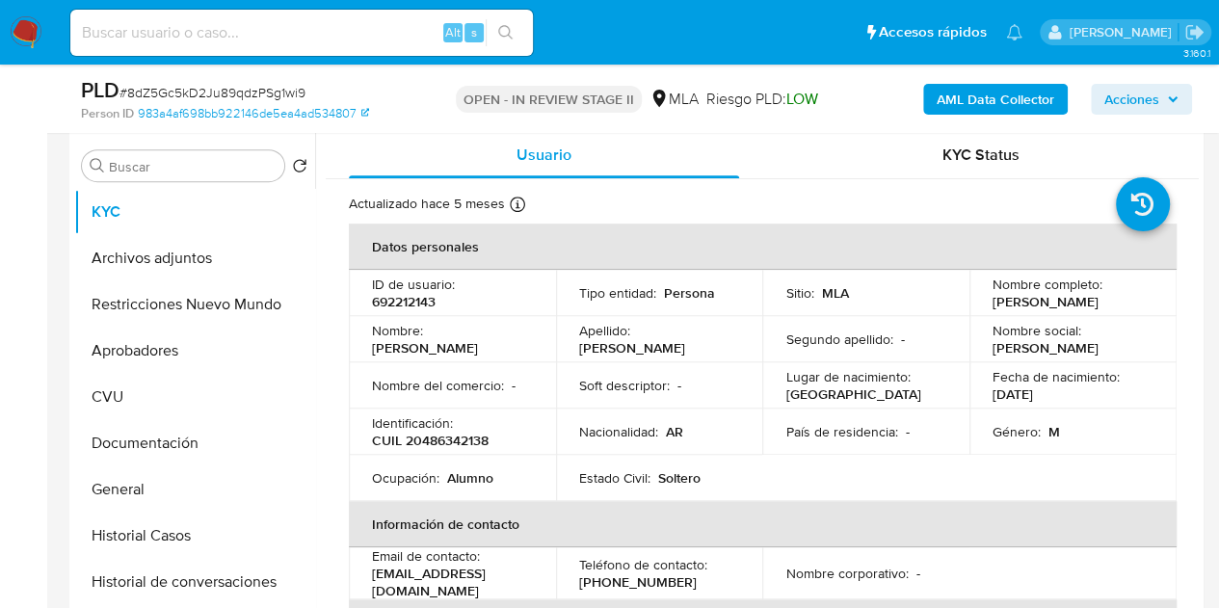
click at [534, 383] on td "Nombre del comercio : -" at bounding box center [452, 385] width 207 height 46
click at [145, 296] on button "Restricciones Nuevo Mundo" at bounding box center [186, 304] width 225 height 46
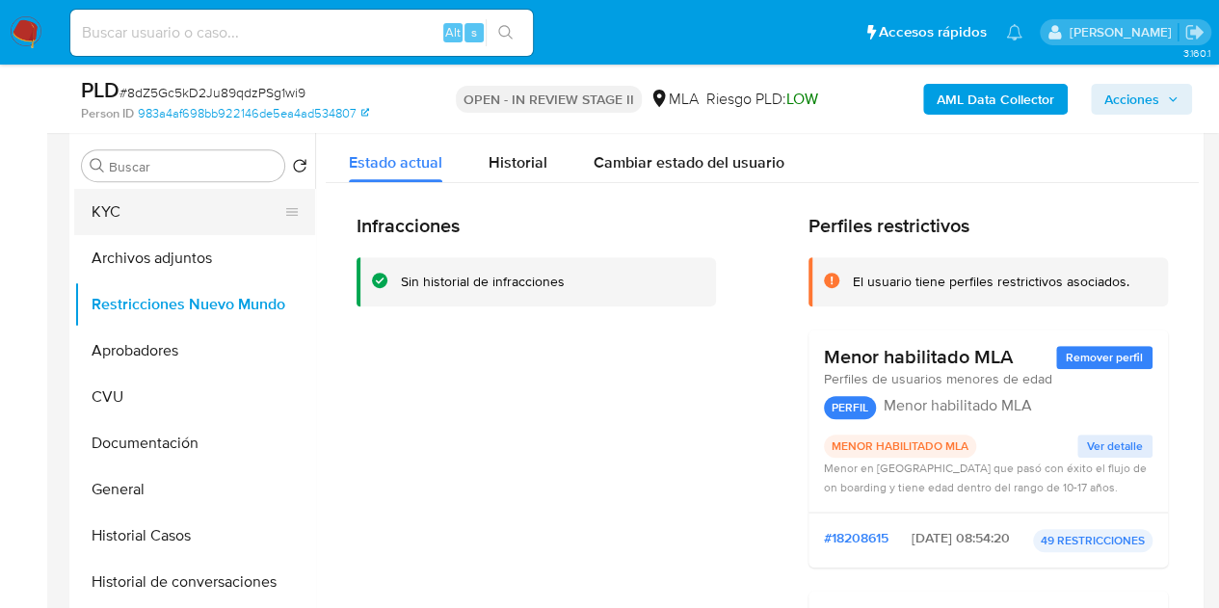
click at [125, 213] on button "KYC" at bounding box center [186, 212] width 225 height 46
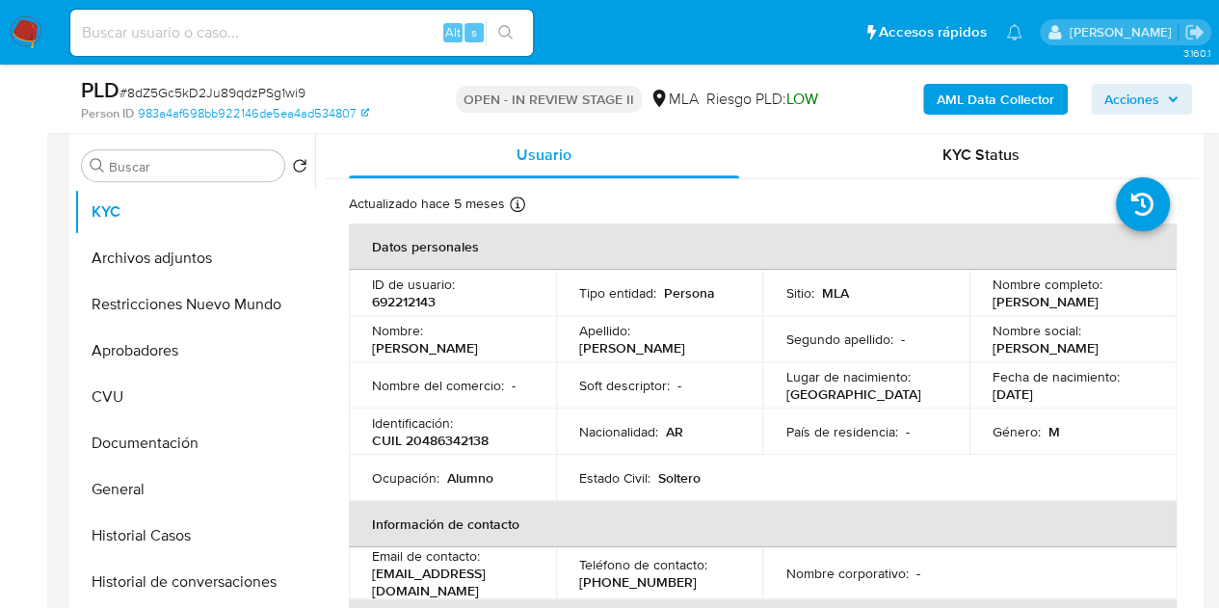
drag, startPoint x: 514, startPoint y: 338, endPoint x: 455, endPoint y: 353, distance: 61.5
click at [512, 342] on div "Nombre : Emiliano Ezequiel" at bounding box center [452, 339] width 161 height 35
drag, startPoint x: 372, startPoint y: 356, endPoint x: 491, endPoint y: 357, distance: 119.5
click at [491, 356] on div "Nombre : Emiliano Ezequiel" at bounding box center [452, 339] width 161 height 35
copy p "Emiliano Ezequiel"
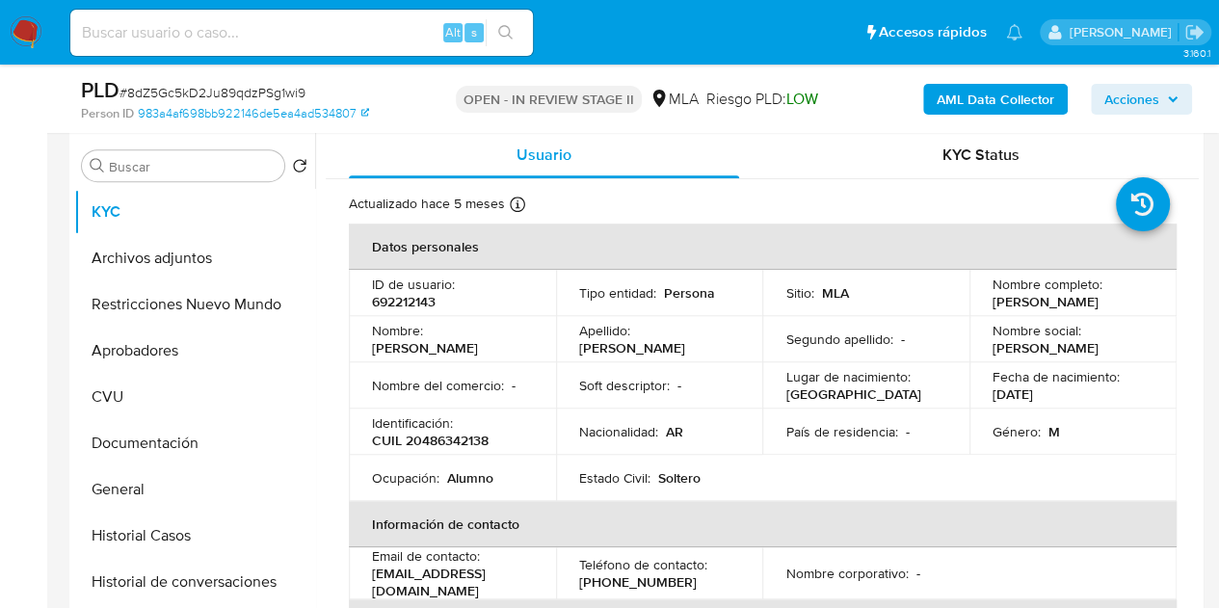
click at [378, 487] on p "Ocupación :" at bounding box center [405, 477] width 67 height 17
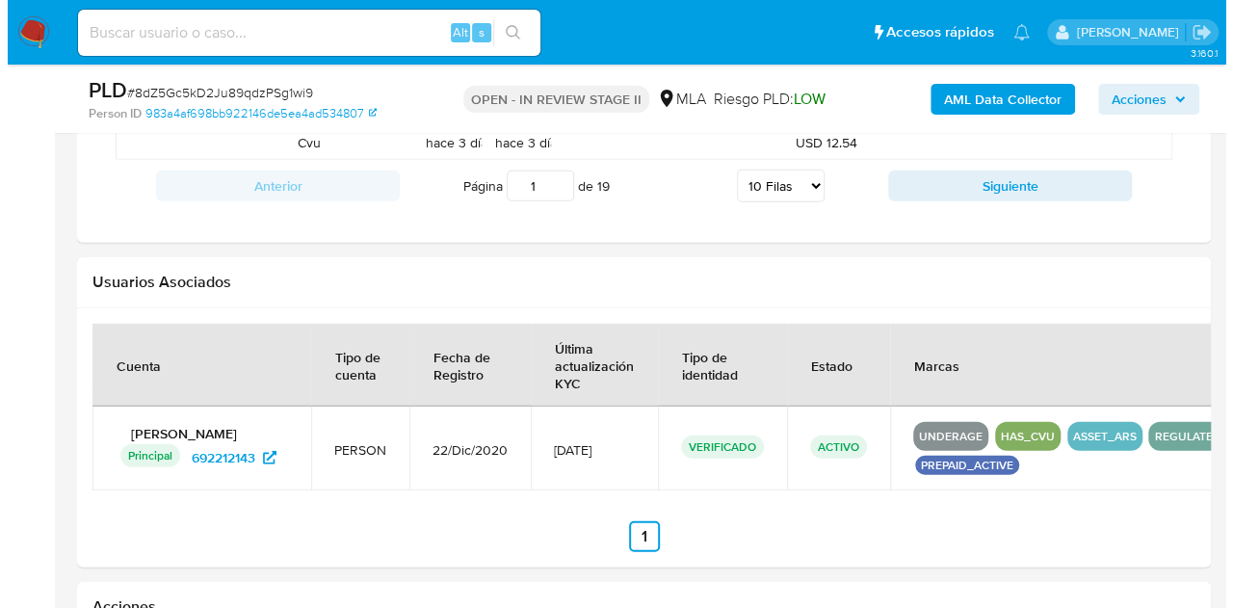
scroll to position [2959, 0]
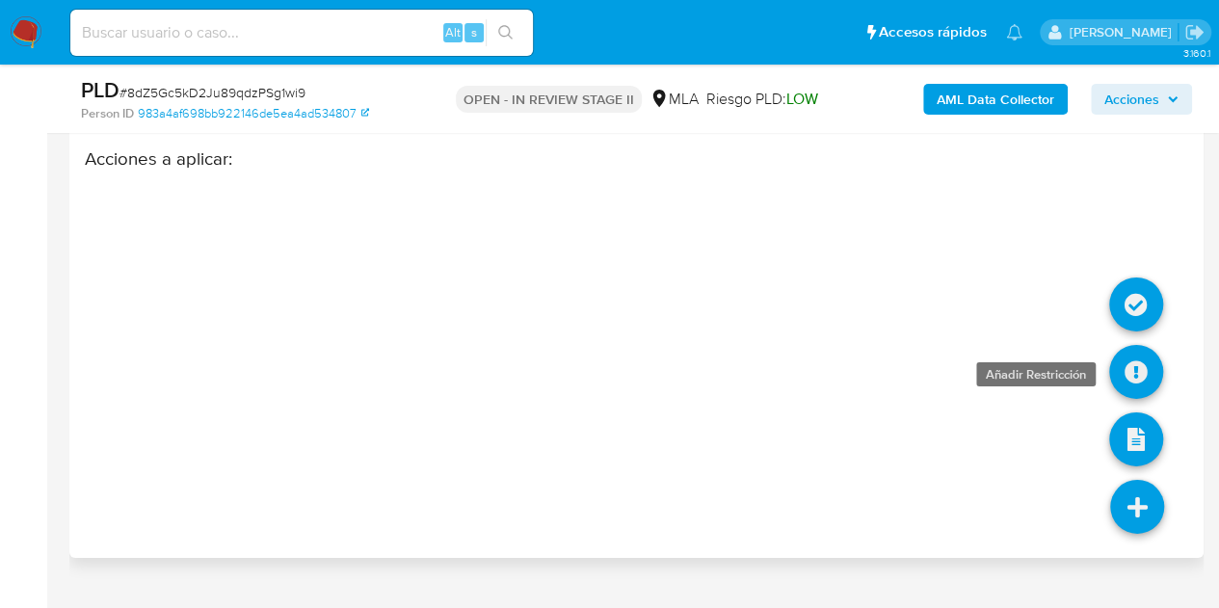
click at [1134, 359] on icon at bounding box center [1136, 372] width 54 height 54
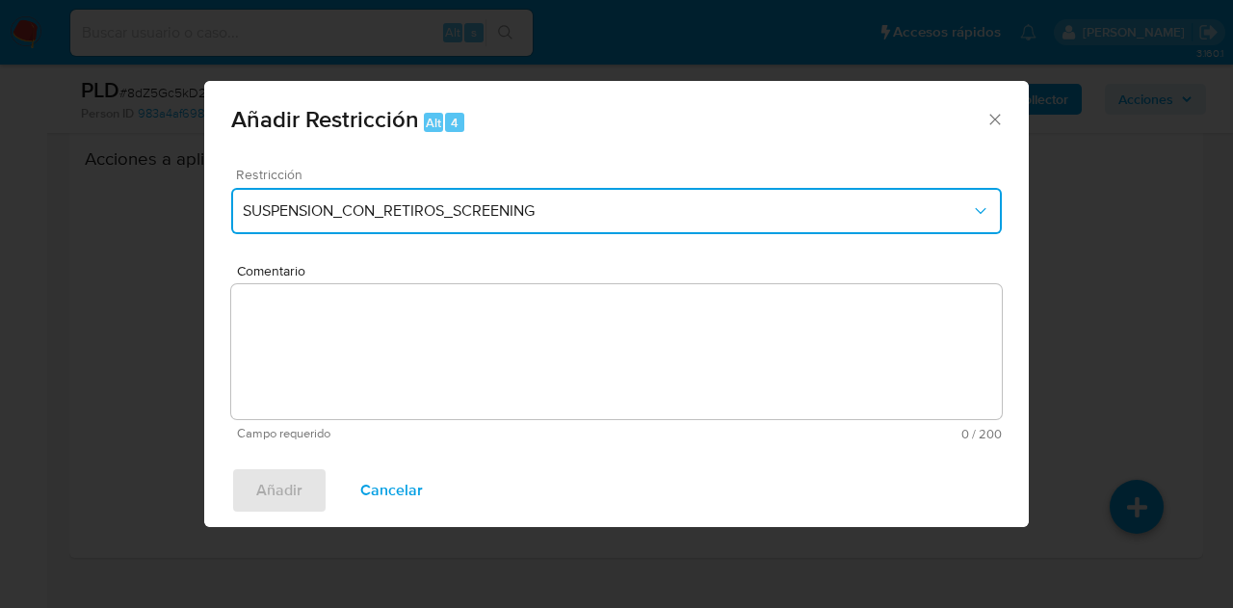
click at [584, 212] on span "SUSPENSION_CON_RETIROS_SCREENING" at bounding box center [607, 210] width 728 height 19
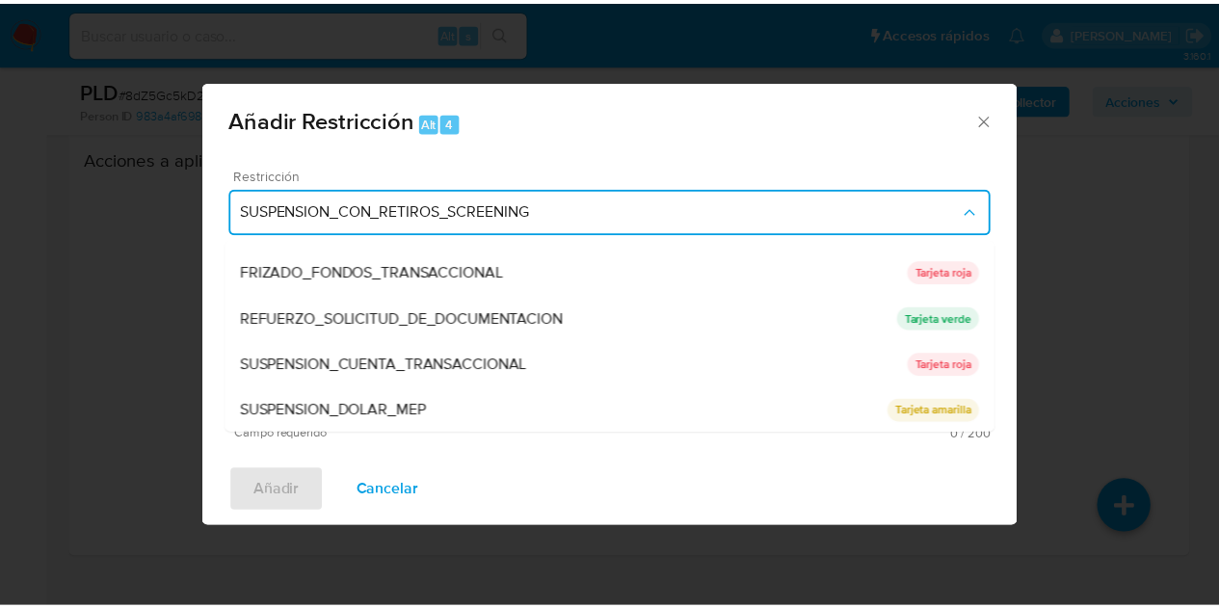
scroll to position [408, 0]
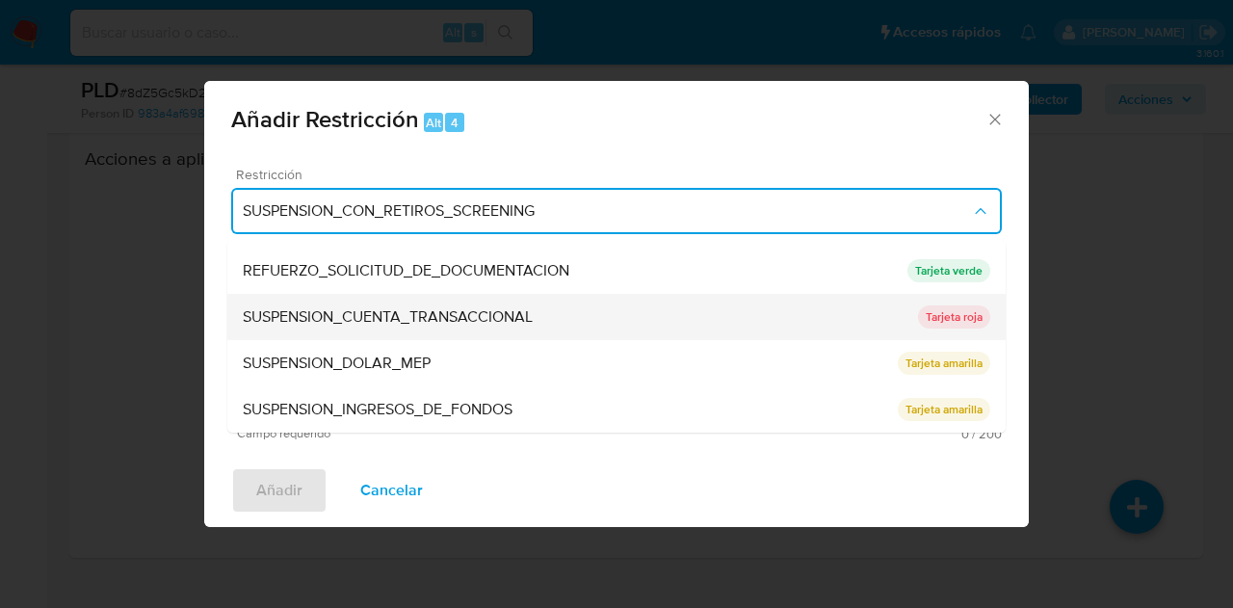
click at [508, 307] on span "SUSPENSION_CUENTA_TRANSACCIONAL" at bounding box center [388, 316] width 290 height 19
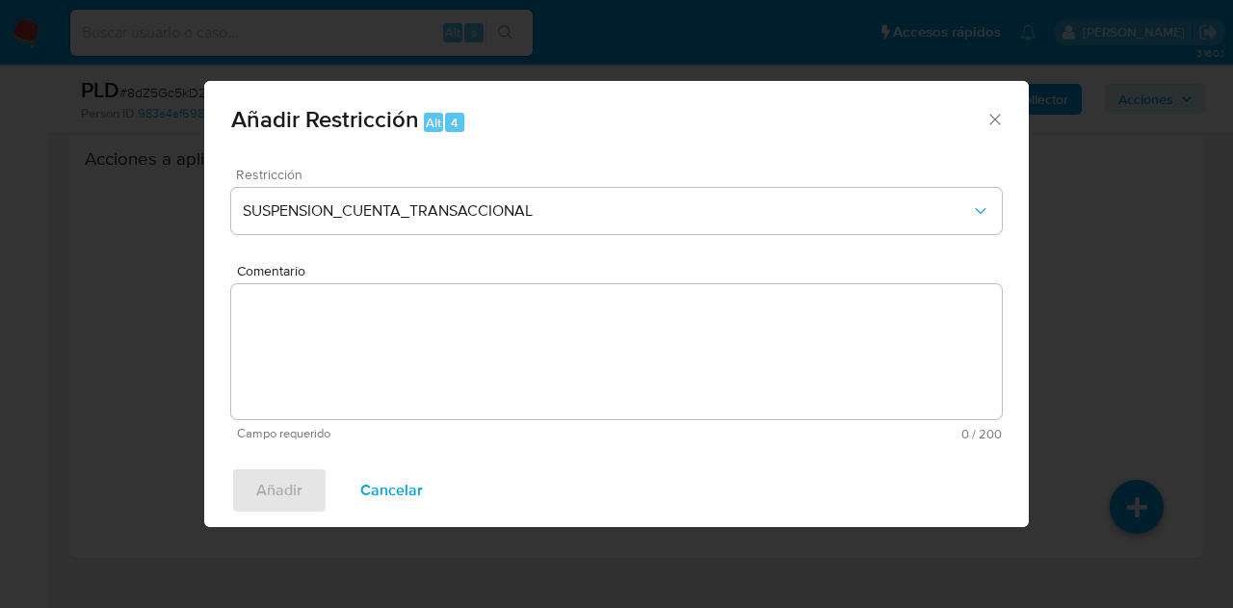
click at [506, 321] on textarea "Comentario" at bounding box center [616, 351] width 771 height 135
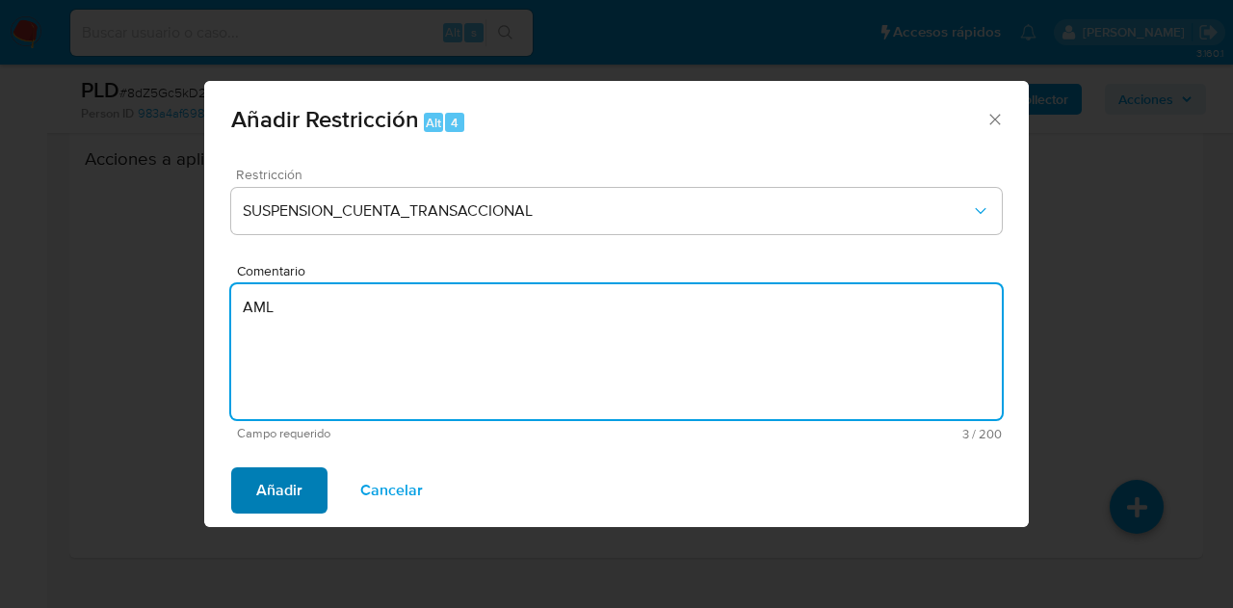
type textarea "AML"
click at [242, 487] on button "Añadir" at bounding box center [279, 490] width 96 height 46
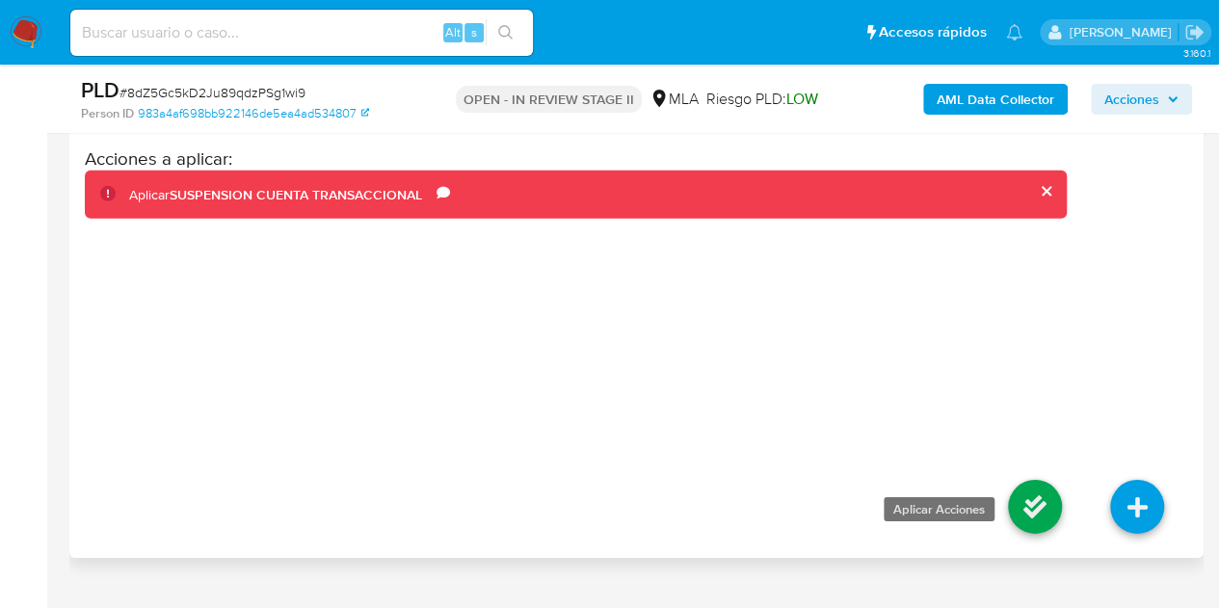
click at [1015, 483] on icon at bounding box center [1035, 507] width 54 height 54
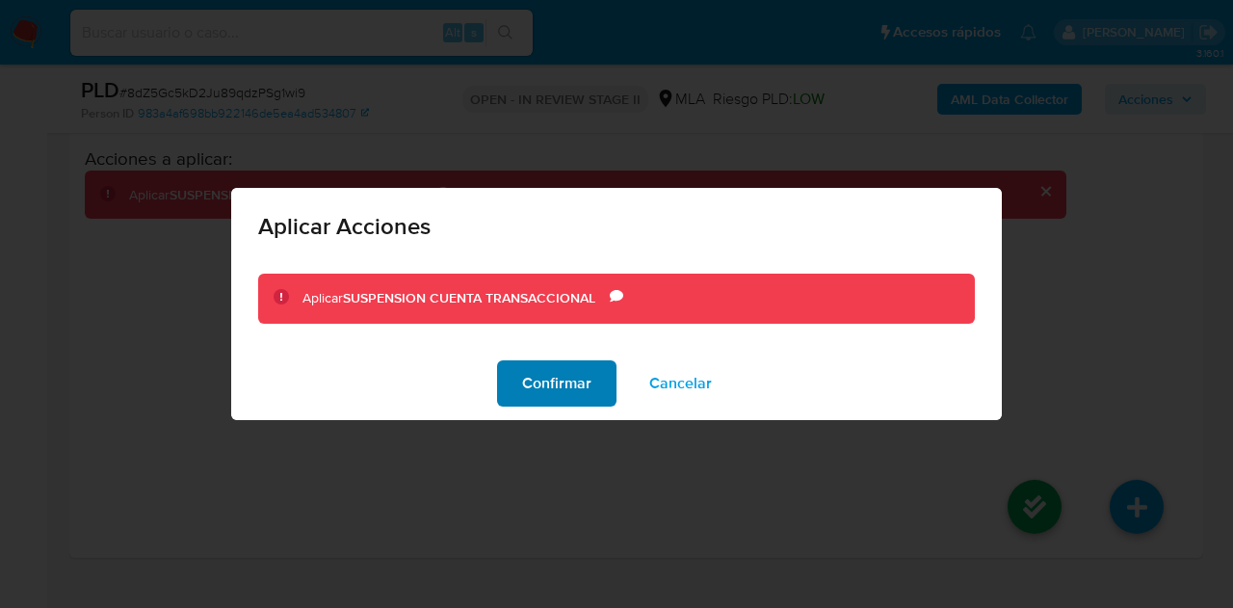
click at [562, 383] on span "Confirmar" at bounding box center [556, 383] width 69 height 42
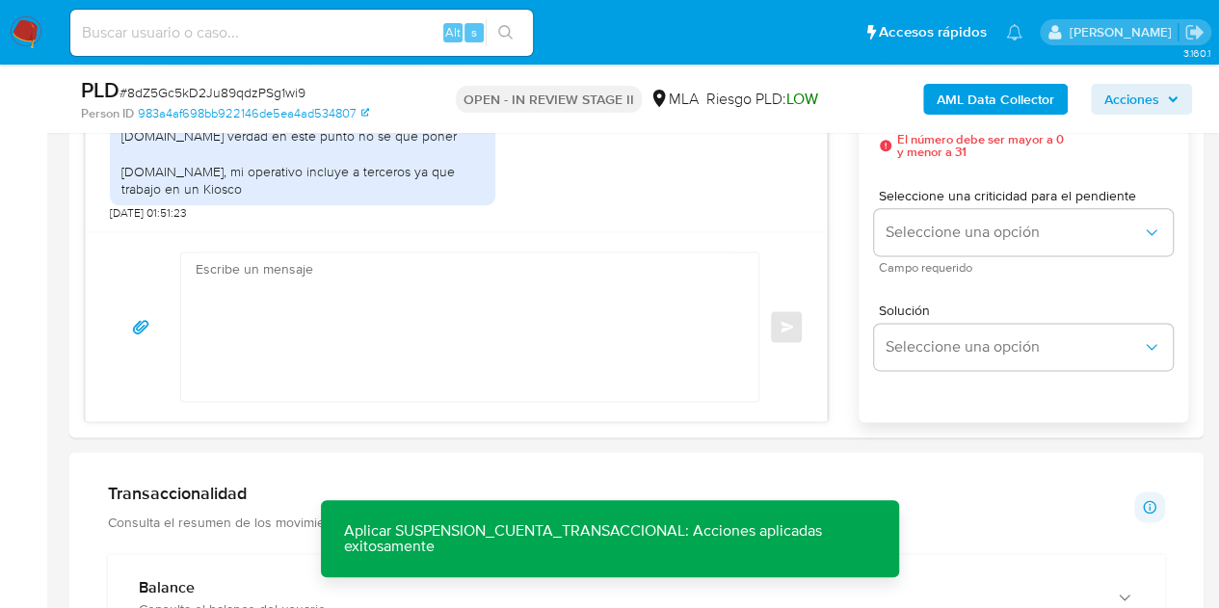
scroll to position [1119, 0]
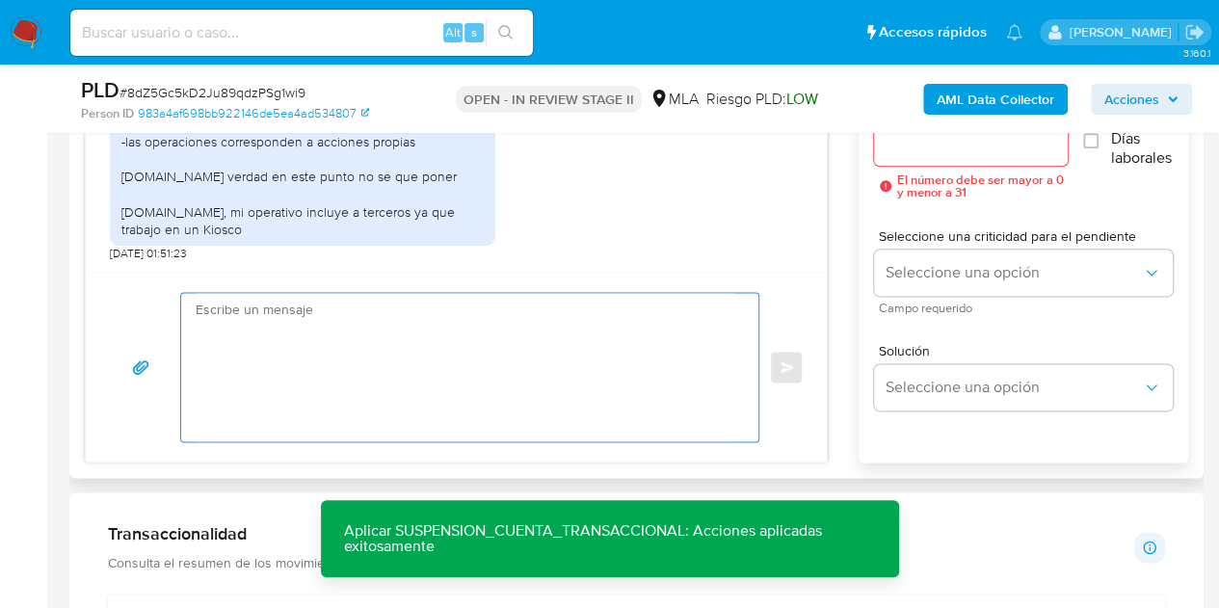
click at [382, 327] on textarea at bounding box center [465, 367] width 539 height 148
paste textarea "Hola Emiliano Ezequiel, Muchas gracias por la respuesta. Analizamos tu caso y n…"
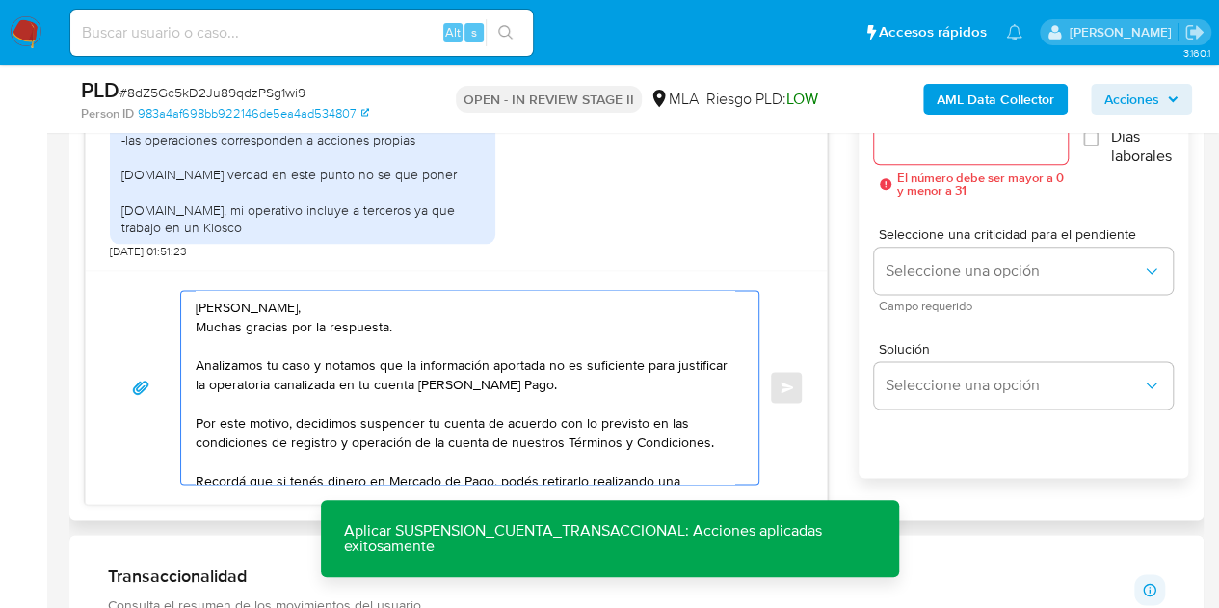
scroll to position [71, 0]
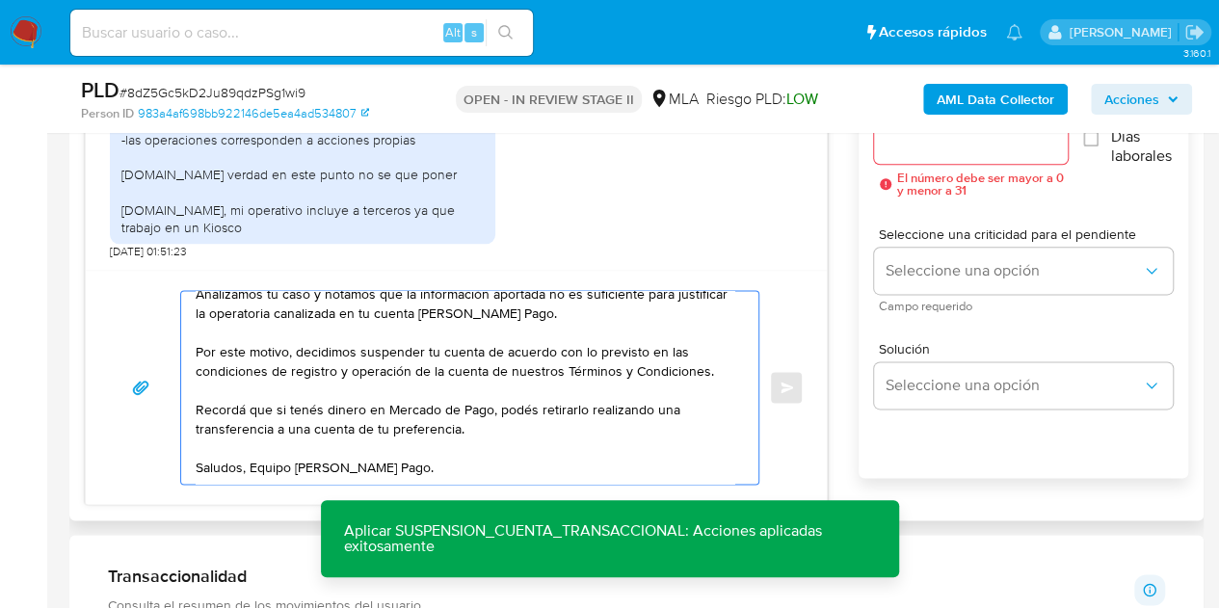
type textarea "Hola Emiliano Ezequiel, Muchas gracias por la respuesta. Analizamos tu caso y n…"
click at [914, 151] on div at bounding box center [971, 141] width 195 height 46
click at [910, 147] on input "Esperar Respuesta (días)" at bounding box center [971, 140] width 195 height 25
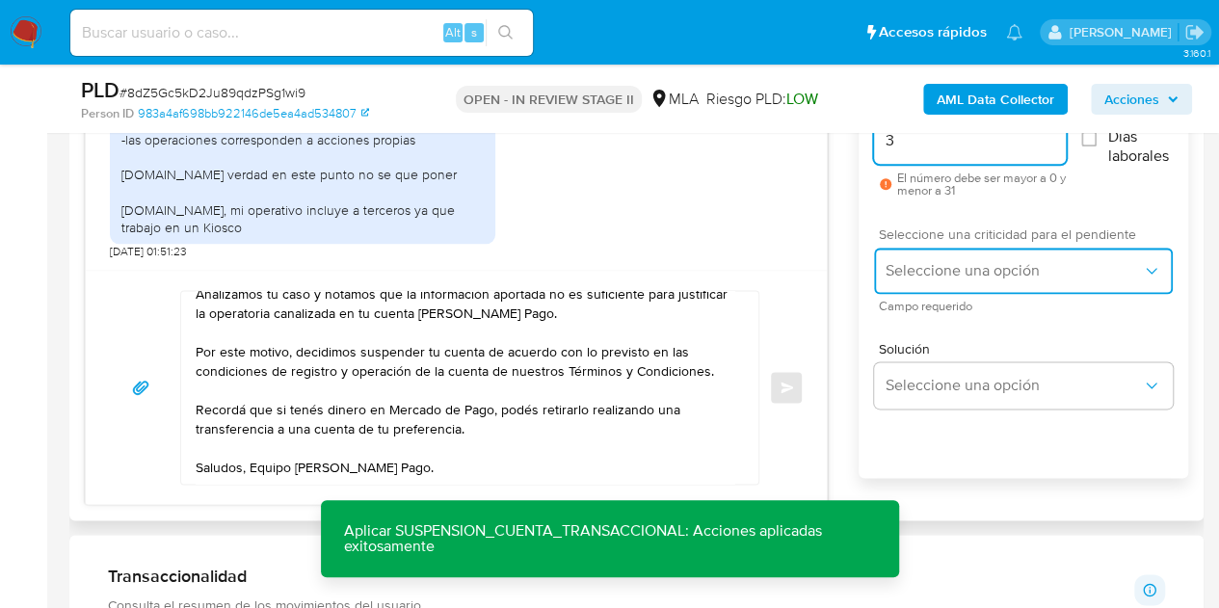
click at [919, 262] on span "Seleccione una opción" at bounding box center [1013, 270] width 256 height 19
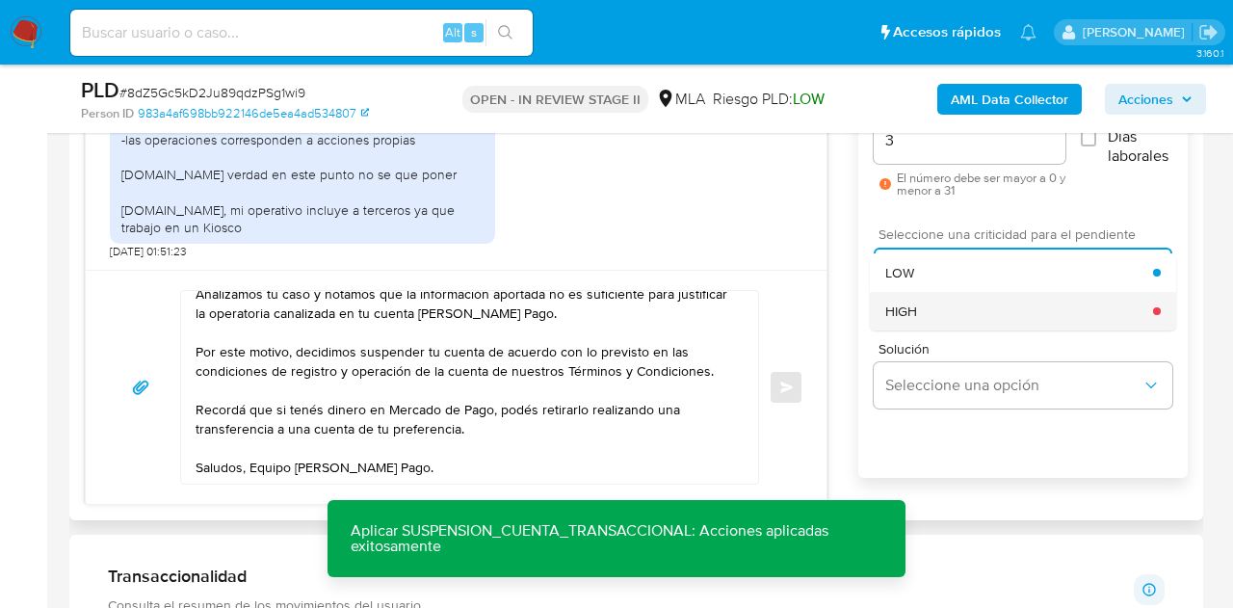
click at [932, 303] on div "HIGH" at bounding box center [1019, 311] width 268 height 39
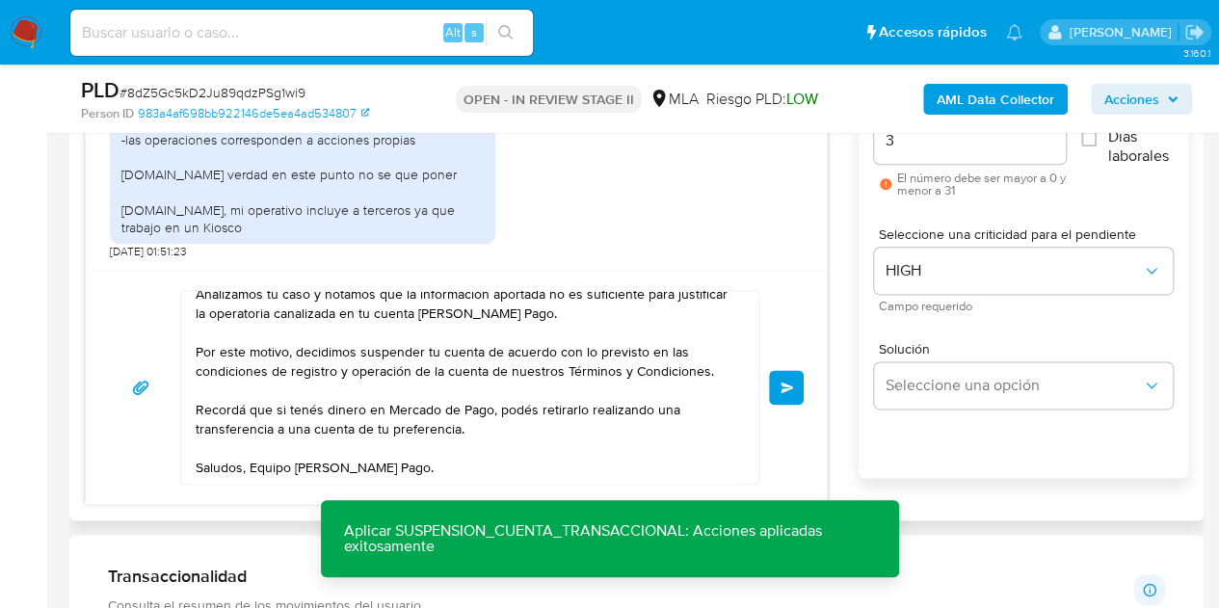
click at [803, 311] on div "Hola Emiliano Ezequiel, Muchas gracias por la respuesta. Analizamos tu caso y n…" at bounding box center [456, 387] width 741 height 234
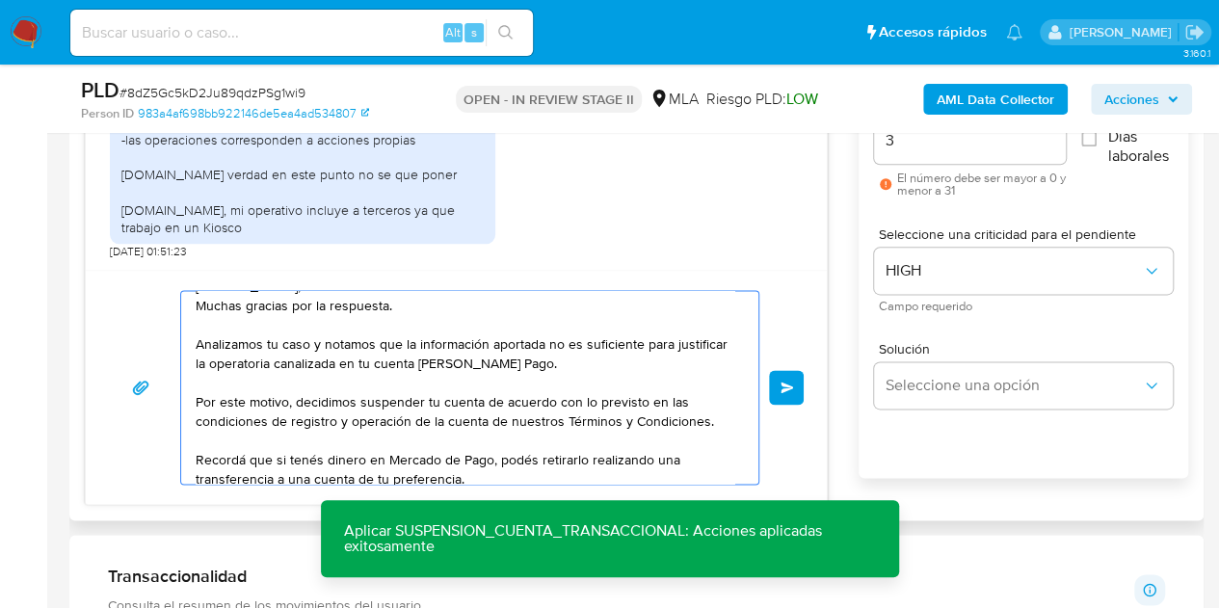
scroll to position [0, 0]
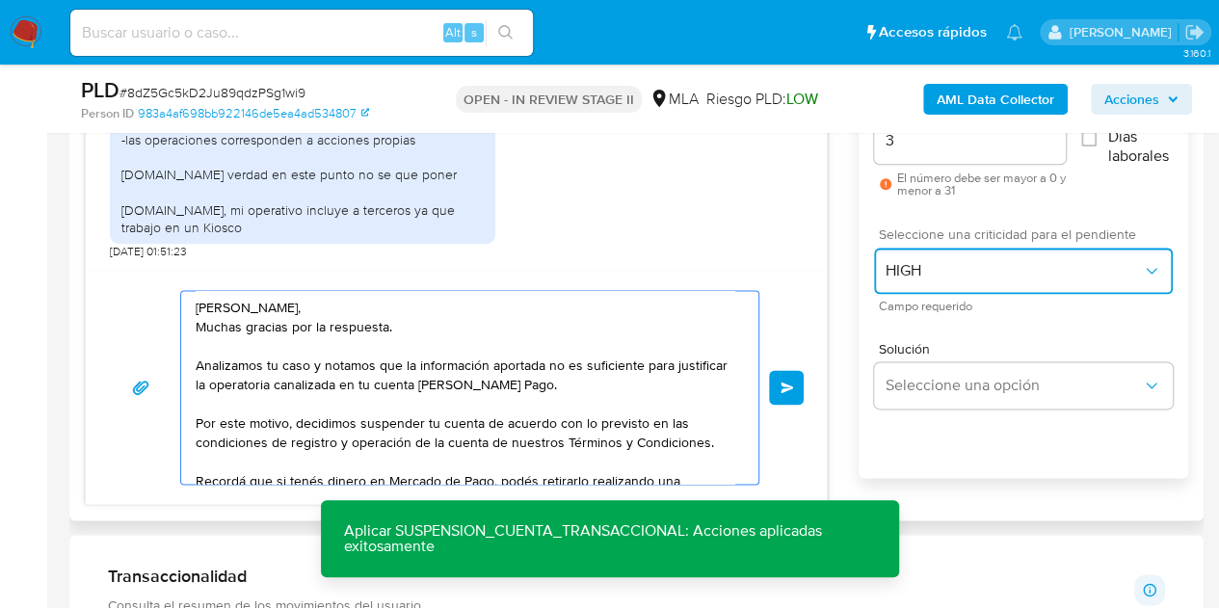
click at [933, 275] on span "HIGH" at bounding box center [1013, 270] width 256 height 19
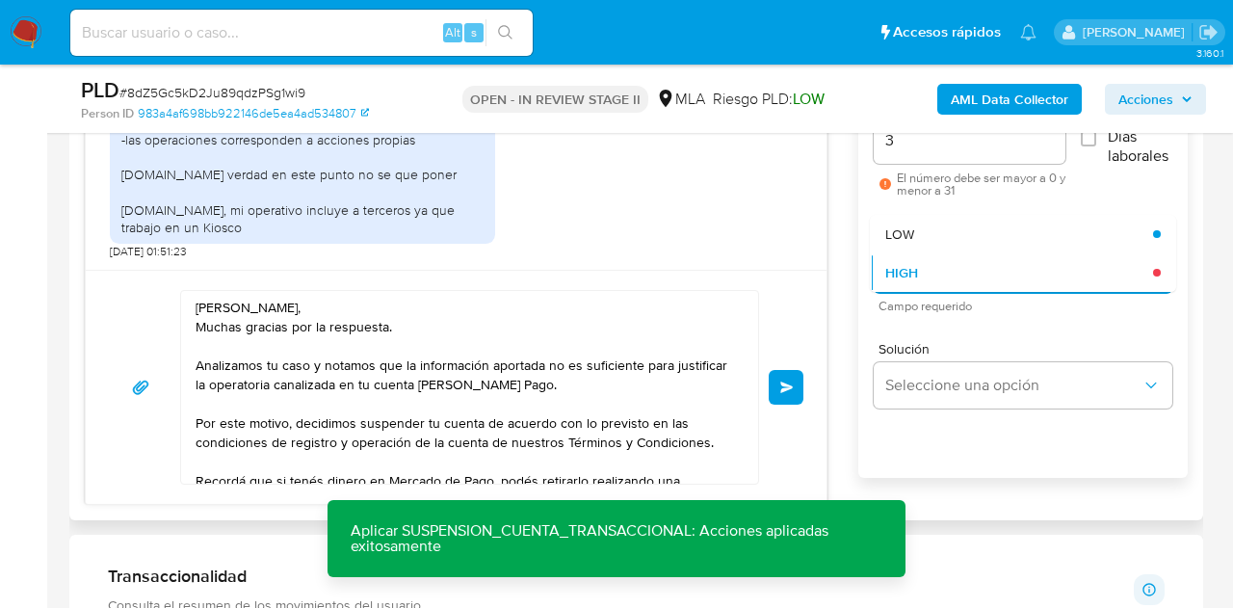
drag, startPoint x: 900, startPoint y: 155, endPoint x: 909, endPoint y: 149, distance: 11.2
click at [903, 153] on div "3" at bounding box center [970, 141] width 192 height 46
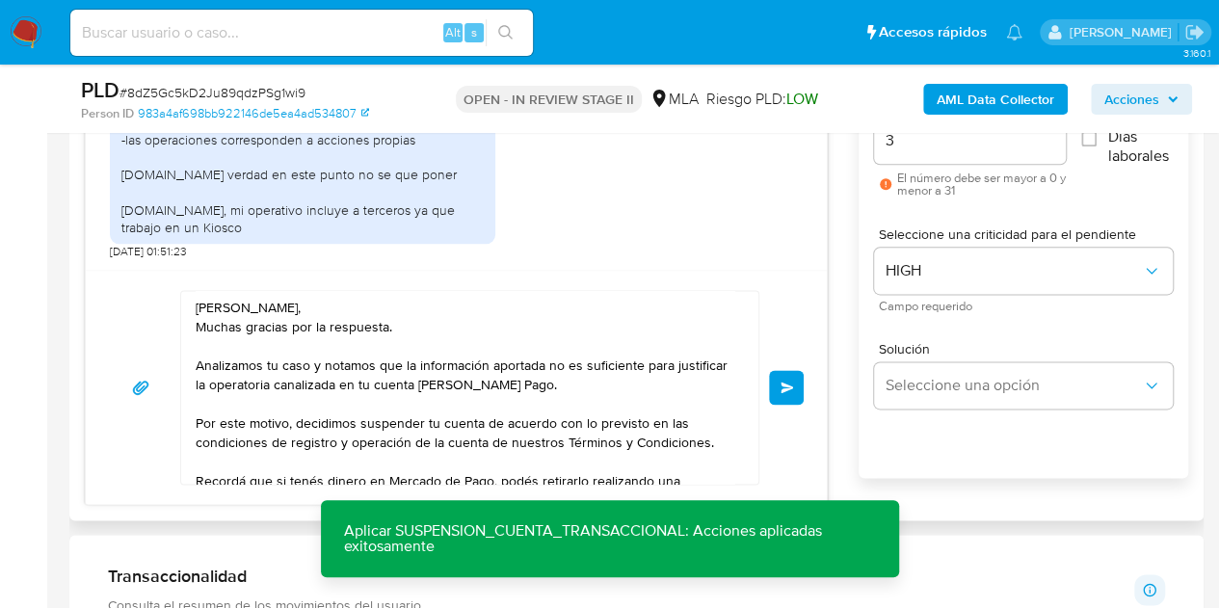
click at [910, 147] on input "3" at bounding box center [970, 140] width 192 height 25
drag, startPoint x: 909, startPoint y: 146, endPoint x: 864, endPoint y: 136, distance: 46.5
click at [864, 136] on div "Esperar Respuesta (días) 3 El número debe ser mayor a 0 y menor a 31 Días labor…" at bounding box center [1022, 297] width 329 height 462
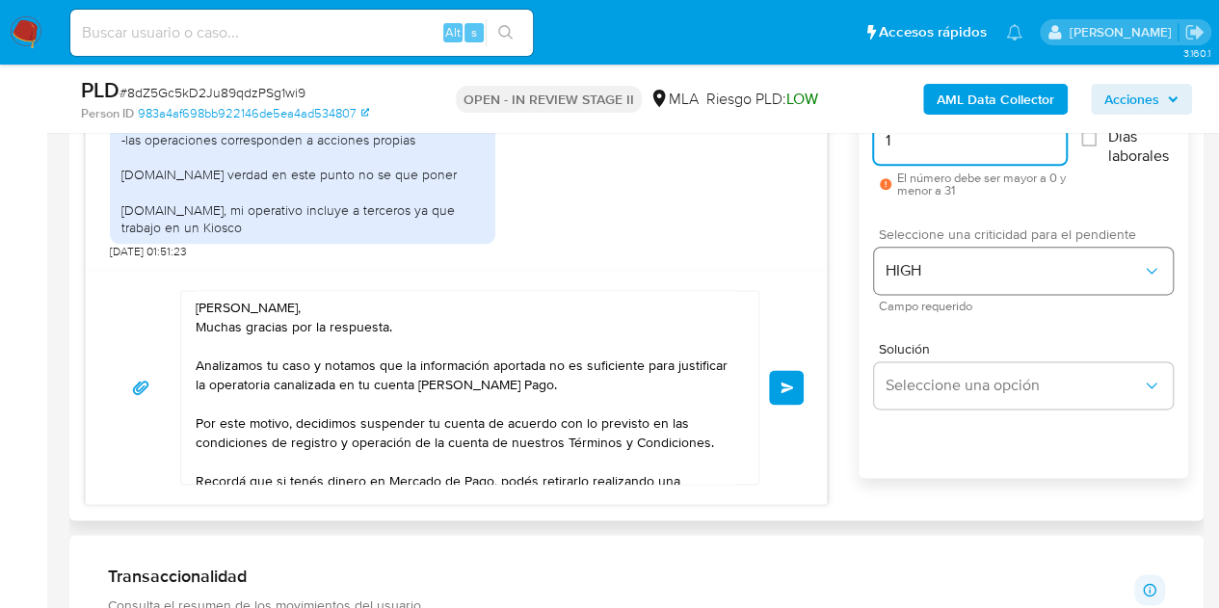
type input "1"
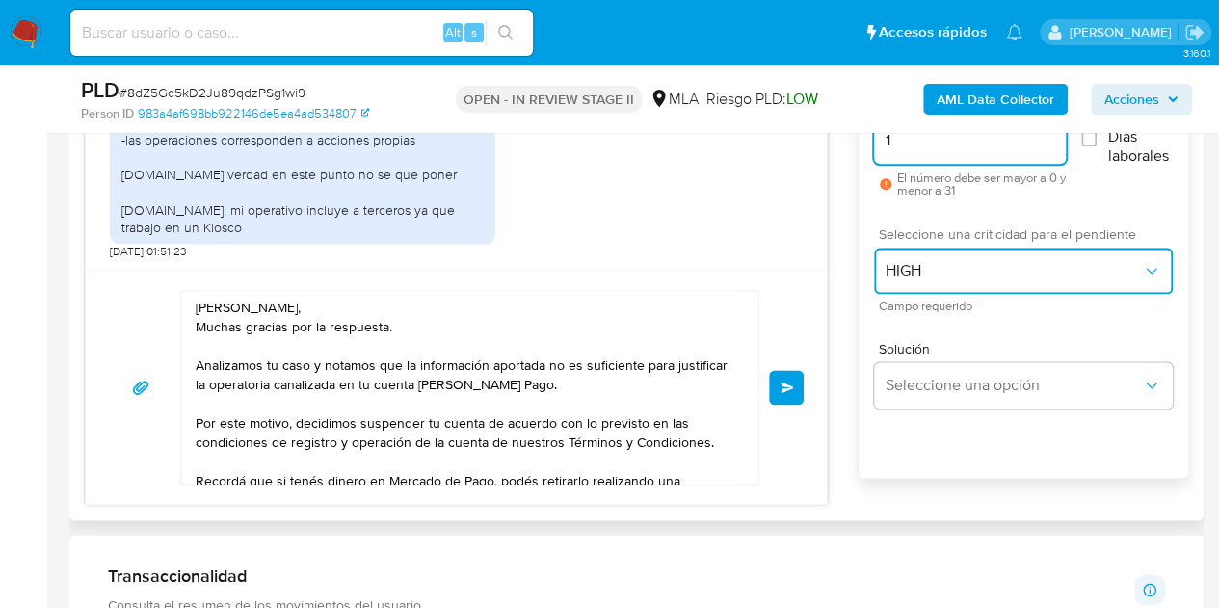
click at [929, 258] on button "HIGH" at bounding box center [1023, 271] width 299 height 46
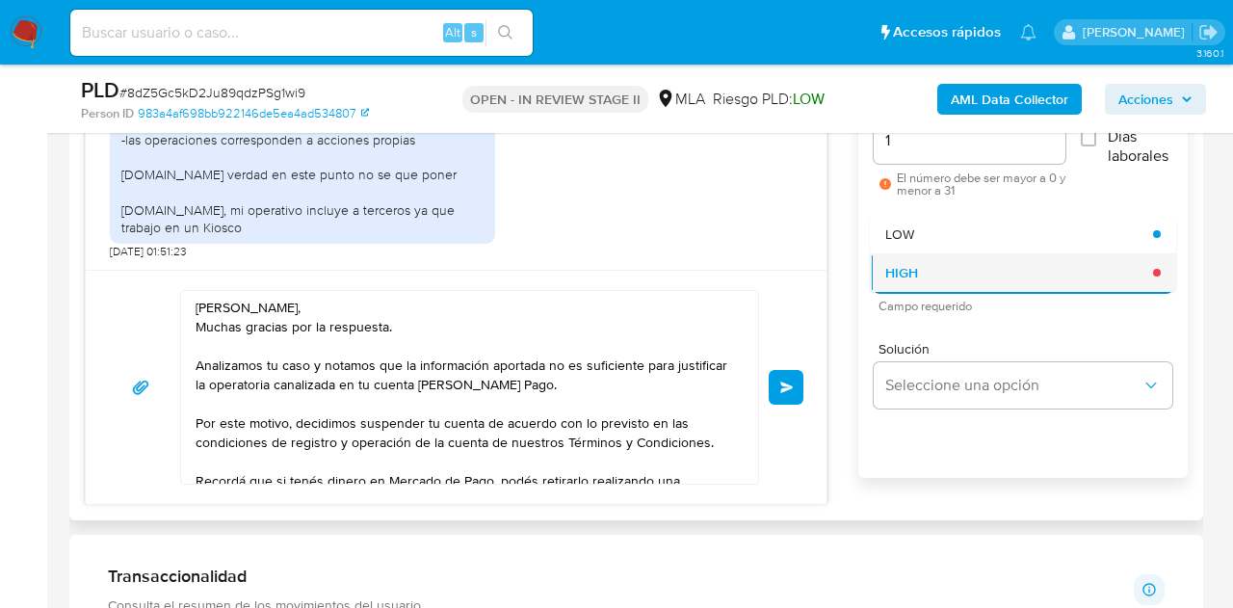
click at [908, 286] on div "HIGH" at bounding box center [1019, 272] width 268 height 39
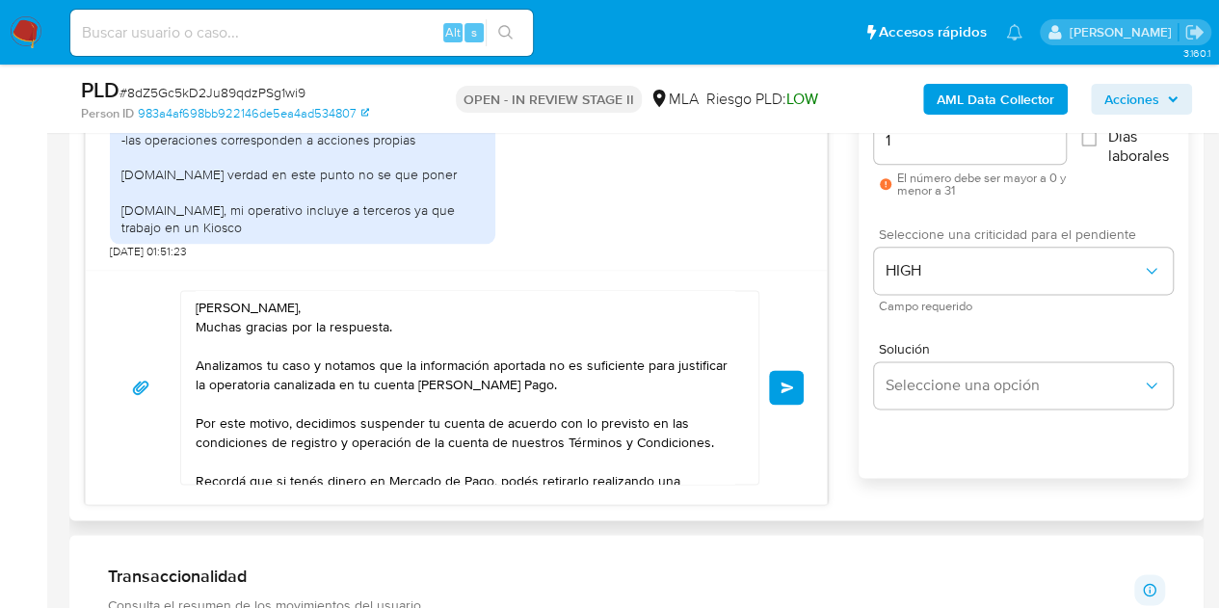
click at [832, 291] on div "17/09/2025 14:20:58 1. -El uso principal del mercado pago fue personal, pero ac…" at bounding box center [636, 259] width 1103 height 489
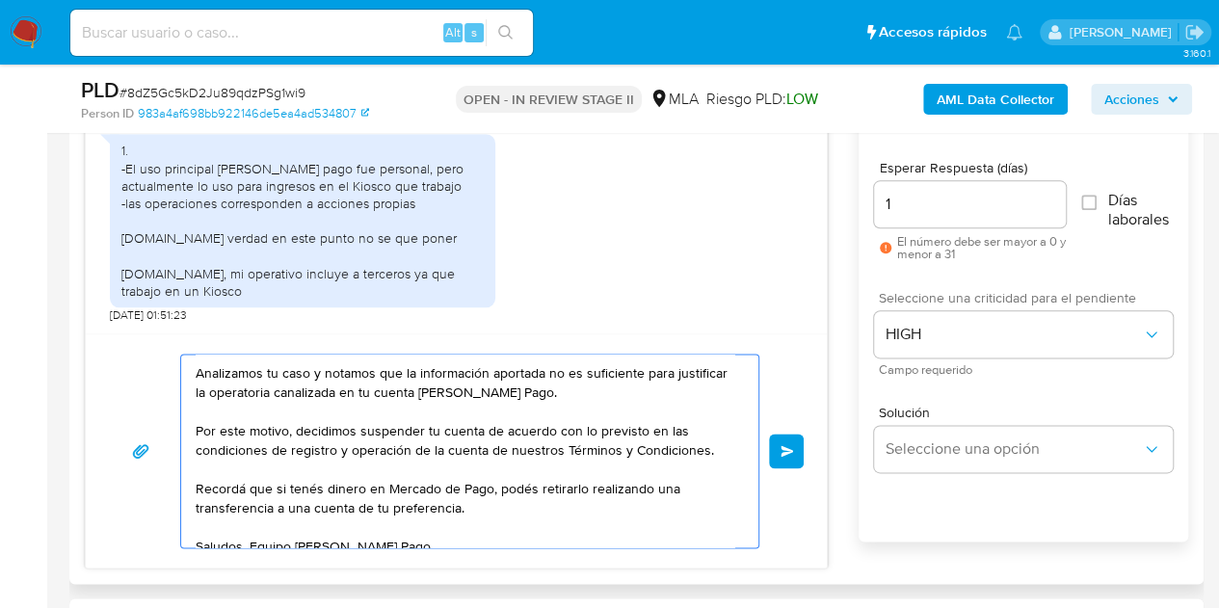
scroll to position [71, 0]
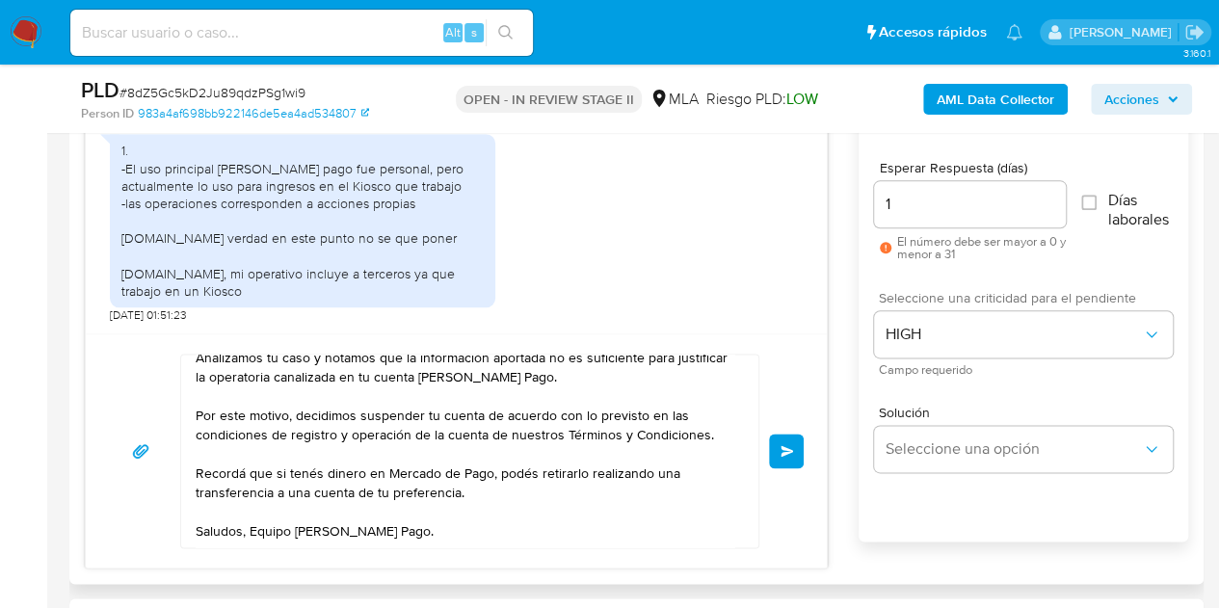
click at [790, 457] on button "Enviar" at bounding box center [786, 451] width 35 height 35
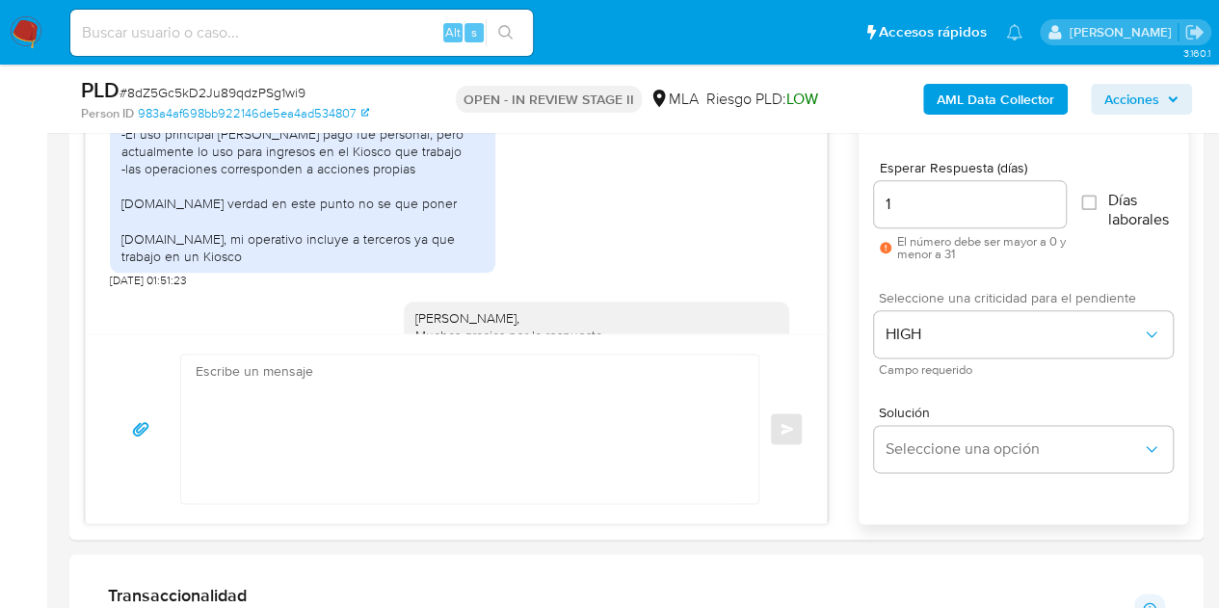
scroll to position [0, 0]
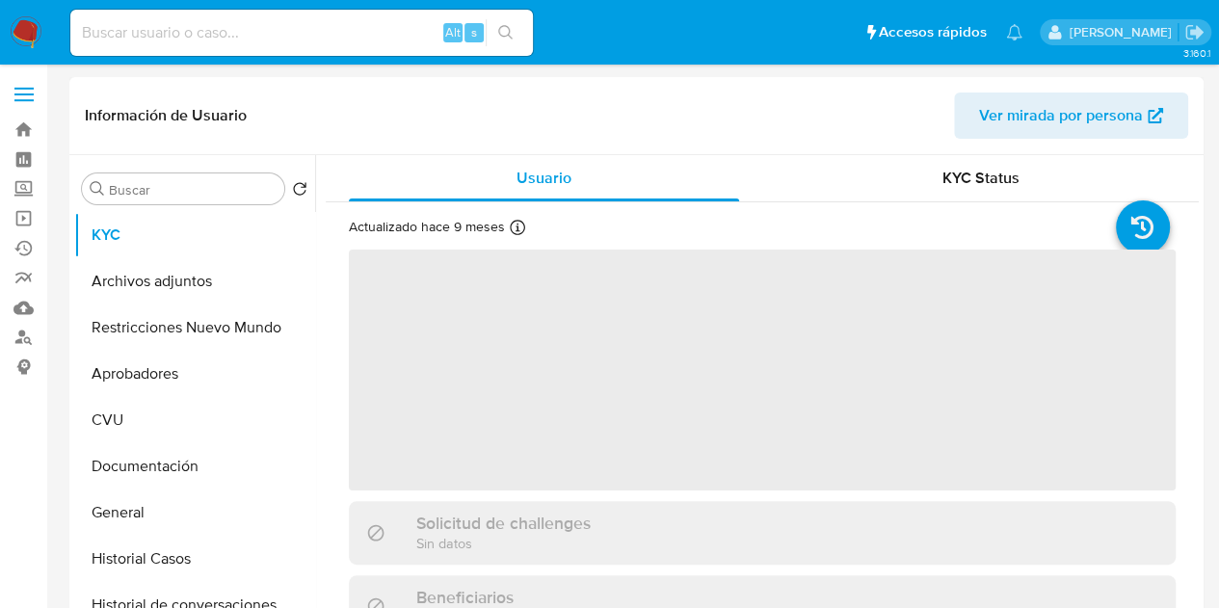
select select "10"
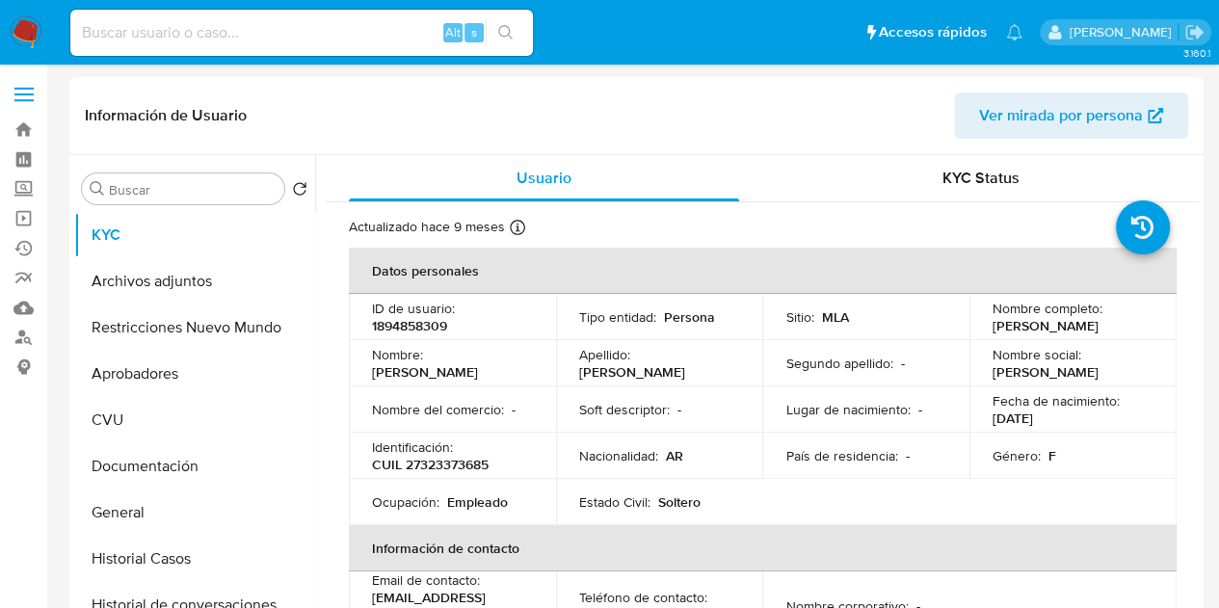
click at [1106, 124] on span "Ver mirada por persona" at bounding box center [1061, 115] width 164 height 46
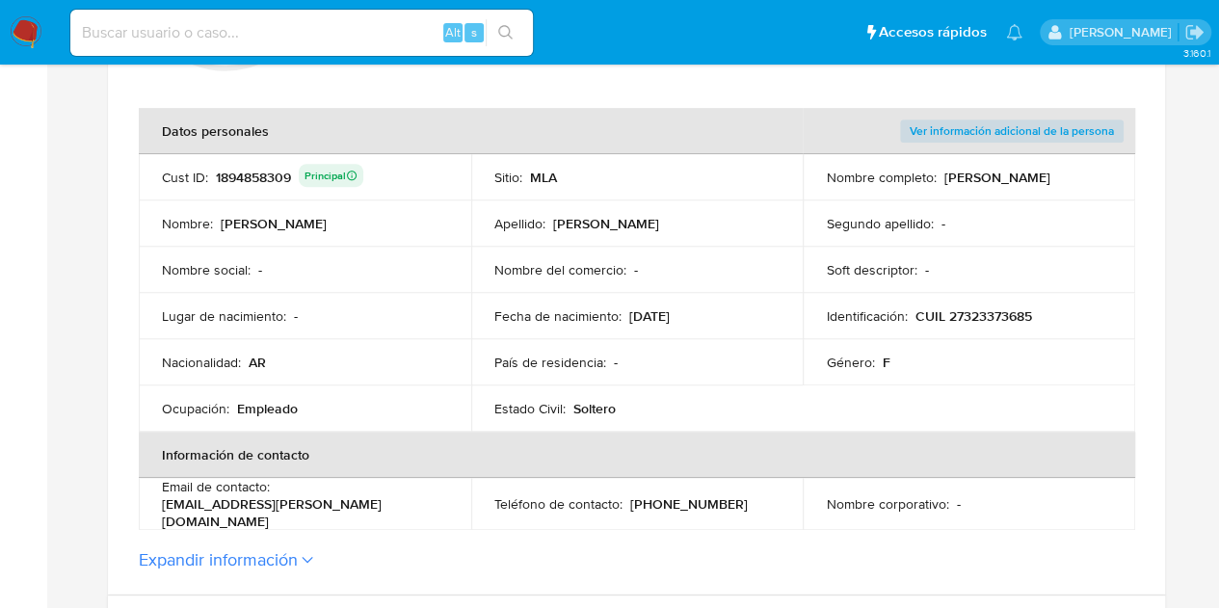
scroll to position [379, 0]
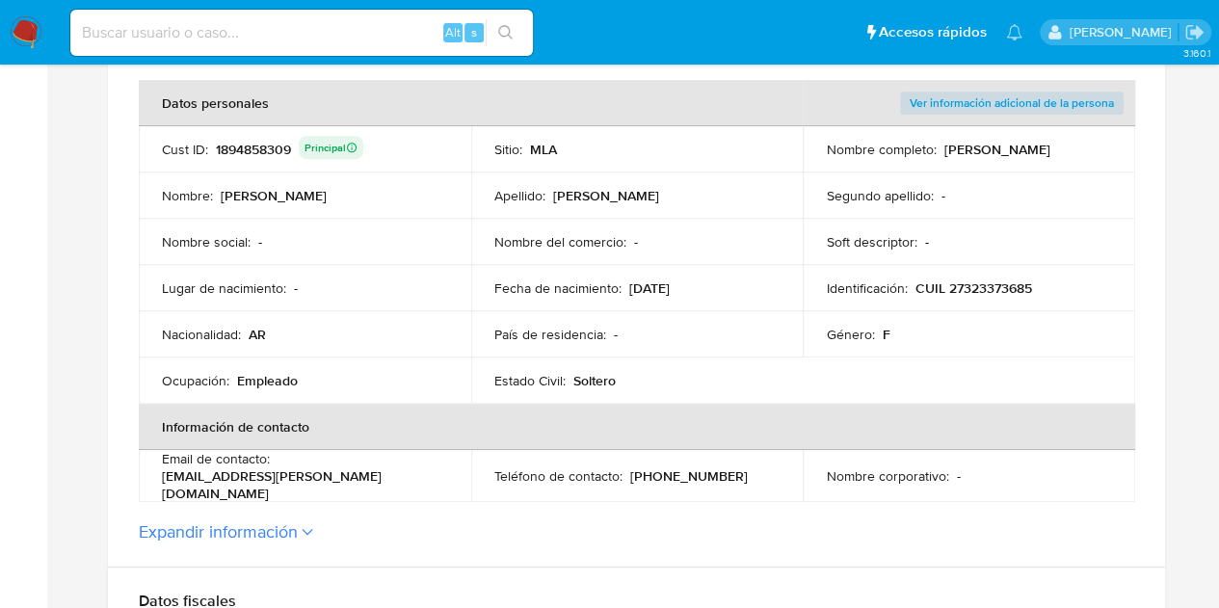
click at [983, 288] on p "CUIL 27323373685" at bounding box center [972, 287] width 117 height 17
click at [973, 284] on p "CUIL 27323373685" at bounding box center [972, 287] width 117 height 17
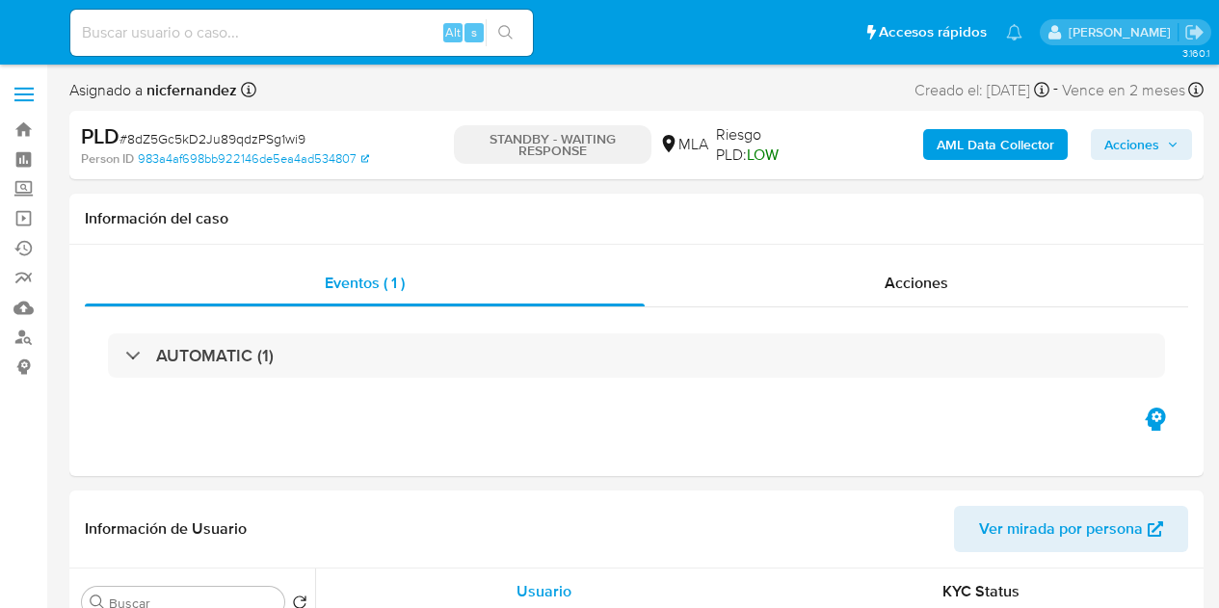
select select "10"
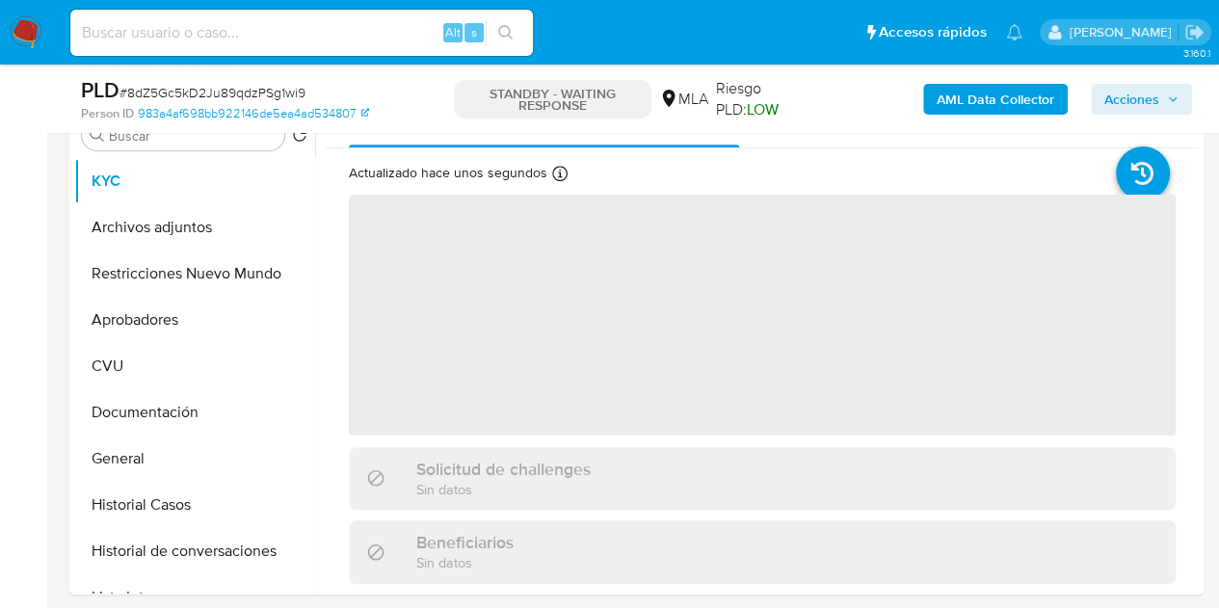
scroll to position [208, 0]
select select "10"
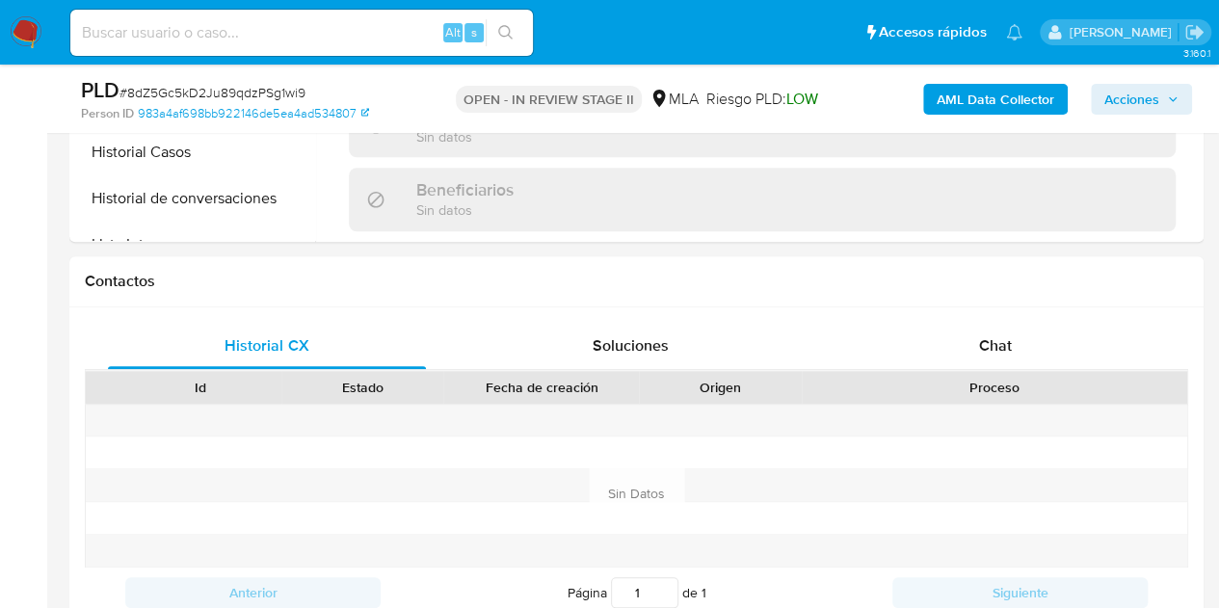
select select "10"
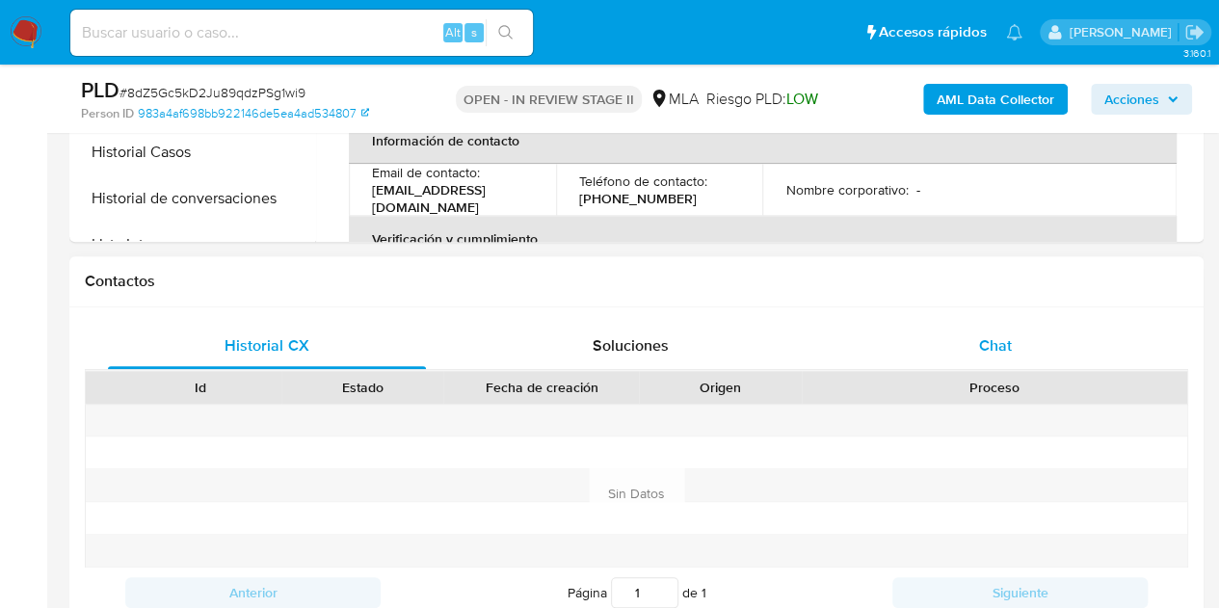
click at [1009, 346] on span "Chat" at bounding box center [995, 345] width 33 height 22
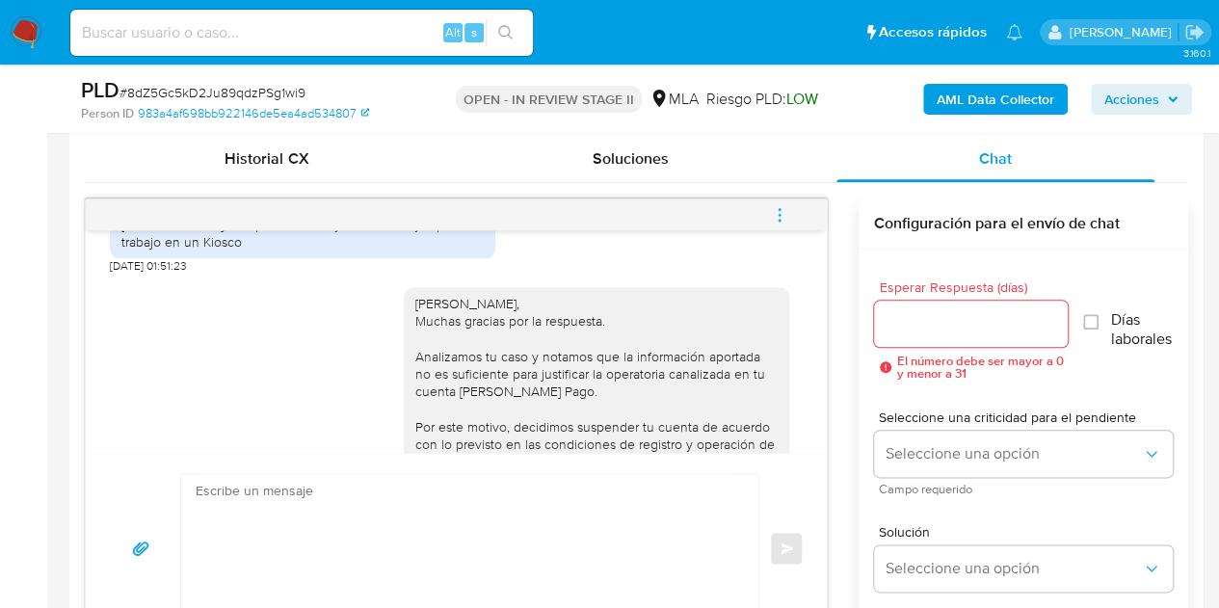
scroll to position [1228, 0]
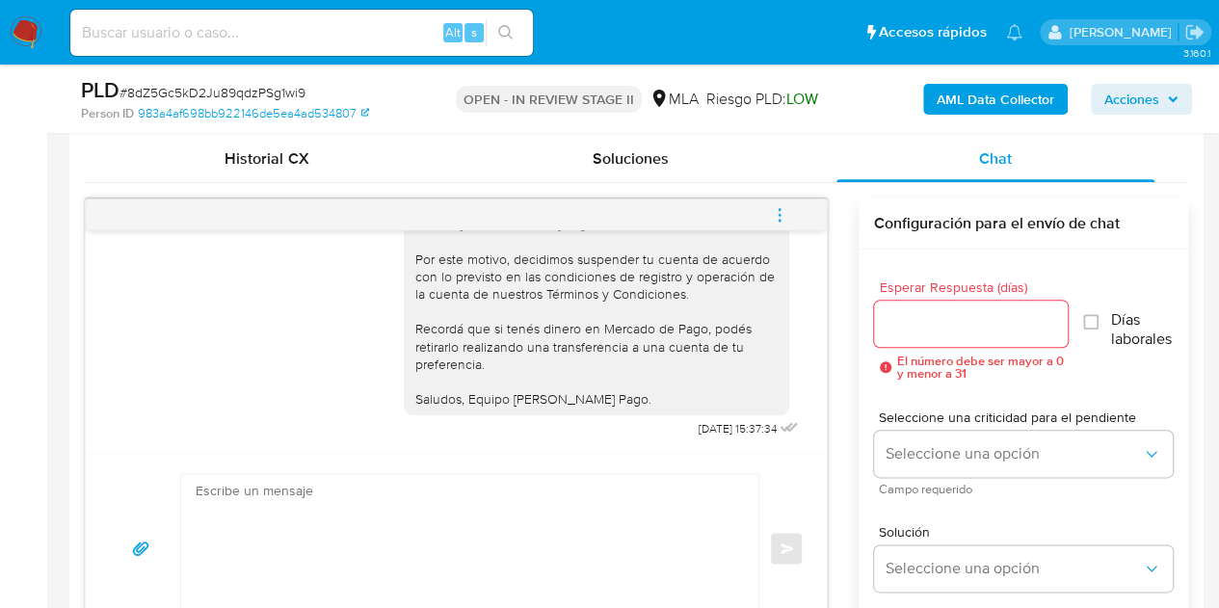
click at [778, 209] on icon "menu-action" at bounding box center [779, 214] width 17 height 17
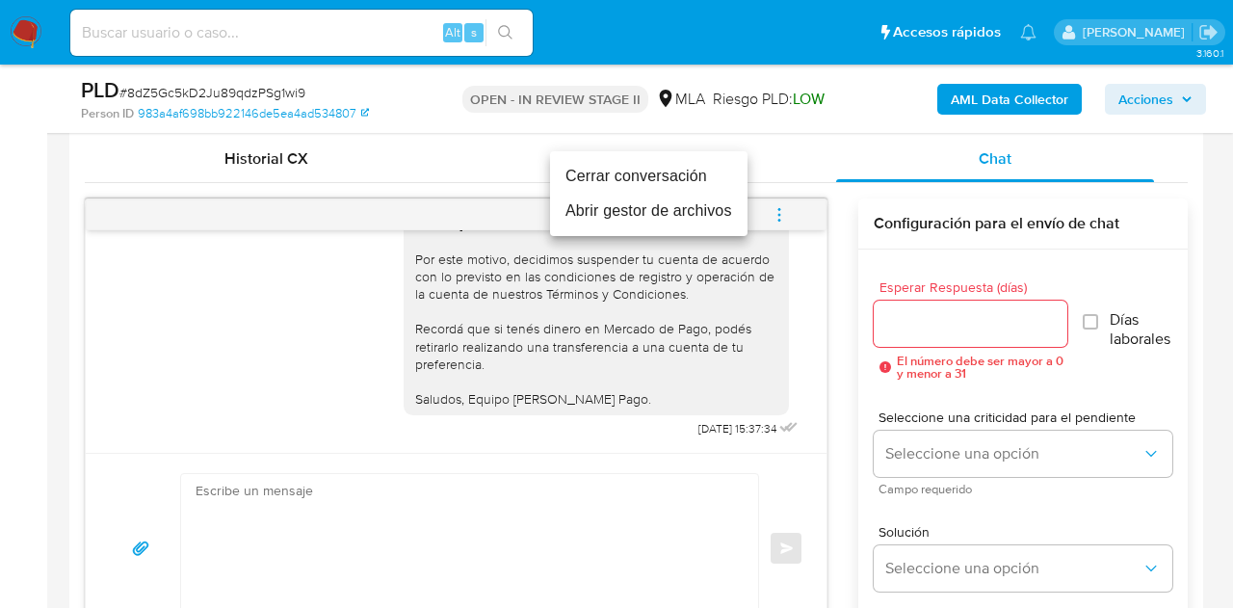
click at [676, 177] on li "Cerrar conversación" at bounding box center [649, 176] width 198 height 35
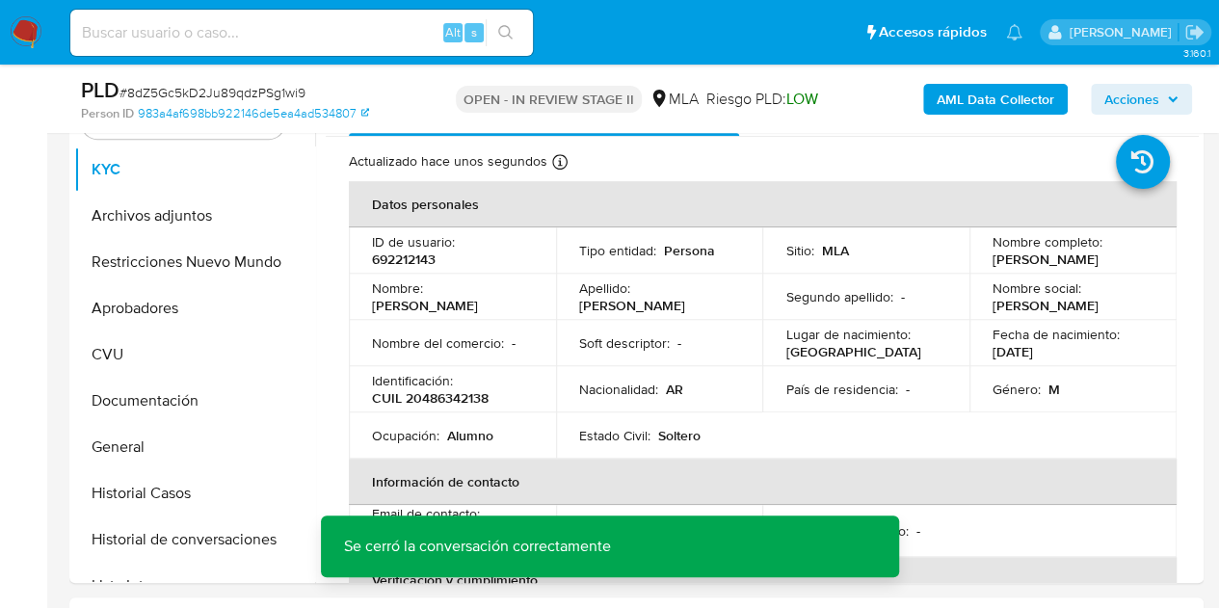
scroll to position [285, 0]
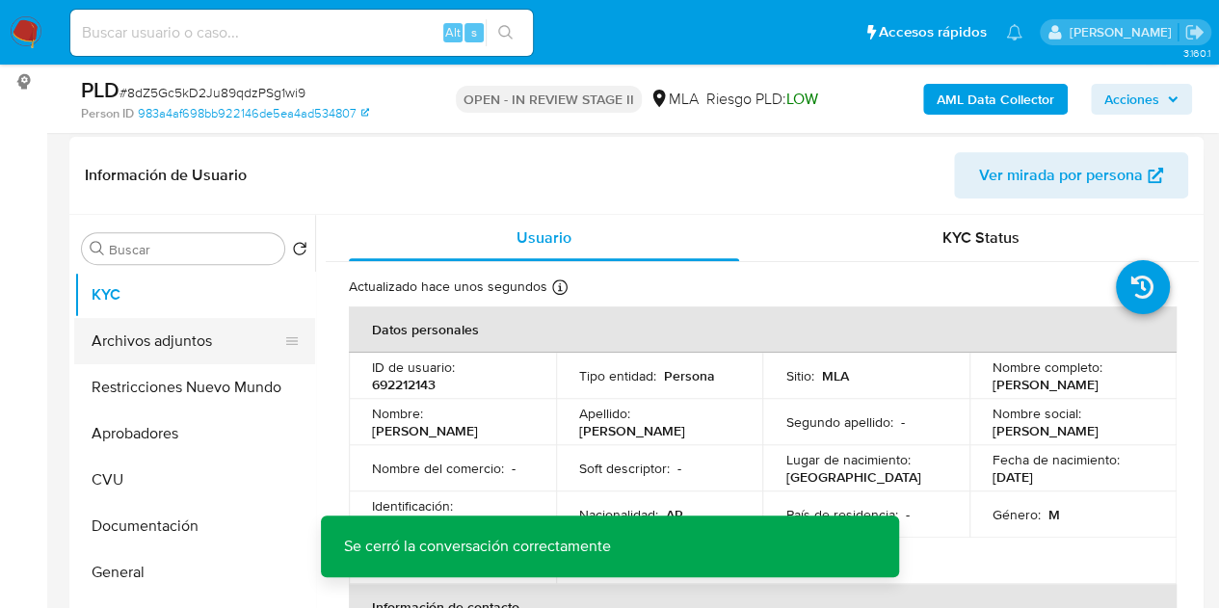
click at [125, 323] on button "Archivos adjuntos" at bounding box center [186, 341] width 225 height 46
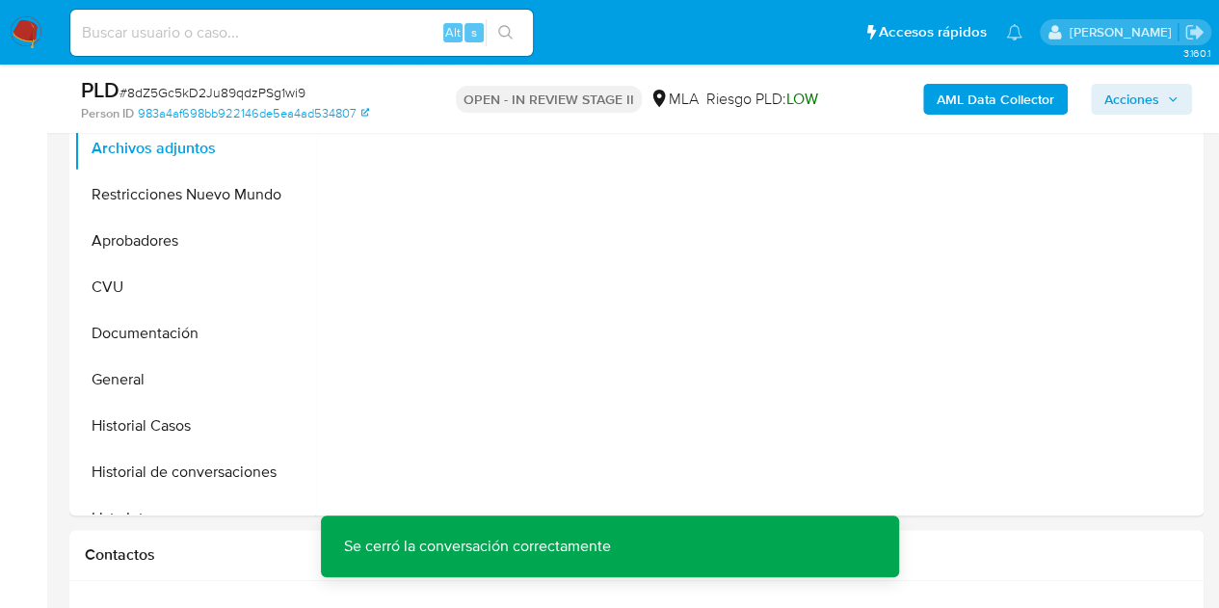
scroll to position [368, 0]
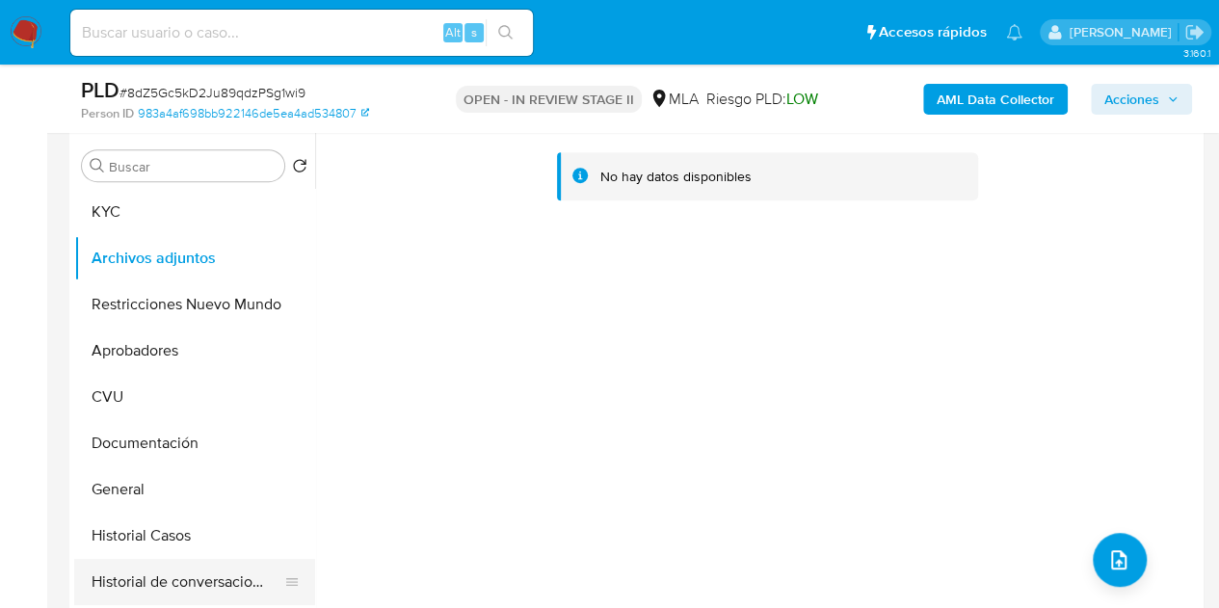
click at [159, 586] on button "Historial de conversaciones" at bounding box center [186, 582] width 225 height 46
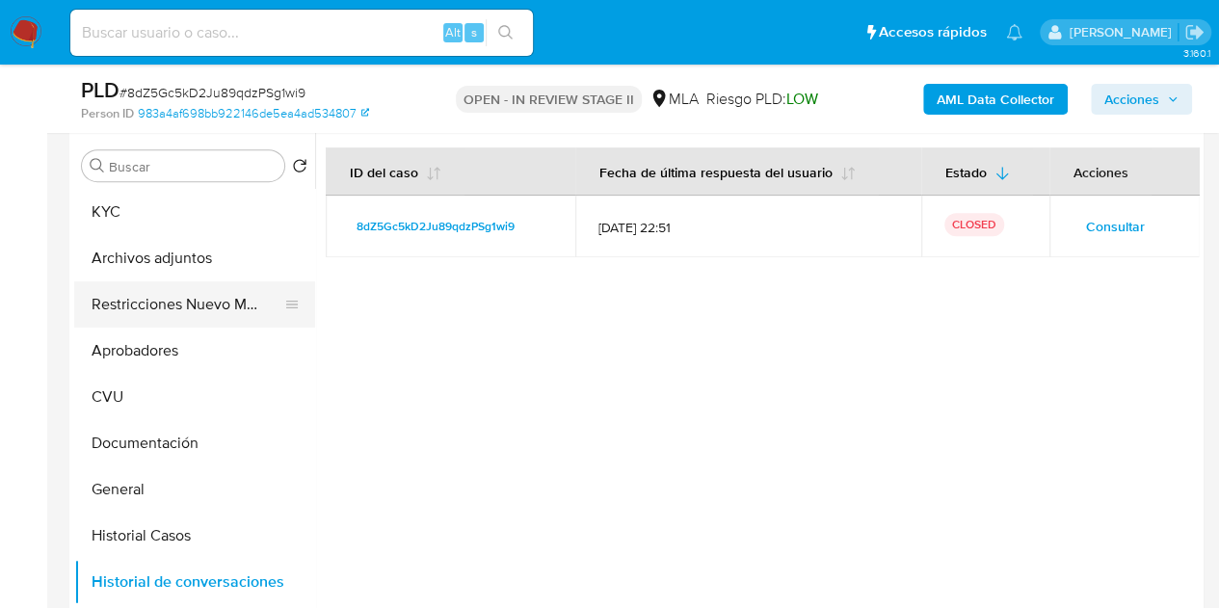
click at [142, 307] on button "Restricciones Nuevo Mundo" at bounding box center [186, 304] width 225 height 46
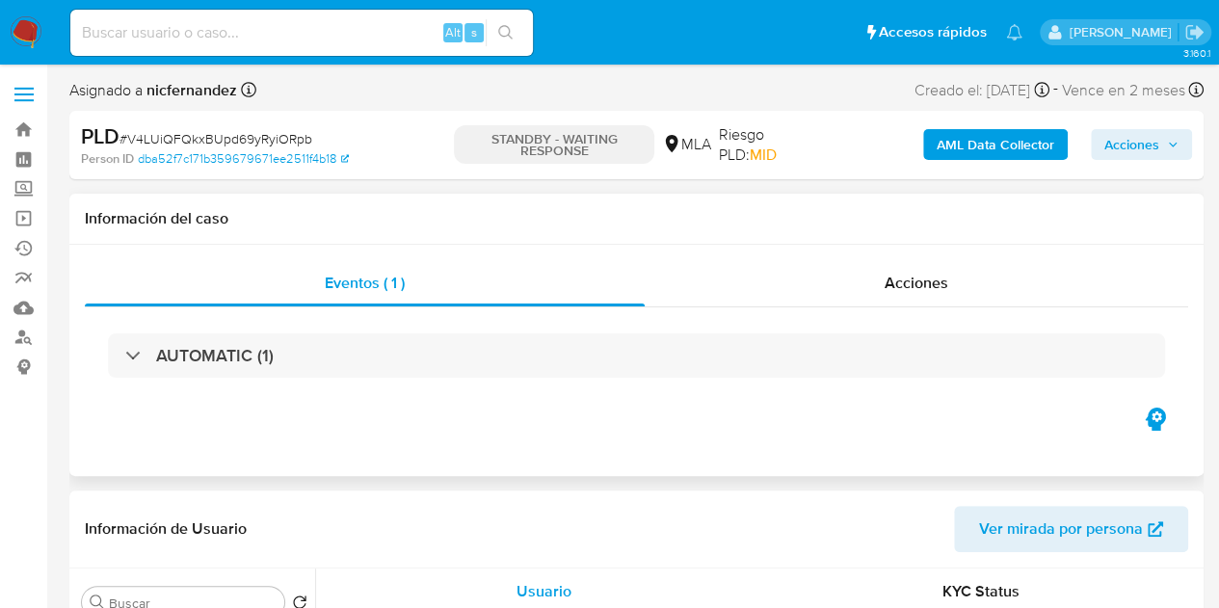
select select "10"
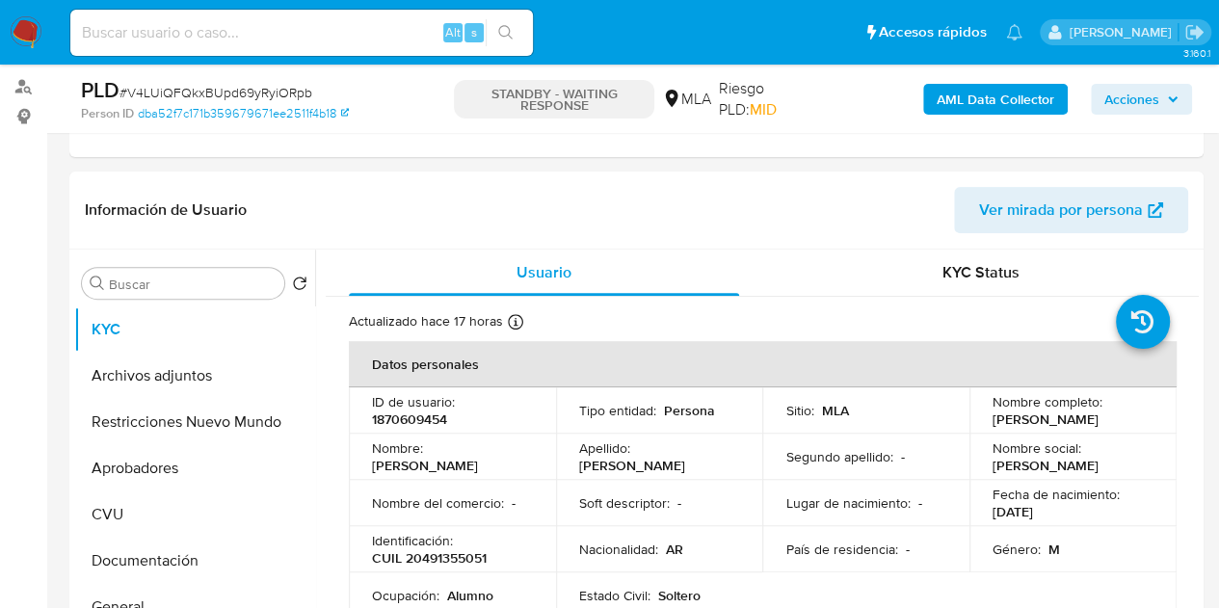
scroll to position [268, 0]
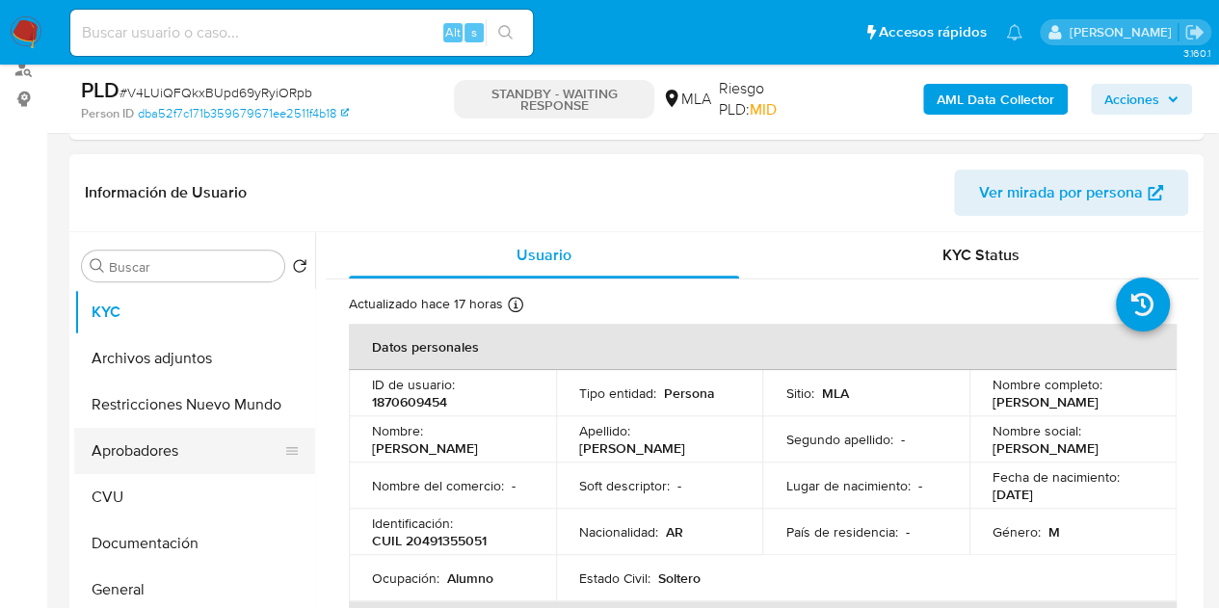
click at [154, 459] on button "Aprobadores" at bounding box center [186, 451] width 225 height 46
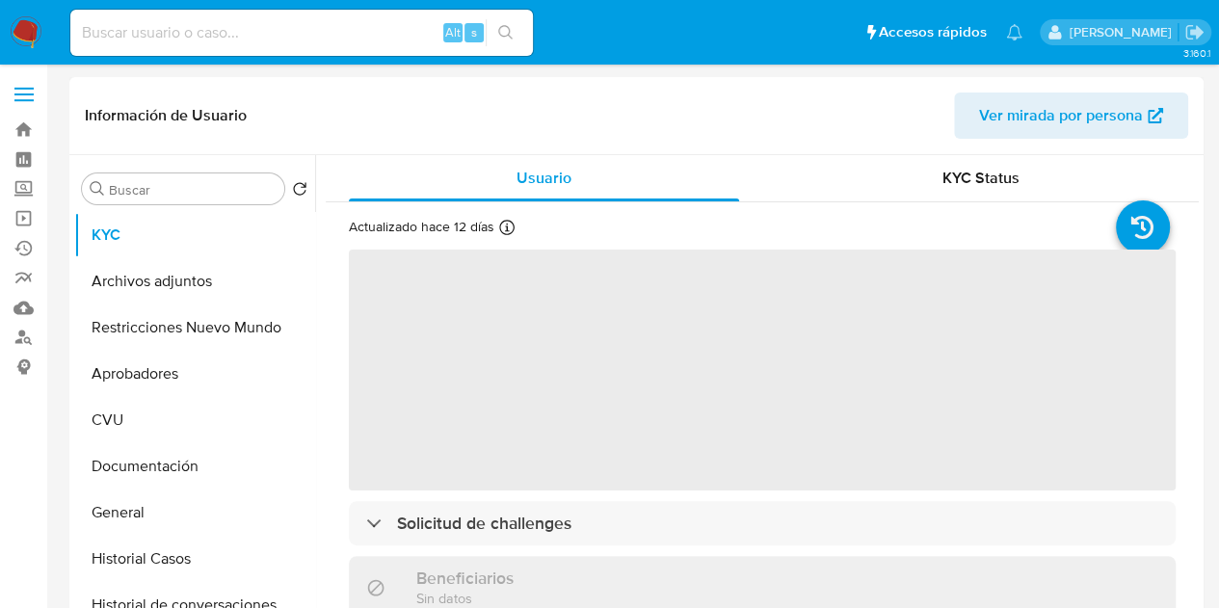
select select "10"
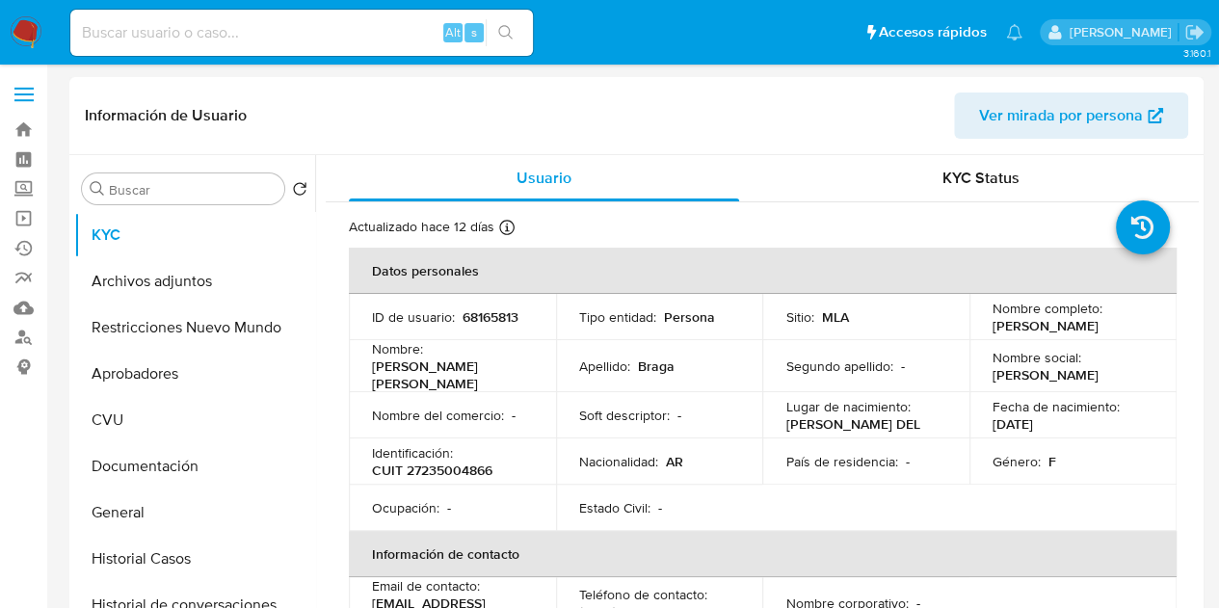
click at [461, 476] on p "CUIT 27235004866" at bounding box center [432, 469] width 120 height 17
copy p "27235004866"
click at [506, 411] on div "Nombre del comercio : -" at bounding box center [452, 415] width 161 height 17
click at [464, 473] on p "CUIT 27235004866" at bounding box center [432, 469] width 120 height 17
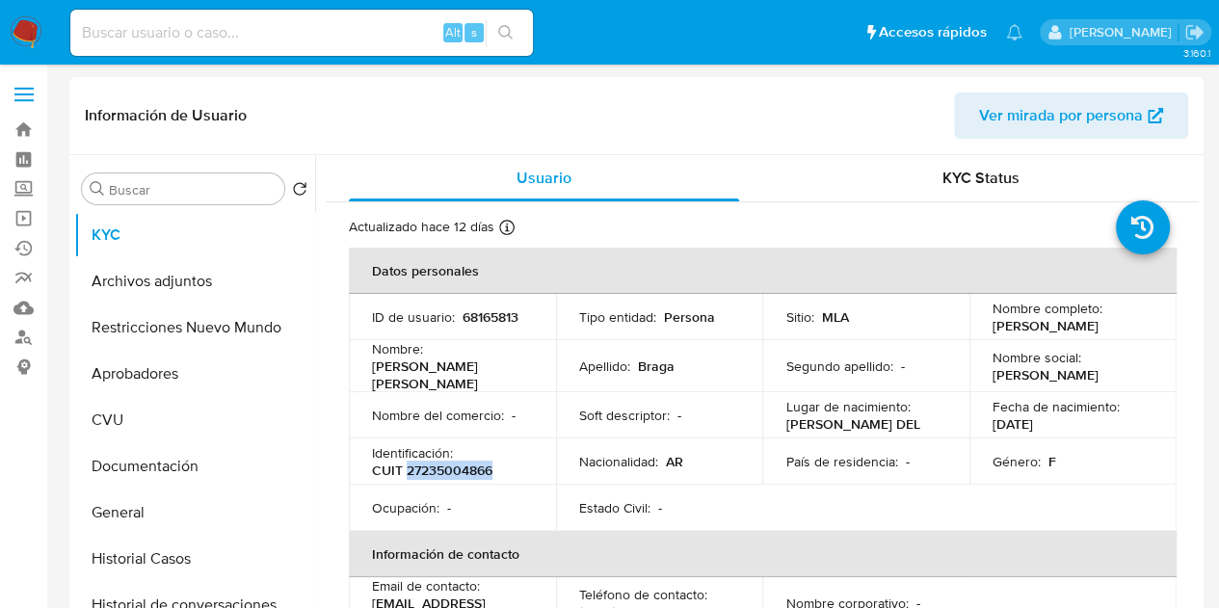
click at [464, 473] on p "CUIT 27235004866" at bounding box center [432, 469] width 120 height 17
copy p "27235004866"
